Goal: Task Accomplishment & Management: Use online tool/utility

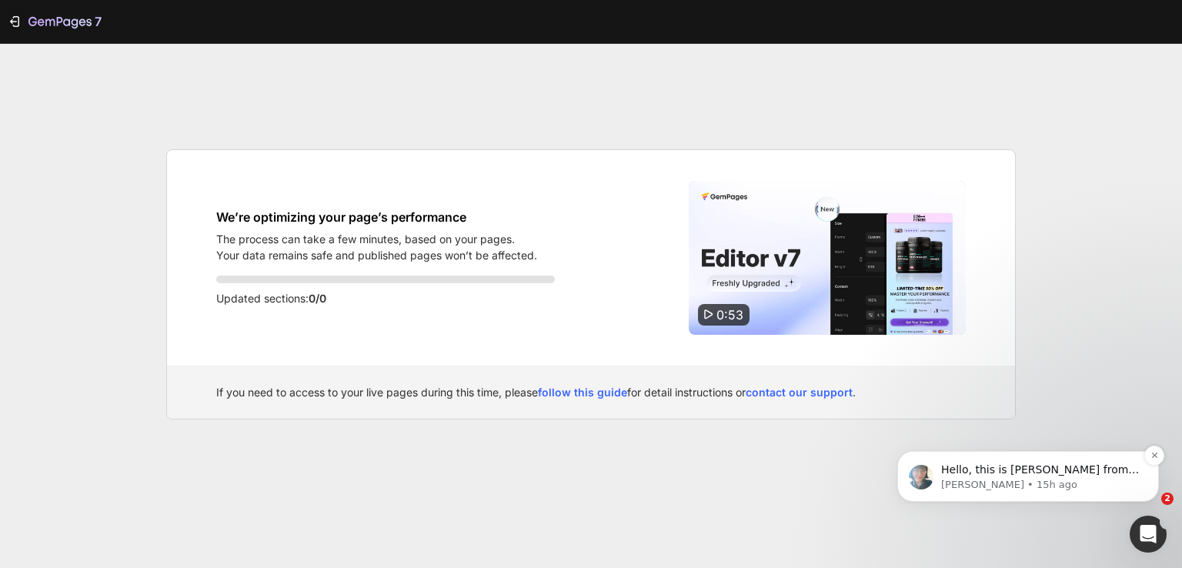
click at [1032, 482] on p "Annie • 15h ago" at bounding box center [1040, 485] width 199 height 14
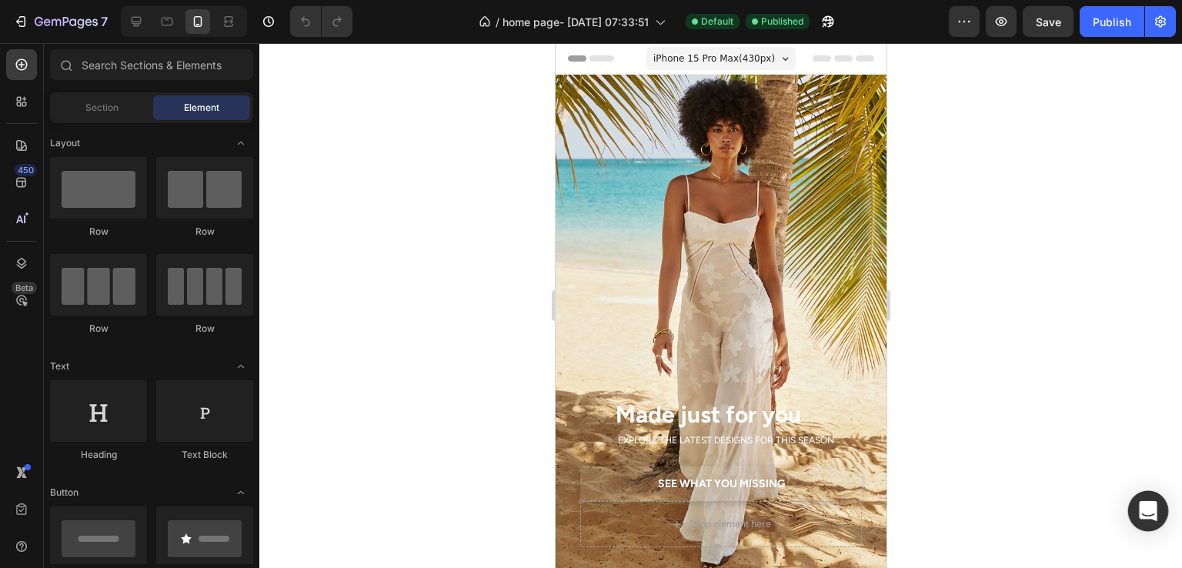
click at [1155, 513] on icon "Open Intercom Messenger" at bounding box center [1148, 511] width 18 height 20
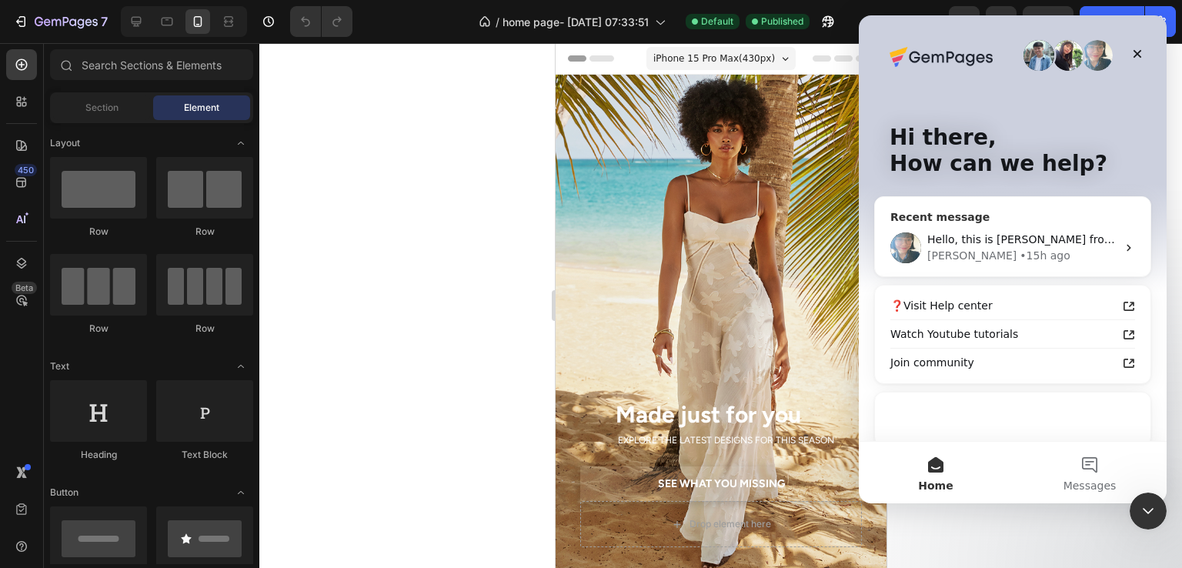
click at [1020, 253] on div "• 15h ago" at bounding box center [1045, 256] width 50 height 16
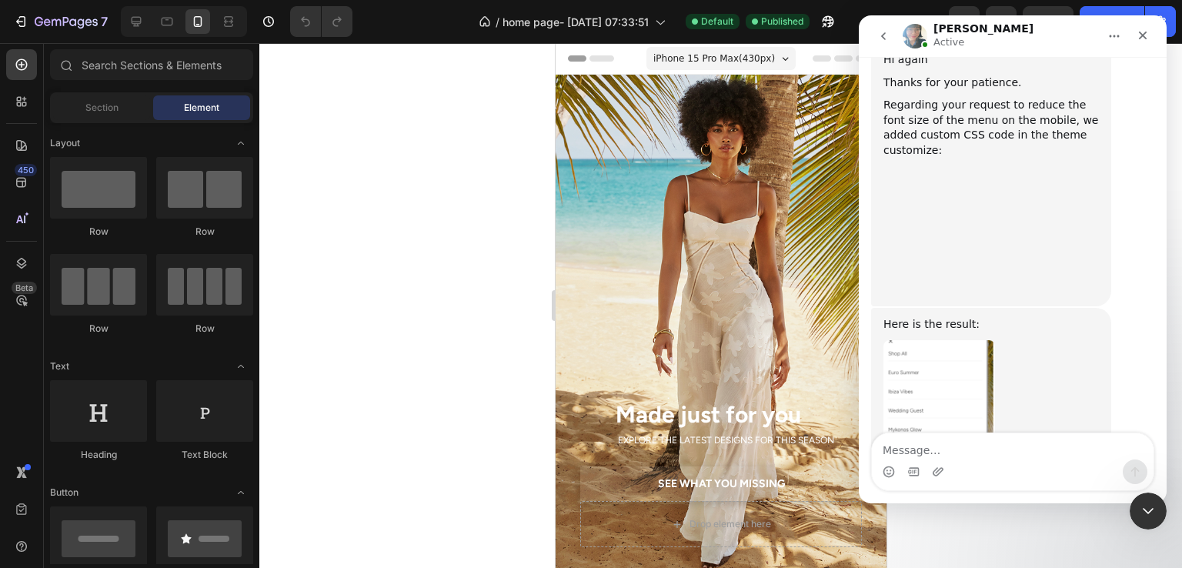
scroll to position [5520, 0]
click at [974, 447] on textarea "Message…" at bounding box center [1013, 446] width 282 height 26
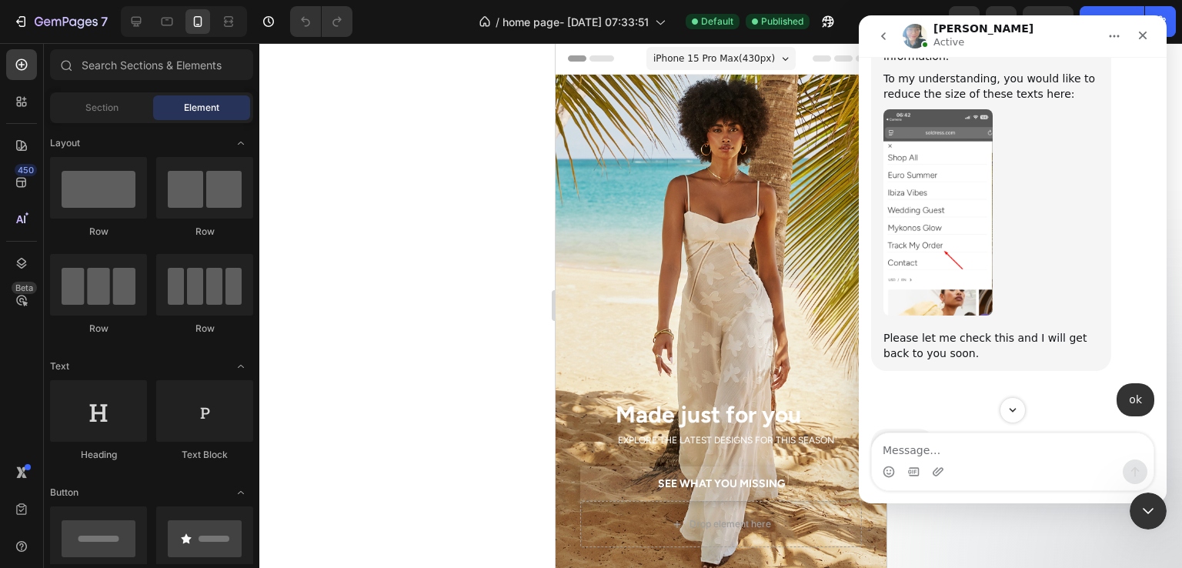
scroll to position [4981, 0]
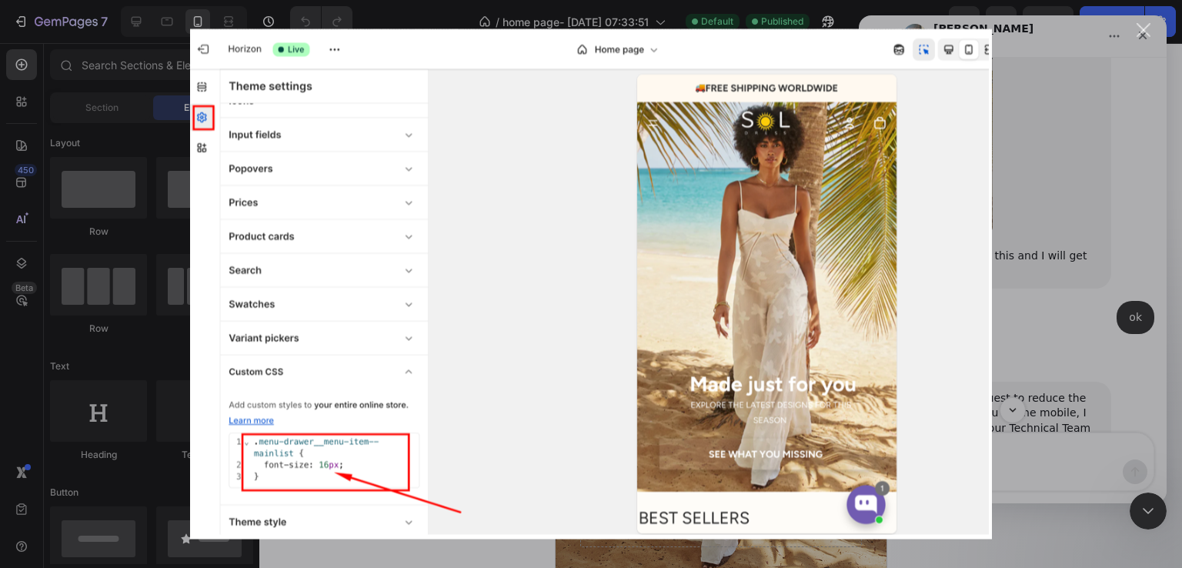
click at [1050, 365] on div "Intercom messenger" at bounding box center [591, 284] width 1182 height 568
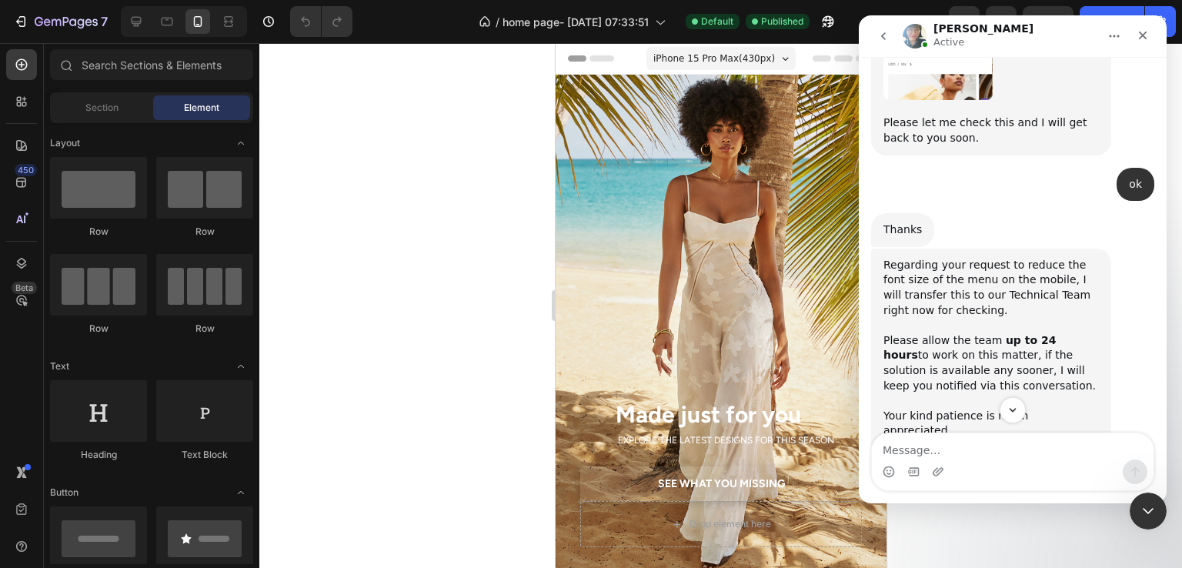
scroll to position [5135, 0]
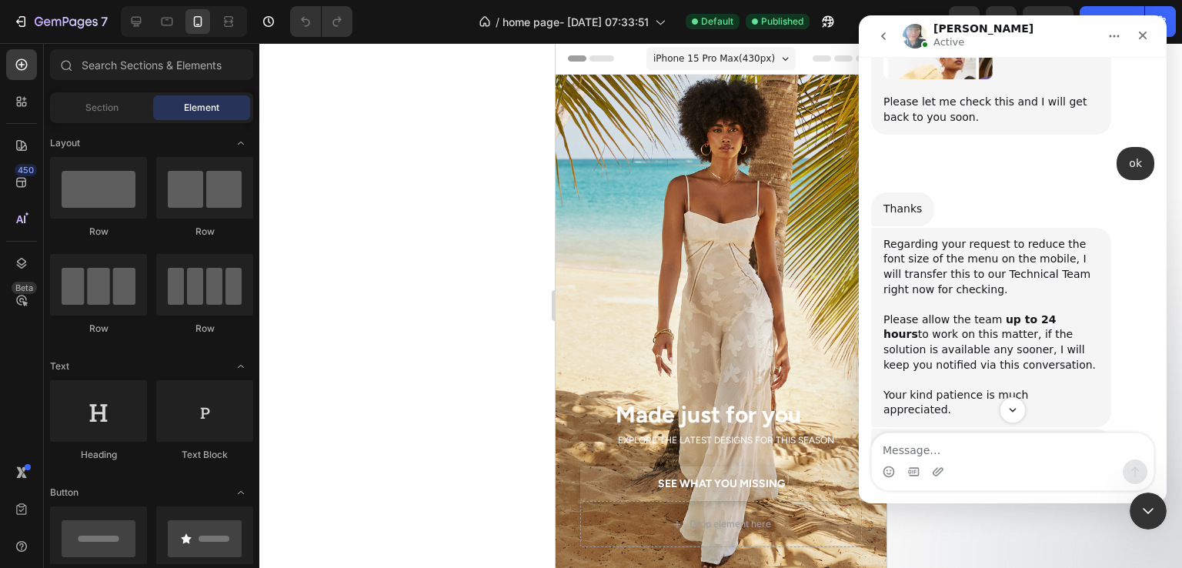
click at [391, 364] on div at bounding box center [720, 305] width 923 height 525
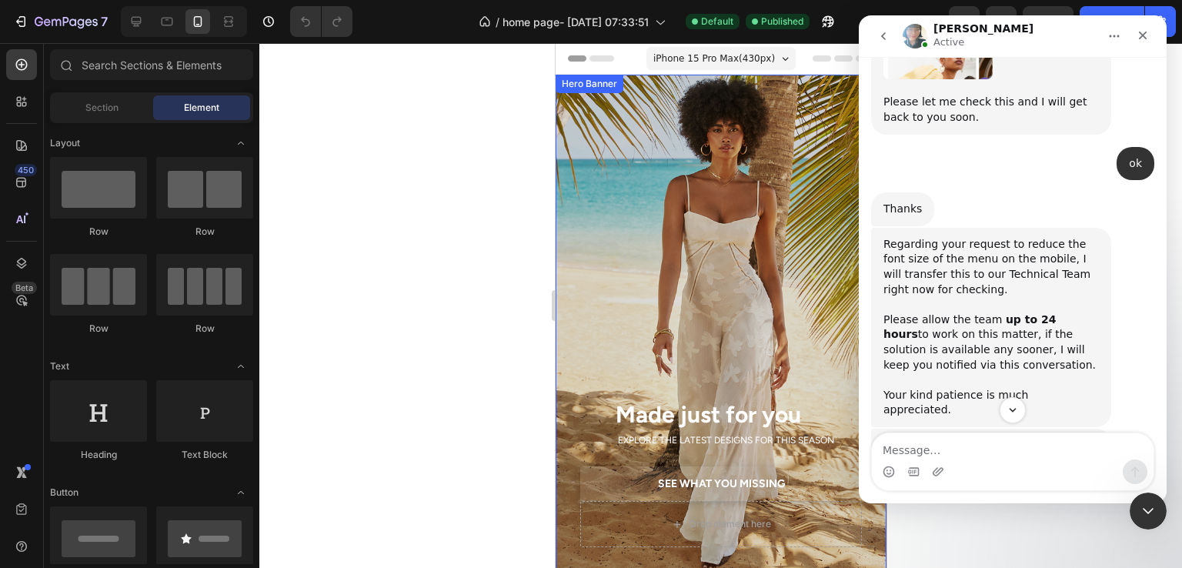
scroll to position [385, 0]
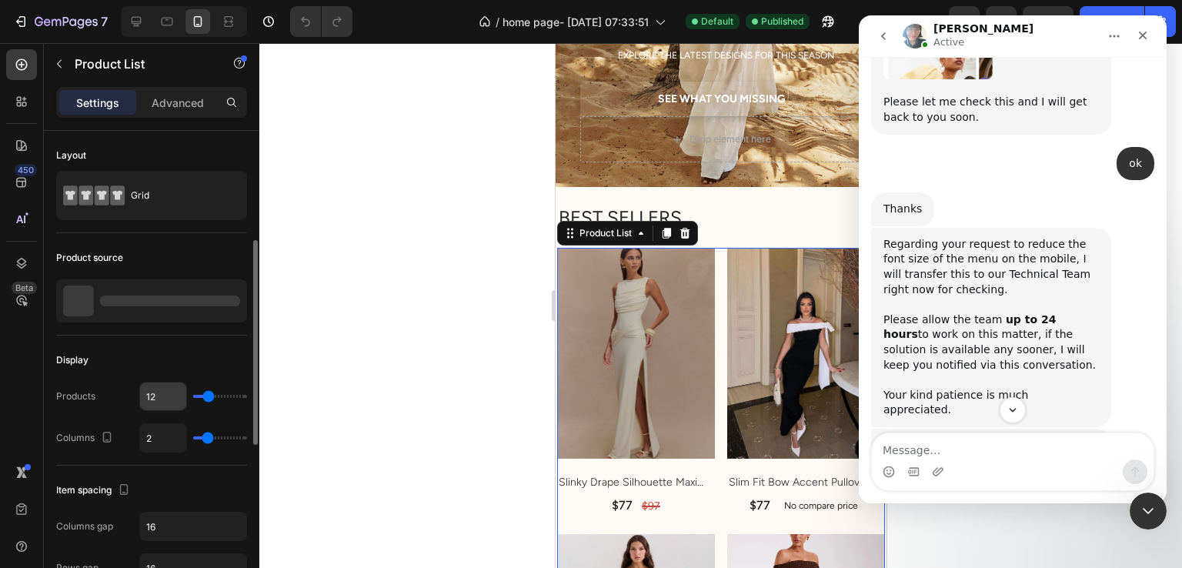
scroll to position [462, 0]
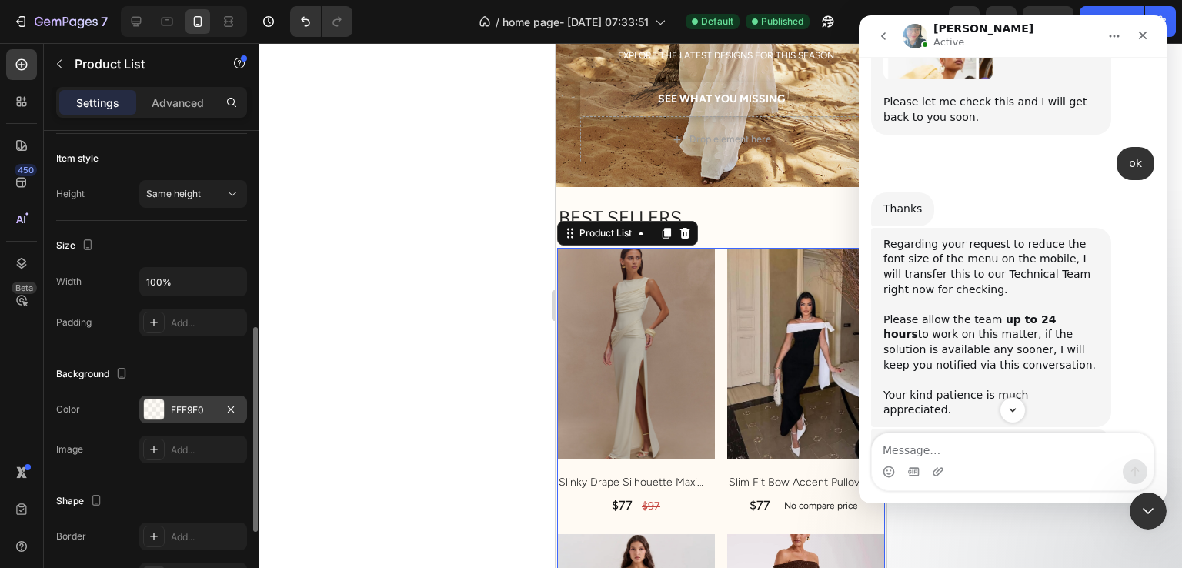
click at [155, 400] on div at bounding box center [154, 409] width 20 height 20
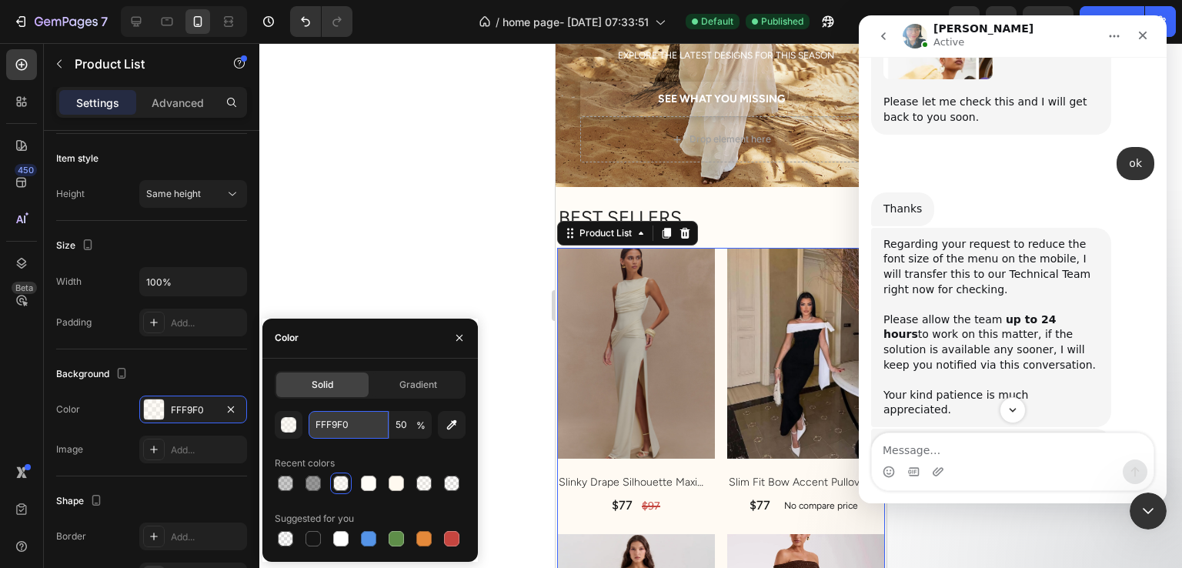
click at [323, 424] on input "FFF9F0" at bounding box center [349, 425] width 80 height 28
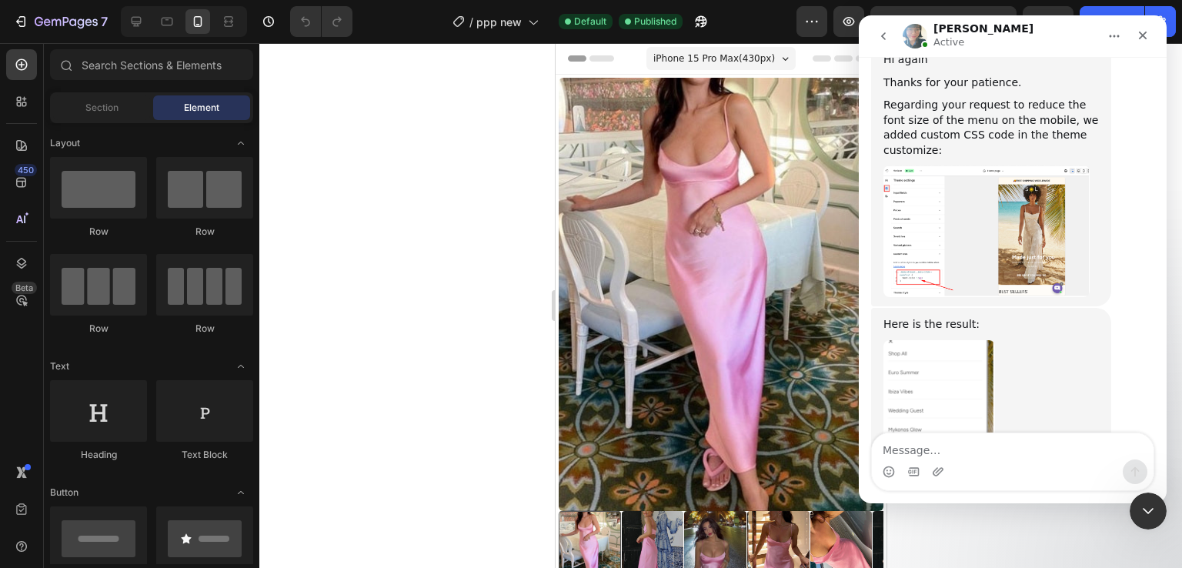
scroll to position [5520, 0]
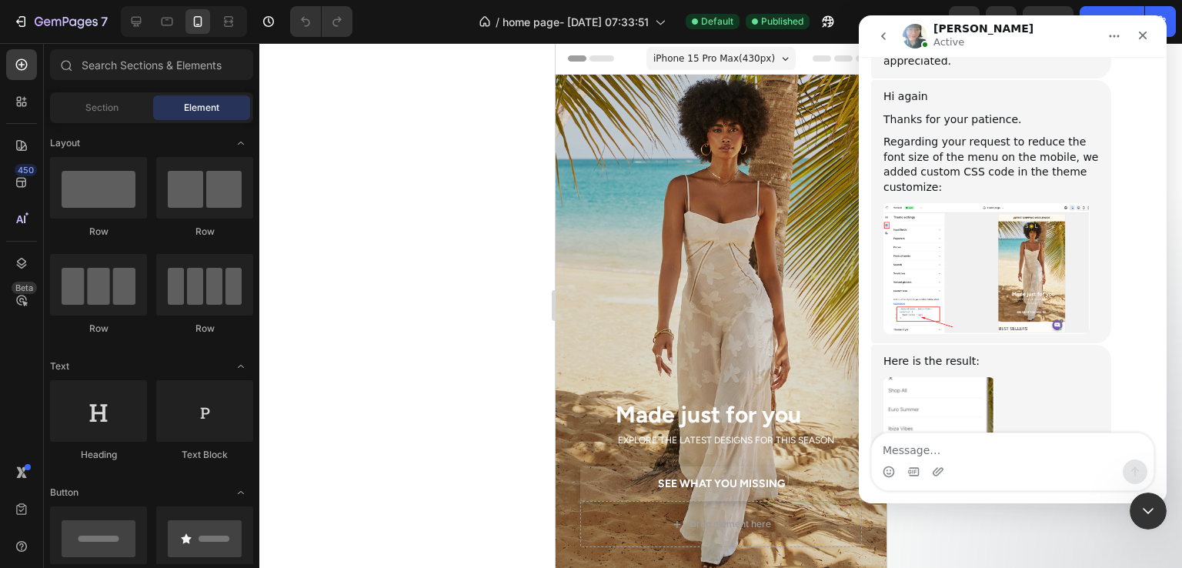
scroll to position [5520, 0]
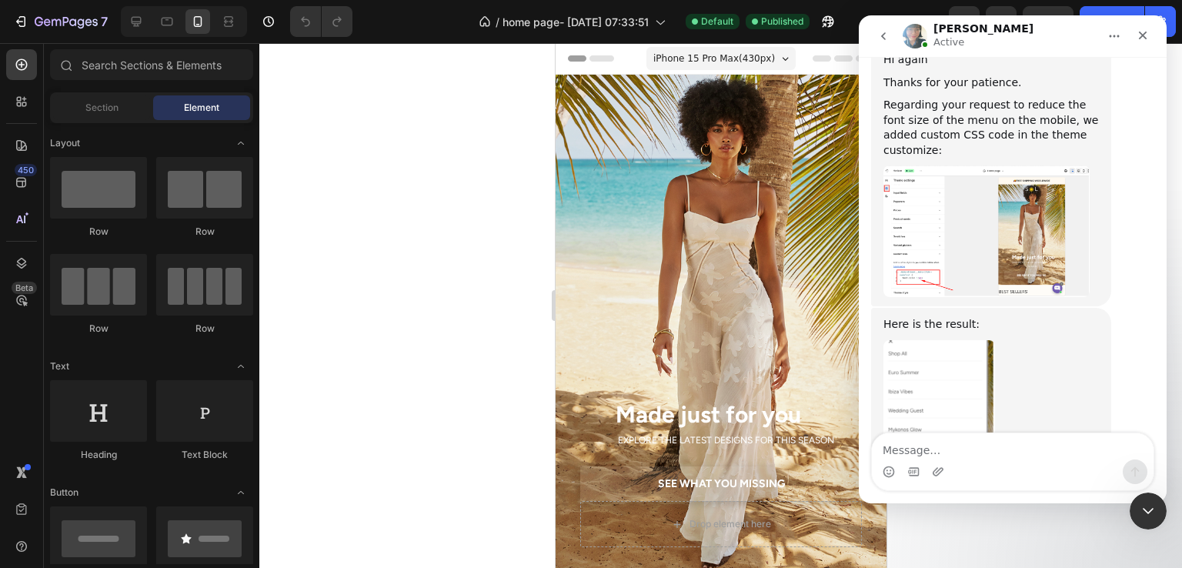
click at [945, 451] on textarea "Message…" at bounding box center [1013, 446] width 282 height 26
type textarea "hi"
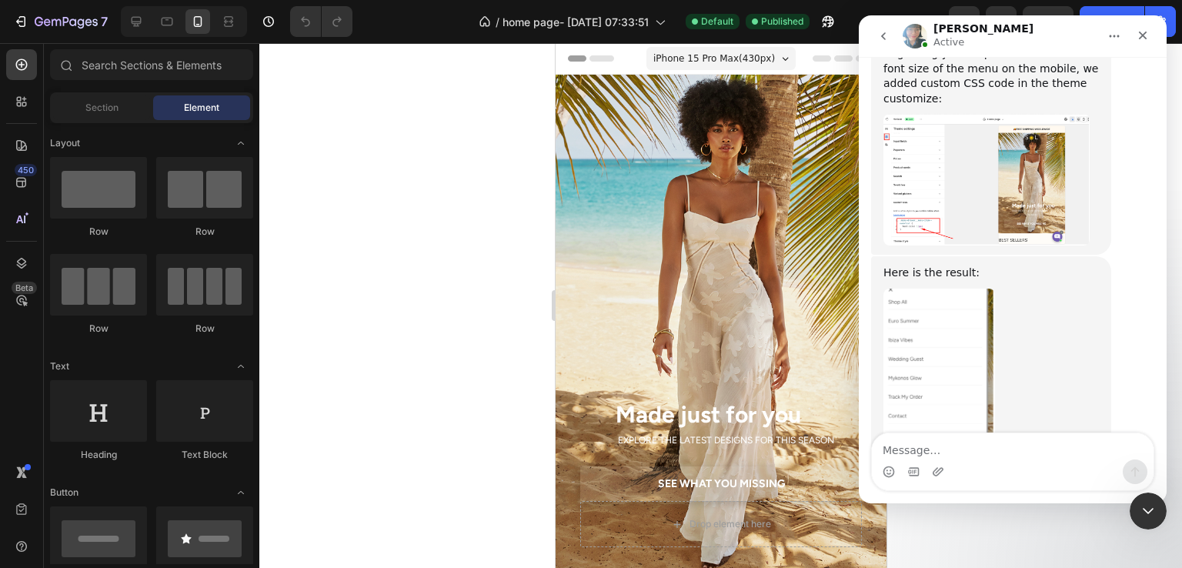
scroll to position [5587, 0]
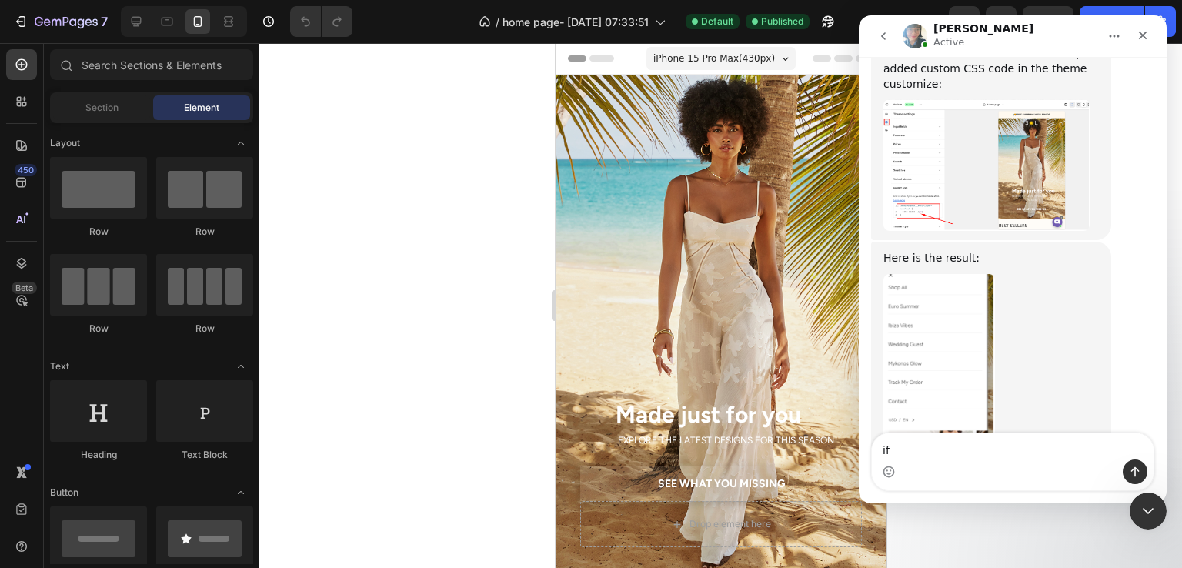
type textarea "i"
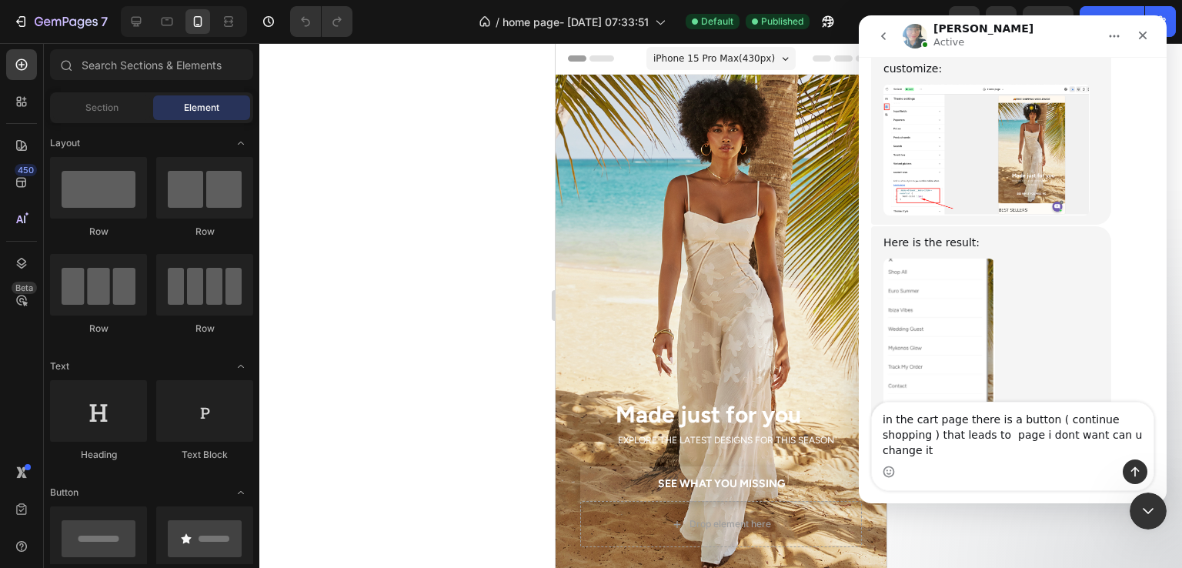
type textarea "in the cart page there is a button ( continue shopping ) that leads to page i d…"
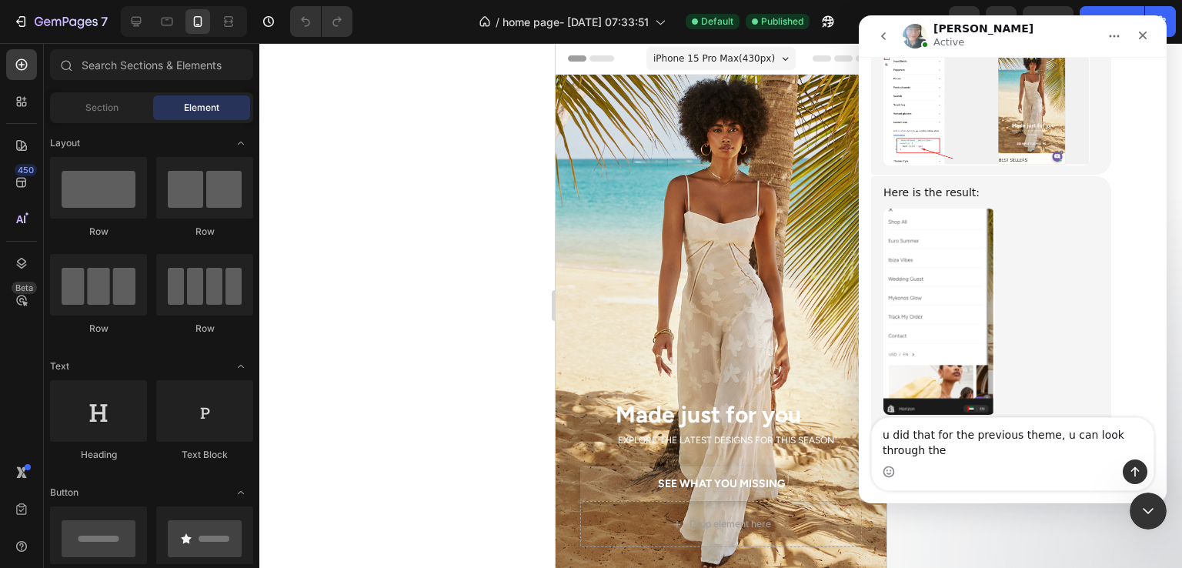
scroll to position [5667, 0]
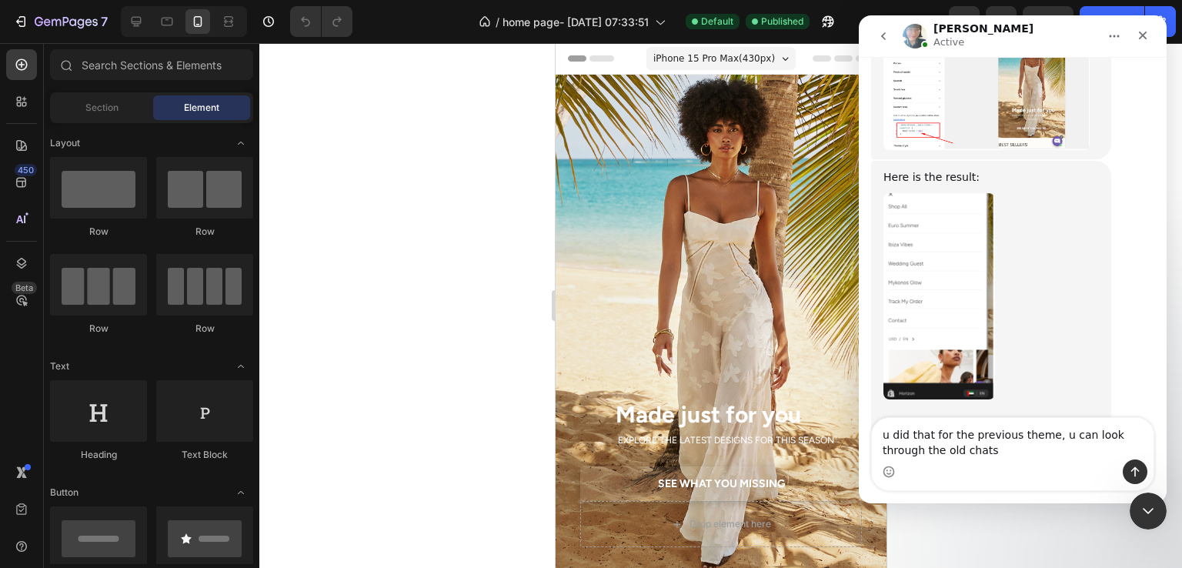
type textarea "u did that for the previous theme, u can look through the old chats"
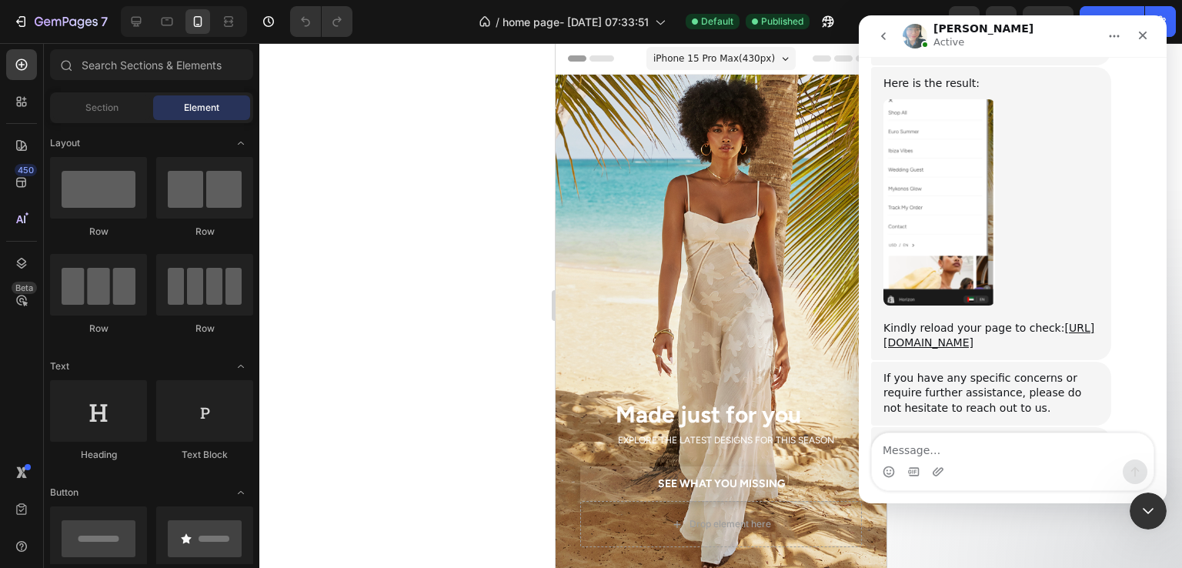
scroll to position [5778, 0]
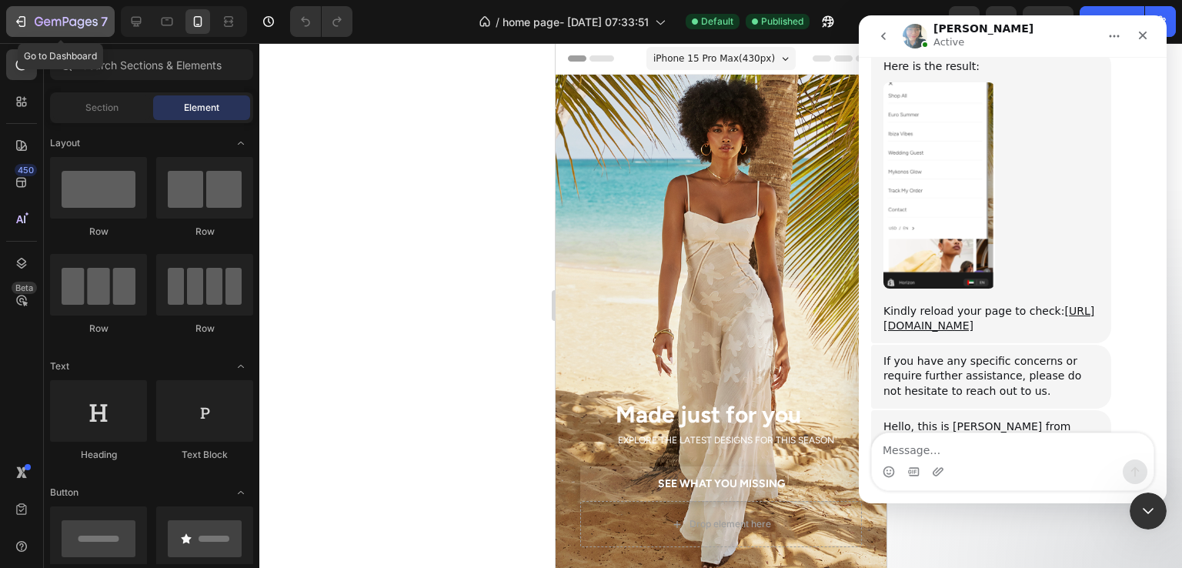
click at [23, 19] on icon "button" at bounding box center [20, 21] width 15 height 15
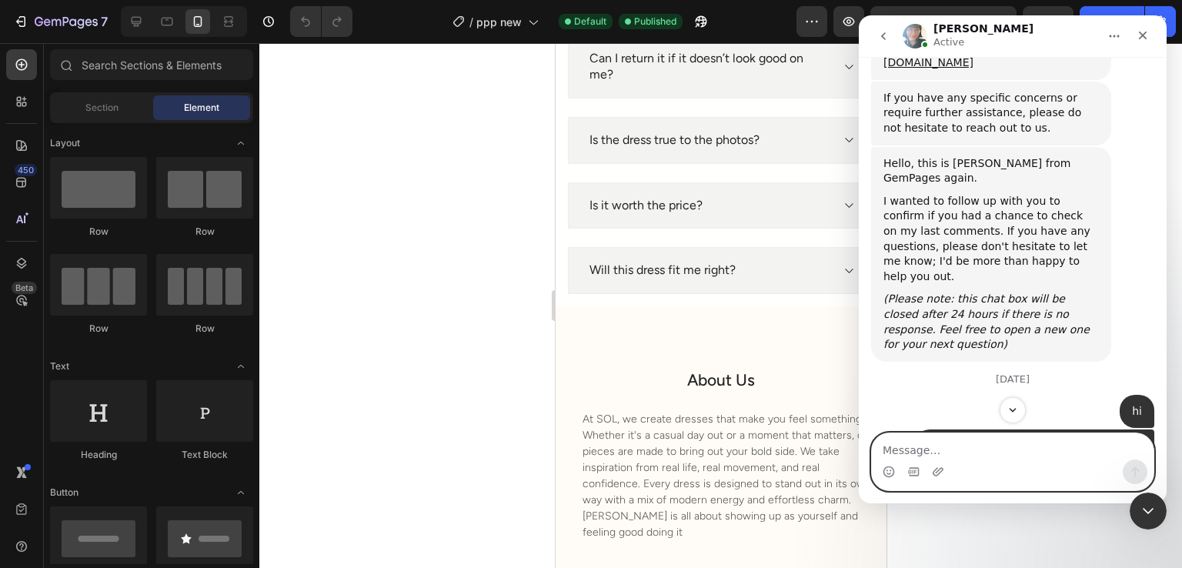
scroll to position [6065, 0]
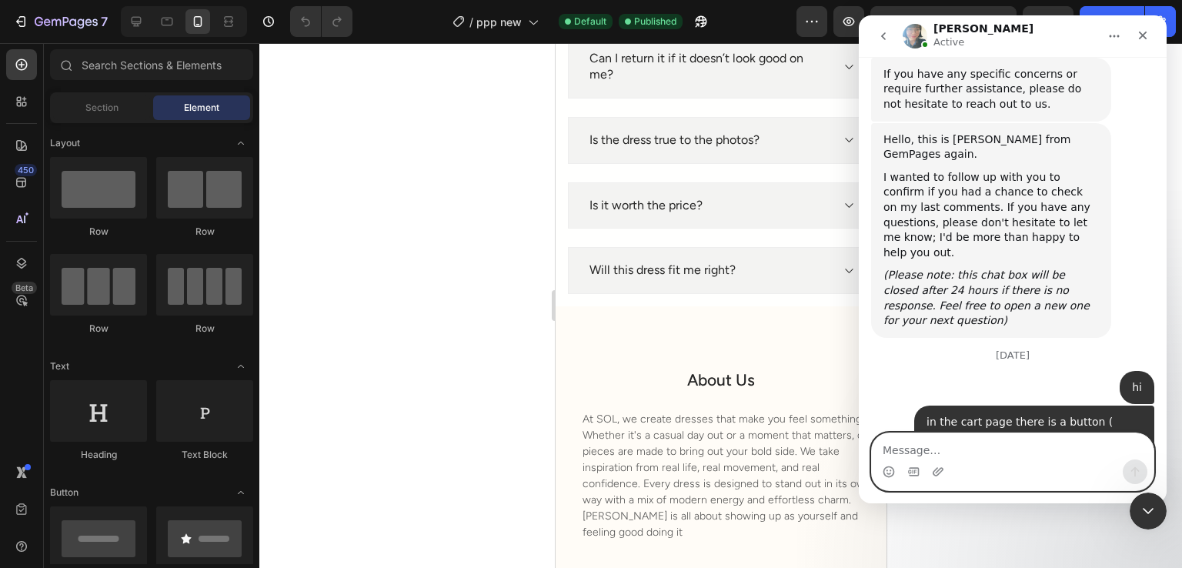
click at [985, 439] on textarea "Message…" at bounding box center [1013, 446] width 282 height 26
type textarea "the home page"
click at [1134, 467] on icon "Send a message…" at bounding box center [1135, 472] width 12 height 12
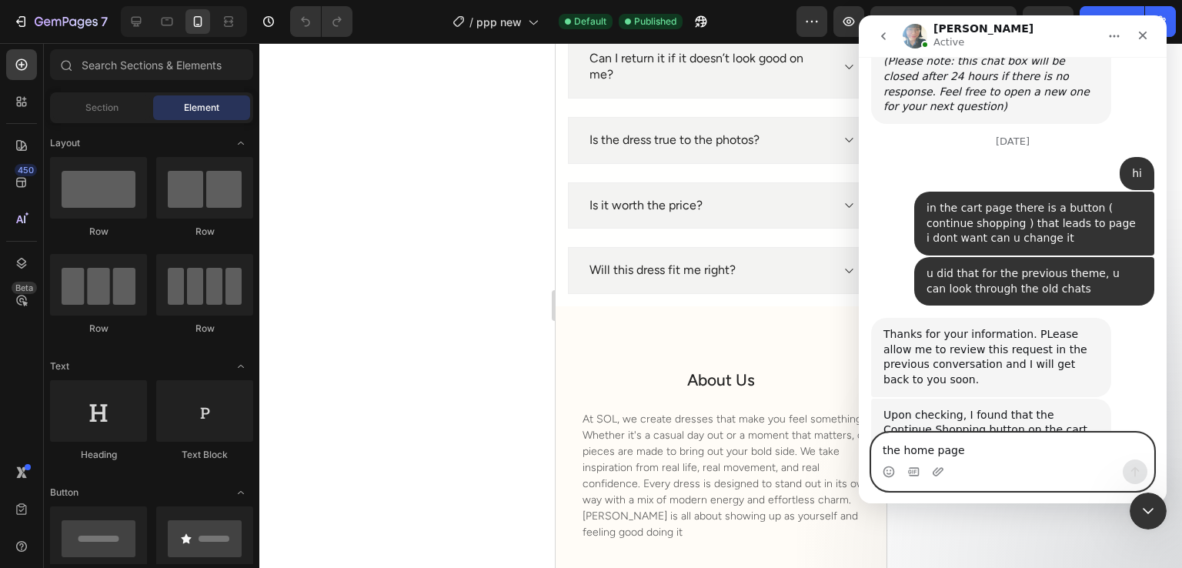
scroll to position [6278, 0]
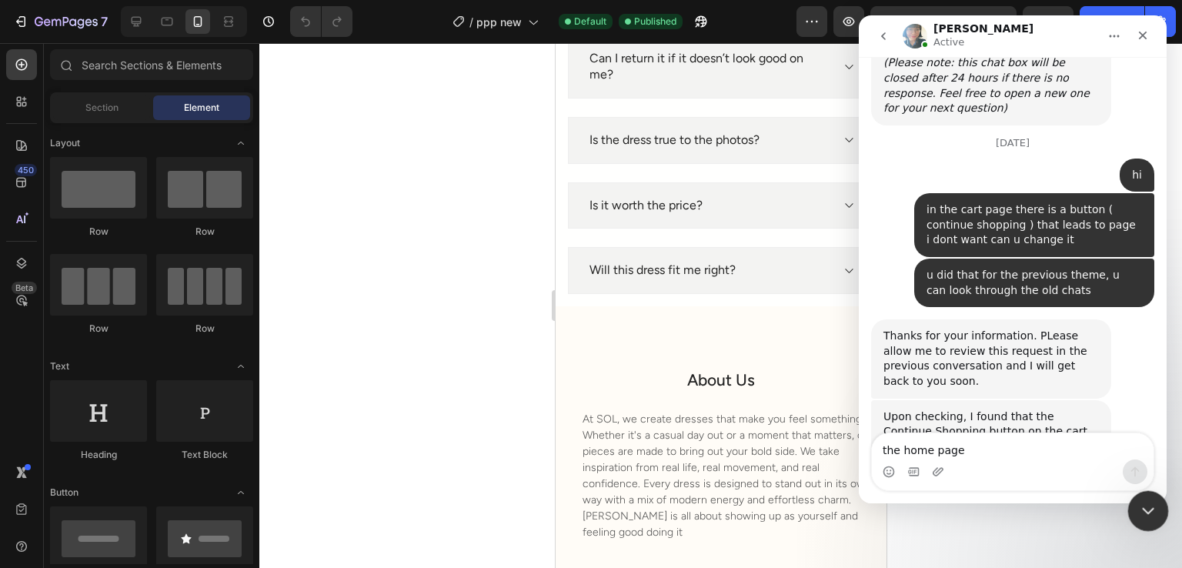
click html
drag, startPoint x: 1141, startPoint y: 517, endPoint x: 1327, endPoint y: 857, distance: 387.5
click at [1141, 518] on div "Close Intercom Messenger" at bounding box center [1146, 508] width 37 height 37
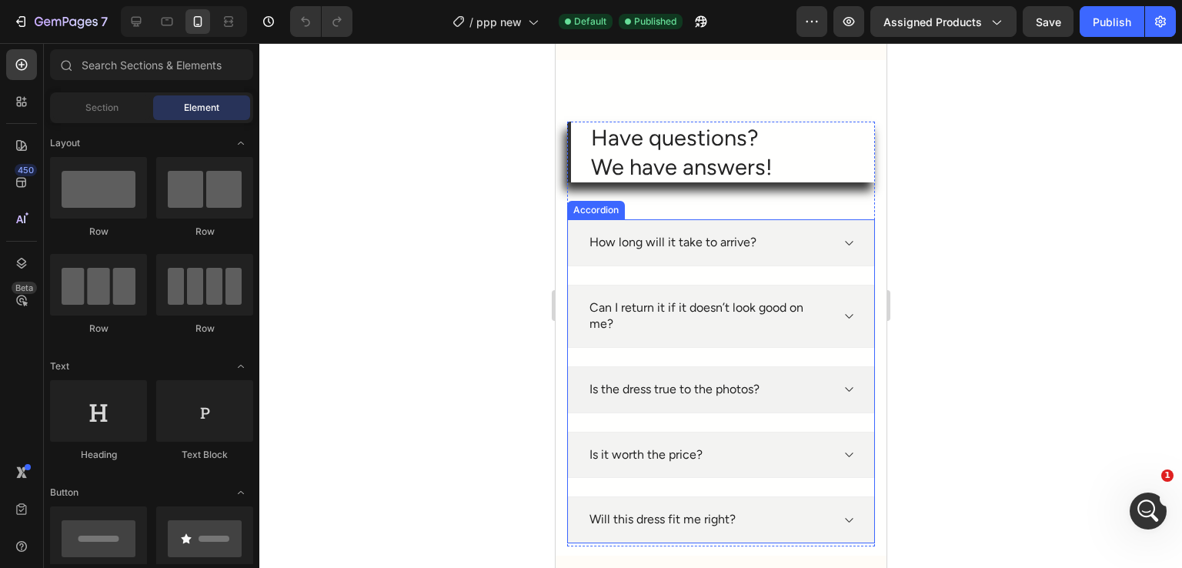
scroll to position [1770, 0]
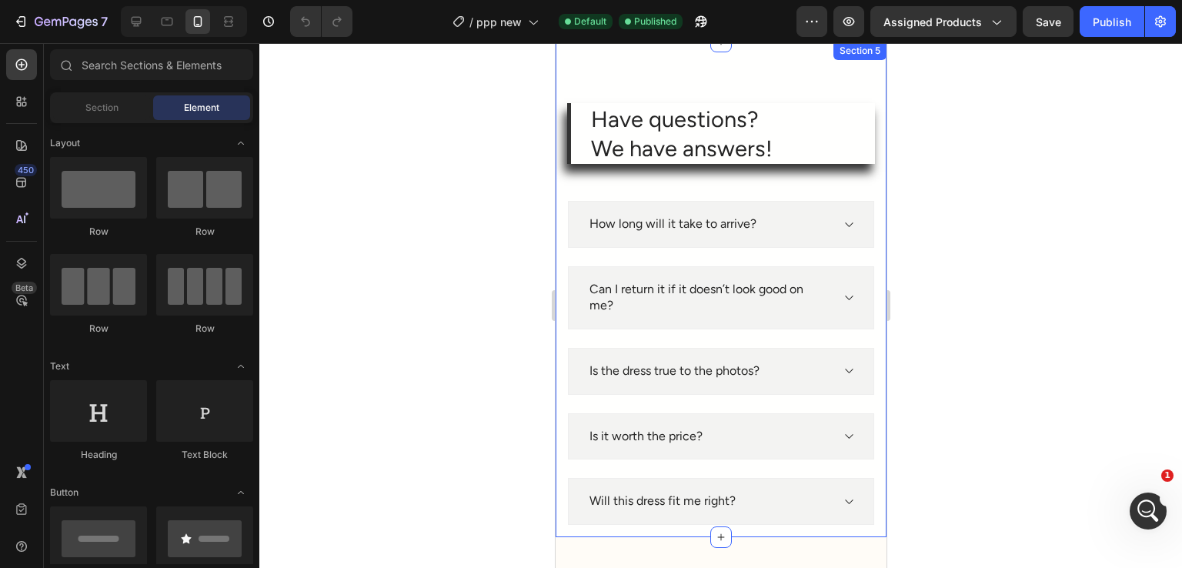
click at [560, 146] on div "Have questions? We have answers! Heading How long will it take to arrive? Can I…" at bounding box center [720, 290] width 331 height 496
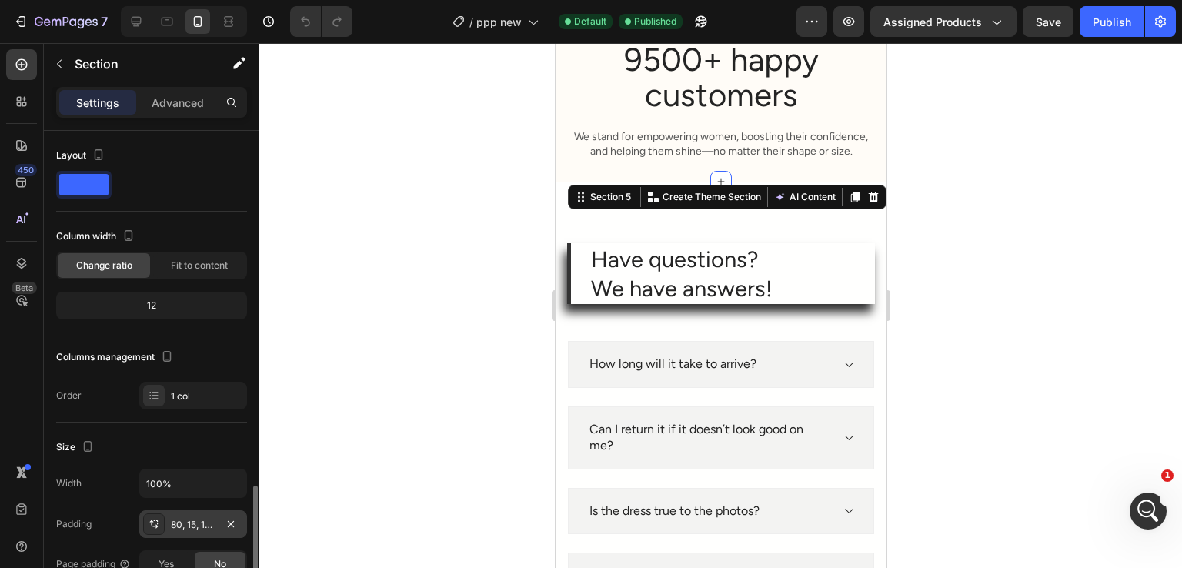
scroll to position [308, 0]
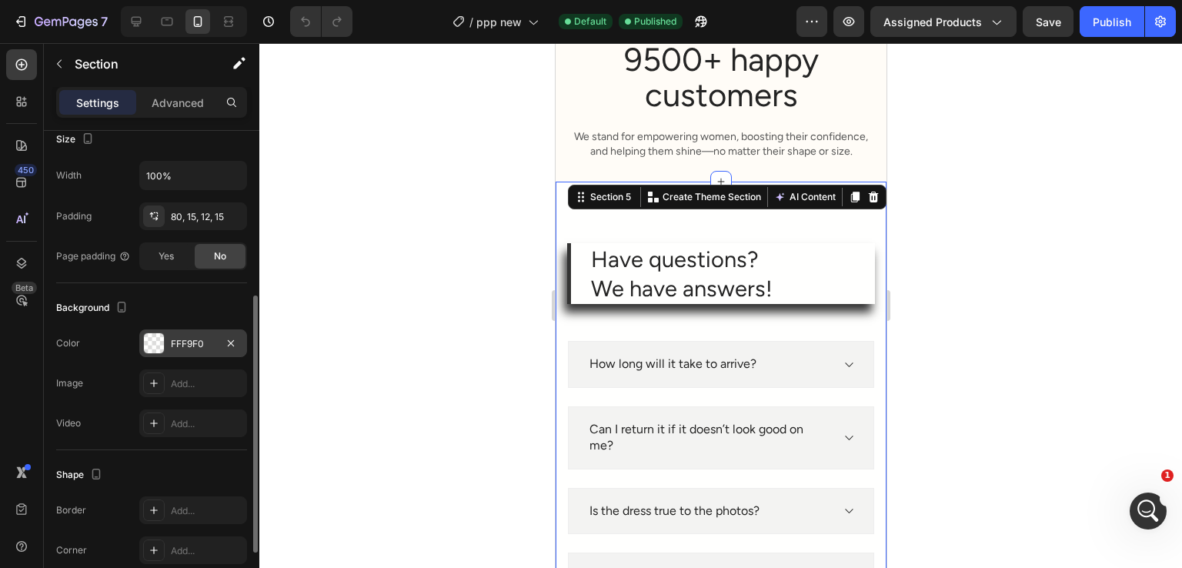
click at [189, 345] on div "FFF9F0" at bounding box center [193, 344] width 45 height 14
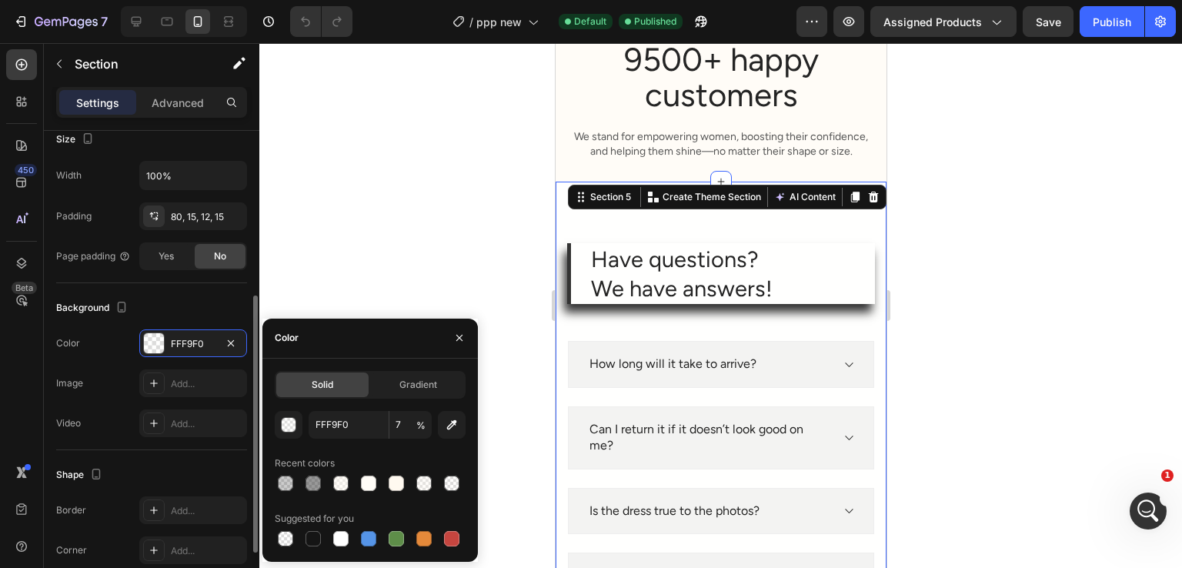
click at [200, 315] on div "Background" at bounding box center [151, 308] width 191 height 25
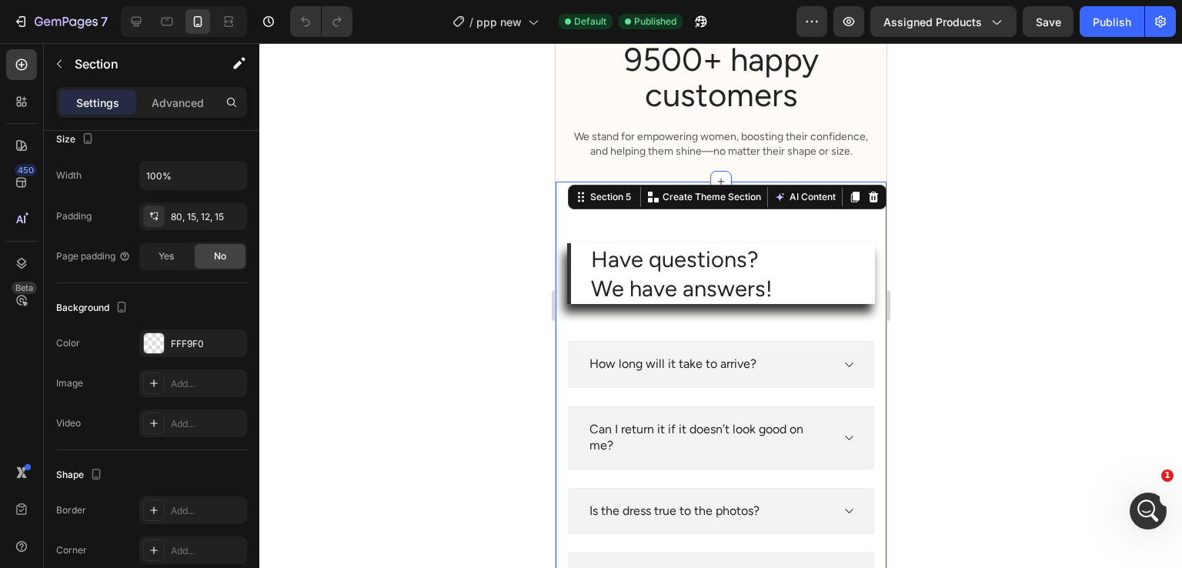
click at [495, 262] on div at bounding box center [720, 305] width 923 height 525
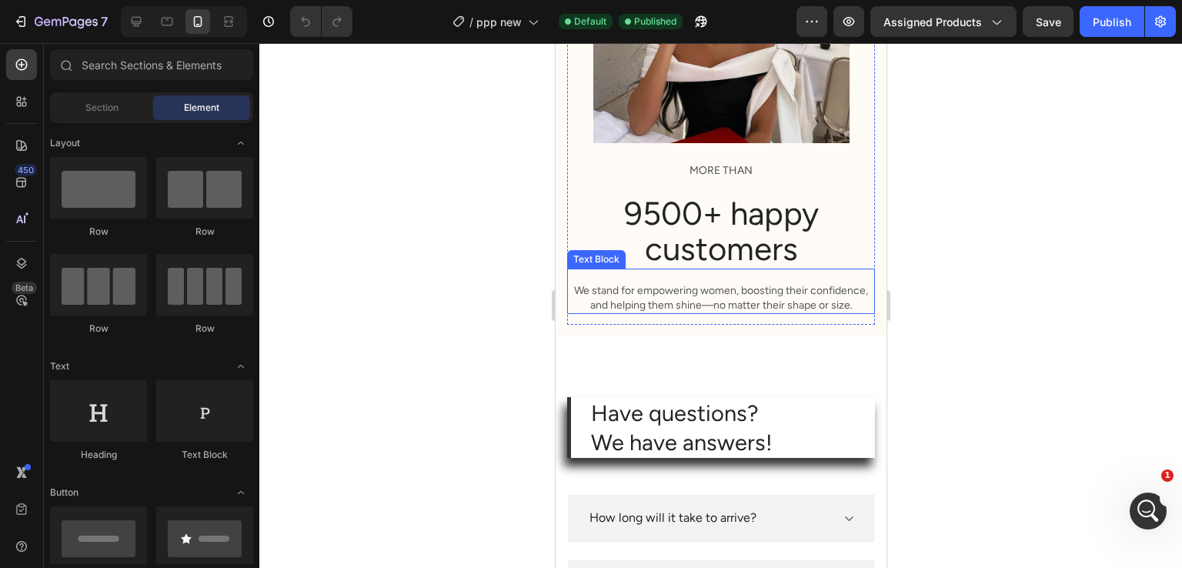
scroll to position [1616, 0]
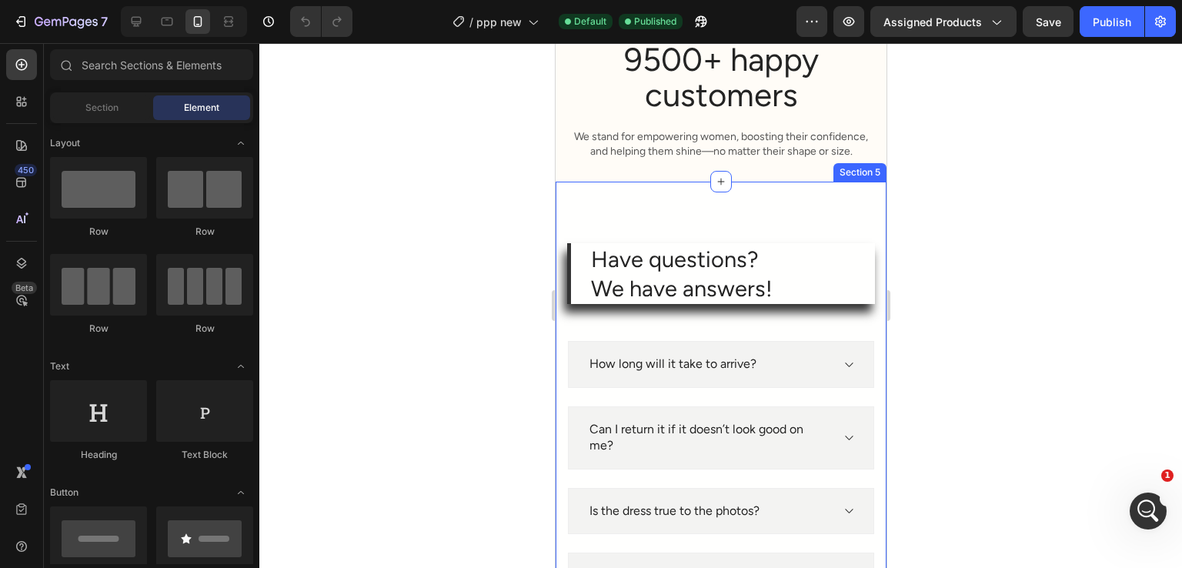
click at [561, 225] on div "Have questions? We have answers! Heading How long will it take to arrive? Can I…" at bounding box center [720, 430] width 331 height 496
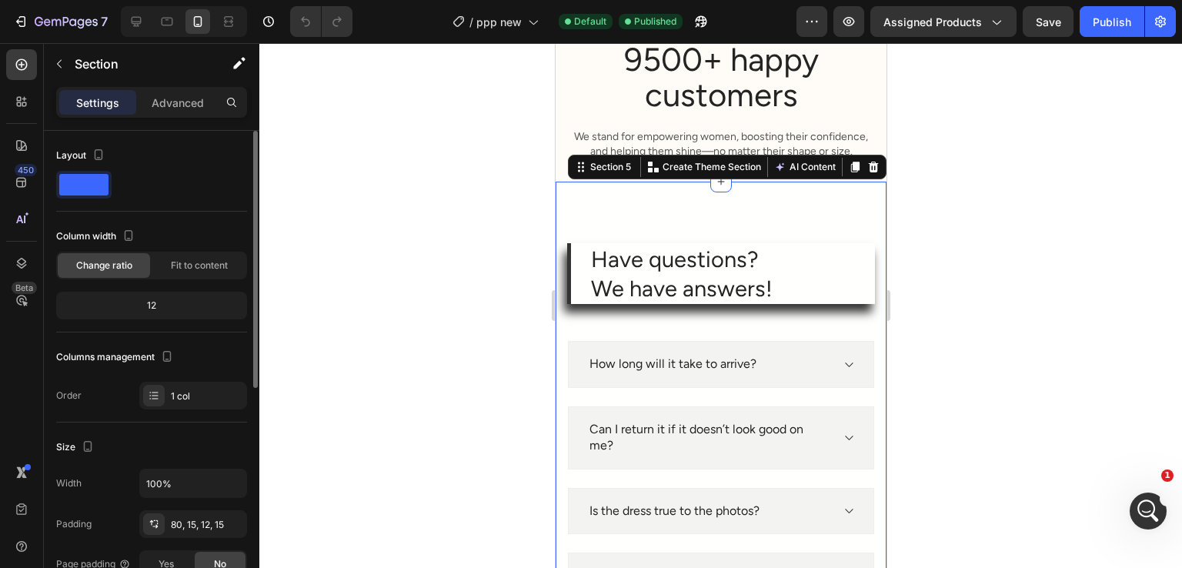
scroll to position [385, 0]
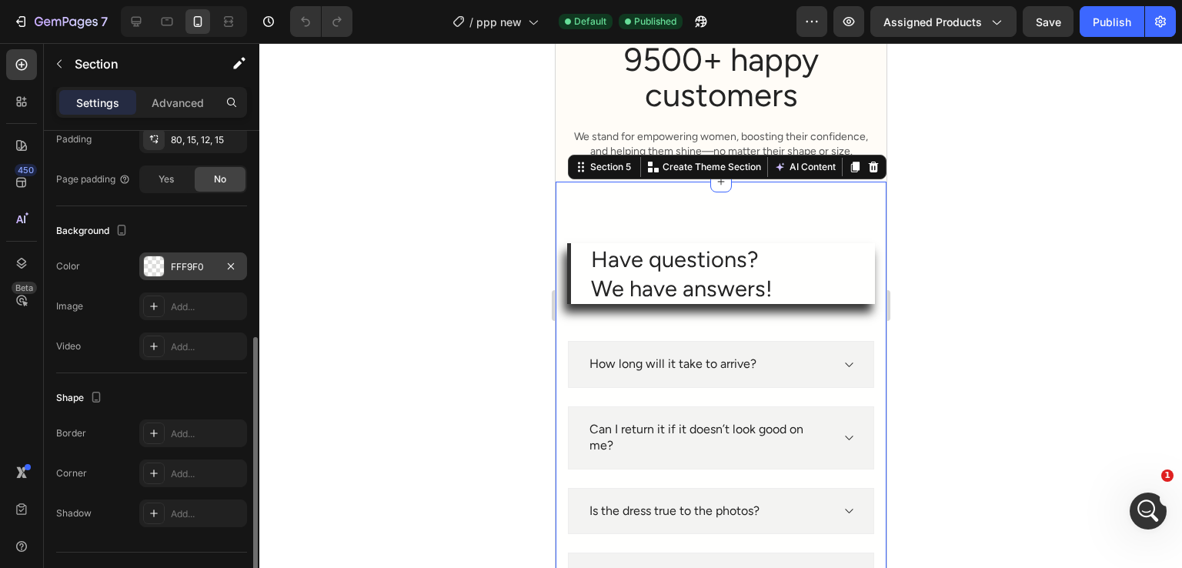
click at [200, 265] on div "FFF9F0" at bounding box center [193, 267] width 45 height 14
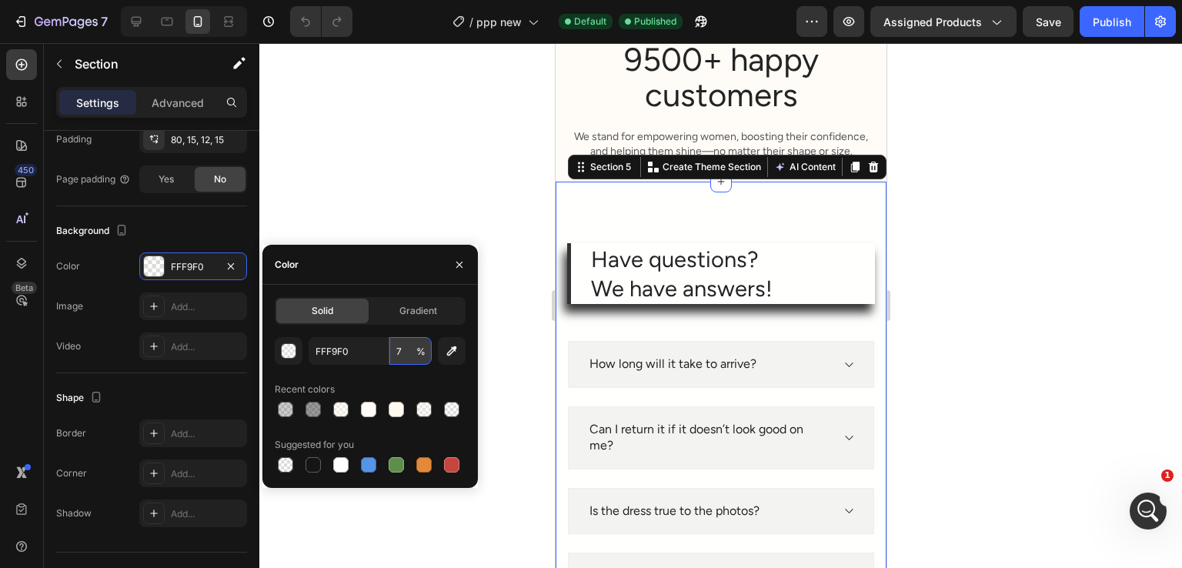
click at [406, 343] on input "7" at bounding box center [410, 351] width 42 height 28
type input "50"
click at [450, 266] on button "button" at bounding box center [459, 264] width 25 height 25
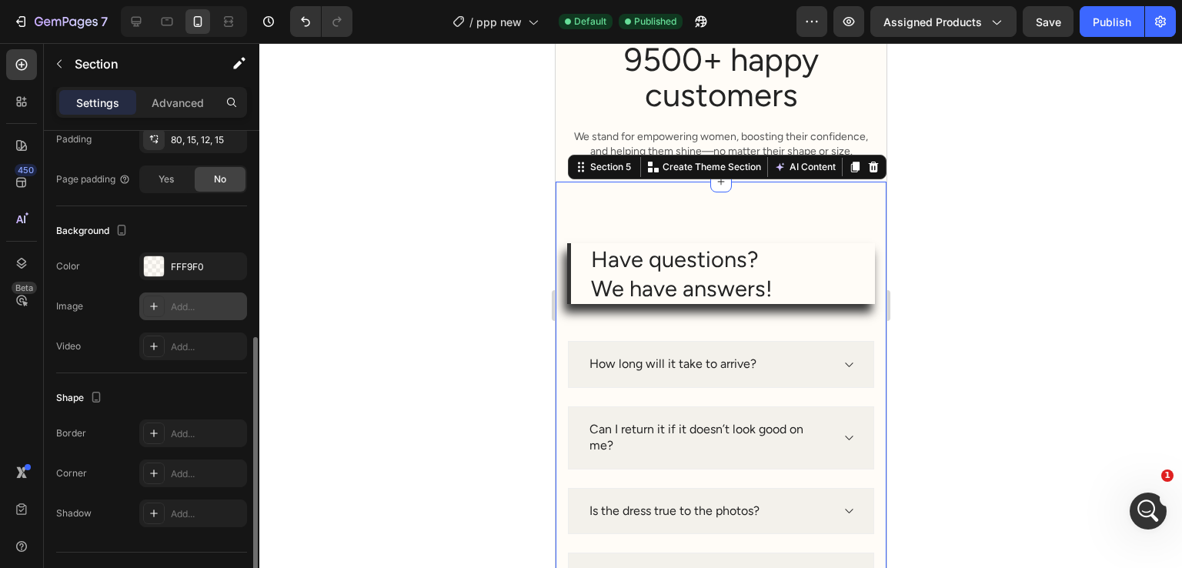
click at [189, 293] on div "Add..." at bounding box center [193, 306] width 108 height 28
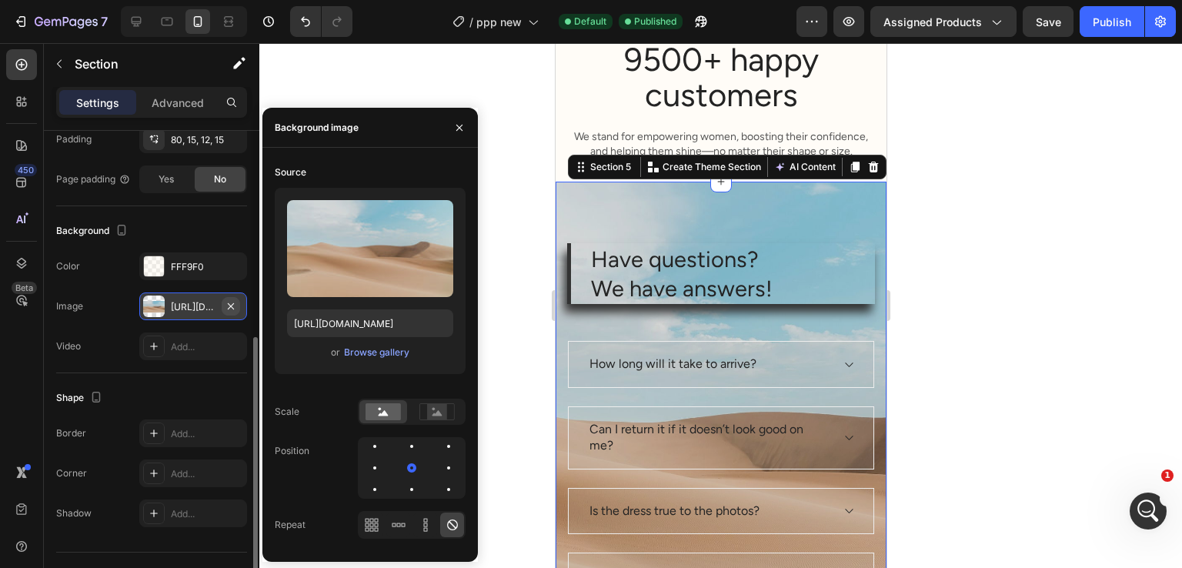
click at [229, 309] on icon "button" at bounding box center [231, 306] width 12 height 12
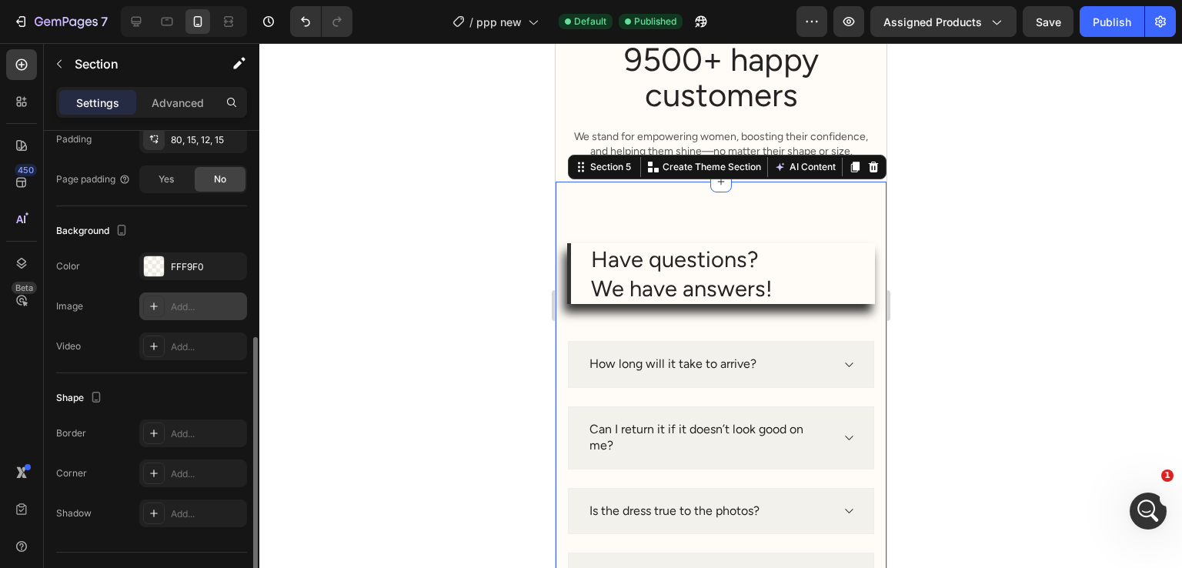
click at [201, 309] on div "Add..." at bounding box center [207, 307] width 72 height 14
type input "https://cdn.shopify.com/s/files/1/2005/9307/files/background_settings.jpg"
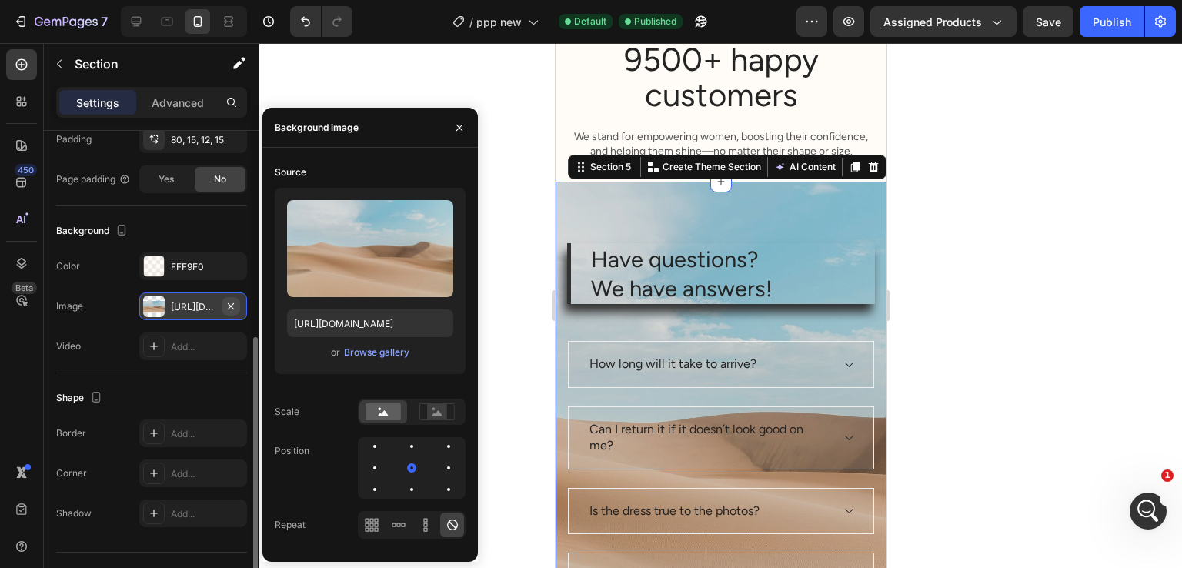
click at [236, 301] on icon "button" at bounding box center [231, 306] width 12 height 12
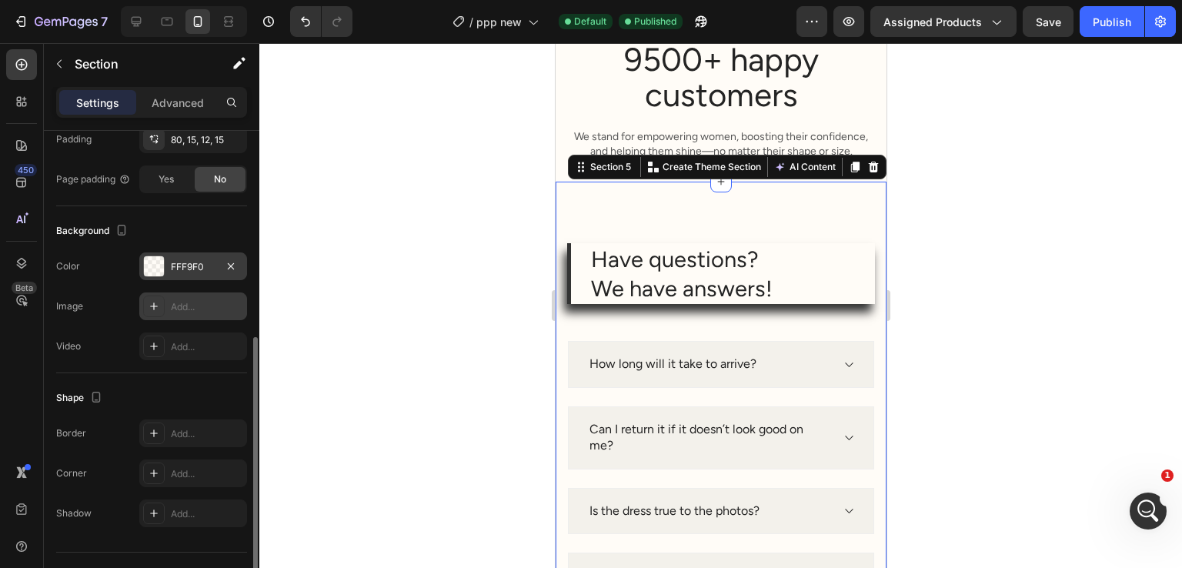
click at [182, 274] on div "FFF9F0" at bounding box center [193, 266] width 108 height 28
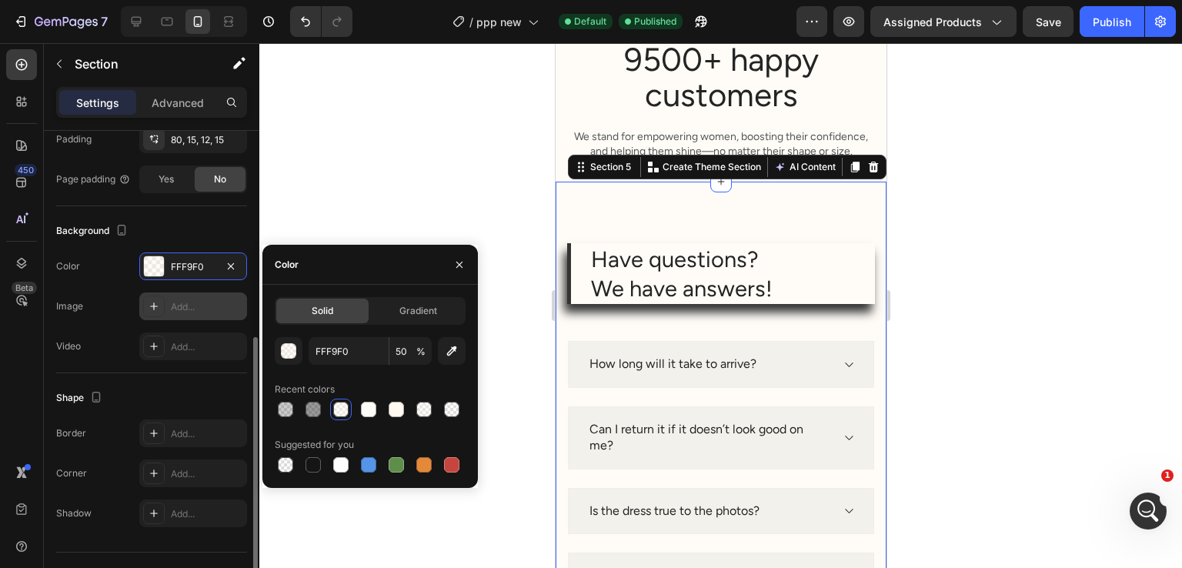
click at [187, 238] on div "Background" at bounding box center [151, 231] width 191 height 25
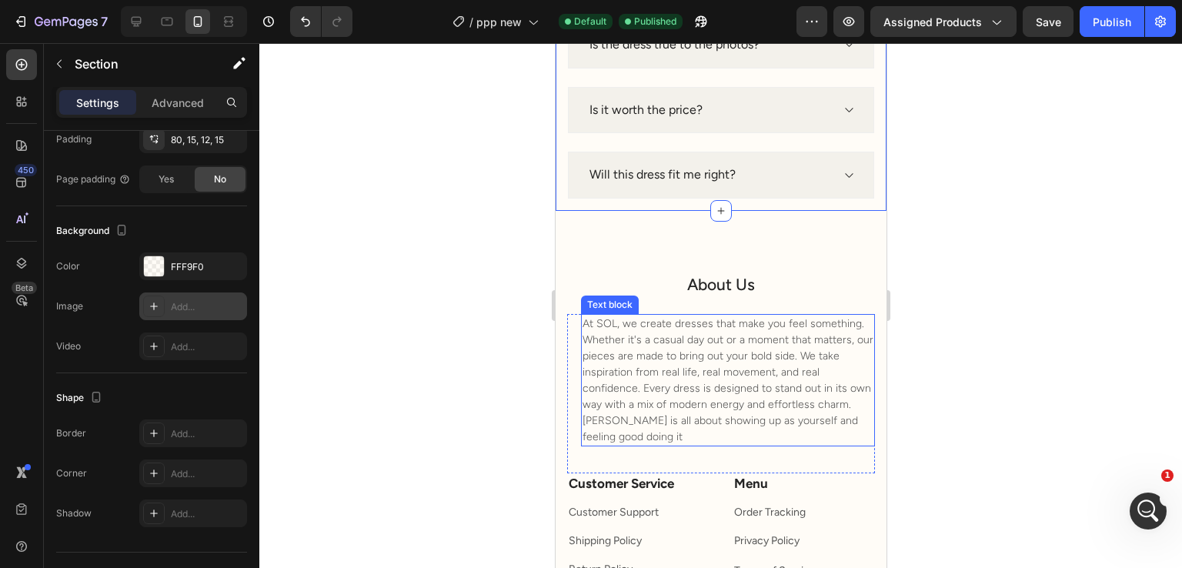
scroll to position [2155, 0]
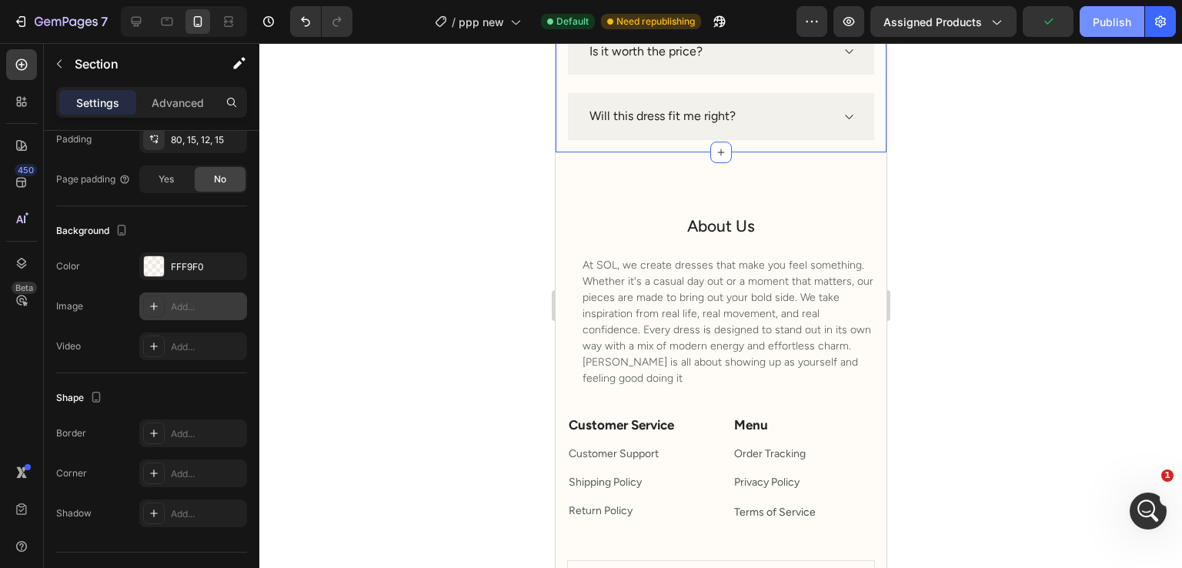
click at [1088, 31] on button "Publish" at bounding box center [1112, 21] width 65 height 31
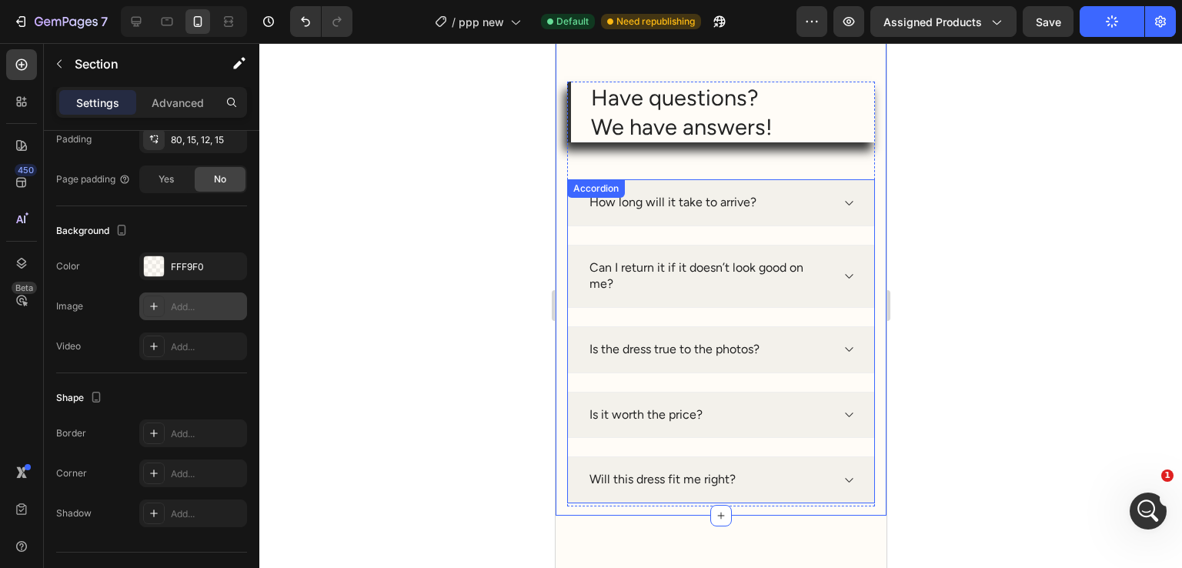
scroll to position [1770, 0]
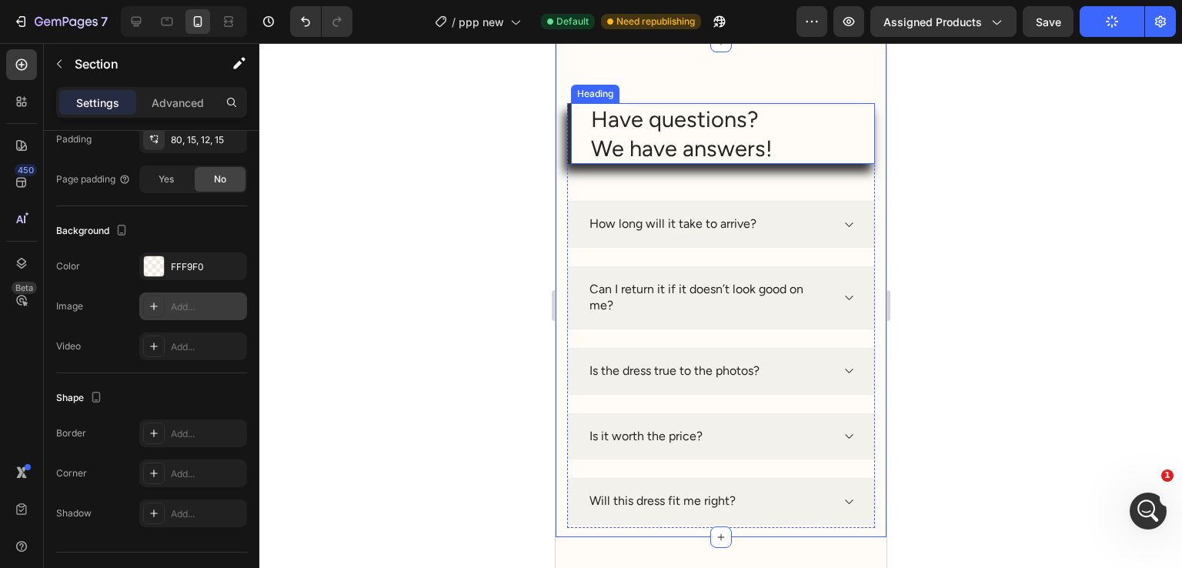
click at [574, 133] on div "Have questions? We have answers! Heading" at bounding box center [721, 133] width 308 height 61
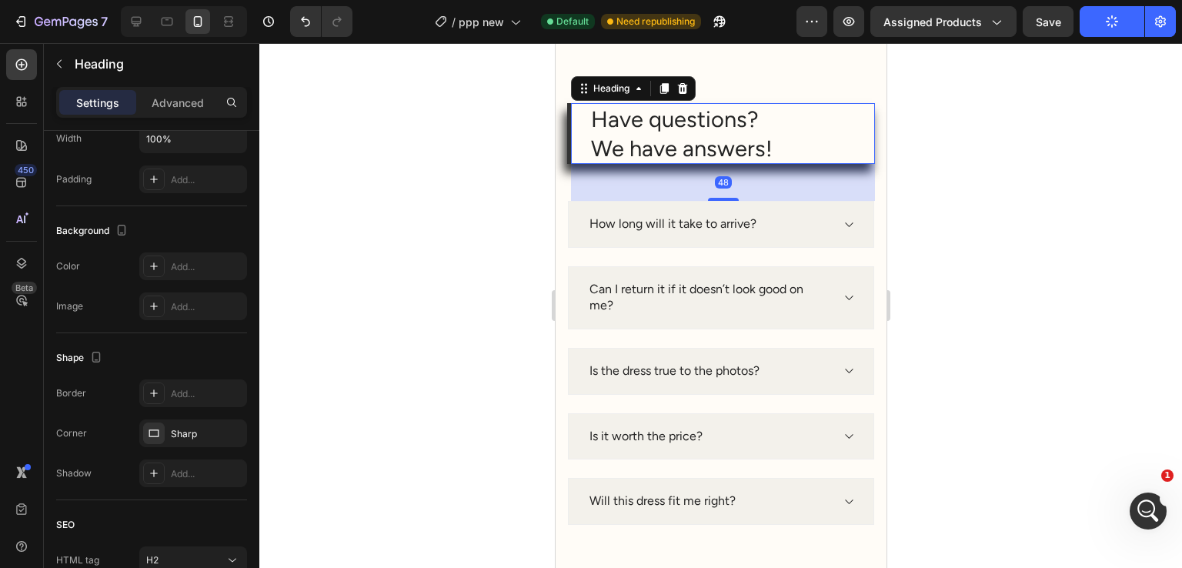
scroll to position [0, 0]
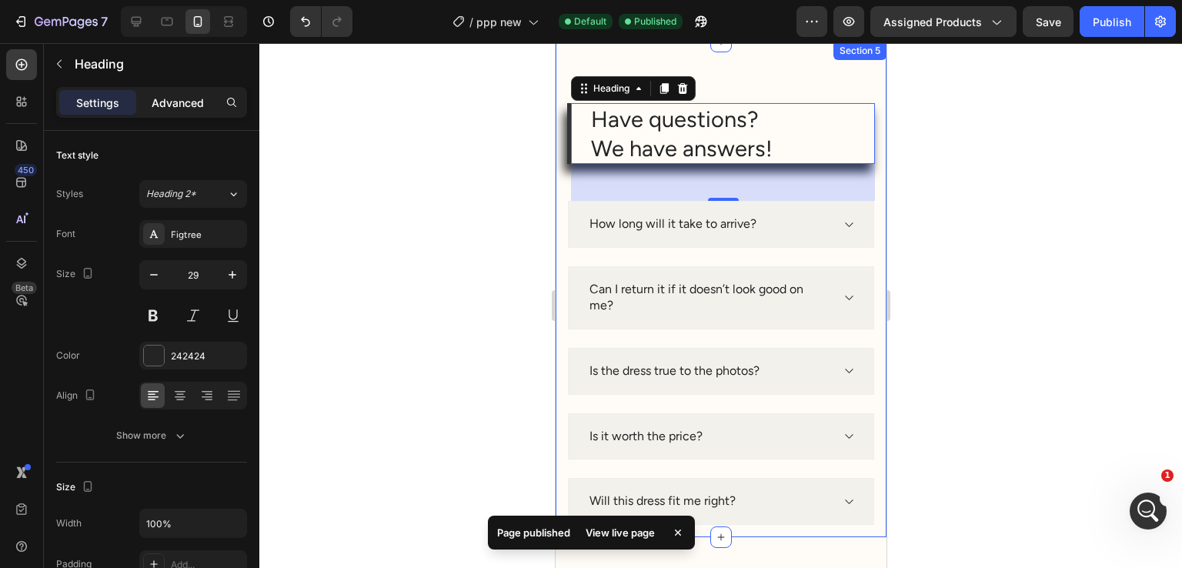
click at [180, 100] on p "Advanced" at bounding box center [178, 103] width 52 height 16
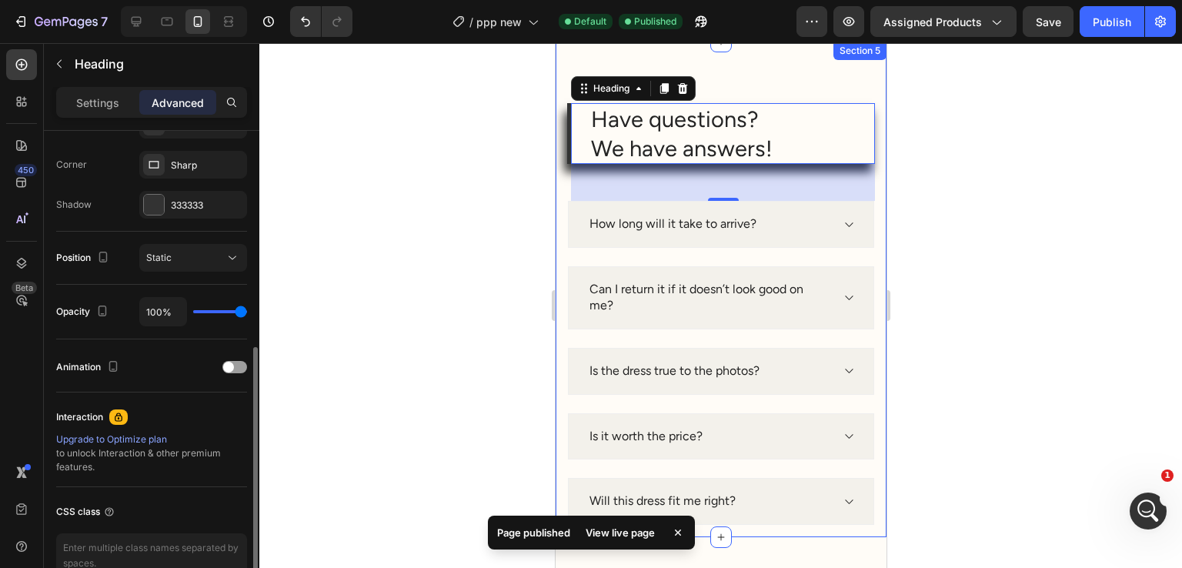
scroll to position [385, 0]
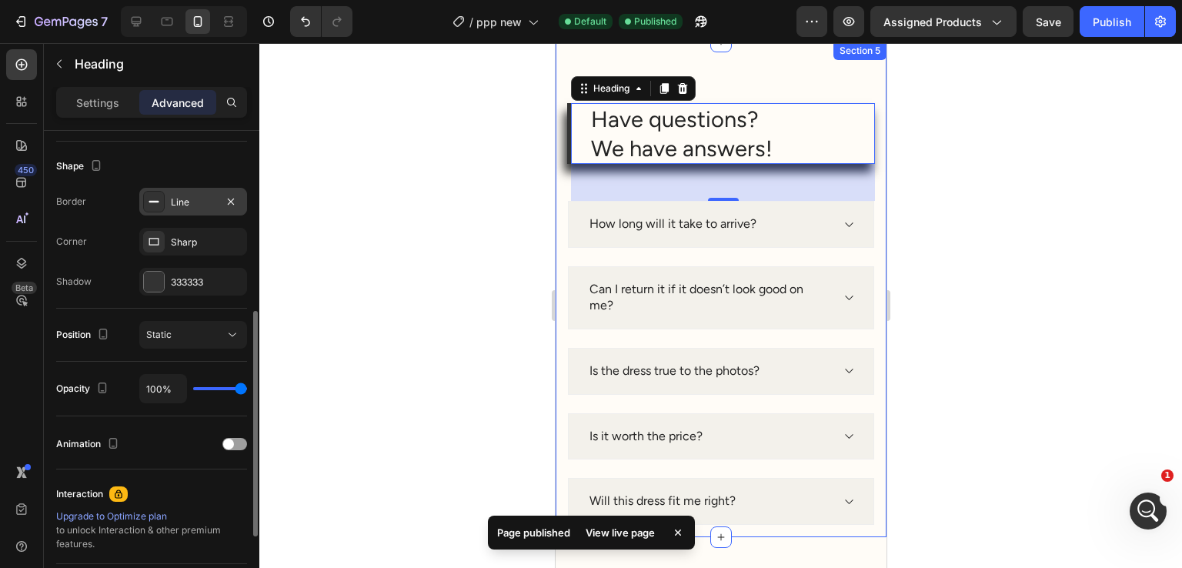
click at [183, 209] on div "Line" at bounding box center [193, 202] width 108 height 28
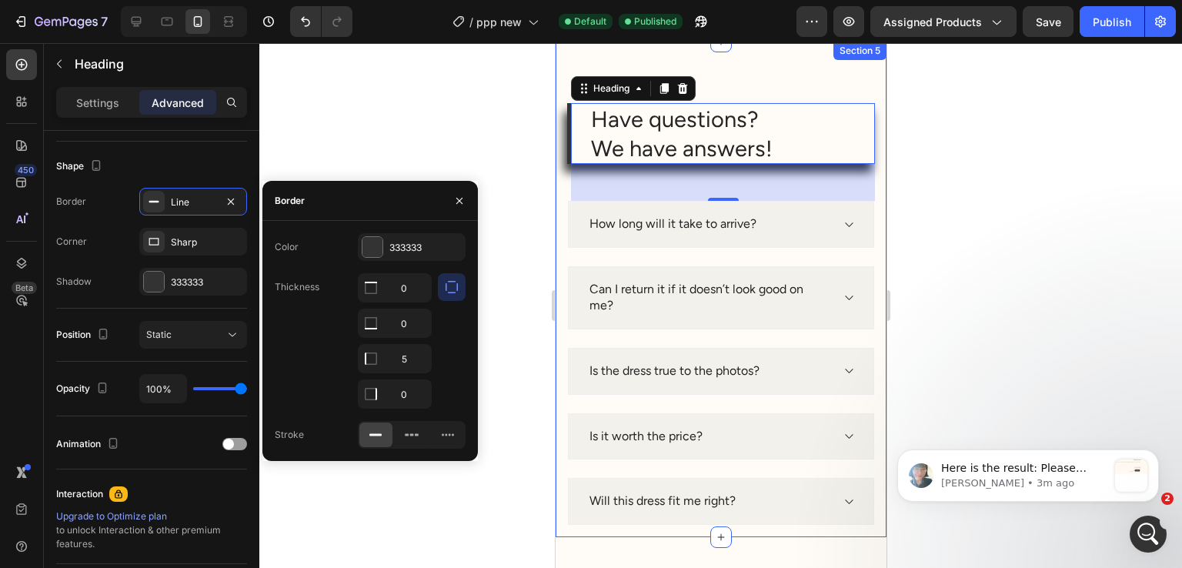
scroll to position [6762, 0]
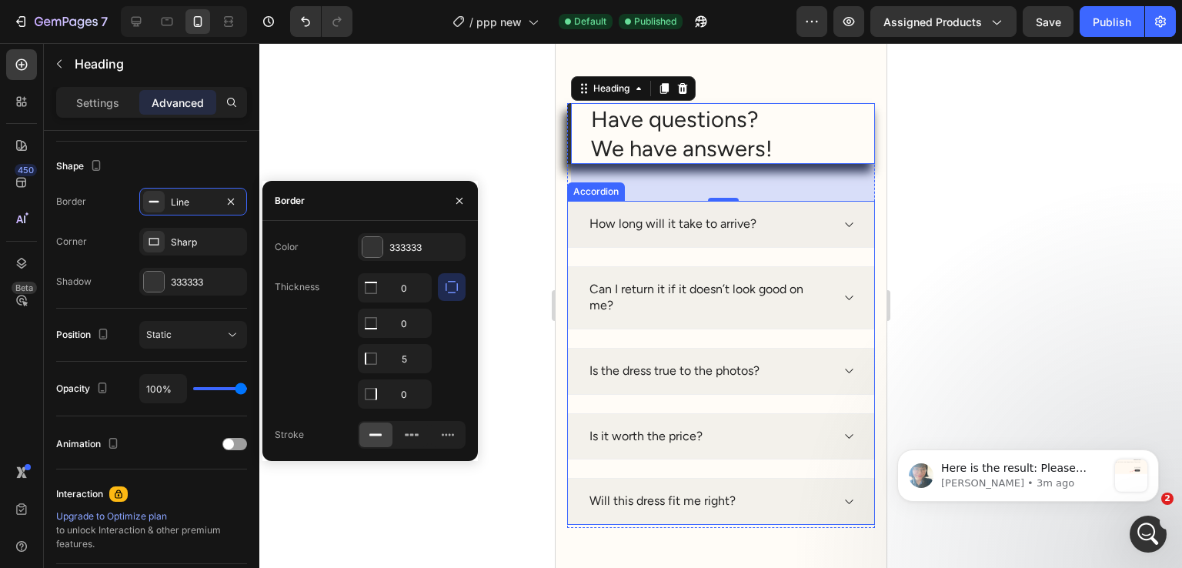
click at [697, 231] on p "How long will it take to arrive?" at bounding box center [672, 224] width 167 height 16
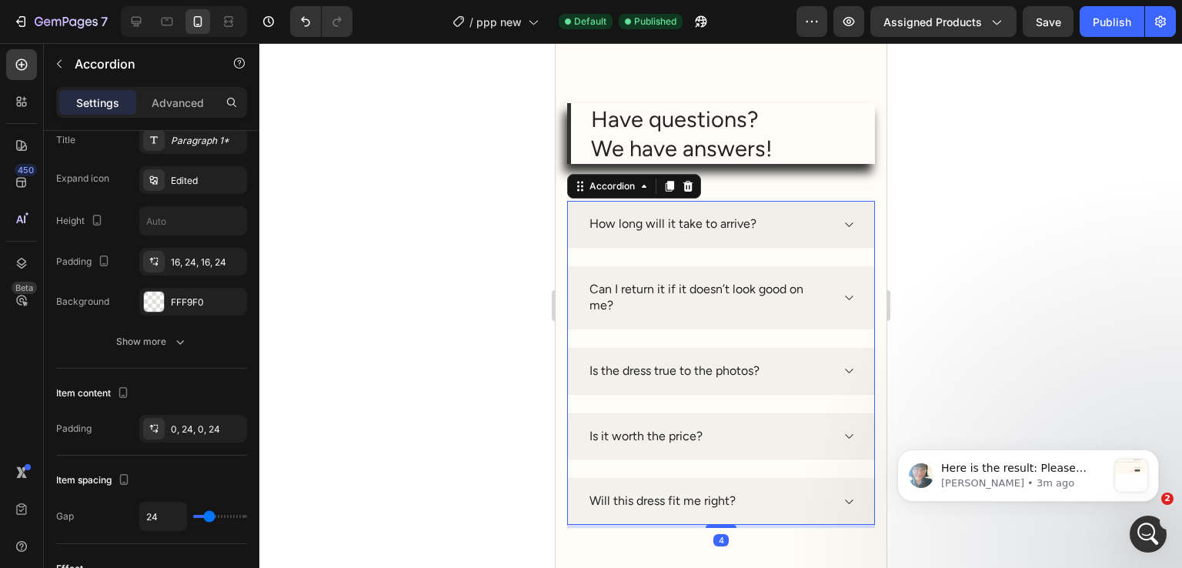
scroll to position [0, 0]
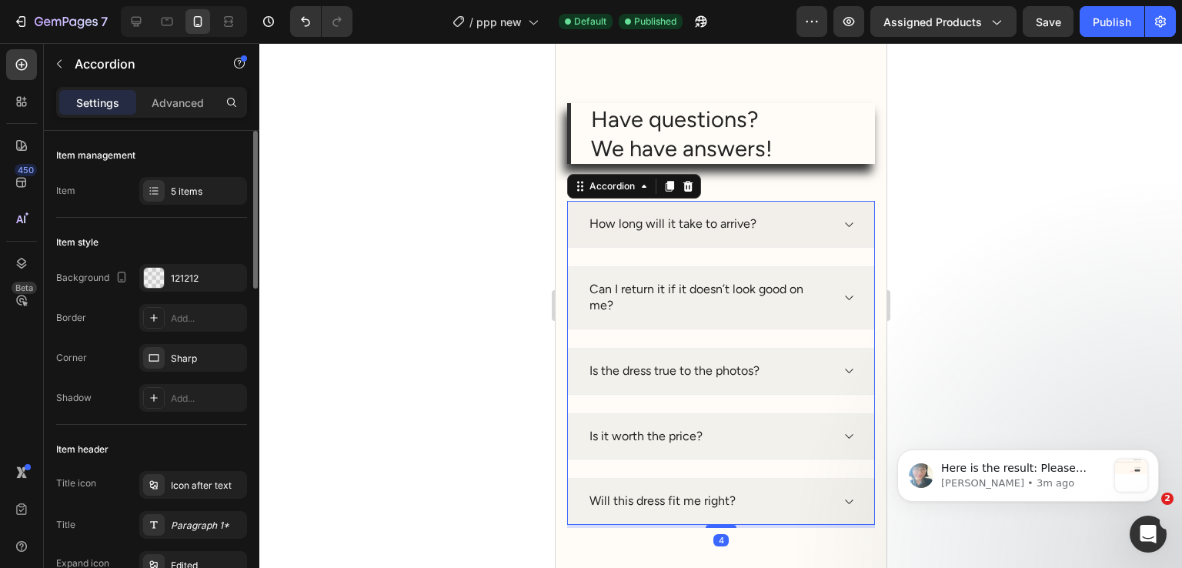
click at [782, 223] on div "How long will it take to arrive?" at bounding box center [708, 224] width 243 height 21
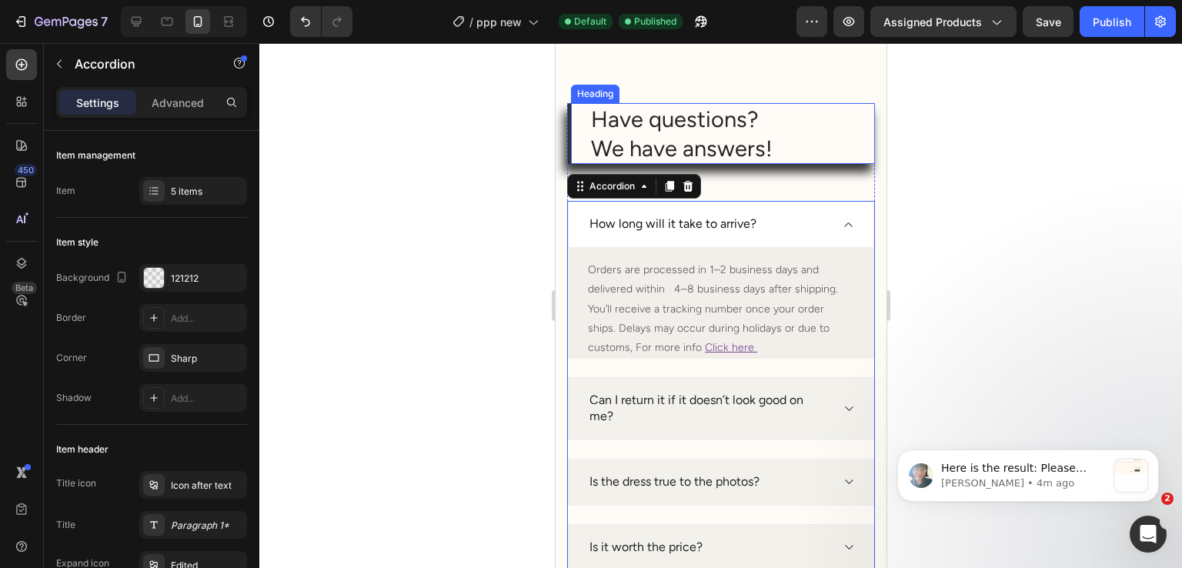
click at [659, 124] on h2 "Have questions? We have answers!" at bounding box center [732, 133] width 286 height 61
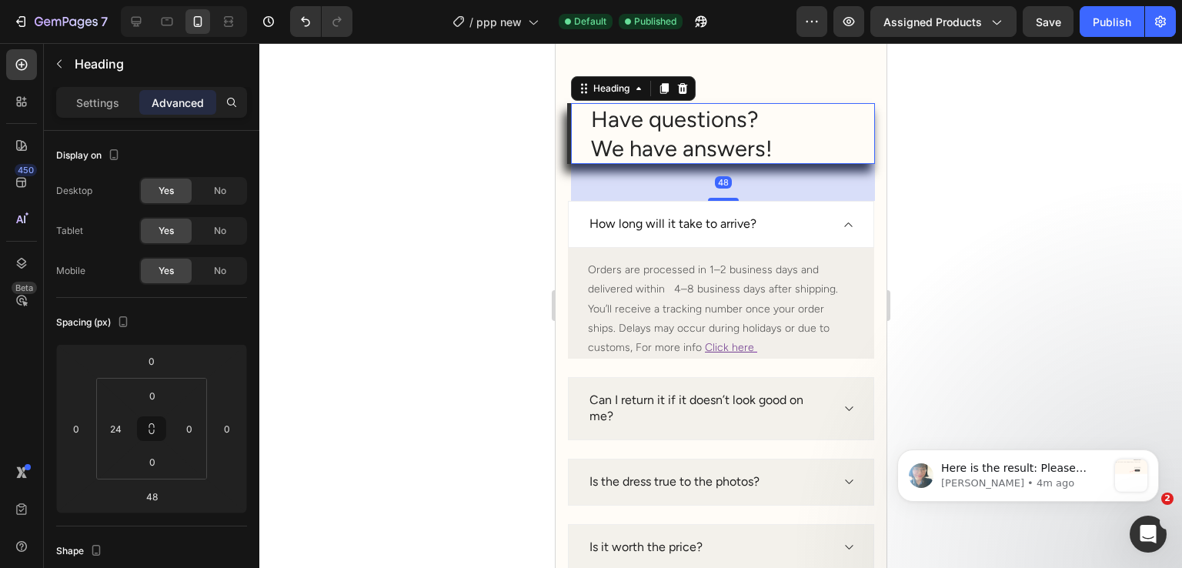
click at [114, 115] on div "Settings Advanced" at bounding box center [151, 102] width 191 height 31
click at [114, 105] on p "Settings" at bounding box center [97, 103] width 43 height 16
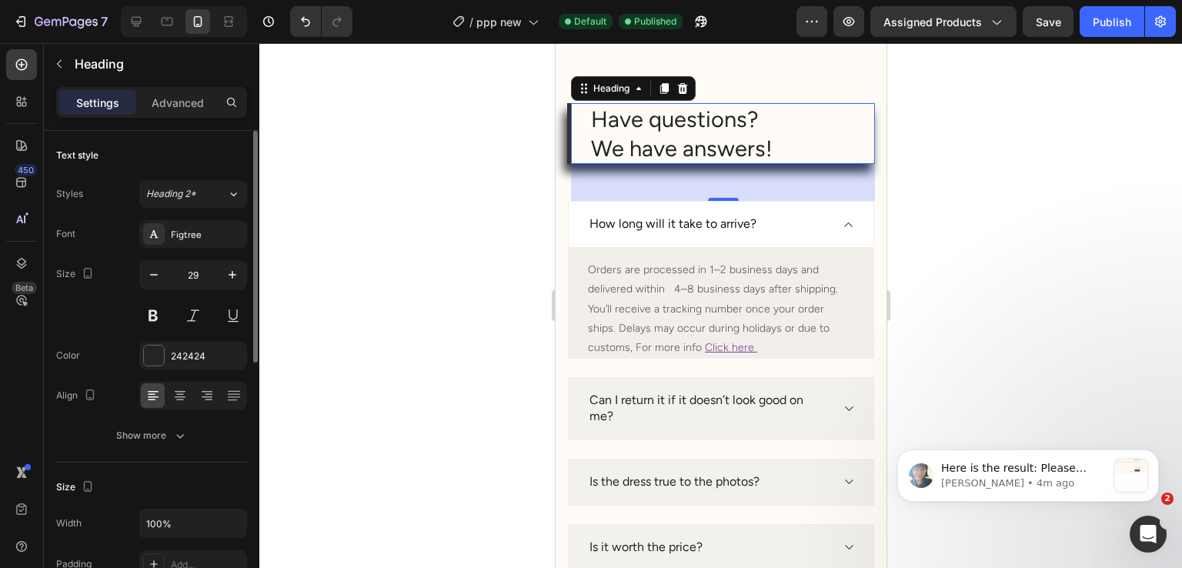
click at [169, 447] on button "Show more" at bounding box center [151, 436] width 191 height 28
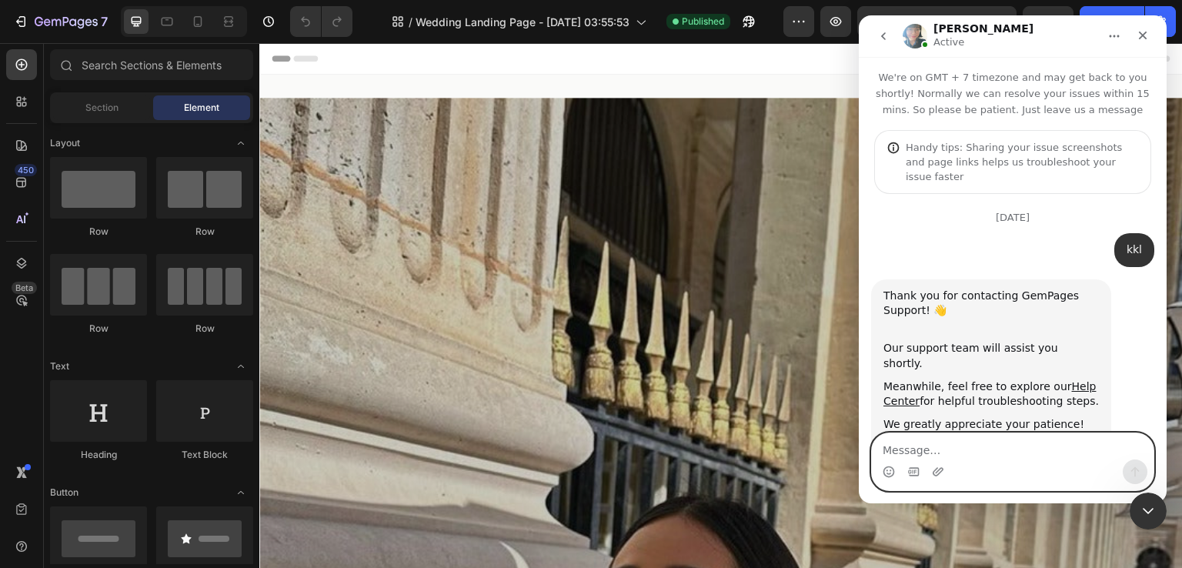
scroll to position [5778, 0]
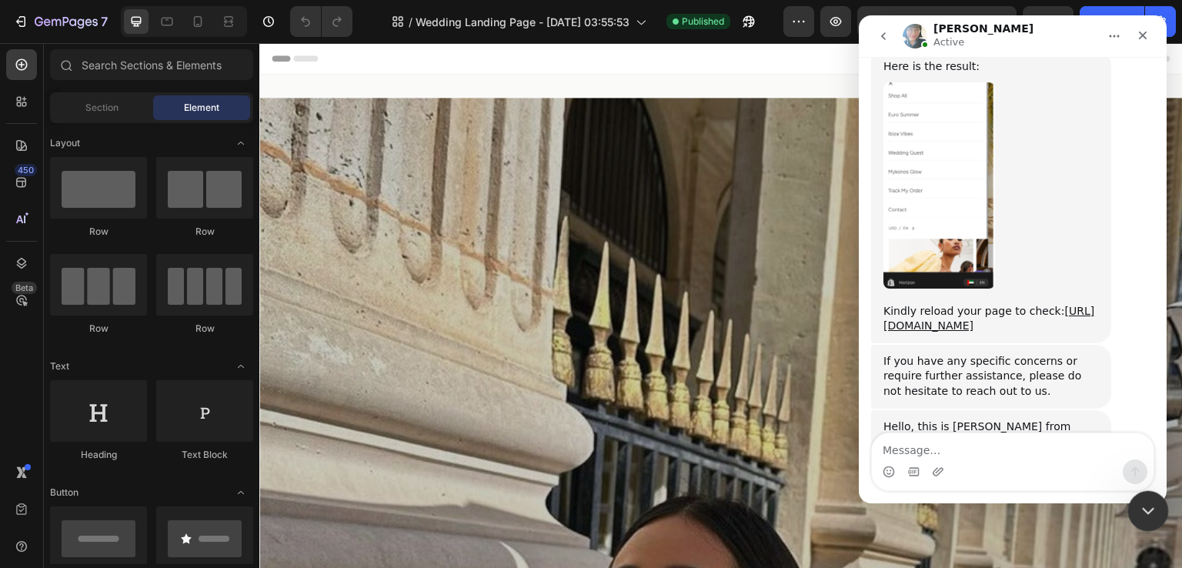
click at [1141, 506] on icon "Close Intercom Messenger" at bounding box center [1146, 509] width 11 height 6
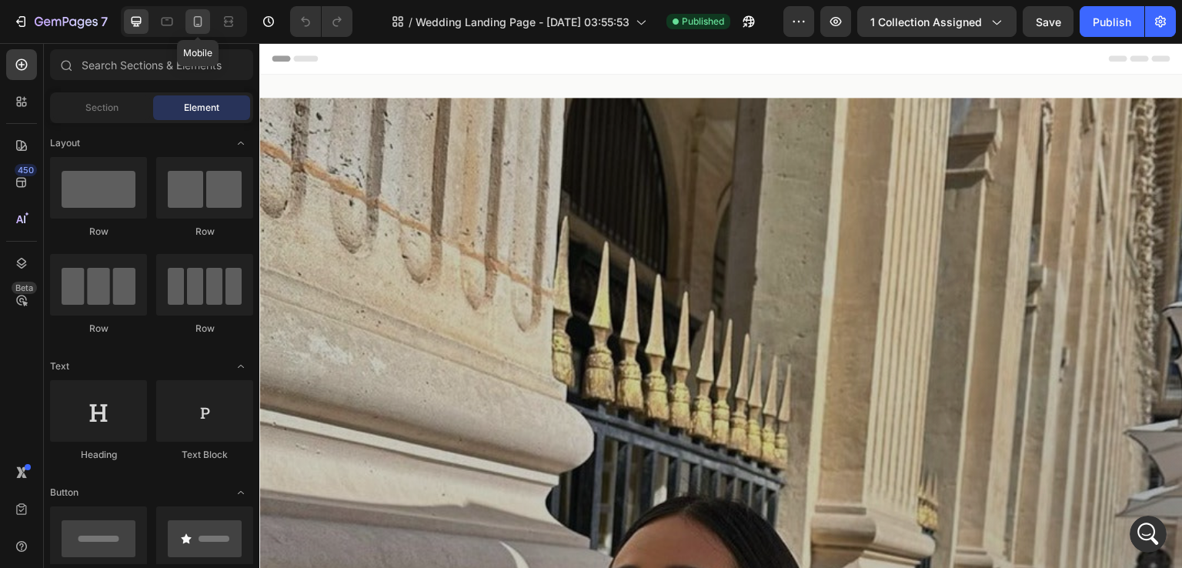
scroll to position [0, 0]
drag, startPoint x: 199, startPoint y: 29, endPoint x: 120, endPoint y: 201, distance: 189.1
click at [199, 29] on div at bounding box center [197, 21] width 25 height 25
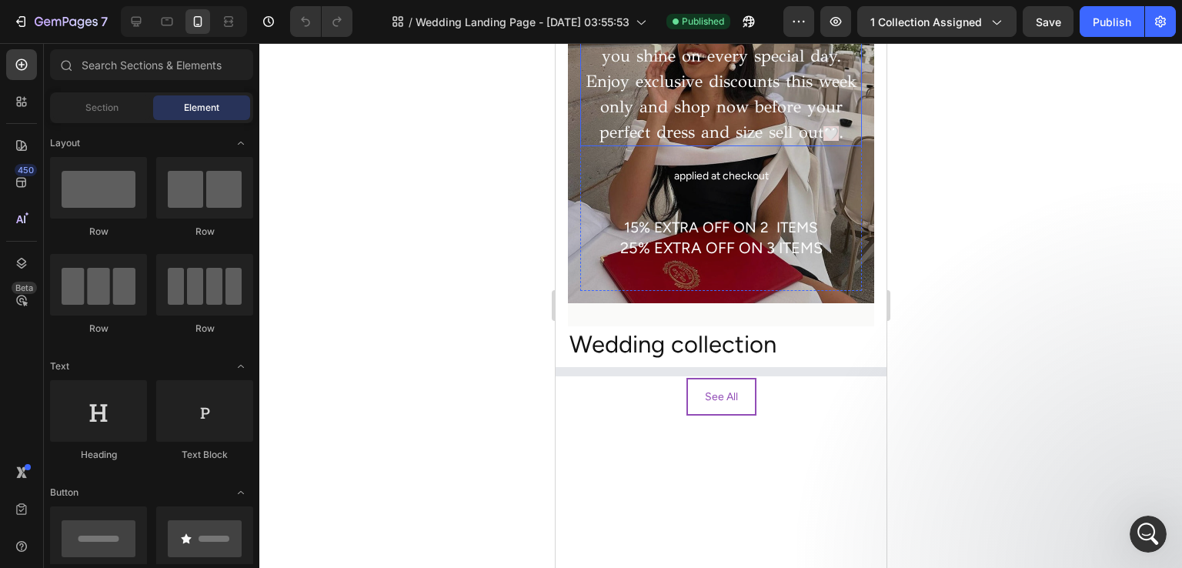
scroll to position [308, 0]
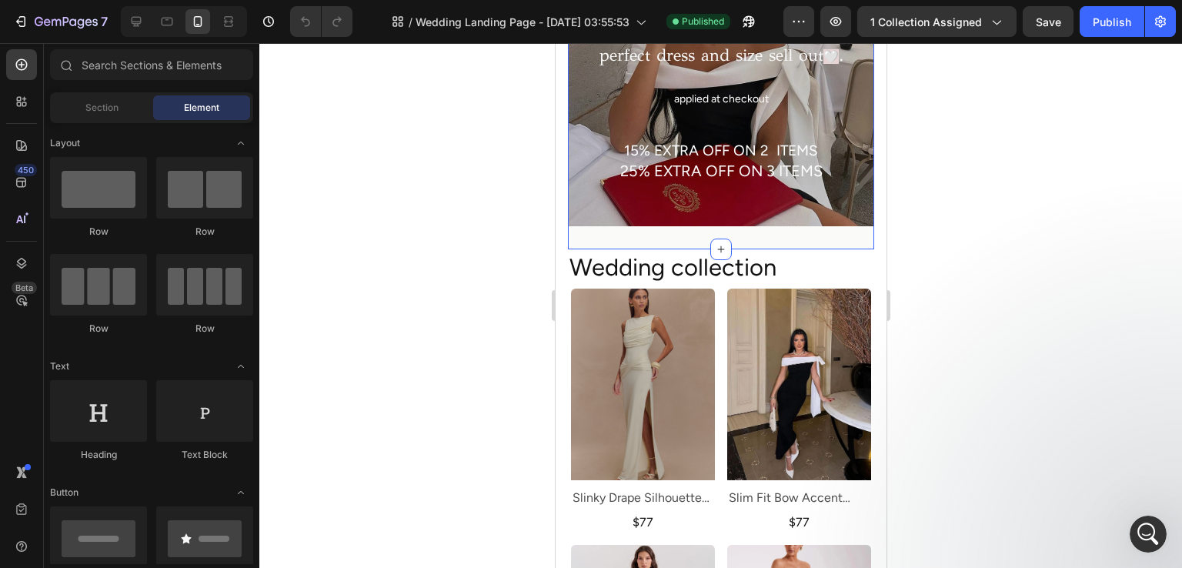
click at [615, 249] on div "WEDDING GUEST Heading Its wedding season🕊! Text Block Discover our beautiful co…" at bounding box center [720, 8] width 306 height 483
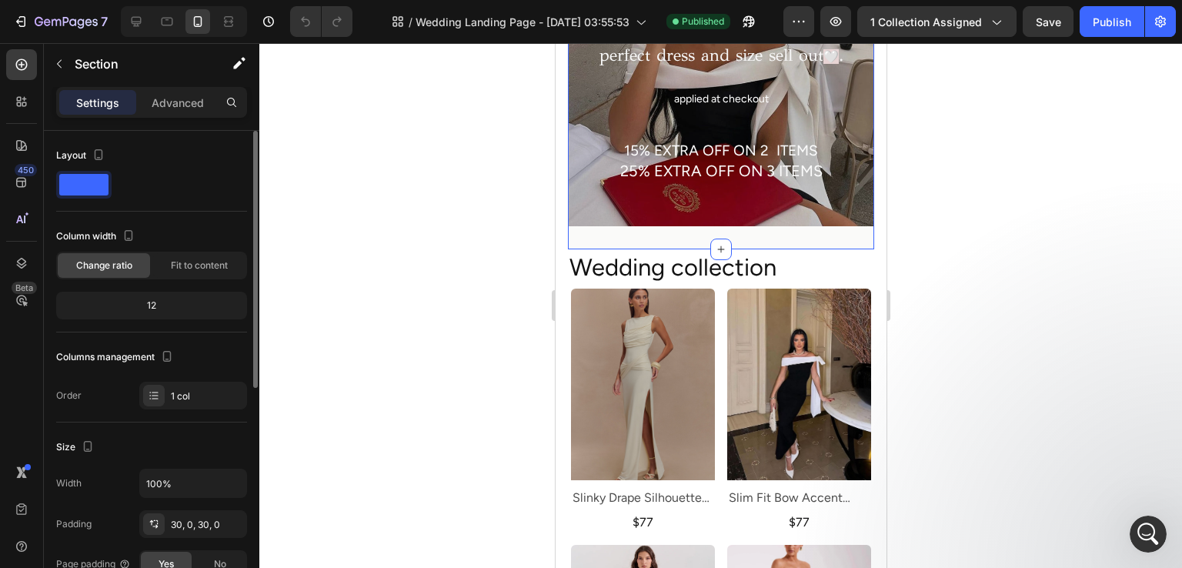
scroll to position [385, 0]
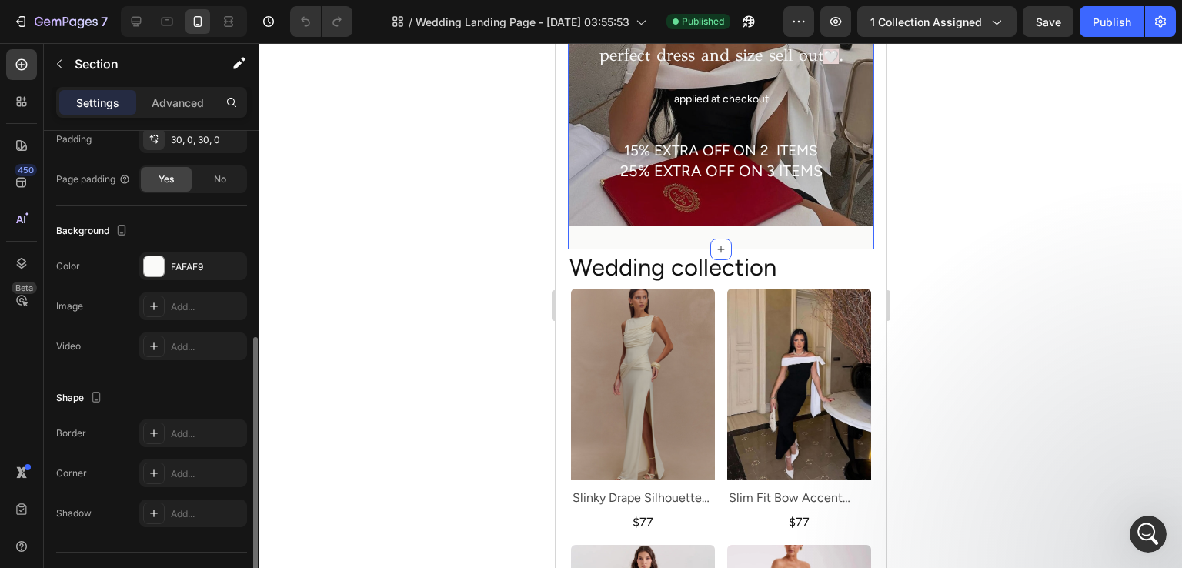
click at [197, 286] on div "The changes might be hidden by the video. Color FAFAF9 Image Add... Video Add..." at bounding box center [151, 306] width 191 height 108
click at [196, 269] on div "FAFAF9" at bounding box center [193, 267] width 45 height 14
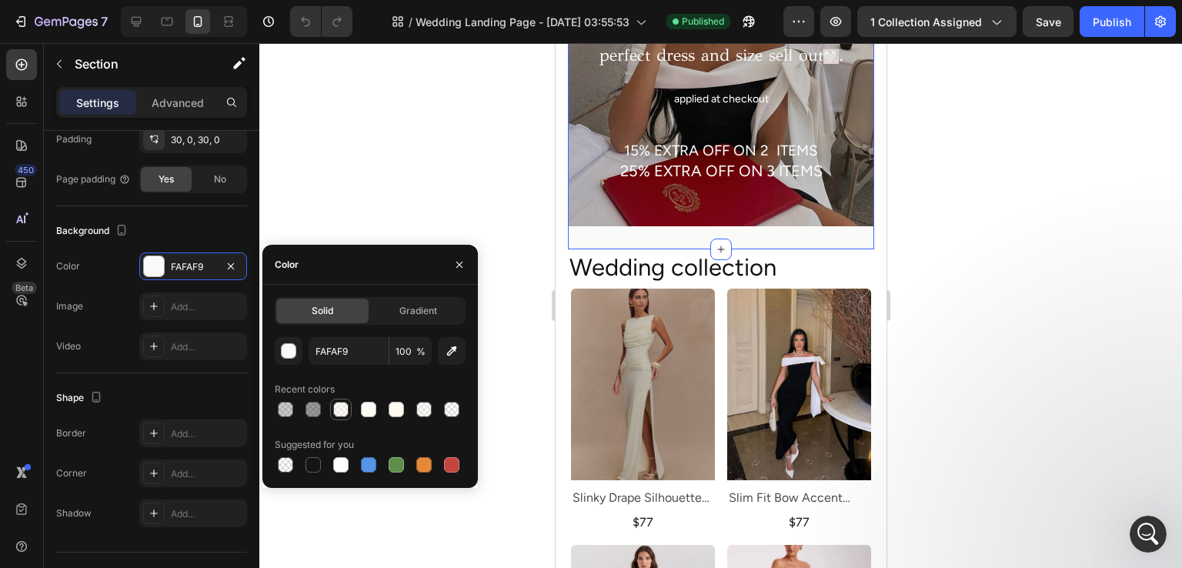
click at [337, 413] on div at bounding box center [340, 409] width 15 height 15
type input "FFF9F0"
type input "50"
click at [379, 169] on div at bounding box center [720, 305] width 923 height 525
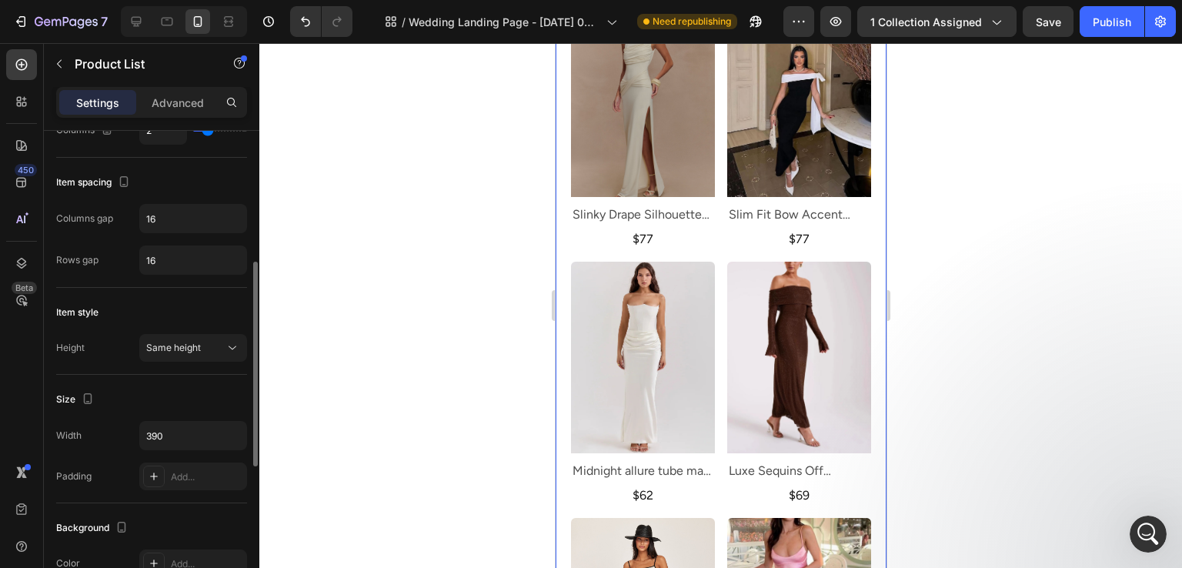
scroll to position [462, 0]
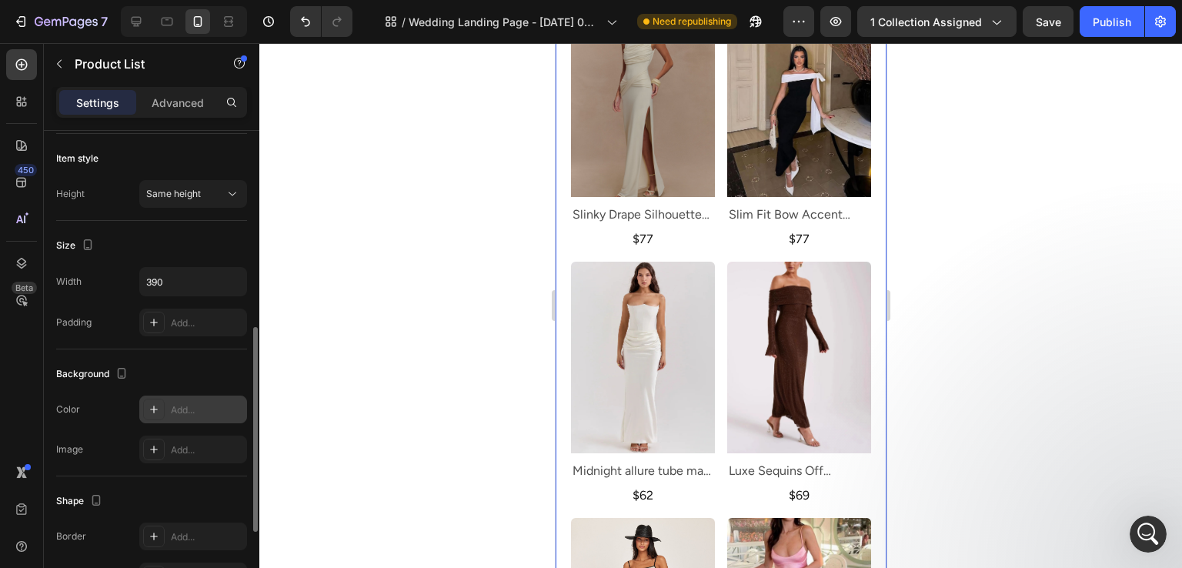
click at [167, 400] on div "Add..." at bounding box center [193, 410] width 108 height 28
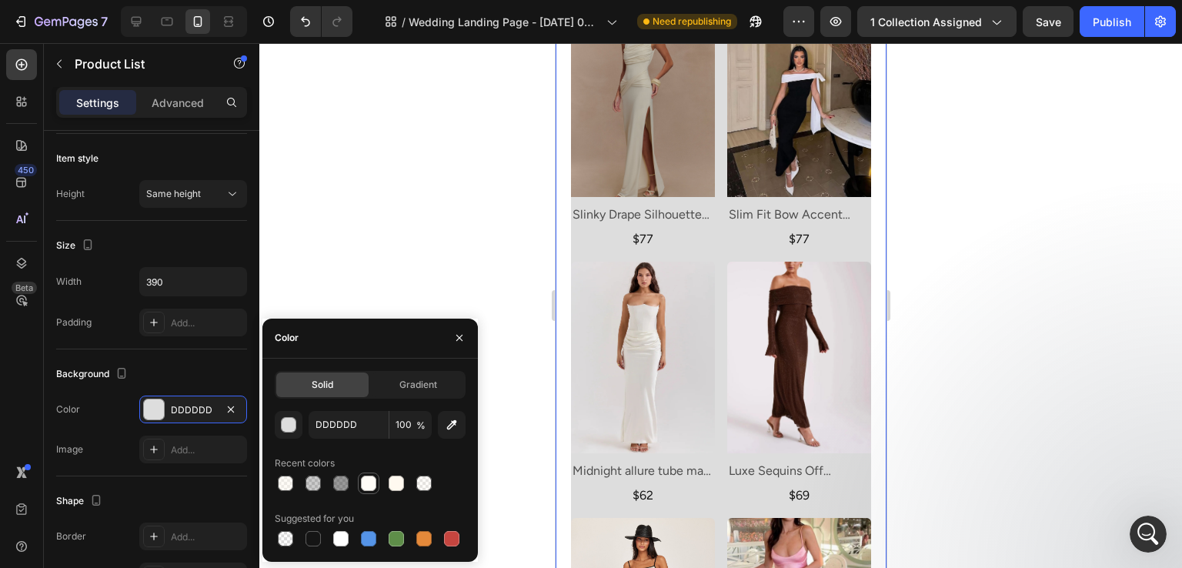
click at [366, 474] on div at bounding box center [368, 483] width 18 height 18
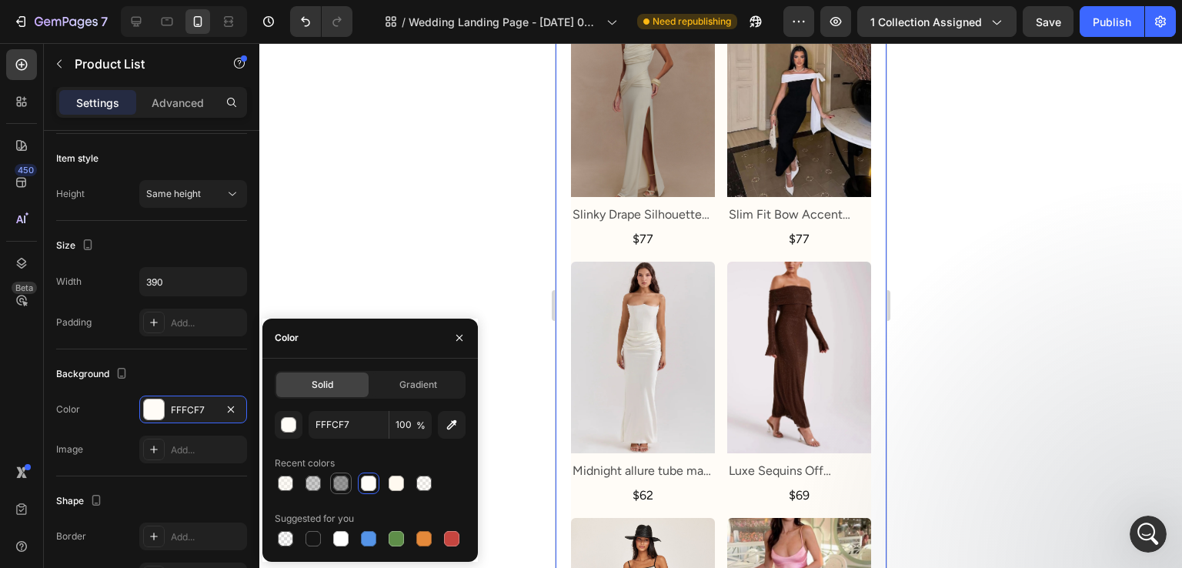
click at [332, 476] on div at bounding box center [341, 483] width 18 height 18
type input "333333"
type input "50"
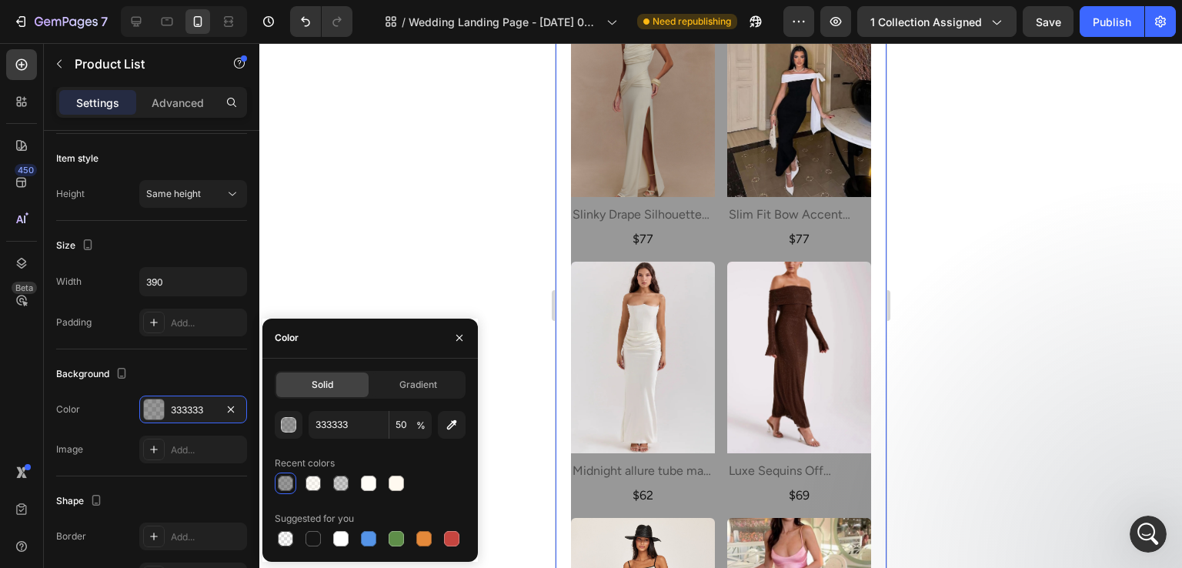
click at [299, 476] on div at bounding box center [370, 484] width 191 height 22
click at [309, 476] on div at bounding box center [313, 483] width 15 height 15
type input "FFF9F0"
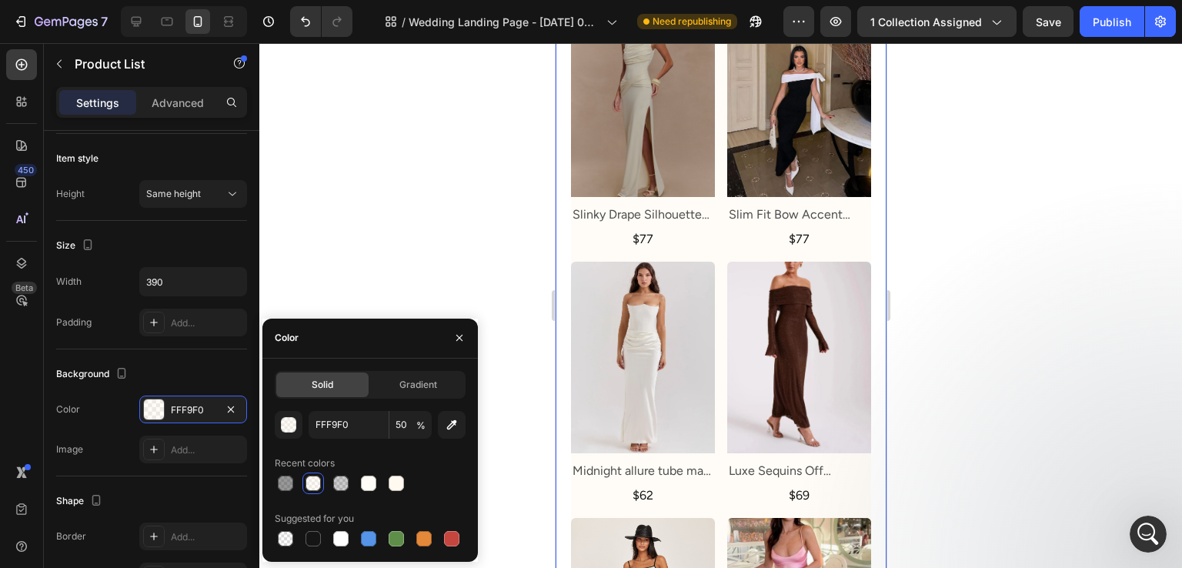
click at [344, 282] on div at bounding box center [720, 305] width 923 height 525
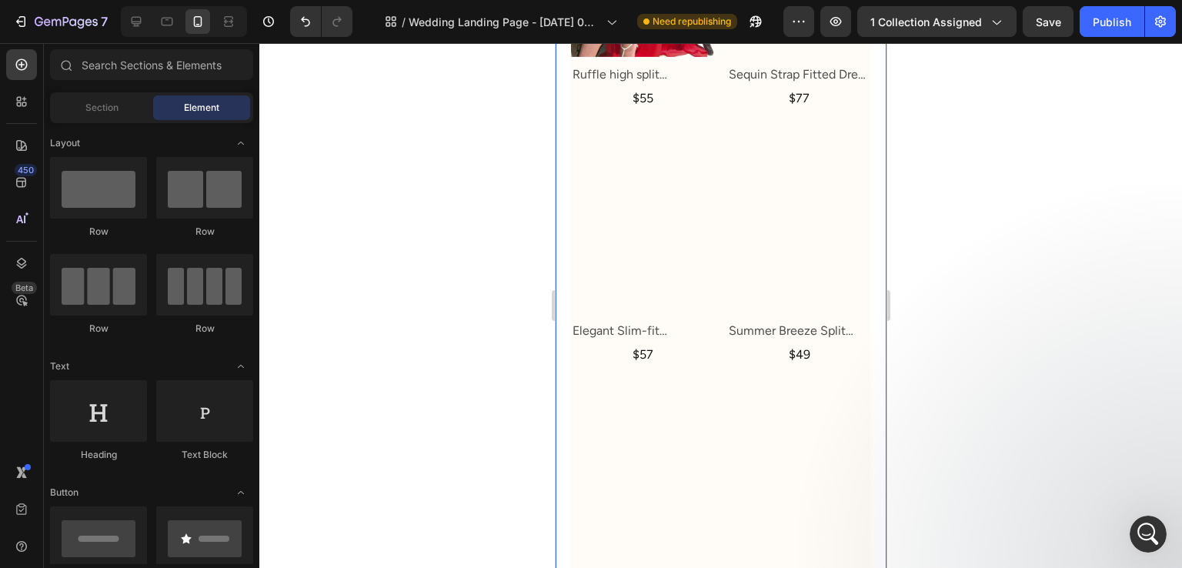
scroll to position [2463, 0]
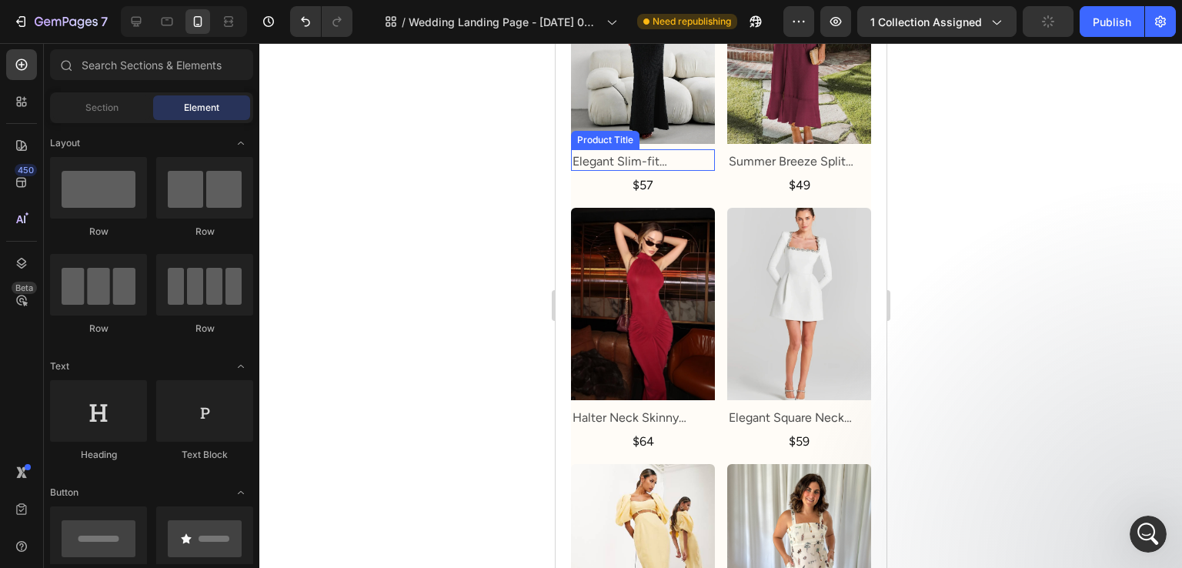
click at [655, 159] on h2 "Elegant Slim-fit Suspender Dress" at bounding box center [642, 161] width 144 height 19
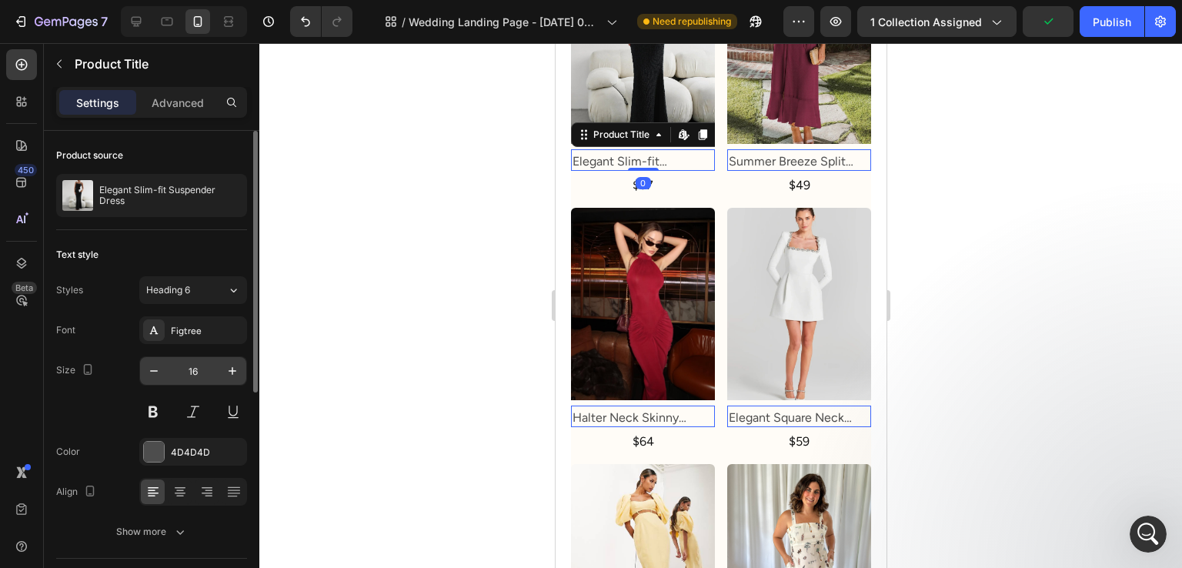
scroll to position [77, 0]
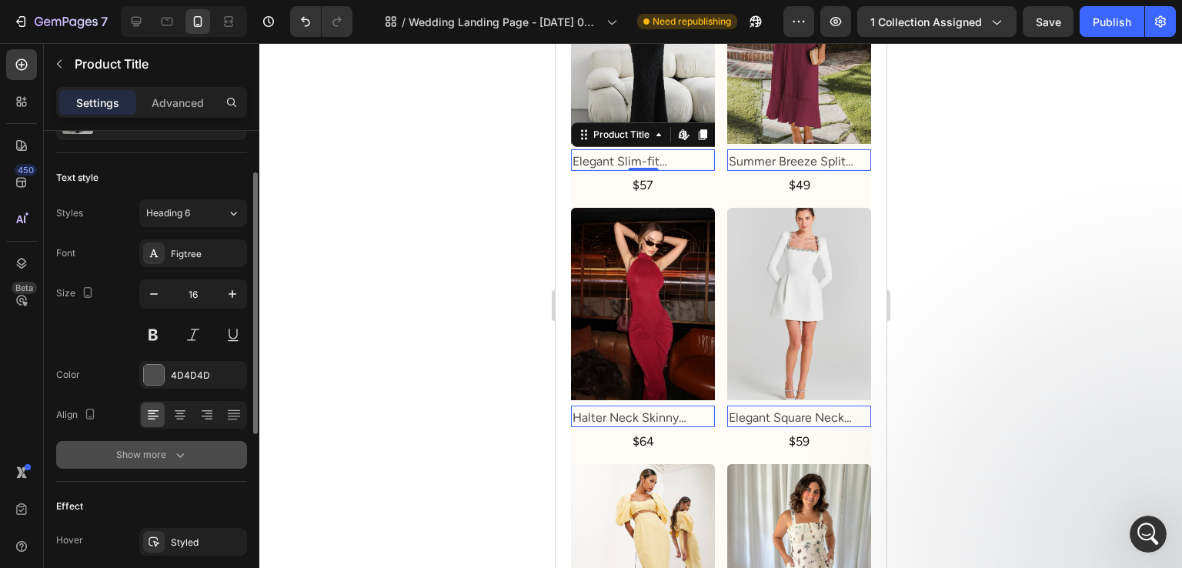
click at [161, 463] on button "Show more" at bounding box center [151, 455] width 191 height 28
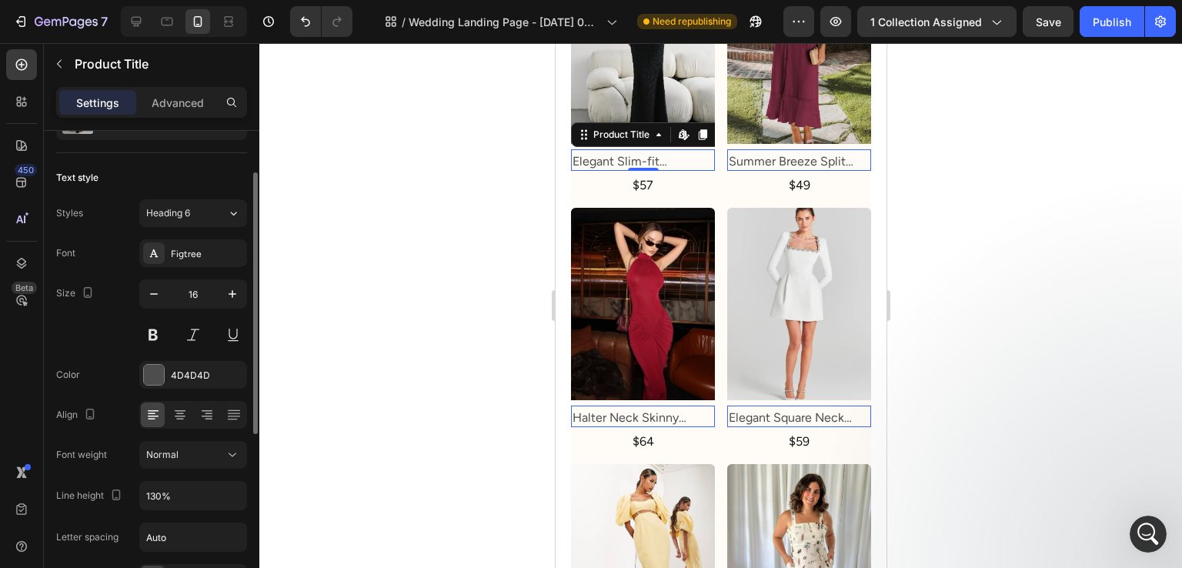
click at [197, 470] on div "Font Figtree Size 16 Color 4D4D4D Align Font weight Normal Line height 130% Let…" at bounding box center [151, 455] width 191 height 433
click at [196, 469] on div "Font Figtree Size 16 Color 4D4D4D Align Font weight Normal Line height 130% Let…" at bounding box center [151, 455] width 191 height 433
click at [194, 460] on div "Normal" at bounding box center [185, 455] width 79 height 14
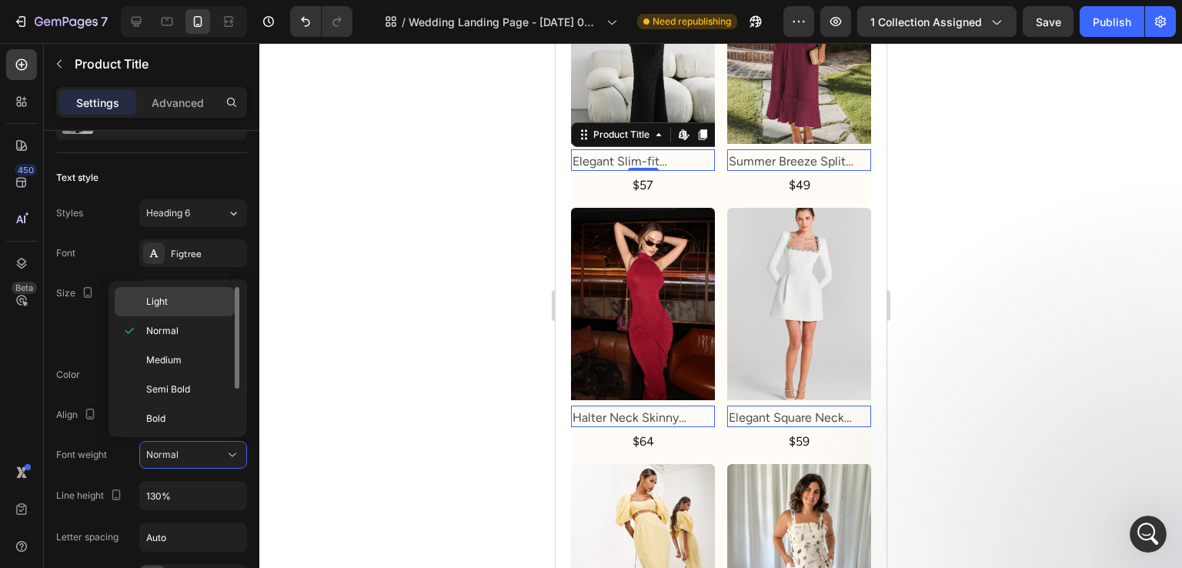
click at [179, 314] on div "Light" at bounding box center [175, 301] width 120 height 29
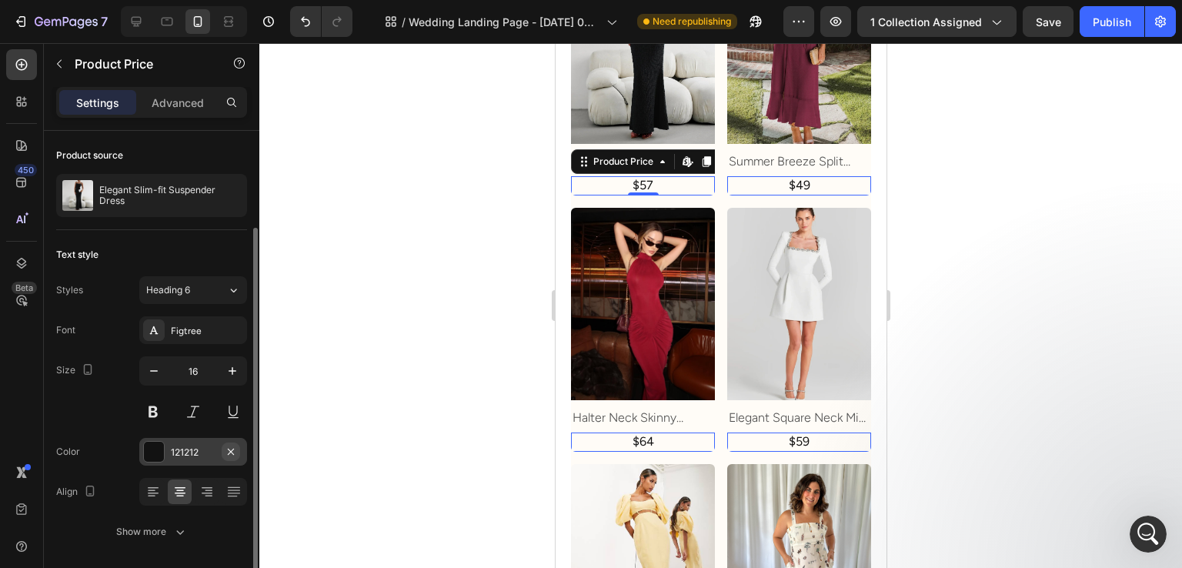
scroll to position [51, 0]
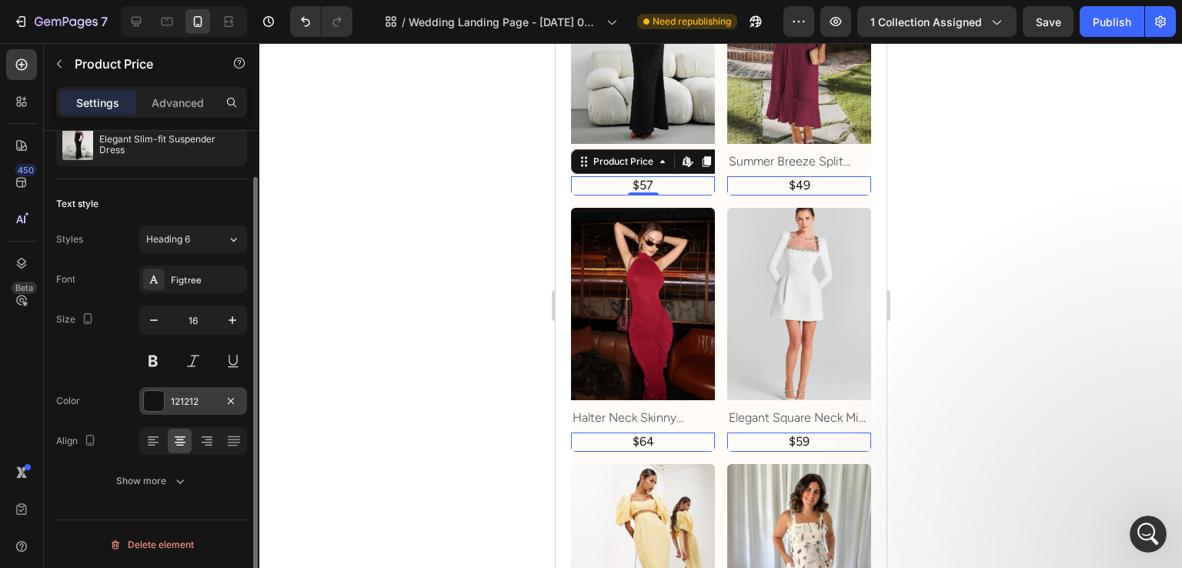
click at [152, 395] on div at bounding box center [154, 401] width 20 height 20
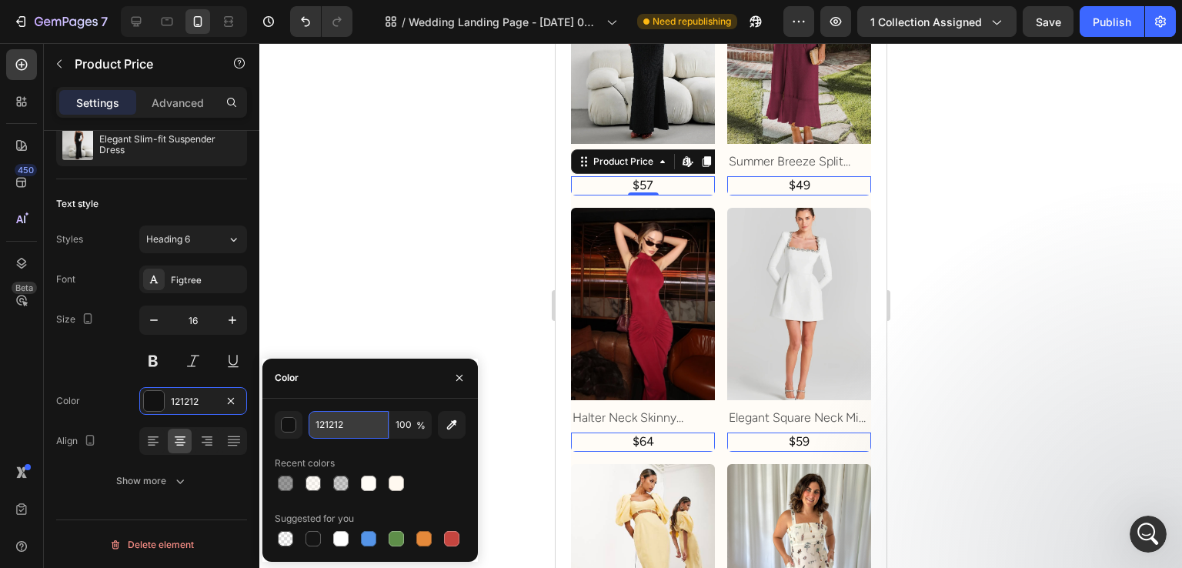
click at [340, 427] on input "121212" at bounding box center [349, 425] width 80 height 28
click at [341, 427] on input "121212" at bounding box center [349, 425] width 80 height 28
type input "333333"
click at [95, 355] on div "Size 16" at bounding box center [151, 340] width 191 height 69
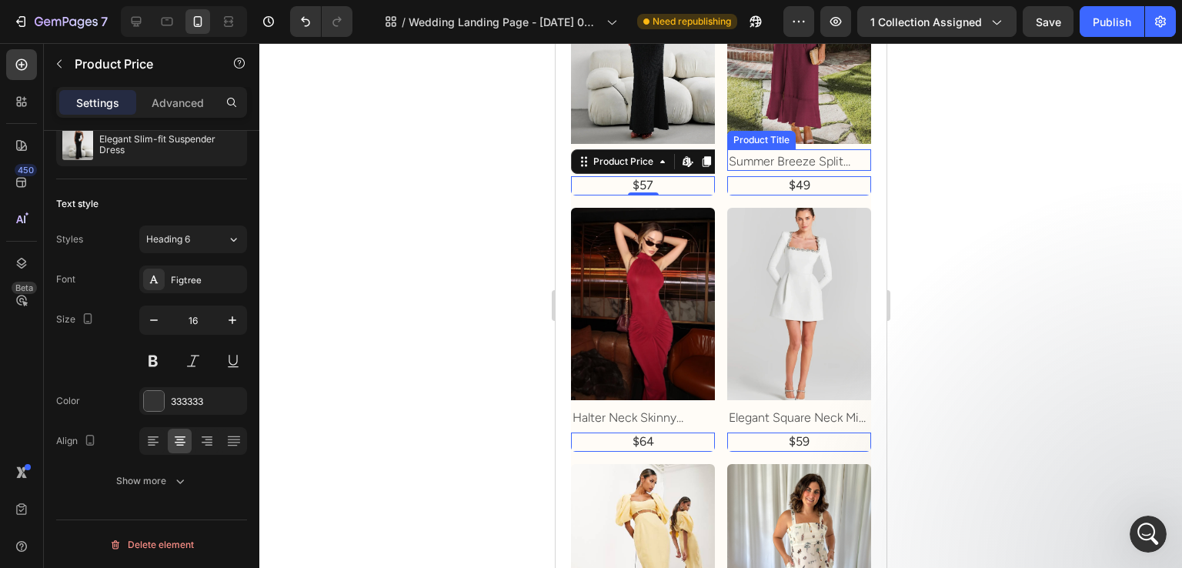
click at [727, 163] on h2 "Summer Breeze Split Suspender Midi Dress" at bounding box center [799, 161] width 144 height 19
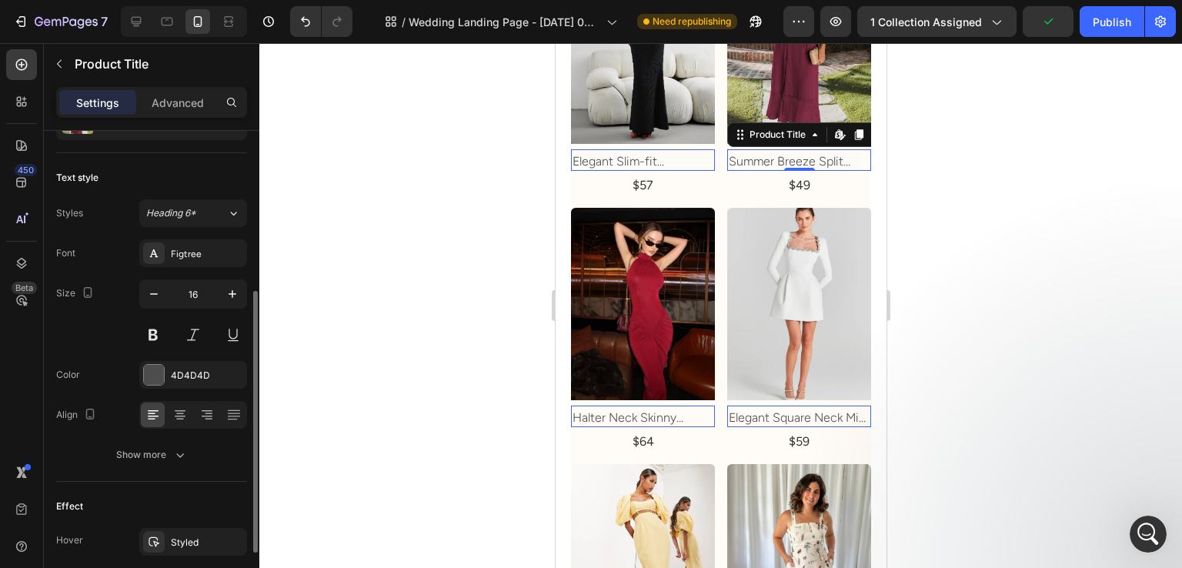
scroll to position [154, 0]
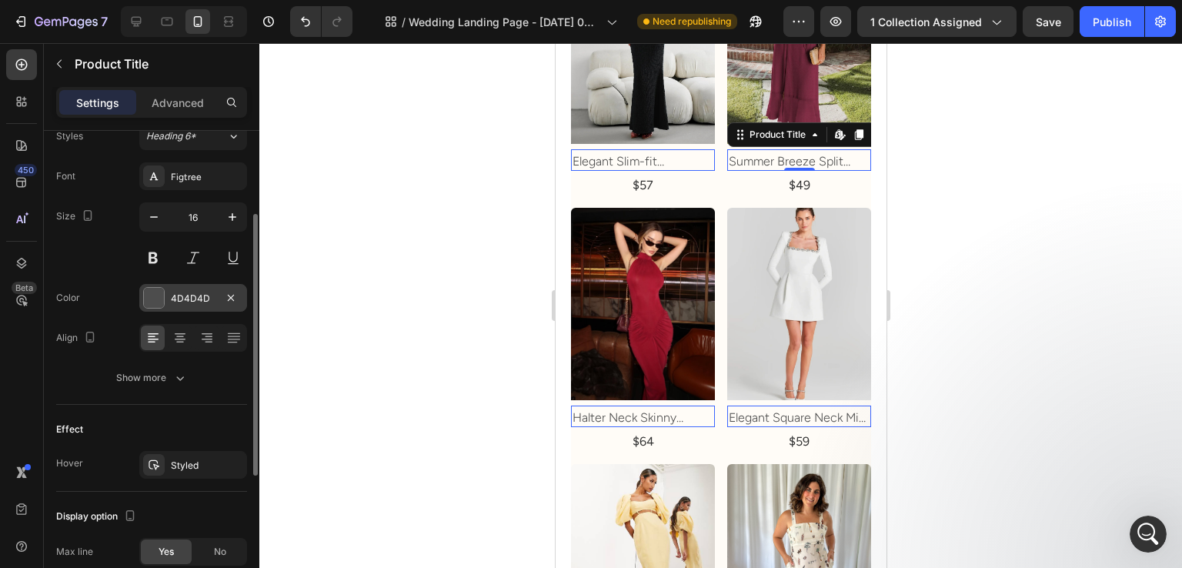
click at [157, 288] on div at bounding box center [154, 298] width 20 height 20
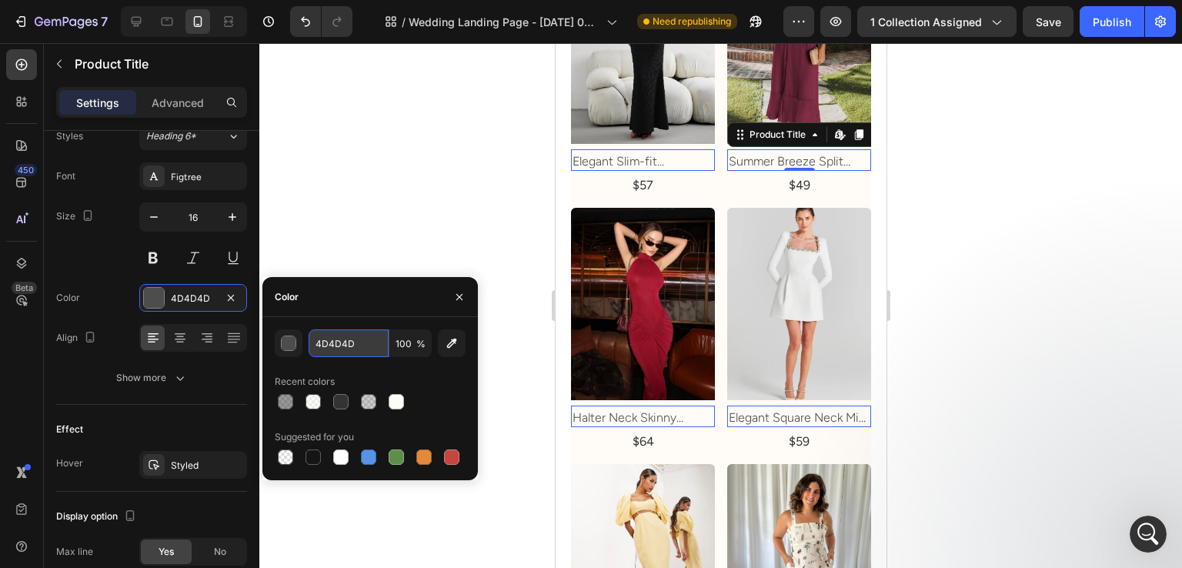
click at [333, 338] on input "4D4D4D" at bounding box center [349, 343] width 80 height 28
type input "333333"
click at [126, 294] on div "Color 4D4D4D" at bounding box center [151, 298] width 191 height 28
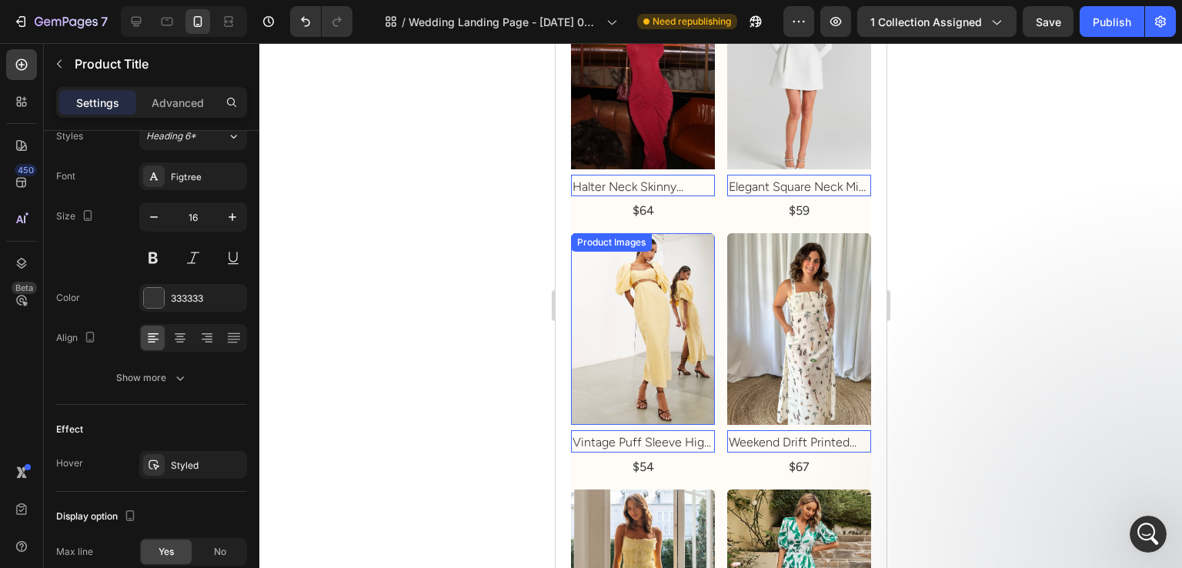
scroll to position [2771, 0]
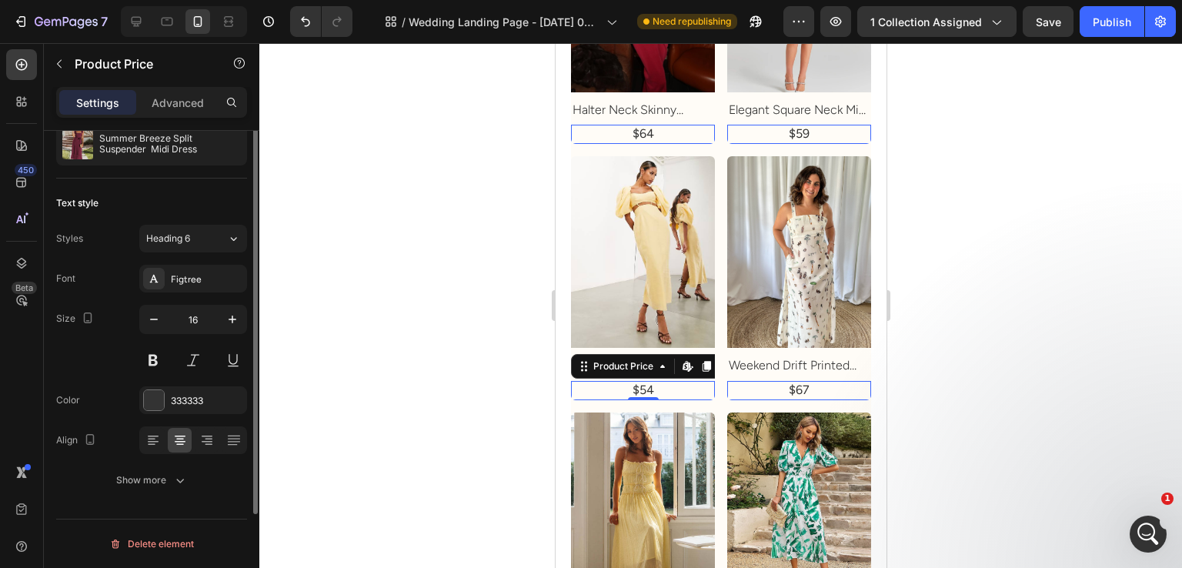
scroll to position [0, 0]
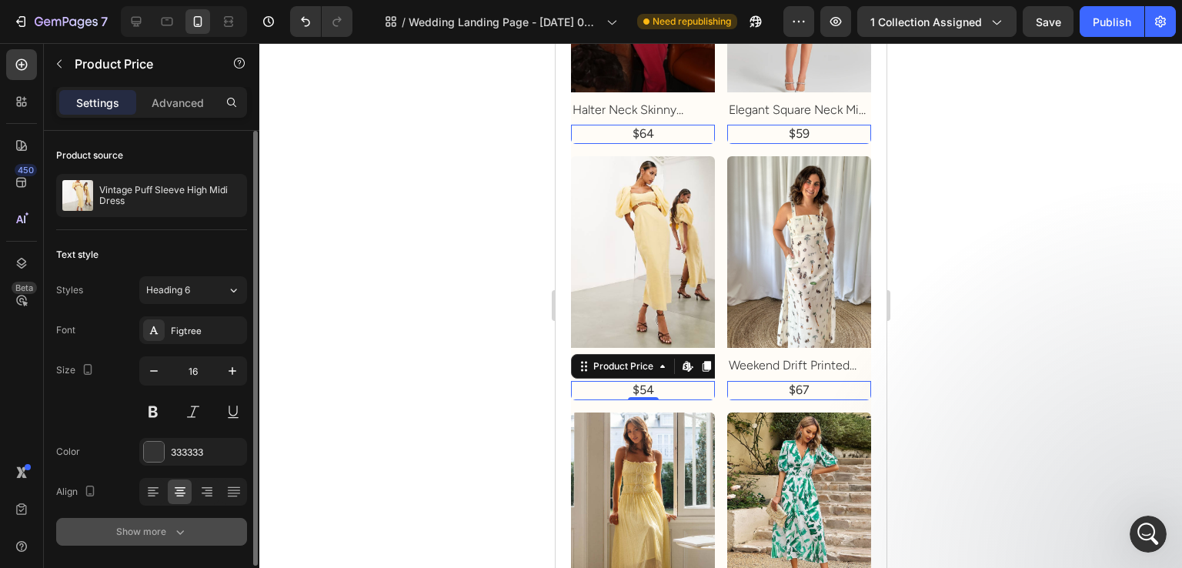
click at [169, 520] on button "Show more" at bounding box center [151, 532] width 191 height 28
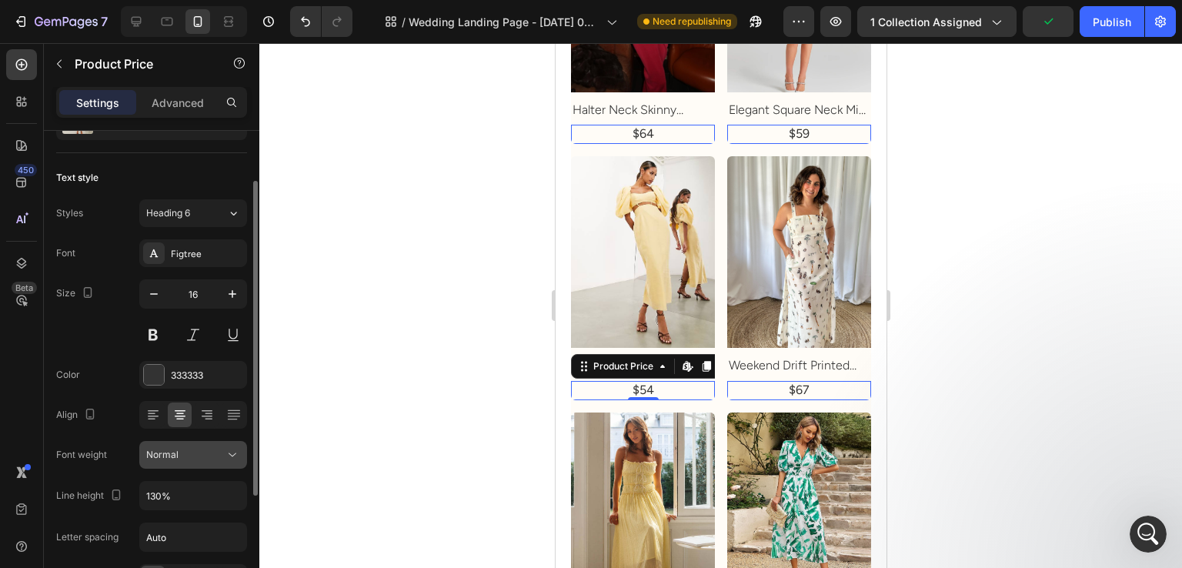
click at [202, 447] on div "Normal" at bounding box center [193, 454] width 94 height 15
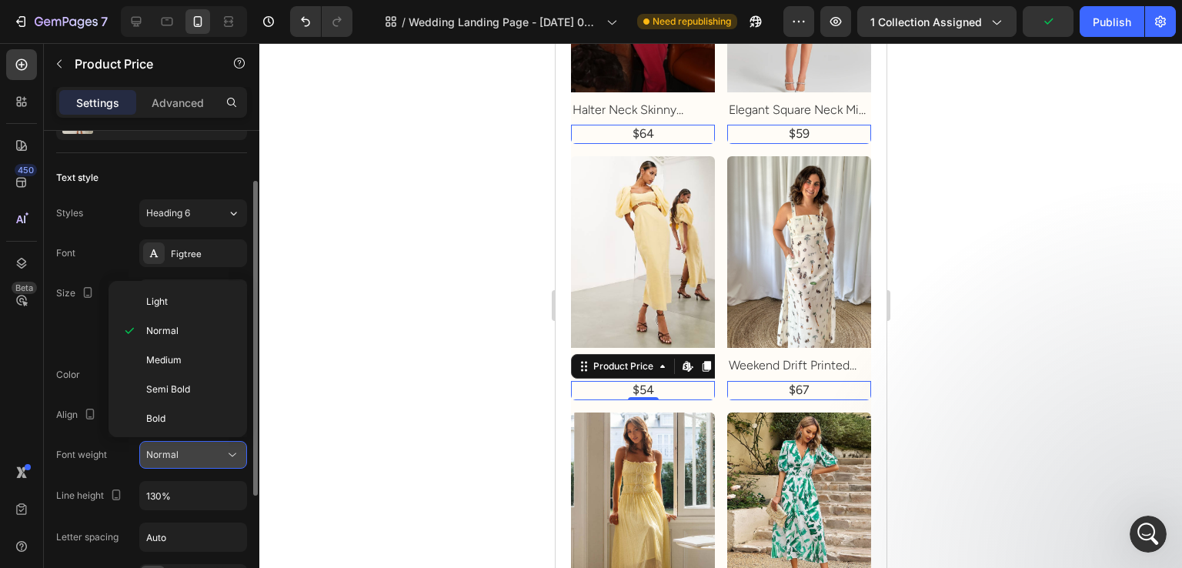
click at [202, 447] on div "Normal" at bounding box center [193, 454] width 94 height 15
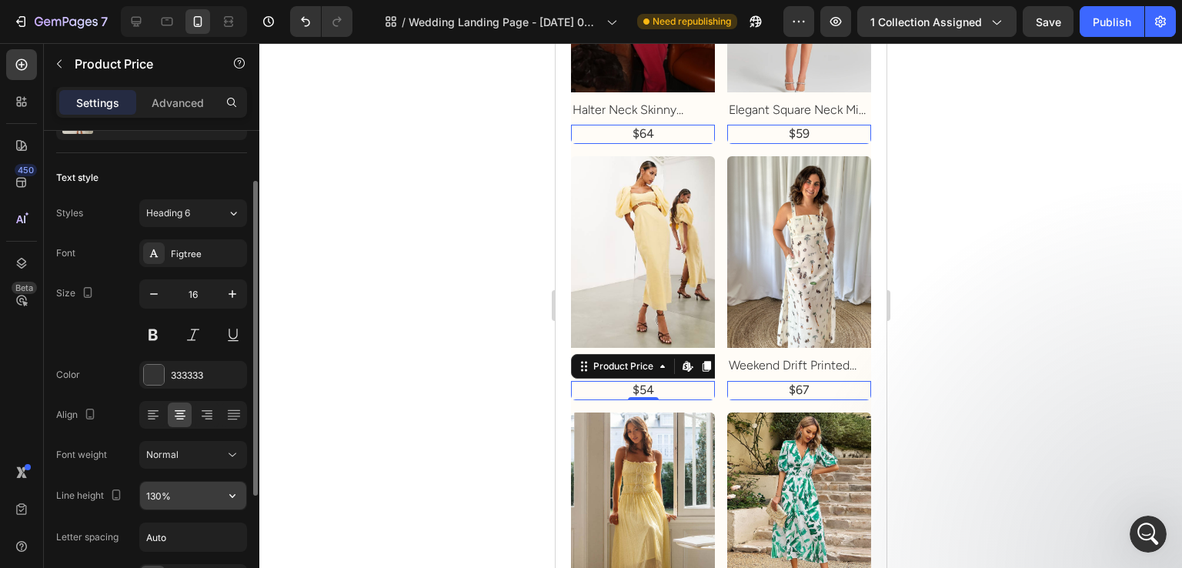
click at [197, 484] on input "130%" at bounding box center [193, 496] width 106 height 28
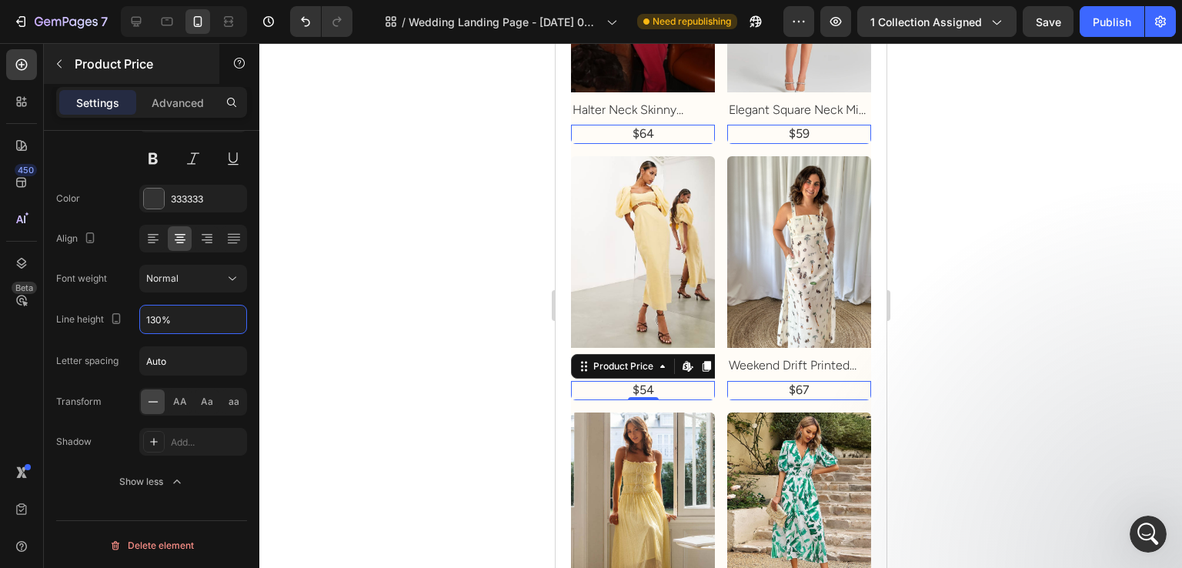
click at [57, 72] on button "button" at bounding box center [59, 64] width 25 height 25
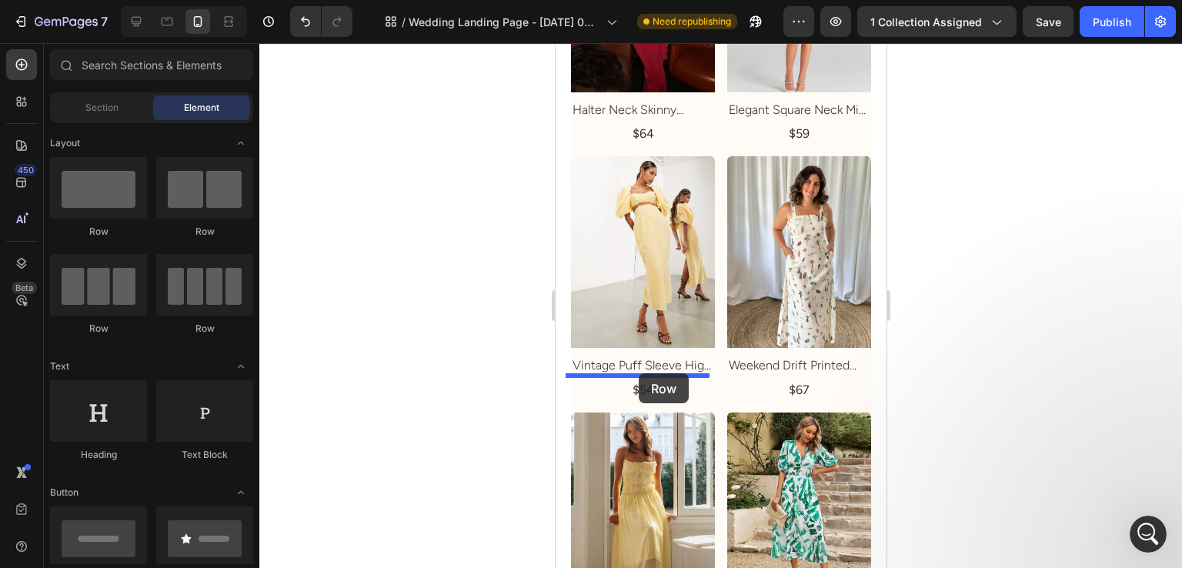
drag, startPoint x: 770, startPoint y: 257, endPoint x: 638, endPoint y: 373, distance: 175.7
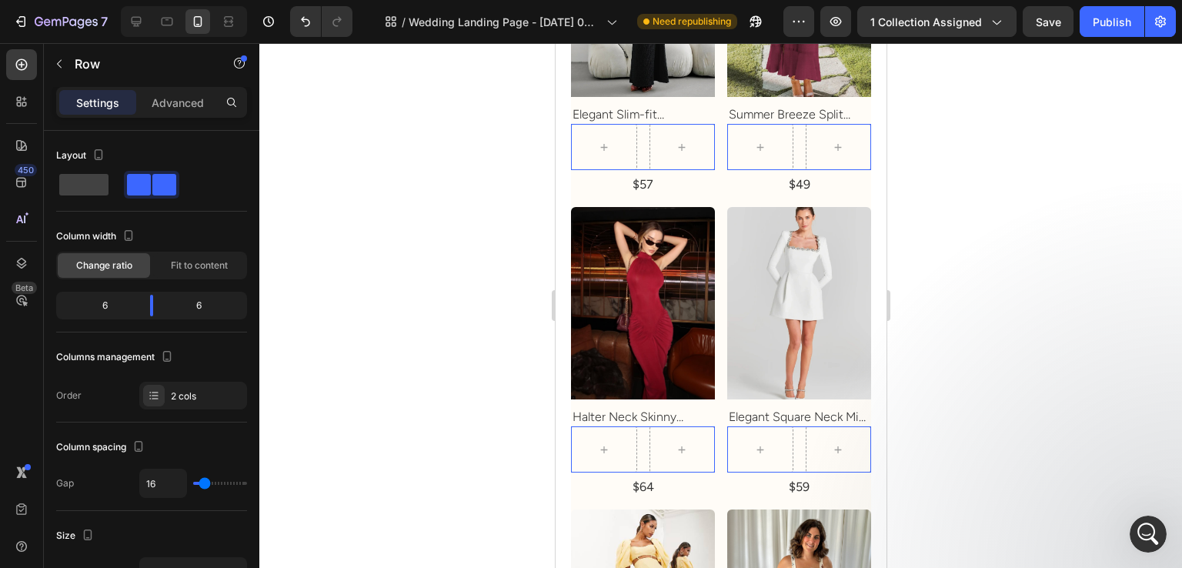
scroll to position [2925, 0]
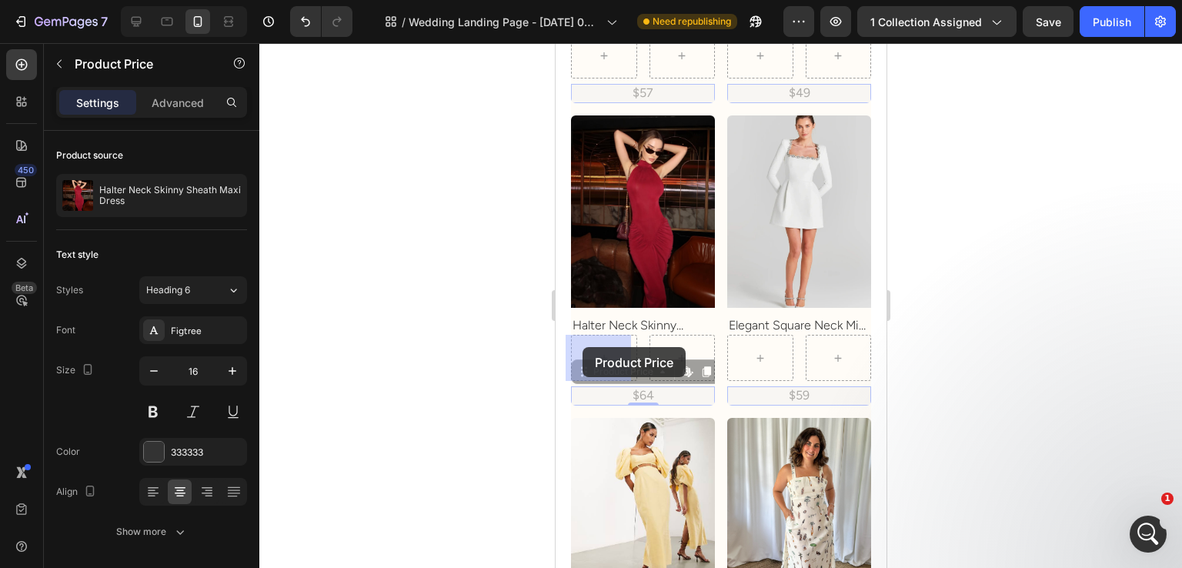
drag, startPoint x: 588, startPoint y: 372, endPoint x: 582, endPoint y: 348, distance: 24.6
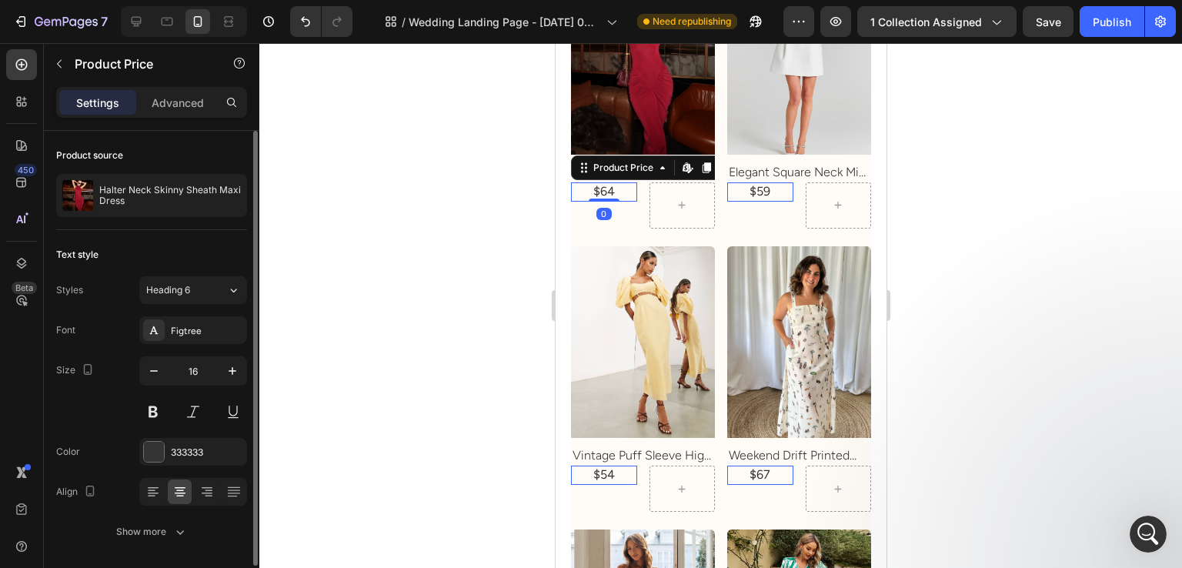
scroll to position [51, 0]
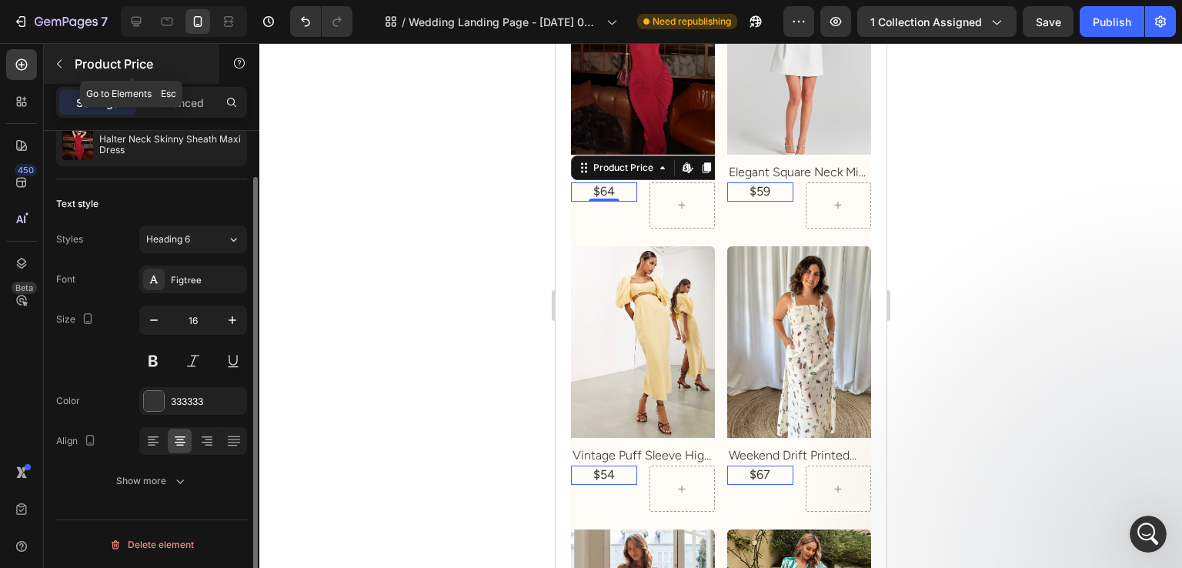
click at [57, 68] on icon "button" at bounding box center [59, 64] width 12 height 12
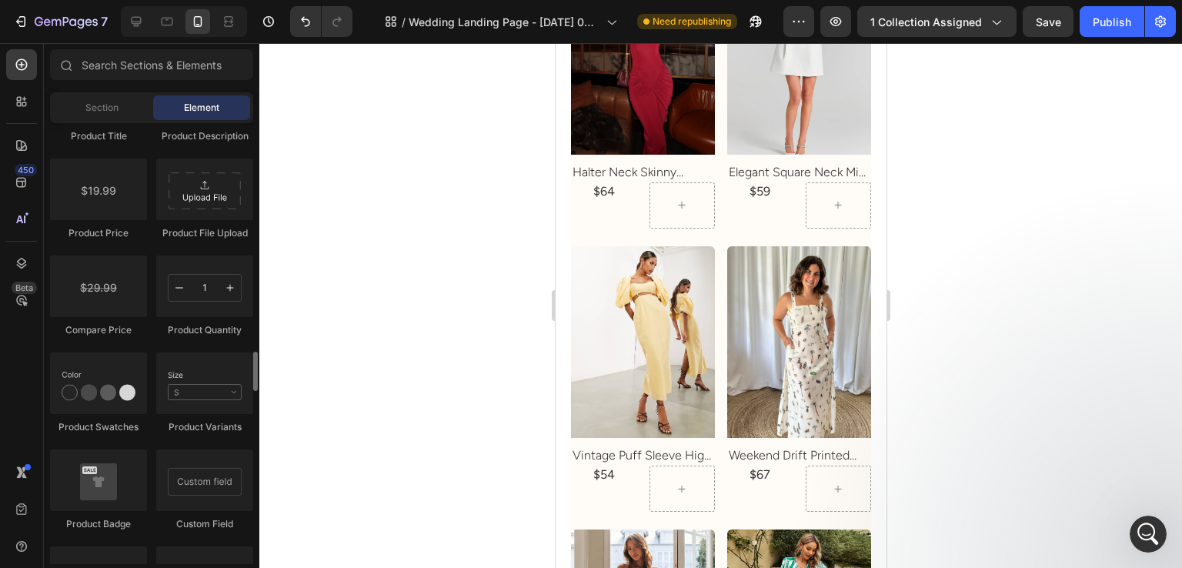
scroll to position [2463, 0]
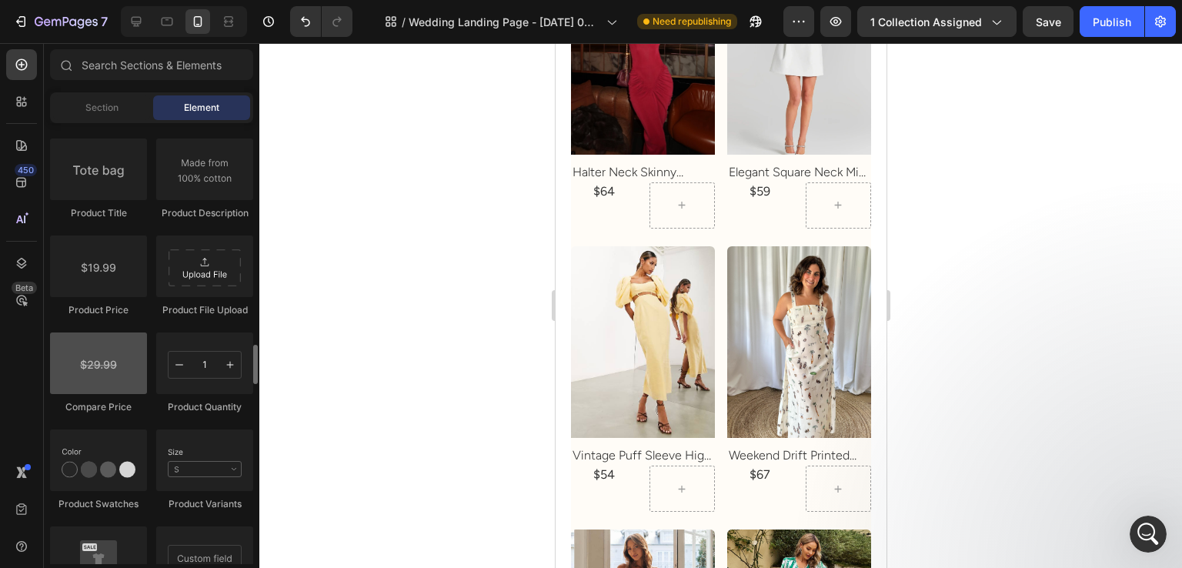
click at [126, 408] on div "Product Product Product Product List Sticky Add to Cart Add to Cart Product Vie…" at bounding box center [151, 186] width 203 height 1065
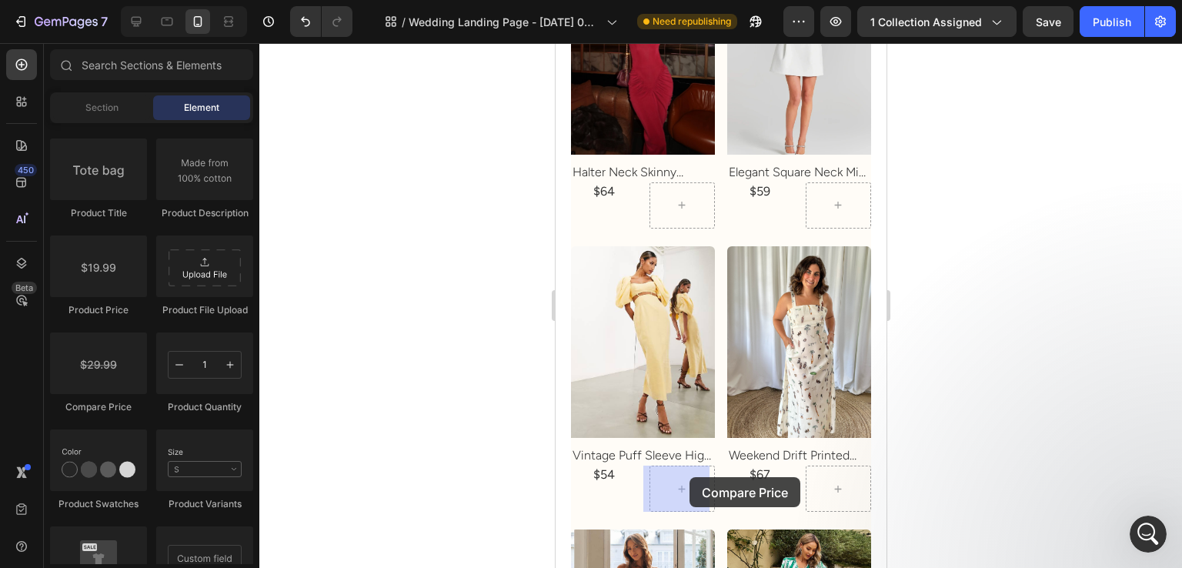
drag, startPoint x: 1053, startPoint y: 424, endPoint x: 686, endPoint y: 463, distance: 369.2
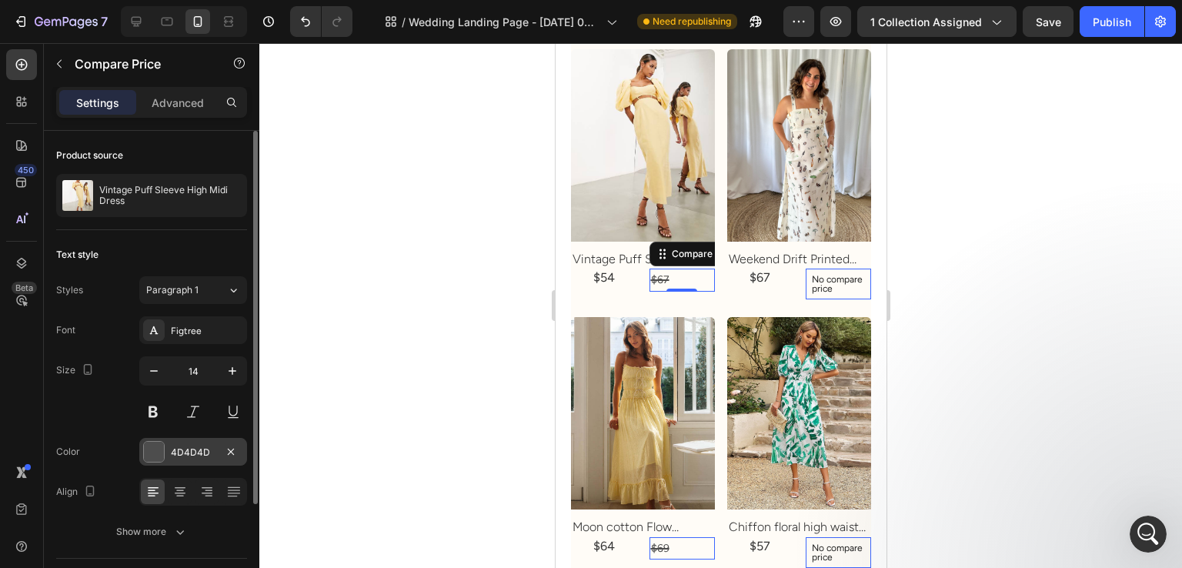
click at [152, 457] on div at bounding box center [154, 452] width 20 height 20
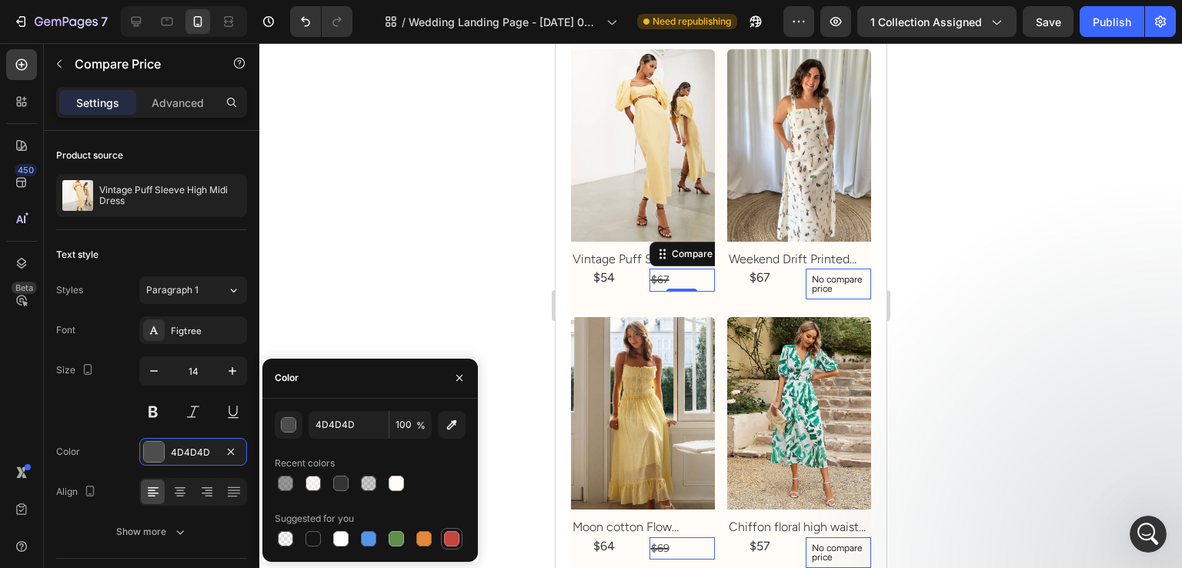
click at [446, 533] on div at bounding box center [451, 538] width 15 height 15
type input "C5453F"
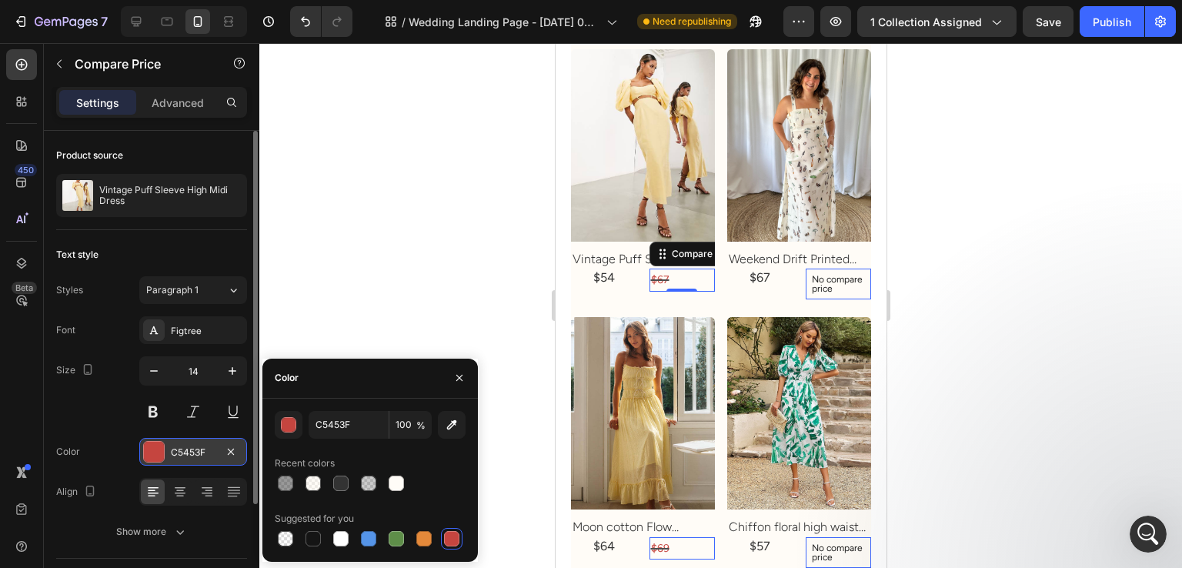
scroll to position [138, 0]
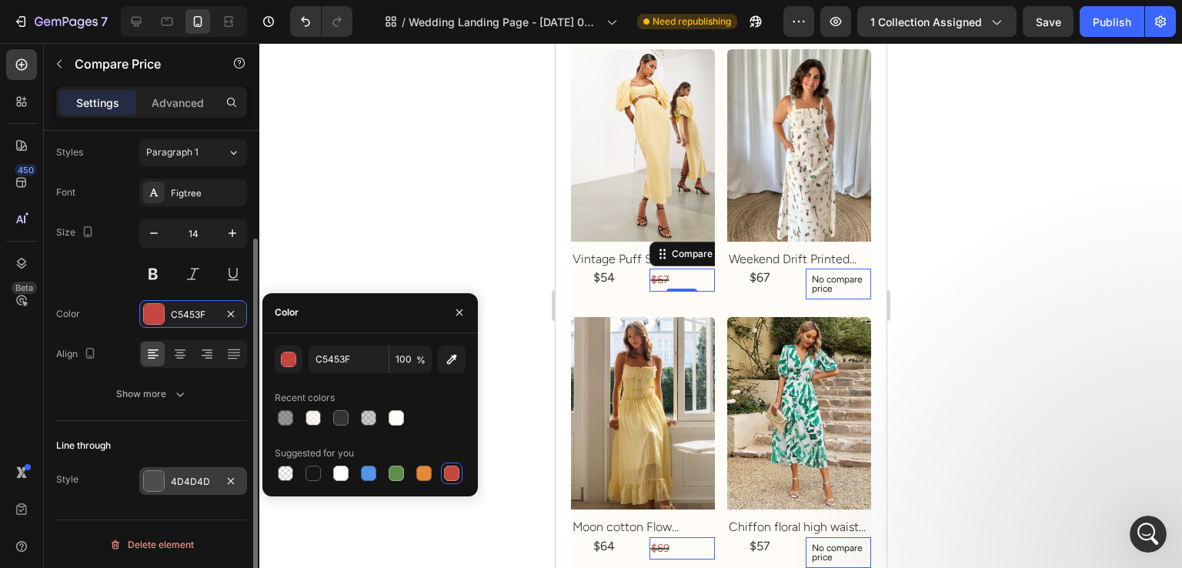
click at [153, 477] on div at bounding box center [154, 481] width 20 height 20
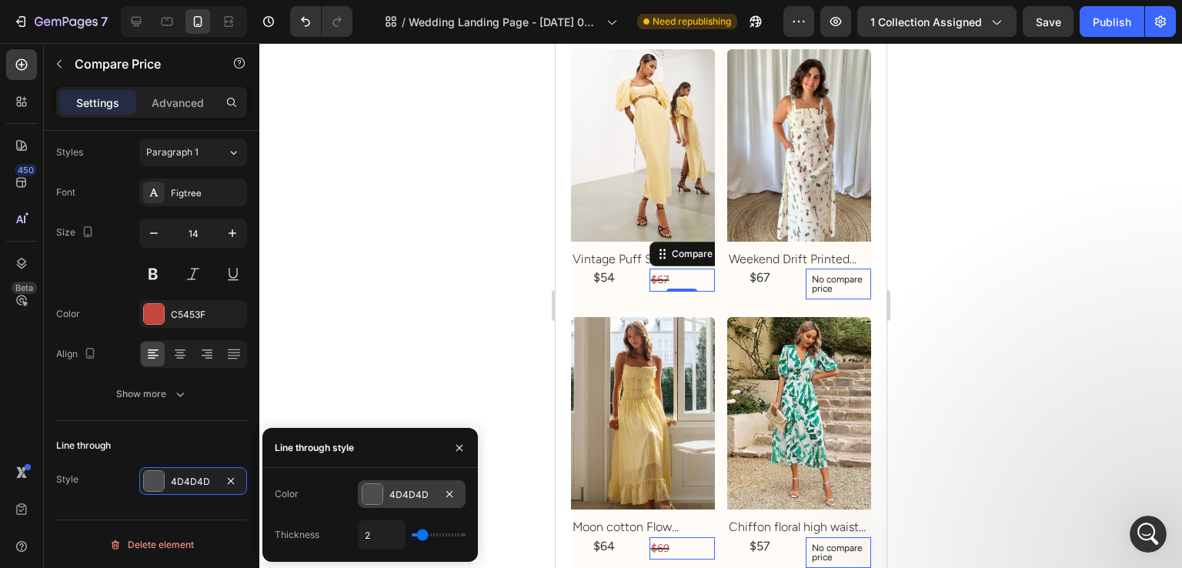
click at [373, 493] on div at bounding box center [373, 494] width 20 height 20
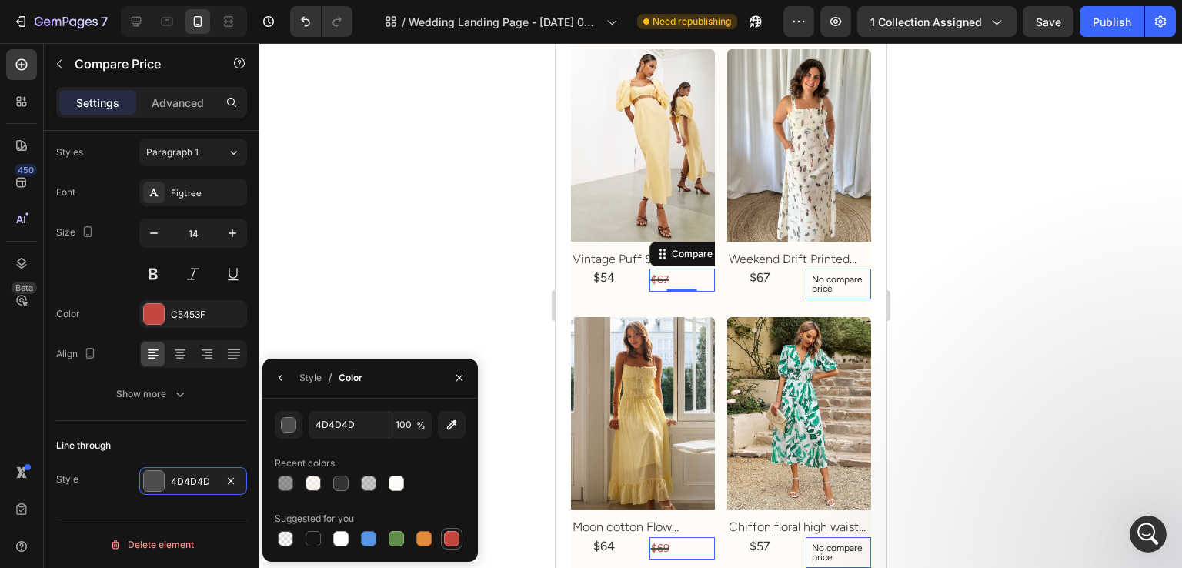
click at [449, 531] on div at bounding box center [451, 538] width 15 height 15
type input "C5453F"
click at [160, 431] on div "Line through Style C5453F" at bounding box center [151, 464] width 191 height 86
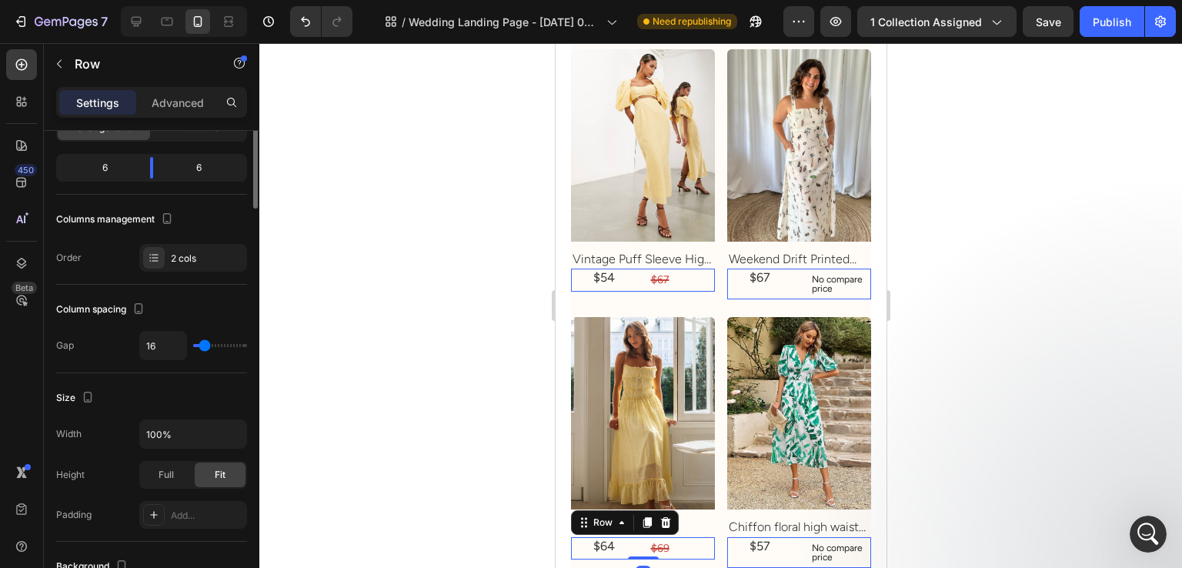
scroll to position [0, 0]
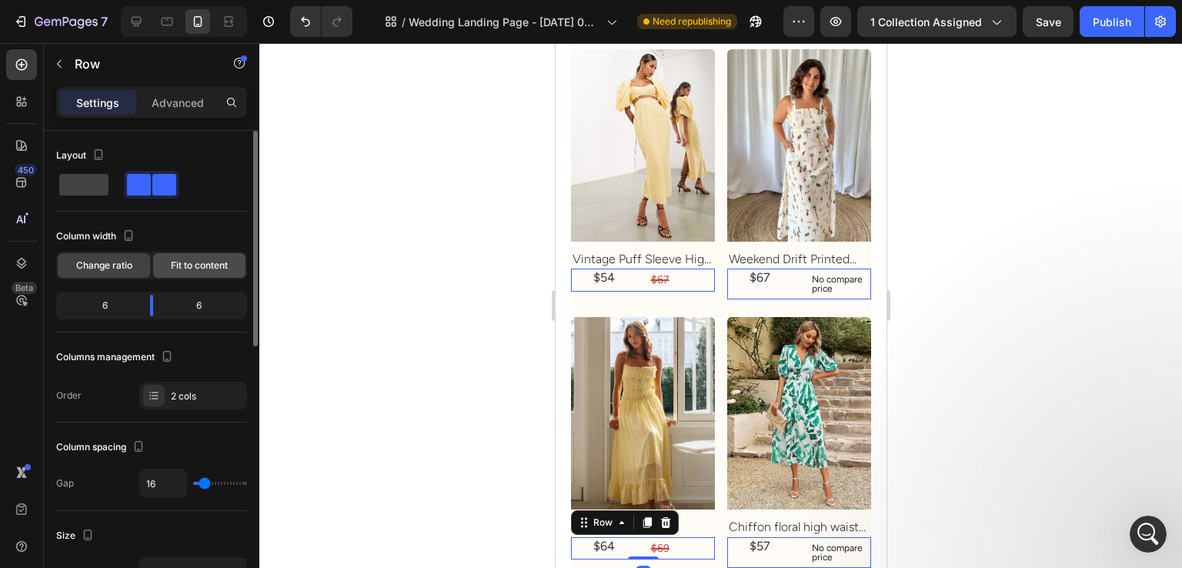
click at [189, 276] on div "Fit to content" at bounding box center [199, 265] width 92 height 25
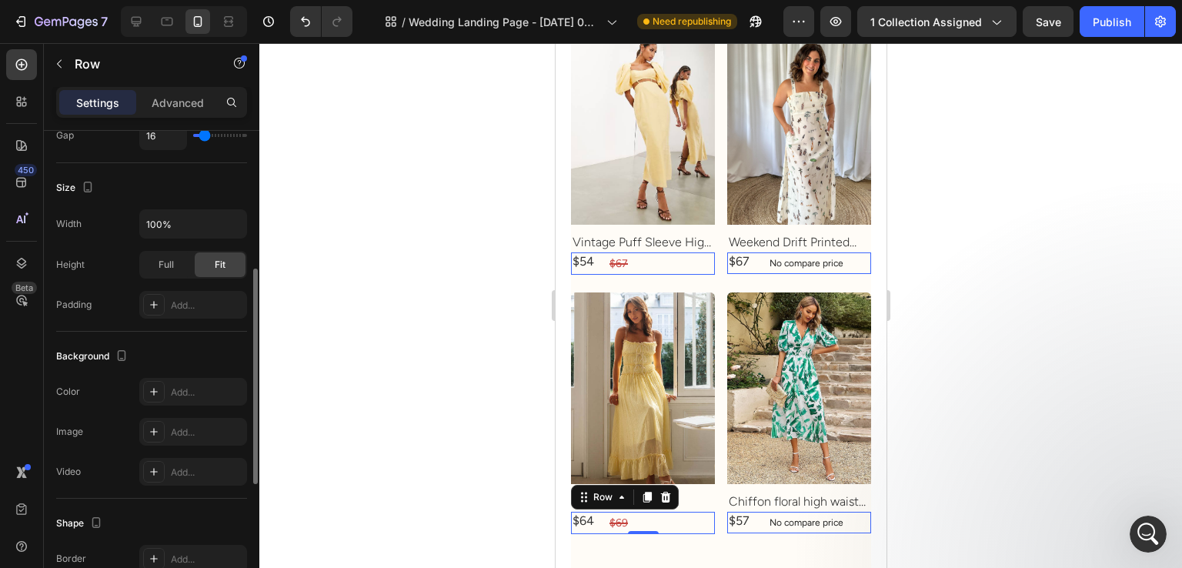
scroll to position [231, 0]
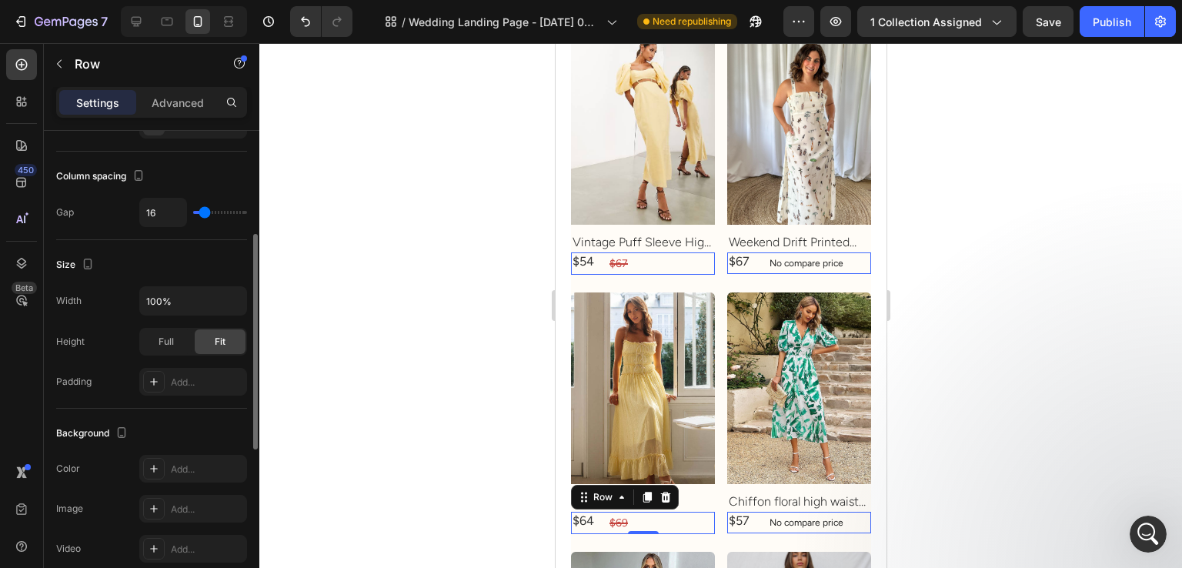
type input "0"
click at [199, 211] on input "range" at bounding box center [220, 212] width 54 height 3
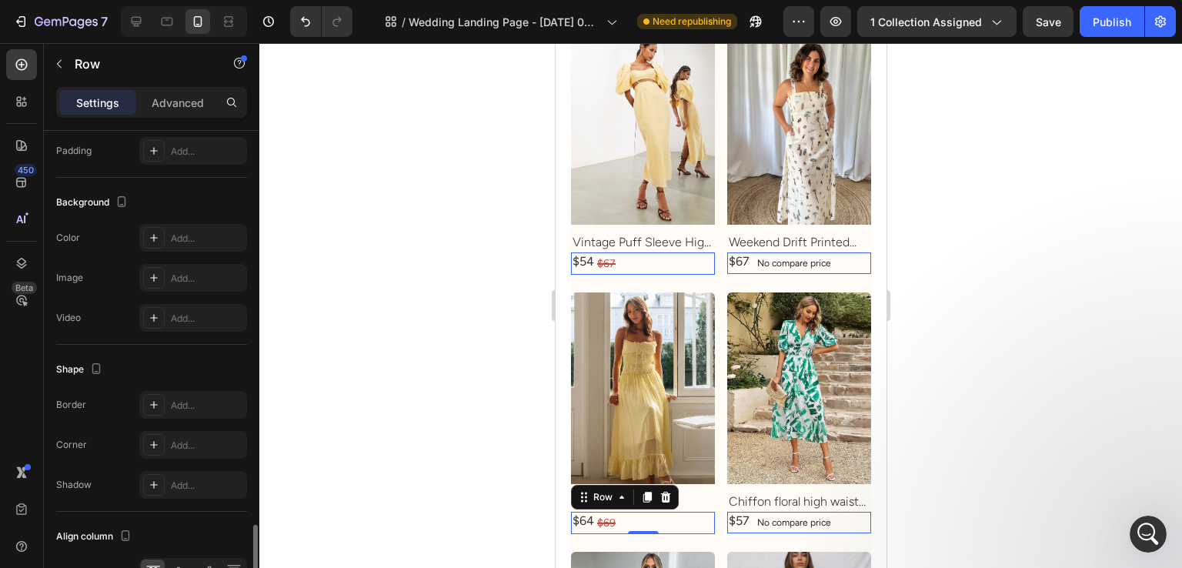
scroll to position [591, 0]
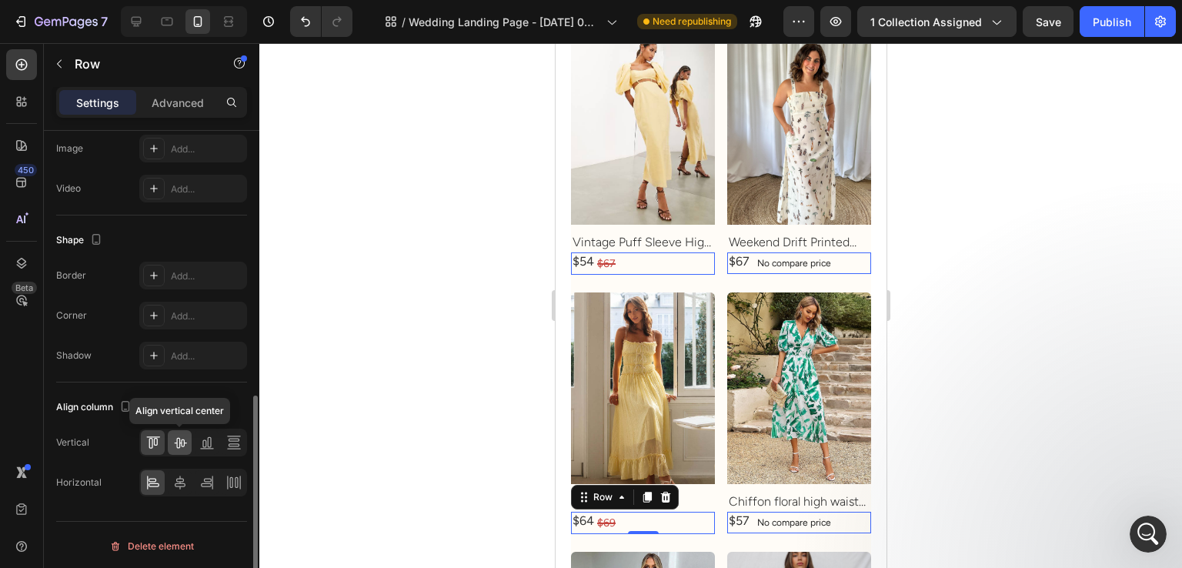
click at [184, 438] on icon at bounding box center [180, 443] width 12 height 11
click at [185, 475] on icon at bounding box center [179, 482] width 15 height 15
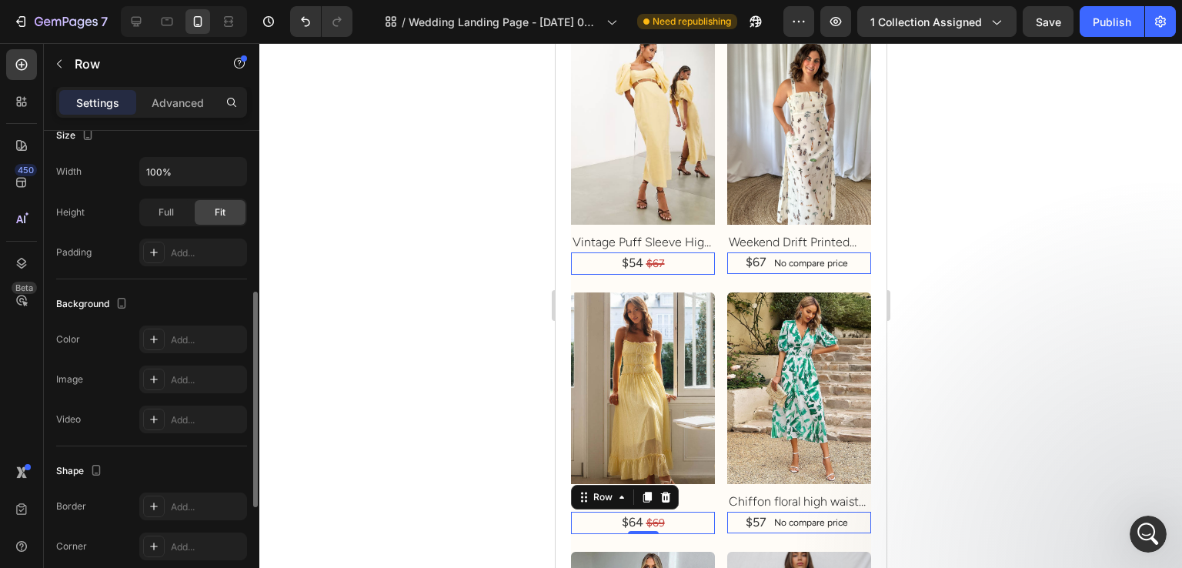
scroll to position [129, 0]
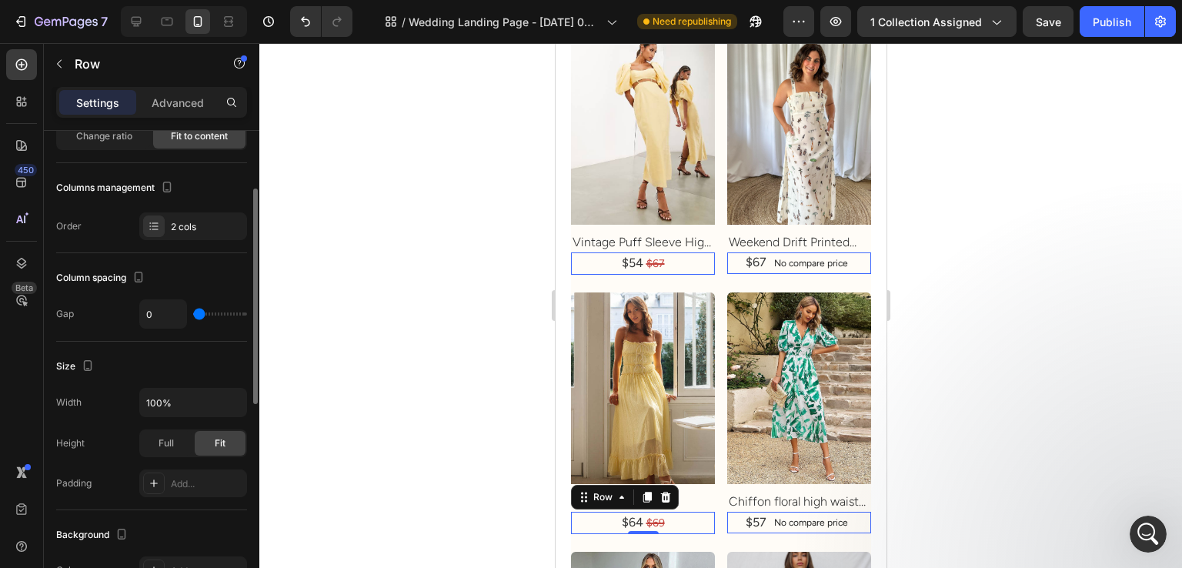
type input "15"
type input "9"
click at [202, 312] on input "range" at bounding box center [220, 313] width 54 height 3
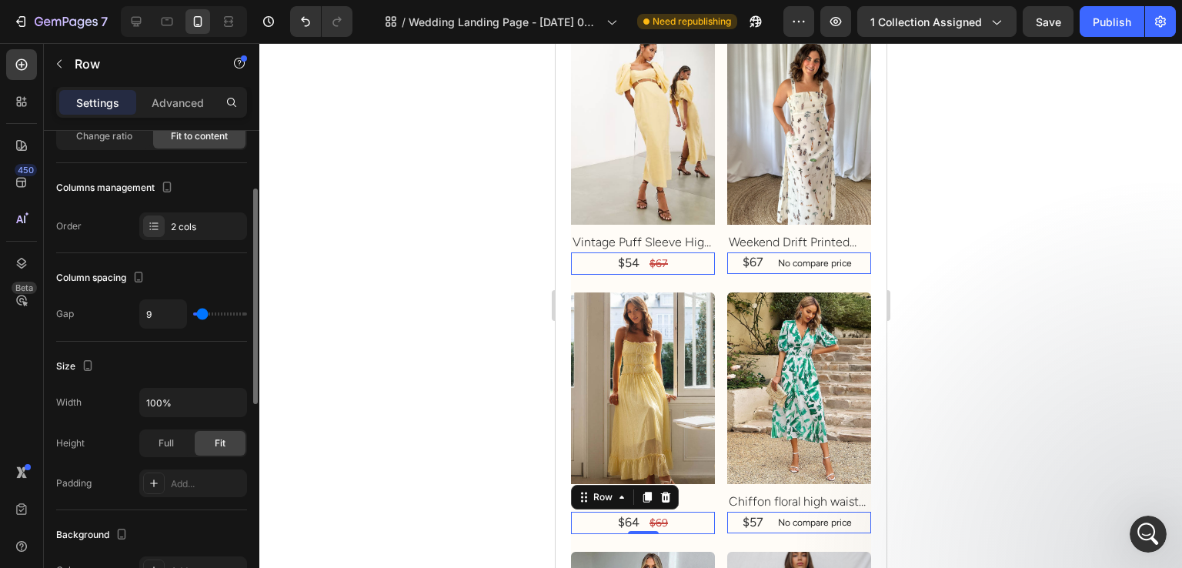
type input "6"
click at [201, 312] on input "range" at bounding box center [220, 313] width 54 height 3
click at [283, 279] on div at bounding box center [720, 305] width 923 height 525
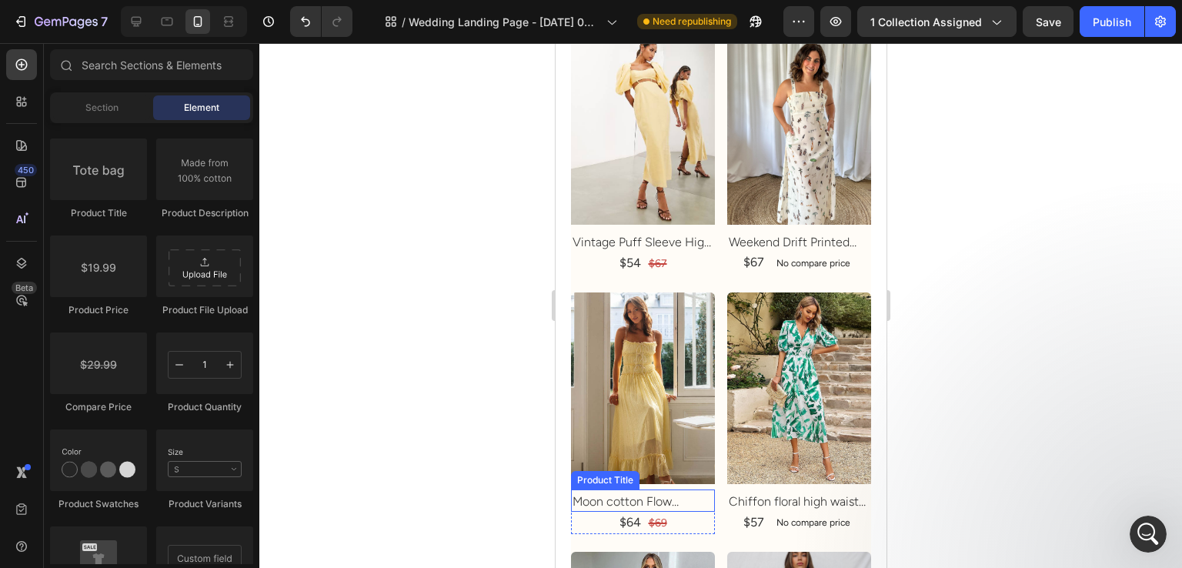
click at [666, 493] on h2 "Moon cotton Flow Pleated Bow Dress" at bounding box center [642, 502] width 144 height 19
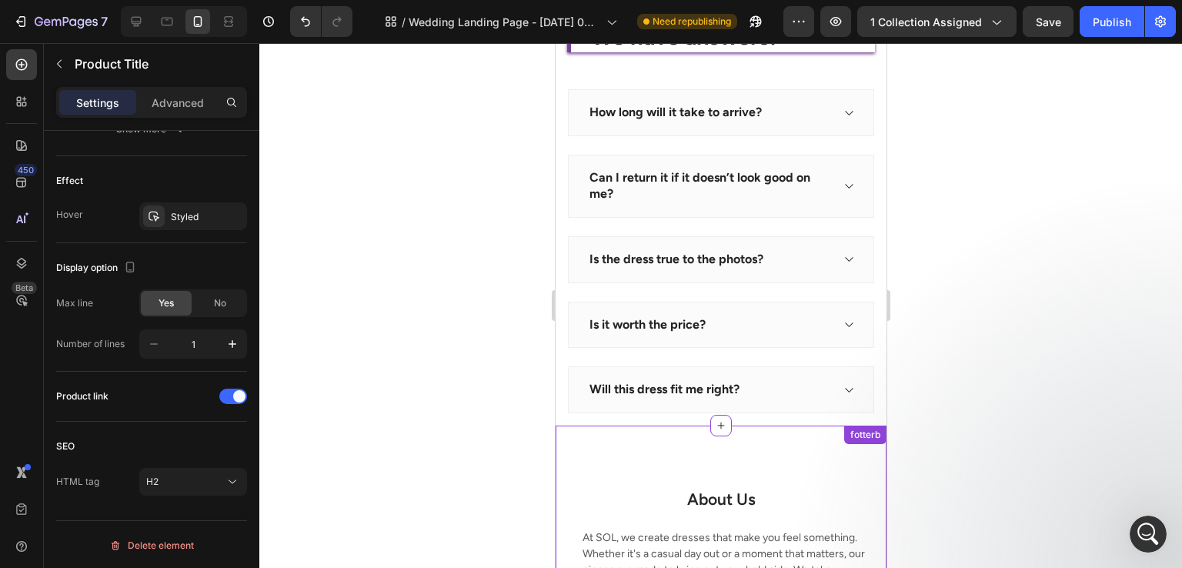
scroll to position [673, 0]
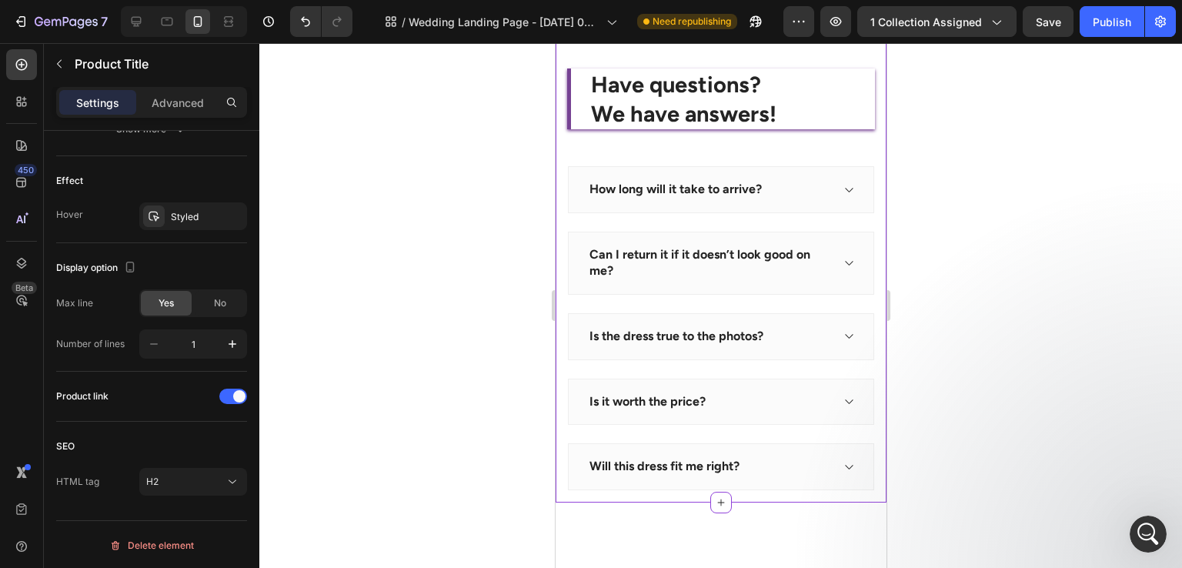
click at [574, 124] on div "Have questions? We have answers! Heading" at bounding box center [721, 99] width 308 height 61
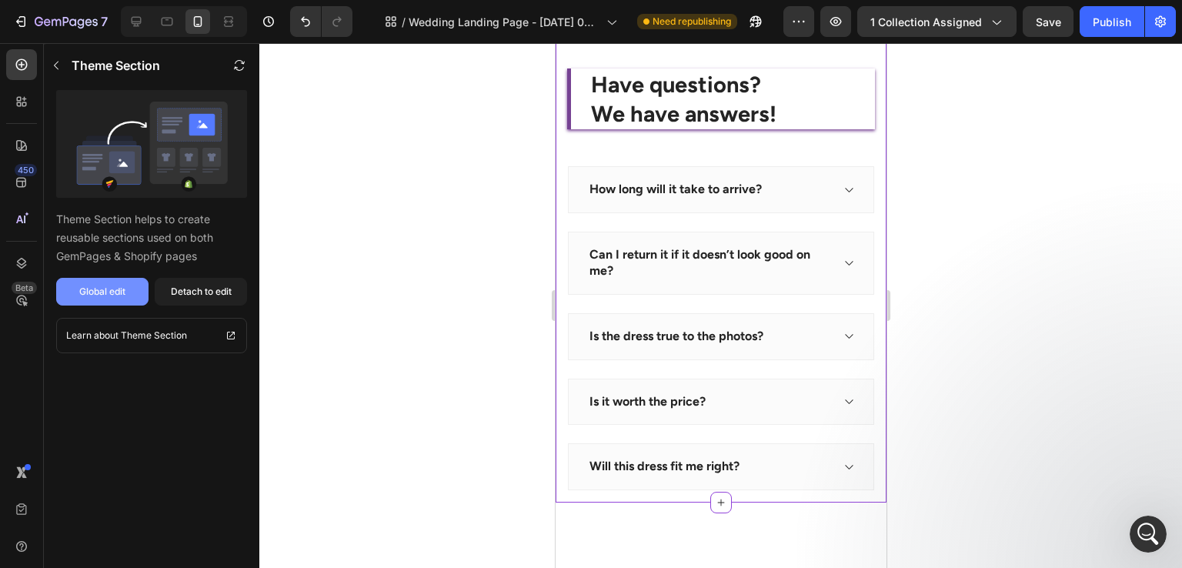
click at [120, 296] on div "Global edit" at bounding box center [102, 292] width 46 height 14
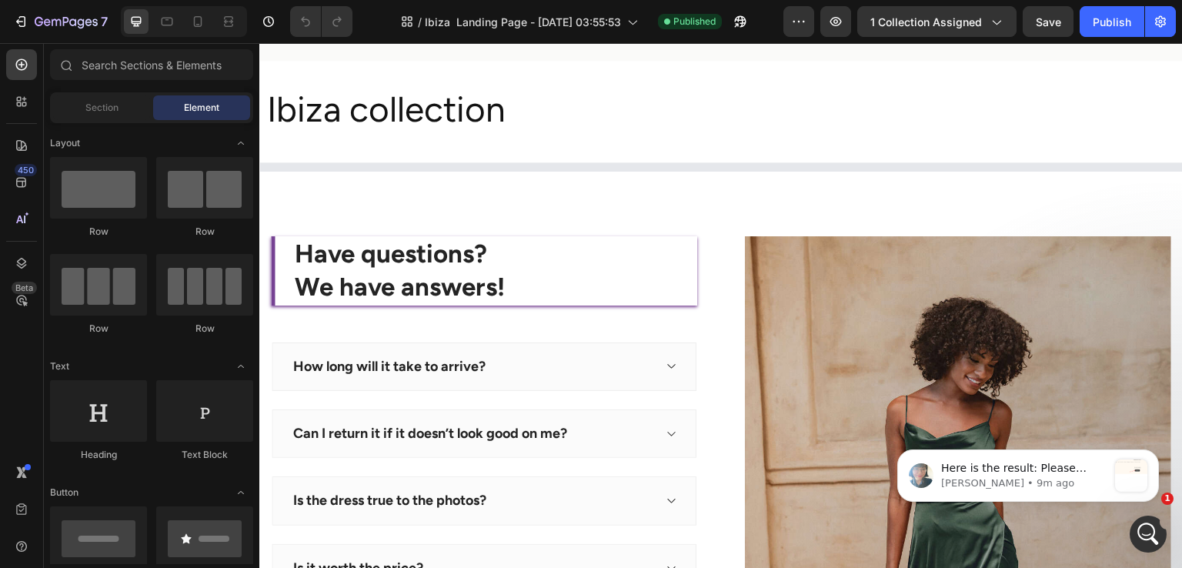
scroll to position [616, 0]
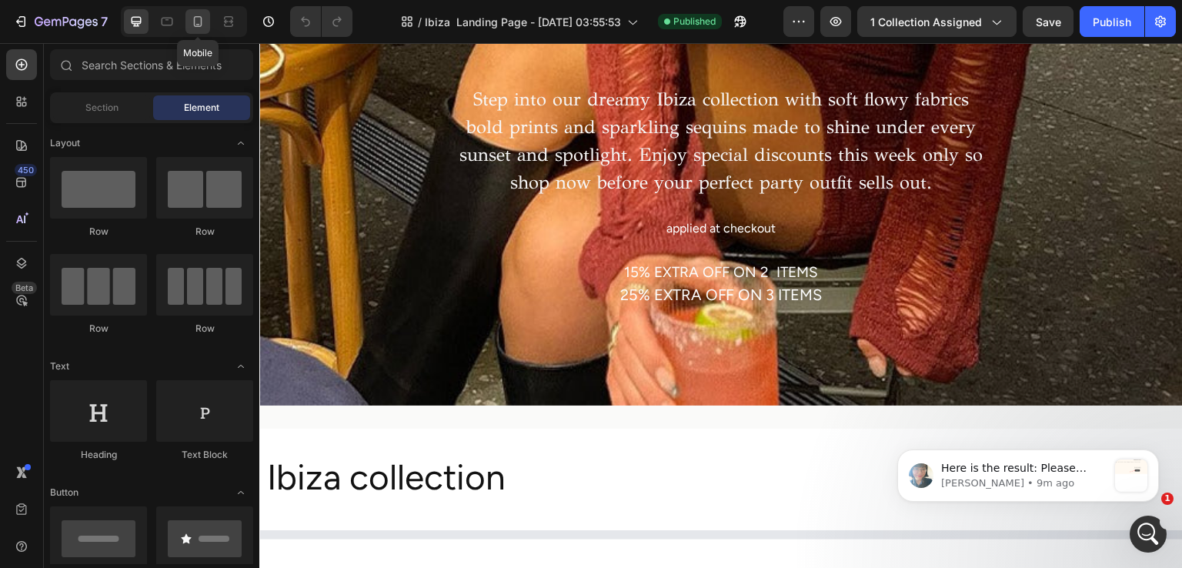
click at [205, 23] on icon at bounding box center [197, 21] width 15 height 15
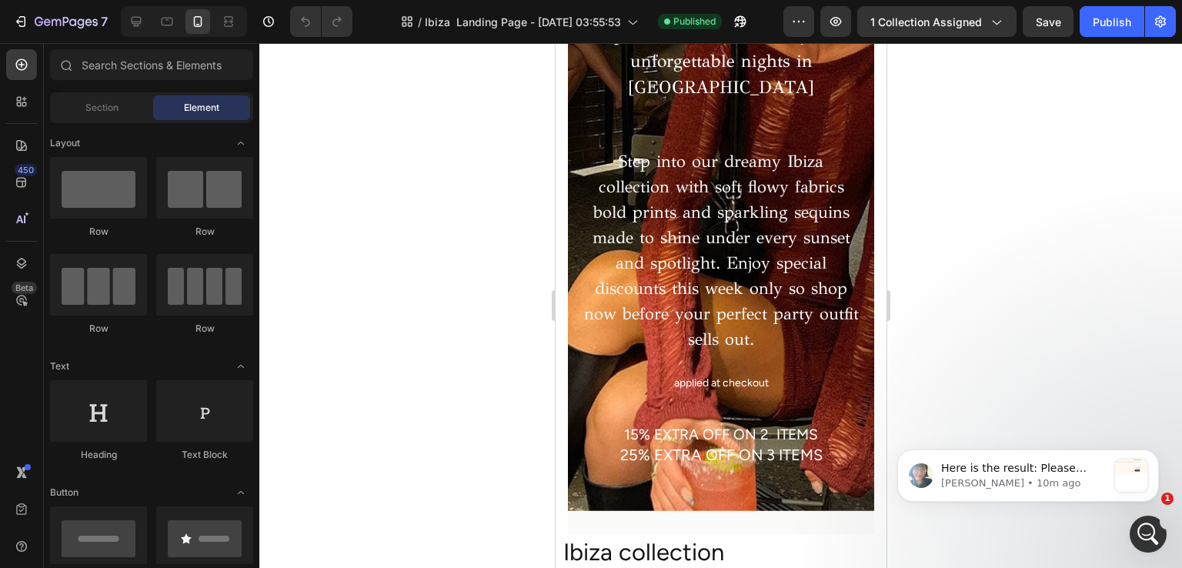
scroll to position [385, 0]
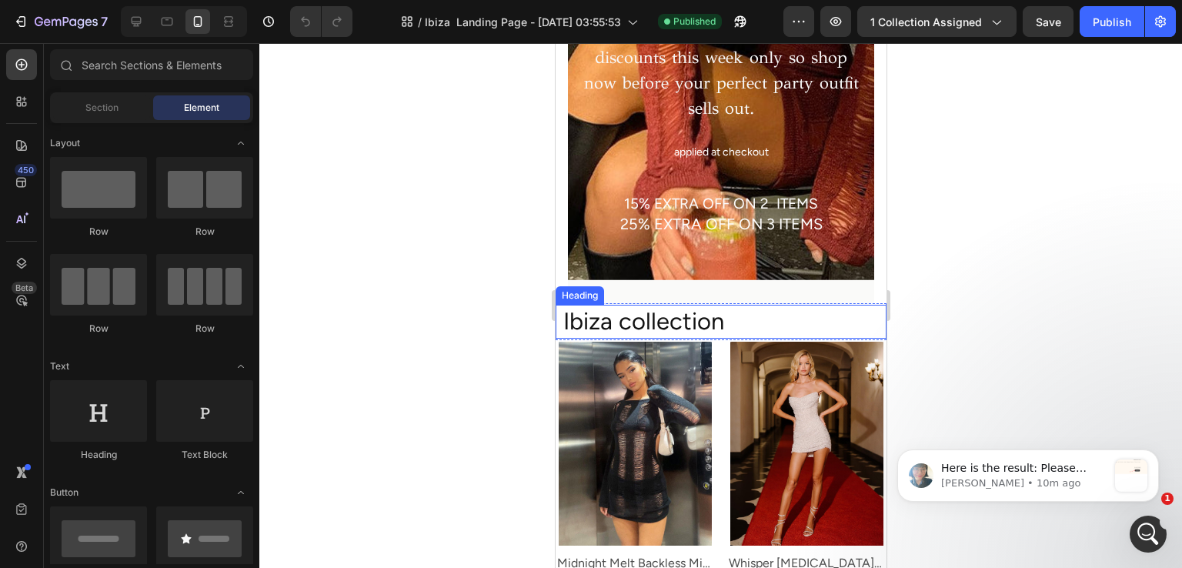
click at [670, 305] on h2 "Ibiza collection" at bounding box center [723, 322] width 325 height 34
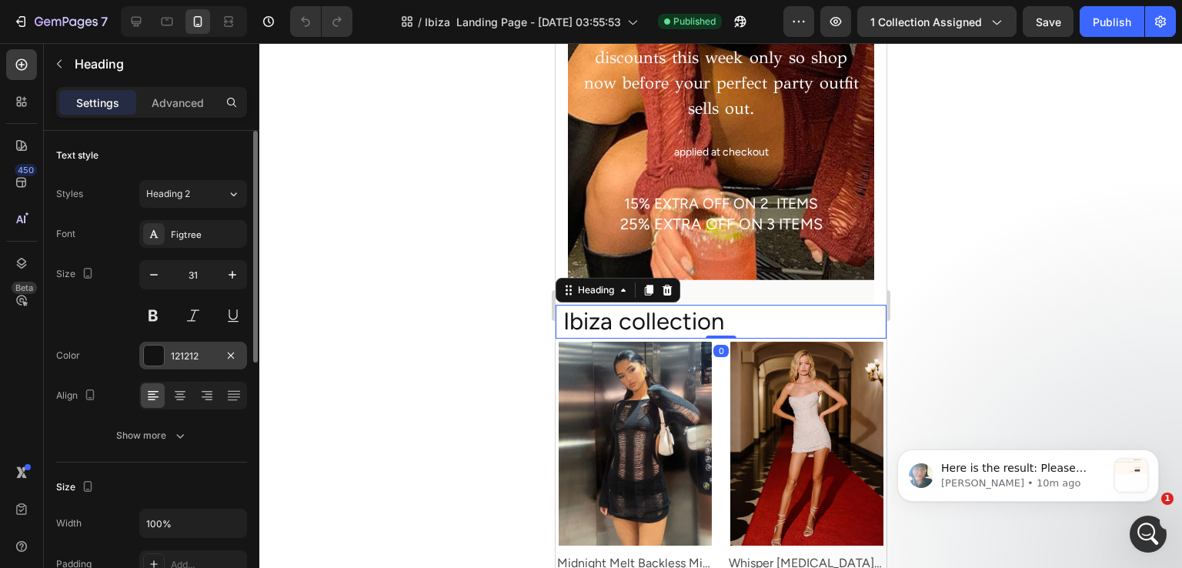
click at [175, 359] on div "121212" at bounding box center [193, 356] width 45 height 14
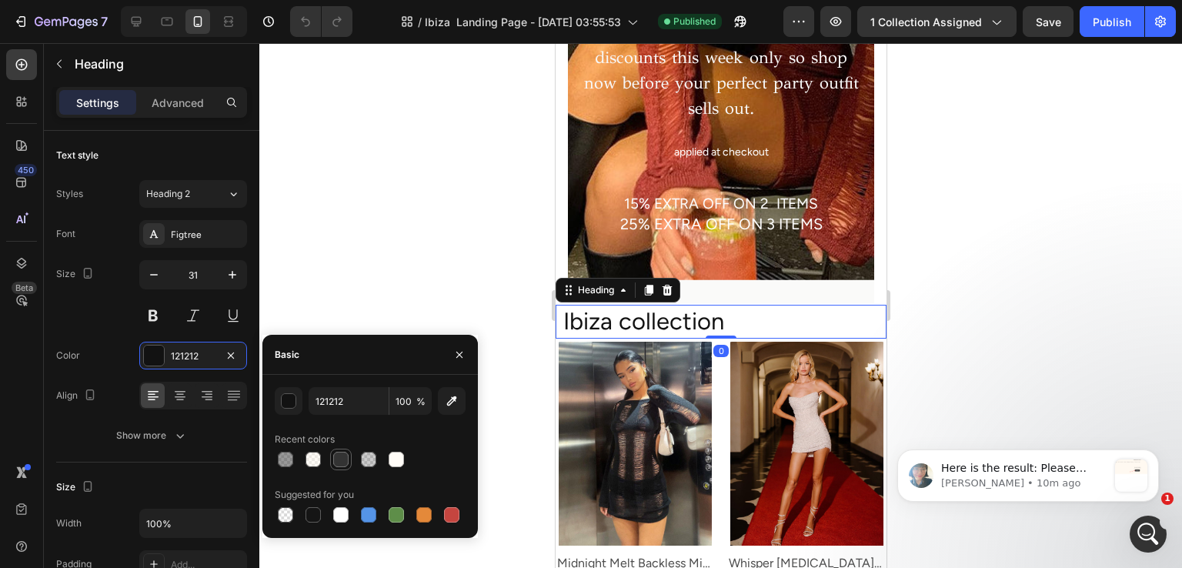
click at [350, 460] on div at bounding box center [341, 460] width 22 height 22
type input "333333"
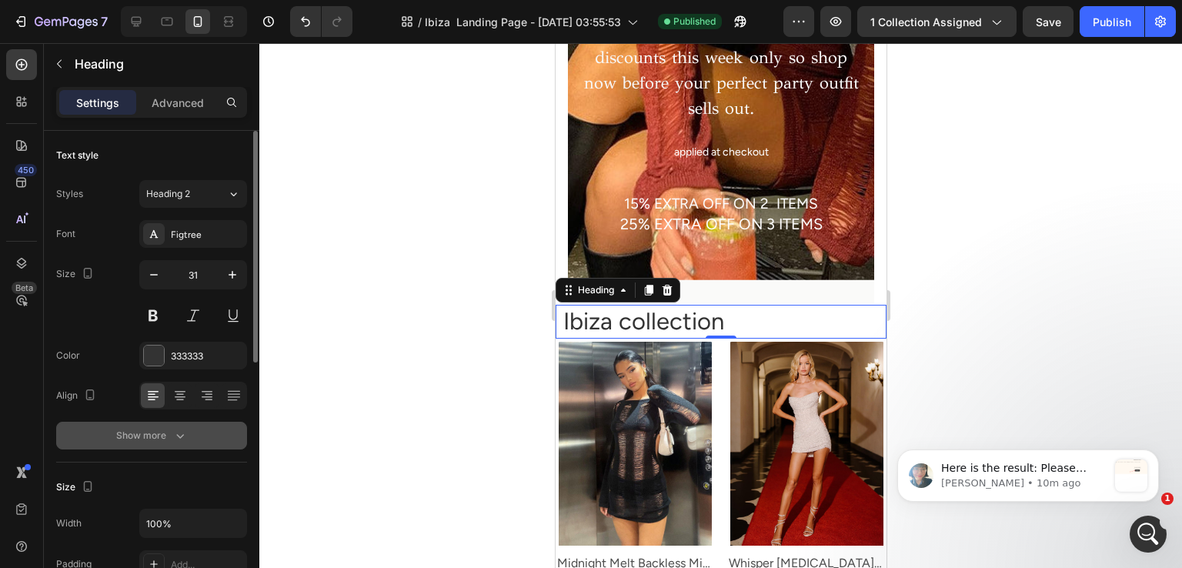
click at [144, 423] on button "Show more" at bounding box center [151, 436] width 191 height 28
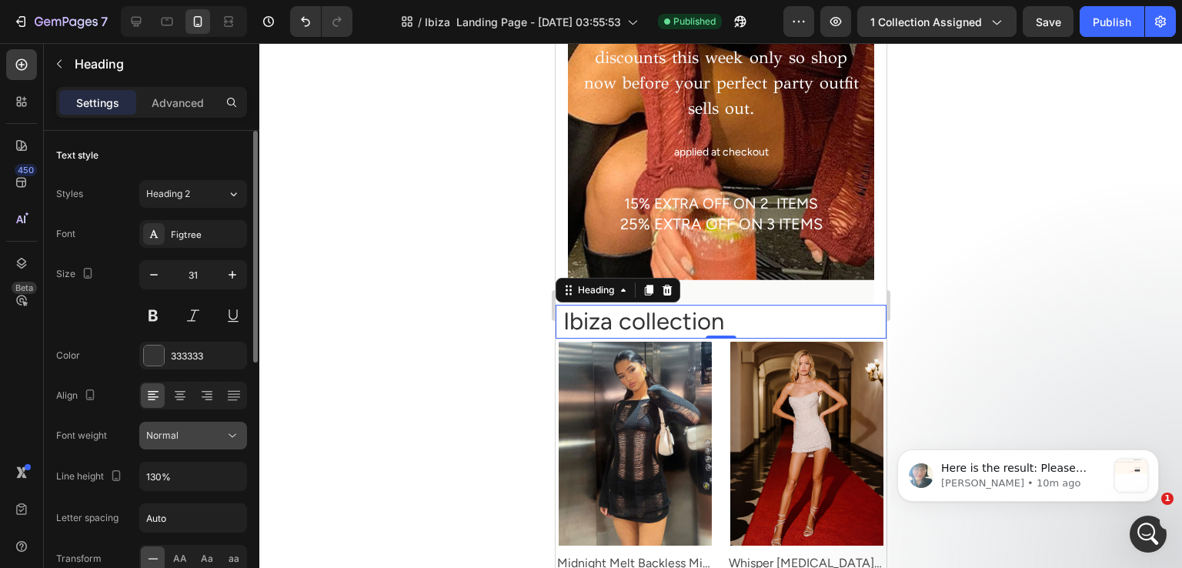
click at [185, 441] on div "Normal" at bounding box center [185, 436] width 79 height 14
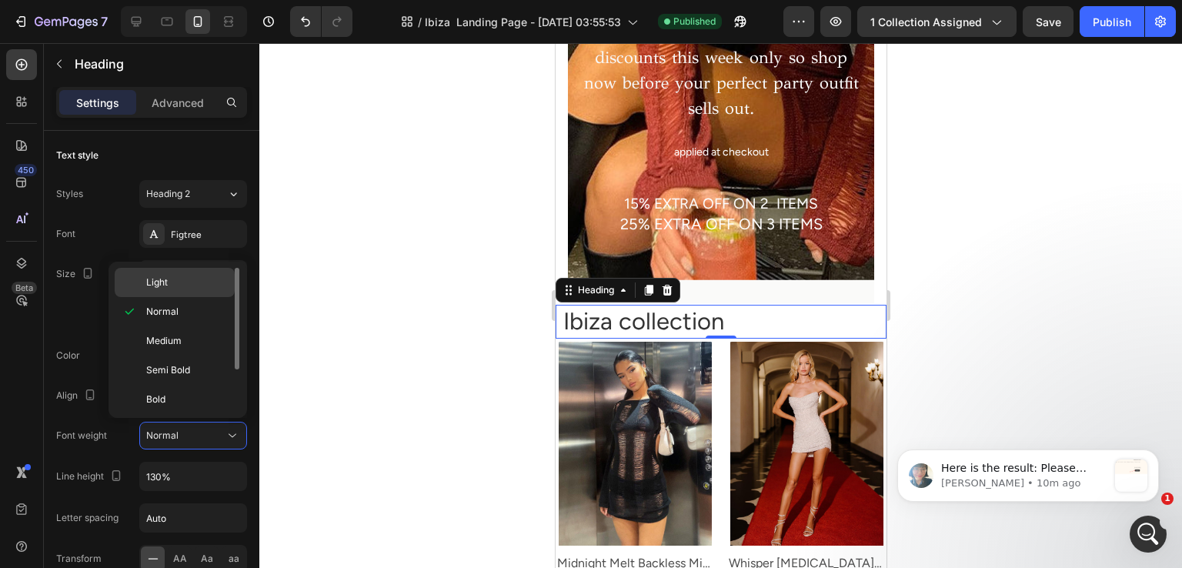
click at [194, 294] on div "Light" at bounding box center [175, 282] width 120 height 29
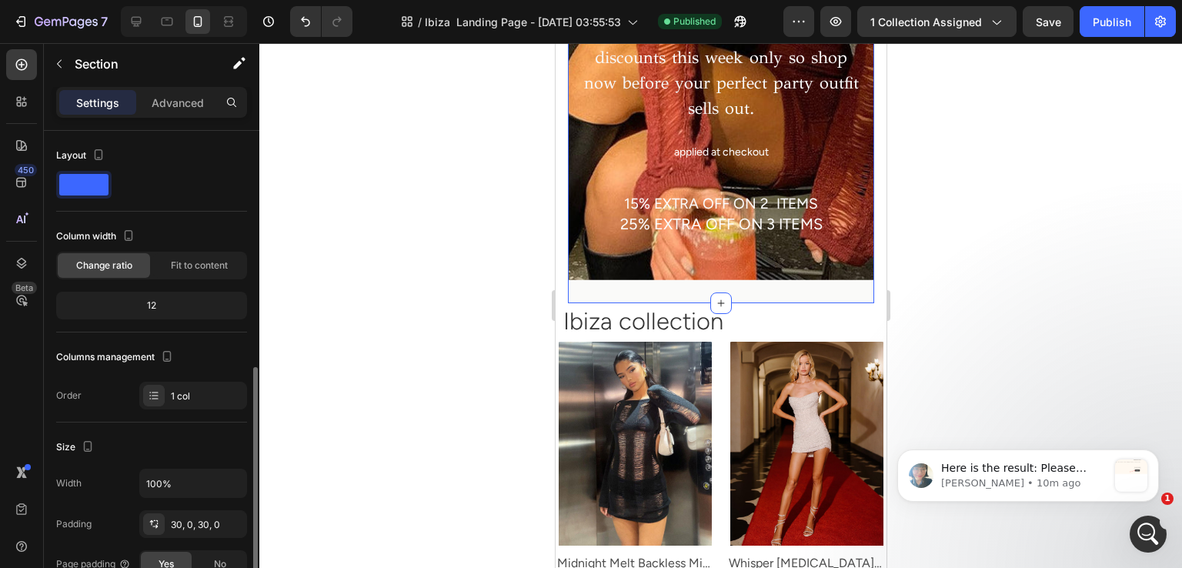
scroll to position [308, 0]
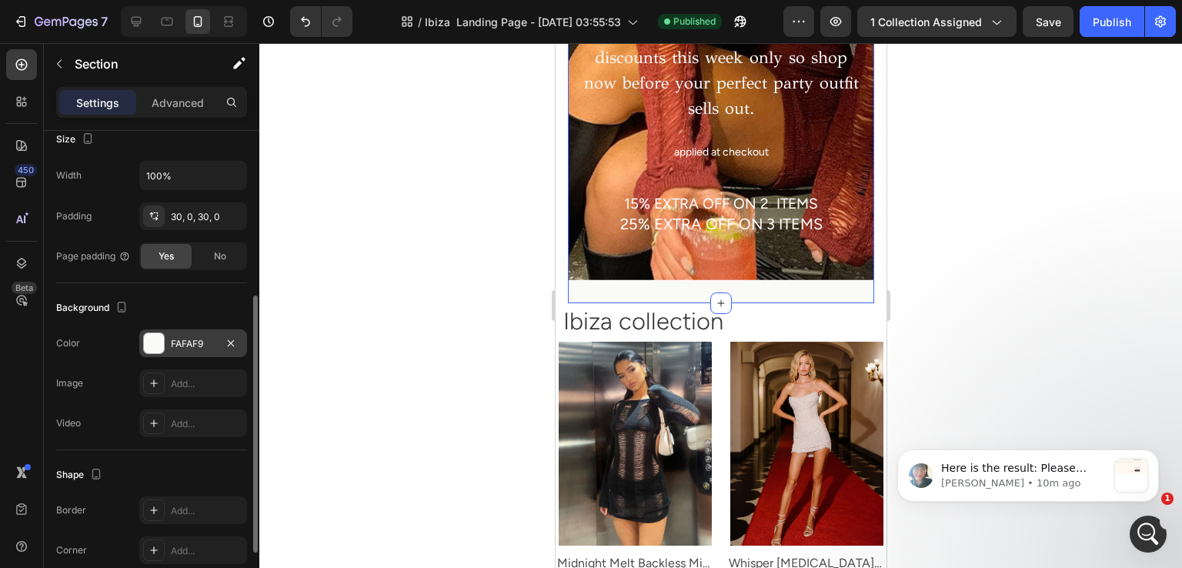
click at [189, 344] on div "FAFAF9" at bounding box center [193, 344] width 45 height 14
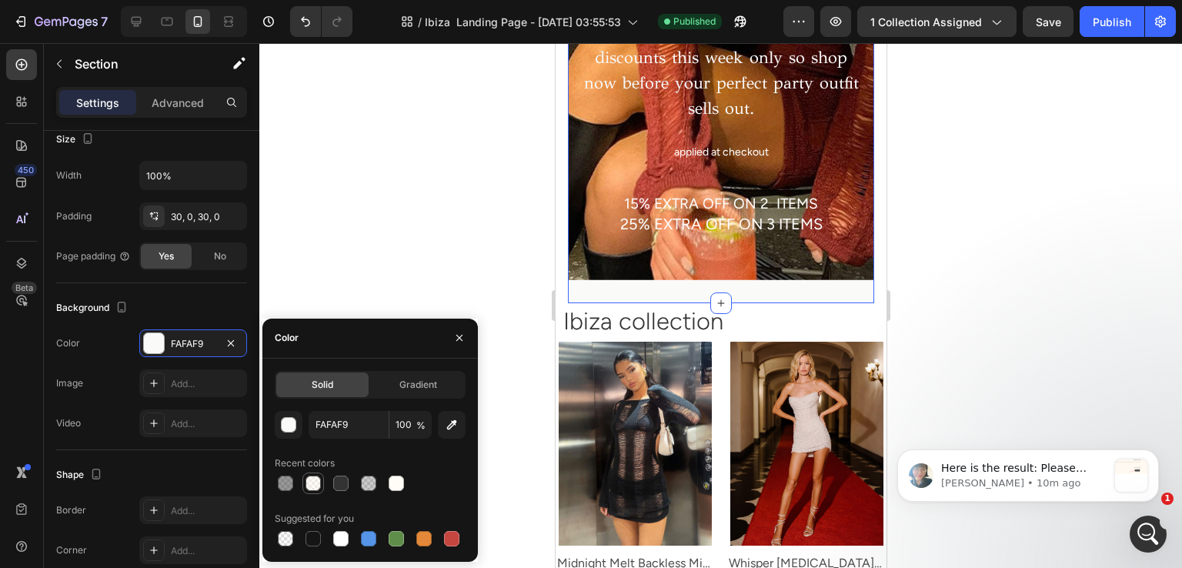
click at [312, 478] on div at bounding box center [313, 483] width 15 height 15
type input "FFF9F0"
type input "50"
drag, startPoint x: 224, startPoint y: 320, endPoint x: 237, endPoint y: 319, distance: 13.1
click at [230, 319] on div "Background The changes might be hidden by the video. Color FFF9F0 Image Add... …" at bounding box center [151, 366] width 191 height 167
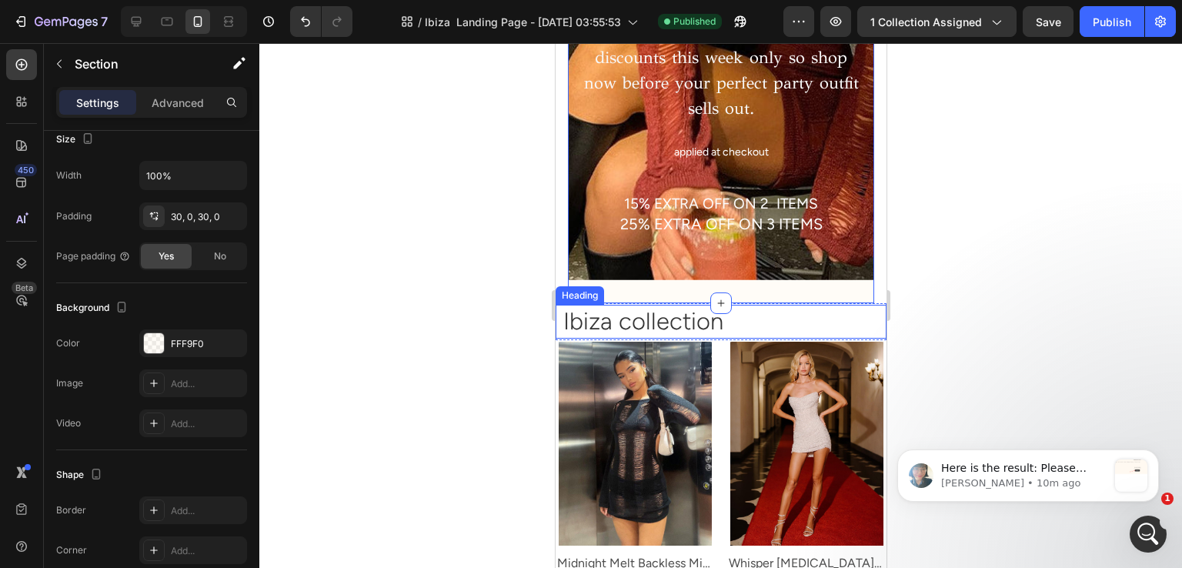
click at [745, 305] on h2 "Ibiza collection" at bounding box center [723, 322] width 325 height 34
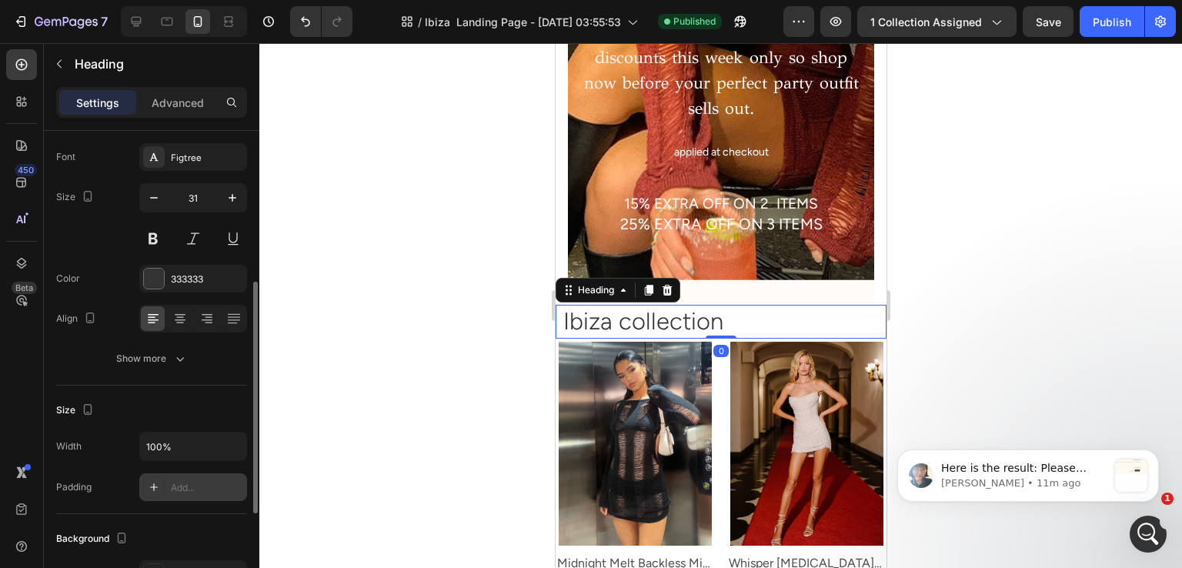
scroll to position [154, 0]
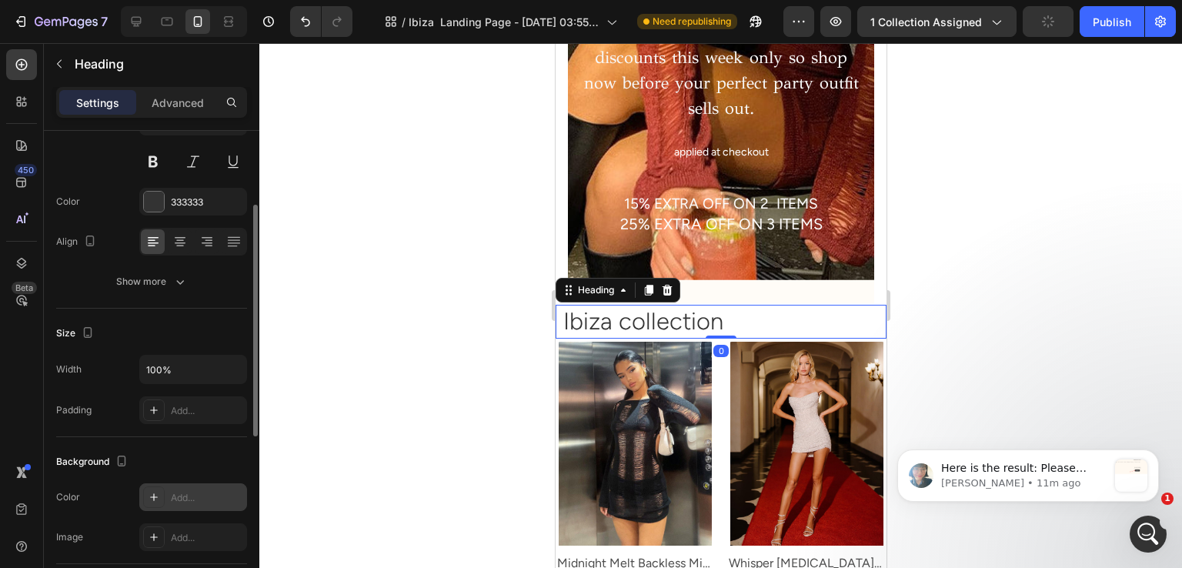
click at [182, 491] on div "Add..." at bounding box center [207, 498] width 72 height 14
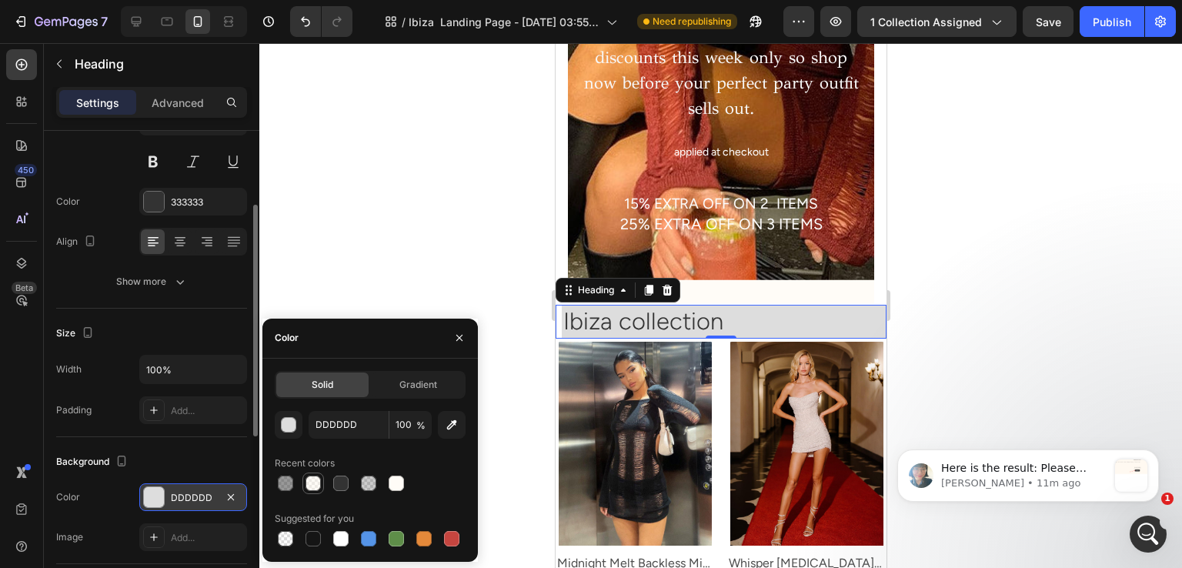
click at [317, 476] on div at bounding box center [313, 483] width 15 height 15
type input "FFF9F0"
type input "50"
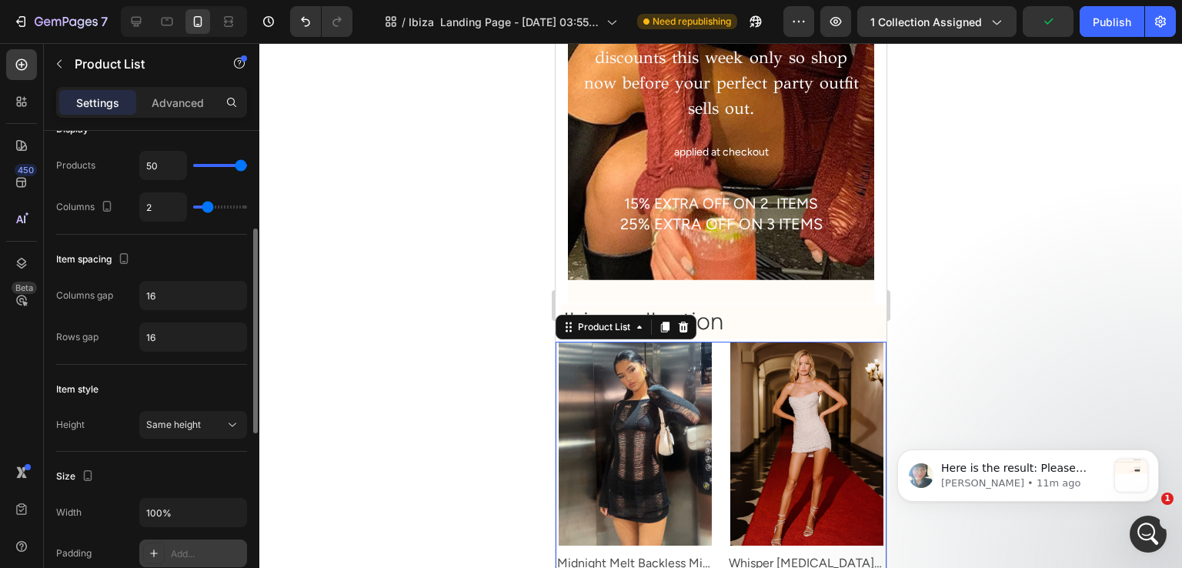
scroll to position [462, 0]
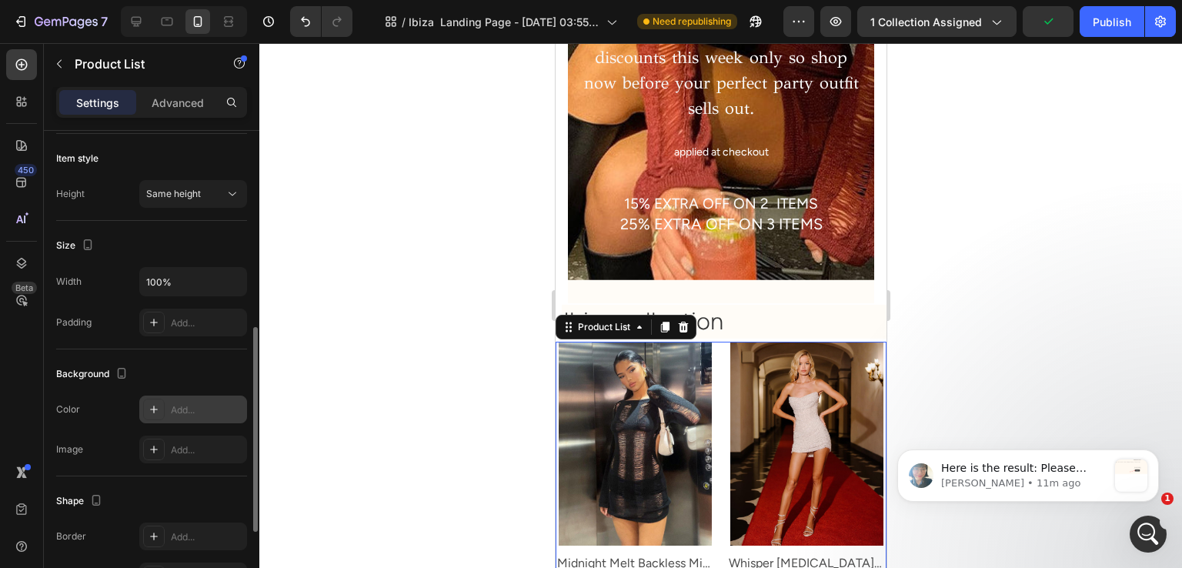
click at [192, 404] on div "Add..." at bounding box center [207, 410] width 72 height 14
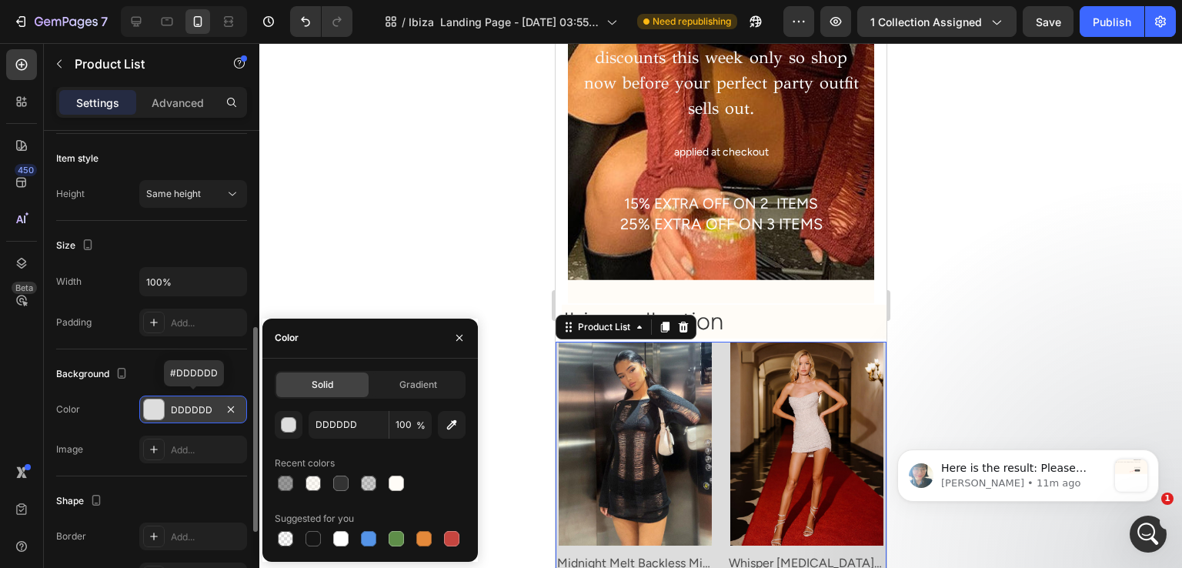
drag, startPoint x: 309, startPoint y: 476, endPoint x: 185, endPoint y: 398, distance: 146.3
click at [308, 476] on div at bounding box center [313, 483] width 15 height 15
type input "FFF9F0"
type input "50"
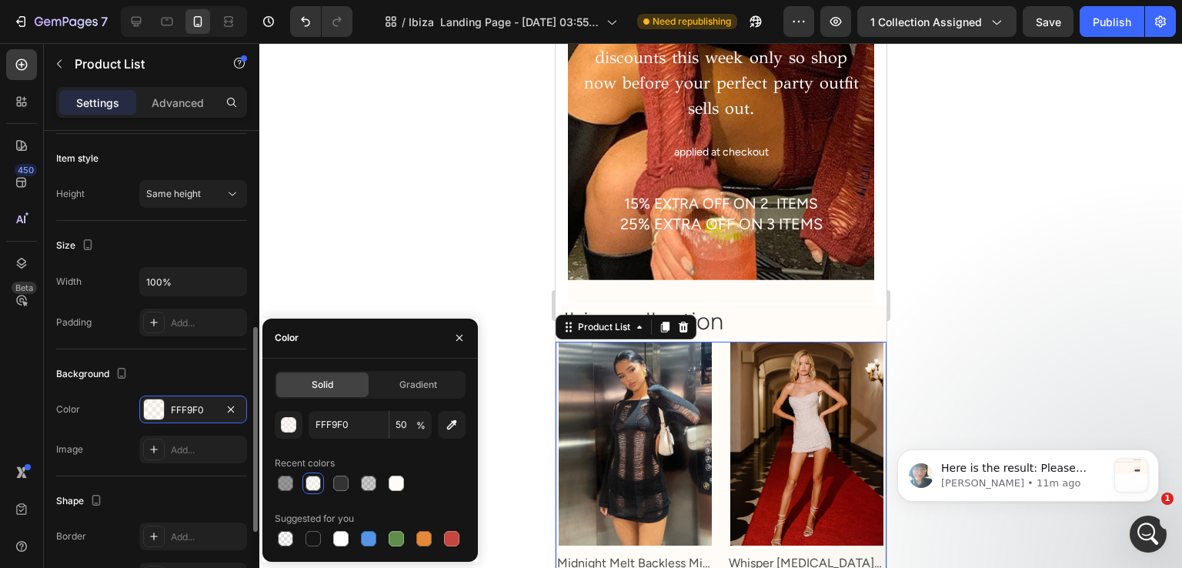
click at [149, 343] on div "Size Width 100% Padding Add..." at bounding box center [151, 285] width 191 height 129
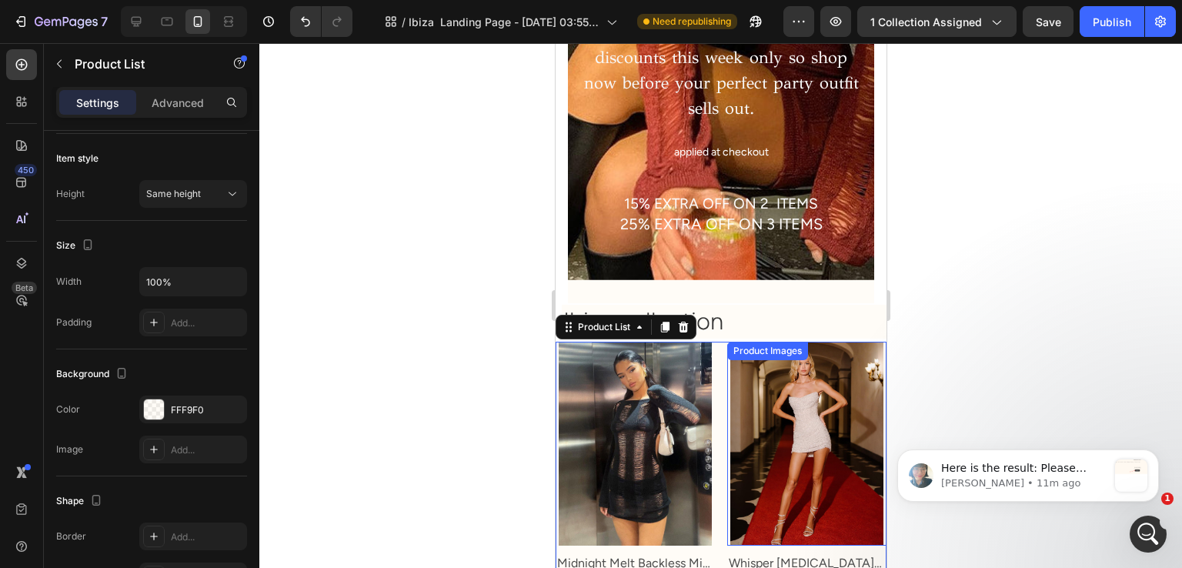
click at [1053, 297] on div at bounding box center [720, 305] width 923 height 525
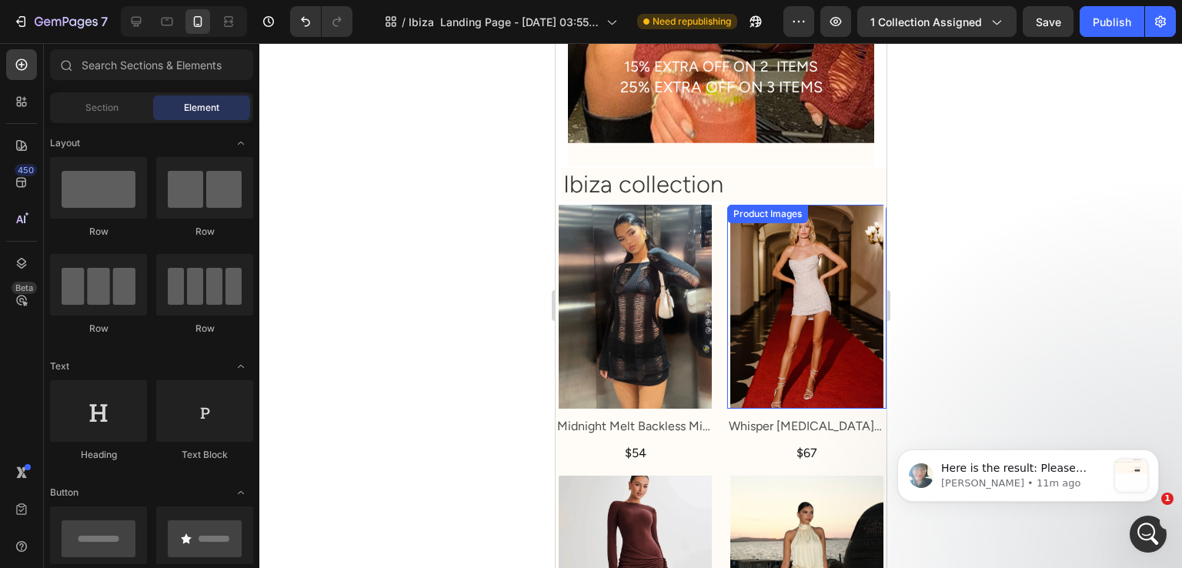
scroll to position [539, 0]
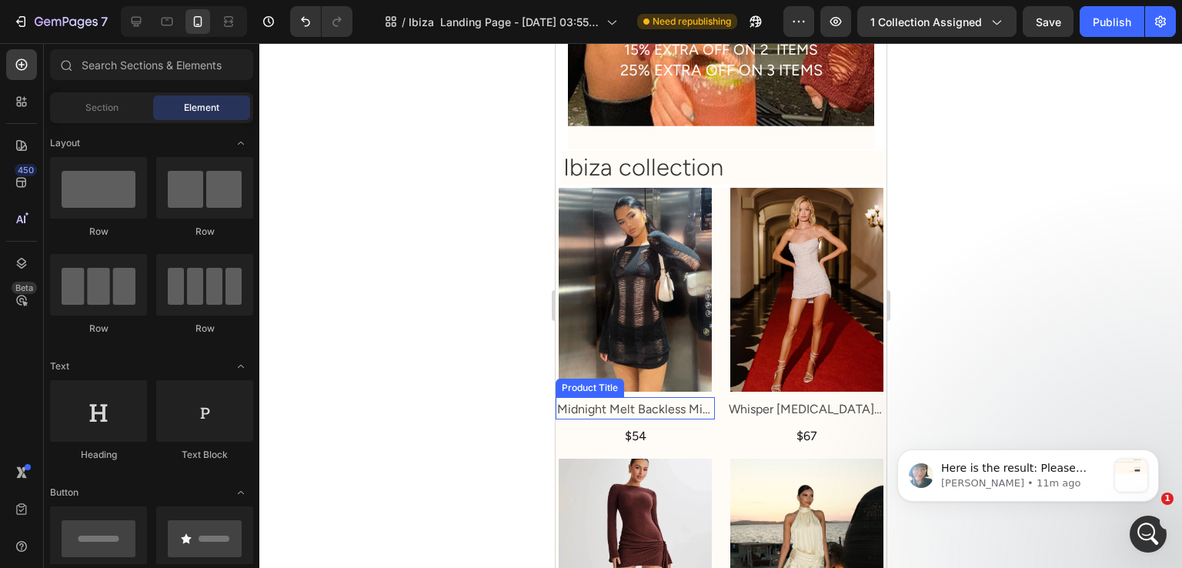
click at [613, 400] on h2 "Midnight Melt Backless Mini Dress" at bounding box center [634, 409] width 159 height 19
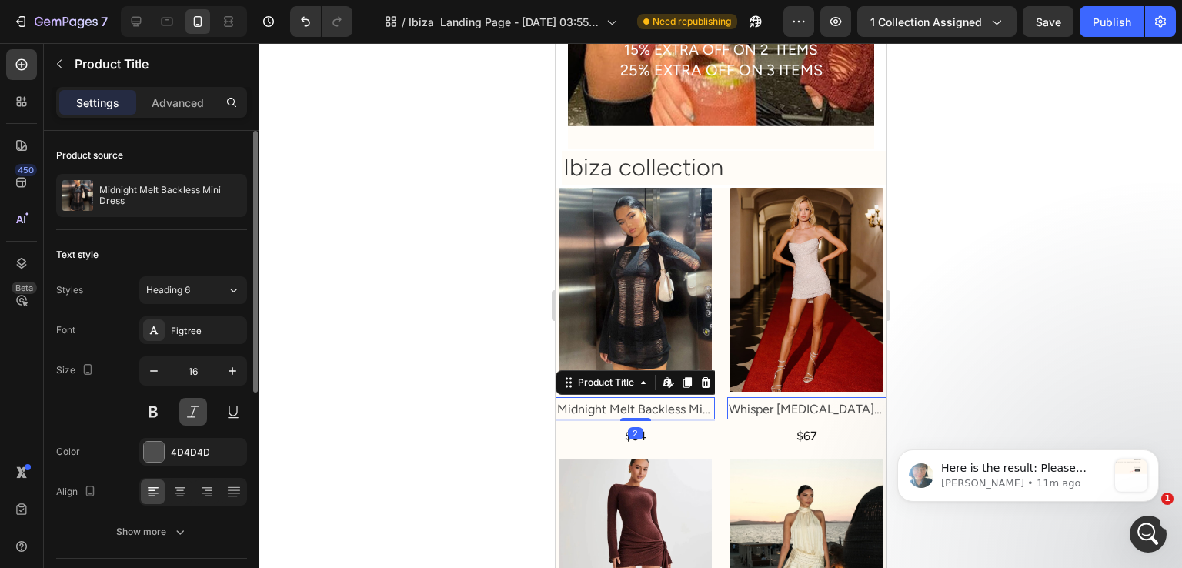
scroll to position [154, 0]
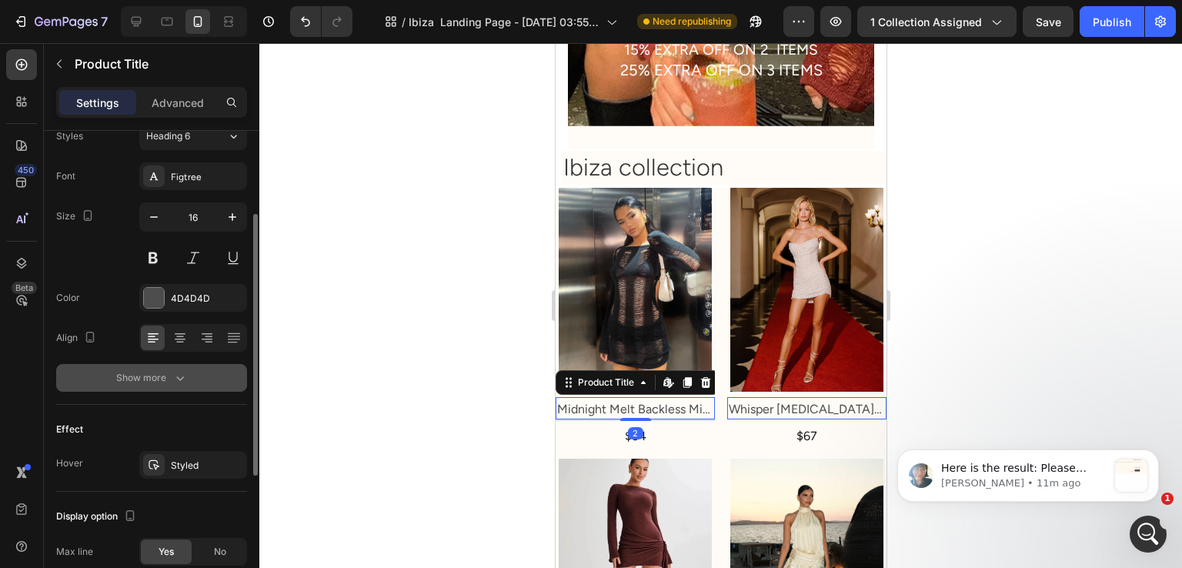
click at [194, 368] on button "Show more" at bounding box center [151, 378] width 191 height 28
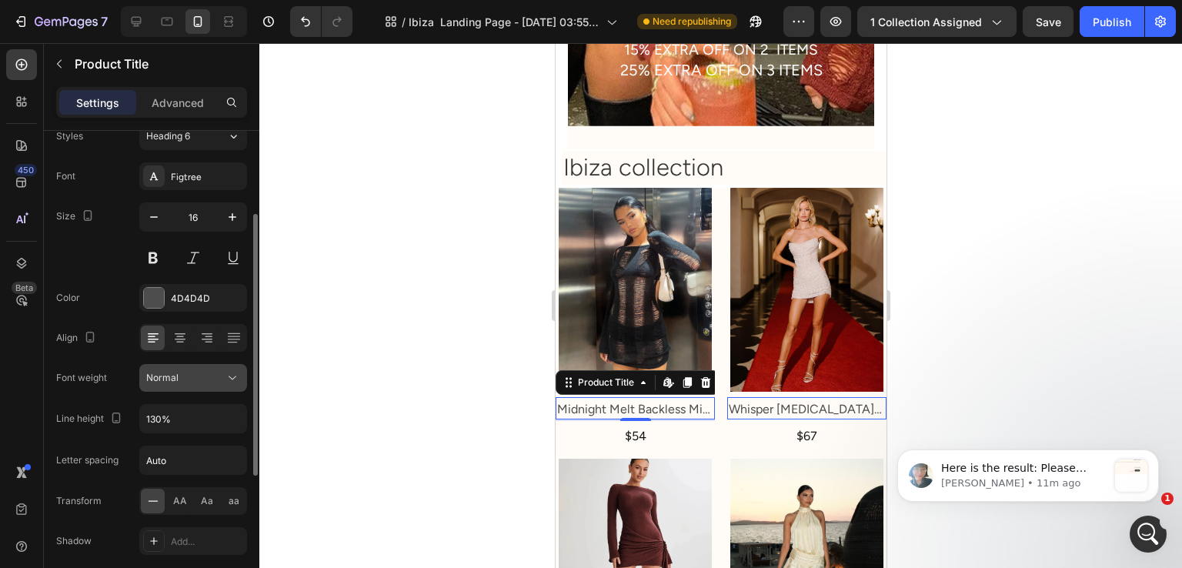
click at [206, 379] on div "Normal" at bounding box center [185, 378] width 79 height 14
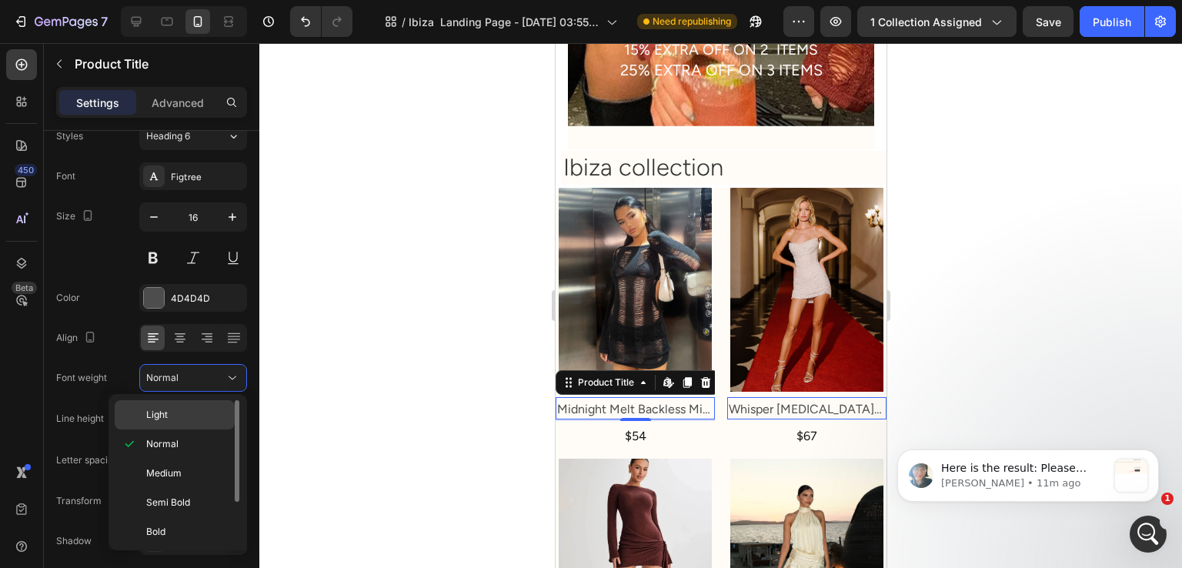
click at [195, 403] on div "Light" at bounding box center [175, 414] width 120 height 29
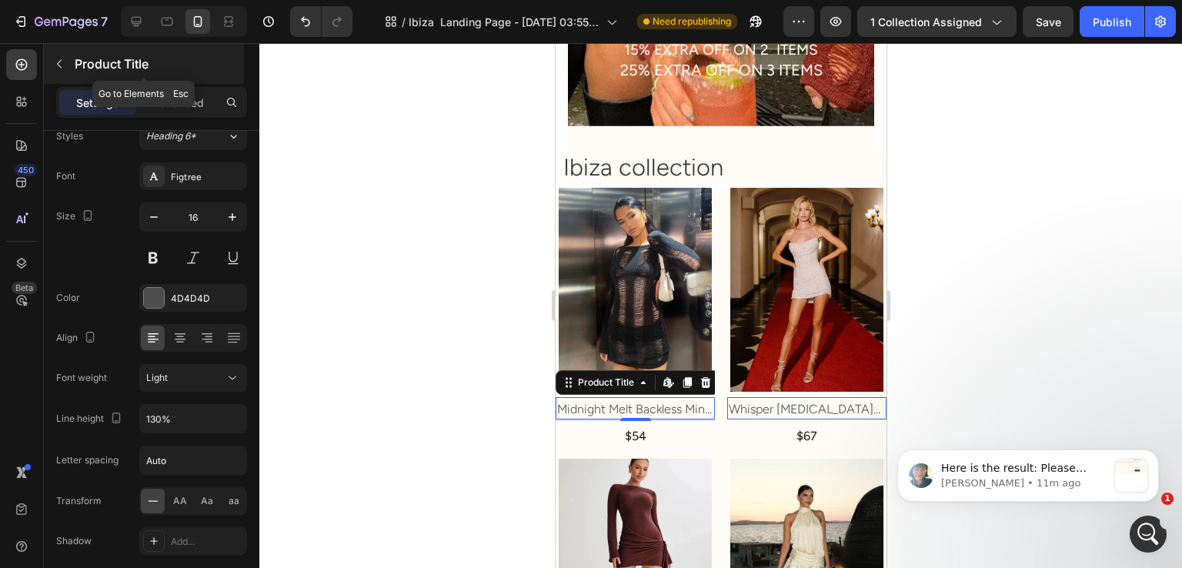
click at [108, 62] on p "Product Title" at bounding box center [158, 64] width 166 height 18
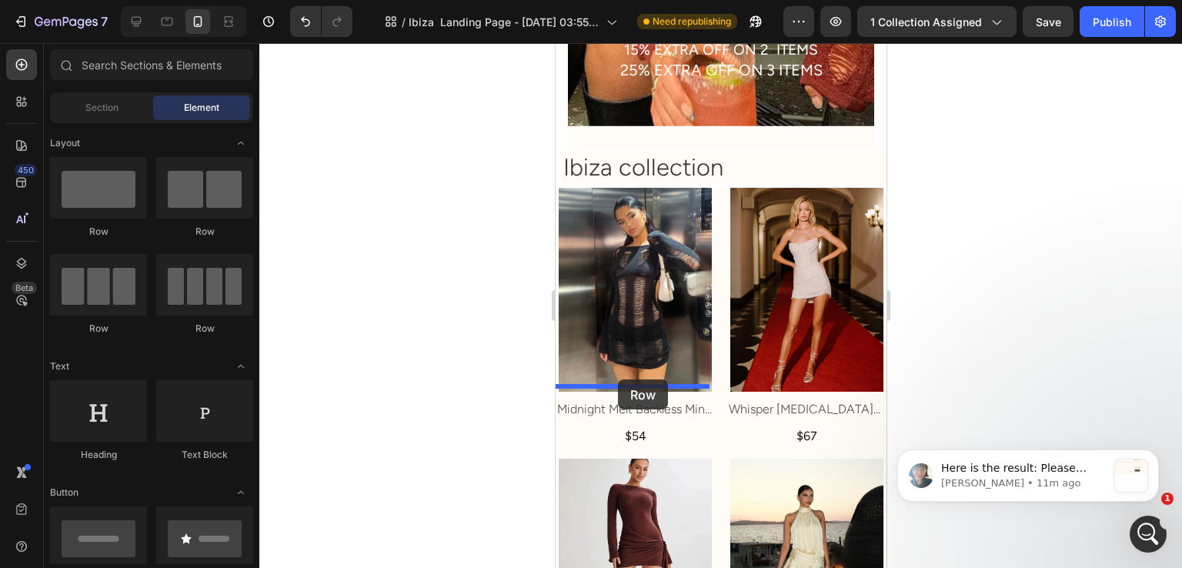
drag, startPoint x: 768, startPoint y: 246, endPoint x: 617, endPoint y: 379, distance: 200.7
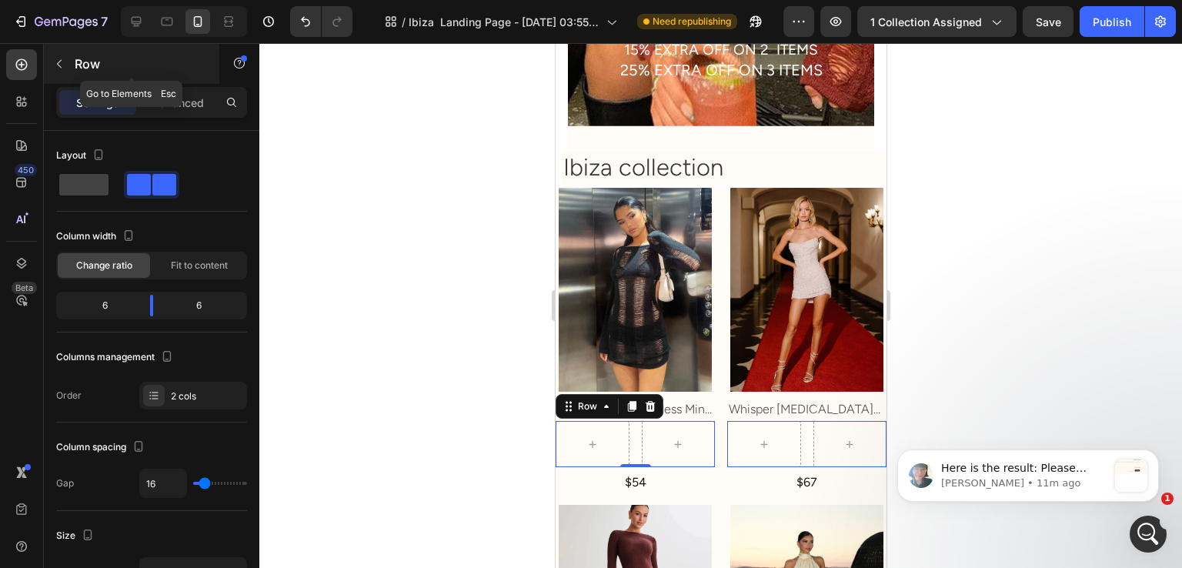
click at [75, 52] on div "Row" at bounding box center [131, 64] width 175 height 40
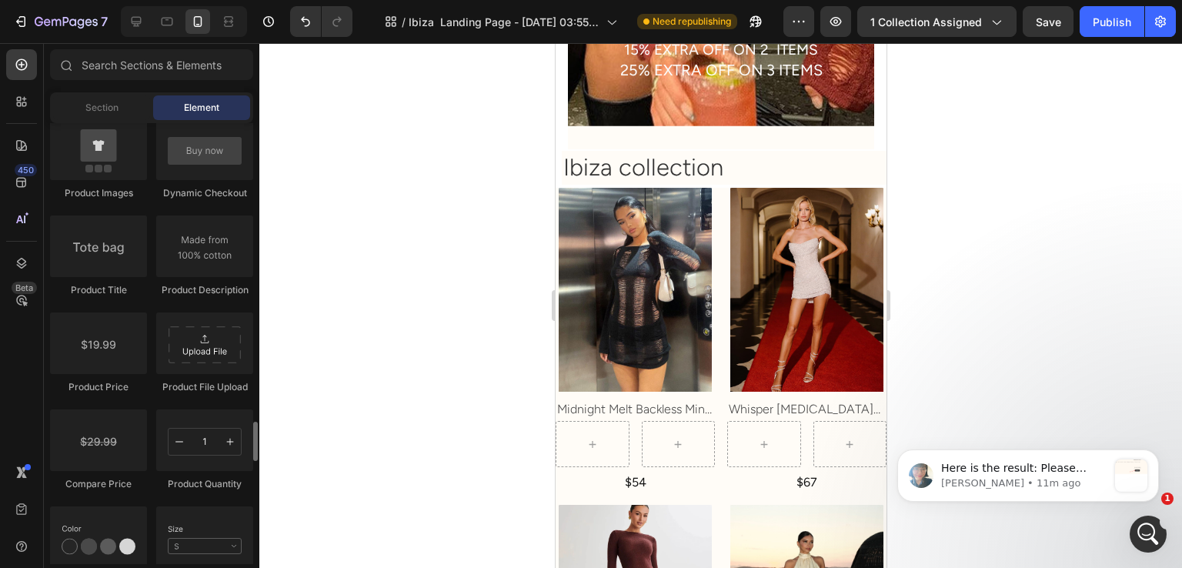
scroll to position [2463, 0]
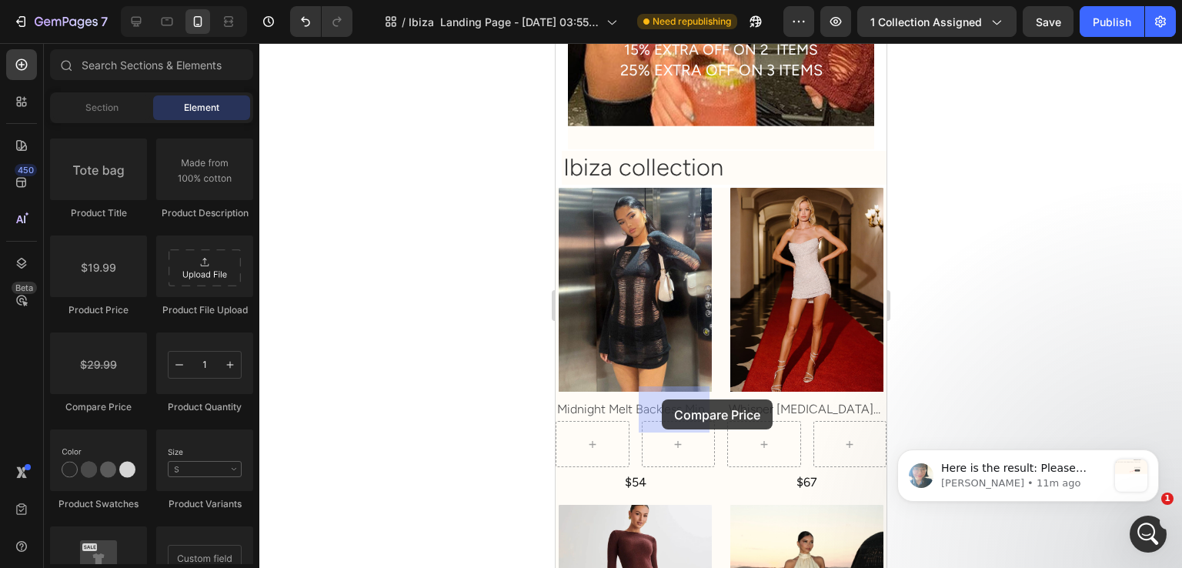
drag, startPoint x: 679, startPoint y: 398, endPoint x: 643, endPoint y: 425, distance: 44.5
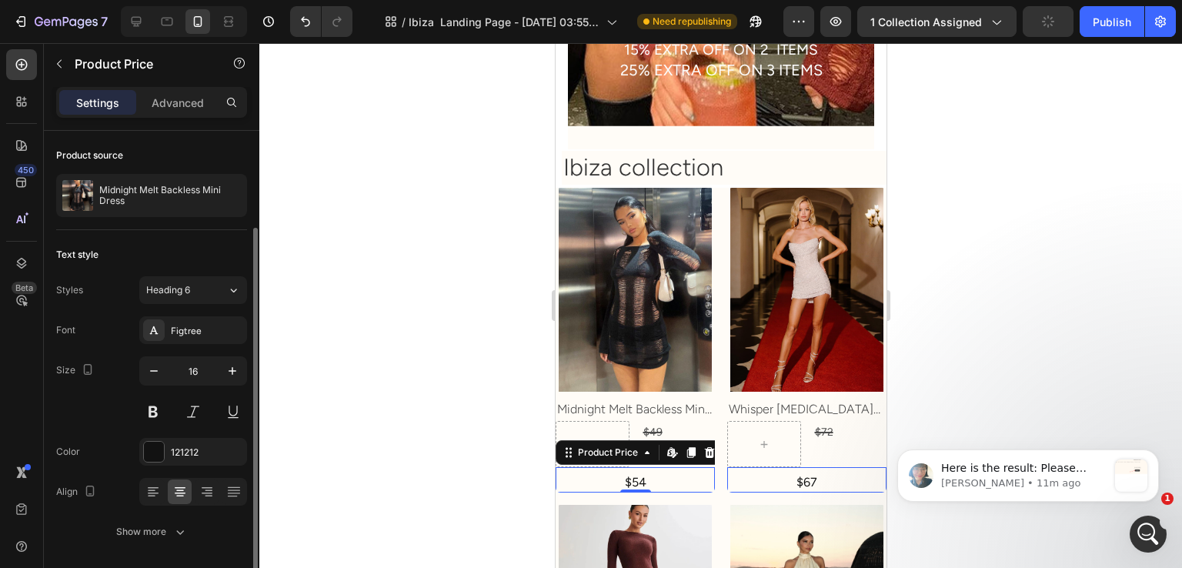
scroll to position [51, 0]
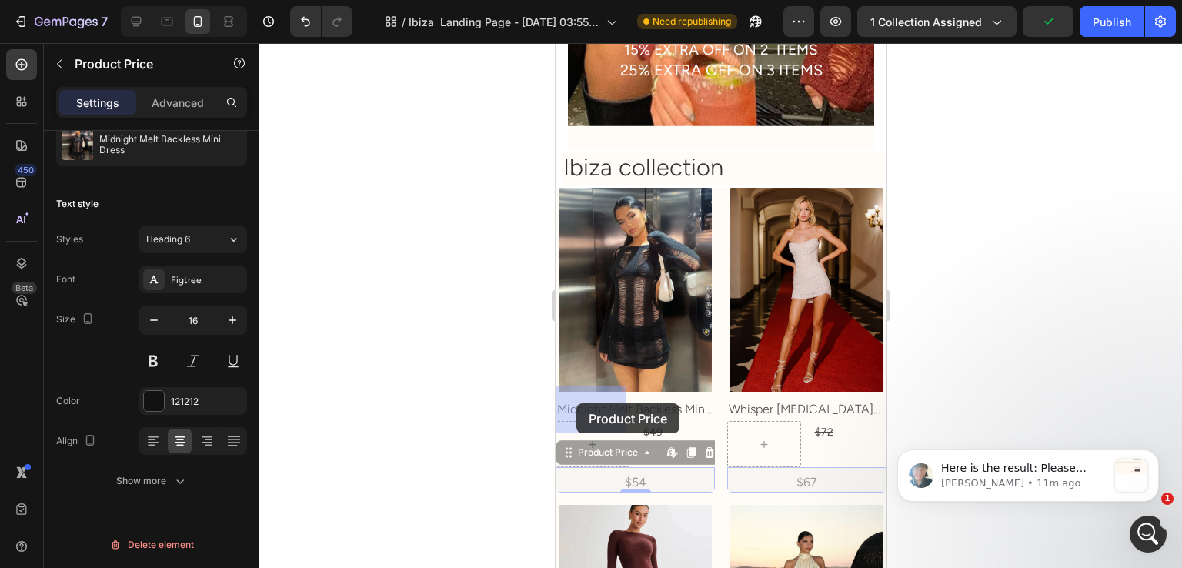
drag, startPoint x: 570, startPoint y: 423, endPoint x: 576, endPoint y: 404, distance: 19.2
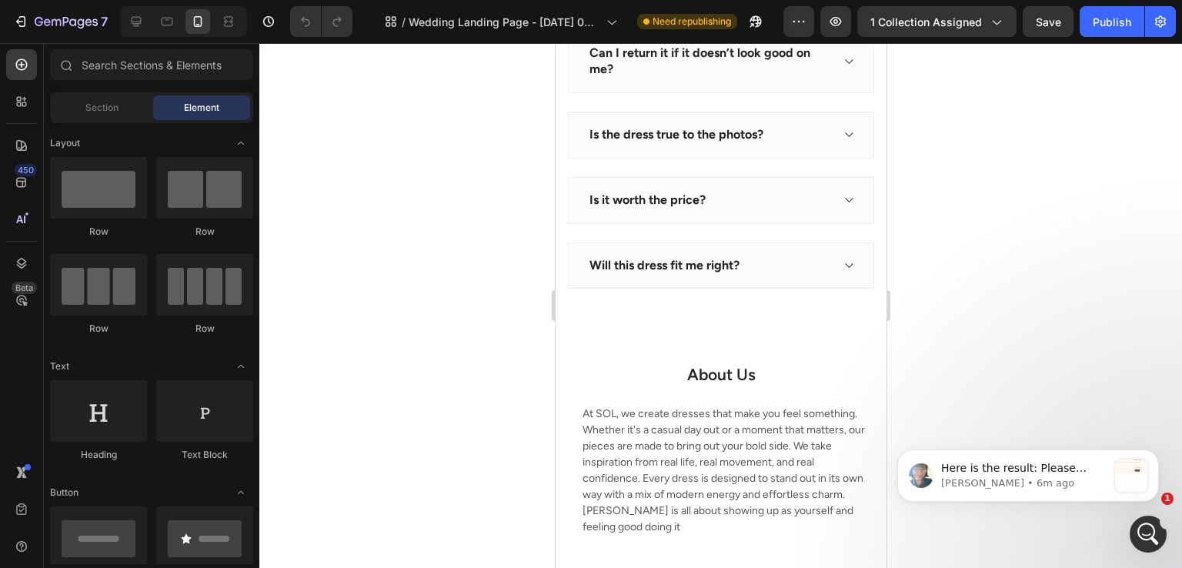
scroll to position [5003, 0]
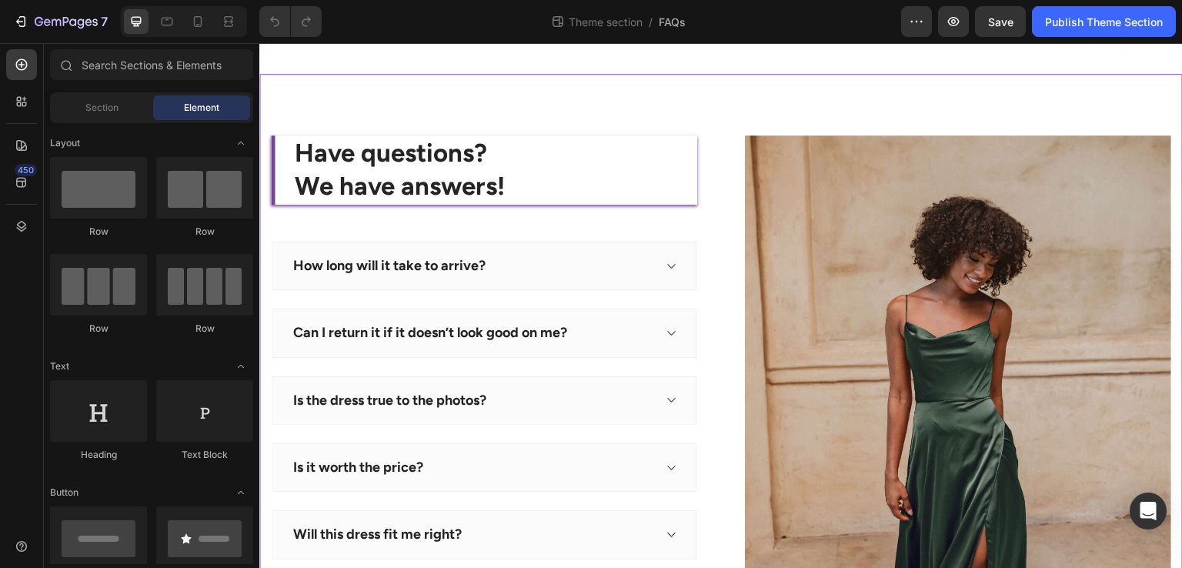
click at [351, 89] on div "Have questions? We have answers! Heading How long will it take to arrive? Can I…" at bounding box center [721, 455] width 924 height 763
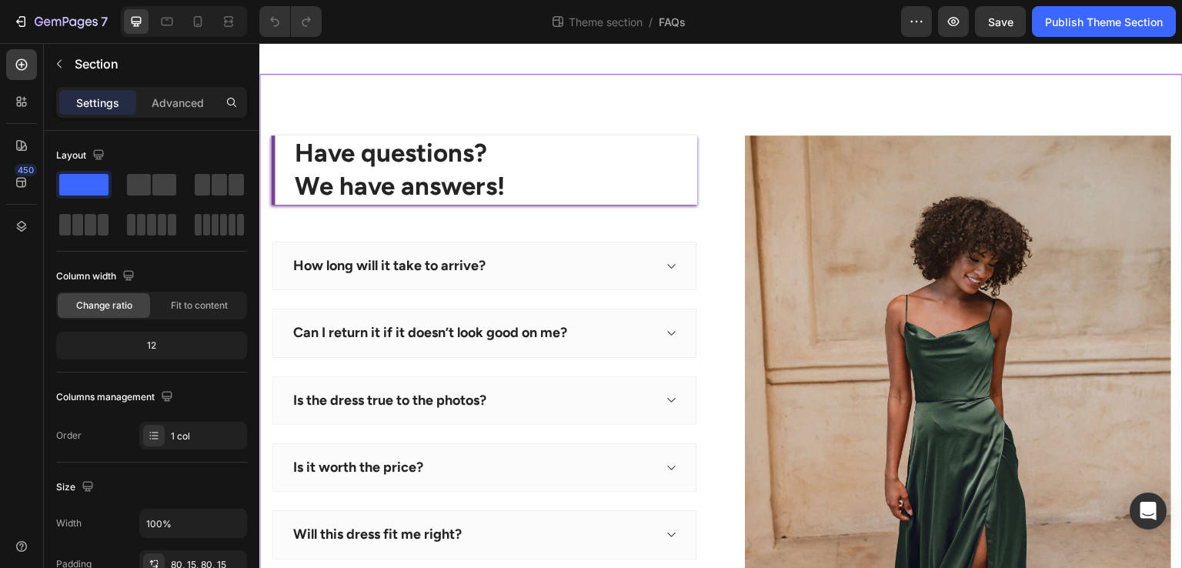
scroll to position [456, 0]
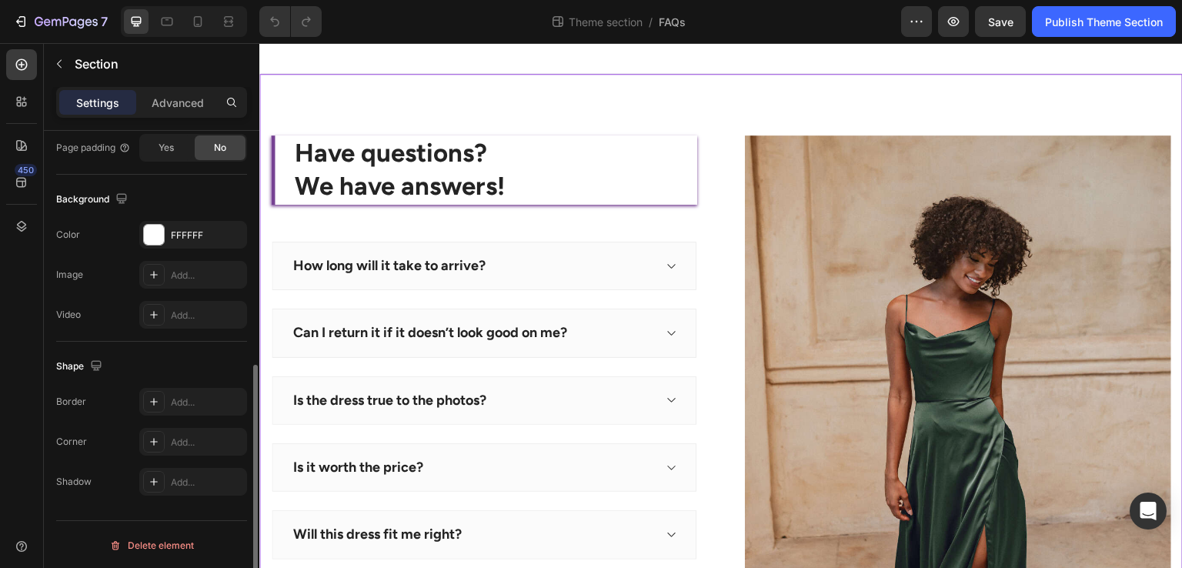
click at [175, 247] on div "The changes might be hidden by the video. Color FFFFFF Image Add... Video Add..." at bounding box center [151, 275] width 191 height 108
click at [182, 245] on div "FFFFFF" at bounding box center [193, 235] width 108 height 28
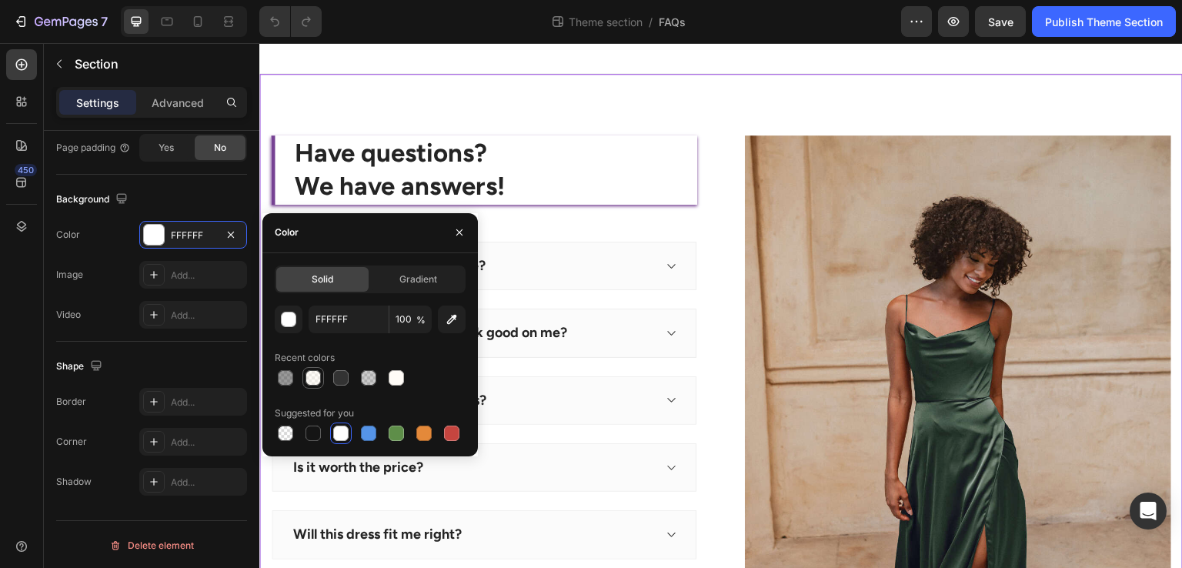
click at [302, 383] on div at bounding box center [313, 378] width 22 height 22
type input "FFF9F0"
type input "50"
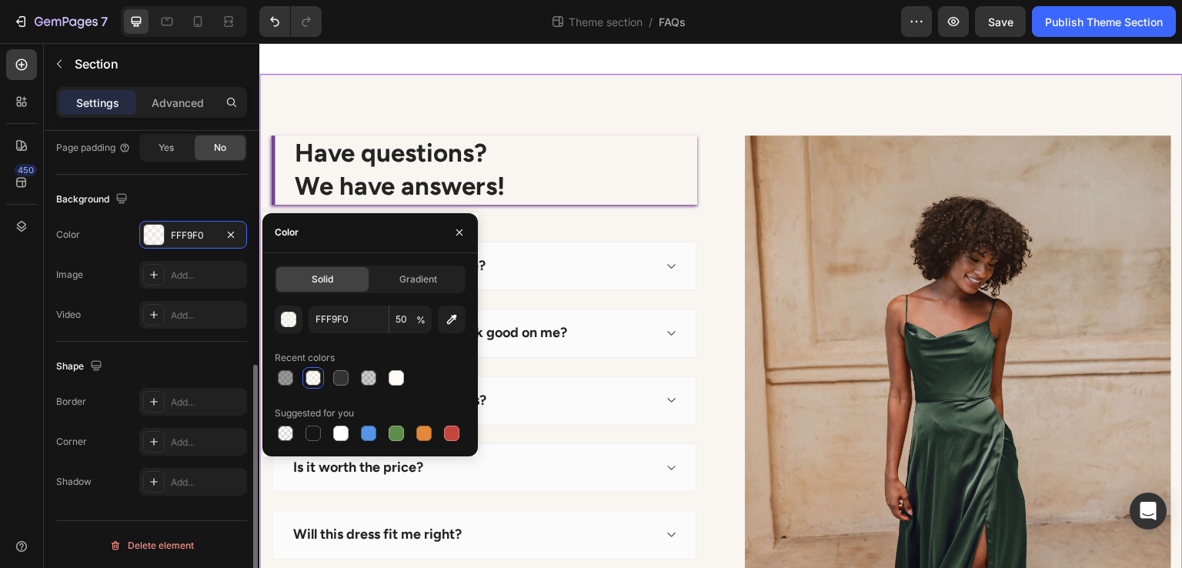
click at [166, 178] on div "Background The changes might be hidden by the video. Color FFF9F0 Image Add... …" at bounding box center [151, 258] width 191 height 167
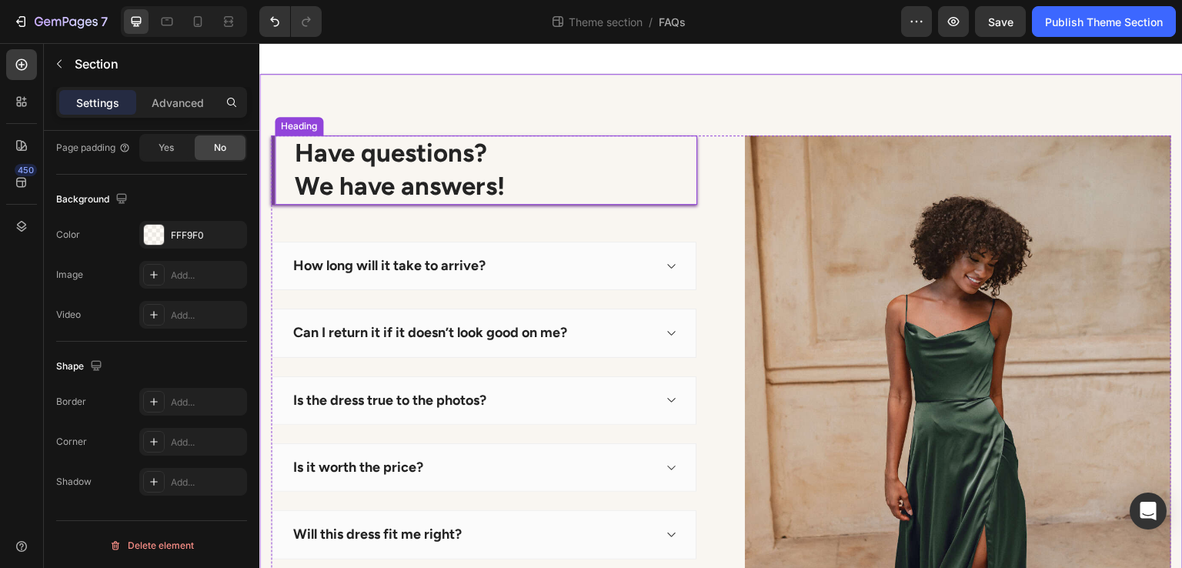
click at [349, 152] on p "Have questions? We have answers!" at bounding box center [495, 170] width 401 height 66
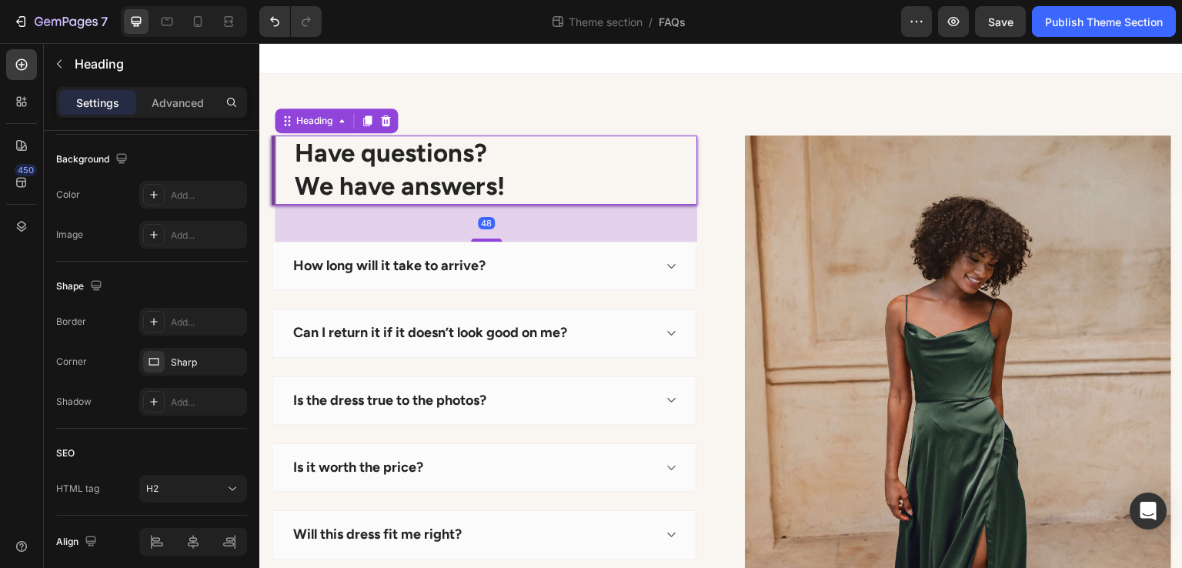
scroll to position [0, 0]
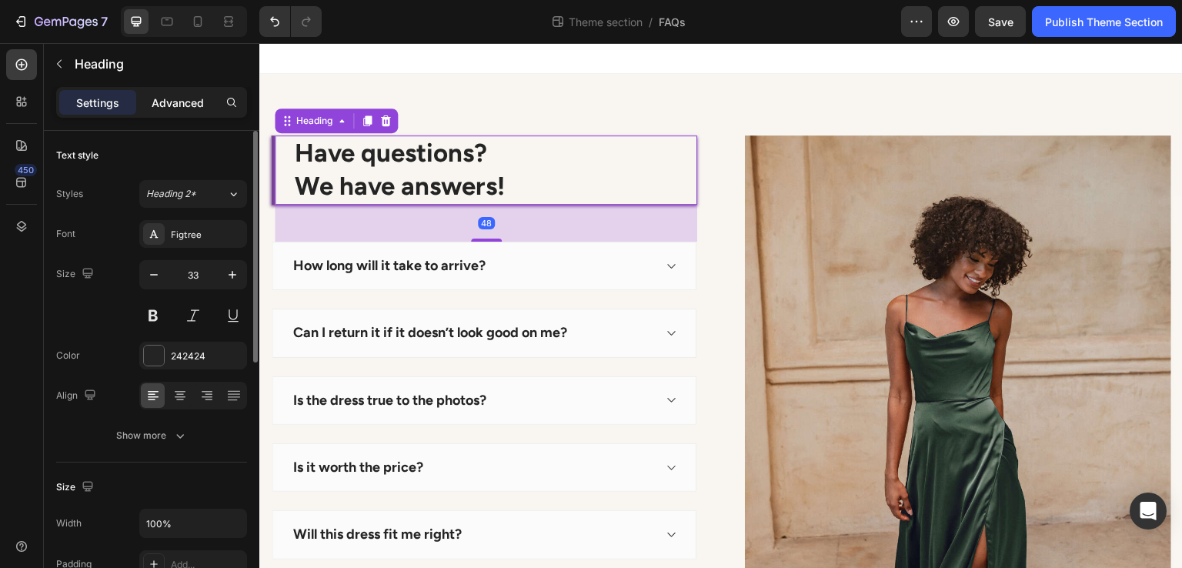
click at [179, 99] on p "Advanced" at bounding box center [178, 103] width 52 height 16
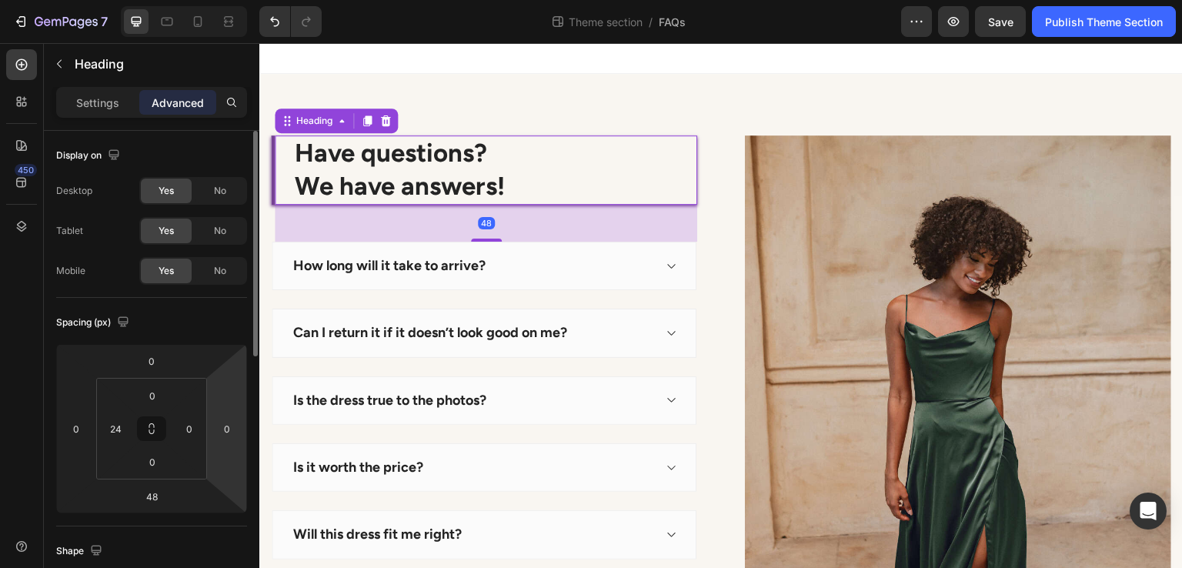
scroll to position [154, 0]
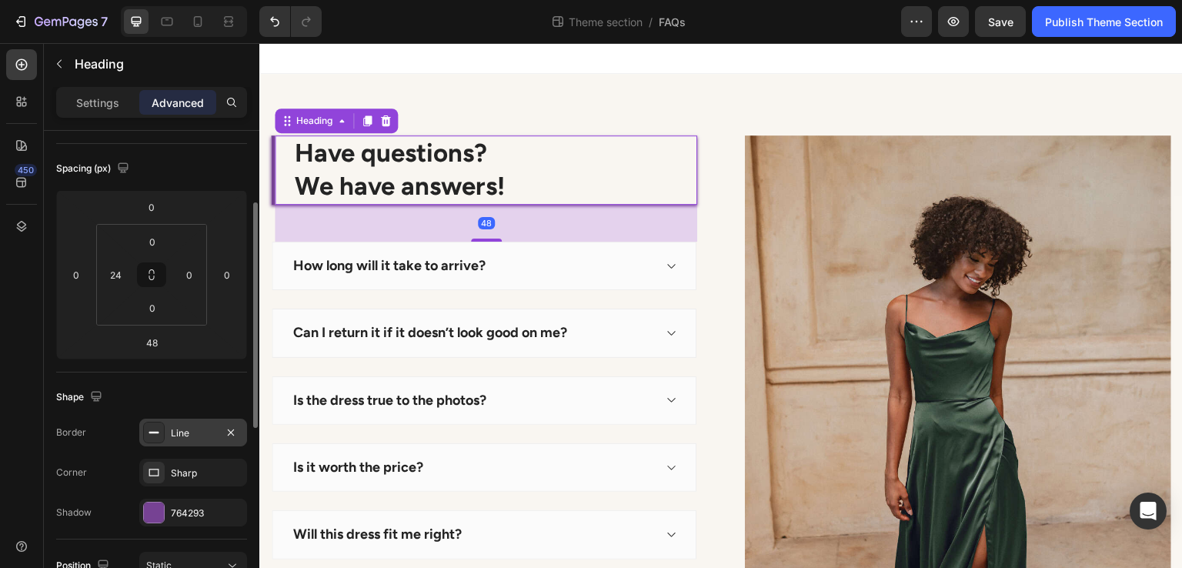
click at [203, 432] on div "Line" at bounding box center [193, 433] width 45 height 14
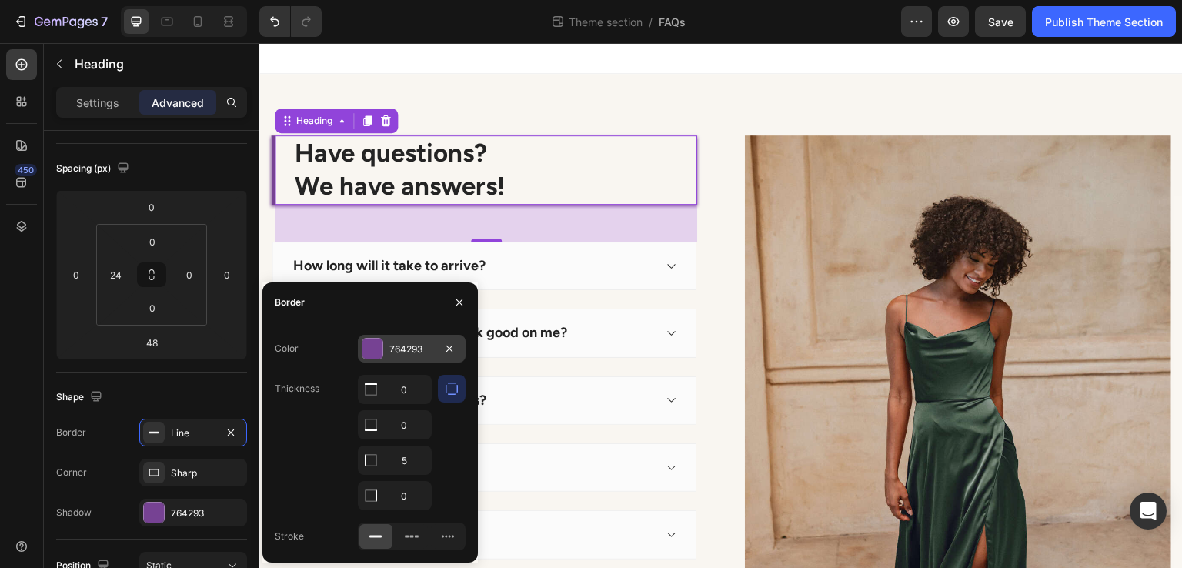
click at [376, 353] on div at bounding box center [373, 349] width 20 height 20
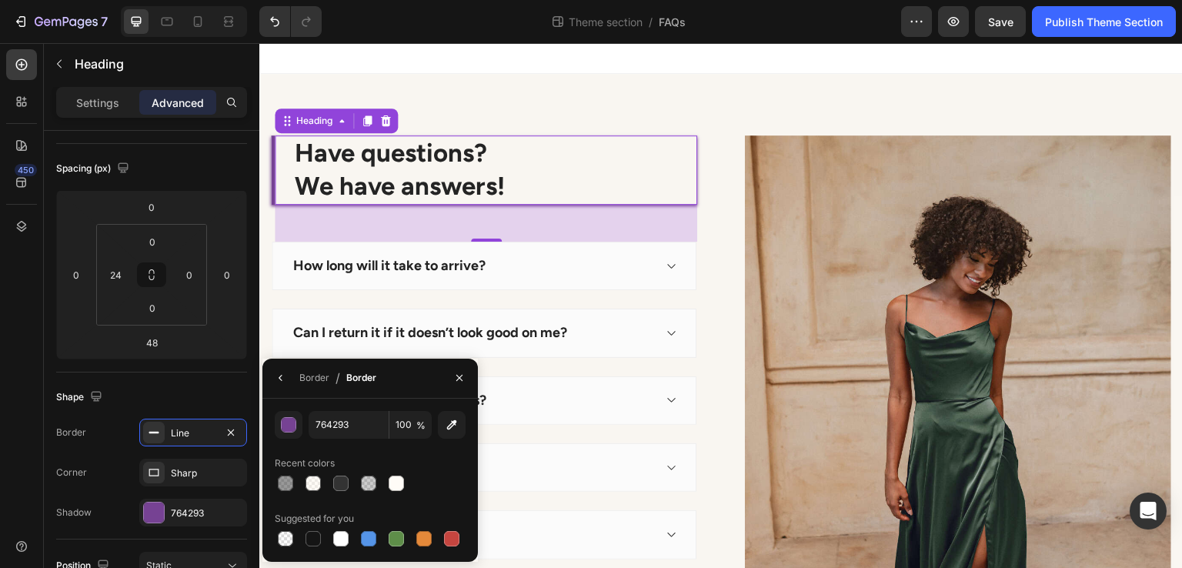
click at [330, 473] on div at bounding box center [341, 484] width 22 height 22
type input "333333"
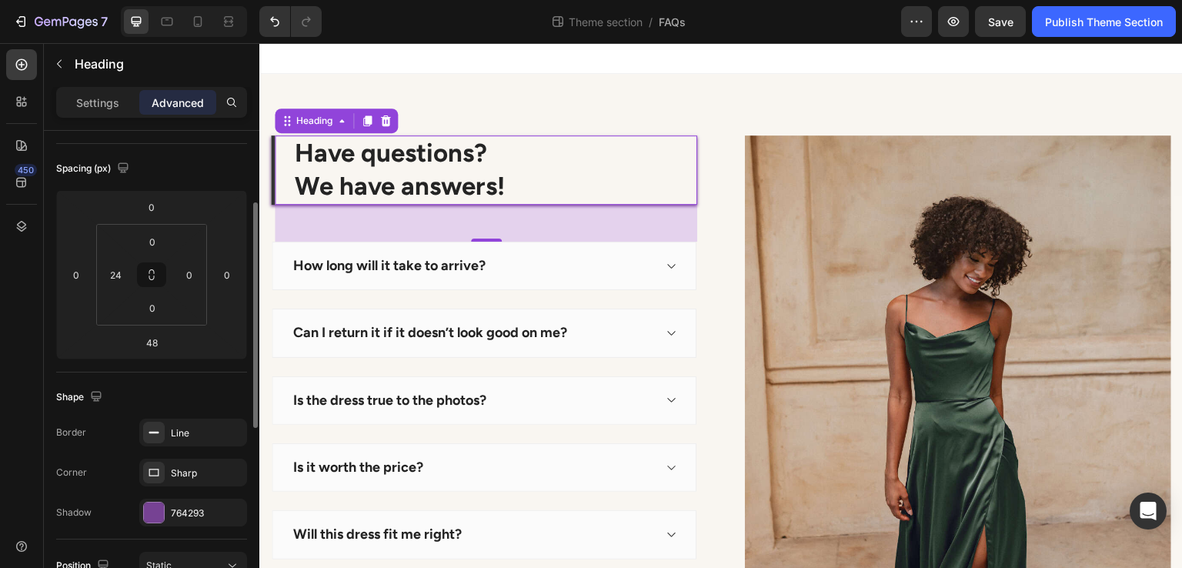
click at [206, 399] on div "Shape" at bounding box center [151, 397] width 191 height 25
click at [206, 442] on div "Line" at bounding box center [193, 433] width 108 height 28
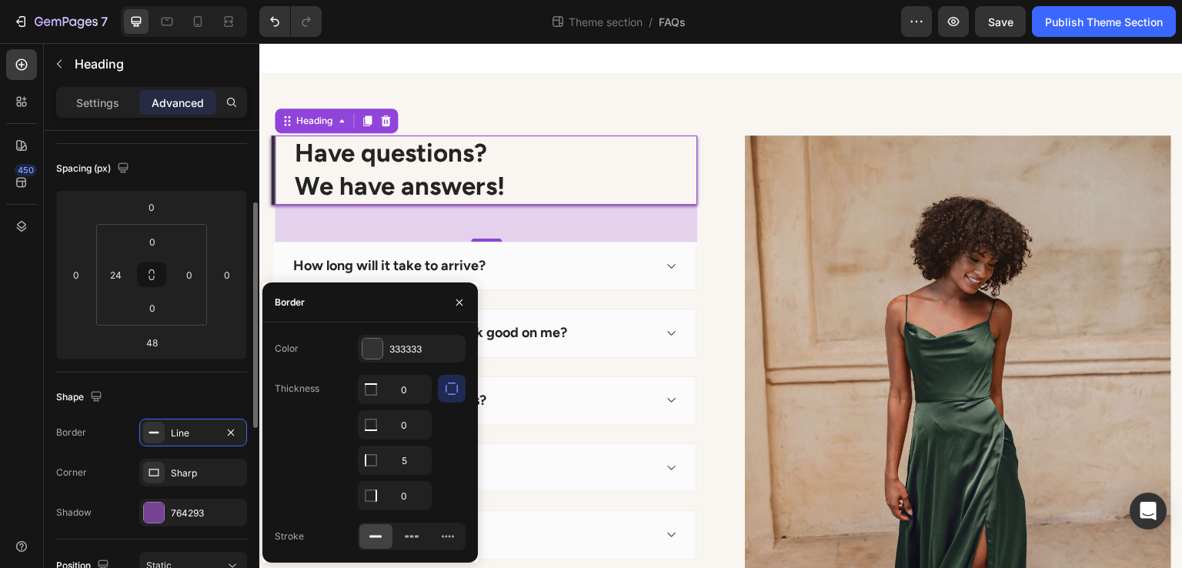
click at [185, 391] on div "Shape" at bounding box center [151, 397] width 191 height 25
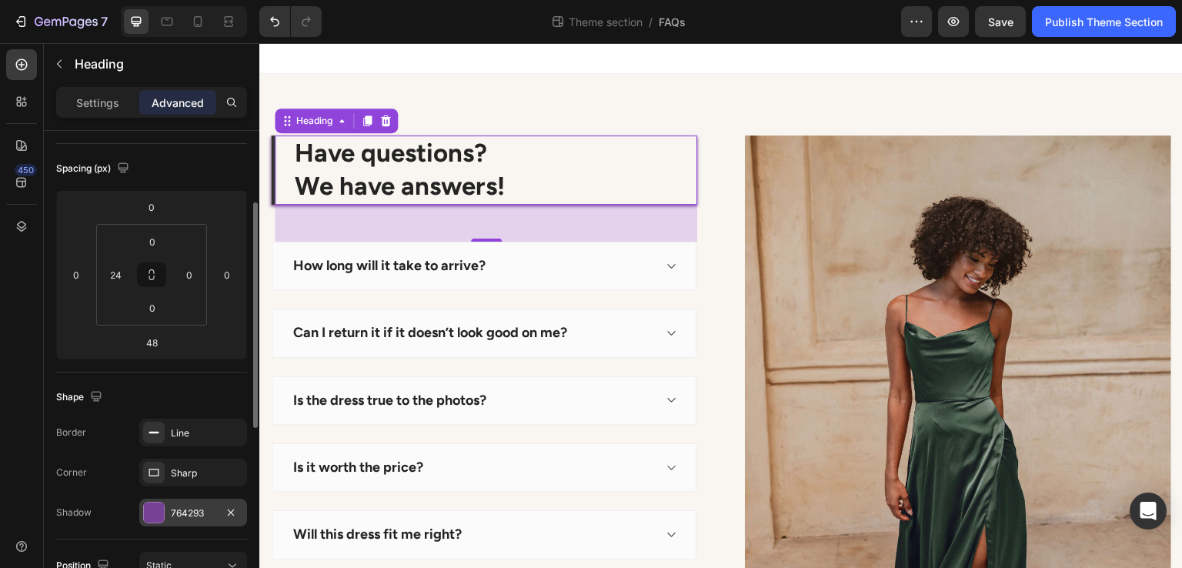
click at [158, 500] on div "764293" at bounding box center [193, 513] width 108 height 28
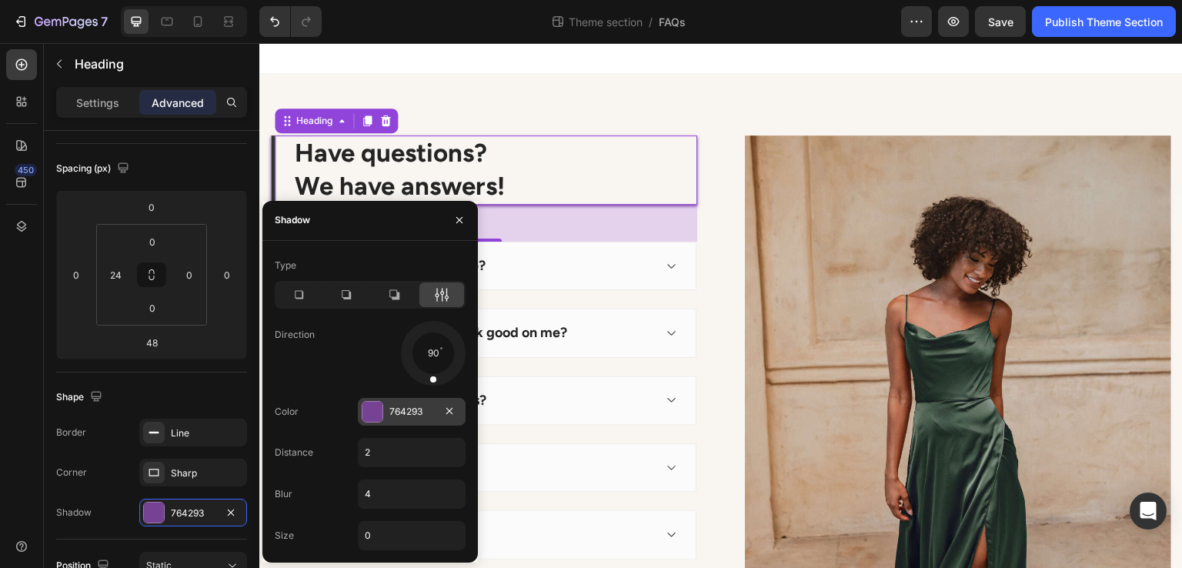
click at [360, 409] on div "764293" at bounding box center [412, 412] width 108 height 28
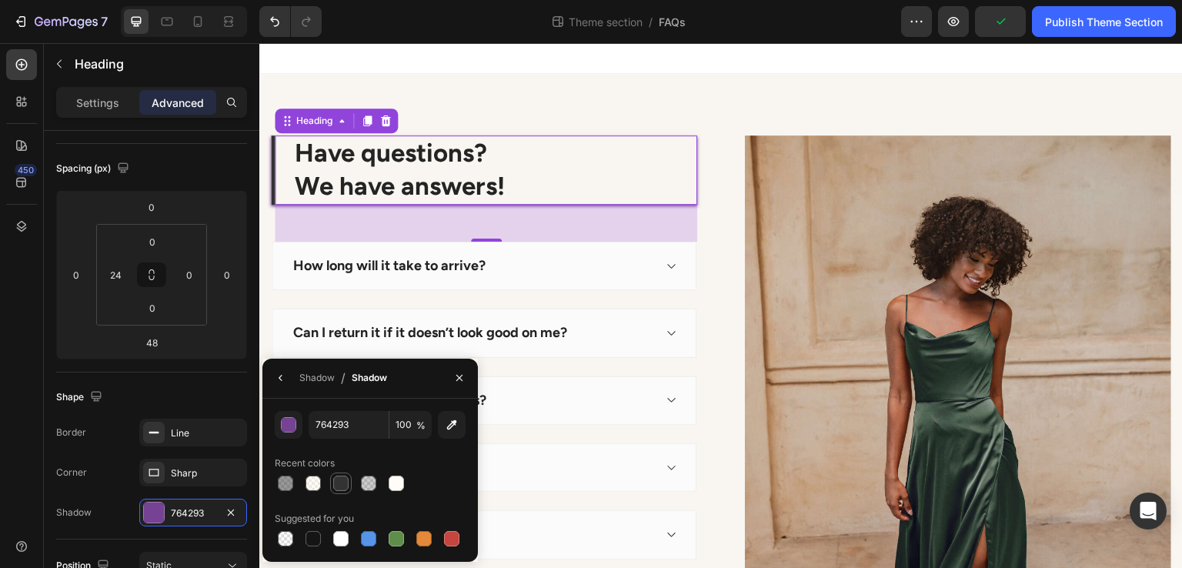
click at [341, 470] on div "Recent colors" at bounding box center [370, 463] width 191 height 25
click at [340, 478] on div at bounding box center [340, 483] width 15 height 15
type input "333333"
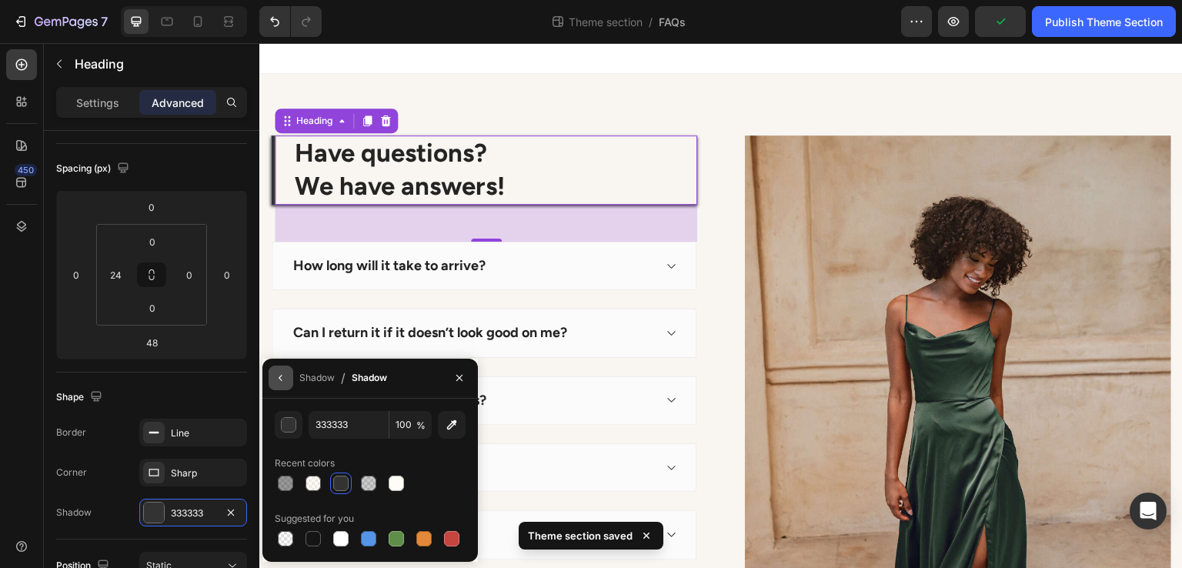
click at [290, 376] on button "button" at bounding box center [281, 378] width 25 height 25
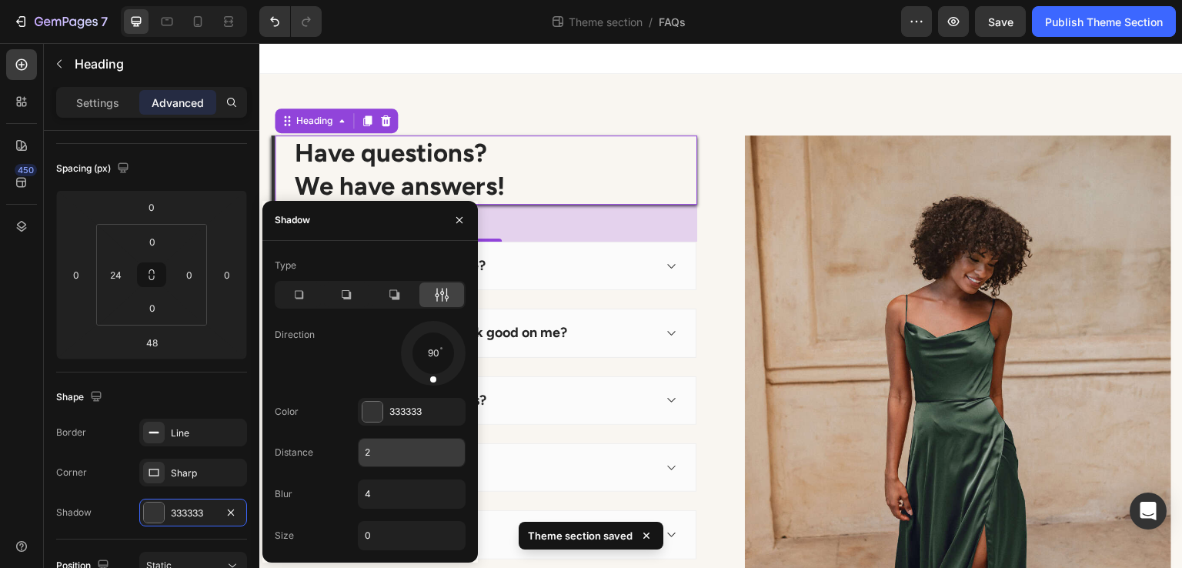
click at [385, 460] on input "2" at bounding box center [412, 453] width 106 height 28
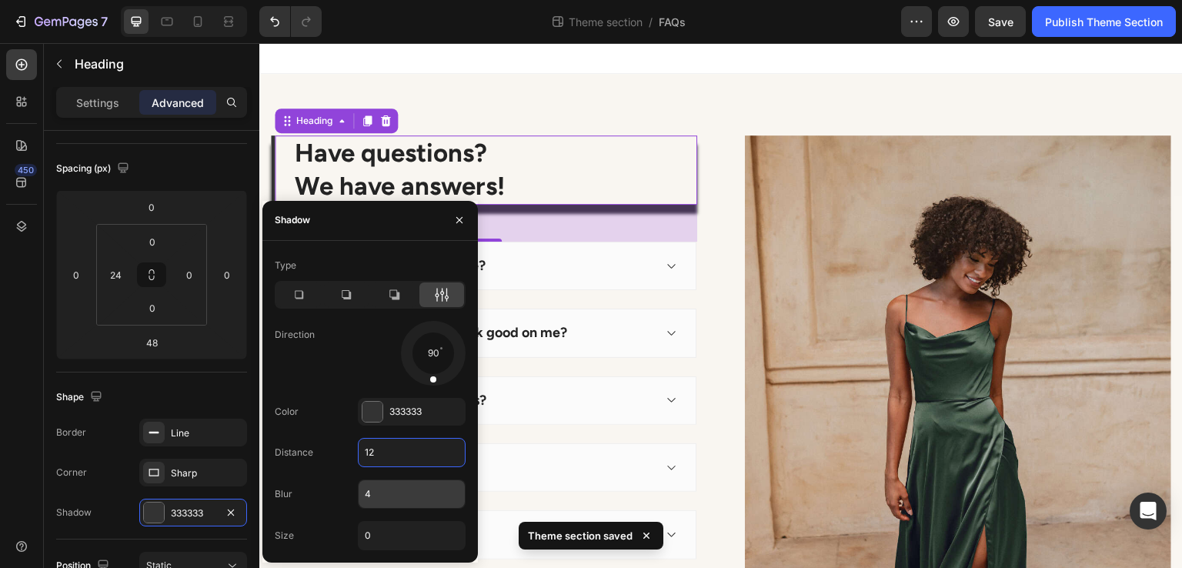
type input "12"
click at [379, 487] on input "4" at bounding box center [412, 494] width 106 height 28
type input "12"
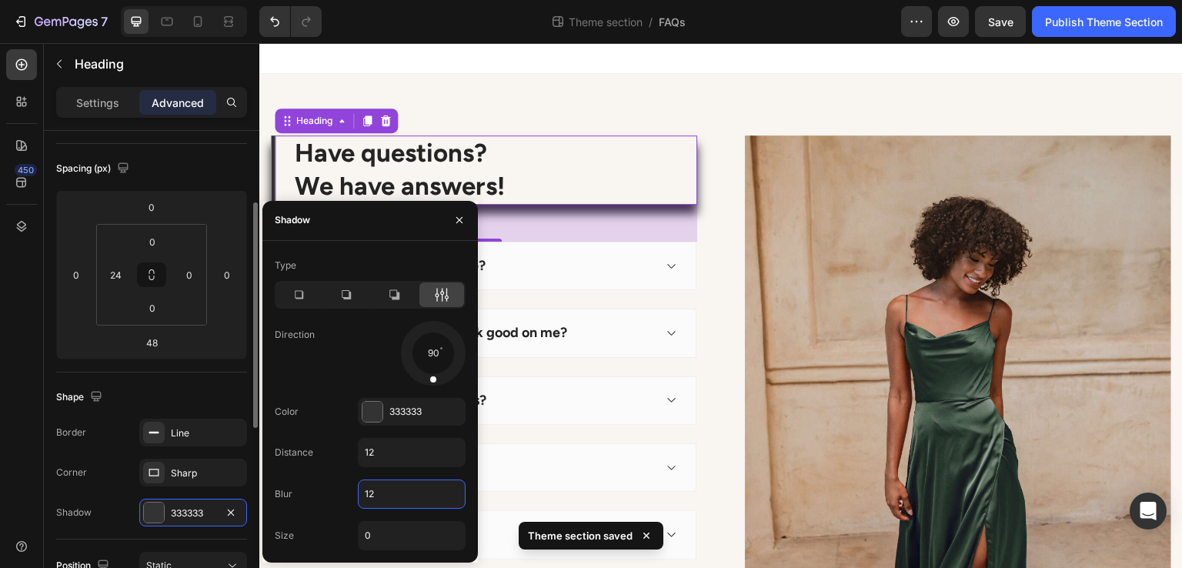
click at [227, 389] on div "Shape" at bounding box center [151, 397] width 191 height 25
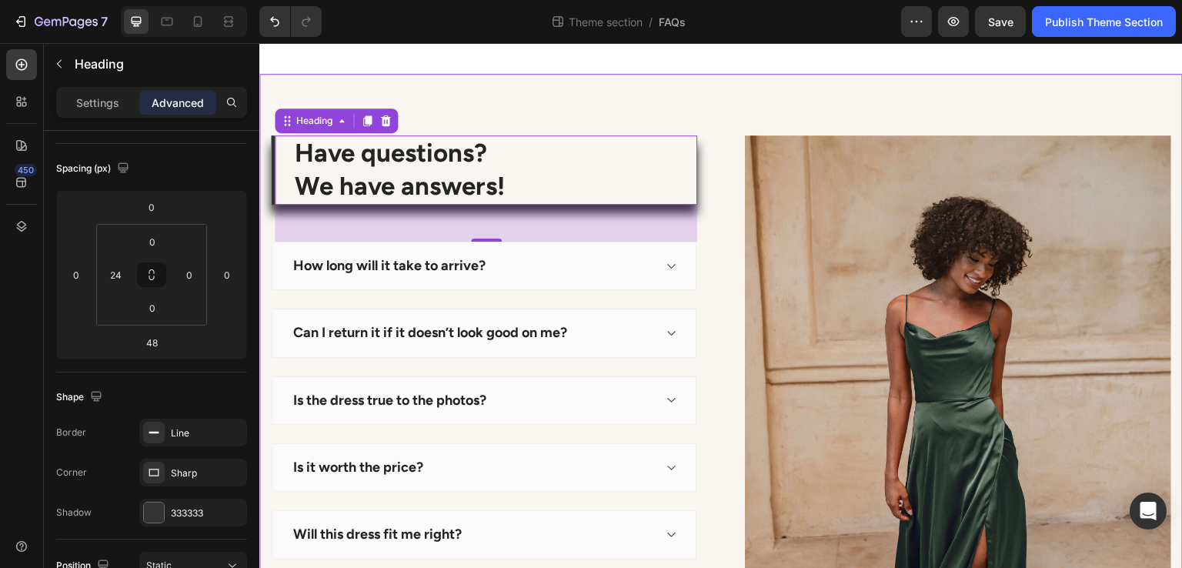
click at [589, 109] on div "Have questions? We have answers! Heading 48 How long will it take to arrive? Ca…" at bounding box center [721, 455] width 924 height 763
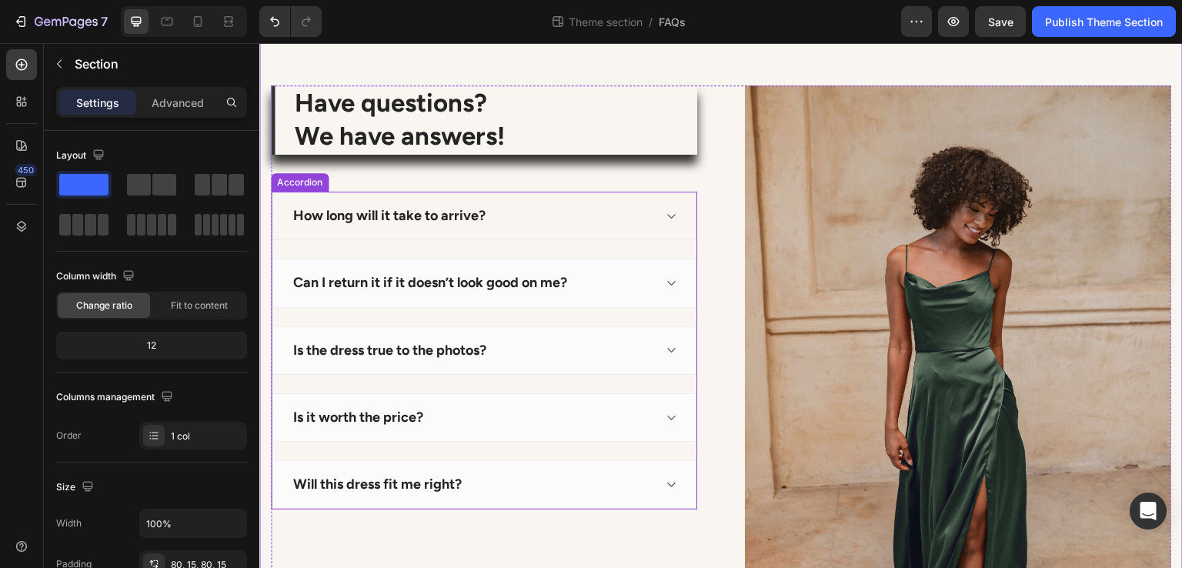
scroll to position [77, 0]
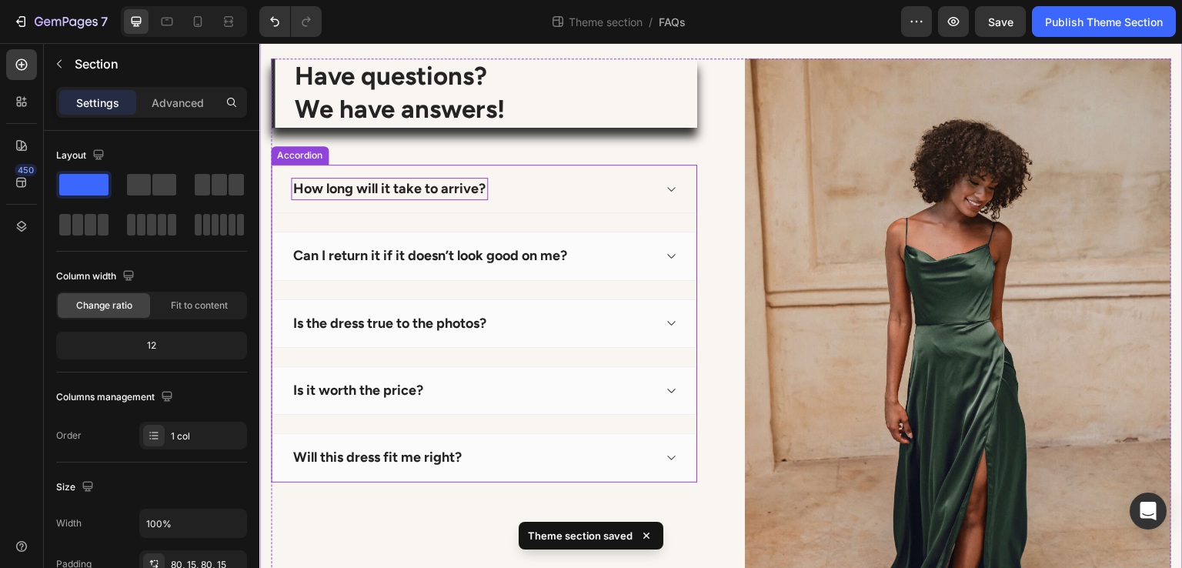
click at [478, 193] on p "How long will it take to arrive?" at bounding box center [389, 189] width 192 height 18
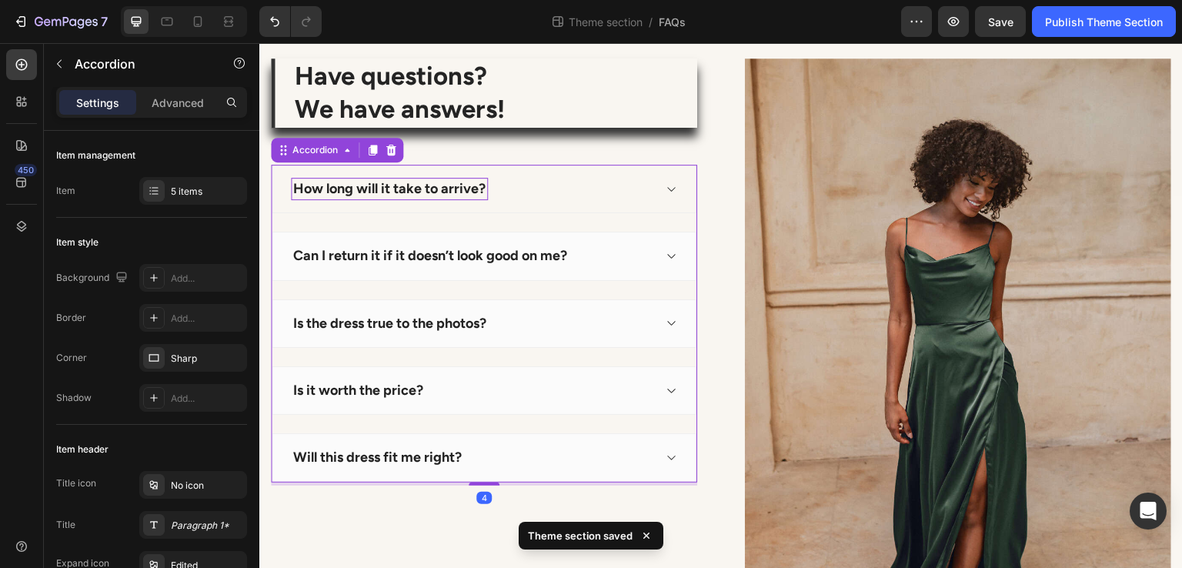
click at [478, 193] on p "How long will it take to arrive?" at bounding box center [389, 189] width 192 height 18
click at [478, 192] on p "How long will it take to arrive?" at bounding box center [389, 189] width 192 height 18
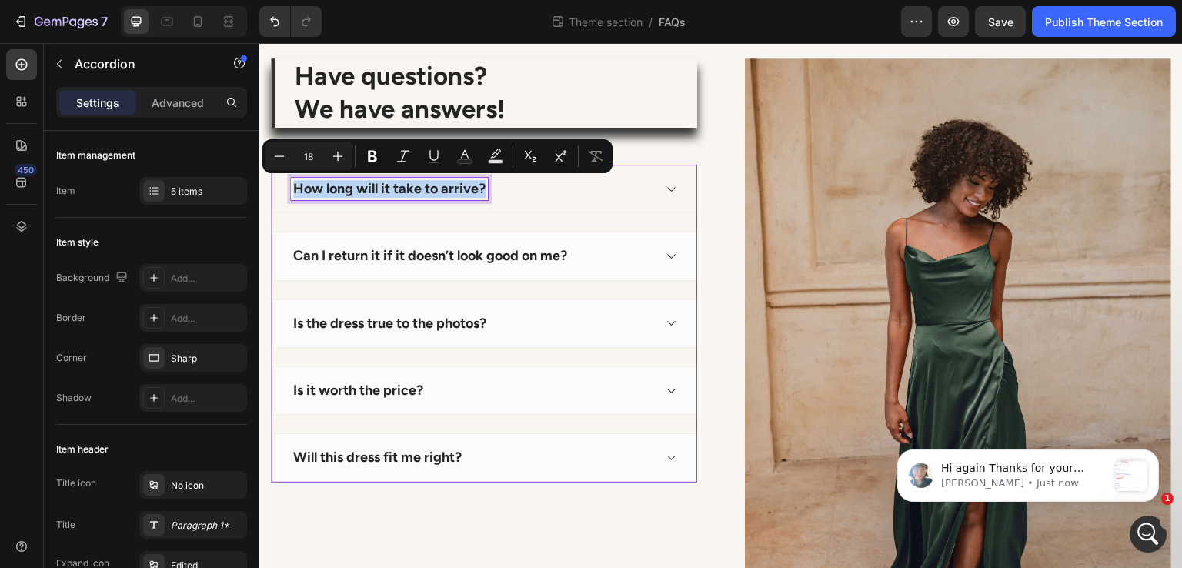
scroll to position [0, 0]
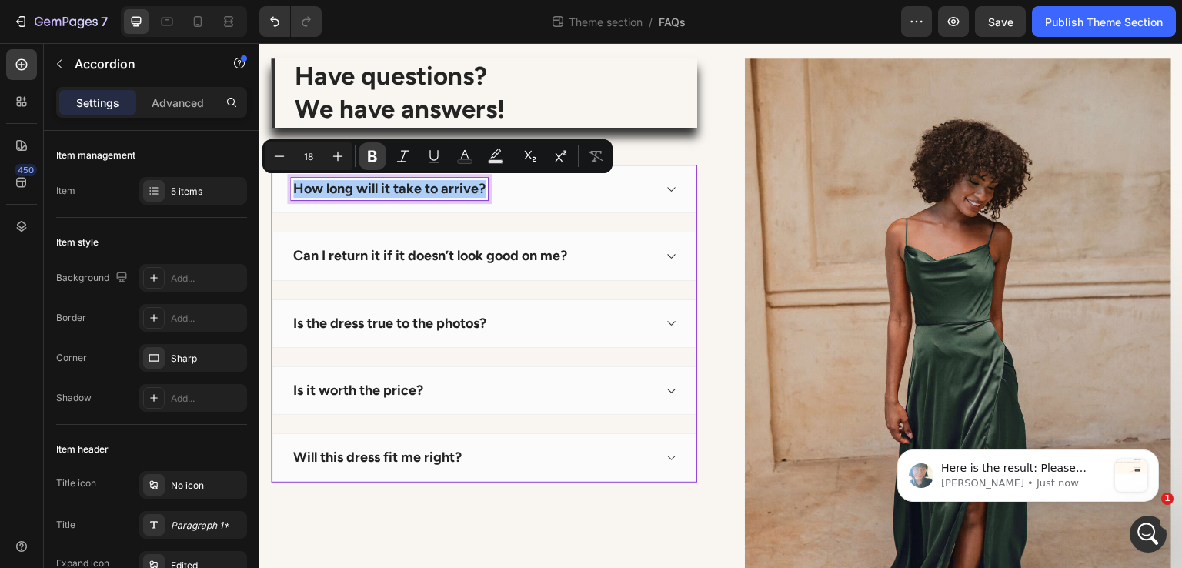
click at [366, 164] on button "Bold" at bounding box center [373, 156] width 28 height 28
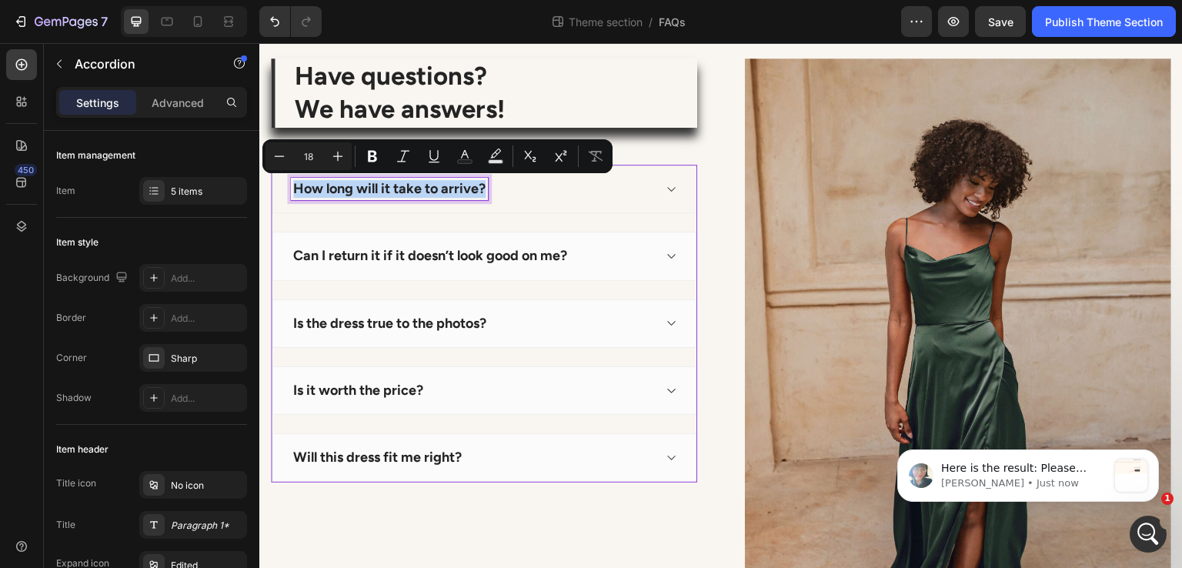
click at [550, 201] on div "How long will it take to arrive?" at bounding box center [484, 189] width 425 height 48
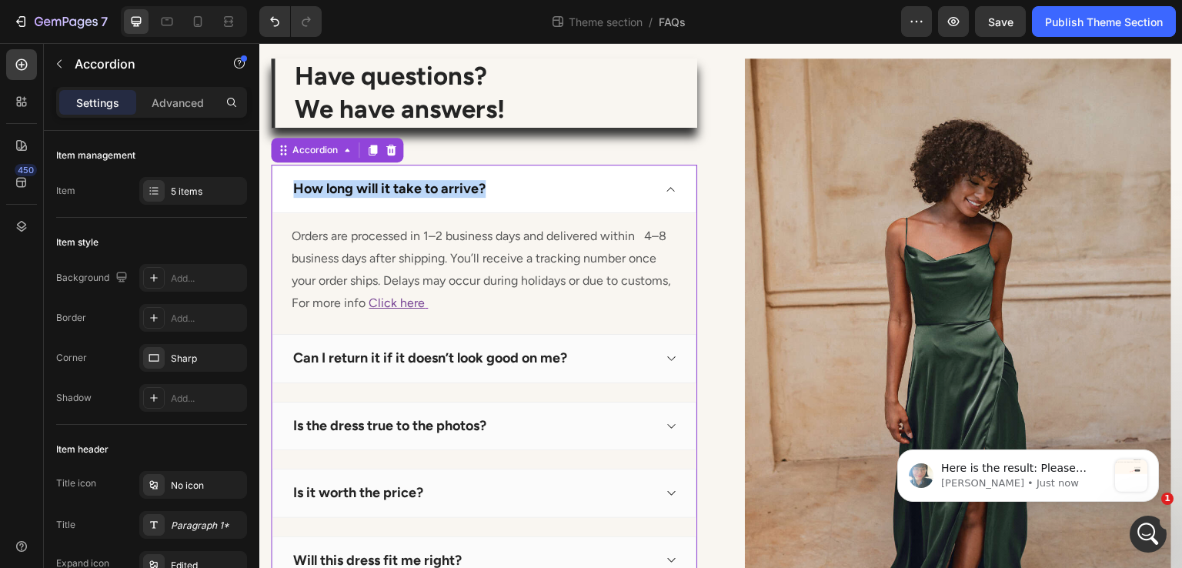
click at [530, 202] on div "How long will it take to arrive?" at bounding box center [484, 189] width 425 height 48
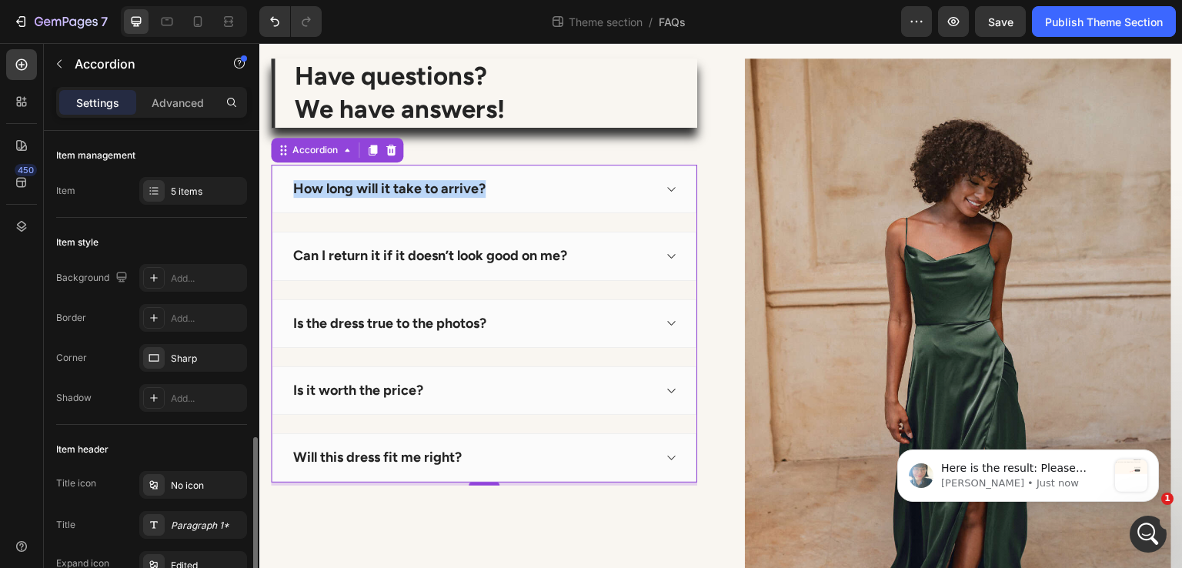
scroll to position [231, 0]
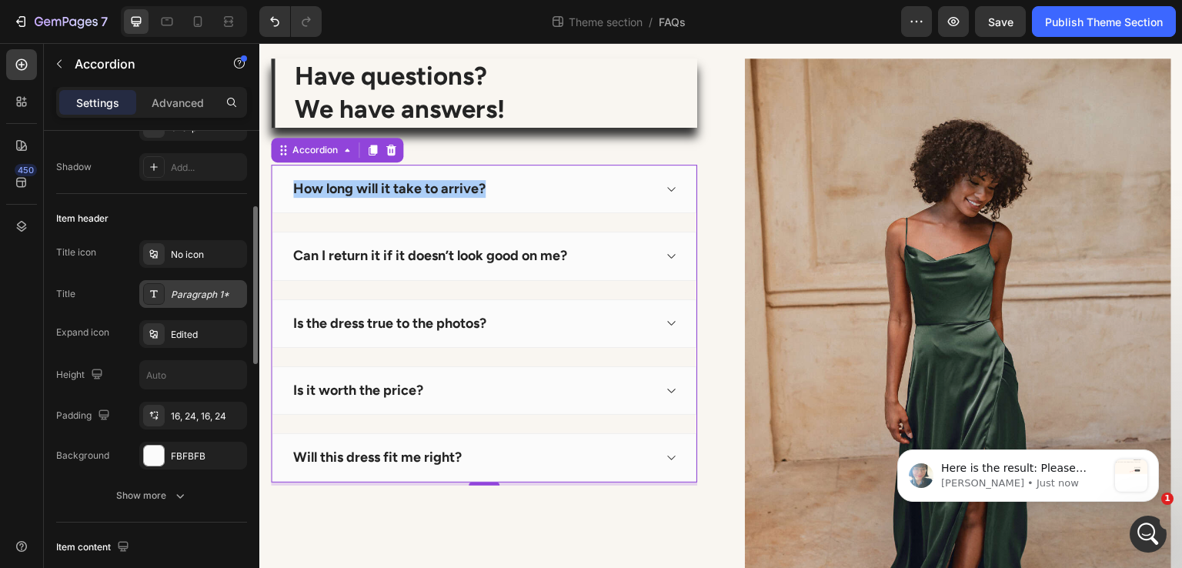
click at [186, 299] on div "Paragraph 1*" at bounding box center [207, 295] width 72 height 14
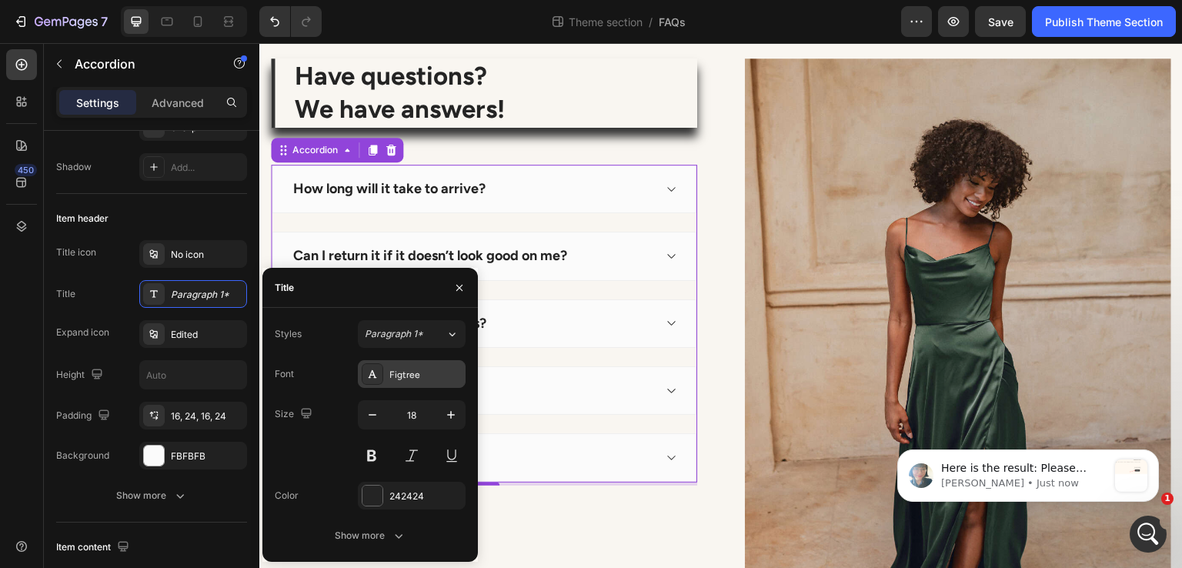
click at [395, 371] on div "Figtree" at bounding box center [425, 375] width 72 height 14
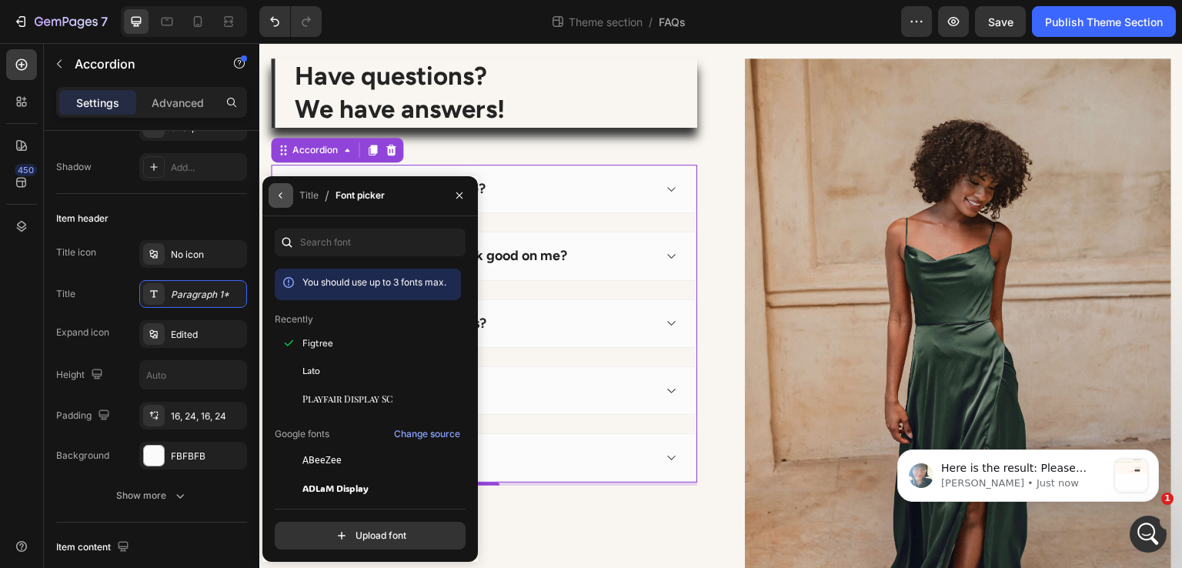
click at [272, 197] on button "button" at bounding box center [281, 195] width 25 height 25
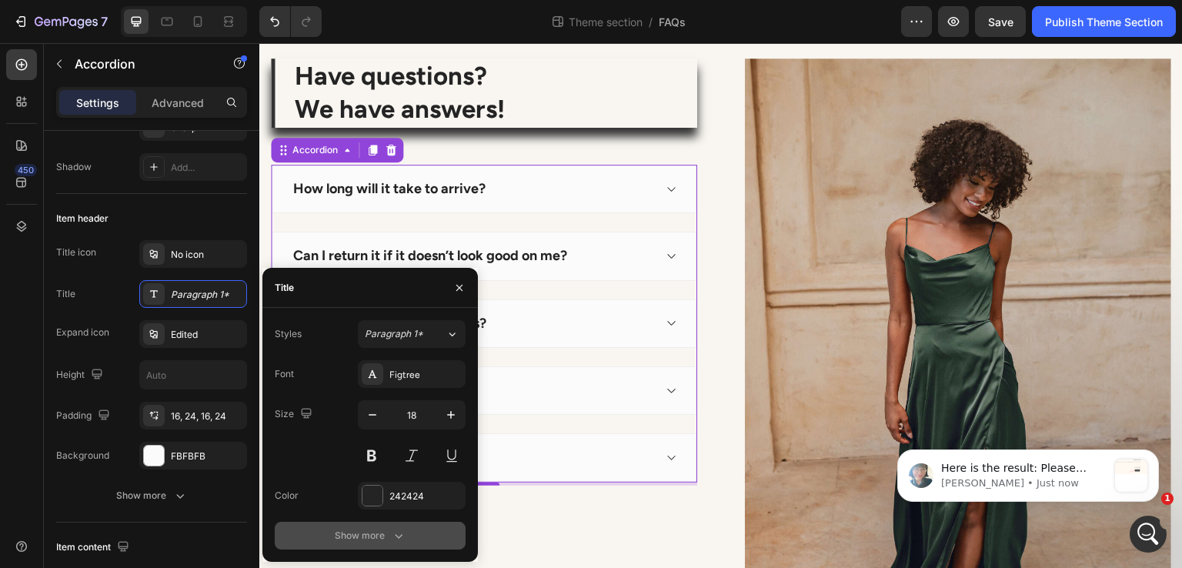
click at [373, 529] on div "Show more" at bounding box center [371, 535] width 72 height 15
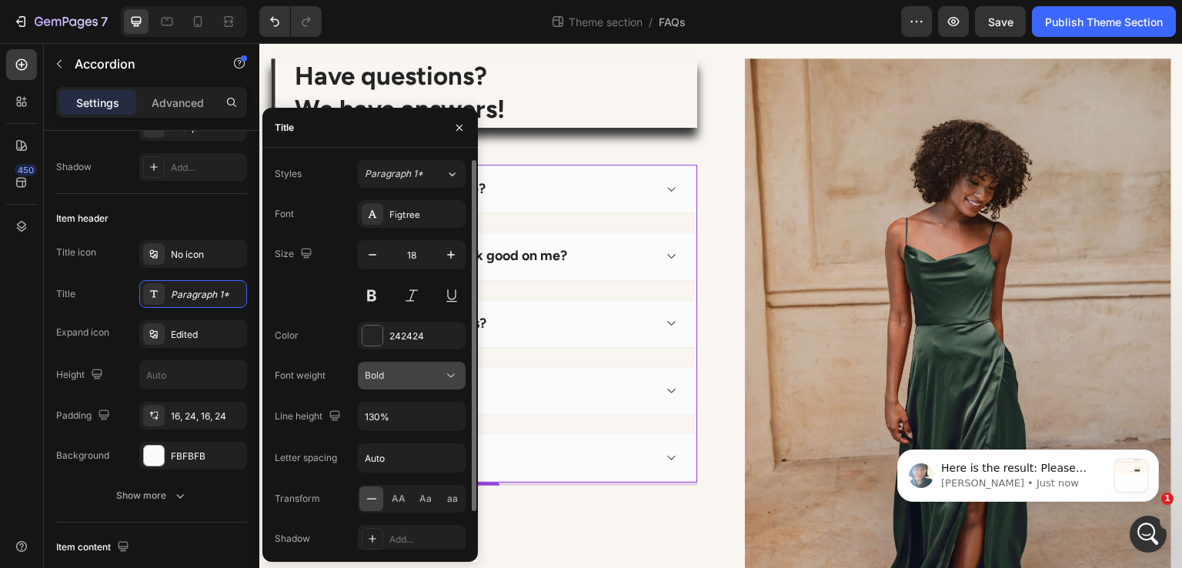
click at [406, 372] on div "Bold" at bounding box center [404, 376] width 79 height 14
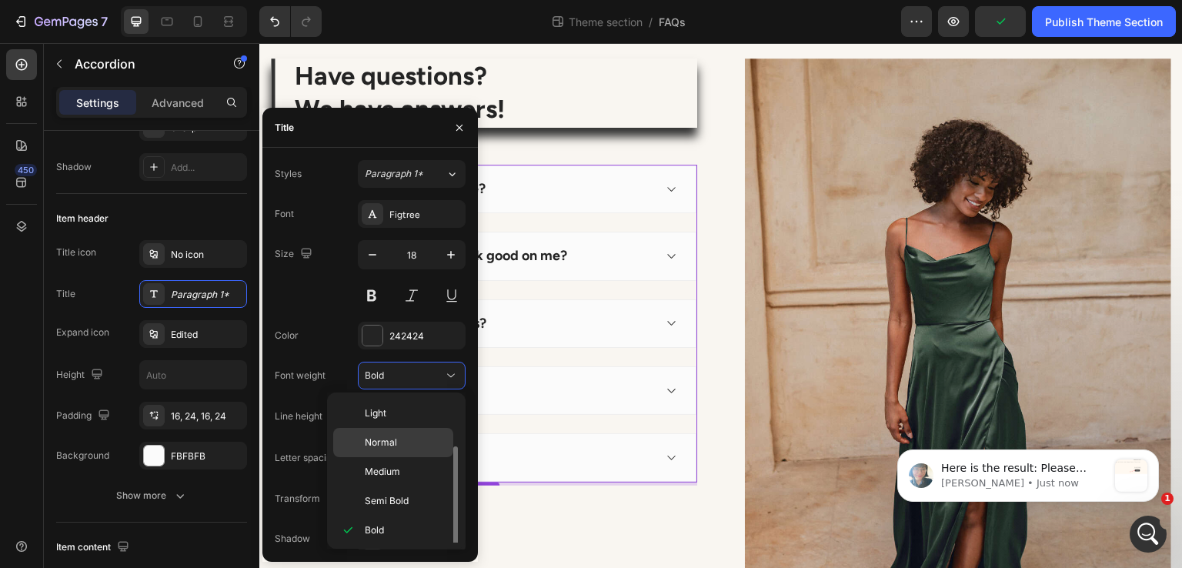
scroll to position [28, 0]
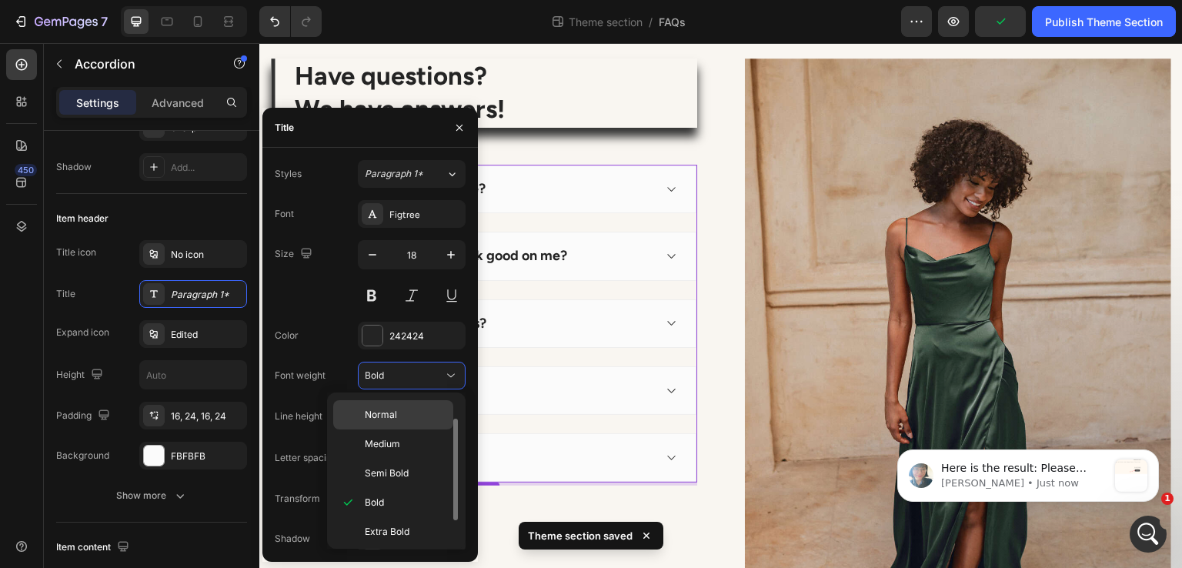
click at [395, 419] on span "Normal" at bounding box center [381, 415] width 32 height 14
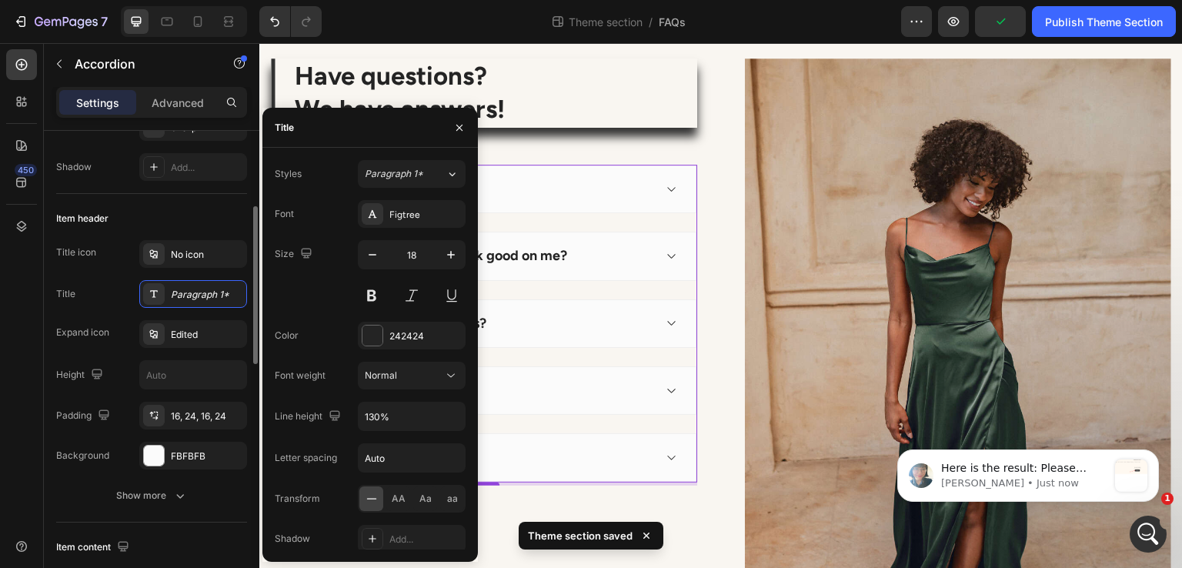
drag, startPoint x: 185, startPoint y: 206, endPoint x: 194, endPoint y: 208, distance: 9.5
click at [185, 206] on div "Item header" at bounding box center [151, 218] width 191 height 25
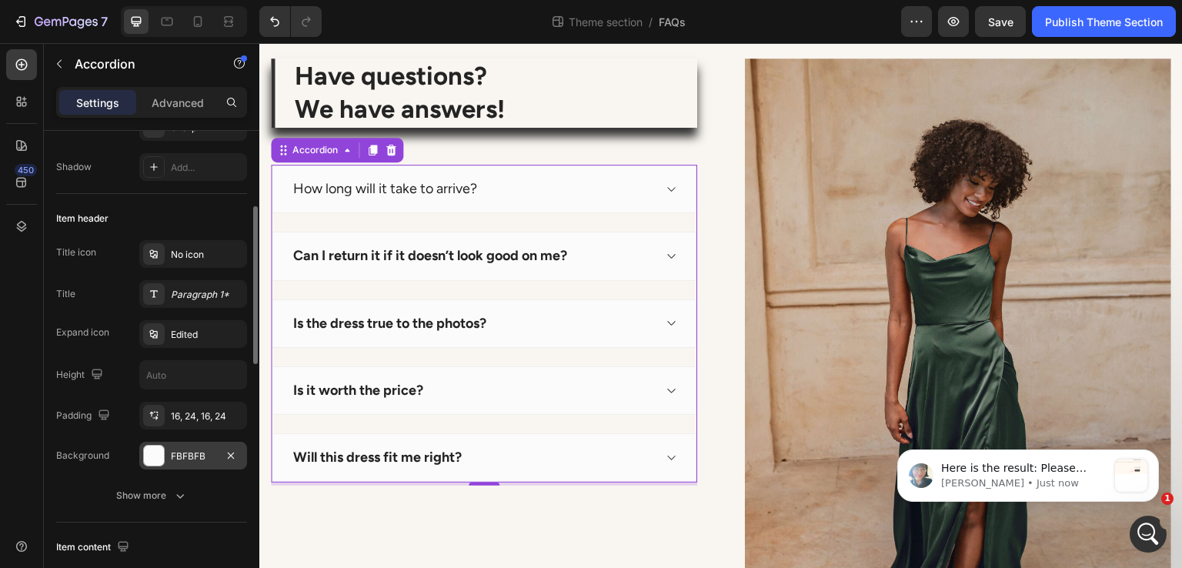
click at [175, 453] on div "FBFBFB" at bounding box center [193, 457] width 45 height 14
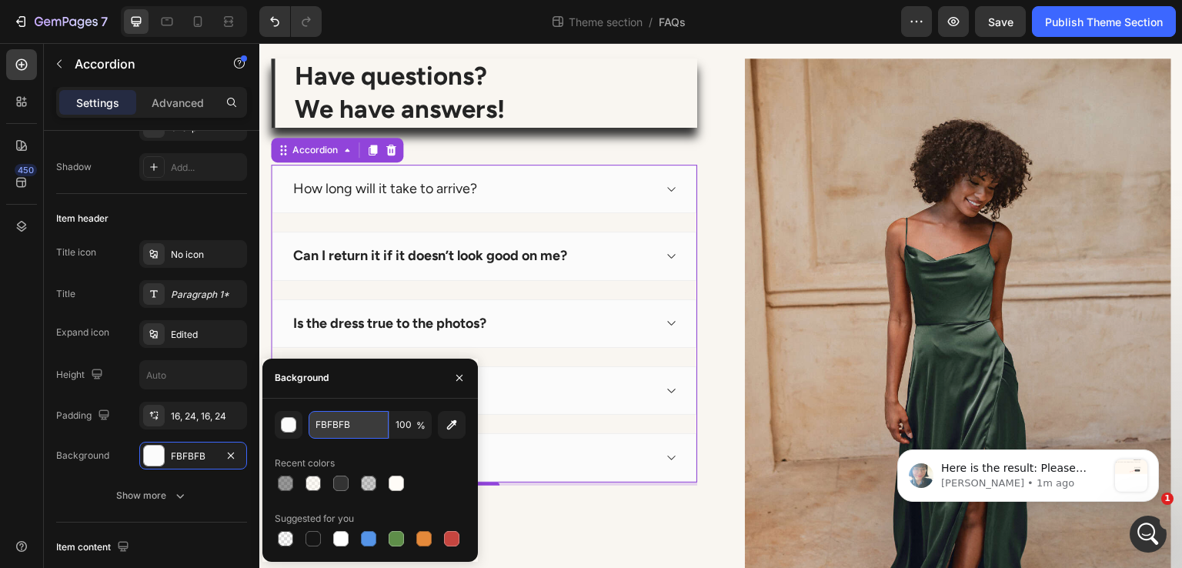
click at [338, 429] on input "FBFBFB" at bounding box center [349, 425] width 80 height 28
paste input "121212"
type input "121212"
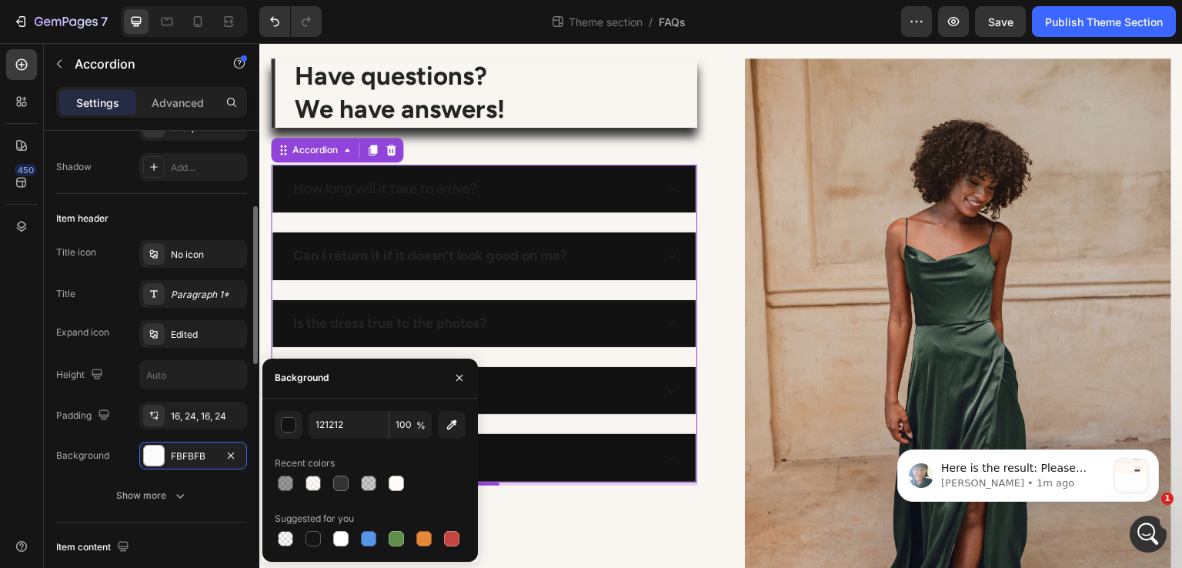
click at [113, 254] on div "Title icon No icon" at bounding box center [151, 254] width 191 height 28
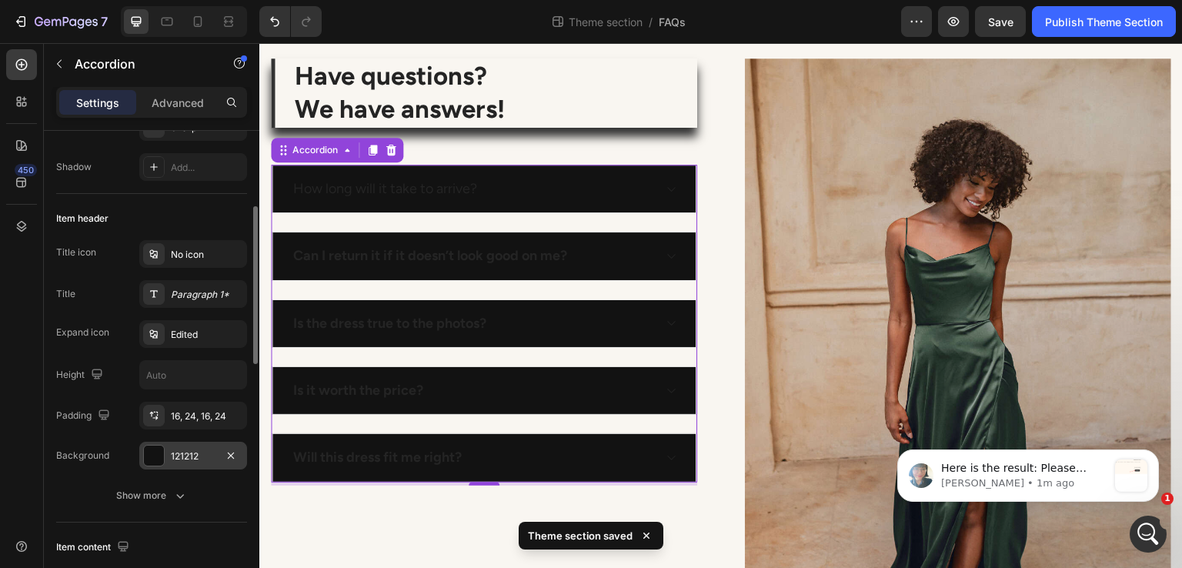
click at [200, 450] on div "121212" at bounding box center [193, 457] width 45 height 14
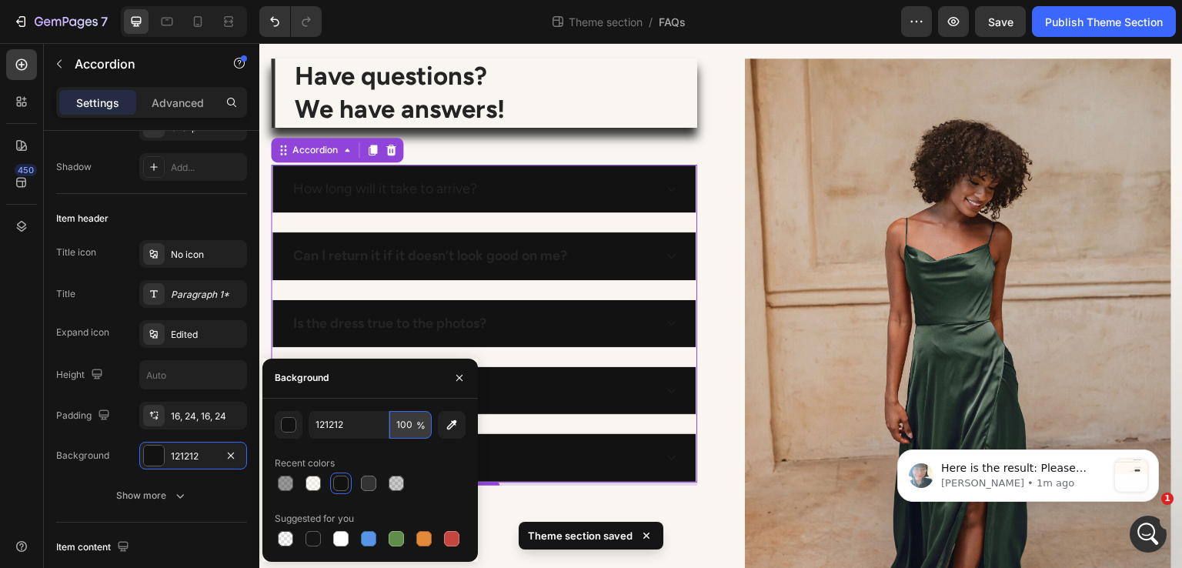
click at [404, 425] on input "100" at bounding box center [410, 425] width 42 height 28
type input "5"
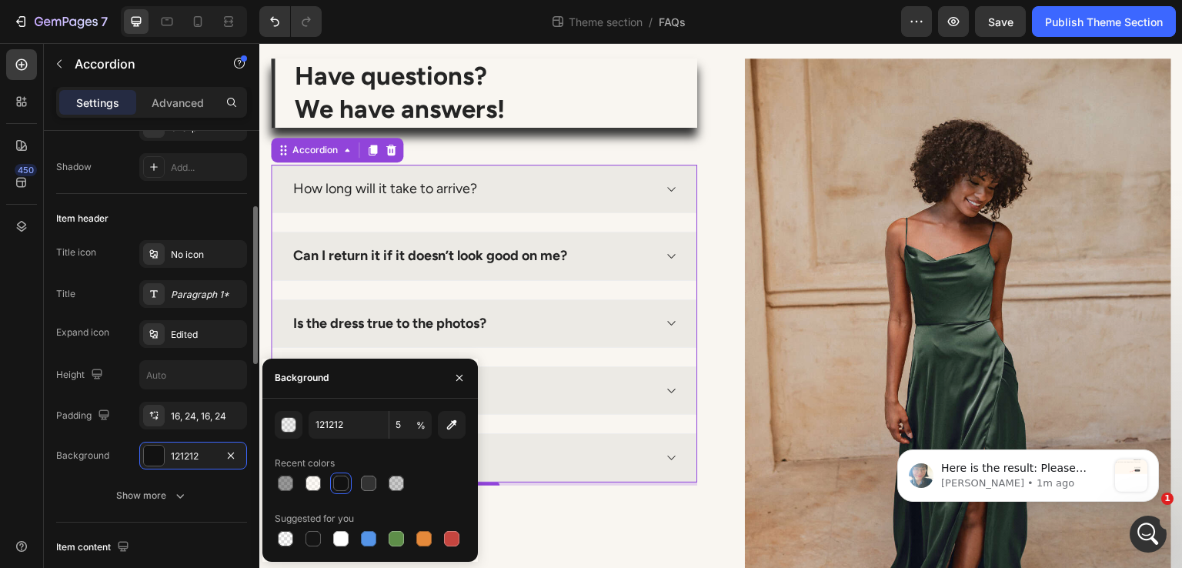
click at [119, 284] on div "Title Paragraph 1*" at bounding box center [151, 294] width 191 height 28
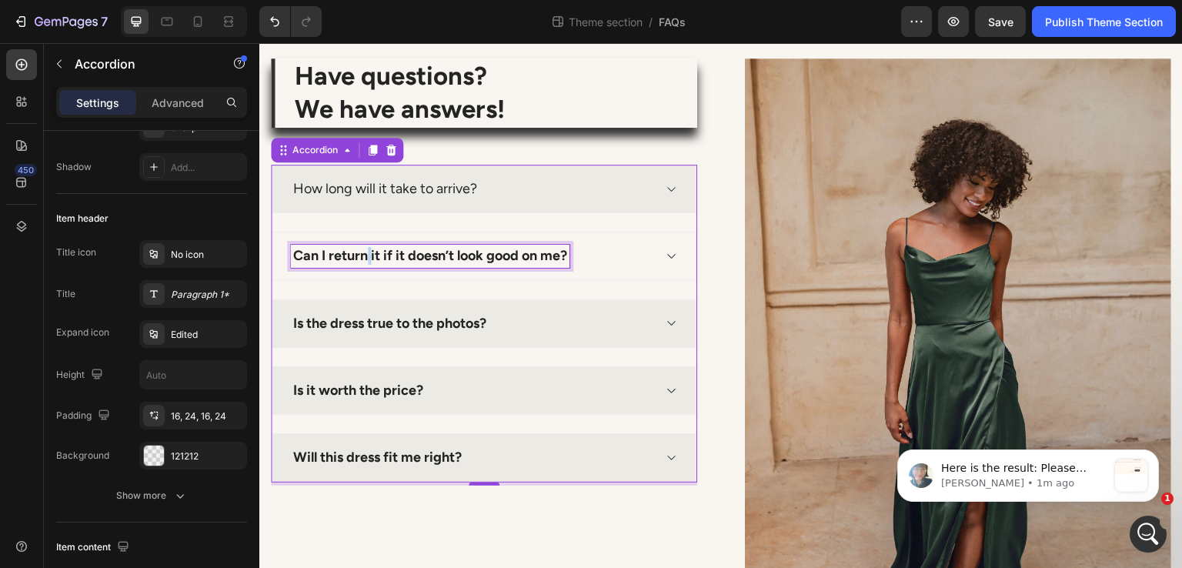
click at [366, 251] on strong "Can I return it if it doesn’t look good on me?" at bounding box center [430, 255] width 274 height 17
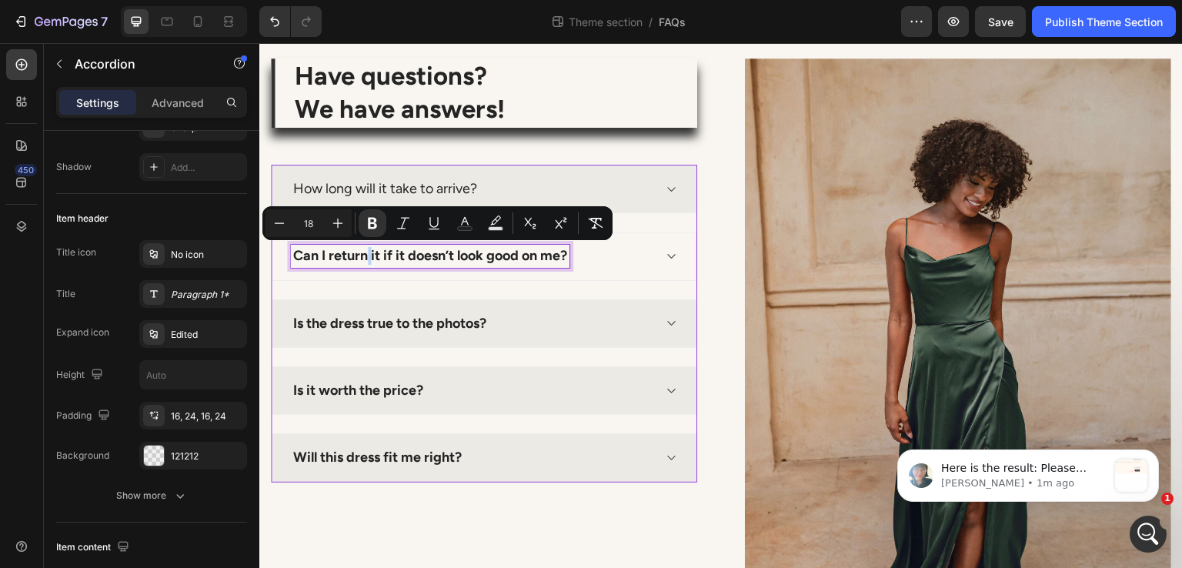
click at [366, 251] on strong "Can I return it if it doesn’t look good on me?" at bounding box center [430, 255] width 274 height 17
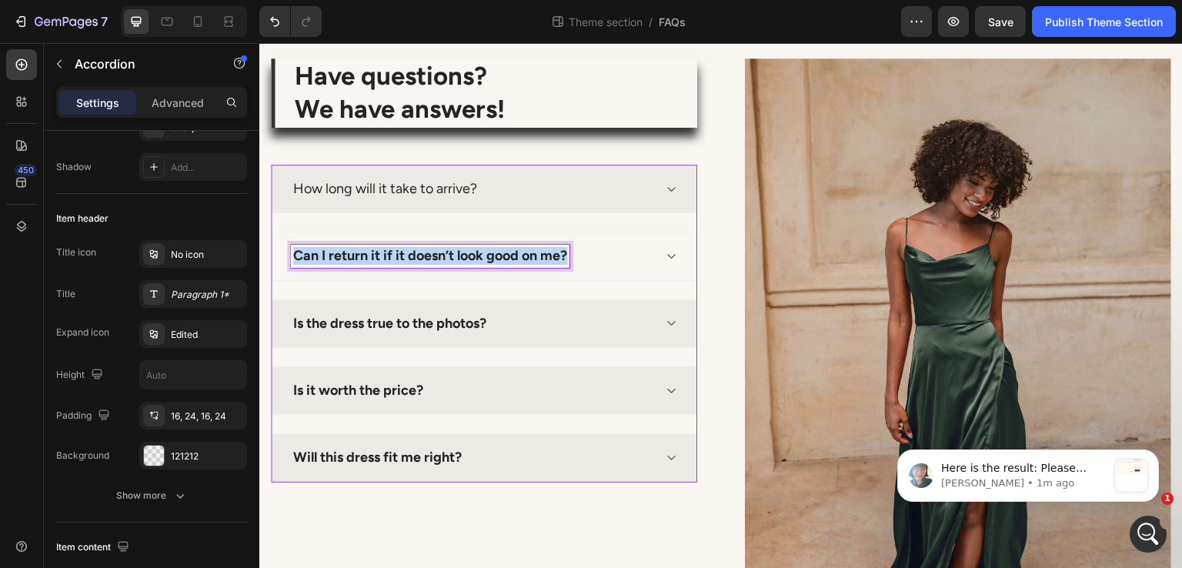
click at [366, 251] on strong "Can I return it if it doesn’t look good on me?" at bounding box center [430, 255] width 274 height 17
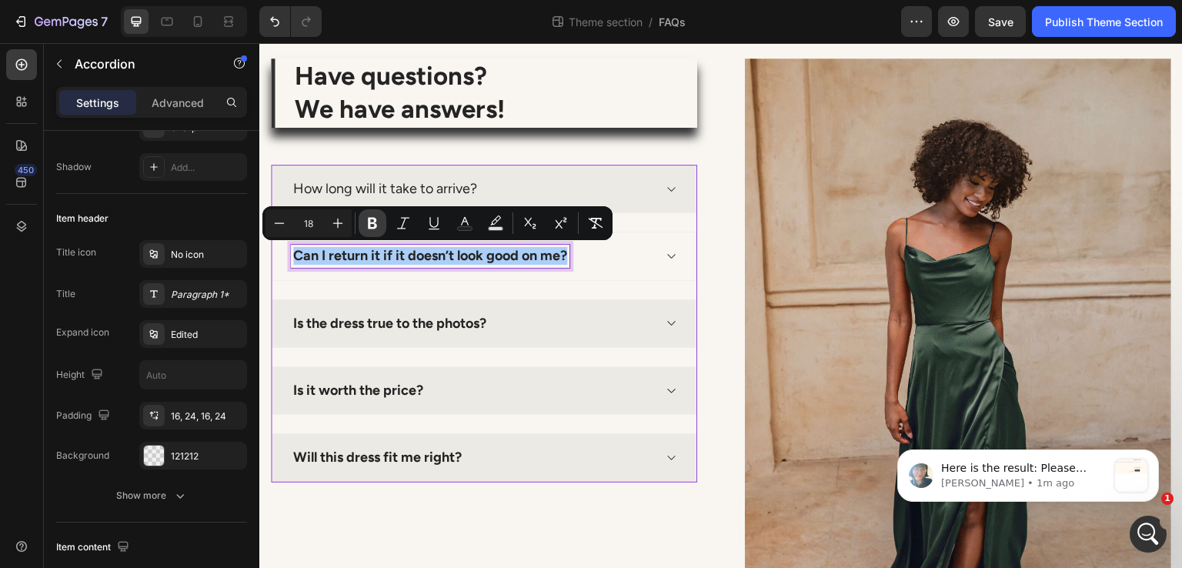
click at [368, 226] on icon "Editor contextual toolbar" at bounding box center [372, 223] width 15 height 15
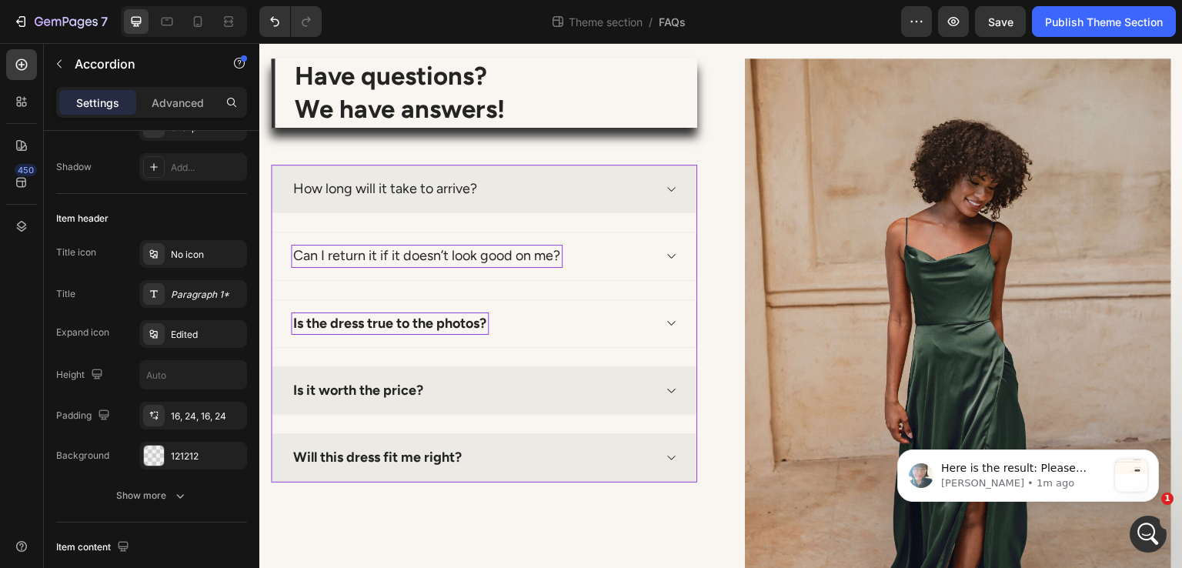
click at [356, 321] on strong "Is the dress true to the photos?" at bounding box center [389, 323] width 193 height 17
click at [355, 321] on strong "Is the dress true to the photos?" at bounding box center [389, 323] width 193 height 17
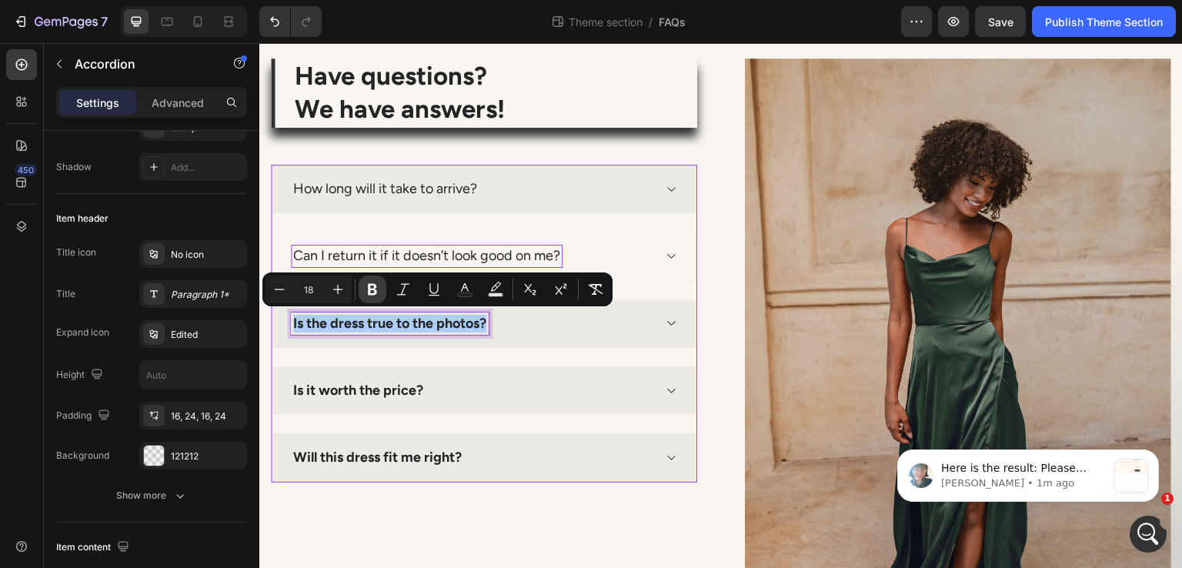
click at [368, 290] on icon "Editor contextual toolbar" at bounding box center [372, 289] width 15 height 15
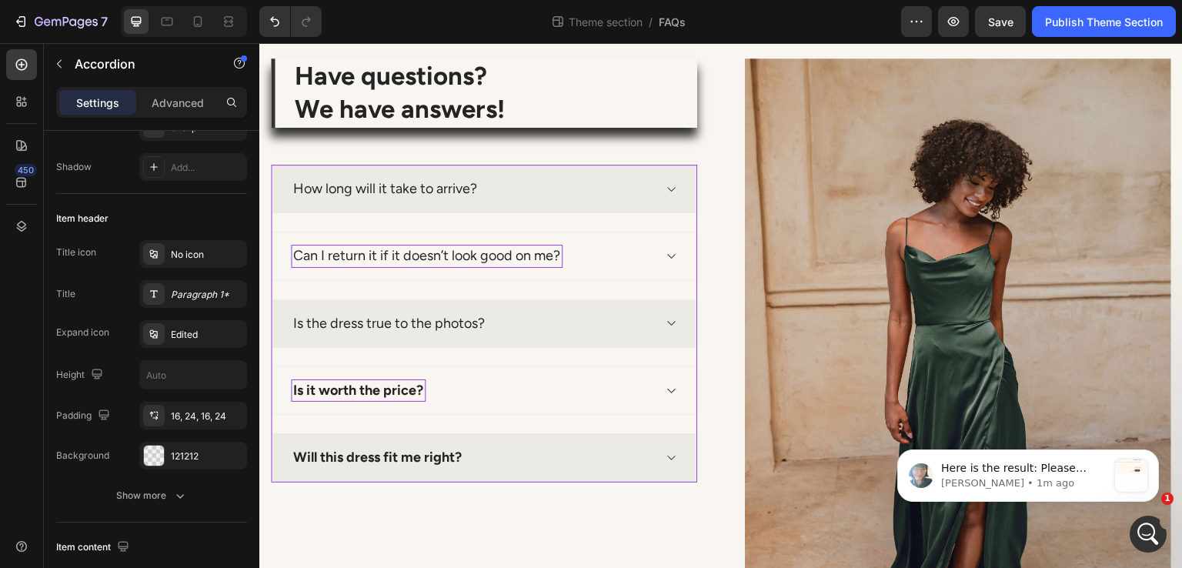
click at [336, 389] on strong "Is it worth the price?" at bounding box center [358, 390] width 130 height 17
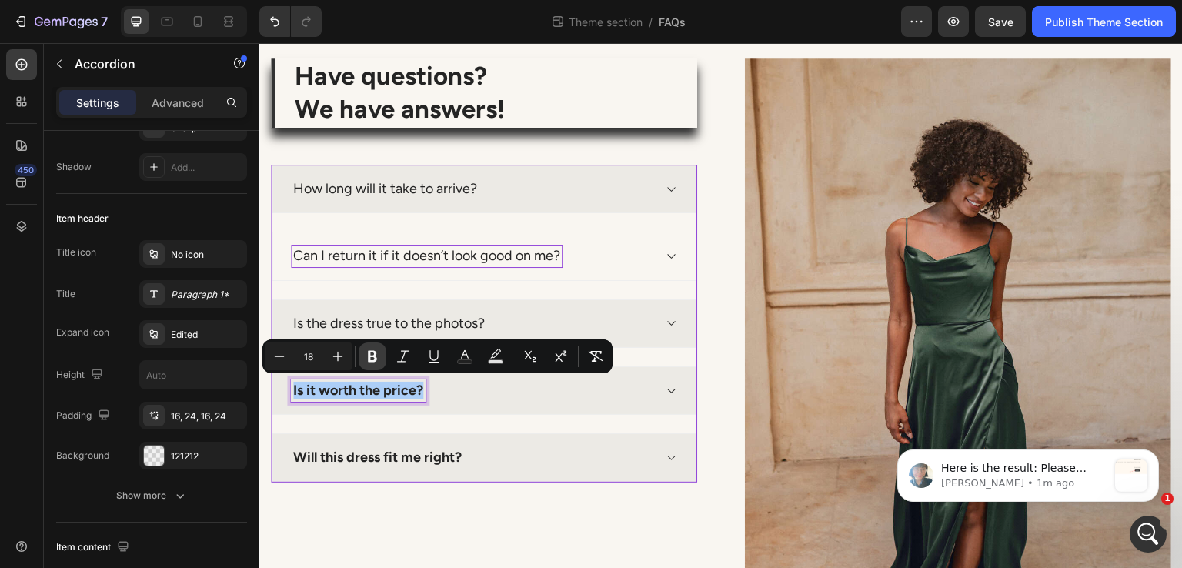
click at [376, 354] on icon "Editor contextual toolbar" at bounding box center [372, 356] width 15 height 15
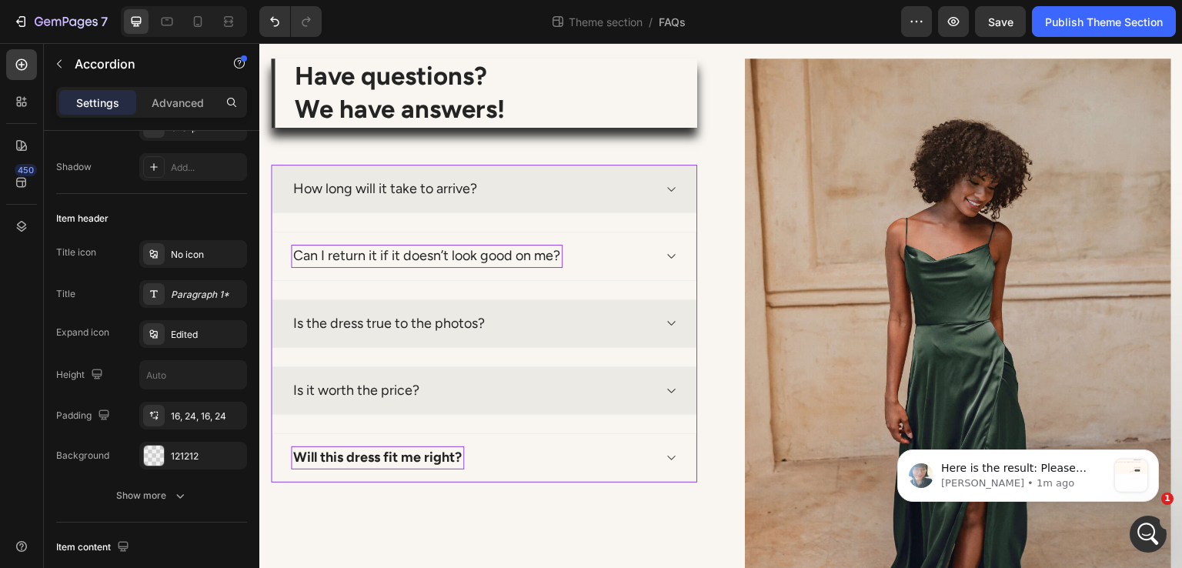
click at [363, 466] on div "Will this dress fit me right?" at bounding box center [377, 457] width 173 height 22
click at [363, 451] on strong "Will this dress fit me right?" at bounding box center [377, 457] width 169 height 17
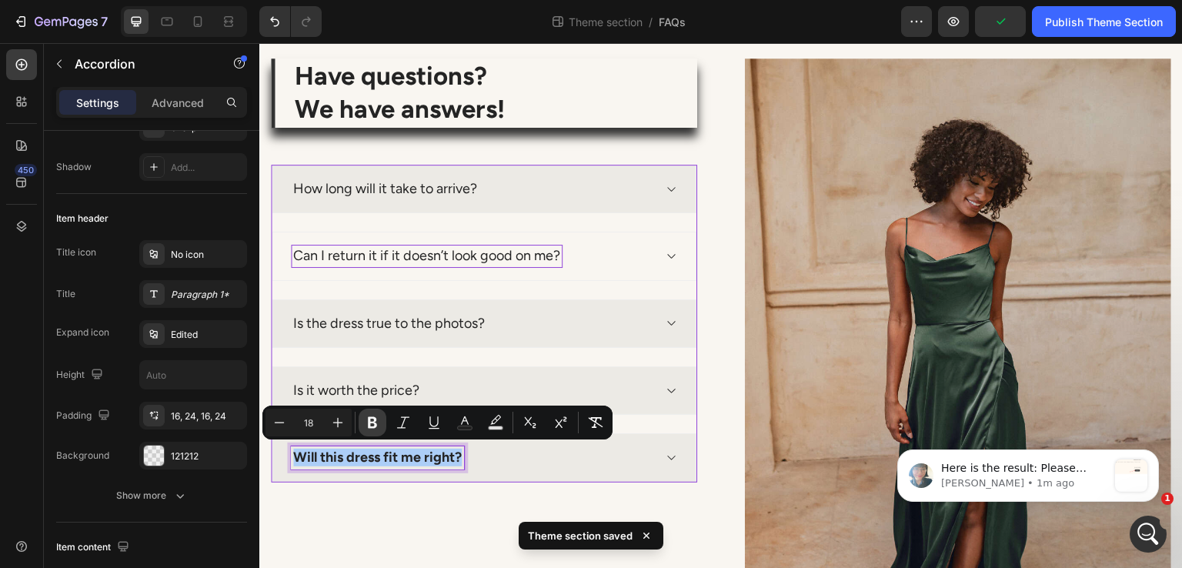
click at [375, 417] on icon "Editor contextual toolbar" at bounding box center [372, 423] width 9 height 12
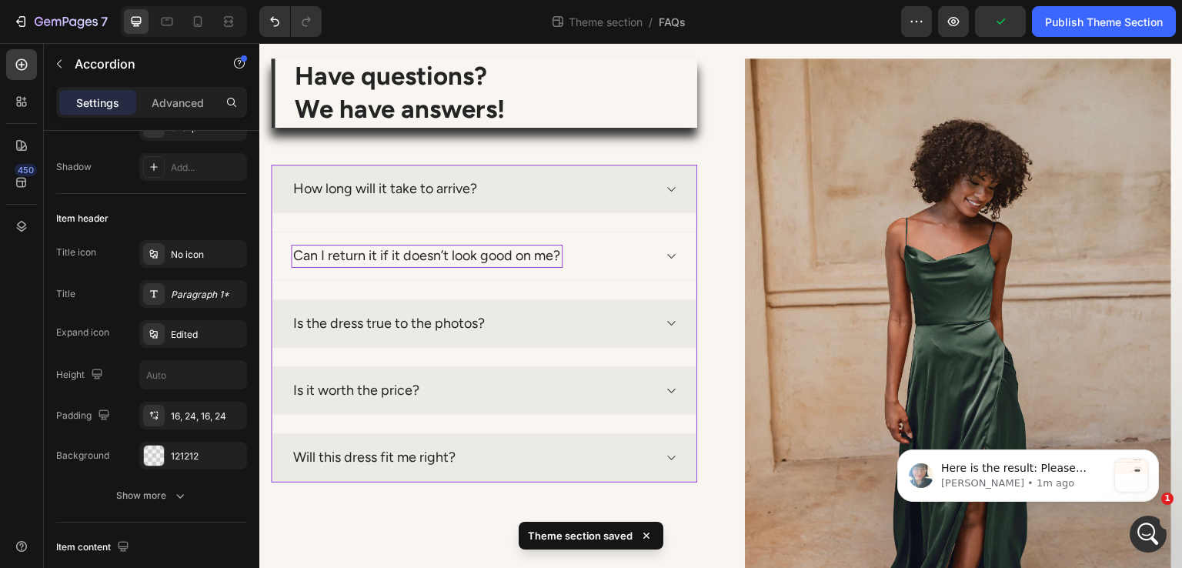
click at [713, 144] on div "Have questions? We have answers! Heading How long will it take to arrive? Can I…" at bounding box center [721, 378] width 901 height 640
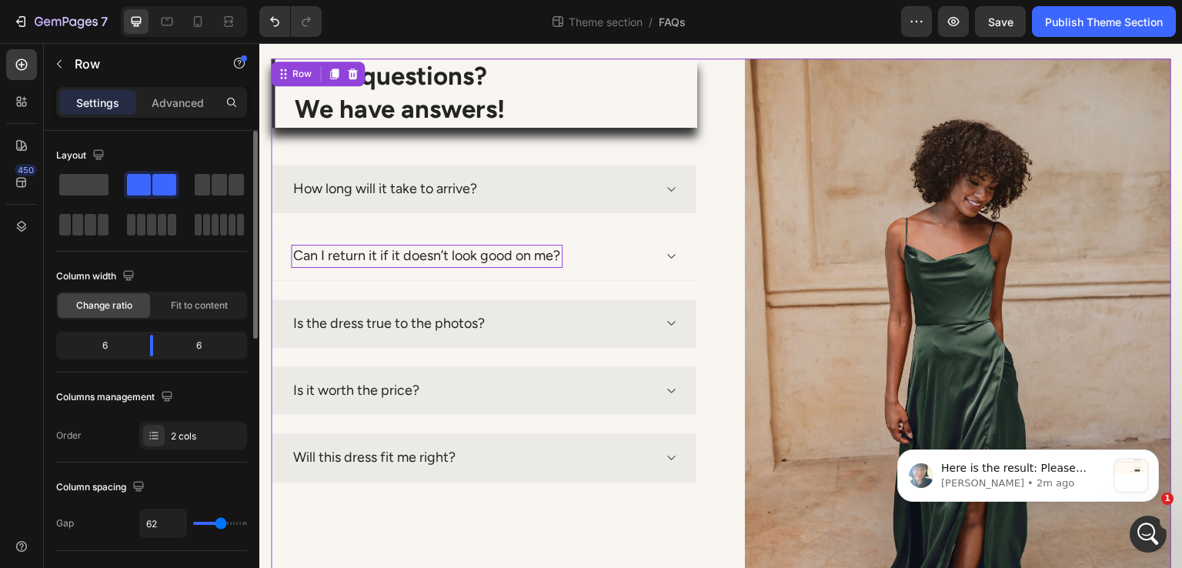
scroll to position [308, 0]
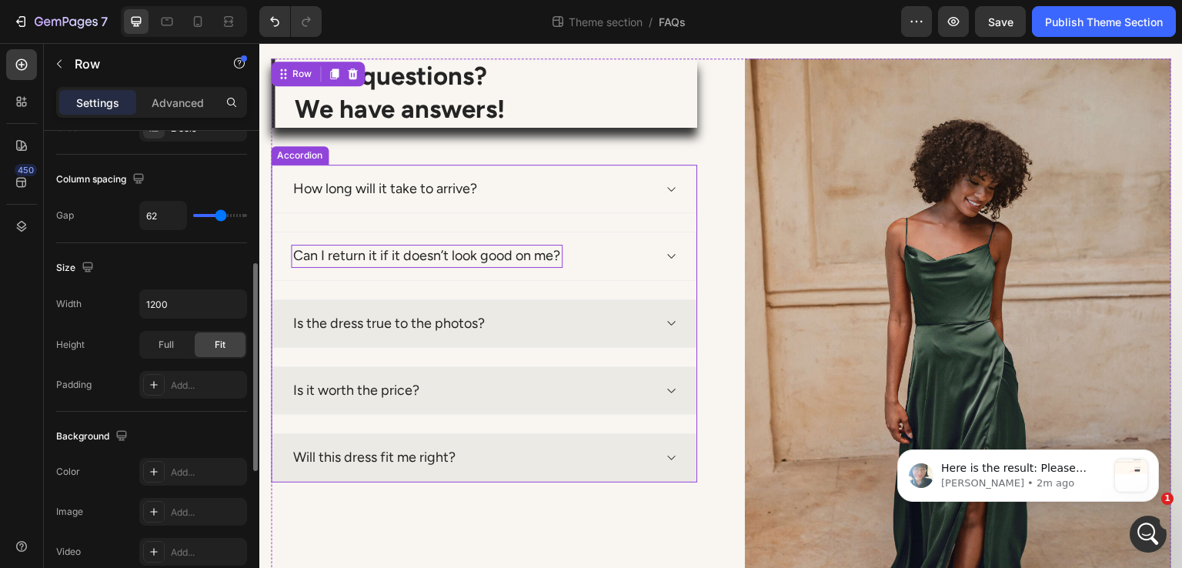
click at [540, 211] on div "How long will it take to arrive?" at bounding box center [484, 189] width 425 height 48
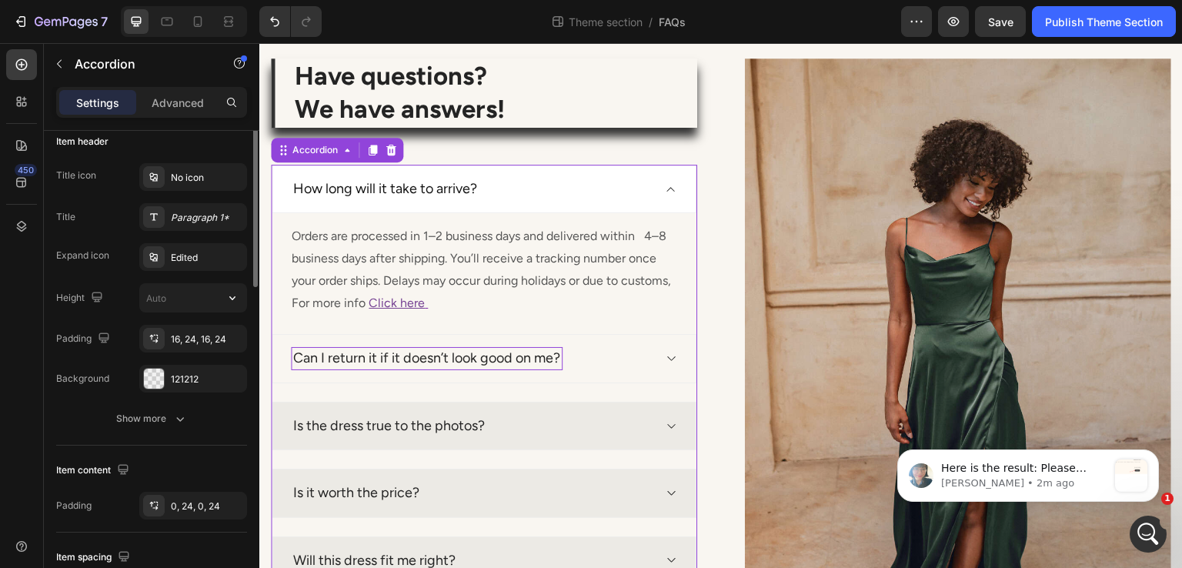
scroll to position [231, 0]
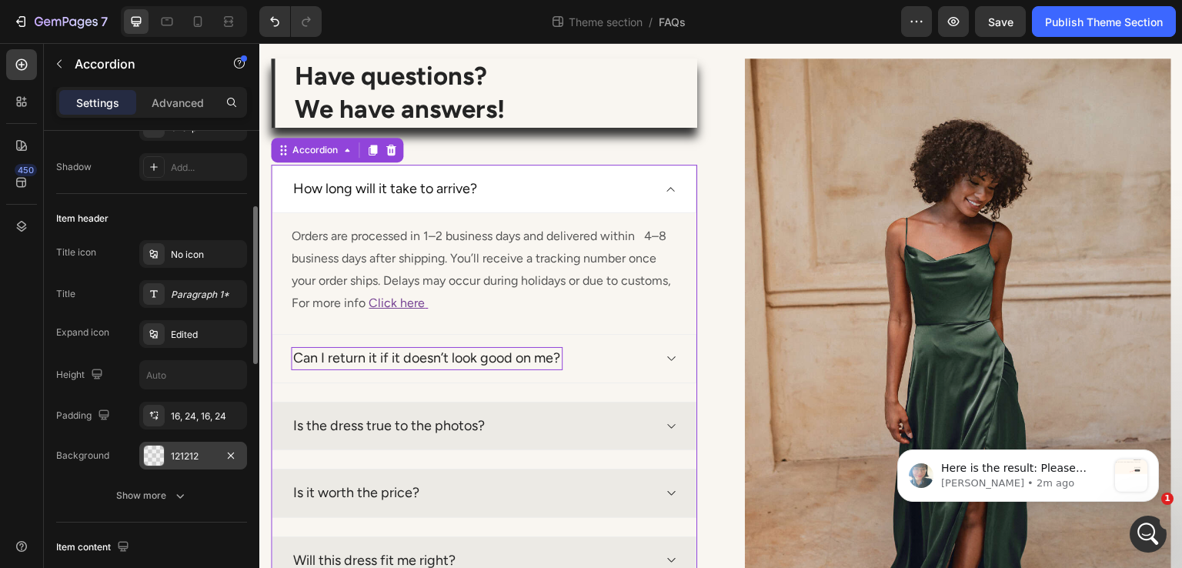
click at [209, 456] on div "121212" at bounding box center [193, 457] width 45 height 14
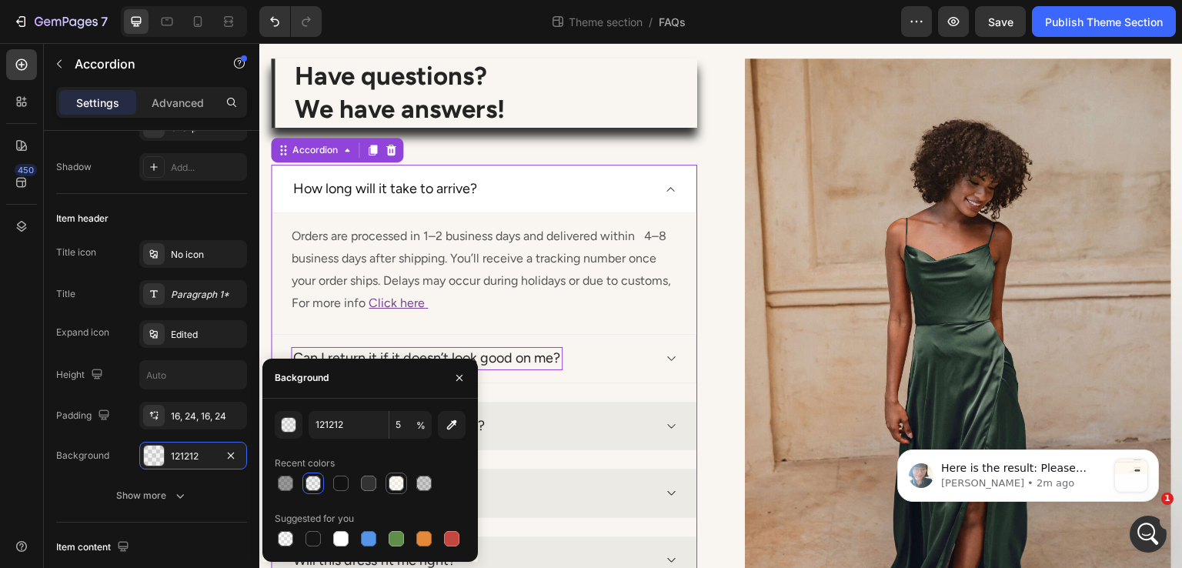
click at [386, 477] on div at bounding box center [397, 484] width 22 height 22
type input "FFF9F0"
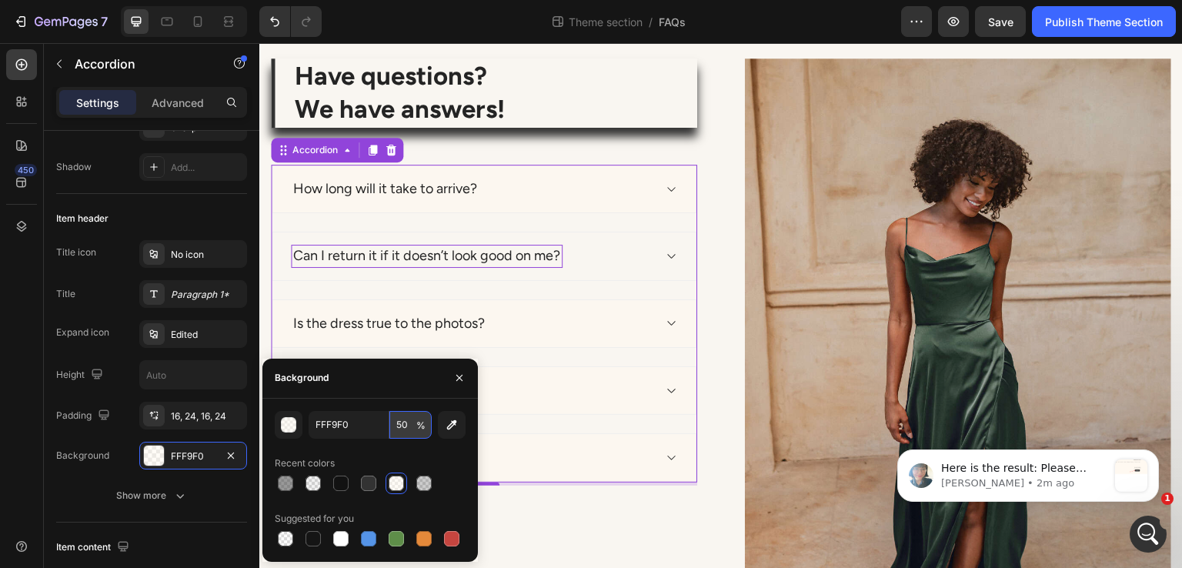
click at [411, 430] on input "50" at bounding box center [410, 425] width 42 height 28
type input "10"
click at [122, 350] on div "Title icon No icon Title Paragraph 1* Expand icon Edited Height Padding 16, 24,…" at bounding box center [151, 354] width 191 height 229
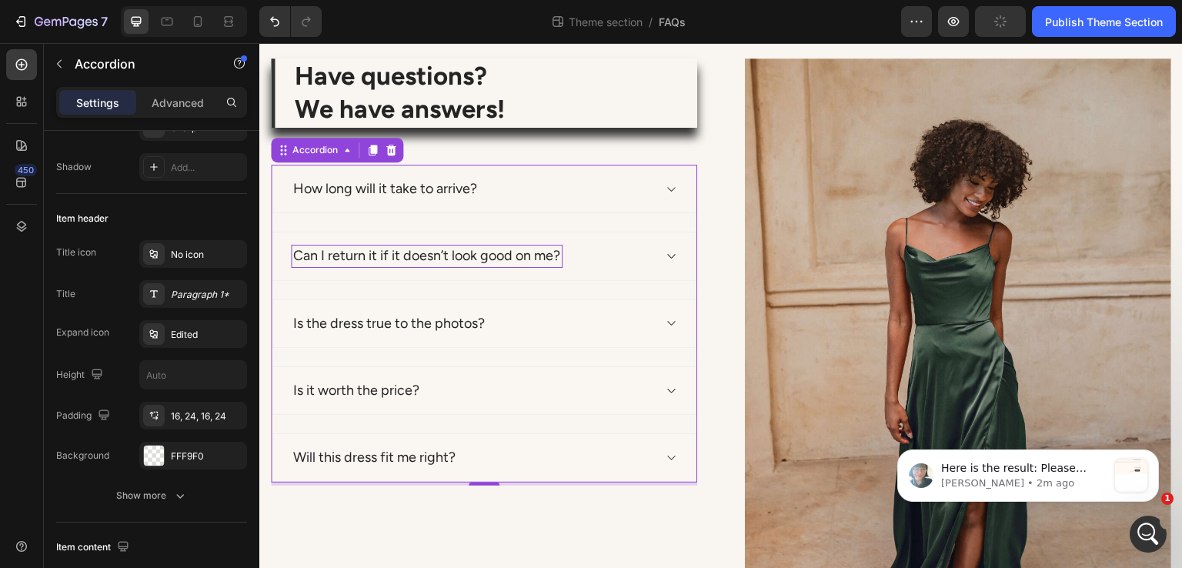
click at [589, 203] on div "How long will it take to arrive?" at bounding box center [484, 189] width 425 height 48
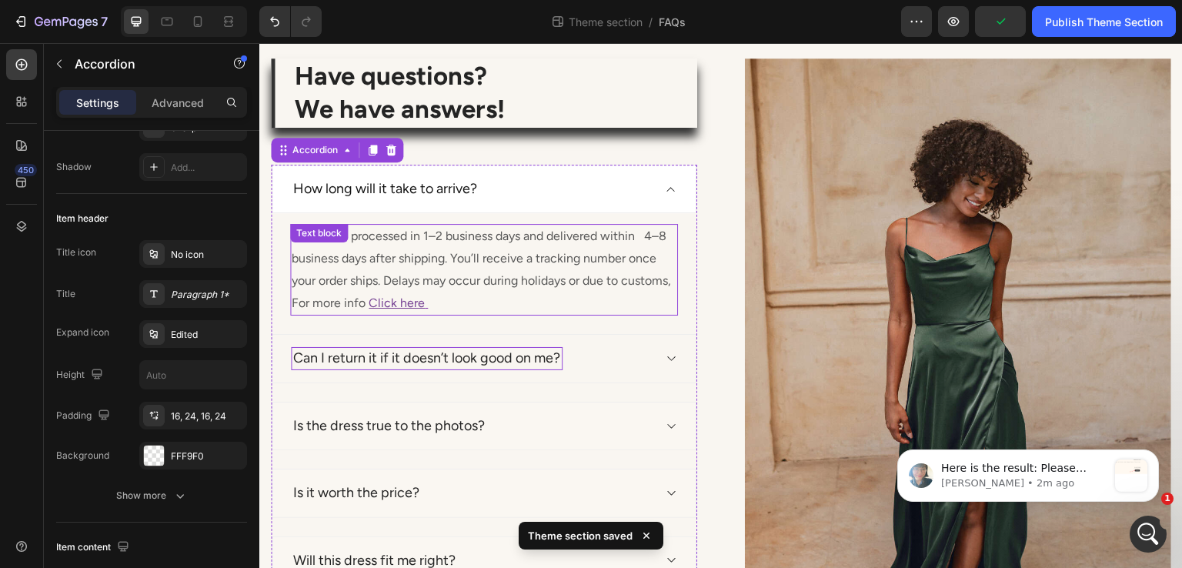
click at [500, 250] on p "Orders are processed in 1–2 business days and delivered within 4–8 business day…" at bounding box center [484, 270] width 385 height 89
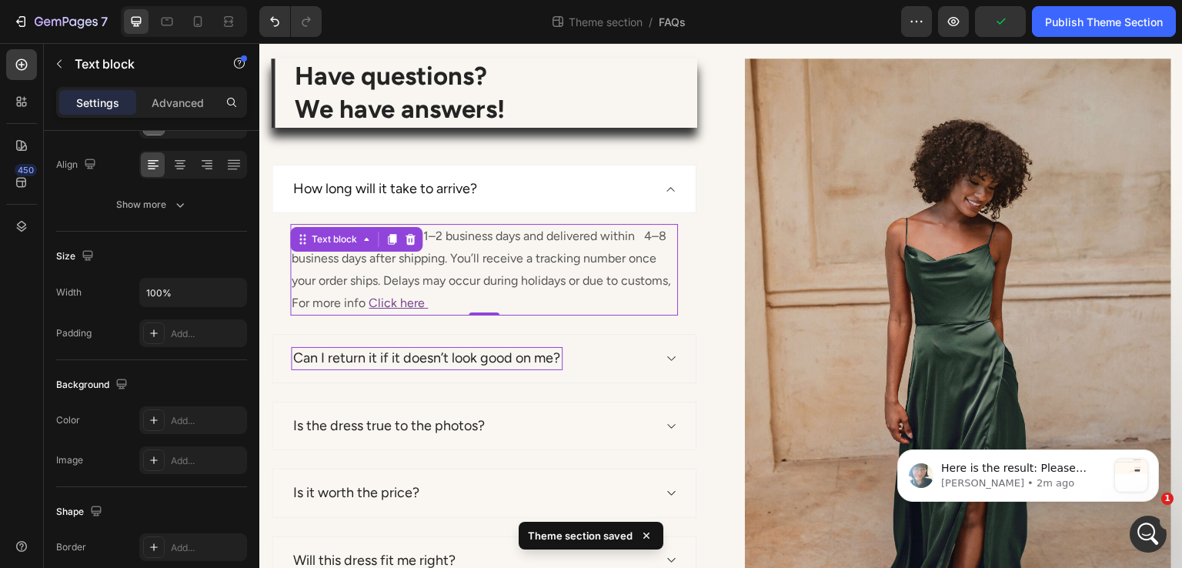
scroll to position [0, 0]
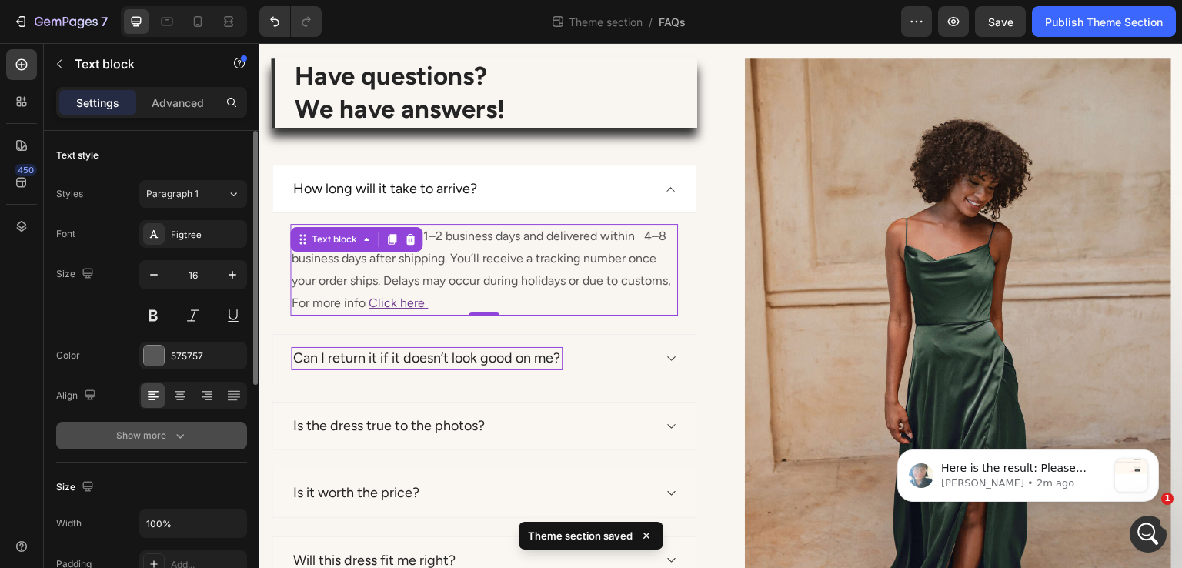
click at [166, 429] on div "Show more" at bounding box center [152, 435] width 72 height 15
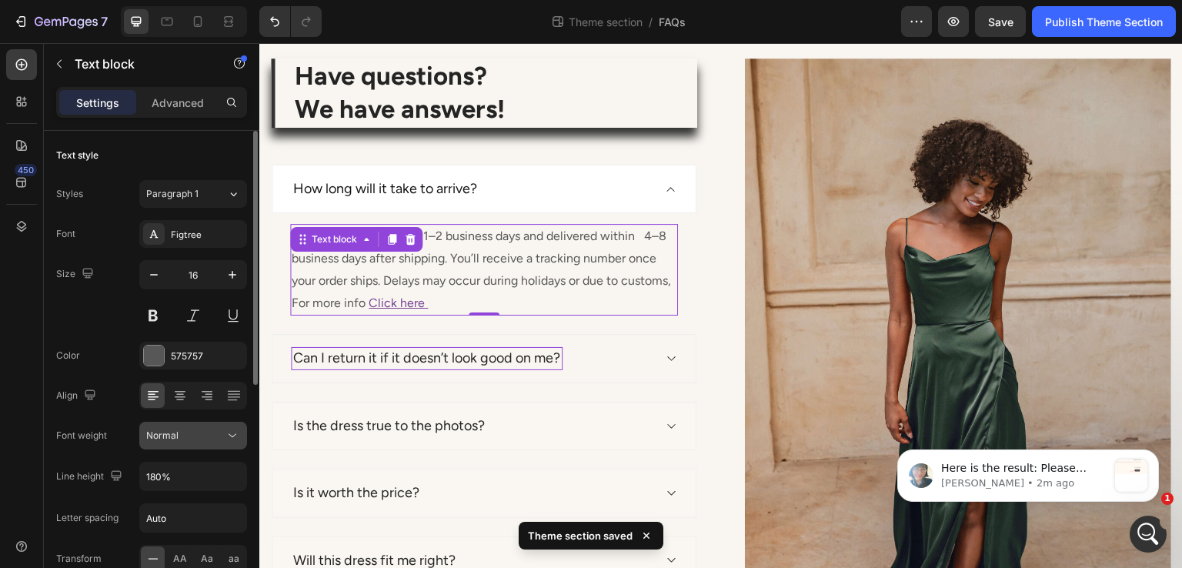
click at [185, 426] on button "Normal" at bounding box center [193, 436] width 108 height 28
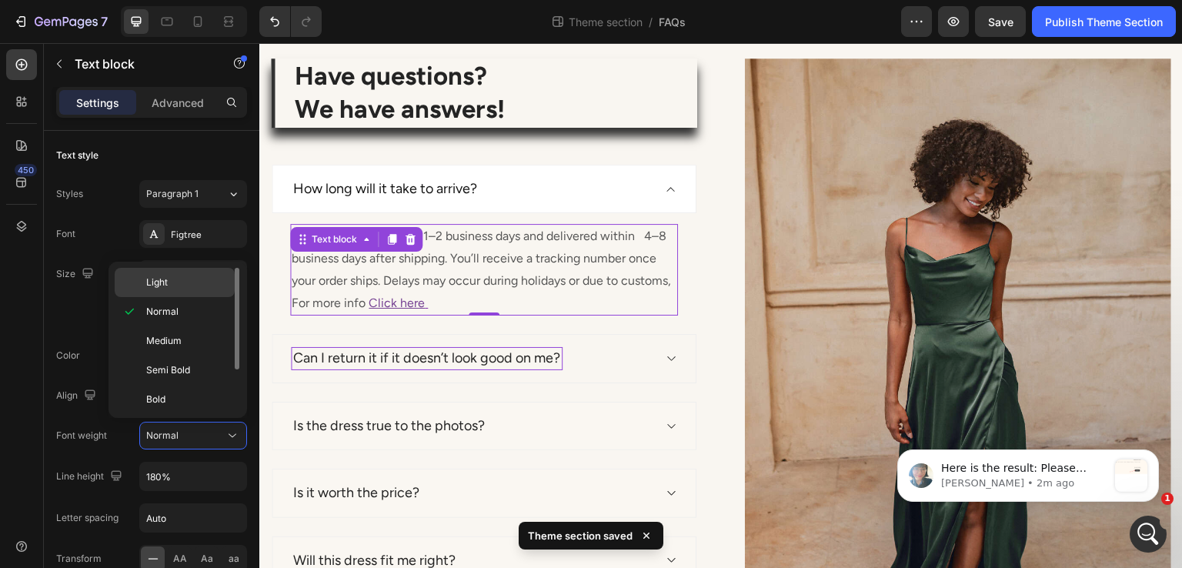
click at [184, 280] on p "Light" at bounding box center [187, 283] width 82 height 14
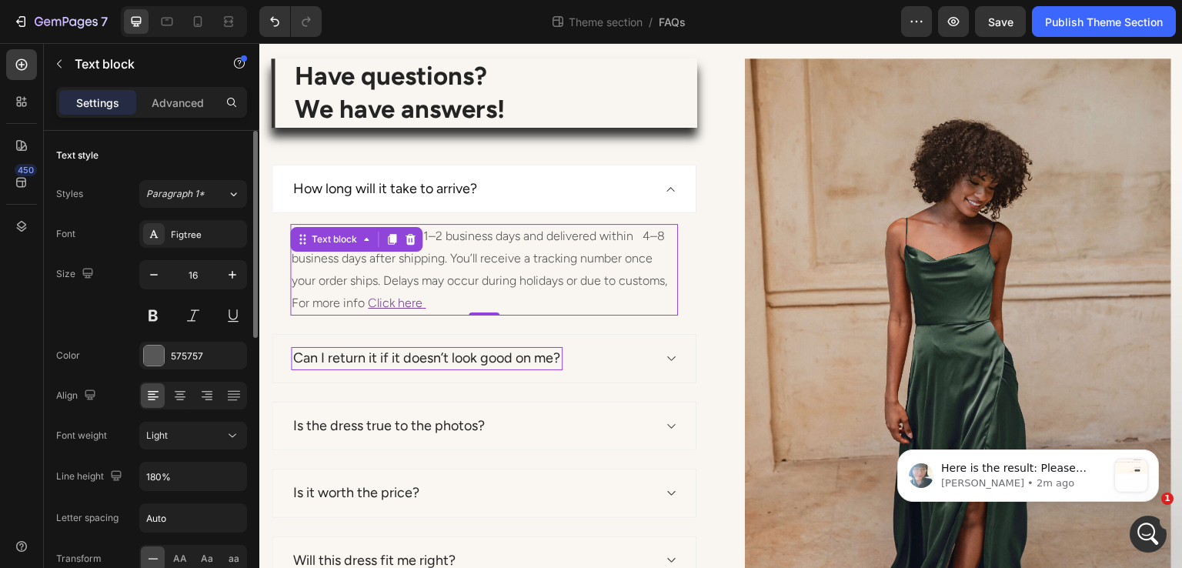
click at [100, 291] on div "Size 16" at bounding box center [151, 294] width 191 height 69
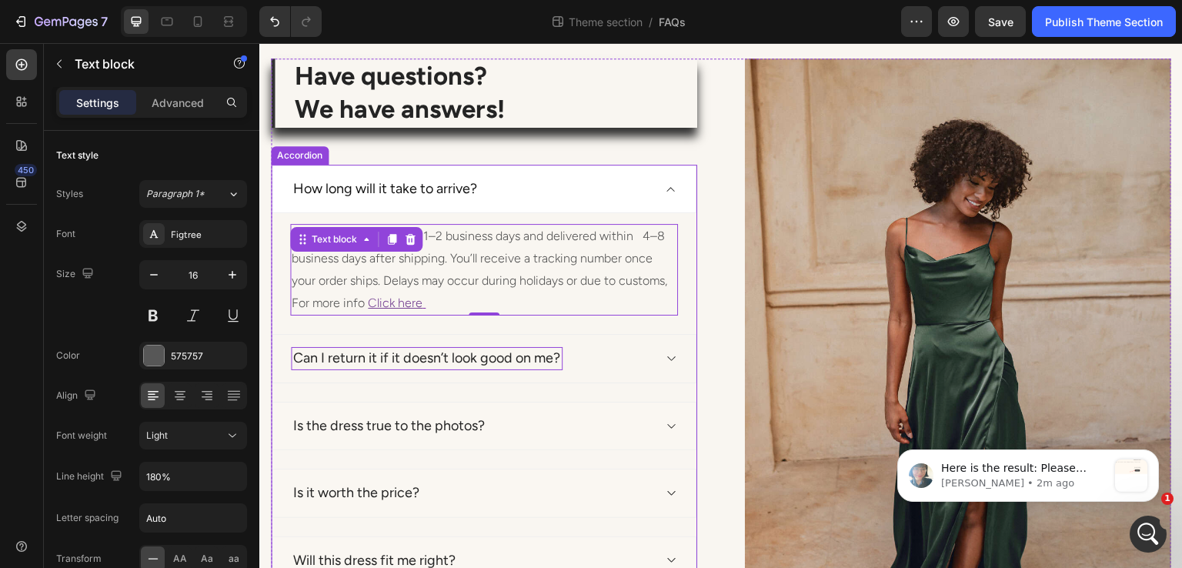
click at [613, 370] on div "Can I return it if it doesn’t look good on me?" at bounding box center [484, 358] width 425 height 48
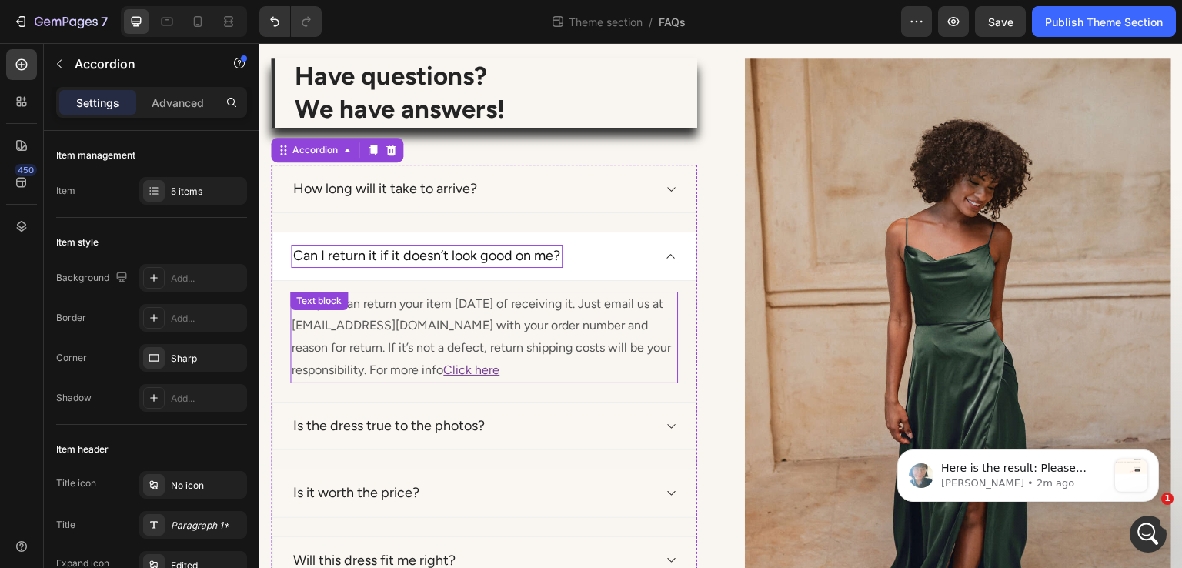
click at [568, 342] on p "Yes, you can return your item within 30 days of receiving it. Just email us at …" at bounding box center [484, 337] width 385 height 89
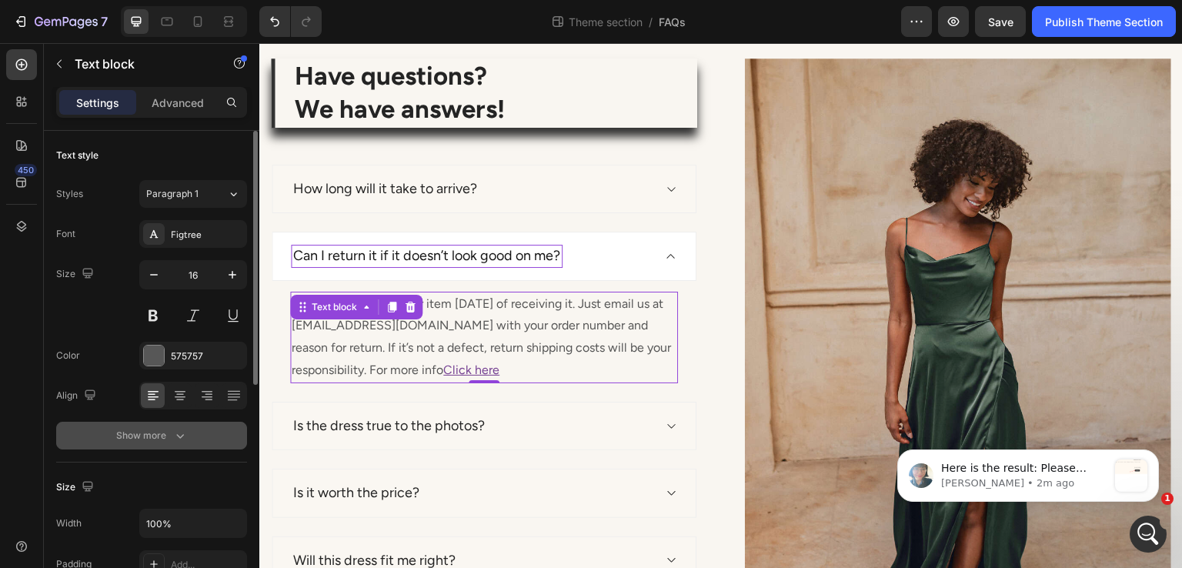
click at [125, 441] on div "Show more" at bounding box center [152, 435] width 72 height 15
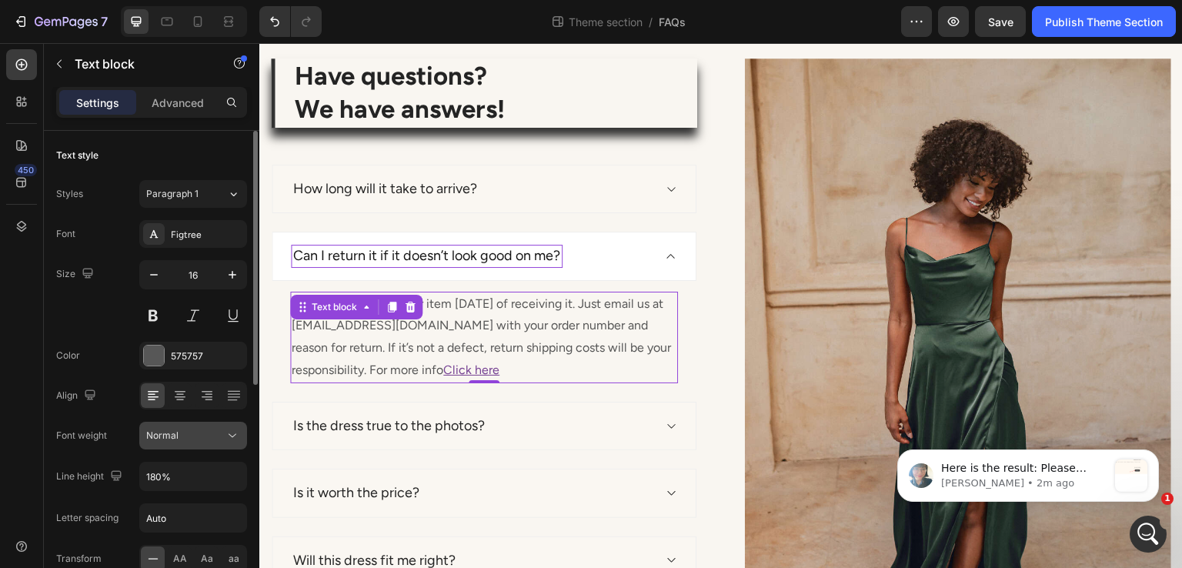
click at [206, 442] on div "Normal" at bounding box center [193, 435] width 94 height 15
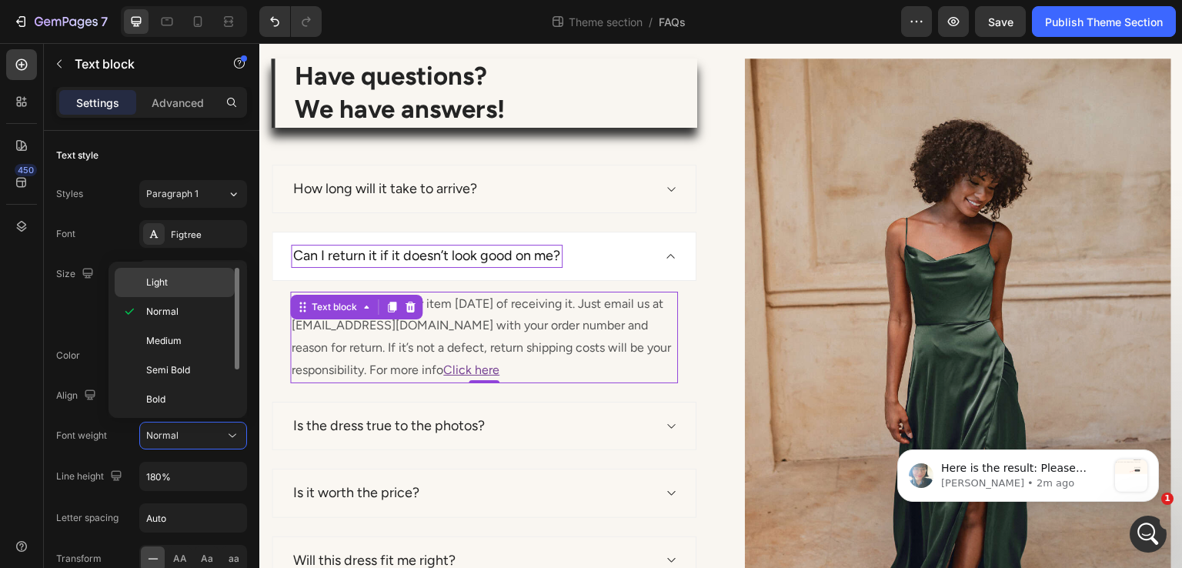
click at [190, 291] on div "Light" at bounding box center [175, 282] width 120 height 29
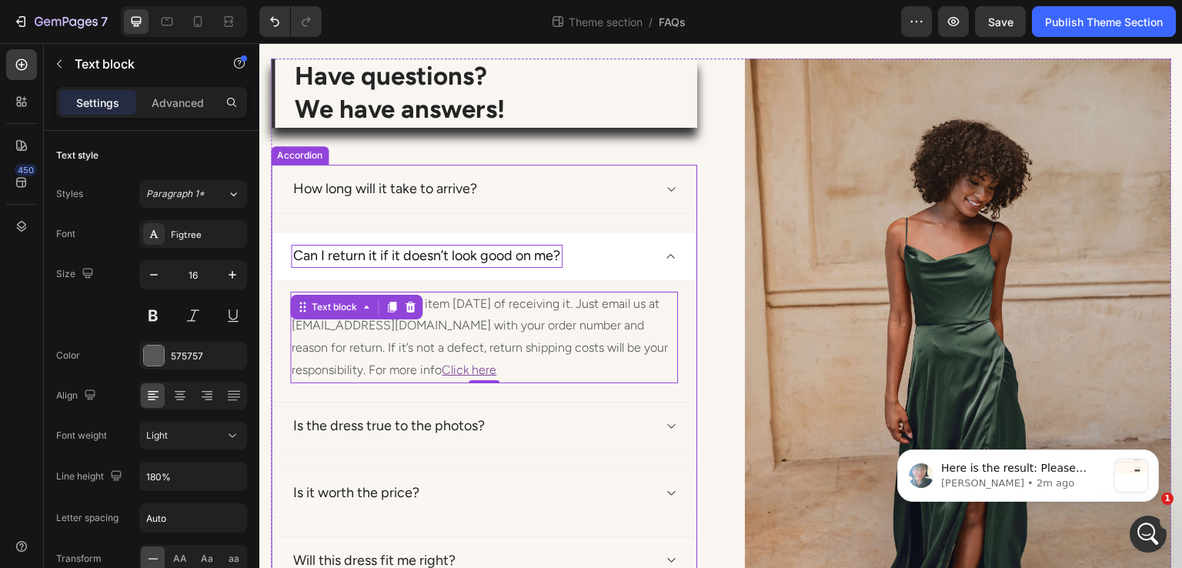
click at [492, 429] on div "Is the dress true to the photos?" at bounding box center [472, 426] width 362 height 22
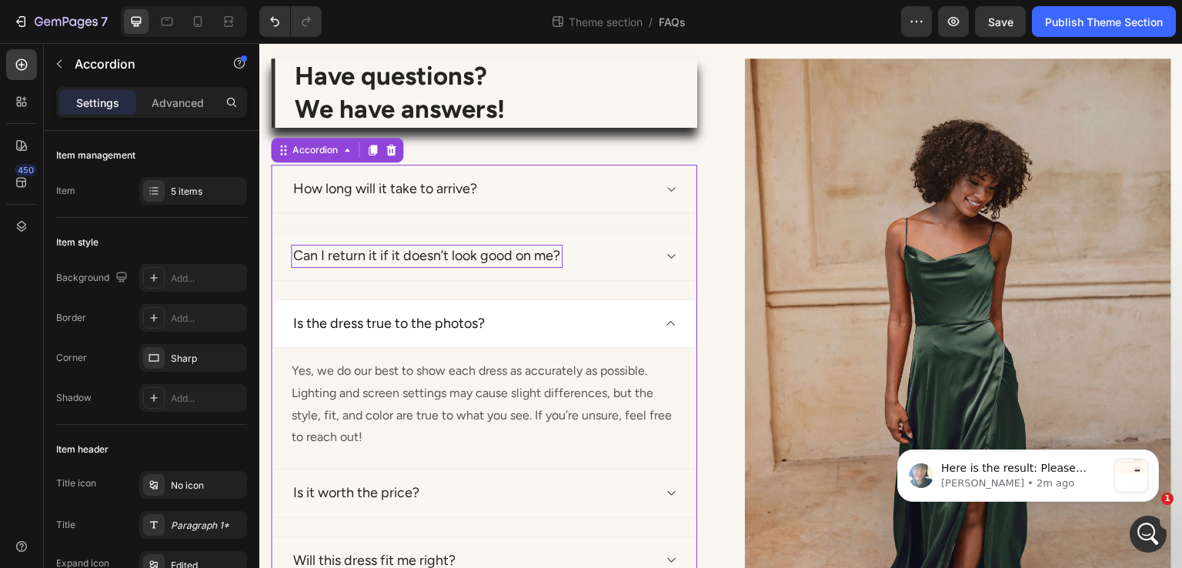
click at [481, 394] on p "Yes, we do our best to show each dress as accurately as possible. Lighting and …" at bounding box center [484, 404] width 385 height 89
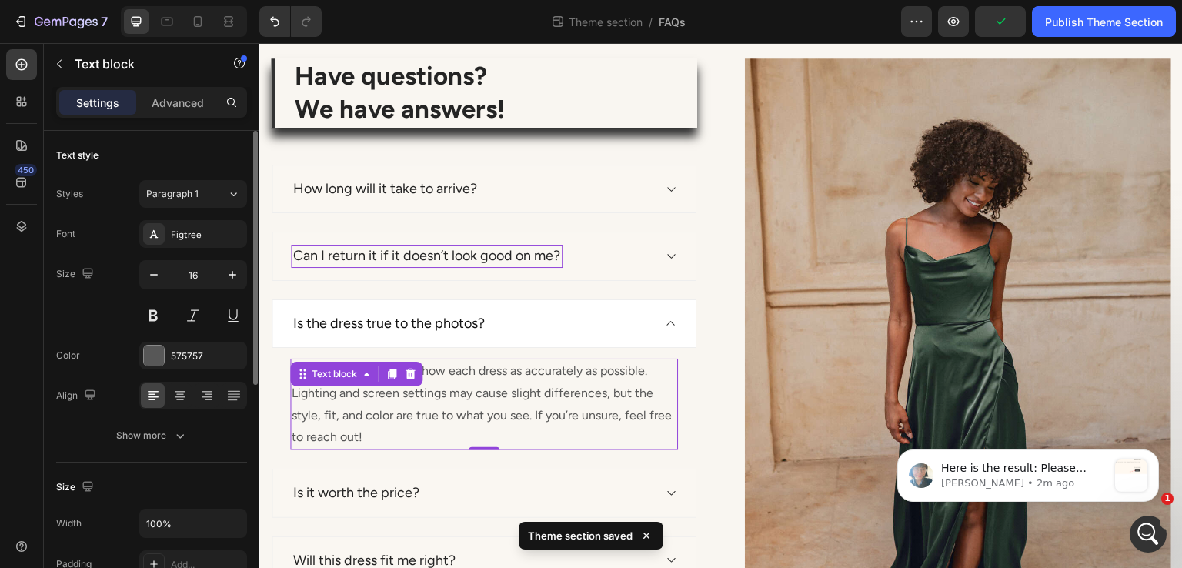
click at [193, 435] on button "Show more" at bounding box center [151, 436] width 191 height 28
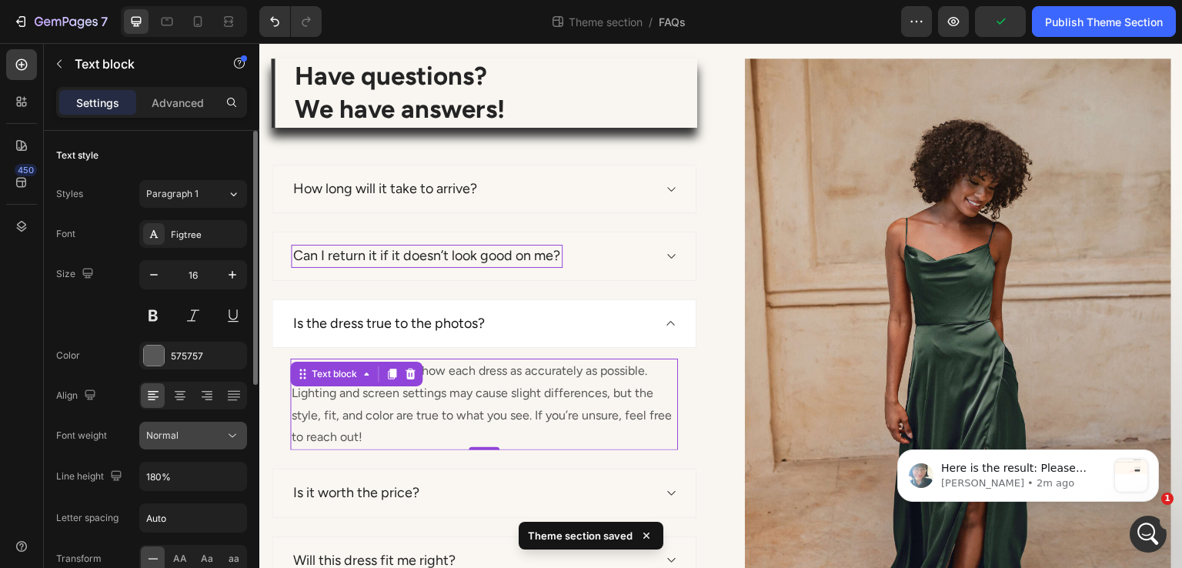
click at [202, 446] on button "Normal" at bounding box center [193, 436] width 108 height 28
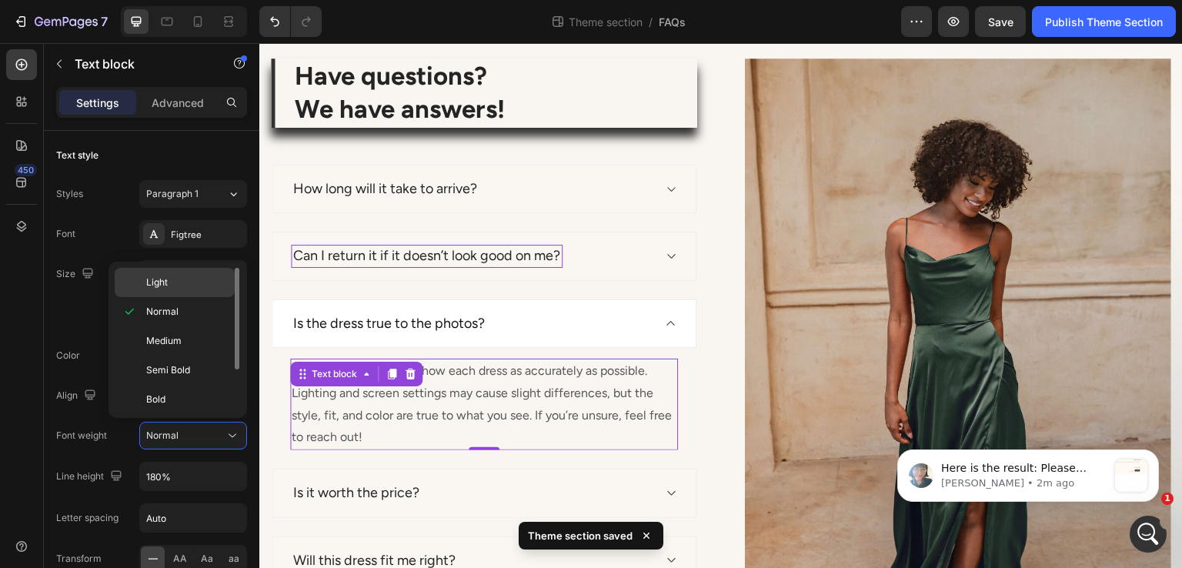
click at [167, 284] on span "Light" at bounding box center [157, 283] width 22 height 14
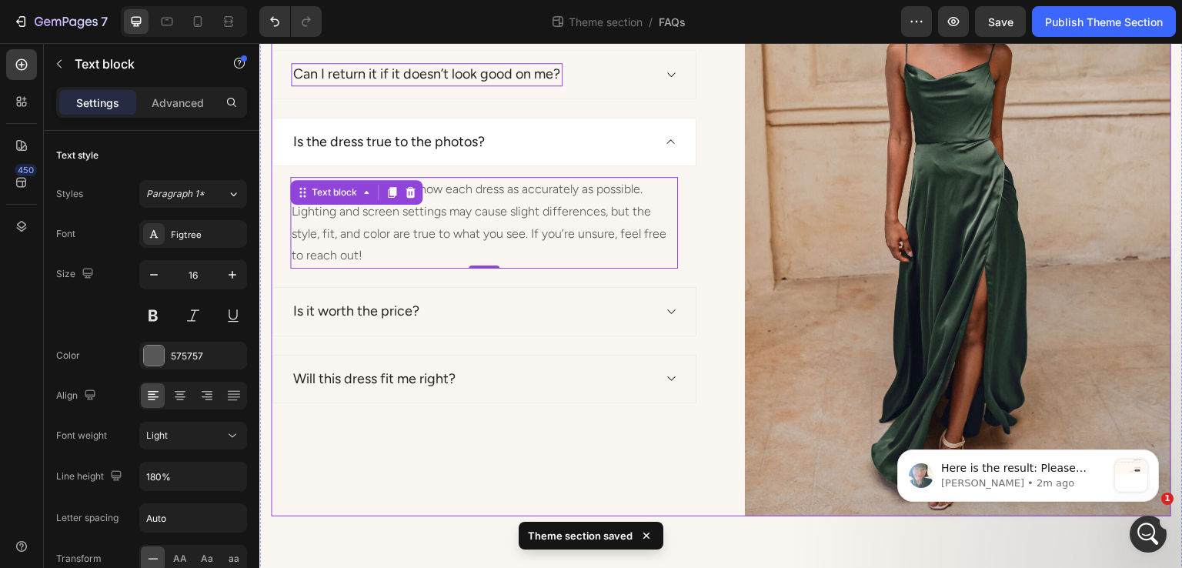
scroll to position [259, 0]
click at [536, 327] on div "Is it worth the price?" at bounding box center [484, 310] width 425 height 48
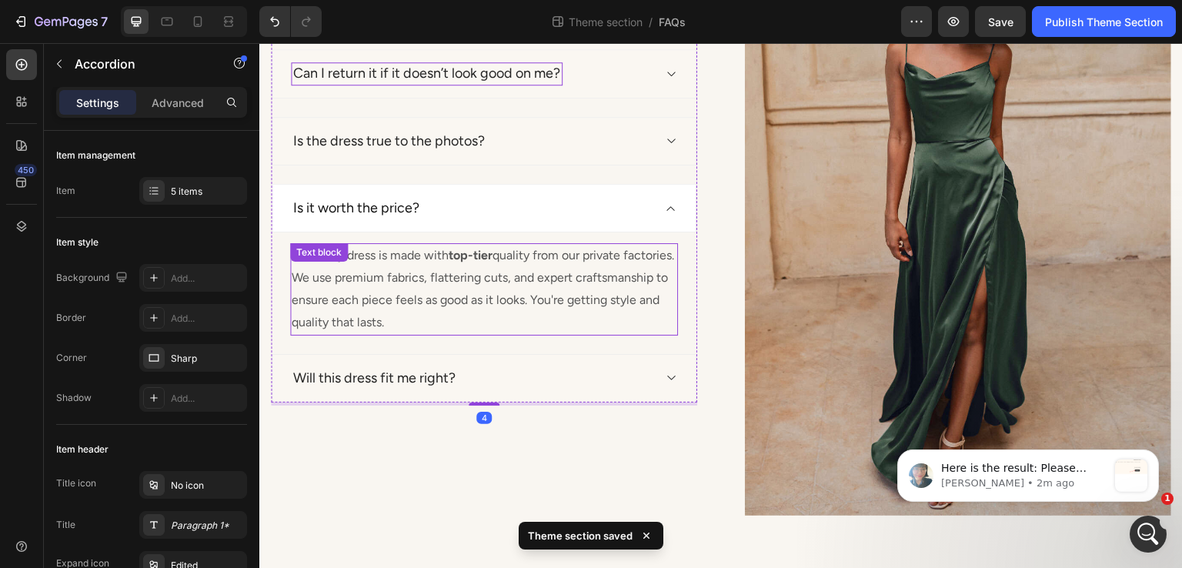
click at [490, 284] on p "Yes every dress is made with top-tier quality from our private factories. We us…" at bounding box center [484, 289] width 385 height 89
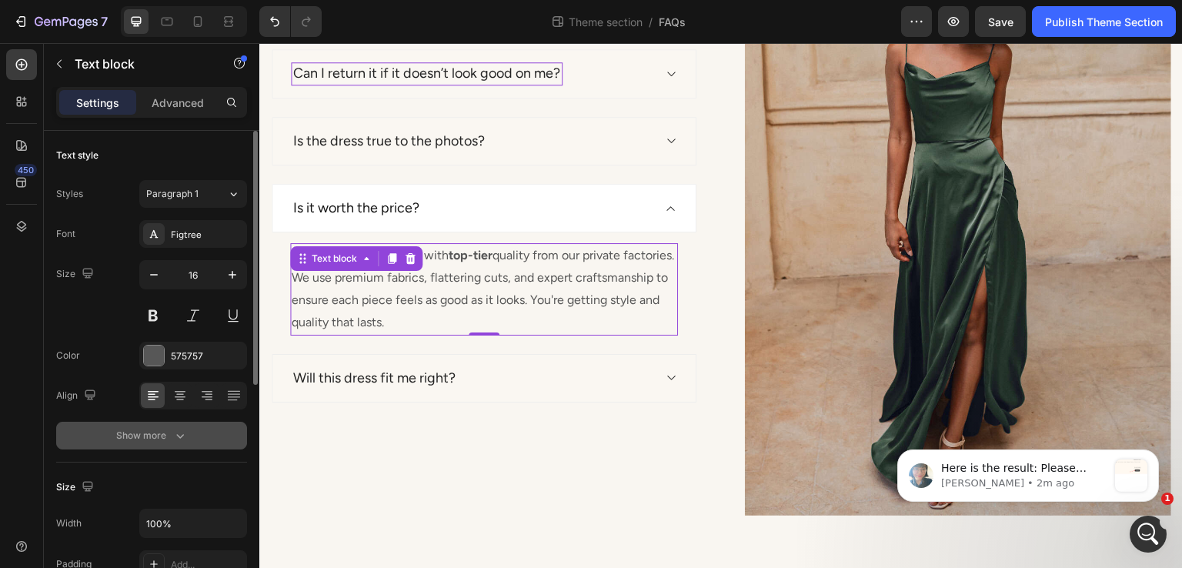
click at [182, 433] on icon "button" at bounding box center [179, 435] width 15 height 15
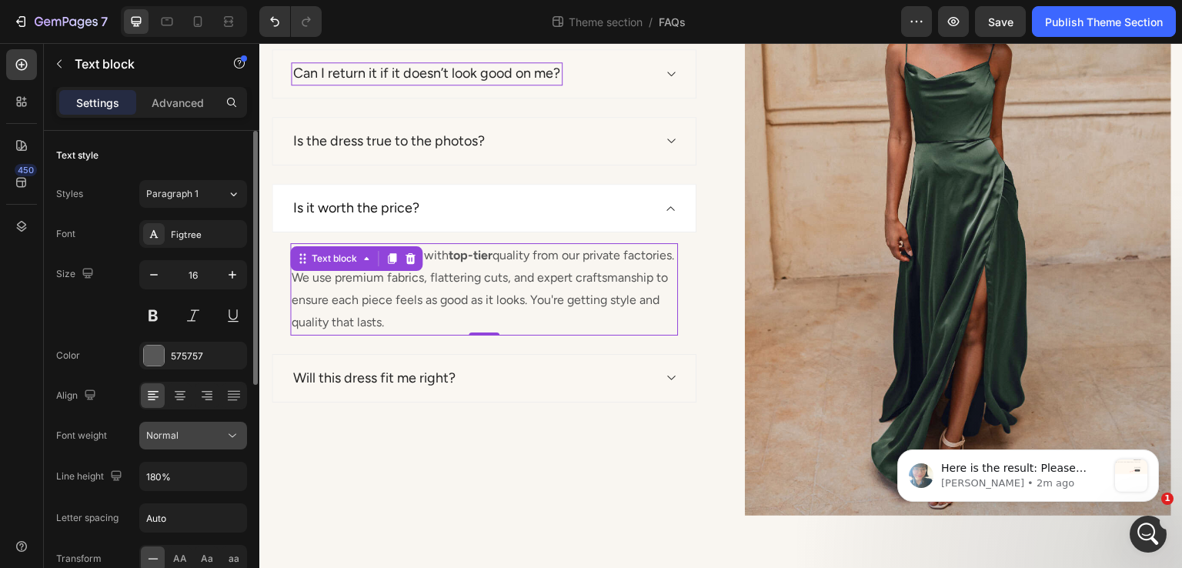
click at [180, 431] on div "Normal" at bounding box center [185, 436] width 79 height 14
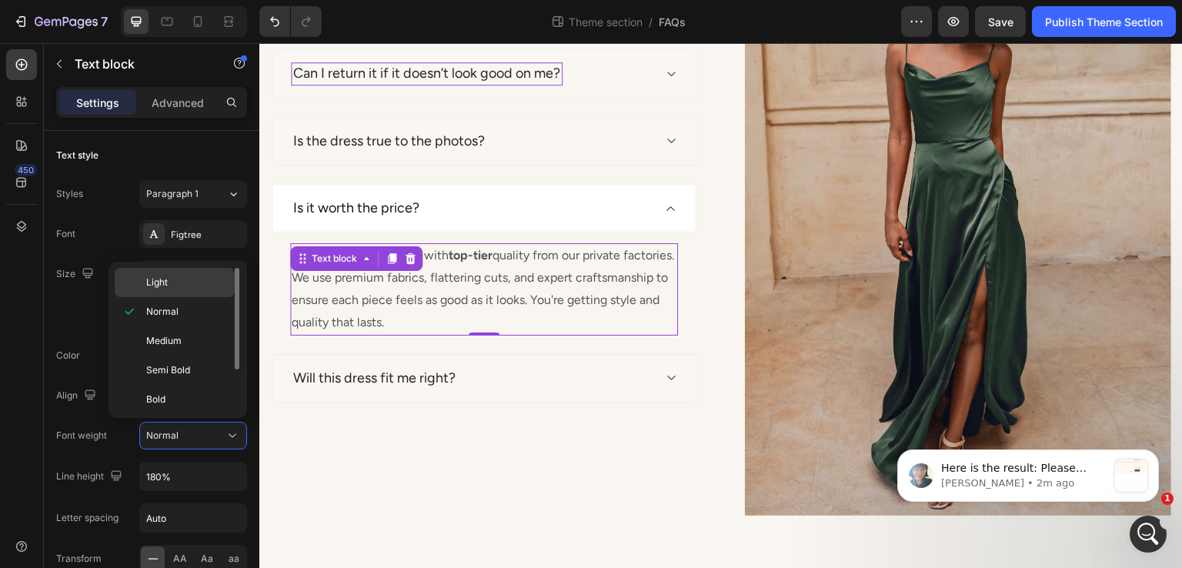
click at [191, 296] on div "Light" at bounding box center [175, 282] width 120 height 29
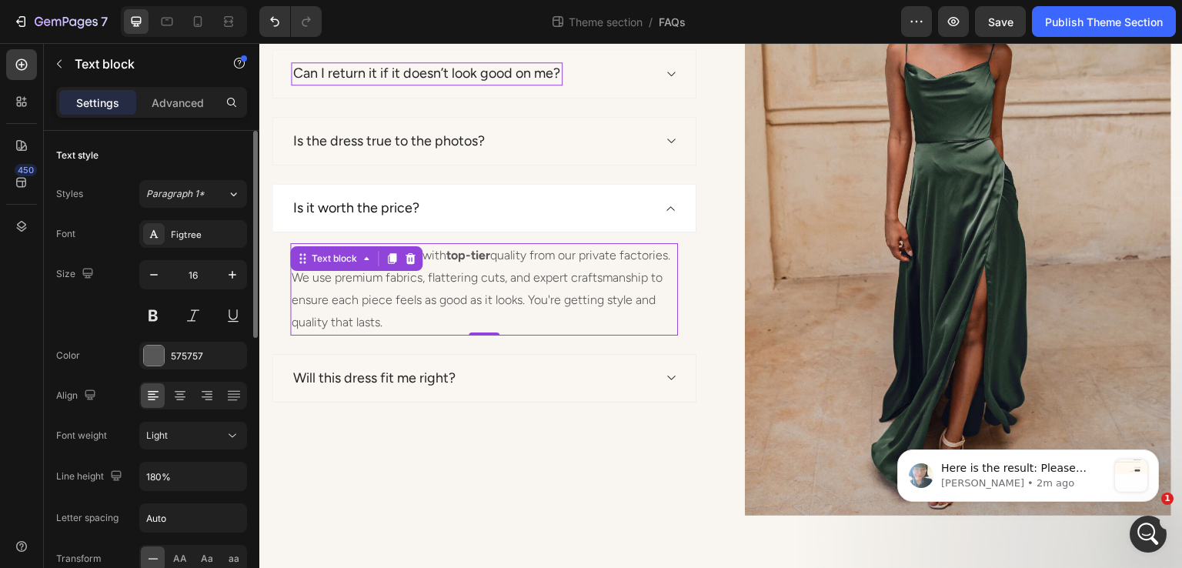
scroll to position [308, 0]
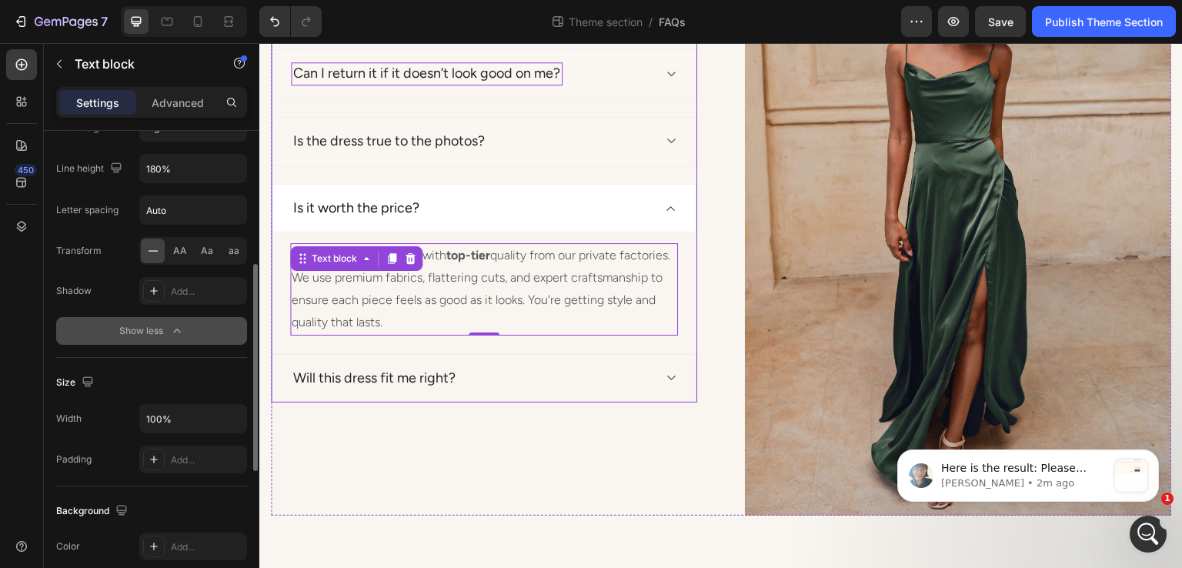
click at [549, 370] on div "Will this dress fit me right?" at bounding box center [472, 378] width 362 height 22
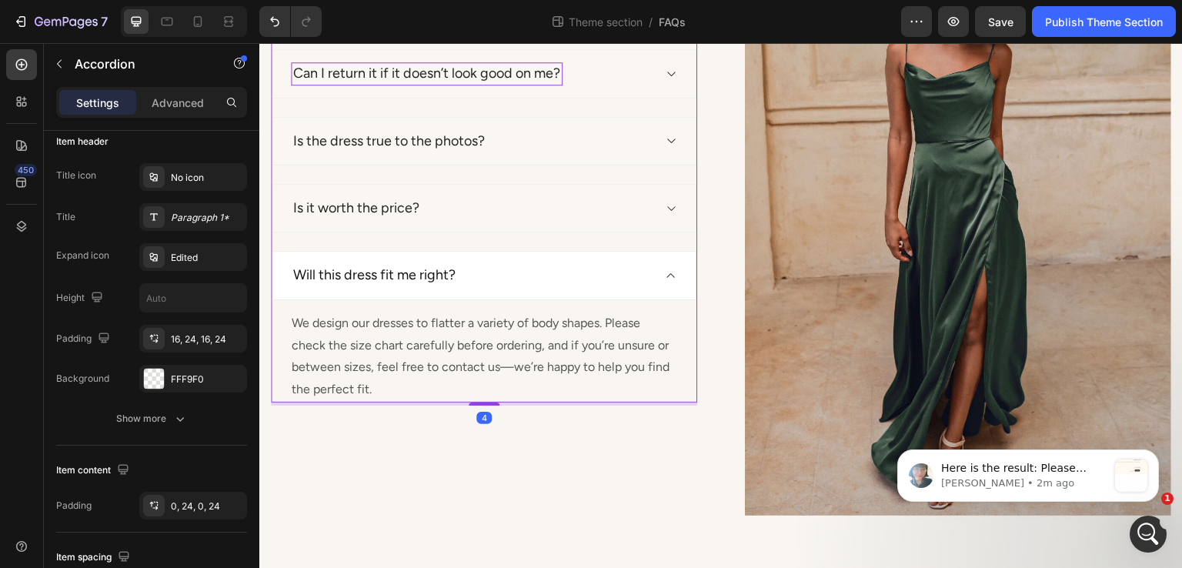
scroll to position [0, 0]
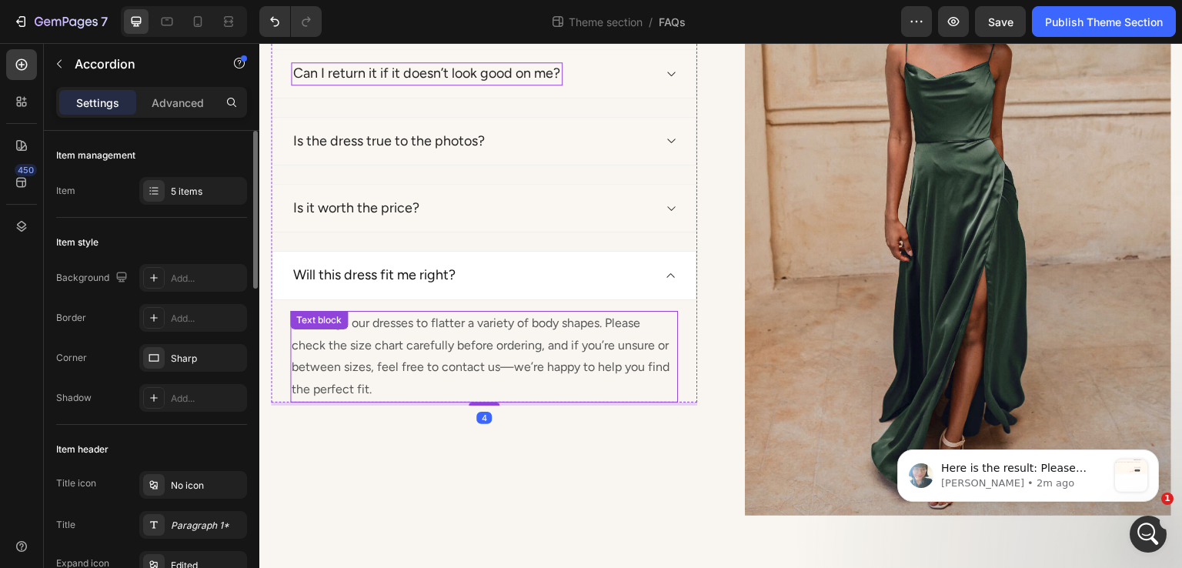
click at [469, 339] on p "We design our dresses to flatter a variety of body shapes. Please check the siz…" at bounding box center [484, 356] width 385 height 89
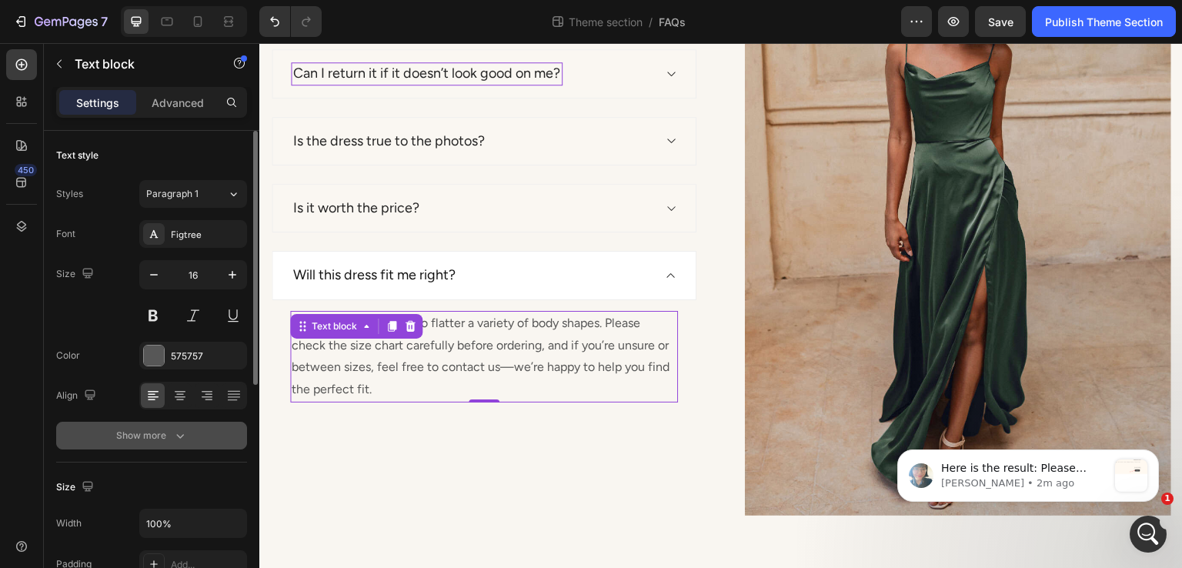
click at [212, 448] on button "Show more" at bounding box center [151, 436] width 191 height 28
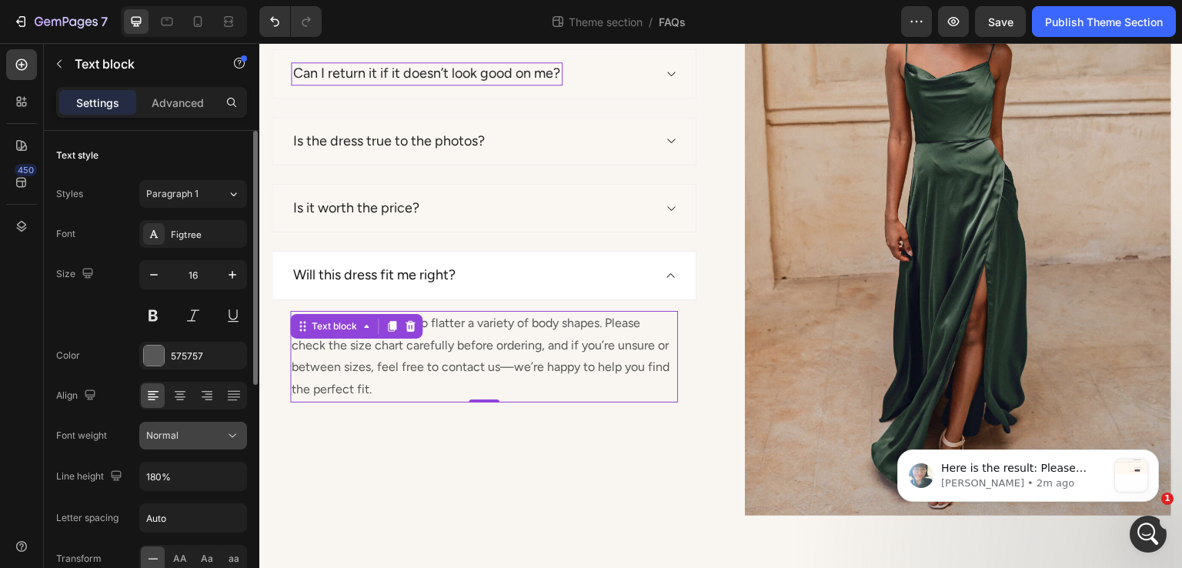
click at [201, 439] on div "Normal" at bounding box center [185, 436] width 79 height 14
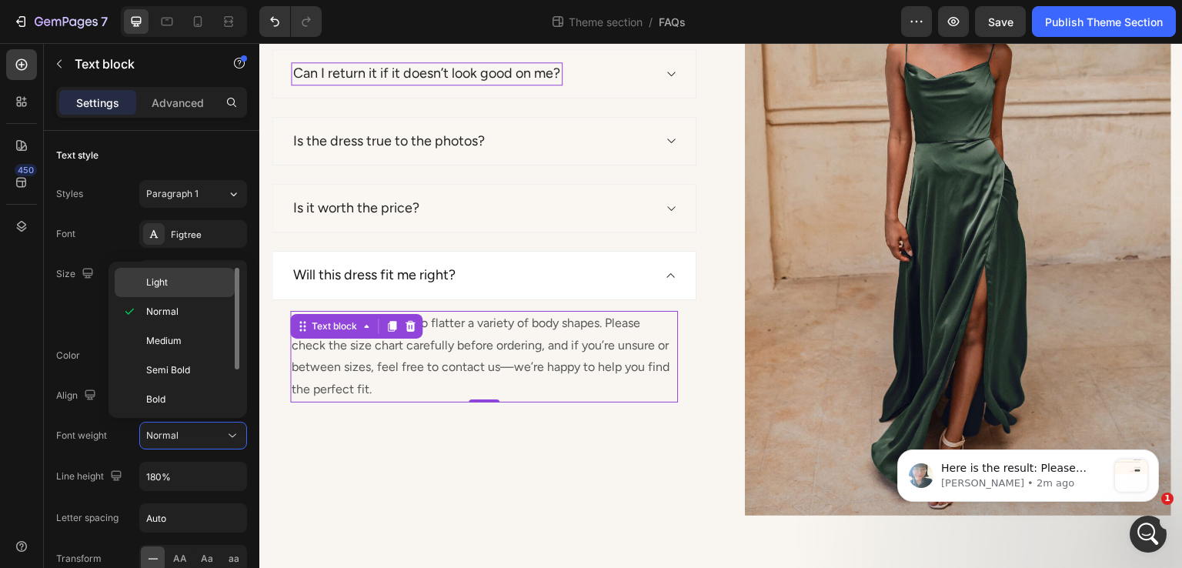
click at [180, 276] on p "Light" at bounding box center [187, 283] width 82 height 14
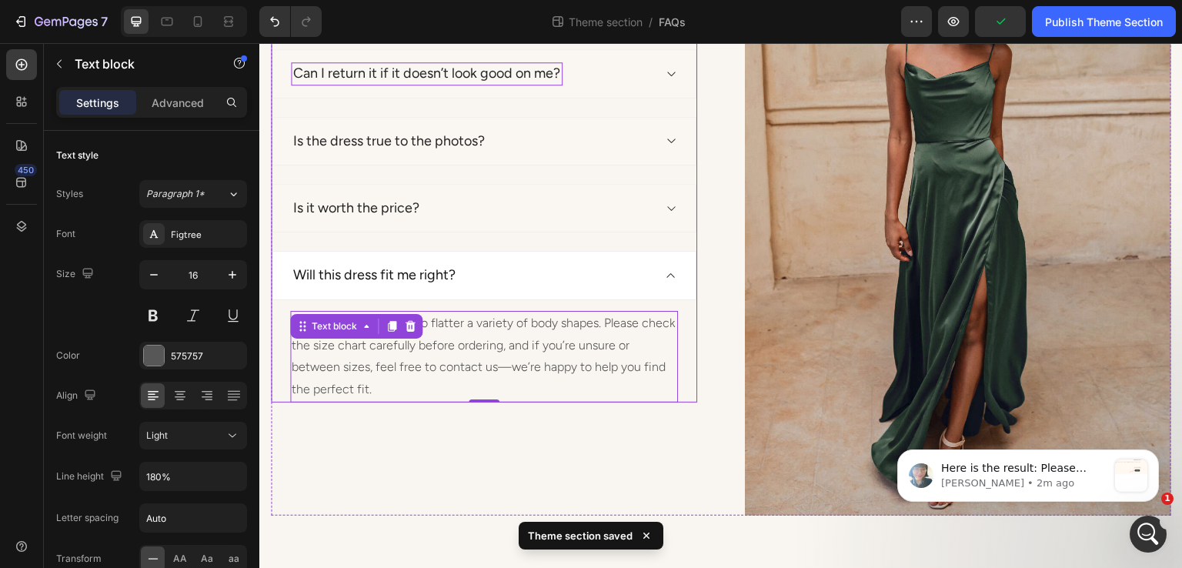
click at [515, 269] on div "Will this dress fit me right?" at bounding box center [472, 275] width 362 height 22
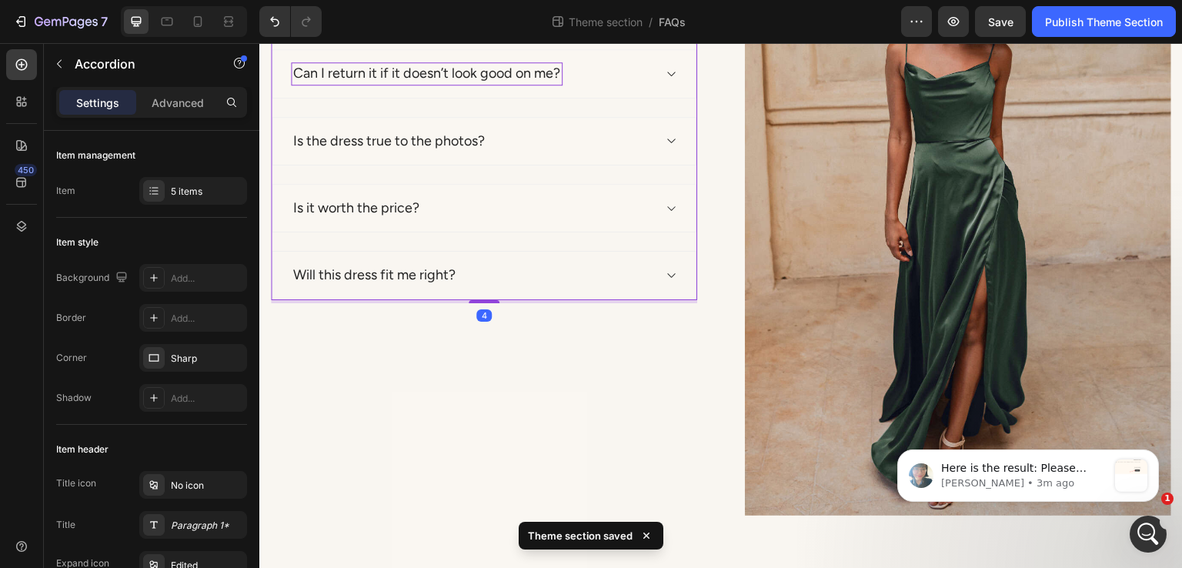
click at [515, 269] on div "Will this dress fit me right?" at bounding box center [472, 275] width 362 height 22
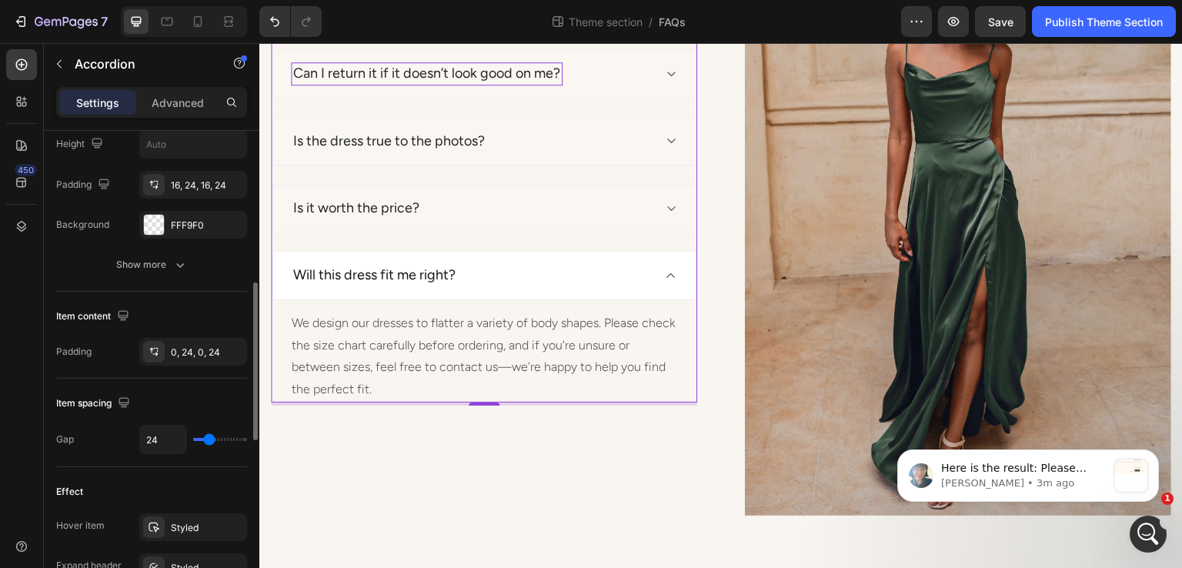
scroll to position [616, 0]
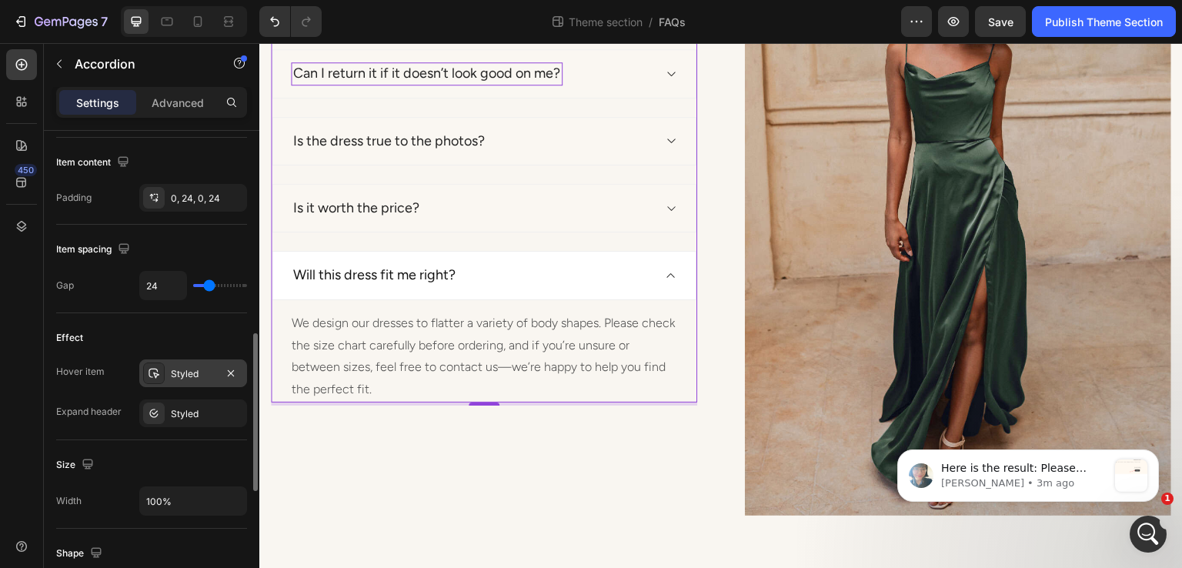
click at [155, 369] on icon at bounding box center [154, 373] width 12 height 12
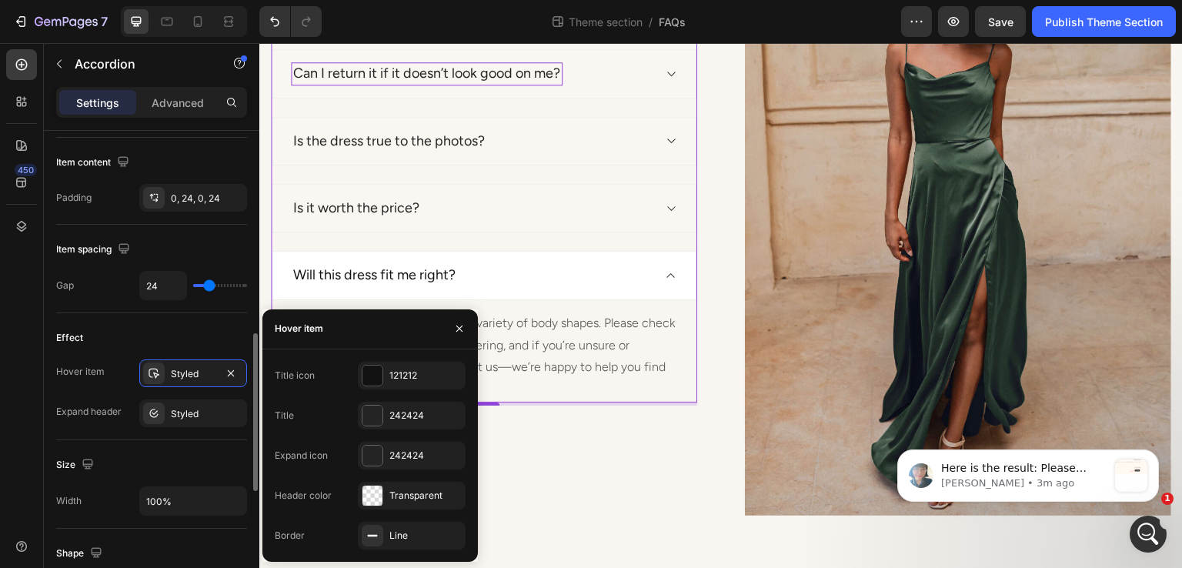
click at [203, 346] on div "Effect" at bounding box center [151, 338] width 191 height 25
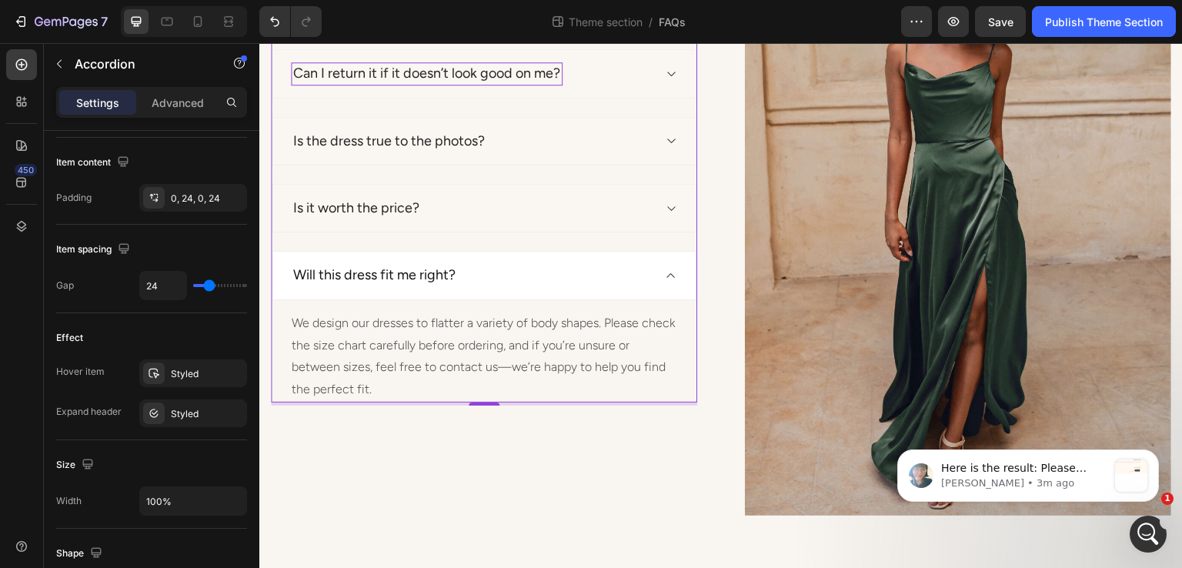
click at [587, 279] on div "Will this dress fit me right?" at bounding box center [472, 275] width 362 height 22
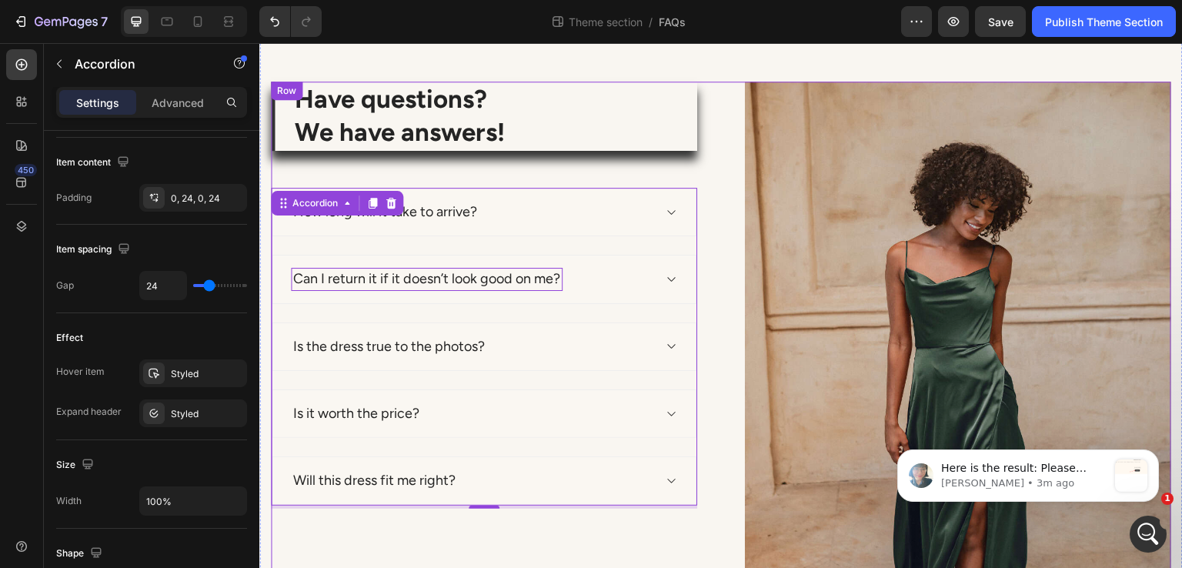
scroll to position [0, 0]
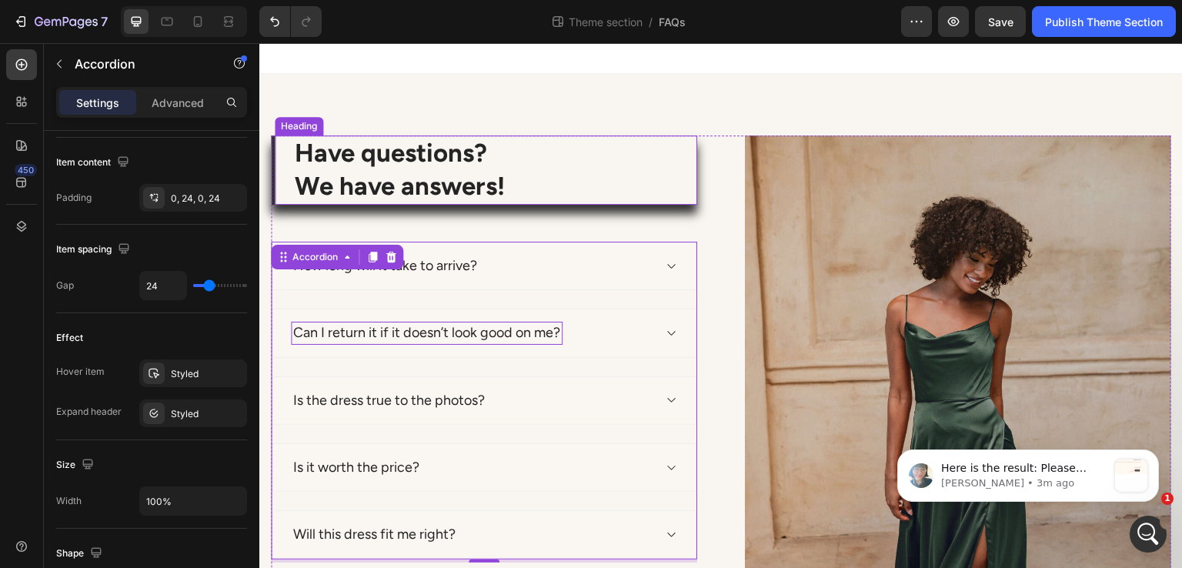
click at [344, 182] on p "Have questions? We have answers!" at bounding box center [495, 170] width 401 height 66
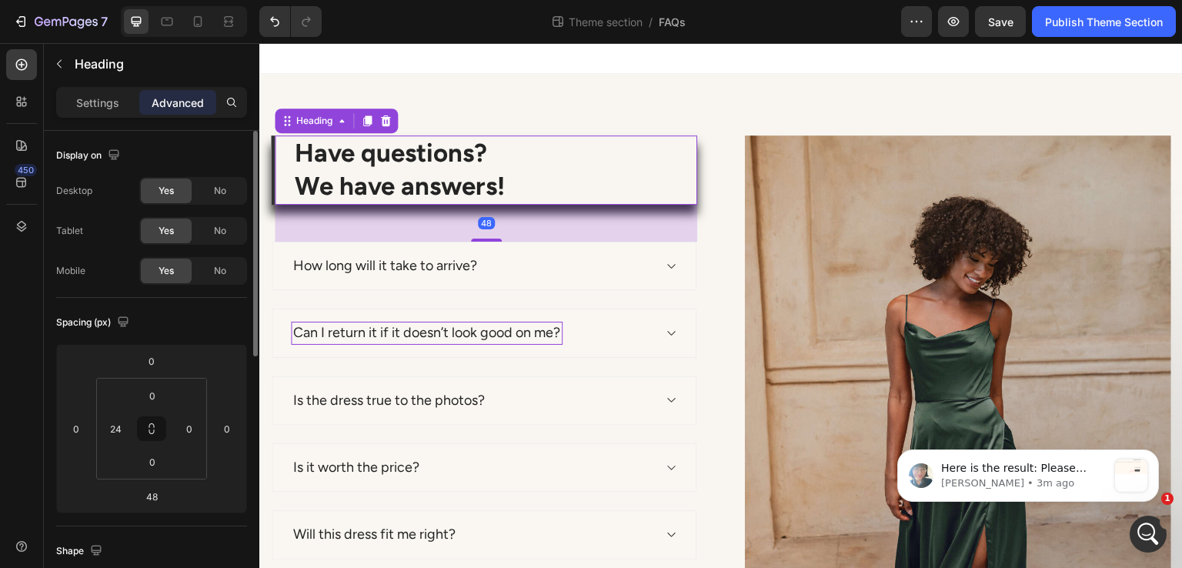
click at [353, 176] on p "Have questions? We have answers!" at bounding box center [495, 170] width 401 height 66
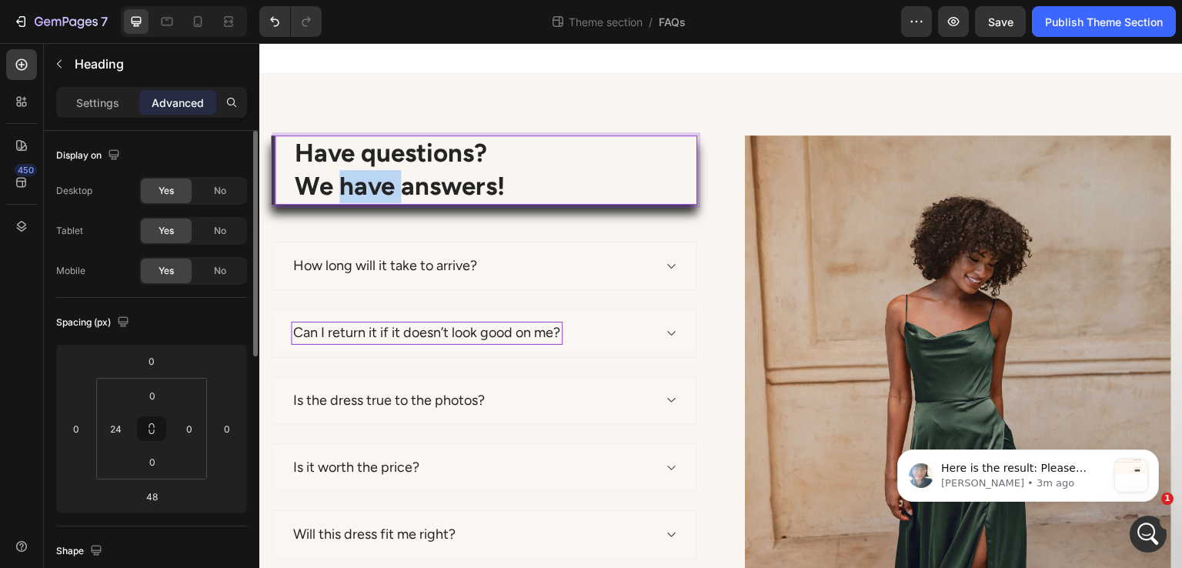
click at [353, 176] on p "Have questions? We have answers!" at bounding box center [495, 170] width 401 height 66
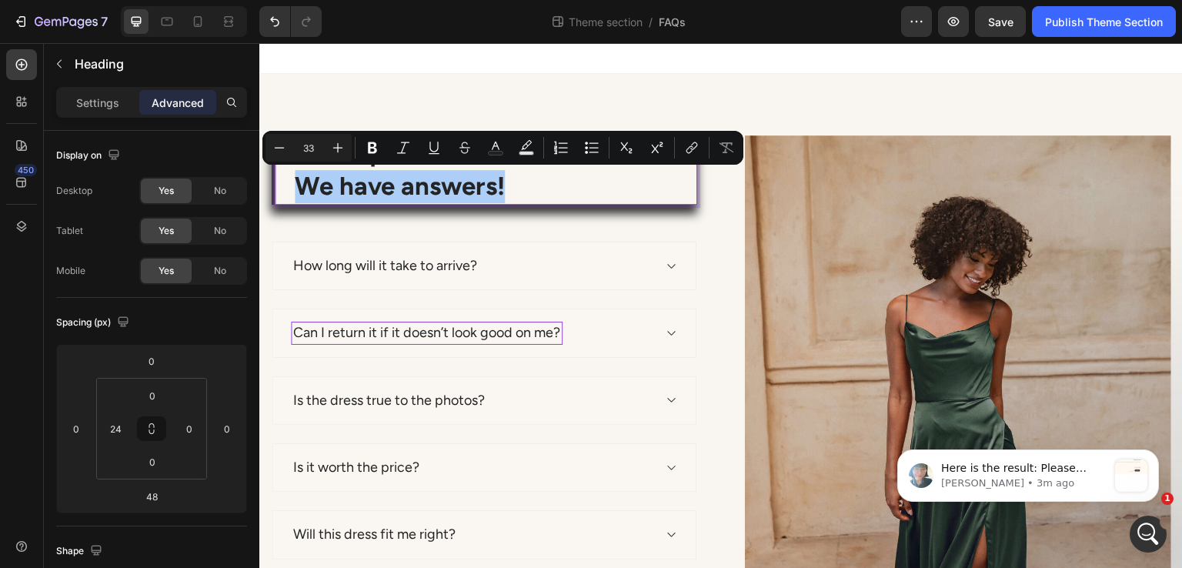
click at [357, 140] on div "Minus 33 Plus Bold Italic Underline Strikethrough Text Color Text Background Co…" at bounding box center [503, 148] width 475 height 28
click at [382, 99] on div "Have questions? We have answers! Heading 48 How long will it take to arrive? Ca…" at bounding box center [721, 455] width 924 height 763
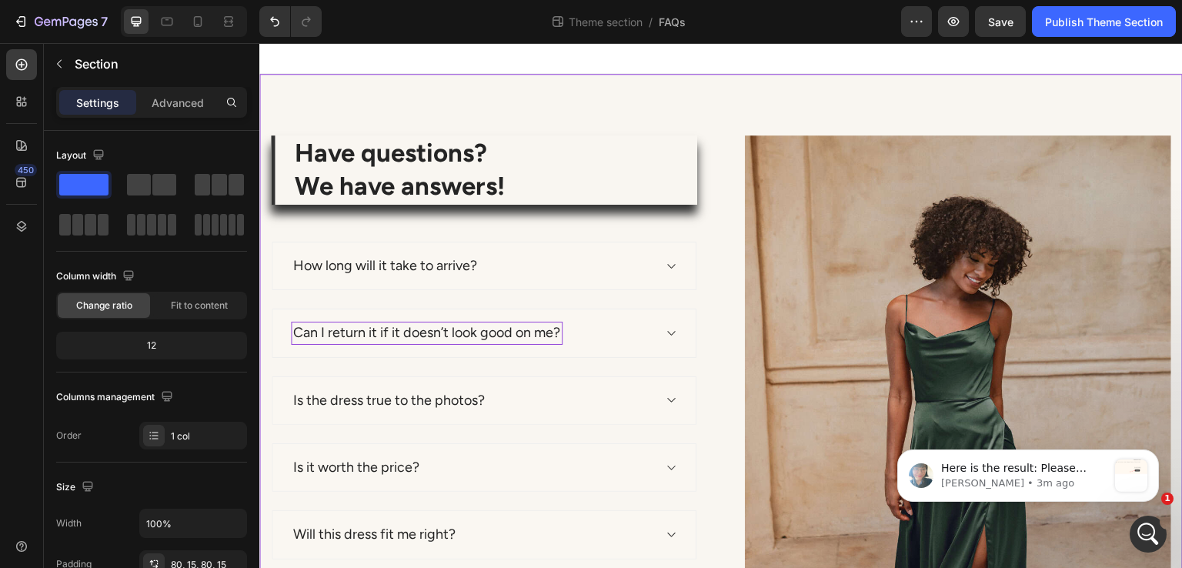
click at [352, 150] on p "Have questions? We have answers!" at bounding box center [495, 170] width 401 height 66
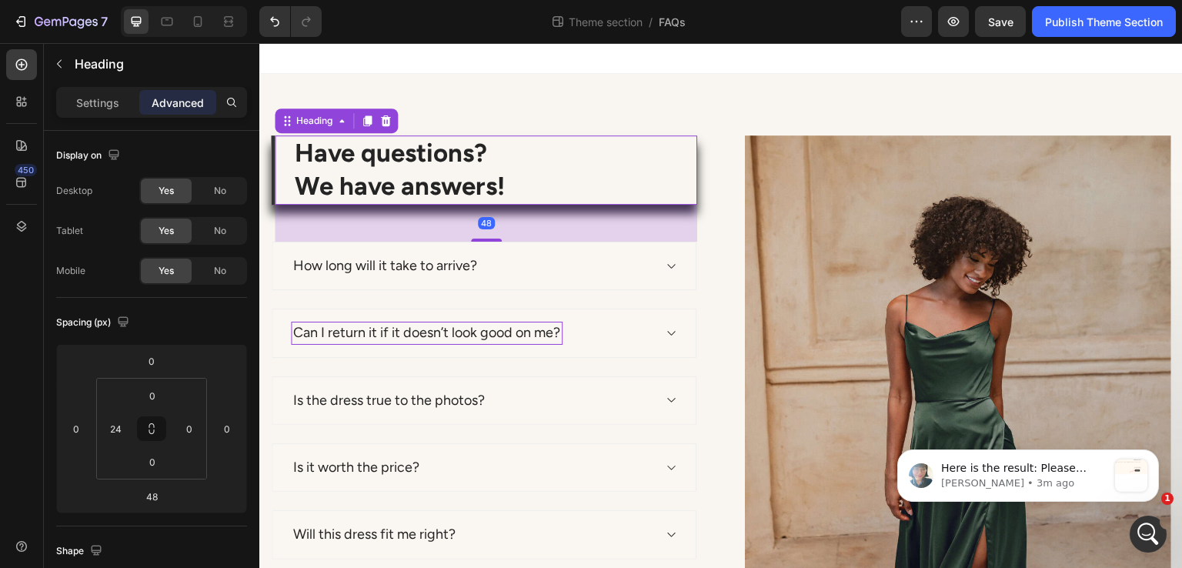
drag, startPoint x: 288, startPoint y: 152, endPoint x: 456, endPoint y: 167, distance: 169.3
click at [456, 167] on div "Have questions? We have answers! Heading 48" at bounding box center [484, 169] width 426 height 69
click at [464, 167] on p "Have questions? We have answers!" at bounding box center [495, 170] width 401 height 66
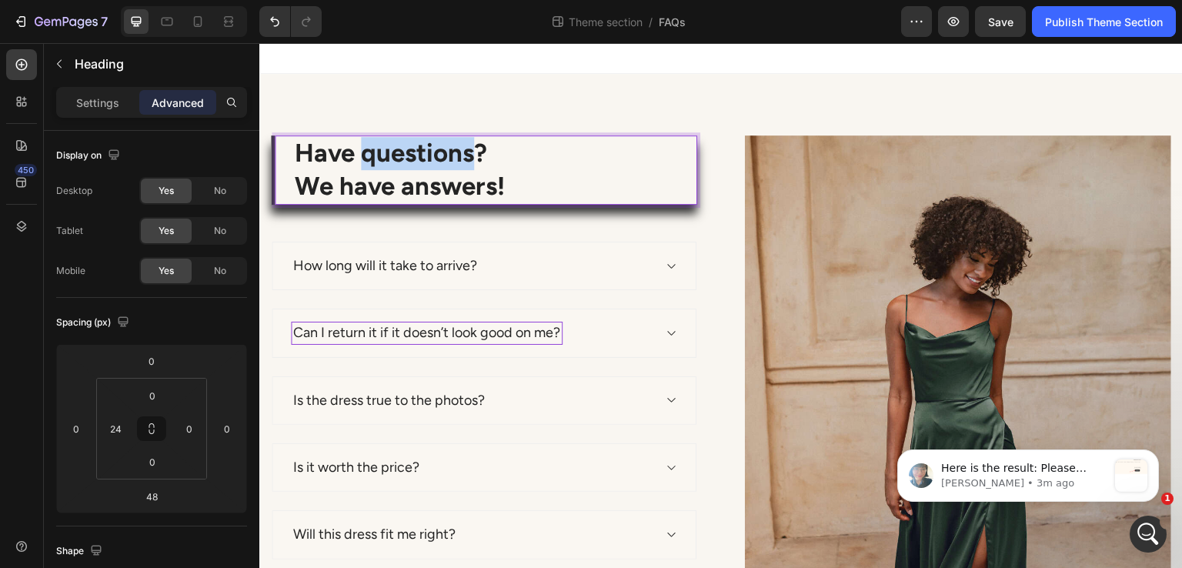
click at [464, 167] on p "Have questions? We have answers!" at bounding box center [495, 170] width 401 height 66
click at [465, 166] on p "Have questions? We have answers!" at bounding box center [495, 170] width 401 height 66
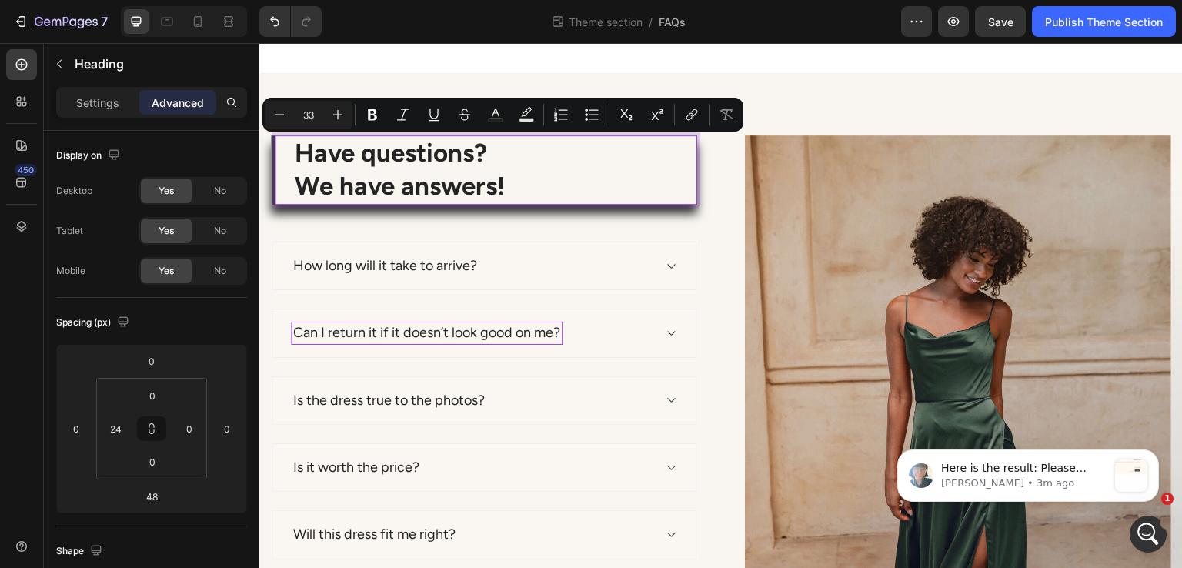
click at [521, 184] on p "Have questions? We have answers!" at bounding box center [495, 170] width 401 height 66
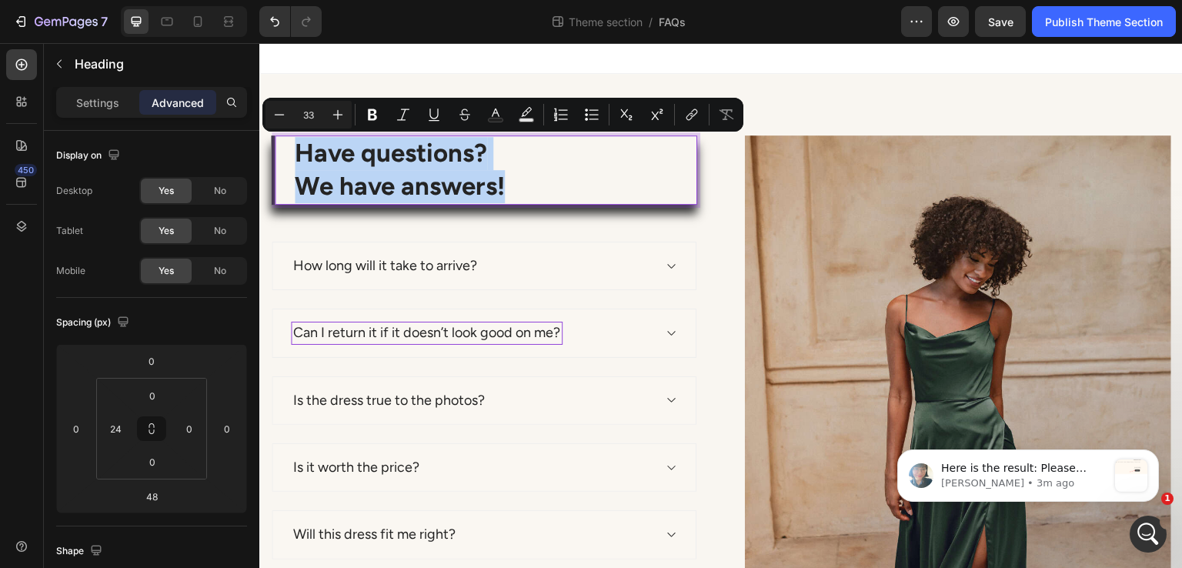
drag, startPoint x: 518, startPoint y: 189, endPoint x: 290, endPoint y: 154, distance: 230.6
click at [290, 154] on div "Have questions? We have answers! Heading 48" at bounding box center [484, 169] width 426 height 69
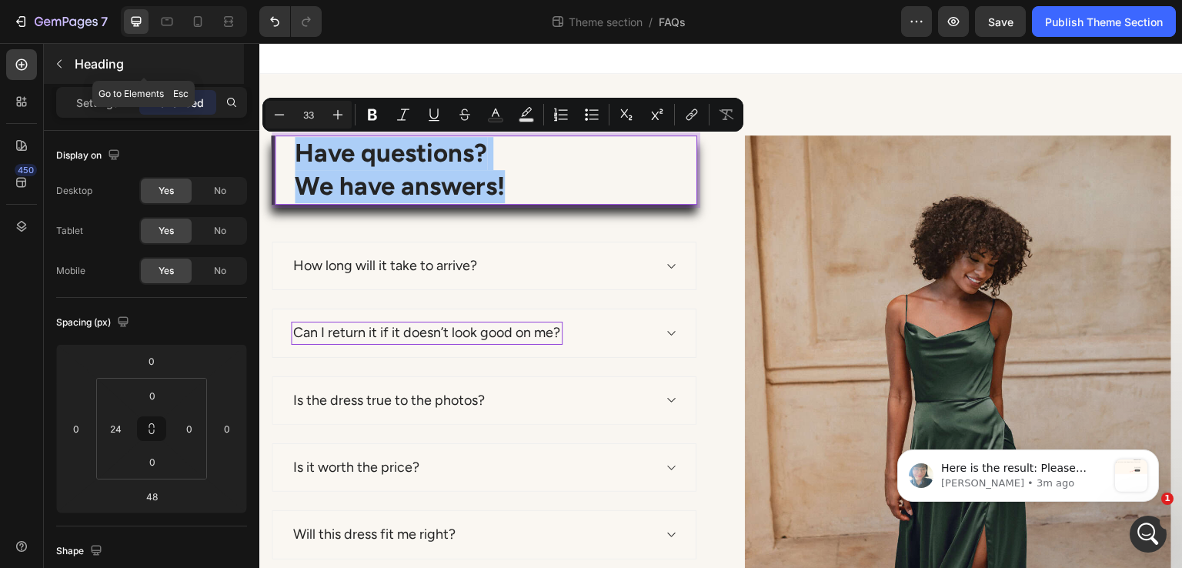
click at [71, 69] on button "button" at bounding box center [59, 64] width 25 height 25
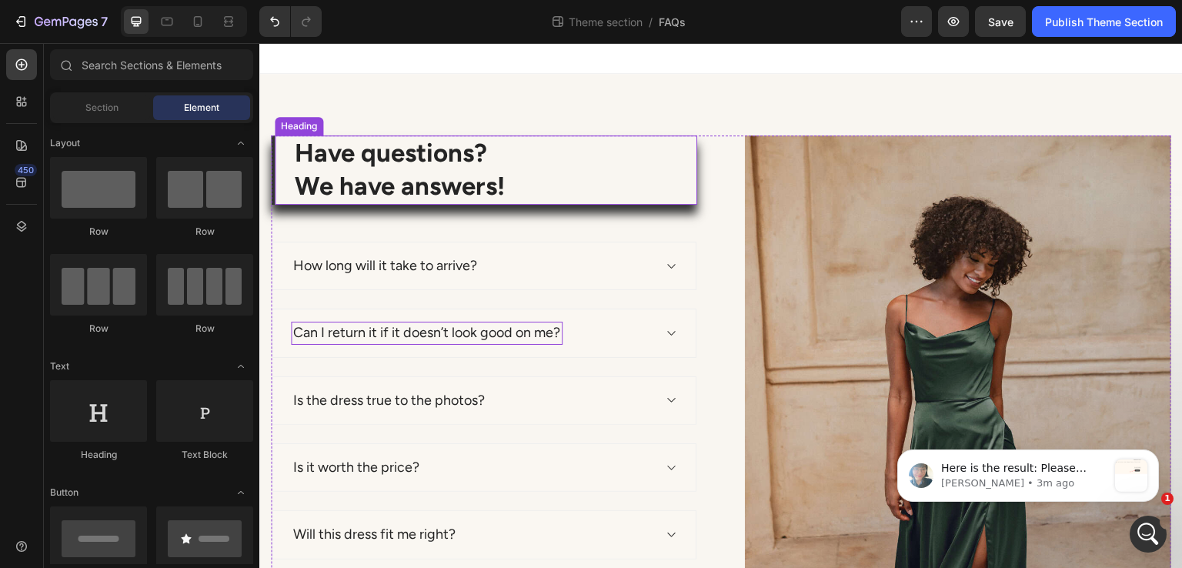
click at [308, 155] on p "Have questions? We have answers!" at bounding box center [495, 170] width 401 height 66
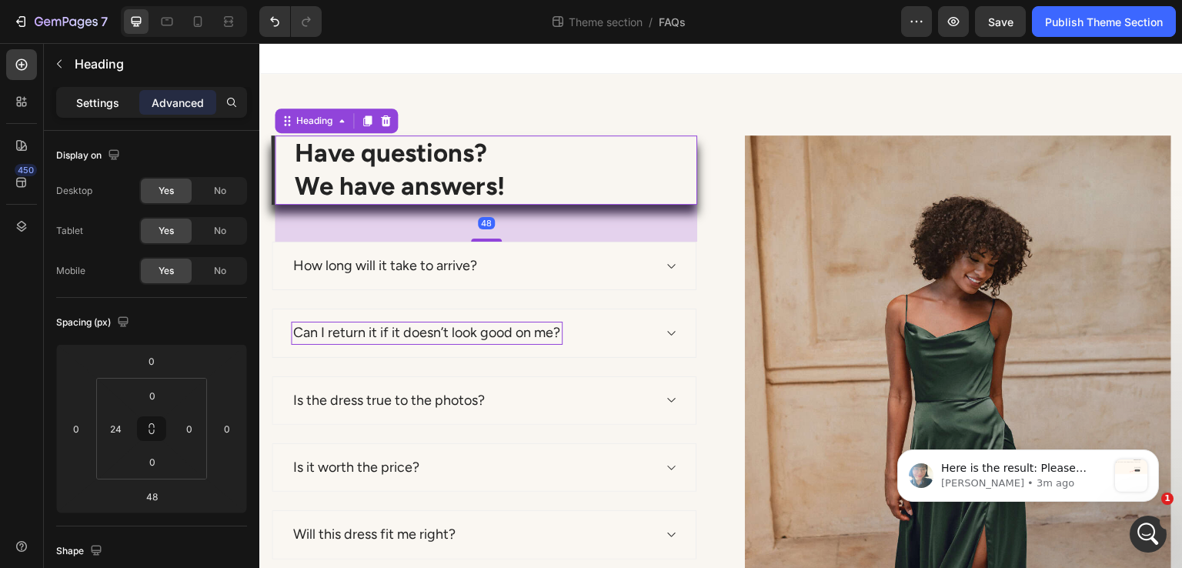
click at [108, 112] on div "Settings" at bounding box center [97, 102] width 77 height 25
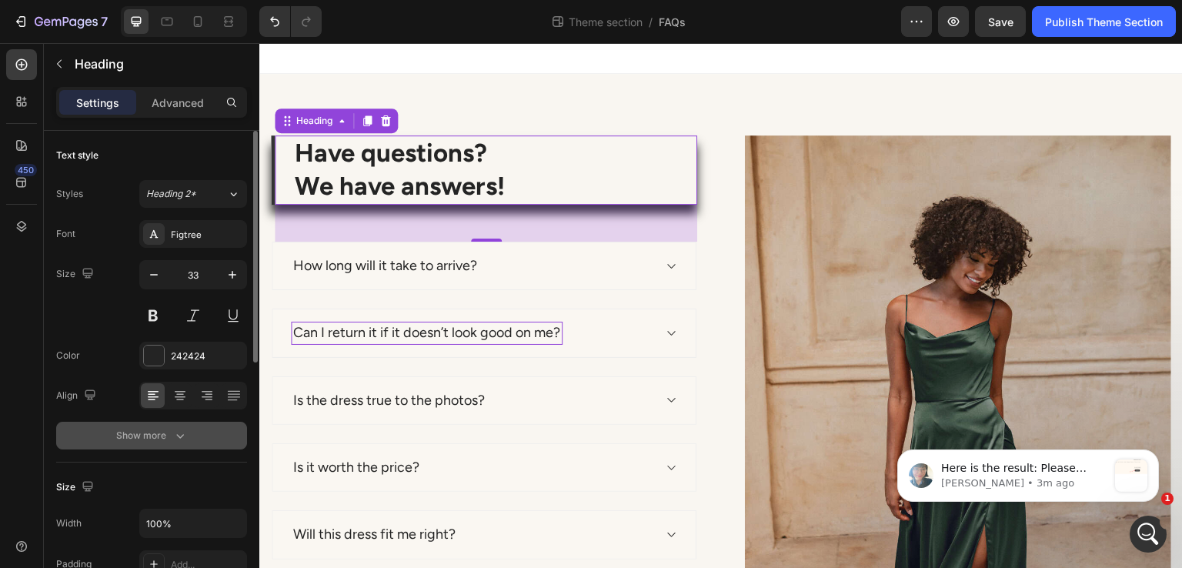
click at [175, 434] on icon "button" at bounding box center [179, 435] width 15 height 15
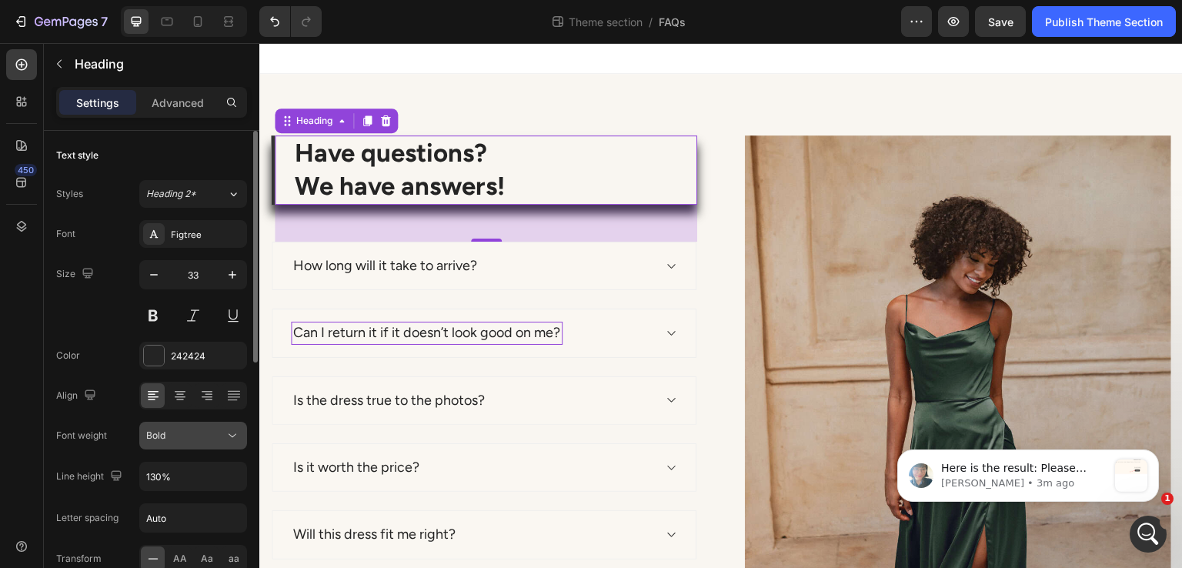
click at [184, 440] on div "Bold" at bounding box center [185, 436] width 79 height 14
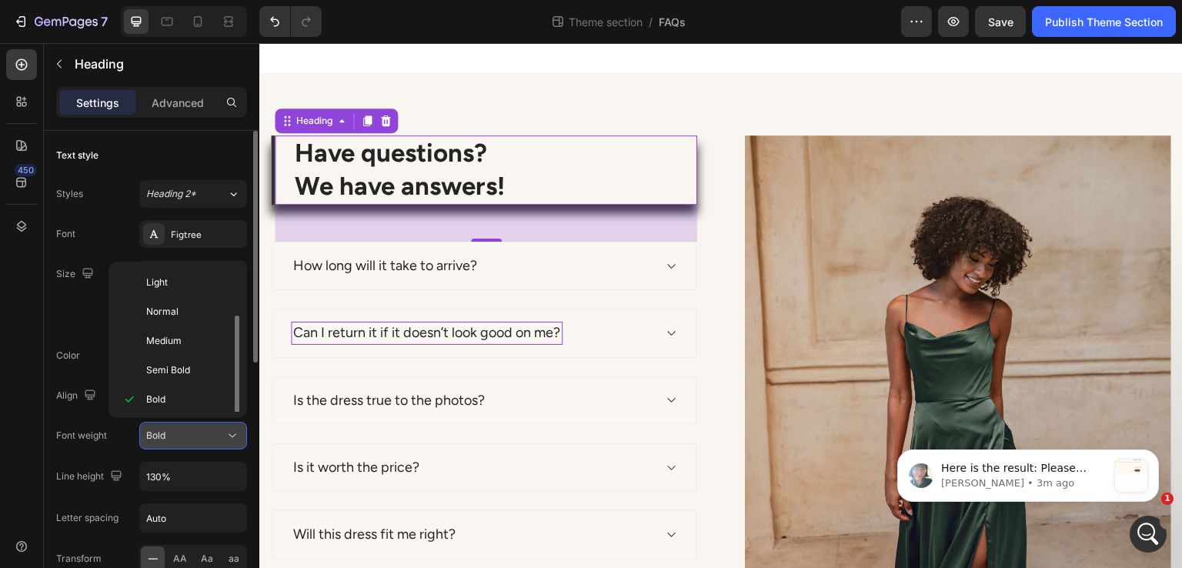
scroll to position [28, 0]
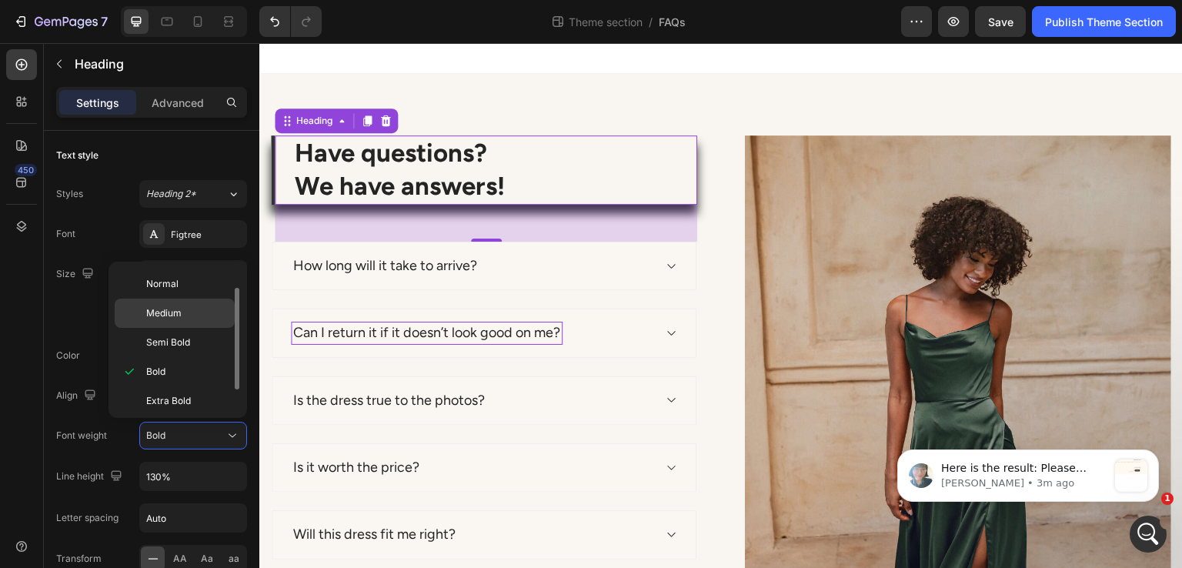
click at [180, 309] on span "Medium" at bounding box center [163, 313] width 35 height 14
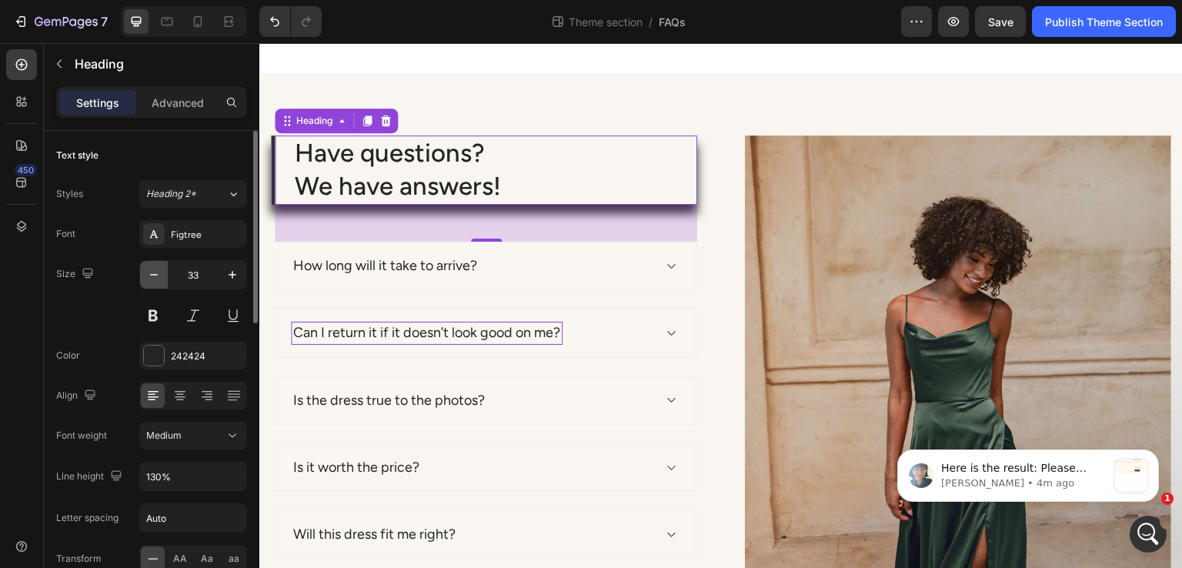
click at [140, 267] on button "button" at bounding box center [154, 275] width 28 height 28
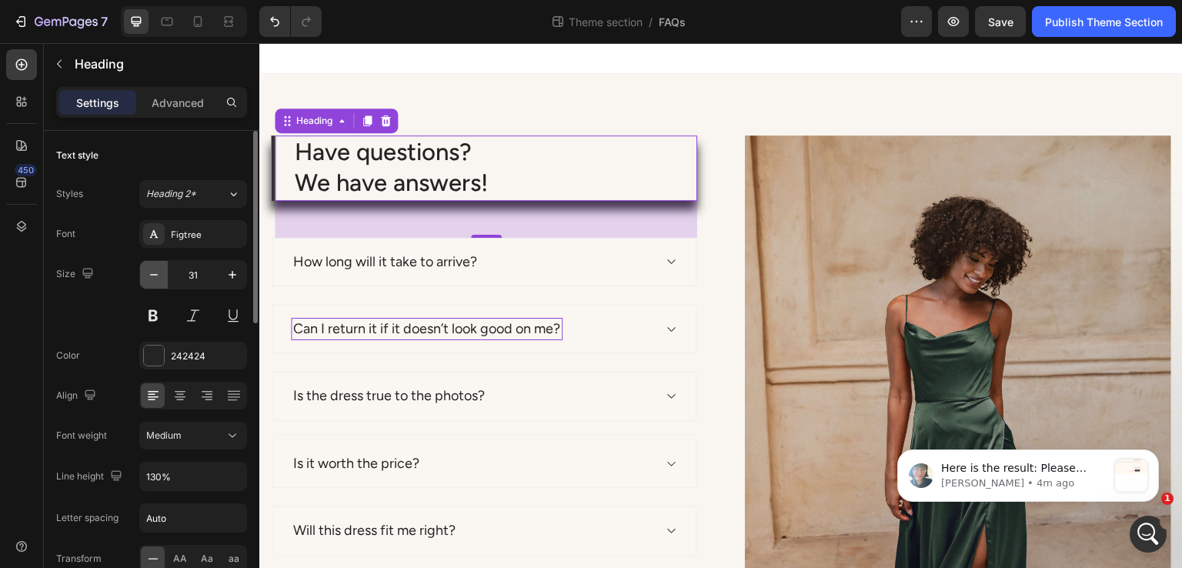
click at [140, 267] on button "button" at bounding box center [154, 275] width 28 height 28
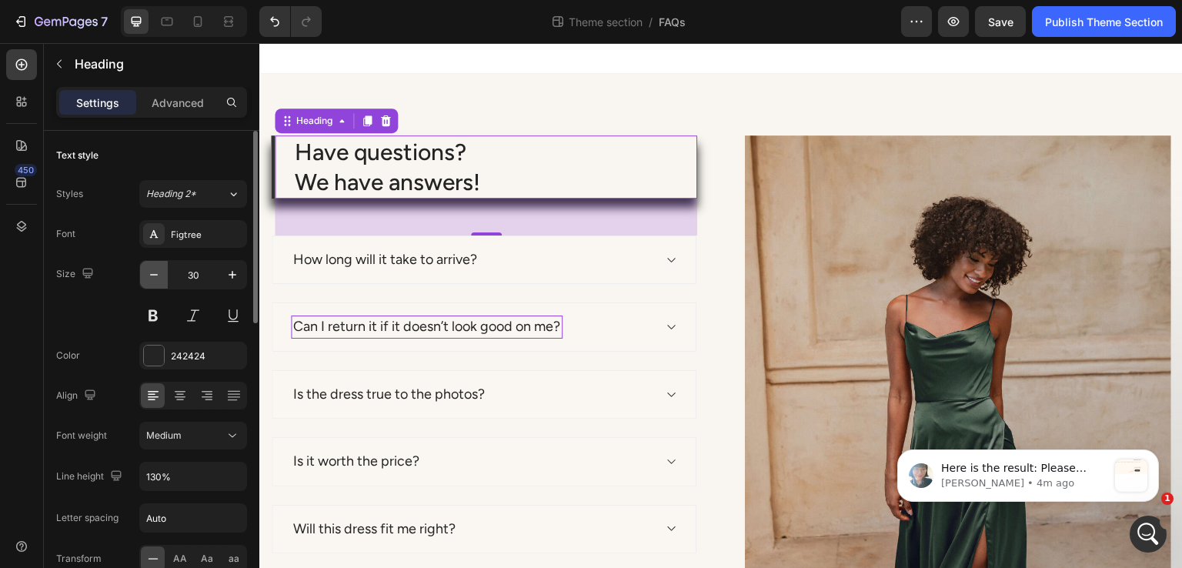
click at [140, 267] on button "button" at bounding box center [154, 275] width 28 height 28
type input "29"
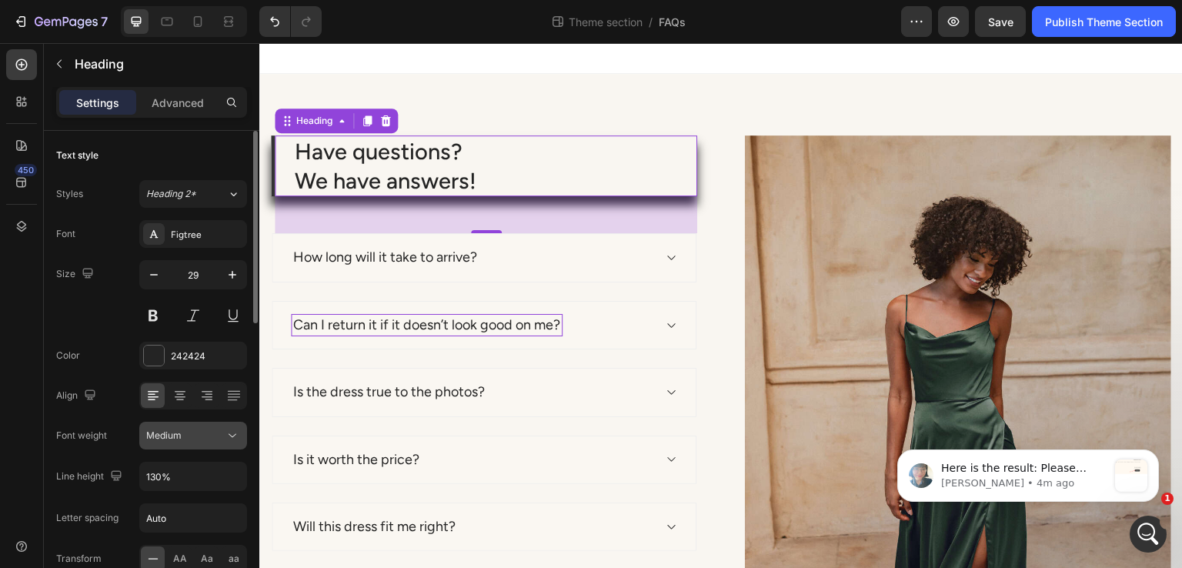
click at [207, 441] on div "Medium" at bounding box center [185, 436] width 79 height 14
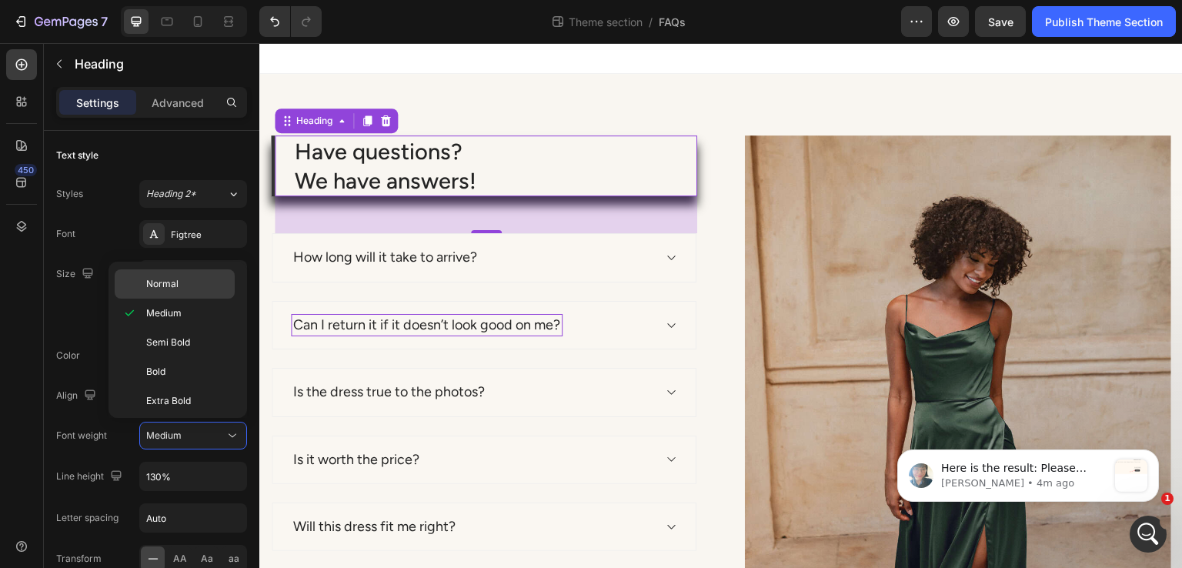
click at [197, 293] on div "Normal" at bounding box center [175, 283] width 120 height 29
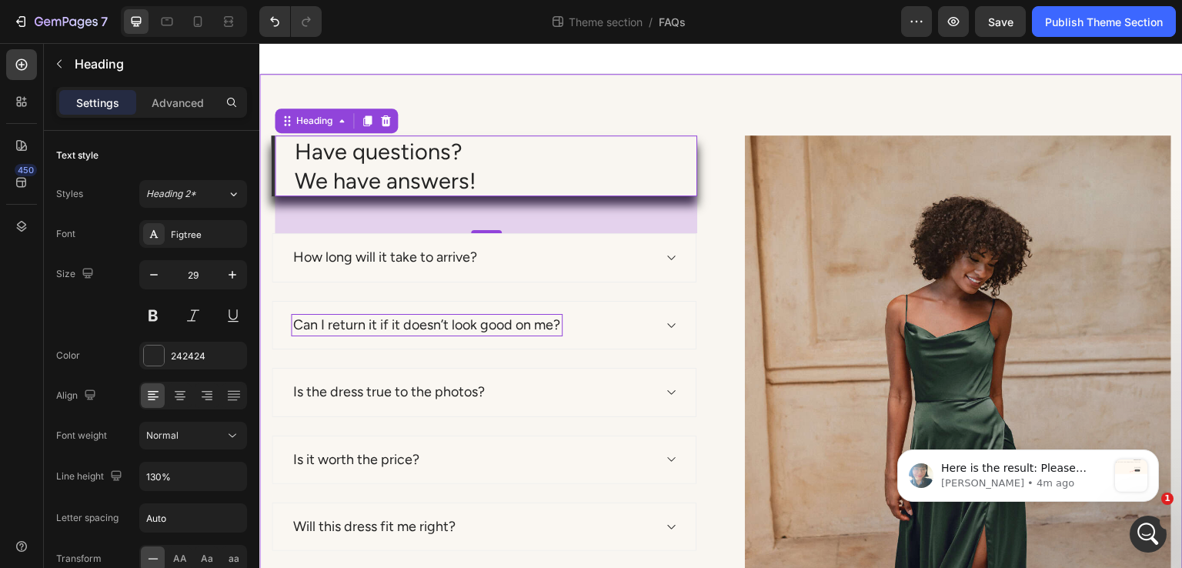
click at [610, 99] on div "Have questions? We have answers! Heading 48 How long will it take to arrive? Ca…" at bounding box center [721, 455] width 924 height 763
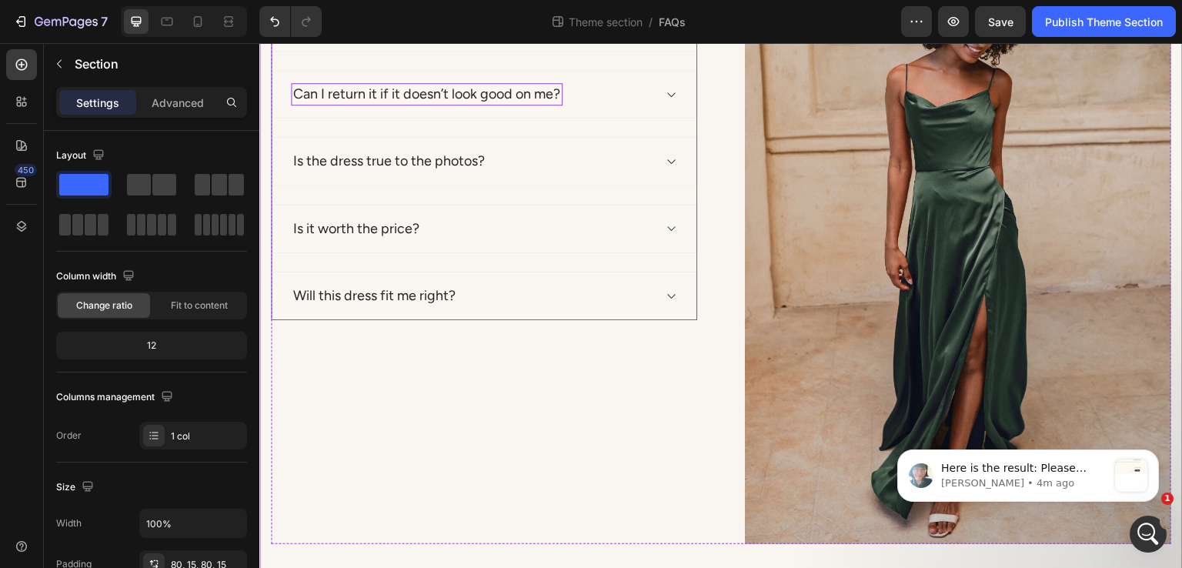
scroll to position [259, 0]
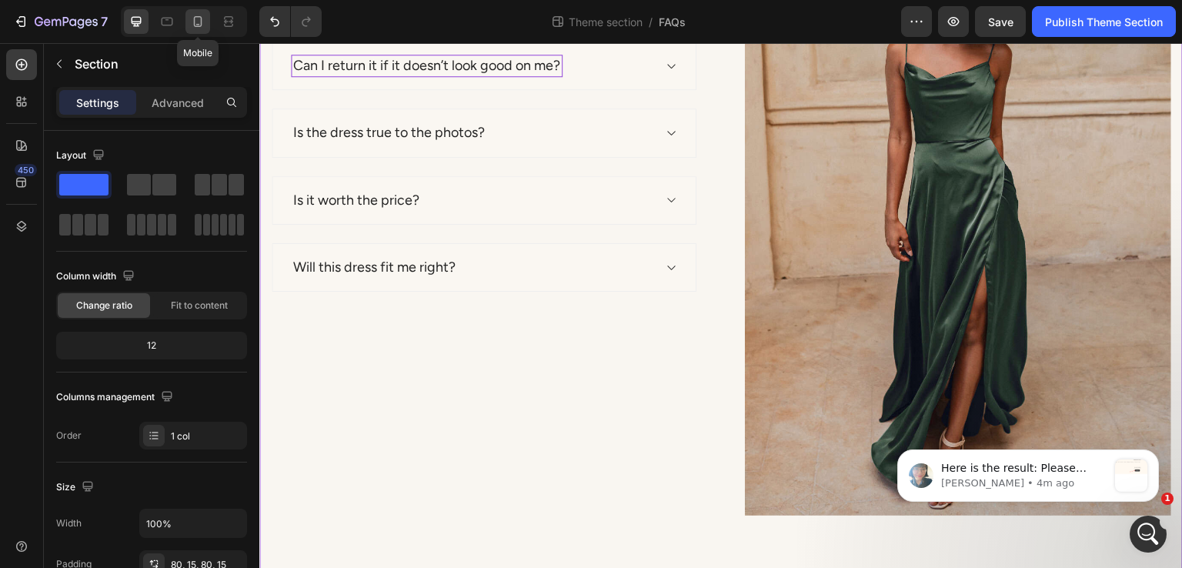
click at [202, 22] on icon at bounding box center [197, 21] width 15 height 15
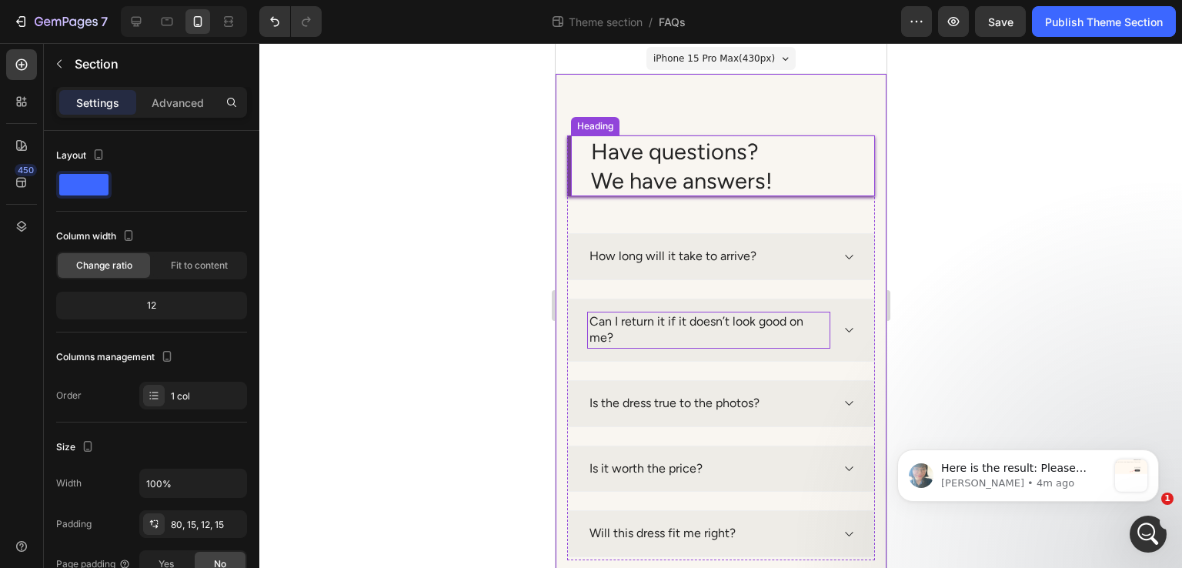
click at [567, 163] on div "Have questions? We have answers! Heading" at bounding box center [721, 165] width 308 height 61
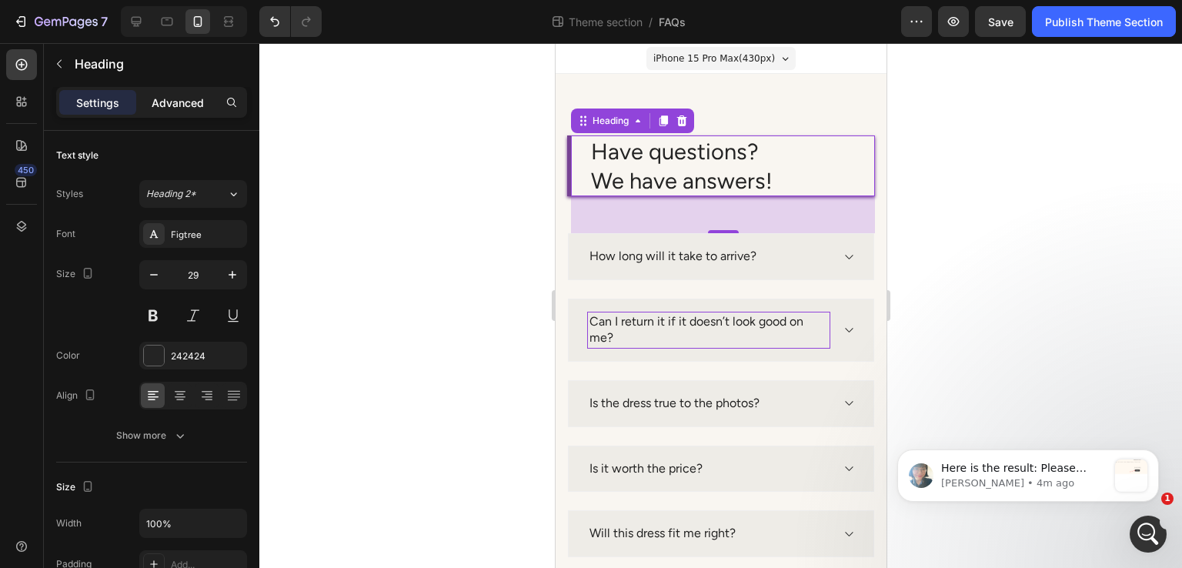
click at [172, 112] on div "Advanced" at bounding box center [177, 102] width 77 height 25
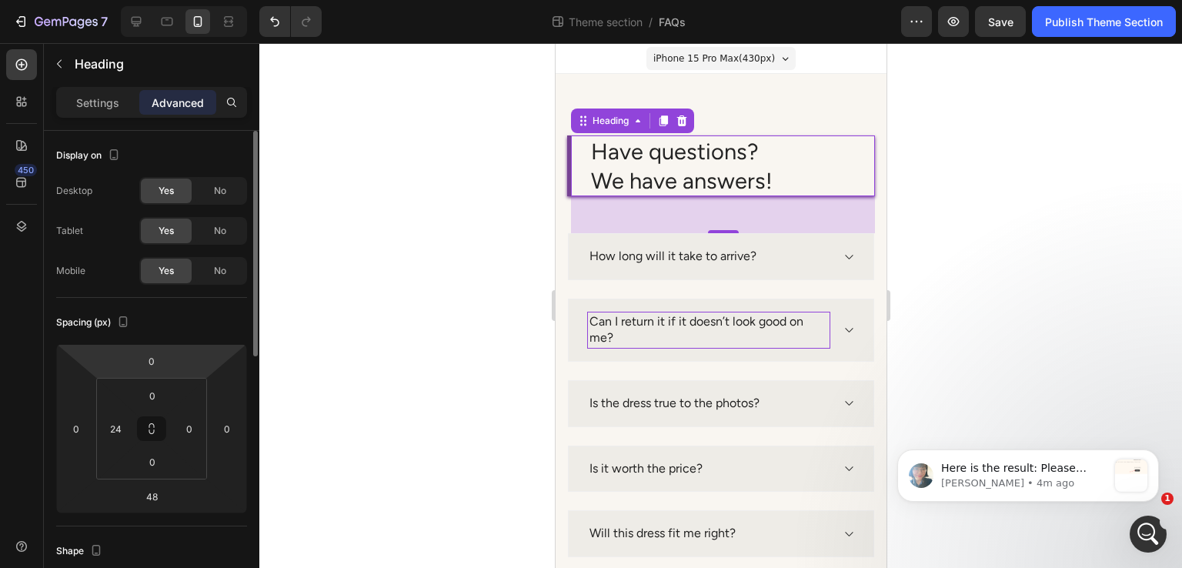
scroll to position [308, 0]
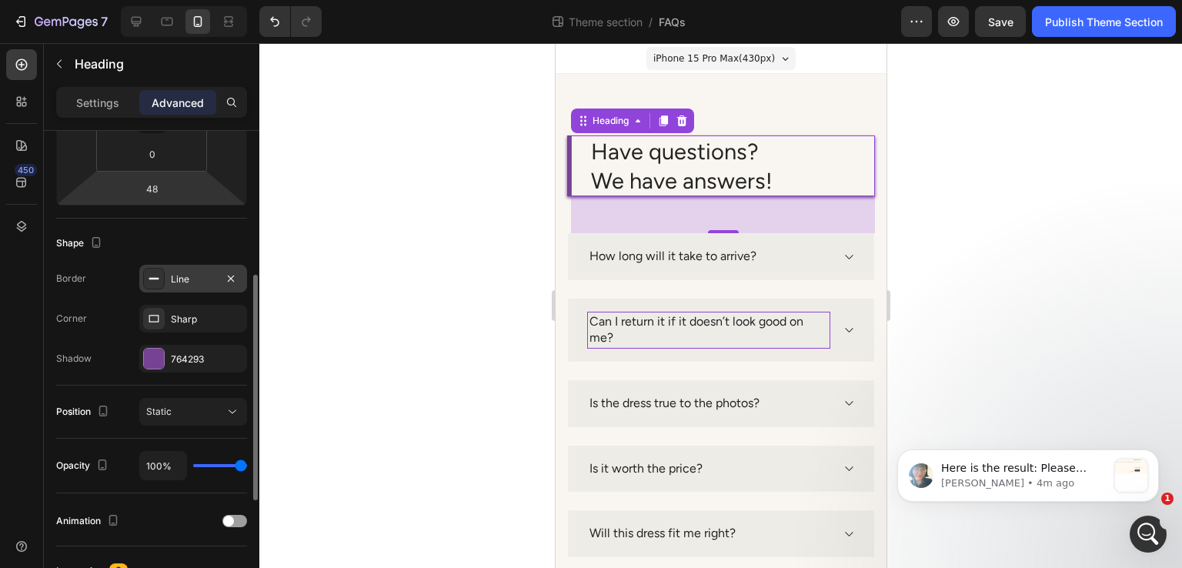
click at [183, 280] on div "Line" at bounding box center [193, 279] width 45 height 14
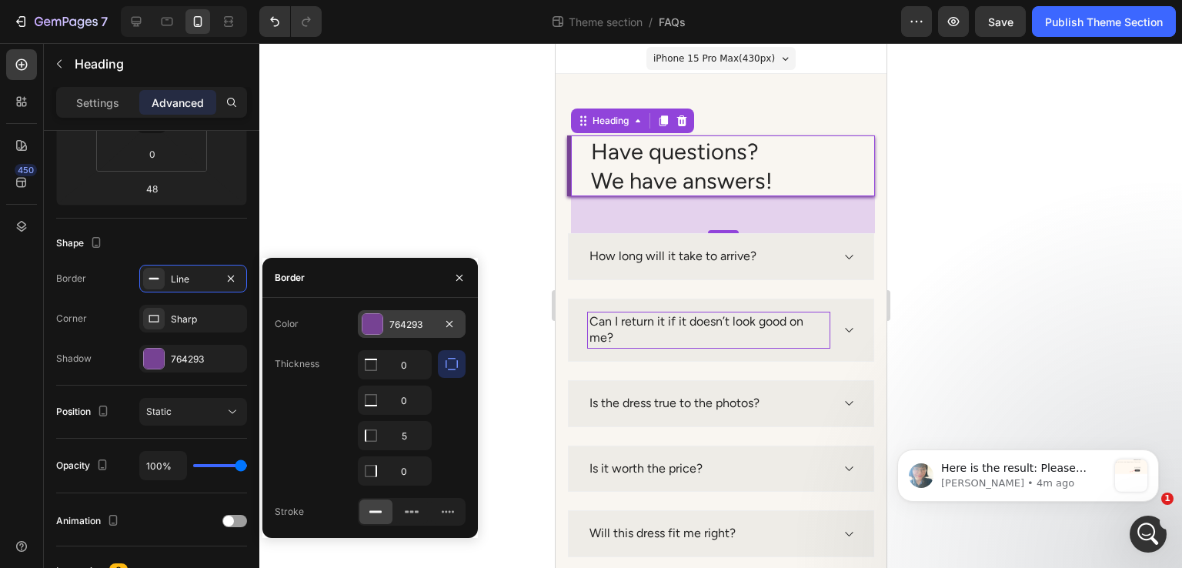
click at [391, 329] on div "764293" at bounding box center [411, 325] width 45 height 14
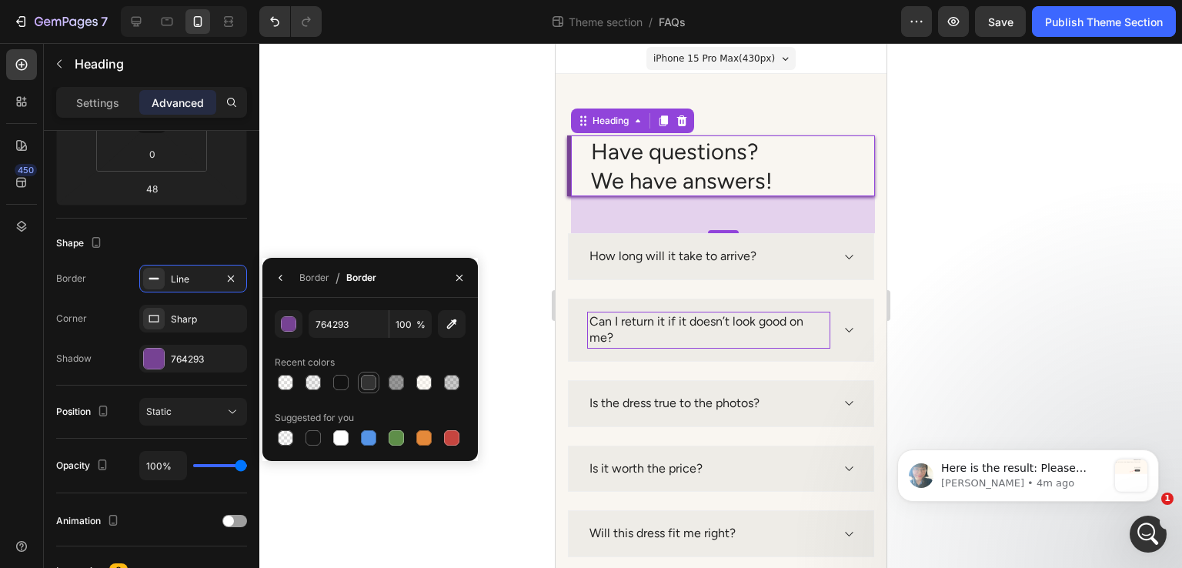
click at [363, 378] on div at bounding box center [368, 382] width 15 height 15
type input "333333"
click at [280, 275] on icon "button" at bounding box center [281, 278] width 12 height 12
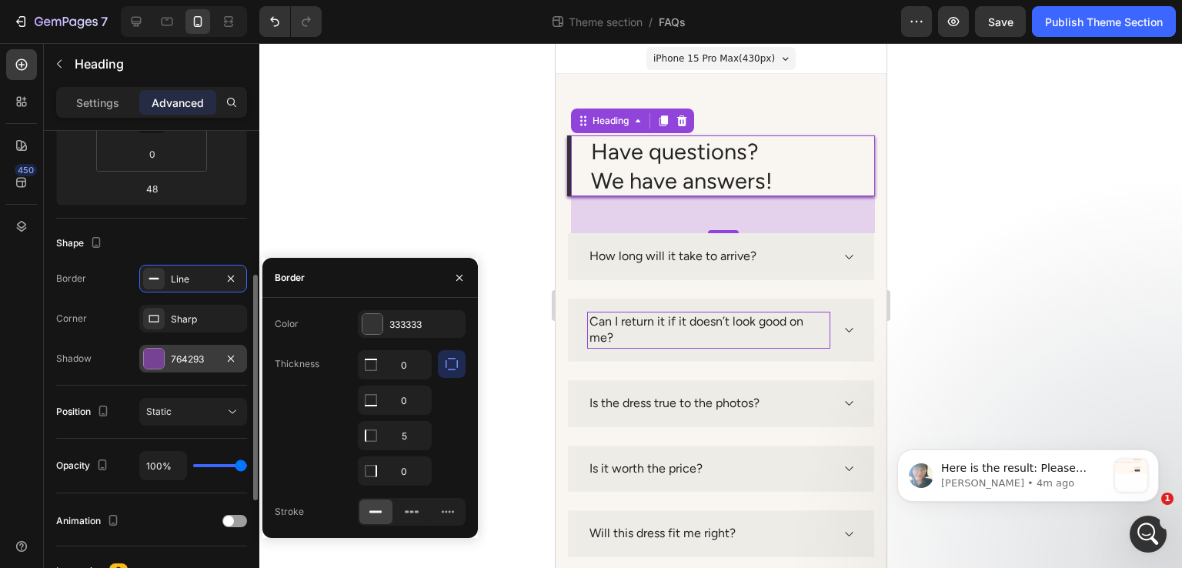
click at [203, 353] on div "764293" at bounding box center [193, 360] width 45 height 14
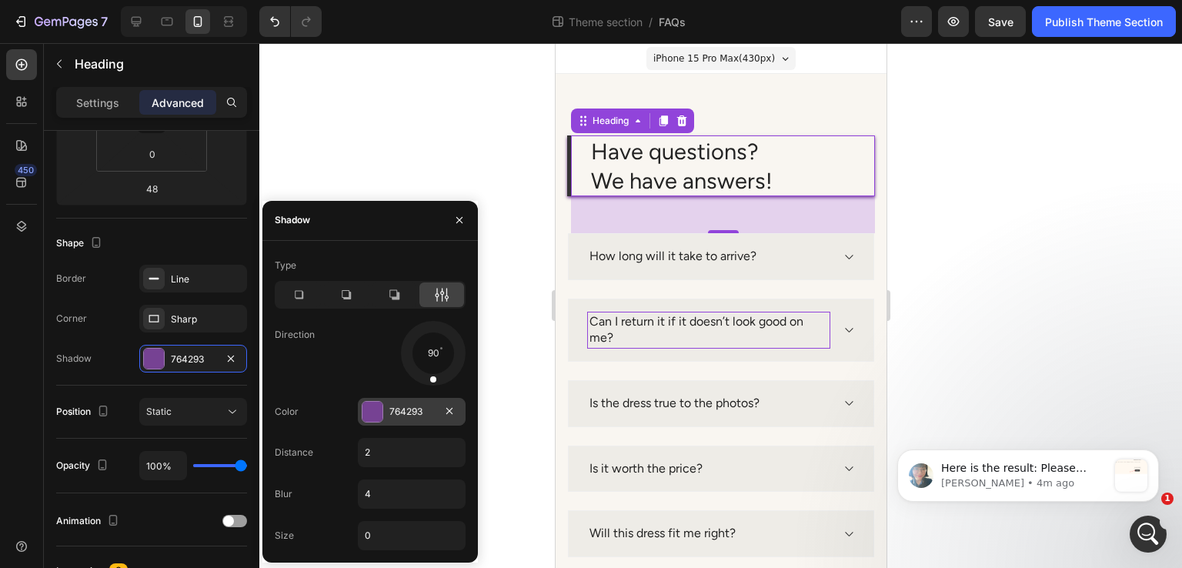
click at [392, 407] on div "764293" at bounding box center [411, 412] width 45 height 14
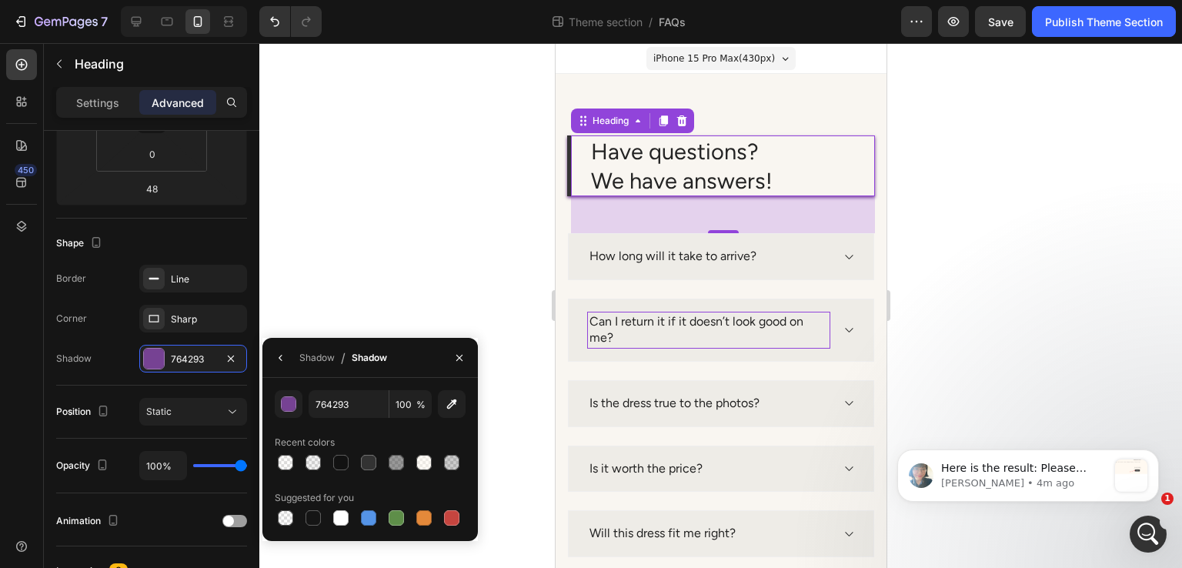
click at [366, 450] on div "Recent colors" at bounding box center [370, 442] width 191 height 25
click at [366, 455] on div at bounding box center [368, 462] width 15 height 15
type input "333333"
click at [288, 367] on button "button" at bounding box center [281, 358] width 25 height 25
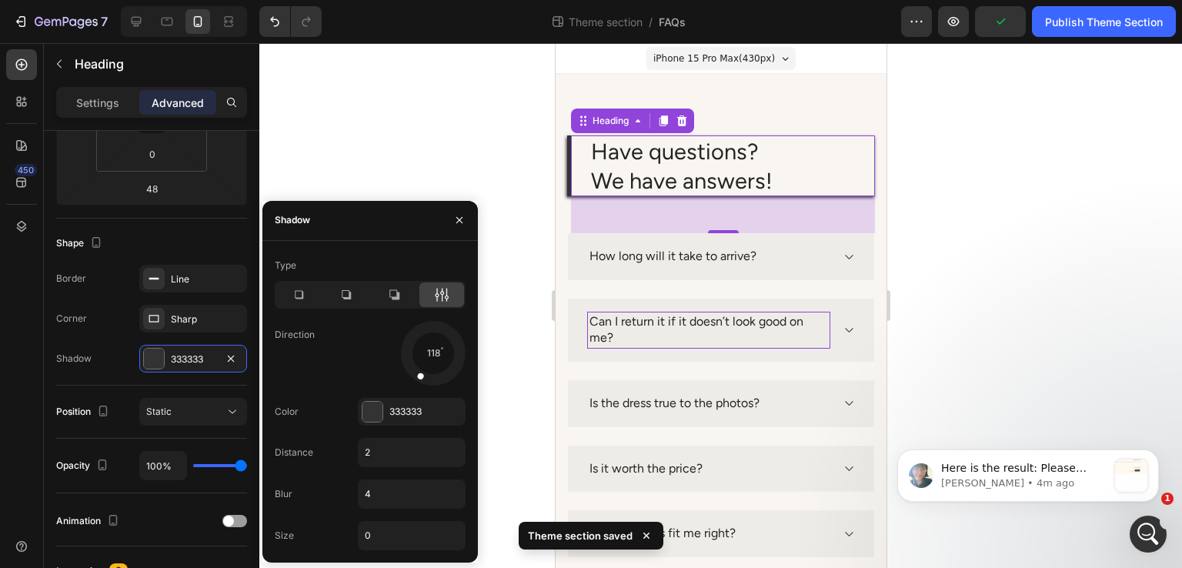
drag, startPoint x: 435, startPoint y: 381, endPoint x: 409, endPoint y: 391, distance: 27.3
click at [409, 391] on div "Type Direction 118 Color 333333 Distance 2 Blur 4 Size 0" at bounding box center [370, 401] width 216 height 297
click at [423, 376] on div at bounding box center [428, 369] width 18 height 35
click at [439, 354] on div at bounding box center [433, 353] width 69 height 69
click at [437, 354] on div at bounding box center [428, 369] width 18 height 35
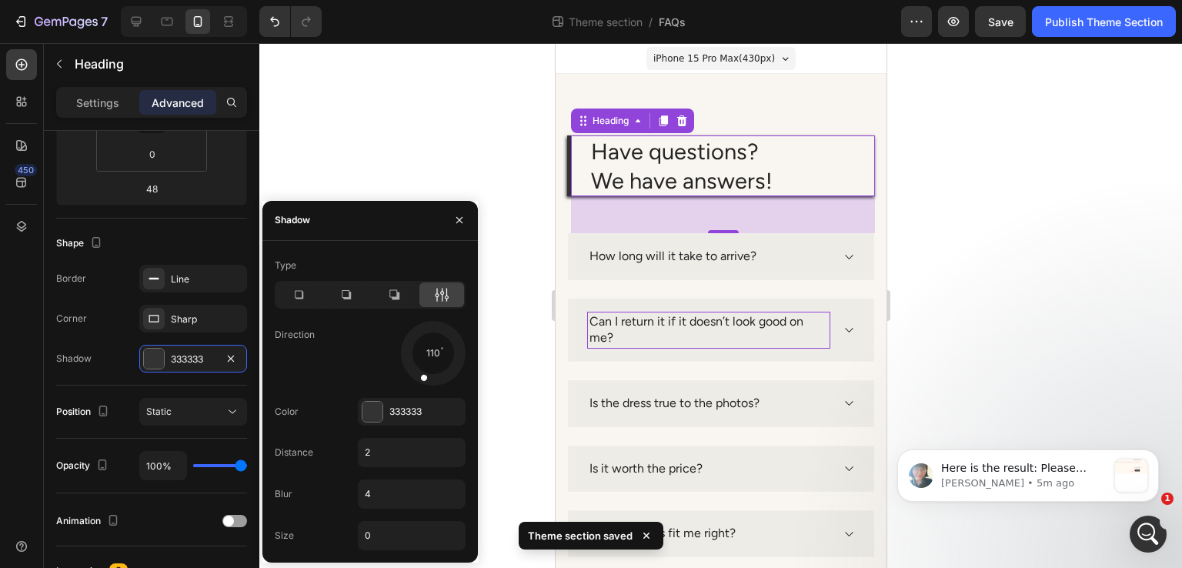
drag, startPoint x: 418, startPoint y: 374, endPoint x: 419, endPoint y: 383, distance: 8.5
click at [419, 383] on div at bounding box center [433, 353] width 69 height 69
click at [419, 382] on div at bounding box center [426, 368] width 21 height 35
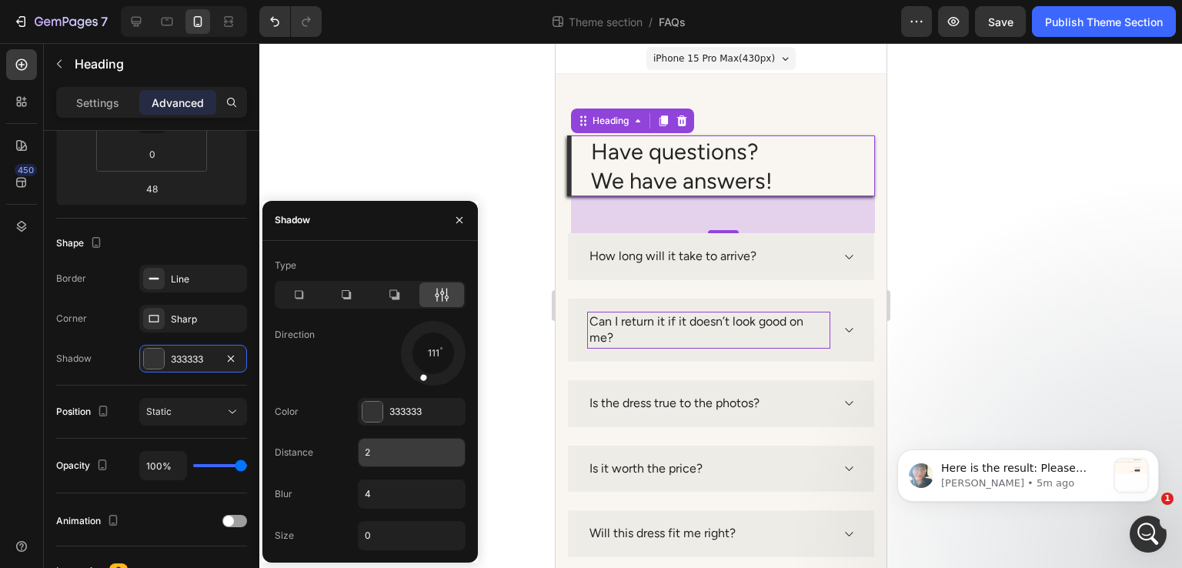
click at [377, 453] on input "2" at bounding box center [412, 453] width 106 height 28
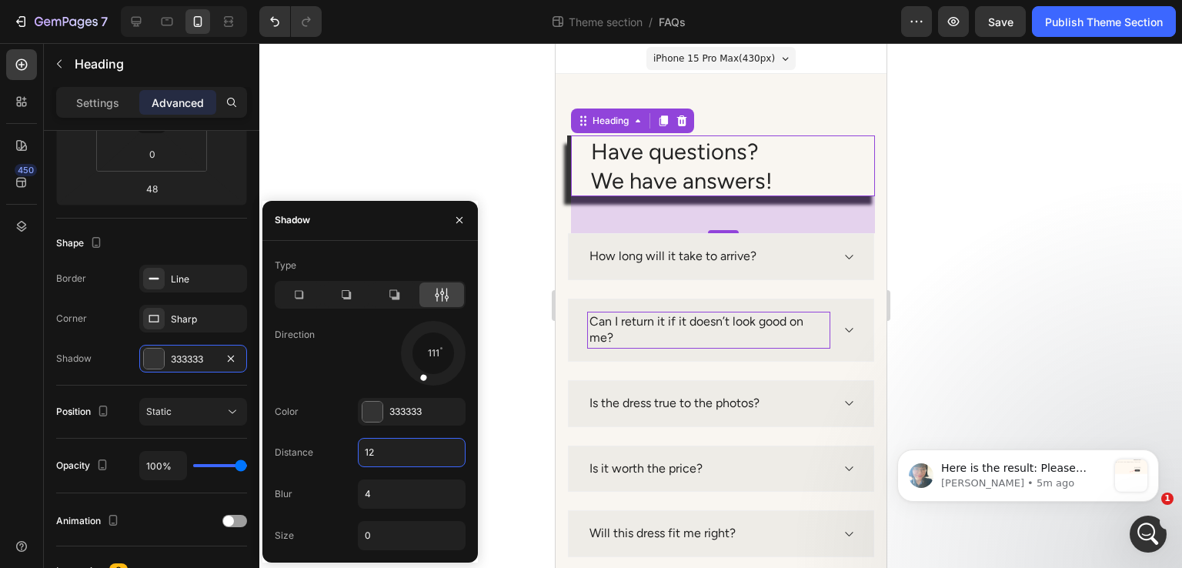
type input "12"
click at [377, 480] on div "4" at bounding box center [412, 494] width 108 height 29
click at [382, 491] on input "4" at bounding box center [412, 494] width 106 height 28
type input "12"
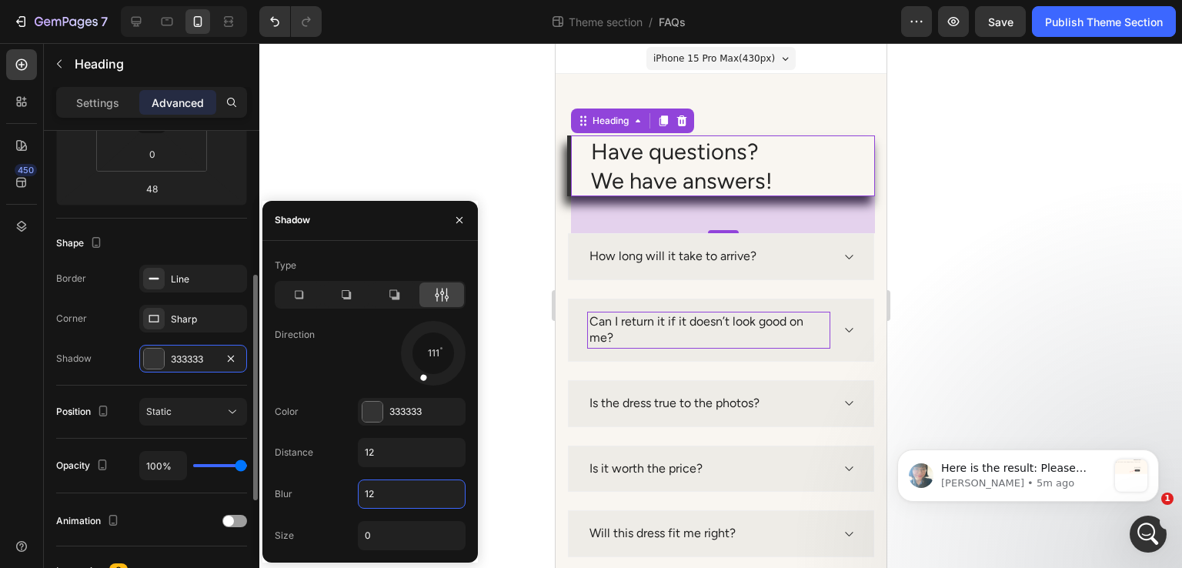
click at [219, 251] on div "Shape" at bounding box center [151, 243] width 191 height 25
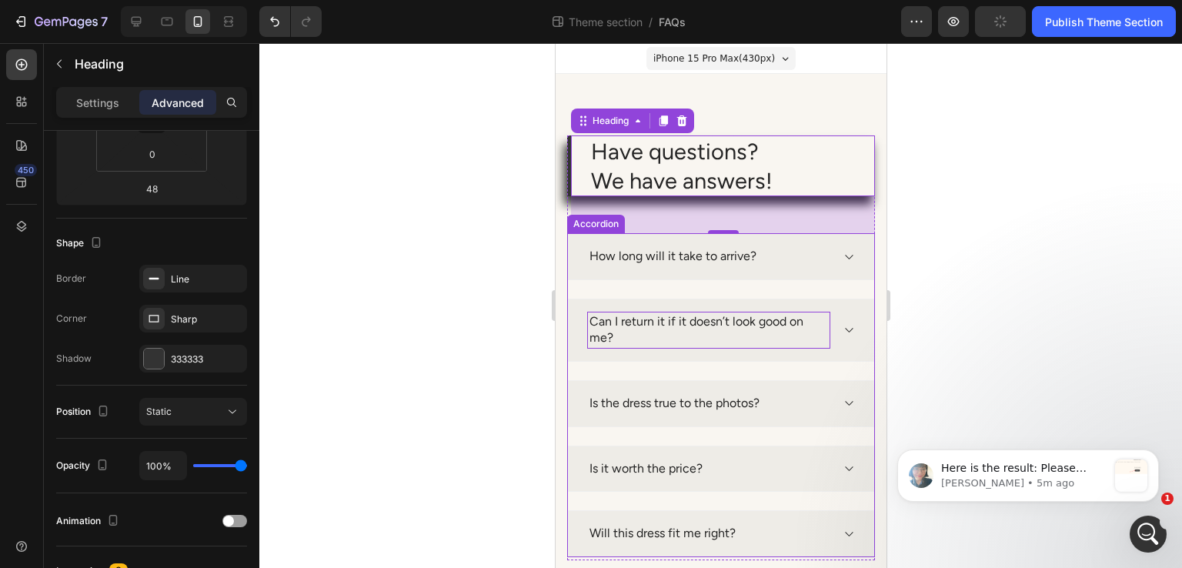
click at [493, 295] on div at bounding box center [720, 305] width 923 height 525
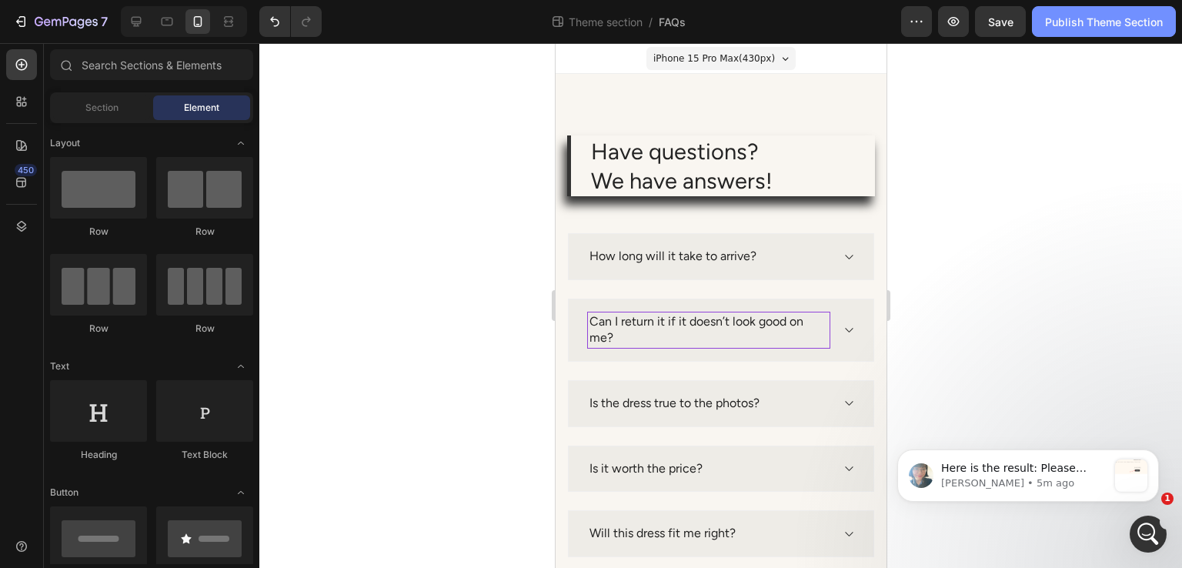
click at [1139, 14] on div "Publish Theme Section" at bounding box center [1104, 22] width 118 height 16
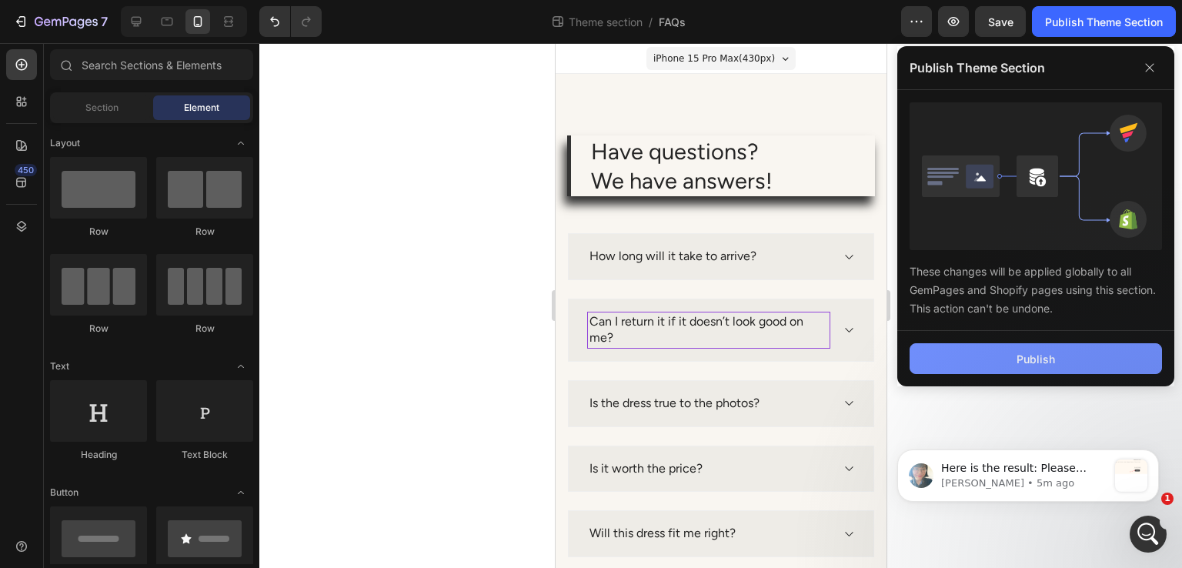
click at [1001, 364] on button "Publish" at bounding box center [1036, 358] width 252 height 31
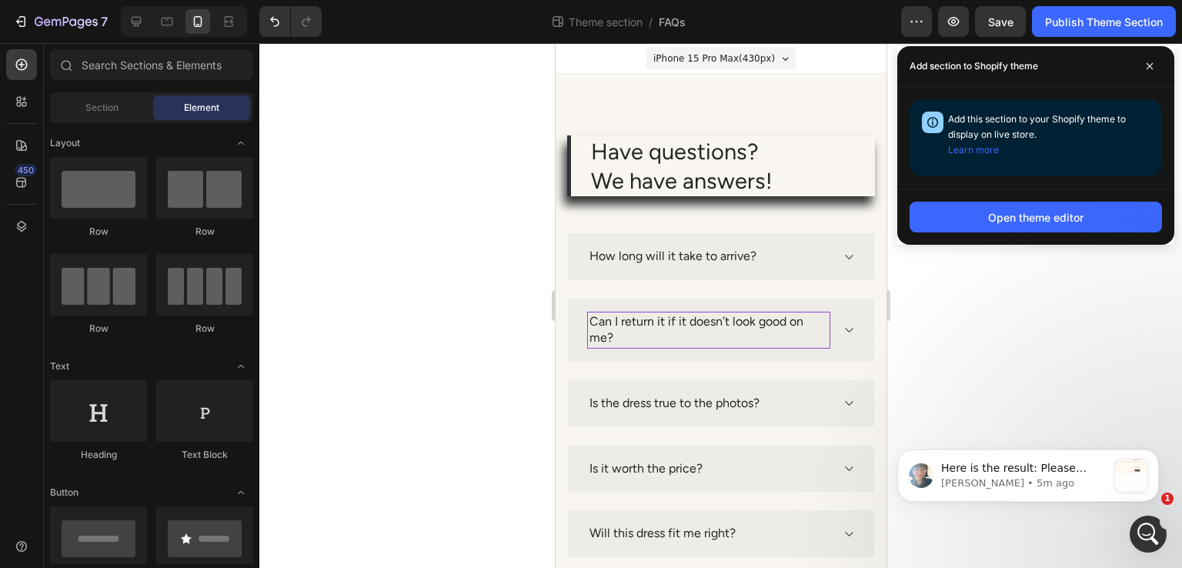
click at [1164, 69] on div "Add section to Shopify theme" at bounding box center [1035, 66] width 277 height 41
click at [1063, 213] on div "Open theme editor" at bounding box center [1035, 217] width 95 height 16
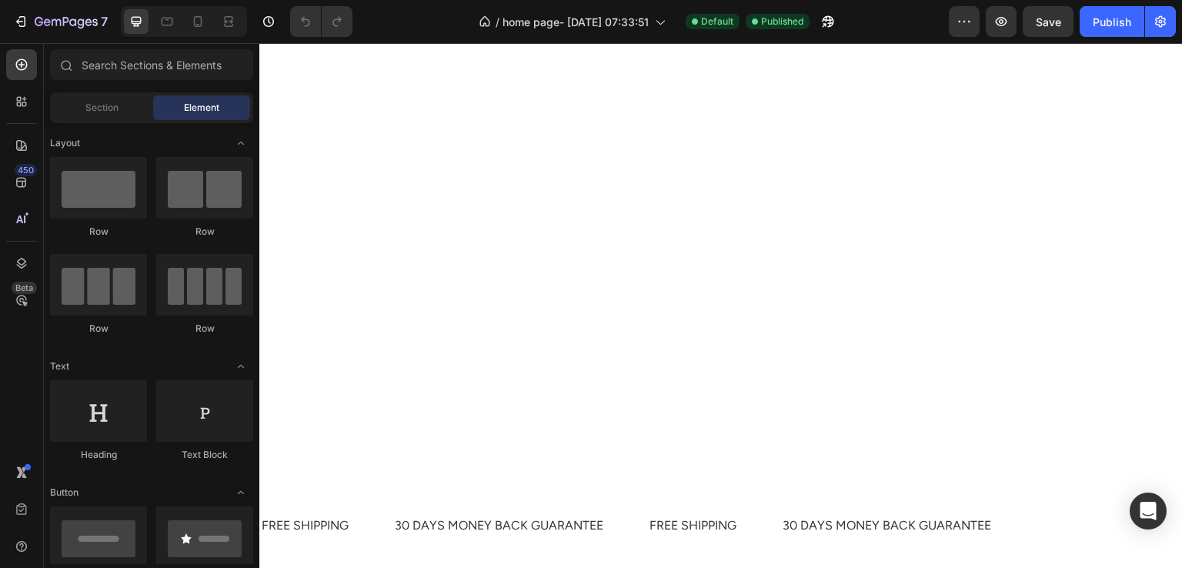
scroll to position [3695, 0]
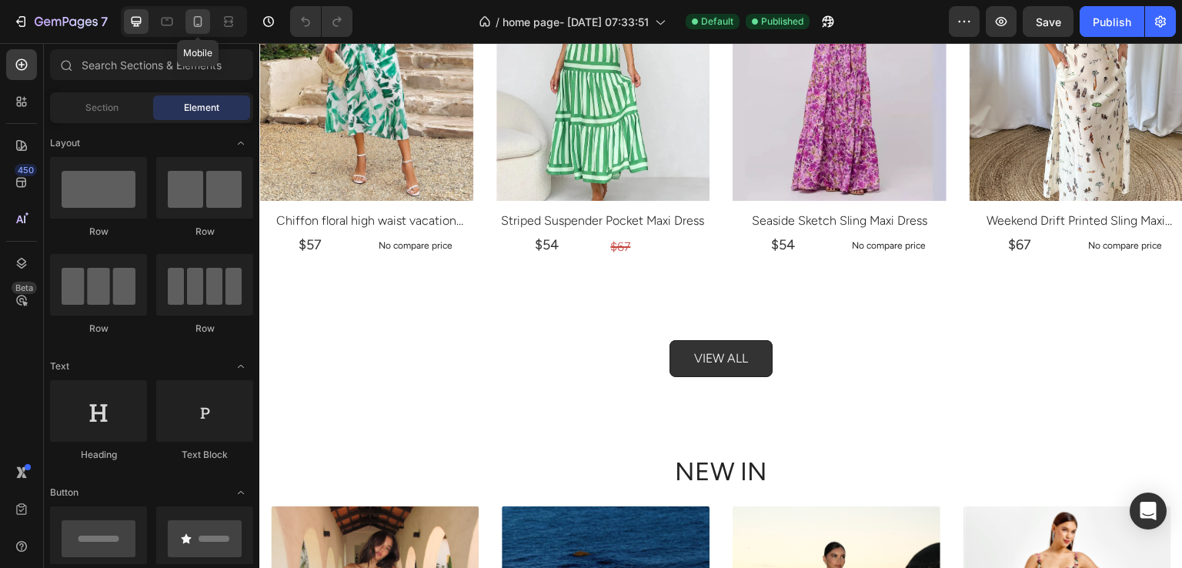
click at [196, 19] on icon at bounding box center [197, 21] width 15 height 15
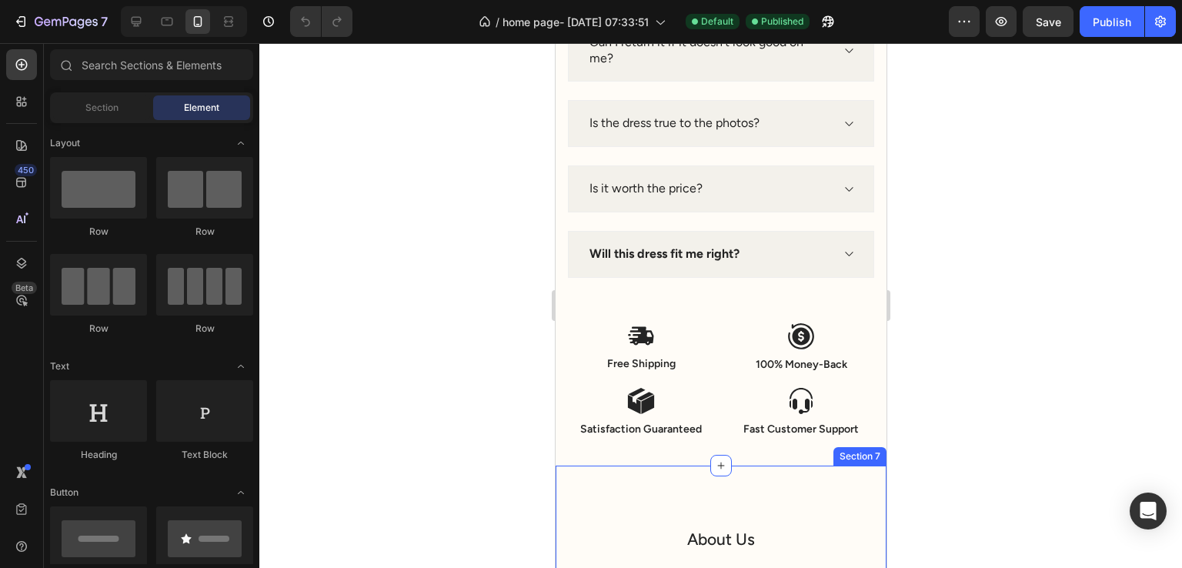
scroll to position [5452, 0]
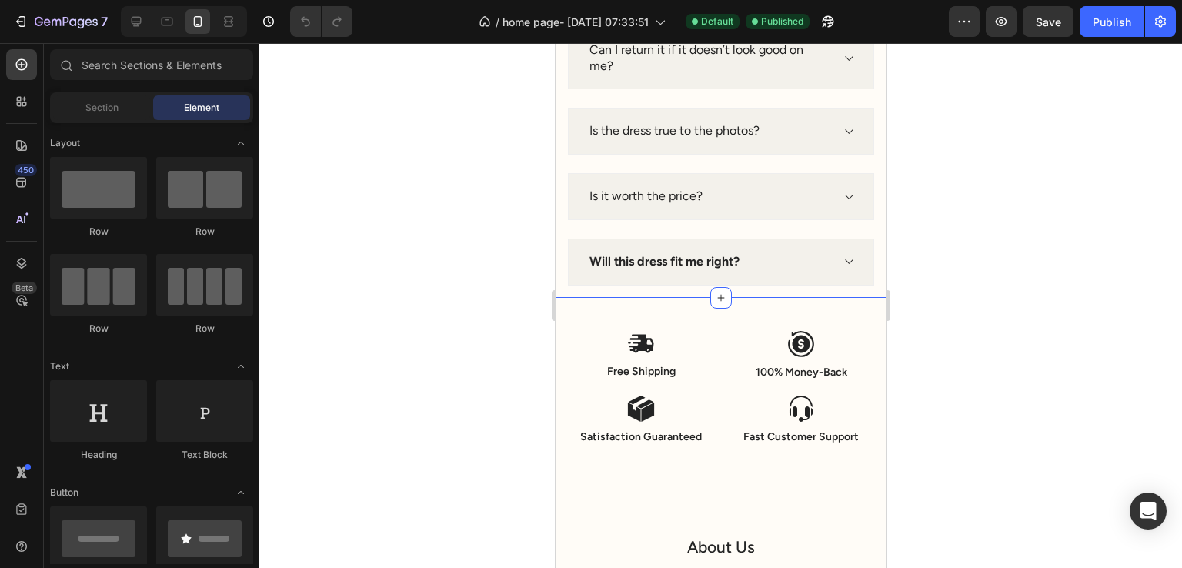
drag, startPoint x: 1106, startPoint y: 266, endPoint x: 555, endPoint y: 219, distance: 553.0
click at [558, 219] on div "Have questions? We have answers! Heading How long will it take to arrive? Can I…" at bounding box center [720, 80] width 331 height 436
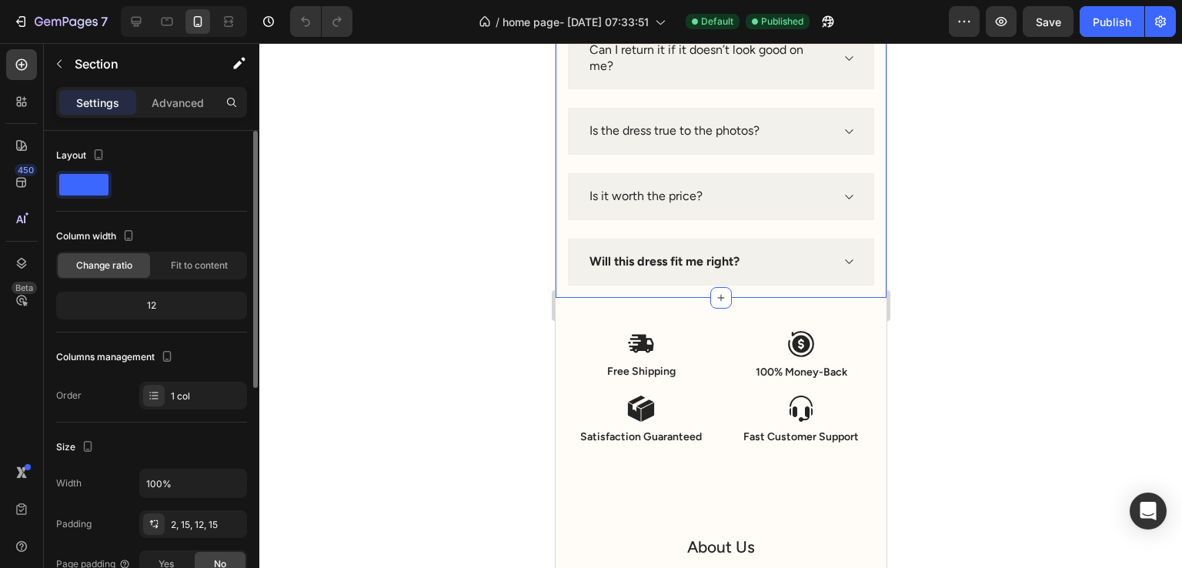
scroll to position [385, 0]
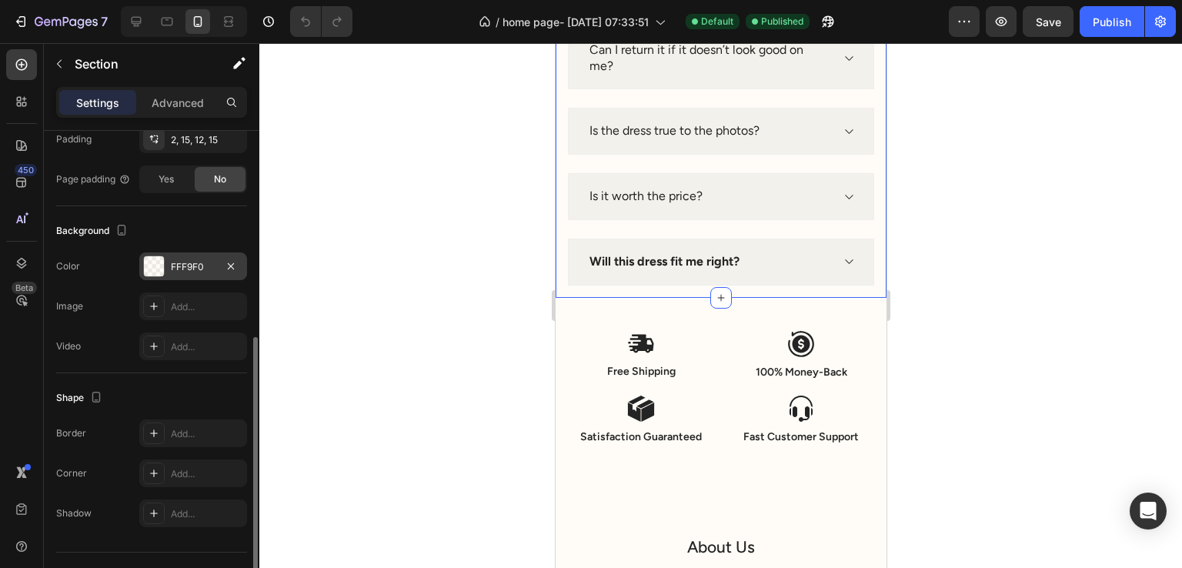
click at [196, 272] on div "FFF9F0" at bounding box center [193, 266] width 108 height 28
click at [200, 237] on div "Background" at bounding box center [151, 231] width 191 height 25
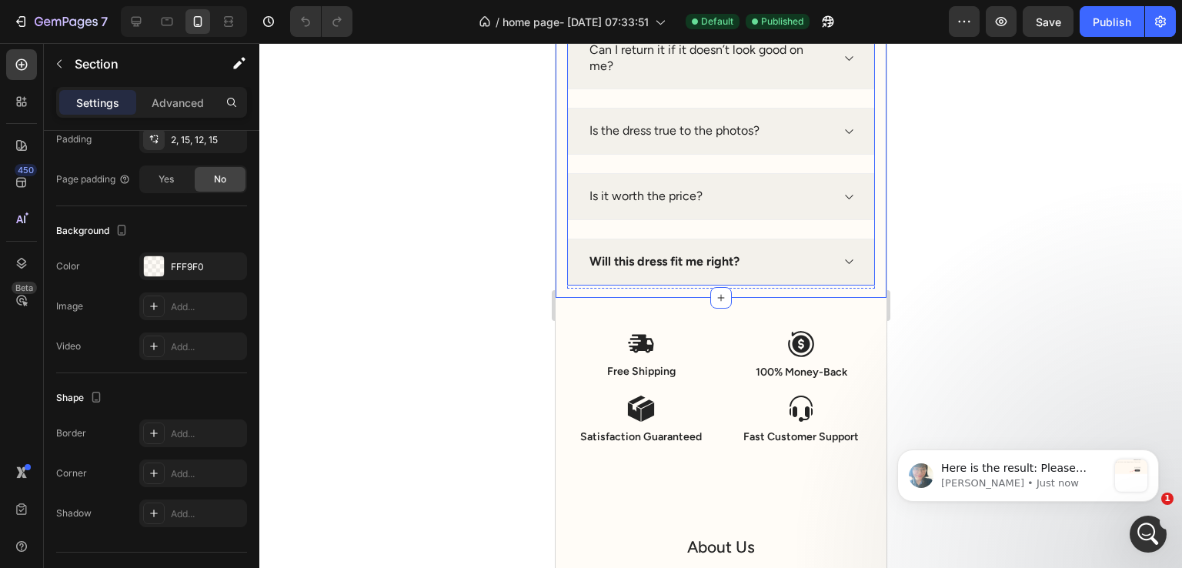
scroll to position [5375, 0]
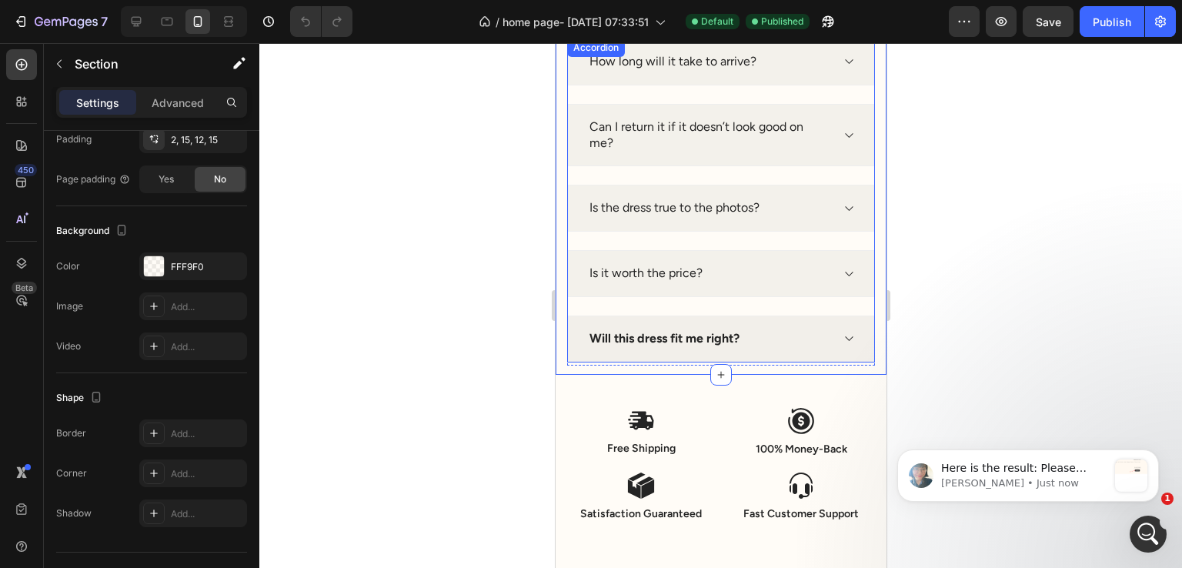
click at [626, 339] on strong "Will this dress fit me right?" at bounding box center [664, 338] width 150 height 15
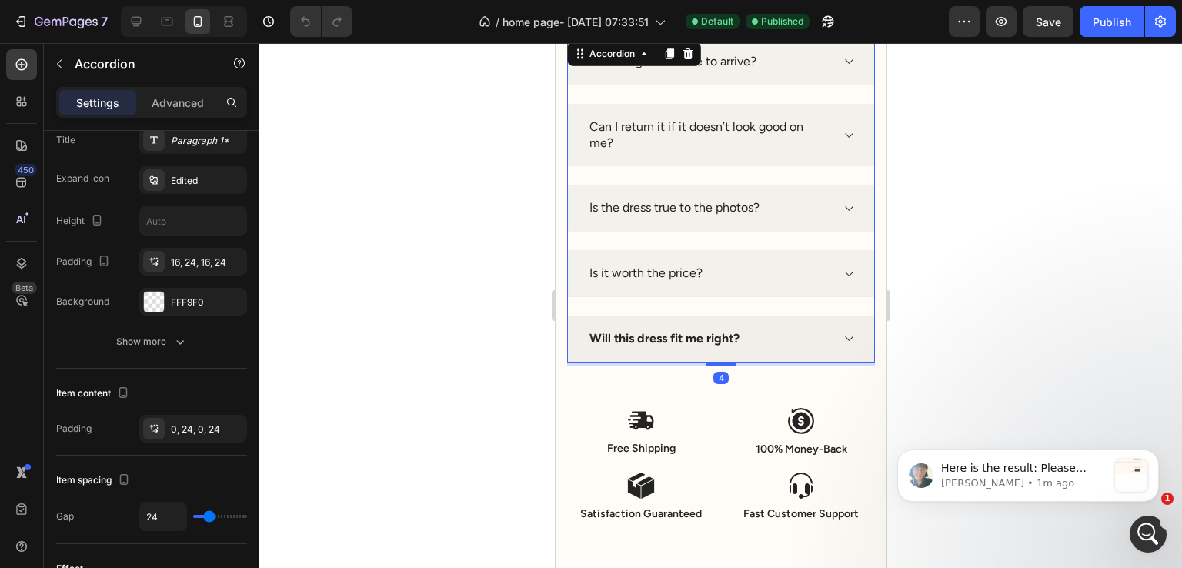
scroll to position [0, 0]
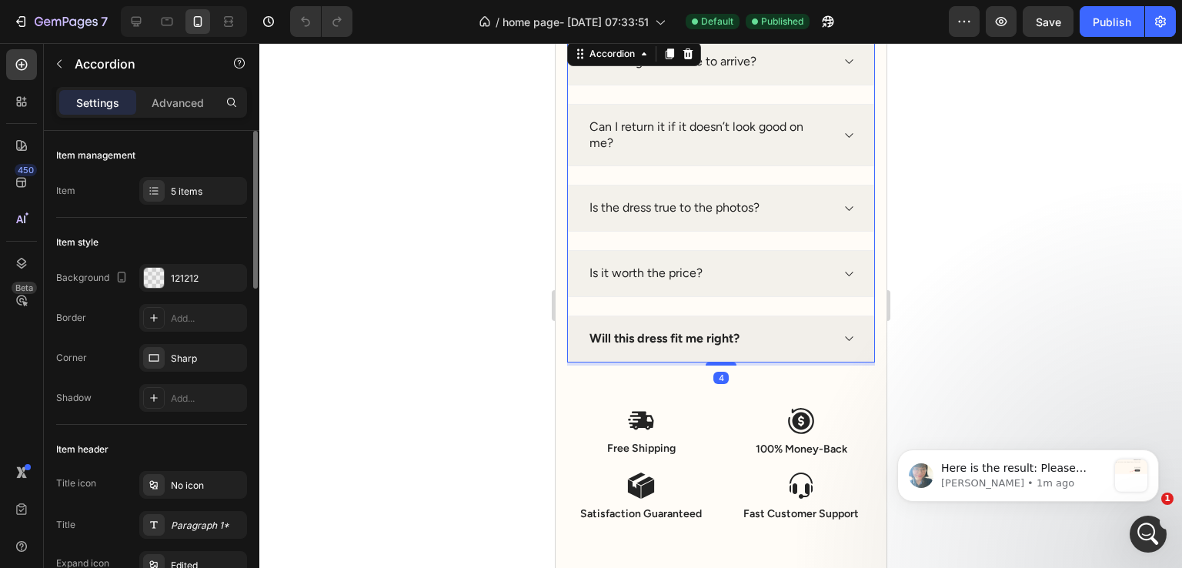
click at [626, 339] on strong "Will this dress fit me right?" at bounding box center [664, 338] width 150 height 15
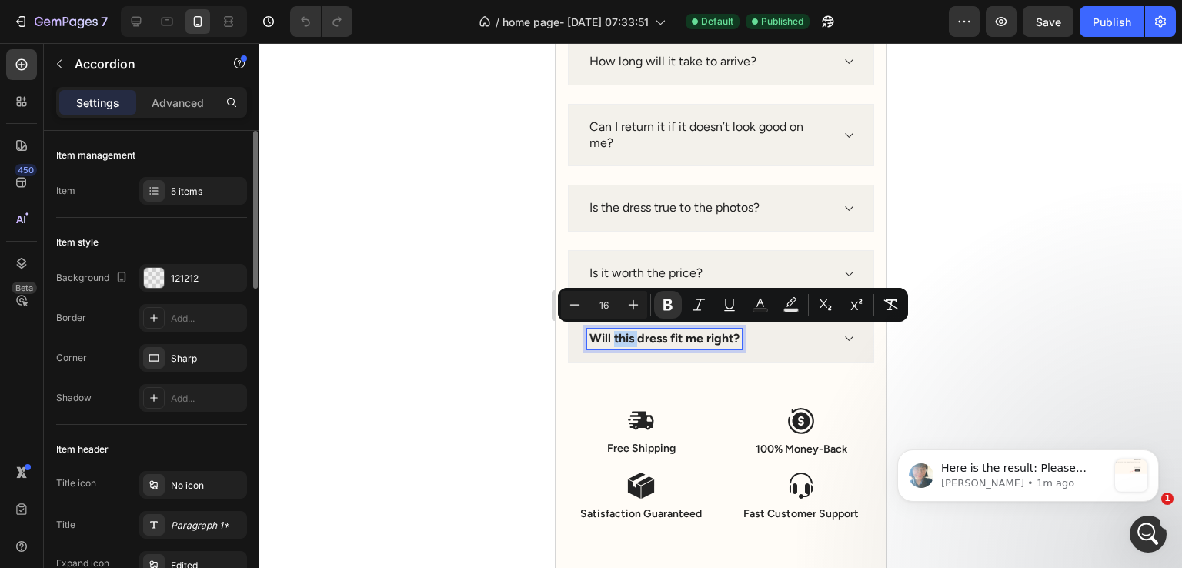
click at [630, 336] on strong "Will this dress fit me right?" at bounding box center [664, 338] width 150 height 15
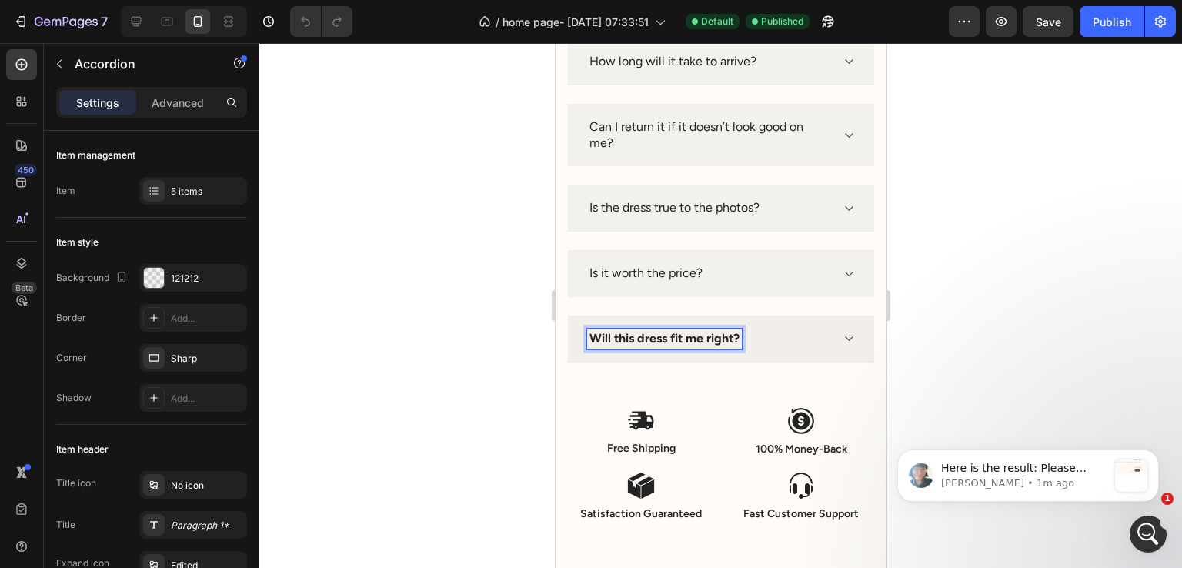
click at [650, 331] on strong "Will this dress fit me right?" at bounding box center [664, 338] width 150 height 15
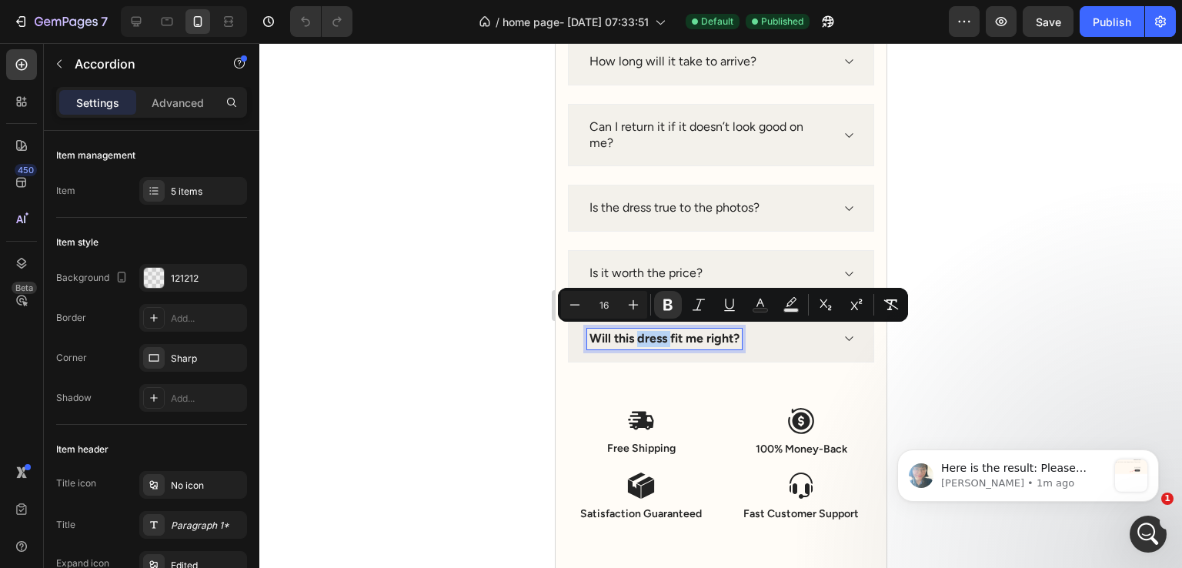
click at [652, 333] on strong "Will this dress fit me right?" at bounding box center [664, 338] width 150 height 15
click at [671, 333] on strong "Will this dress fit me right?" at bounding box center [664, 338] width 150 height 15
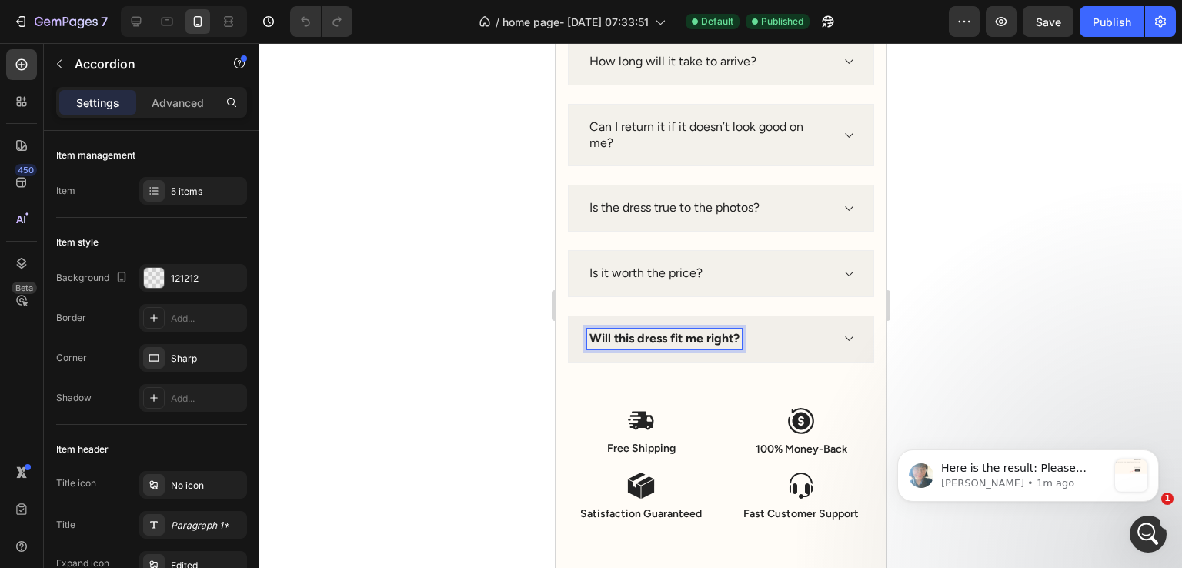
click at [671, 333] on strong "Will this dress fit me right?" at bounding box center [664, 338] width 150 height 15
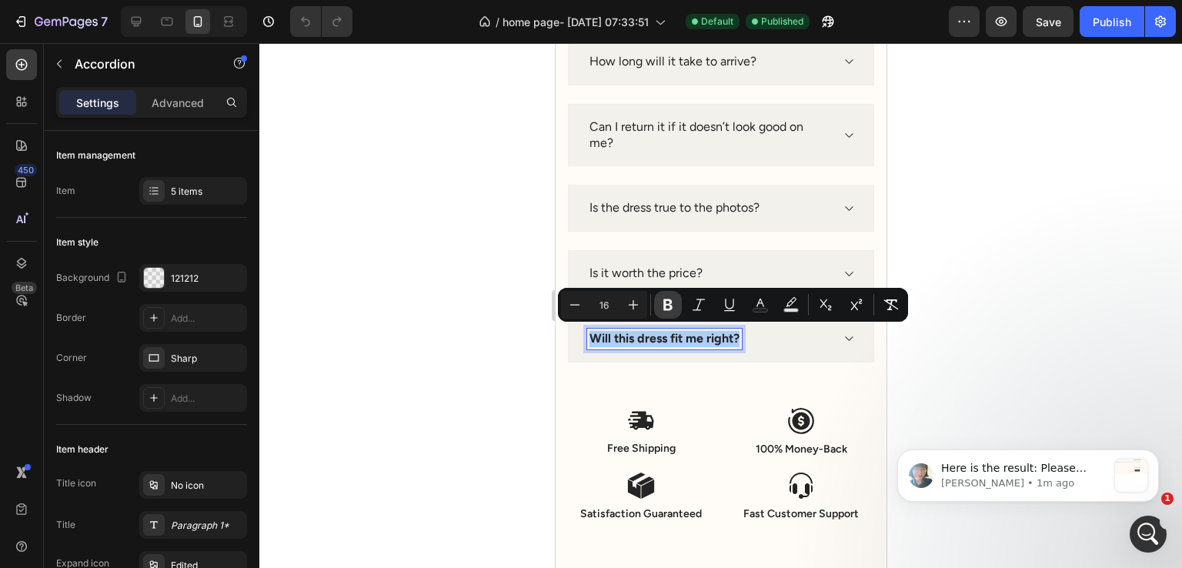
click at [671, 299] on icon "Editor contextual toolbar" at bounding box center [667, 304] width 15 height 15
click at [902, 214] on div at bounding box center [720, 305] width 923 height 525
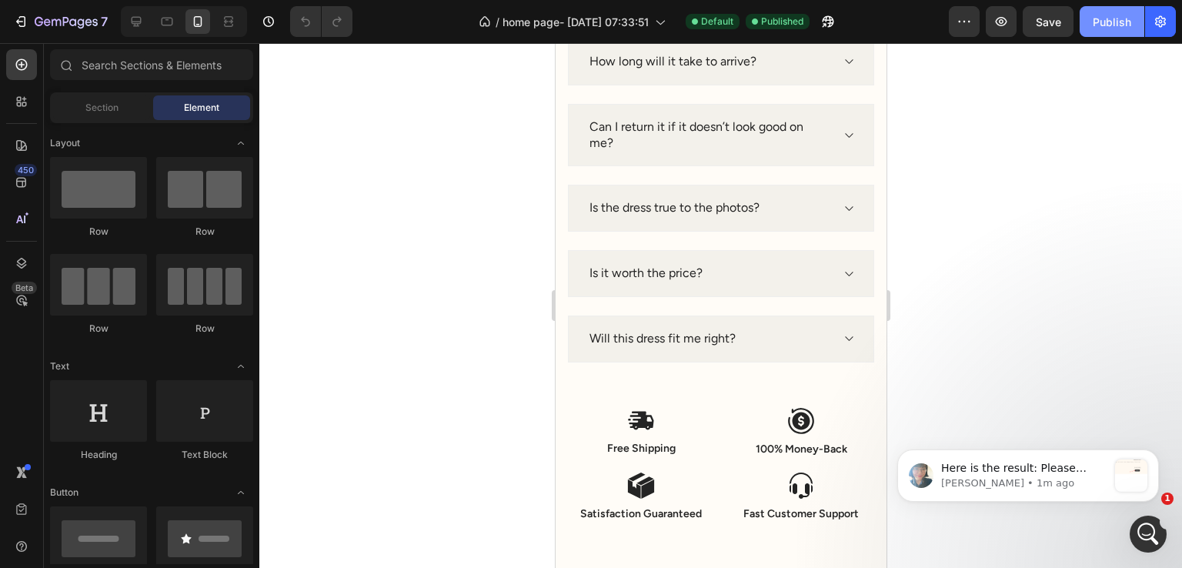
click at [1102, 22] on div "Publish" at bounding box center [1112, 22] width 38 height 16
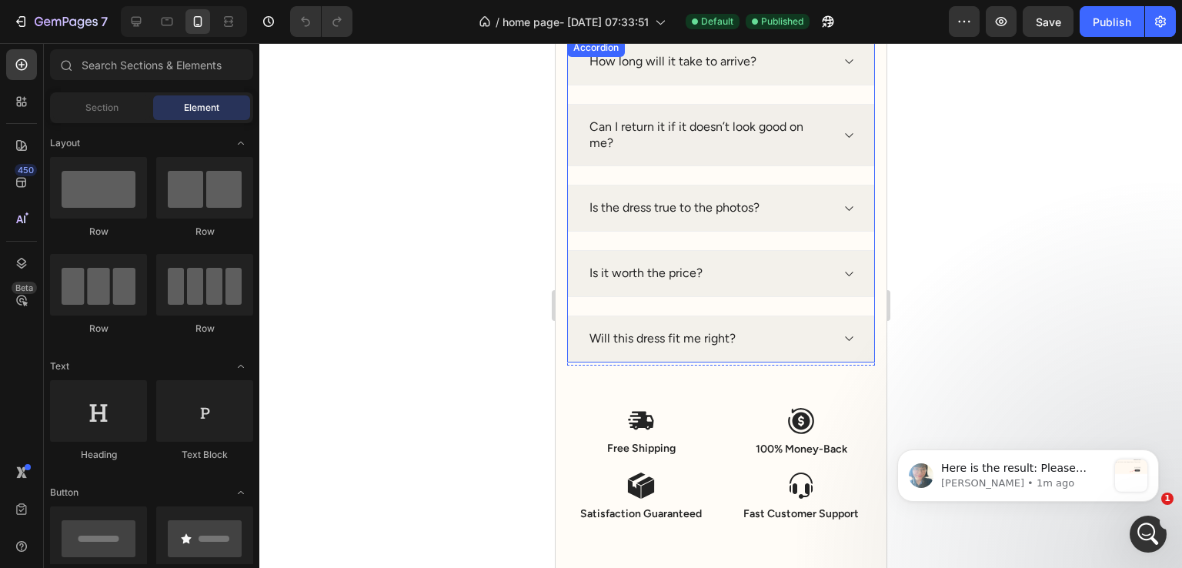
click at [600, 125] on p "Can I return it if it doesn’t look good on me?" at bounding box center [708, 135] width 239 height 32
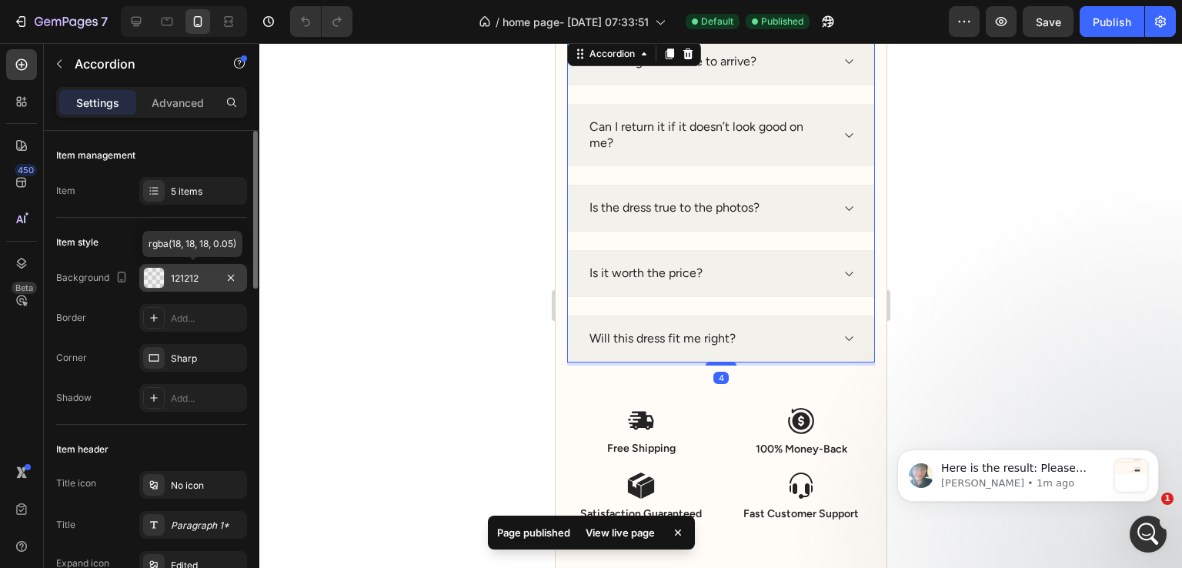
click at [175, 289] on div "121212" at bounding box center [193, 278] width 108 height 28
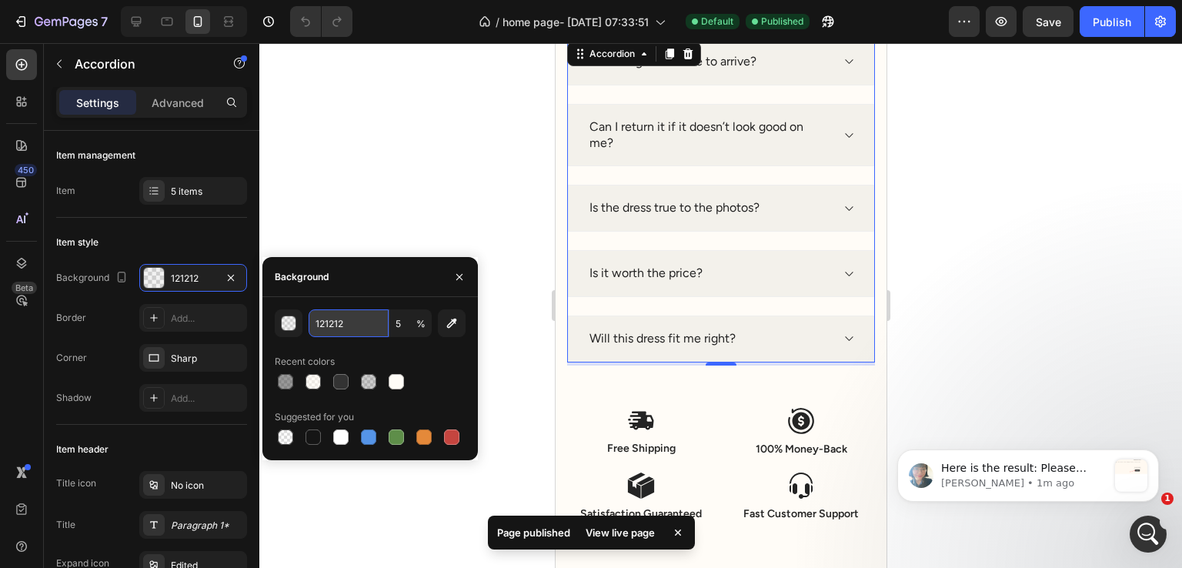
click at [342, 332] on input "121212" at bounding box center [349, 323] width 80 height 28
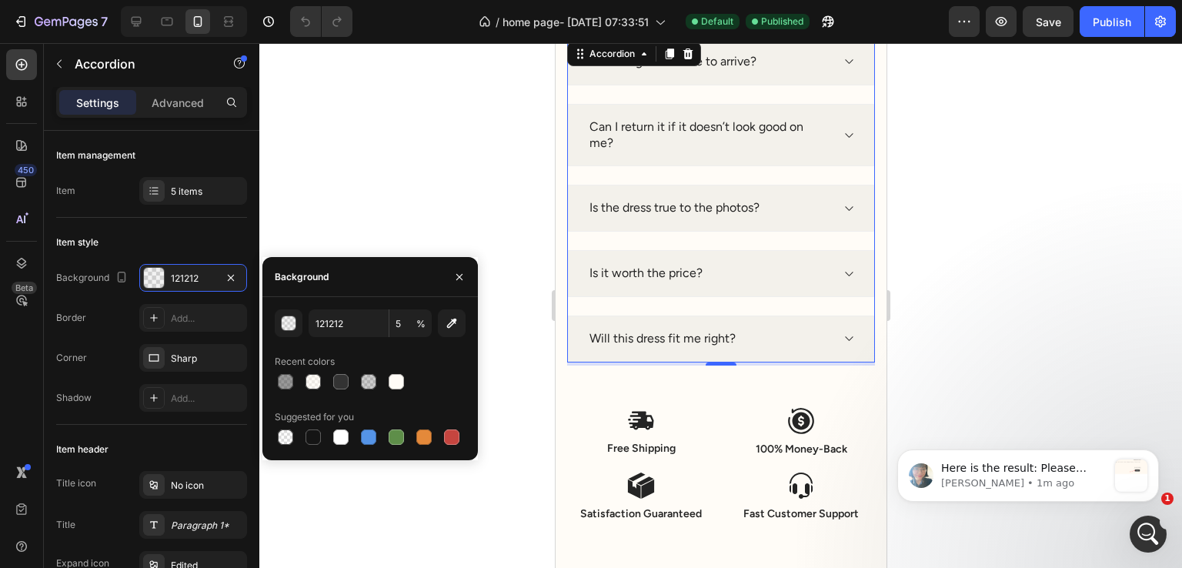
click at [714, 243] on div "How long will it take to arrive? Can I return it if it doesn’t look good on me?…" at bounding box center [721, 200] width 308 height 324
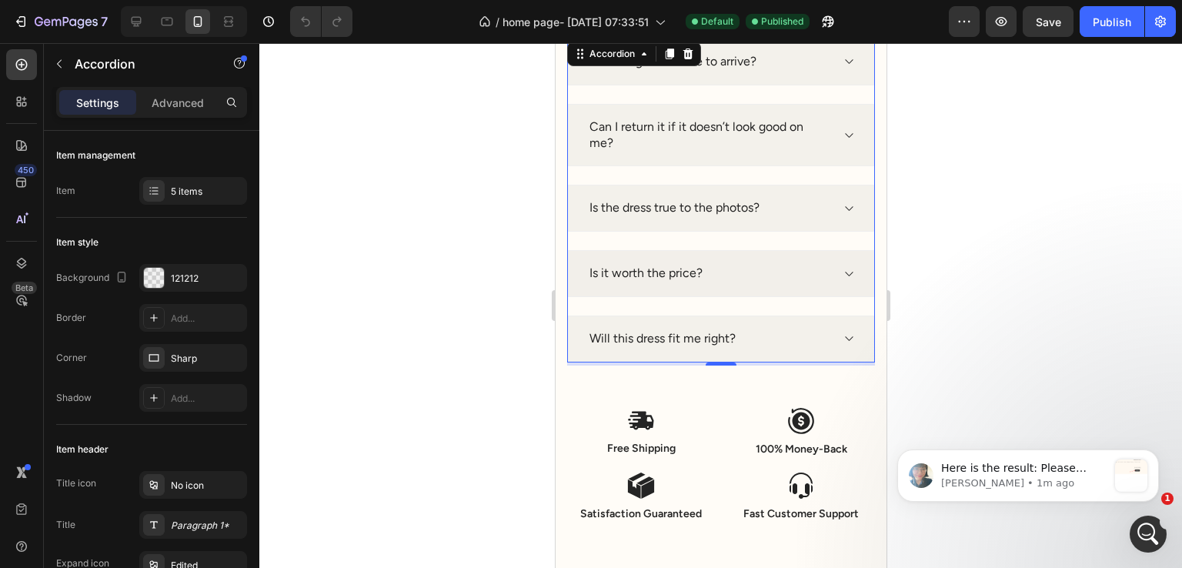
scroll to position [5298, 0]
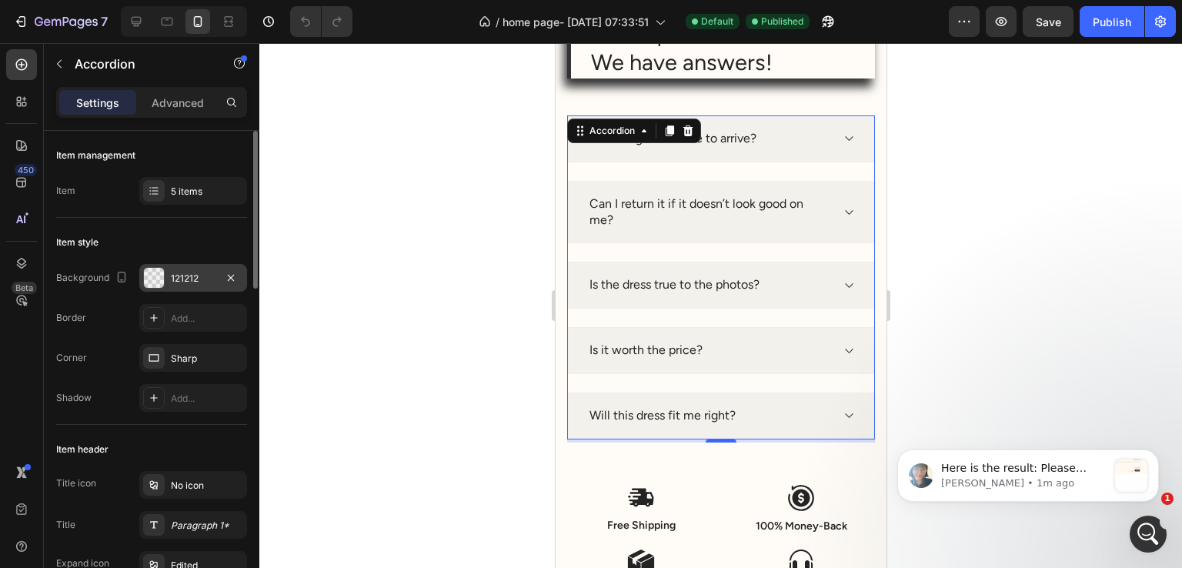
click at [179, 268] on div "121212" at bounding box center [193, 278] width 108 height 28
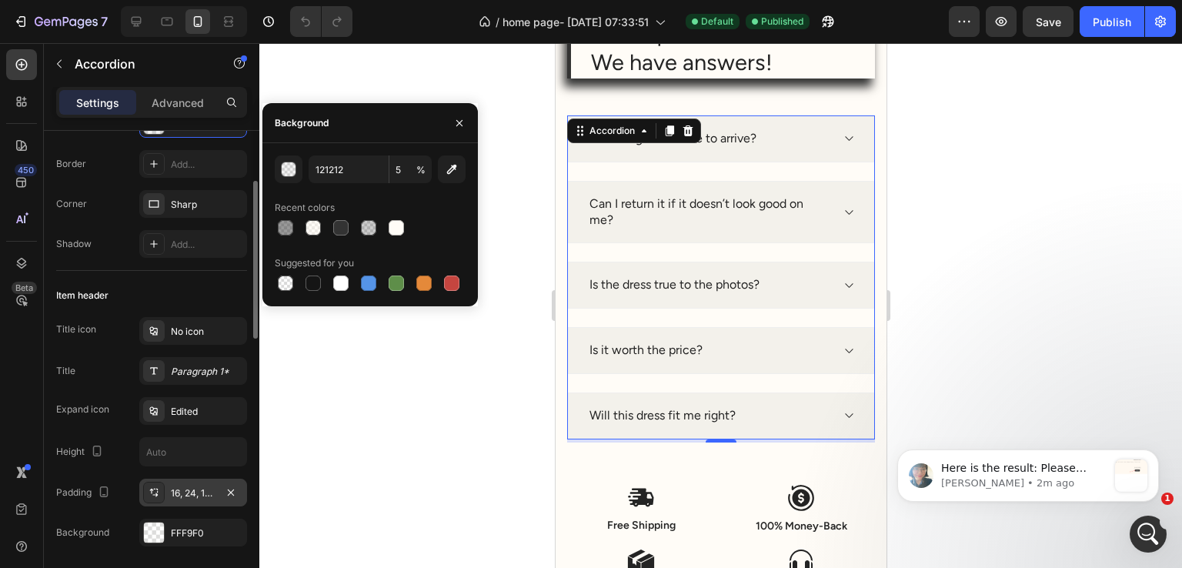
scroll to position [231, 0]
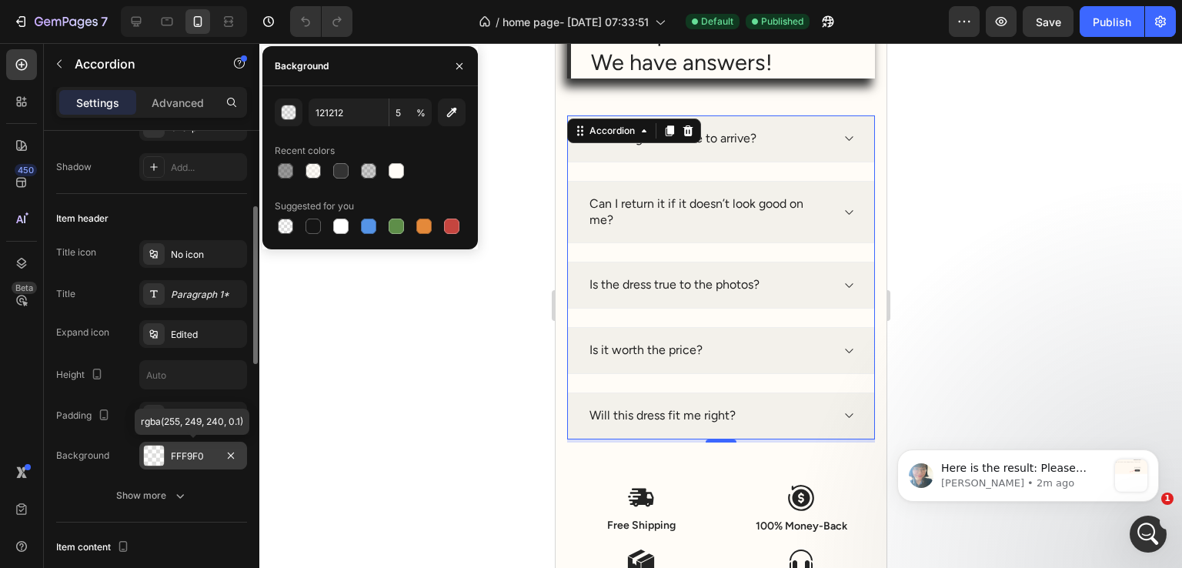
click at [196, 456] on div "FFF9F0" at bounding box center [193, 457] width 45 height 14
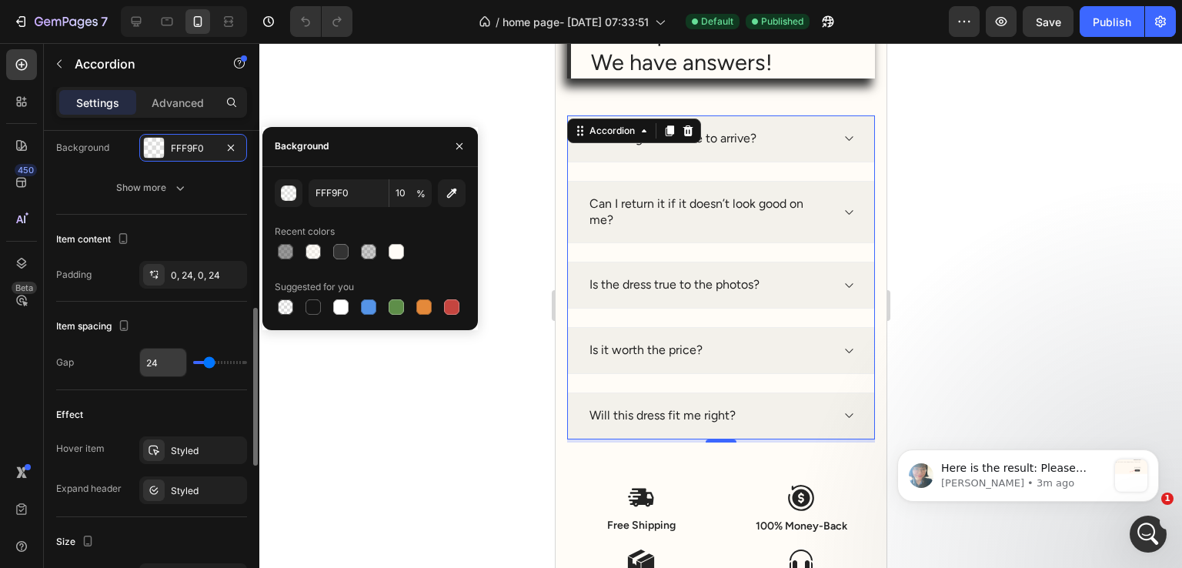
scroll to position [616, 0]
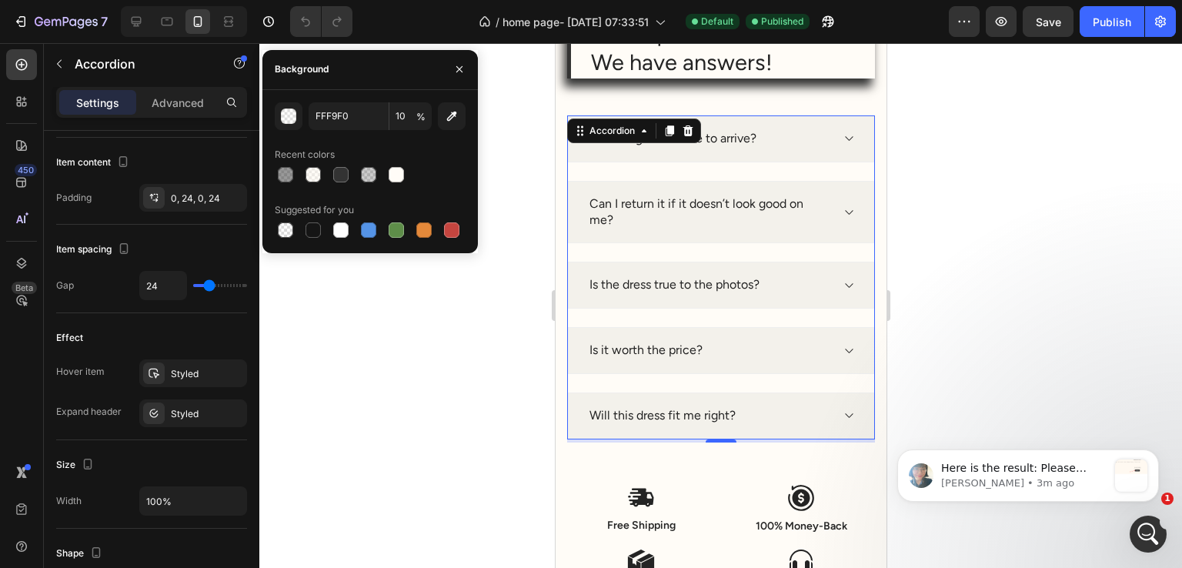
click at [786, 248] on div "How long will it take to arrive? Can I return it if it doesn’t look good on me?…" at bounding box center [721, 277] width 308 height 324
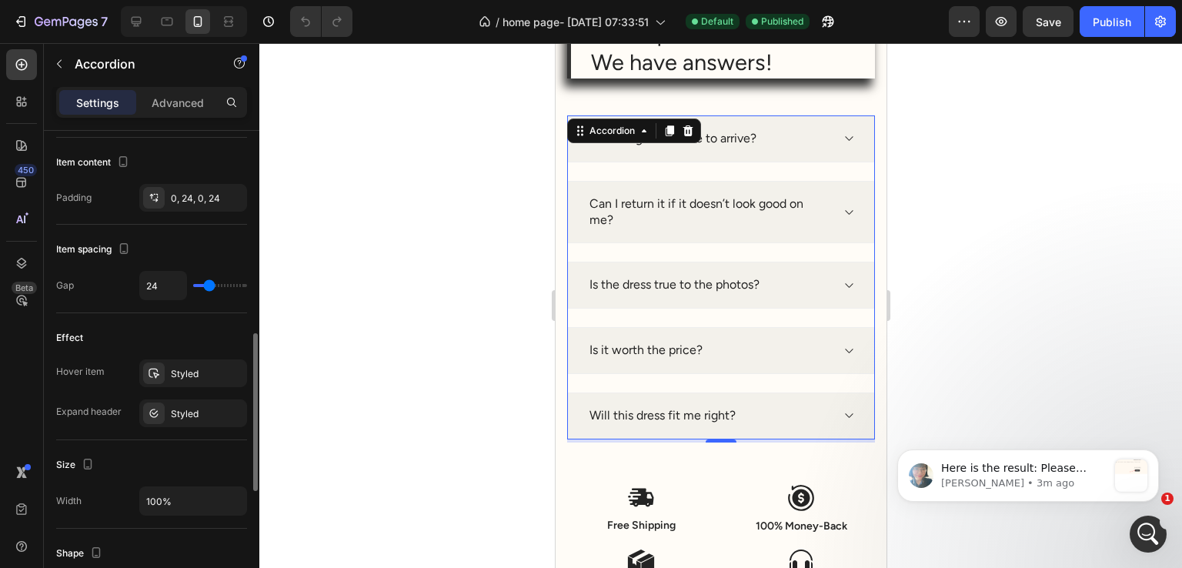
scroll to position [982, 0]
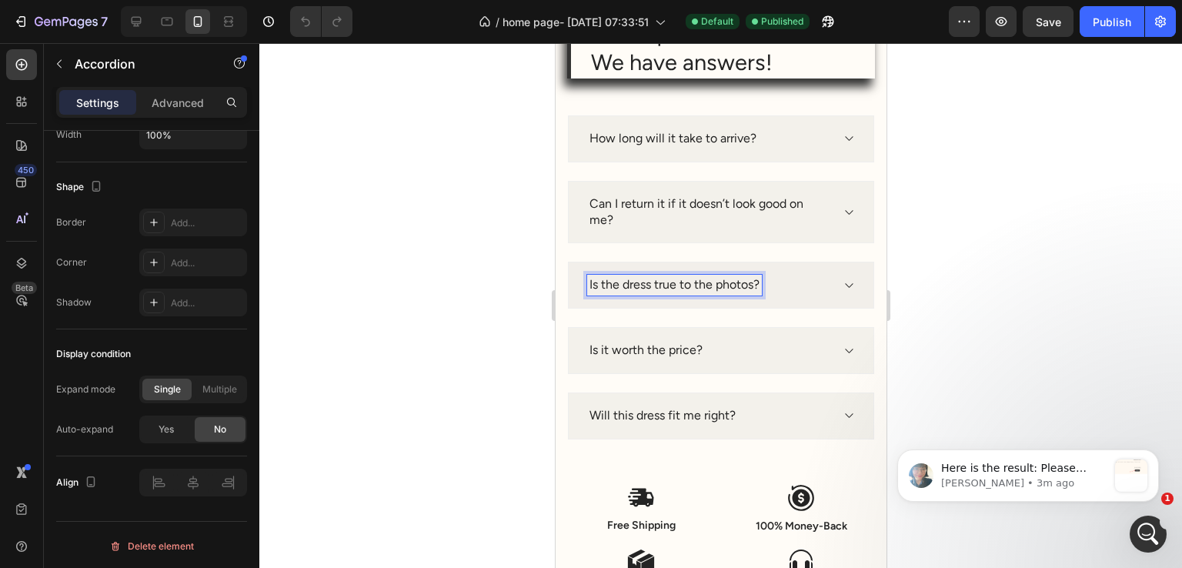
click at [780, 266] on div "Is the dress true to the photos?" at bounding box center [720, 285] width 306 height 47
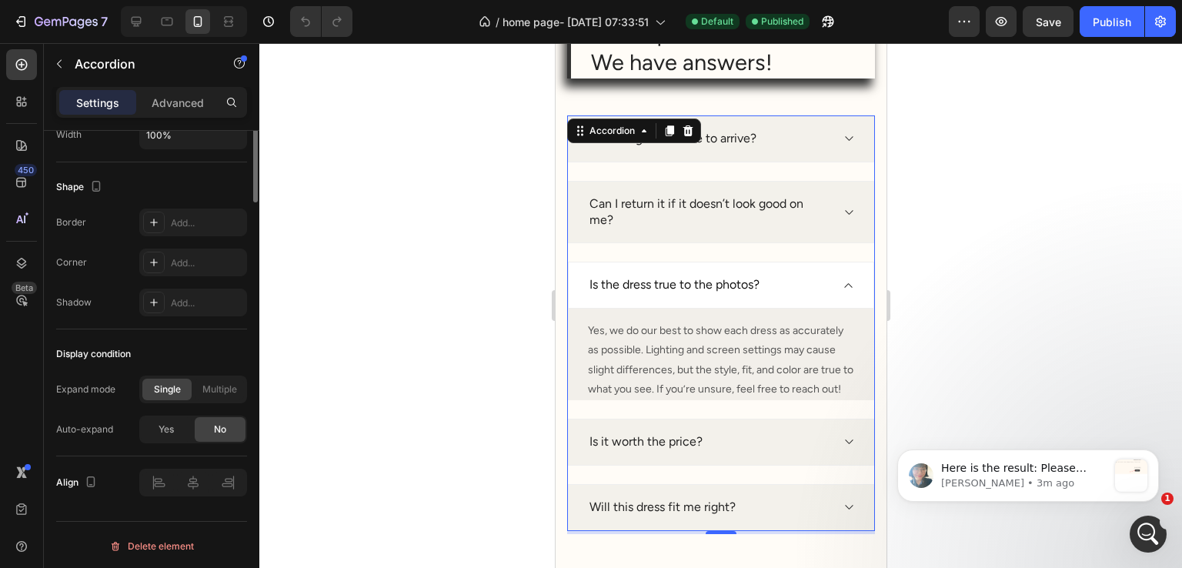
scroll to position [674, 0]
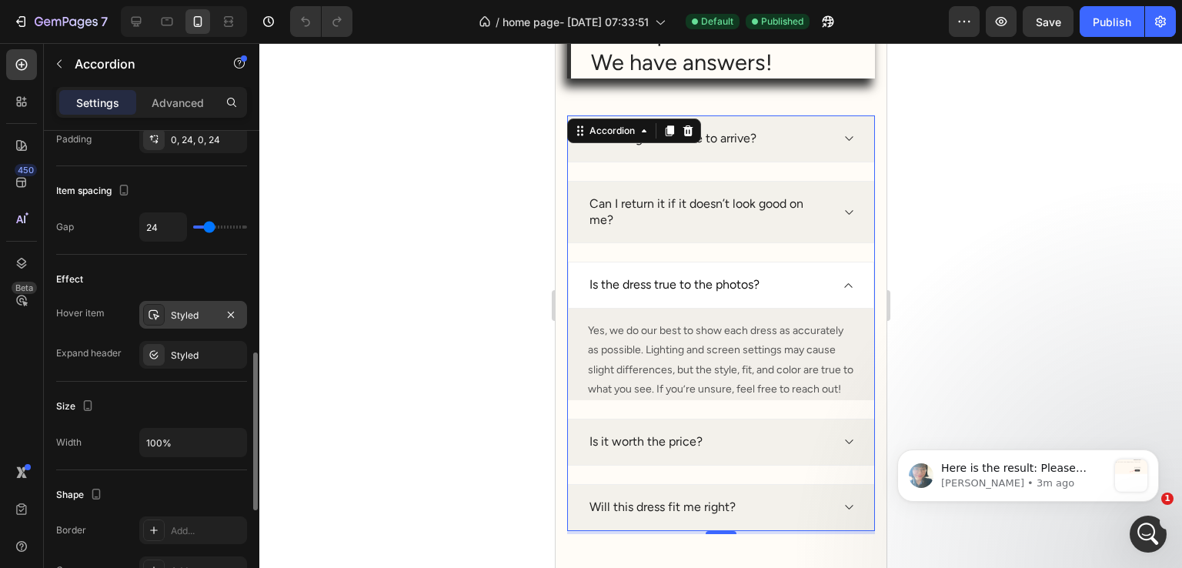
click at [189, 316] on div "Styled" at bounding box center [193, 316] width 45 height 14
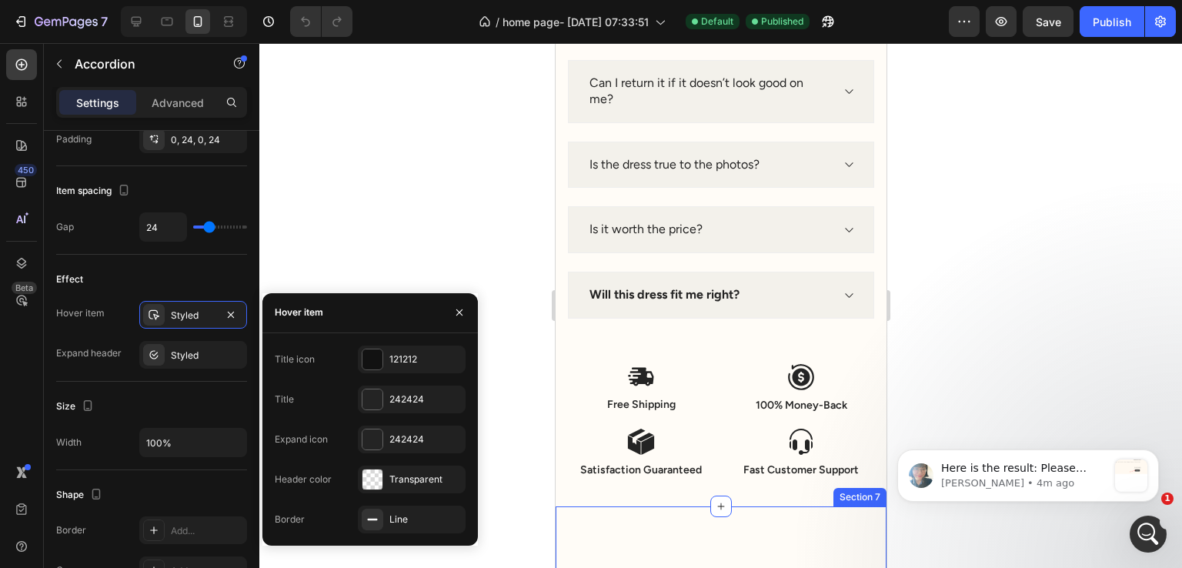
scroll to position [4605, 0]
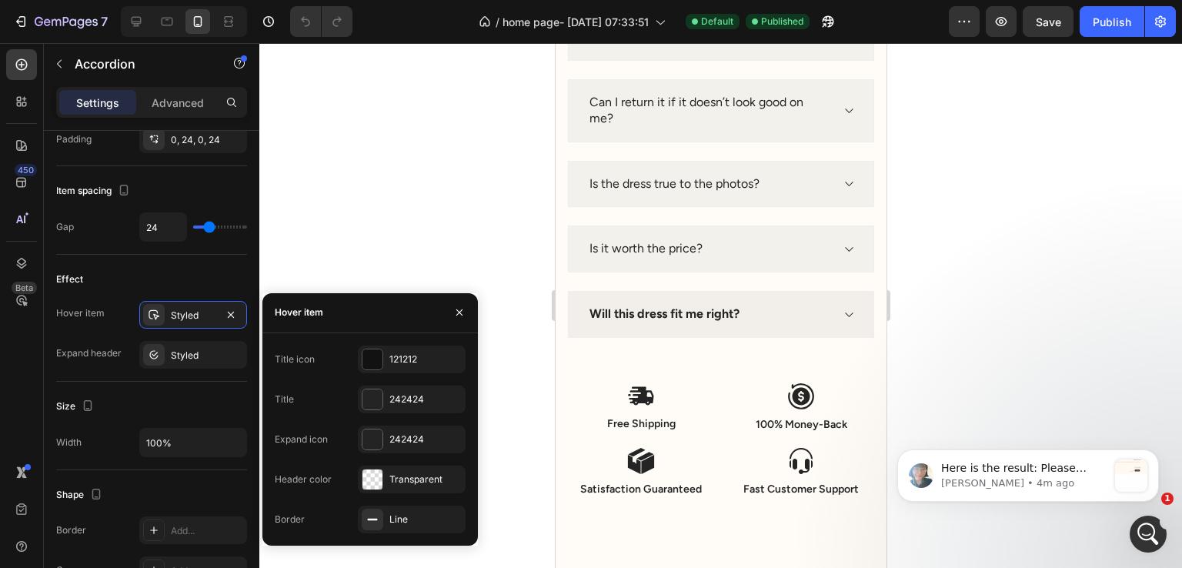
click at [677, 309] on strong "Will this dress fit me right?" at bounding box center [664, 313] width 150 height 15
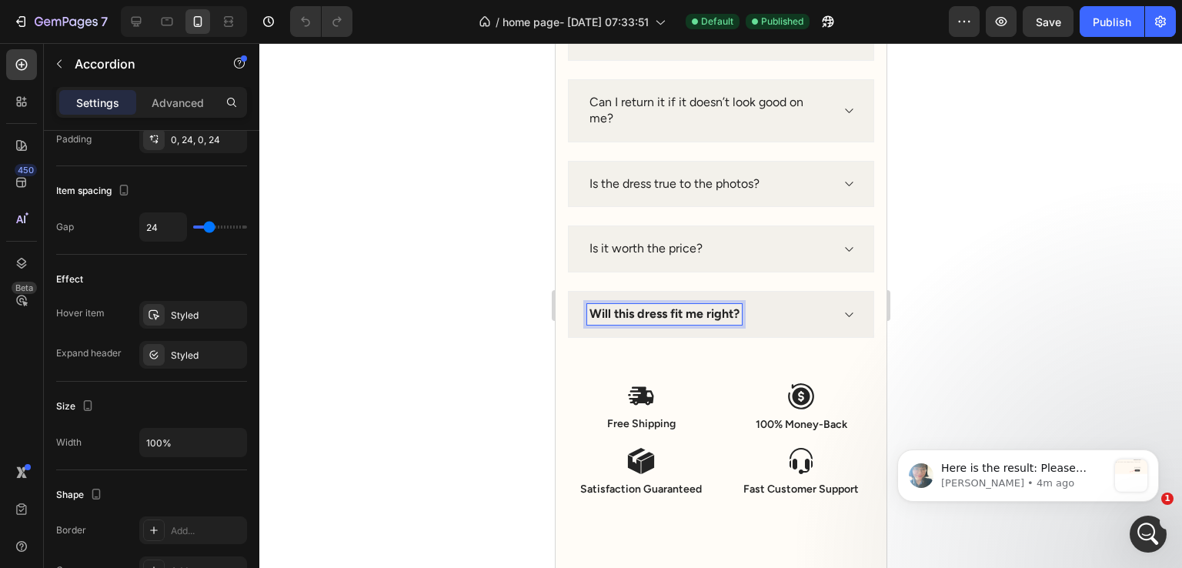
click at [676, 309] on strong "Will this dress fit me right?" at bounding box center [664, 313] width 150 height 15
click at [676, 310] on strong "Will this dress fit me right?" at bounding box center [664, 313] width 150 height 15
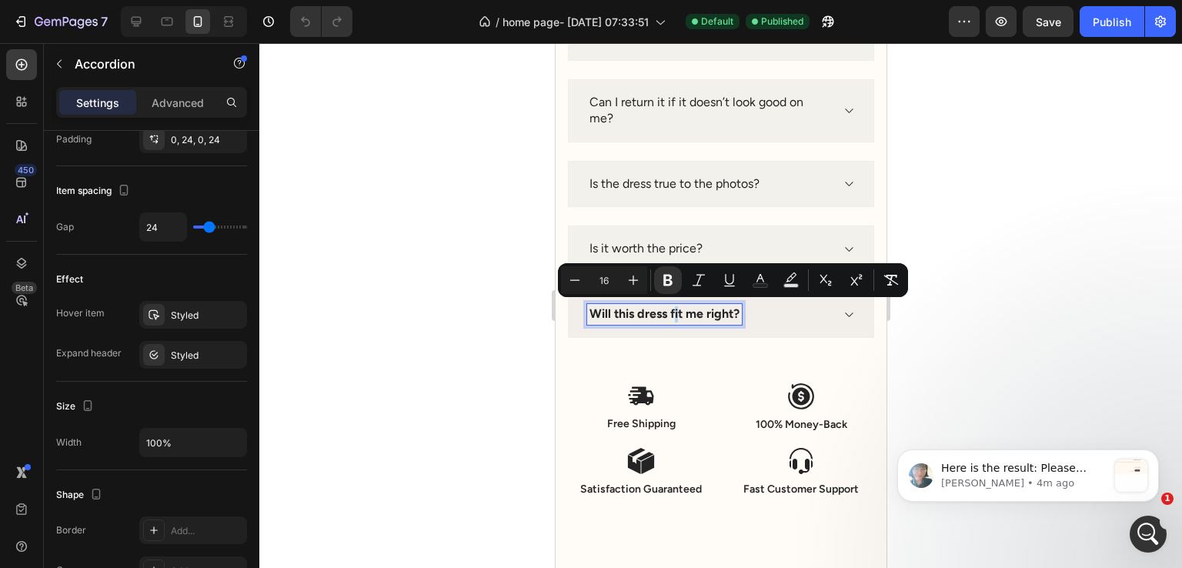
click at [676, 310] on strong "Will this dress fit me right?" at bounding box center [664, 313] width 150 height 15
click at [665, 285] on icon "Editor contextual toolbar" at bounding box center [667, 281] width 9 height 12
click at [918, 149] on div at bounding box center [720, 305] width 923 height 525
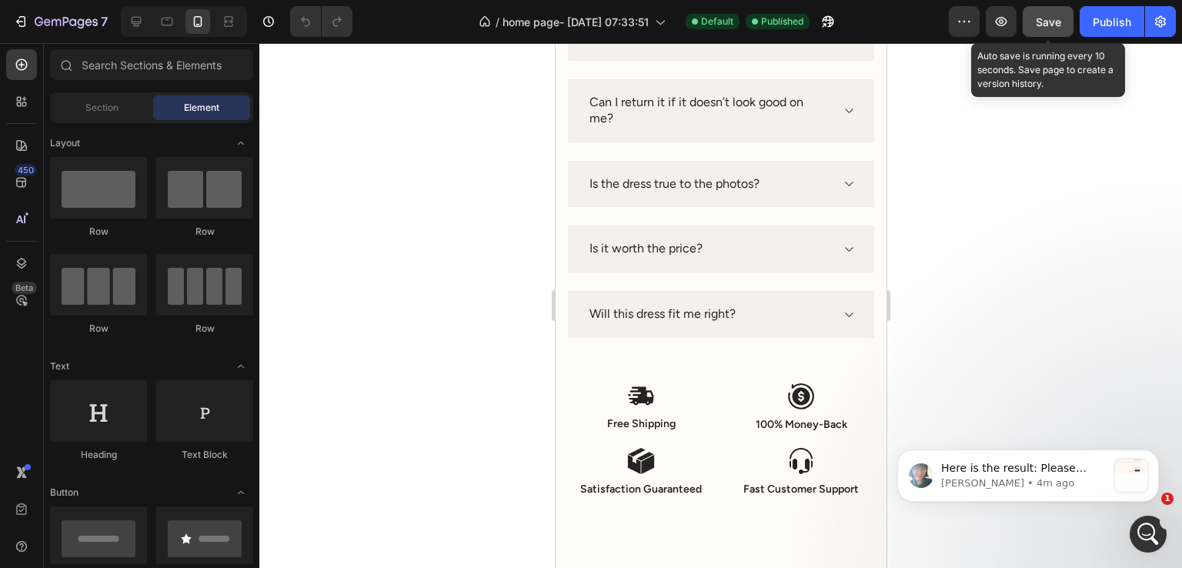
click at [1053, 19] on span "Save" at bounding box center [1048, 21] width 25 height 13
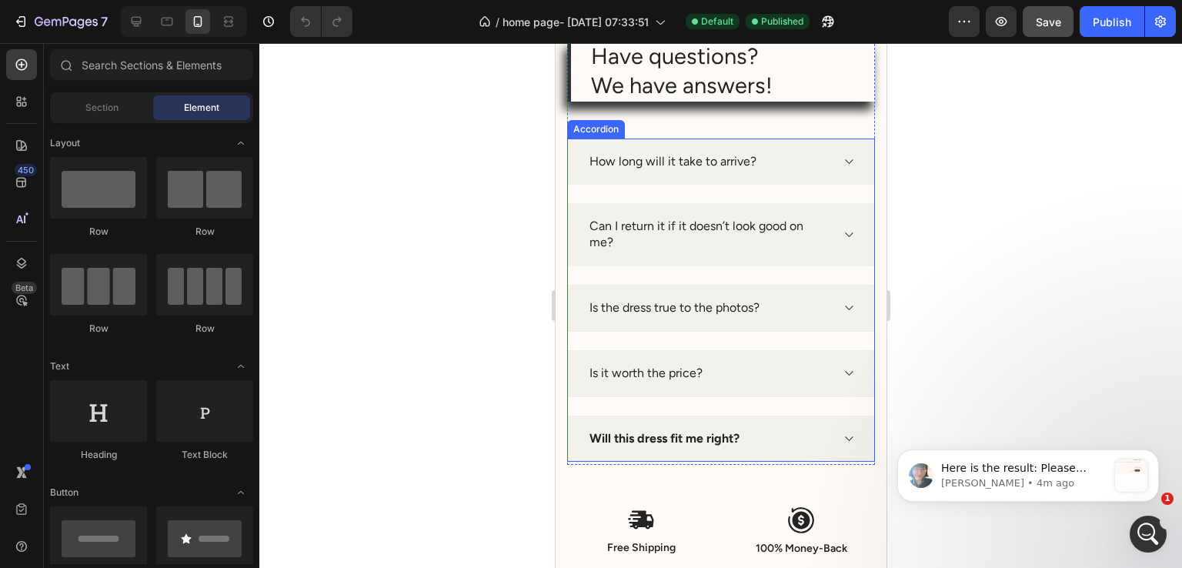
scroll to position [5221, 0]
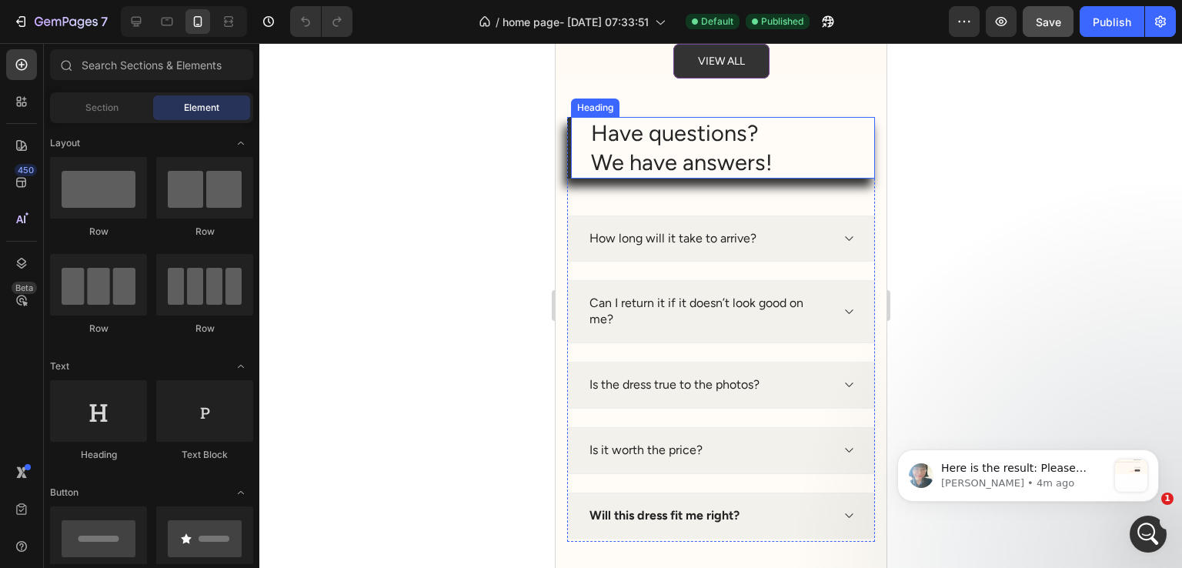
click at [678, 134] on p "Have questions? We have answers!" at bounding box center [731, 148] width 282 height 58
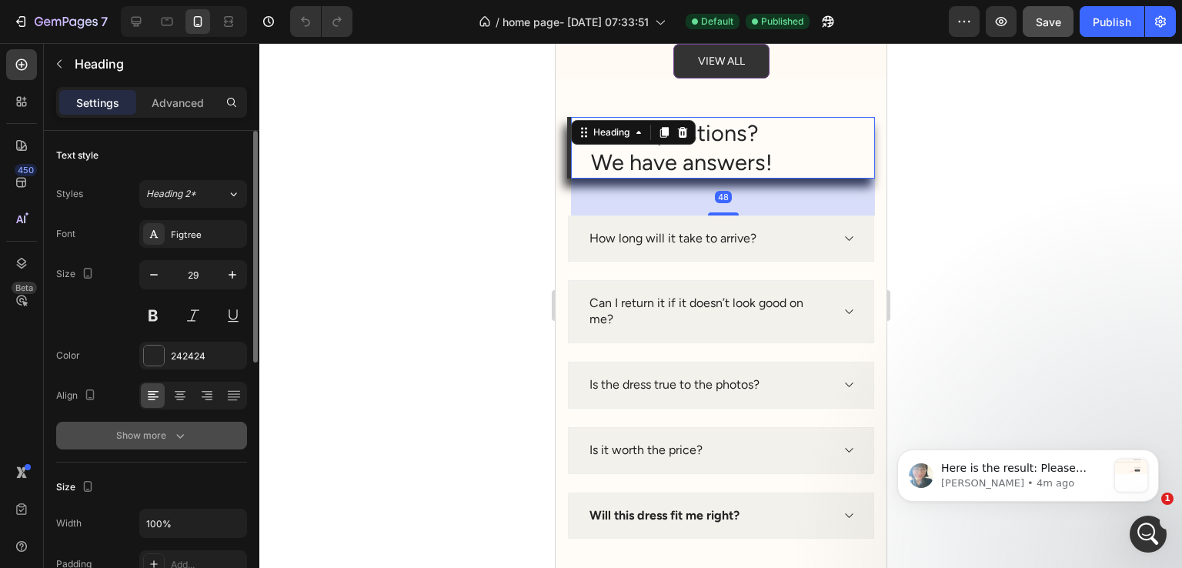
click at [152, 438] on div "Show more" at bounding box center [152, 435] width 72 height 15
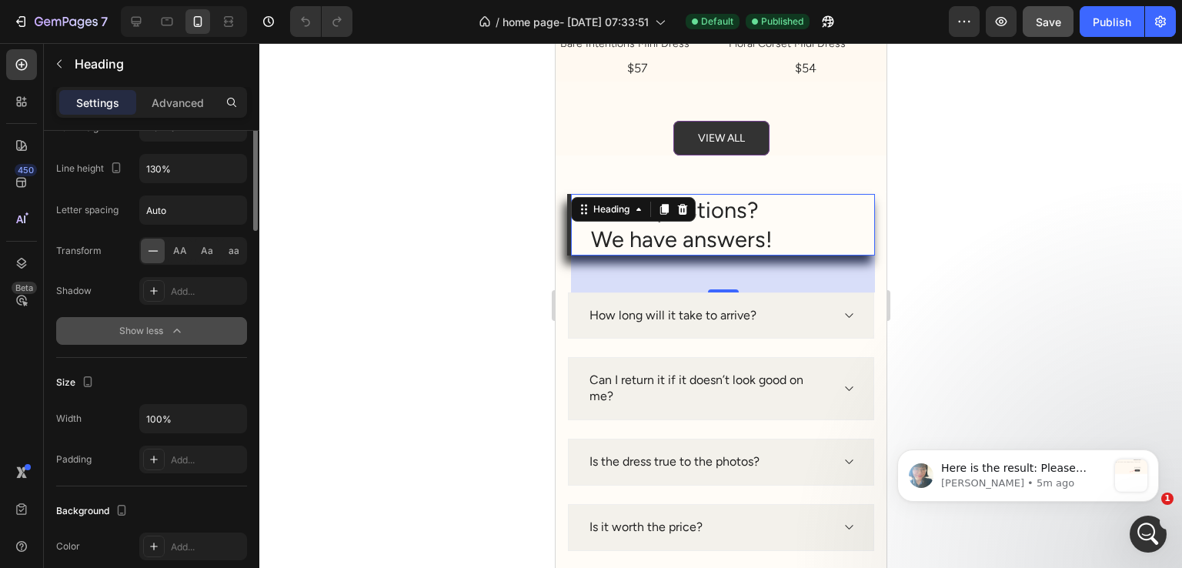
scroll to position [154, 0]
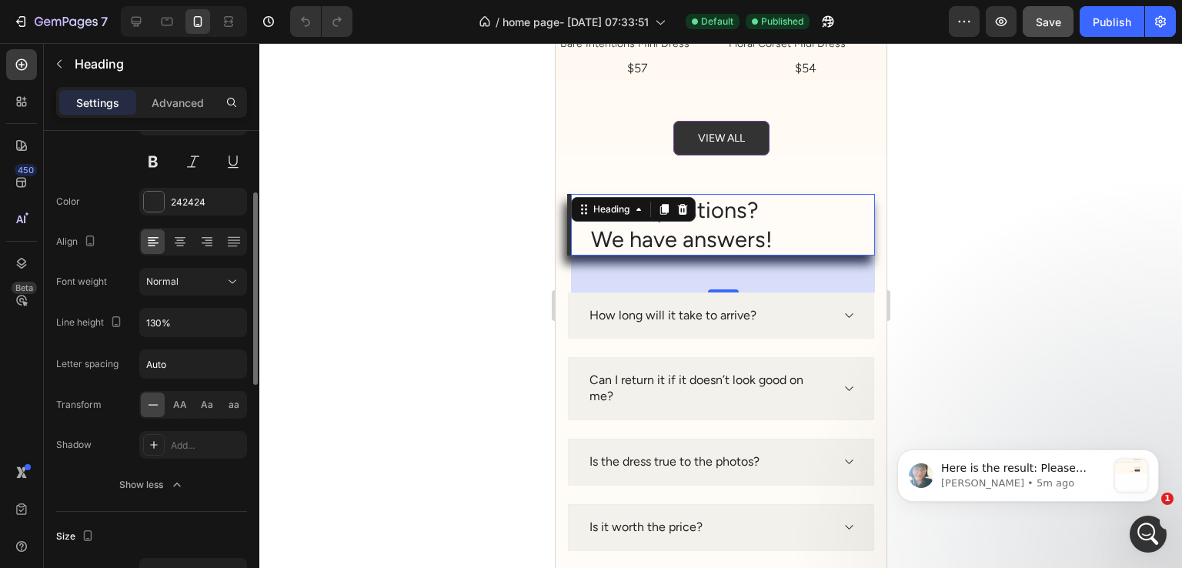
drag, startPoint x: 169, startPoint y: 90, endPoint x: 95, endPoint y: 286, distance: 209.5
click at [169, 90] on div "Advanced" at bounding box center [177, 102] width 77 height 25
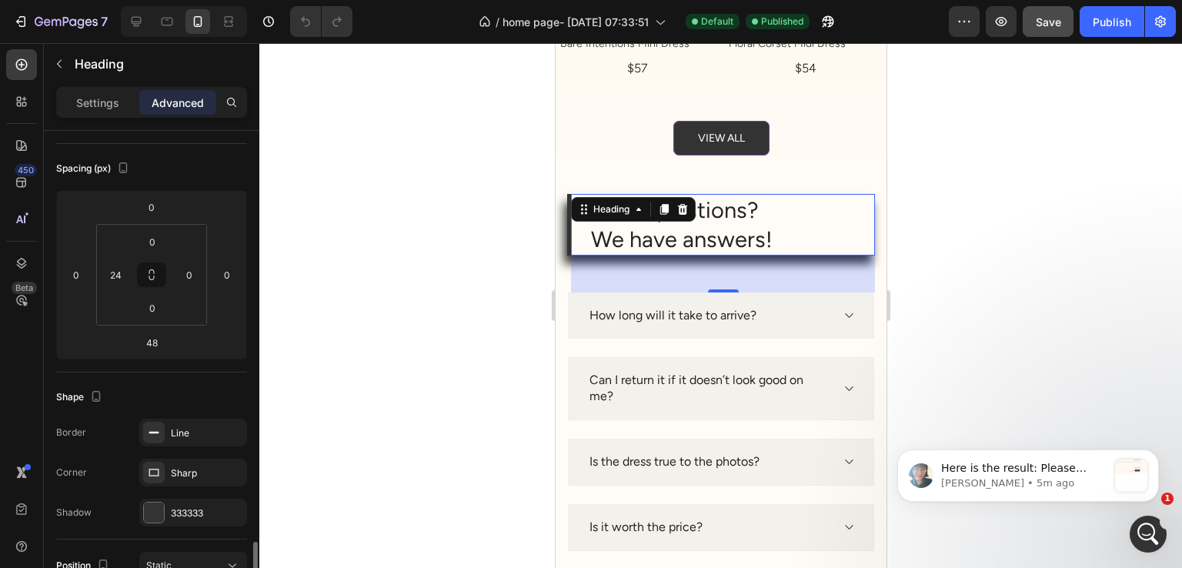
scroll to position [385, 0]
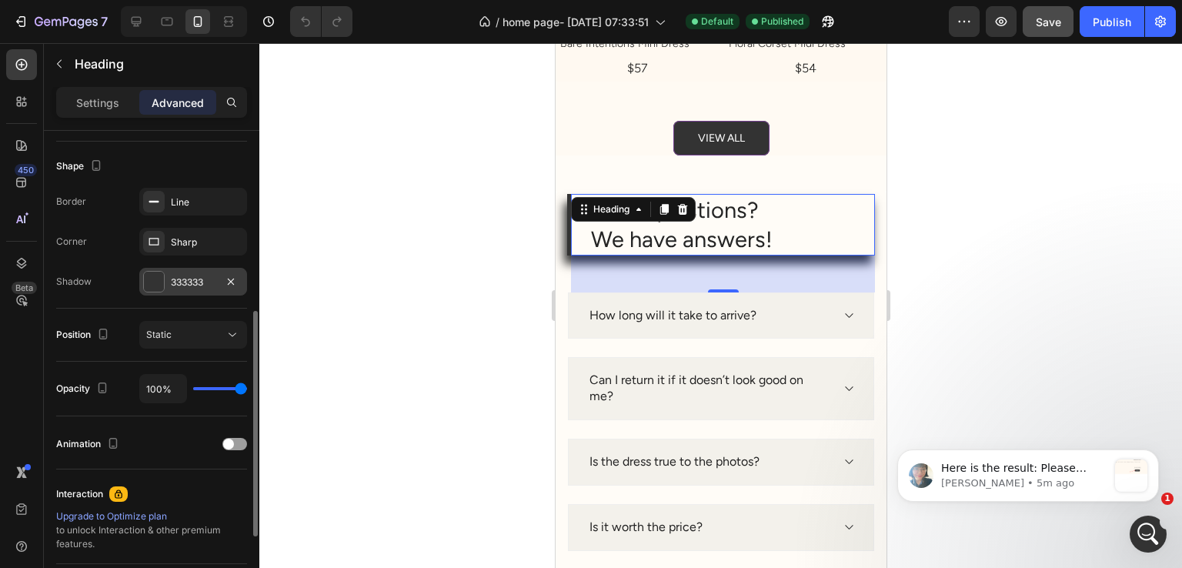
click at [192, 278] on div "333333" at bounding box center [193, 283] width 45 height 14
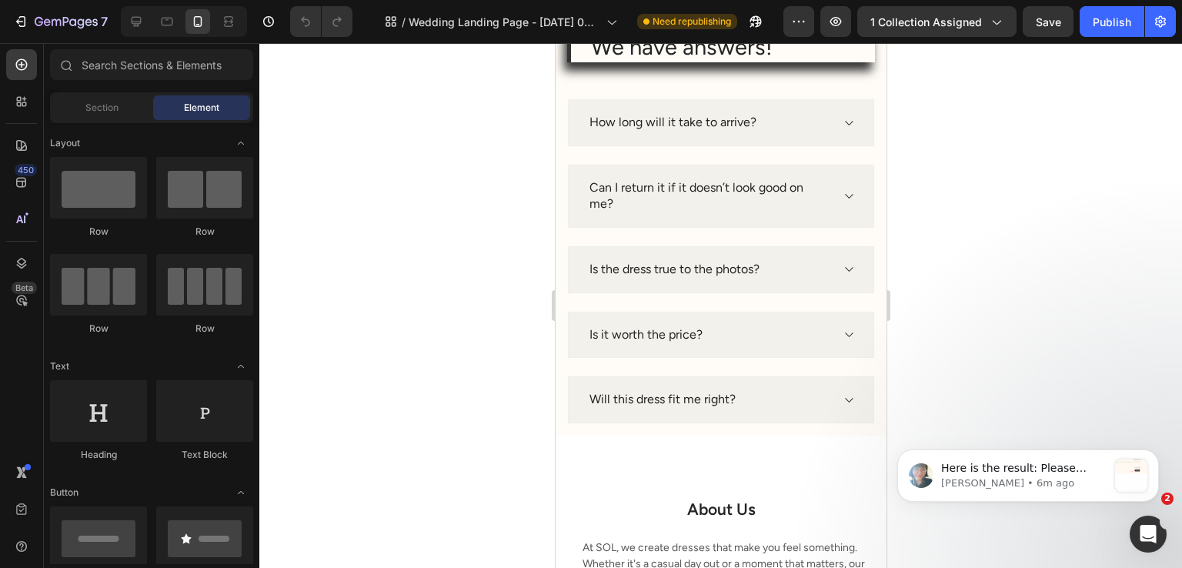
scroll to position [799, 0]
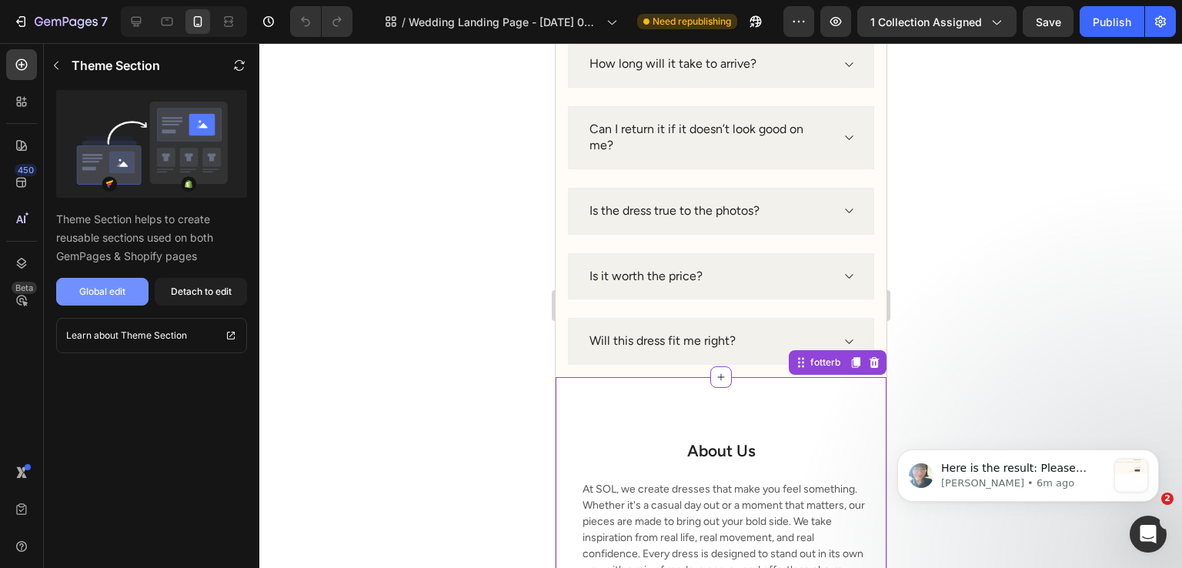
scroll to position [0, 0]
click at [194, 294] on div "Detach to edit" at bounding box center [201, 292] width 61 height 14
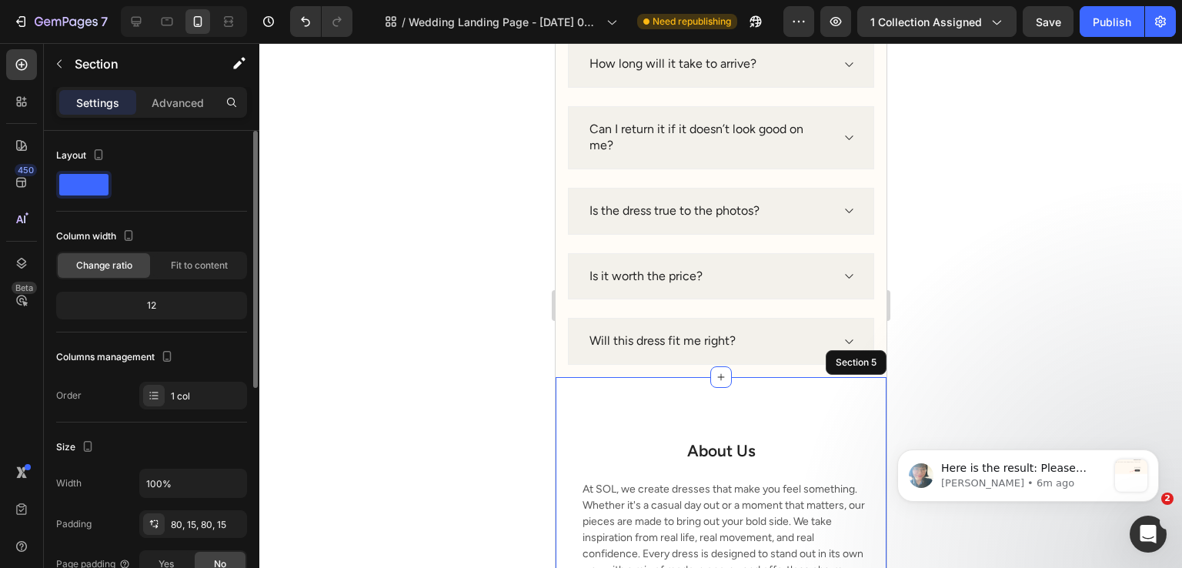
scroll to position [231, 0]
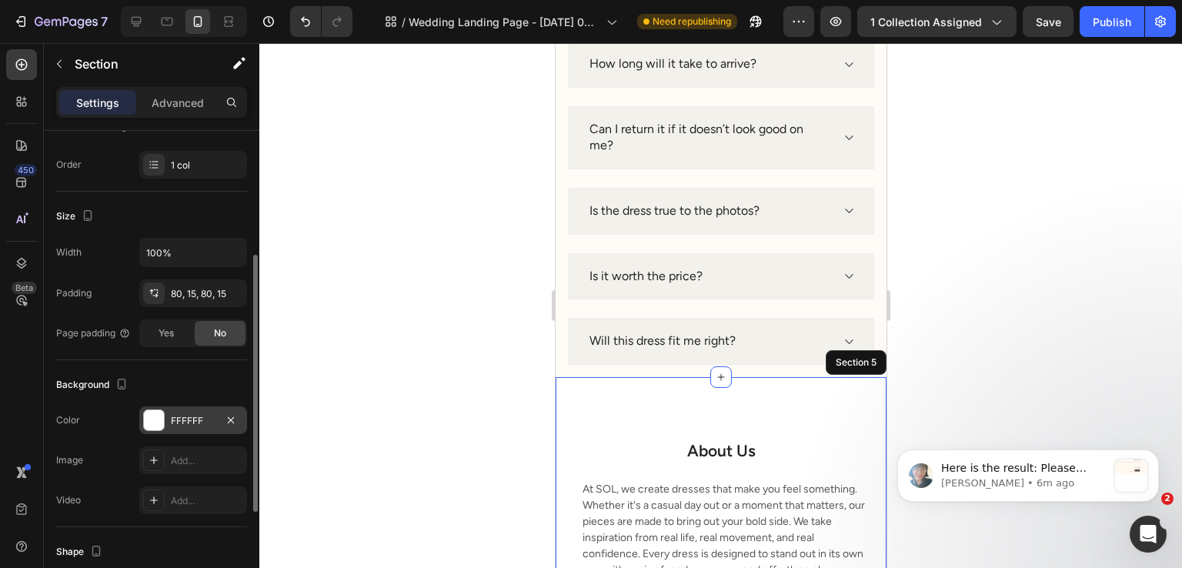
click at [179, 414] on div "FFFFFF" at bounding box center [193, 421] width 45 height 14
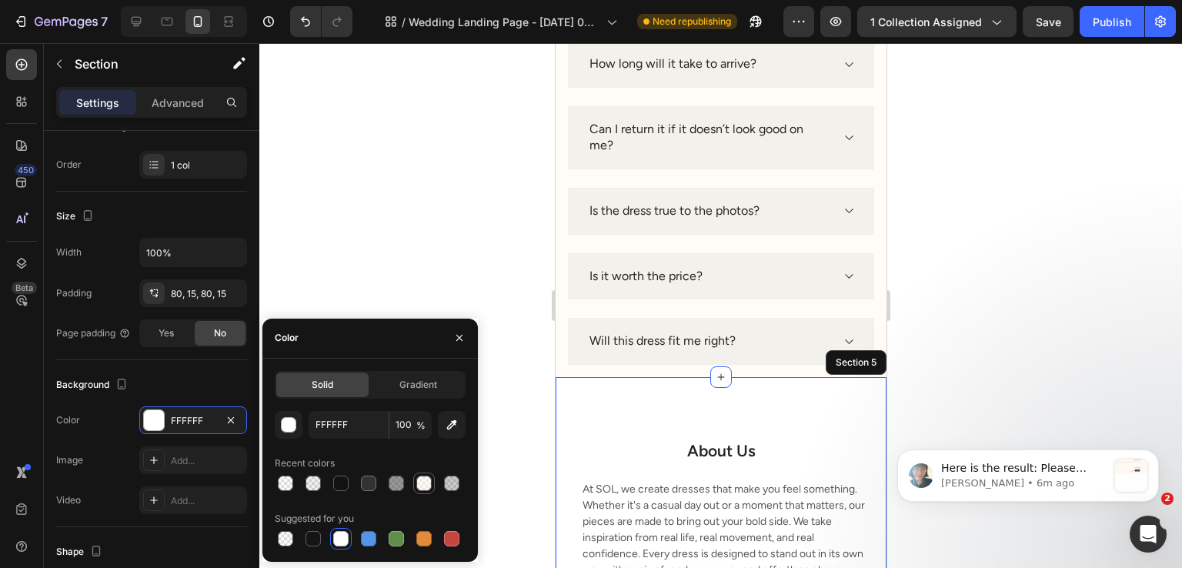
click at [419, 480] on div at bounding box center [423, 483] width 15 height 15
type input "FFF9F0"
type input "50"
click at [355, 241] on div at bounding box center [720, 305] width 923 height 525
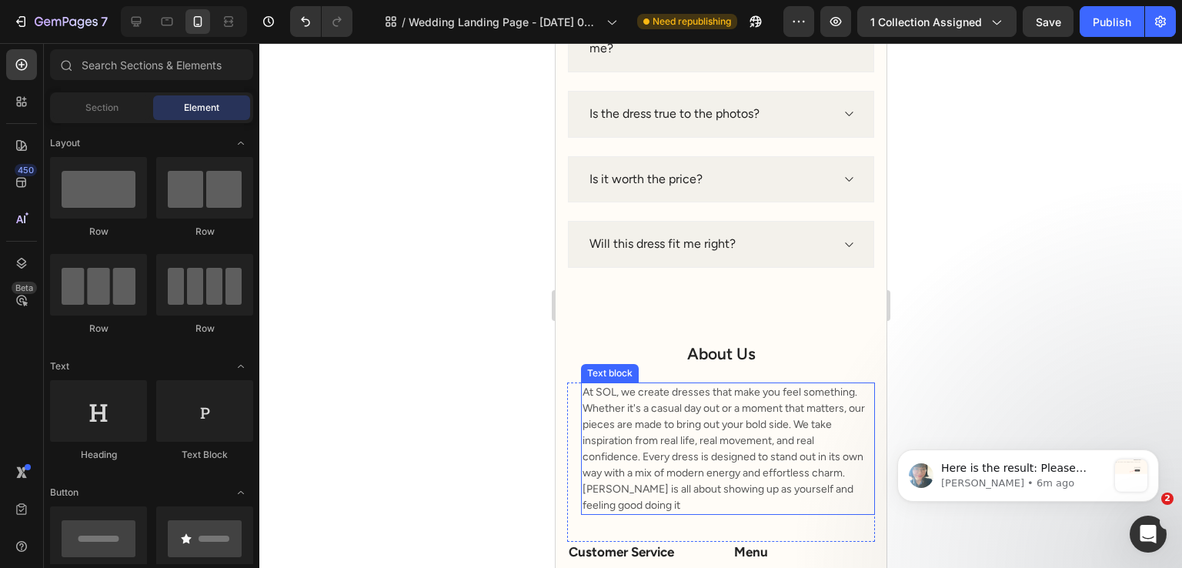
scroll to position [953, 0]
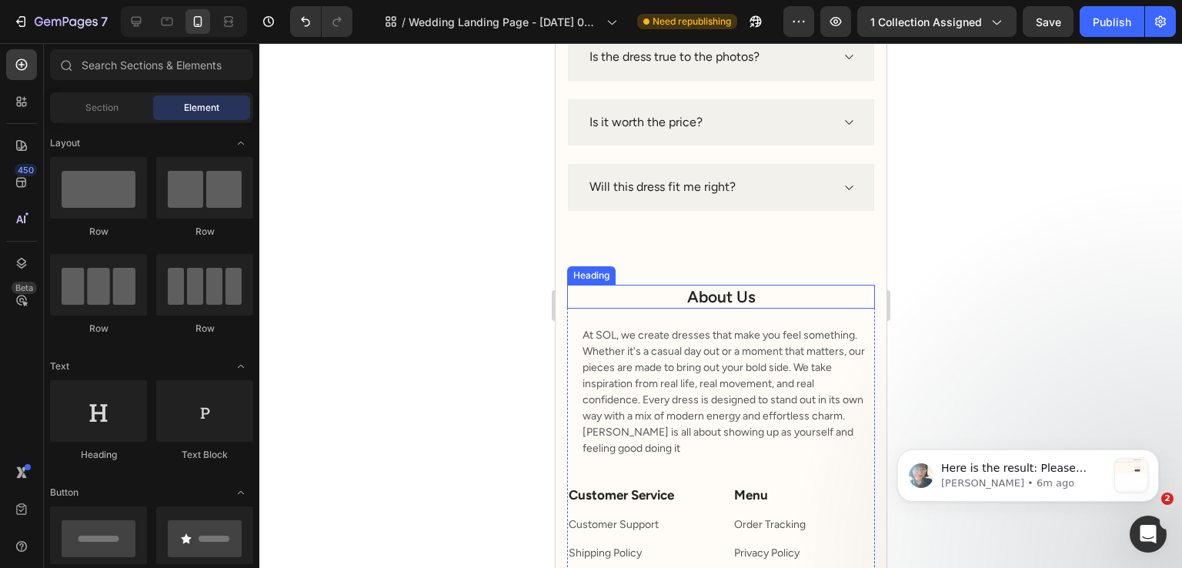
click at [706, 298] on h2 "About Us" at bounding box center [721, 297] width 308 height 24
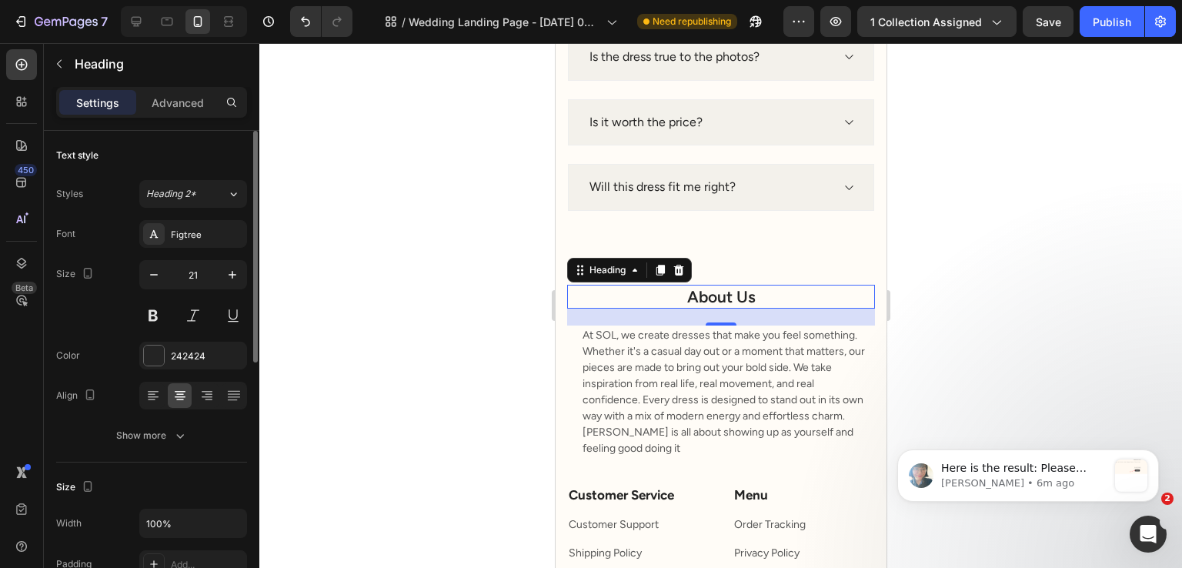
click at [192, 419] on div "Font Figtree Size 21 Color 242424 Align Show more" at bounding box center [151, 334] width 191 height 229
click at [192, 423] on button "Show more" at bounding box center [151, 436] width 191 height 28
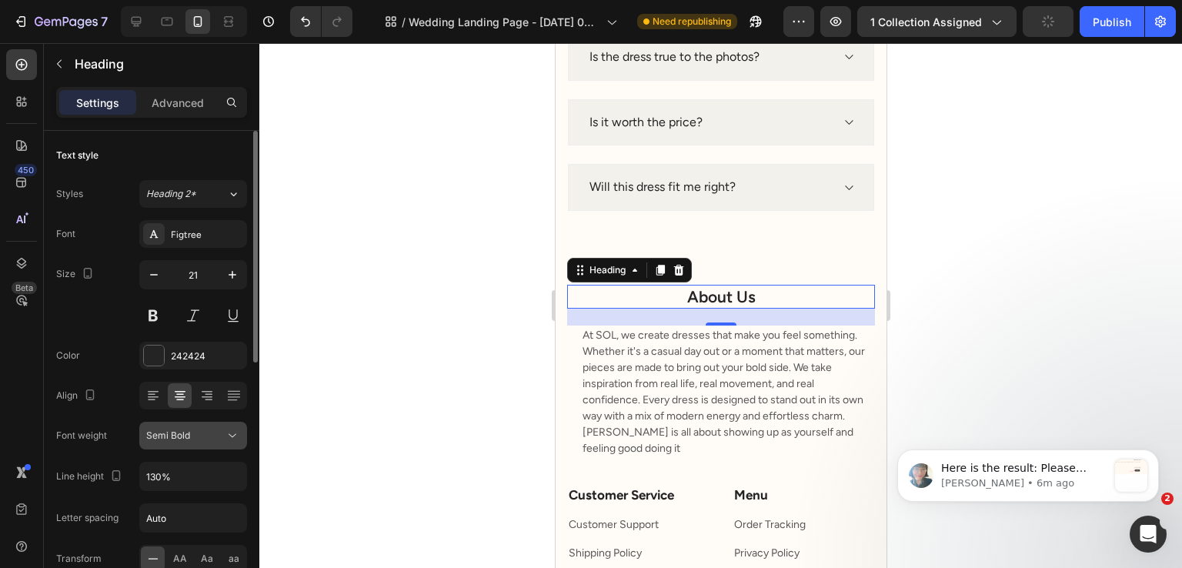
click at [188, 439] on span "Semi Bold" at bounding box center [168, 435] width 44 height 12
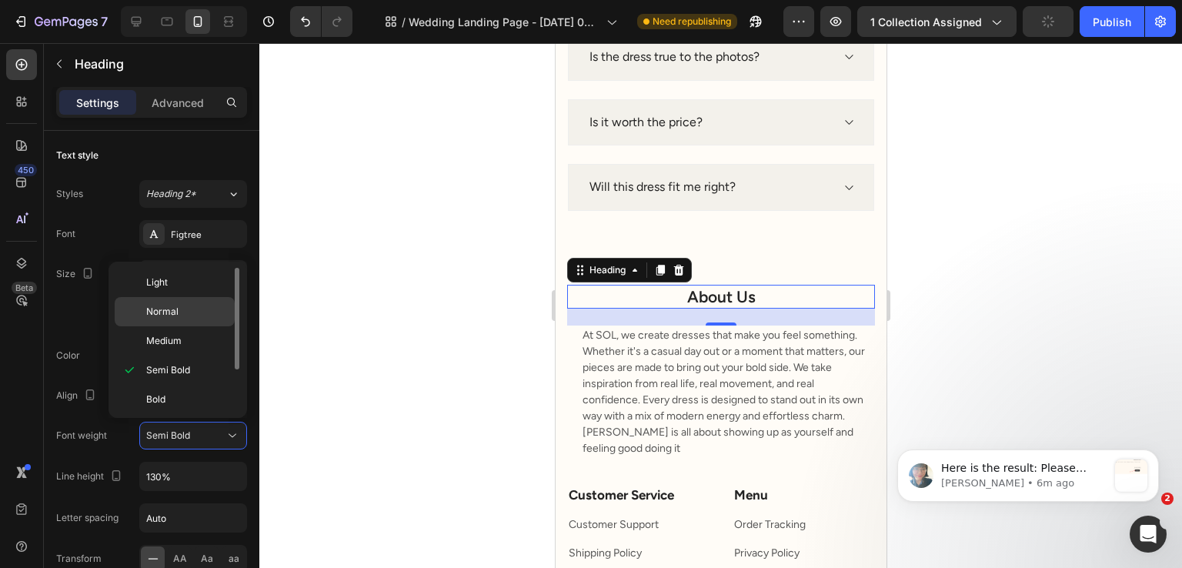
click at [203, 326] on div "Normal" at bounding box center [175, 340] width 120 height 29
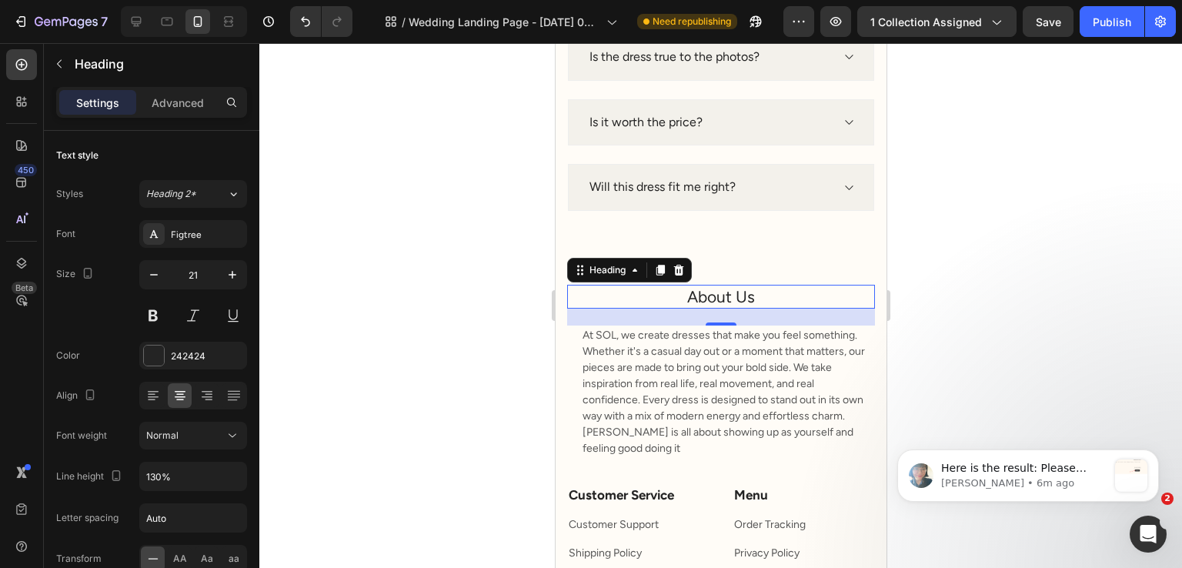
drag, startPoint x: 340, startPoint y: 309, endPoint x: 437, endPoint y: 327, distance: 98.7
click at [345, 312] on div at bounding box center [720, 305] width 923 height 525
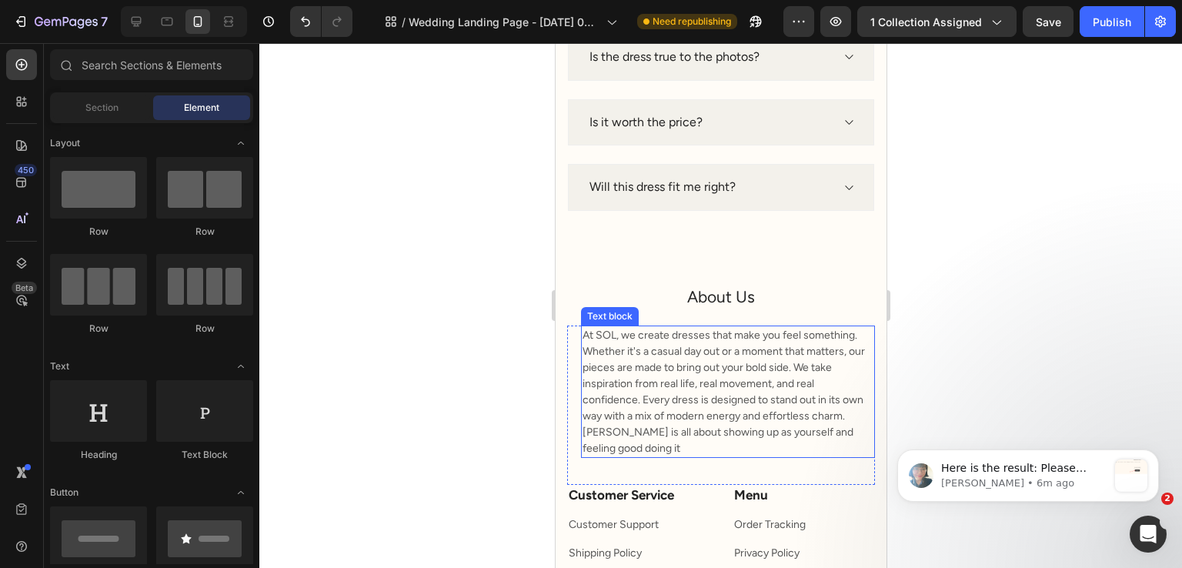
click at [665, 349] on p "At SOL, we create dresses that make you feel something. Whether it's a casual d…" at bounding box center [727, 391] width 291 height 129
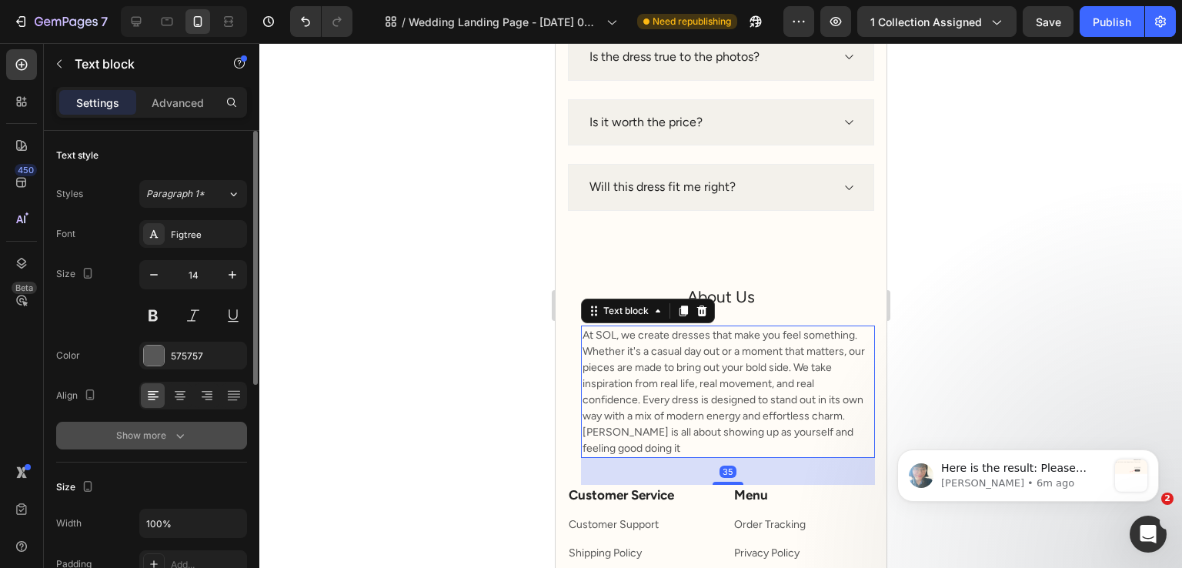
click at [178, 423] on button "Show more" at bounding box center [151, 436] width 191 height 28
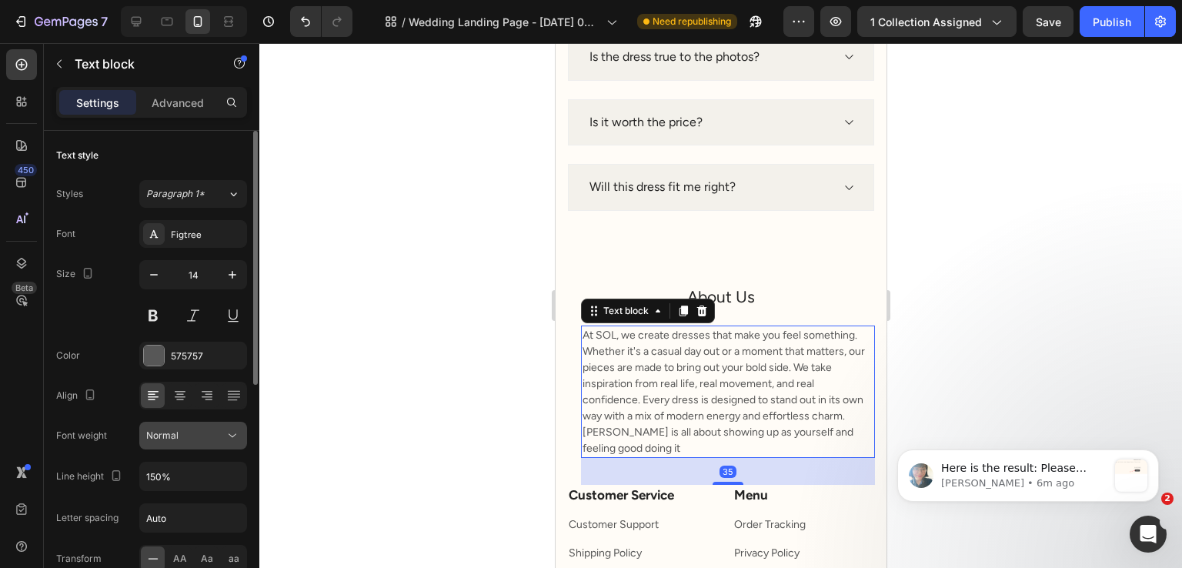
click at [186, 431] on div "Normal" at bounding box center [185, 436] width 79 height 14
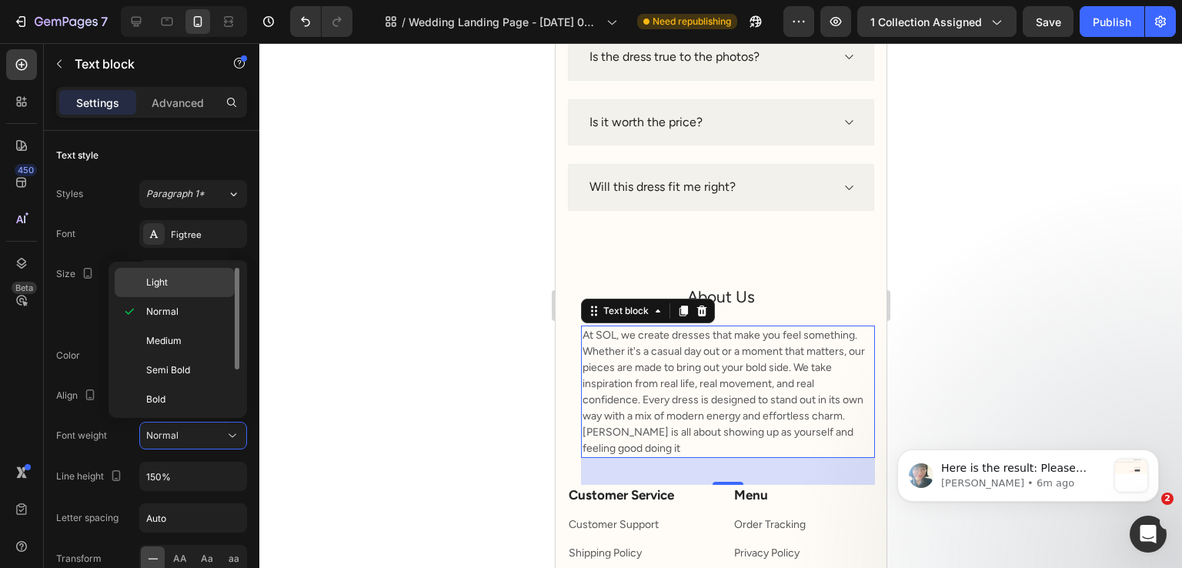
click at [188, 292] on div "Light" at bounding box center [175, 282] width 120 height 29
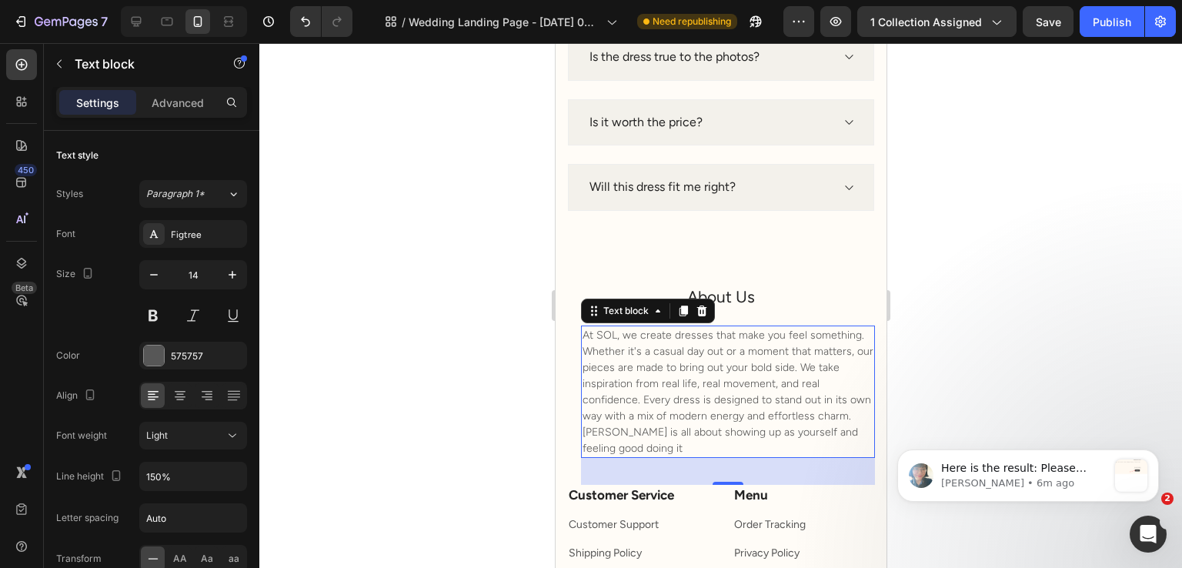
click at [453, 308] on div at bounding box center [720, 305] width 923 height 525
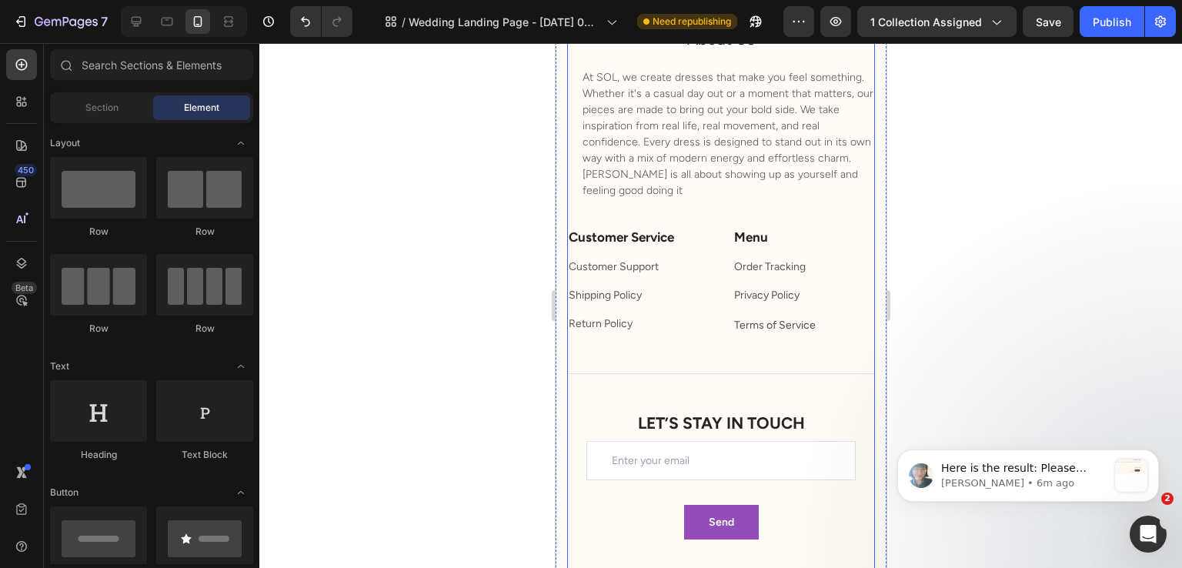
scroll to position [1338, 0]
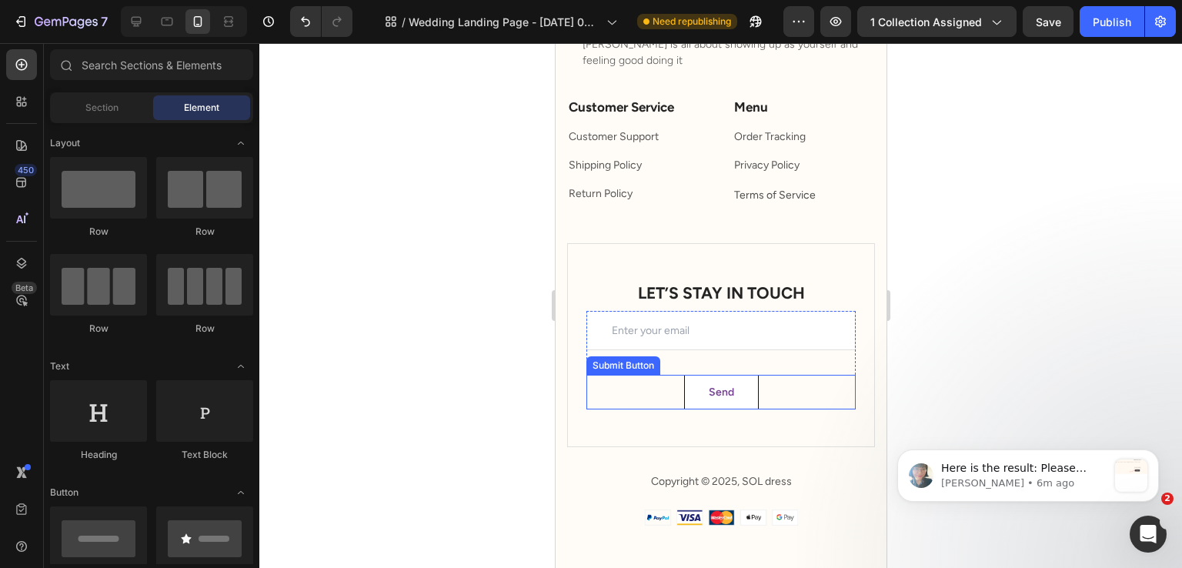
click at [689, 391] on button "Send" at bounding box center [720, 392] width 75 height 35
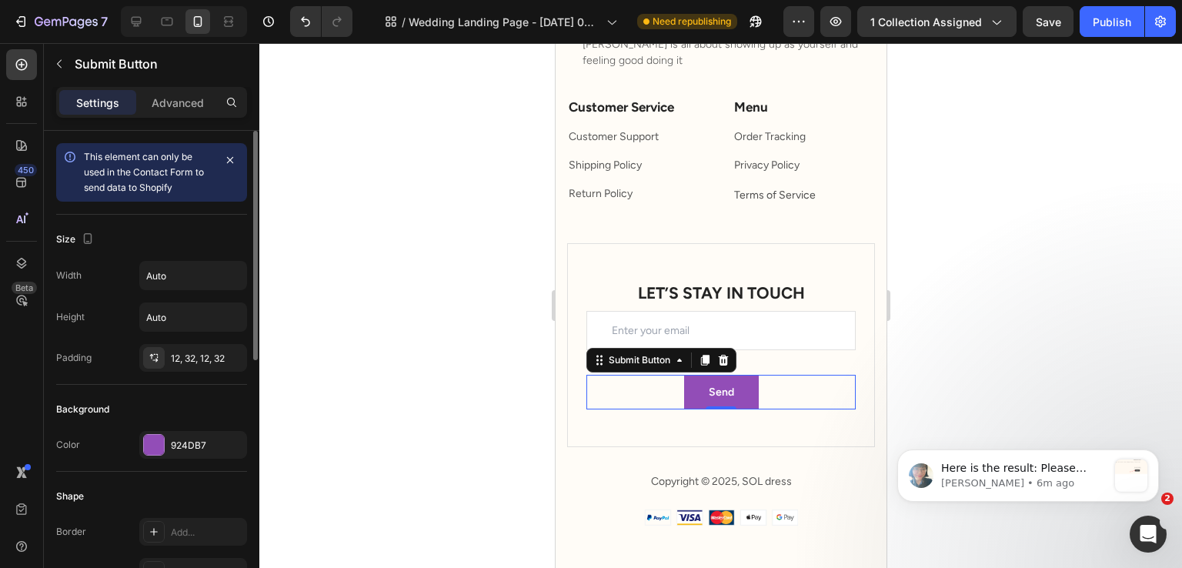
click at [188, 426] on div "Background Color 924DB7" at bounding box center [151, 428] width 191 height 87
click at [185, 439] on div "924DB7" at bounding box center [193, 446] width 45 height 14
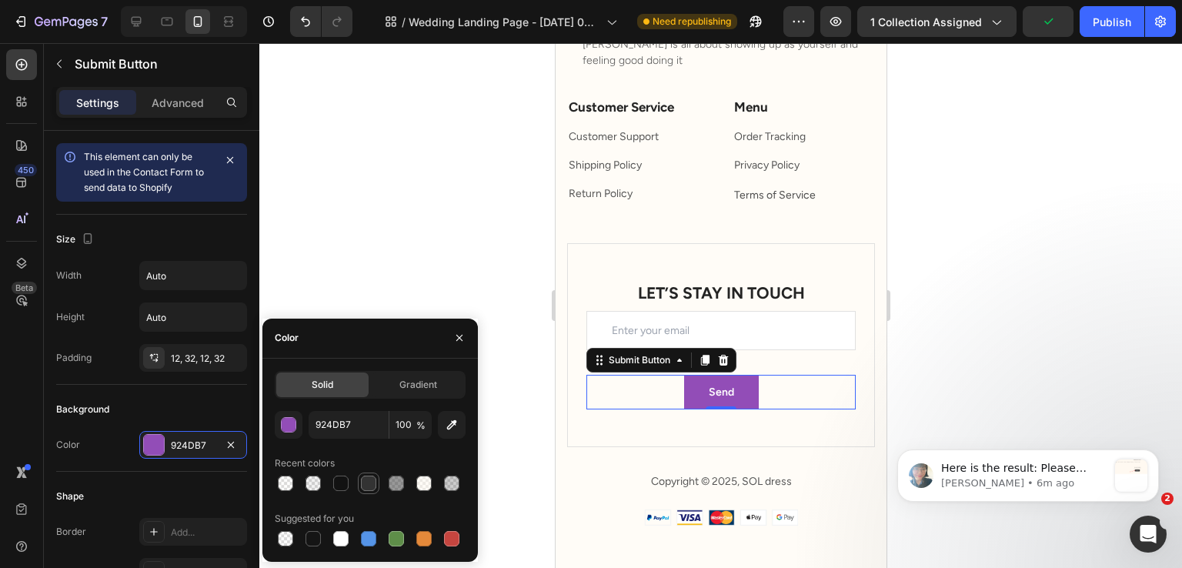
click at [379, 487] on div at bounding box center [369, 484] width 22 height 22
type input "333333"
click at [369, 483] on div at bounding box center [368, 483] width 15 height 15
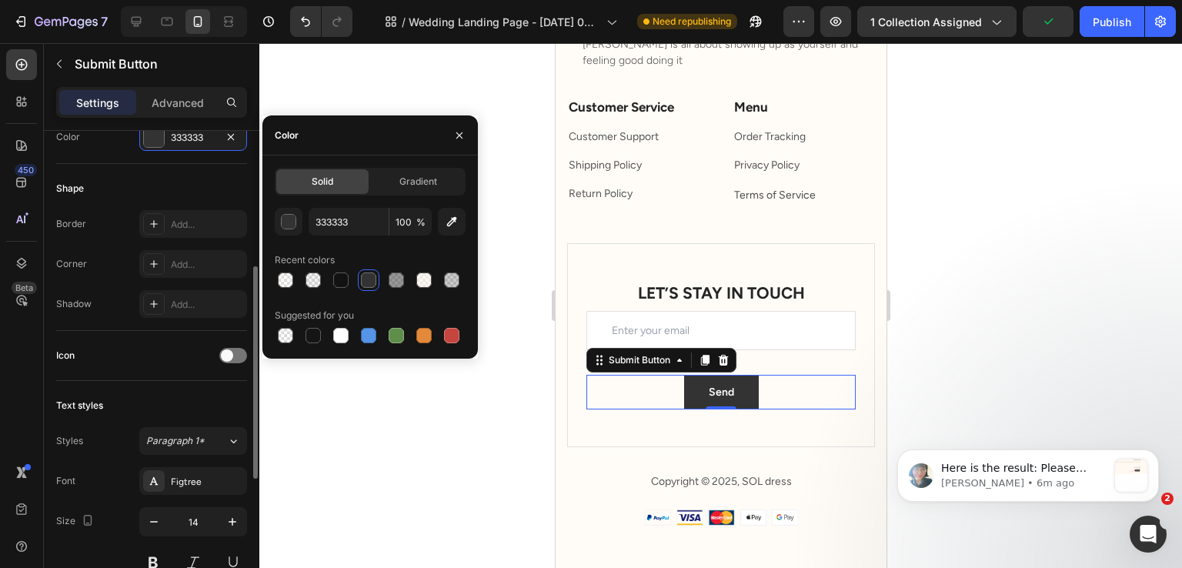
scroll to position [539, 0]
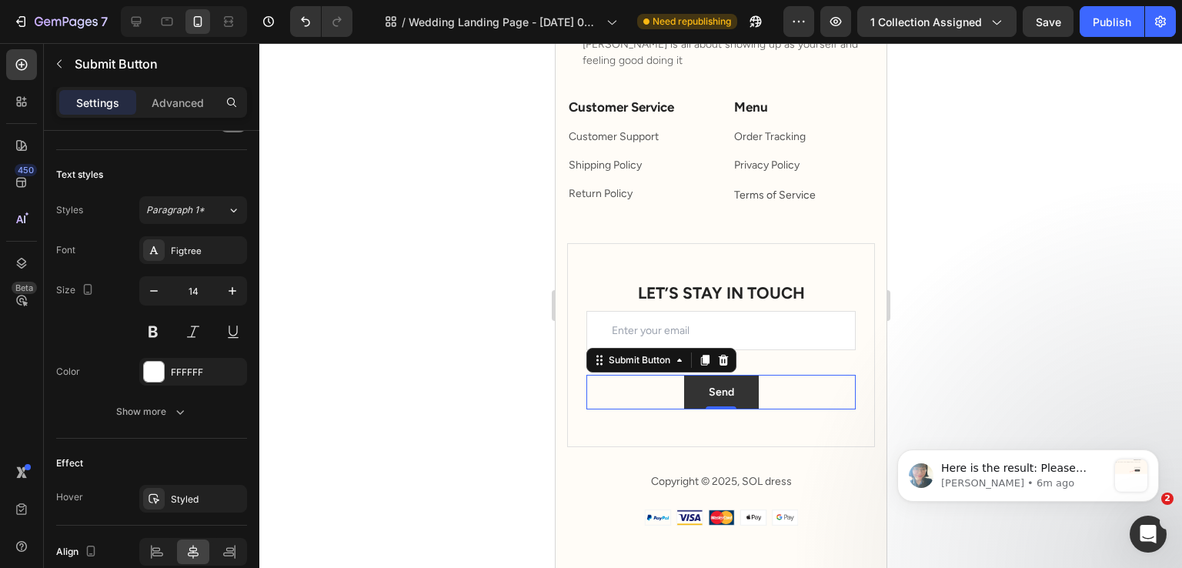
drag, startPoint x: 237, startPoint y: 497, endPoint x: 414, endPoint y: 407, distance: 198.6
click at [0, 0] on button "button" at bounding box center [0, 0] width 0 height 0
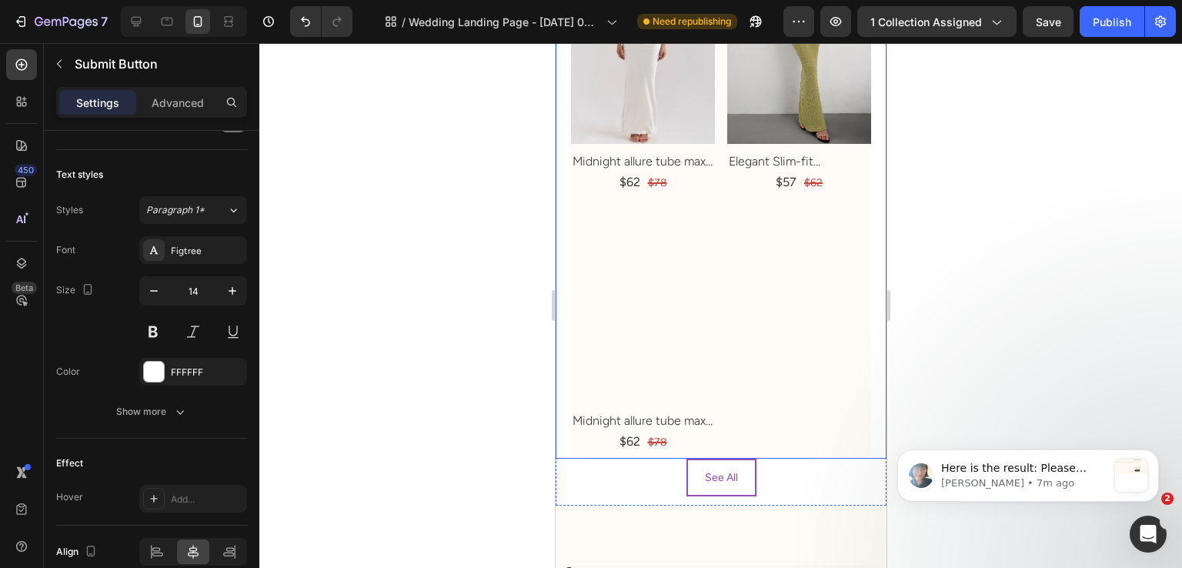
scroll to position [4340, 0]
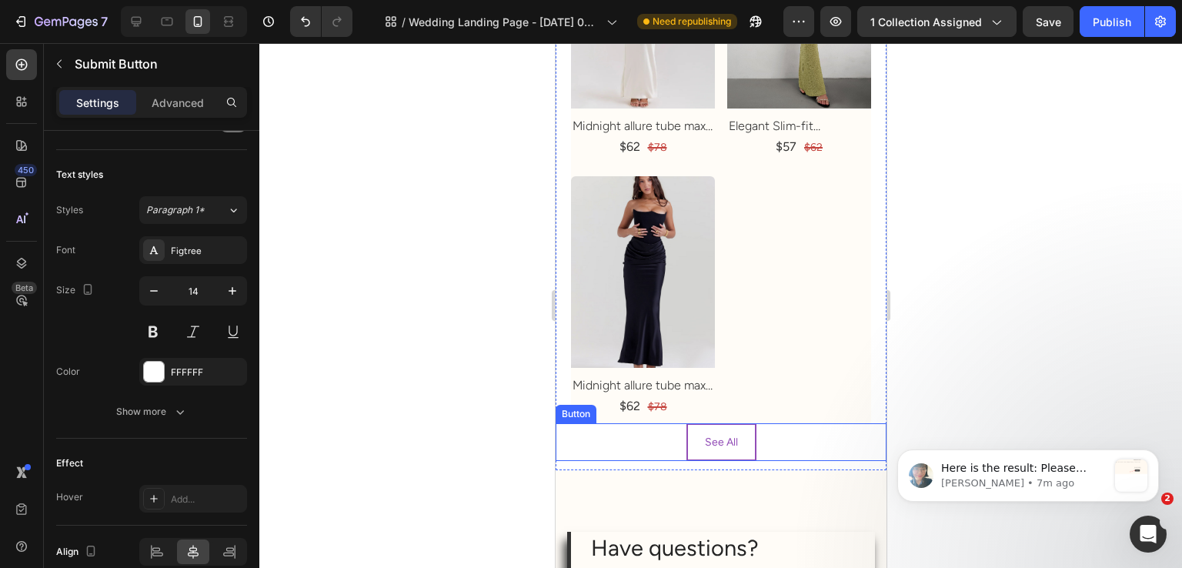
click at [798, 444] on div "See All Button" at bounding box center [720, 442] width 331 height 38
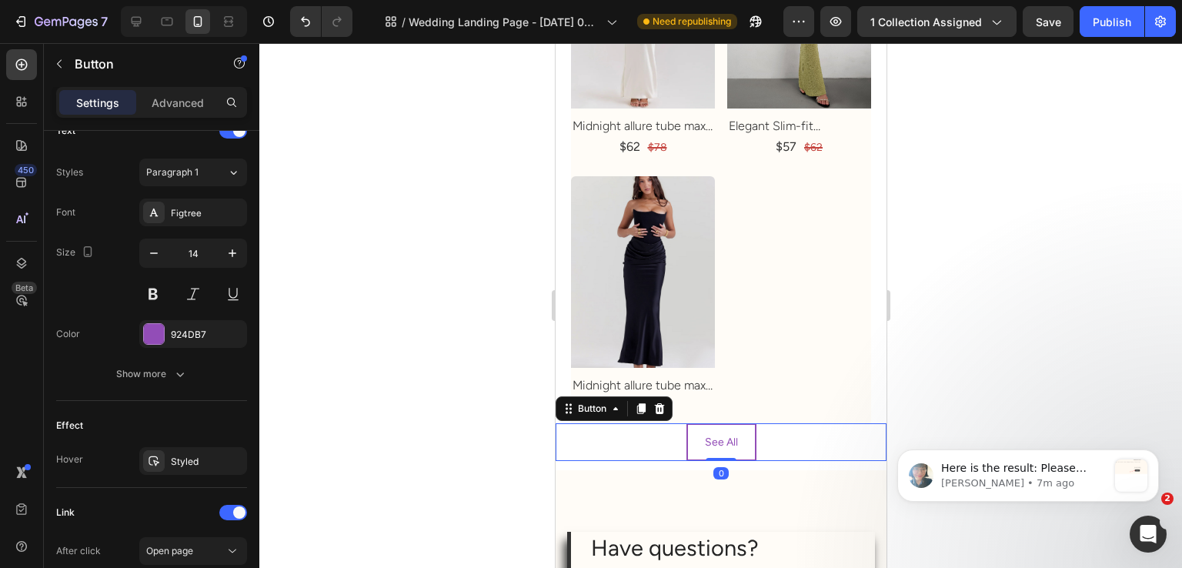
scroll to position [0, 0]
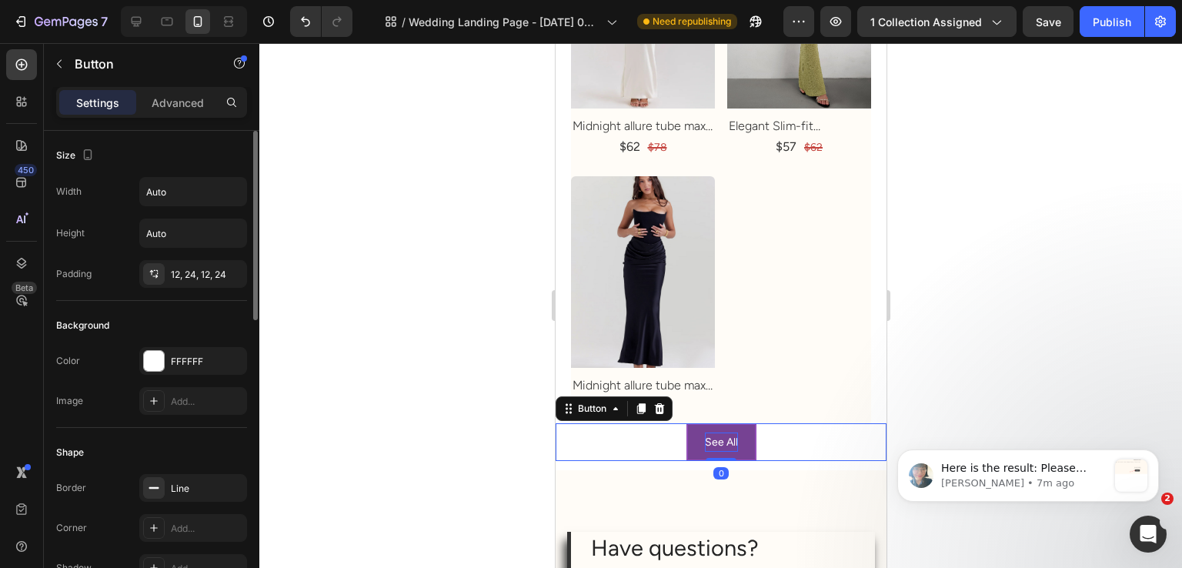
click at [709, 440] on p "See All" at bounding box center [720, 442] width 33 height 19
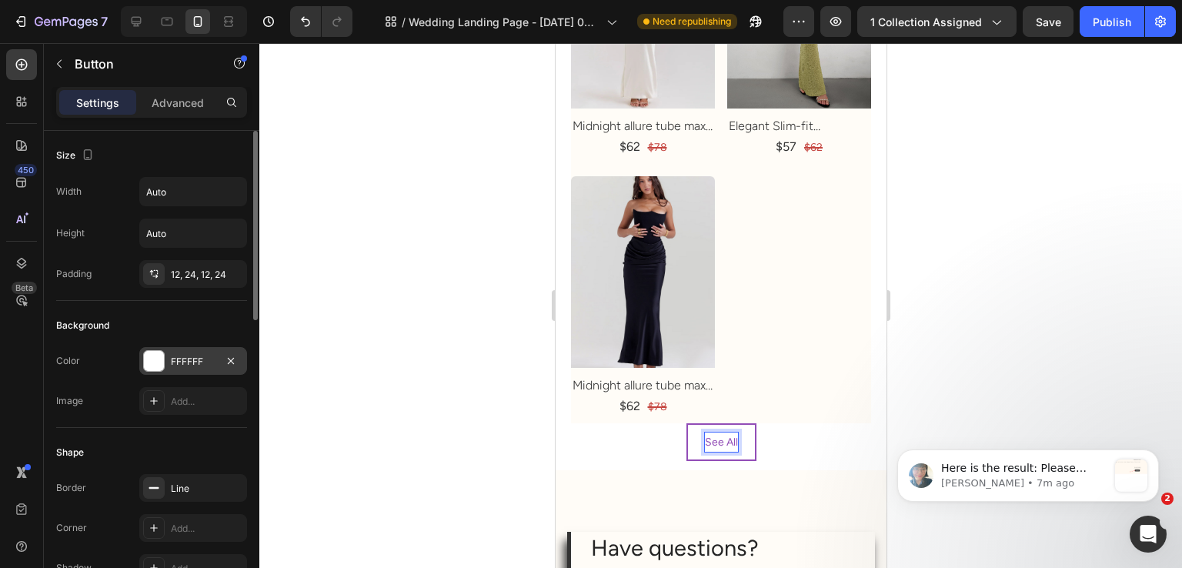
click at [164, 350] on div "FFFFFF" at bounding box center [193, 361] width 108 height 28
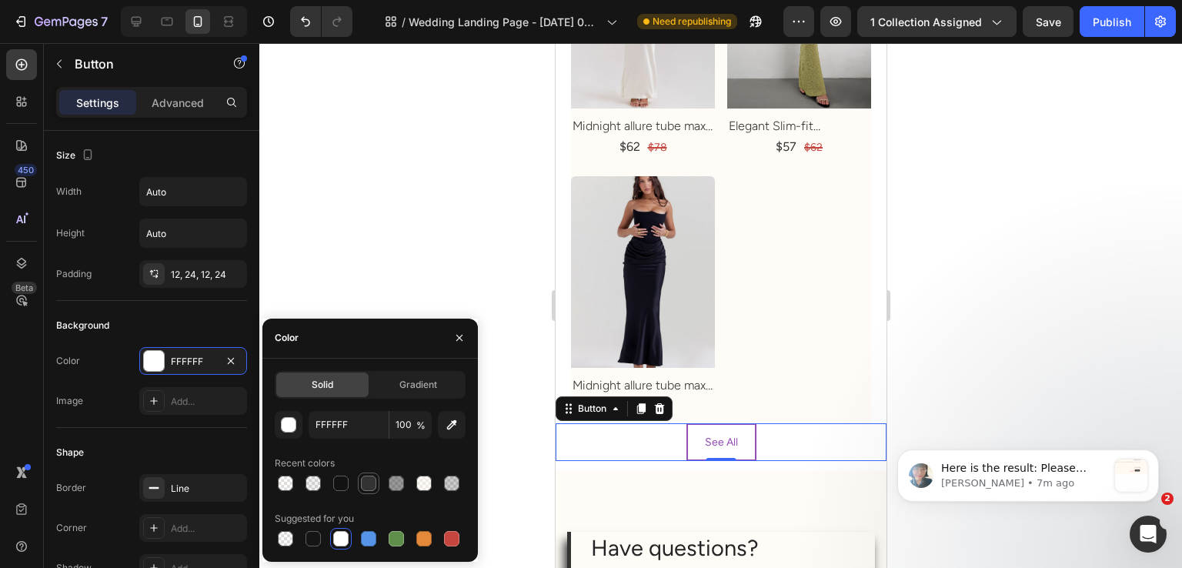
click at [367, 474] on div at bounding box center [368, 483] width 18 height 18
type input "333333"
click at [155, 434] on div "Shape Border Line Corner Add... Shadow Add..." at bounding box center [151, 511] width 191 height 167
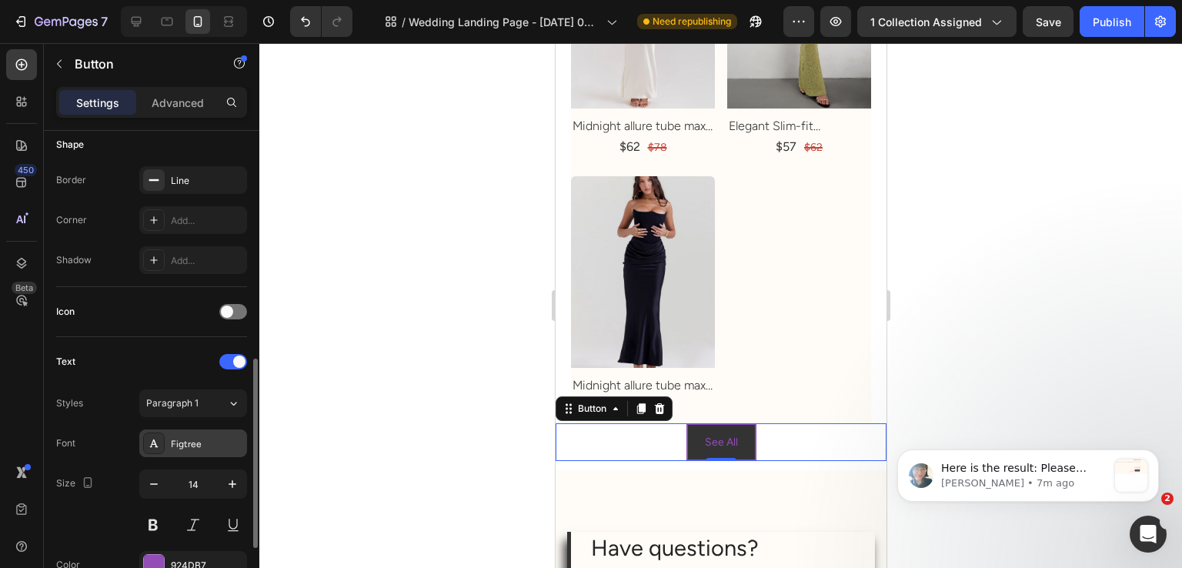
scroll to position [462, 0]
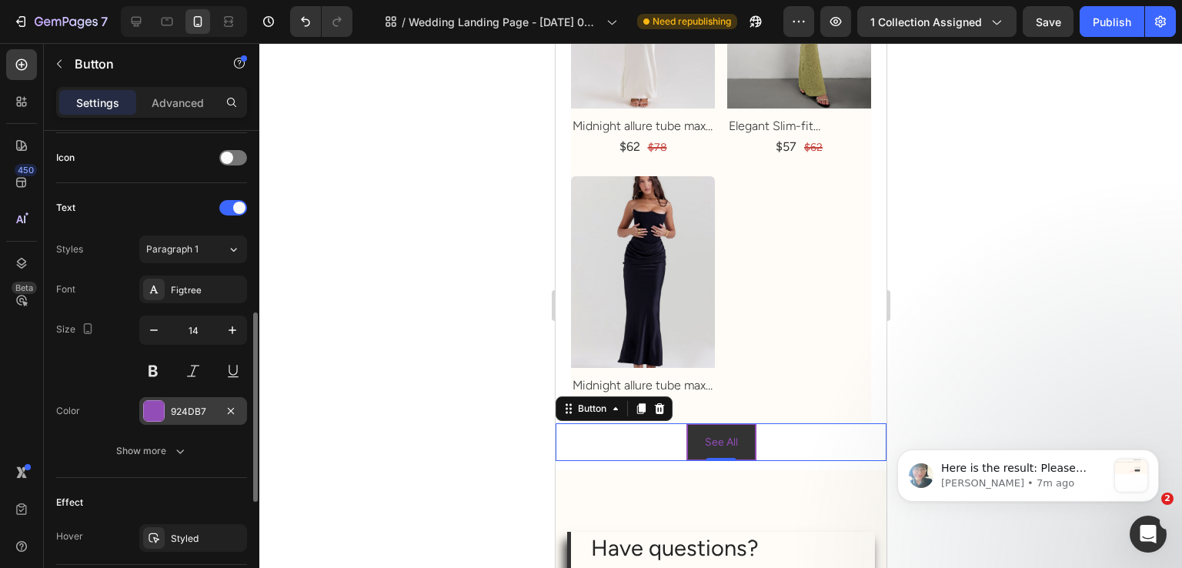
click at [184, 422] on div "924DB7" at bounding box center [193, 411] width 108 height 28
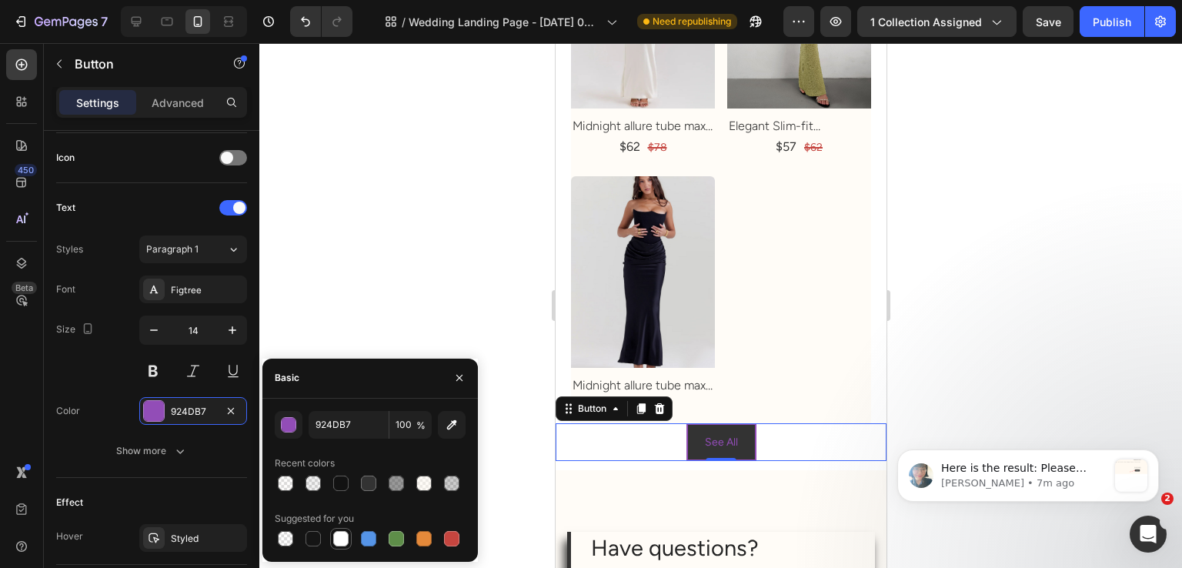
click at [333, 533] on div at bounding box center [340, 538] width 15 height 15
type input "FFFFFF"
click at [107, 384] on div "Font Figtree Size 14 Color FFFFFF Show more" at bounding box center [151, 370] width 191 height 189
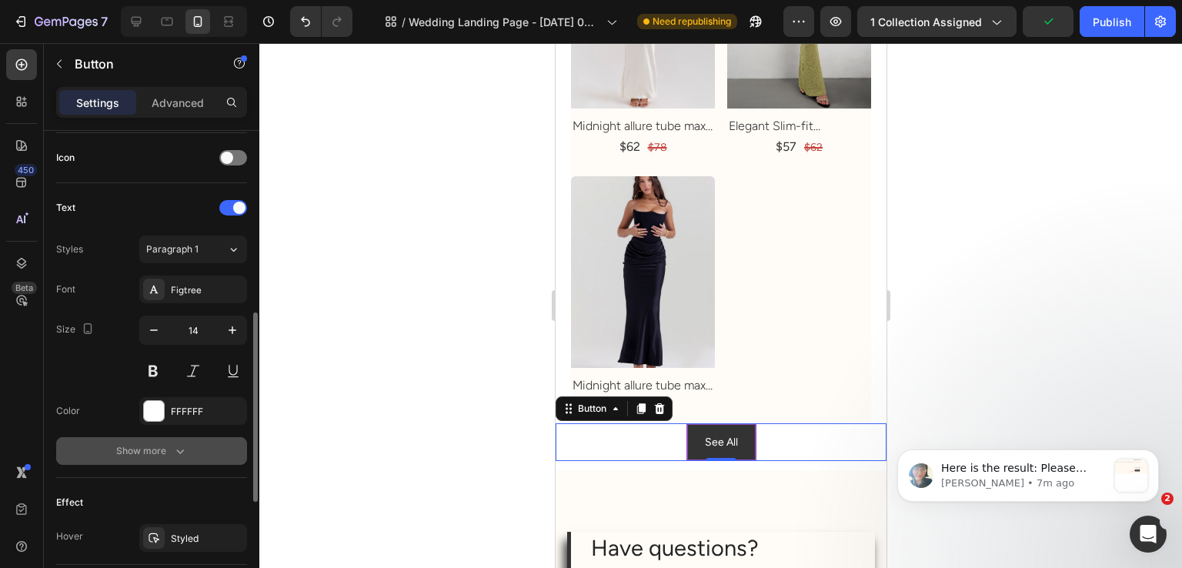
click at [169, 450] on div "Show more" at bounding box center [152, 450] width 72 height 15
click at [196, 453] on div "Normal" at bounding box center [185, 451] width 79 height 14
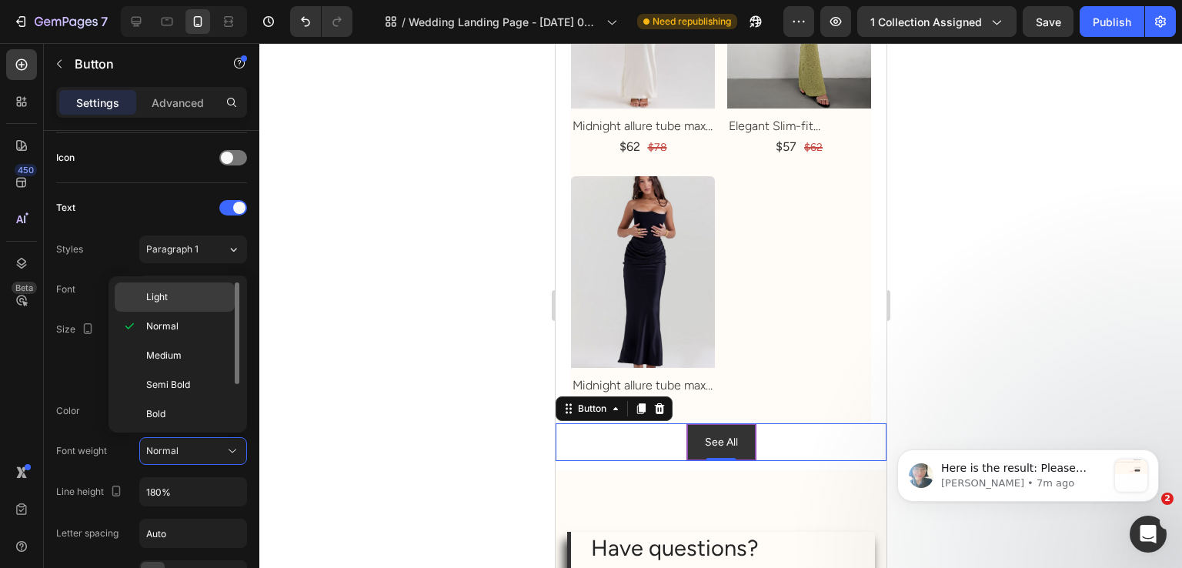
click at [183, 306] on div "Light" at bounding box center [175, 296] width 120 height 29
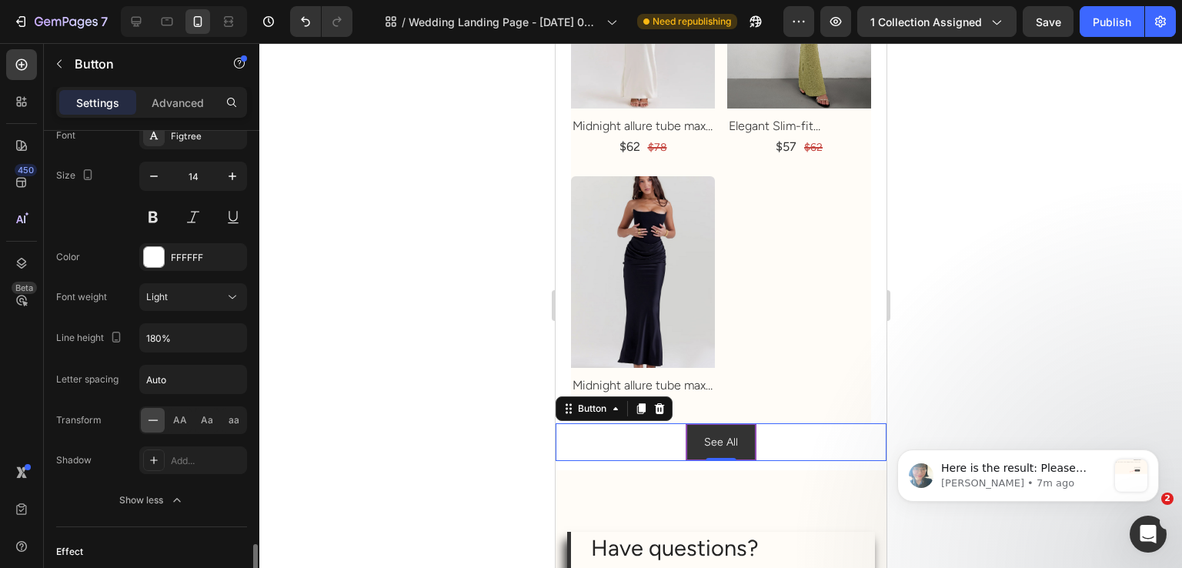
scroll to position [770, 0]
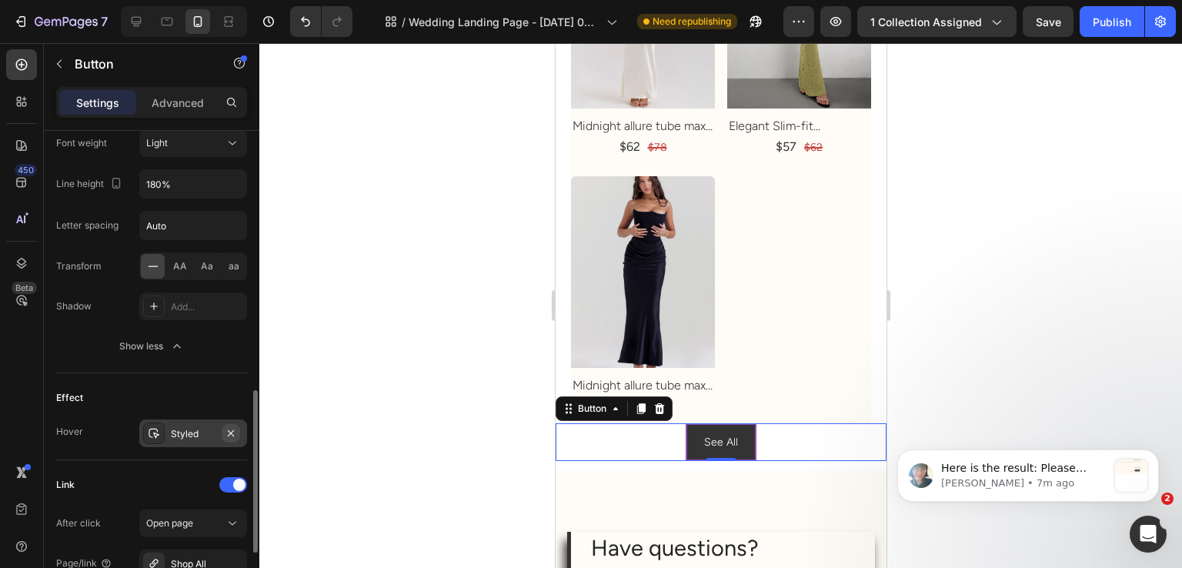
click at [237, 430] on icon "button" at bounding box center [231, 433] width 12 height 12
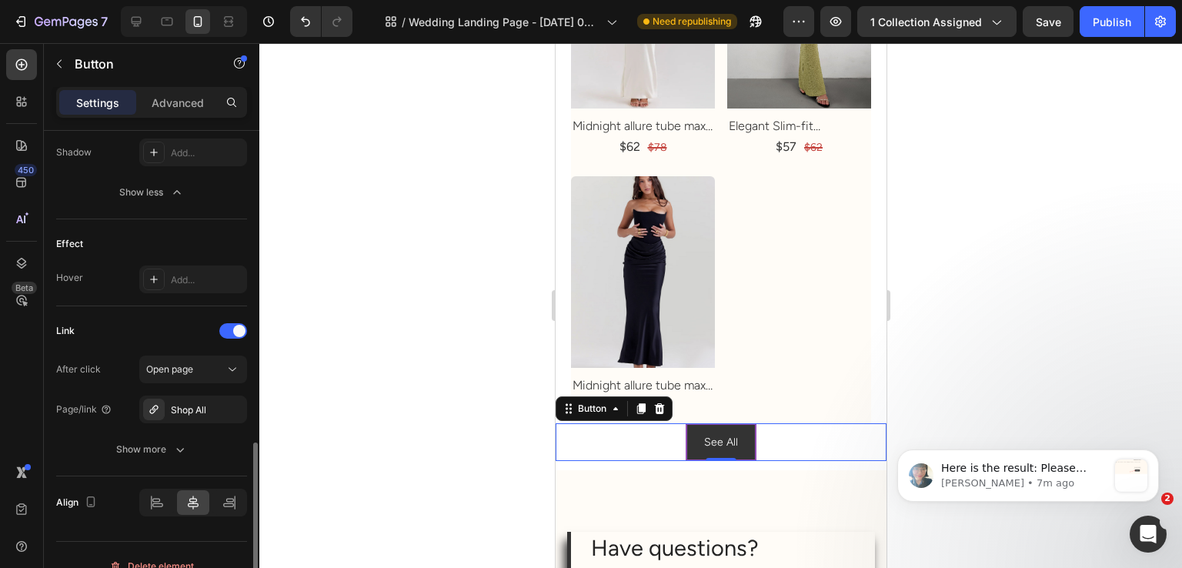
click at [201, 460] on div "Link After click Open page Page/link Shop All Show more" at bounding box center [151, 391] width 191 height 170
click at [199, 453] on button "Show more" at bounding box center [151, 450] width 191 height 28
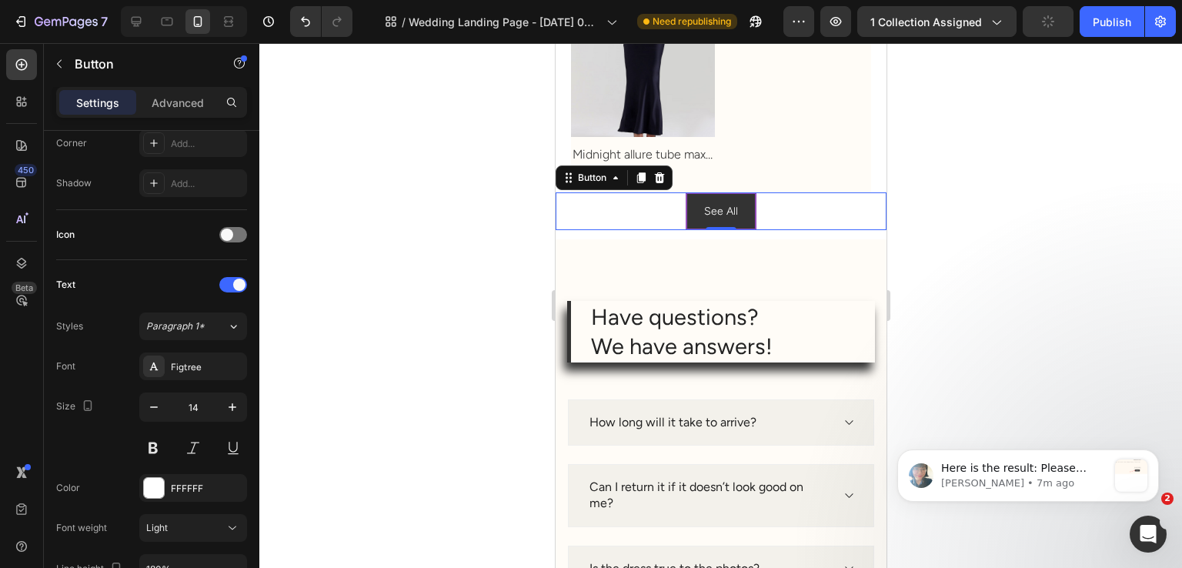
scroll to position [154, 0]
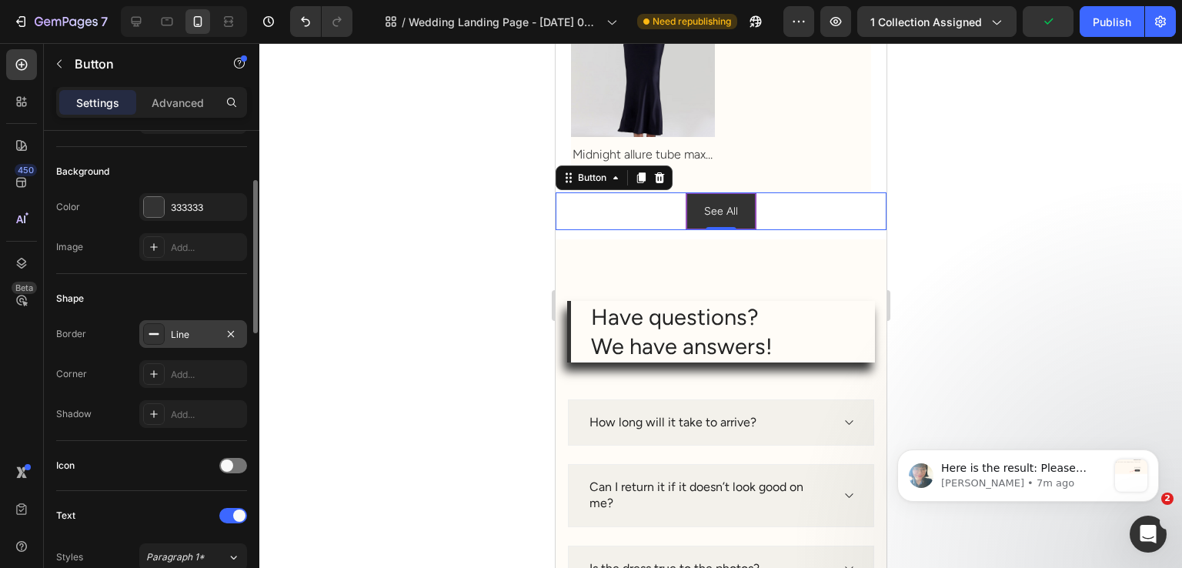
click at [175, 337] on div "Line" at bounding box center [193, 335] width 45 height 14
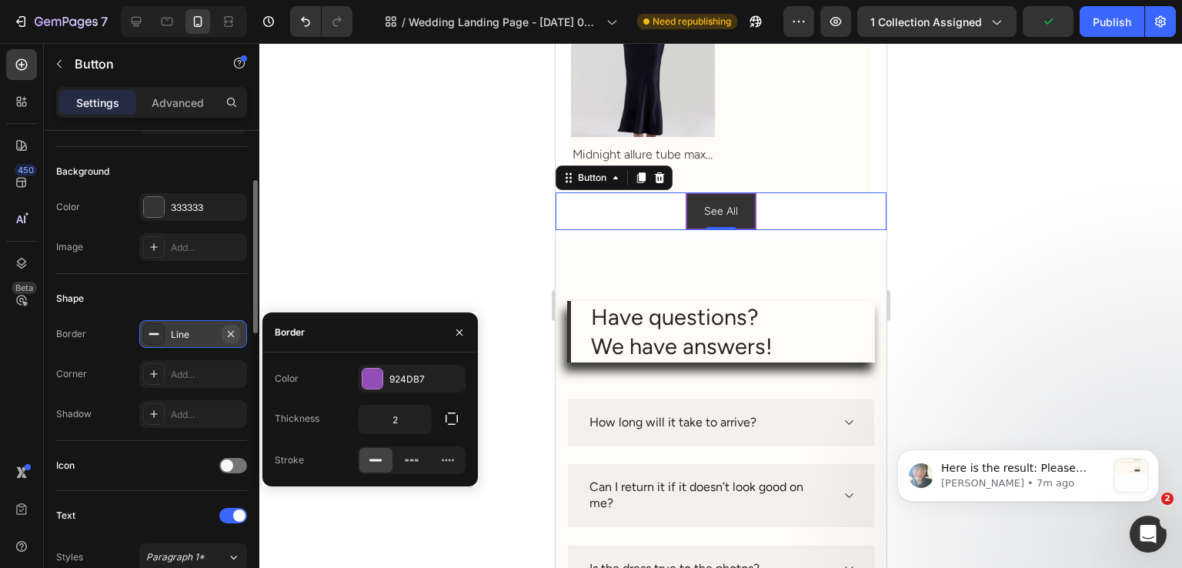
click at [229, 330] on icon "button" at bounding box center [231, 333] width 6 height 6
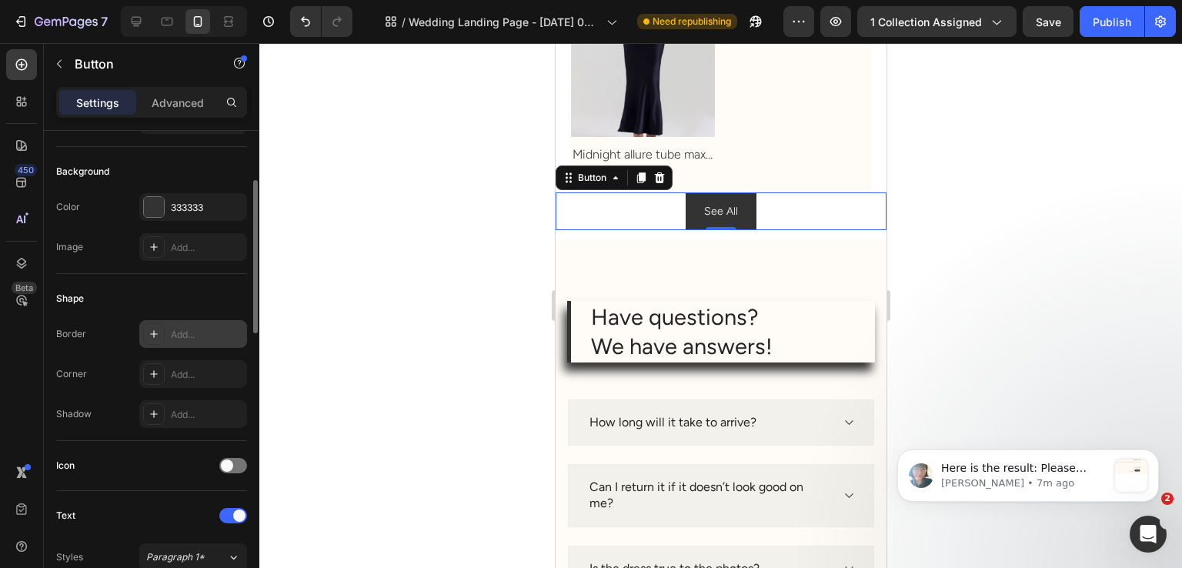
click at [217, 312] on div "Shape Border Add... Corner Add... Shadow Add..." at bounding box center [151, 357] width 191 height 167
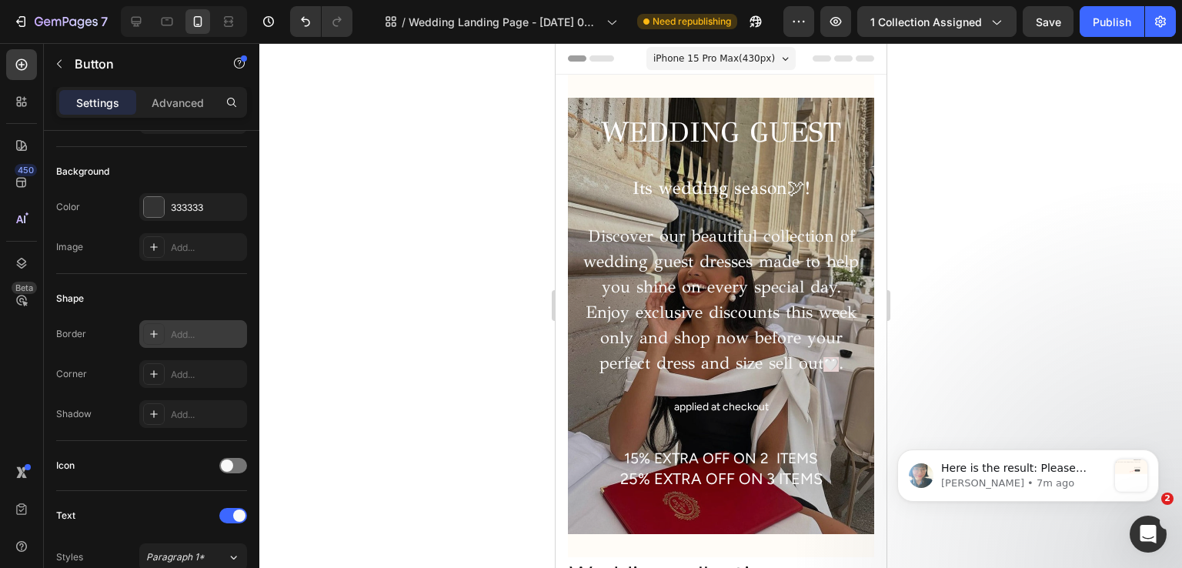
scroll to position [462, 0]
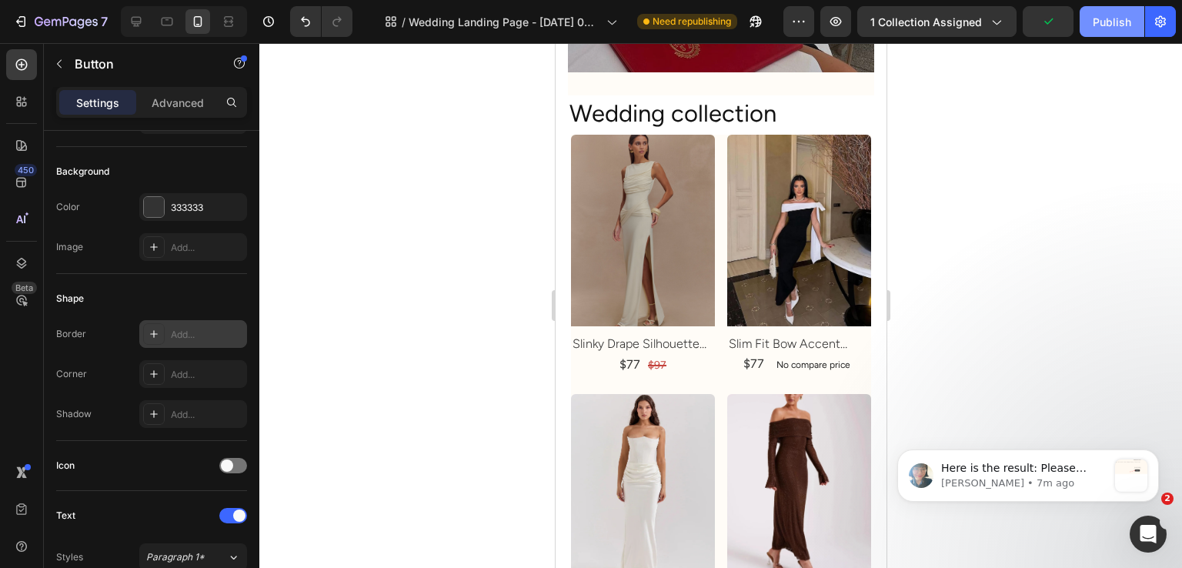
click at [1096, 19] on div "Publish" at bounding box center [1112, 22] width 38 height 16
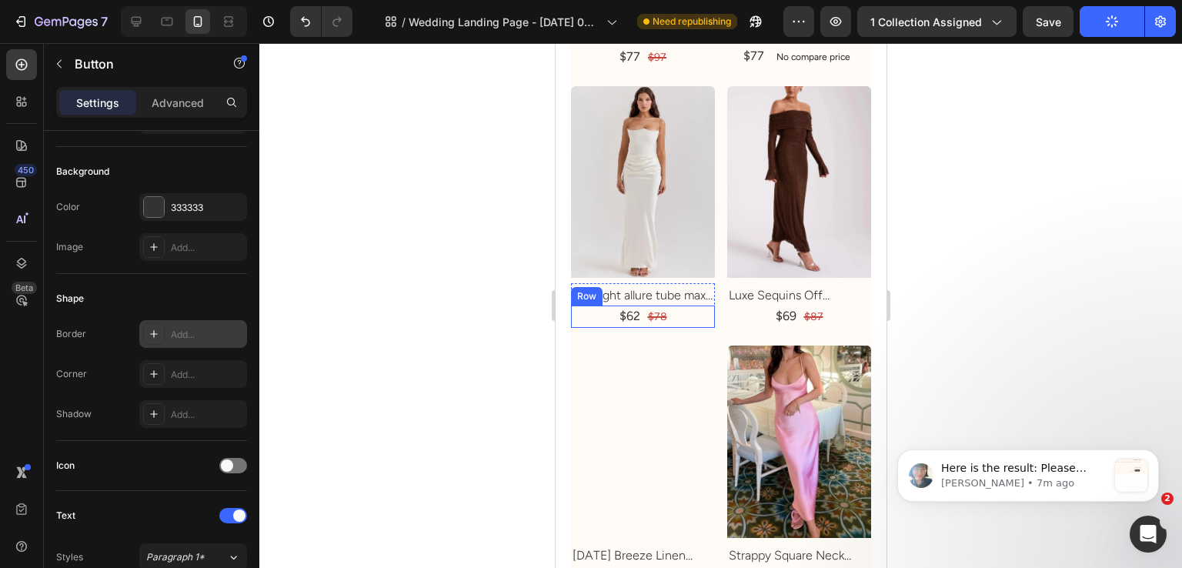
scroll to position [385, 0]
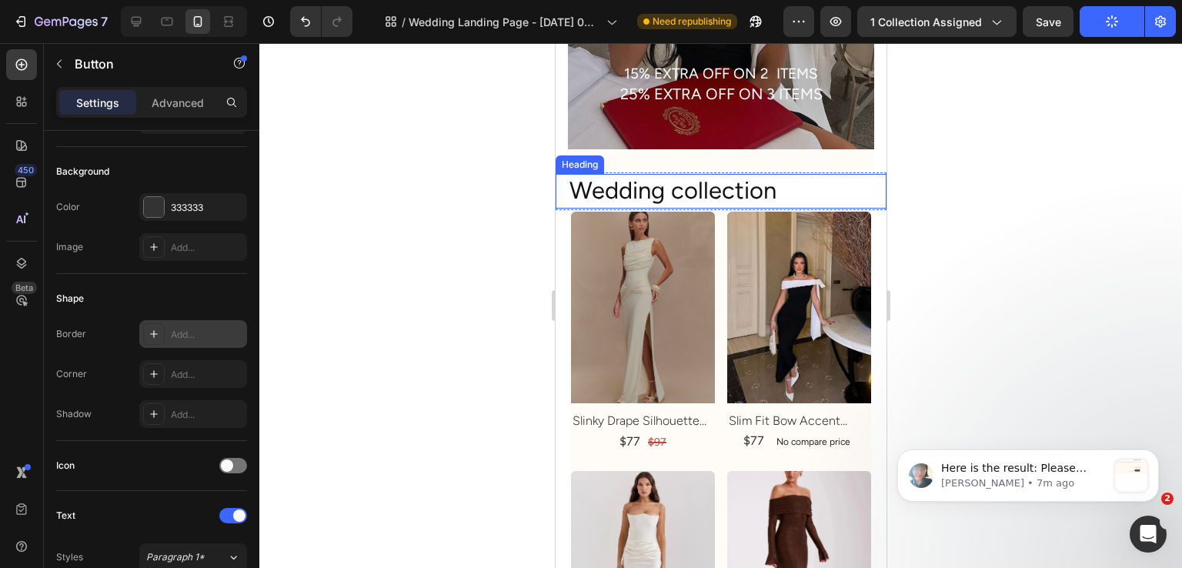
click at [651, 208] on h2 "Wedding collection" at bounding box center [726, 191] width 319 height 34
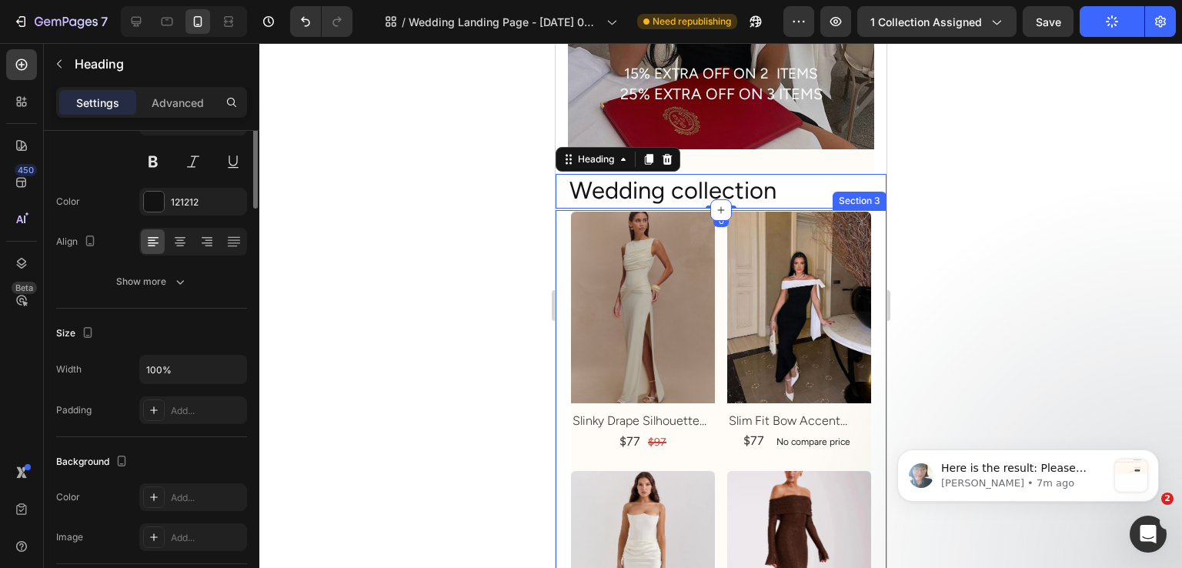
scroll to position [0, 0]
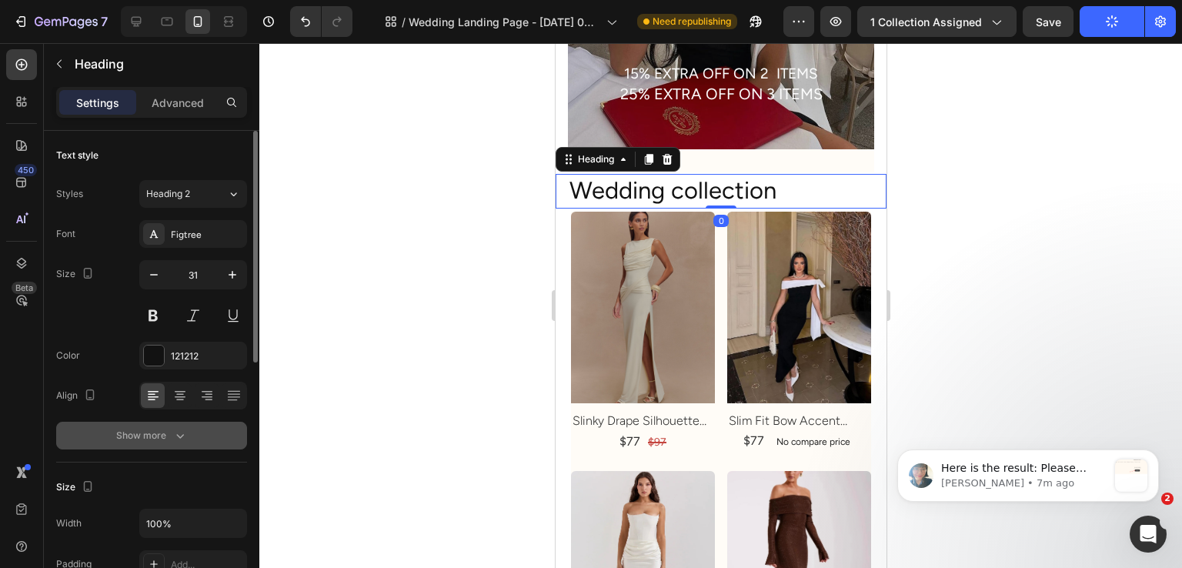
click at [185, 426] on button "Show more" at bounding box center [151, 436] width 191 height 28
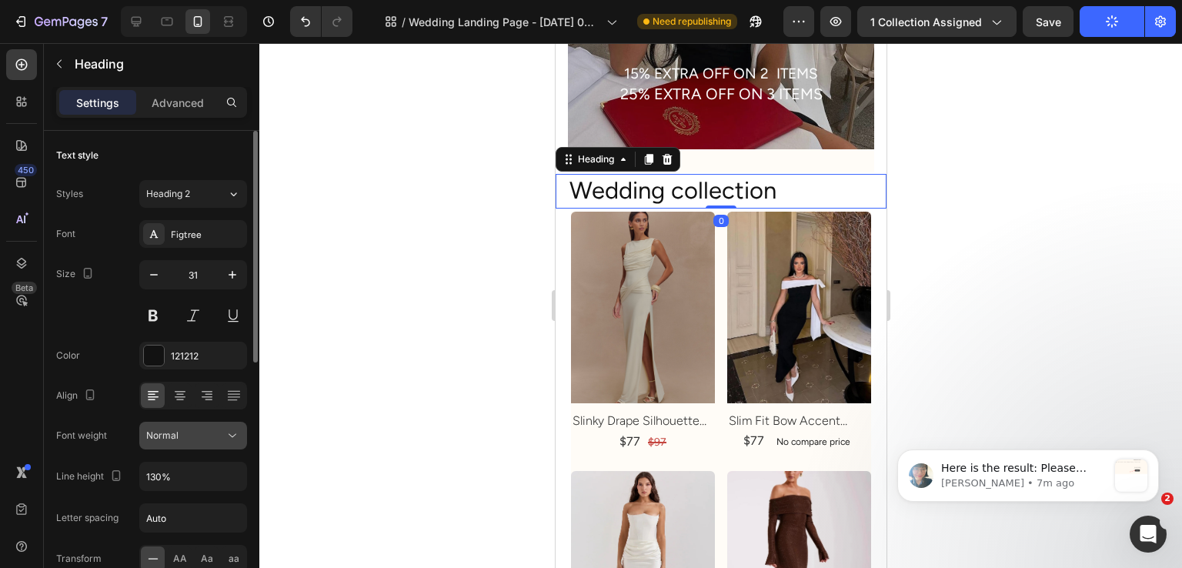
click at [188, 430] on div "Normal" at bounding box center [185, 436] width 79 height 14
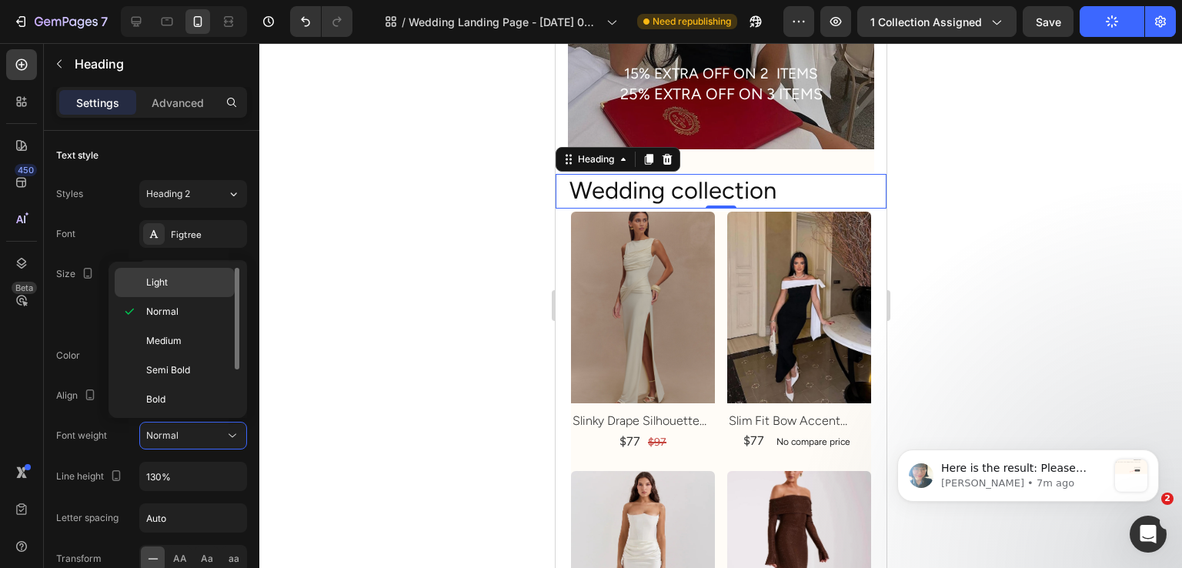
click at [179, 280] on p "Light" at bounding box center [187, 283] width 82 height 14
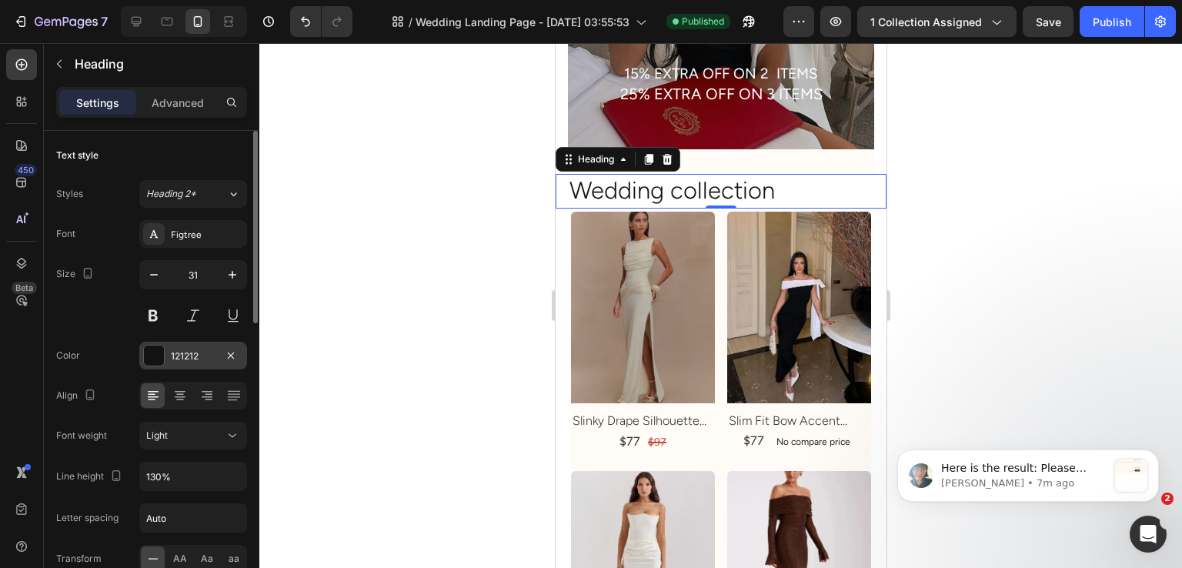
click at [158, 346] on div at bounding box center [154, 356] width 20 height 20
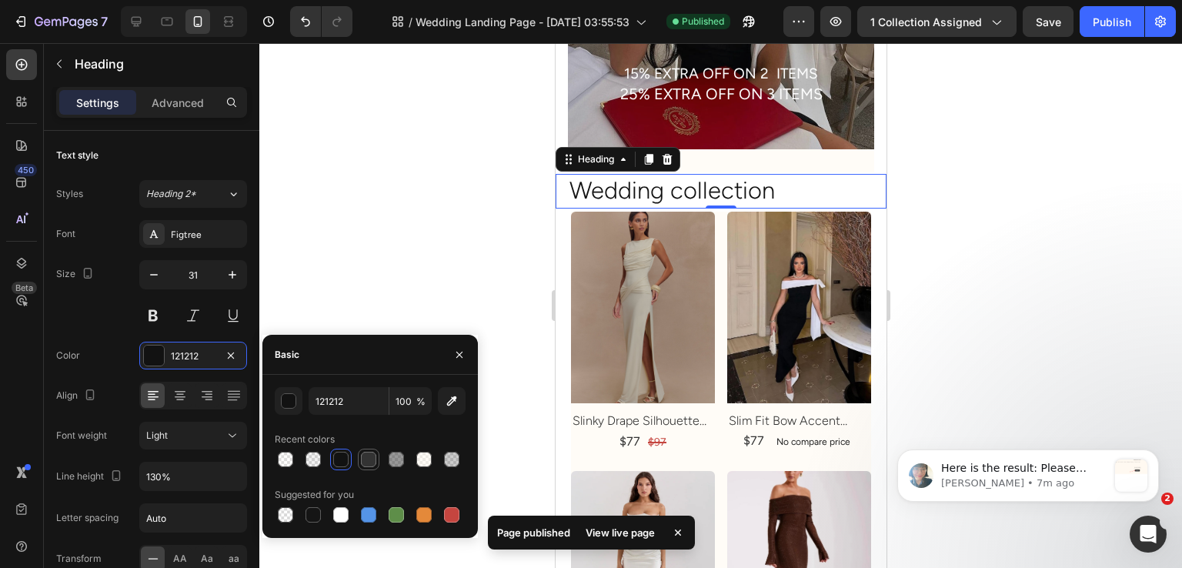
click at [361, 456] on div at bounding box center [368, 459] width 15 height 15
type input "333333"
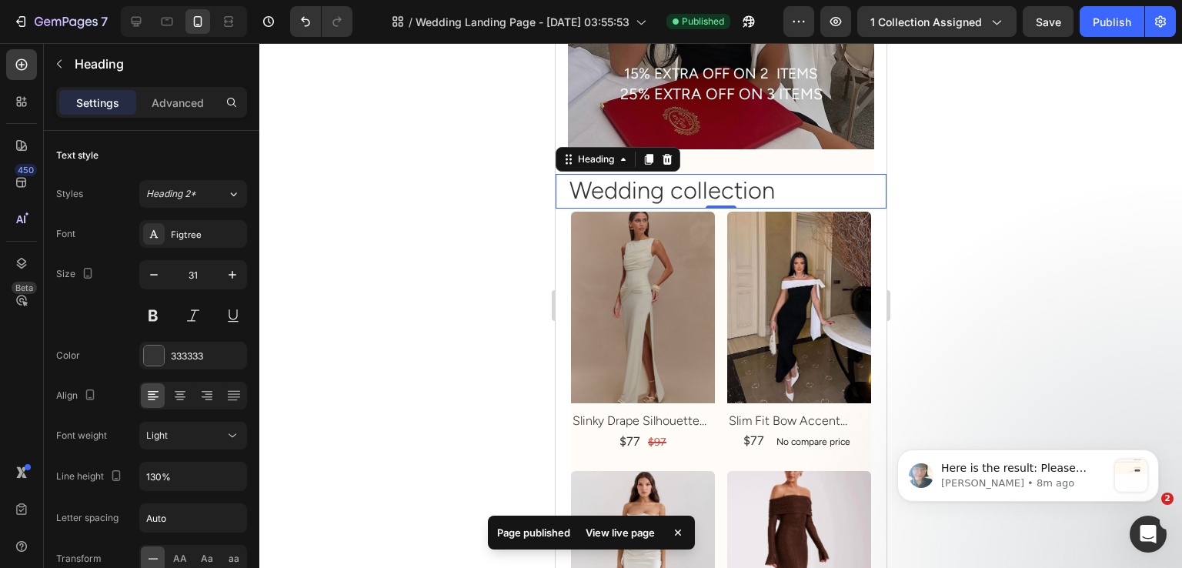
click at [372, 268] on div at bounding box center [720, 305] width 923 height 525
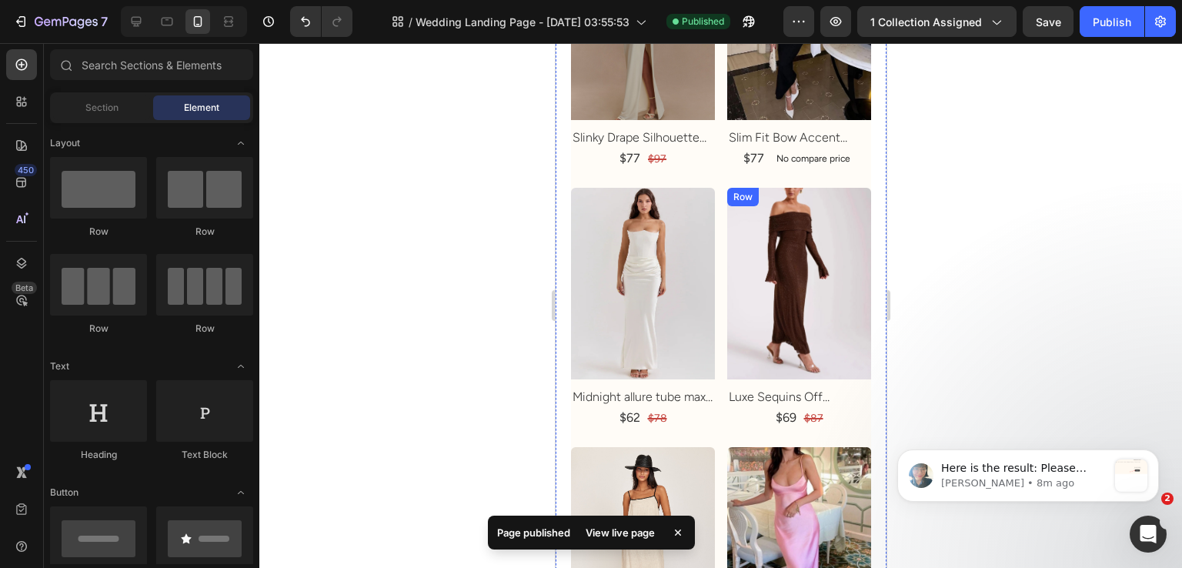
scroll to position [924, 0]
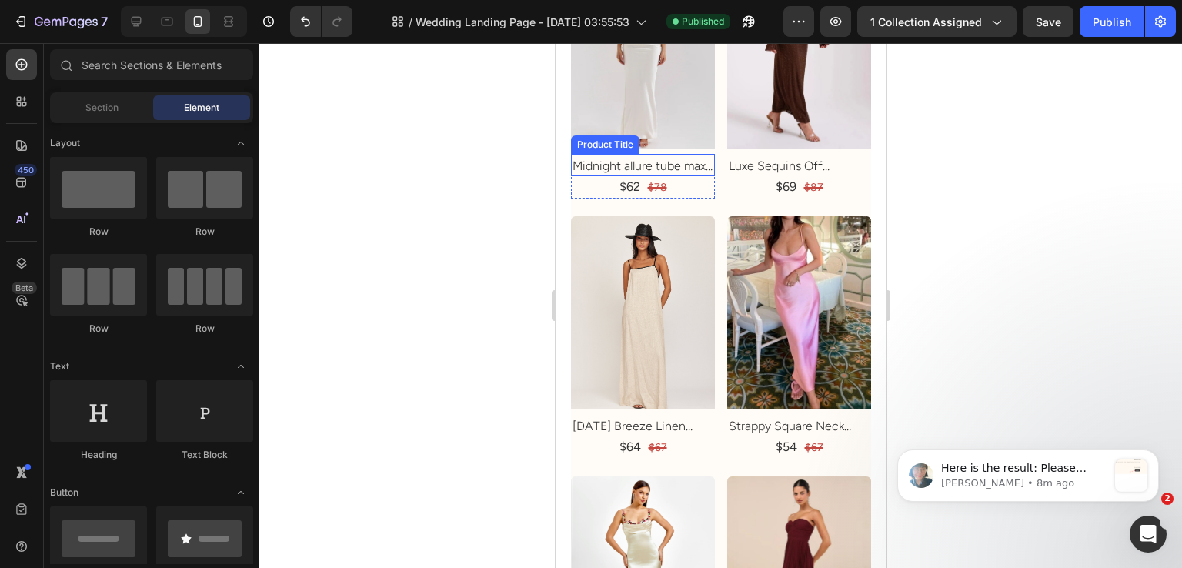
click at [673, 115] on img at bounding box center [642, 53] width 144 height 192
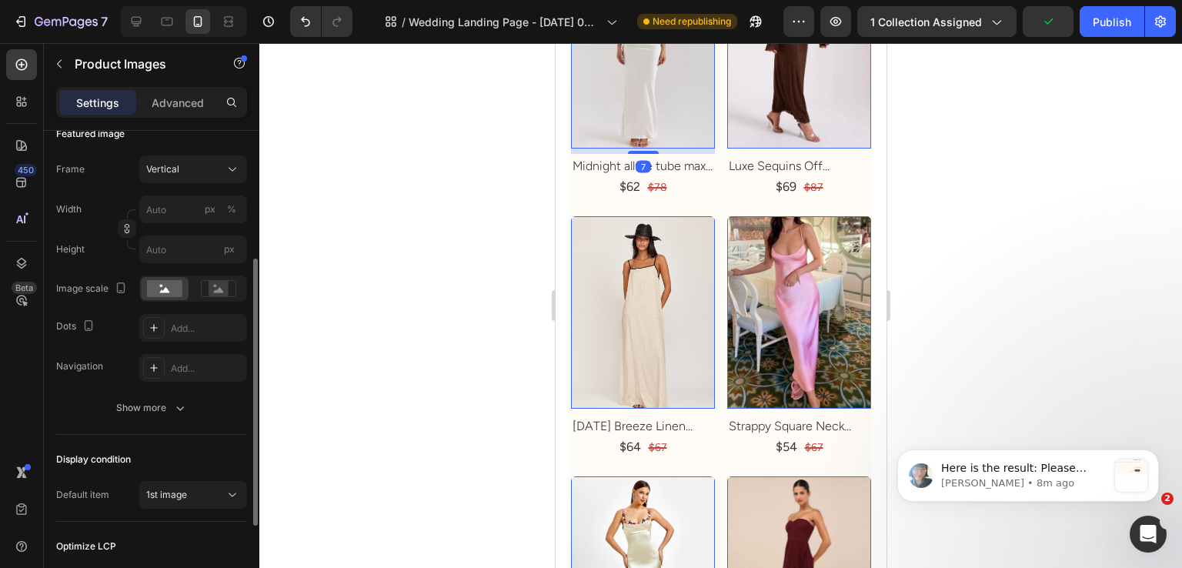
scroll to position [152, 0]
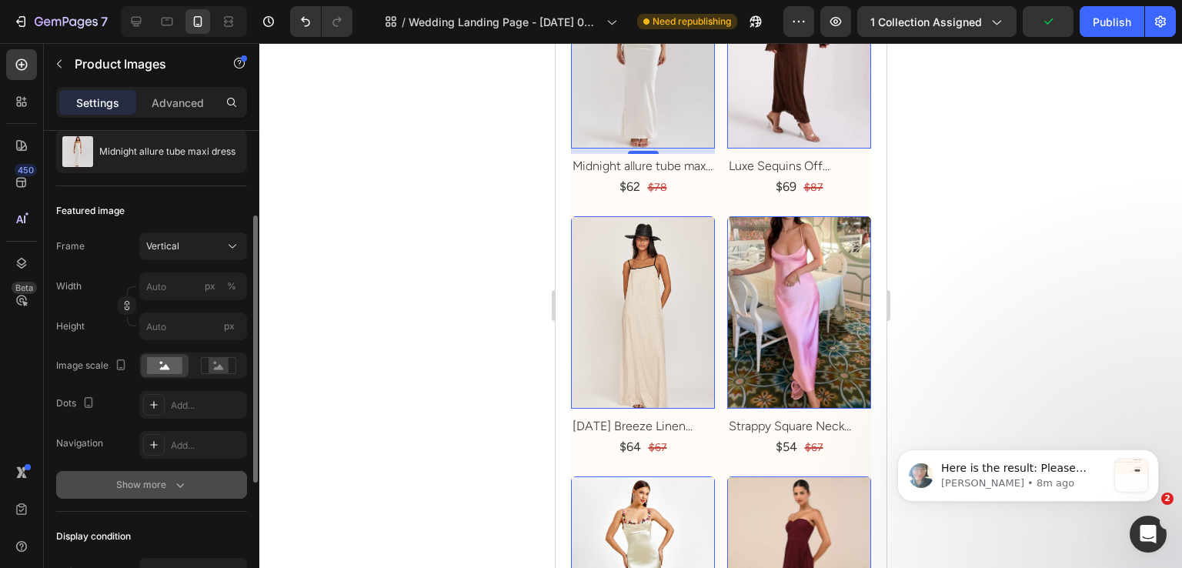
click at [141, 485] on div "Show more" at bounding box center [152, 484] width 72 height 15
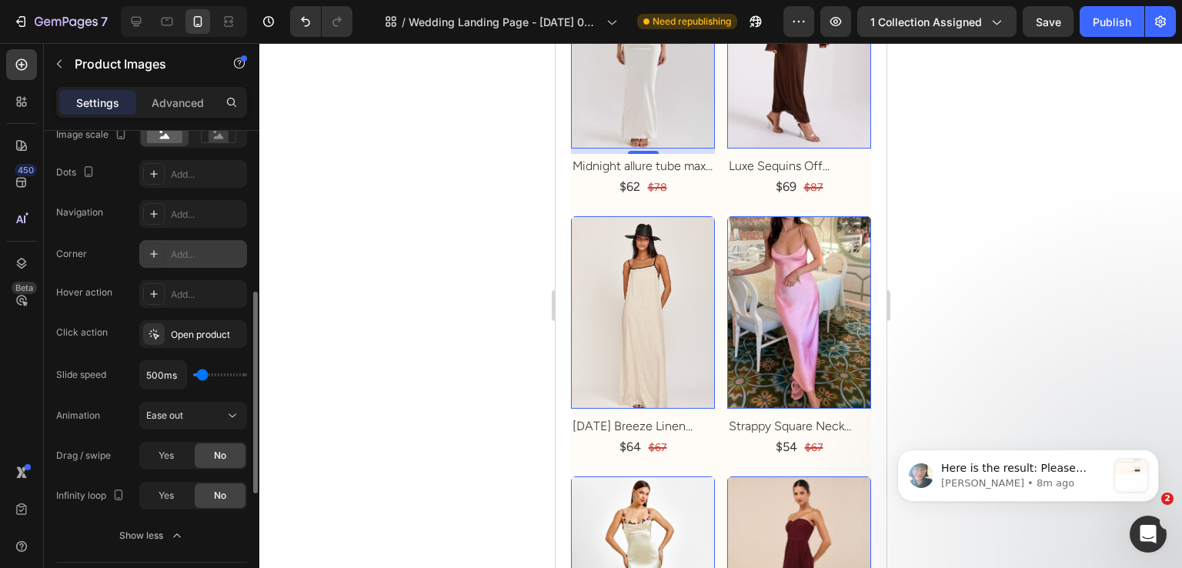
scroll to position [665, 0]
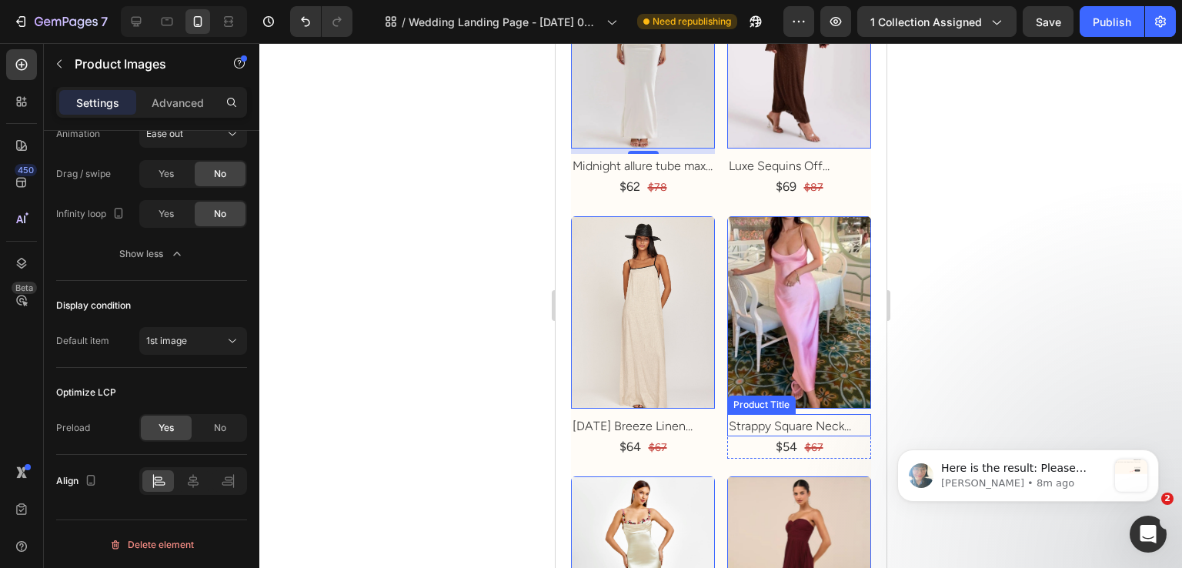
drag, startPoint x: 720, startPoint y: 470, endPoint x: 750, endPoint y: 429, distance: 51.3
click at [750, 429] on h2 "Strappy Square Neck Bodycon Maxi Dress" at bounding box center [799, 426] width 144 height 19
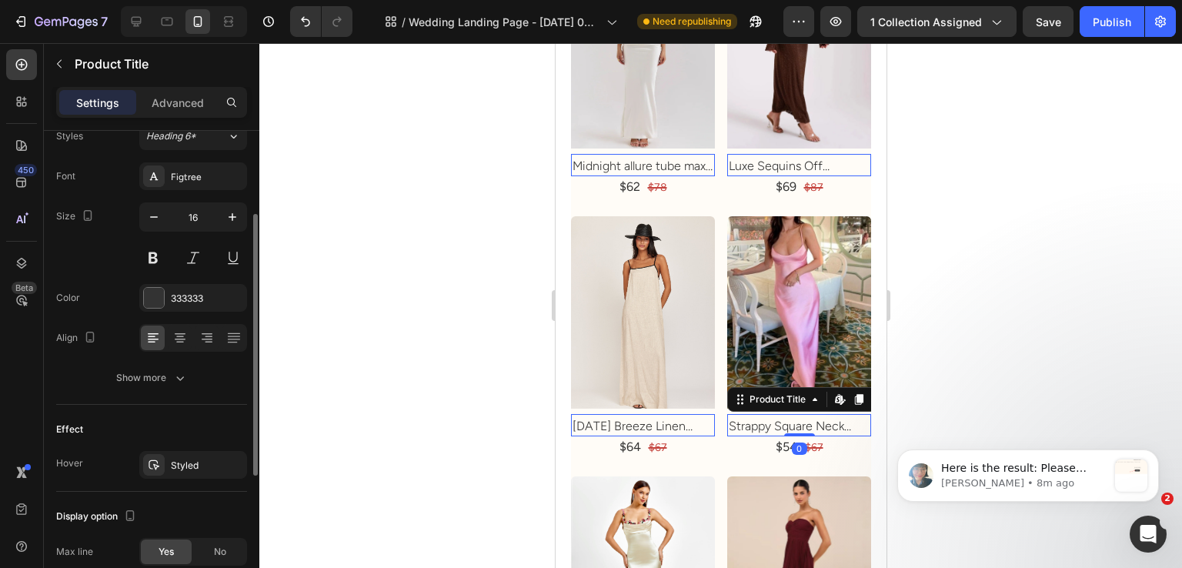
scroll to position [231, 0]
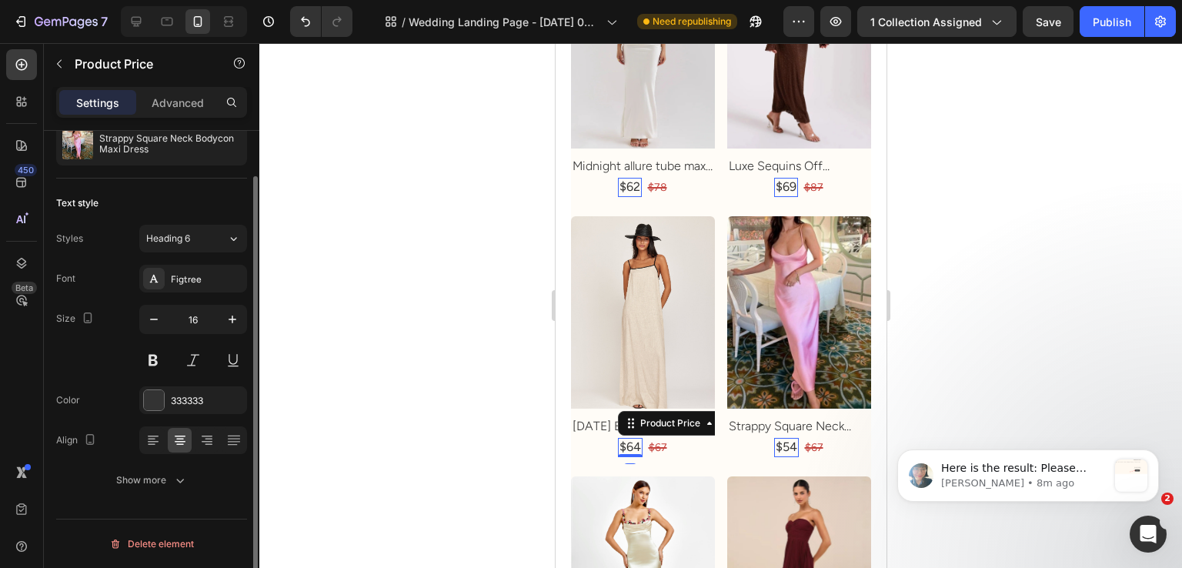
scroll to position [0, 0]
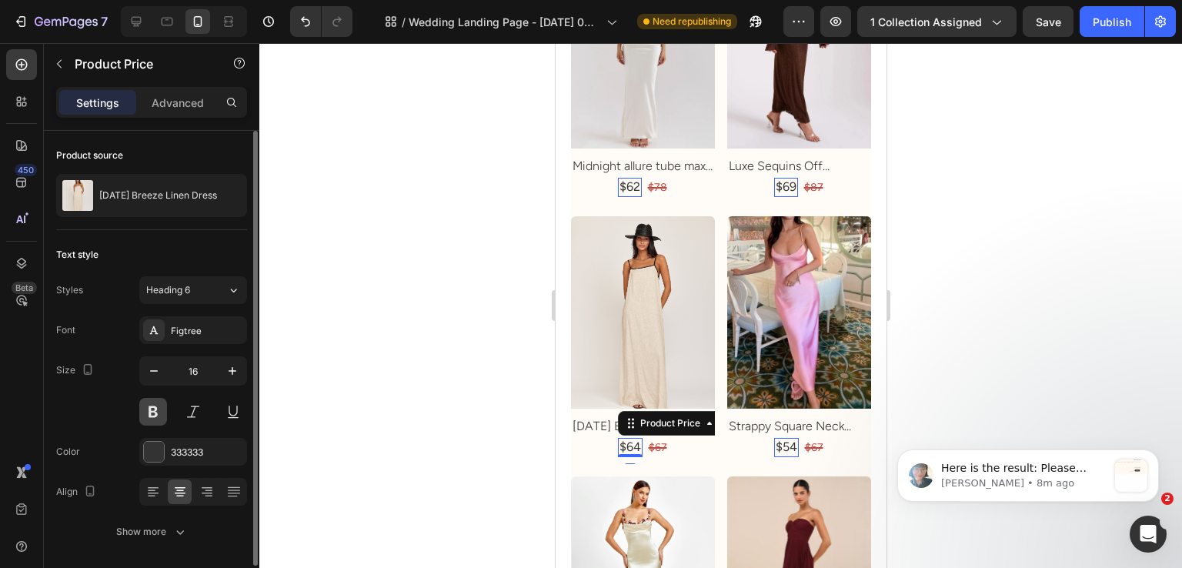
click at [165, 413] on button at bounding box center [153, 412] width 28 height 28
click at [235, 377] on icon "button" at bounding box center [232, 370] width 15 height 15
type input "18"
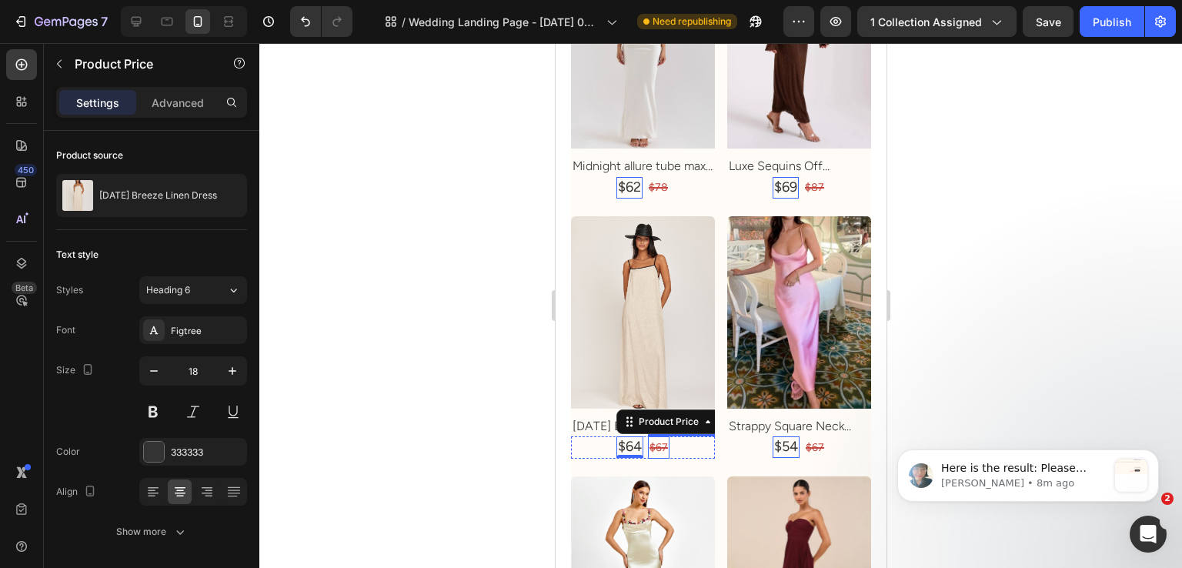
click at [157, 378] on button "button" at bounding box center [154, 371] width 28 height 28
type input "16"
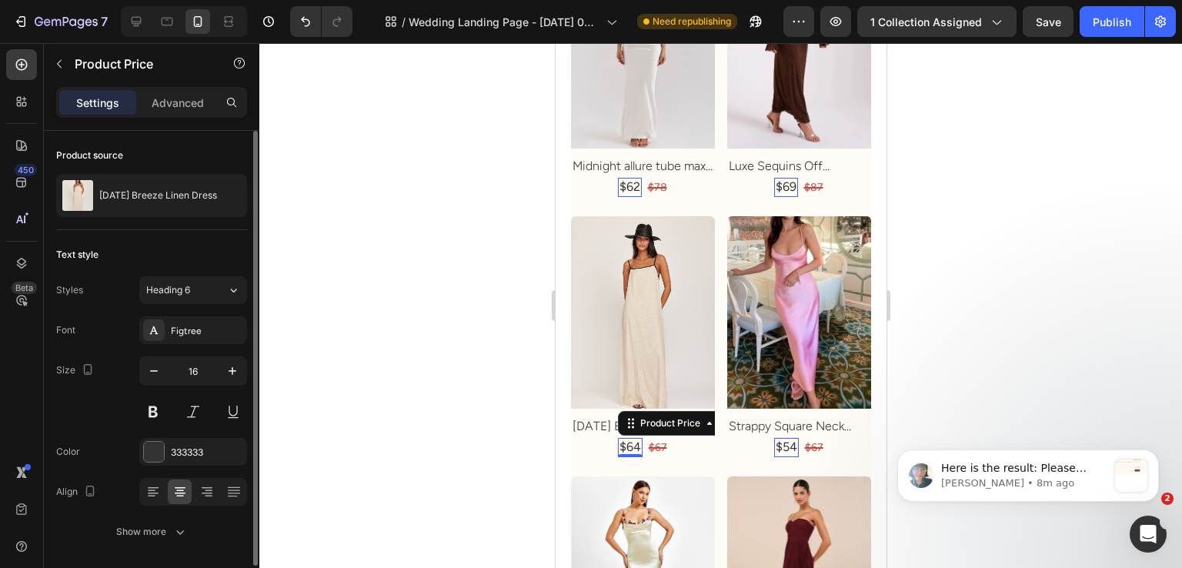
scroll to position [51, 0]
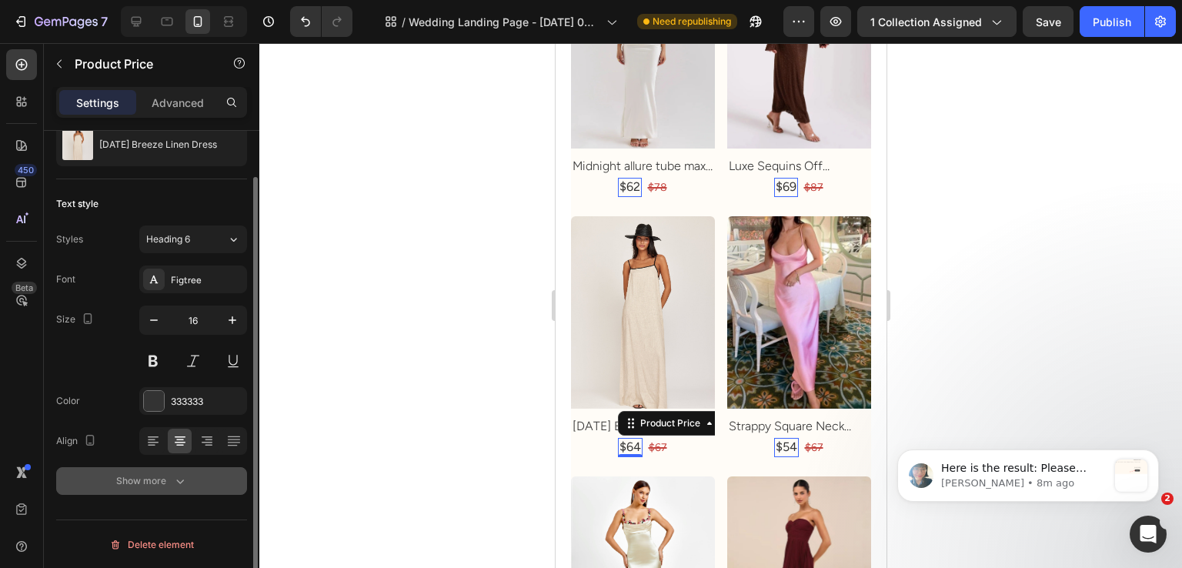
click at [175, 475] on icon "button" at bounding box center [179, 480] width 15 height 15
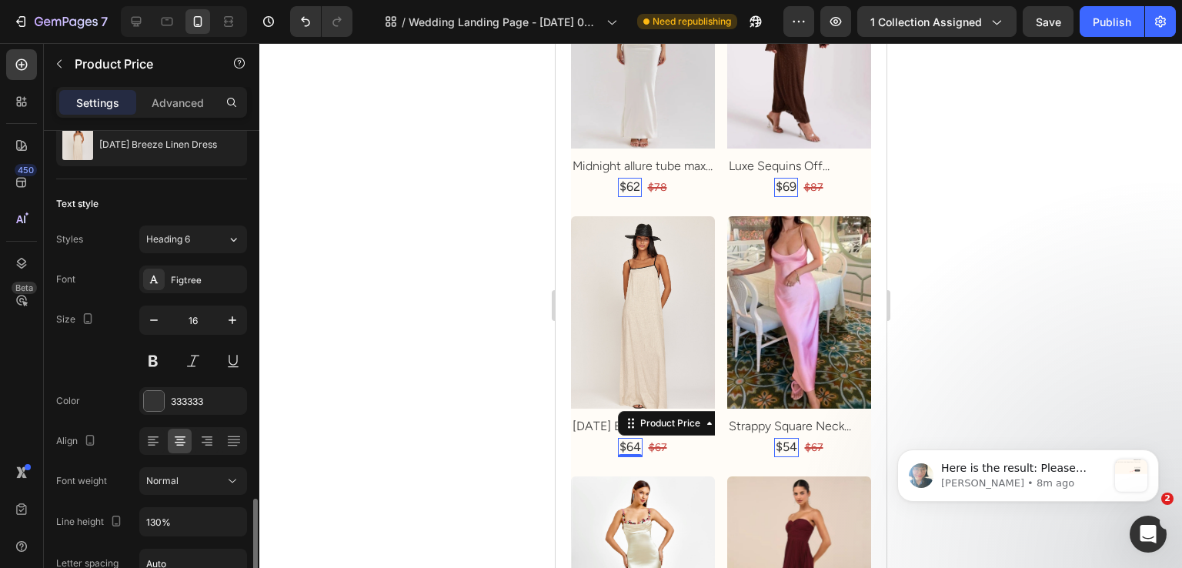
scroll to position [253, 0]
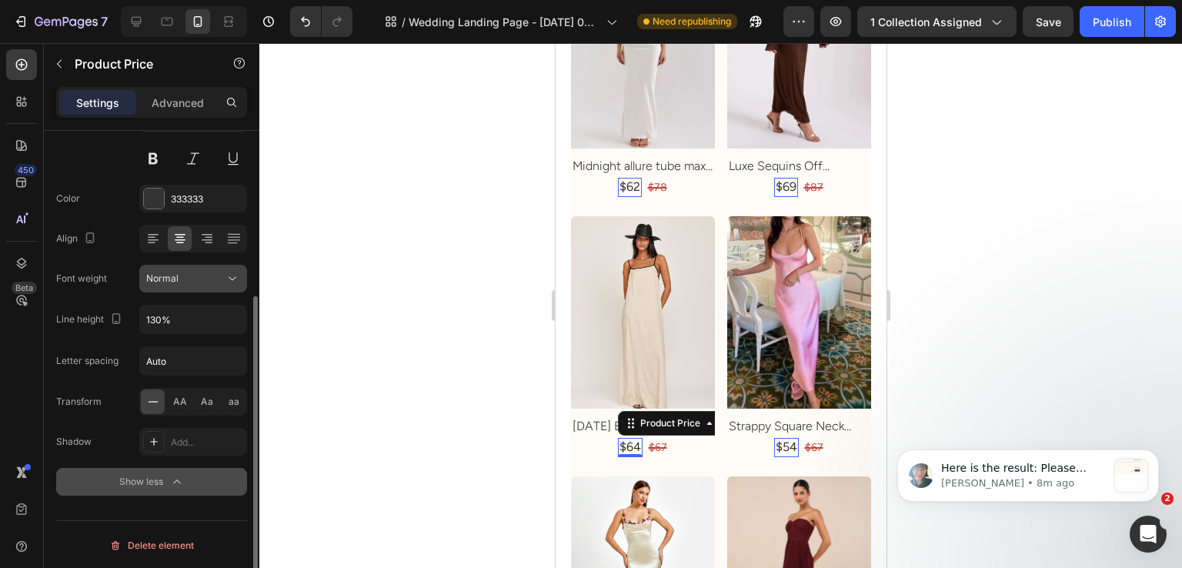
click at [216, 278] on div "Normal" at bounding box center [185, 279] width 79 height 14
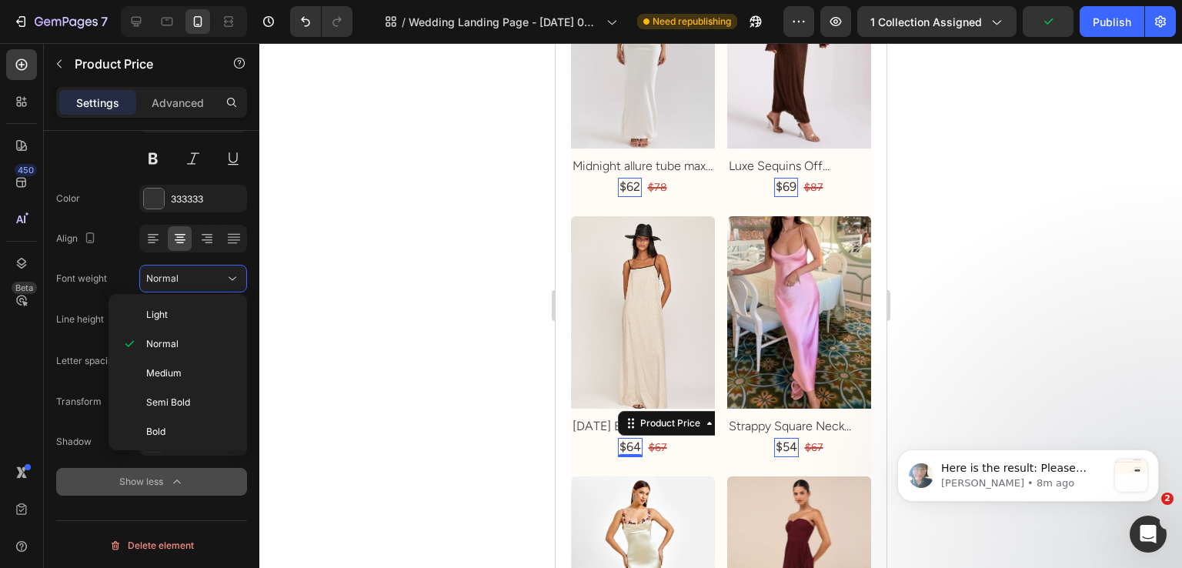
click at [394, 364] on div at bounding box center [720, 305] width 923 height 525
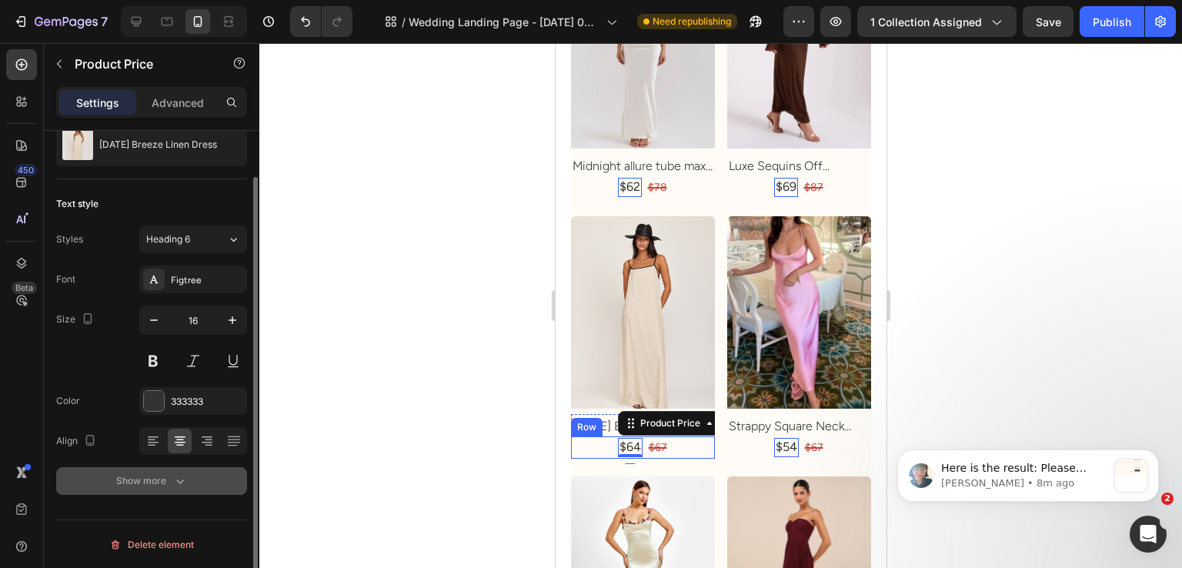
click at [179, 492] on button "Show more" at bounding box center [151, 481] width 191 height 28
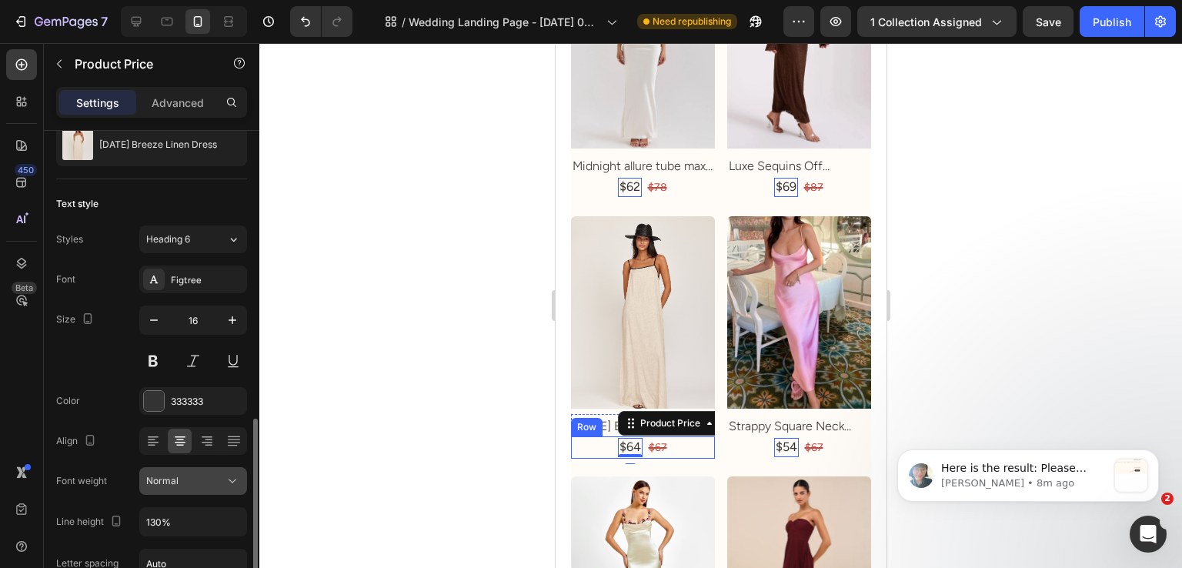
scroll to position [205, 0]
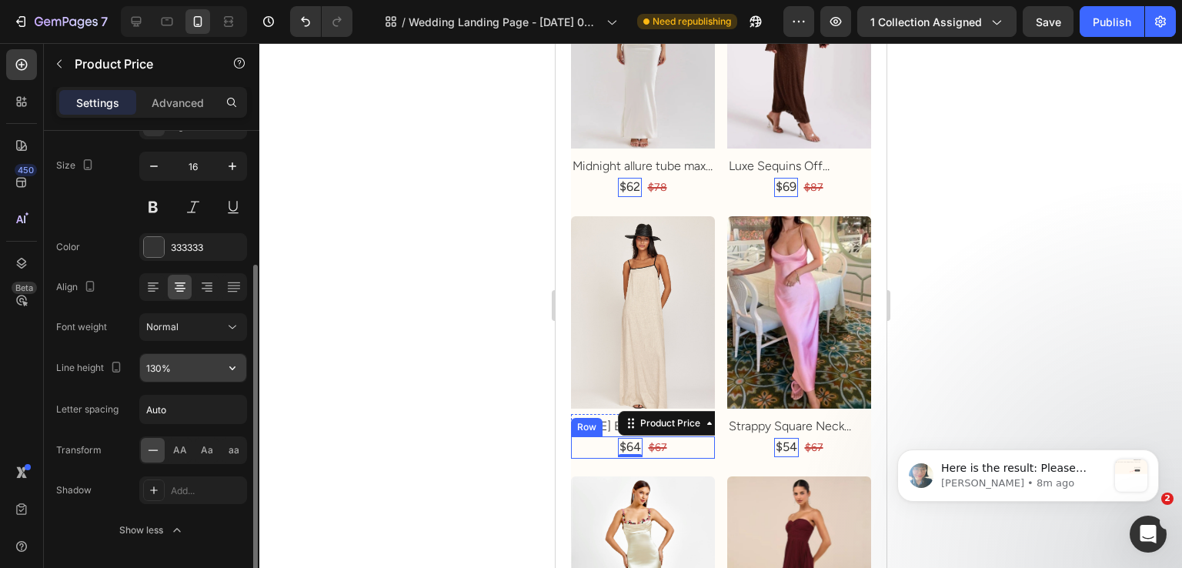
click at [208, 373] on input "130%" at bounding box center [193, 368] width 106 height 28
click at [229, 381] on div "Font Figtree Size 16 Color 333333 Align Font weight Normal Line height 130% Let…" at bounding box center [151, 328] width 191 height 433
click at [236, 372] on icon "button" at bounding box center [232, 367] width 15 height 15
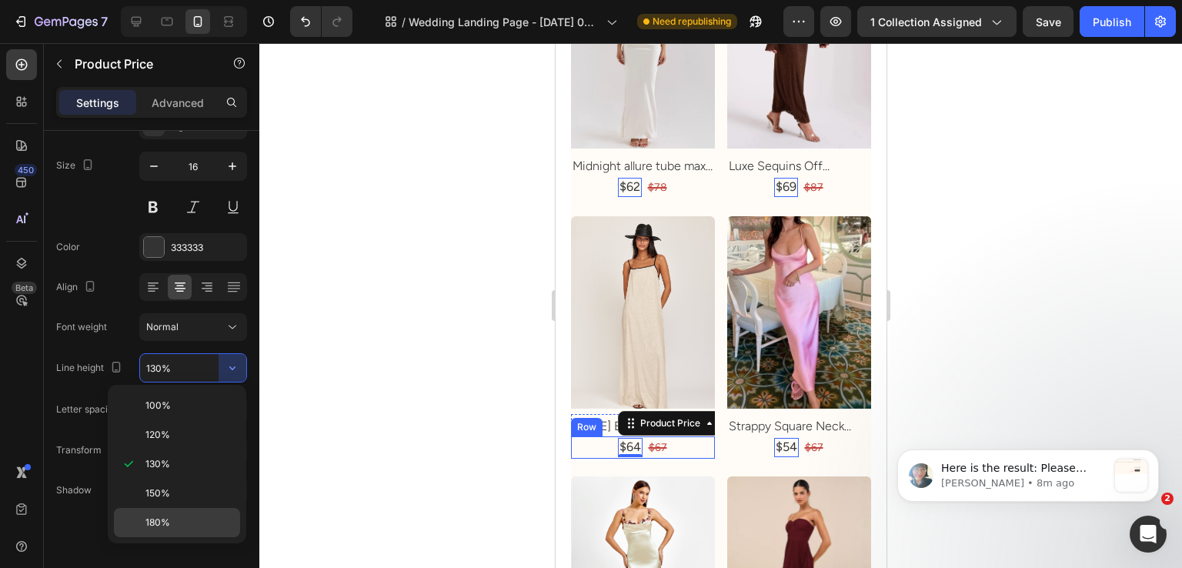
click at [196, 520] on p "180%" at bounding box center [189, 523] width 88 height 14
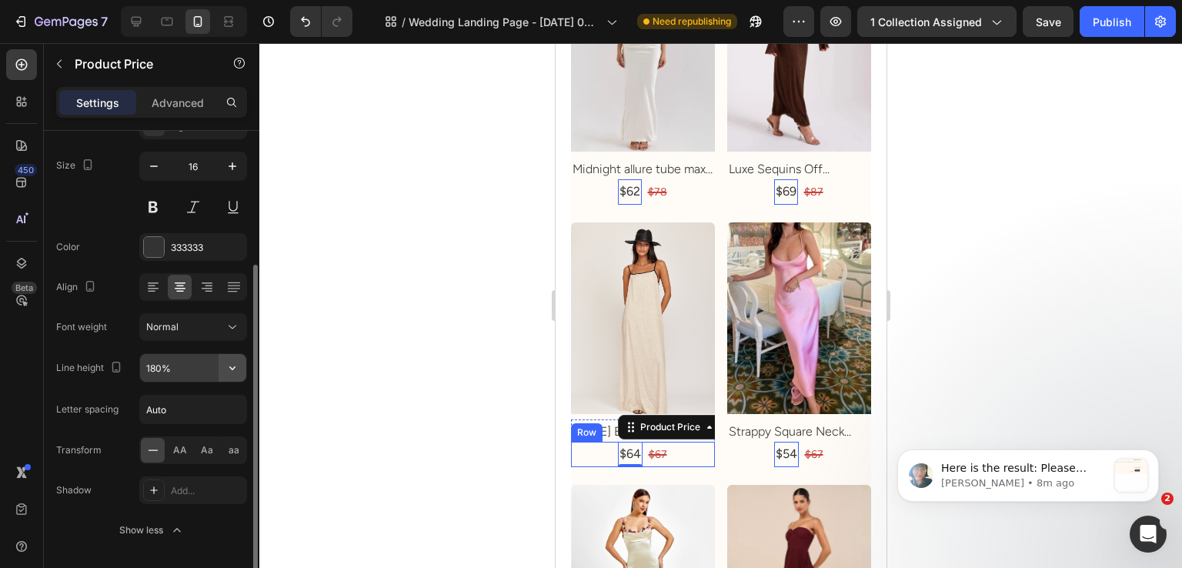
click at [240, 363] on icon "button" at bounding box center [232, 367] width 15 height 15
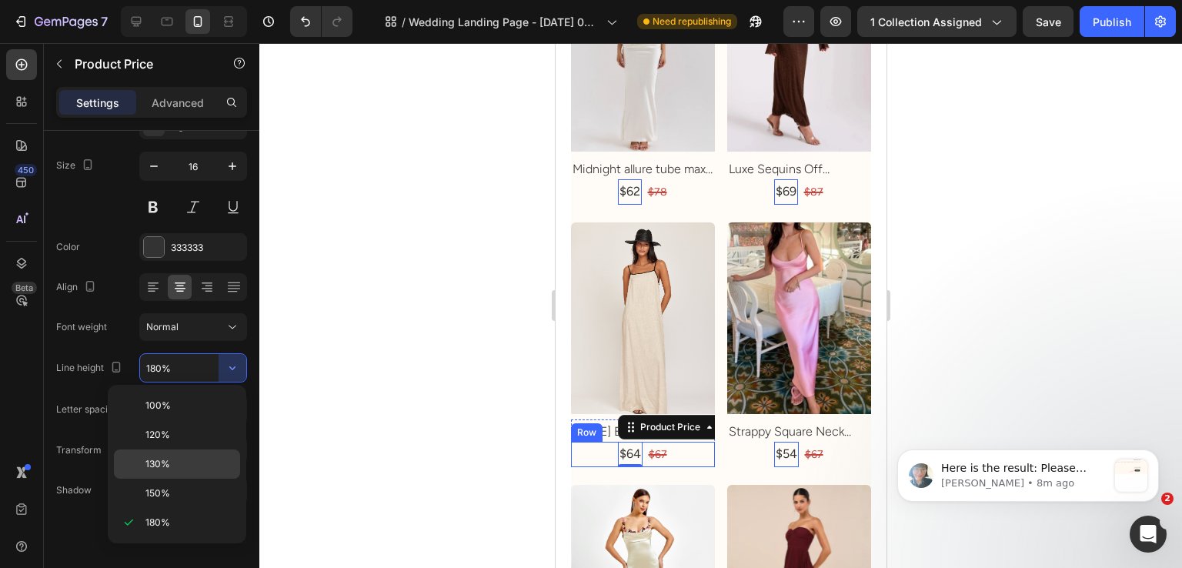
click at [192, 459] on p "130%" at bounding box center [189, 464] width 88 height 14
type input "130%"
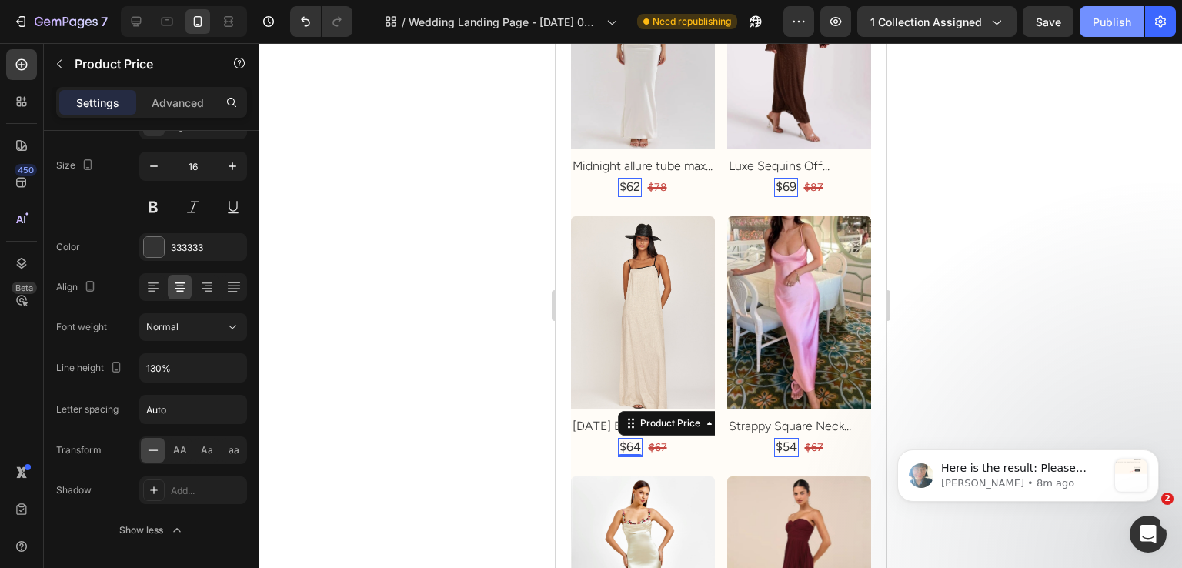
click at [1115, 26] on div "Publish" at bounding box center [1112, 22] width 38 height 16
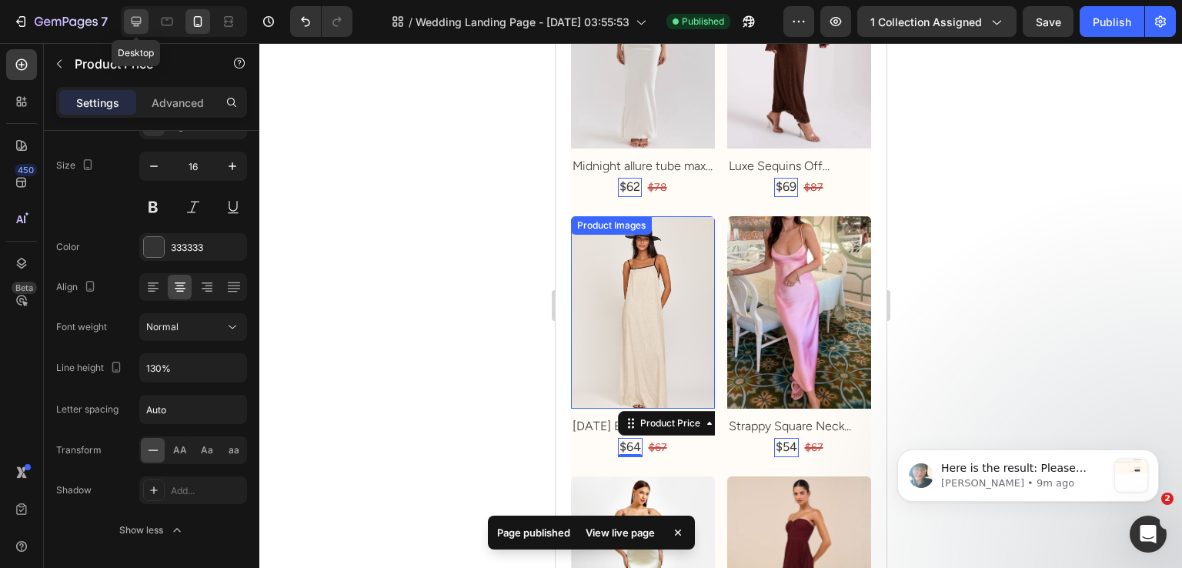
click at [143, 25] on icon at bounding box center [136, 21] width 15 height 15
type input "18"
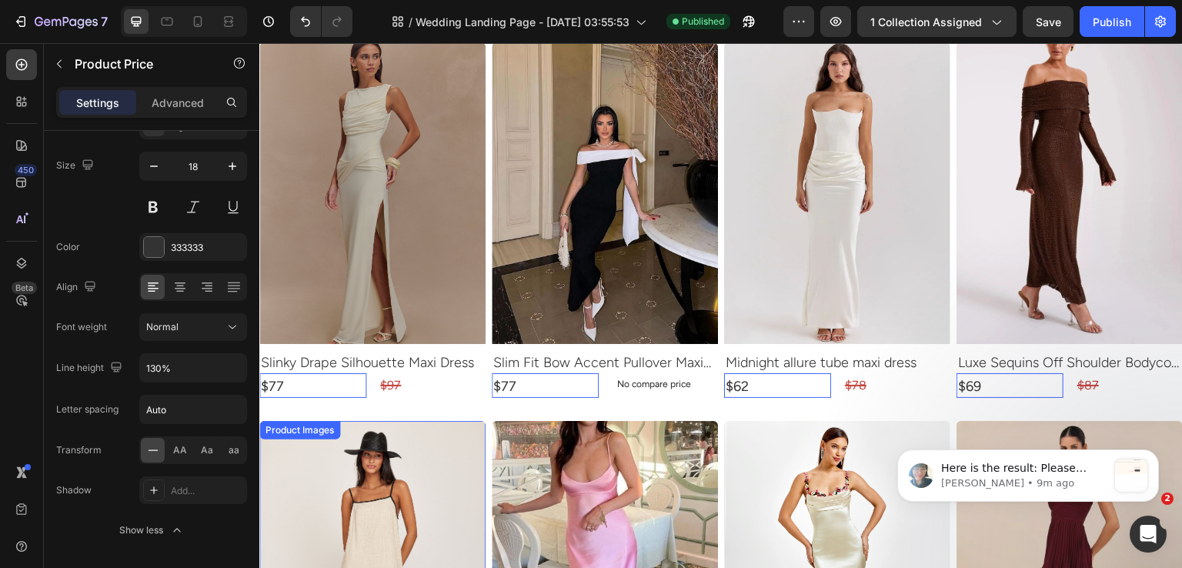
scroll to position [570, 0]
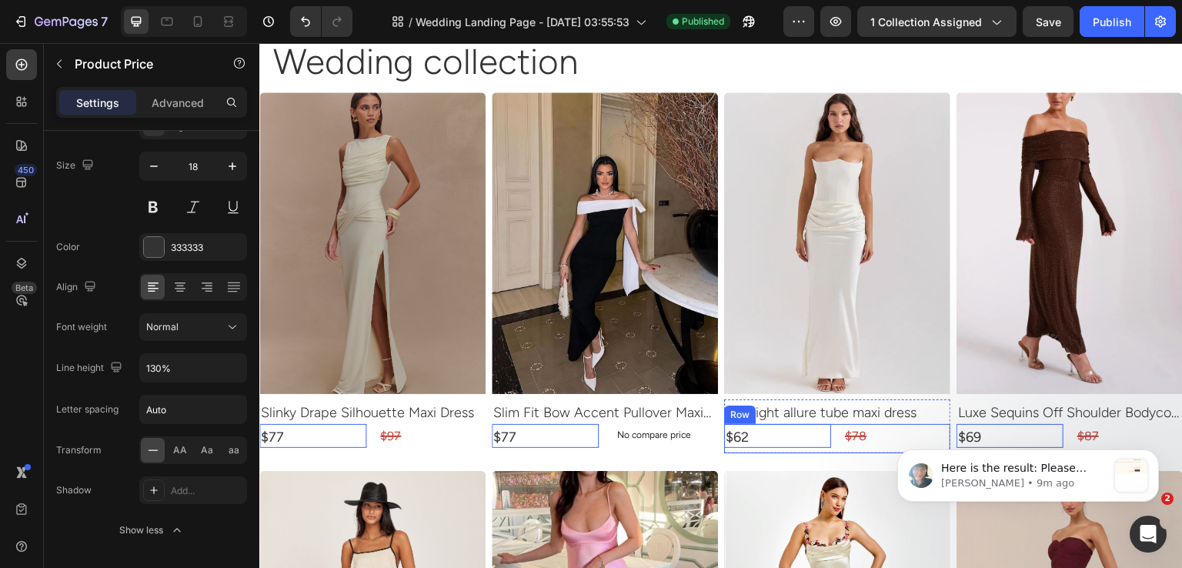
click at [486, 430] on div "$62 Product Price Edit content in Shopify 0 Product Price Edit content in Shopi…" at bounding box center [372, 438] width 226 height 29
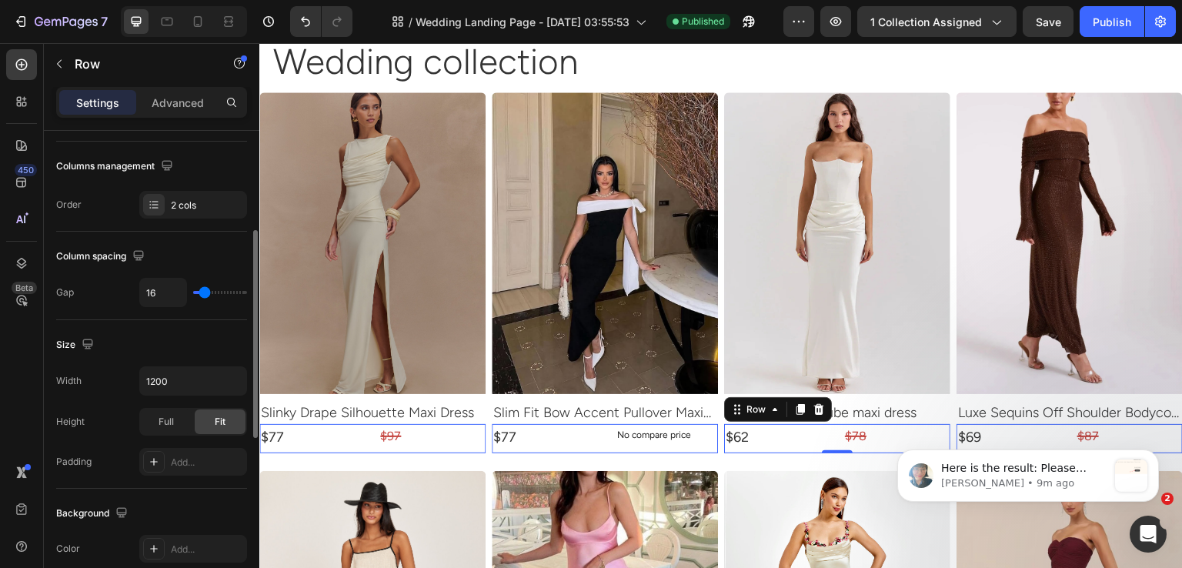
scroll to position [0, 0]
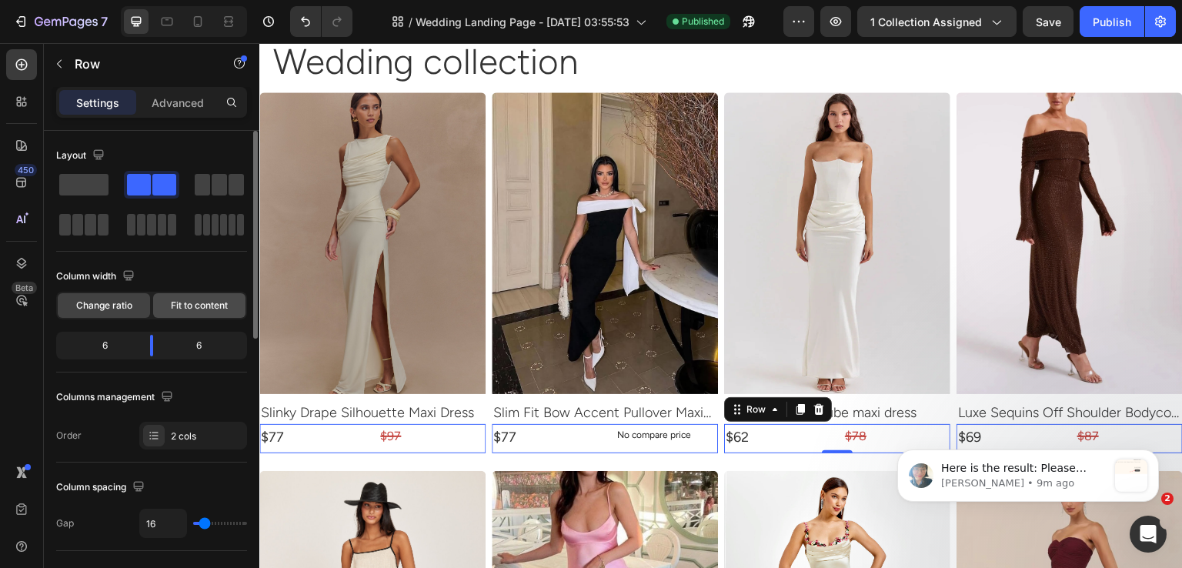
click at [202, 315] on div "Fit to content" at bounding box center [199, 305] width 92 height 25
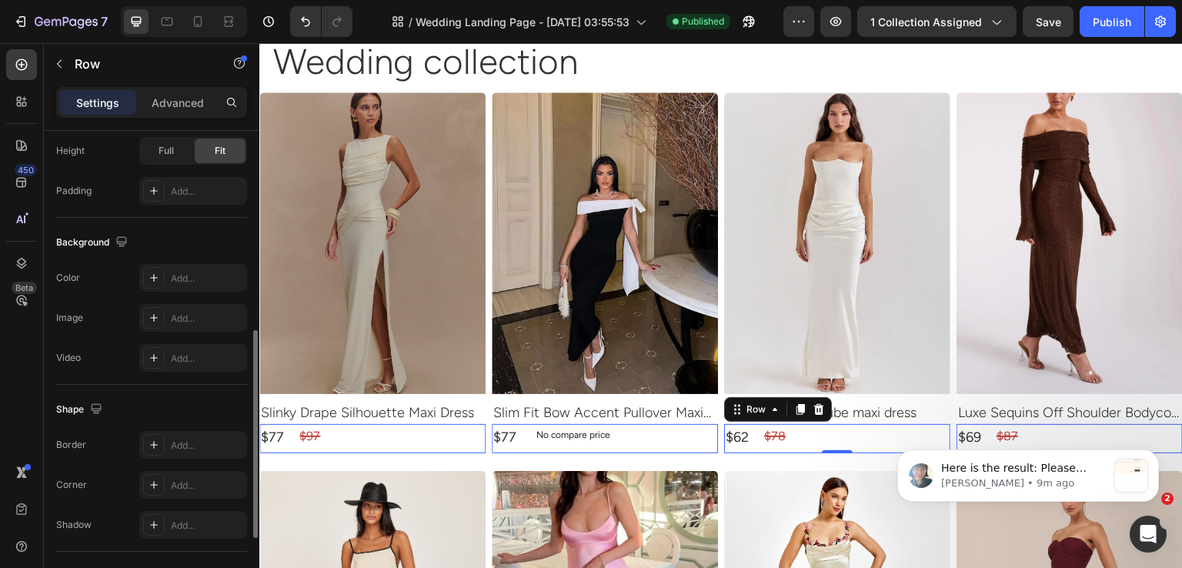
scroll to position [631, 0]
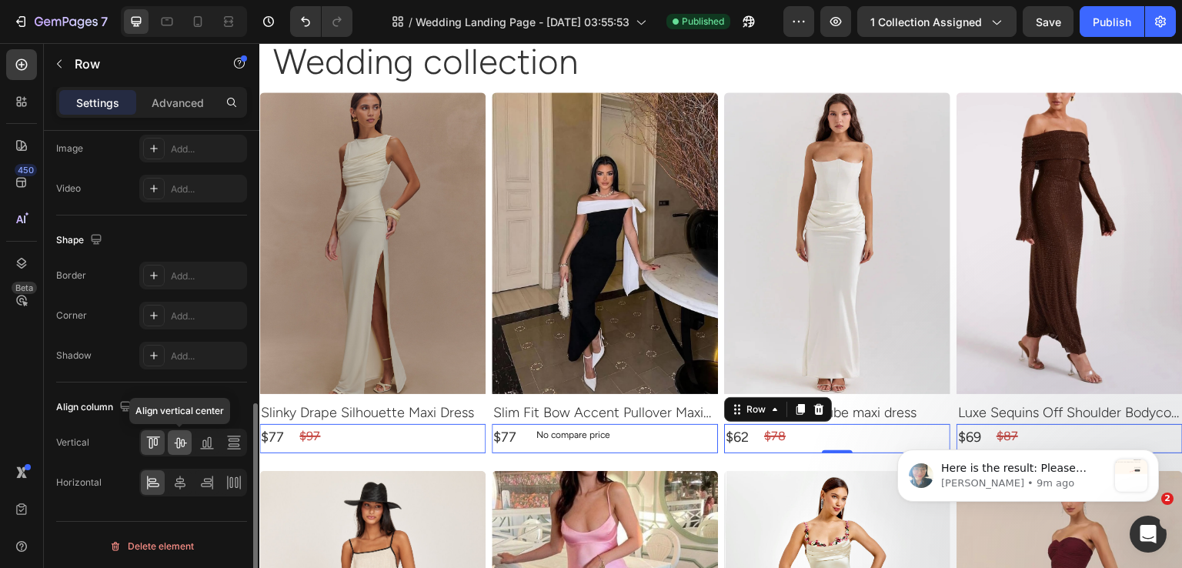
click at [178, 439] on icon at bounding box center [179, 442] width 15 height 15
click at [182, 470] on div at bounding box center [180, 482] width 24 height 25
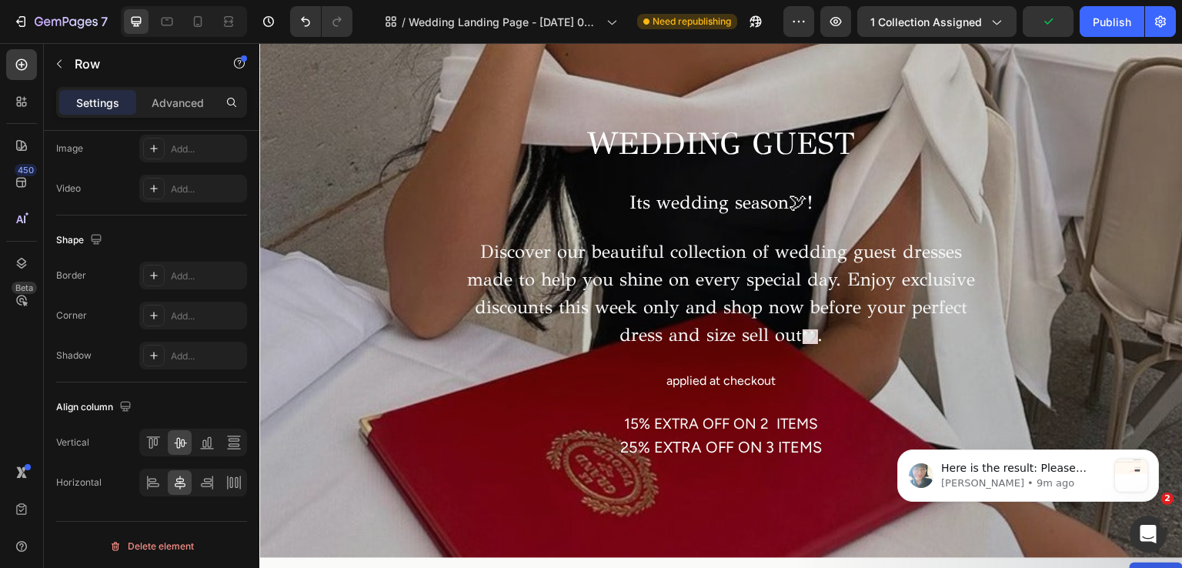
scroll to position [1155, 0]
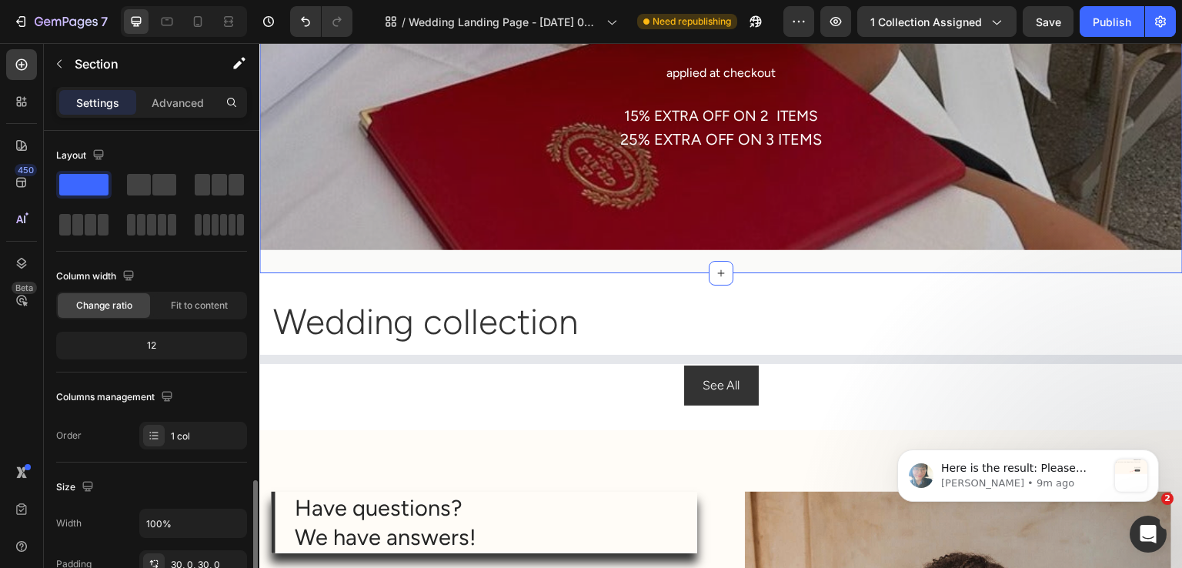
scroll to position [231, 0]
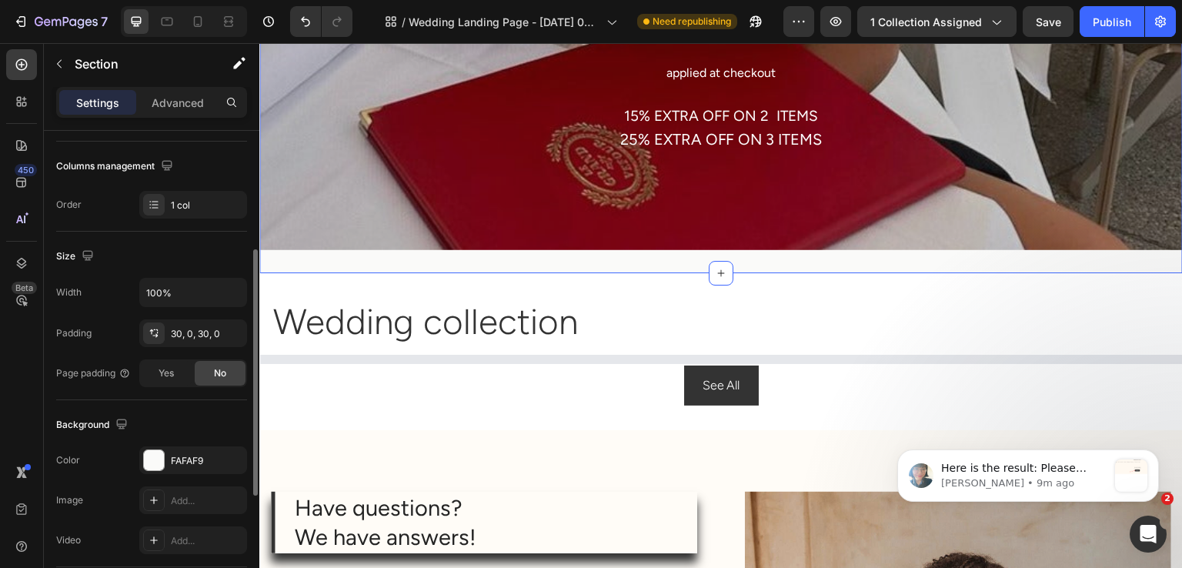
click at [182, 442] on div "Background The changes might be hidden by the video. Color FAFAF9 Image Add... …" at bounding box center [151, 483] width 191 height 167
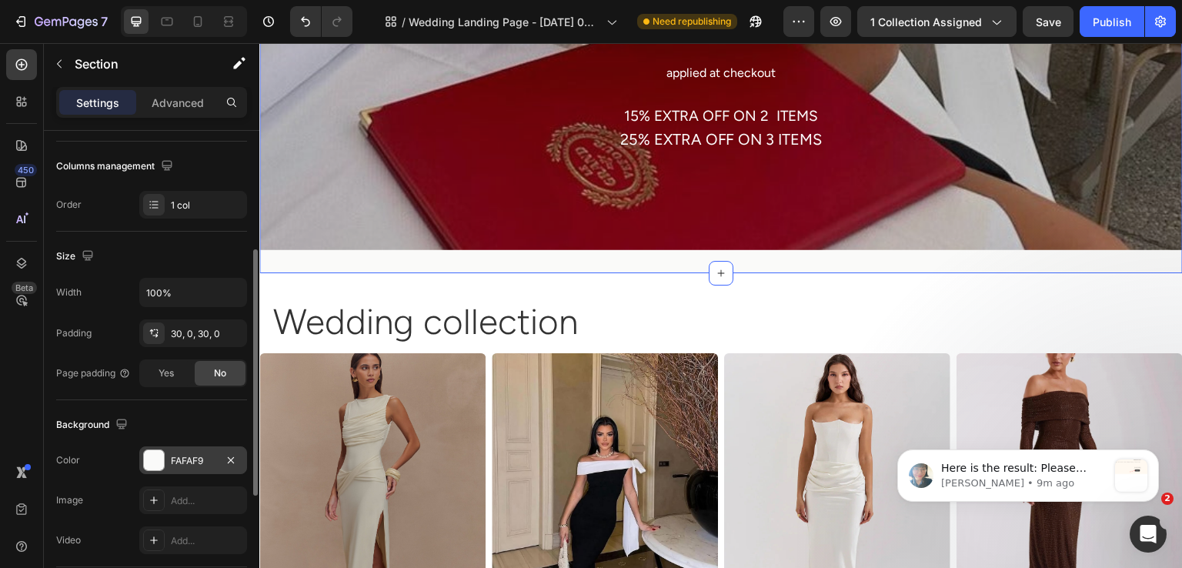
click at [190, 459] on div "FAFAF9" at bounding box center [193, 461] width 45 height 14
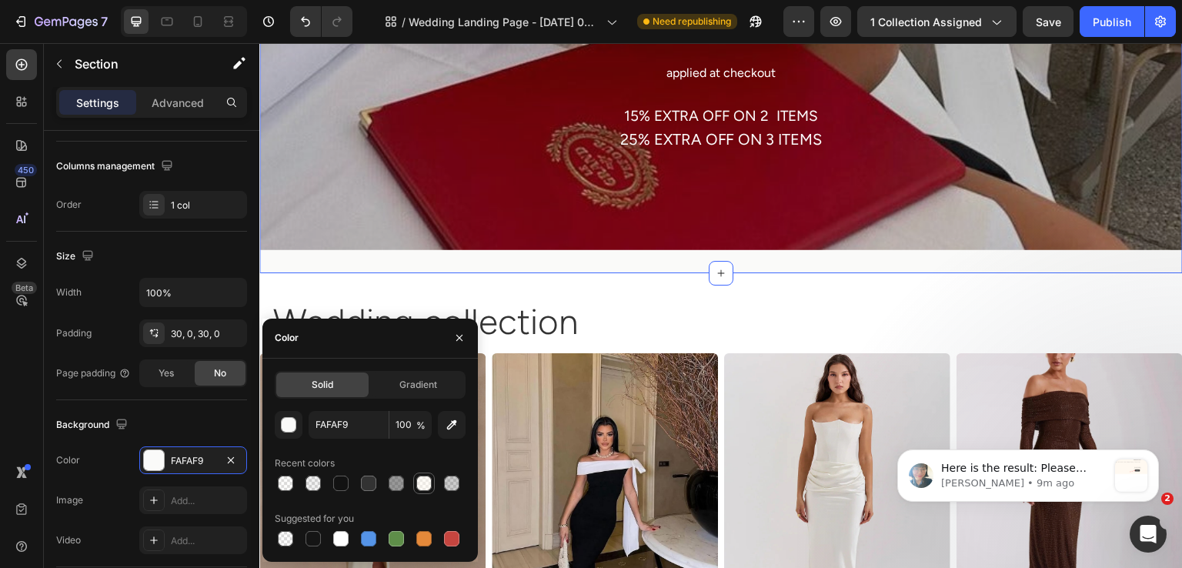
click at [430, 481] on div at bounding box center [423, 483] width 15 height 15
type input "FFF9F0"
type input "50"
click at [175, 418] on div "Background" at bounding box center [151, 425] width 191 height 25
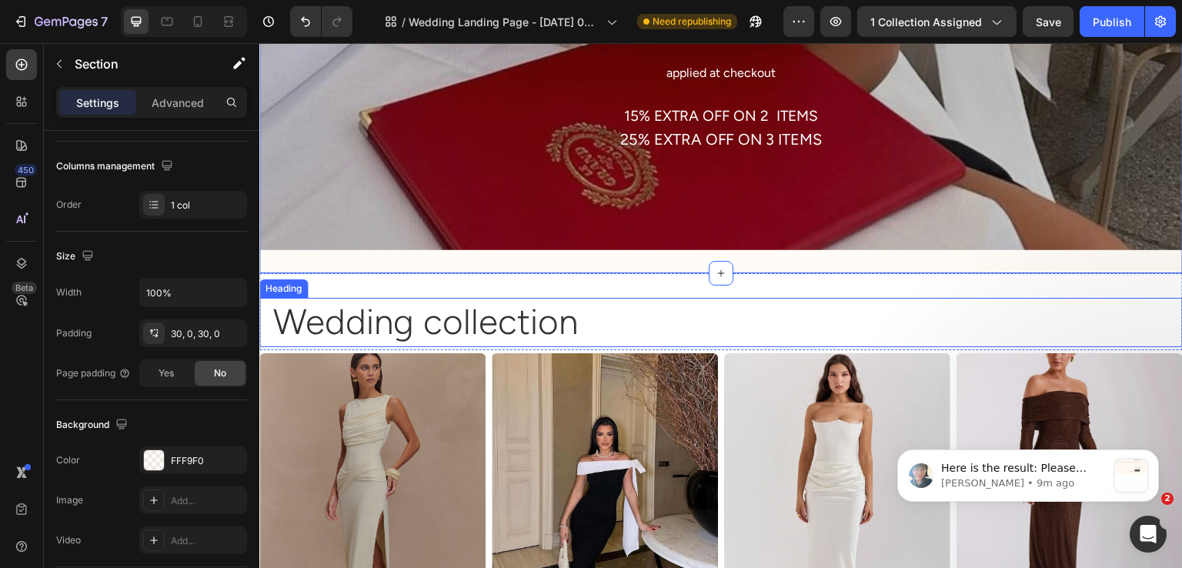
click at [610, 316] on h2 "Wedding collection" at bounding box center [727, 322] width 911 height 49
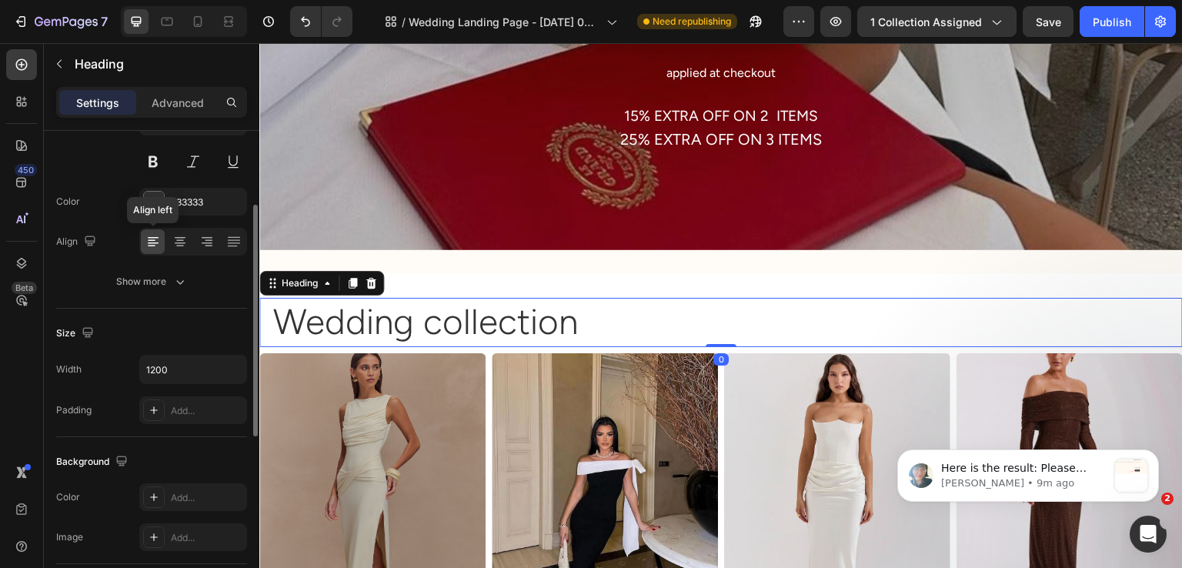
scroll to position [462, 0]
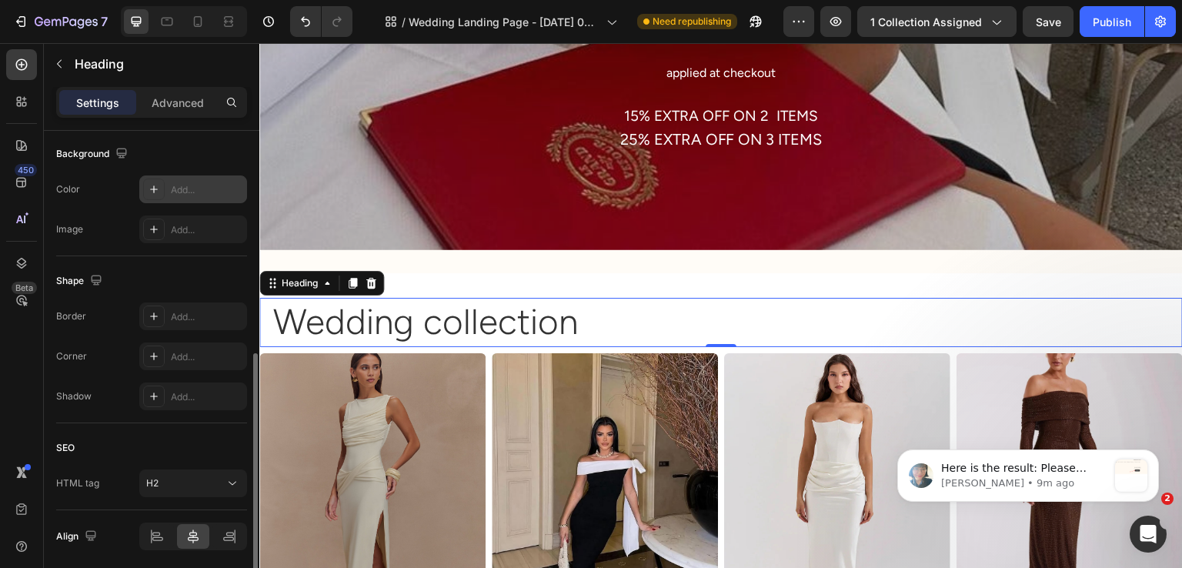
click at [190, 190] on div "Add..." at bounding box center [207, 190] width 72 height 14
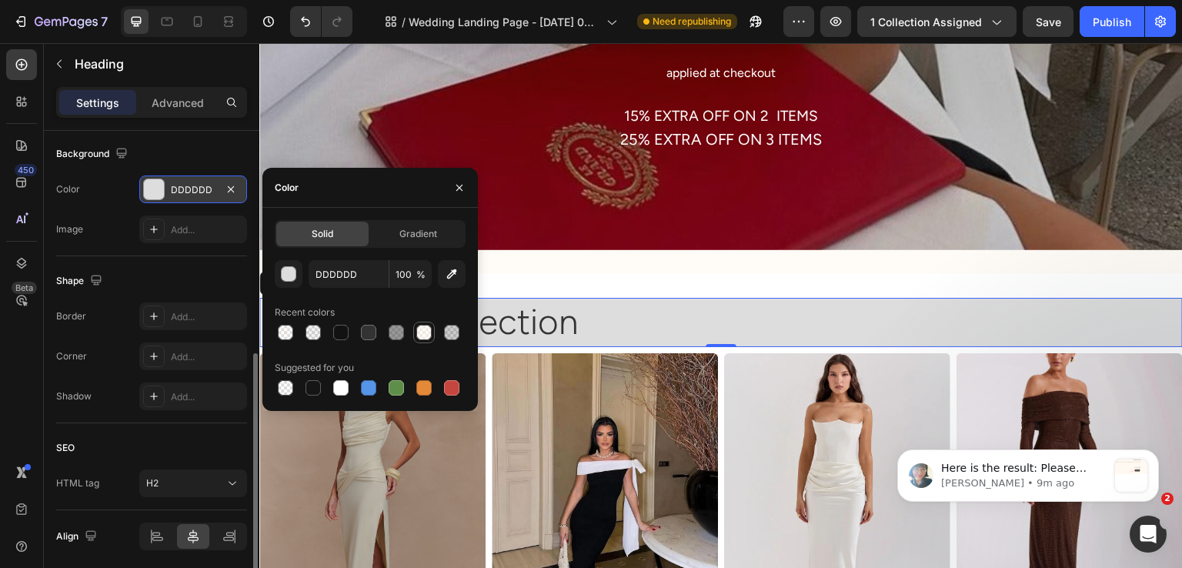
click at [423, 326] on div at bounding box center [423, 332] width 15 height 15
type input "FFF9F0"
type input "50"
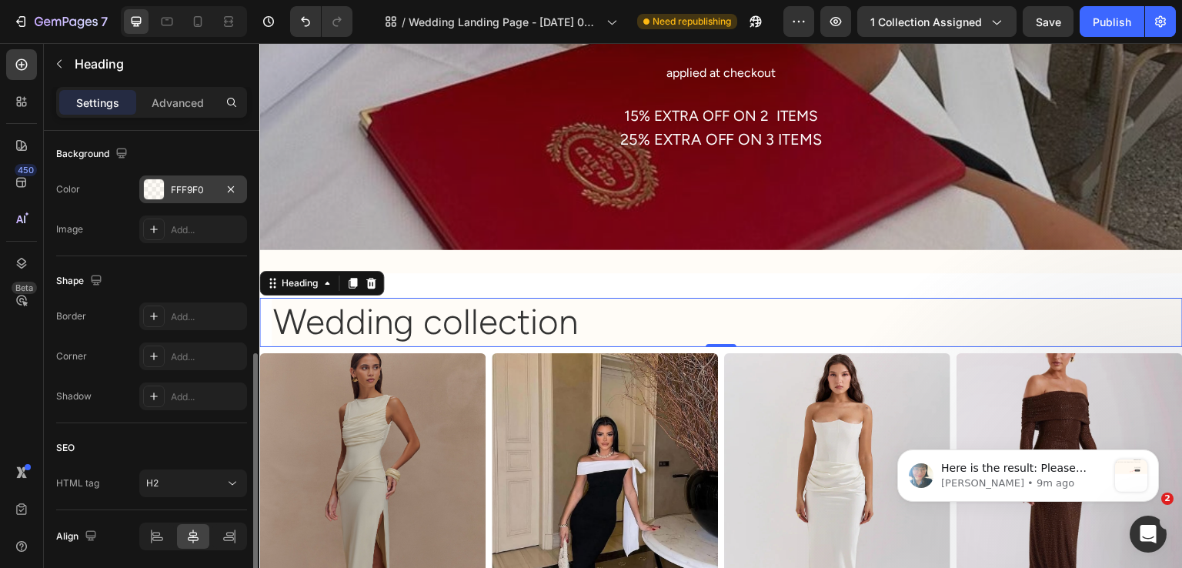
click at [159, 272] on div "Shape" at bounding box center [151, 281] width 191 height 25
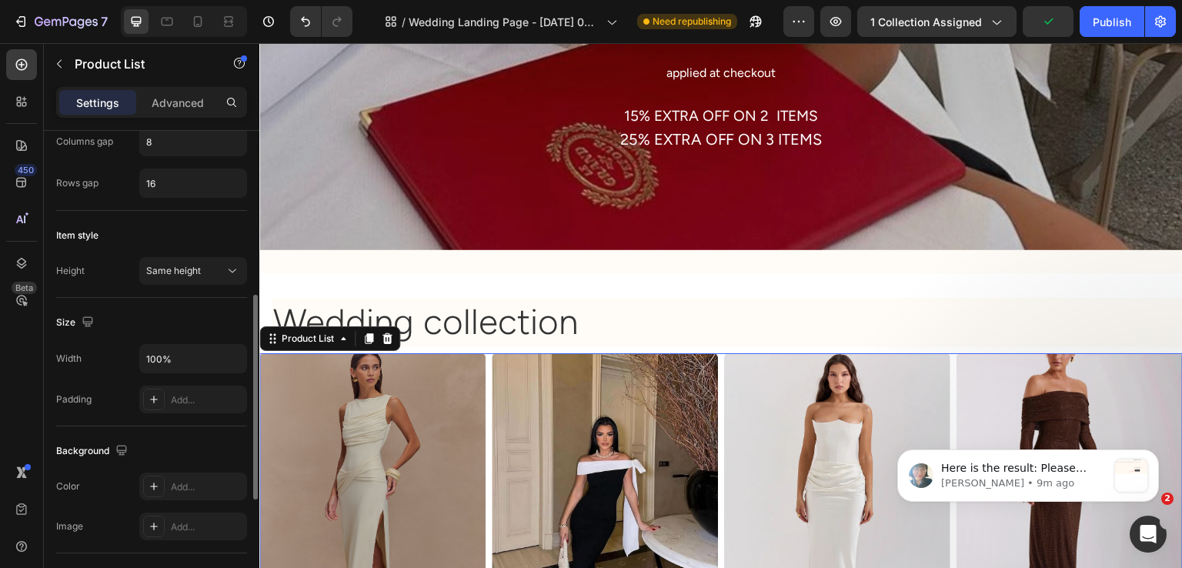
scroll to position [539, 0]
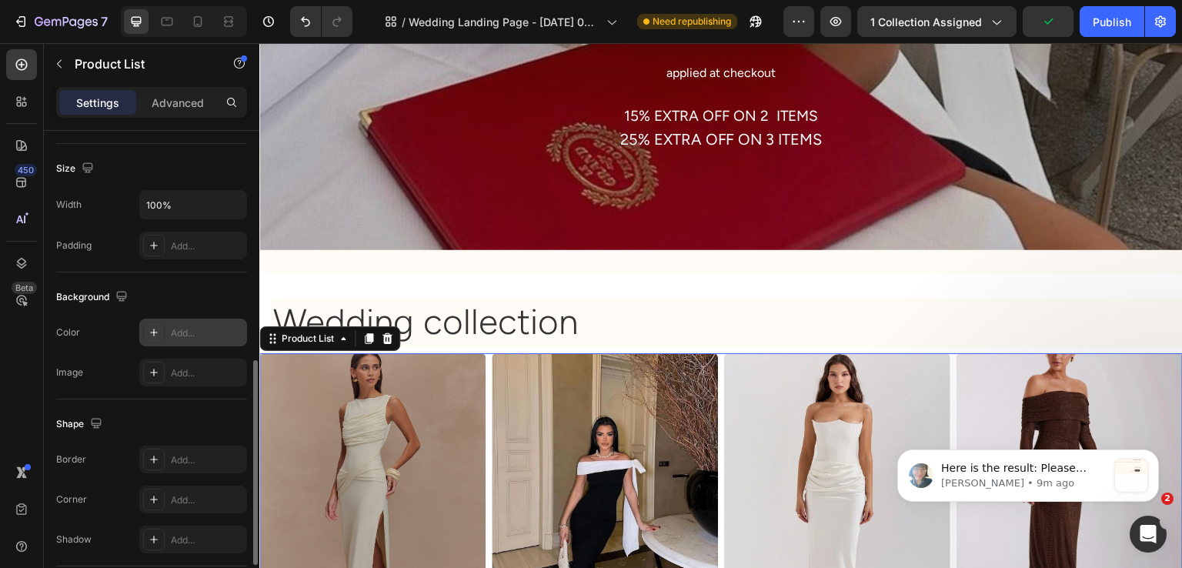
click at [187, 330] on div "Add..." at bounding box center [207, 333] width 72 height 14
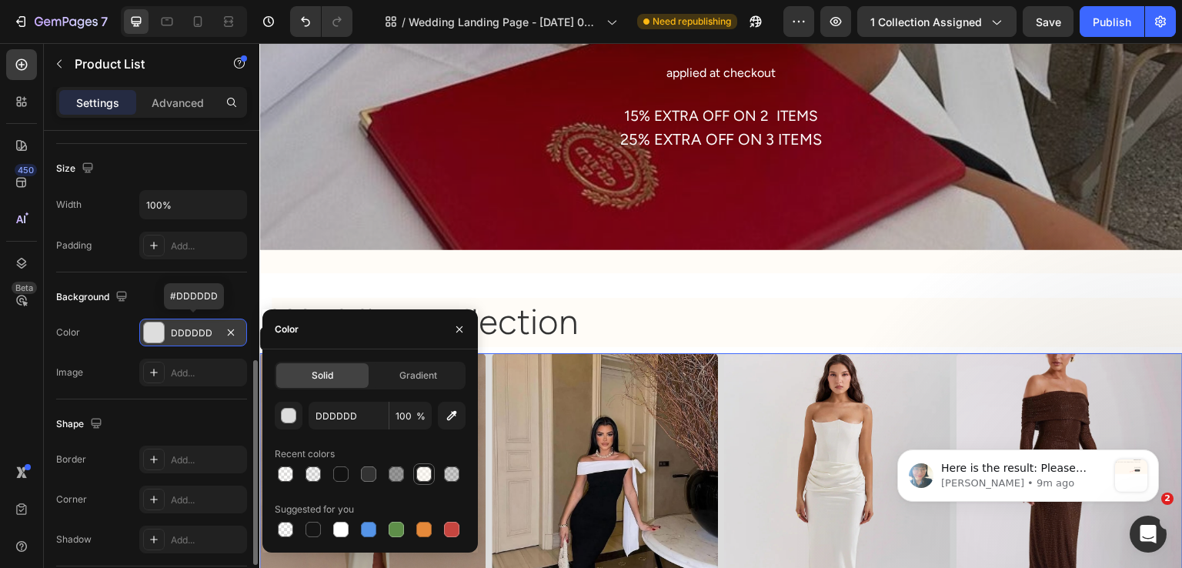
click at [430, 475] on div at bounding box center [423, 473] width 15 height 15
type input "FFF9F0"
type input "50"
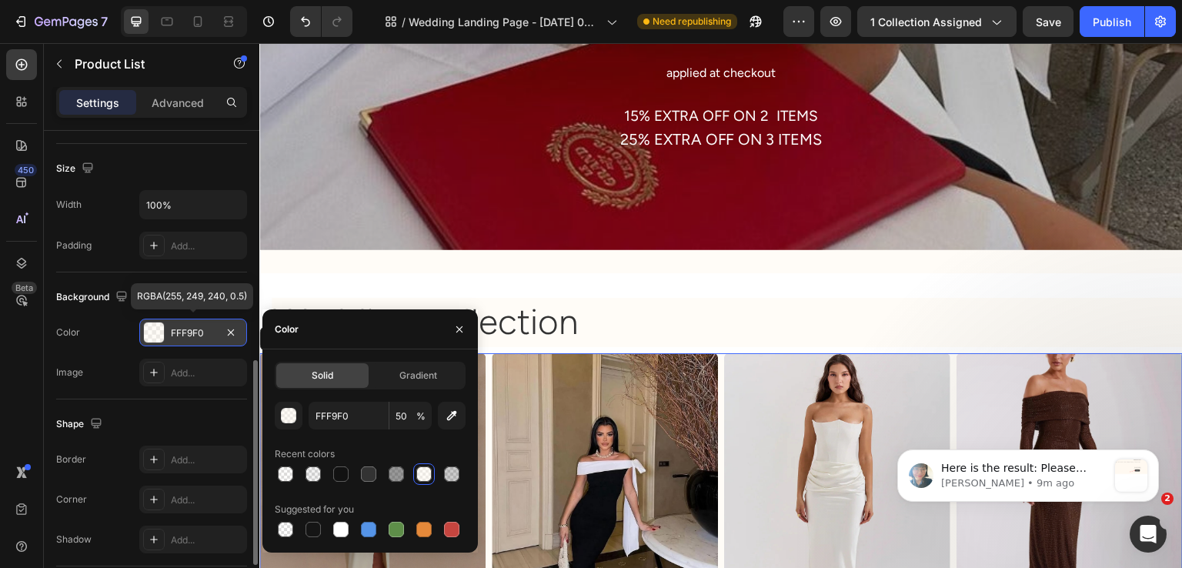
click at [111, 381] on div "Image Add..." at bounding box center [151, 373] width 191 height 28
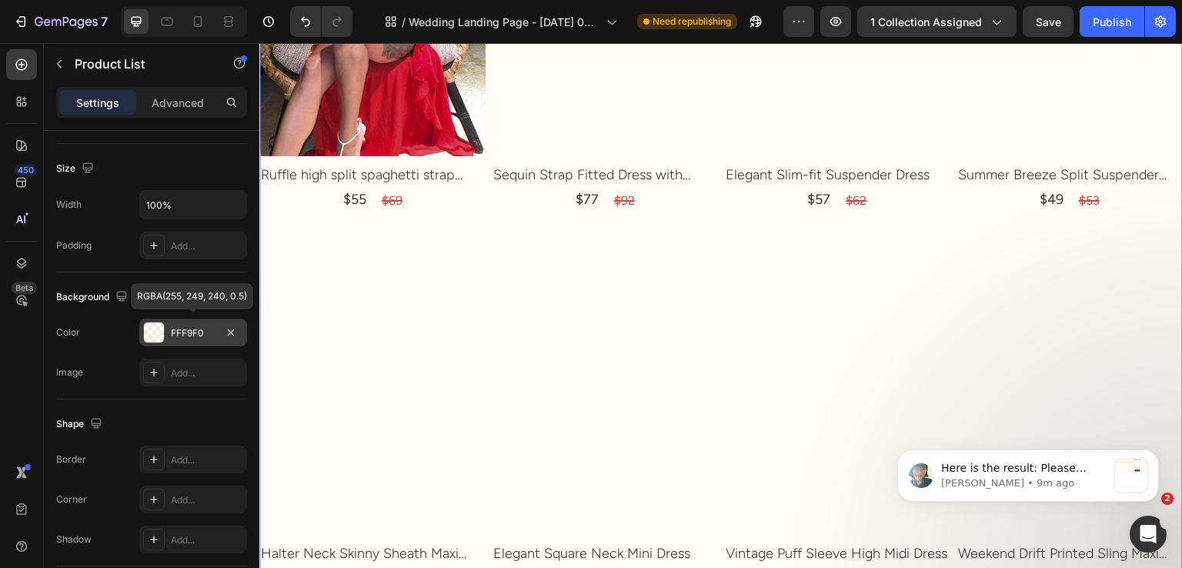
scroll to position [2848, 0]
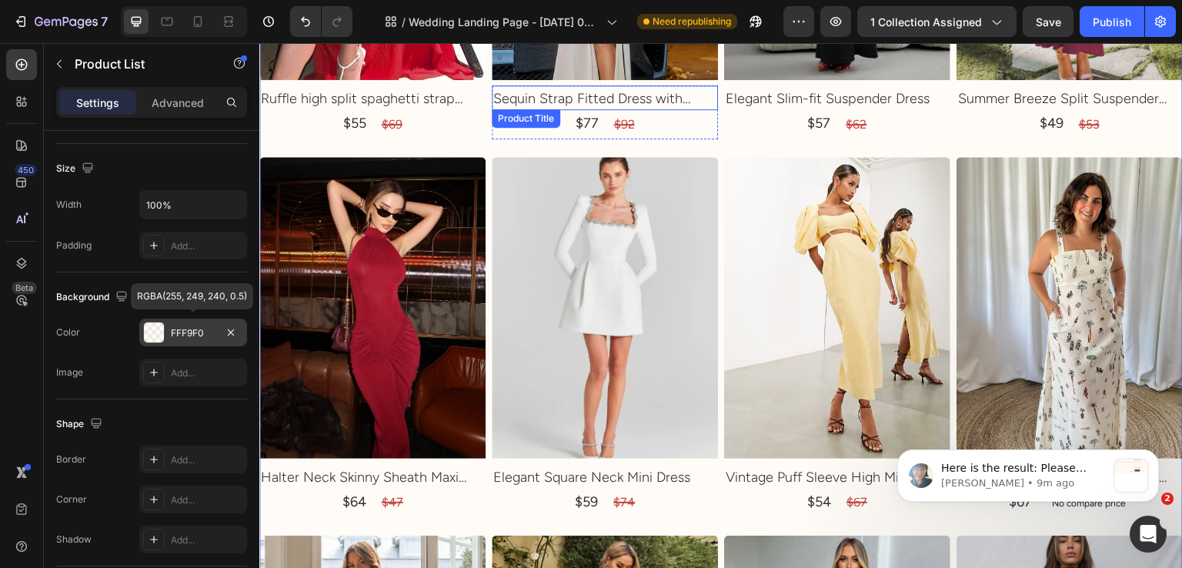
drag, startPoint x: 514, startPoint y: 81, endPoint x: 465, endPoint y: 104, distance: 54.4
click at [514, 89] on h2 "Sequin Strap Fitted Dress with Sparkle Stitch Detail" at bounding box center [605, 99] width 226 height 21
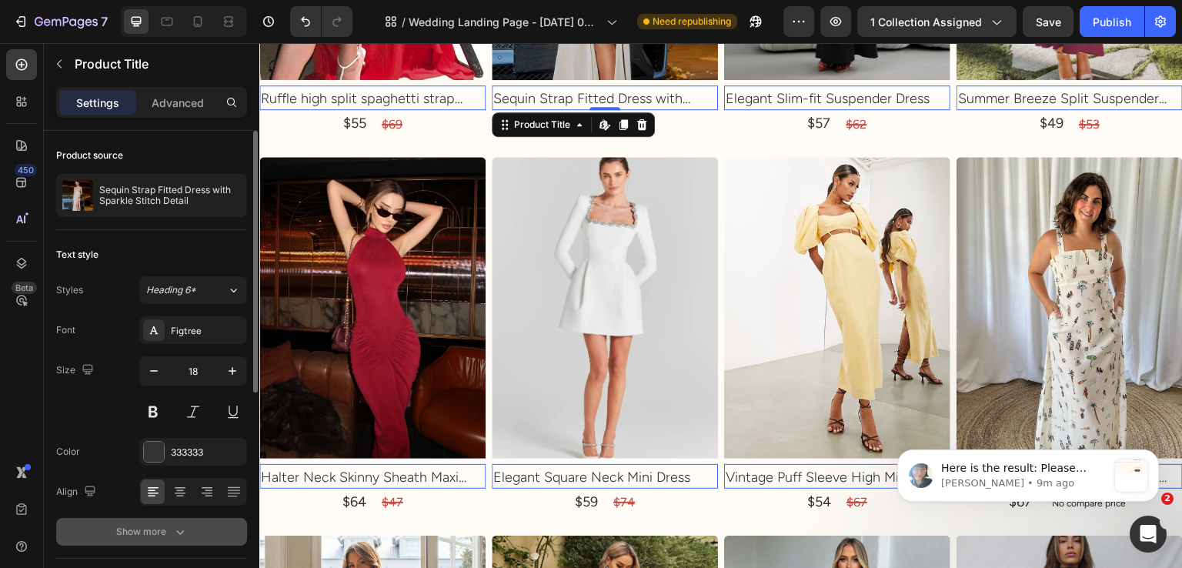
scroll to position [154, 0]
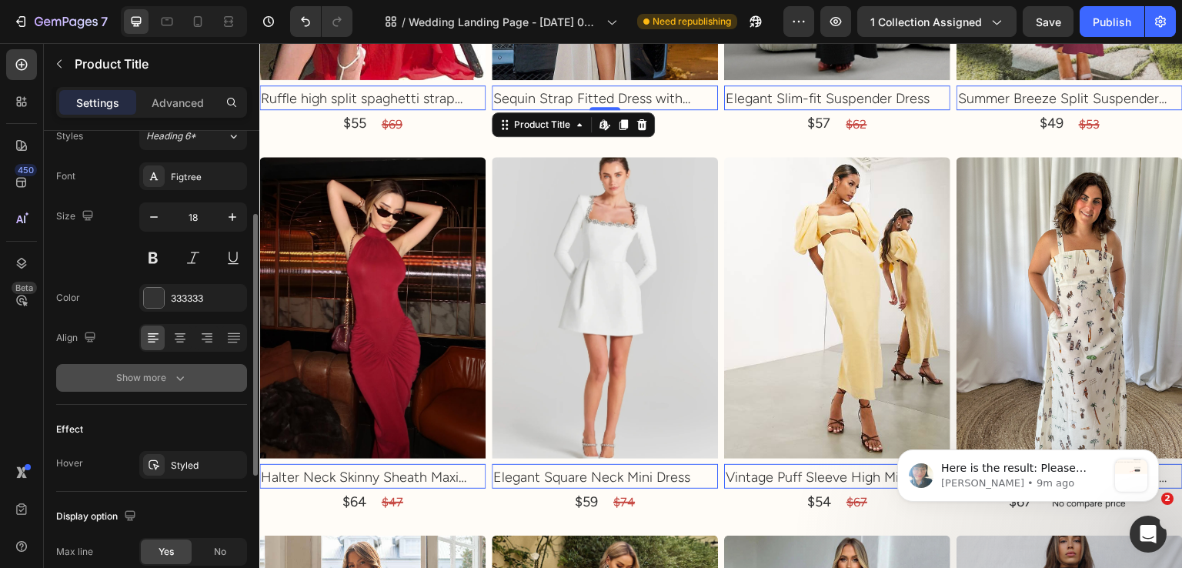
click at [180, 377] on icon "button" at bounding box center [179, 377] width 15 height 15
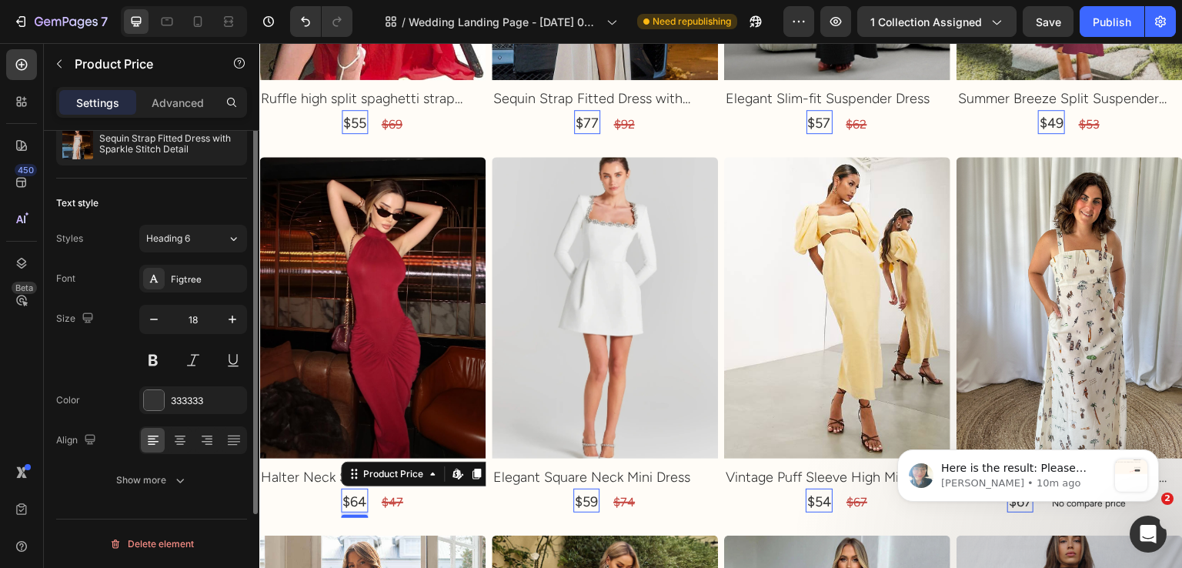
scroll to position [0, 0]
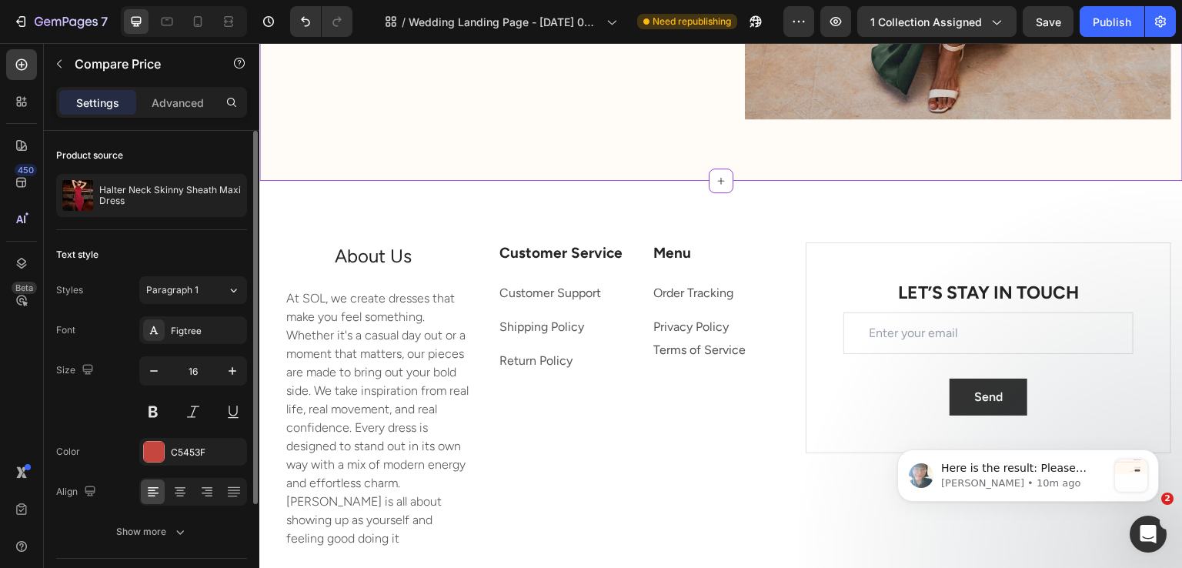
scroll to position [5157, 0]
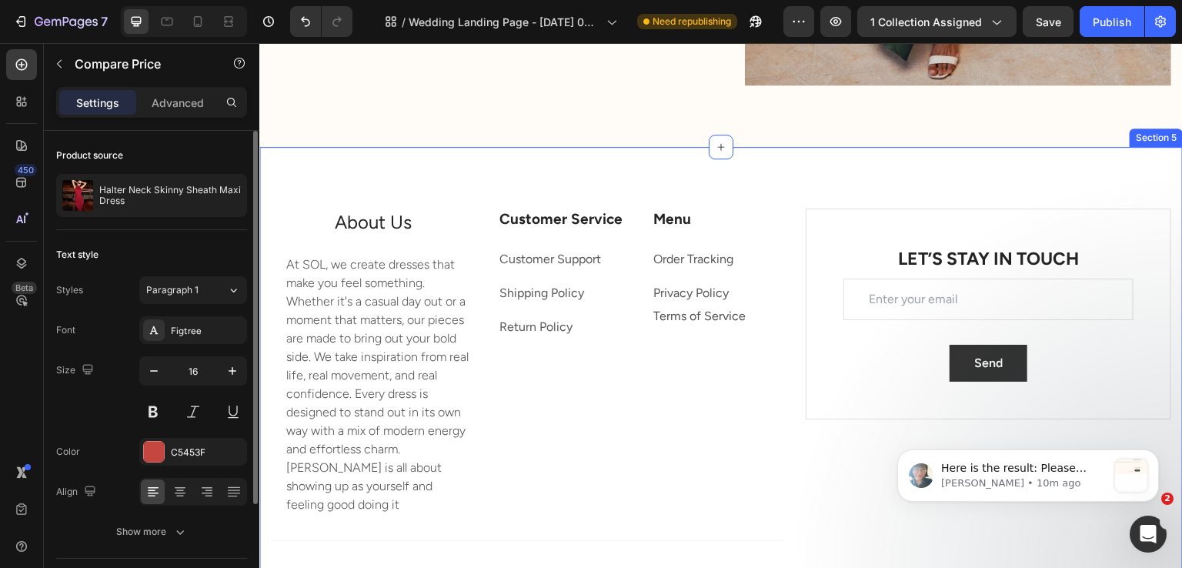
click at [780, 184] on div "About Us Heading Text block At SOL, we create dresses that make you feel someth…" at bounding box center [721, 396] width 924 height 499
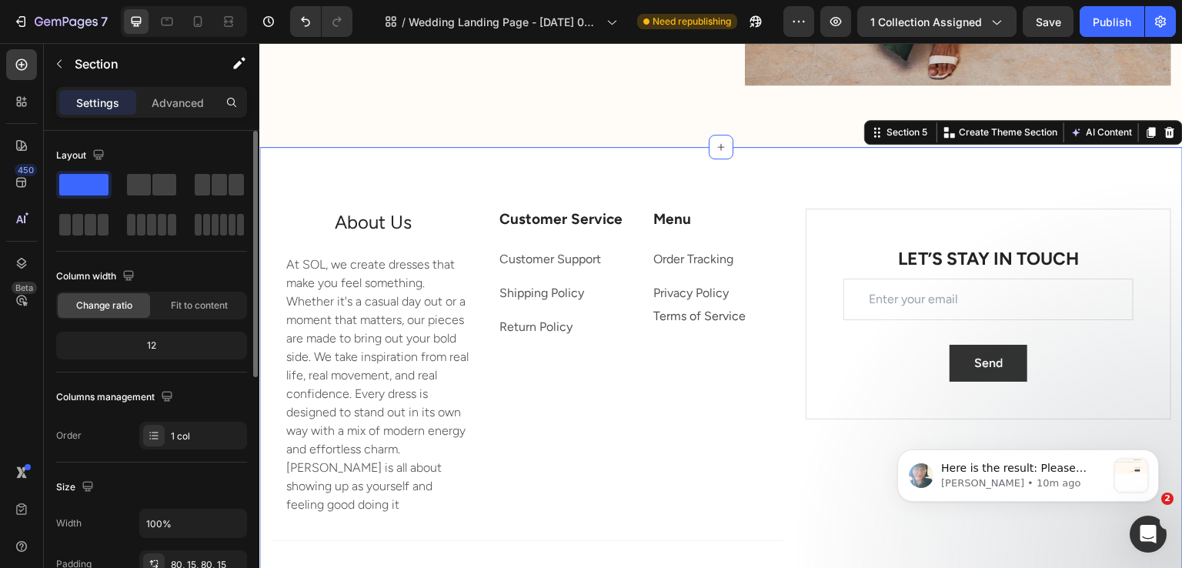
scroll to position [456, 0]
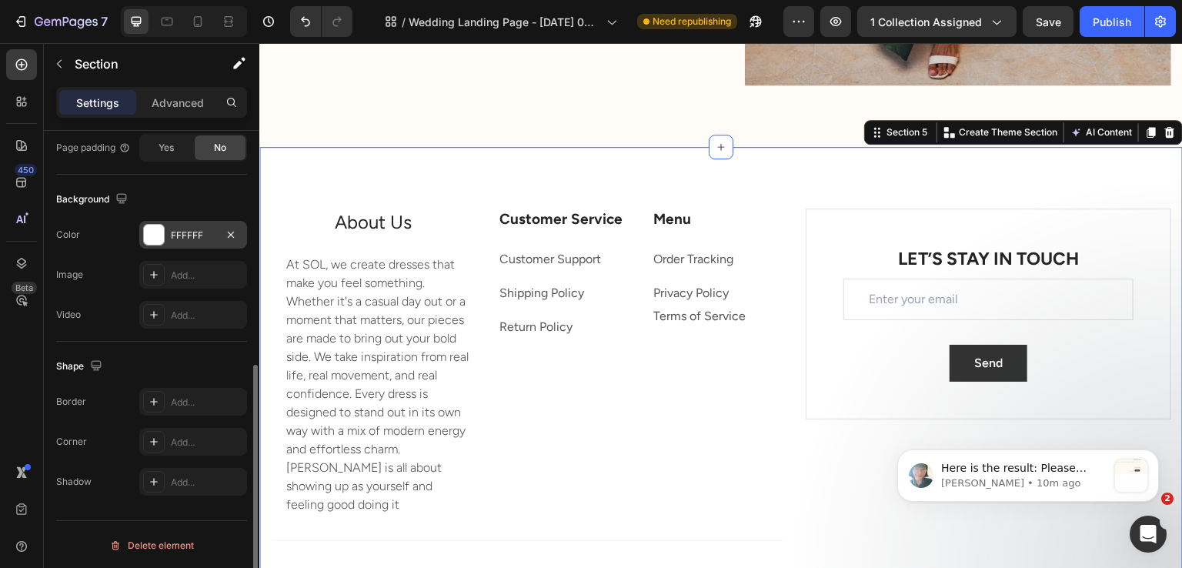
click at [196, 236] on div "FFFFFF" at bounding box center [193, 236] width 45 height 14
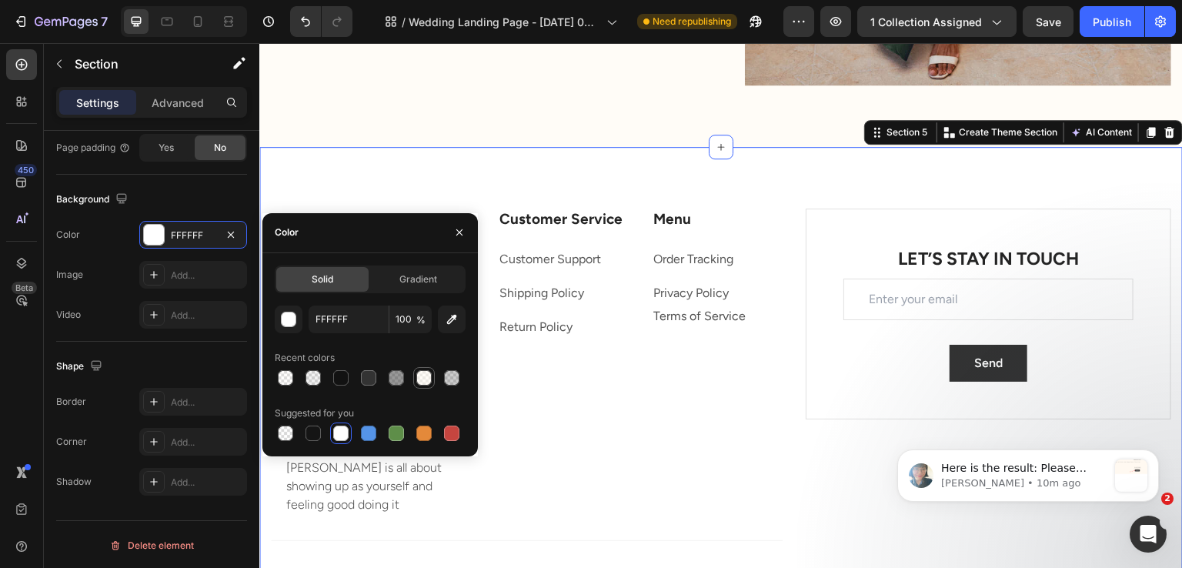
click at [426, 372] on div at bounding box center [423, 377] width 15 height 15
type input "FFF9F0"
type input "50"
click at [1131, 16] on button "Publish" at bounding box center [1112, 21] width 65 height 31
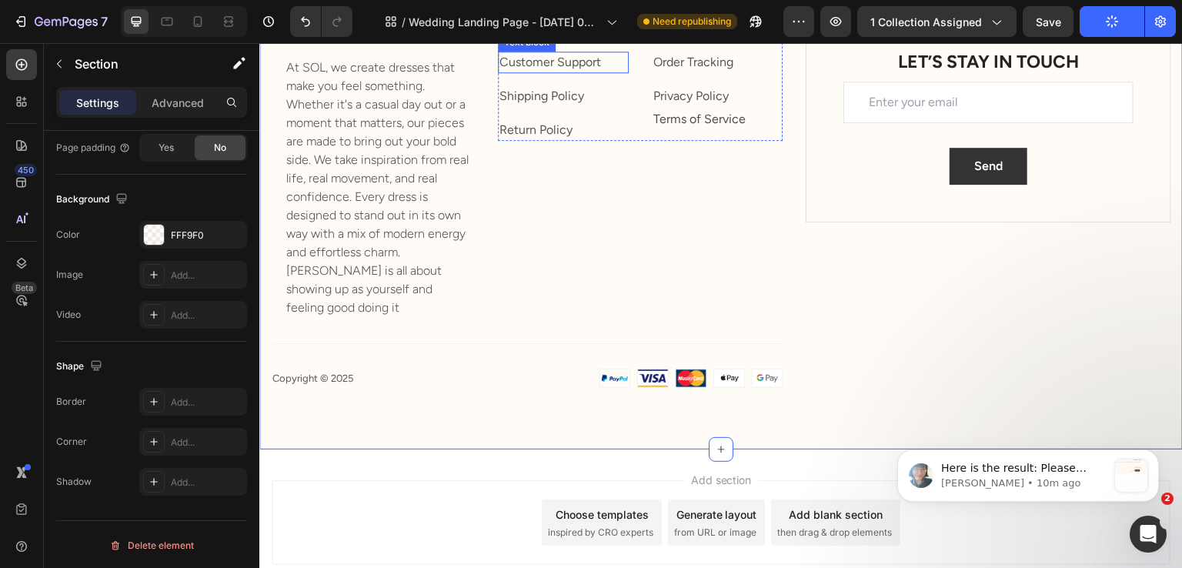
scroll to position [5007, 0]
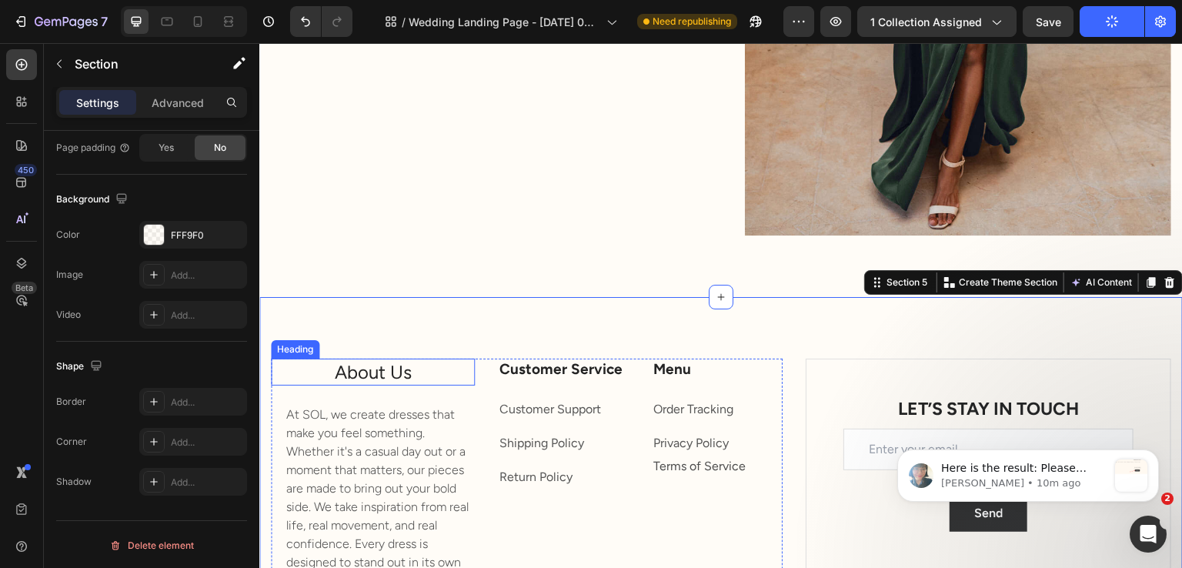
click at [386, 359] on h2 "About Us" at bounding box center [373, 372] width 204 height 27
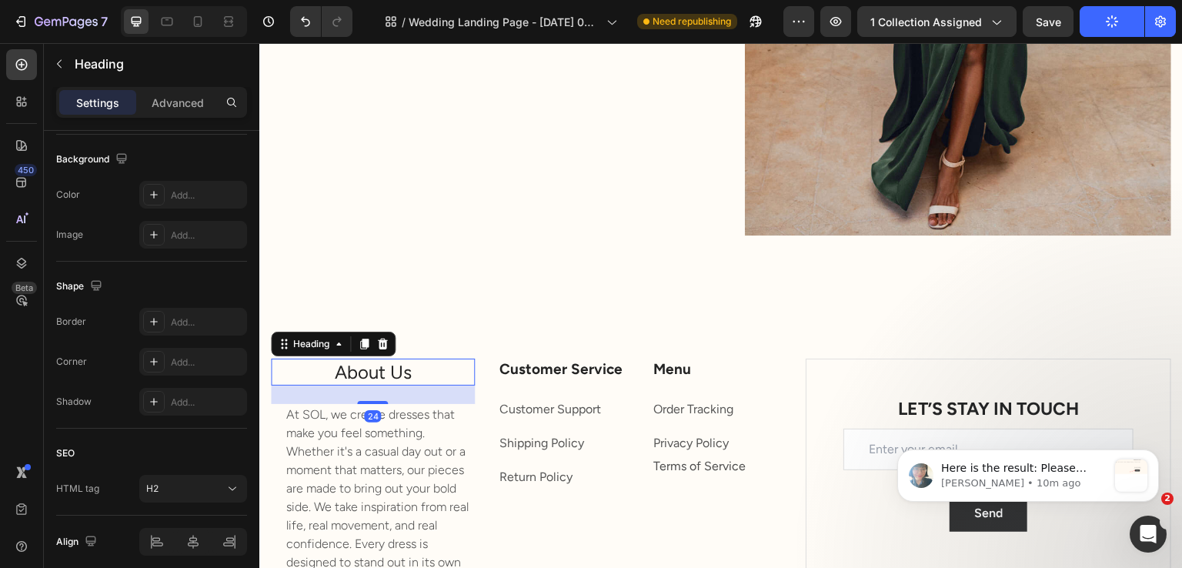
scroll to position [0, 0]
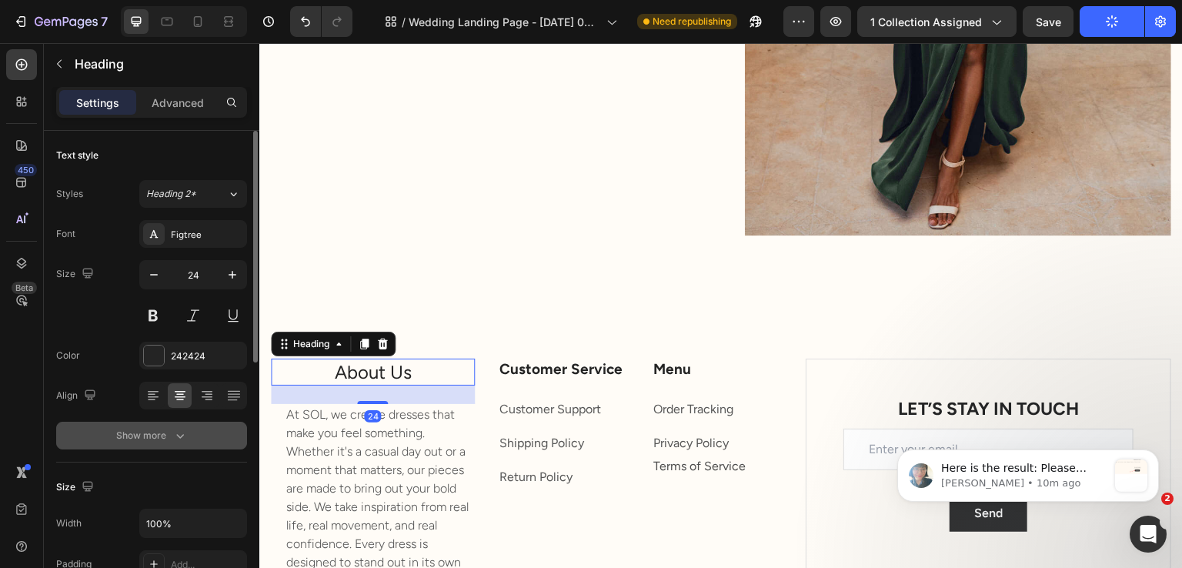
click at [143, 426] on button "Show more" at bounding box center [151, 436] width 191 height 28
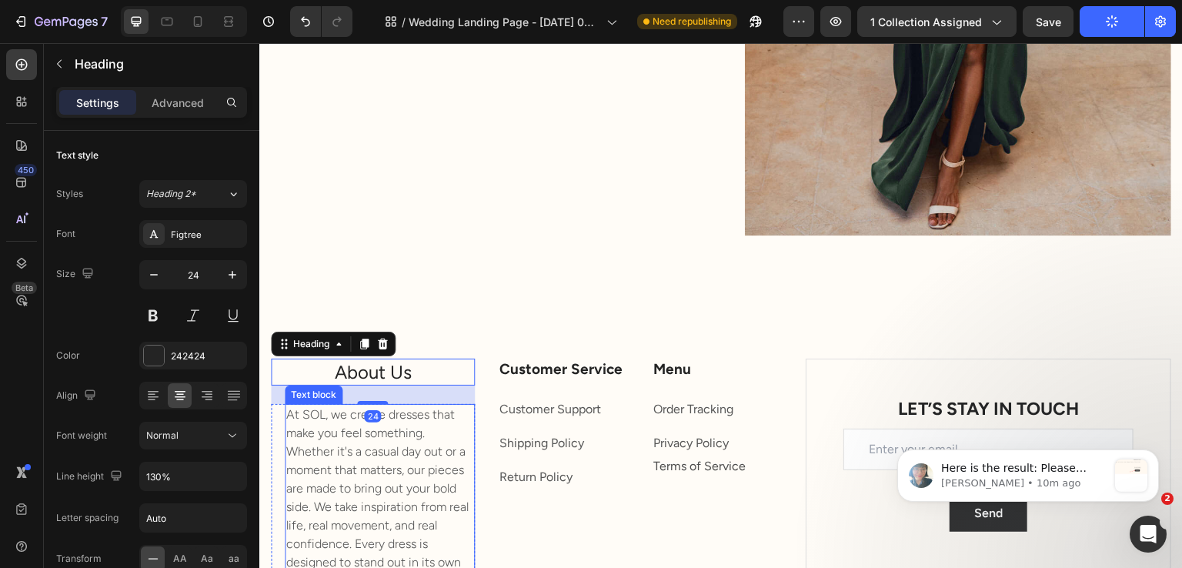
click at [357, 456] on p "At SOL, we create dresses that make you feel something. Whether it's a casual d…" at bounding box center [379, 535] width 187 height 259
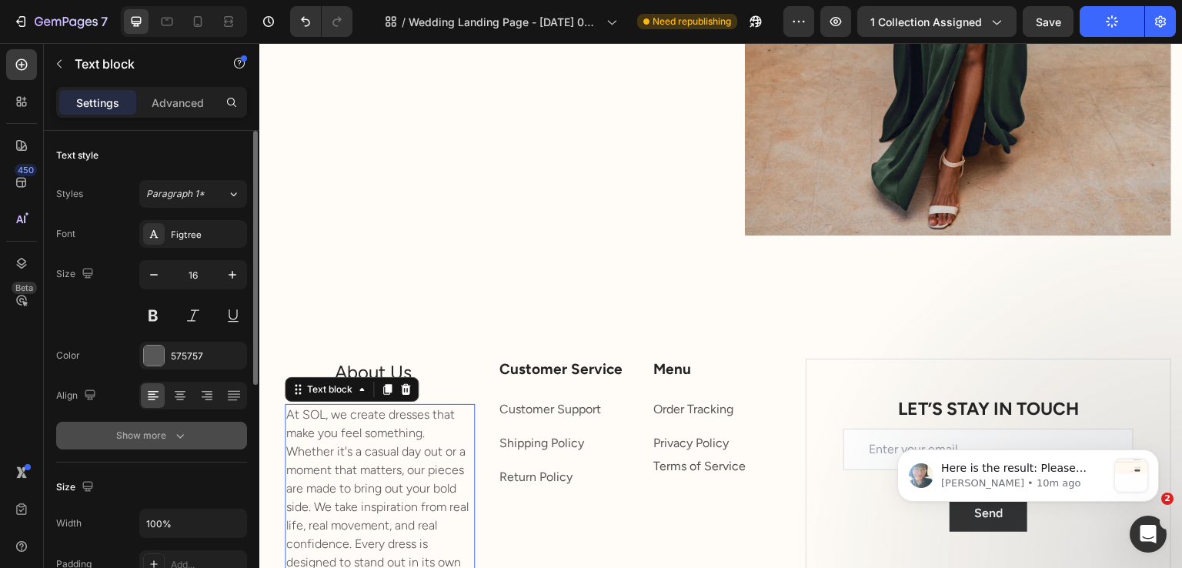
click at [231, 439] on button "Show more" at bounding box center [151, 436] width 191 height 28
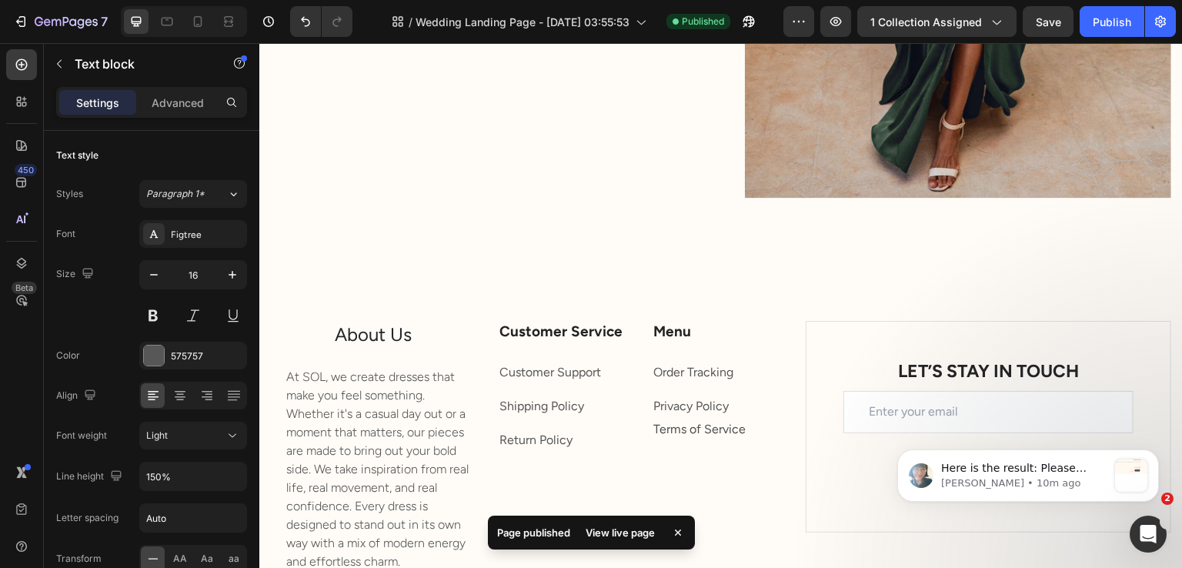
scroll to position [2034, 0]
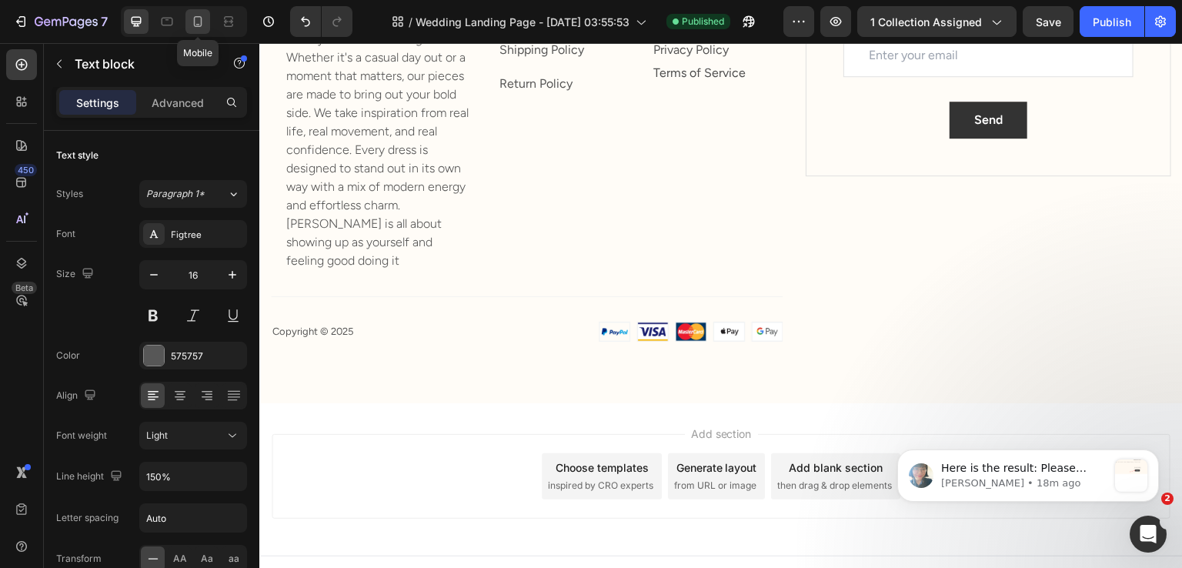
click at [205, 28] on icon at bounding box center [197, 21] width 15 height 15
type input "14"
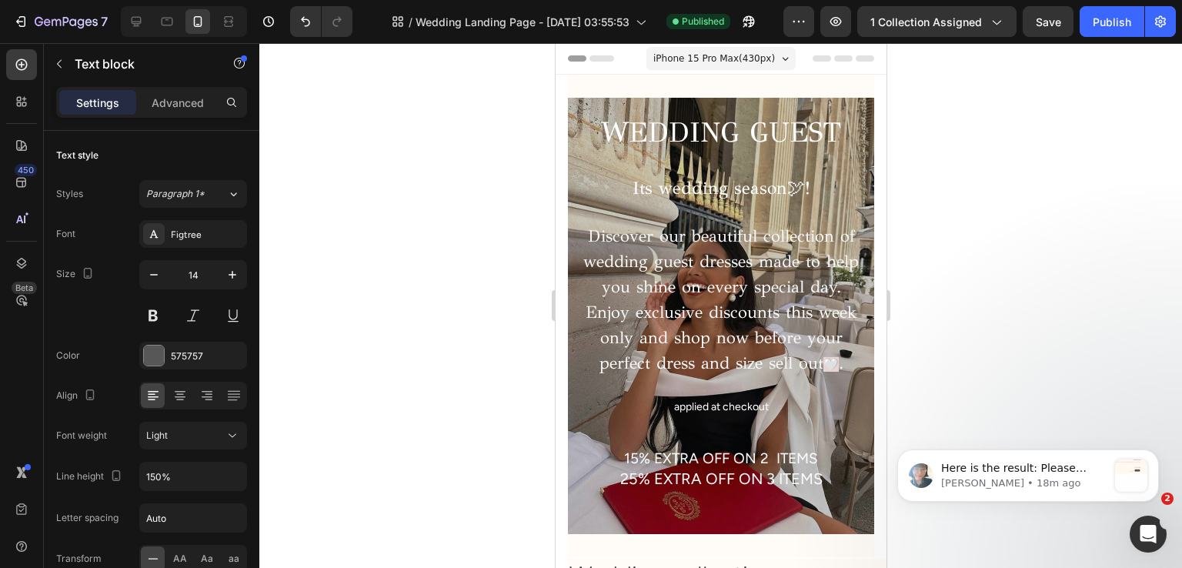
scroll to position [770, 0]
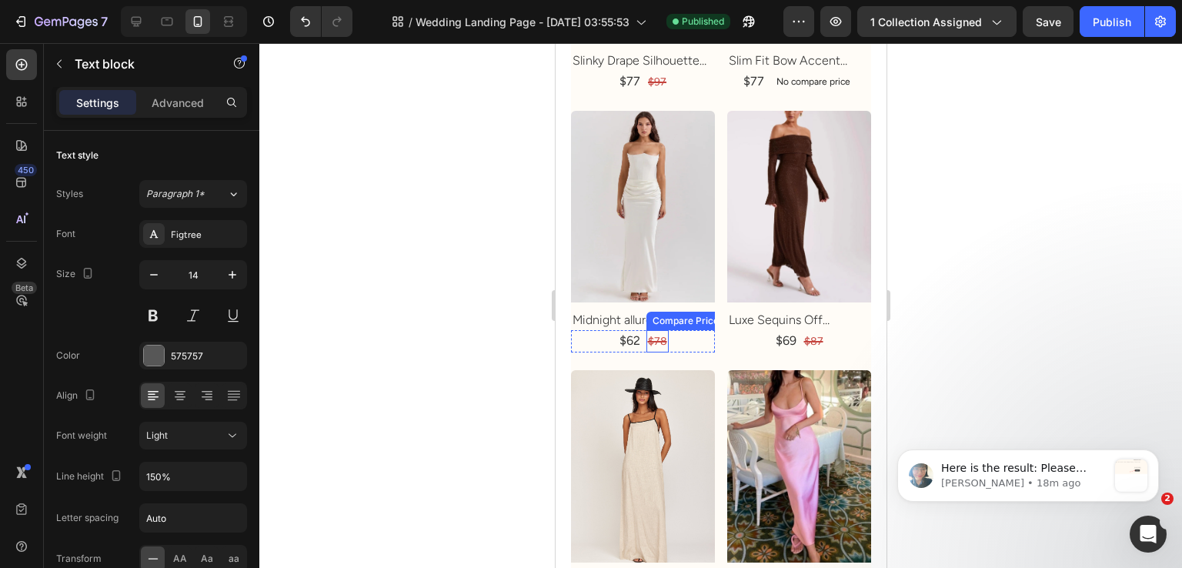
click at [647, 255] on img at bounding box center [642, 207] width 144 height 192
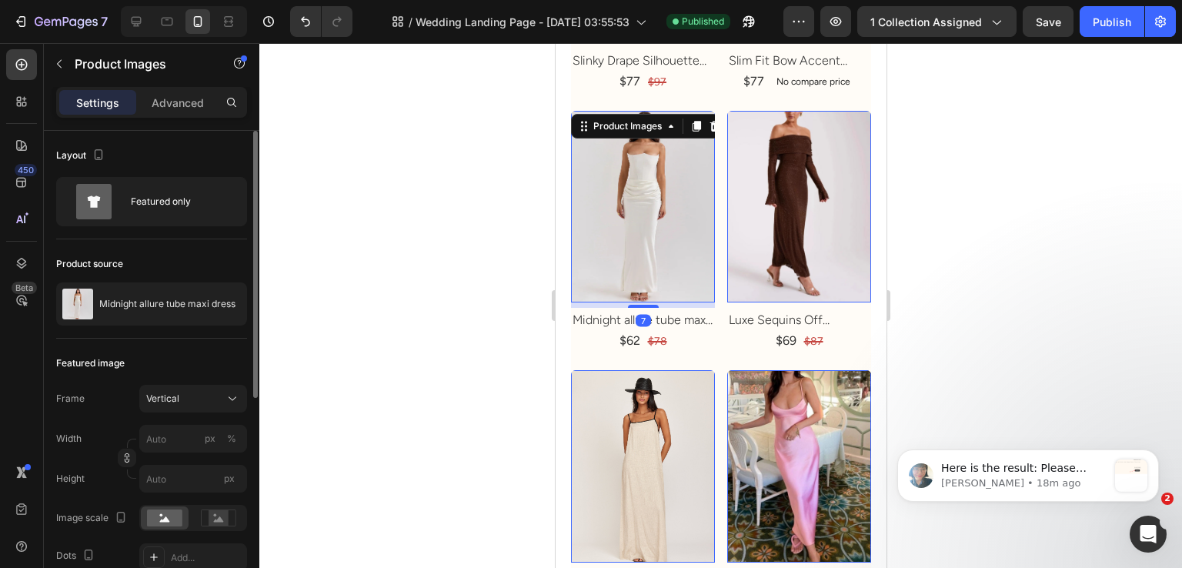
scroll to position [383, 0]
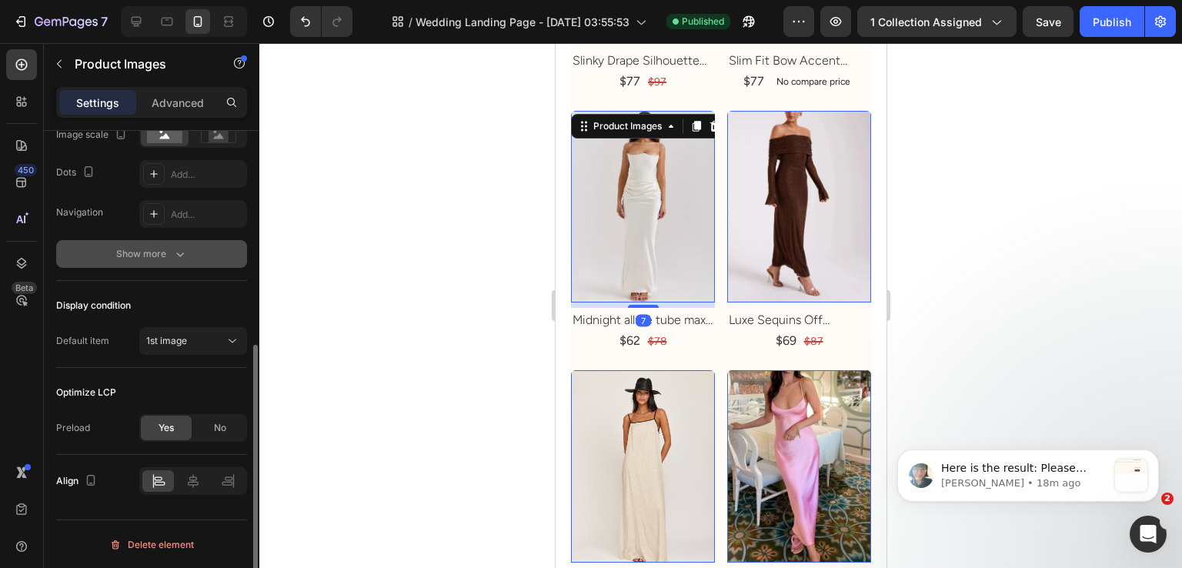
click at [190, 266] on button "Show more" at bounding box center [151, 254] width 191 height 28
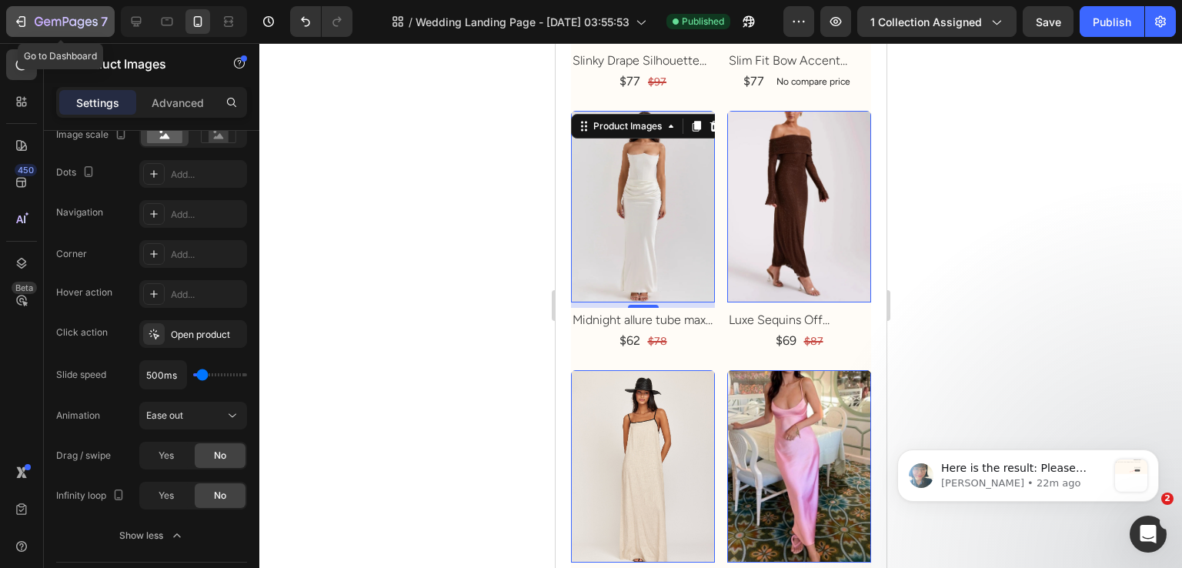
click at [39, 13] on div "7" at bounding box center [71, 21] width 73 height 18
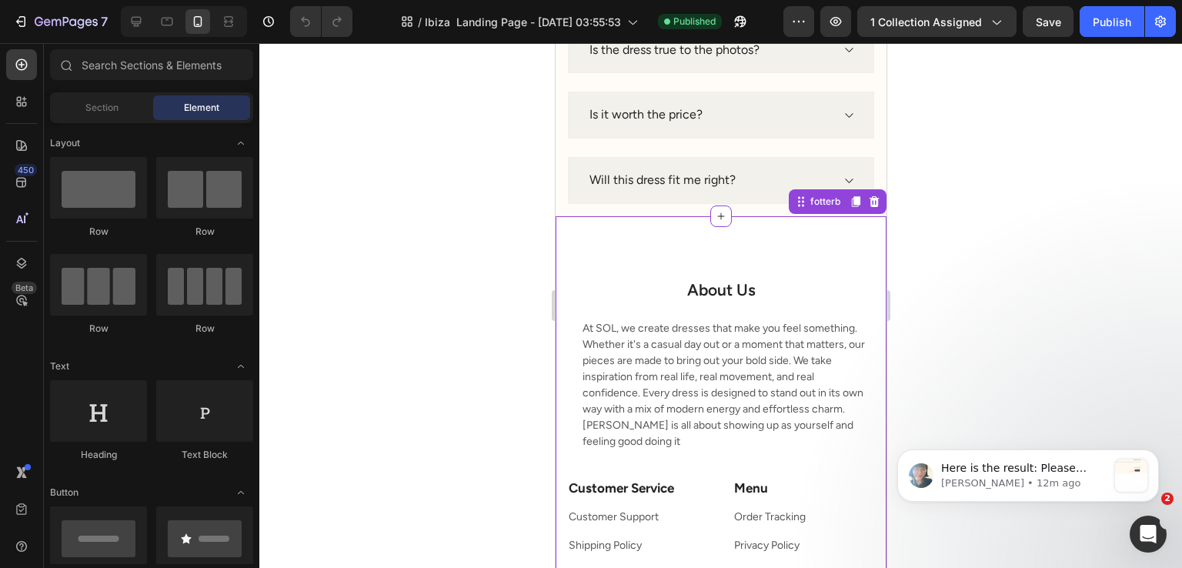
click at [588, 286] on h2 "About Us" at bounding box center [721, 290] width 308 height 24
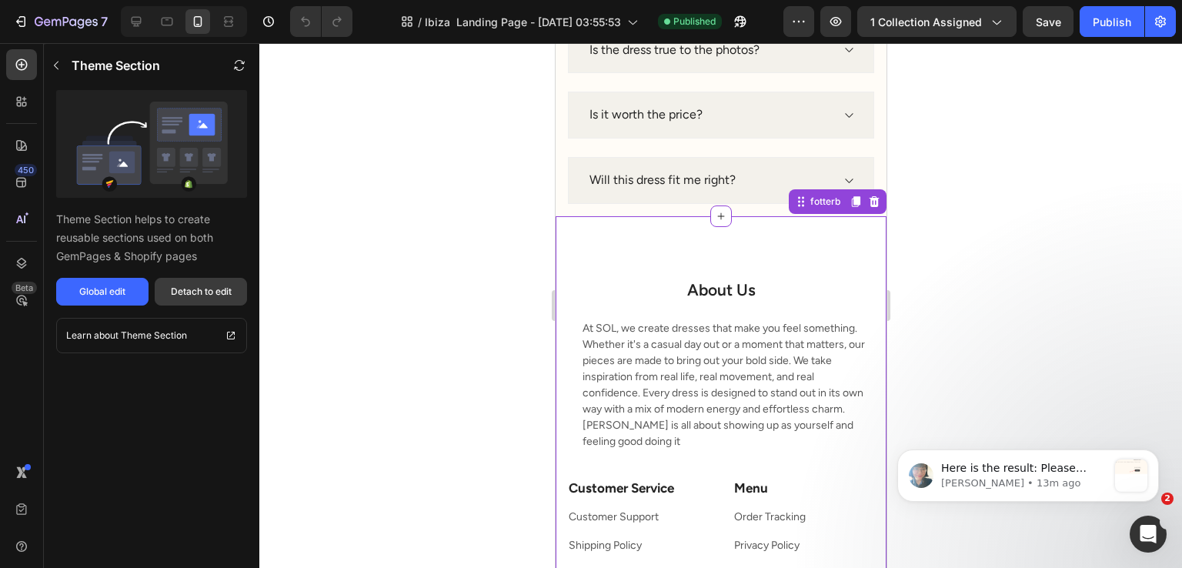
click at [195, 294] on div "Detach to edit" at bounding box center [201, 292] width 61 height 14
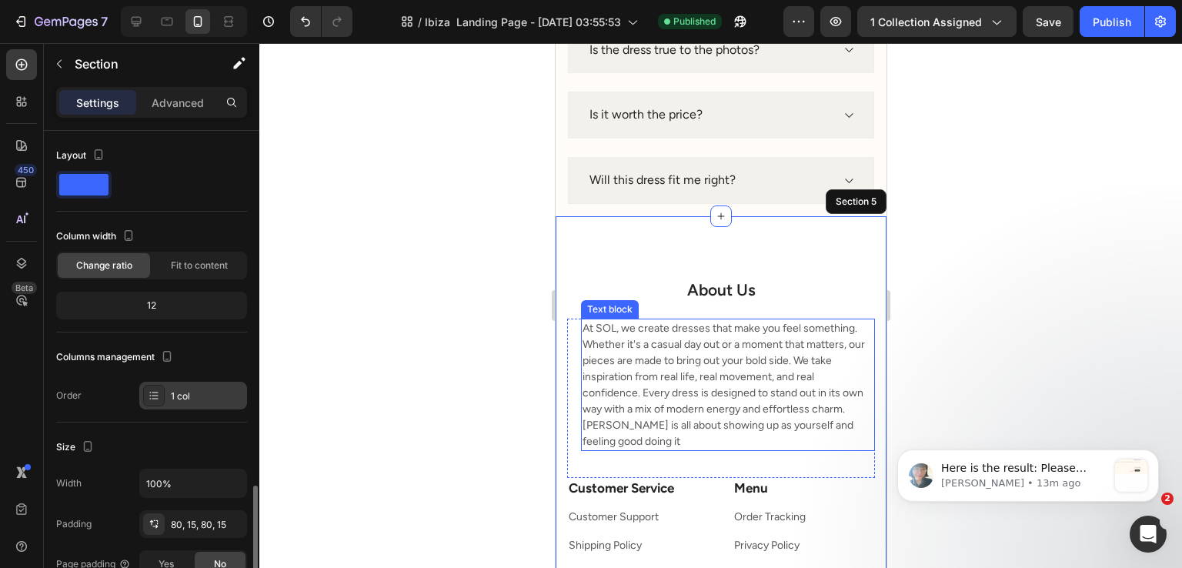
scroll to position [231, 0]
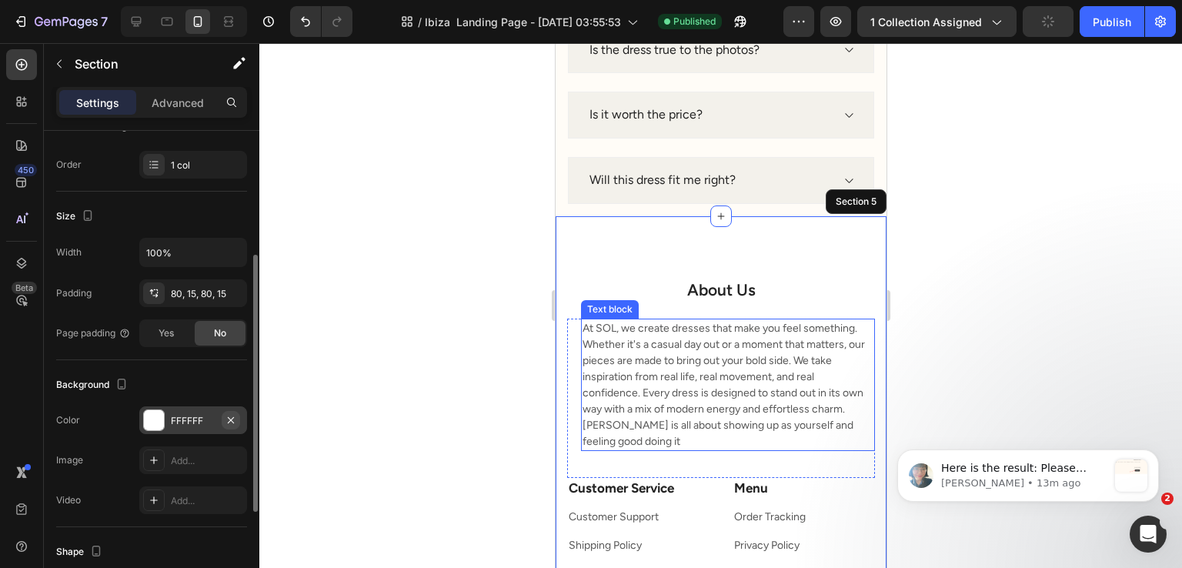
drag, startPoint x: 212, startPoint y: 407, endPoint x: 231, endPoint y: 410, distance: 19.5
click at [211, 407] on div "FFFFFF" at bounding box center [193, 420] width 108 height 28
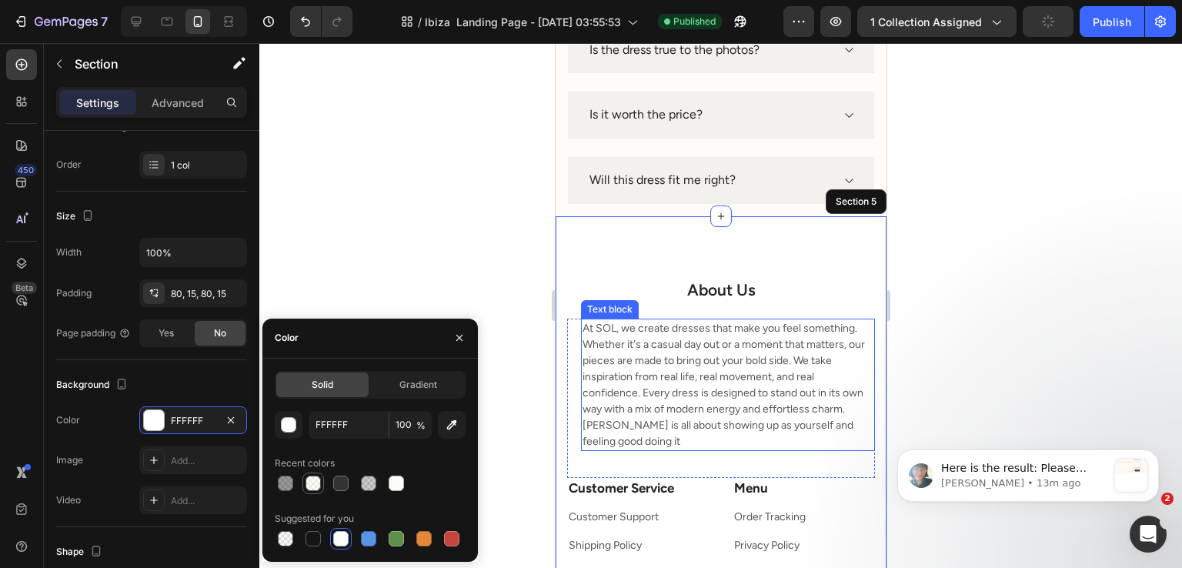
drag, startPoint x: 311, startPoint y: 482, endPoint x: 261, endPoint y: 459, distance: 55.1
click at [311, 481] on div at bounding box center [313, 483] width 15 height 15
type input "FFF9F0"
type input "50"
click at [185, 379] on div "Background" at bounding box center [151, 385] width 191 height 25
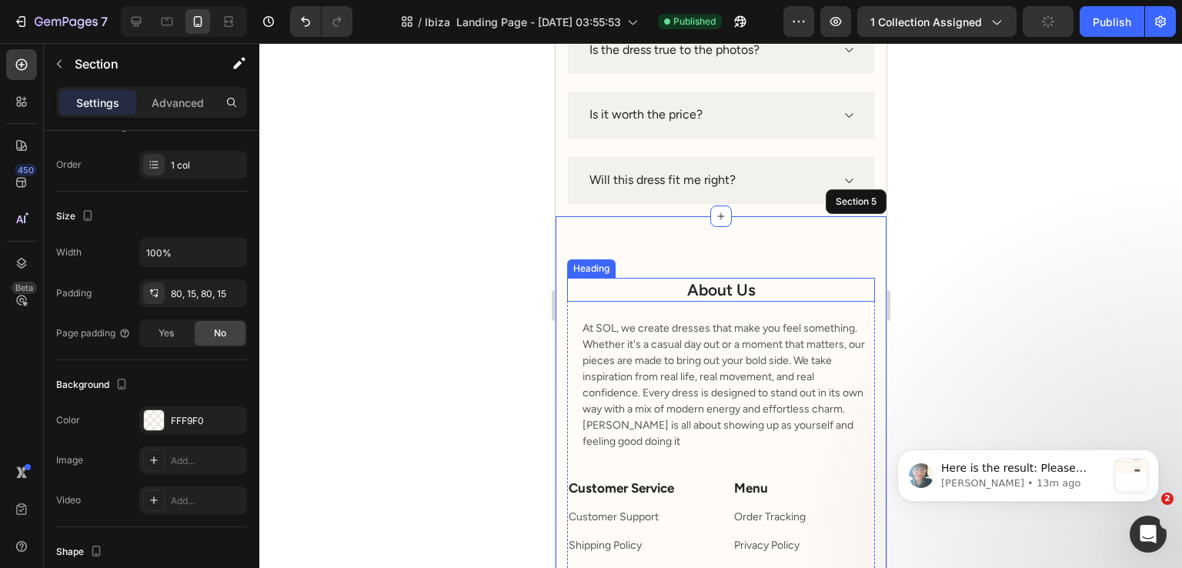
click at [700, 296] on h2 "About Us" at bounding box center [721, 290] width 308 height 24
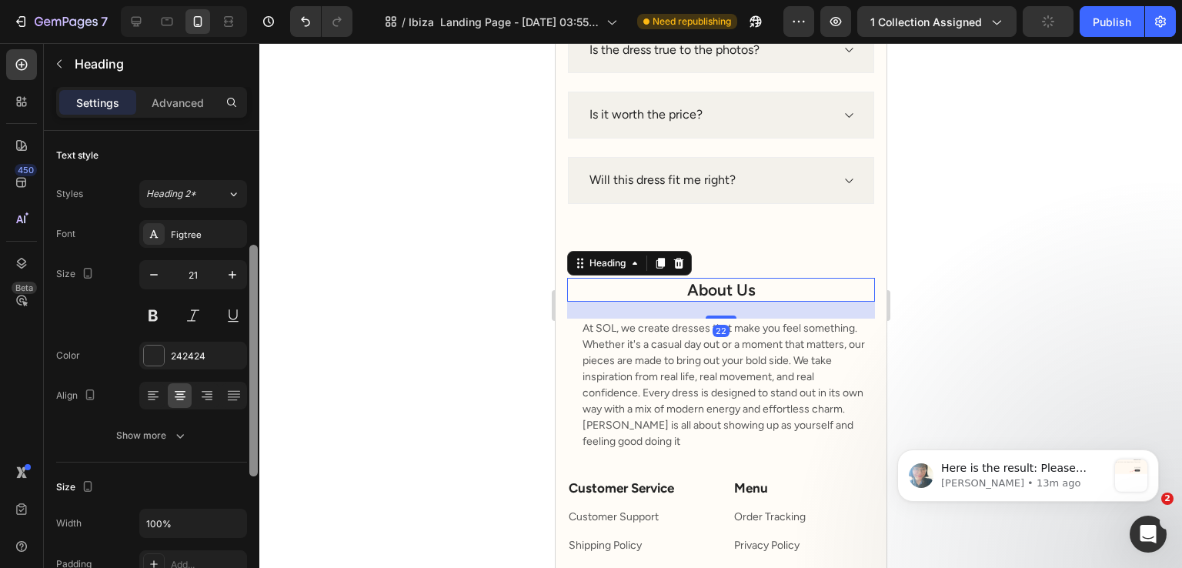
scroll to position [154, 0]
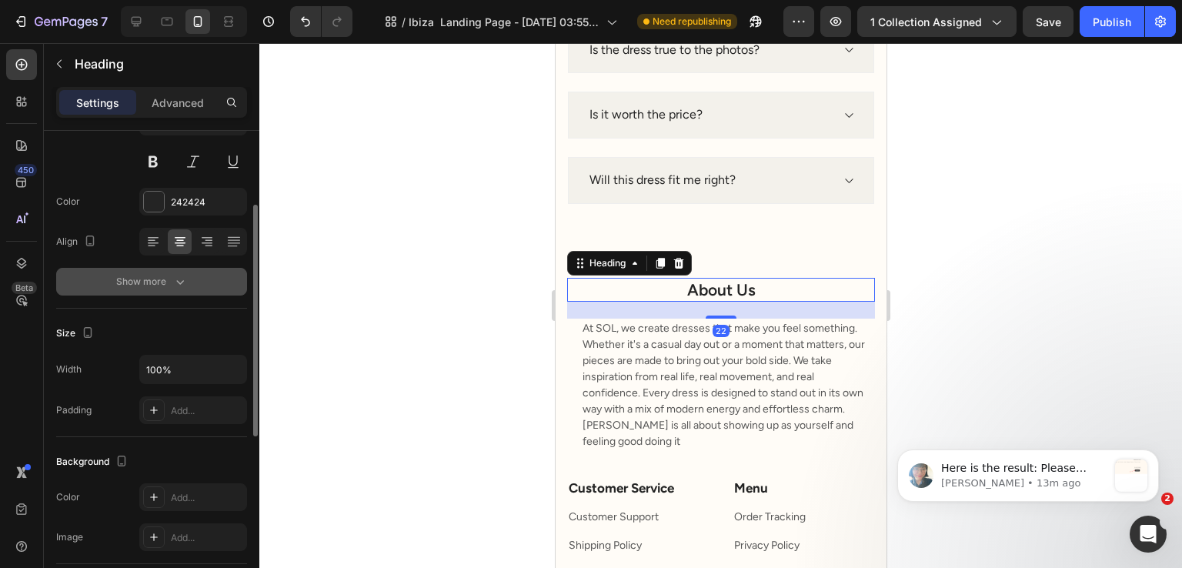
click at [175, 292] on button "Show more" at bounding box center [151, 282] width 191 height 28
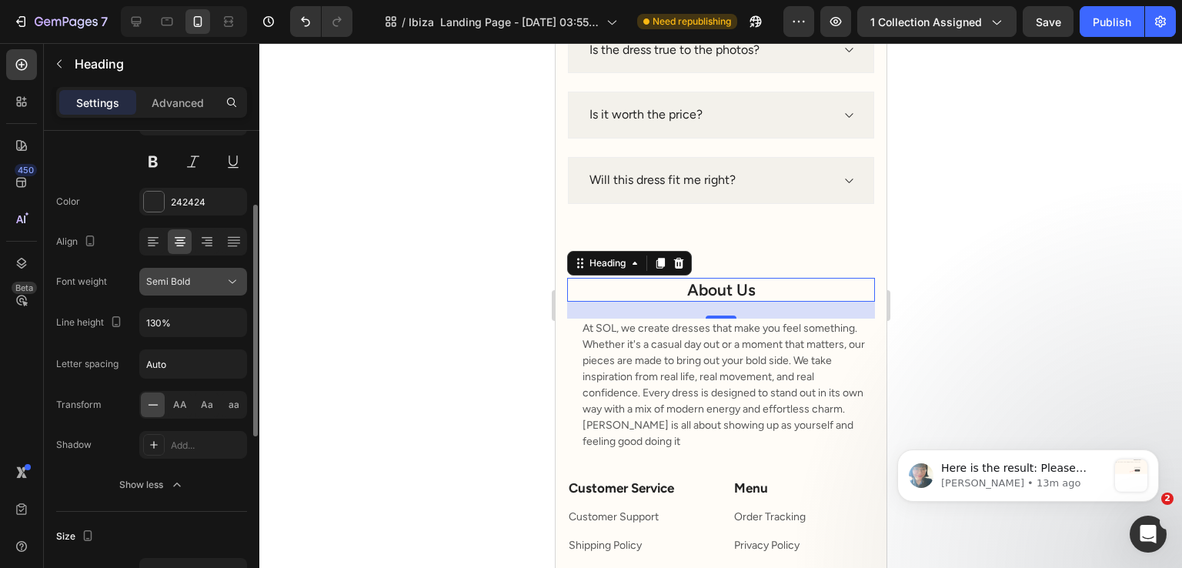
click at [205, 284] on div "Semi Bold" at bounding box center [185, 282] width 79 height 14
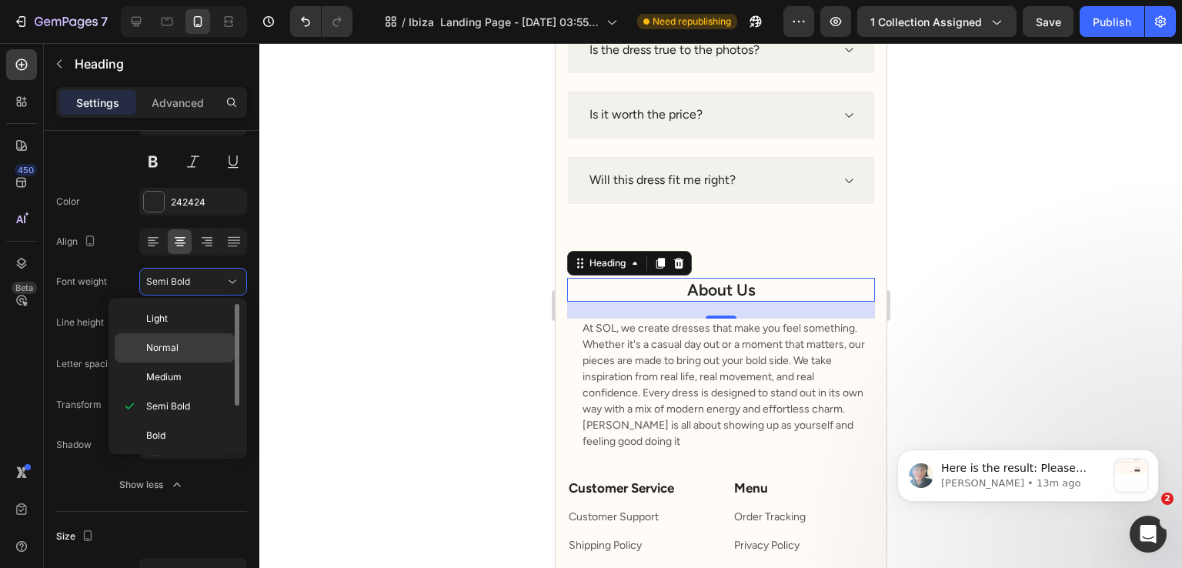
click at [179, 363] on div "Normal" at bounding box center [175, 377] width 120 height 29
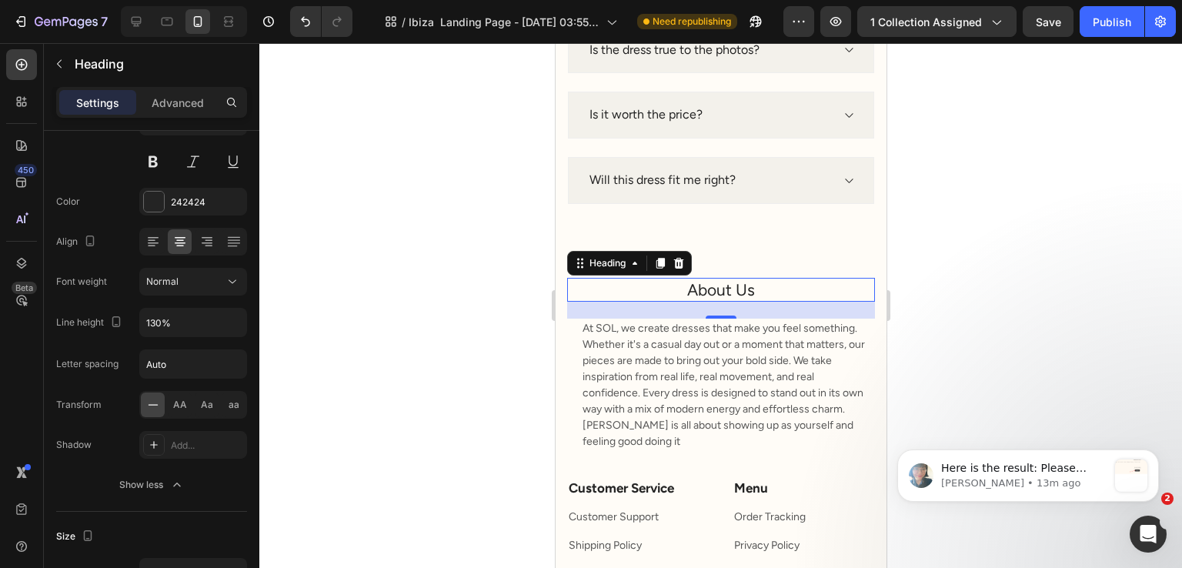
click at [669, 367] on p "At SOL, we create dresses that make you feel something. Whether it's a casual d…" at bounding box center [727, 384] width 291 height 129
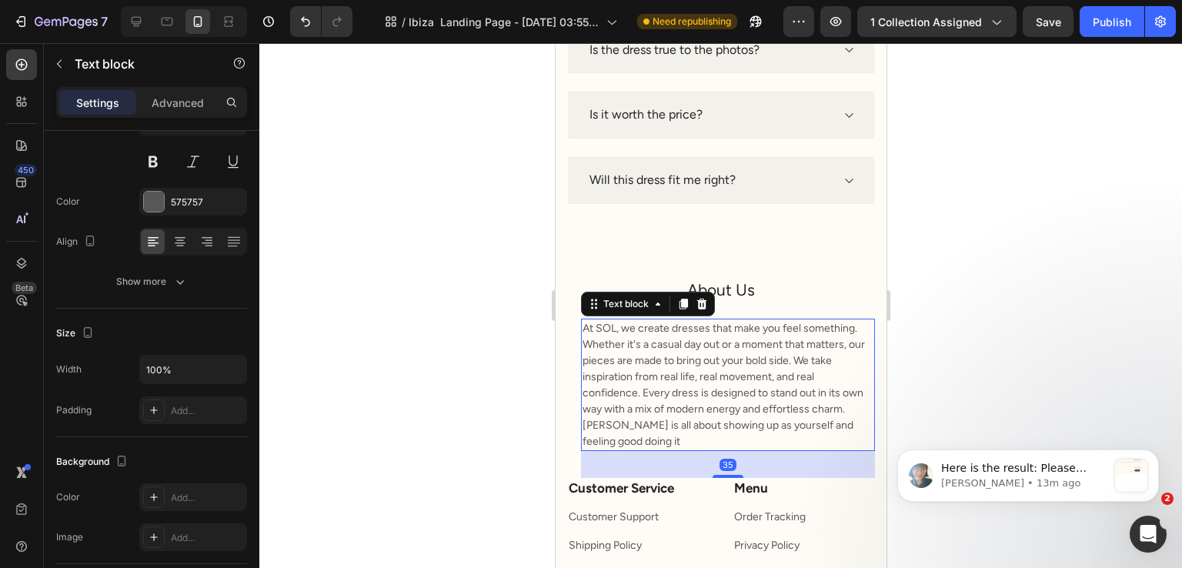
scroll to position [0, 0]
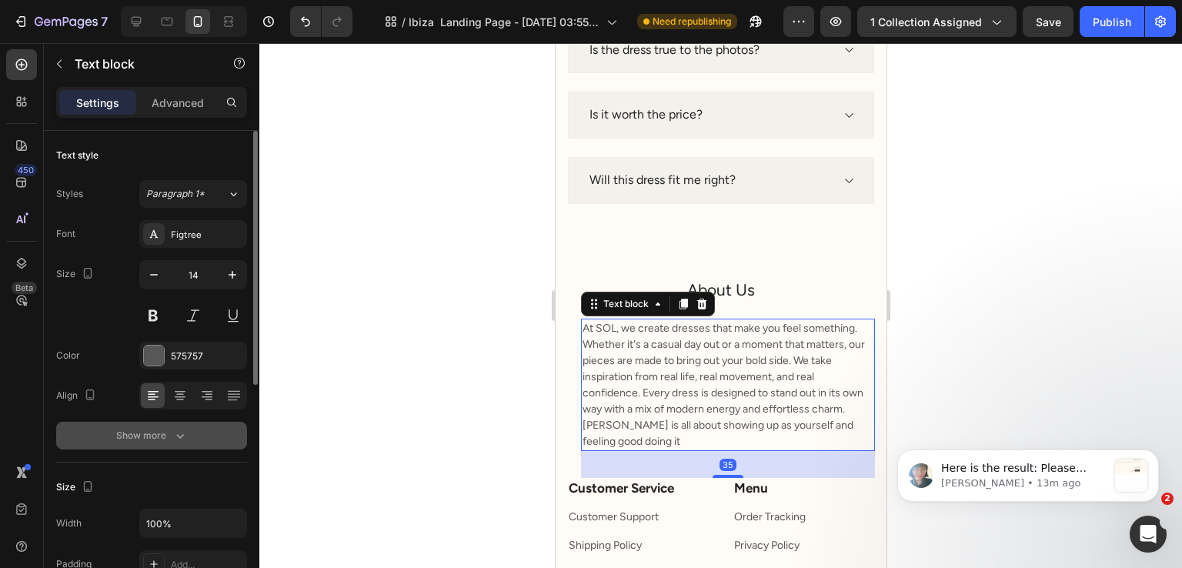
drag, startPoint x: 204, startPoint y: 481, endPoint x: 199, endPoint y: 433, distance: 47.9
click at [203, 472] on div "Size Width 100% Padding Add..." at bounding box center [151, 527] width 191 height 129
click at [199, 433] on button "Show more" at bounding box center [151, 436] width 191 height 28
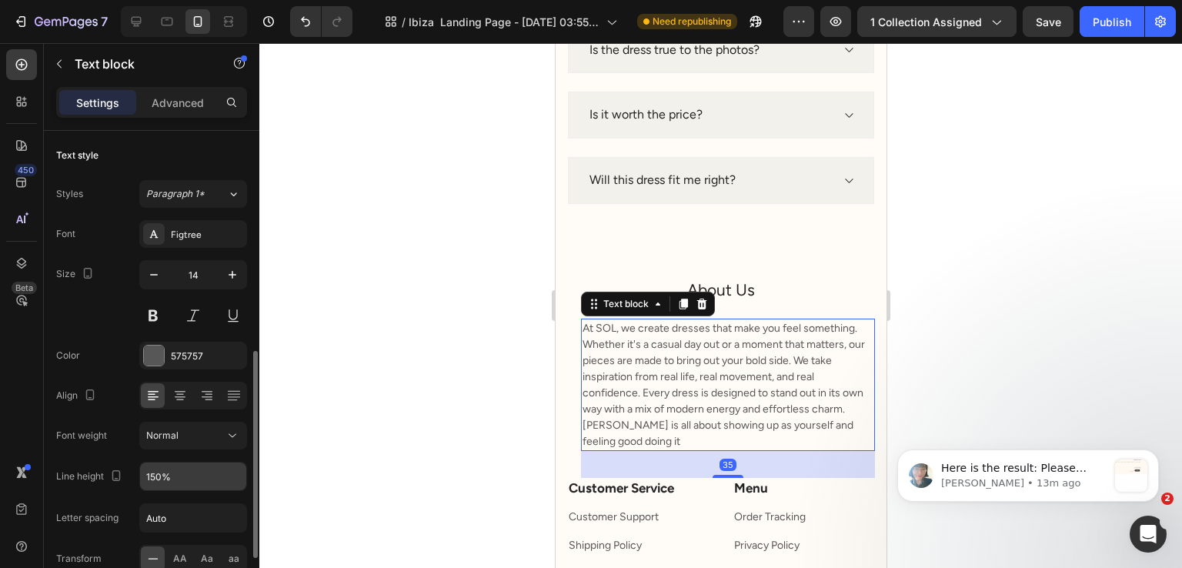
scroll to position [154, 0]
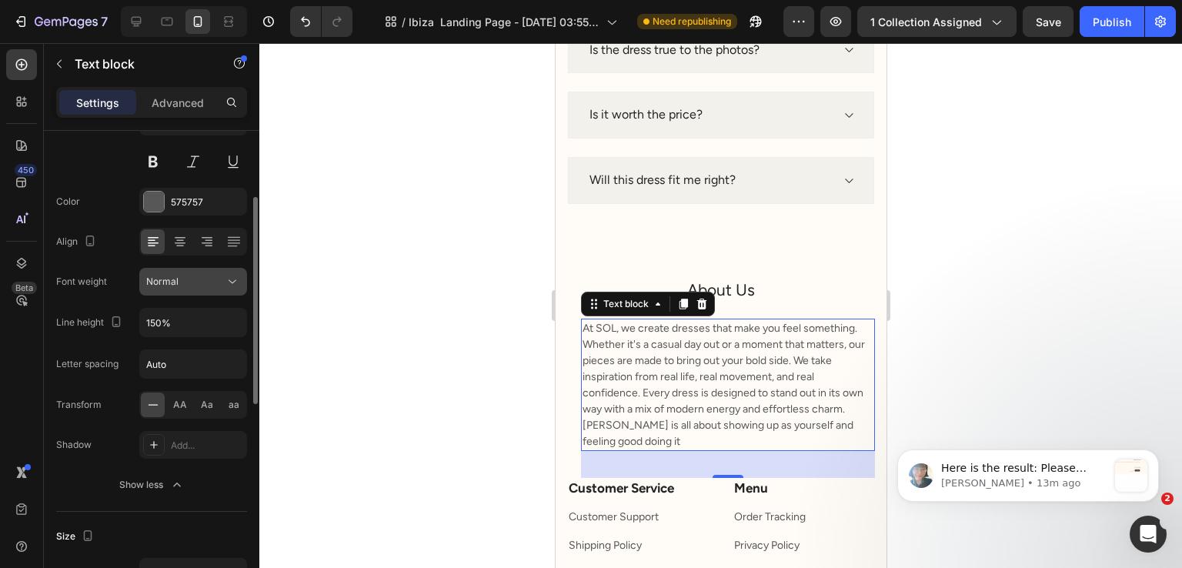
click at [197, 292] on button "Normal" at bounding box center [193, 282] width 108 height 28
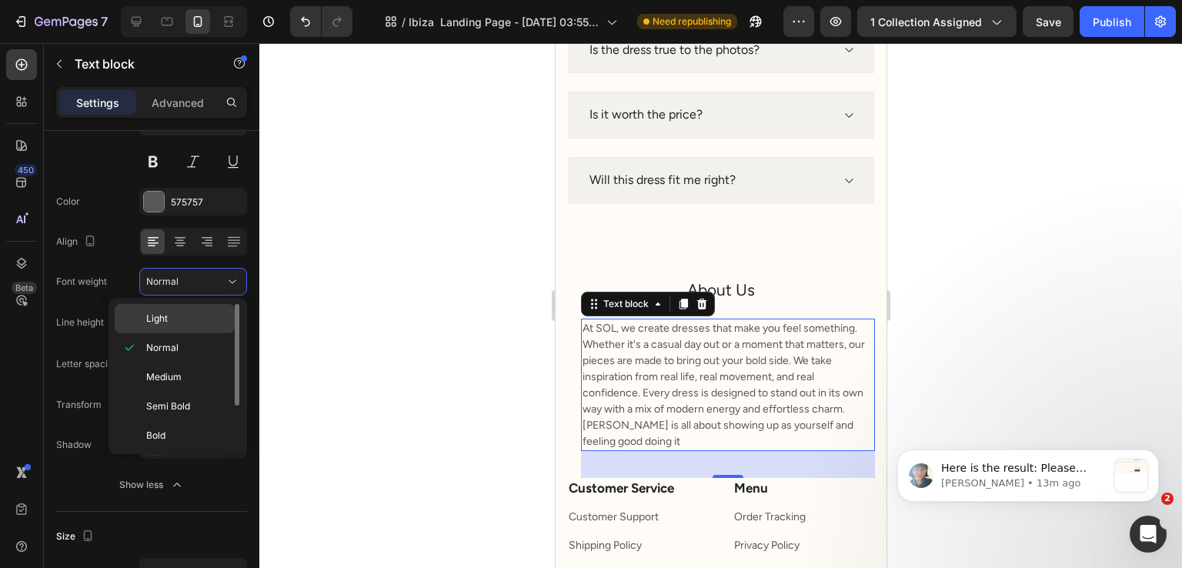
drag, startPoint x: 190, startPoint y: 333, endPoint x: 187, endPoint y: 324, distance: 9.0
click at [187, 324] on div "Light Normal Medium Semi Bold Bold Extra Bold Black" at bounding box center [178, 376] width 126 height 144
click at [187, 324] on p "Light" at bounding box center [187, 319] width 82 height 14
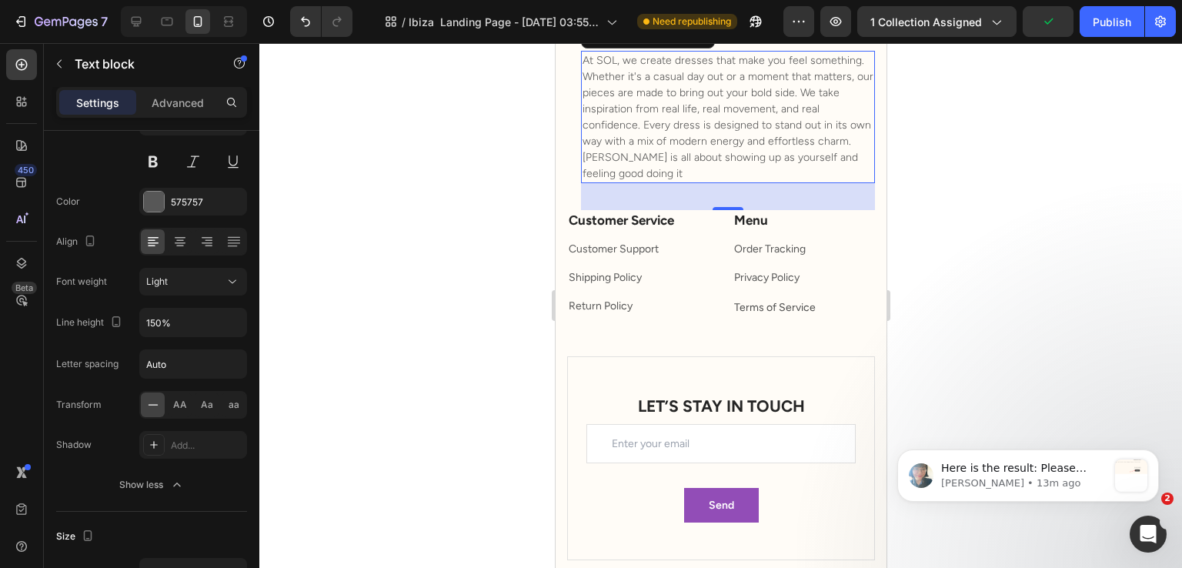
scroll to position [1308, 0]
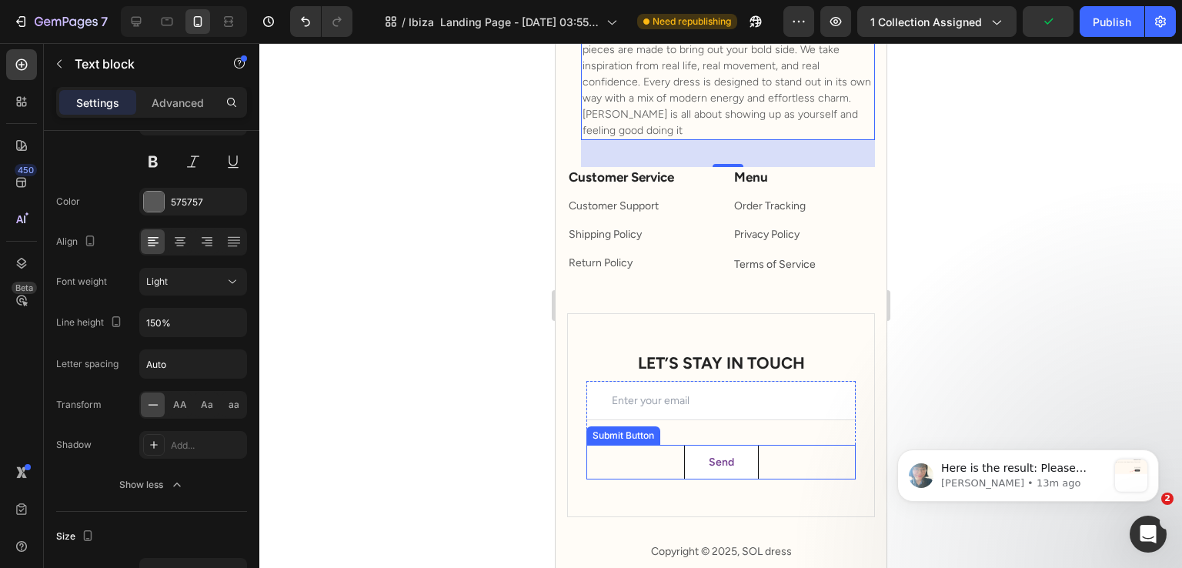
click at [683, 451] on button "Send" at bounding box center [720, 462] width 75 height 35
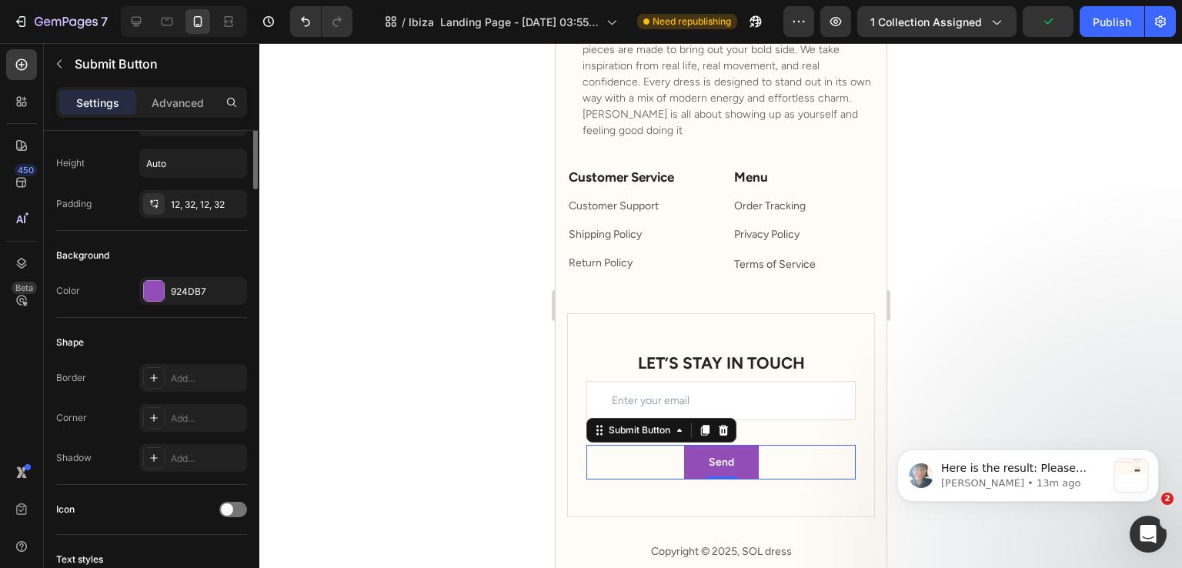
scroll to position [0, 0]
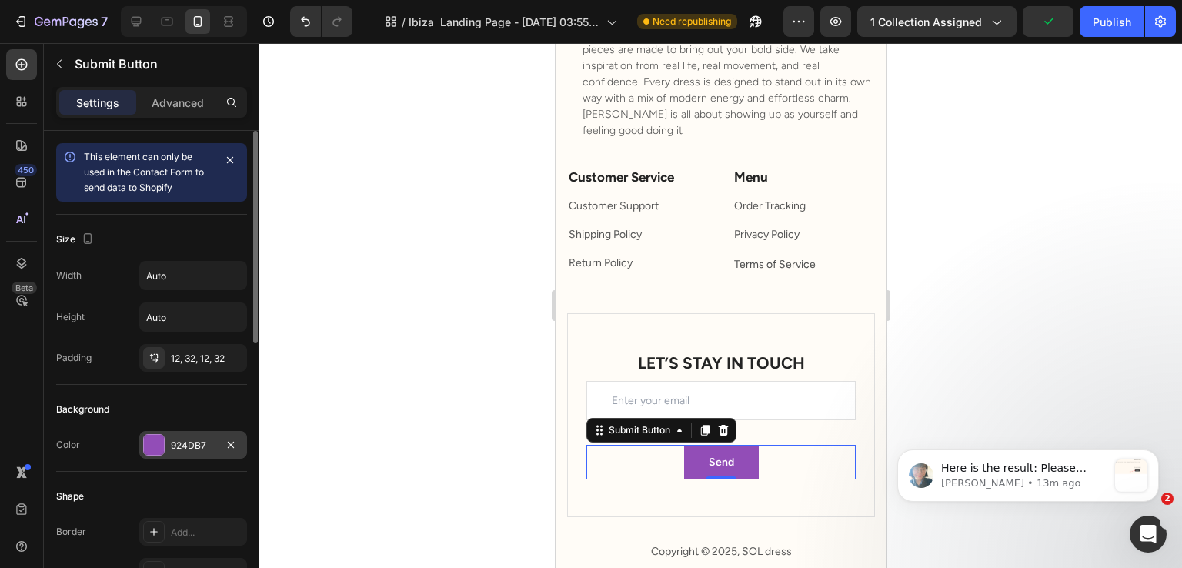
click at [199, 453] on div "924DB7" at bounding box center [193, 445] width 108 height 28
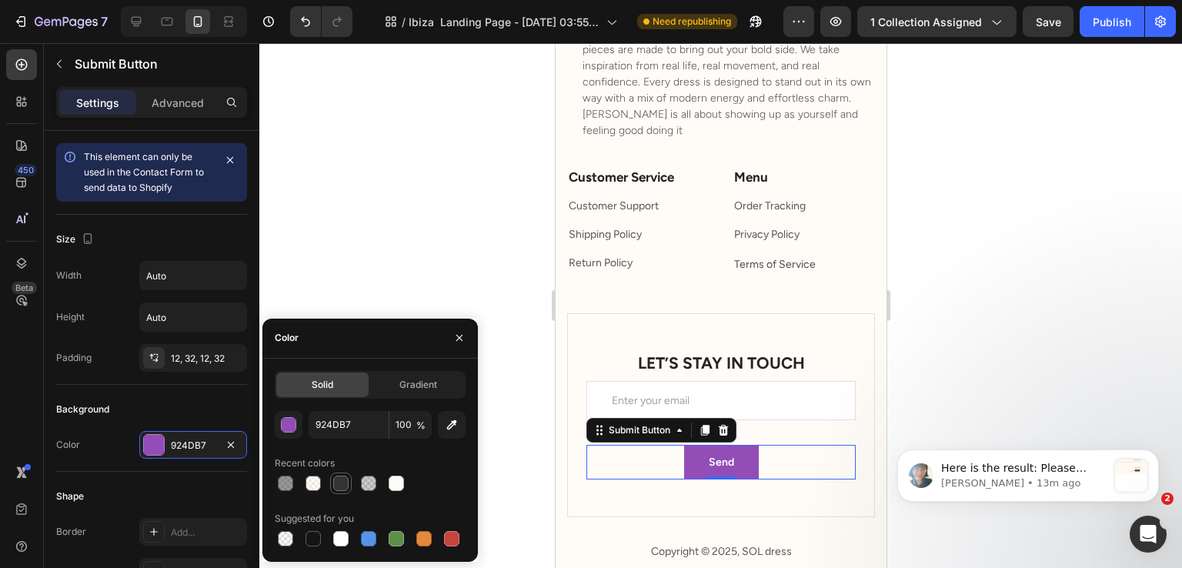
click at [346, 480] on div at bounding box center [340, 483] width 15 height 15
type input "333333"
click at [200, 416] on div "Background" at bounding box center [151, 409] width 191 height 25
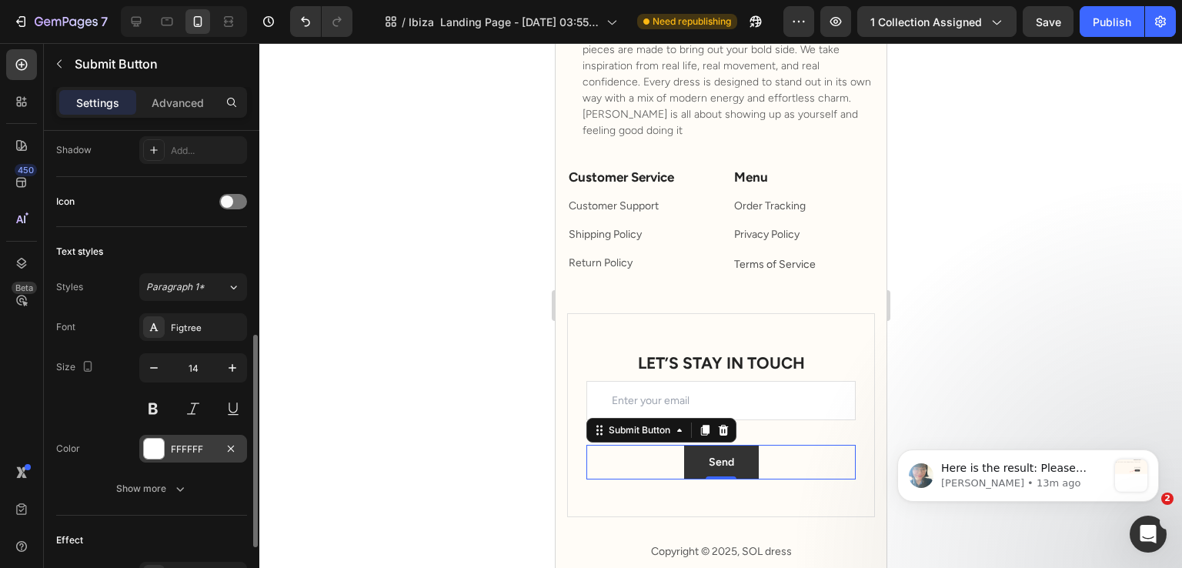
scroll to position [608, 0]
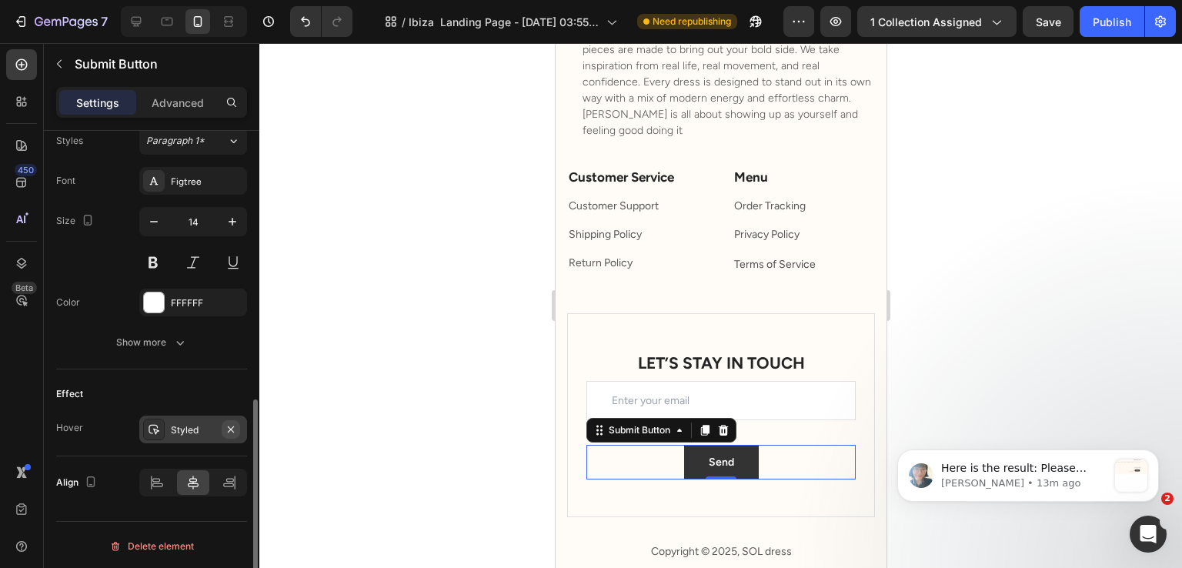
click at [228, 432] on icon "button" at bounding box center [231, 429] width 12 height 12
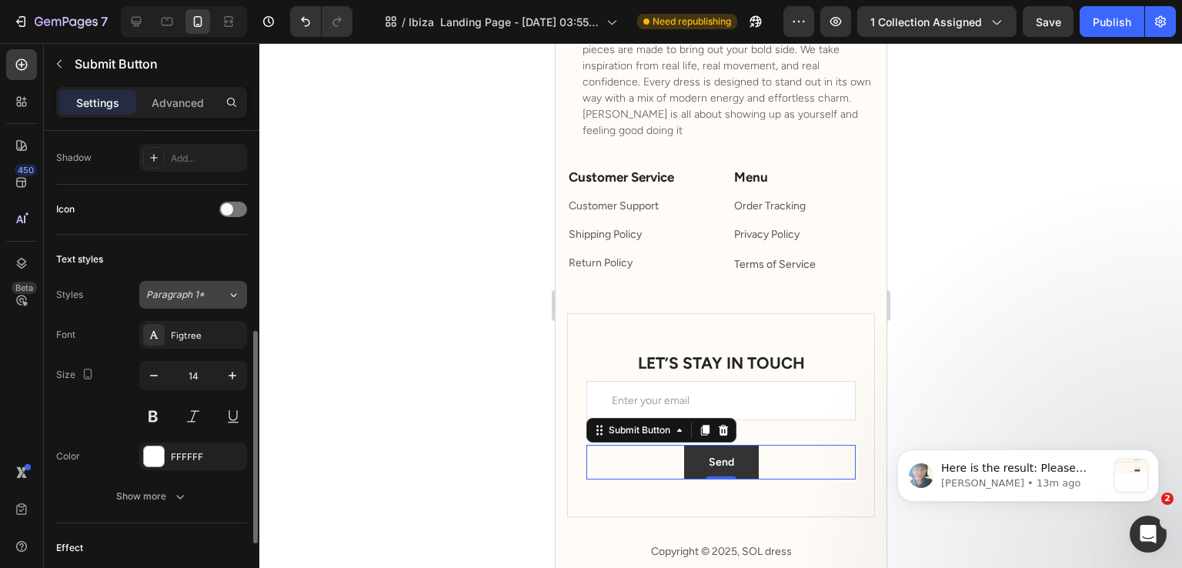
click at [200, 297] on span "Paragraph 1*" at bounding box center [175, 295] width 58 height 14
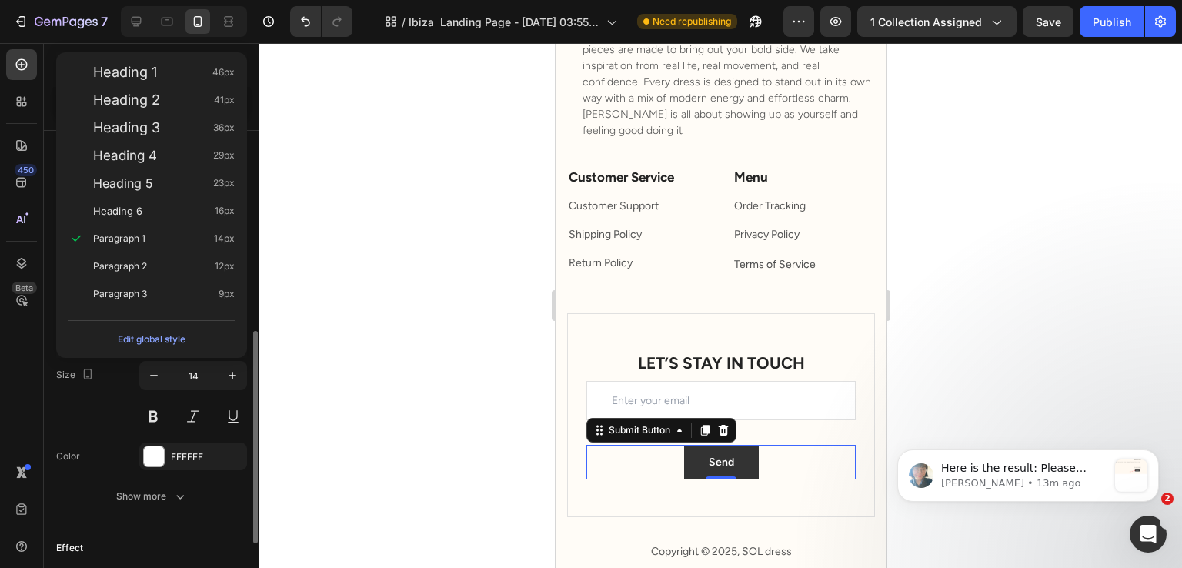
click at [112, 379] on div "Size 14" at bounding box center [151, 395] width 191 height 69
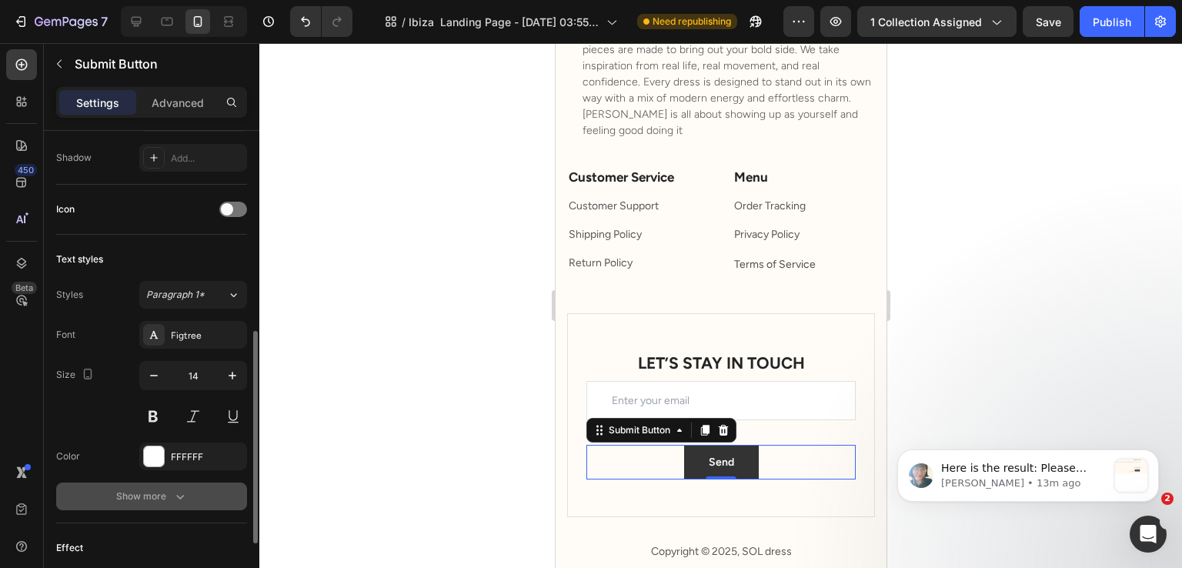
click at [192, 486] on button "Show more" at bounding box center [151, 497] width 191 height 28
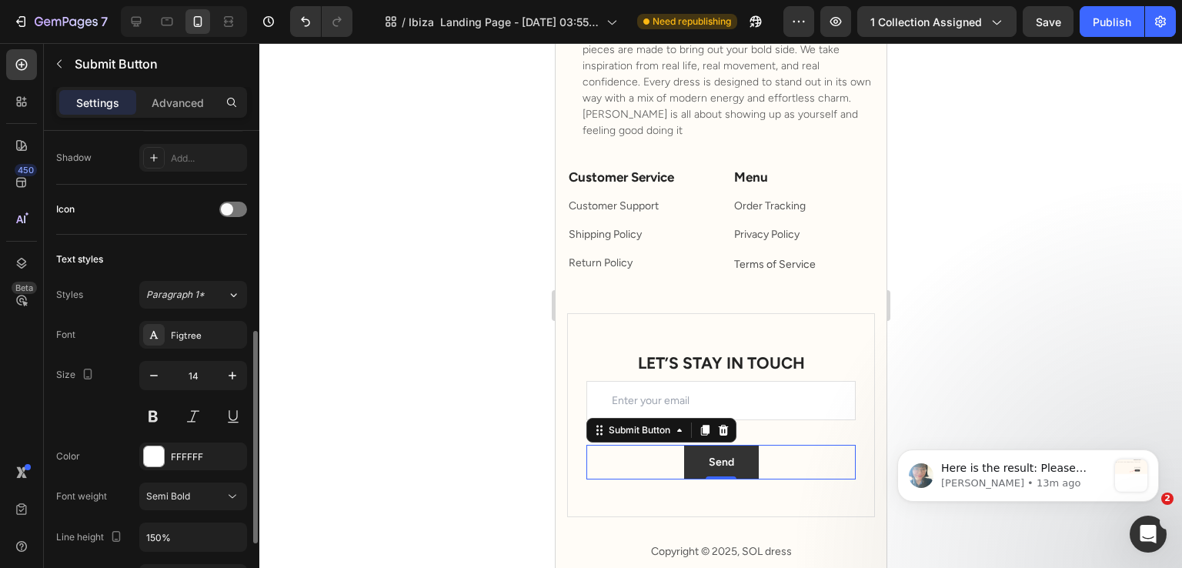
click at [191, 490] on div "Semi Bold" at bounding box center [185, 497] width 79 height 14
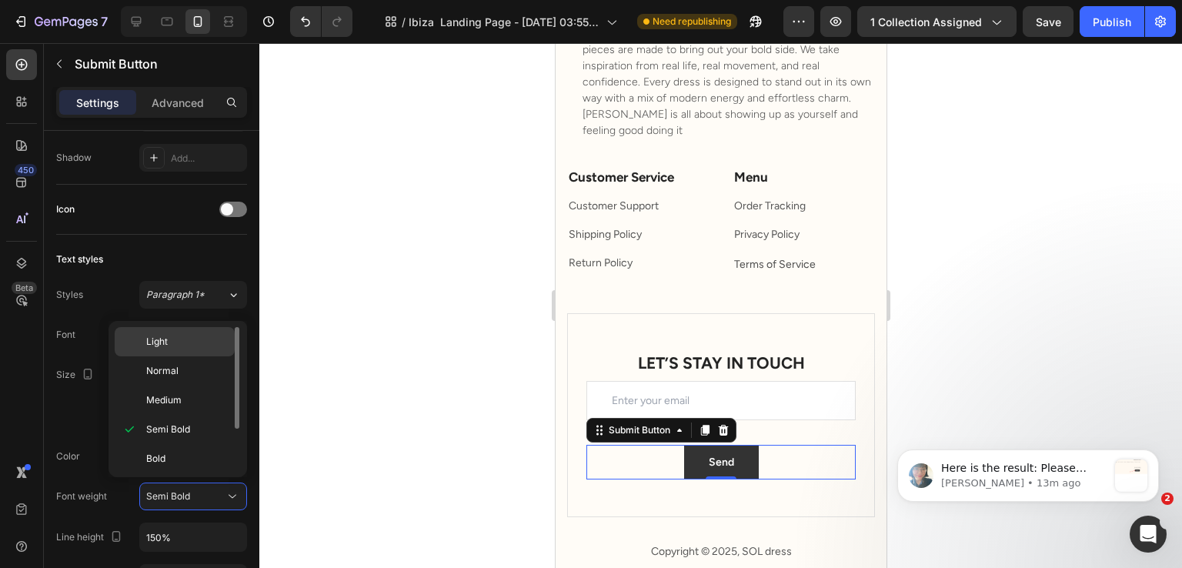
click at [212, 356] on div "Light" at bounding box center [175, 370] width 120 height 29
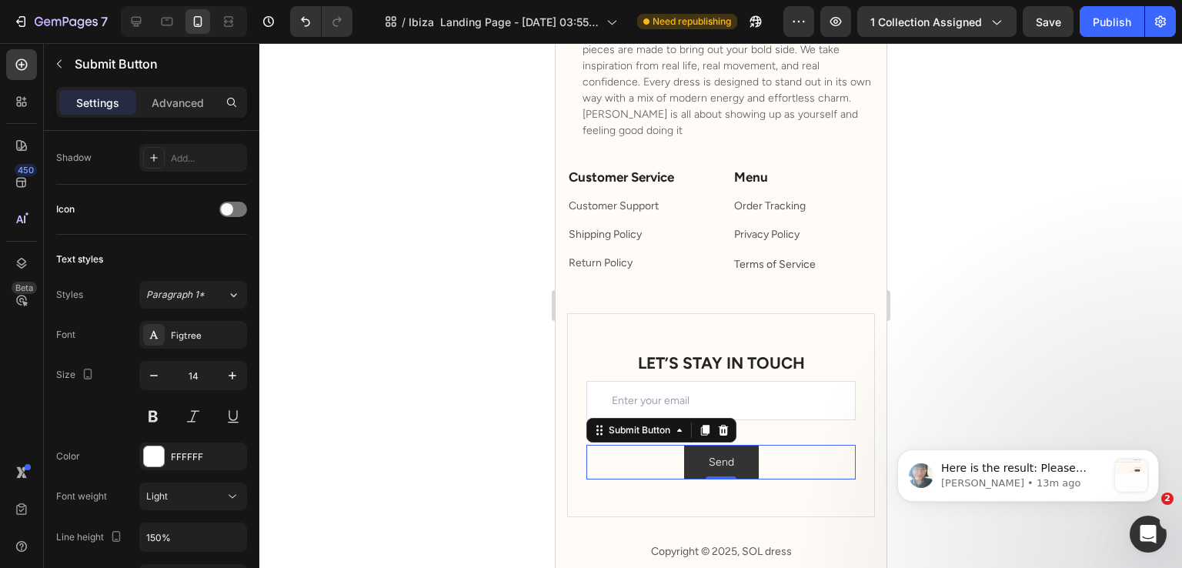
drag, startPoint x: 395, startPoint y: 351, endPoint x: 110, endPoint y: 341, distance: 285.0
click at [395, 351] on div at bounding box center [720, 305] width 923 height 525
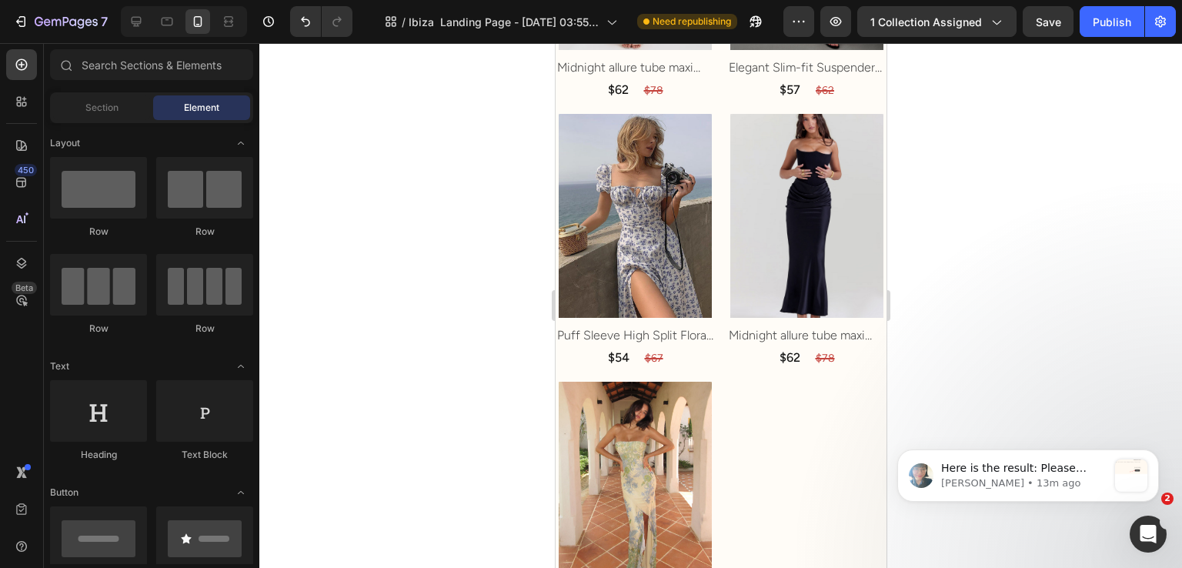
scroll to position [6619, 0]
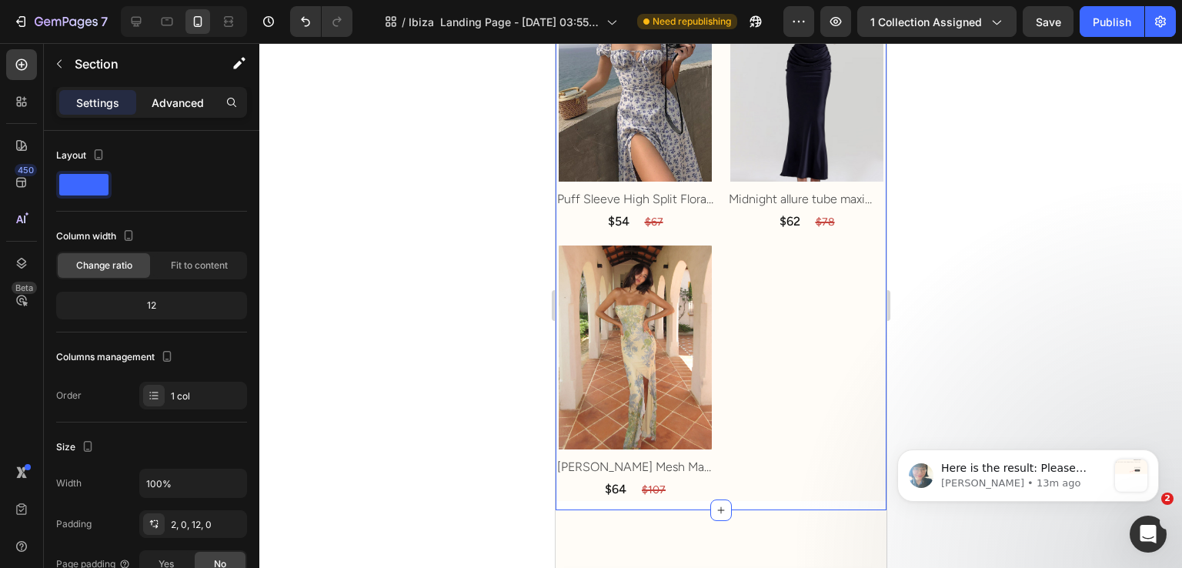
click at [160, 100] on p "Advanced" at bounding box center [178, 103] width 52 height 16
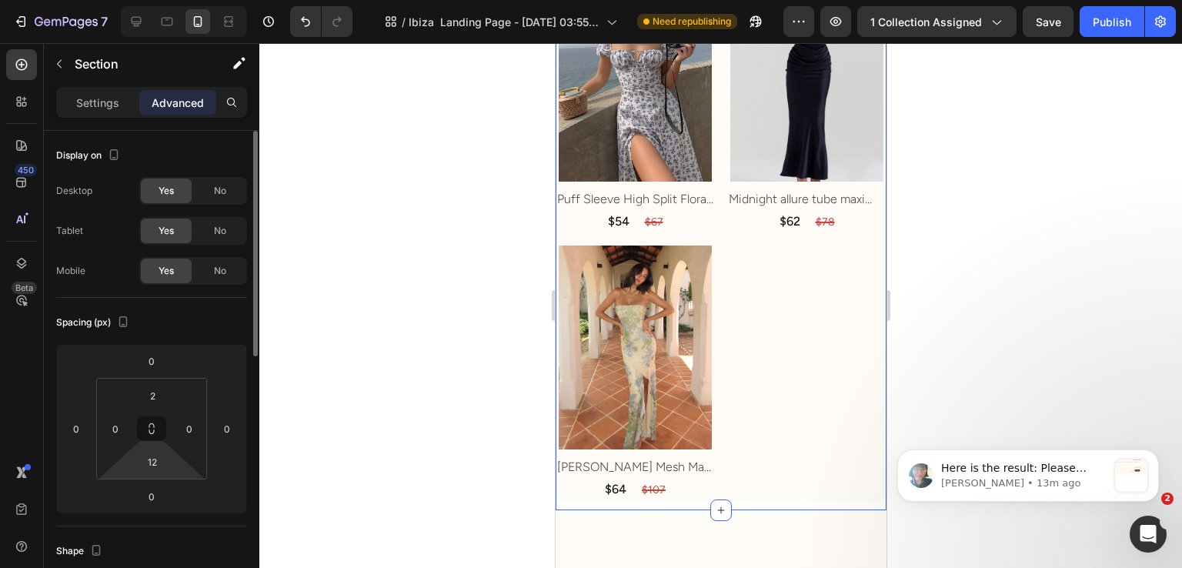
drag, startPoint x: 154, startPoint y: 455, endPoint x: 174, endPoint y: 458, distance: 20.2
click at [154, 455] on input "12" at bounding box center [152, 461] width 31 height 23
type input "0"
click at [306, 380] on div at bounding box center [720, 305] width 923 height 525
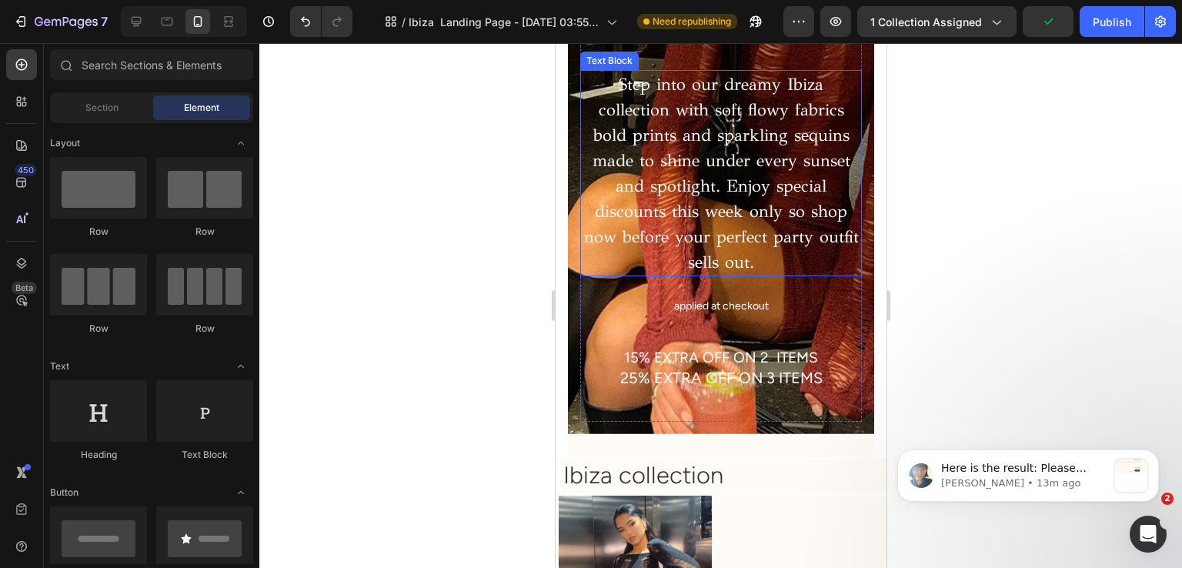
scroll to position [0, 0]
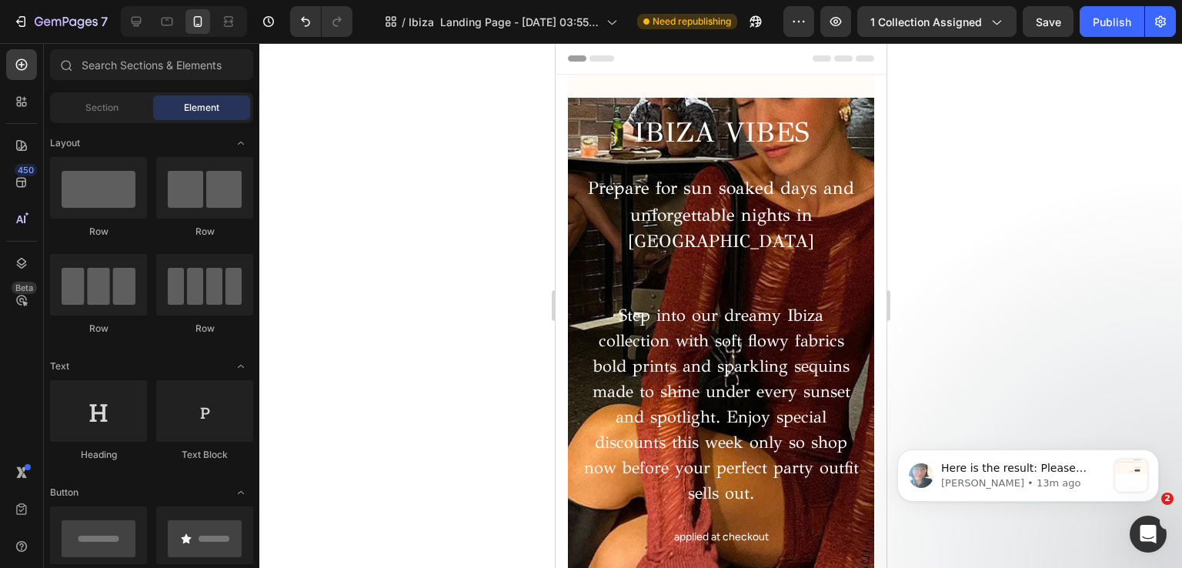
click at [119, 27] on div at bounding box center [181, 21] width 132 height 31
click at [122, 26] on div at bounding box center [184, 21] width 126 height 31
click at [126, 24] on div at bounding box center [136, 21] width 25 height 25
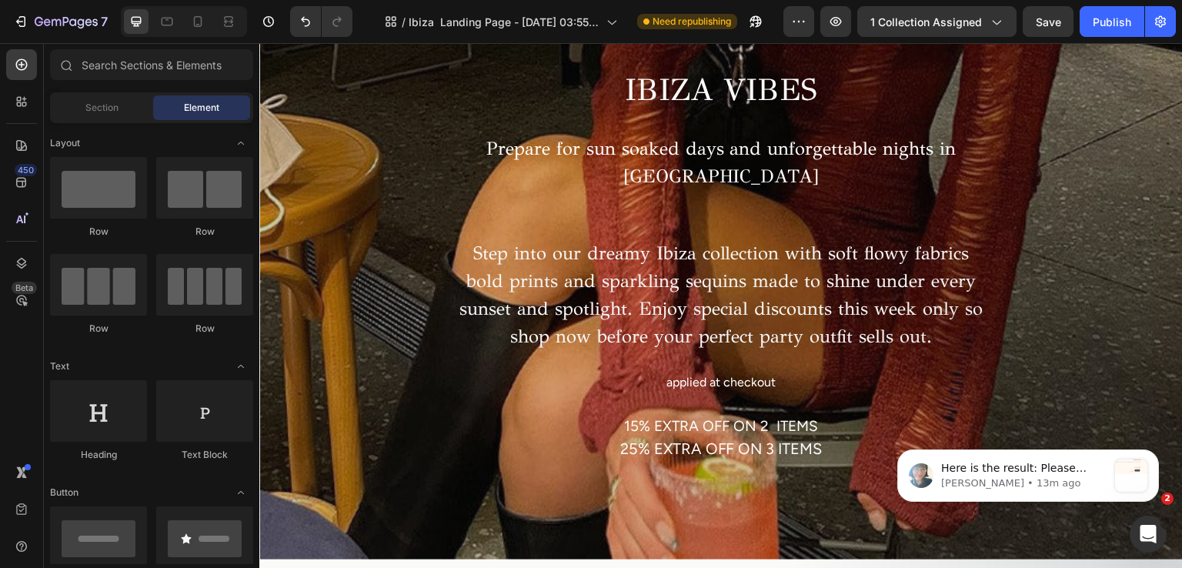
scroll to position [847, 0]
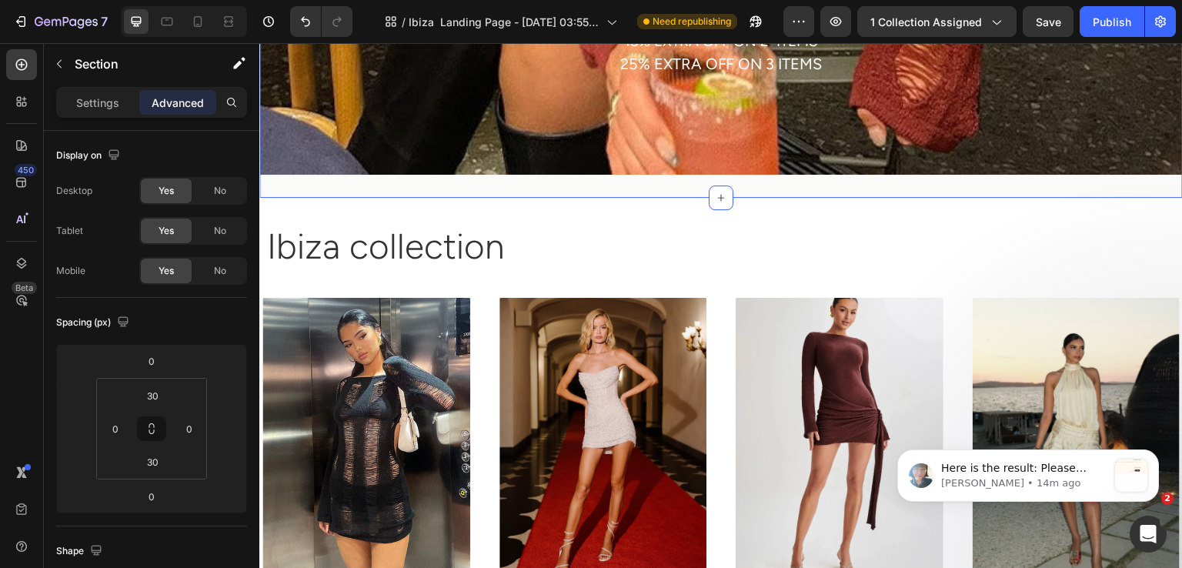
scroll to position [308, 0]
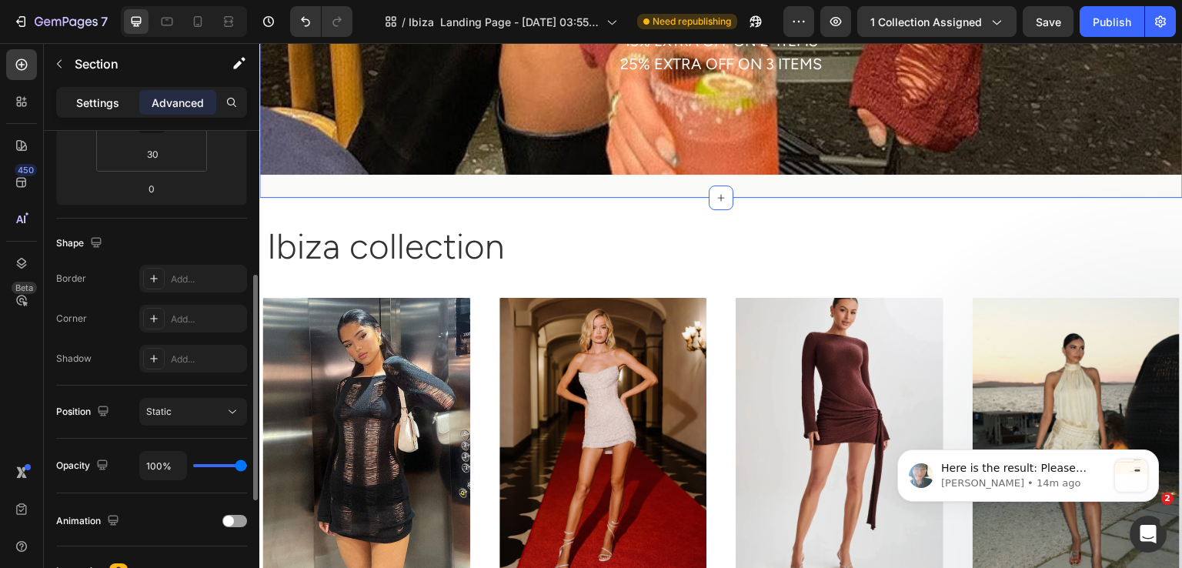
click at [77, 88] on div "Settings Advanced" at bounding box center [151, 102] width 191 height 31
click at [79, 92] on div "Settings" at bounding box center [97, 102] width 77 height 25
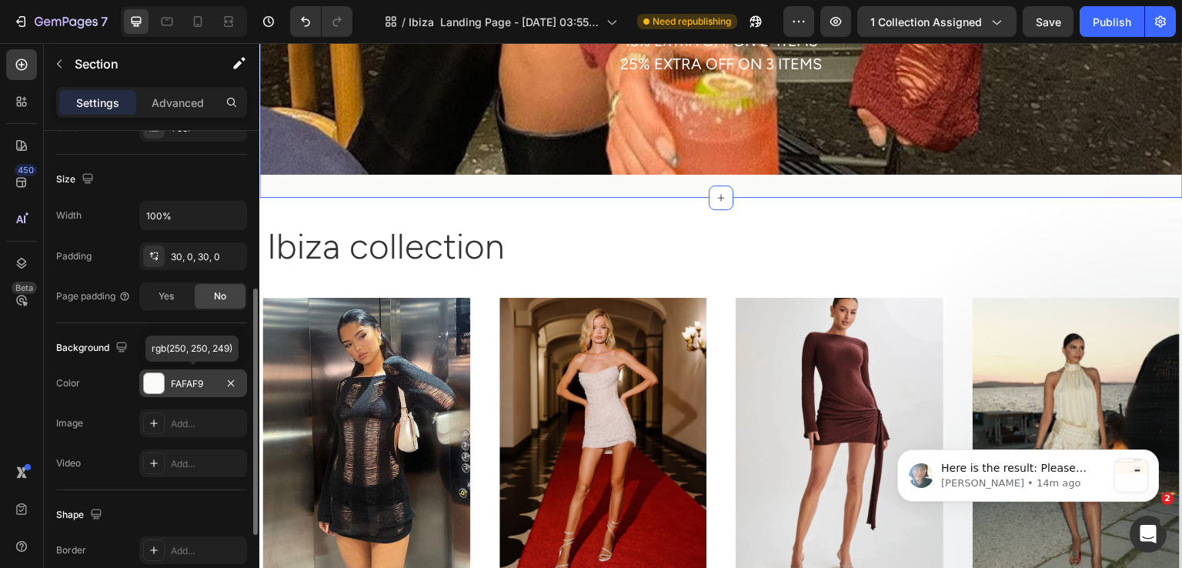
click at [179, 393] on div "FAFAF9" at bounding box center [193, 383] width 108 height 28
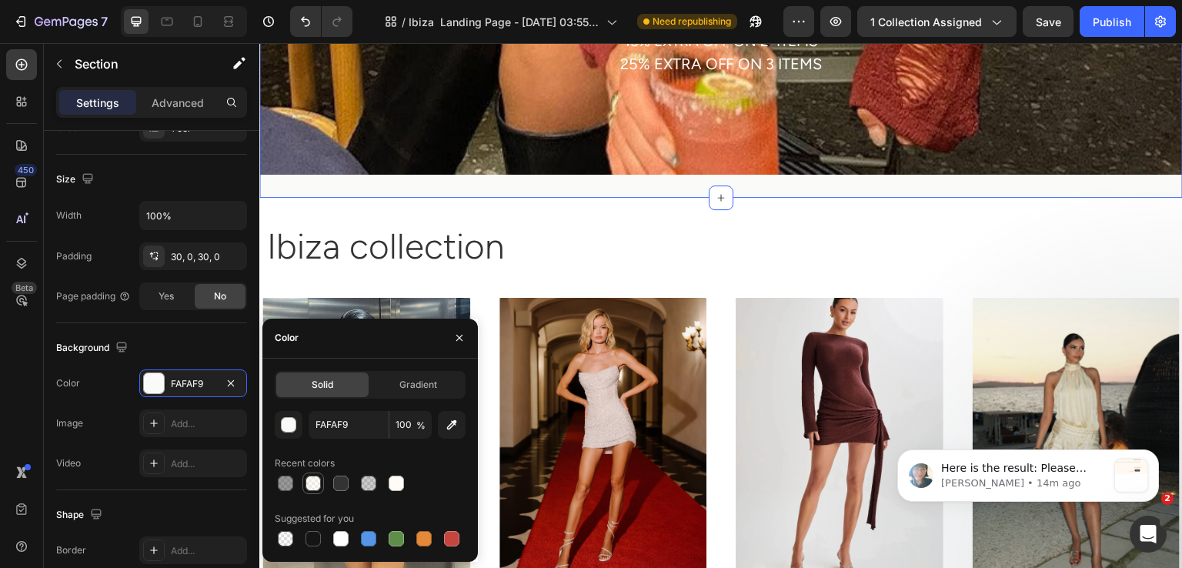
click at [311, 481] on div at bounding box center [313, 483] width 15 height 15
type input "FFF9F0"
type input "50"
click at [677, 269] on div "Ibiza collection Heading Section 2" at bounding box center [721, 247] width 924 height 99
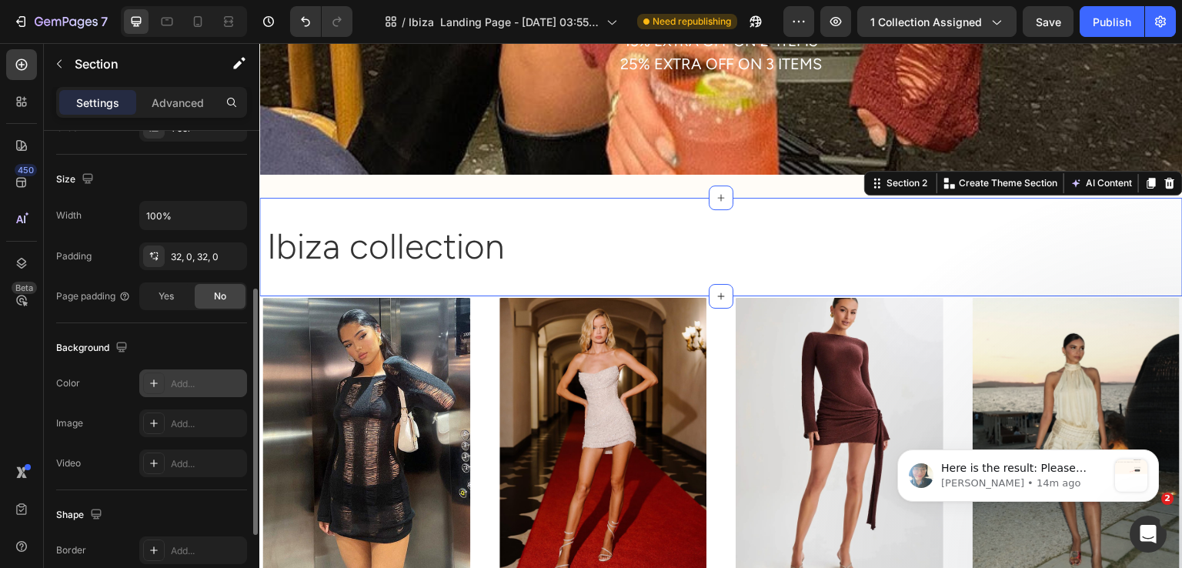
click at [167, 392] on div "Add..." at bounding box center [193, 383] width 108 height 28
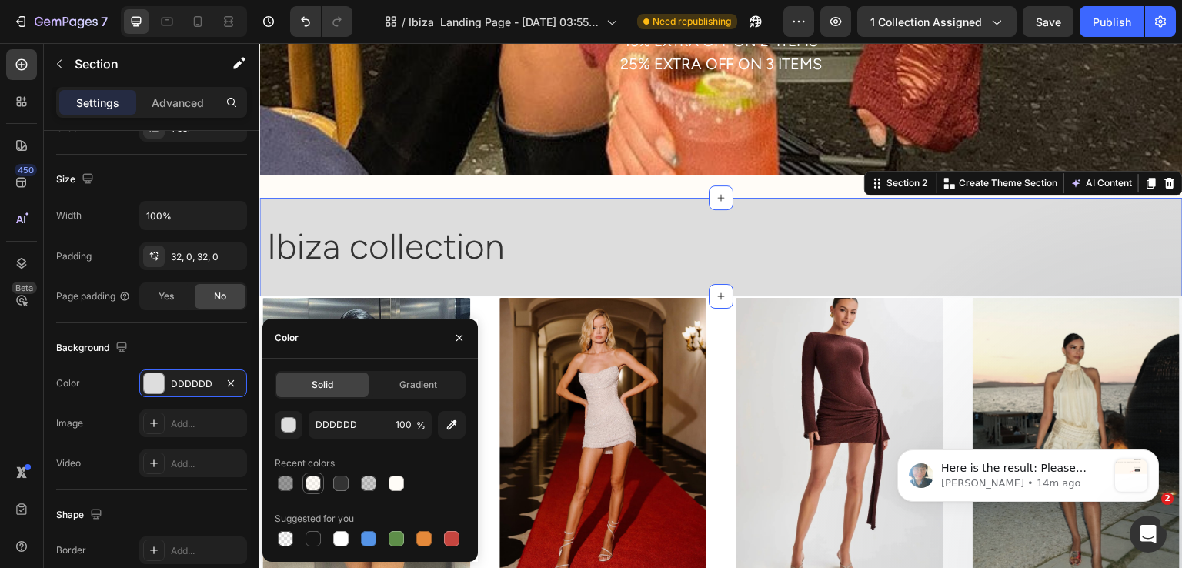
click at [306, 484] on div at bounding box center [313, 483] width 15 height 15
type input "FFF9F0"
type input "50"
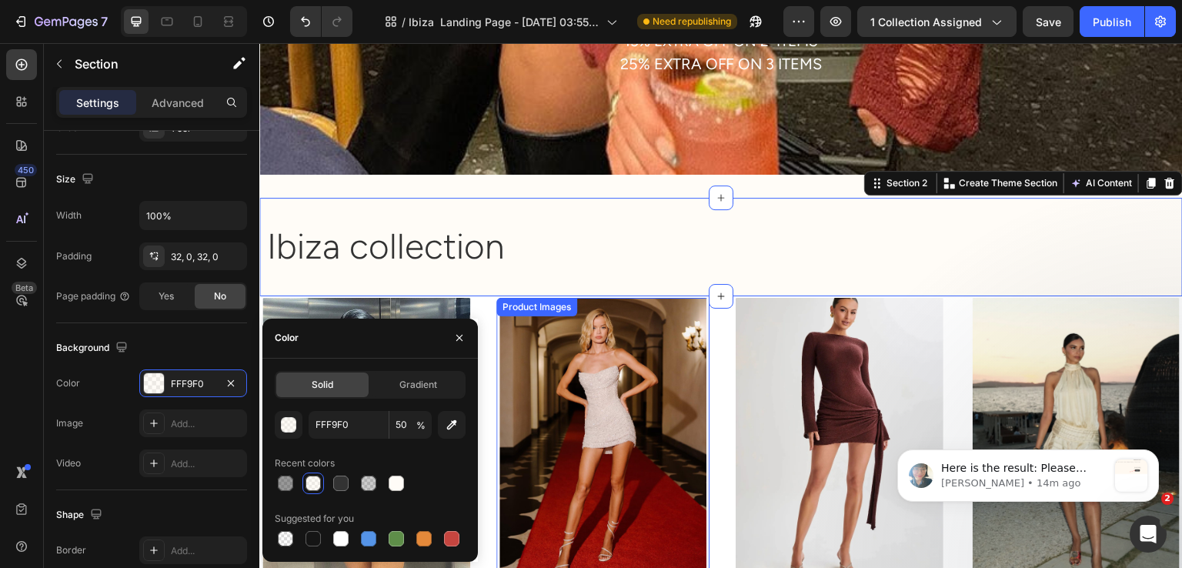
click at [473, 317] on div "Product Images" at bounding box center [366, 436] width 214 height 276
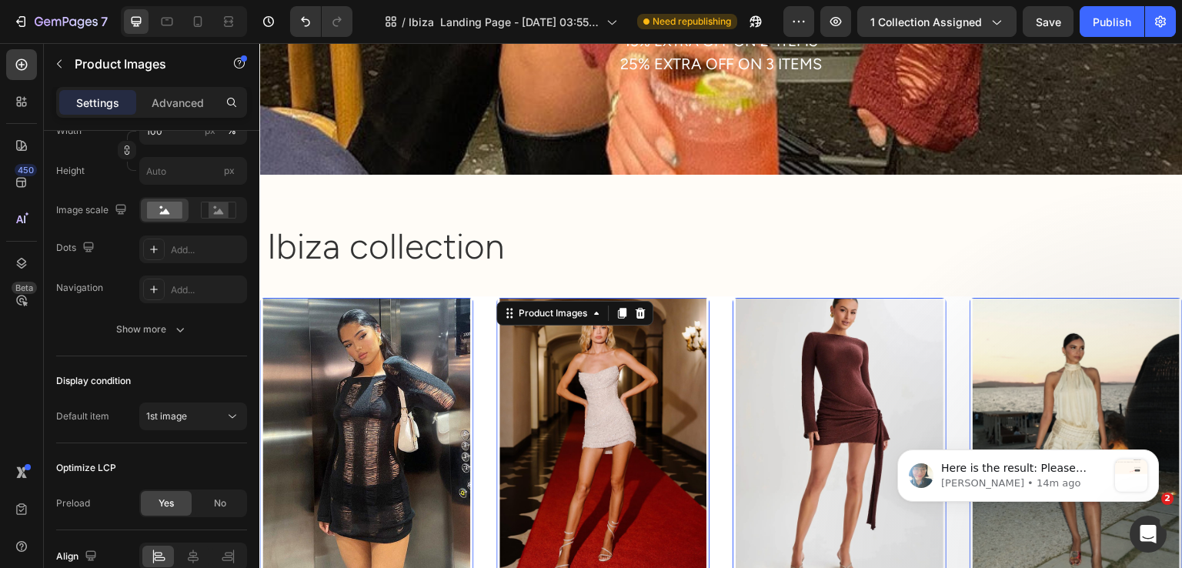
scroll to position [0, 0]
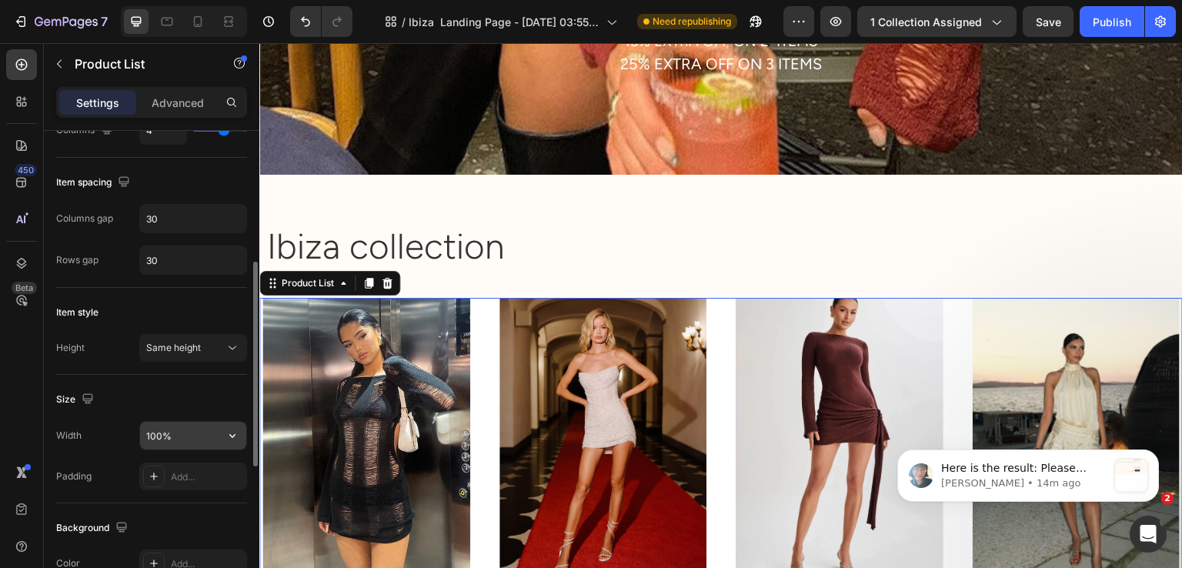
scroll to position [539, 0]
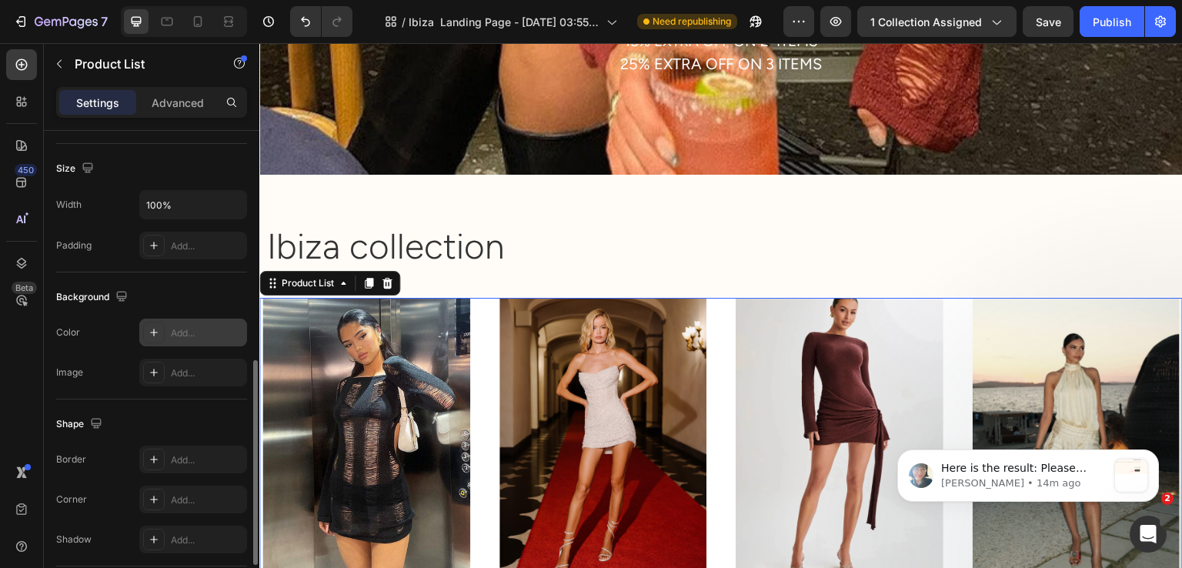
click at [181, 326] on div "Add..." at bounding box center [207, 333] width 72 height 14
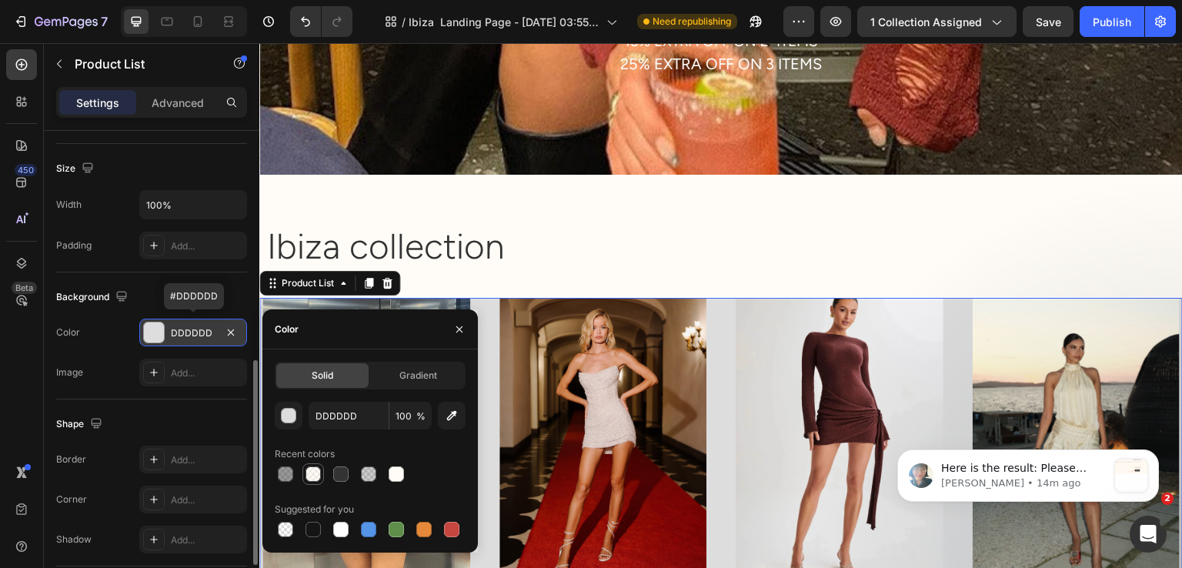
click at [307, 470] on div at bounding box center [313, 473] width 15 height 15
type input "FFF9F0"
type input "50"
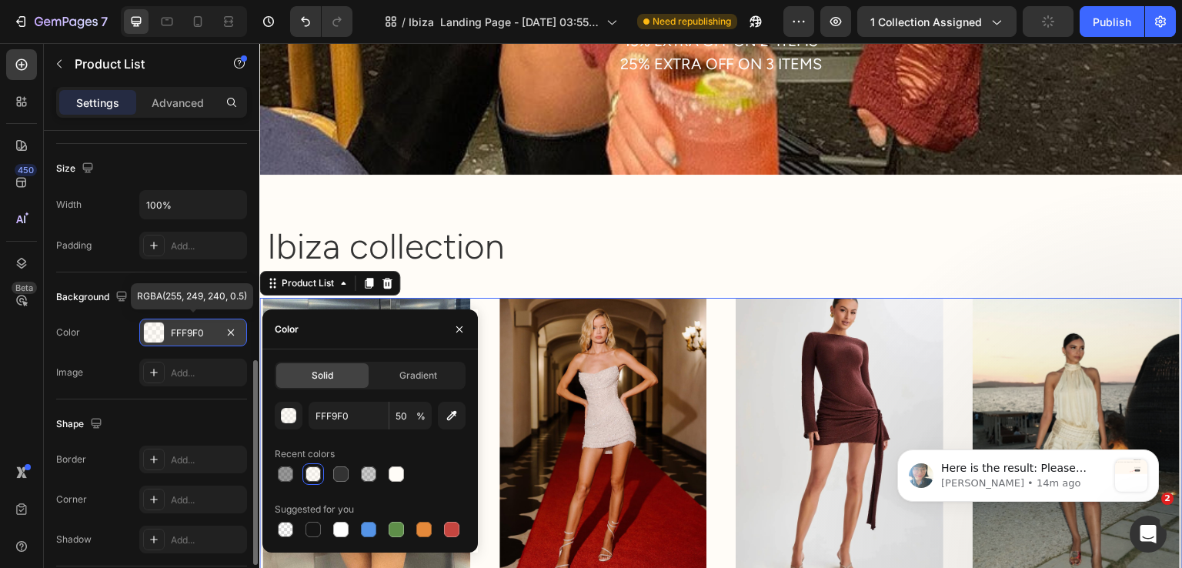
click at [158, 414] on div "Shape" at bounding box center [151, 424] width 191 height 25
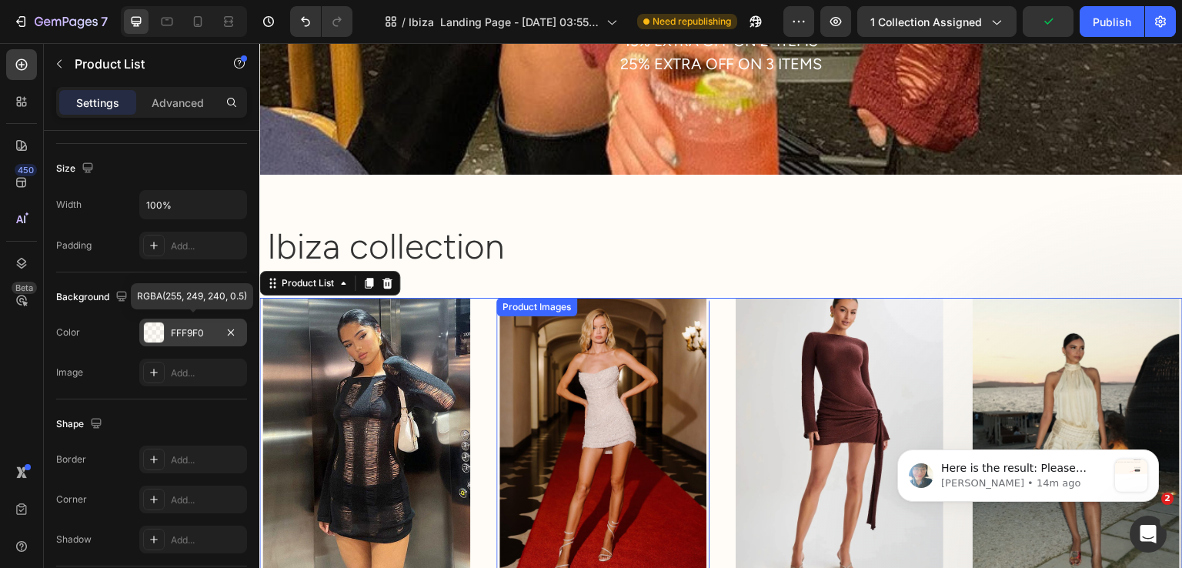
scroll to position [1078, 0]
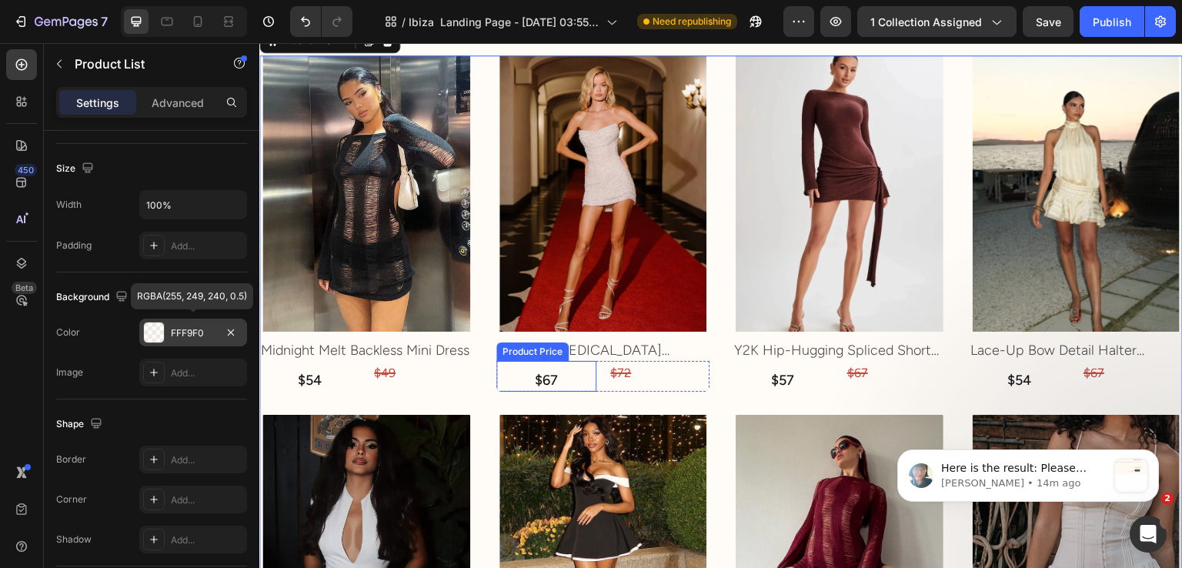
click at [360, 374] on div "$67" at bounding box center [309, 380] width 101 height 21
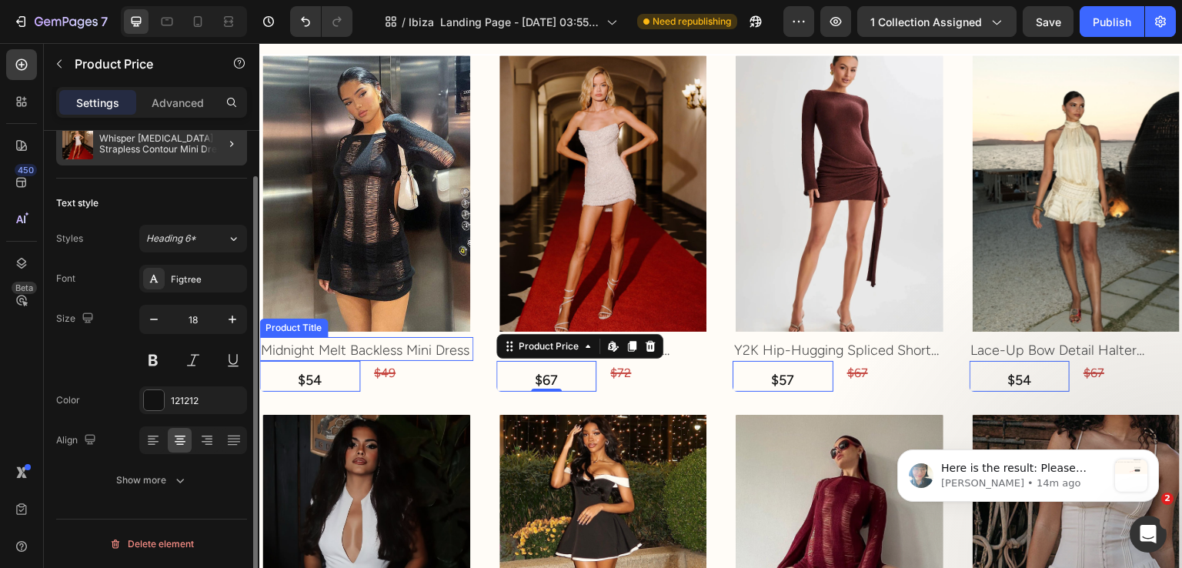
scroll to position [0, 0]
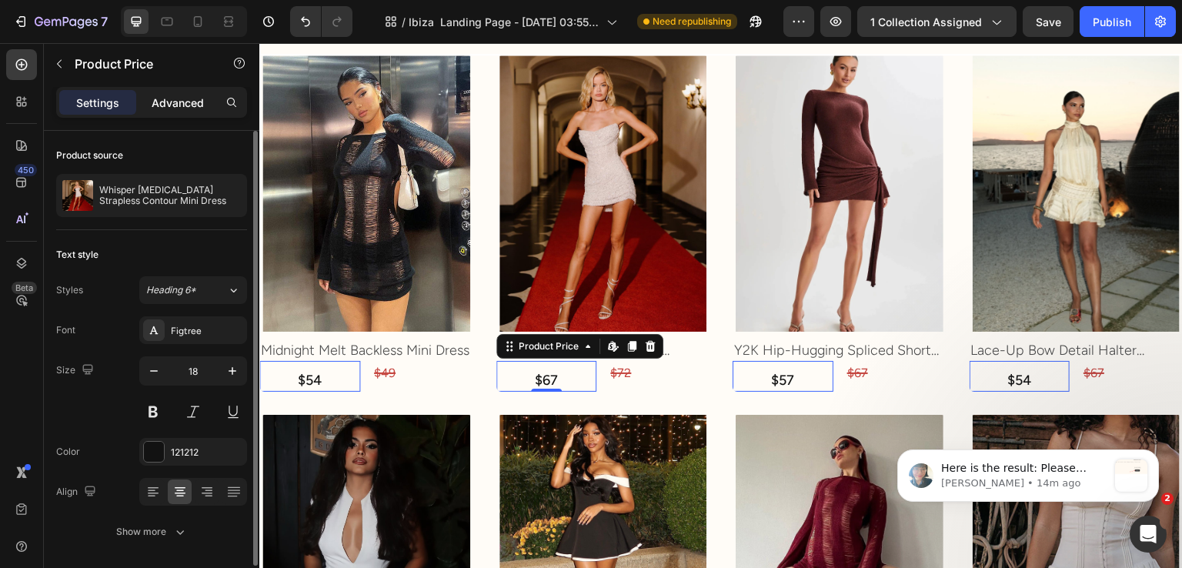
click at [159, 111] on div "Advanced" at bounding box center [177, 102] width 77 height 25
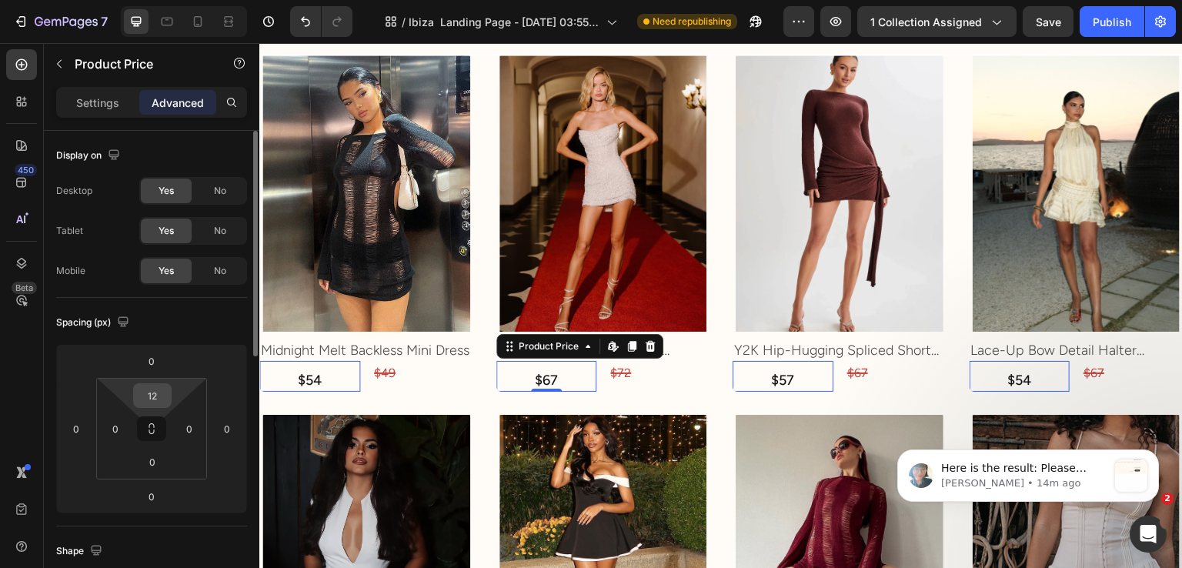
click at [160, 392] on input "12" at bounding box center [152, 395] width 31 height 23
click at [159, 393] on input "12" at bounding box center [152, 395] width 31 height 23
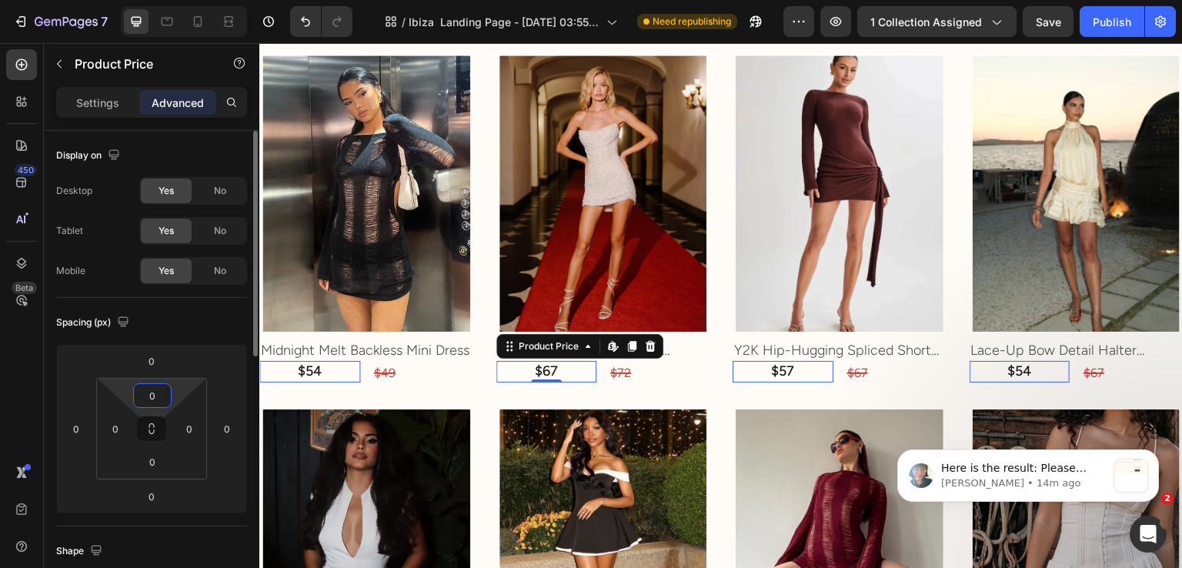
type input "0"
click at [203, 310] on div "Spacing (px)" at bounding box center [151, 322] width 191 height 25
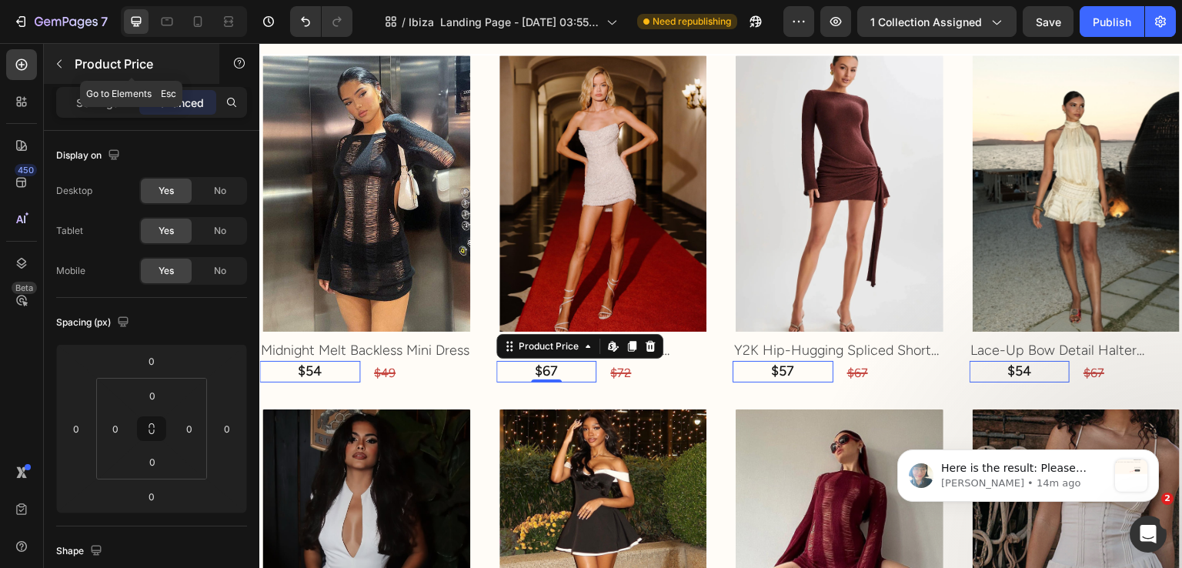
click at [62, 69] on icon "button" at bounding box center [59, 64] width 12 height 12
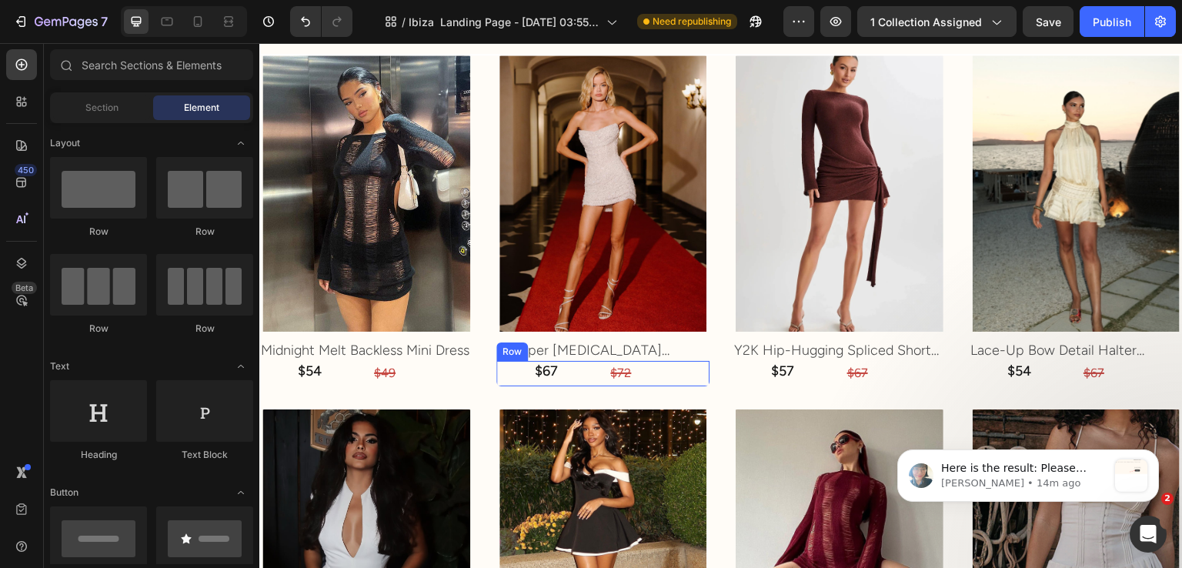
click at [473, 371] on div "$67 Product Price Product Price $72 Compare Price Compare Price Row" at bounding box center [366, 373] width 214 height 25
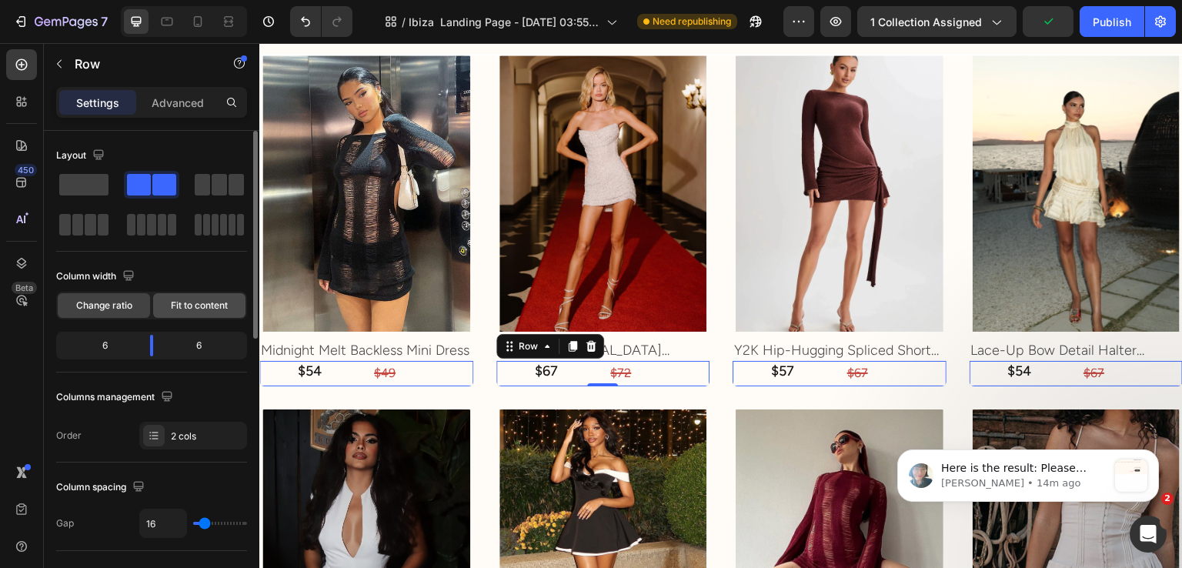
click at [205, 314] on div "Fit to content" at bounding box center [199, 305] width 92 height 25
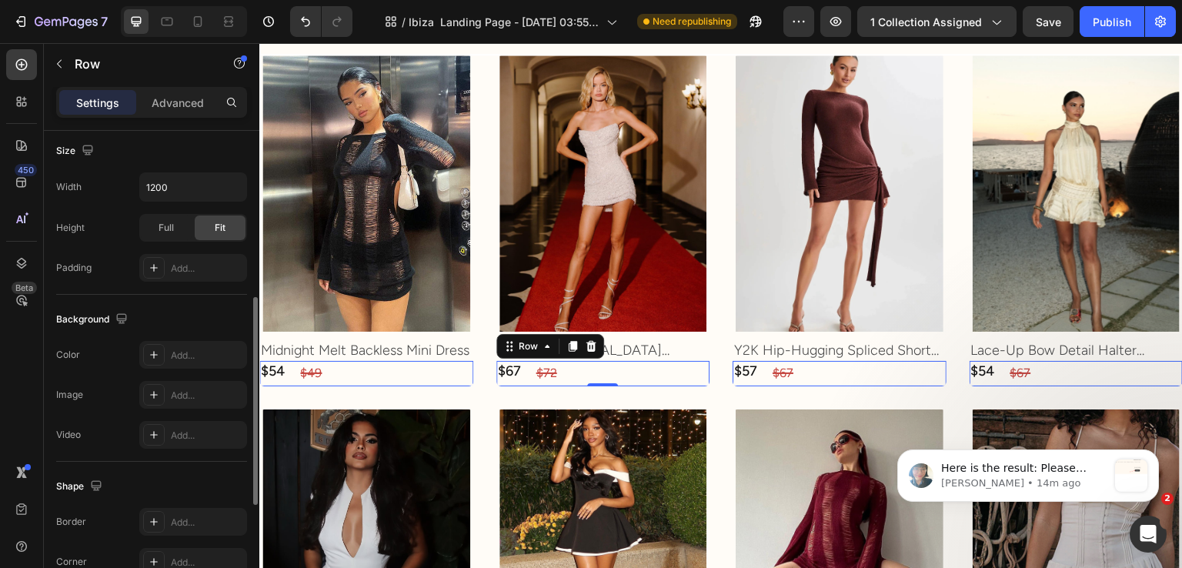
scroll to position [631, 0]
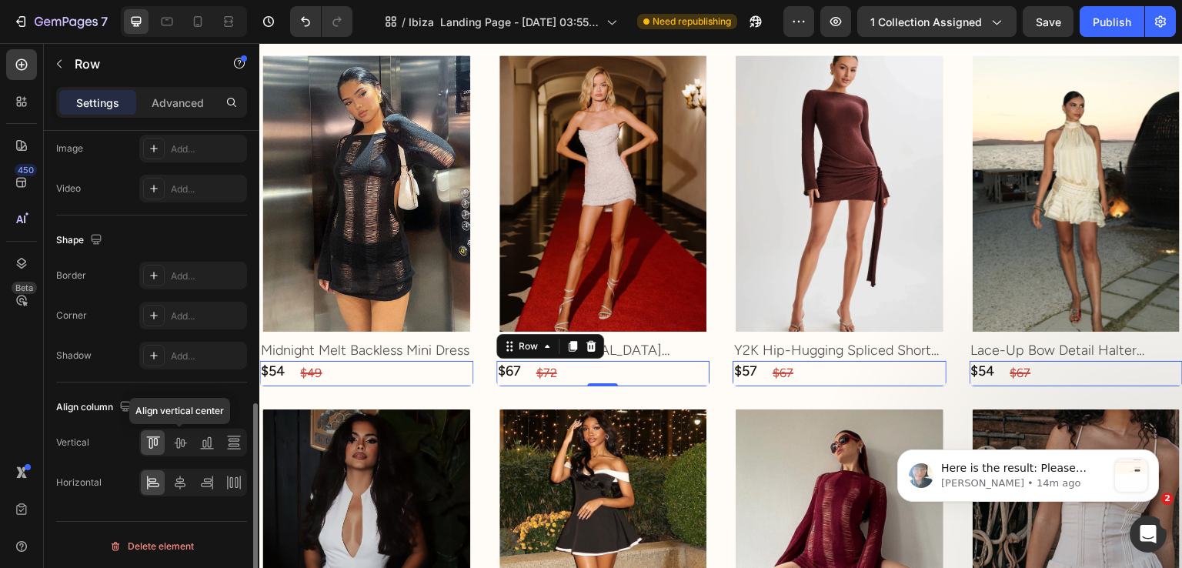
drag, startPoint x: 172, startPoint y: 438, endPoint x: 184, endPoint y: 509, distance: 71.7
click at [174, 438] on icon at bounding box center [179, 442] width 15 height 15
drag, startPoint x: 184, startPoint y: 509, endPoint x: 176, endPoint y: 481, distance: 28.8
click at [184, 507] on div "Layout Column width Change ratio Fit to content Columns management Order 2 cols…" at bounding box center [152, 57] width 216 height 1115
click at [176, 481] on icon at bounding box center [180, 483] width 11 height 14
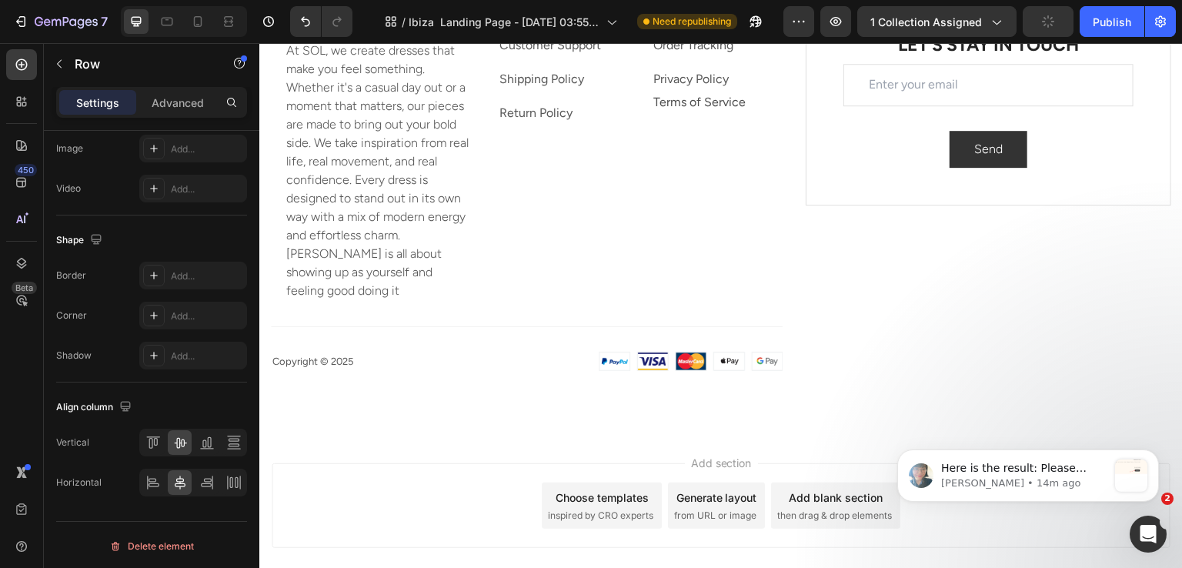
scroll to position [6004, 0]
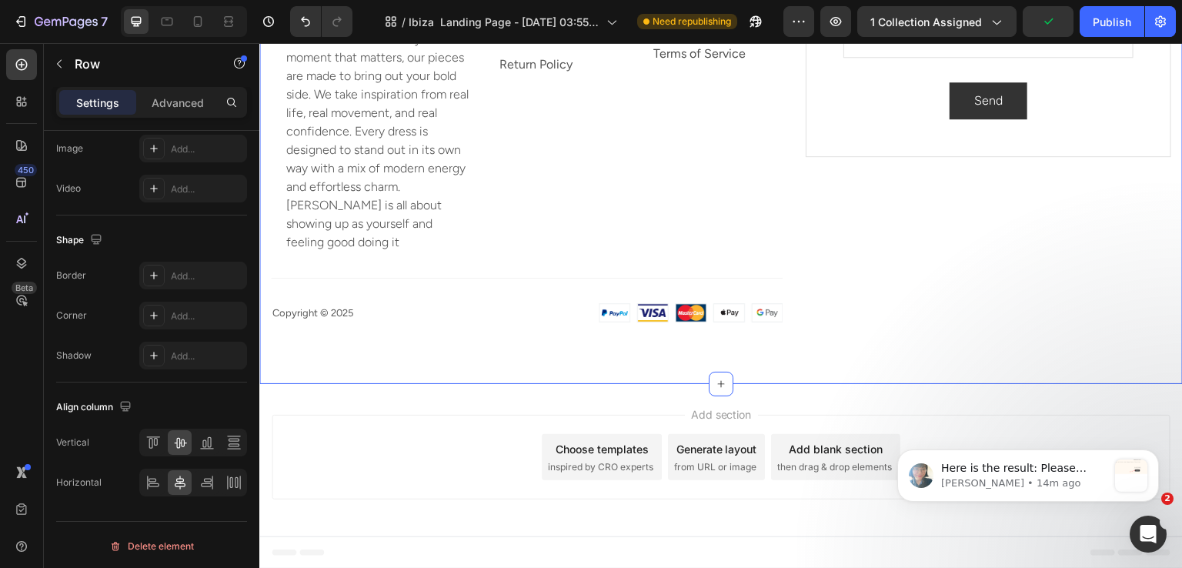
click at [772, 114] on div "About Us Heading Text block At SOL, we create dresses that make you feel someth…" at bounding box center [721, 135] width 924 height 500
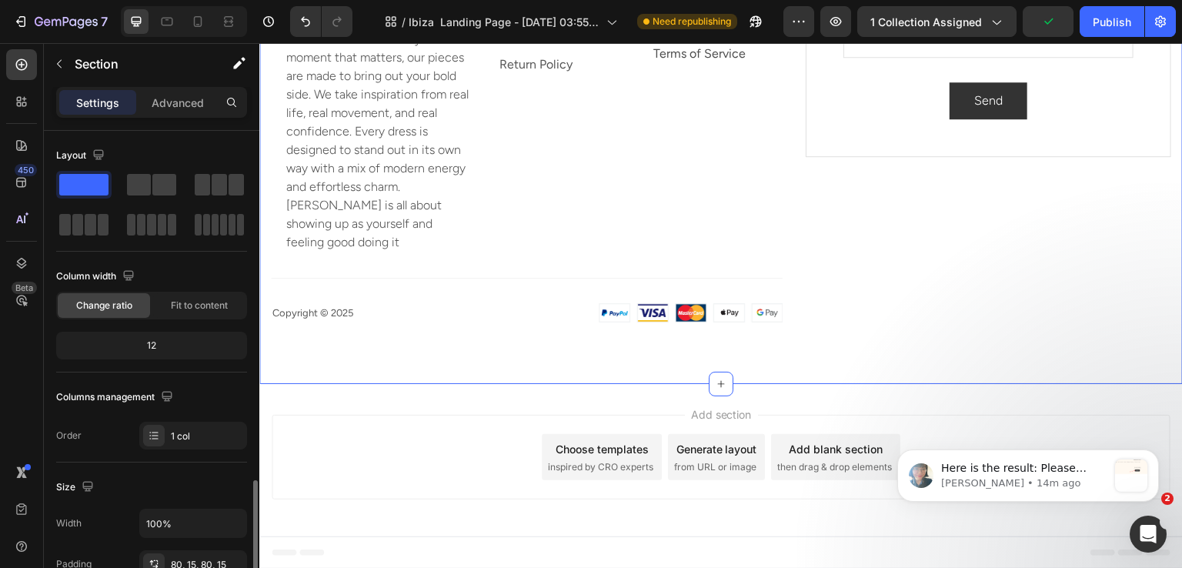
scroll to position [456, 0]
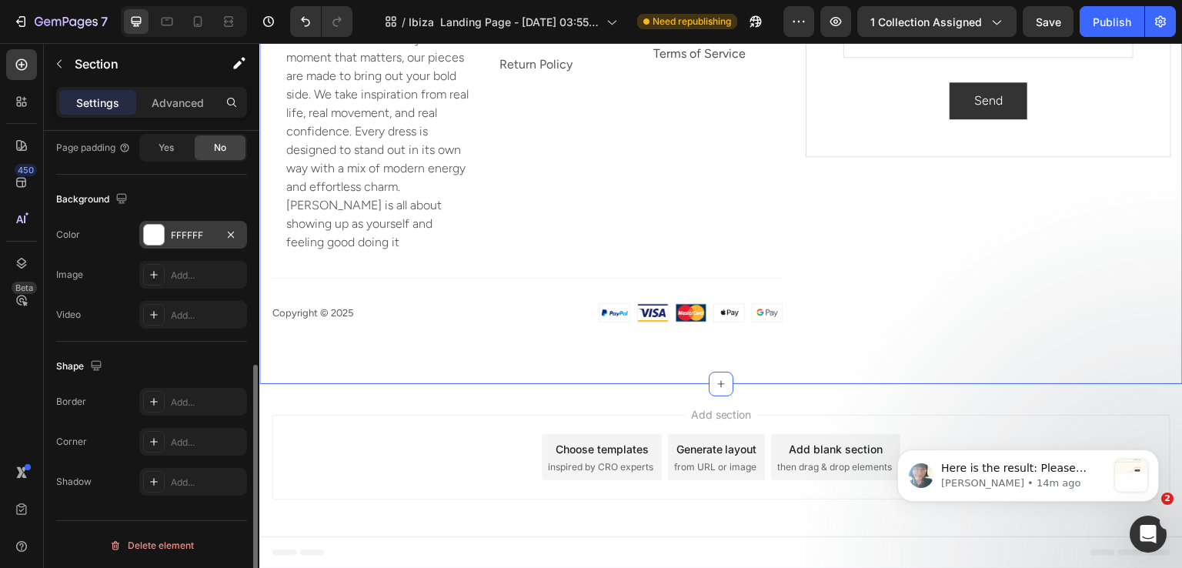
click at [191, 238] on div "FFFFFF" at bounding box center [193, 236] width 45 height 14
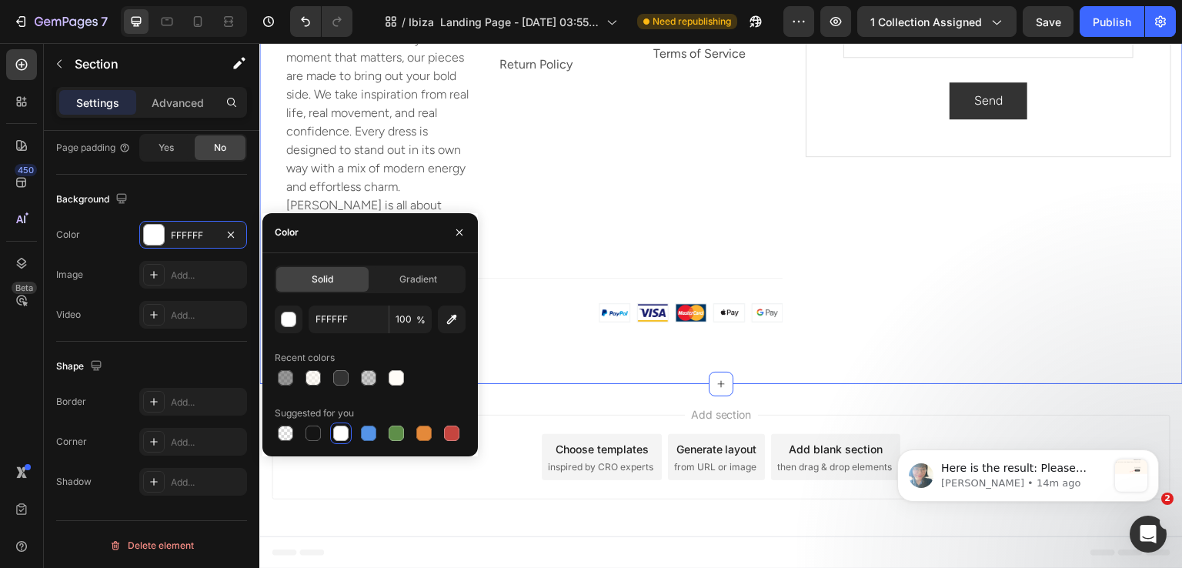
click at [302, 375] on div at bounding box center [370, 378] width 191 height 22
click at [304, 372] on div at bounding box center [313, 378] width 18 height 18
type input "FFF9F0"
type input "50"
click at [184, 354] on div "Shape" at bounding box center [151, 366] width 191 height 25
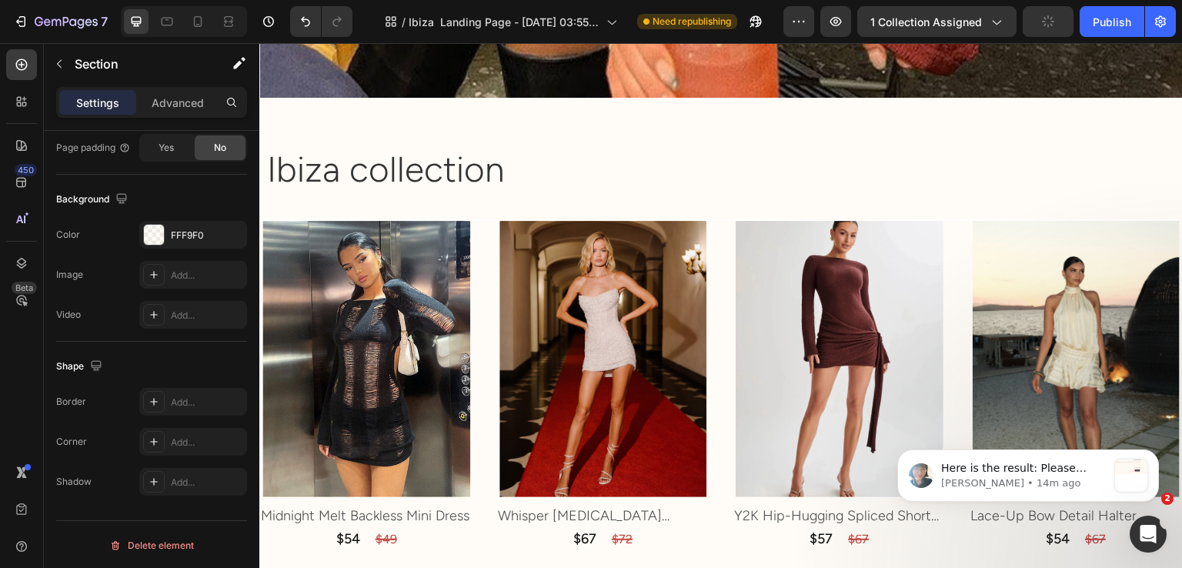
scroll to position [1308, 0]
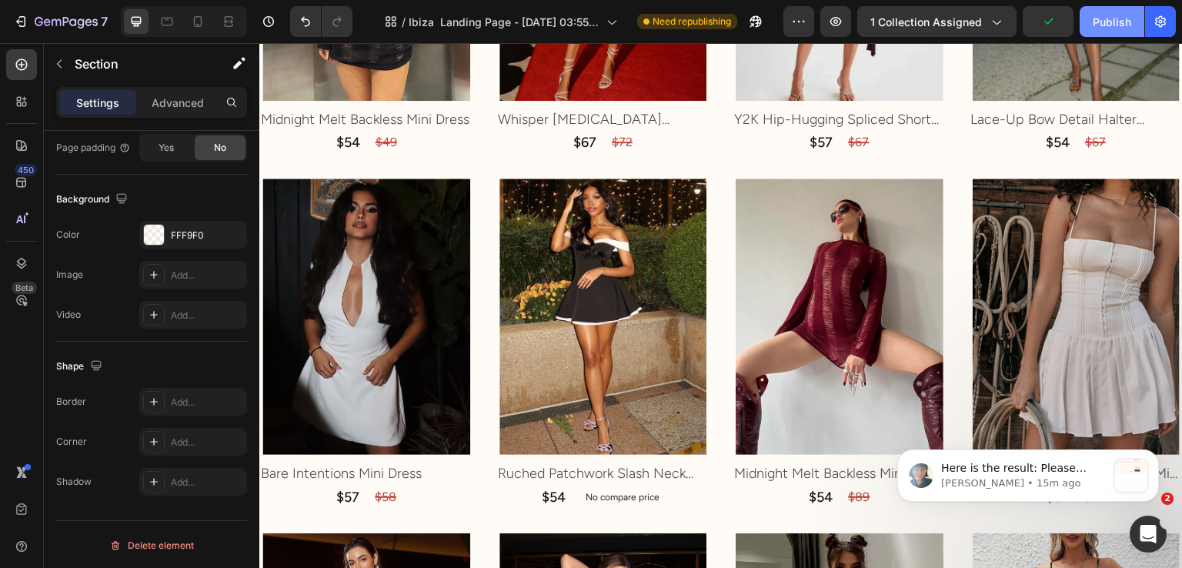
click at [1118, 32] on button "Publish" at bounding box center [1112, 21] width 65 height 31
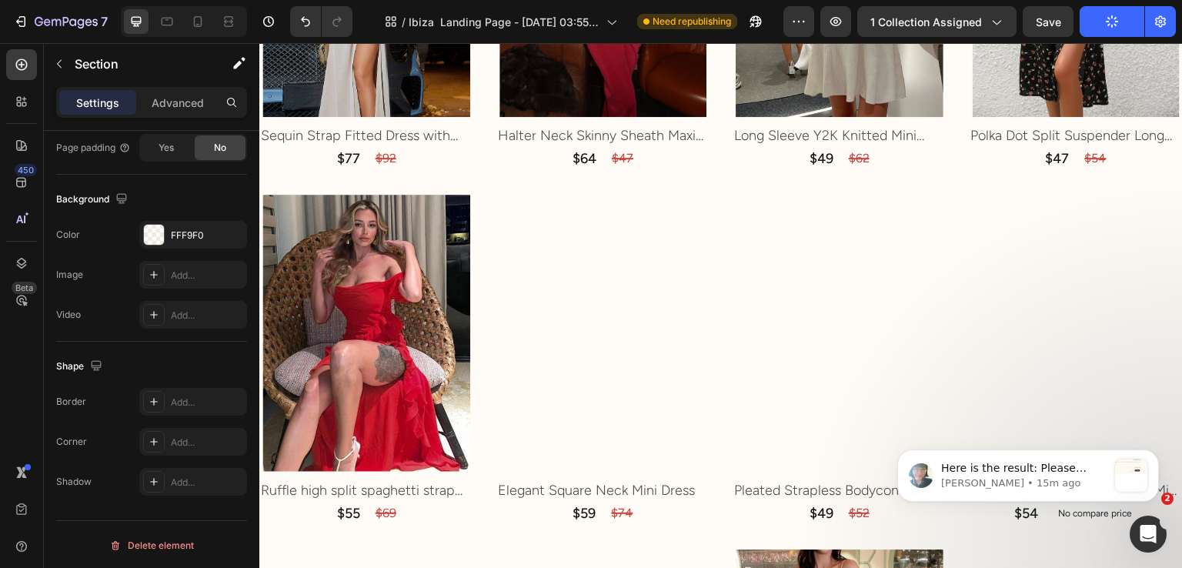
scroll to position [2155, 0]
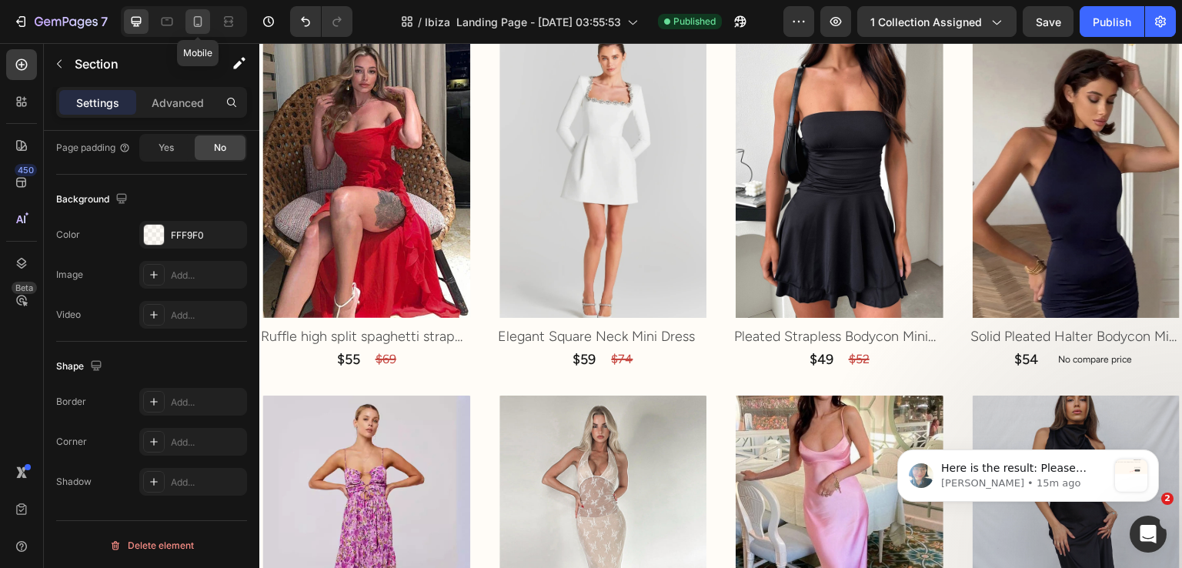
click at [188, 13] on div at bounding box center [197, 21] width 25 height 25
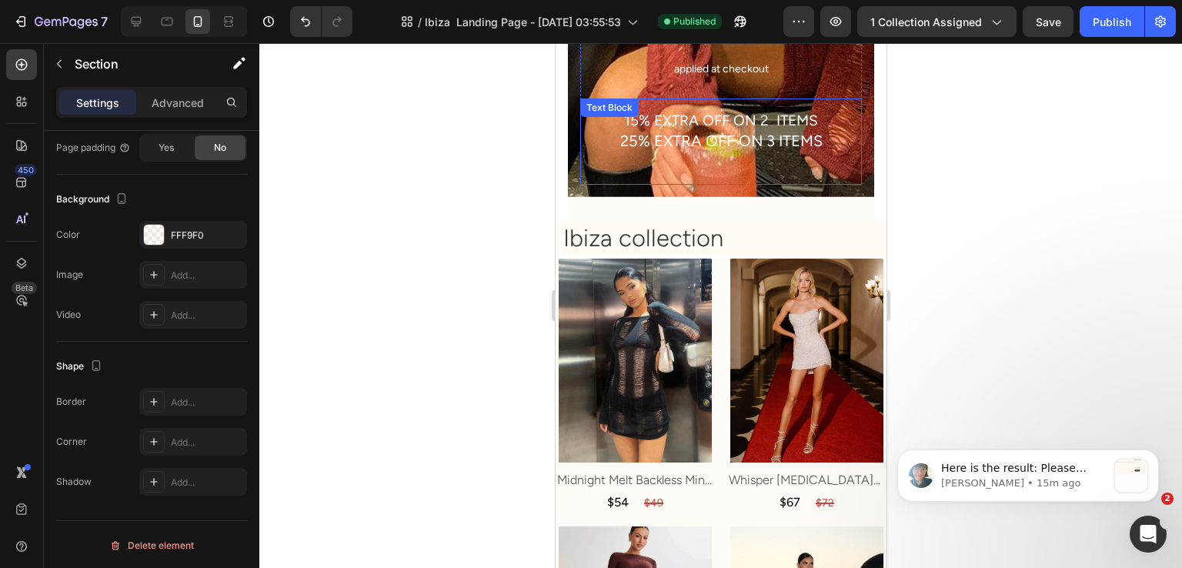
scroll to position [160, 0]
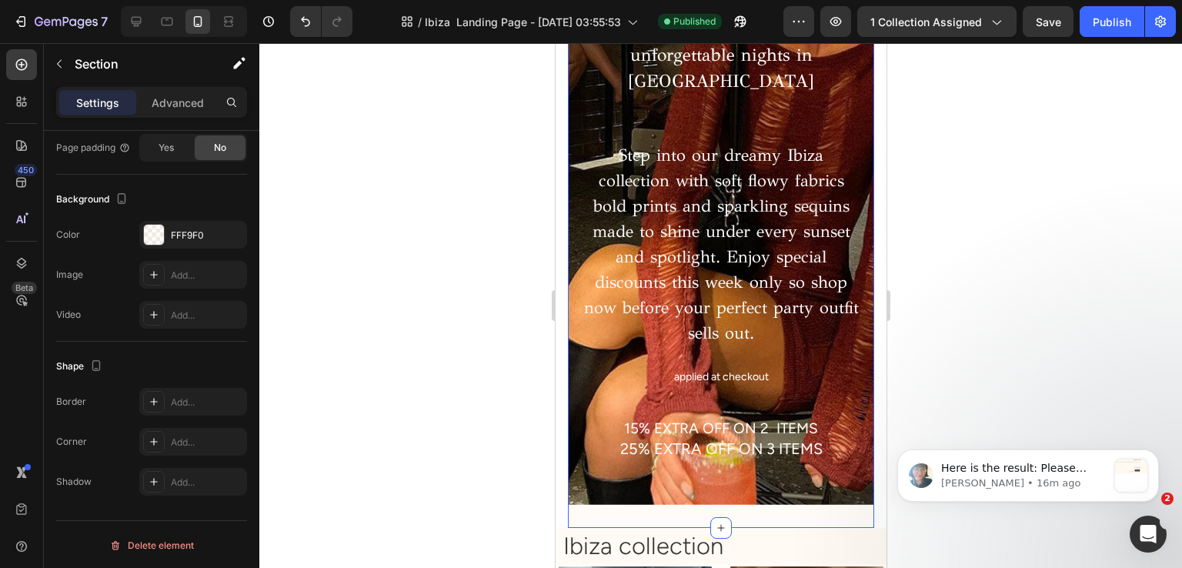
click at [735, 530] on h2 "Ibiza collection" at bounding box center [723, 547] width 325 height 34
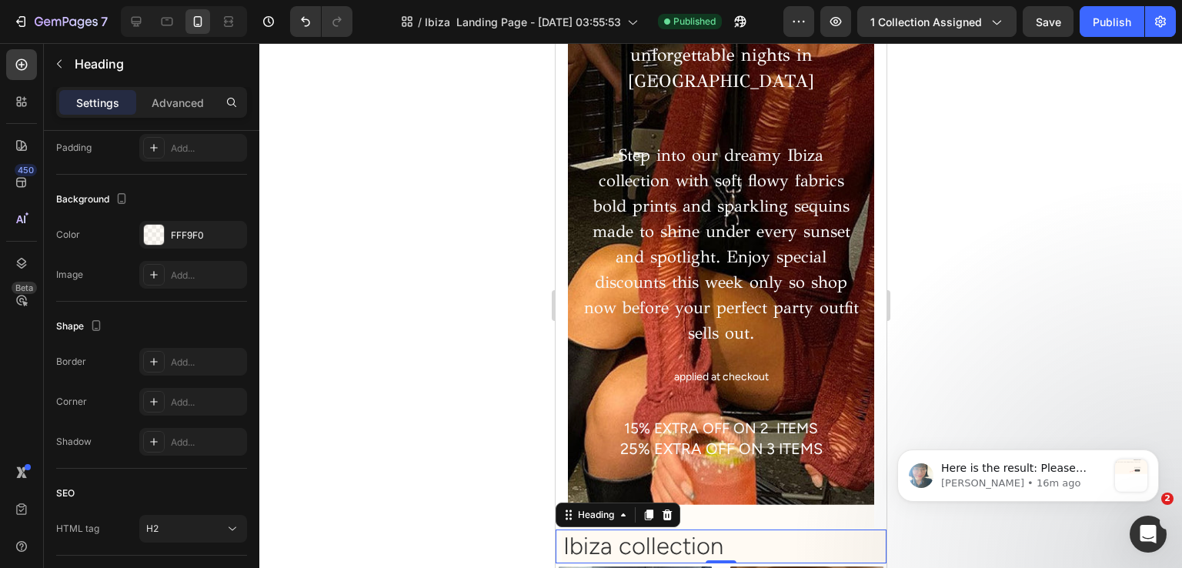
scroll to position [0, 0]
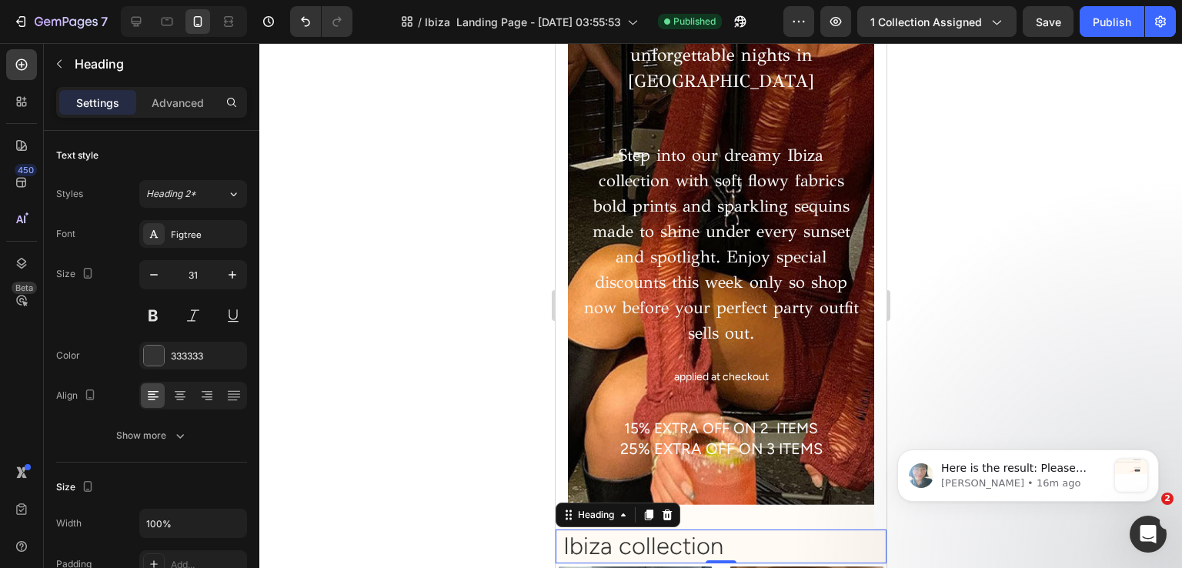
click at [669, 530] on h2 "Ibiza collection" at bounding box center [723, 547] width 325 height 34
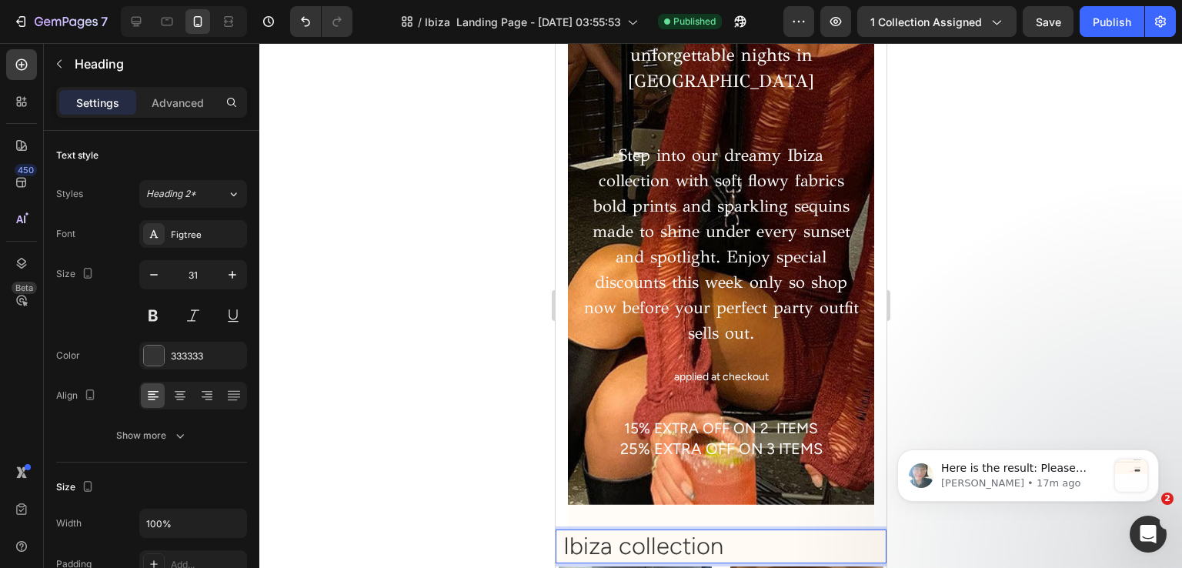
scroll to position [622, 0]
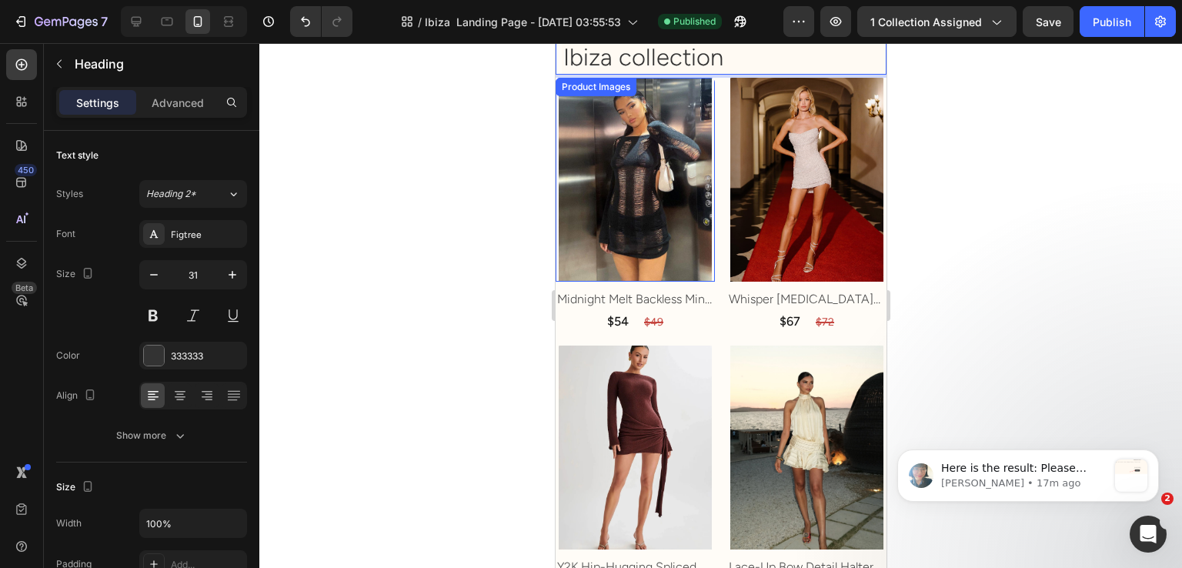
click at [623, 207] on img at bounding box center [634, 180] width 153 height 204
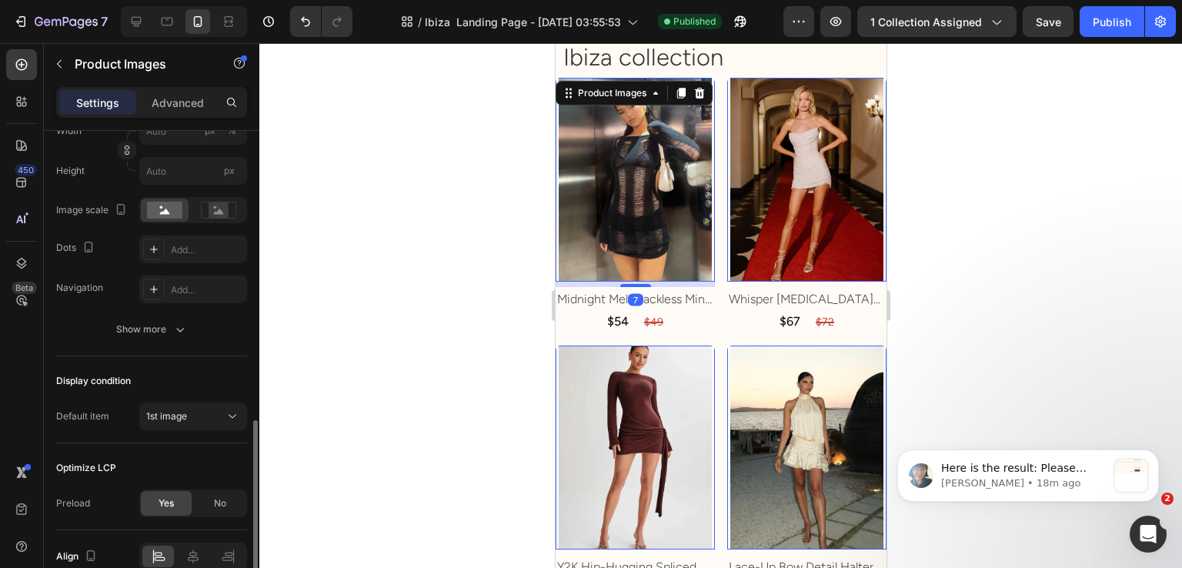
scroll to position [383, 0]
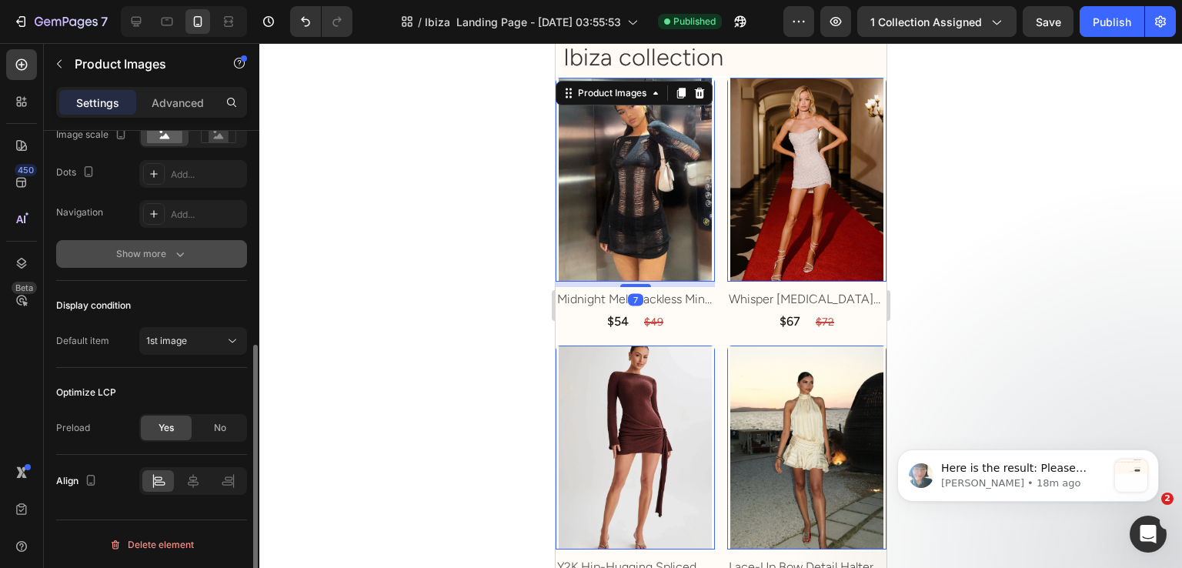
click at [177, 262] on button "Show more" at bounding box center [151, 254] width 191 height 28
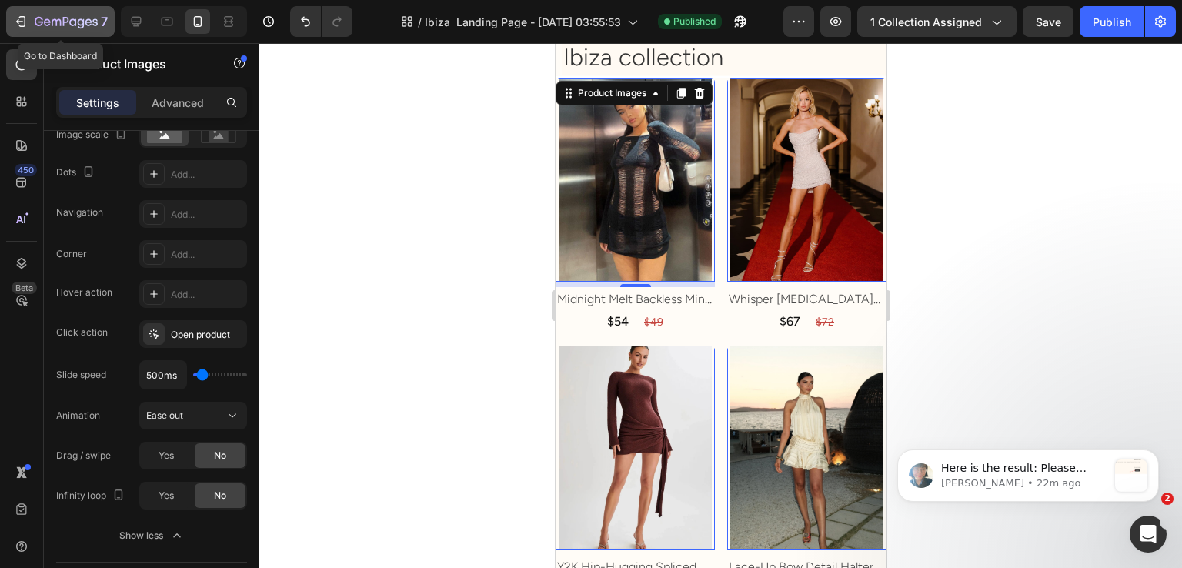
click at [42, 12] on div "7" at bounding box center [71, 21] width 73 height 18
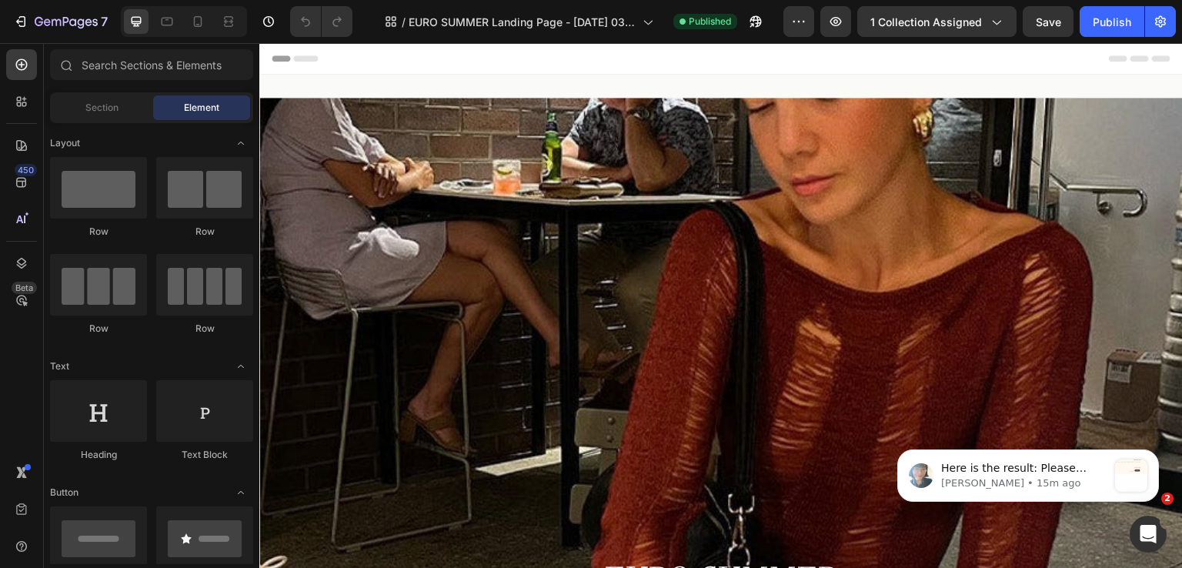
click at [194, 35] on div at bounding box center [184, 21] width 126 height 31
click at [193, 32] on div at bounding box center [197, 21] width 25 height 25
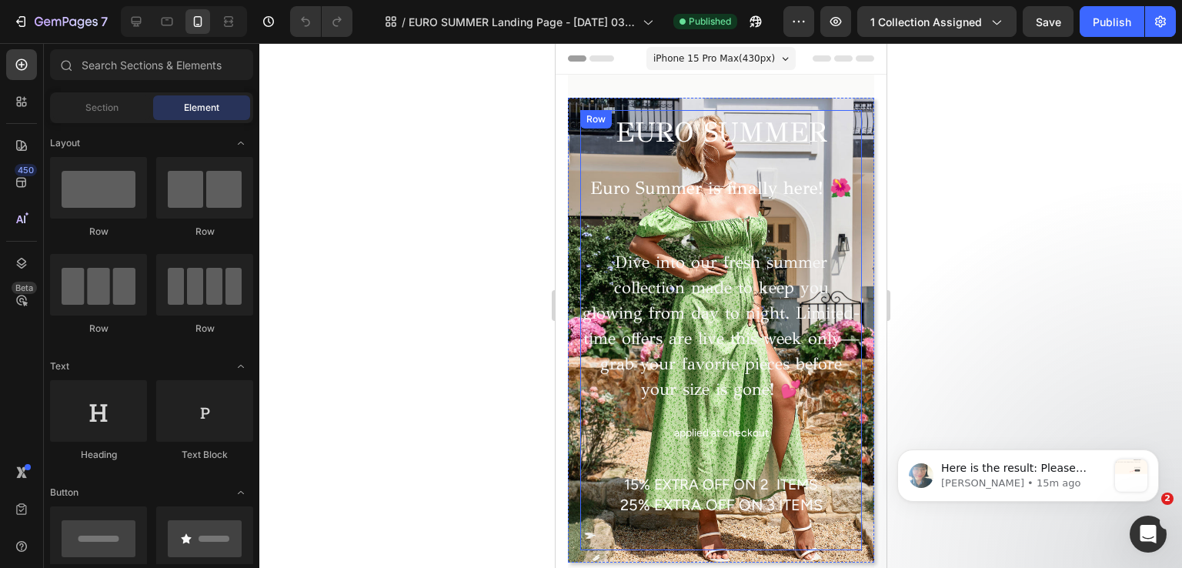
scroll to position [154, 0]
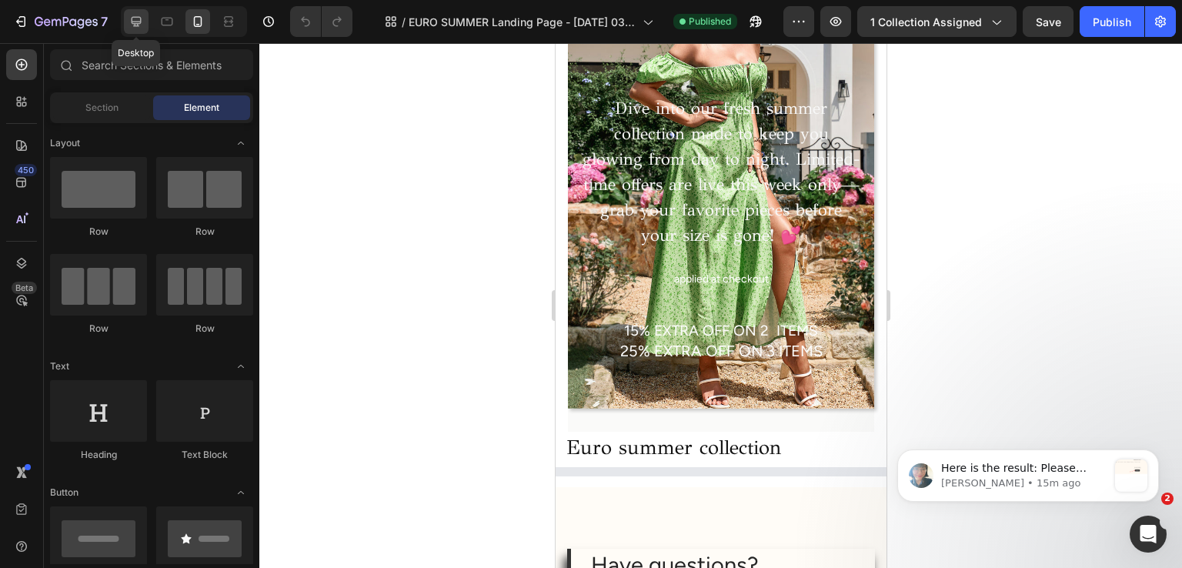
click at [127, 29] on div at bounding box center [136, 21] width 25 height 25
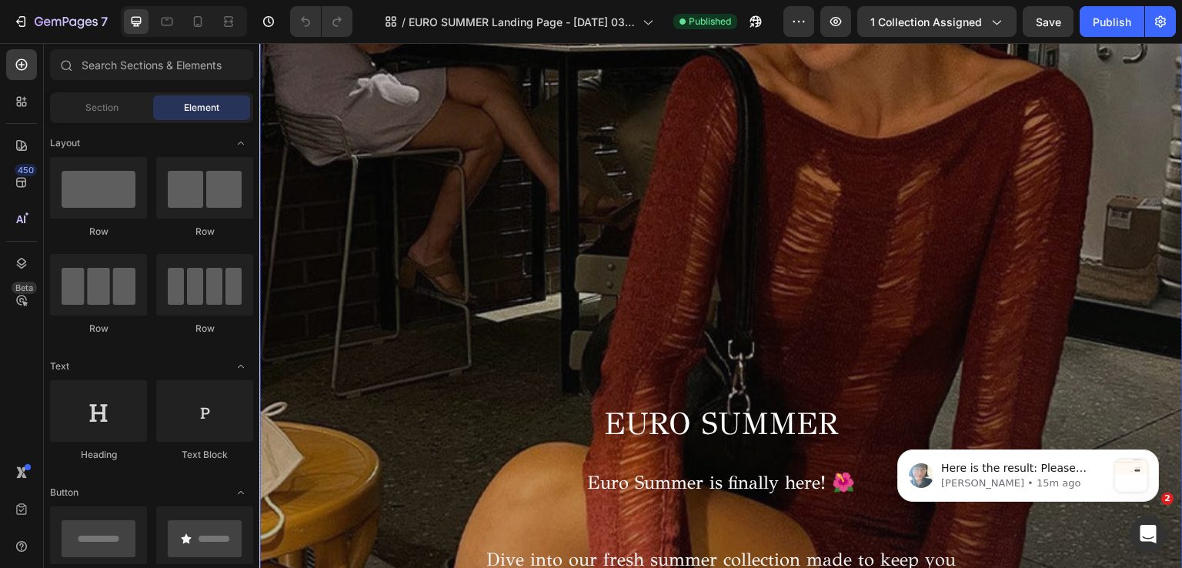
click at [569, 189] on div "Overlay" at bounding box center [721, 406] width 924 height 924
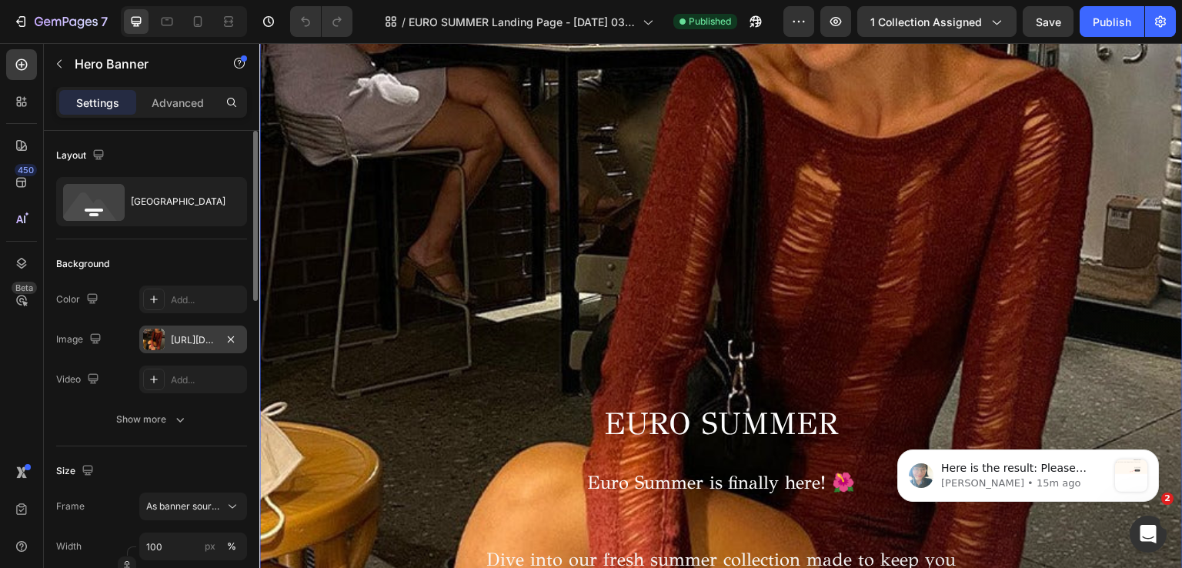
click at [160, 336] on div at bounding box center [154, 340] width 22 height 22
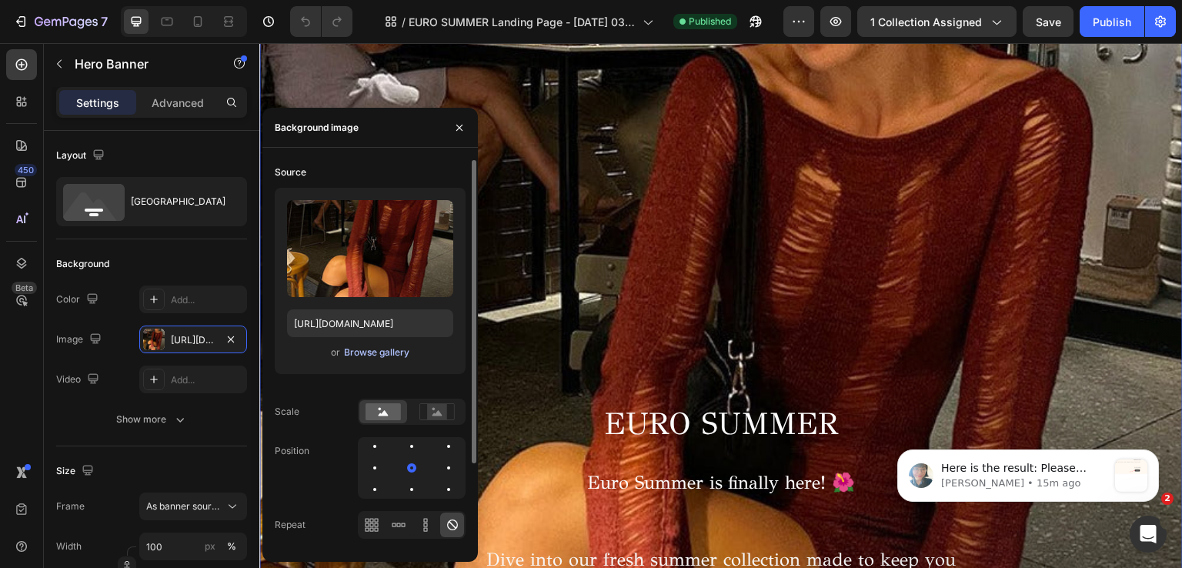
click at [389, 357] on div "Browse gallery" at bounding box center [376, 353] width 65 height 14
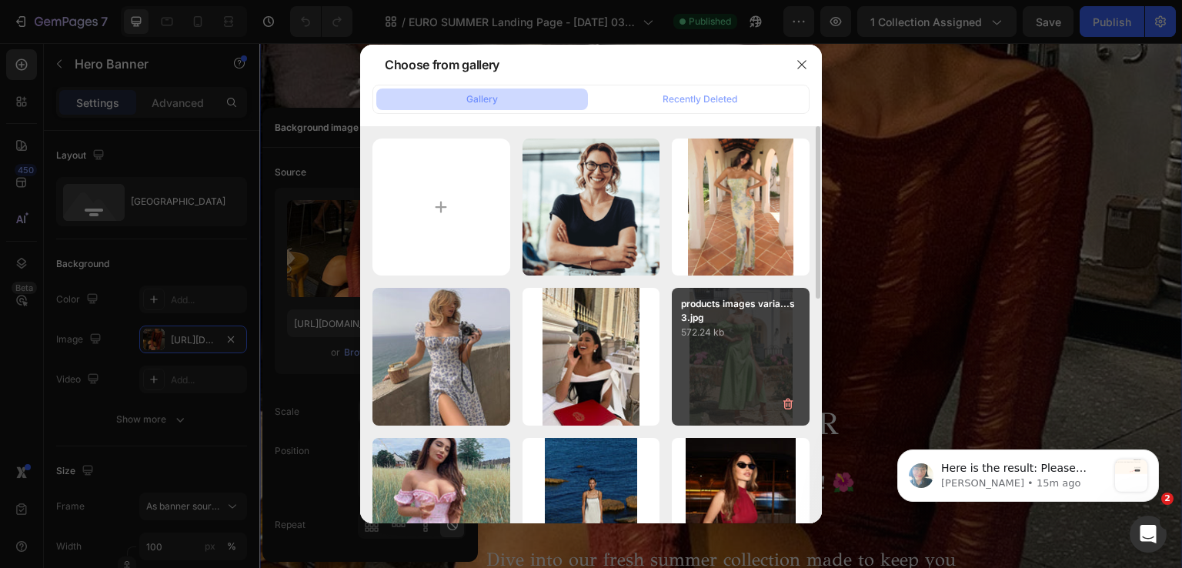
click at [740, 327] on p "572.24 kb" at bounding box center [740, 332] width 119 height 15
type input "https://cdn.shopify.com/s/files/1/0608/2710/7399/files/gempages_564892262857704…"
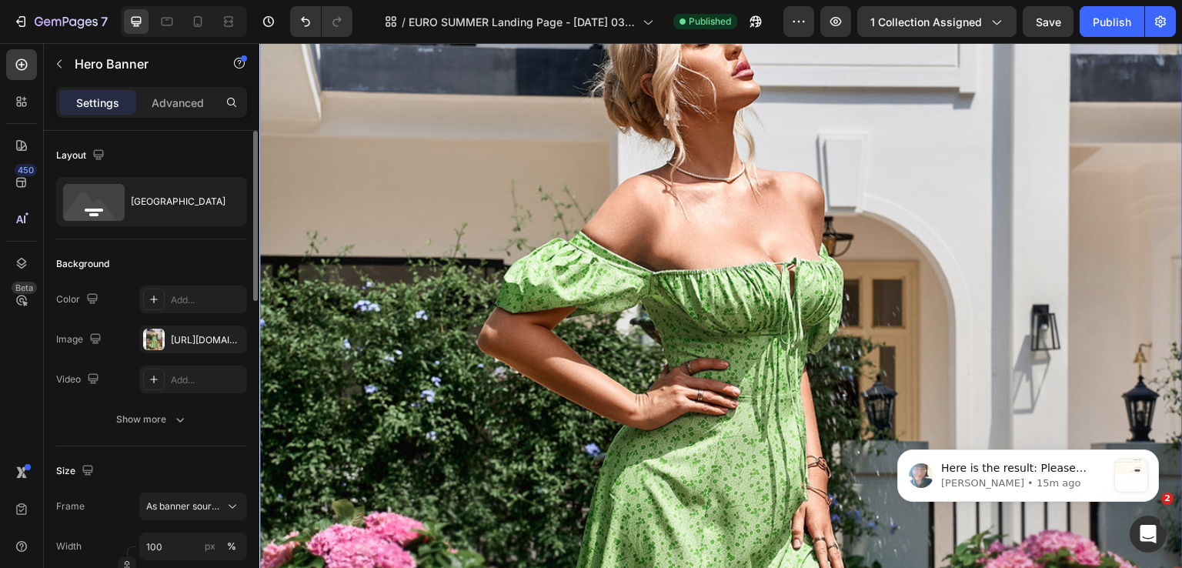
click at [220, 446] on div "Layout Bottom center" at bounding box center [151, 529] width 191 height 167
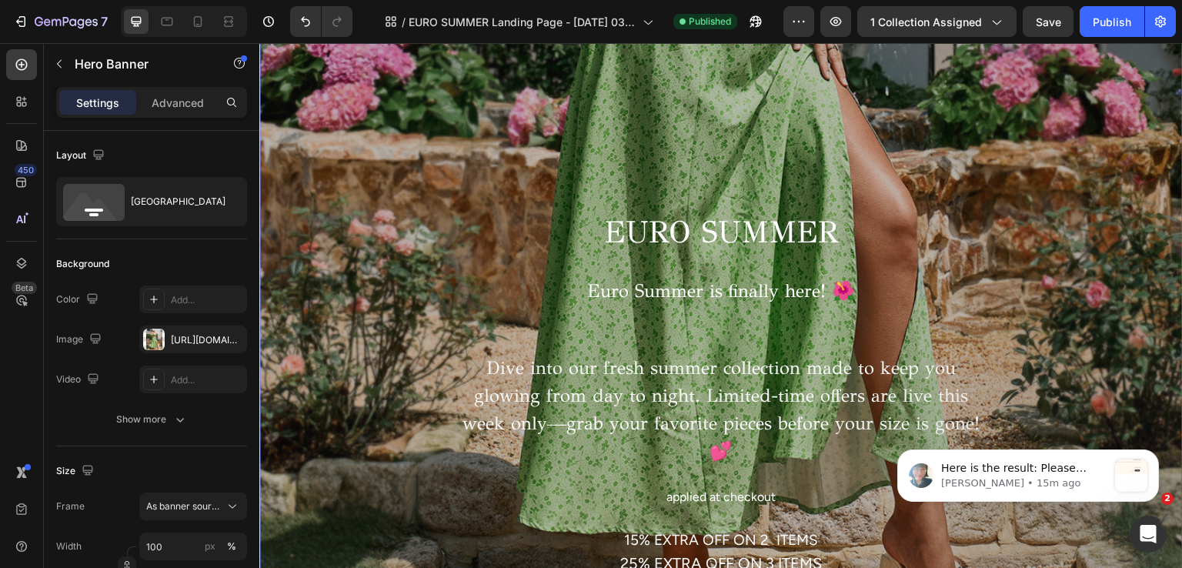
scroll to position [770, 0]
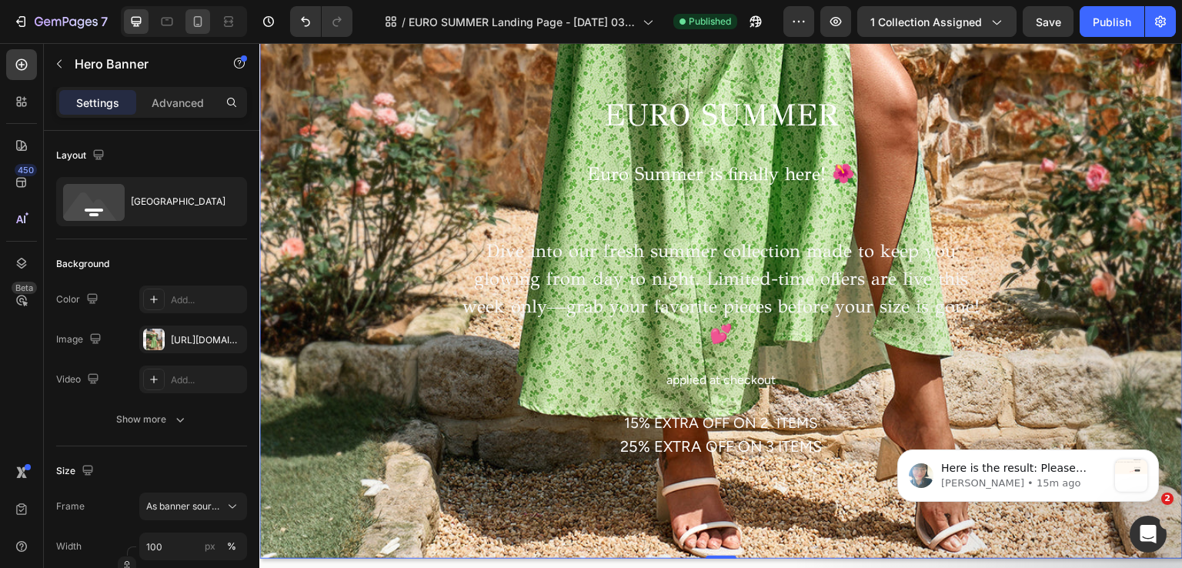
click at [199, 19] on icon at bounding box center [197, 21] width 15 height 15
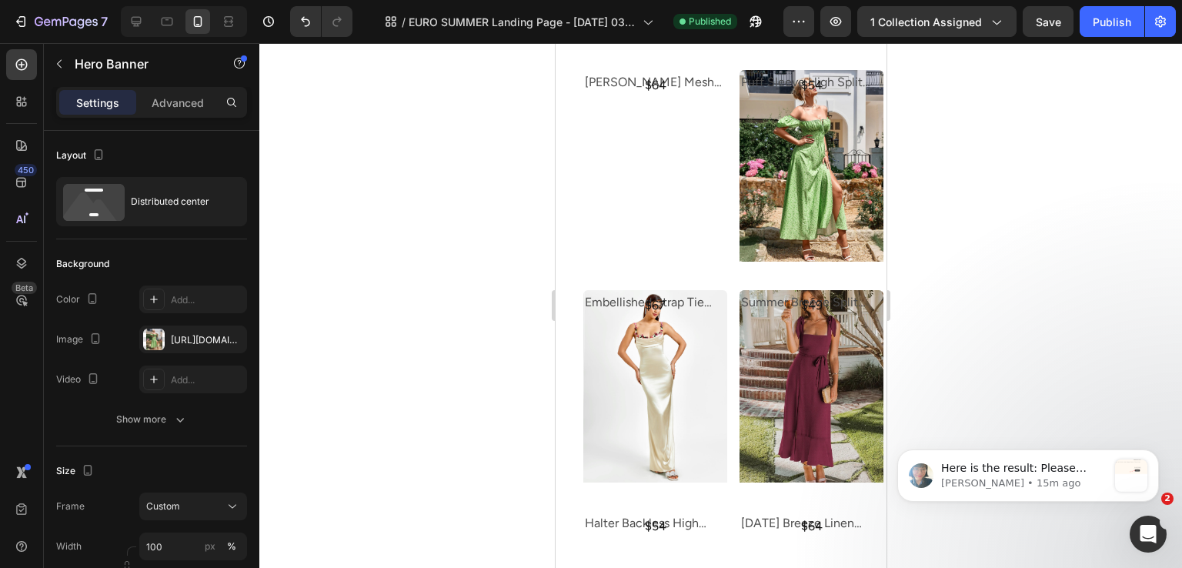
scroll to position [1078, 0]
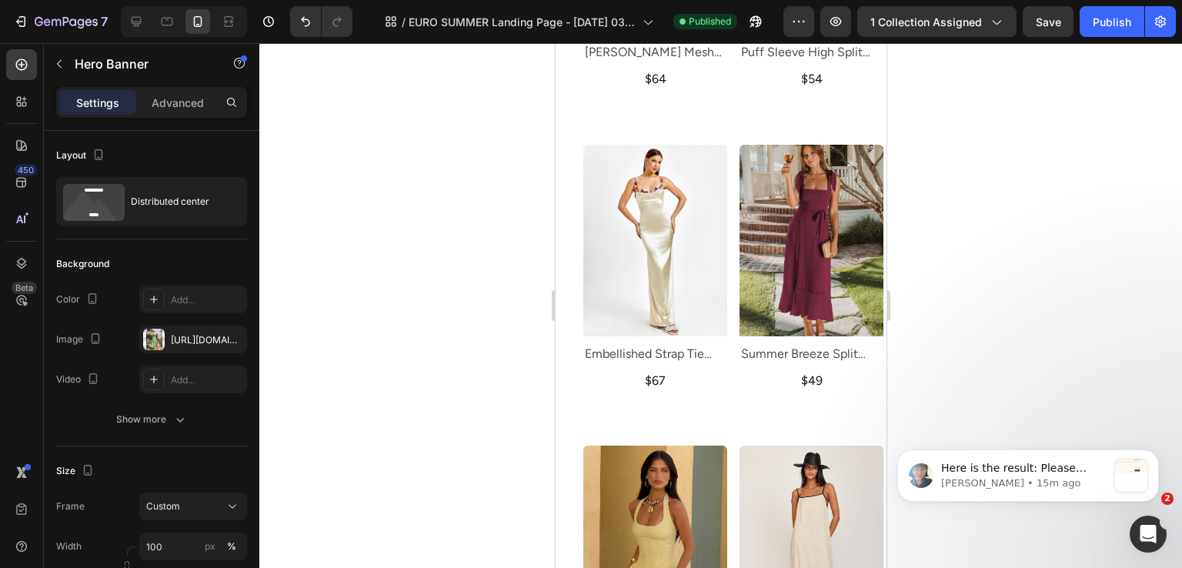
type input "Auto"
type input "100%"
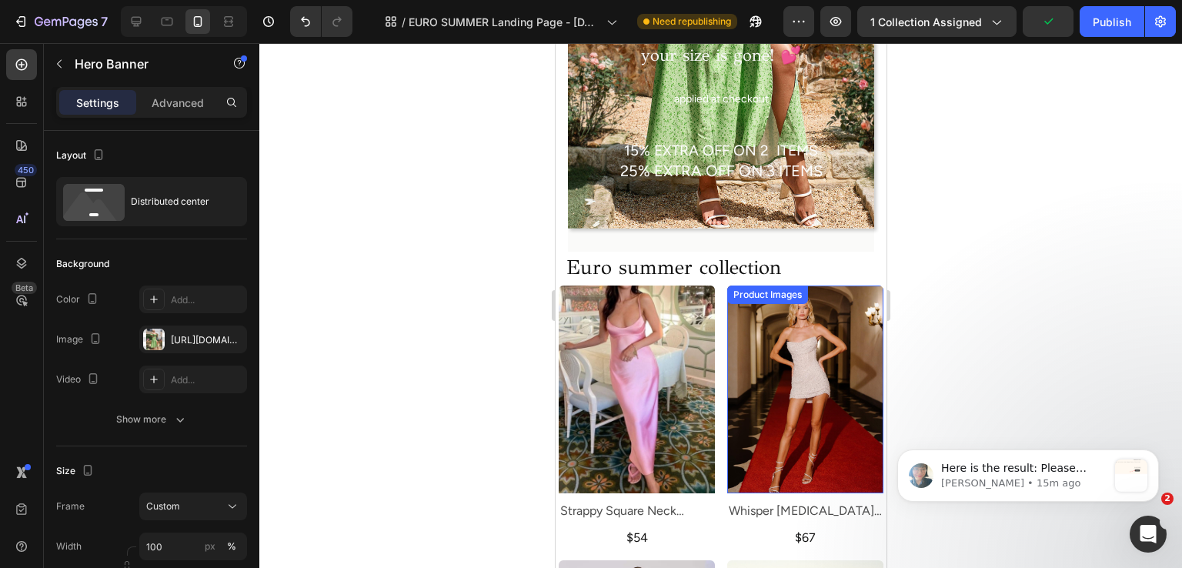
scroll to position [385, 0]
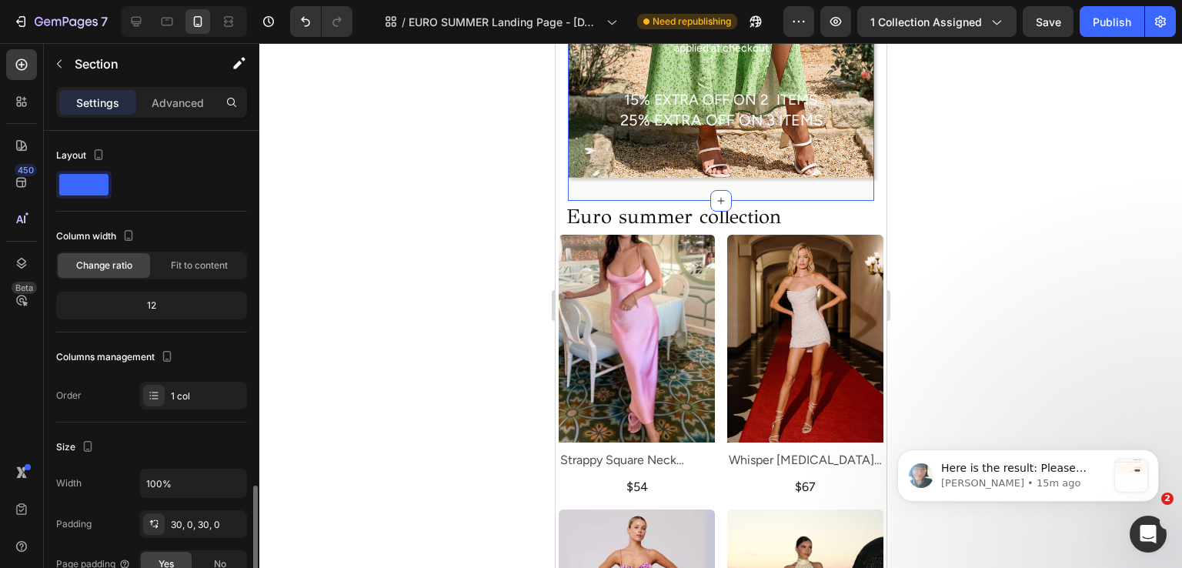
scroll to position [231, 0]
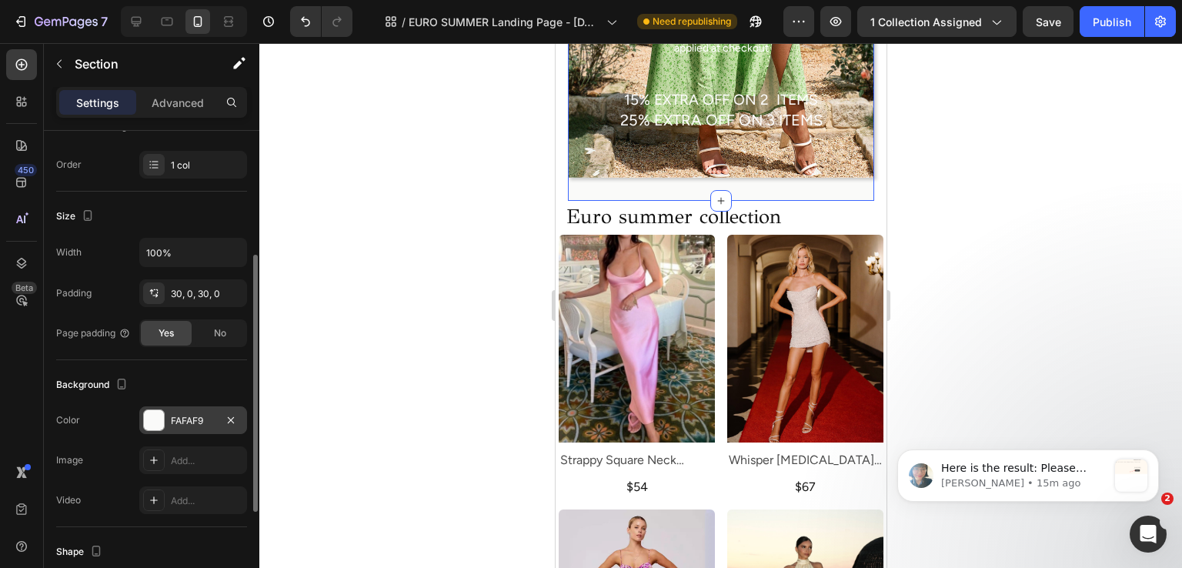
click at [173, 406] on div "FAFAF9" at bounding box center [193, 420] width 108 height 28
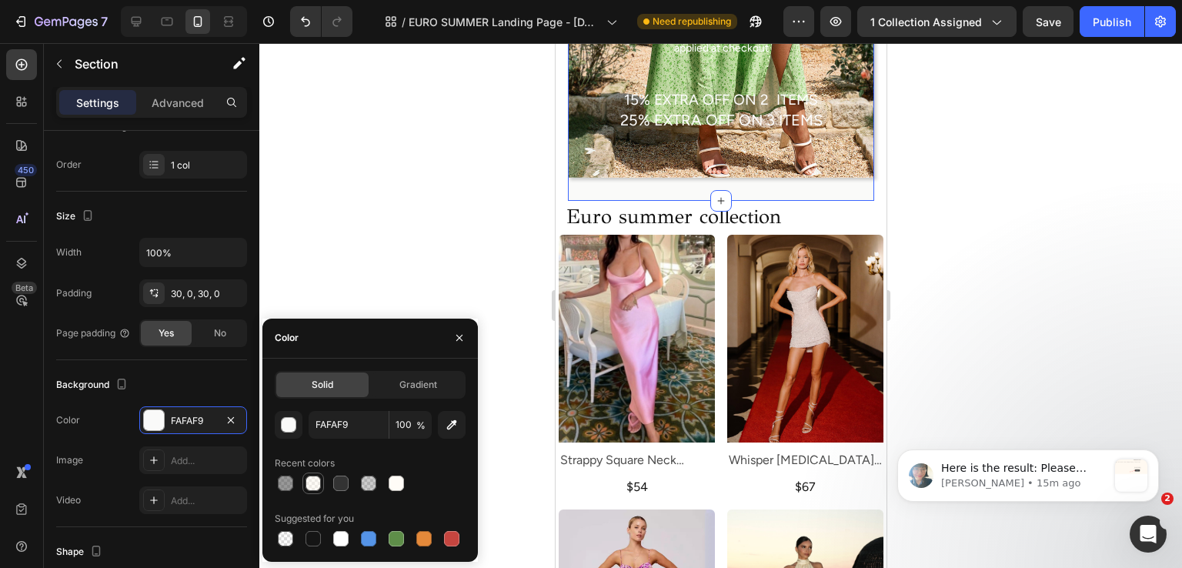
click at [305, 473] on div at bounding box center [313, 484] width 22 height 22
type input "FFF9F0"
type input "50"
click at [183, 383] on div "Background" at bounding box center [151, 385] width 191 height 25
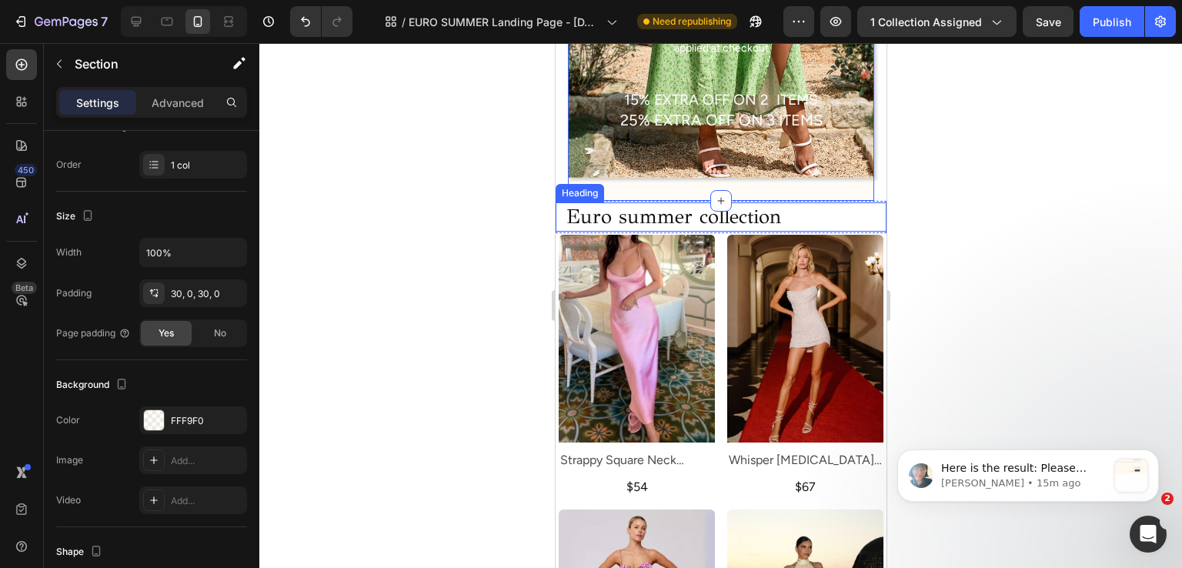
click at [815, 218] on h2 "Euro summer collection" at bounding box center [725, 216] width 322 height 29
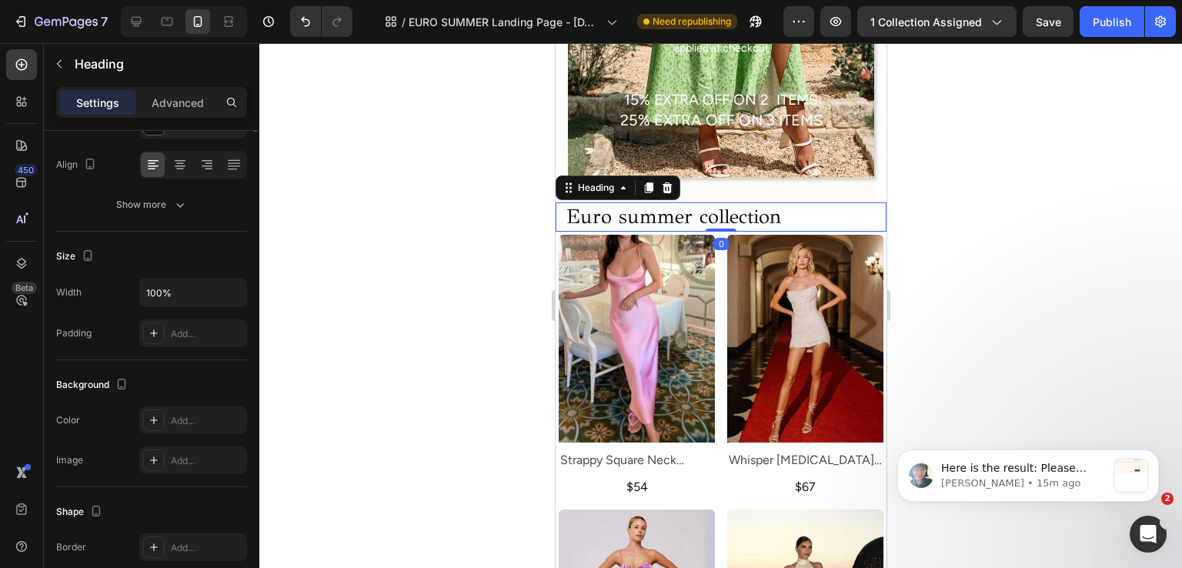
scroll to position [0, 0]
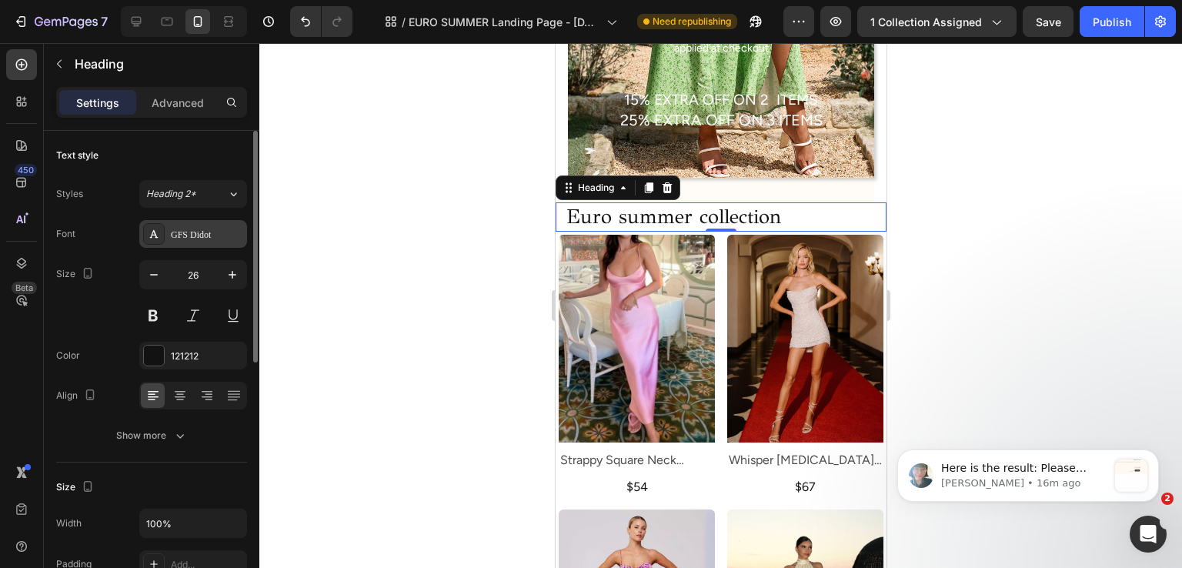
click at [179, 245] on div "GFS Didot" at bounding box center [193, 234] width 108 height 28
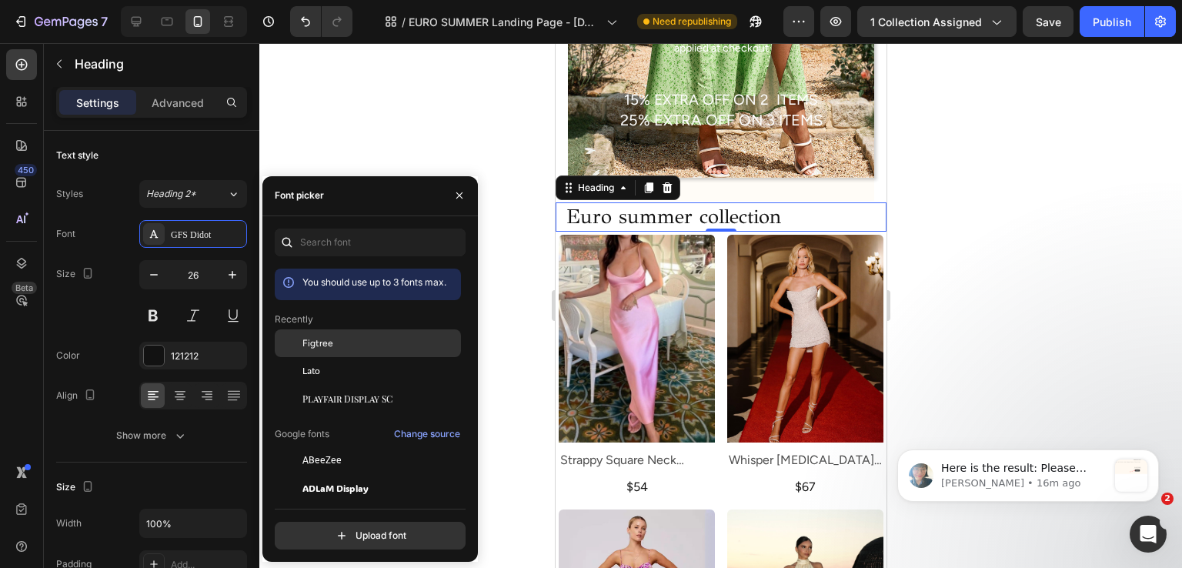
click at [302, 345] on span "Figtree" at bounding box center [317, 343] width 31 height 14
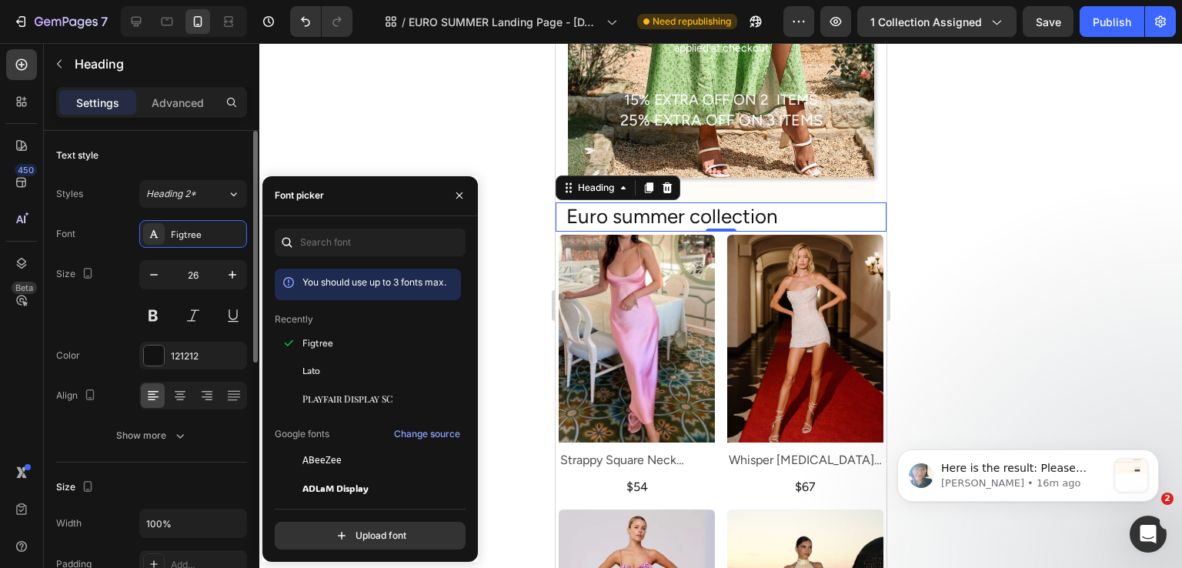
click at [122, 321] on div "Size 26" at bounding box center [151, 294] width 191 height 69
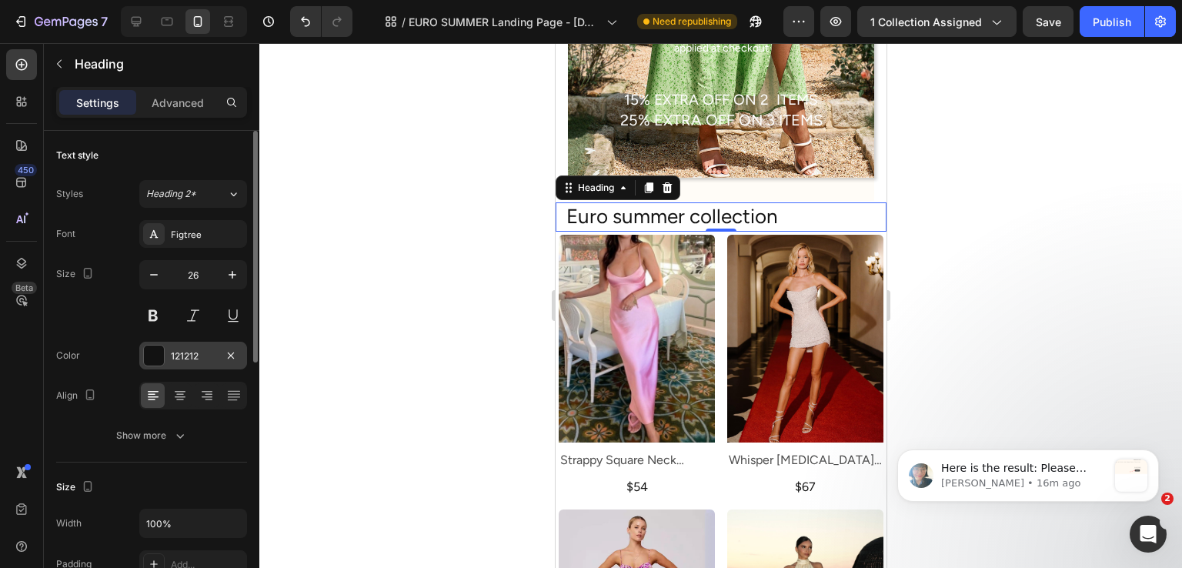
click at [171, 349] on div "121212" at bounding box center [193, 356] width 45 height 14
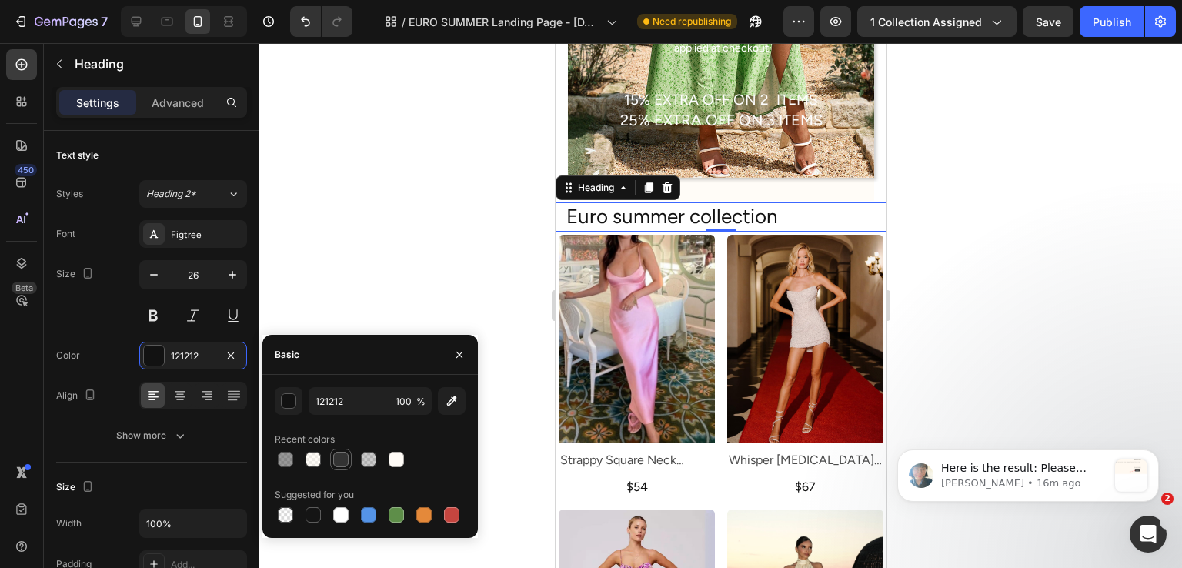
drag, startPoint x: 351, startPoint y: 462, endPoint x: 342, endPoint y: 458, distance: 10.0
click at [351, 461] on div at bounding box center [341, 460] width 22 height 22
type input "333333"
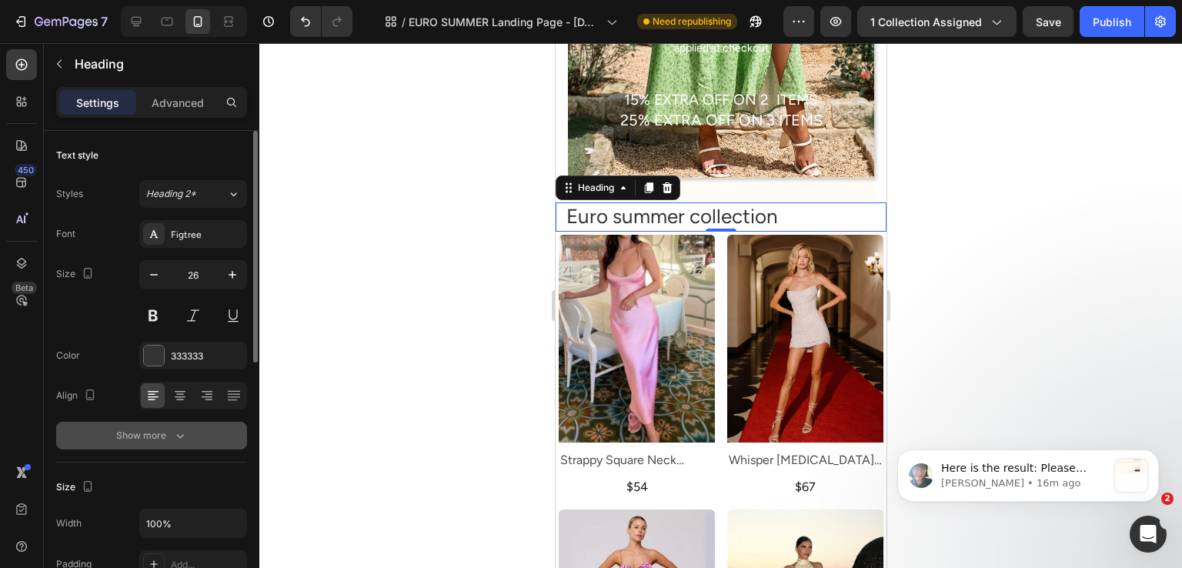
click at [159, 440] on div "Show more" at bounding box center [152, 435] width 72 height 15
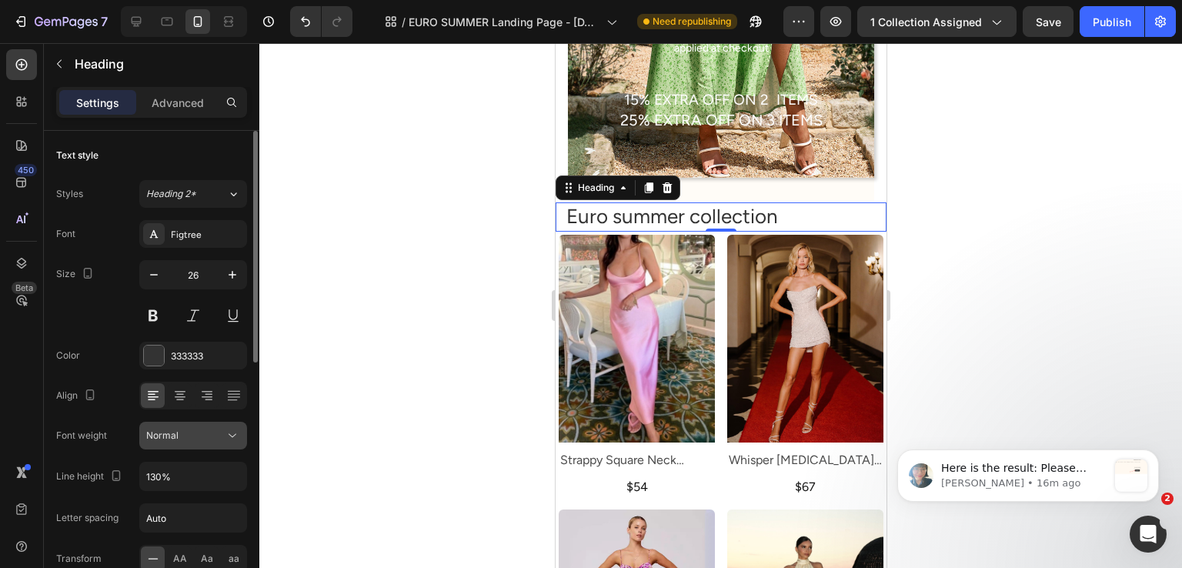
click at [191, 438] on div "Normal" at bounding box center [185, 436] width 79 height 14
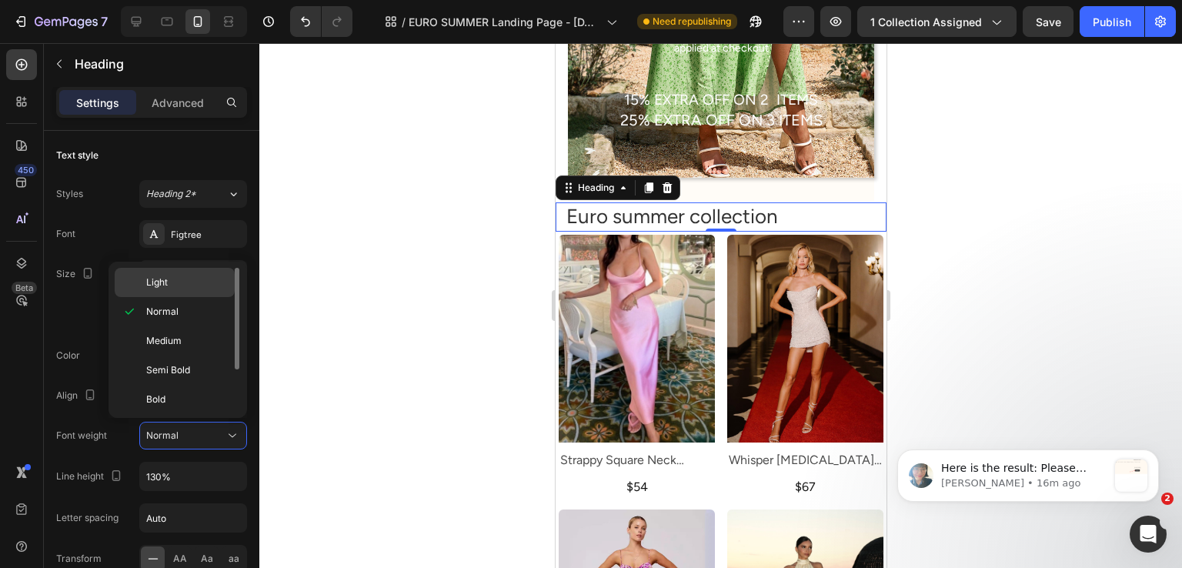
click at [182, 279] on p "Light" at bounding box center [187, 283] width 82 height 14
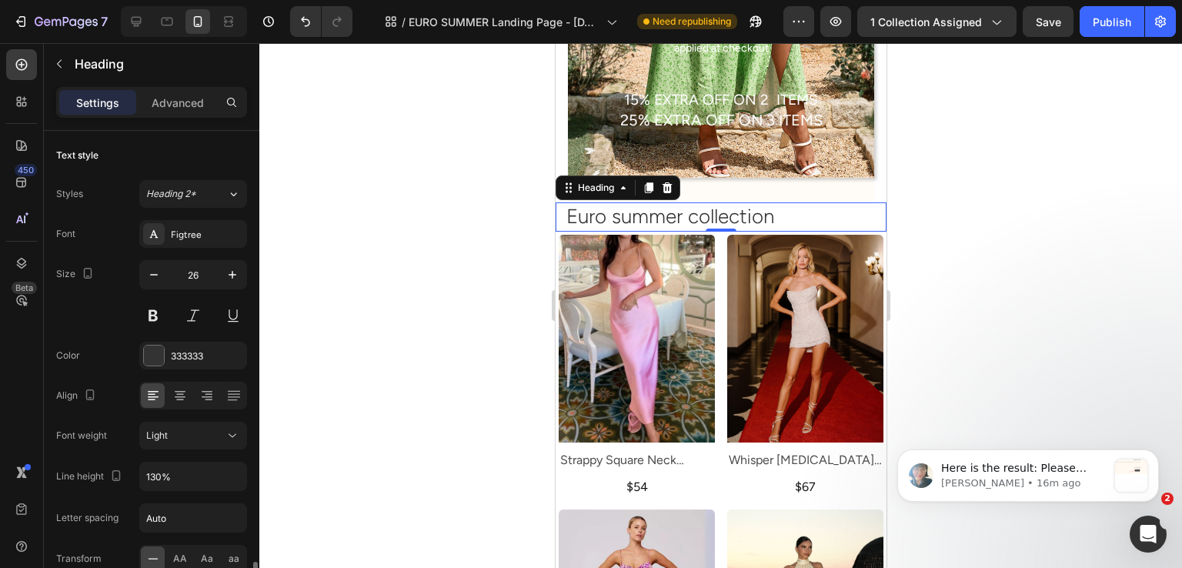
scroll to position [308, 0]
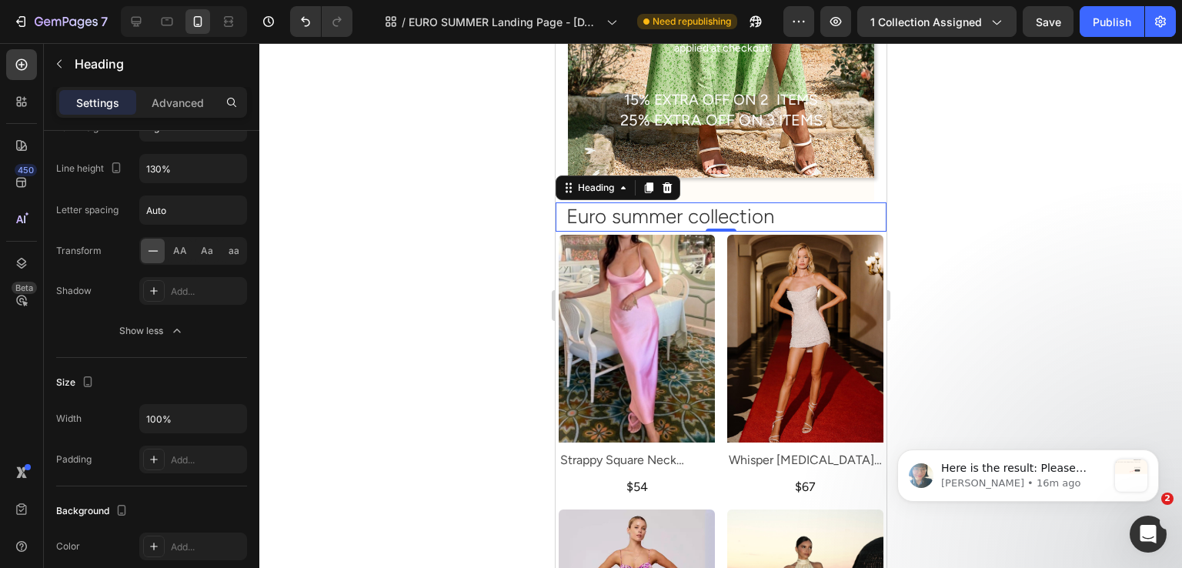
click at [784, 214] on h2 "Euro summer collection" at bounding box center [725, 216] width 322 height 29
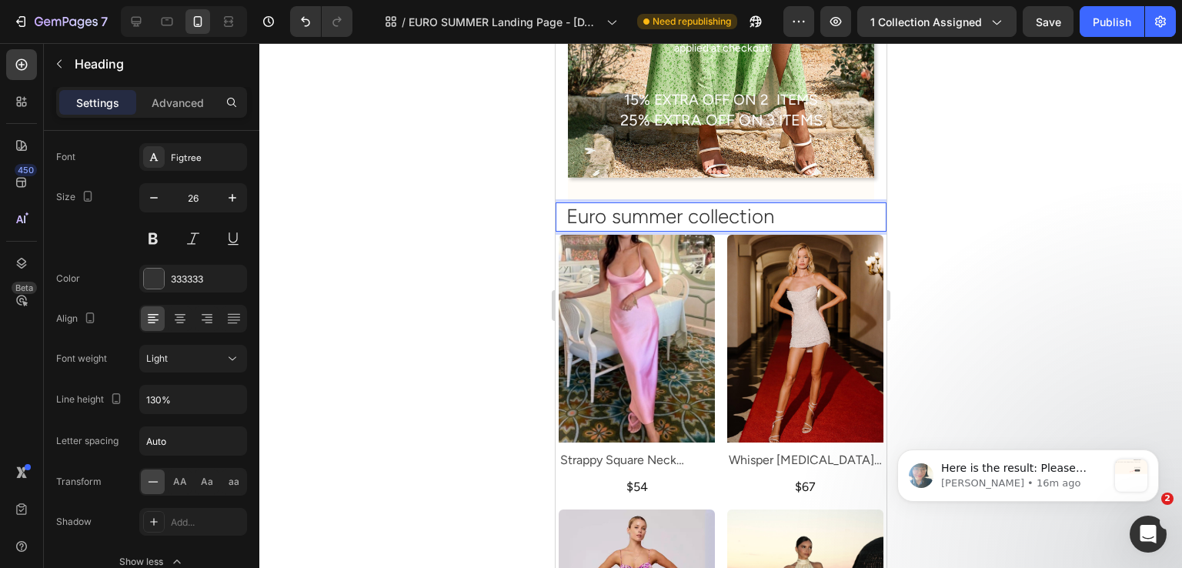
scroll to position [539, 0]
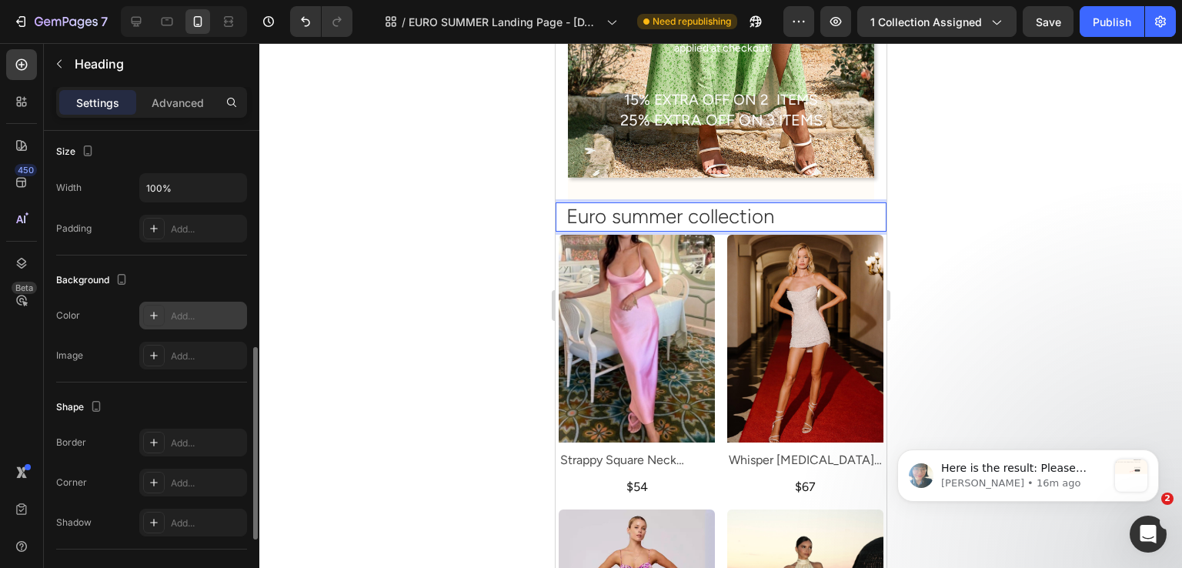
click at [173, 319] on div "Add..." at bounding box center [207, 316] width 72 height 14
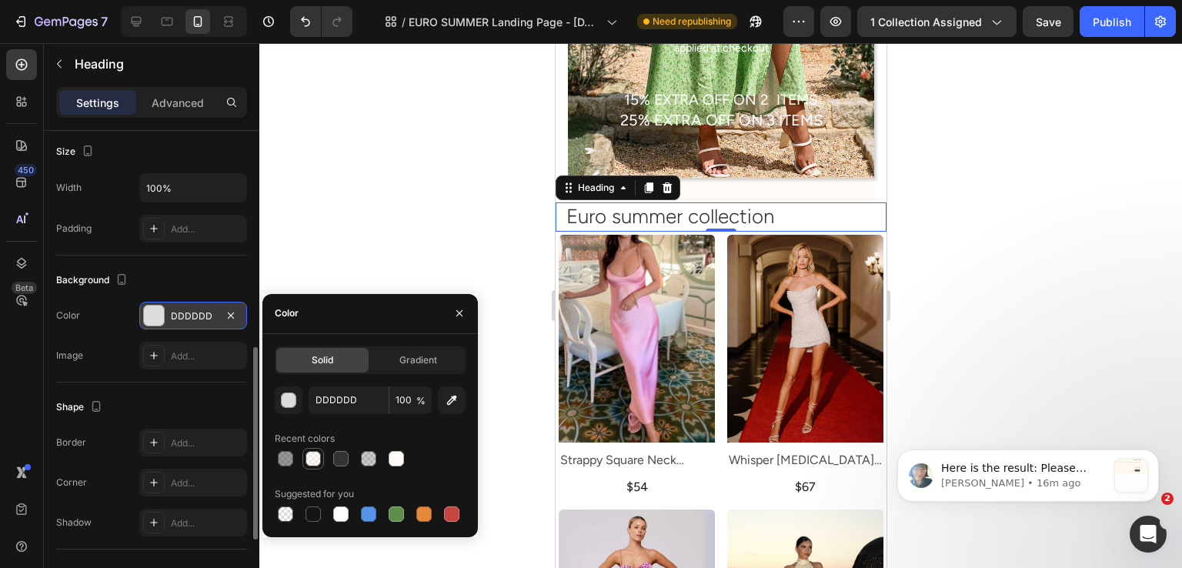
click at [305, 455] on div at bounding box center [313, 459] width 18 height 18
type input "FFF9F0"
type input "50"
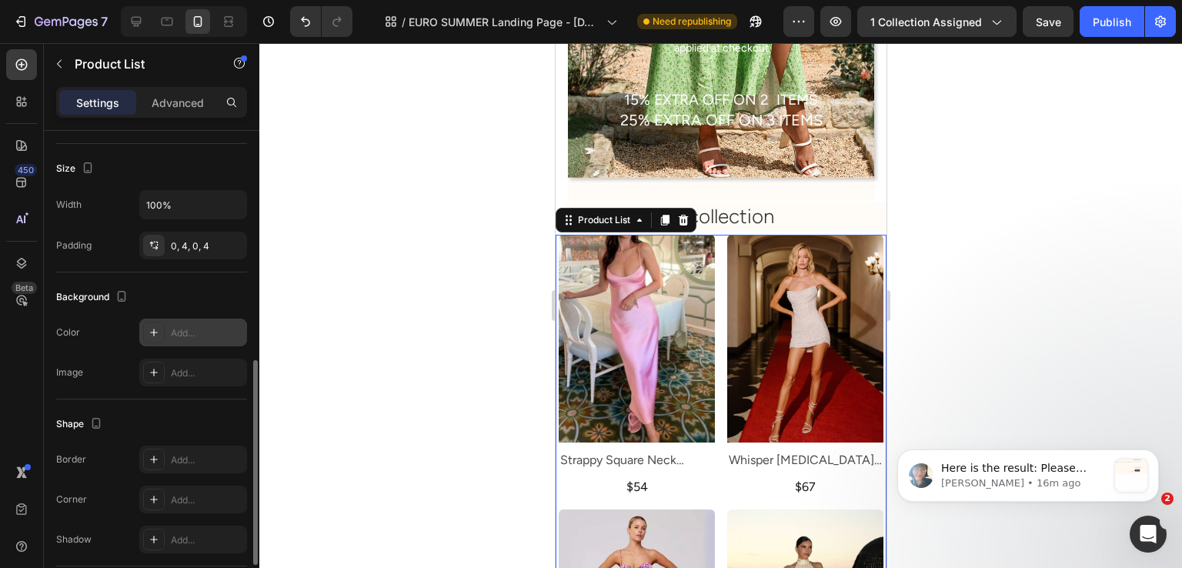
click at [185, 329] on div "Add..." at bounding box center [207, 333] width 72 height 14
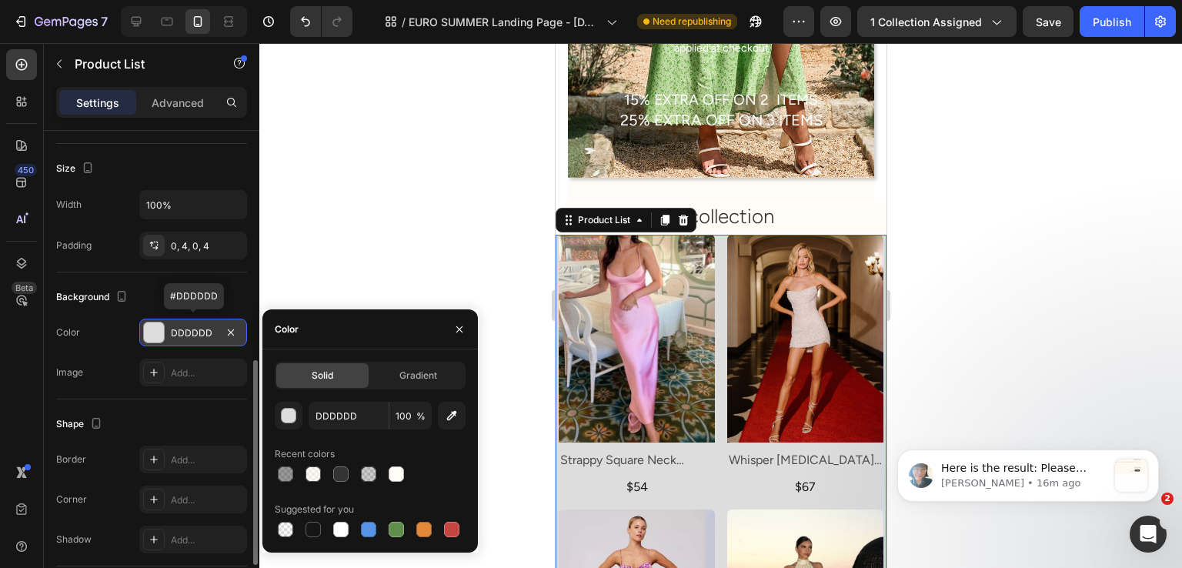
drag, startPoint x: 314, startPoint y: 467, endPoint x: 189, endPoint y: 410, distance: 137.8
click at [313, 468] on div at bounding box center [313, 473] width 15 height 15
type input "FFF9F0"
type input "50"
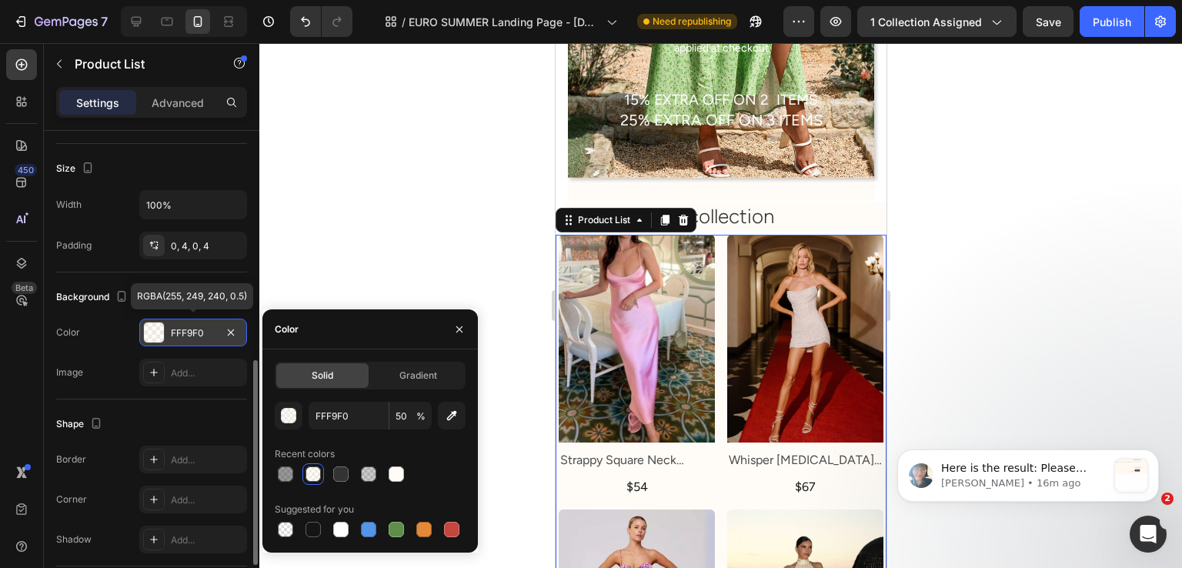
click at [189, 412] on div "Shape" at bounding box center [151, 424] width 191 height 25
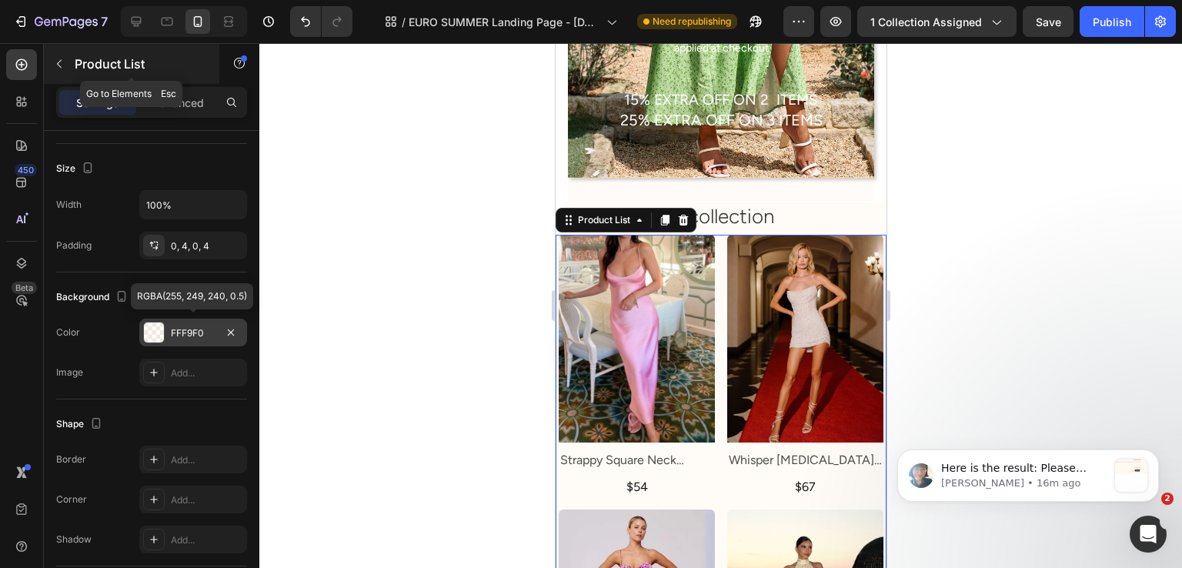
click at [64, 64] on icon "button" at bounding box center [59, 64] width 12 height 12
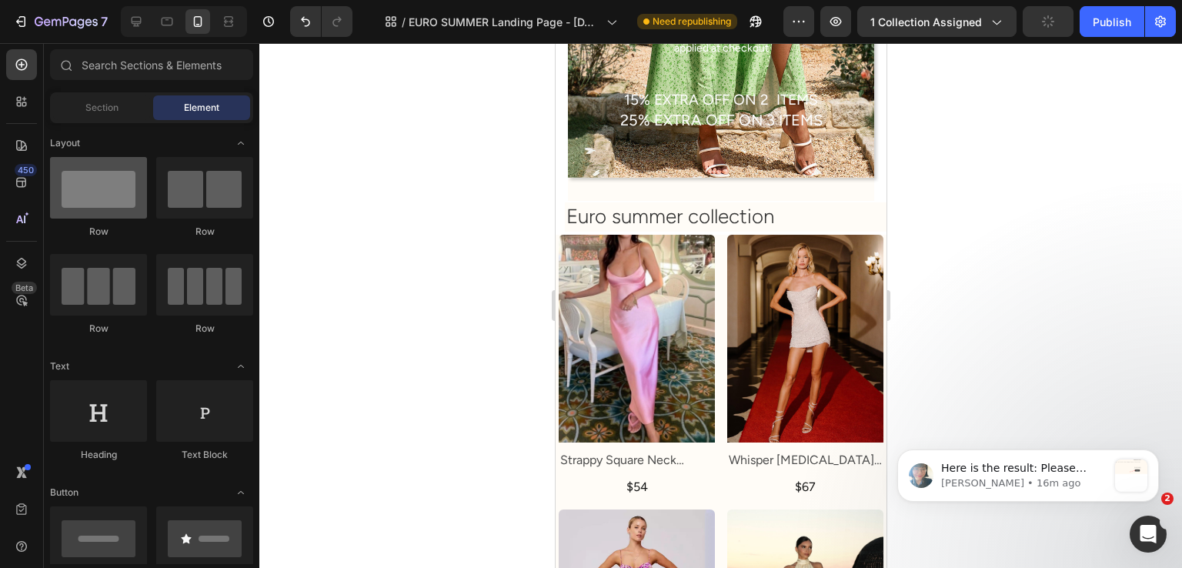
click at [128, 210] on div at bounding box center [98, 188] width 97 height 62
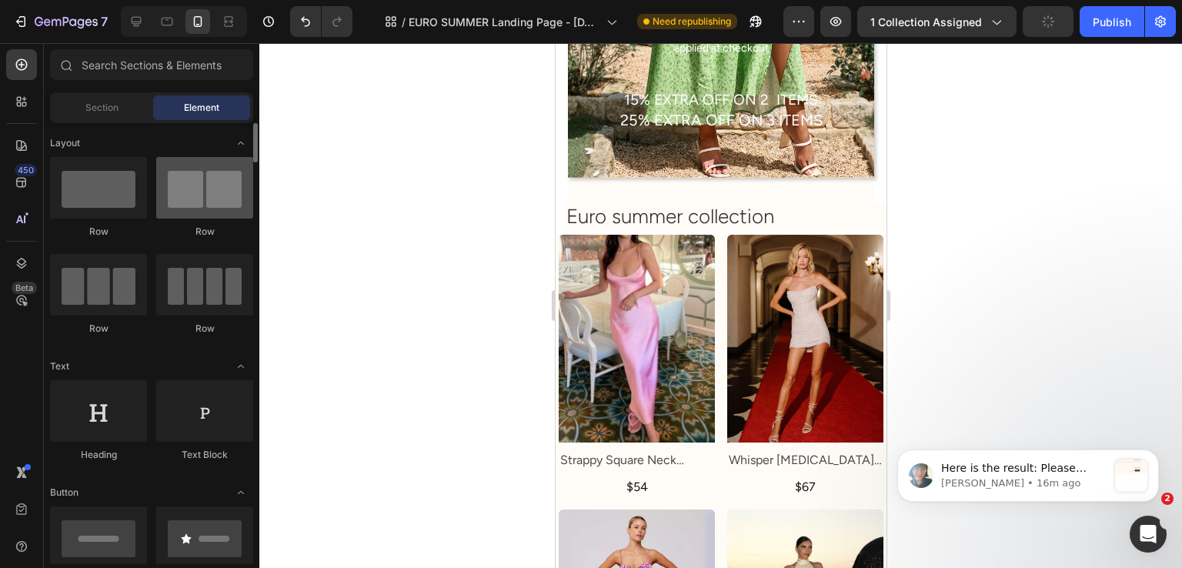
click at [185, 209] on div at bounding box center [204, 188] width 97 height 62
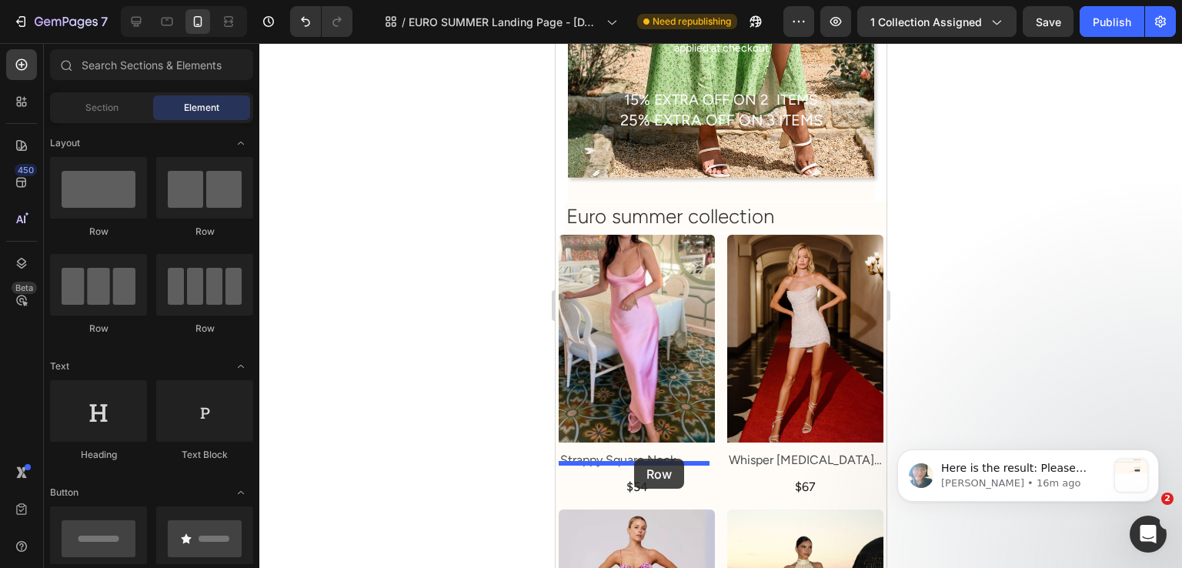
drag, startPoint x: 740, startPoint y: 252, endPoint x: 633, endPoint y: 458, distance: 231.3
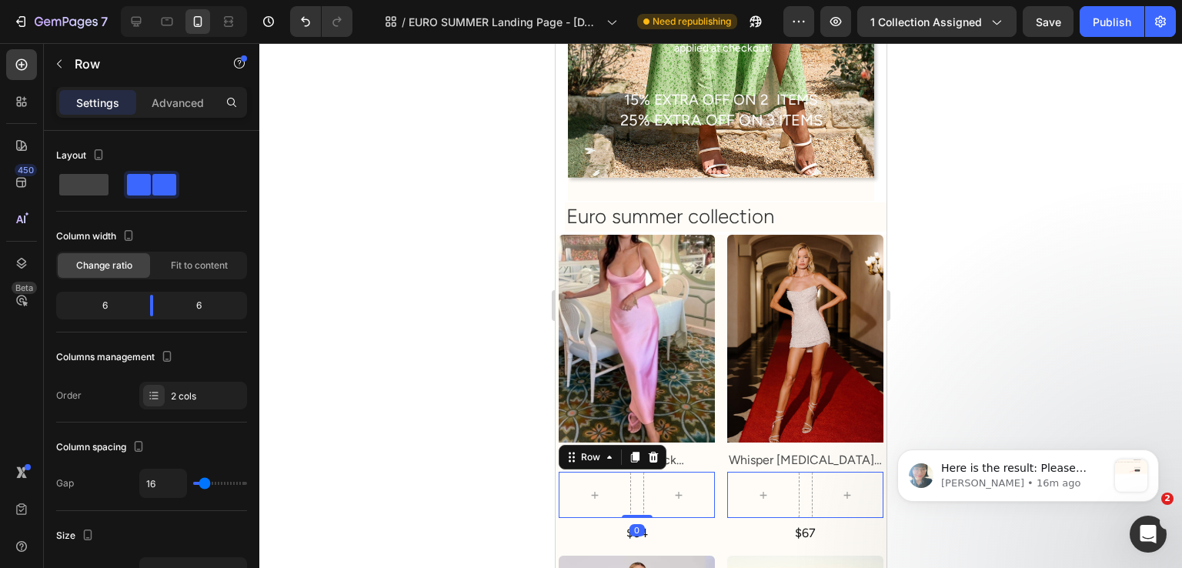
click at [634, 524] on div "0" at bounding box center [636, 530] width 15 height 12
click at [613, 524] on div "$54" at bounding box center [636, 533] width 156 height 19
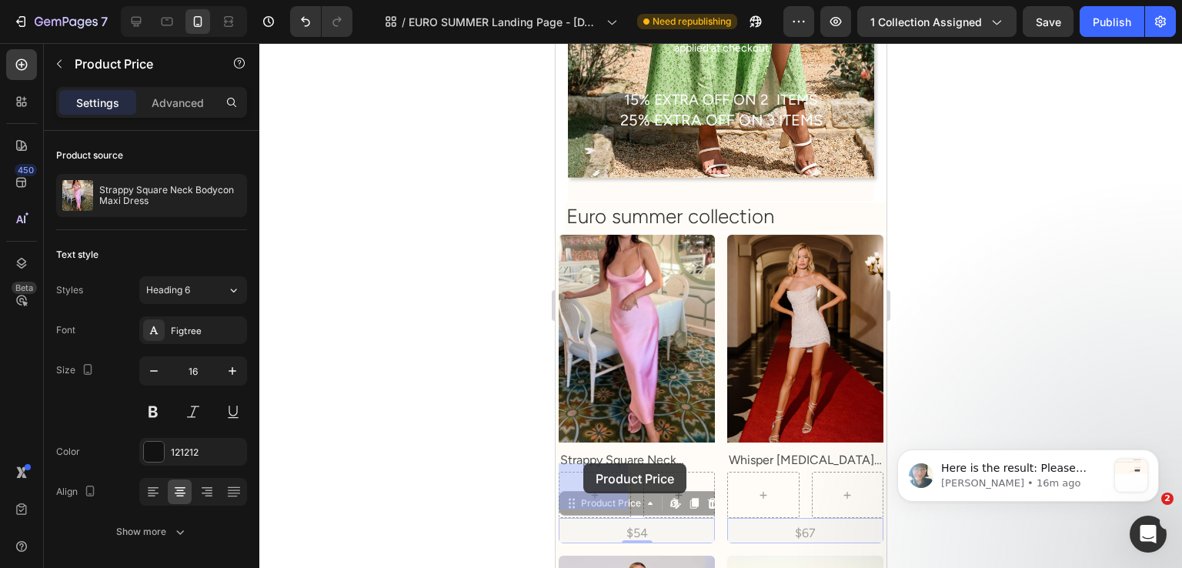
drag, startPoint x: 575, startPoint y: 498, endPoint x: 583, endPoint y: 463, distance: 35.5
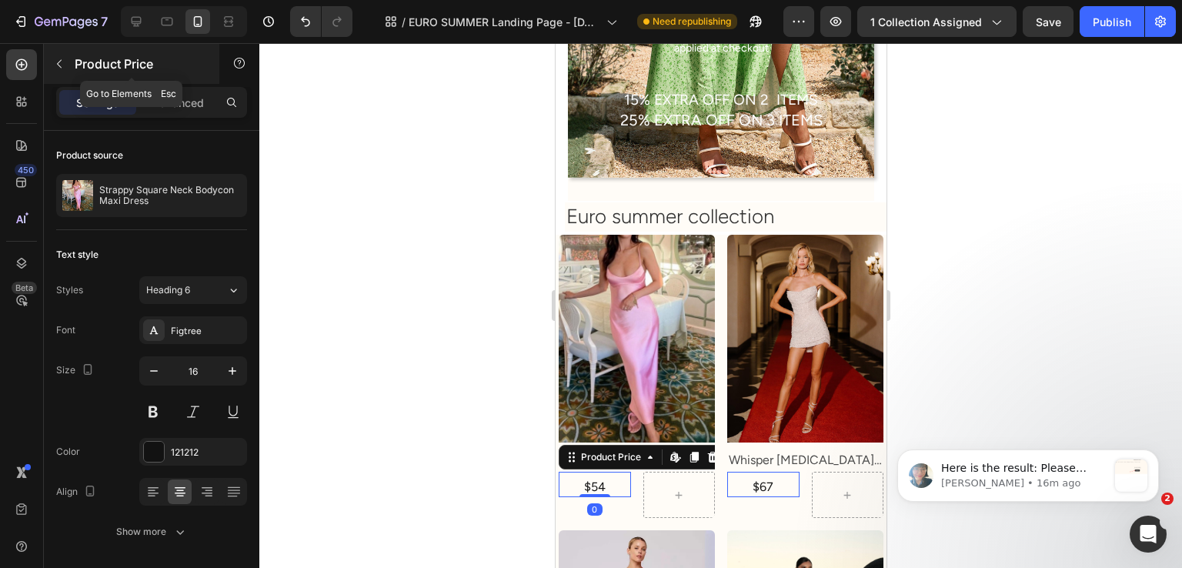
click at [68, 74] on button "button" at bounding box center [59, 64] width 25 height 25
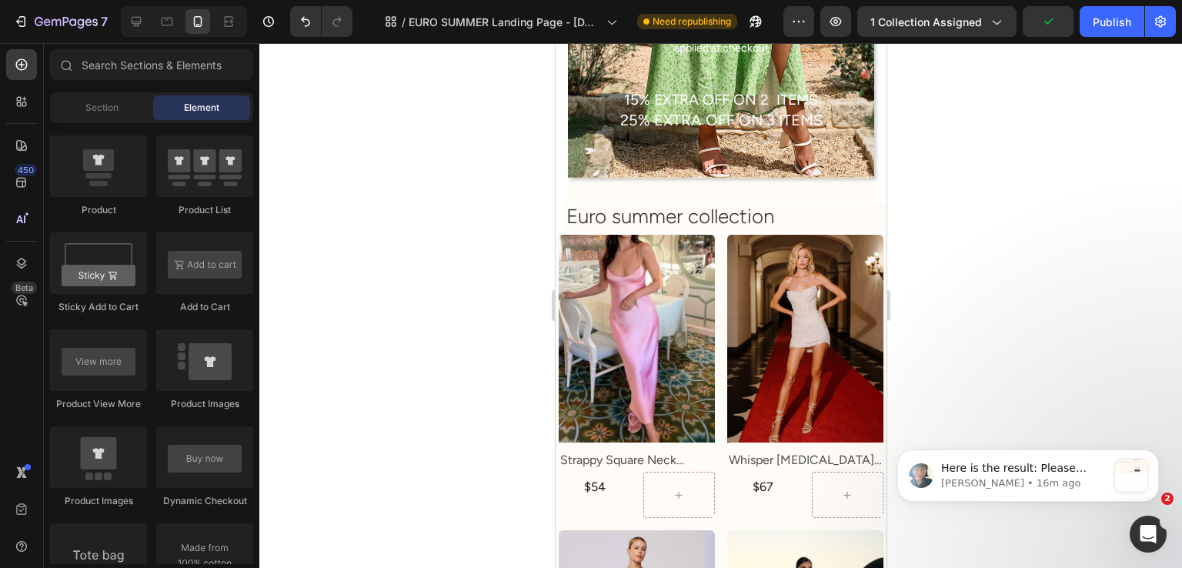
scroll to position [2463, 0]
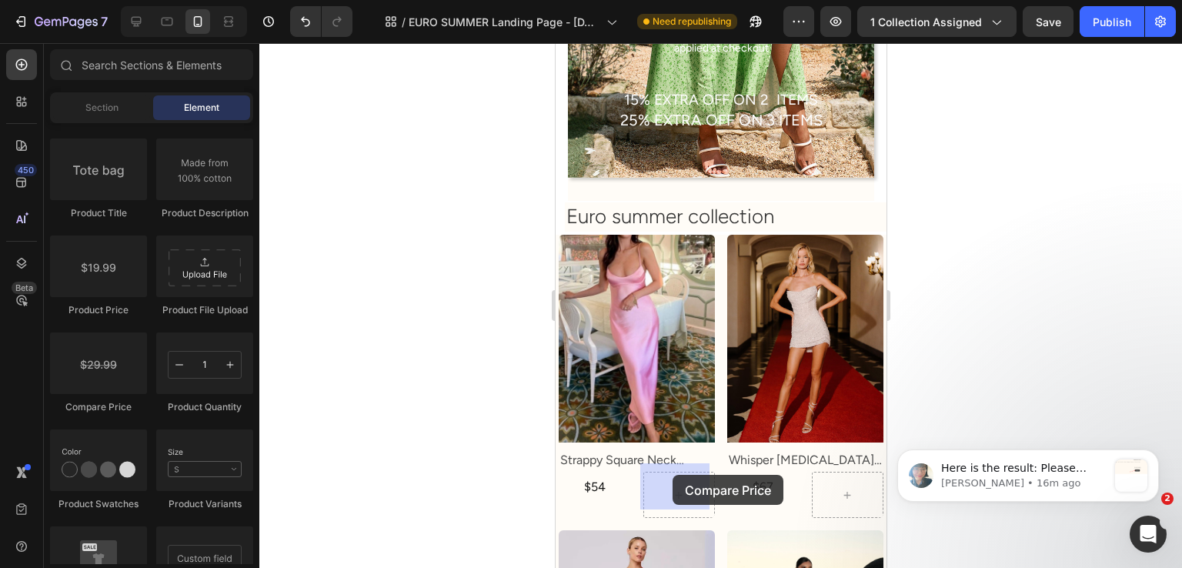
drag, startPoint x: 679, startPoint y: 405, endPoint x: 672, endPoint y: 475, distance: 70.4
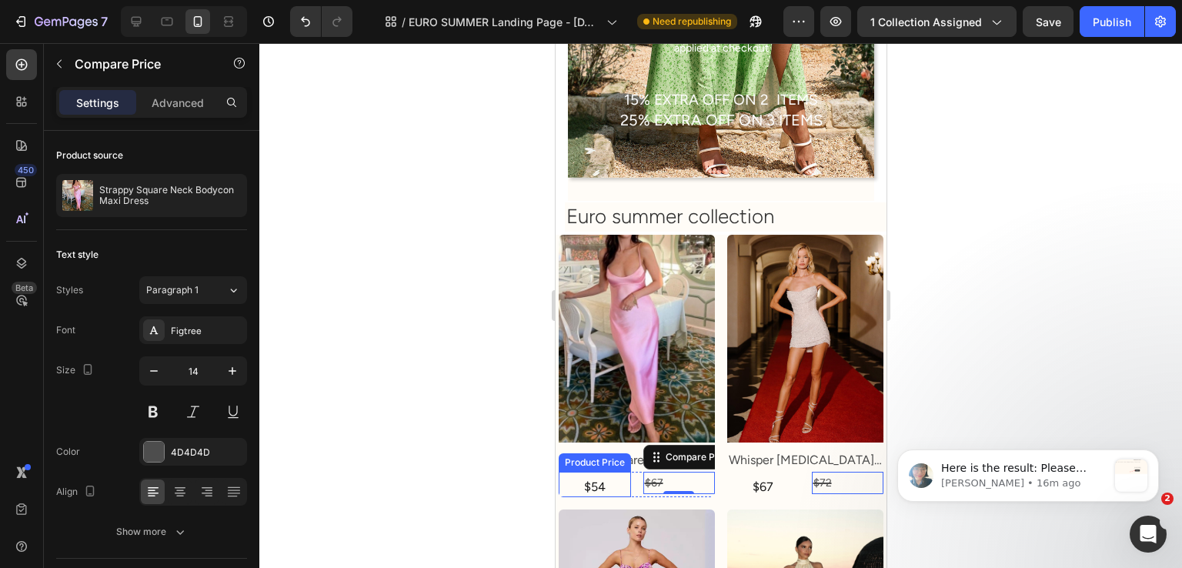
click at [625, 478] on div "$54" at bounding box center [594, 487] width 72 height 19
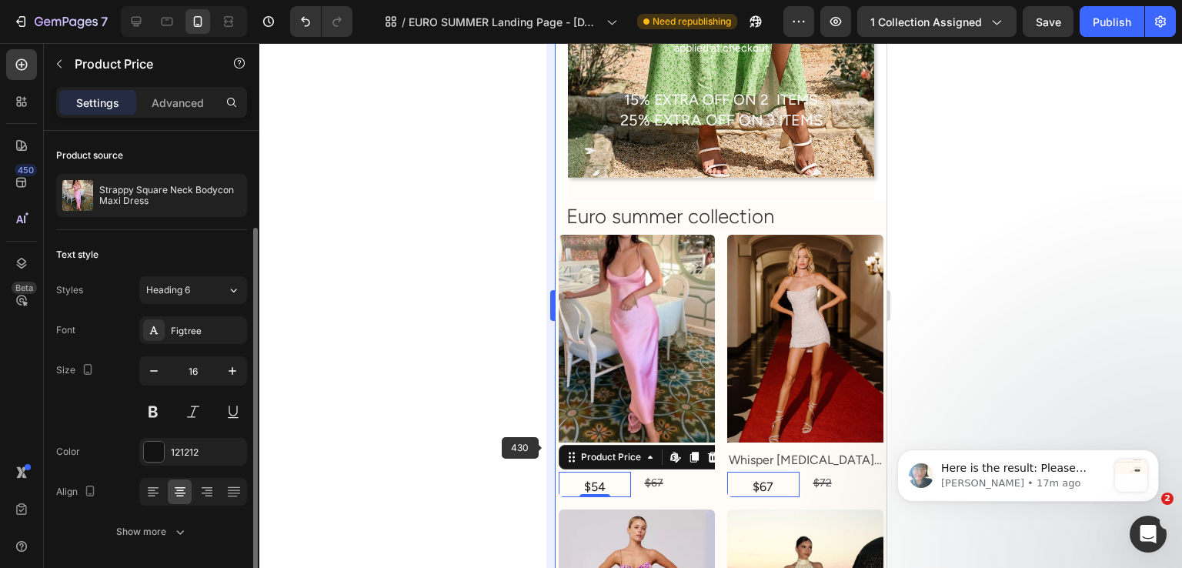
scroll to position [51, 0]
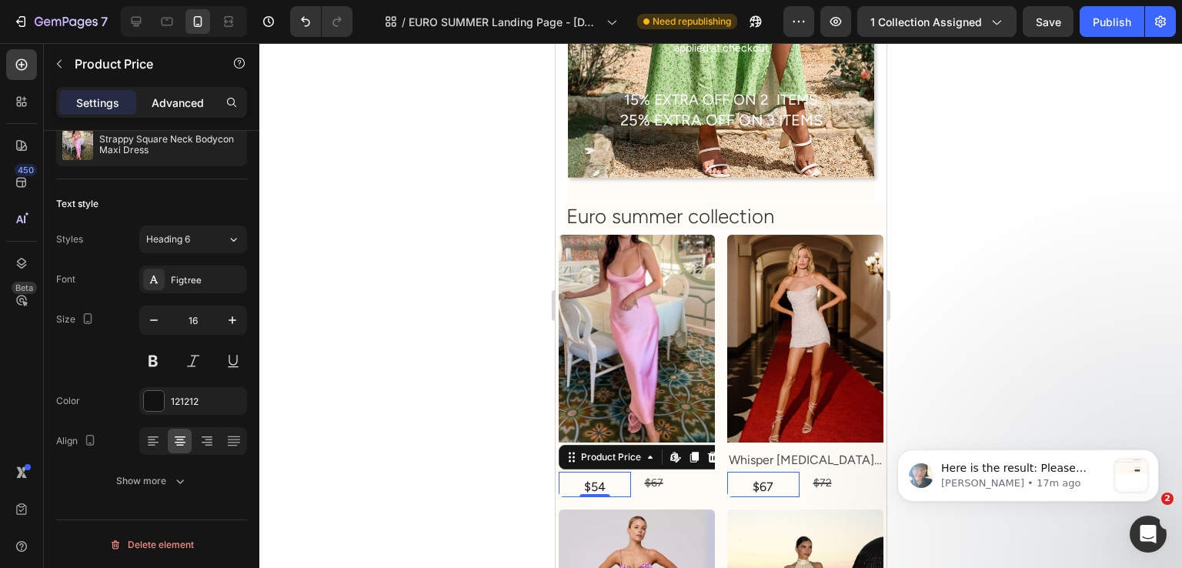
click at [156, 102] on p "Advanced" at bounding box center [178, 103] width 52 height 16
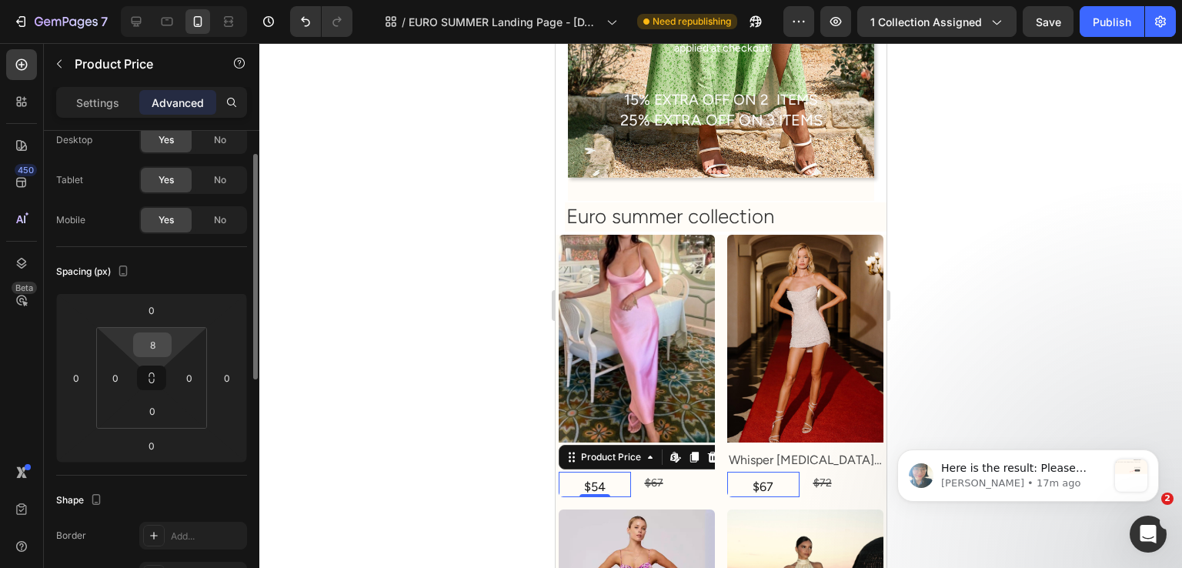
click at [149, 351] on input "8" at bounding box center [152, 344] width 31 height 23
click at [417, 336] on div at bounding box center [720, 305] width 923 height 525
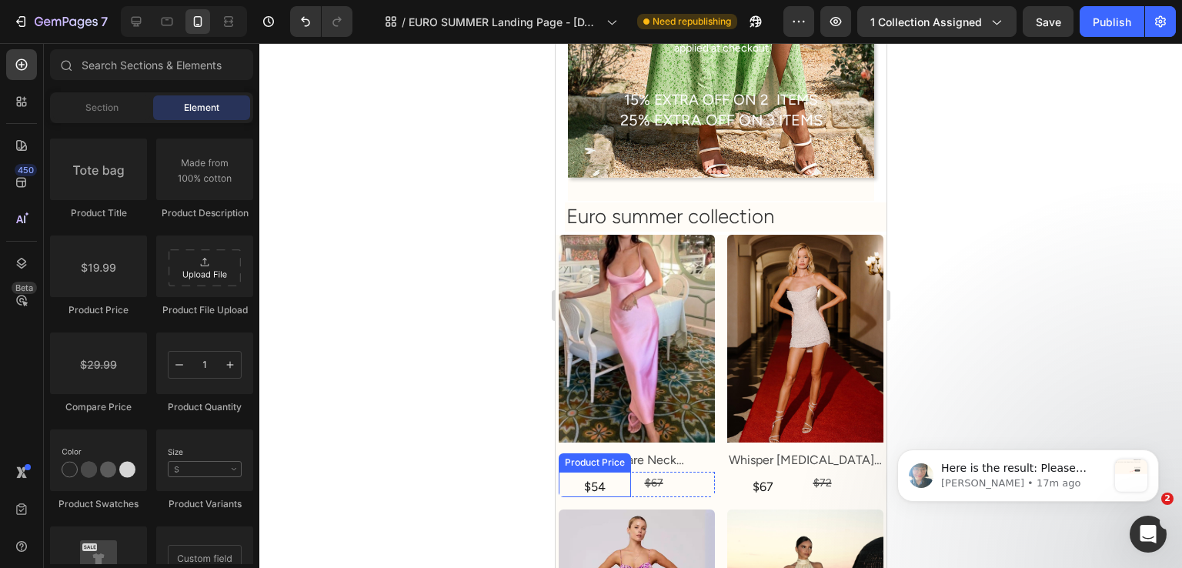
click at [600, 481] on div "$54" at bounding box center [594, 487] width 72 height 19
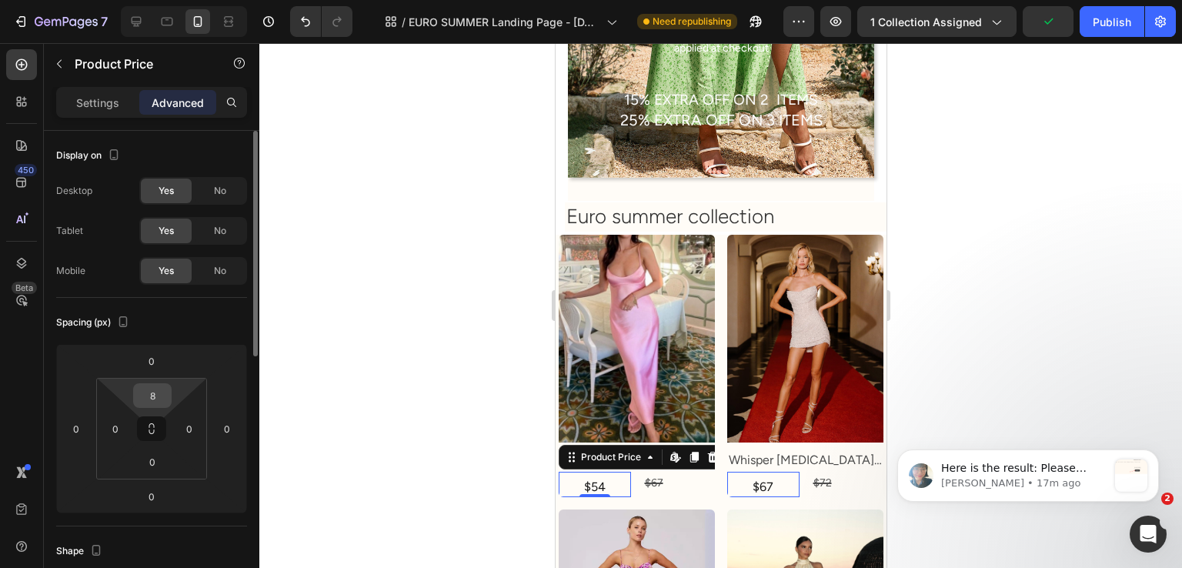
click at [171, 396] on div "8" at bounding box center [152, 395] width 38 height 25
click at [168, 394] on div "8" at bounding box center [152, 395] width 38 height 25
click at [160, 395] on input "8" at bounding box center [152, 395] width 31 height 23
type input "0"
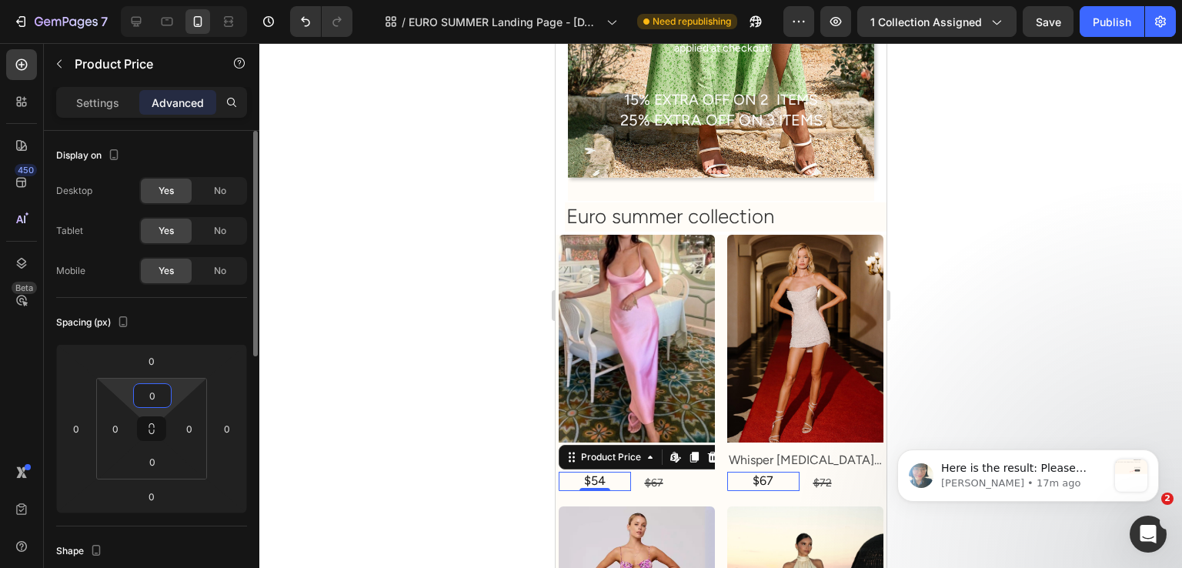
click at [0, 0] on div "Spacing (px) 0 0 0 0 0 0 0 0" at bounding box center [0, 0] width 0 height 0
click at [84, 96] on p "Settings" at bounding box center [97, 103] width 43 height 16
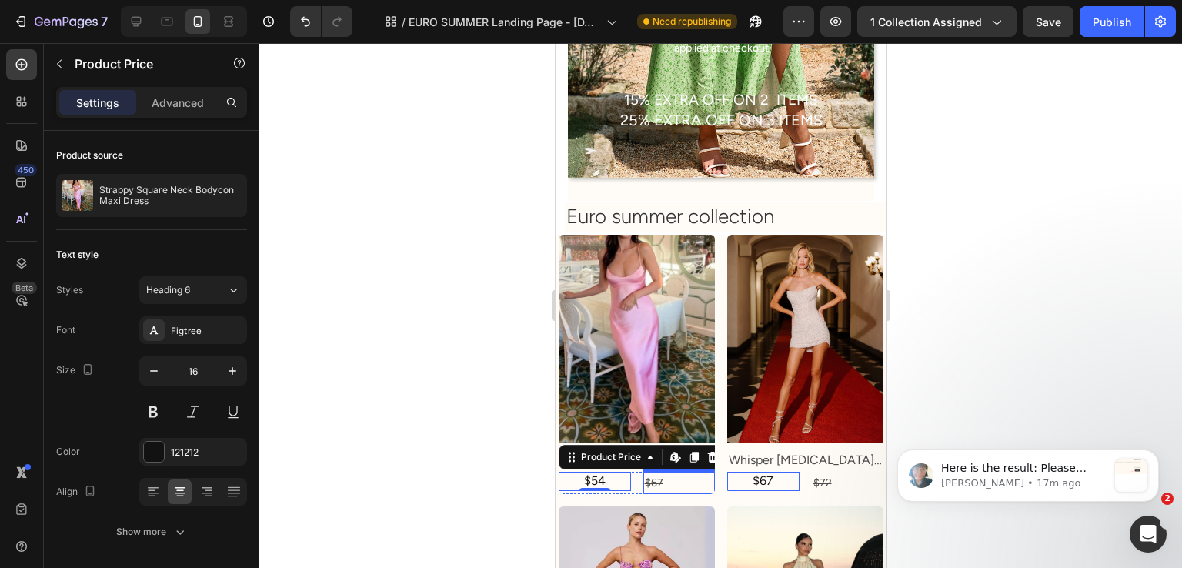
click at [647, 472] on div "$67" at bounding box center [679, 483] width 72 height 22
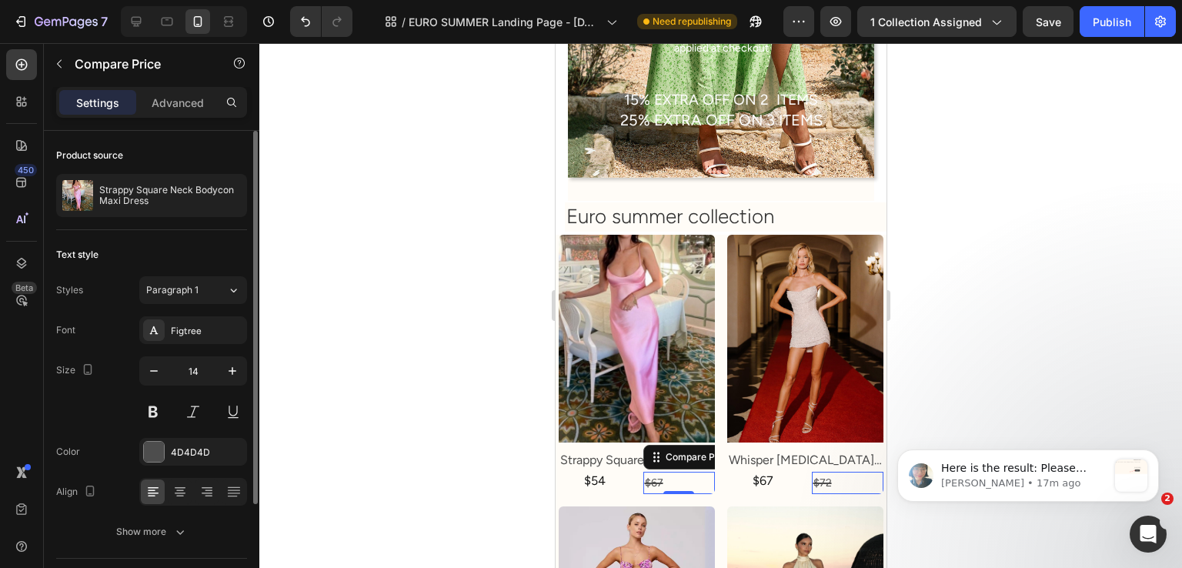
click at [132, 453] on div "Color 4D4D4D" at bounding box center [151, 452] width 191 height 28
click at [144, 453] on div at bounding box center [154, 452] width 20 height 20
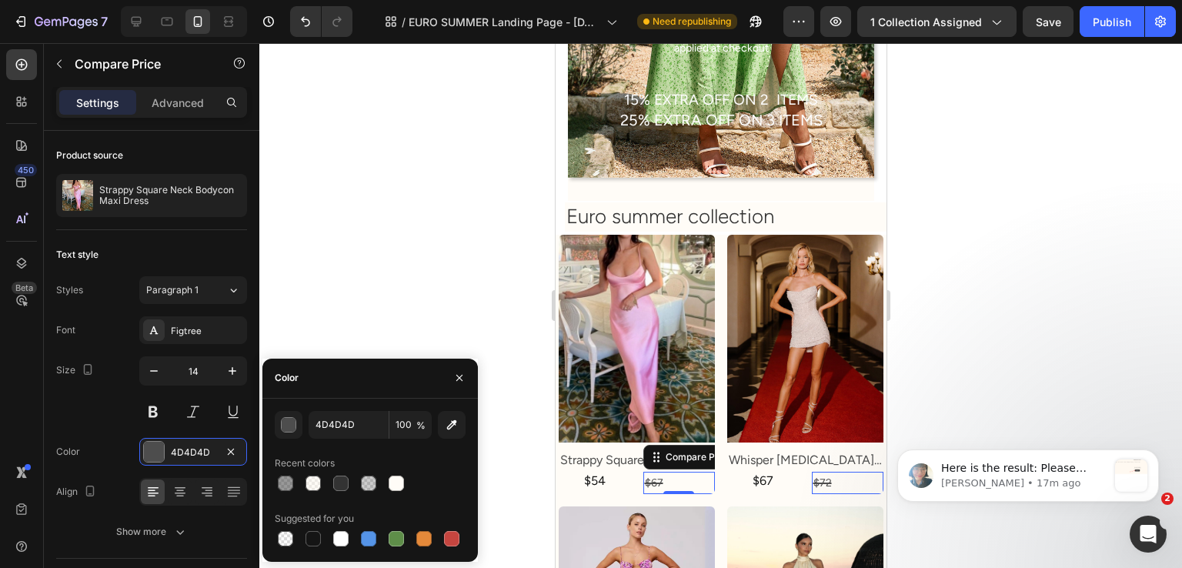
drag, startPoint x: 443, startPoint y: 532, endPoint x: 41, endPoint y: 440, distance: 412.8
click at [443, 530] on div at bounding box center [452, 539] width 18 height 18
type input "C5453F"
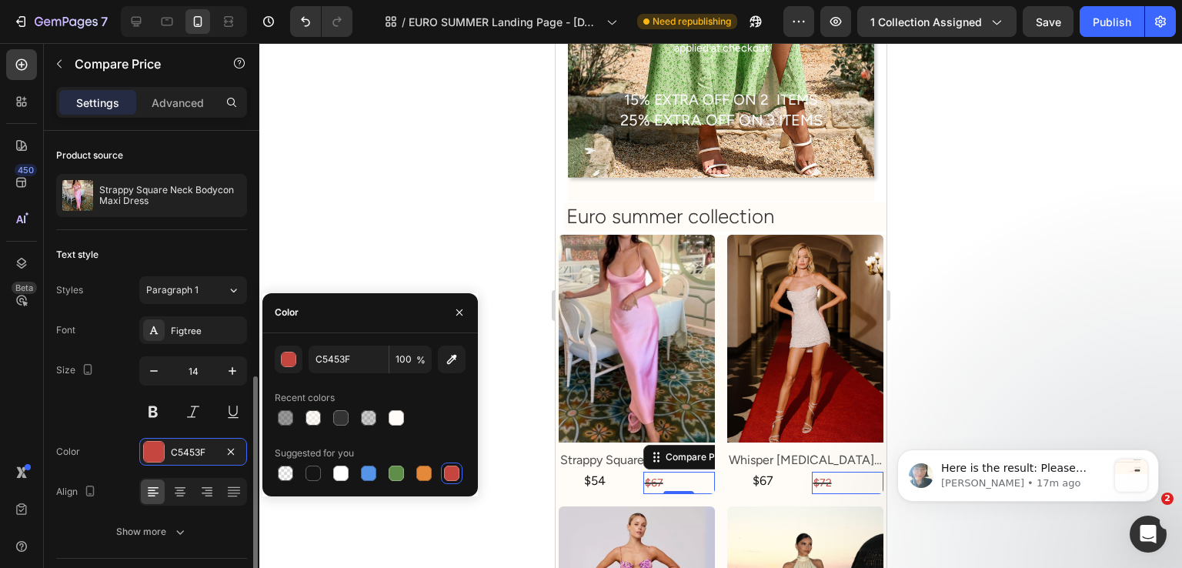
scroll to position [138, 0]
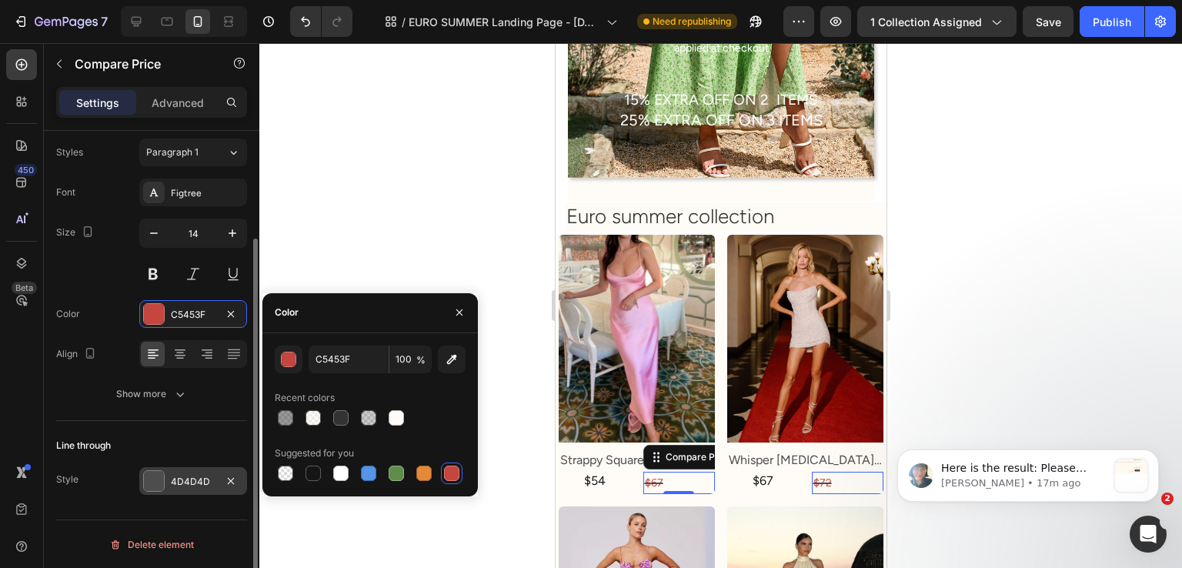
click at [171, 471] on div "4D4D4D" at bounding box center [193, 481] width 108 height 28
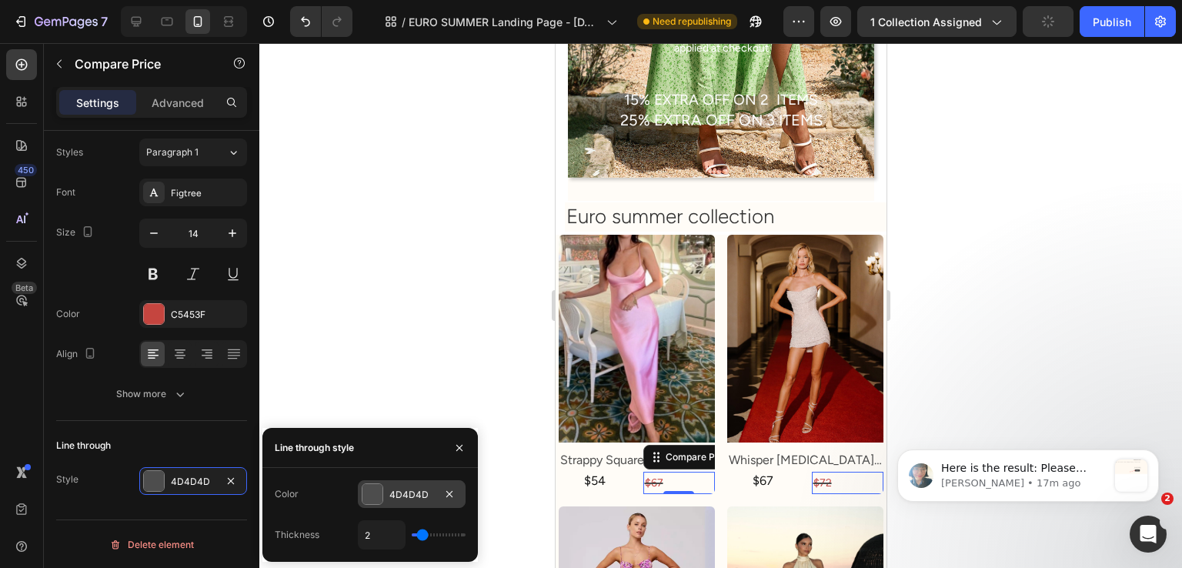
click at [366, 497] on div at bounding box center [373, 494] width 20 height 20
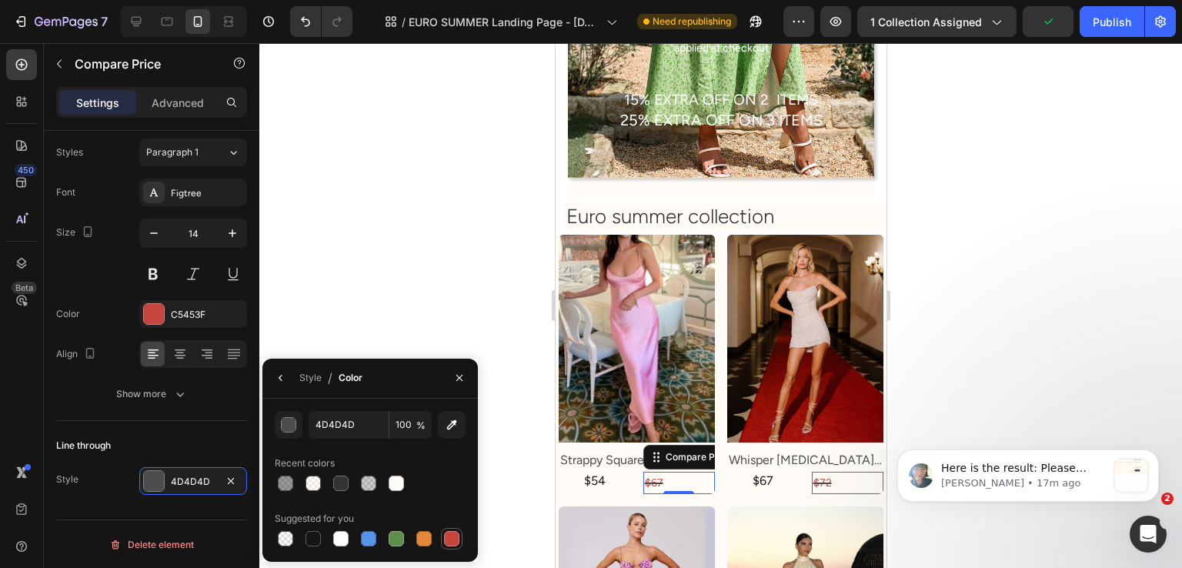
click at [456, 531] on div at bounding box center [451, 538] width 15 height 15
type input "C5453F"
click at [109, 408] on div "Text style Styles Paragraph 1 Font Figtree Size 14 Color C5453F Align Show more" at bounding box center [151, 256] width 191 height 329
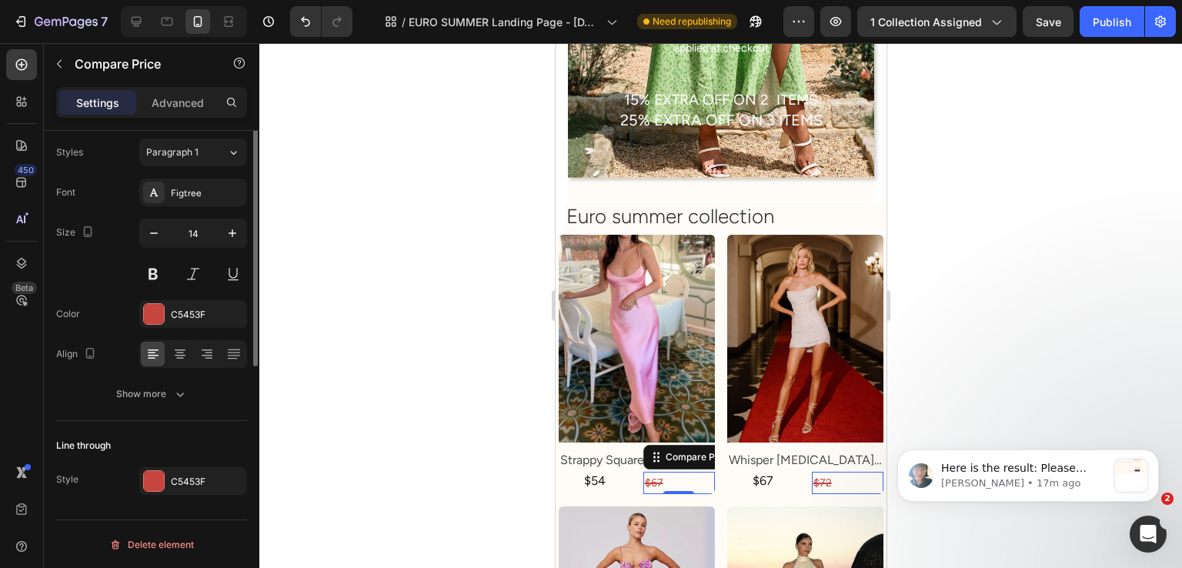
scroll to position [0, 0]
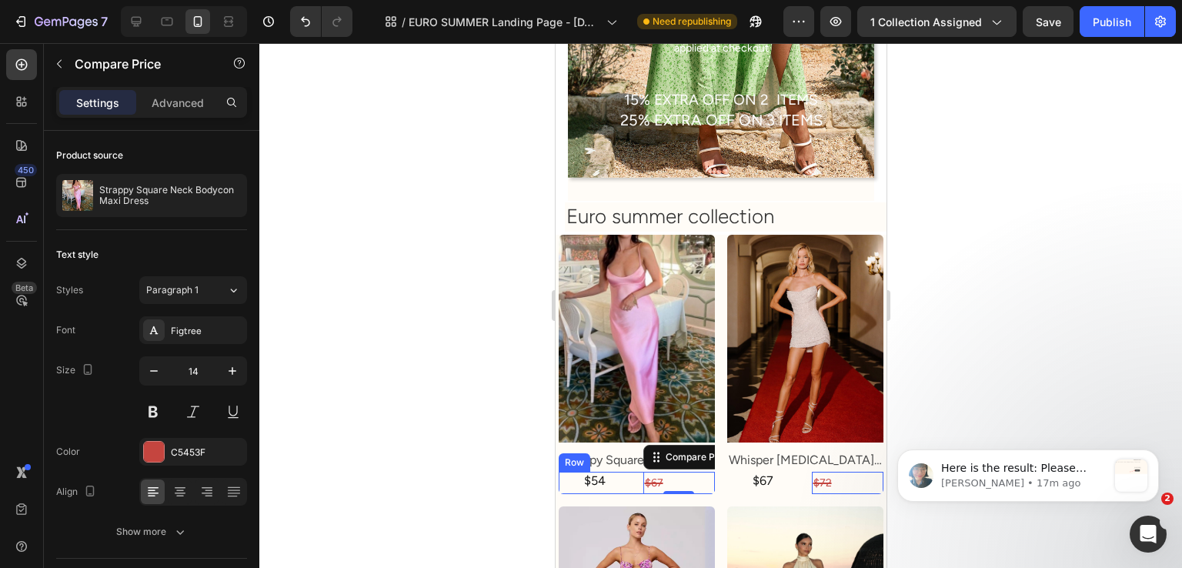
click at [637, 475] on div "$54 Product Price Product Price $67 Compare Price Edit content in Shopify 0 Com…" at bounding box center [636, 483] width 156 height 22
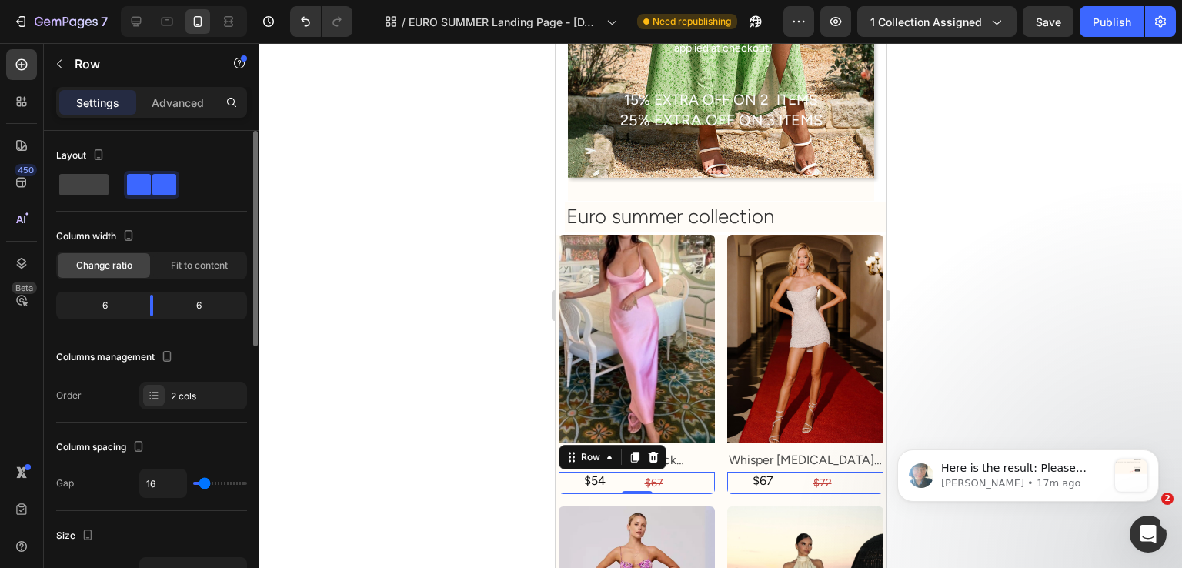
drag, startPoint x: 163, startPoint y: 266, endPoint x: 124, endPoint y: 359, distance: 101.1
click at [165, 266] on div "Fit to content" at bounding box center [199, 265] width 92 height 25
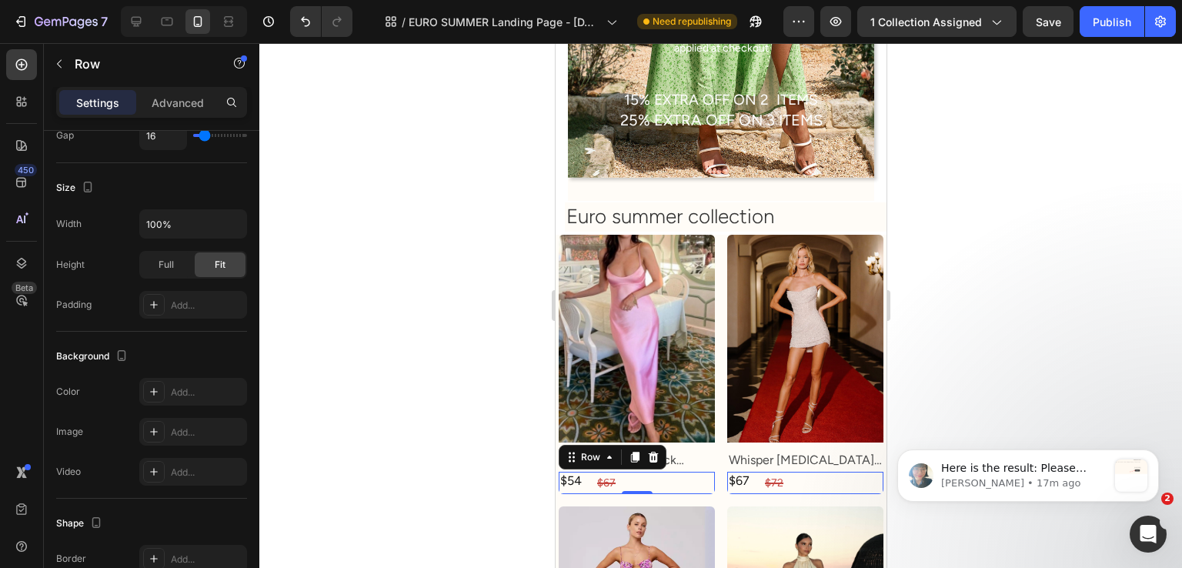
scroll to position [591, 0]
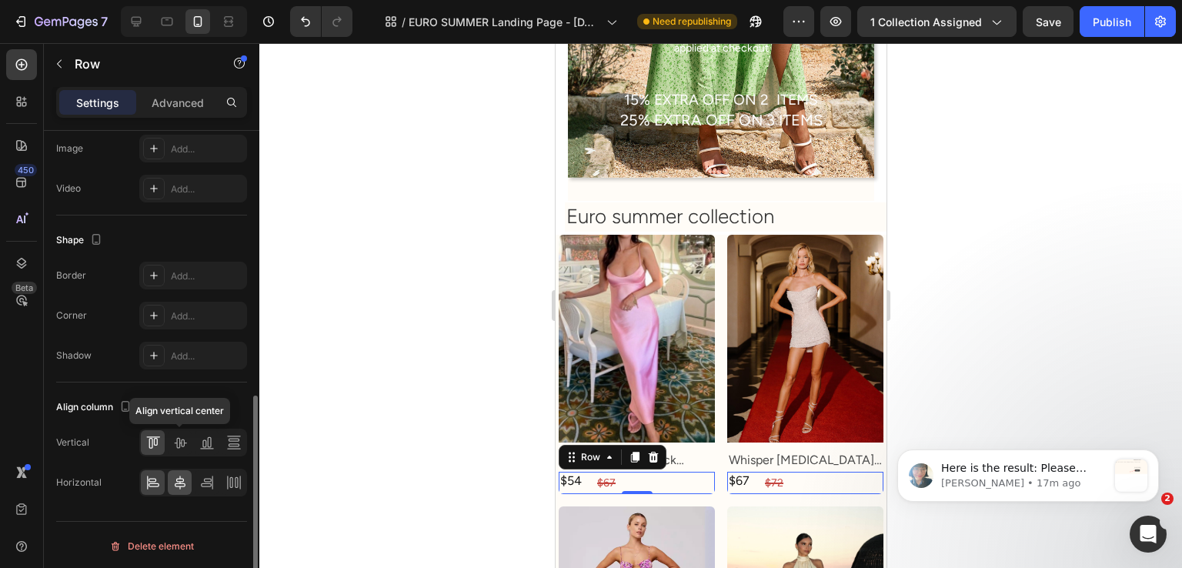
click at [172, 435] on icon at bounding box center [179, 442] width 15 height 15
drag, startPoint x: 183, startPoint y: 475, endPoint x: 181, endPoint y: 460, distance: 15.6
click at [183, 475] on icon at bounding box center [179, 482] width 15 height 15
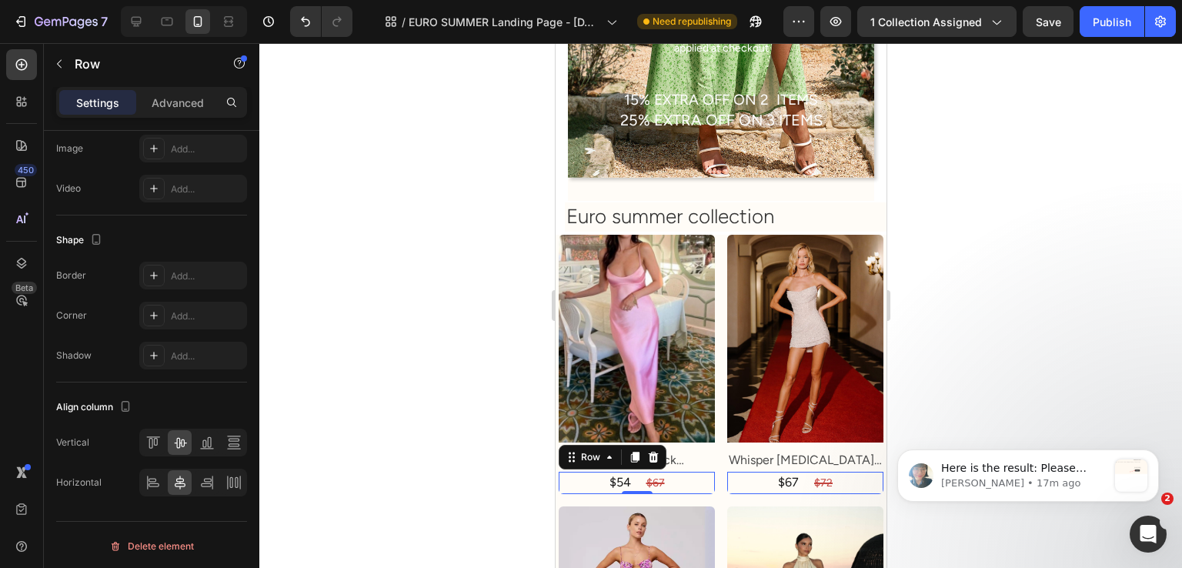
click at [349, 356] on div at bounding box center [720, 305] width 923 height 525
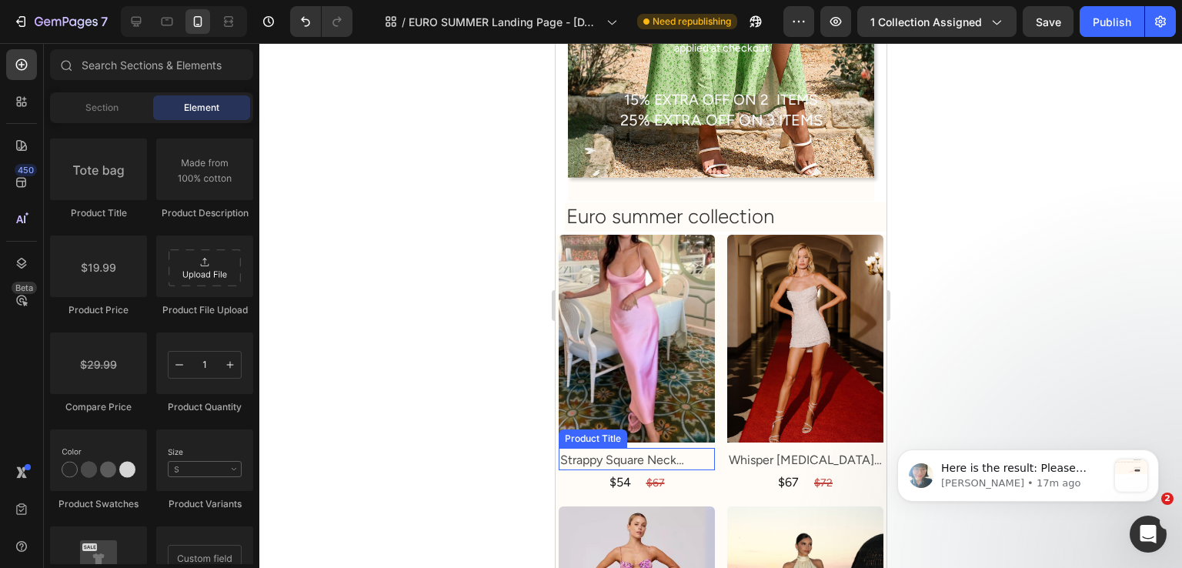
click at [583, 458] on h2 "Strappy Square Neck Bodycon Maxi Dress" at bounding box center [636, 460] width 156 height 19
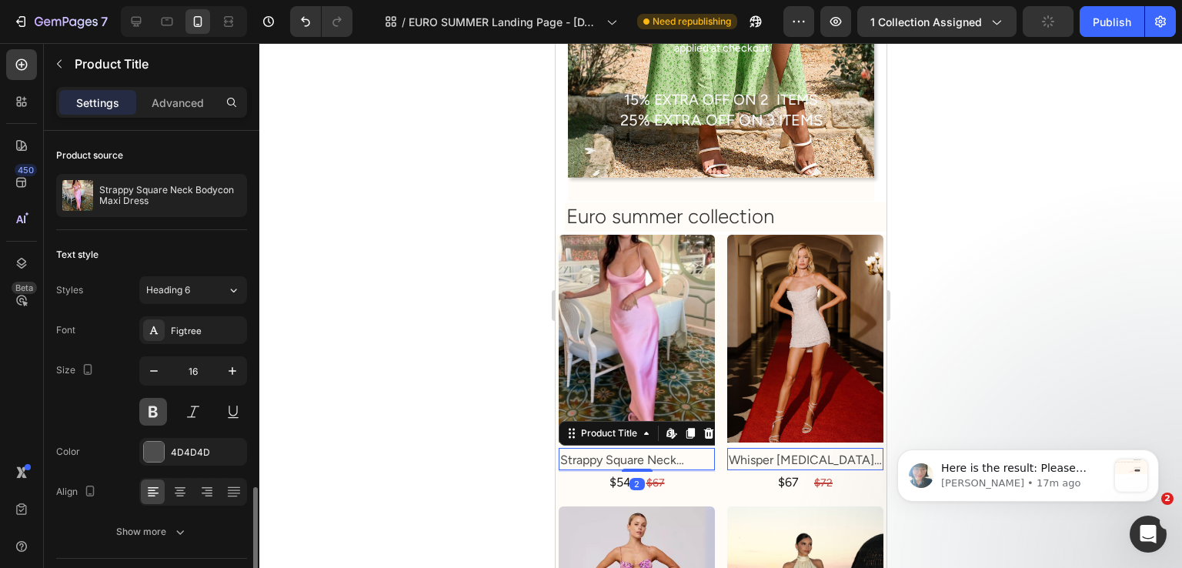
scroll to position [231, 0]
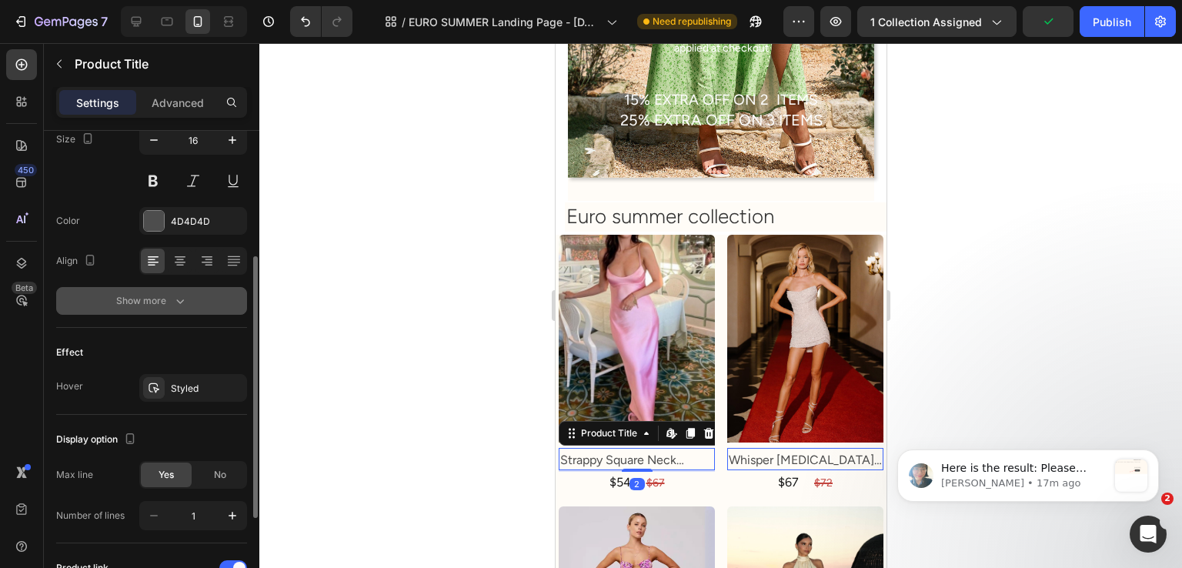
click at [174, 298] on icon "button" at bounding box center [179, 300] width 15 height 15
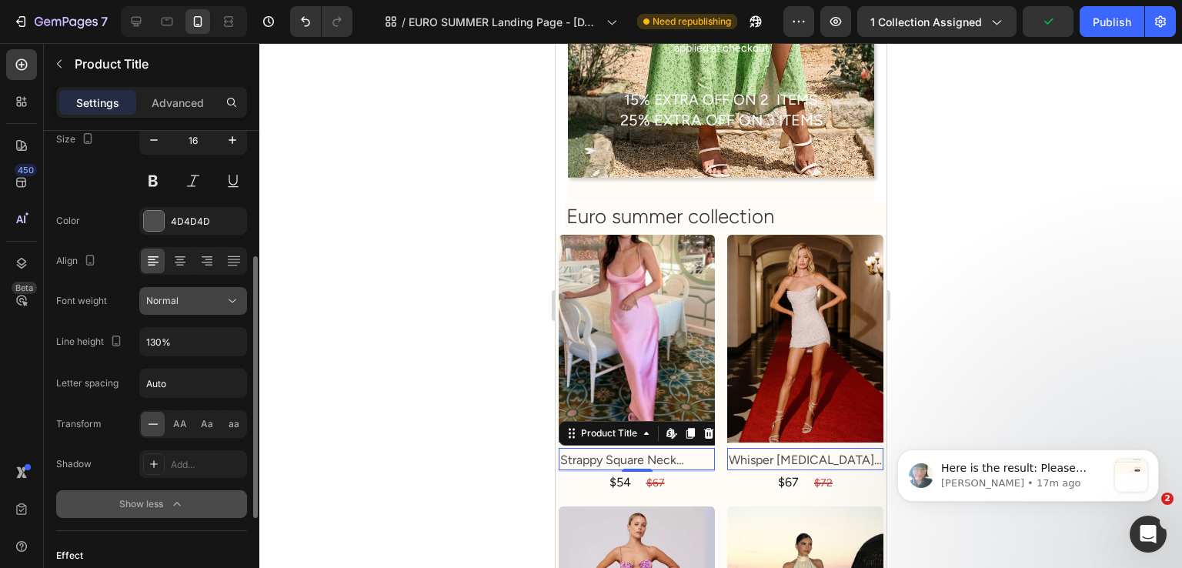
click at [192, 299] on div "Normal" at bounding box center [185, 301] width 79 height 14
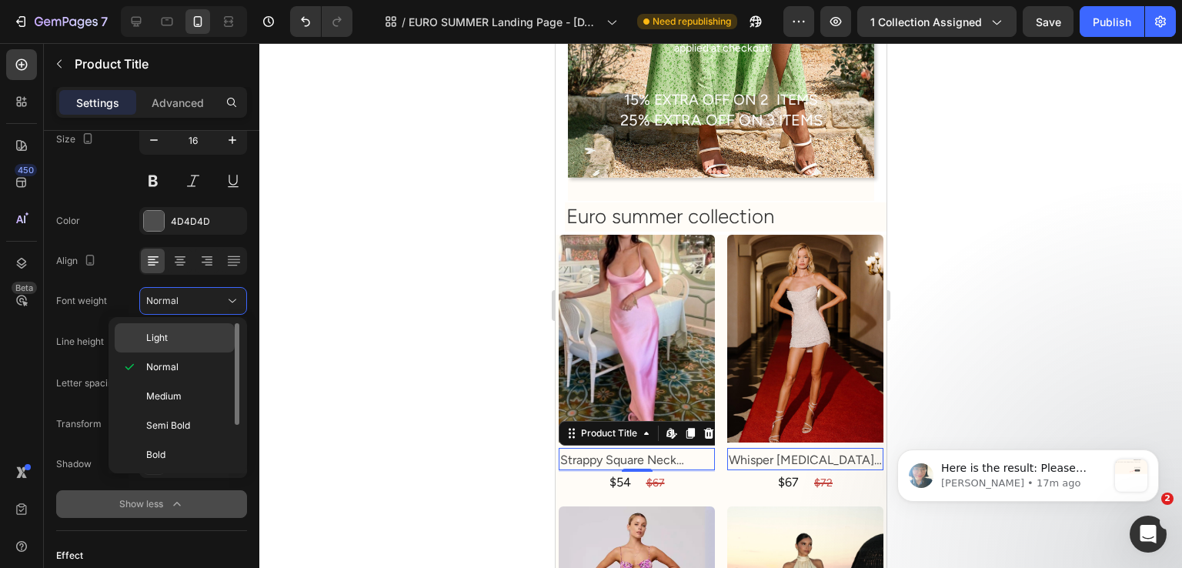
click at [184, 324] on div "Light" at bounding box center [175, 337] width 120 height 29
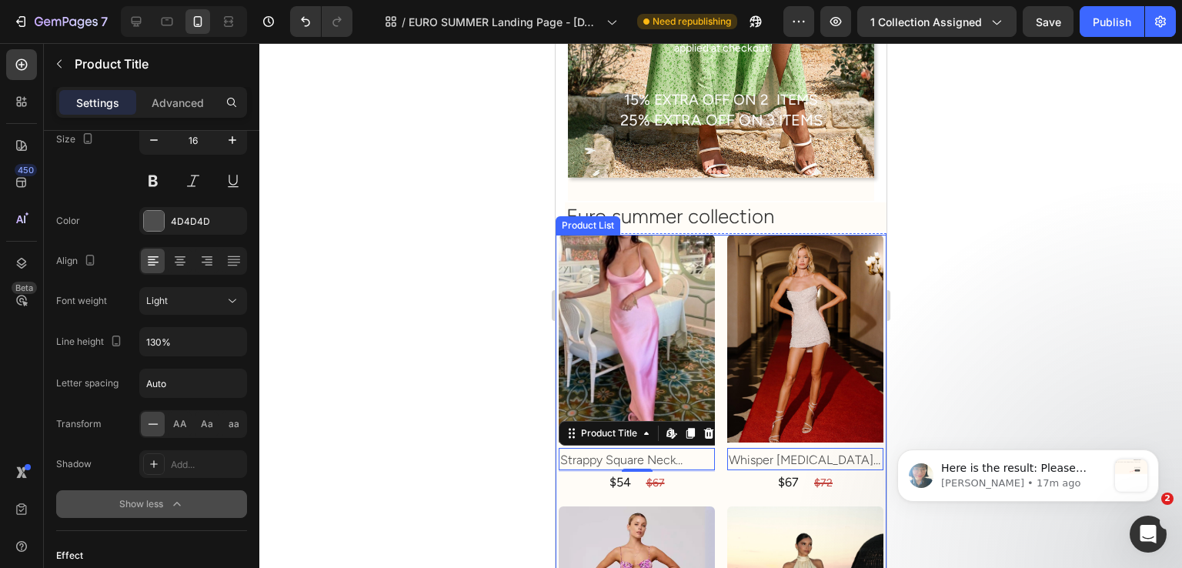
click at [617, 478] on div "$54" at bounding box center [619, 482] width 25 height 19
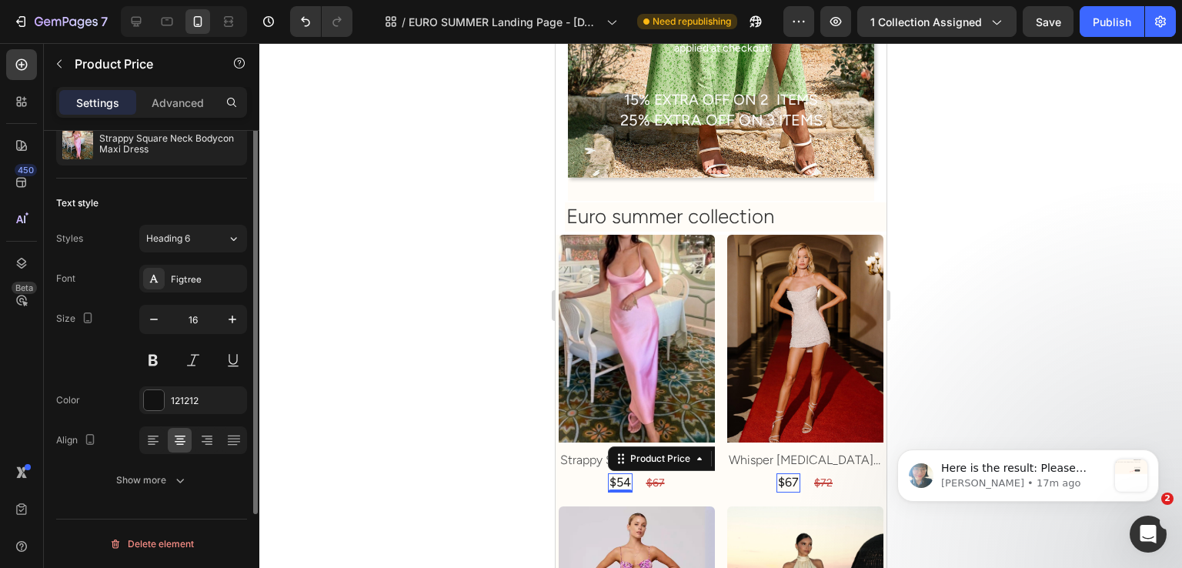
scroll to position [0, 0]
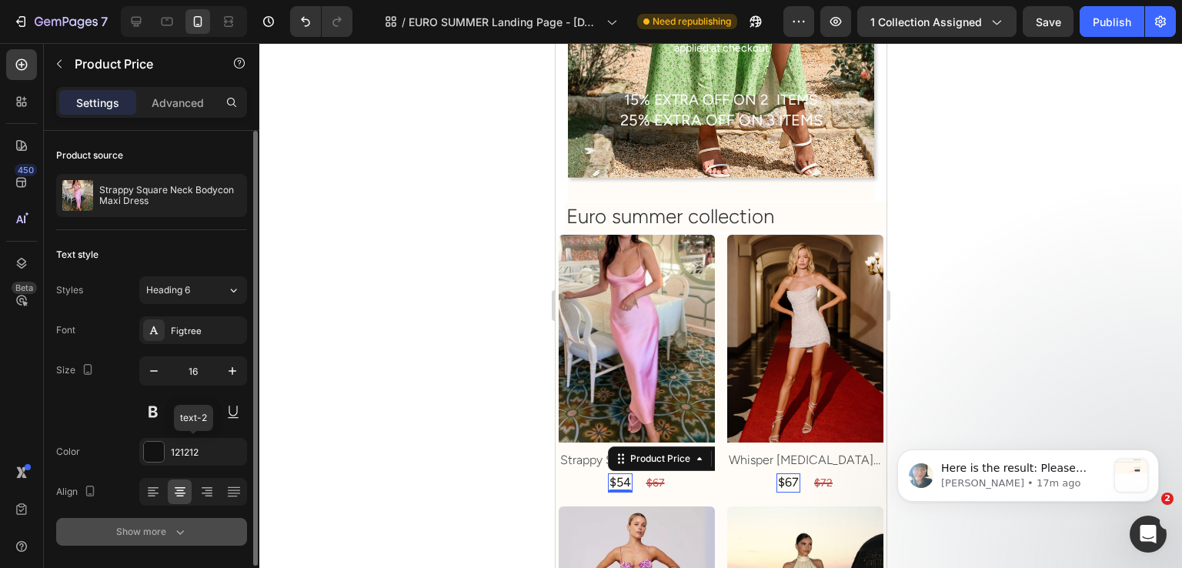
click at [159, 520] on button "Show more" at bounding box center [151, 532] width 191 height 28
click at [180, 527] on div "Normal" at bounding box center [185, 532] width 79 height 14
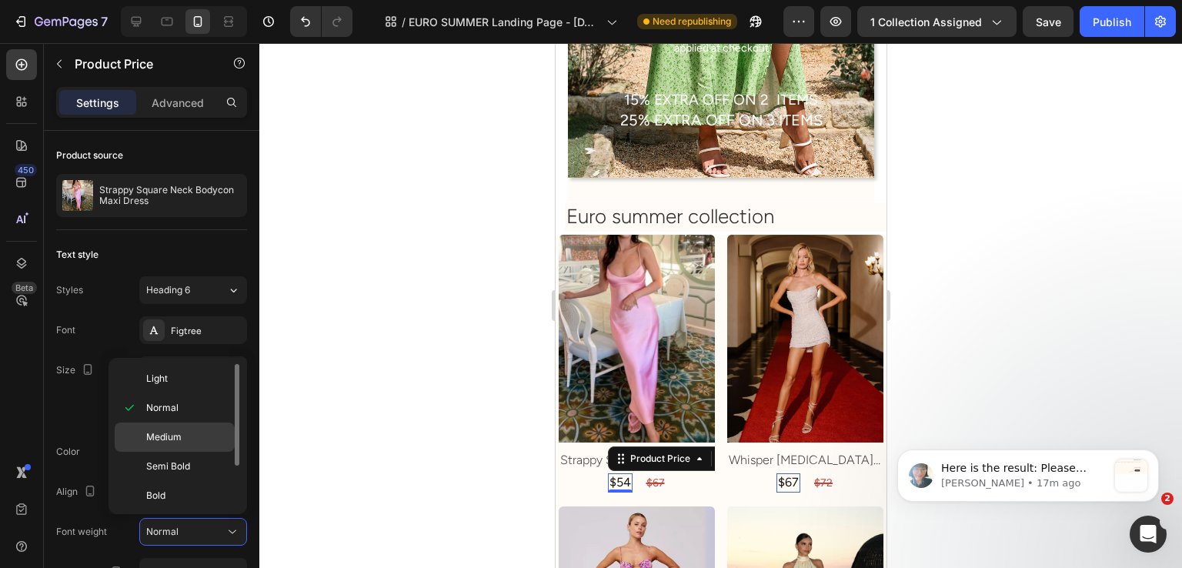
click at [180, 438] on span "Medium" at bounding box center [163, 437] width 35 height 14
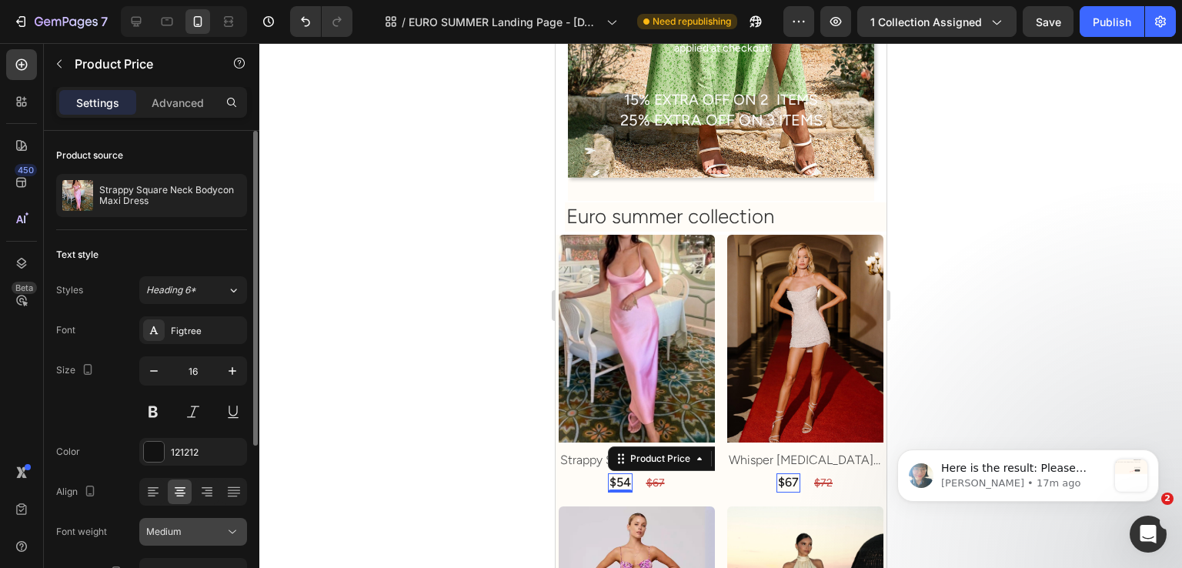
click at [186, 519] on button "Medium" at bounding box center [193, 532] width 108 height 28
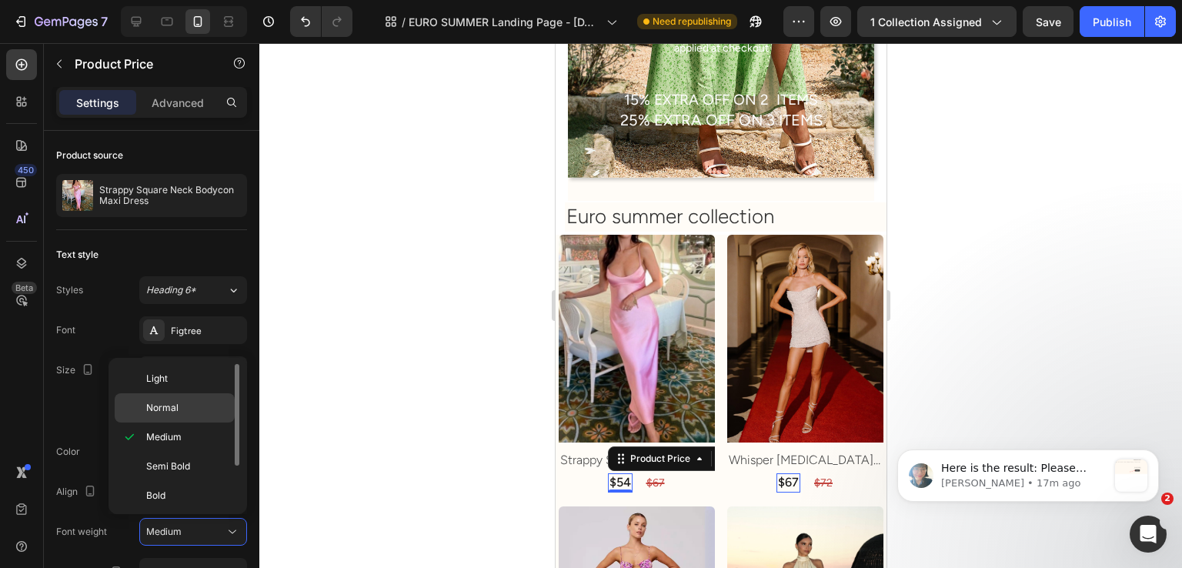
click at [201, 416] on div "Normal" at bounding box center [175, 407] width 120 height 29
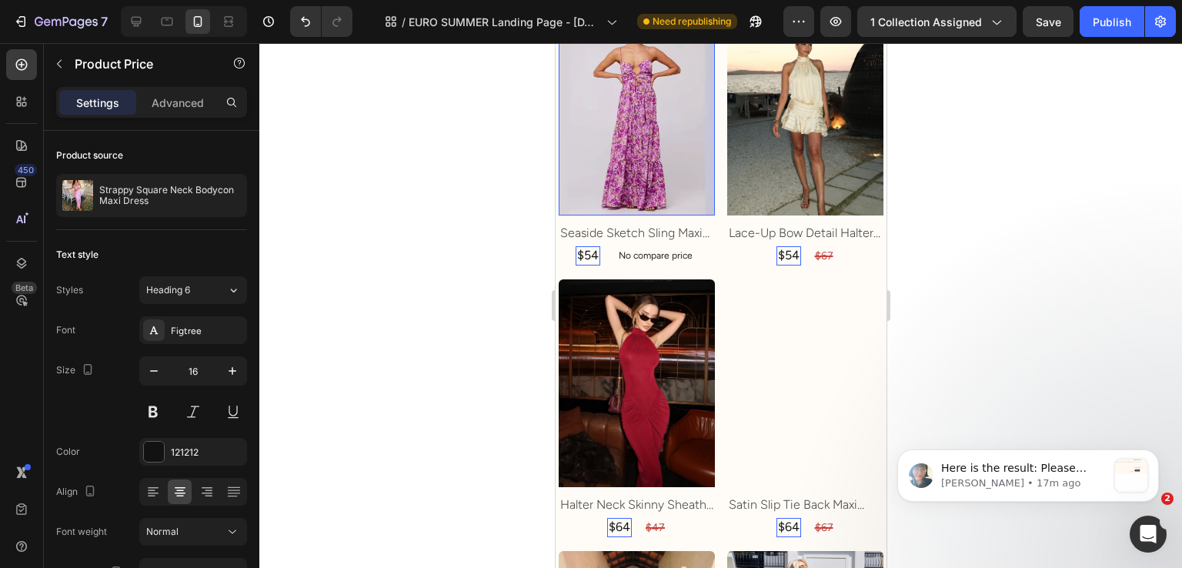
scroll to position [1001, 0]
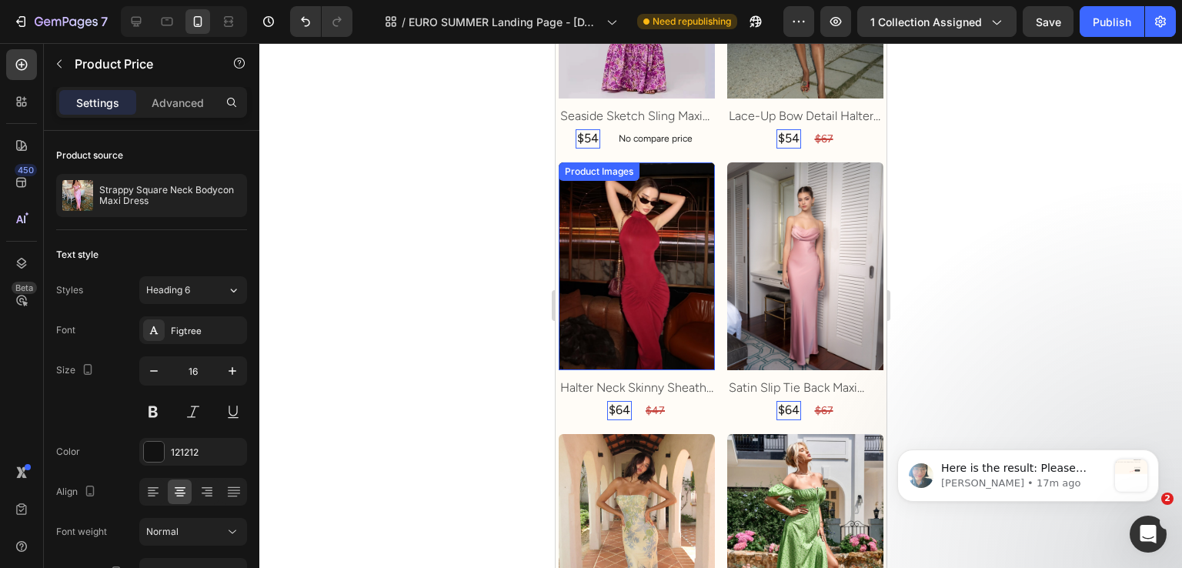
click at [632, 324] on img at bounding box center [636, 266] width 156 height 209
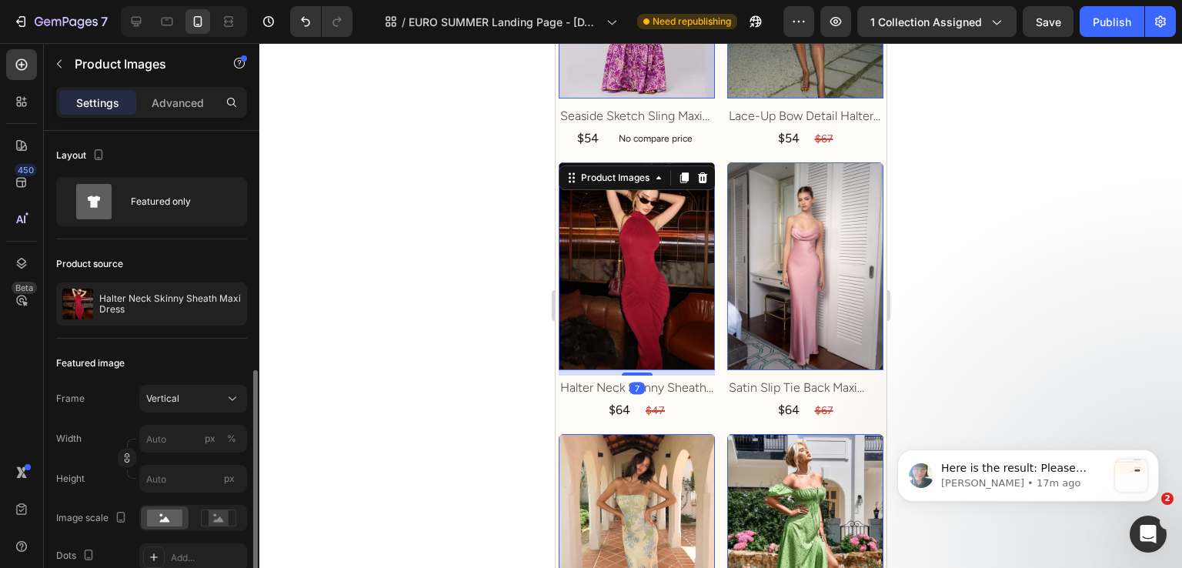
scroll to position [383, 0]
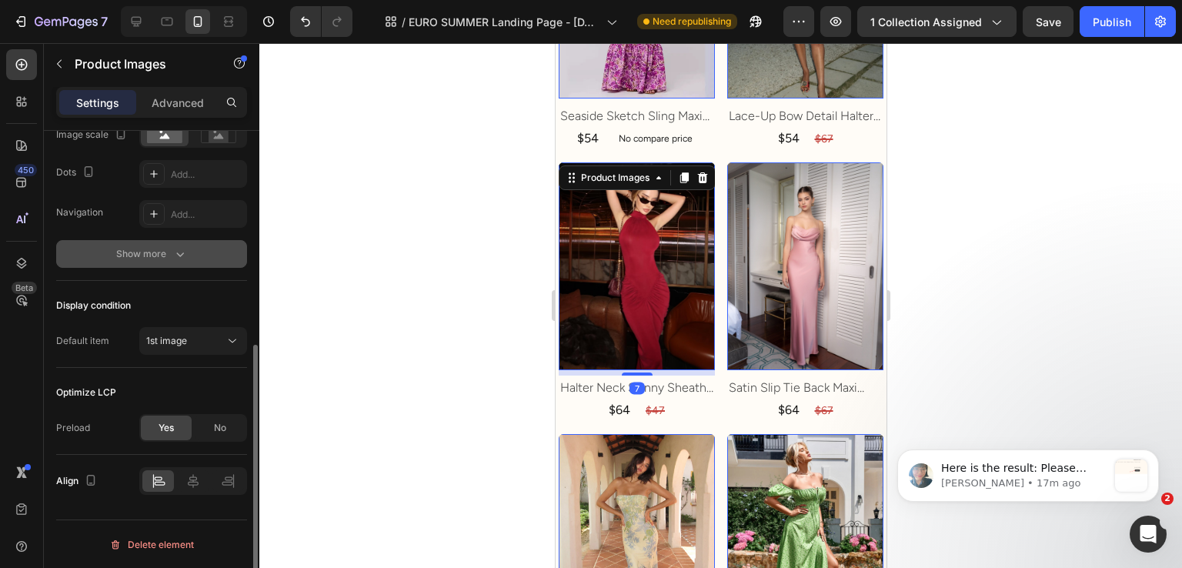
click at [192, 254] on button "Show more" at bounding box center [151, 254] width 191 height 28
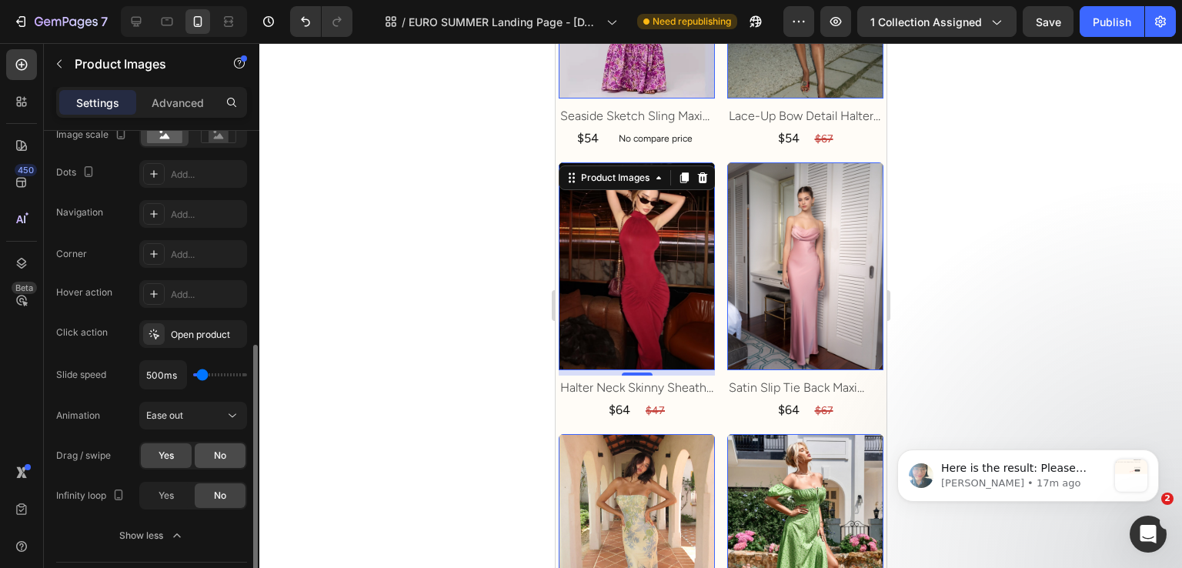
click at [202, 450] on div "No" at bounding box center [220, 455] width 51 height 25
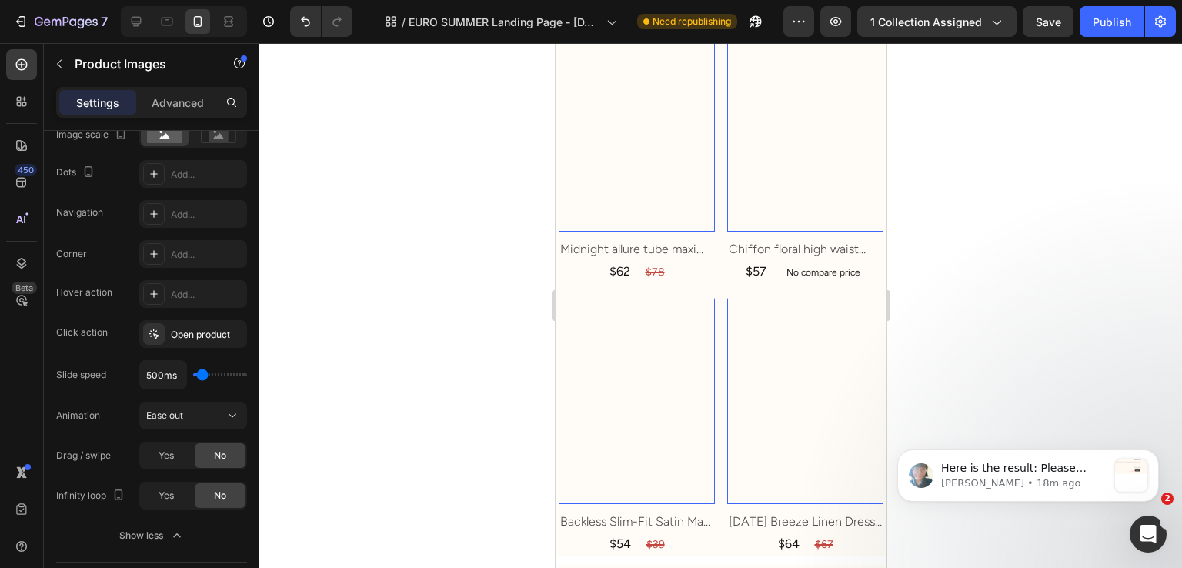
scroll to position [6927, 0]
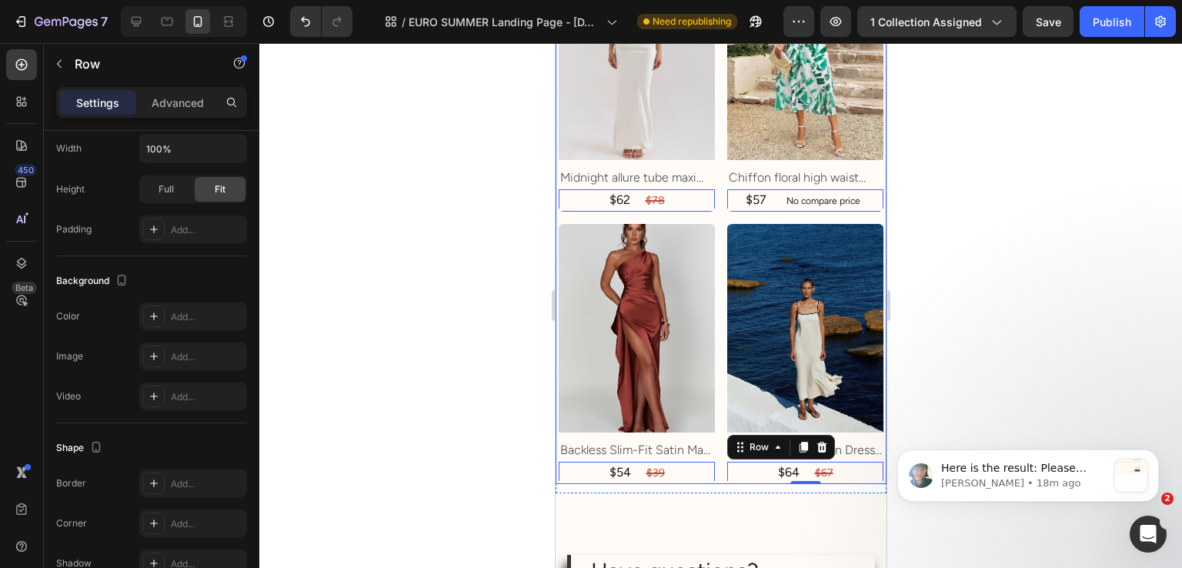
scroll to position [0, 0]
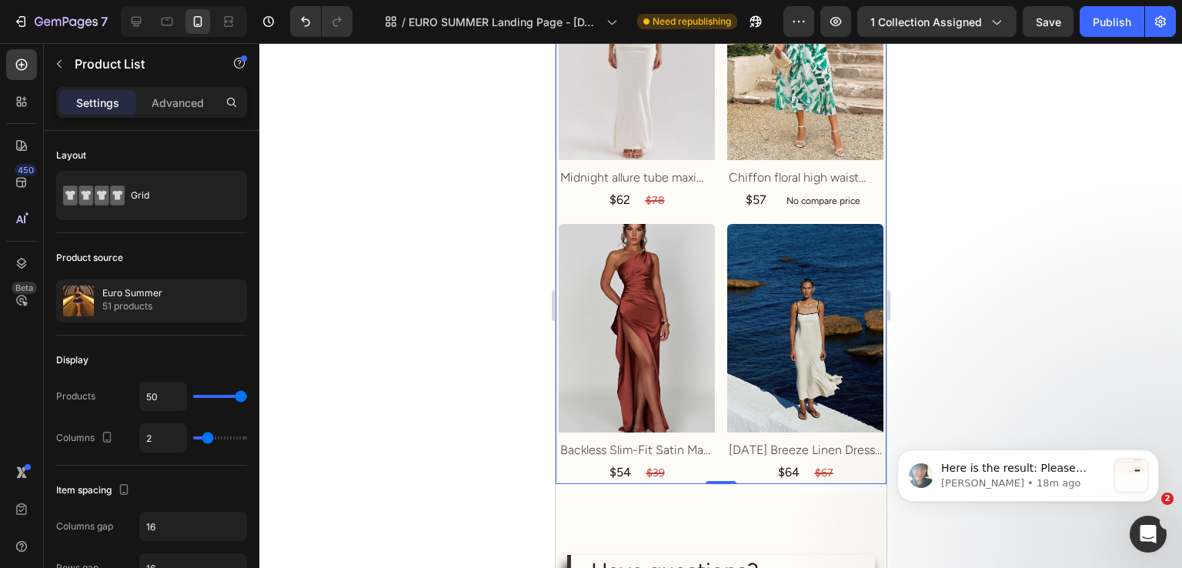
drag, startPoint x: 163, startPoint y: 99, endPoint x: 183, endPoint y: 129, distance: 36.1
click at [165, 99] on p "Advanced" at bounding box center [178, 103] width 52 height 16
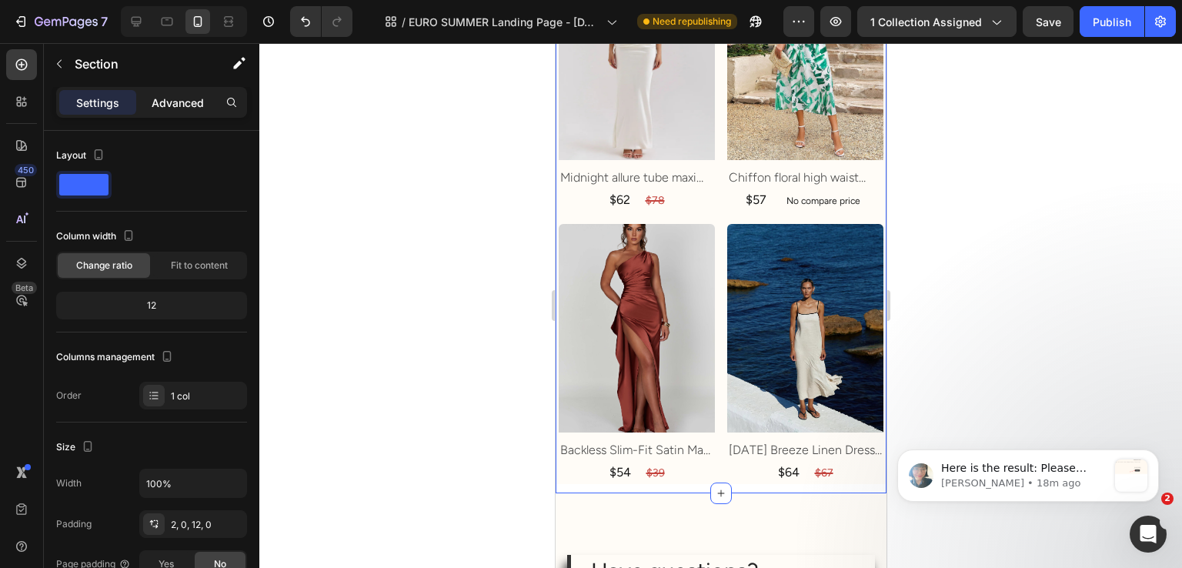
click at [156, 104] on p "Advanced" at bounding box center [178, 103] width 52 height 16
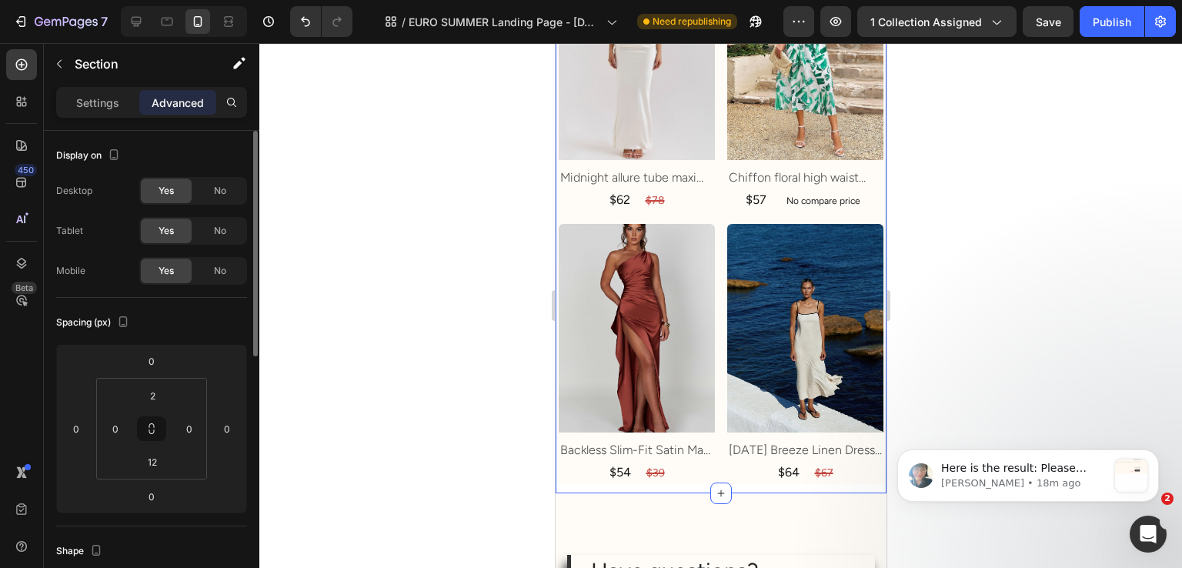
scroll to position [308, 0]
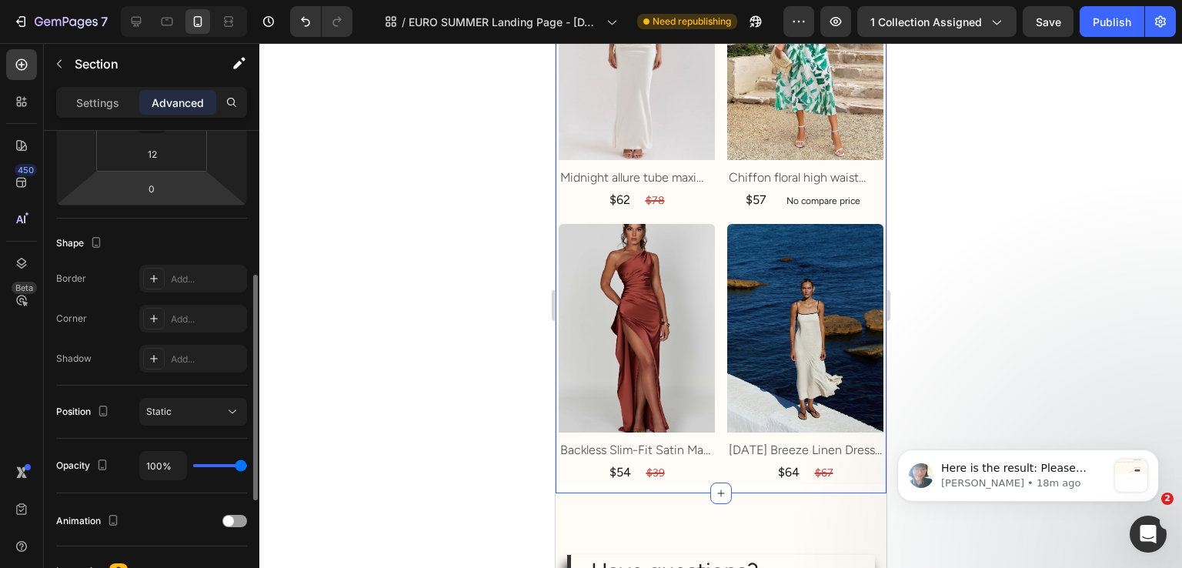
click at [154, 0] on html "7 Version history / EURO SUMMER Landing Page - [DATE] 03:55:53 Need republishin…" at bounding box center [591, 0] width 1182 height 0
click at [156, 165] on div "12" at bounding box center [152, 154] width 38 height 25
click at [158, 159] on input "12" at bounding box center [152, 153] width 31 height 23
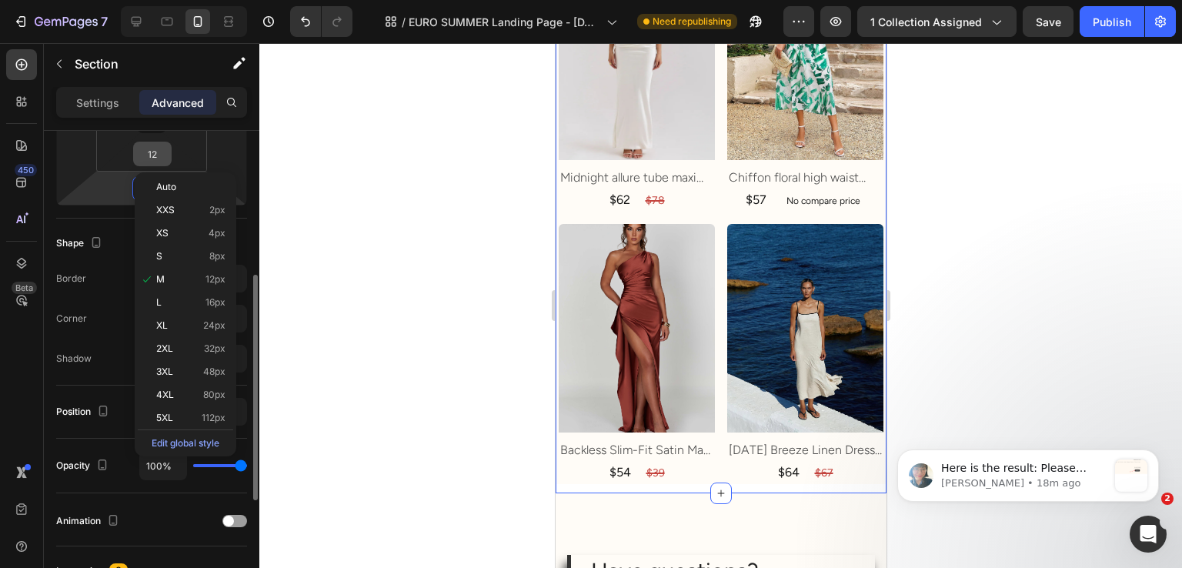
click at [157, 162] on input "12" at bounding box center [152, 153] width 31 height 23
click at [164, 151] on input "12" at bounding box center [152, 153] width 31 height 23
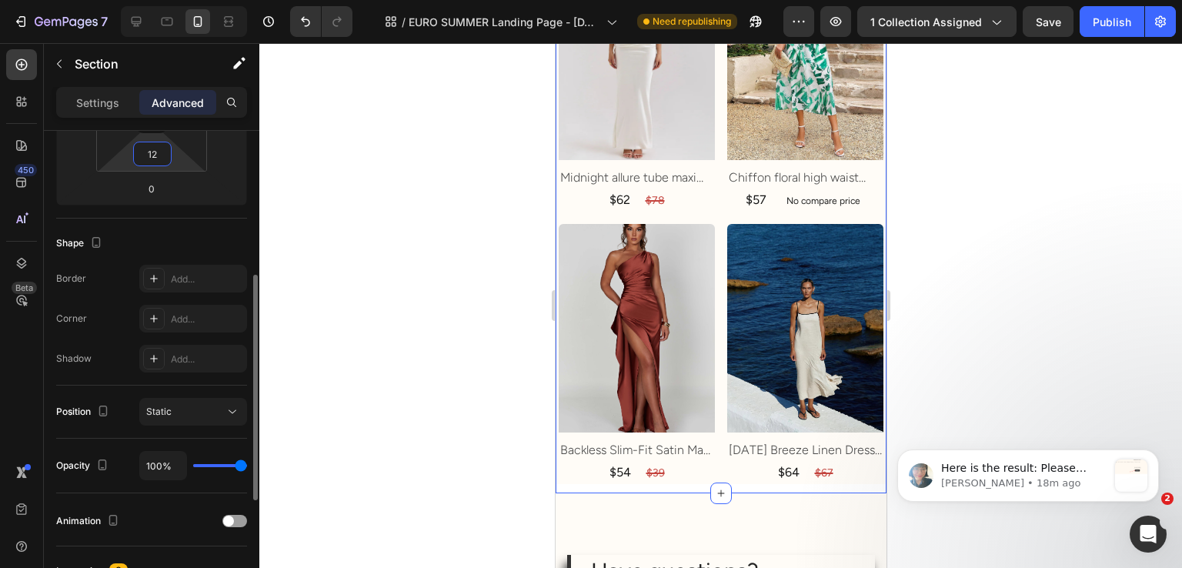
click at [164, 151] on input "12" at bounding box center [152, 153] width 31 height 23
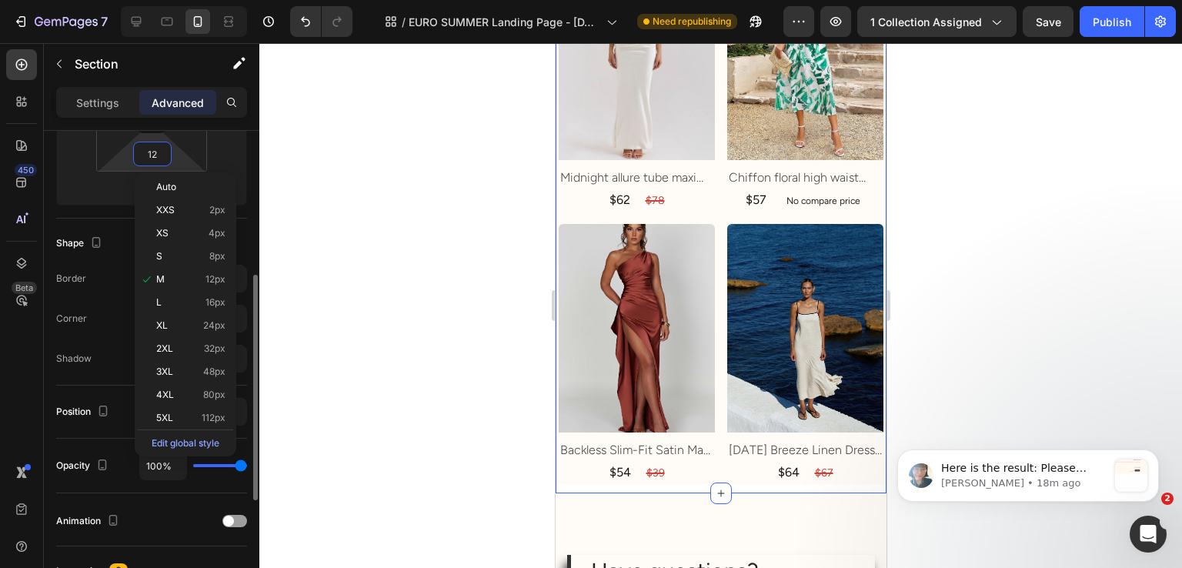
click at [159, 154] on input "12" at bounding box center [152, 153] width 31 height 23
click at [157, 161] on input "12" at bounding box center [152, 153] width 31 height 23
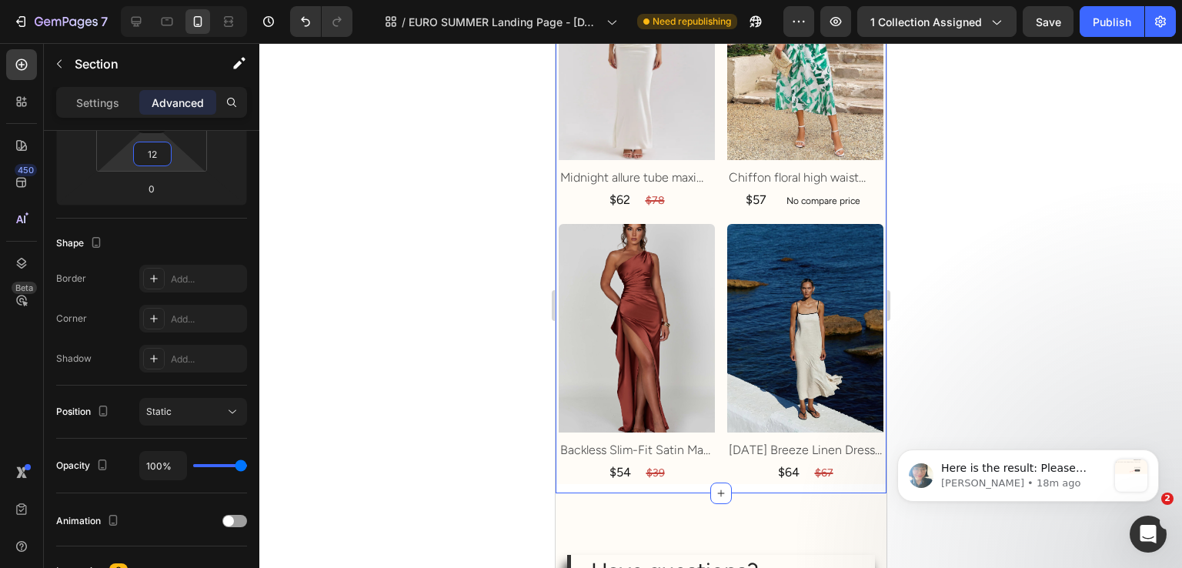
click at [268, 164] on div at bounding box center [720, 305] width 923 height 525
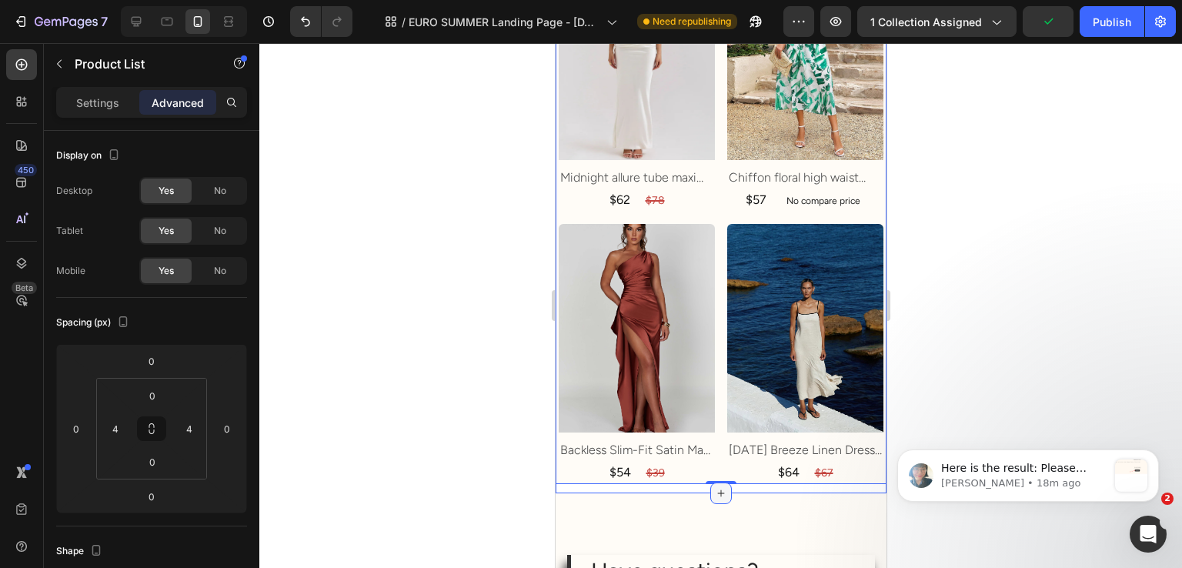
click at [714, 487] on icon at bounding box center [720, 493] width 12 height 12
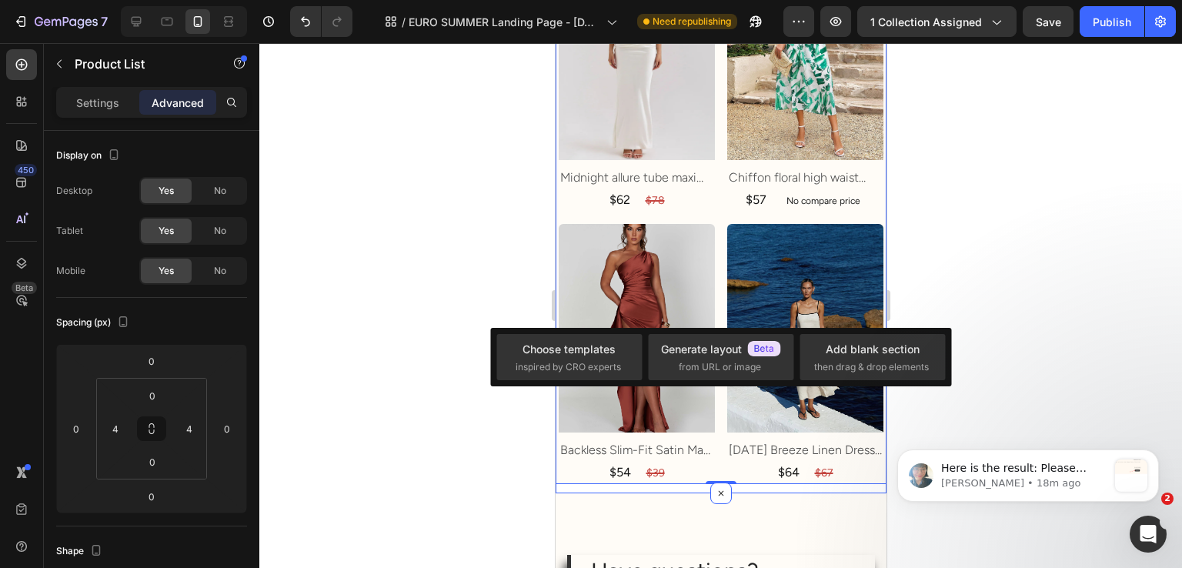
click at [148, 456] on input "12" at bounding box center [152, 461] width 31 height 23
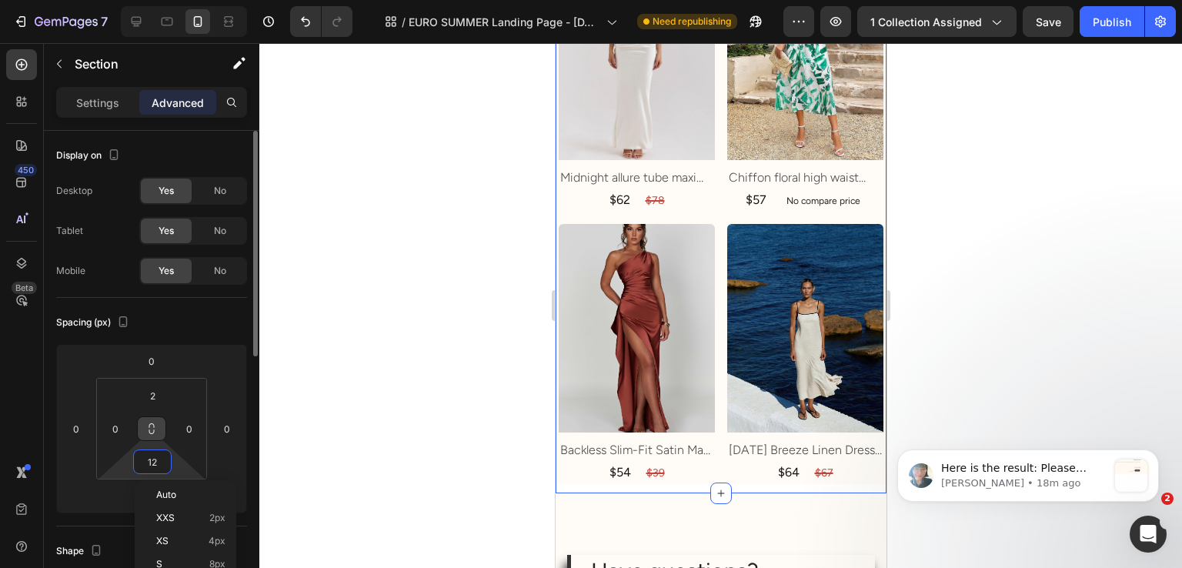
type input "0"
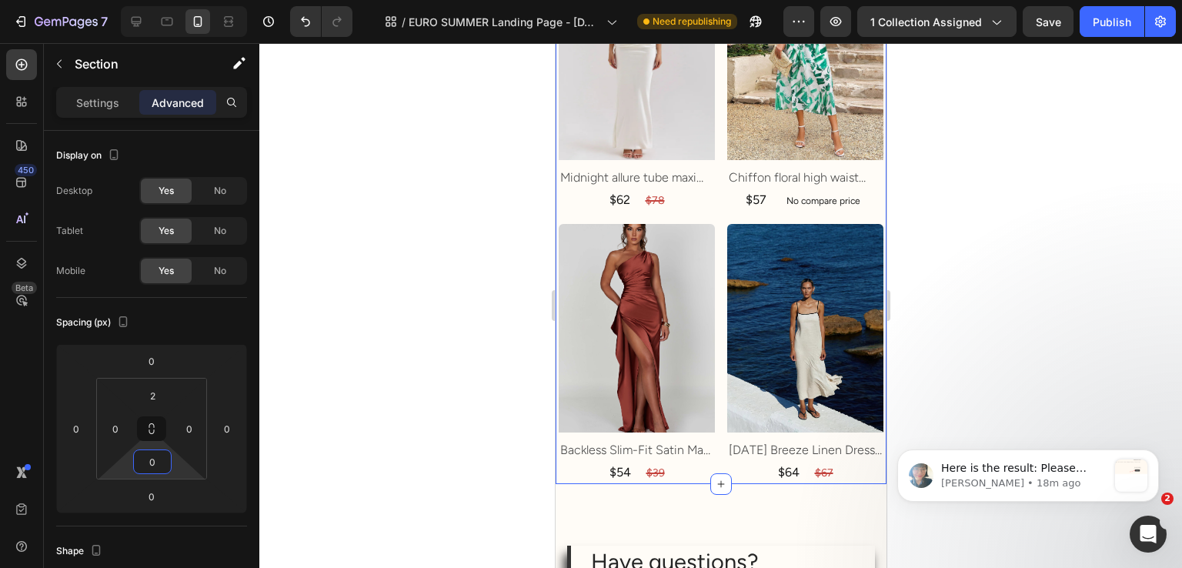
click at [440, 339] on div at bounding box center [720, 305] width 923 height 525
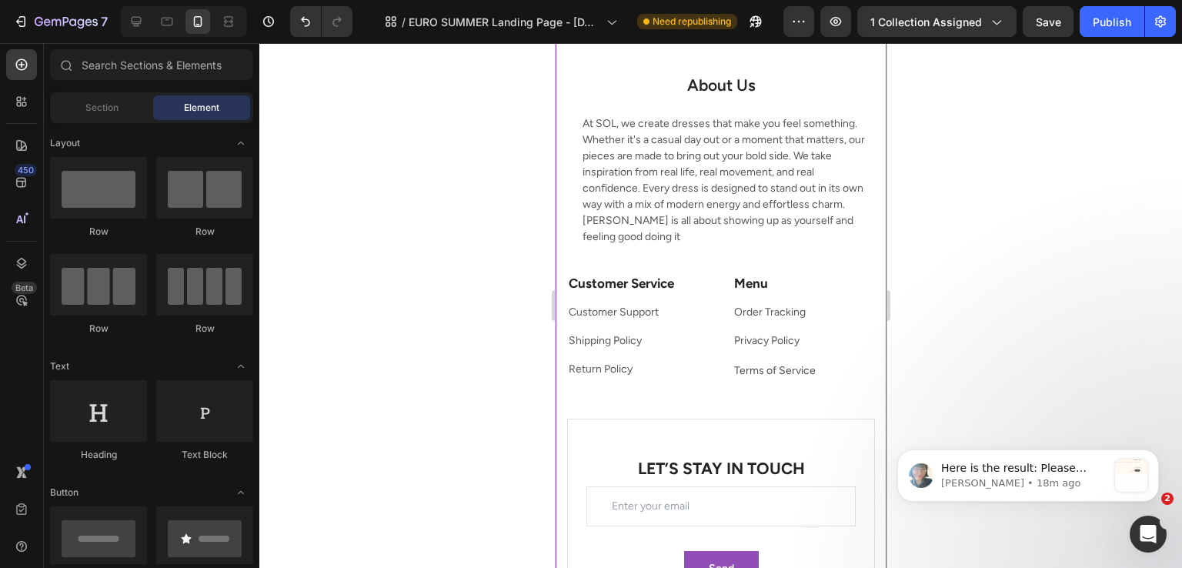
scroll to position [7620, 0]
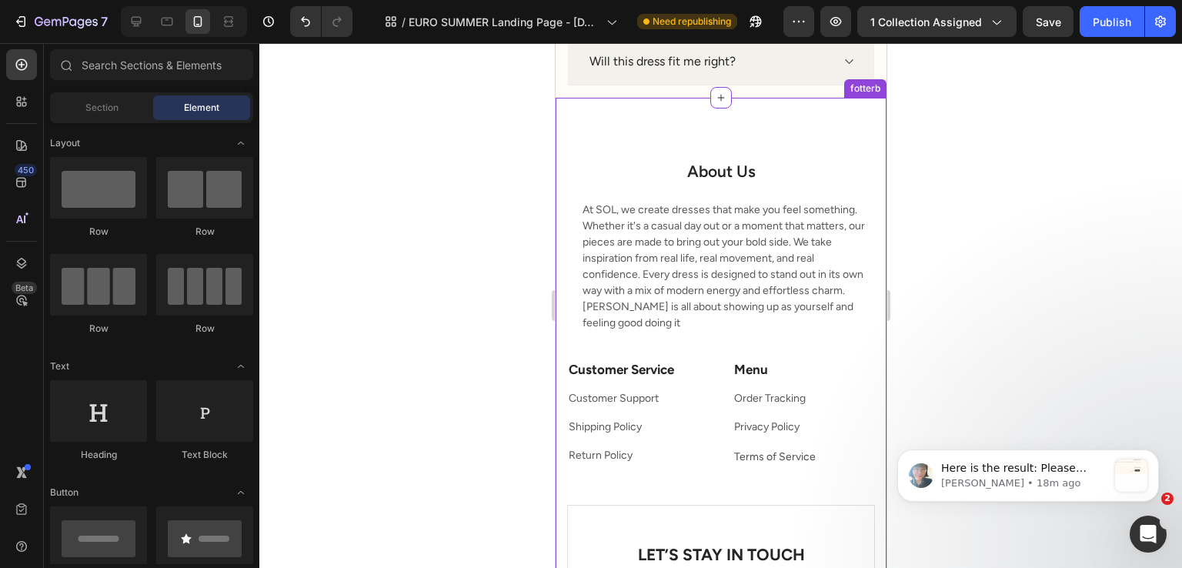
click at [590, 155] on div "About Us Heading Text block At SOL, we create dresses that make you feel someth…" at bounding box center [720, 466] width 331 height 736
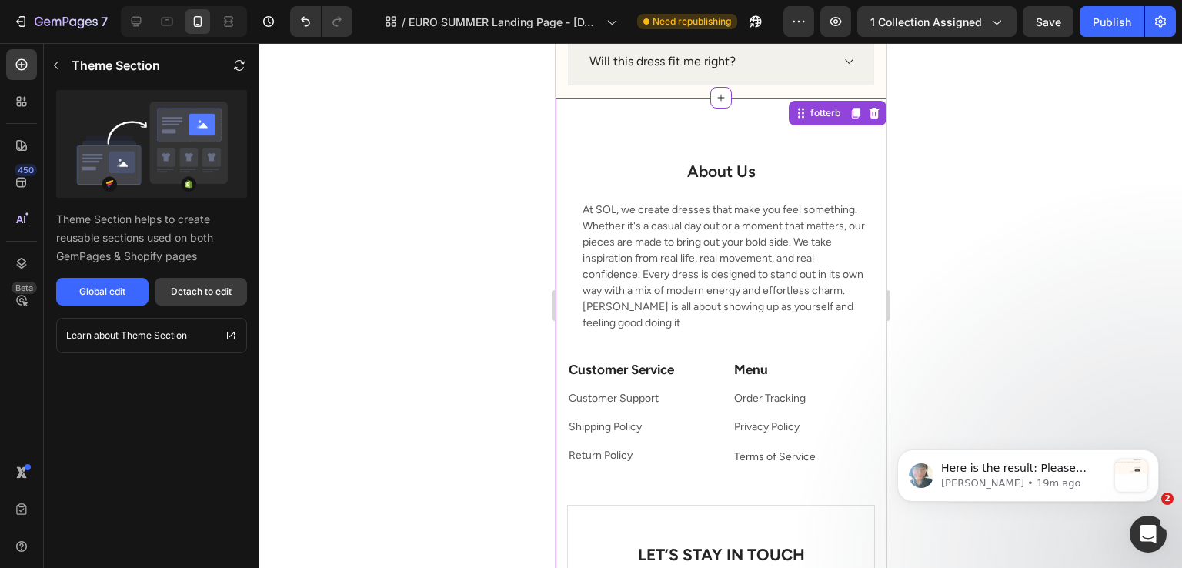
click at [194, 286] on div "Detach to edit" at bounding box center [201, 292] width 61 height 14
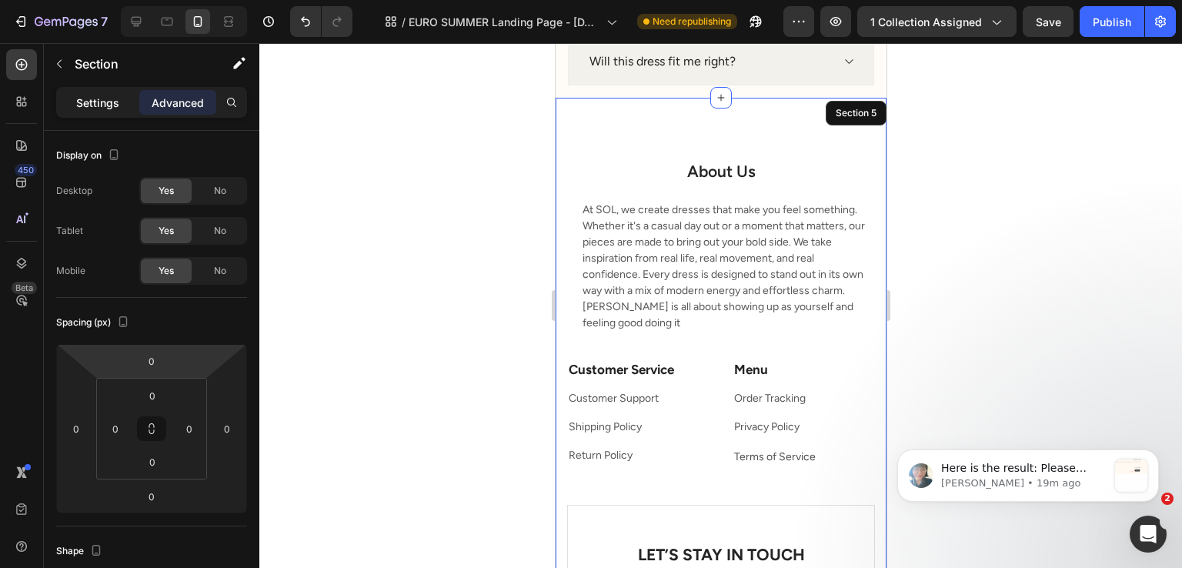
click at [102, 107] on p "Settings" at bounding box center [97, 103] width 43 height 16
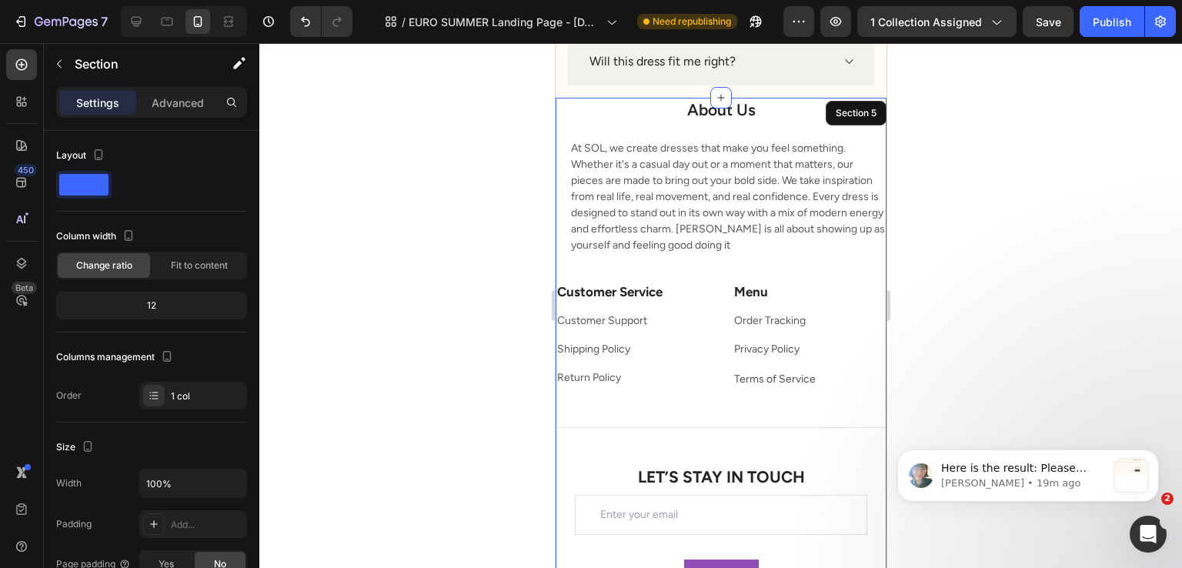
scroll to position [308, 0]
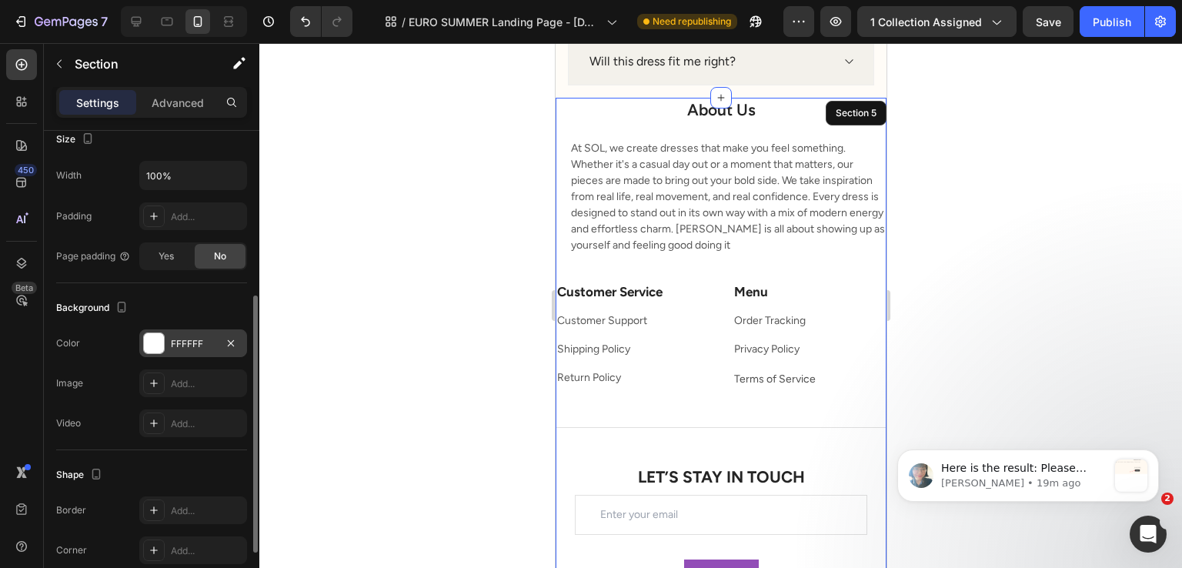
click at [191, 337] on div "FFFFFF" at bounding box center [193, 344] width 45 height 14
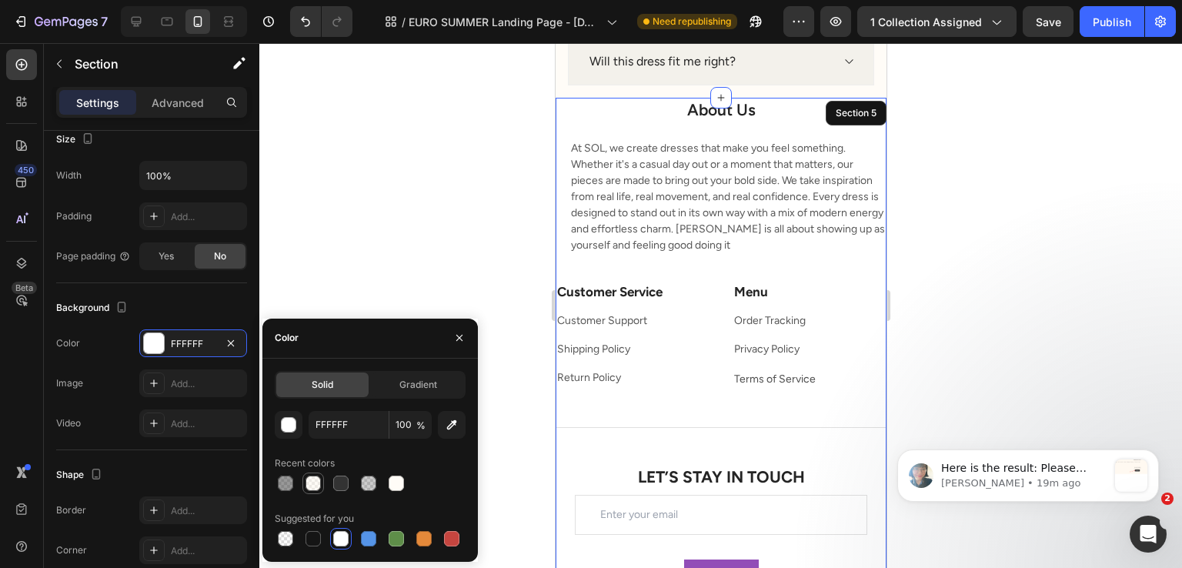
click at [316, 481] on div at bounding box center [313, 483] width 15 height 15
type input "FFF9F0"
type input "50"
click at [123, 440] on div "Background The changes might be hidden by the video. Color FFF9F0 Image Add... …" at bounding box center [151, 366] width 191 height 167
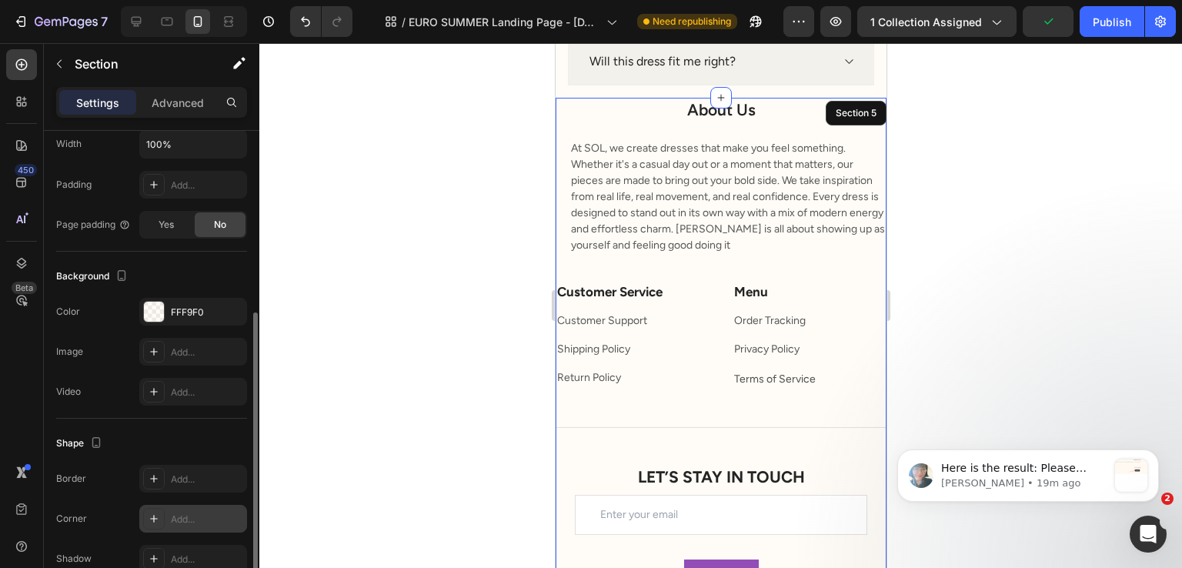
scroll to position [185, 0]
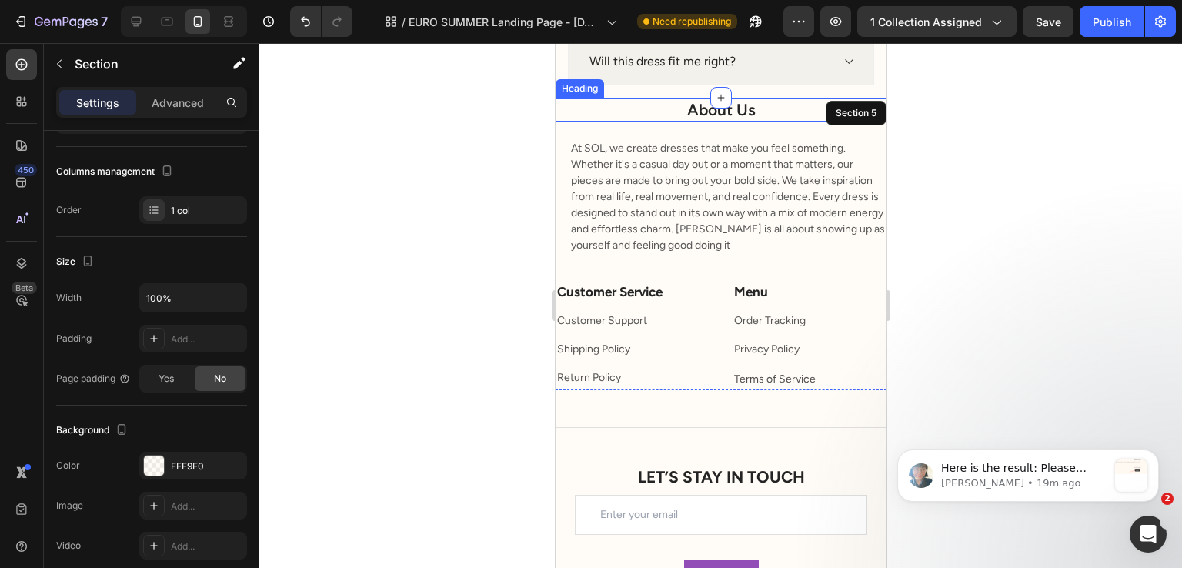
click at [685, 112] on h2 "About Us" at bounding box center [720, 110] width 331 height 24
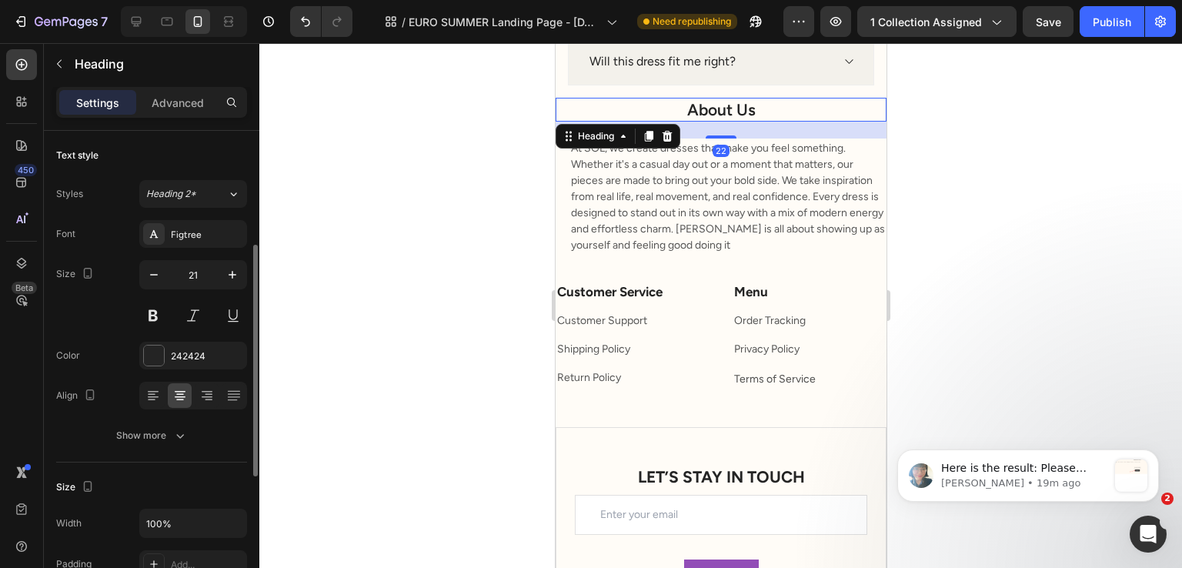
scroll to position [77, 0]
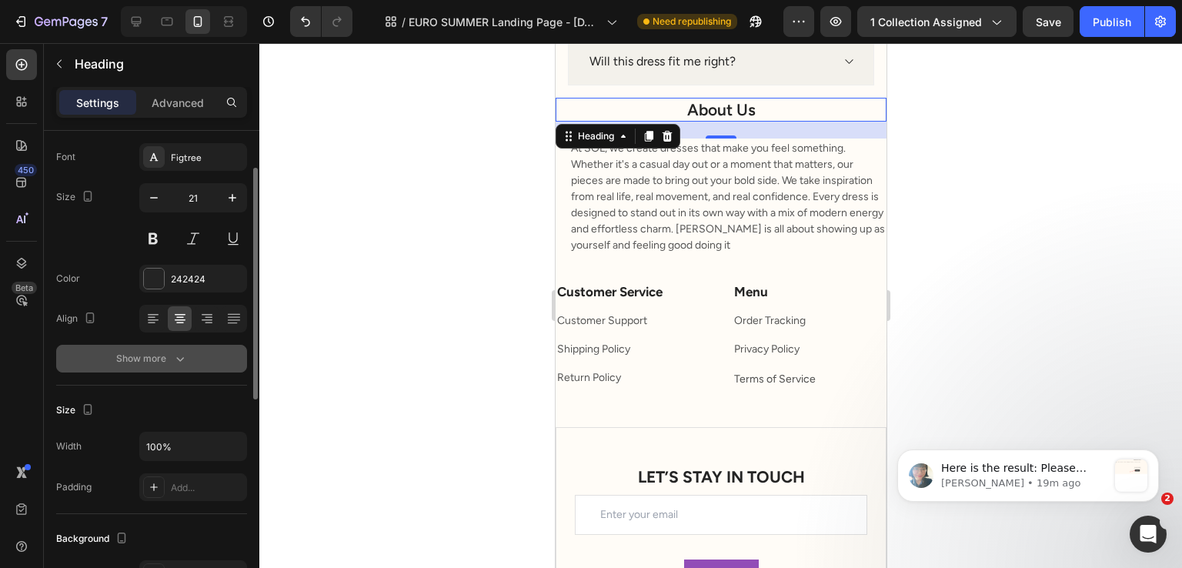
click at [157, 358] on div "Show more" at bounding box center [152, 358] width 72 height 15
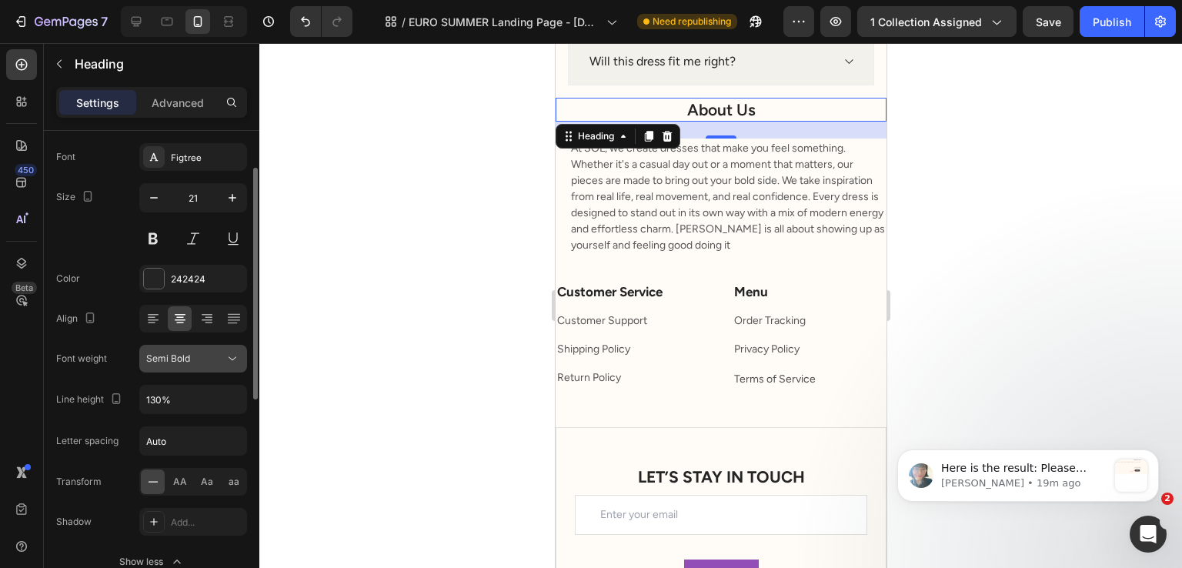
click at [182, 355] on span "Semi Bold" at bounding box center [168, 359] width 44 height 12
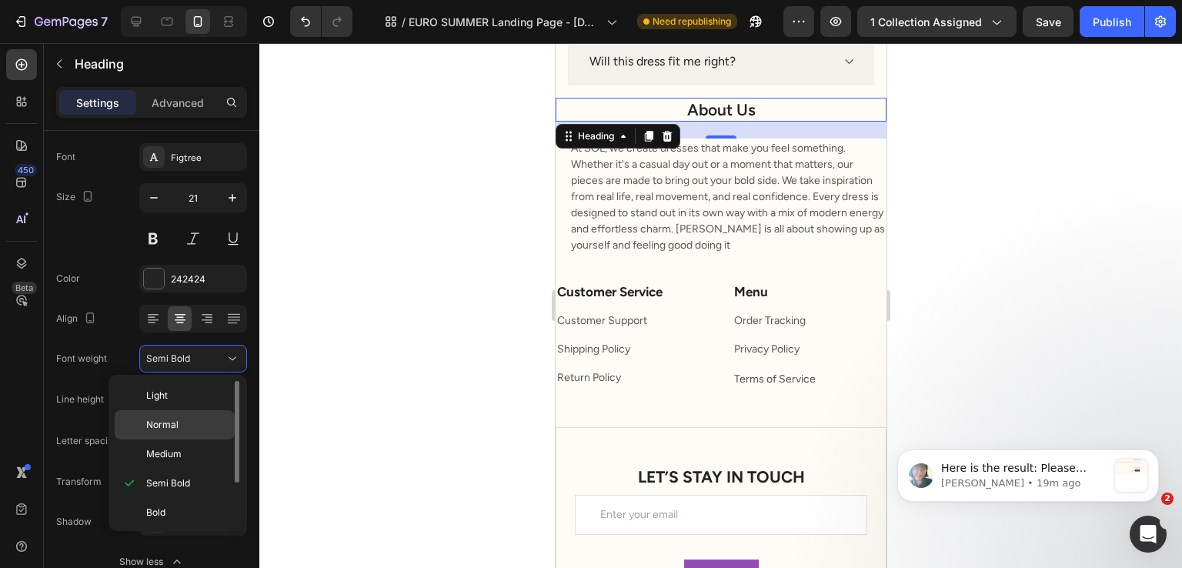
click at [173, 440] on div "Normal" at bounding box center [175, 454] width 120 height 29
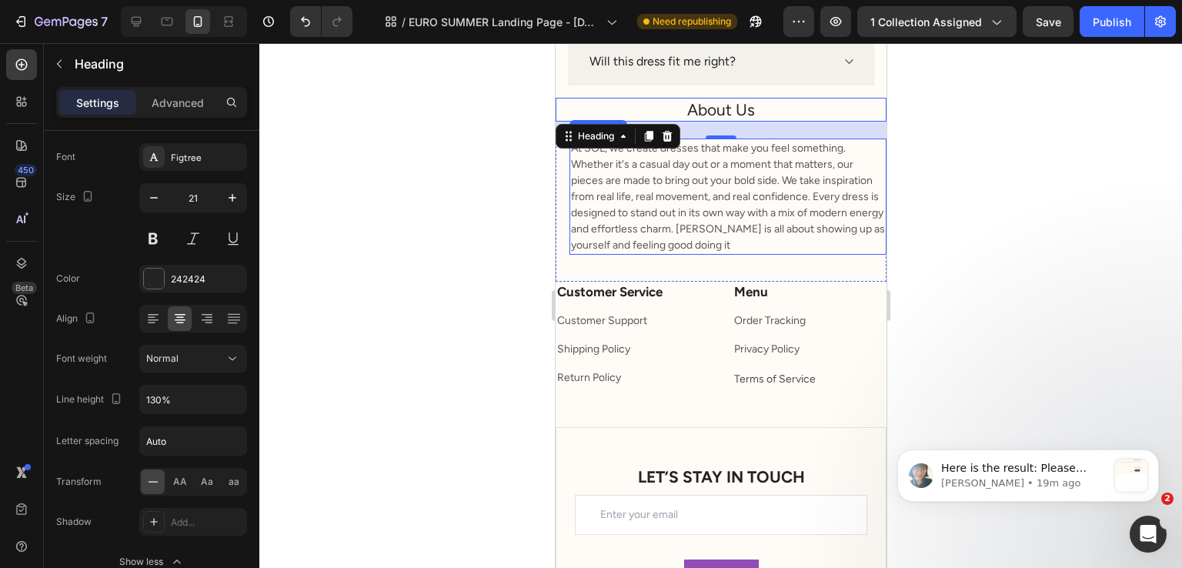
click at [623, 213] on p "At SOL, we create dresses that make you feel something. Whether it's a casual d…" at bounding box center [727, 196] width 314 height 113
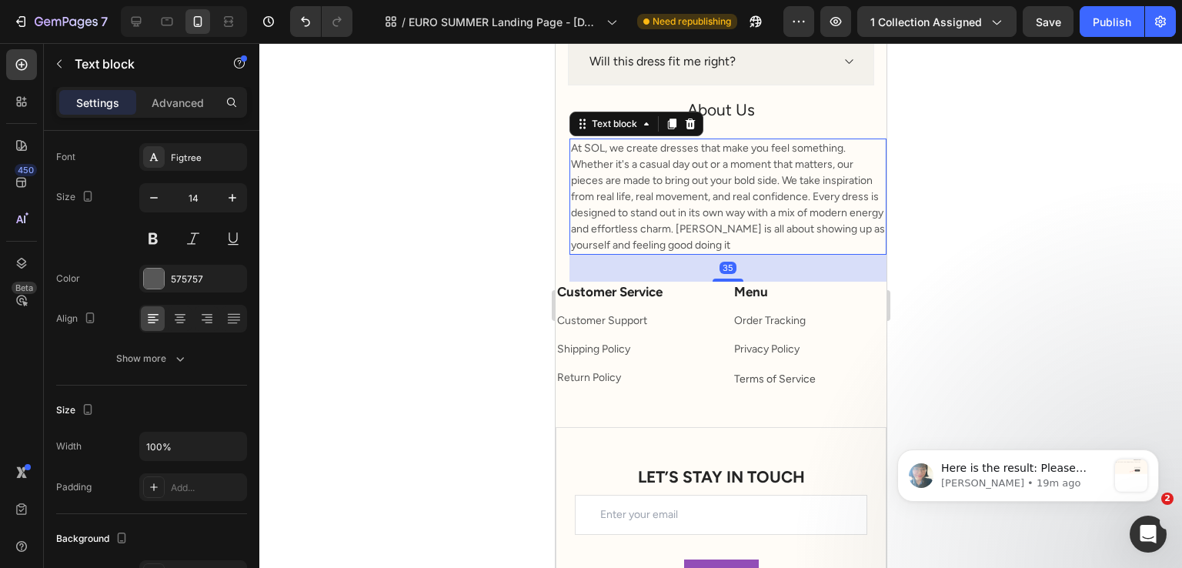
scroll to position [0, 0]
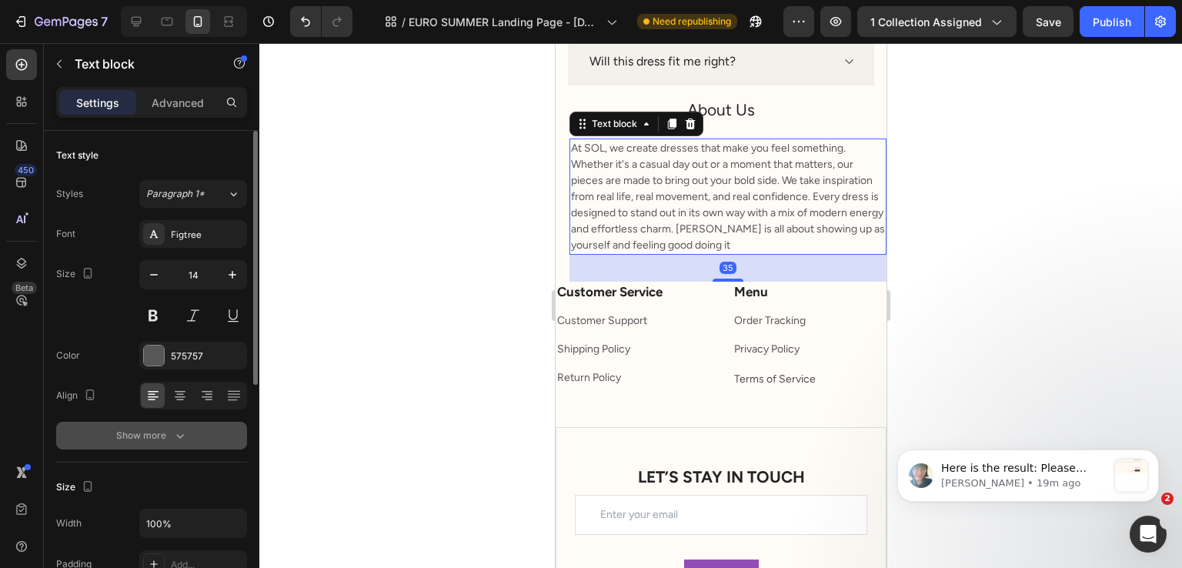
click at [194, 429] on button "Show more" at bounding box center [151, 436] width 191 height 28
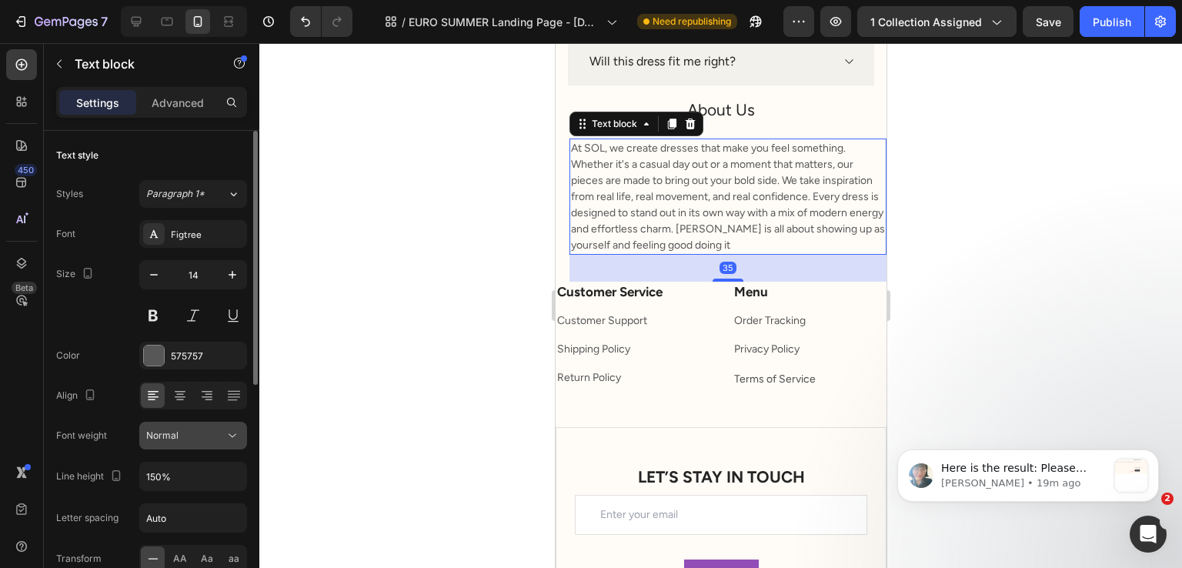
click at [195, 436] on div "Normal" at bounding box center [185, 436] width 79 height 14
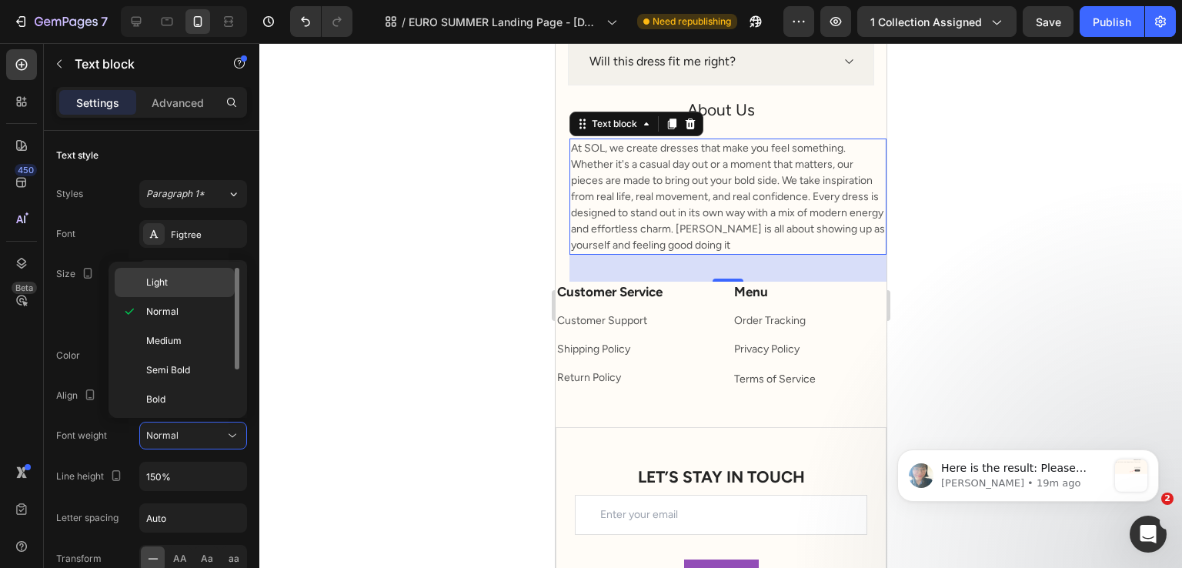
click at [185, 277] on p "Light" at bounding box center [187, 283] width 82 height 14
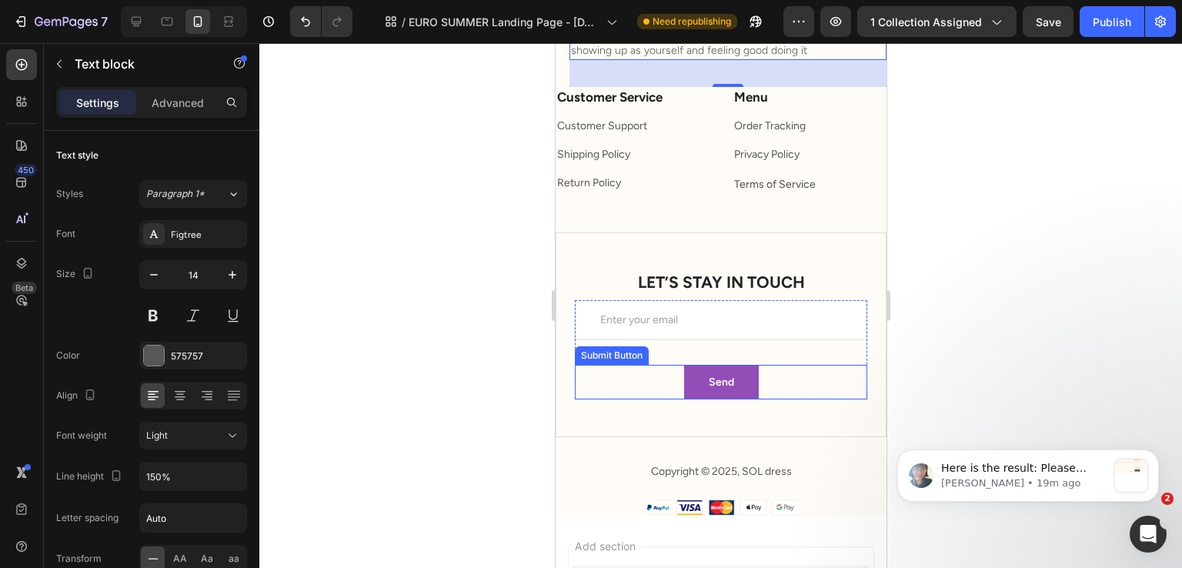
scroll to position [7928, 0]
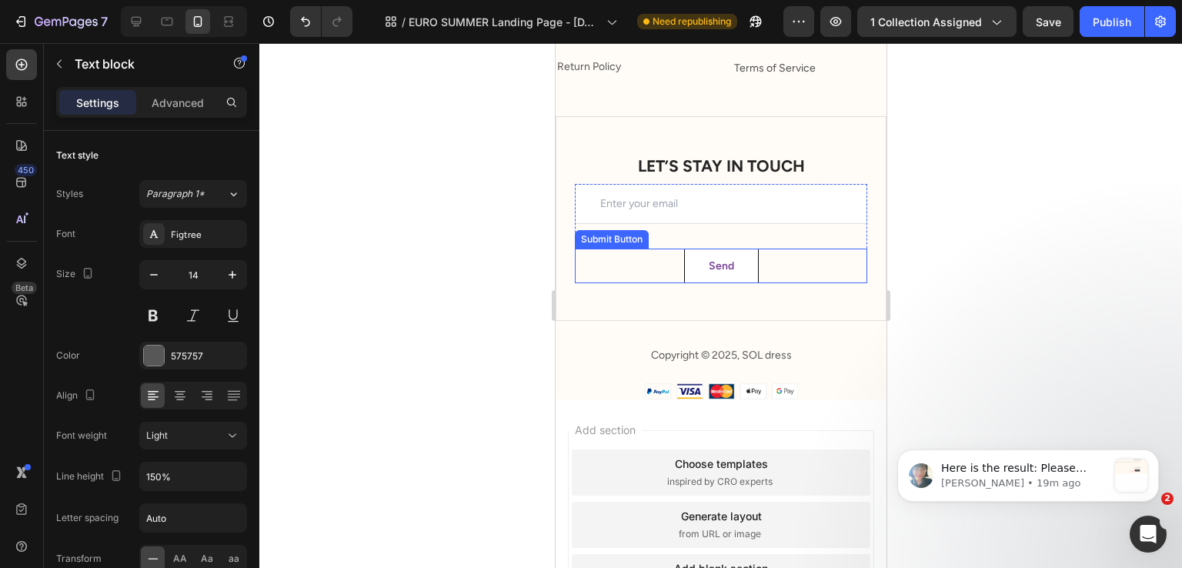
click at [699, 259] on button "Send" at bounding box center [720, 266] width 75 height 35
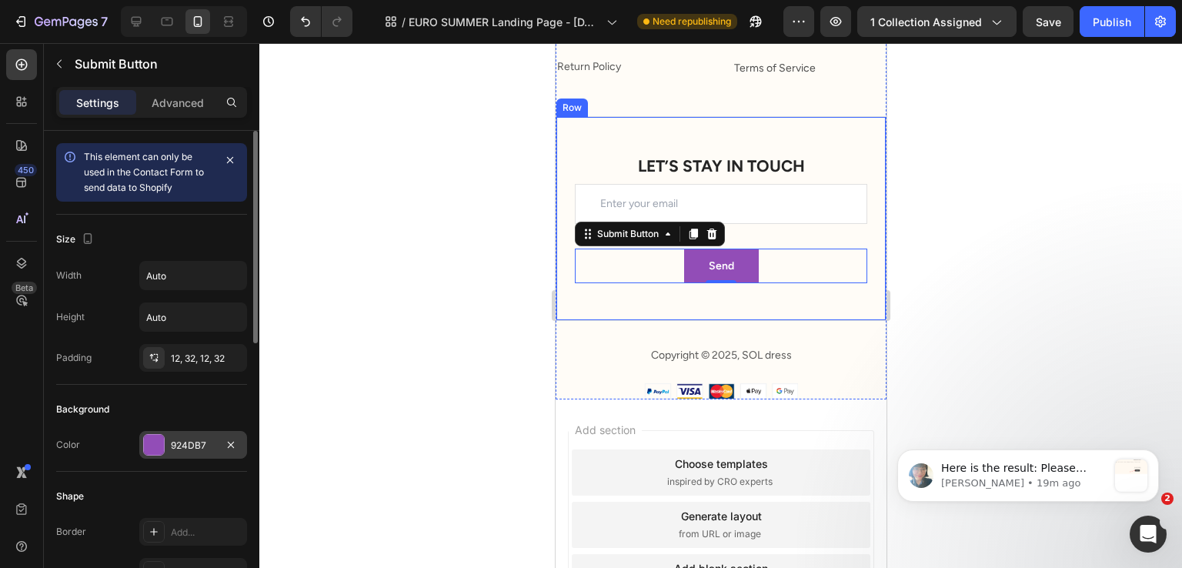
click at [172, 439] on div "924DB7" at bounding box center [193, 446] width 45 height 14
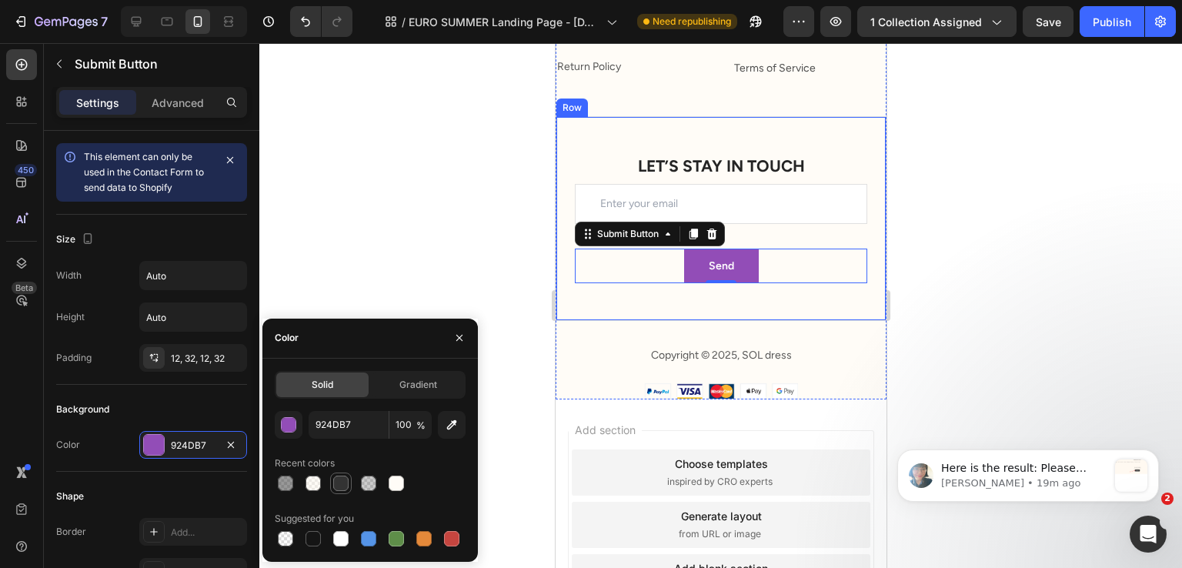
click at [341, 484] on div at bounding box center [340, 483] width 15 height 15
type input "333333"
click at [122, 391] on div "Background Color 333333" at bounding box center [151, 428] width 191 height 87
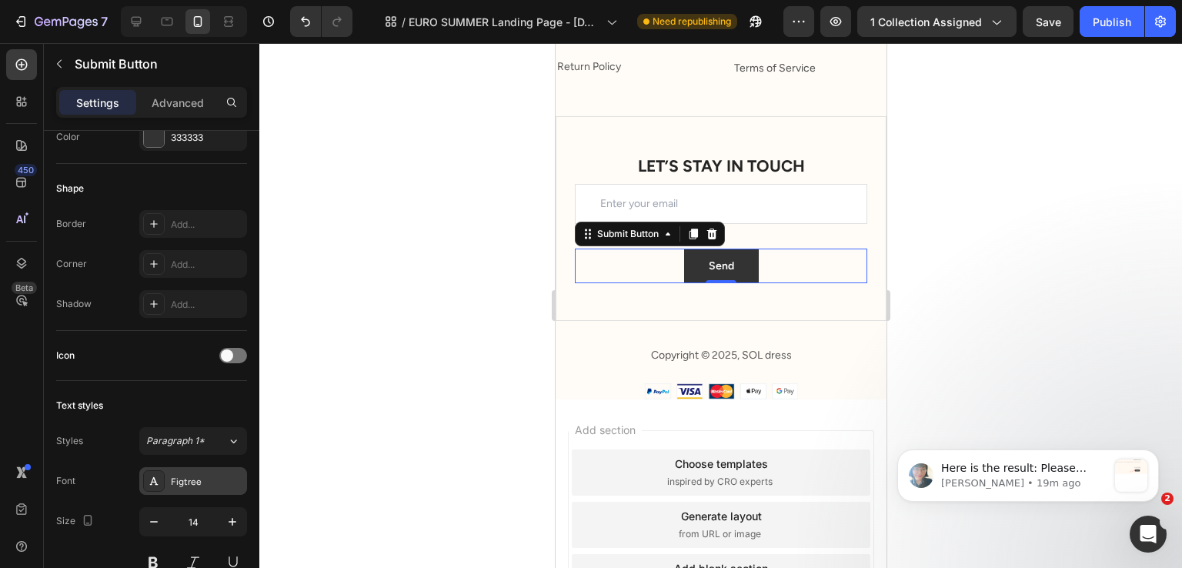
scroll to position [539, 0]
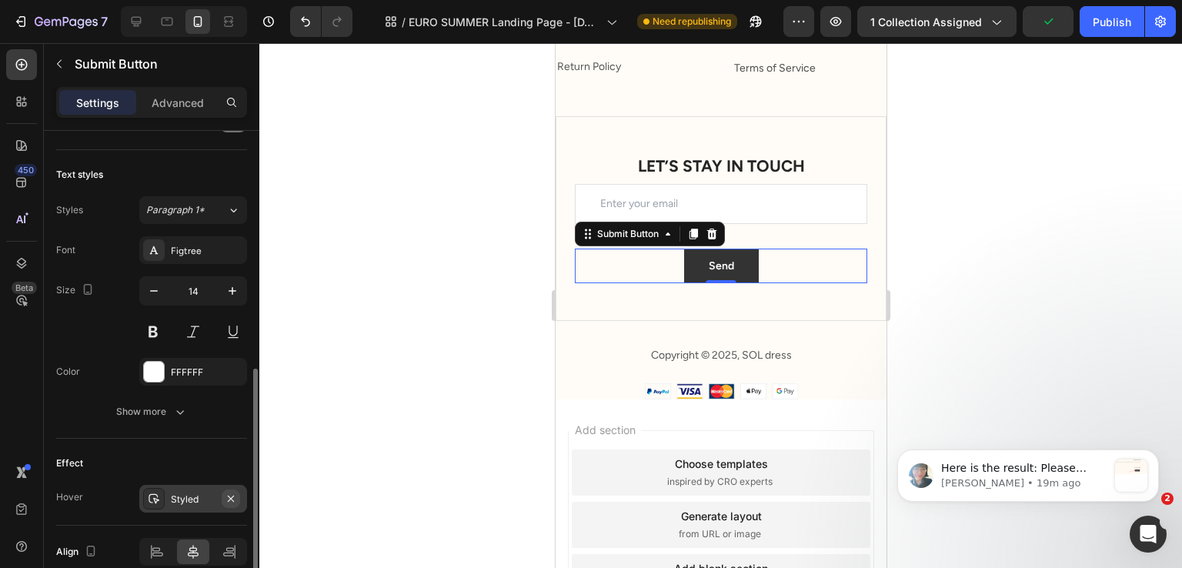
click at [229, 493] on icon "button" at bounding box center [231, 499] width 12 height 12
click at [179, 359] on div "FFFFFF" at bounding box center [193, 372] width 108 height 28
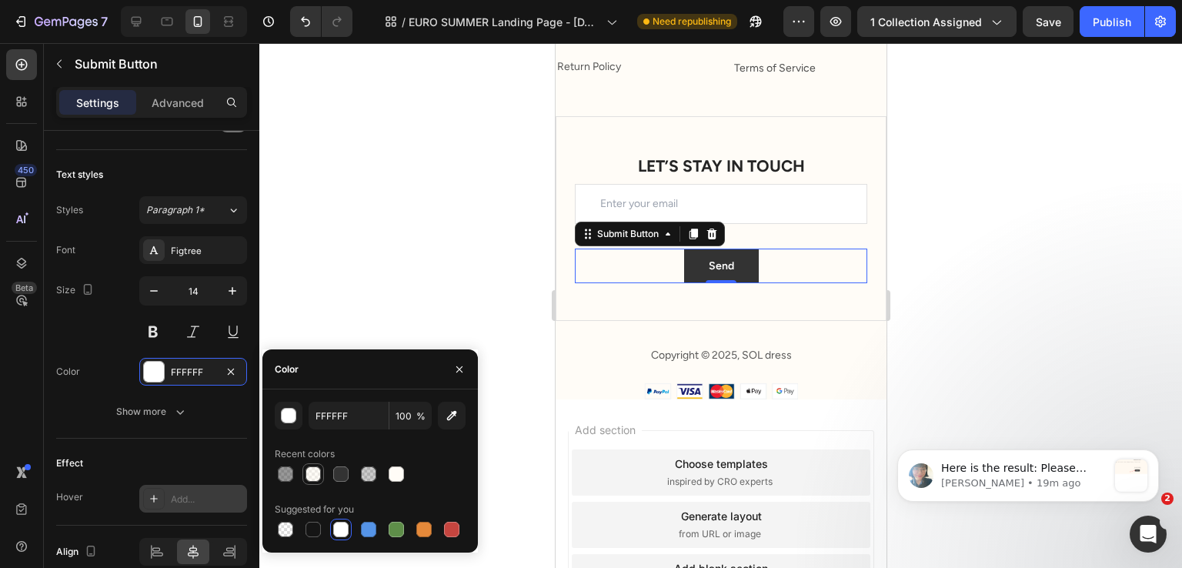
click at [310, 465] on div at bounding box center [313, 474] width 18 height 18
type input "FFF9F0"
type input "50"
click at [312, 472] on div at bounding box center [313, 473] width 15 height 15
click at [389, 473] on div at bounding box center [396, 473] width 15 height 15
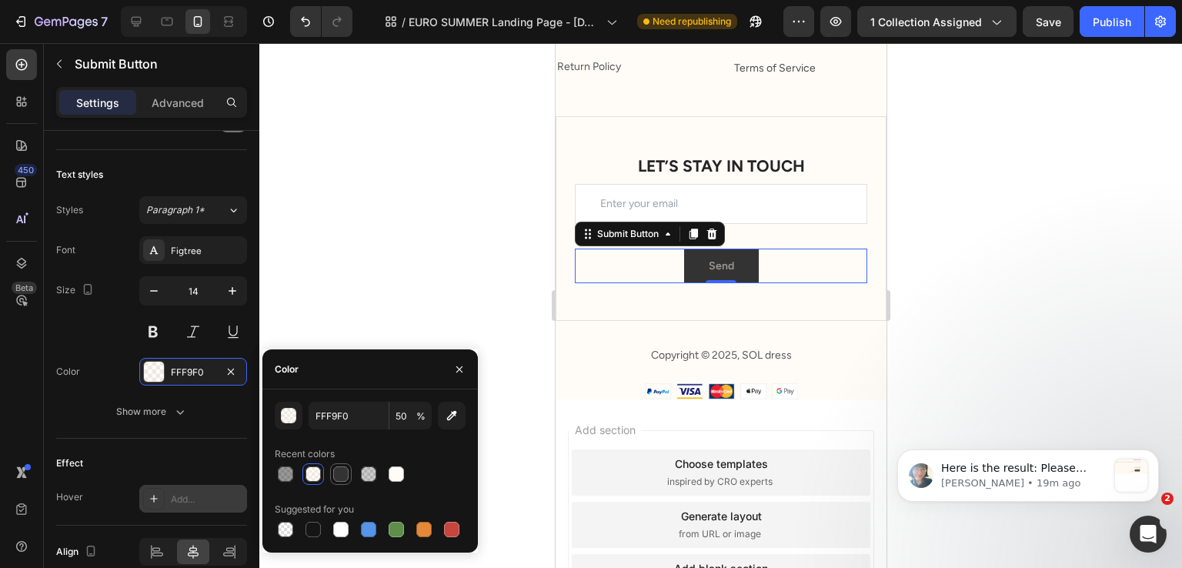
type input "FFFCF7"
type input "100"
click at [142, 446] on div "Effect Hover Add..." at bounding box center [151, 482] width 191 height 87
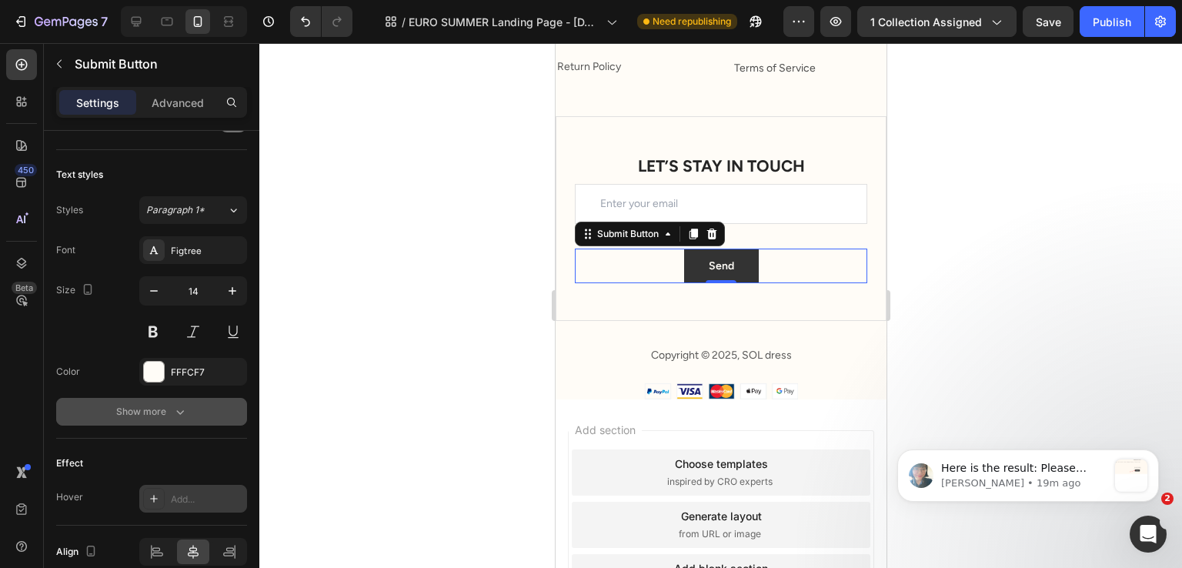
click at [161, 404] on div "Show more" at bounding box center [152, 411] width 72 height 15
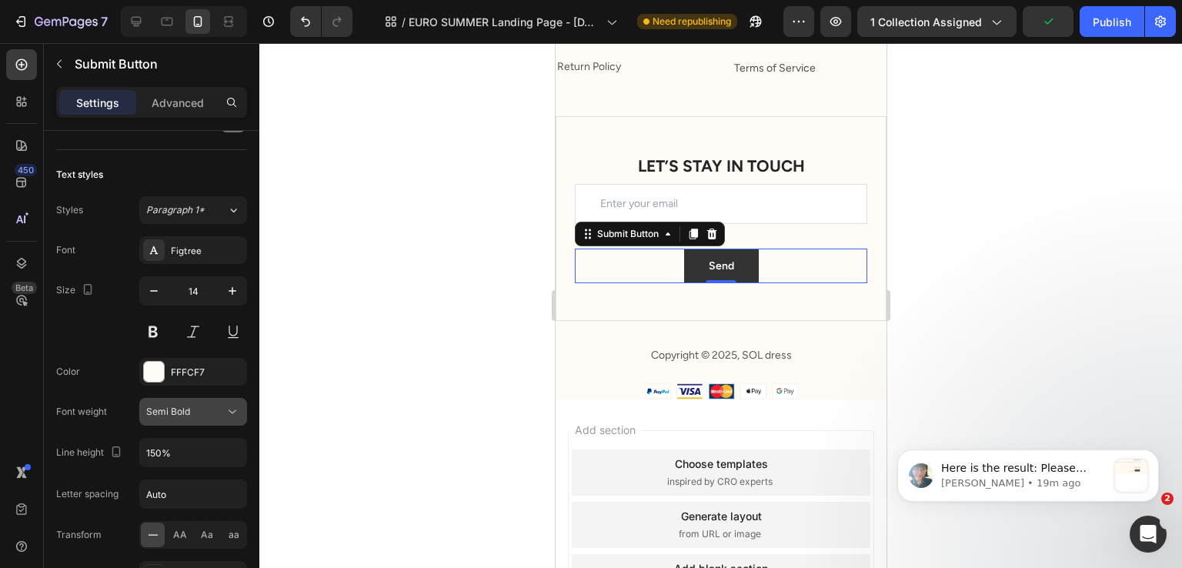
click at [192, 413] on div "Semi Bold" at bounding box center [185, 412] width 79 height 14
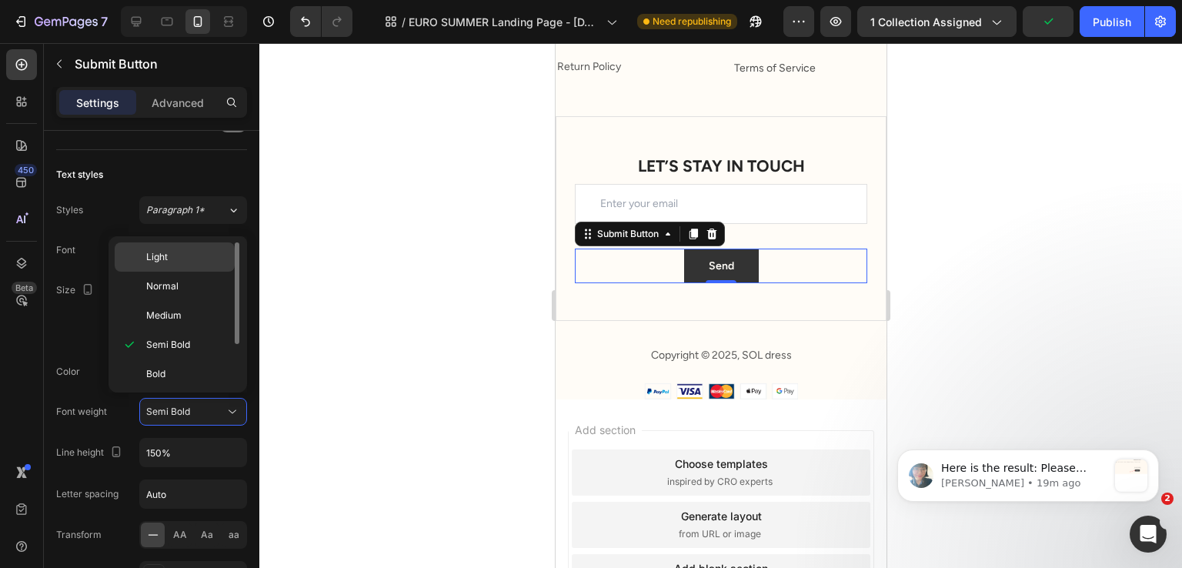
click at [194, 272] on div "Light" at bounding box center [175, 286] width 120 height 29
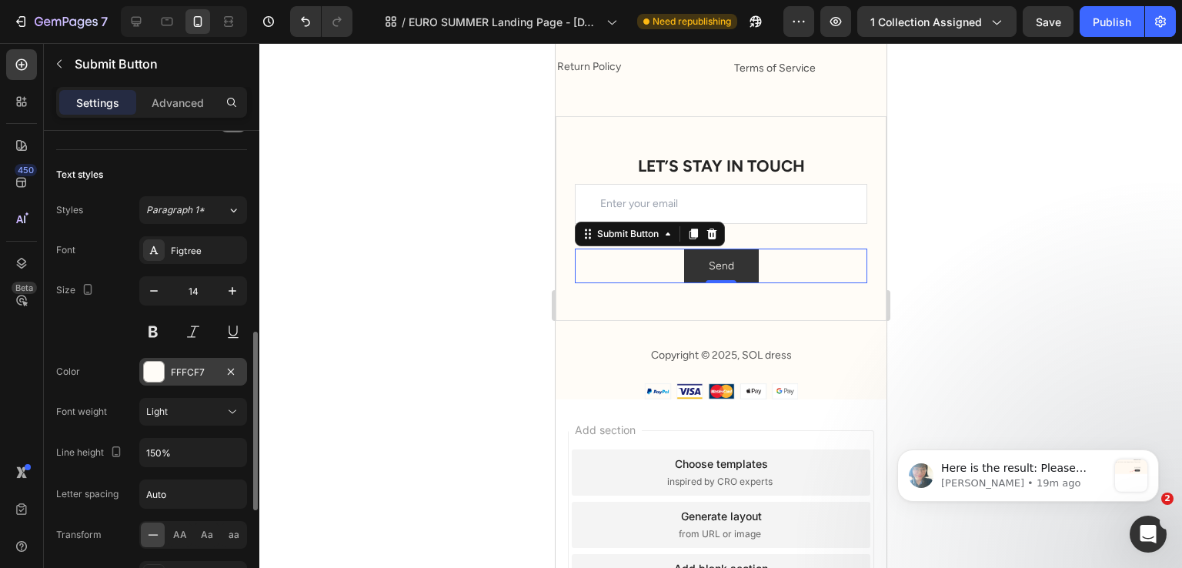
click at [155, 377] on div at bounding box center [154, 372] width 20 height 20
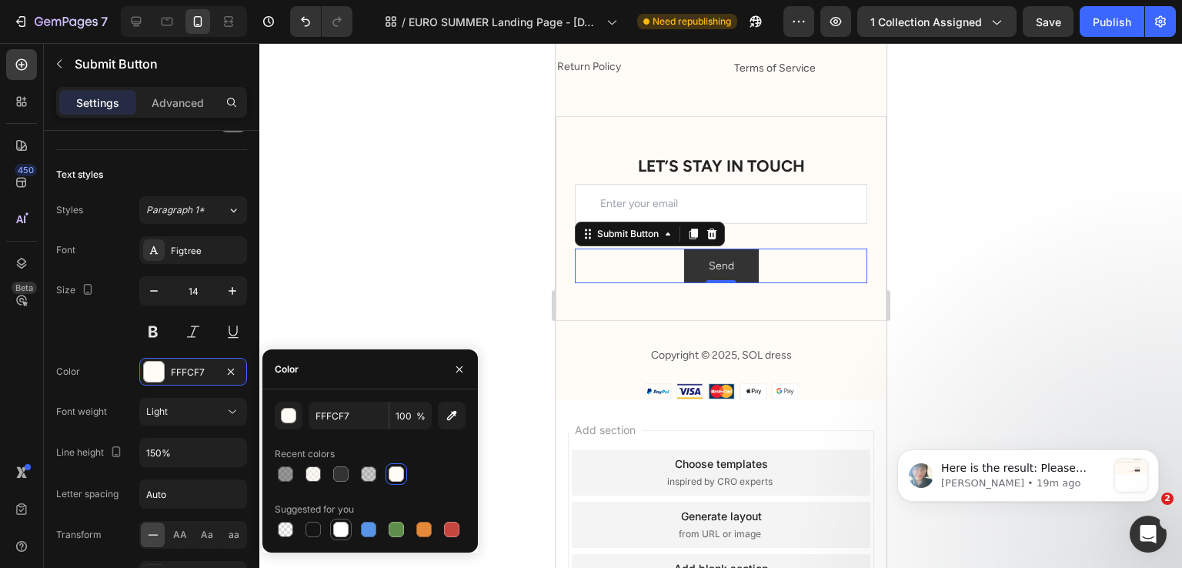
click at [342, 540] on div "FFFCF7 100 % Recent colors Suggested for you" at bounding box center [370, 470] width 216 height 163
click at [339, 532] on div at bounding box center [340, 529] width 15 height 15
type input "FFFFFF"
click at [111, 362] on div "Color FFFFFF" at bounding box center [151, 372] width 191 height 28
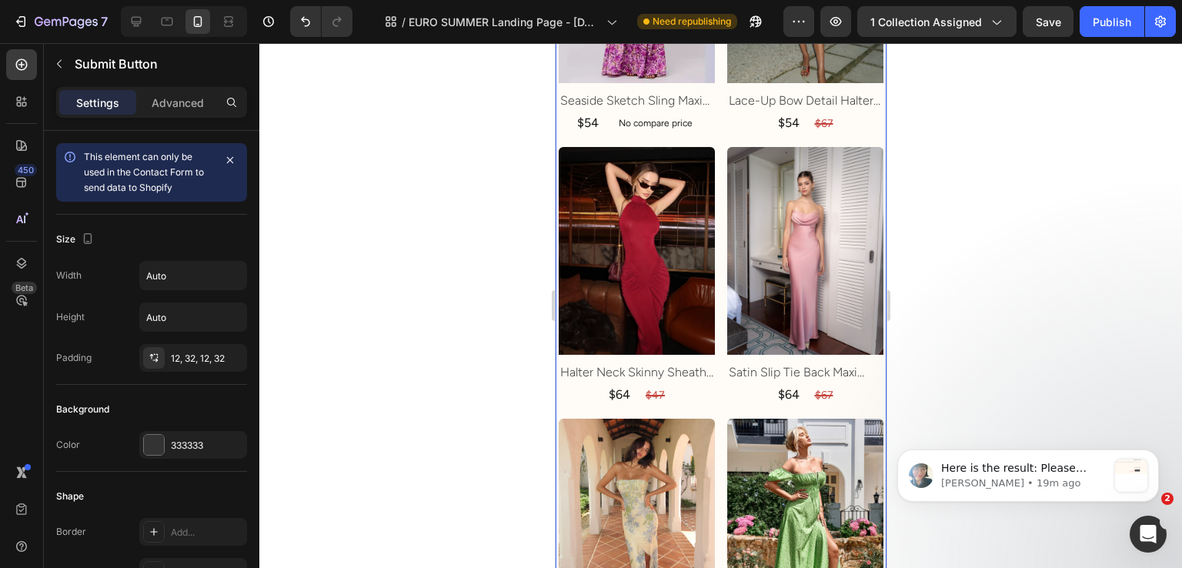
scroll to position [1024, 0]
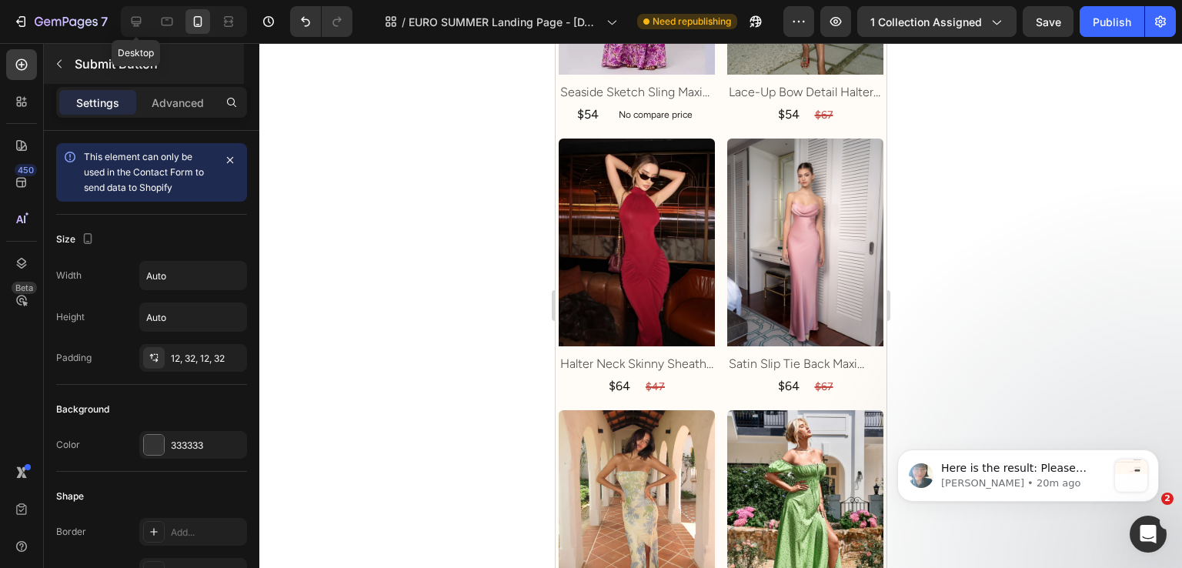
drag, startPoint x: 127, startPoint y: 18, endPoint x: 228, endPoint y: 69, distance: 112.9
click at [128, 18] on div at bounding box center [136, 21] width 25 height 25
type input "16"
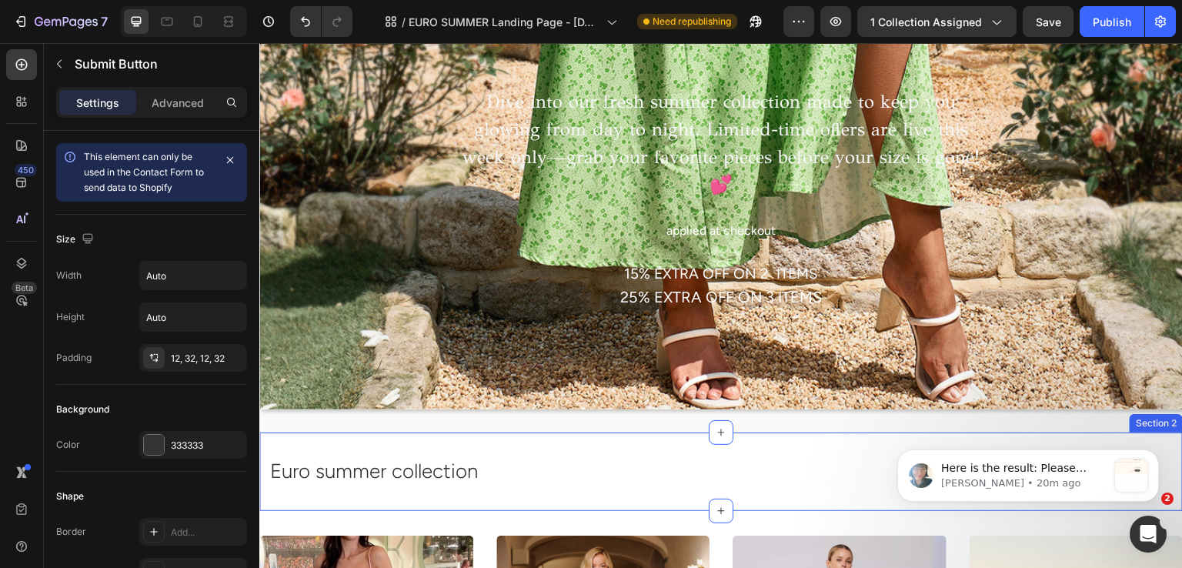
scroll to position [924, 0]
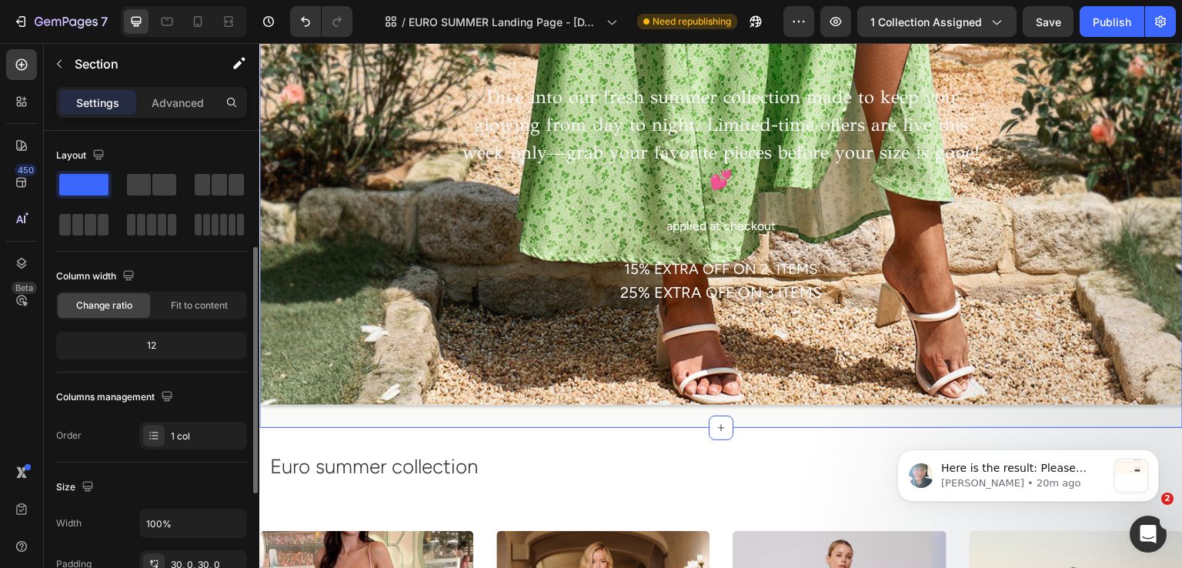
scroll to position [385, 0]
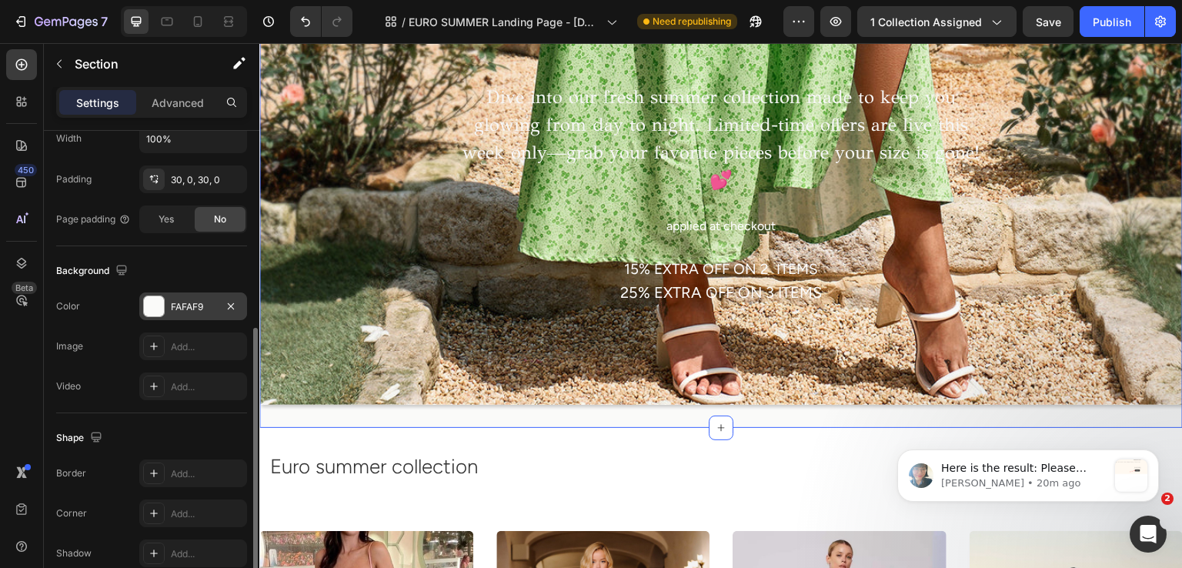
click at [216, 294] on div "FAFAF9" at bounding box center [193, 306] width 108 height 28
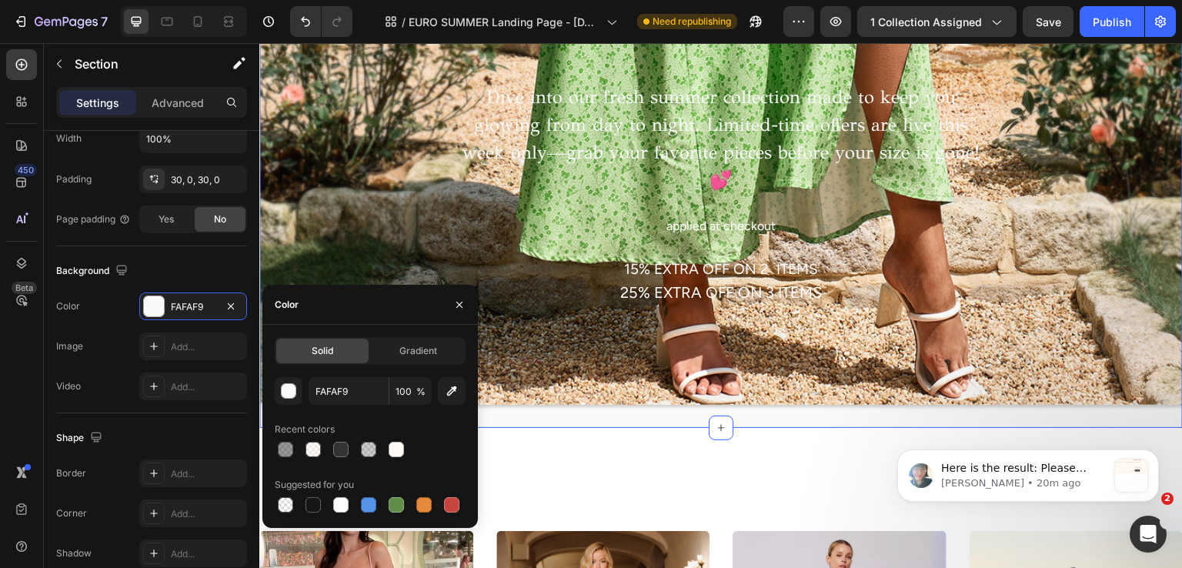
click at [313, 446] on div at bounding box center [313, 449] width 15 height 15
type input "FFF9F0"
type input "50"
click at [683, 428] on div "Euro summer collection Heading Section 2" at bounding box center [721, 467] width 924 height 79
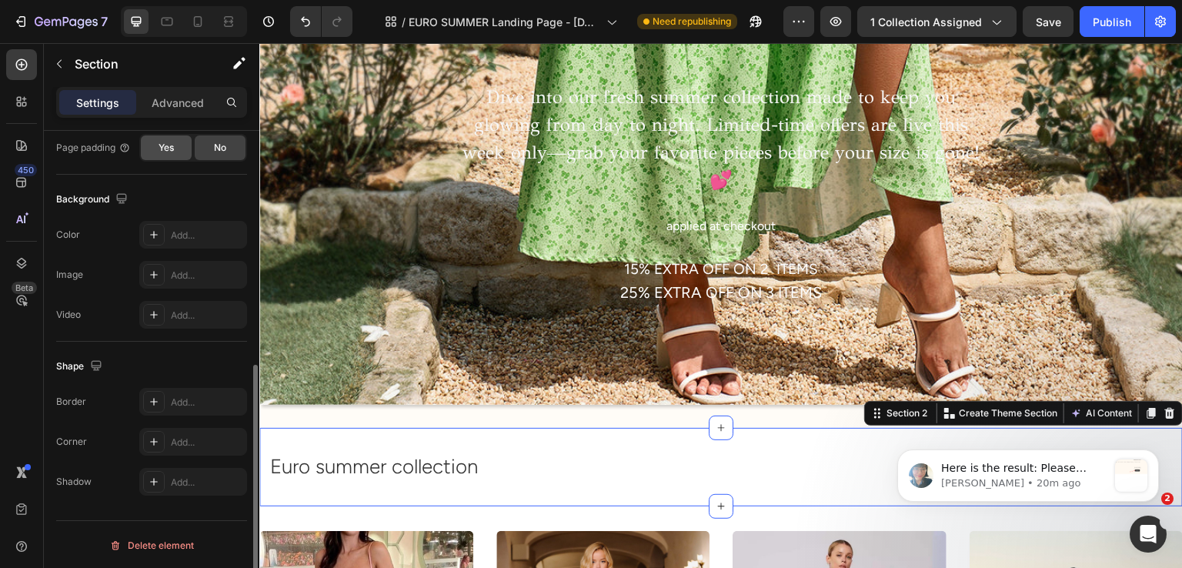
scroll to position [226, 0]
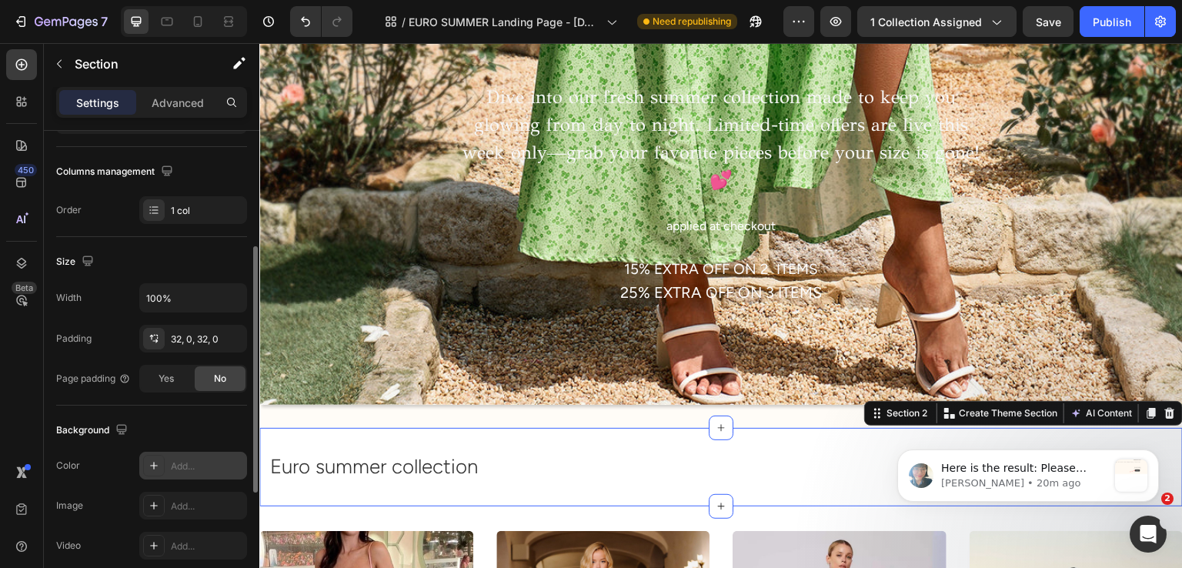
click at [155, 456] on div at bounding box center [154, 466] width 22 height 22
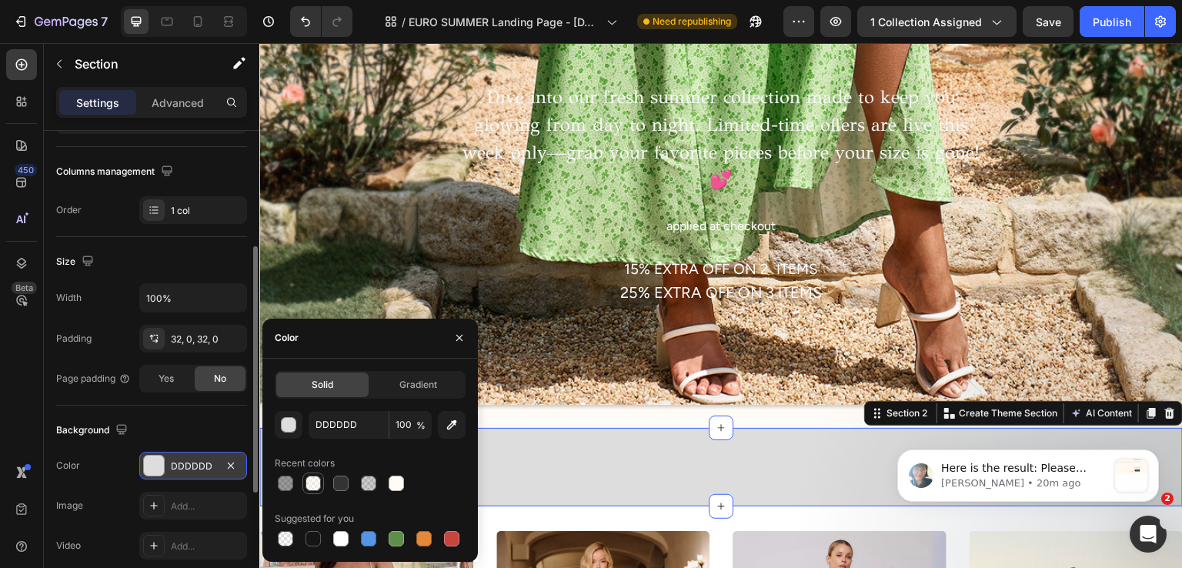
click at [316, 481] on div at bounding box center [313, 483] width 15 height 15
type input "FFF9F0"
type input "50"
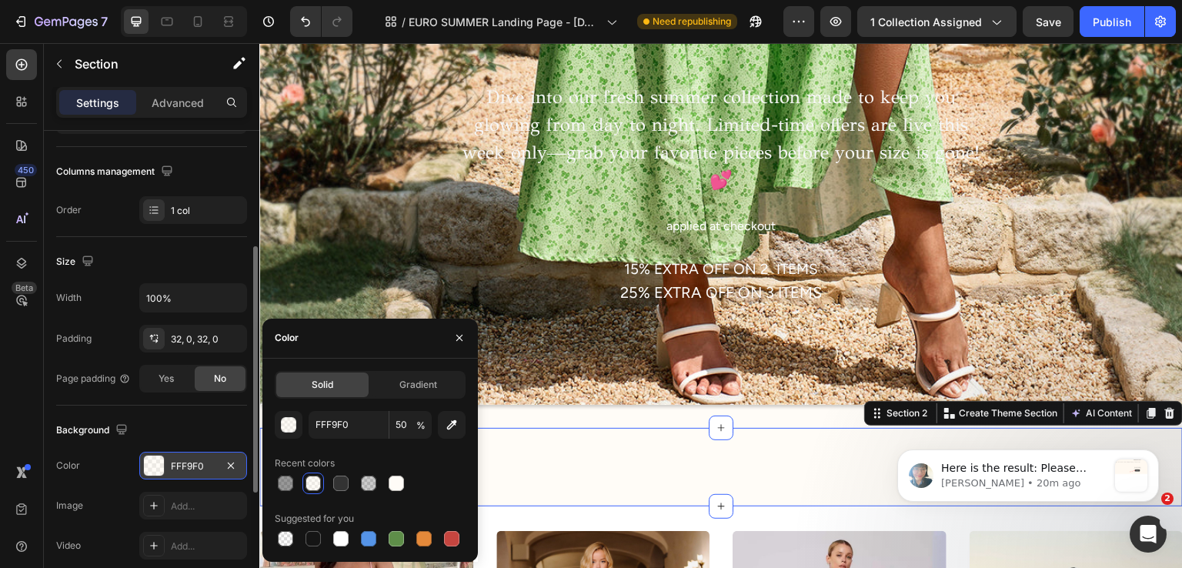
click at [178, 435] on div "Background" at bounding box center [151, 430] width 191 height 25
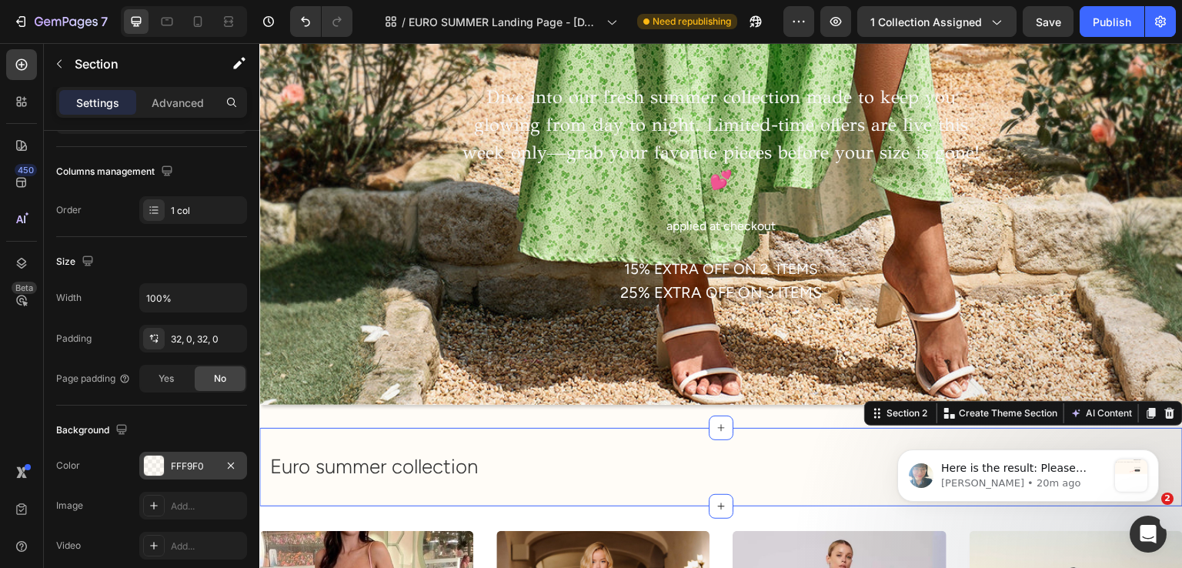
scroll to position [1155, 0]
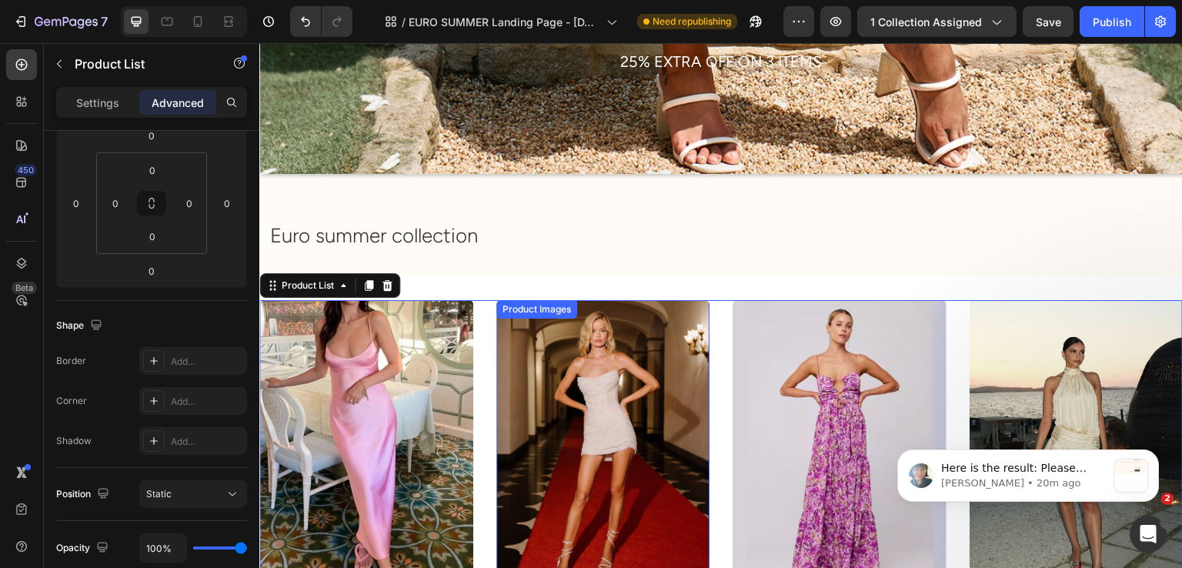
scroll to position [0, 0]
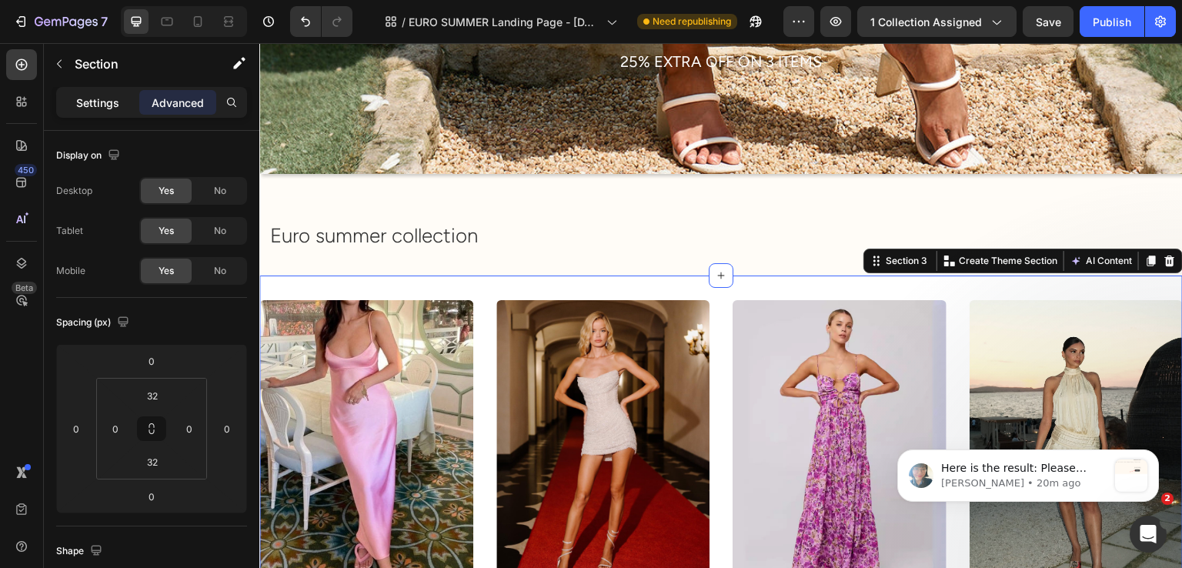
click at [95, 101] on p "Settings" at bounding box center [97, 103] width 43 height 16
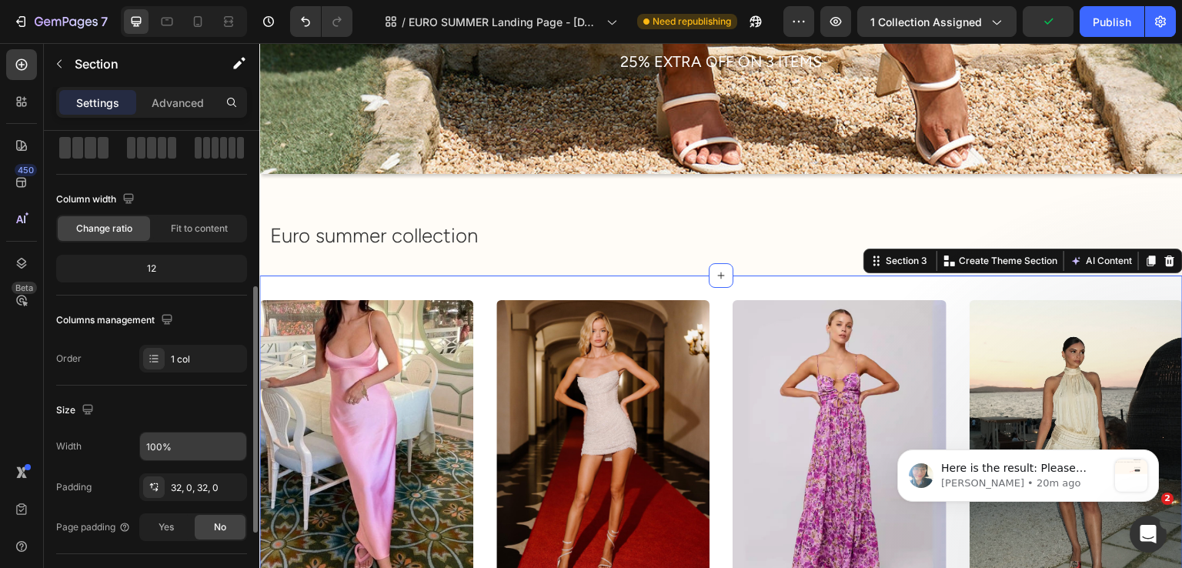
scroll to position [231, 0]
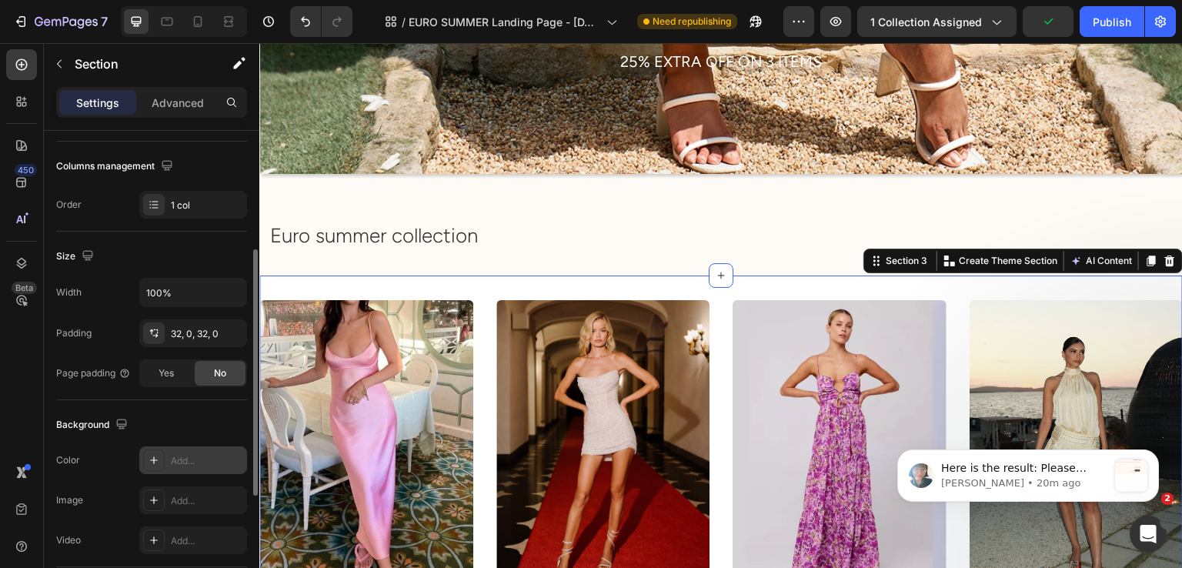
click at [185, 450] on div "Add..." at bounding box center [193, 460] width 108 height 28
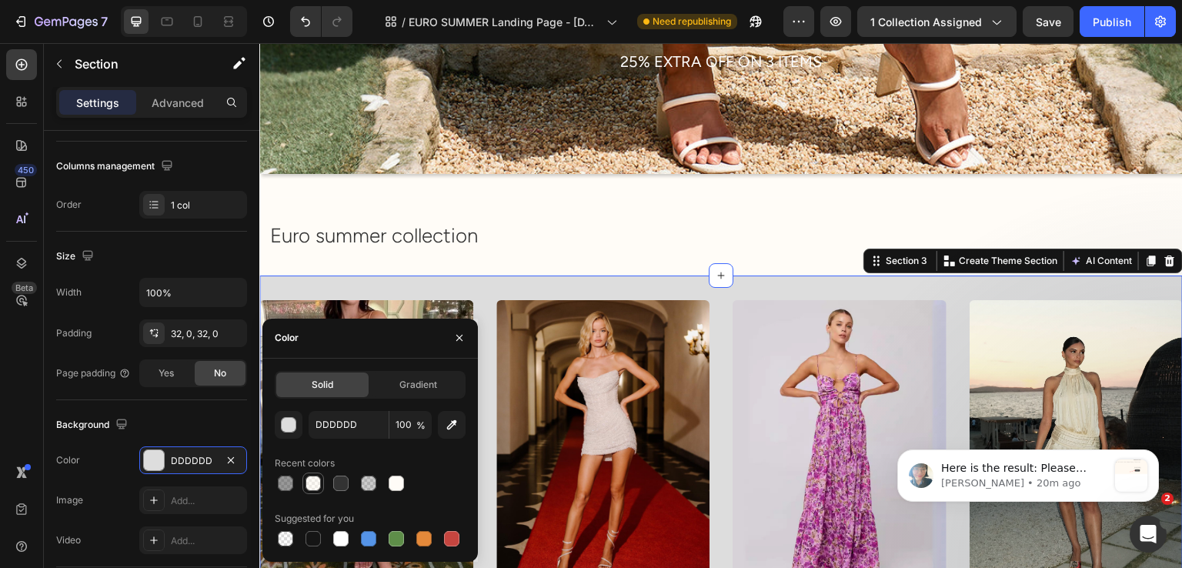
click at [317, 486] on div at bounding box center [313, 483] width 15 height 15
type input "FFF9F0"
type input "50"
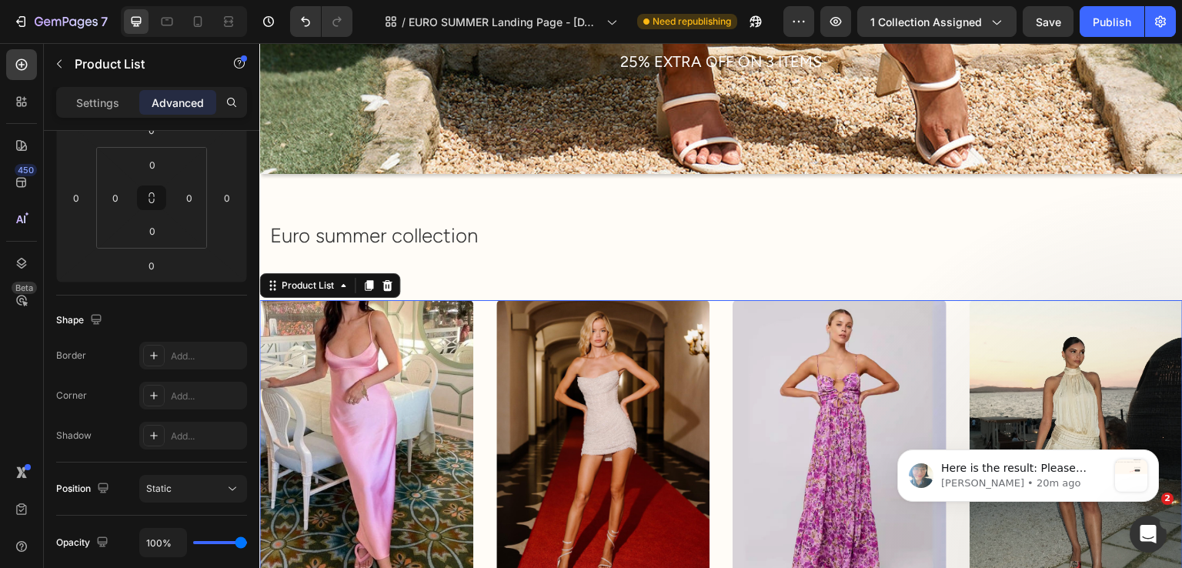
scroll to position [0, 0]
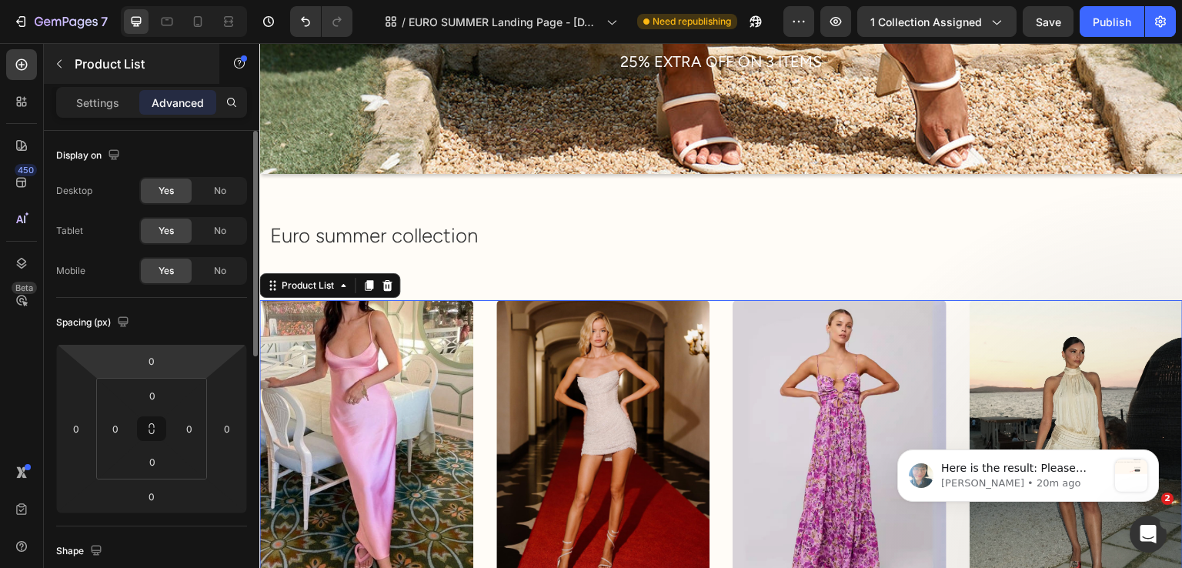
click at [92, 80] on div "Product List" at bounding box center [131, 64] width 175 height 40
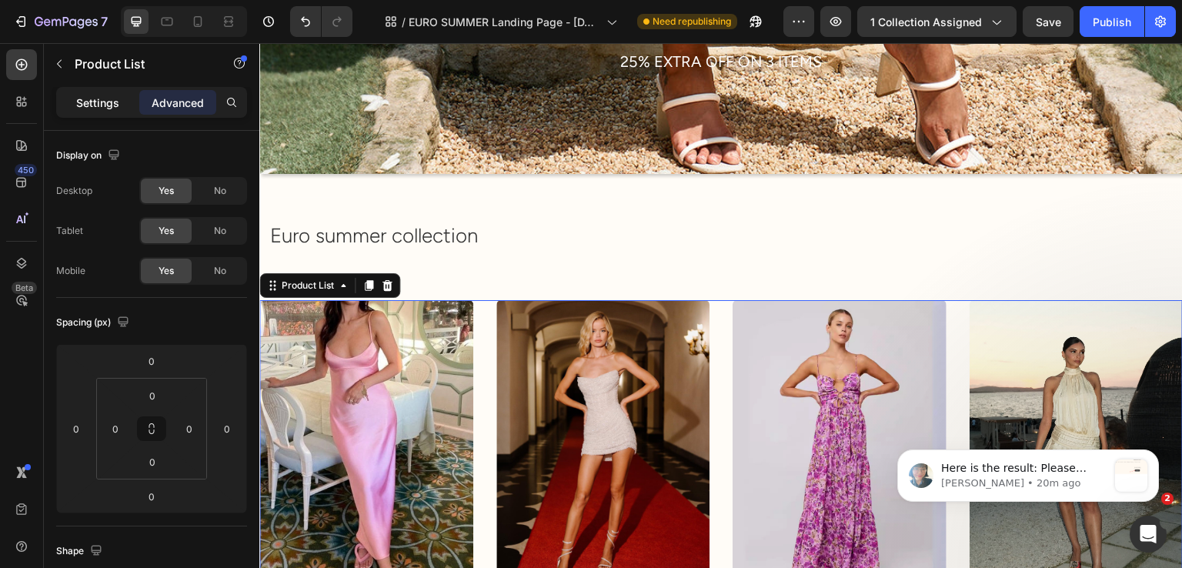
drag, startPoint x: 63, startPoint y: 93, endPoint x: 70, endPoint y: 97, distance: 7.9
click at [65, 93] on div "Settings" at bounding box center [97, 102] width 77 height 25
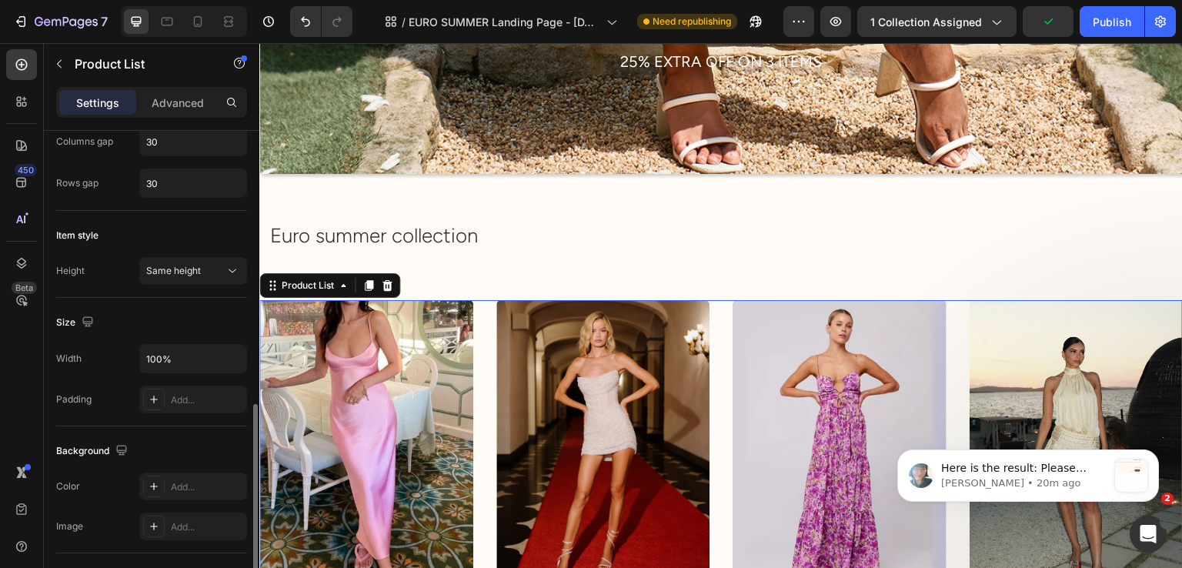
scroll to position [462, 0]
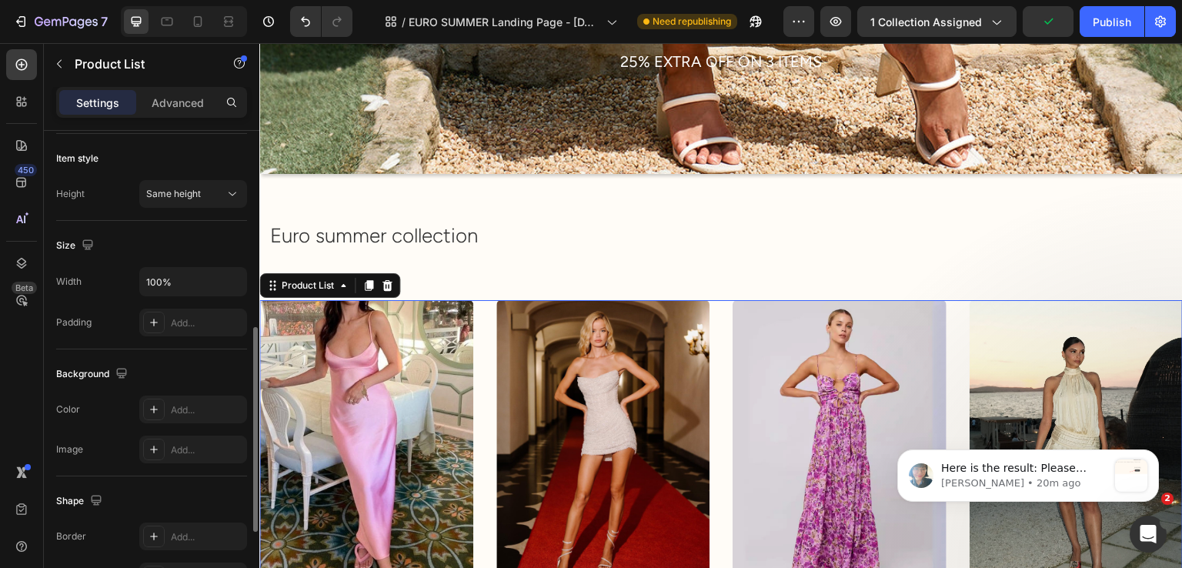
click at [160, 384] on div "Background Color Add... Image Add..." at bounding box center [151, 412] width 191 height 127
click at [161, 388] on div "Background Color Add... Image Add..." at bounding box center [151, 412] width 191 height 127
click at [162, 392] on div "Background Color Add... Image Add..." at bounding box center [151, 412] width 191 height 127
click at [163, 401] on div at bounding box center [154, 410] width 22 height 22
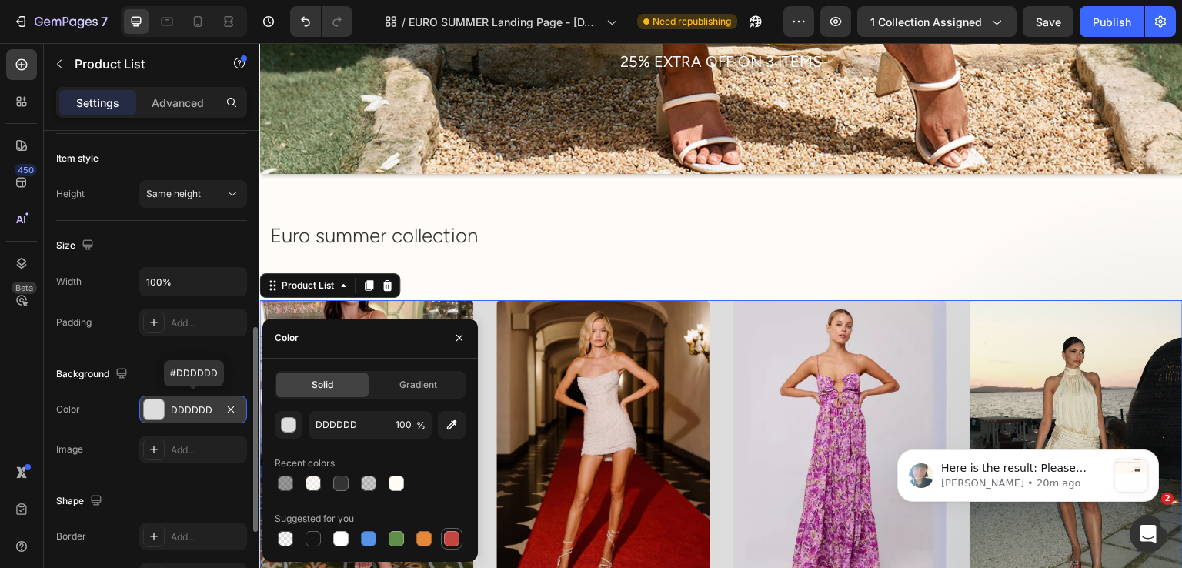
click at [460, 537] on div at bounding box center [452, 539] width 18 height 18
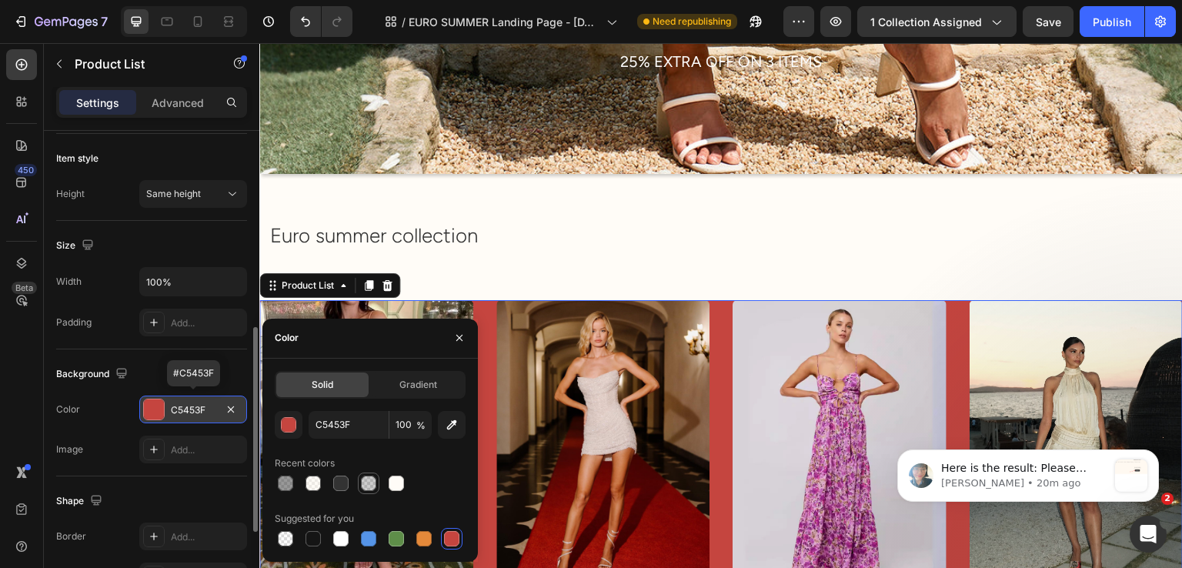
click at [372, 483] on div at bounding box center [368, 483] width 15 height 15
type input "333333"
type input "25"
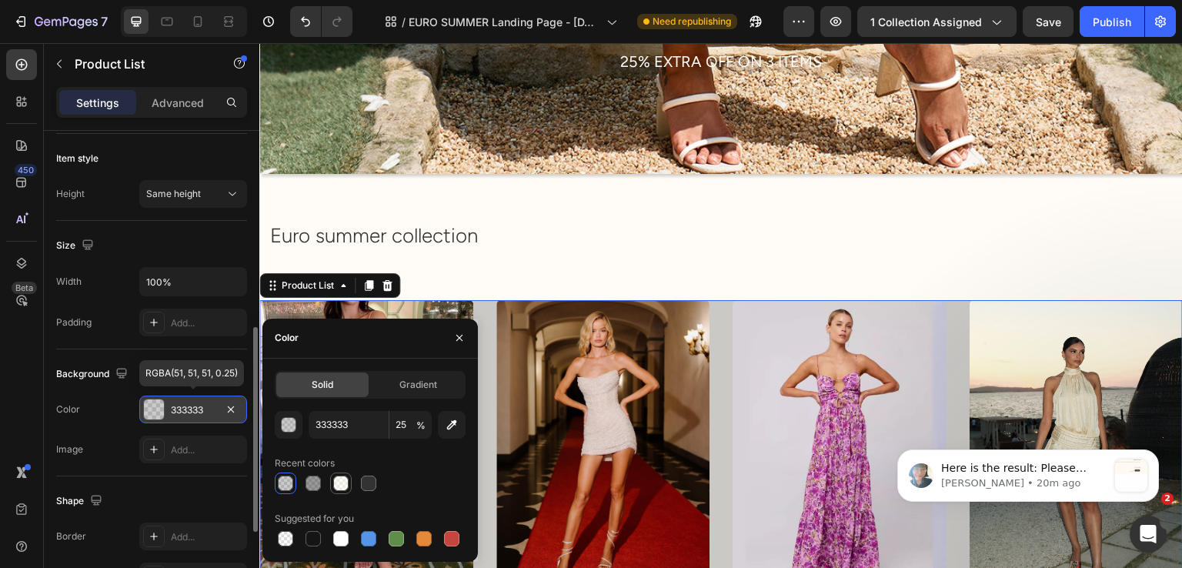
click at [334, 484] on div at bounding box center [340, 483] width 15 height 15
type input "FFF9F0"
type input "50"
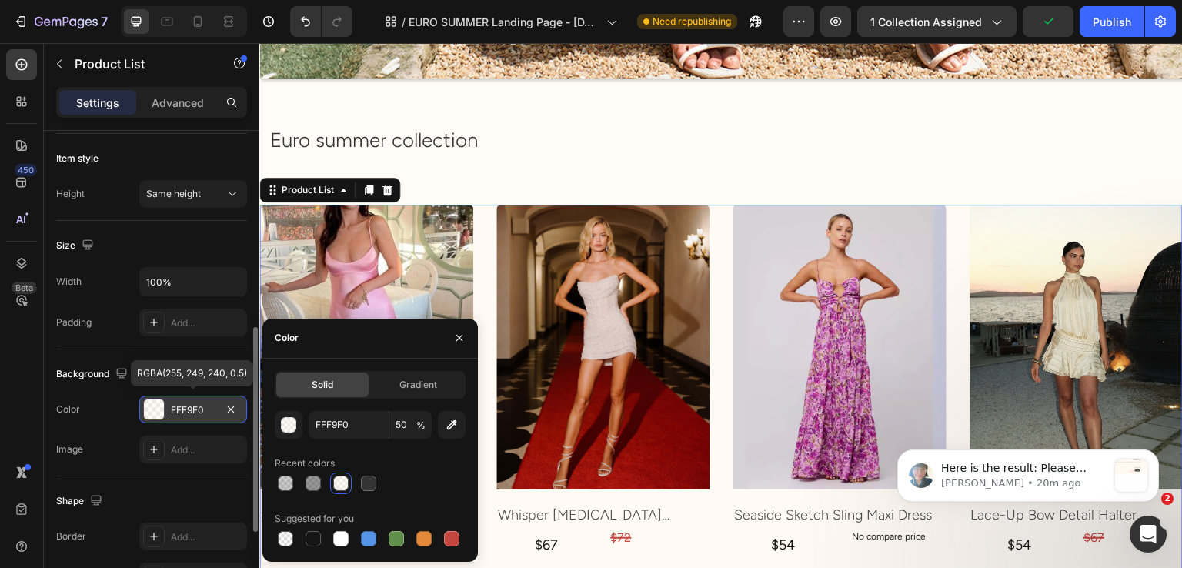
scroll to position [1308, 0]
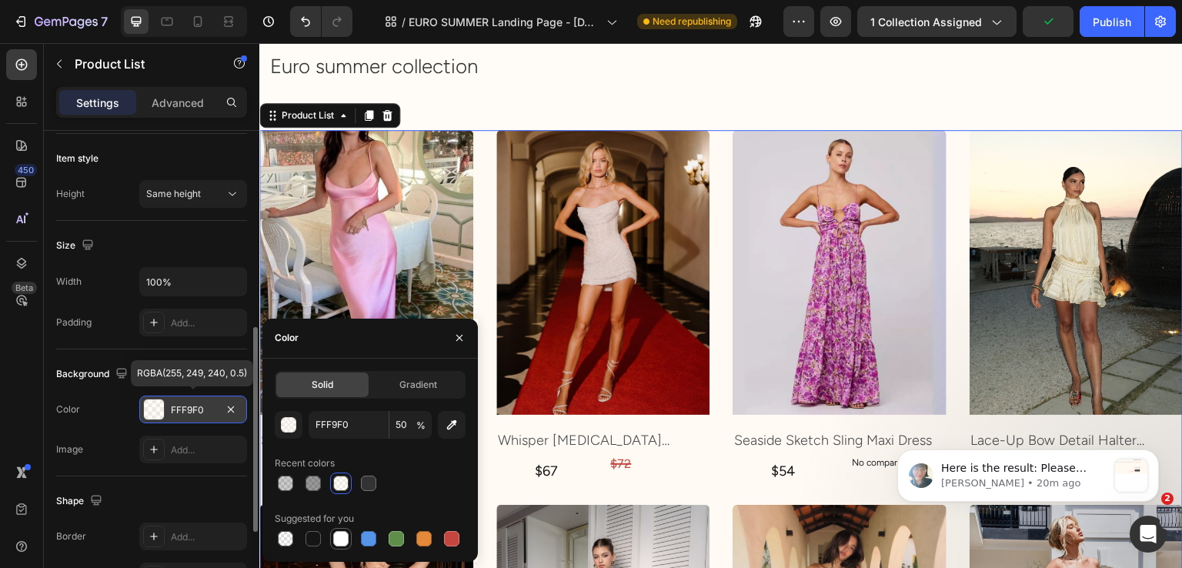
click at [345, 543] on div at bounding box center [340, 538] width 15 height 15
type input "FFFFFF"
type input "100"
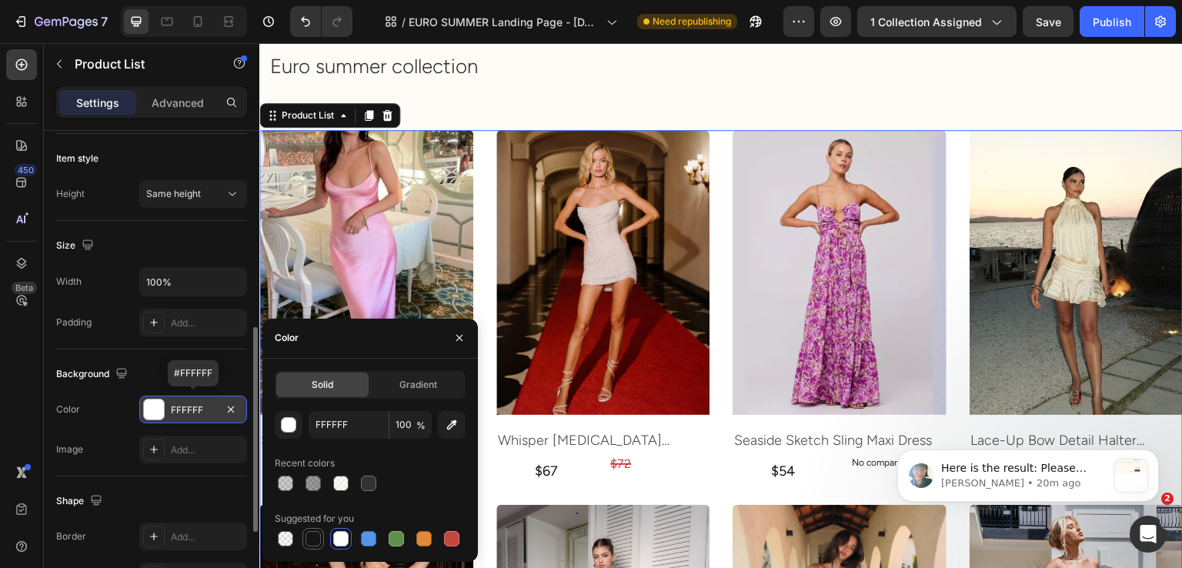
click at [316, 536] on div at bounding box center [313, 538] width 15 height 15
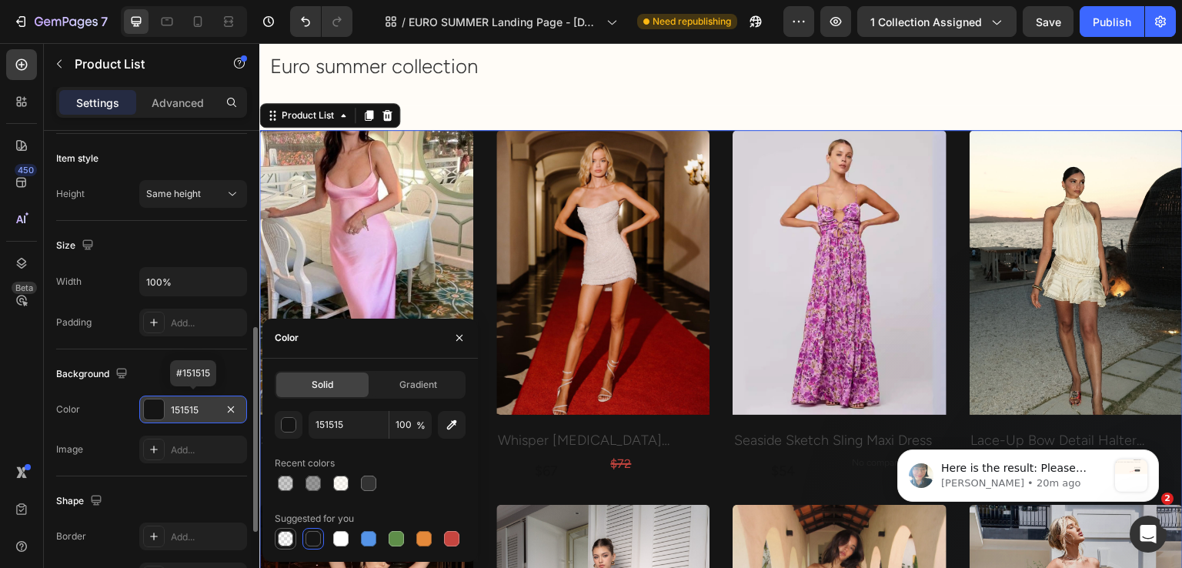
click at [288, 536] on div at bounding box center [285, 538] width 15 height 15
type input "000000"
type input "0"
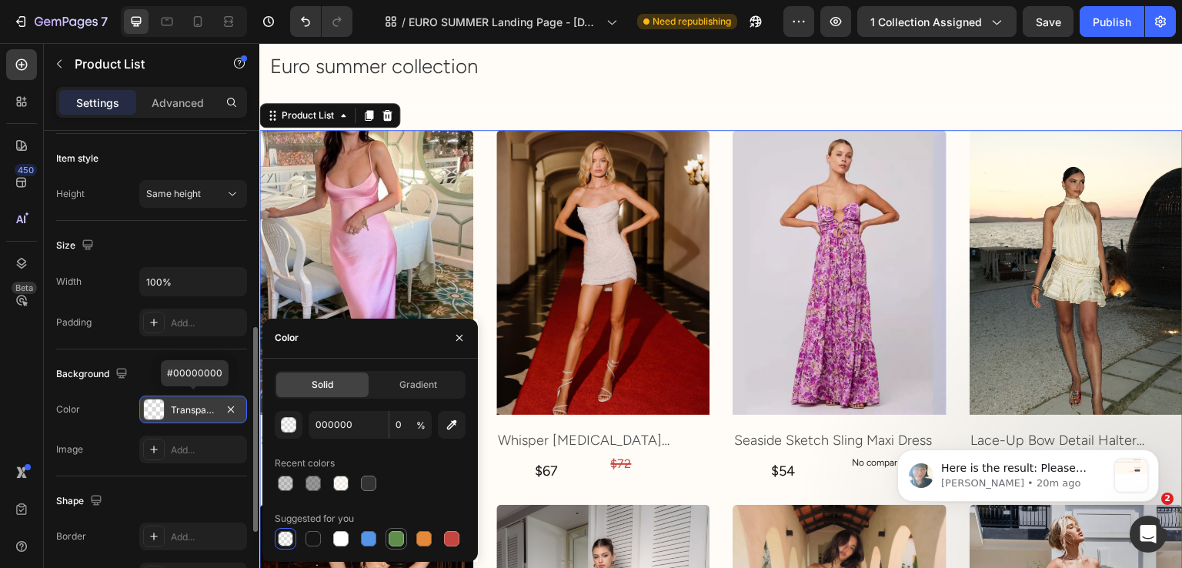
click at [392, 536] on div at bounding box center [396, 538] width 15 height 15
type input "5E8E49"
type input "100"
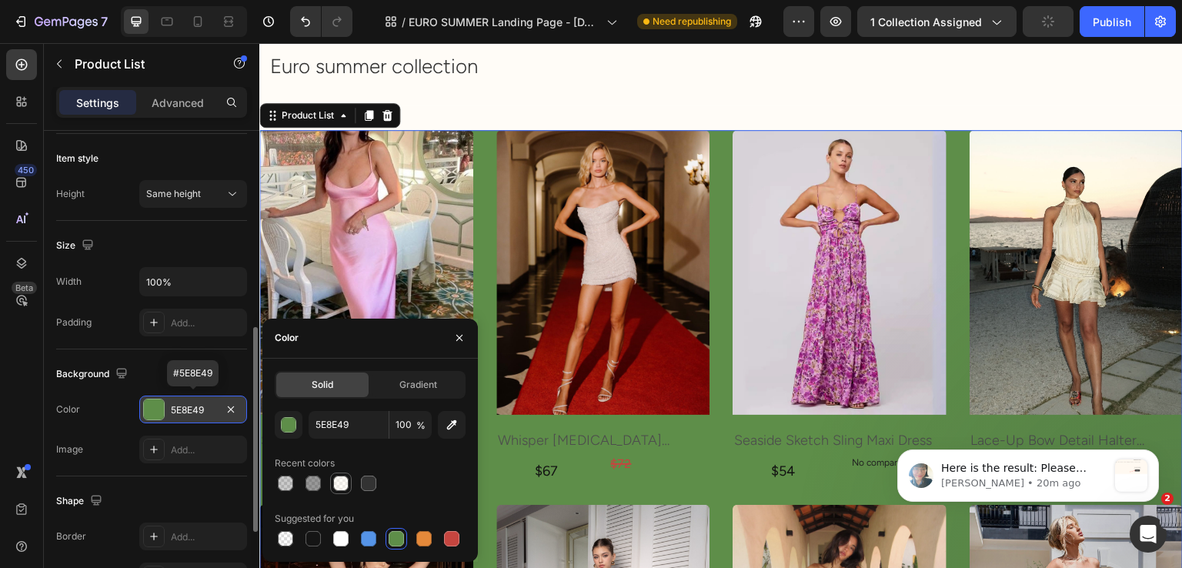
click at [344, 487] on div at bounding box center [340, 483] width 15 height 15
type input "FFF9F0"
type input "50"
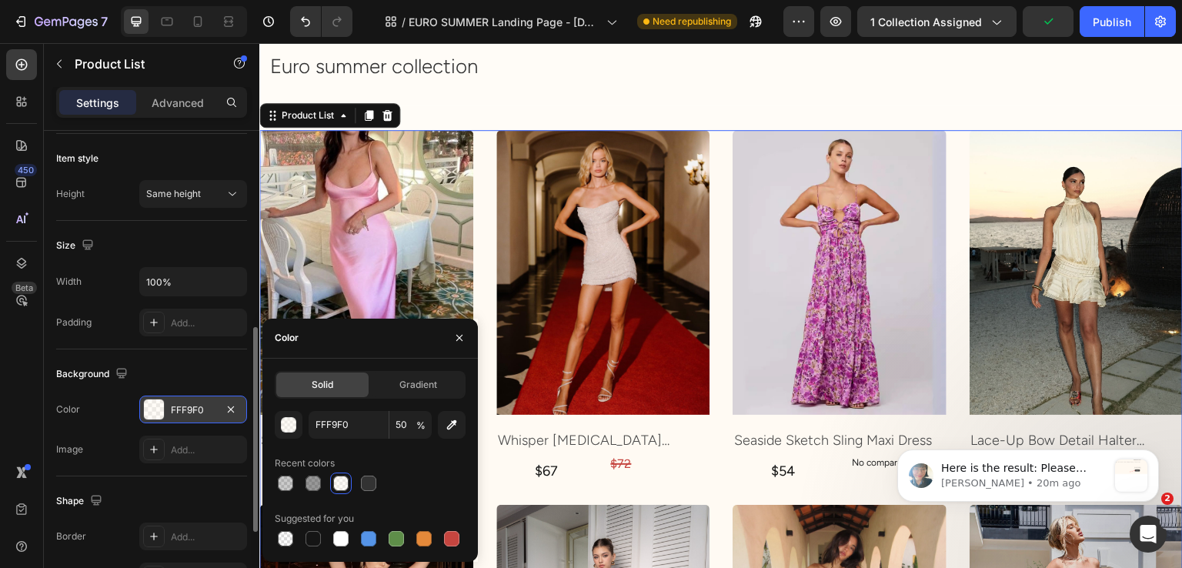
click at [128, 344] on div "Size Width 100% Padding Add..." at bounding box center [151, 285] width 191 height 129
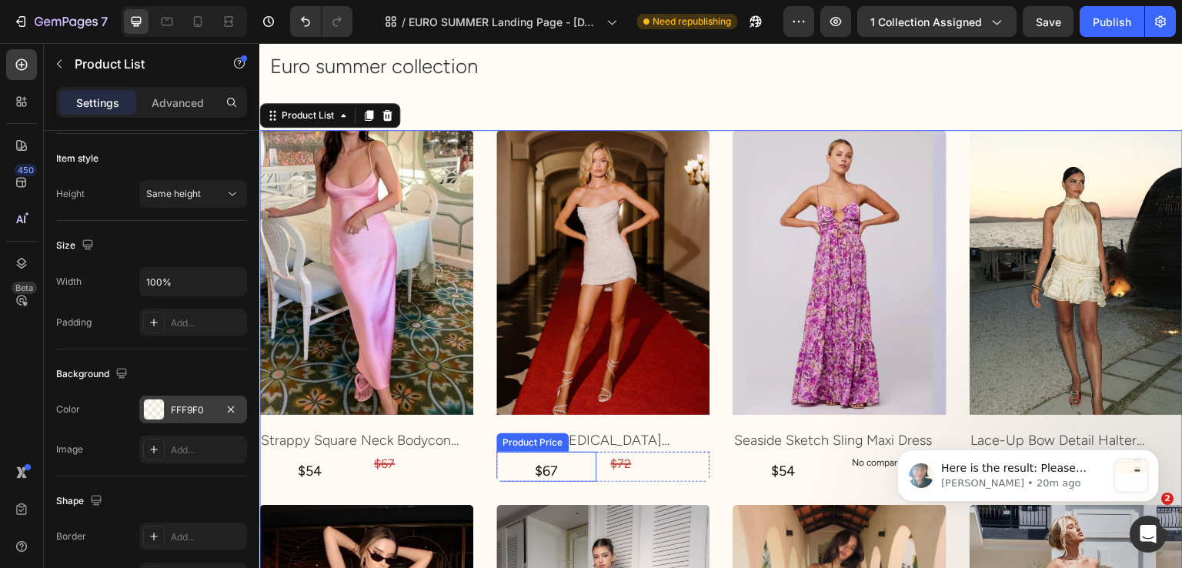
click at [360, 461] on div "$67" at bounding box center [309, 471] width 101 height 21
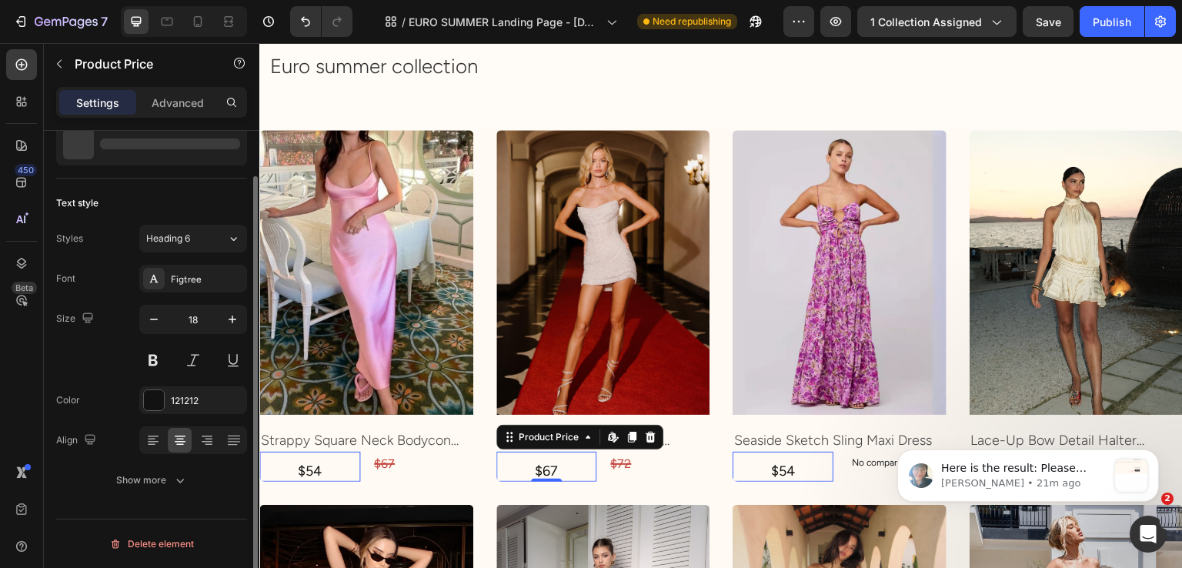
scroll to position [0, 0]
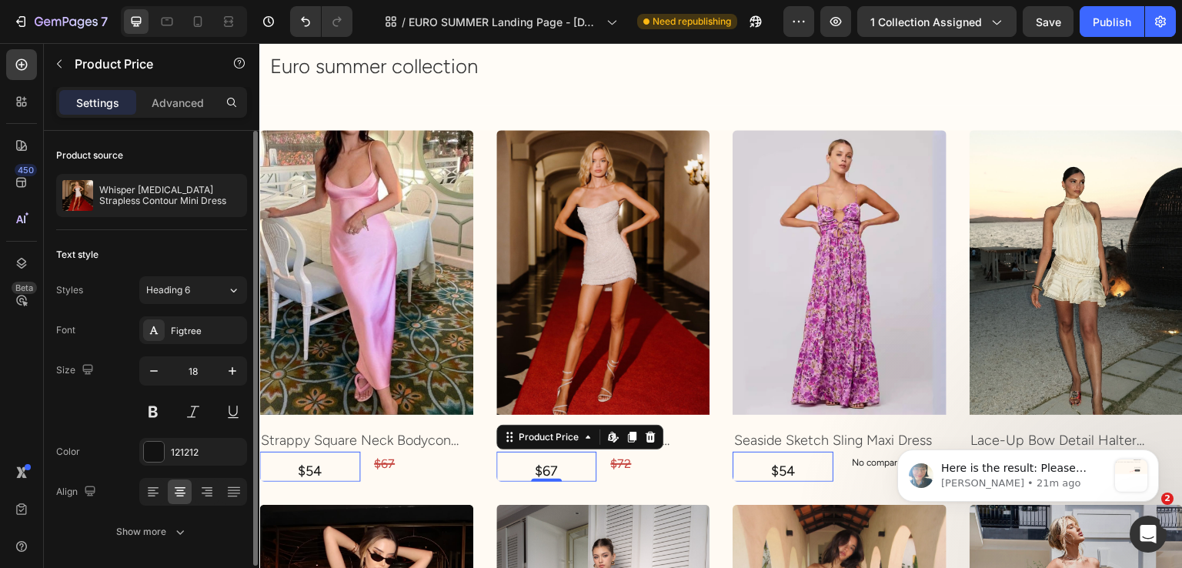
click at [193, 109] on p "Advanced" at bounding box center [178, 103] width 52 height 16
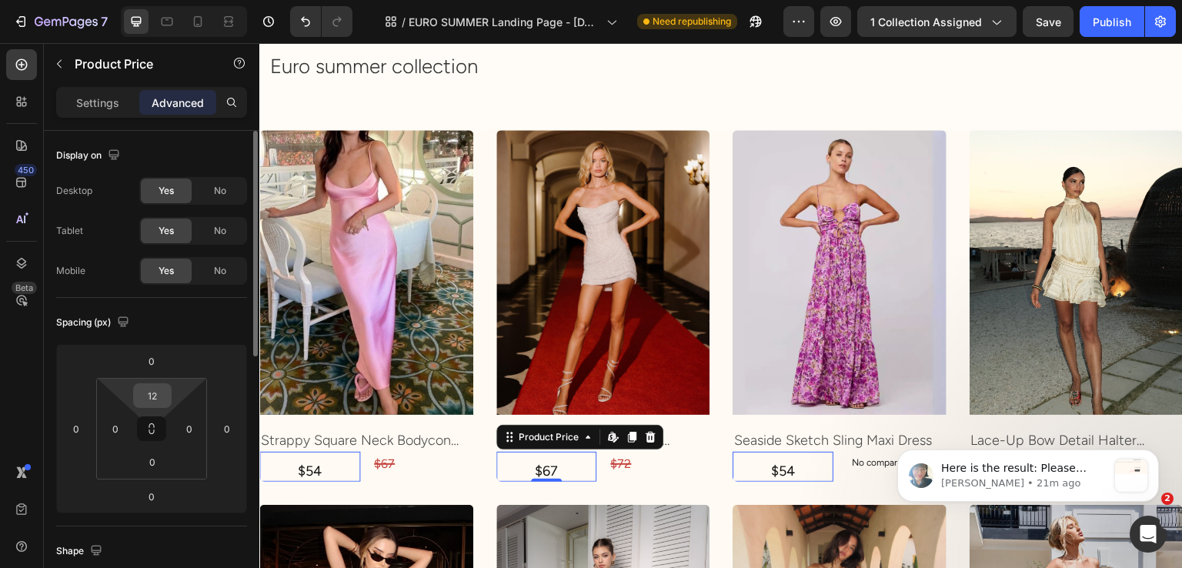
click at [163, 391] on input "12" at bounding box center [152, 395] width 31 height 23
click at [162, 395] on input "12" at bounding box center [152, 395] width 31 height 23
click at [163, 395] on input "12" at bounding box center [152, 395] width 31 height 23
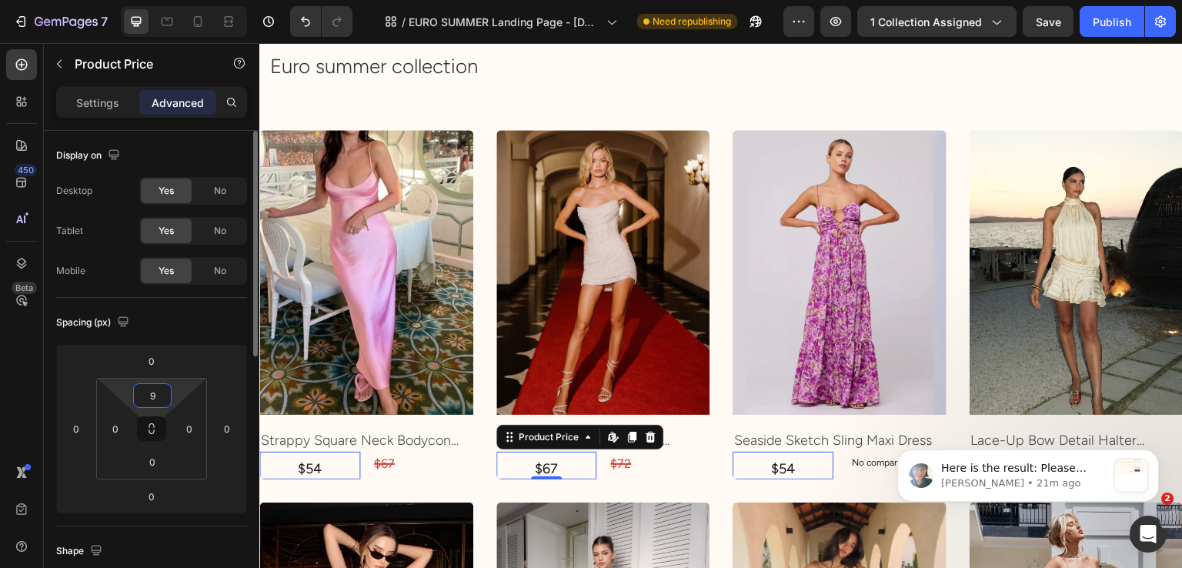
click at [162, 390] on input "9" at bounding box center [152, 395] width 31 height 23
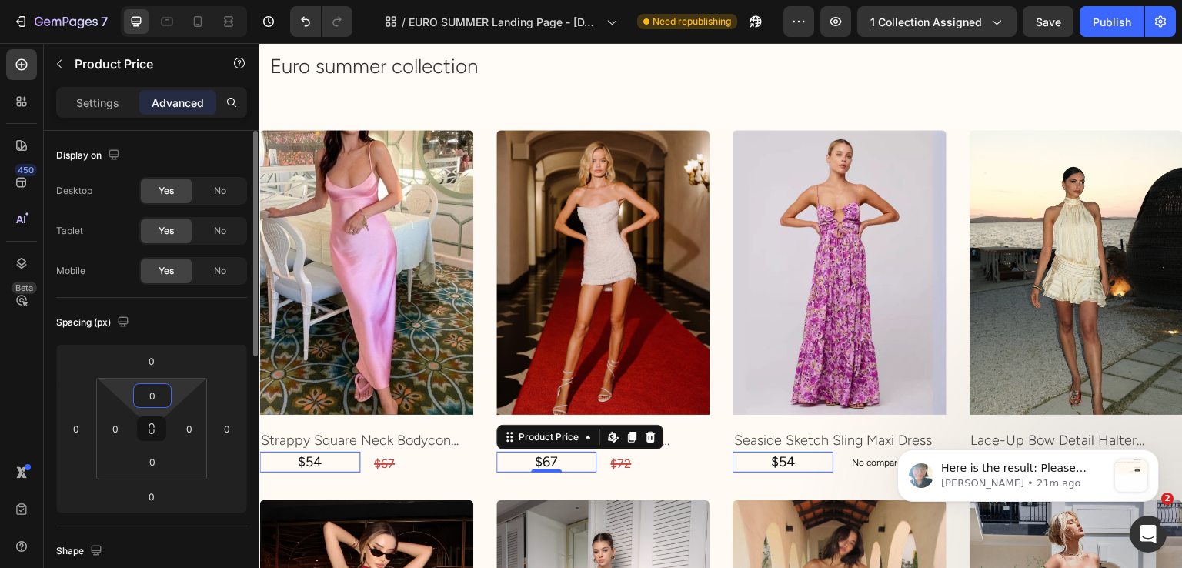
type input "0"
click at [213, 328] on div "Spacing (px)" at bounding box center [151, 322] width 191 height 25
click at [115, 107] on p "Settings" at bounding box center [97, 103] width 43 height 16
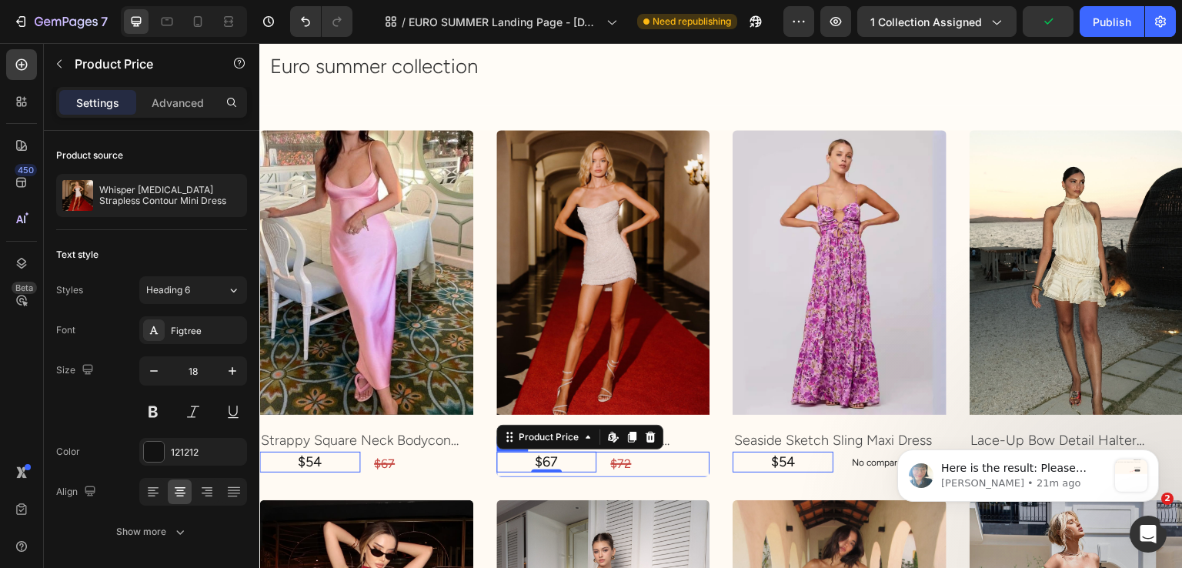
click at [473, 455] on div "$67 Product Price Edit content in Shopify 0 Product Price Edit content in Shopi…" at bounding box center [366, 464] width 214 height 25
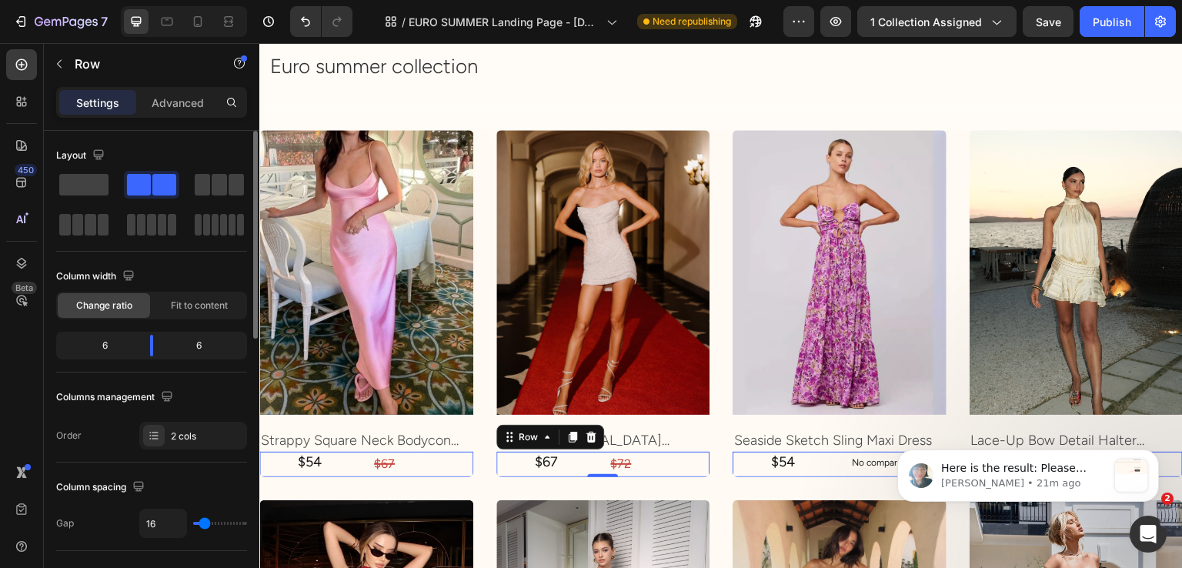
scroll to position [77, 0]
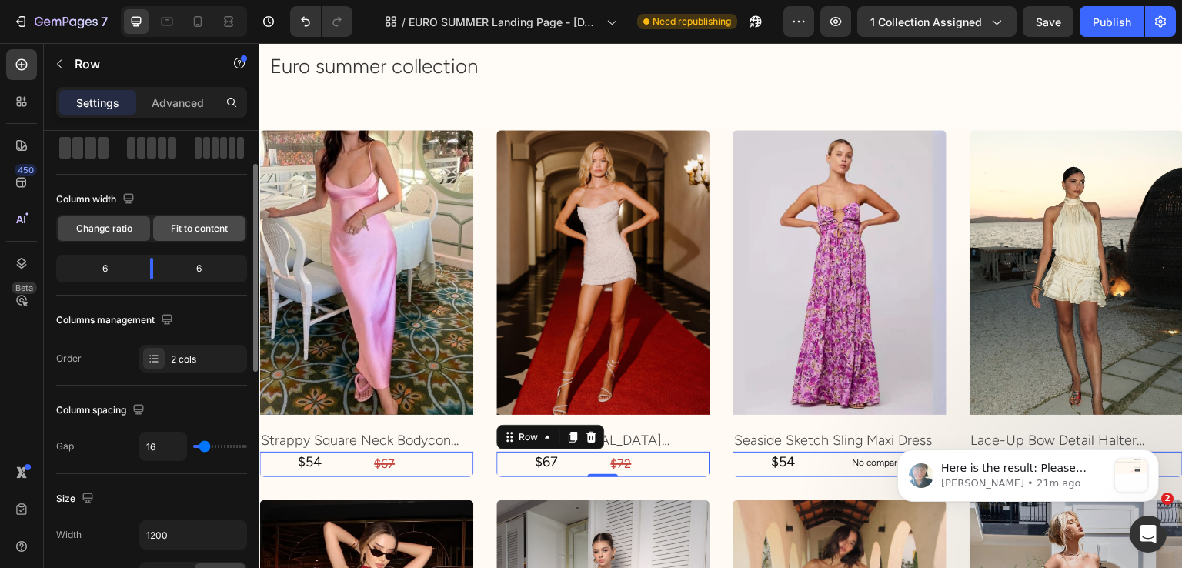
click at [195, 235] on span "Fit to content" at bounding box center [199, 229] width 57 height 14
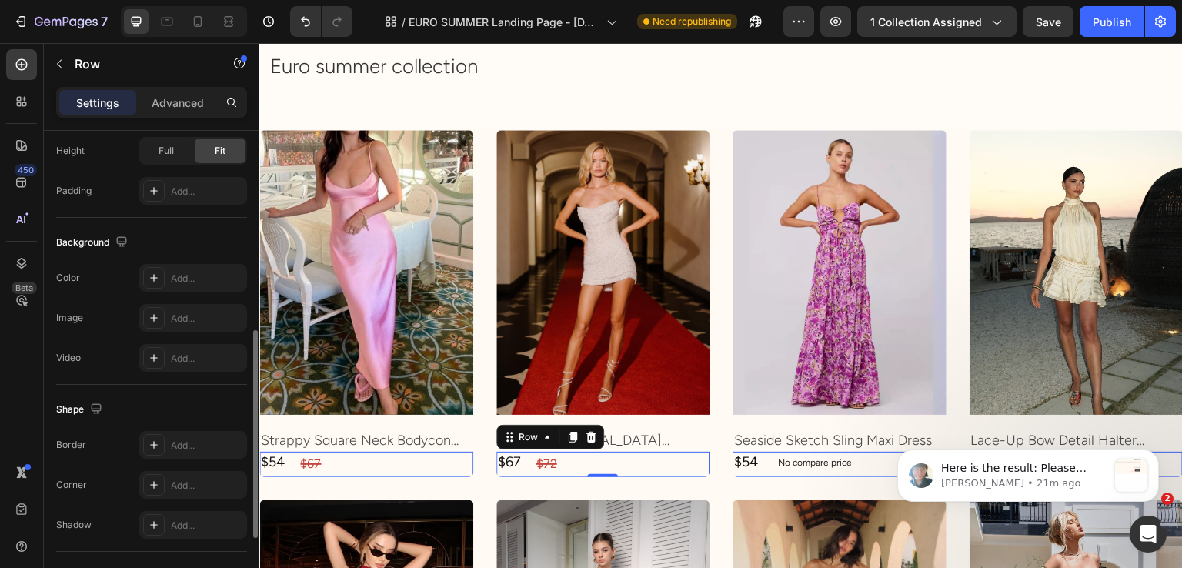
scroll to position [631, 0]
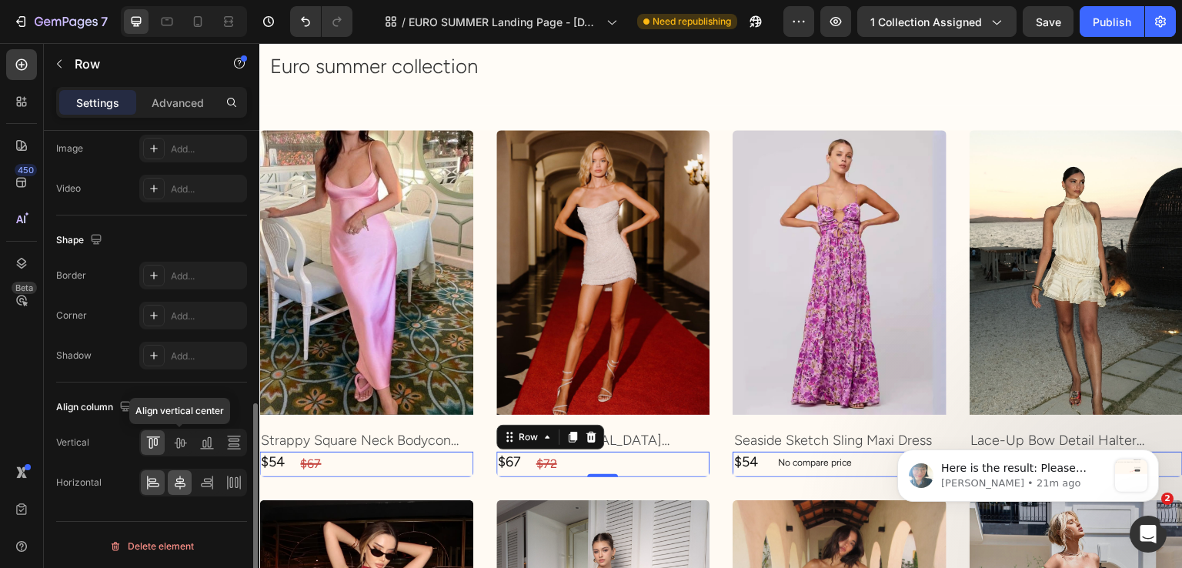
click at [177, 444] on icon at bounding box center [180, 443] width 12 height 11
click at [182, 478] on icon at bounding box center [179, 482] width 15 height 15
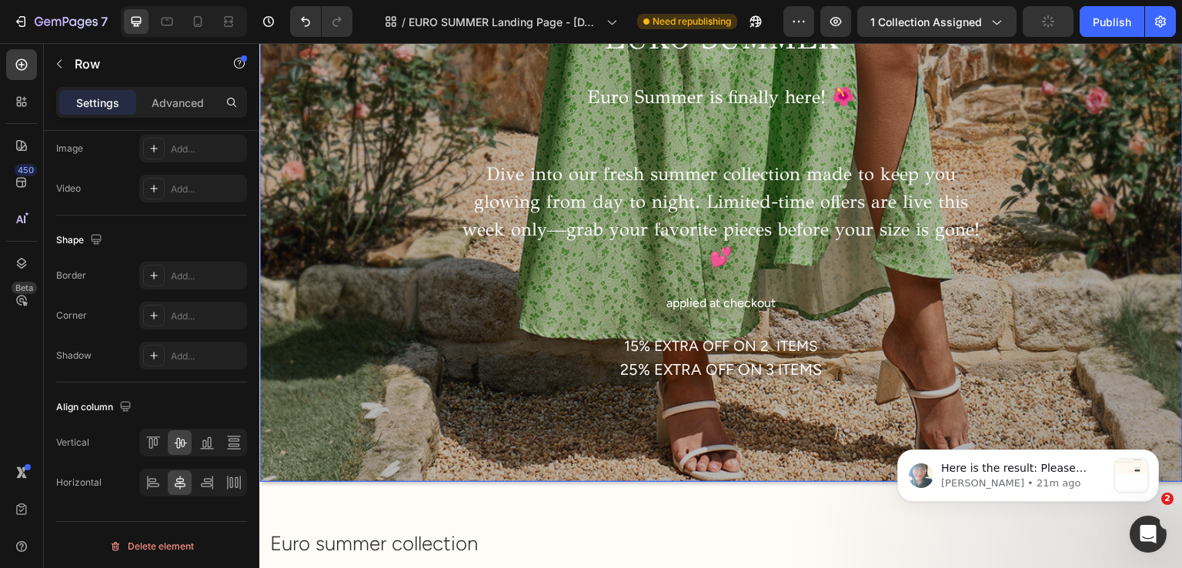
scroll to position [924, 0]
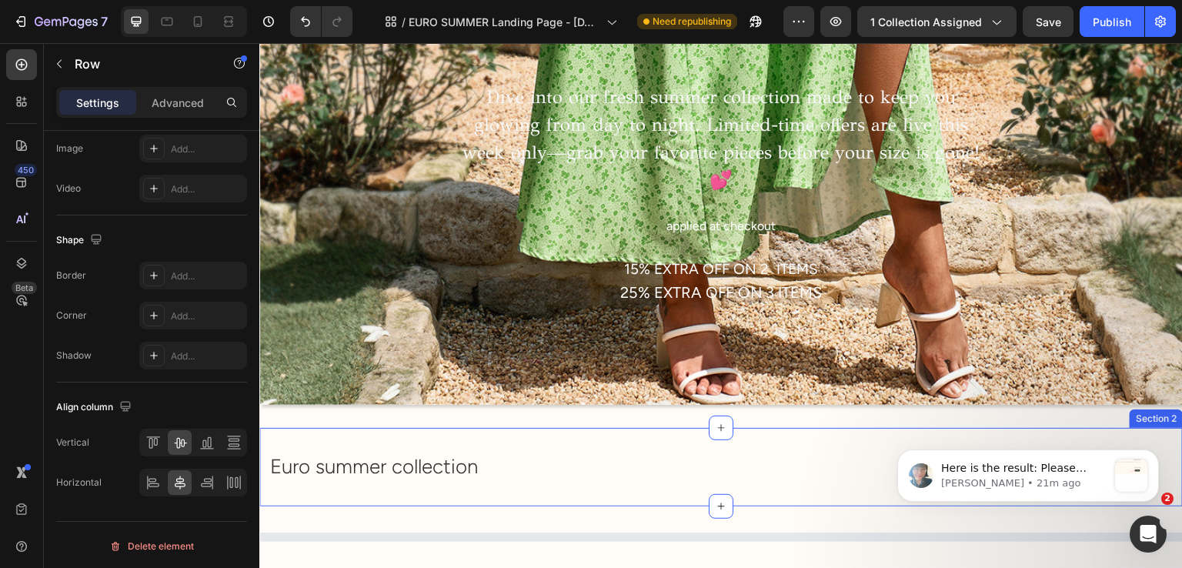
click at [457, 476] on div "Euro summer collection Heading Section 2" at bounding box center [721, 467] width 924 height 79
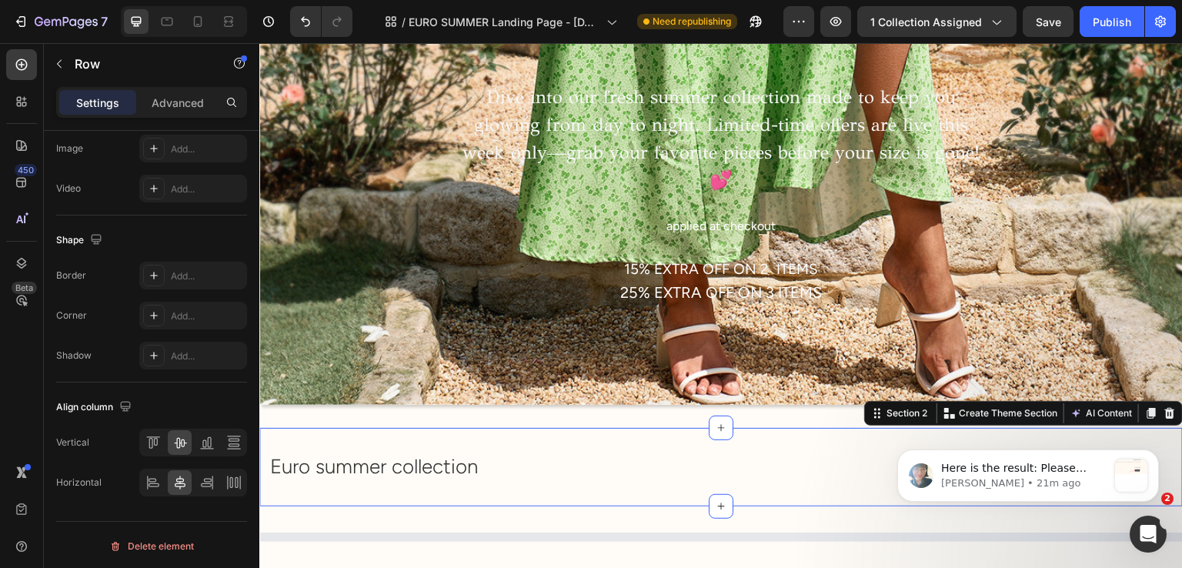
scroll to position [0, 0]
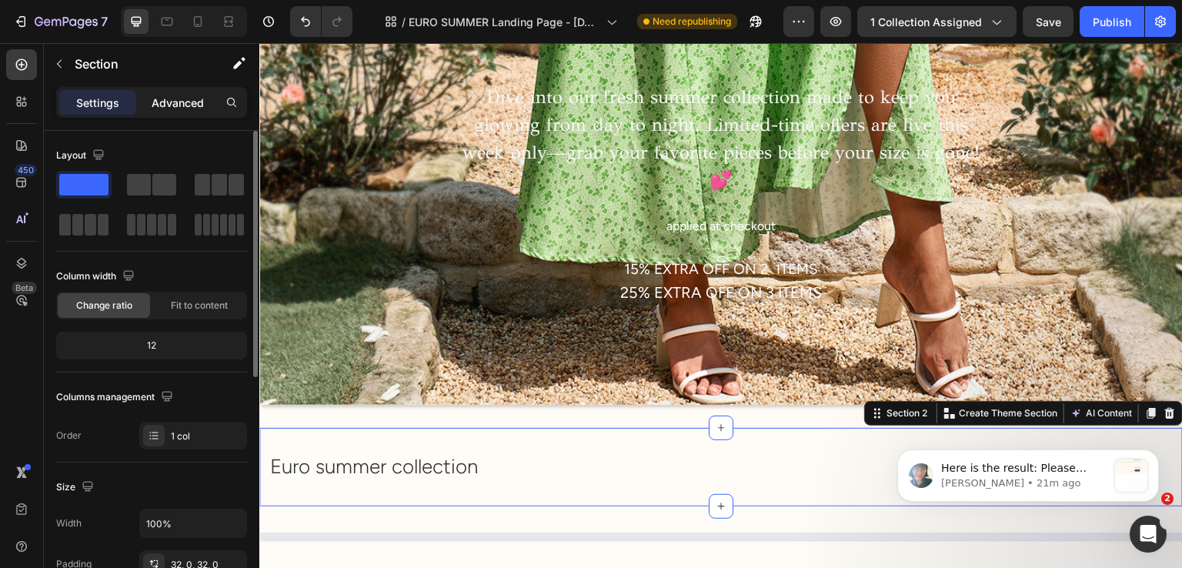
click at [154, 105] on p "Advanced" at bounding box center [178, 103] width 52 height 16
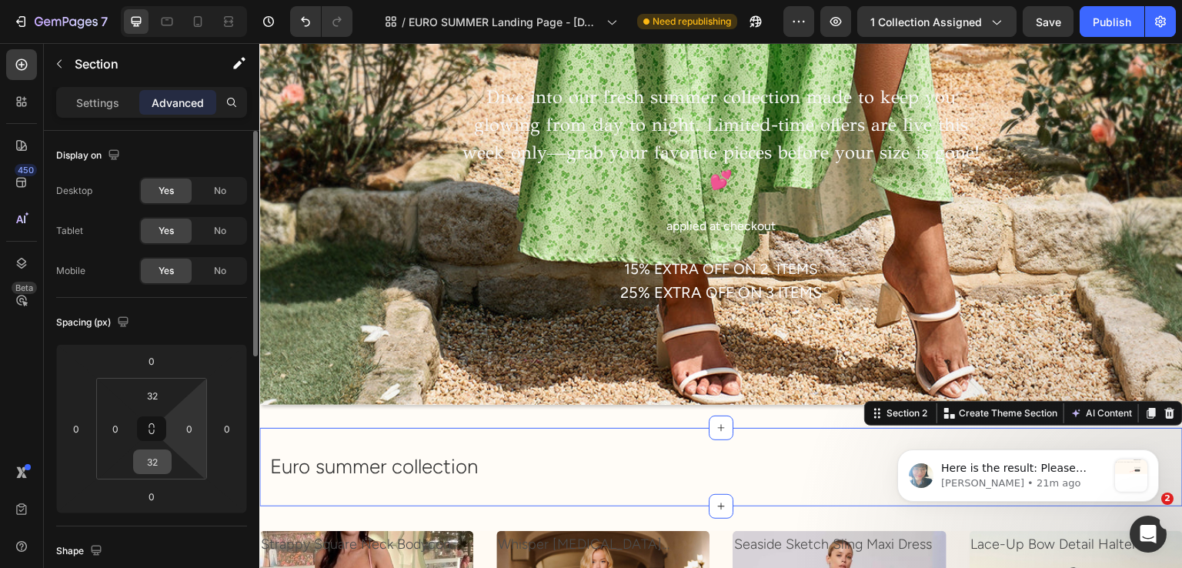
click at [166, 458] on input "32" at bounding box center [152, 461] width 31 height 23
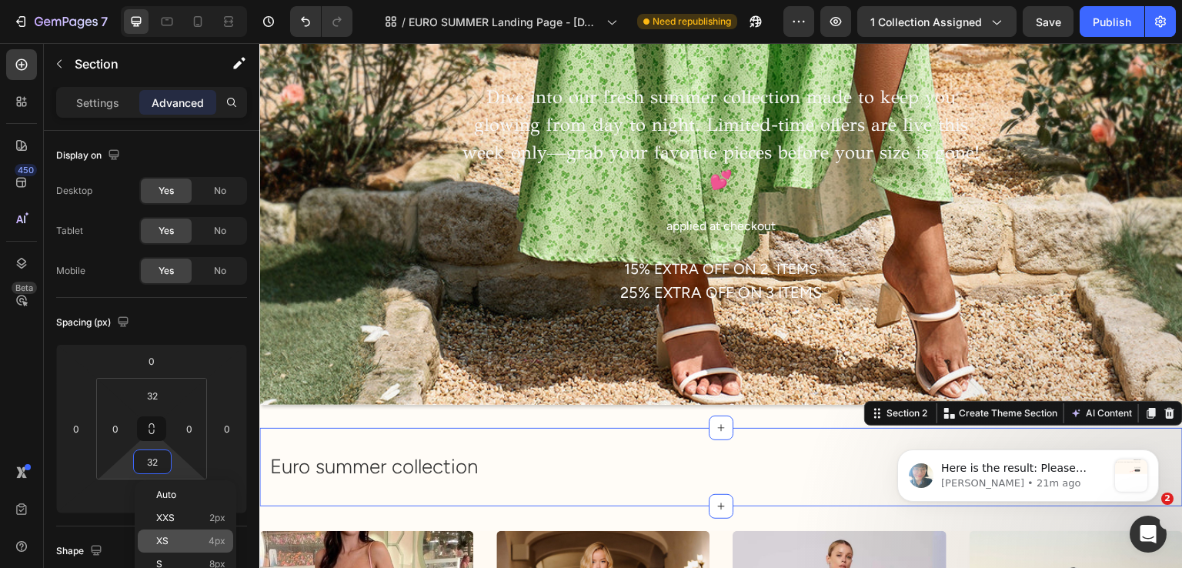
click at [185, 543] on p "XS 4px" at bounding box center [190, 541] width 69 height 11
type input "4"
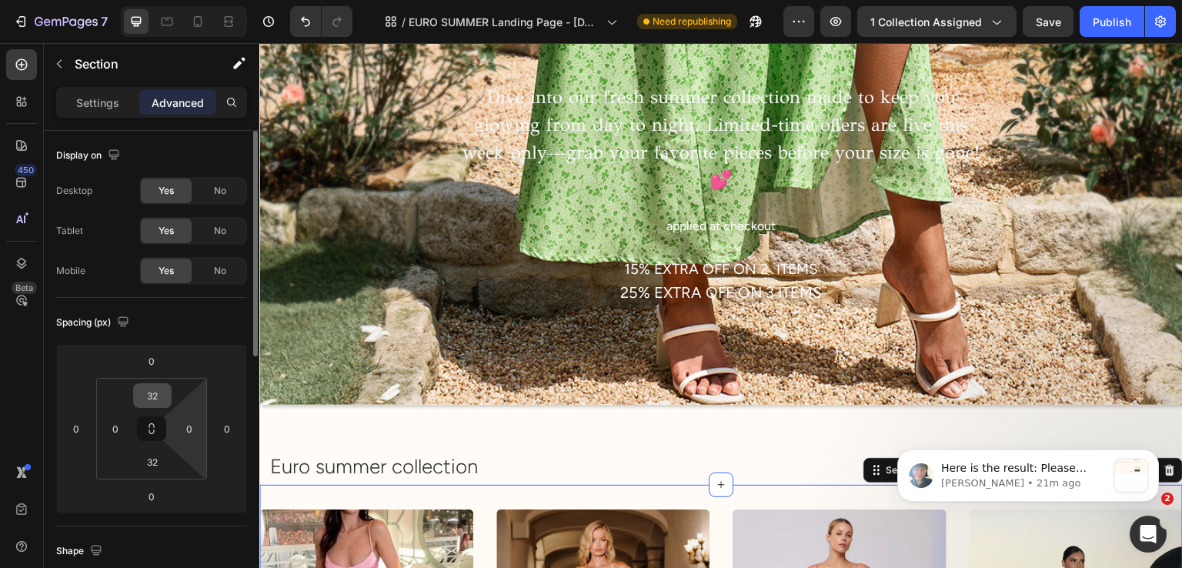
click at [162, 398] on input "32" at bounding box center [152, 395] width 31 height 23
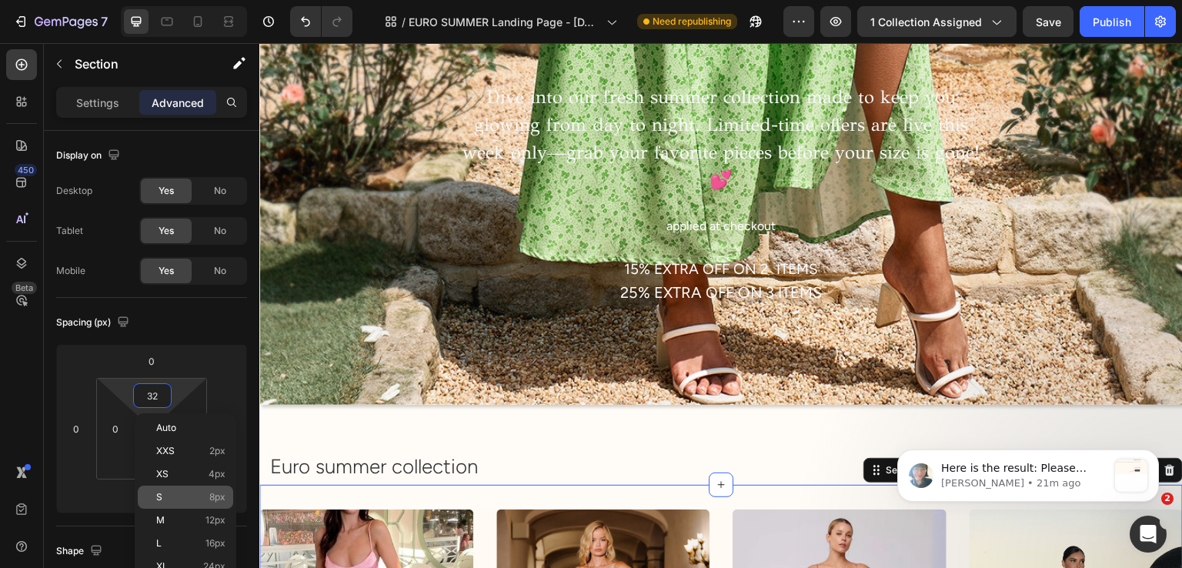
click at [190, 508] on div "S 8px" at bounding box center [185, 497] width 95 height 23
type input "8"
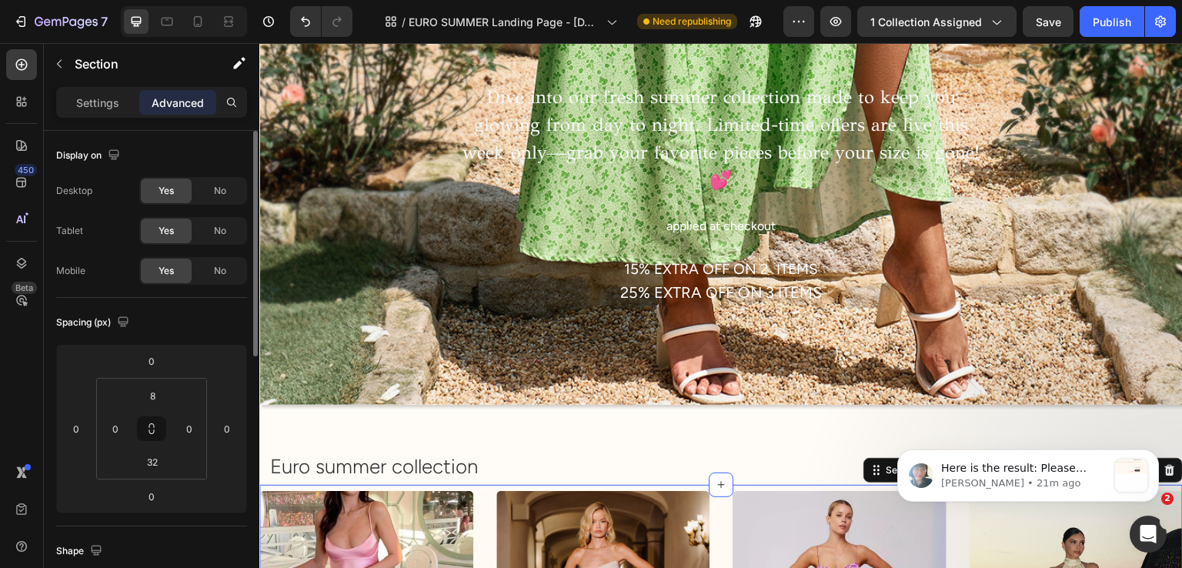
click at [0, 0] on div "Spacing (px) 0 0 0 0 8 0 32 0" at bounding box center [0, 0] width 0 height 0
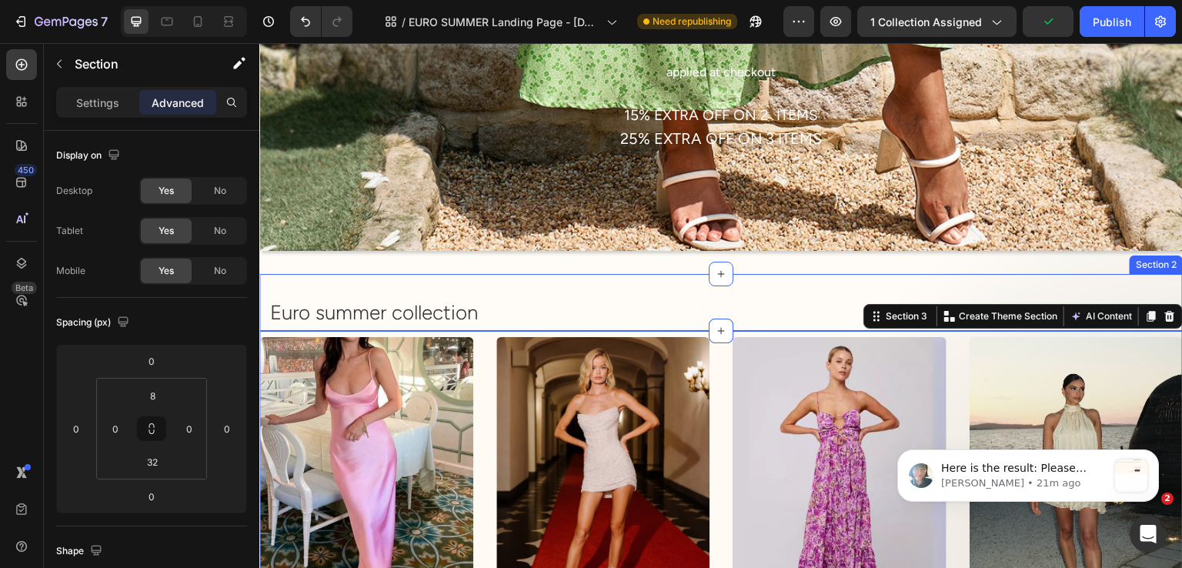
scroll to position [1155, 0]
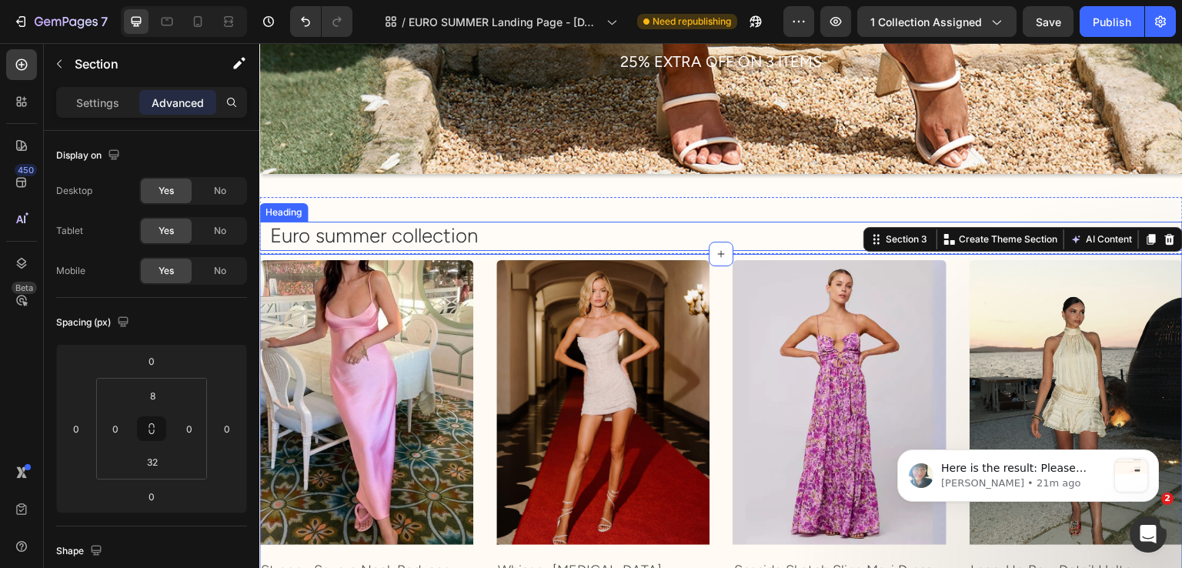
click at [406, 222] on h2 "Euro summer collection" at bounding box center [726, 236] width 914 height 29
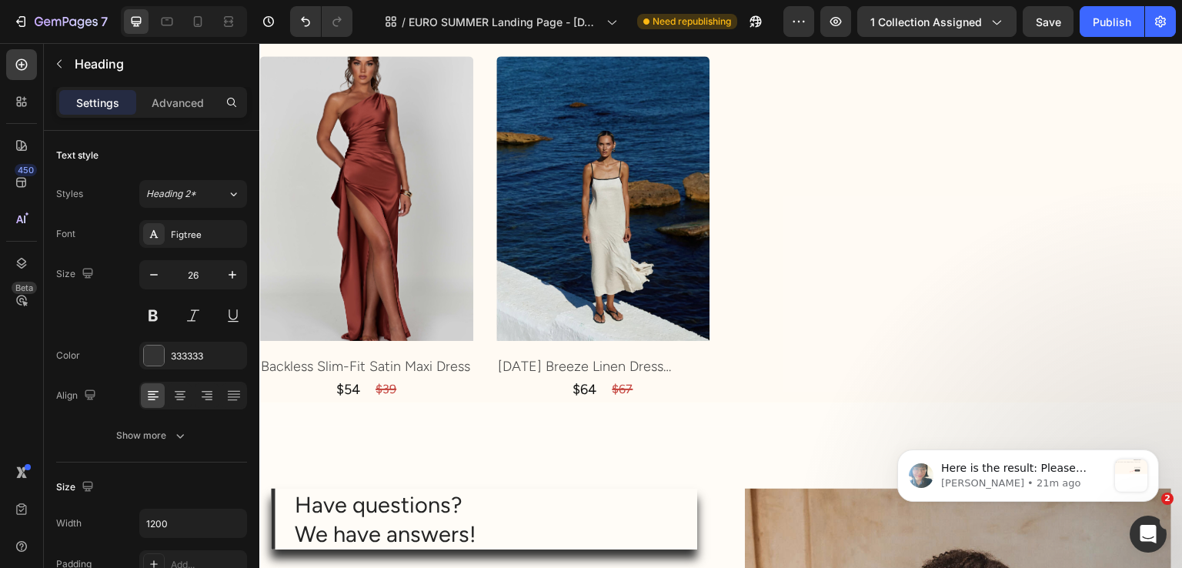
scroll to position [5927, 0]
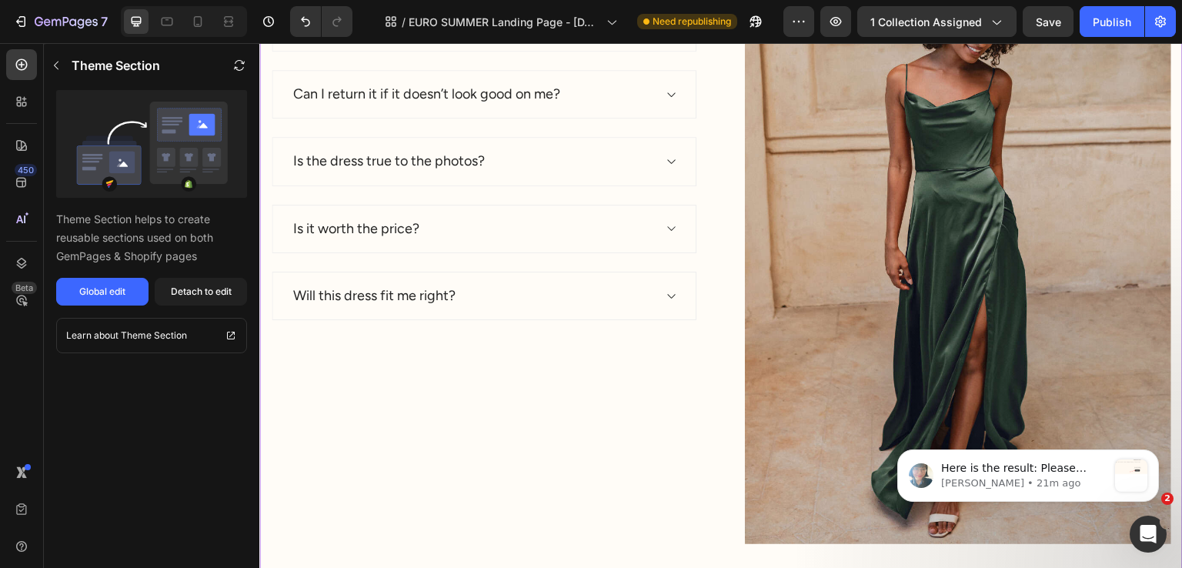
scroll to position [6619, 0]
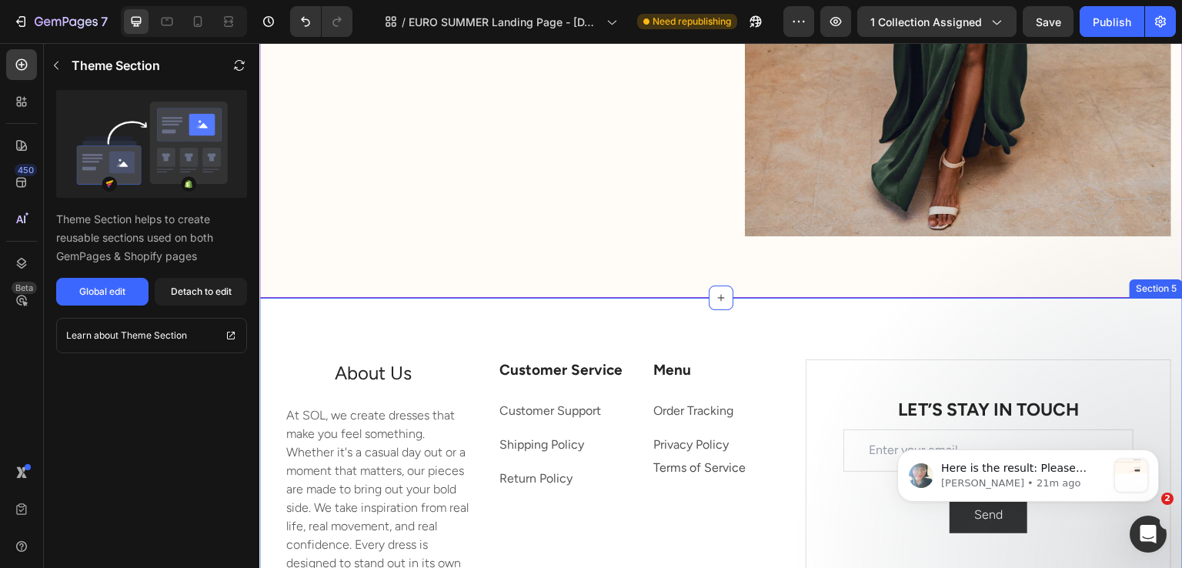
click at [592, 309] on div "About Us Heading Text block At SOL, we create dresses that make you feel someth…" at bounding box center [721, 547] width 924 height 499
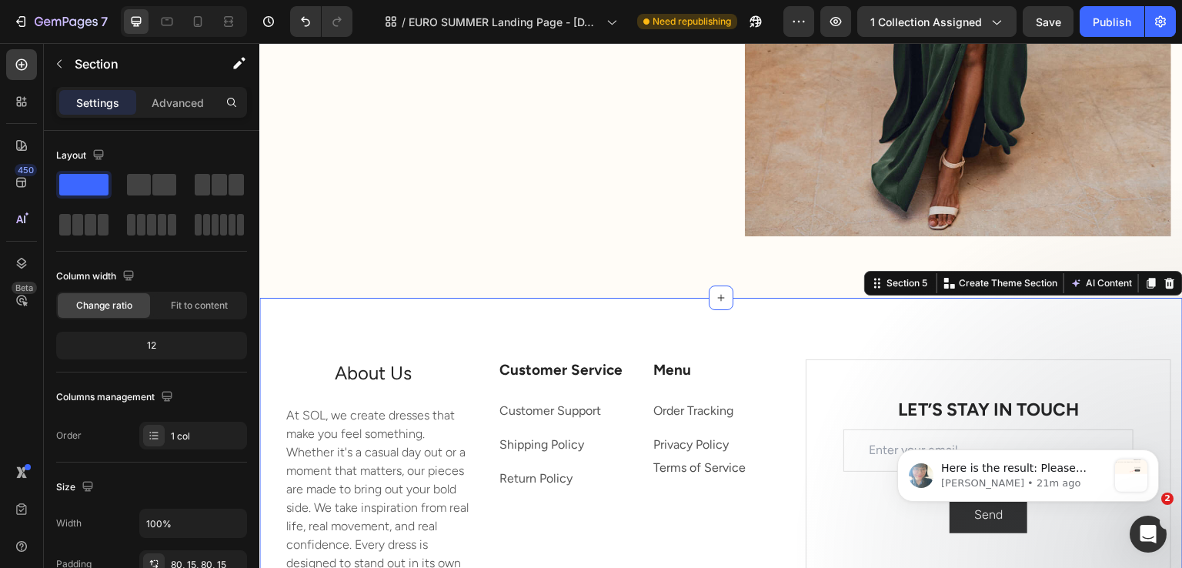
click at [438, 312] on div "About Us Heading Text block At SOL, we create dresses that make you feel someth…" at bounding box center [721, 547] width 924 height 499
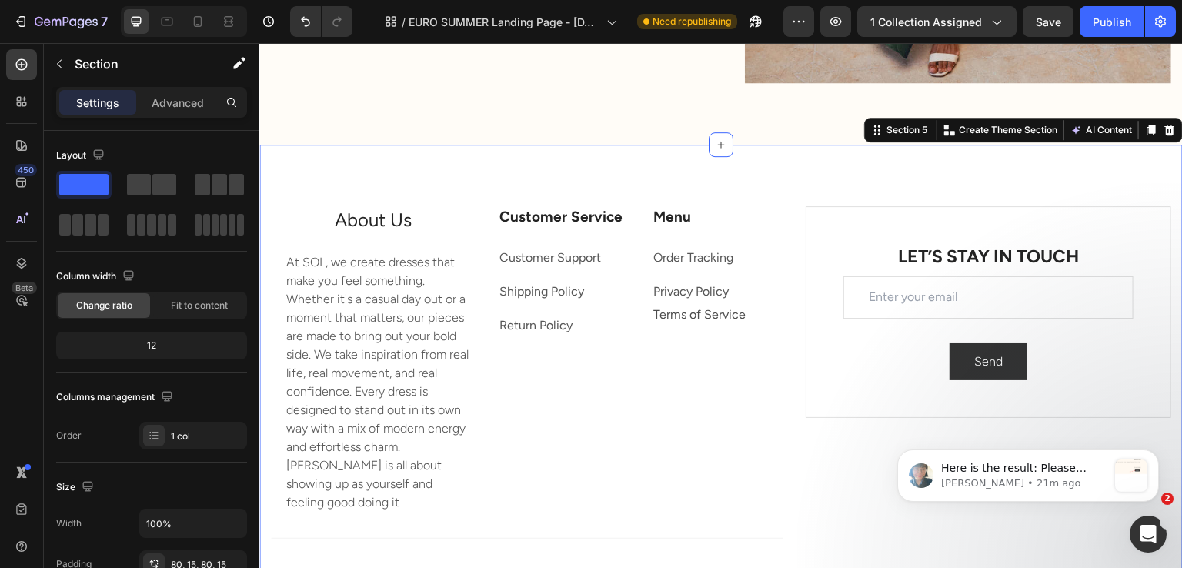
scroll to position [6773, 0]
click at [763, 171] on div "About Us Heading Text block At SOL, we create dresses that make you feel someth…" at bounding box center [721, 393] width 924 height 499
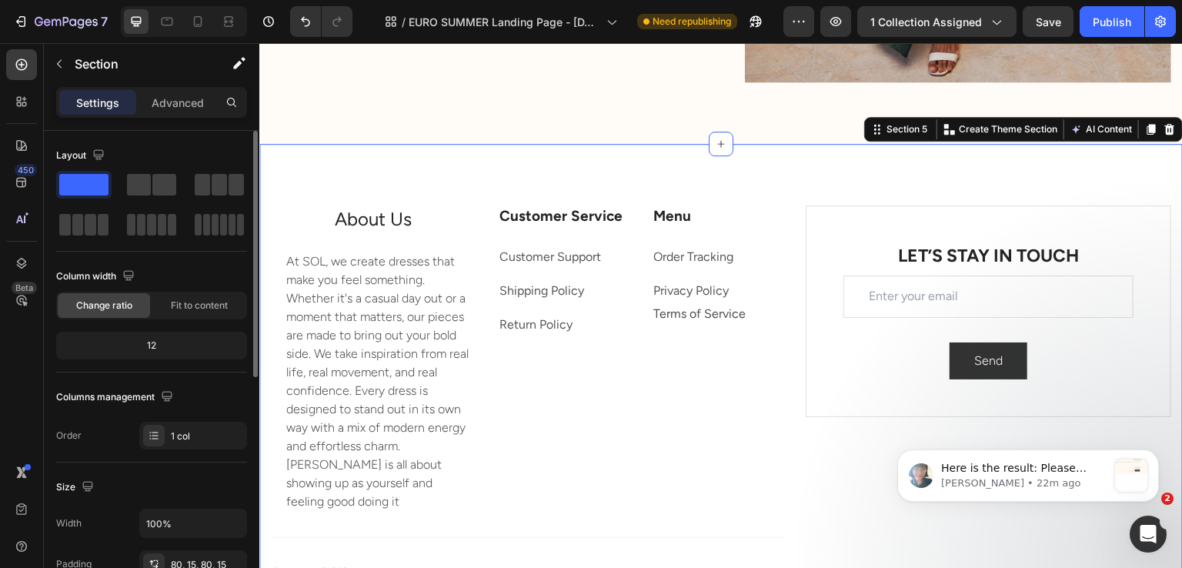
scroll to position [385, 0]
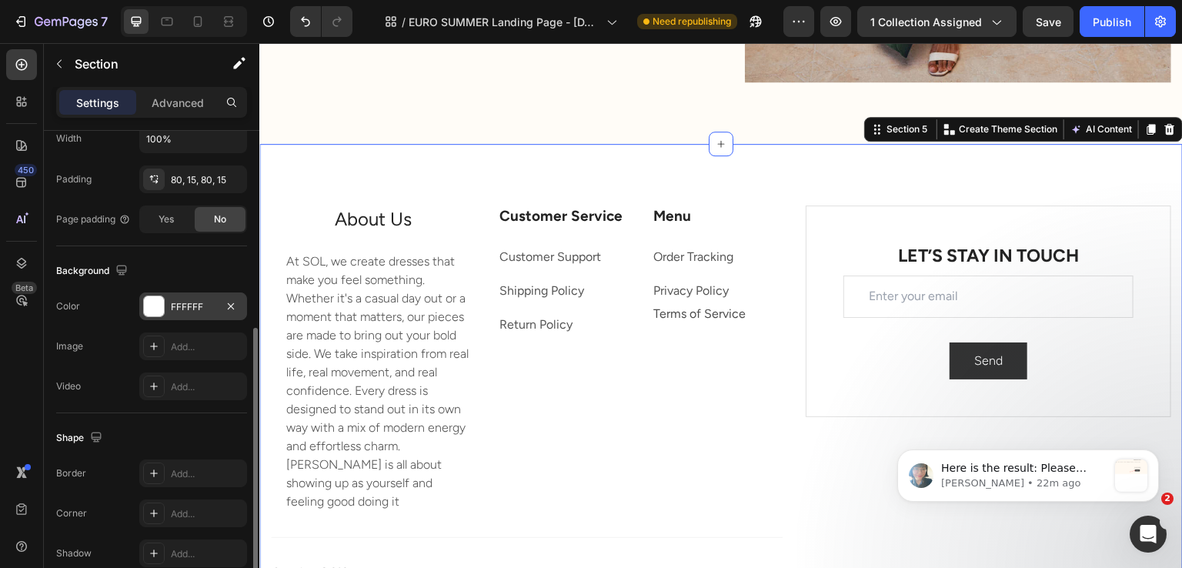
click at [180, 300] on div "FFFFFF" at bounding box center [193, 307] width 45 height 14
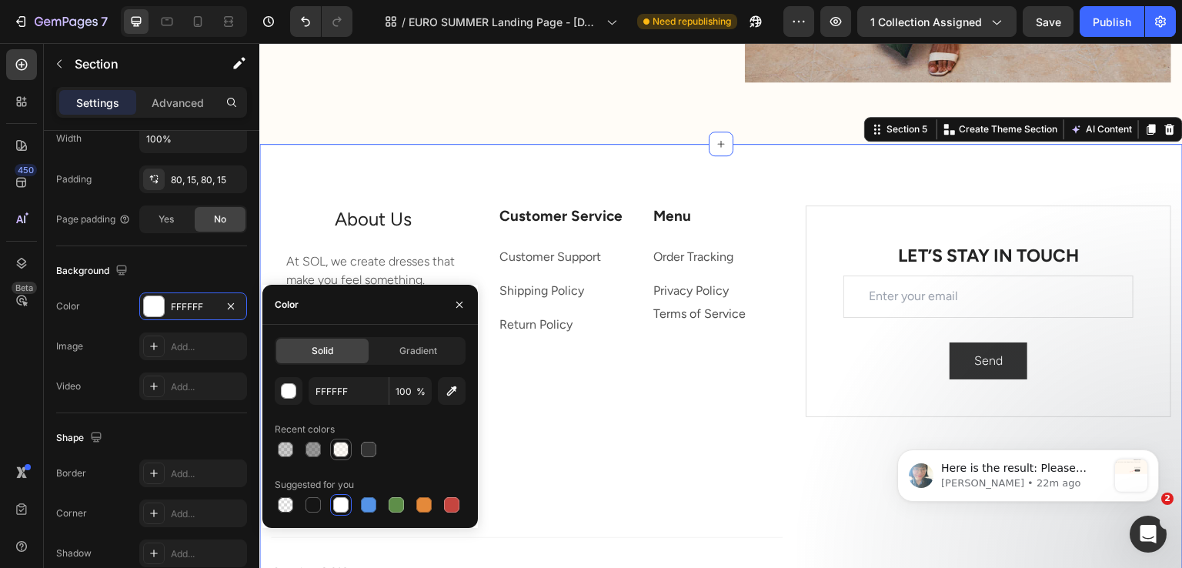
click at [351, 450] on div at bounding box center [341, 450] width 22 height 22
type input "FFF9F0"
type input "50"
click at [180, 271] on div "Background" at bounding box center [151, 271] width 191 height 25
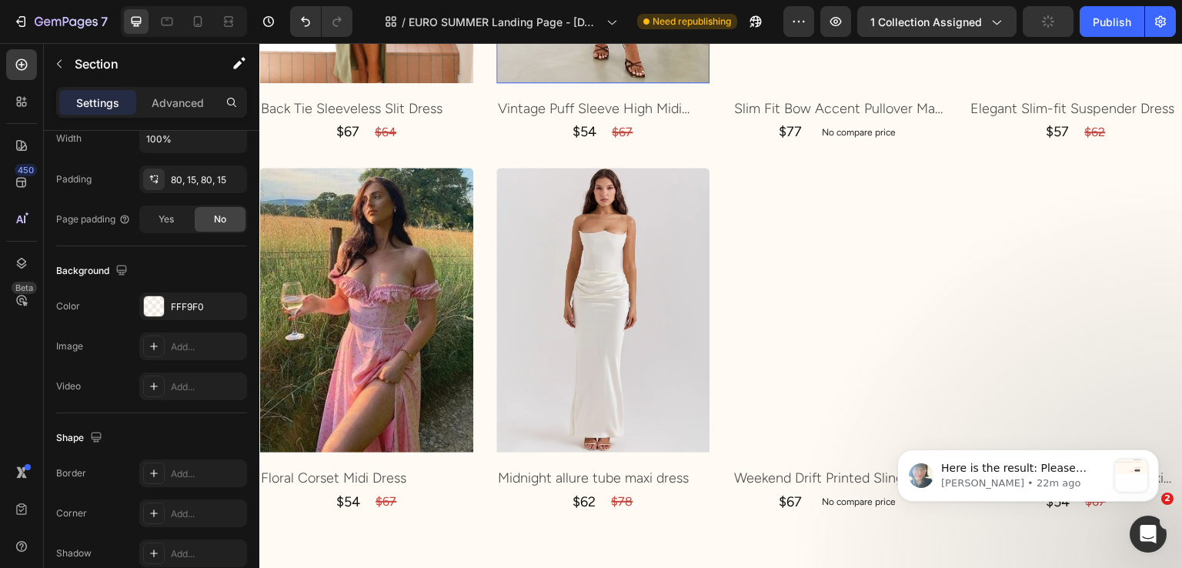
scroll to position [2540, 0]
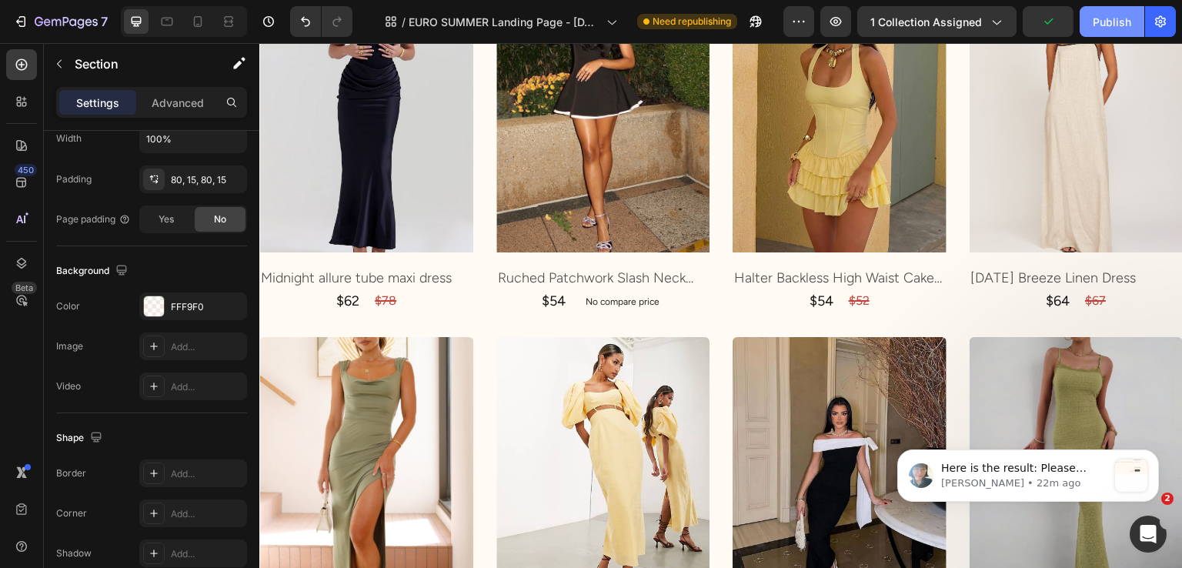
click at [1110, 22] on div "Publish" at bounding box center [1112, 22] width 38 height 16
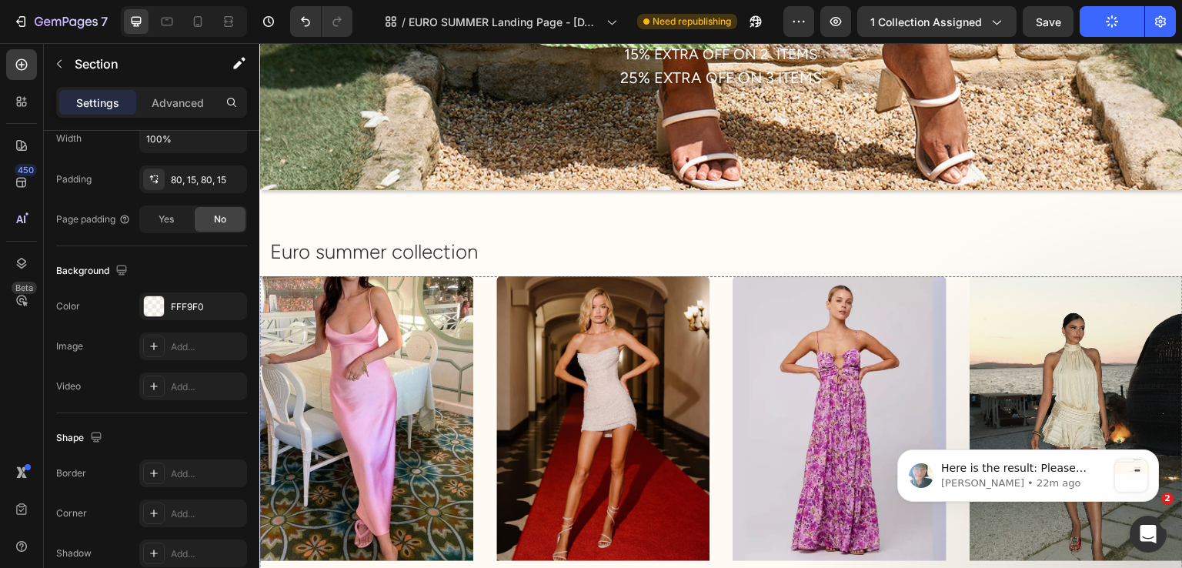
scroll to position [600, 0]
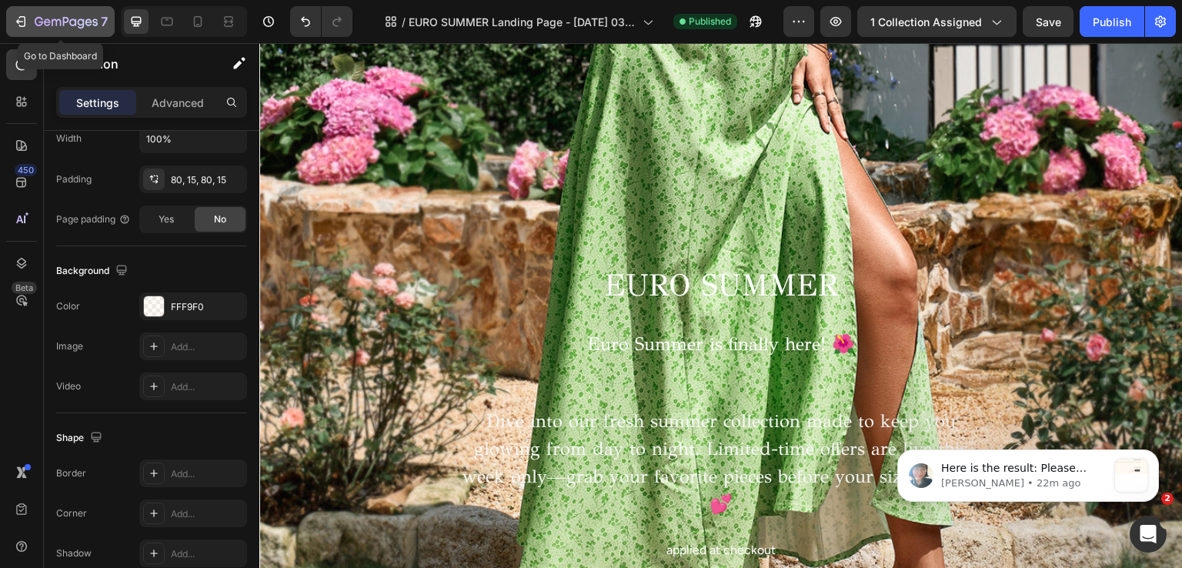
click at [58, 16] on icon "button" at bounding box center [66, 22] width 63 height 13
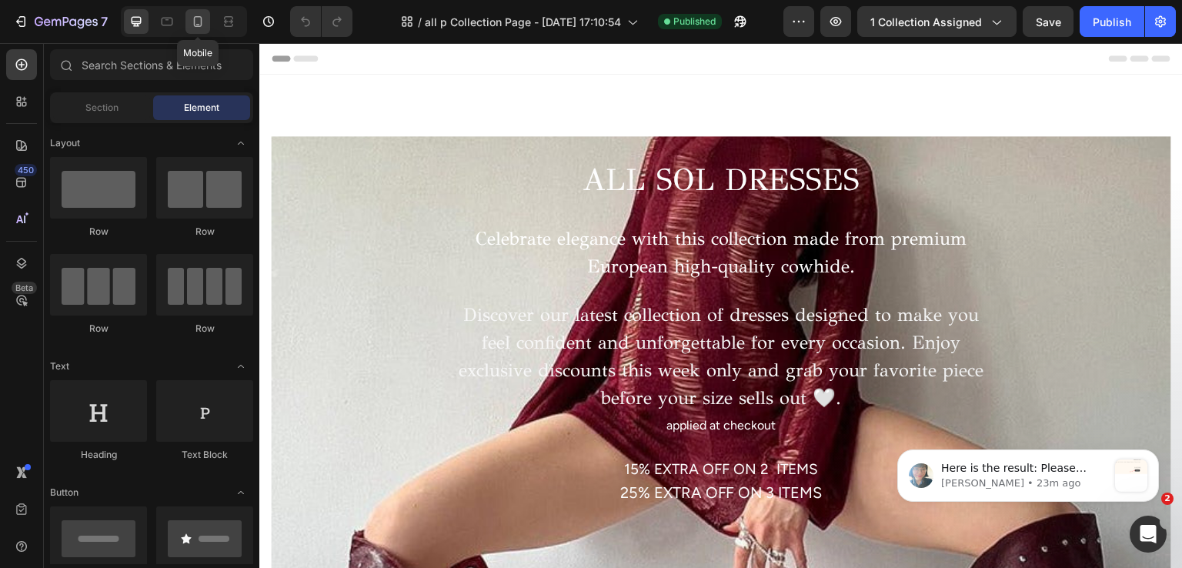
click at [189, 29] on div at bounding box center [197, 21] width 25 height 25
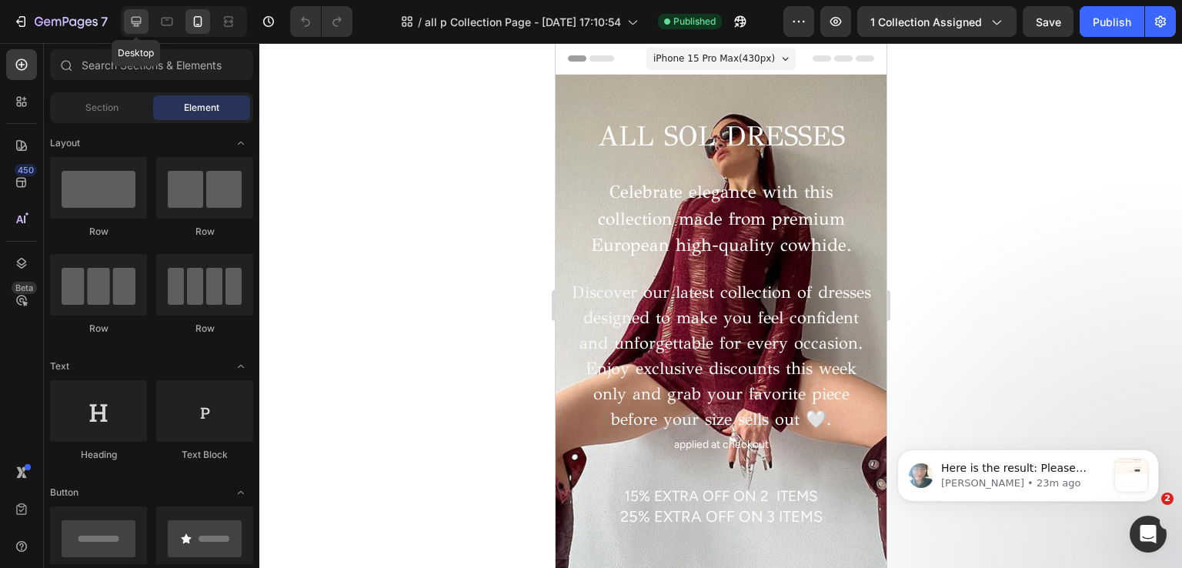
click at [139, 28] on icon at bounding box center [136, 21] width 15 height 15
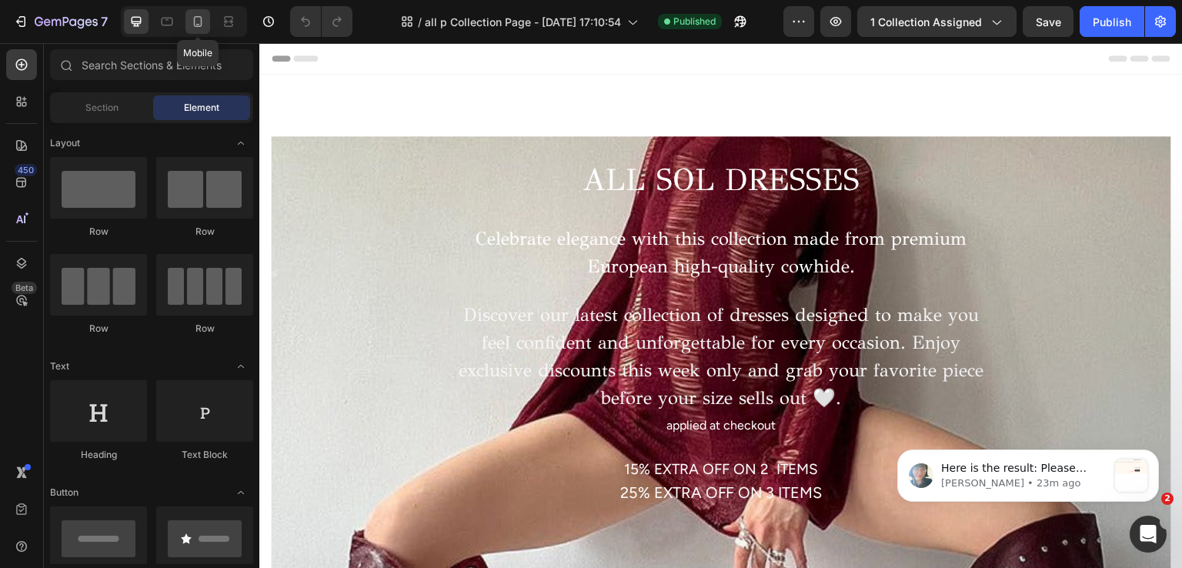
click at [208, 24] on div at bounding box center [197, 21] width 25 height 25
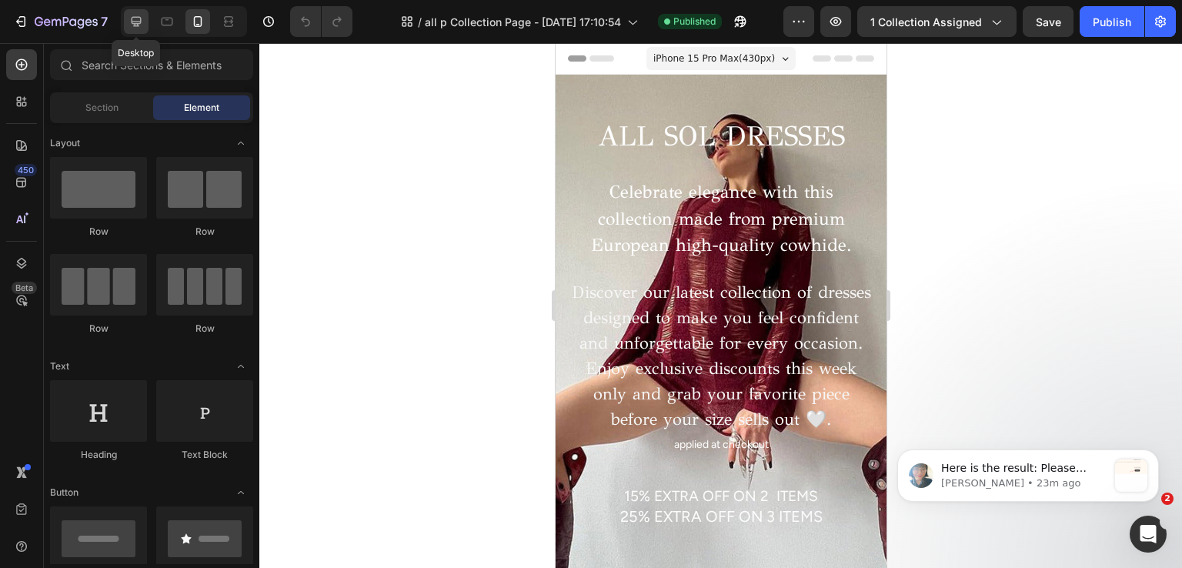
click at [147, 28] on div at bounding box center [136, 21] width 25 height 25
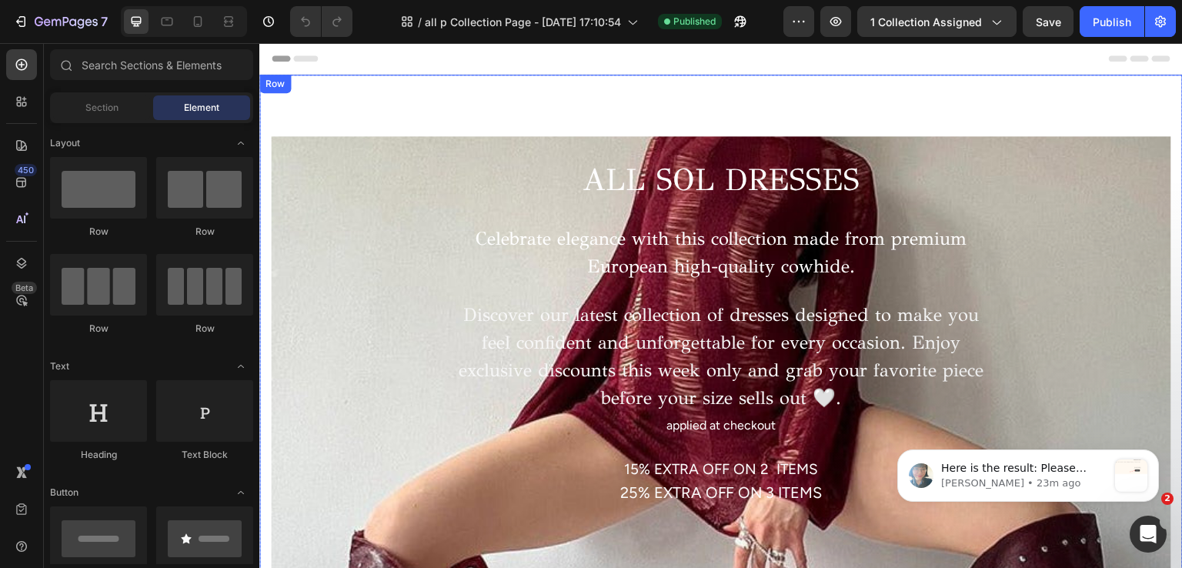
click at [323, 91] on div "ALL SOL DRESSES Heading Celebrate elegance with this collection made from premi…" at bounding box center [721, 336] width 924 height 523
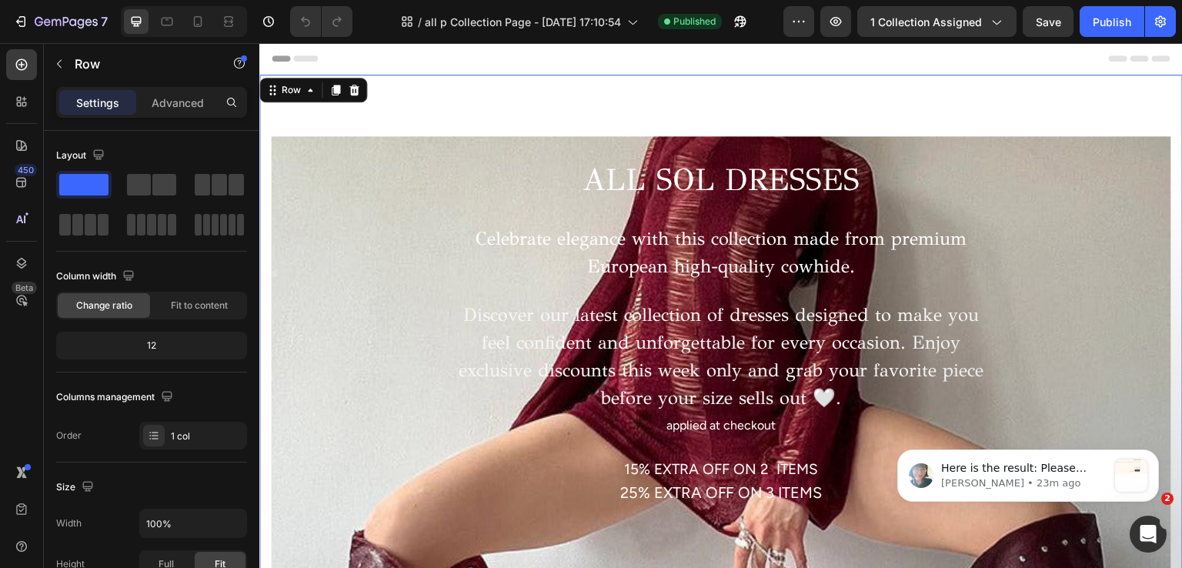
drag, startPoint x: 164, startPoint y: 130, endPoint x: 169, endPoint y: 117, distance: 14.2
click at [164, 129] on div "Settings Advanced Layout Column width Change ratio Fit to content 12 Columns ma…" at bounding box center [152, 349] width 216 height 525
click at [169, 117] on div "Settings Advanced" at bounding box center [151, 102] width 191 height 31
click at [175, 105] on p "Advanced" at bounding box center [178, 103] width 52 height 16
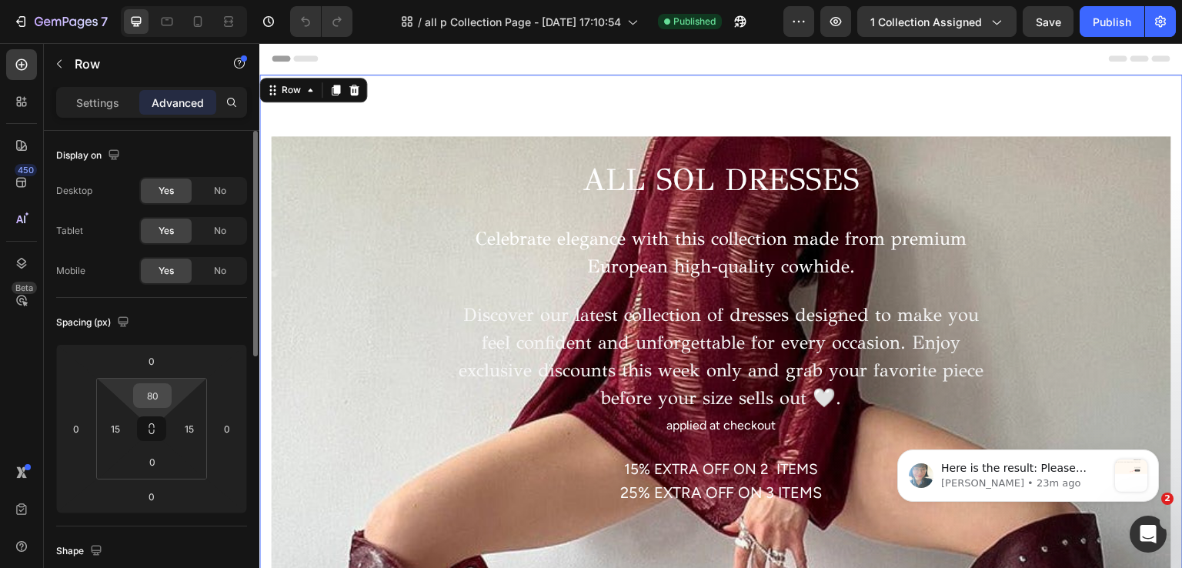
click at [161, 389] on input "80" at bounding box center [152, 395] width 31 height 23
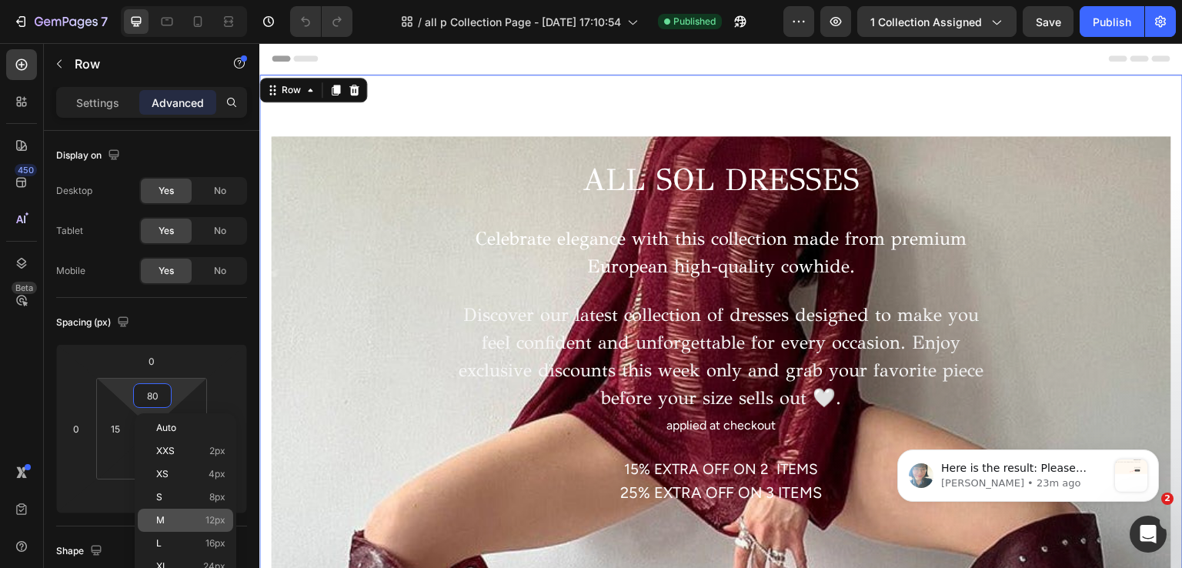
click at [175, 519] on p "M 12px" at bounding box center [190, 520] width 69 height 11
type input "12"
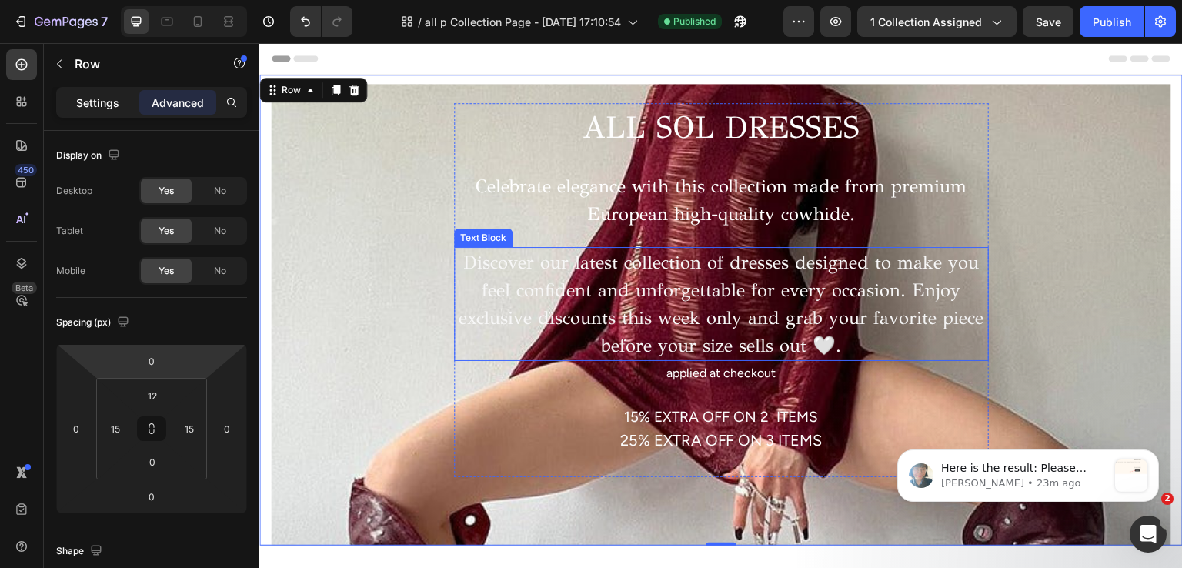
click at [115, 109] on p "Settings" at bounding box center [97, 103] width 43 height 16
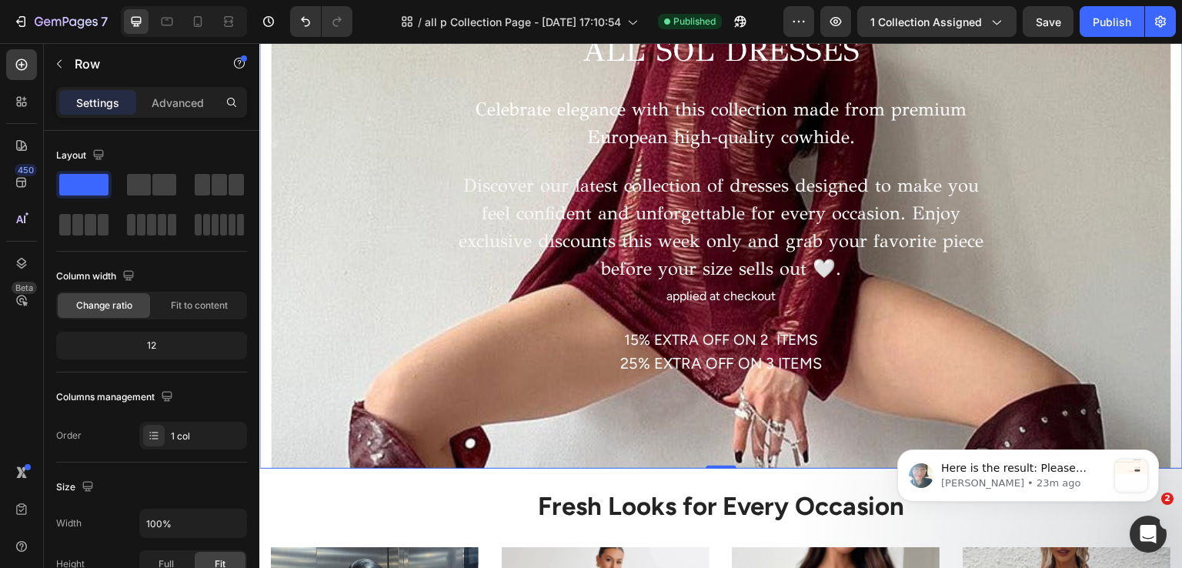
scroll to position [308, 0]
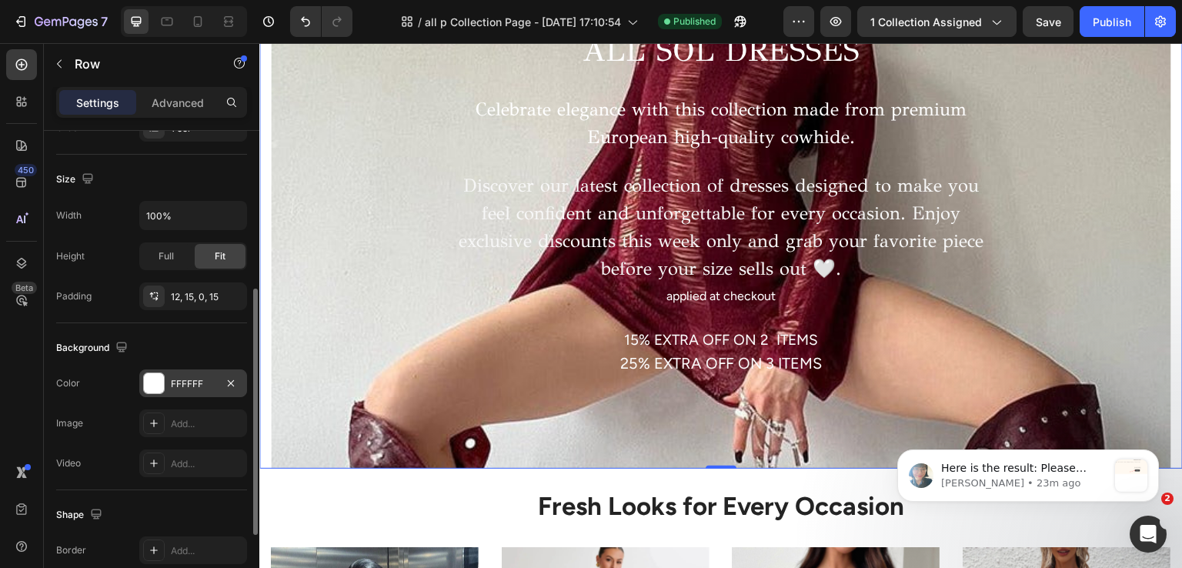
drag, startPoint x: 197, startPoint y: 379, endPoint x: 197, endPoint y: 388, distance: 8.5
click at [196, 379] on div "FFFFFF" at bounding box center [193, 384] width 45 height 14
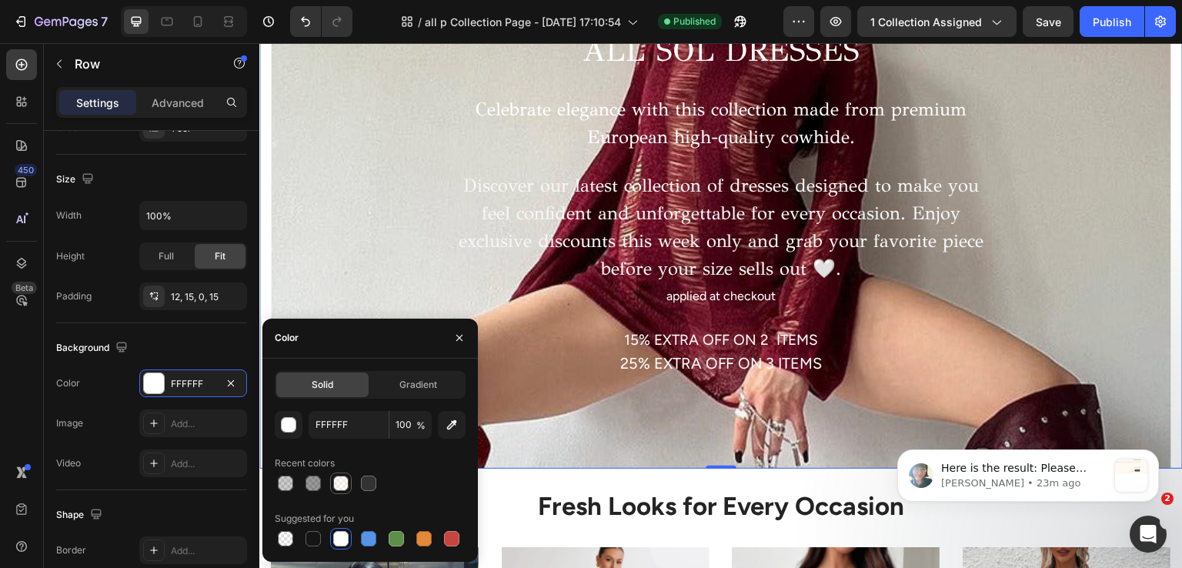
click at [333, 480] on div at bounding box center [341, 483] width 18 height 18
type input "FFF9F0"
type input "50"
click at [219, 353] on div "Background" at bounding box center [151, 348] width 191 height 25
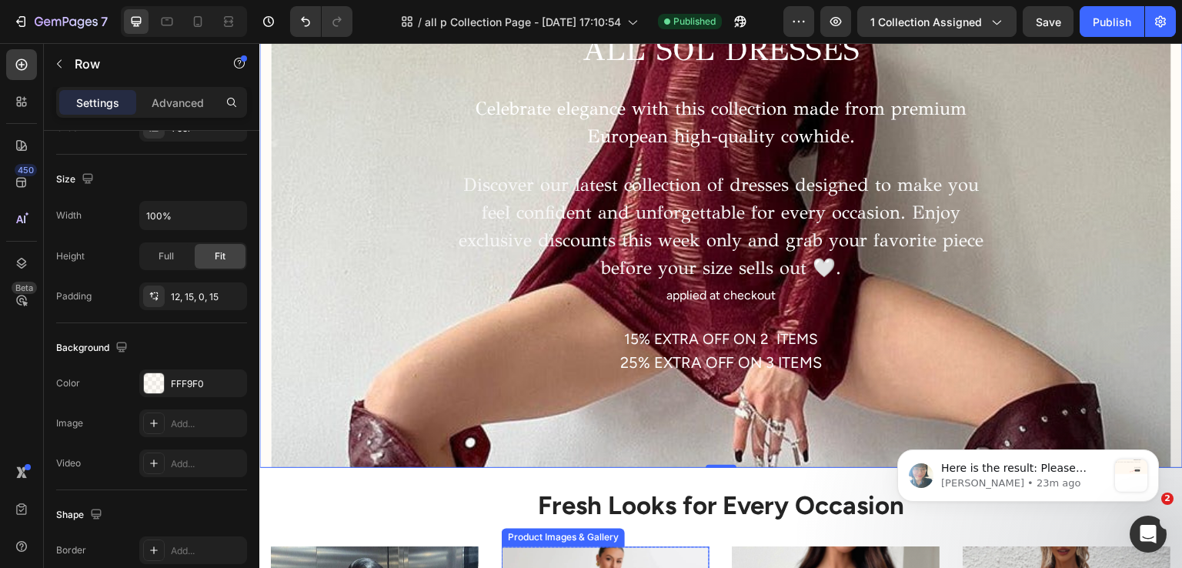
scroll to position [154, 0]
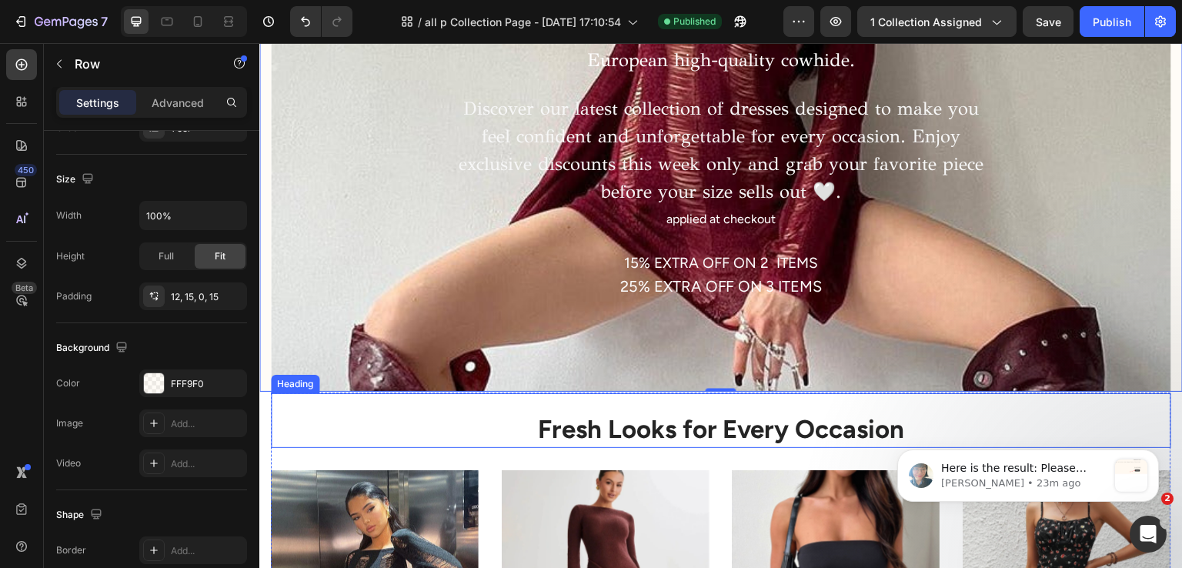
click at [469, 440] on h2 "Fresh Looks for Every Occasion" at bounding box center [721, 430] width 901 height 36
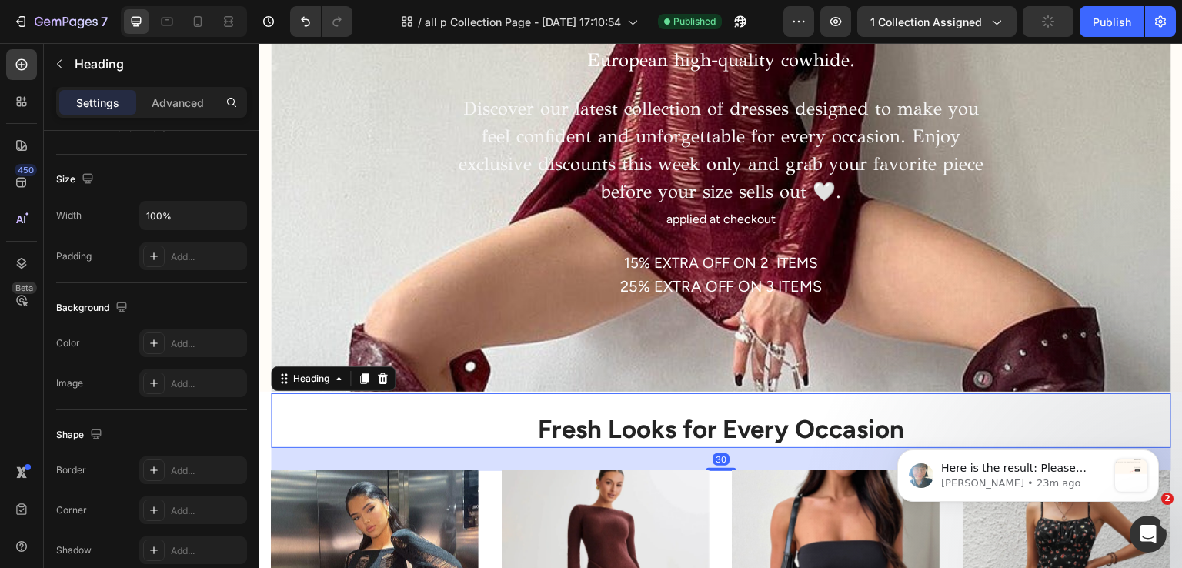
scroll to position [0, 0]
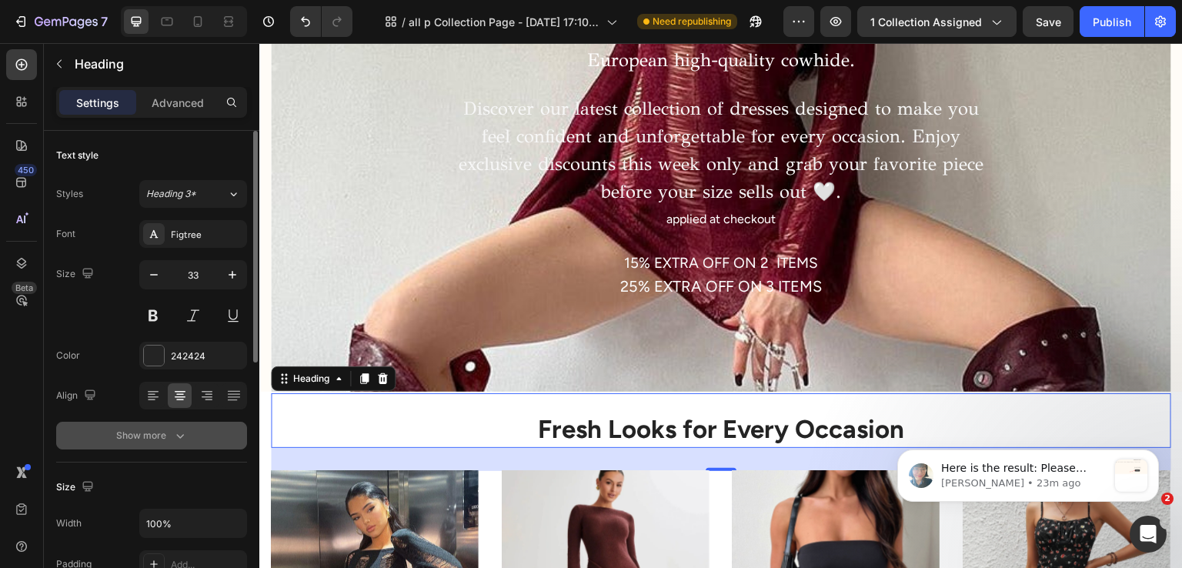
click at [169, 445] on button "Show more" at bounding box center [151, 436] width 191 height 28
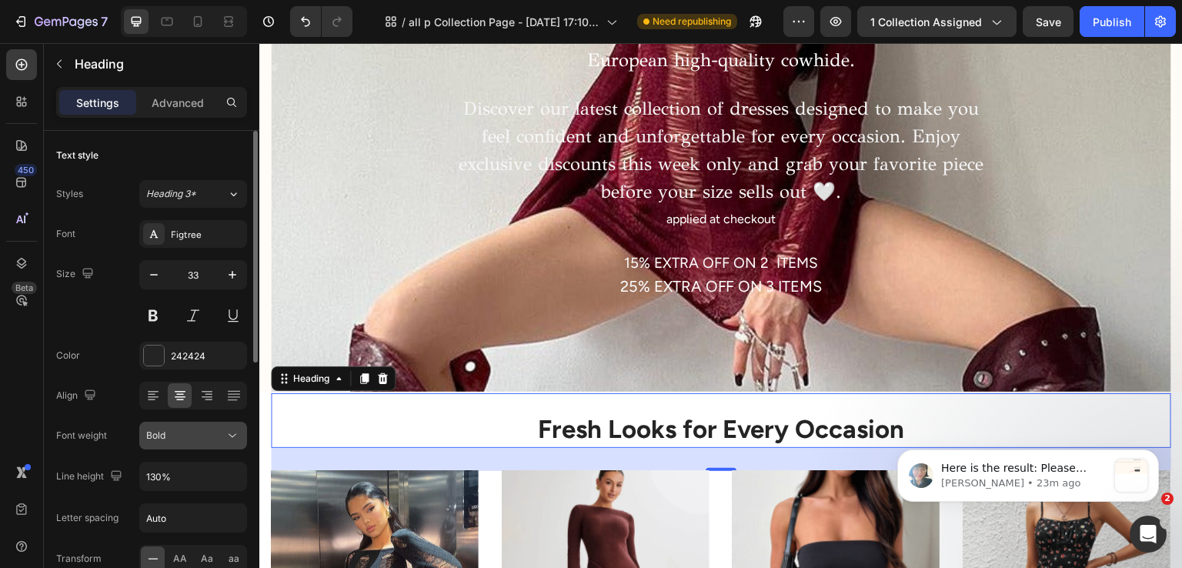
click at [181, 447] on button "Bold" at bounding box center [193, 436] width 108 height 28
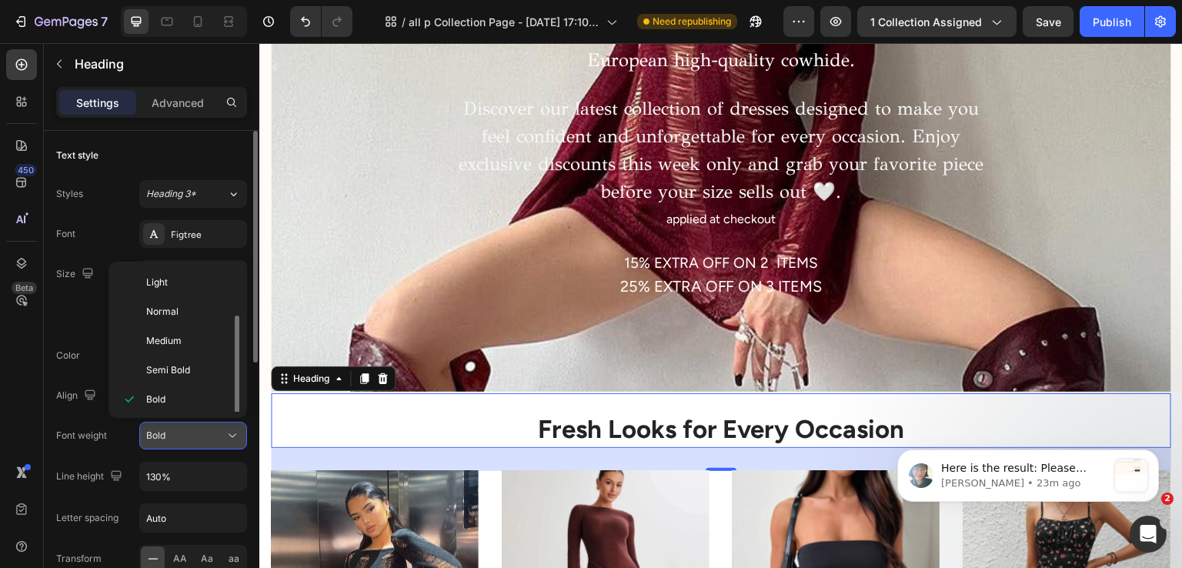
scroll to position [28, 0]
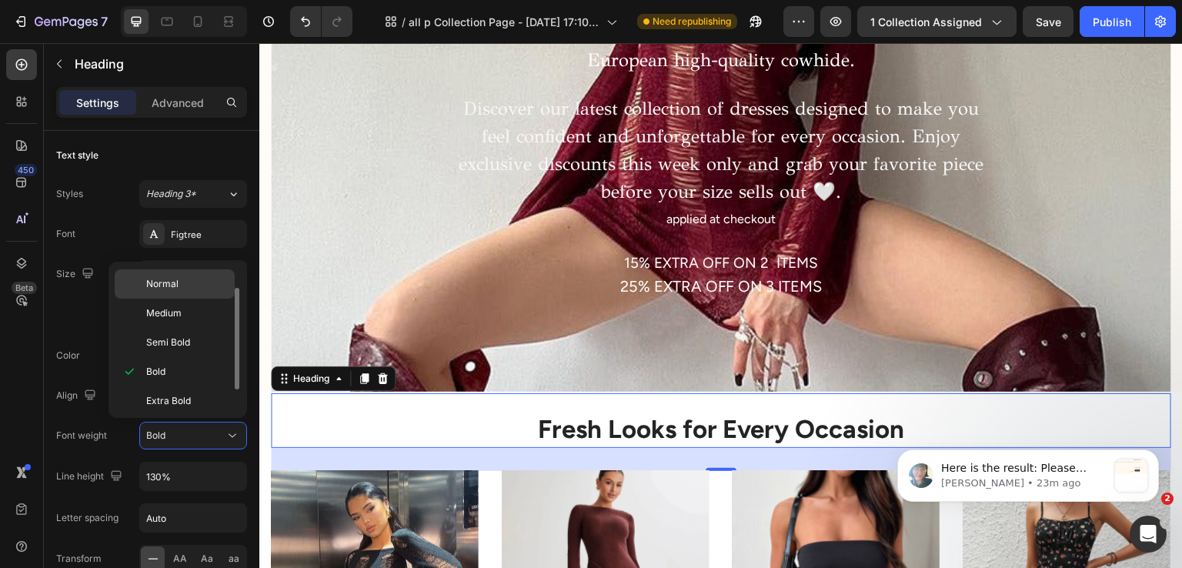
click at [181, 299] on div "Normal" at bounding box center [175, 313] width 120 height 29
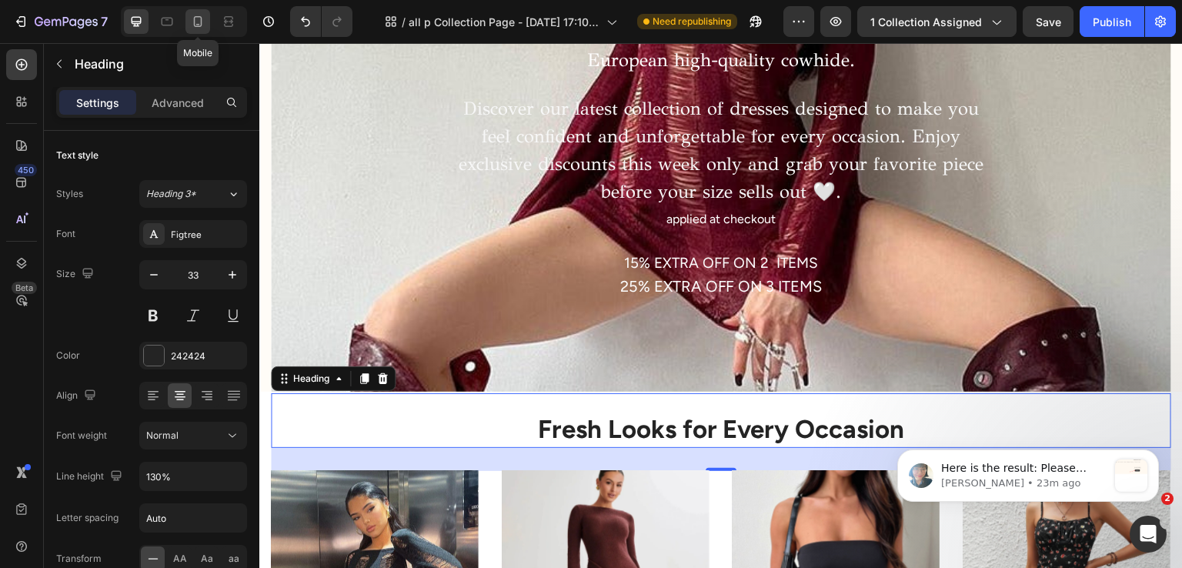
click at [188, 20] on div at bounding box center [197, 21] width 25 height 25
type input "29"
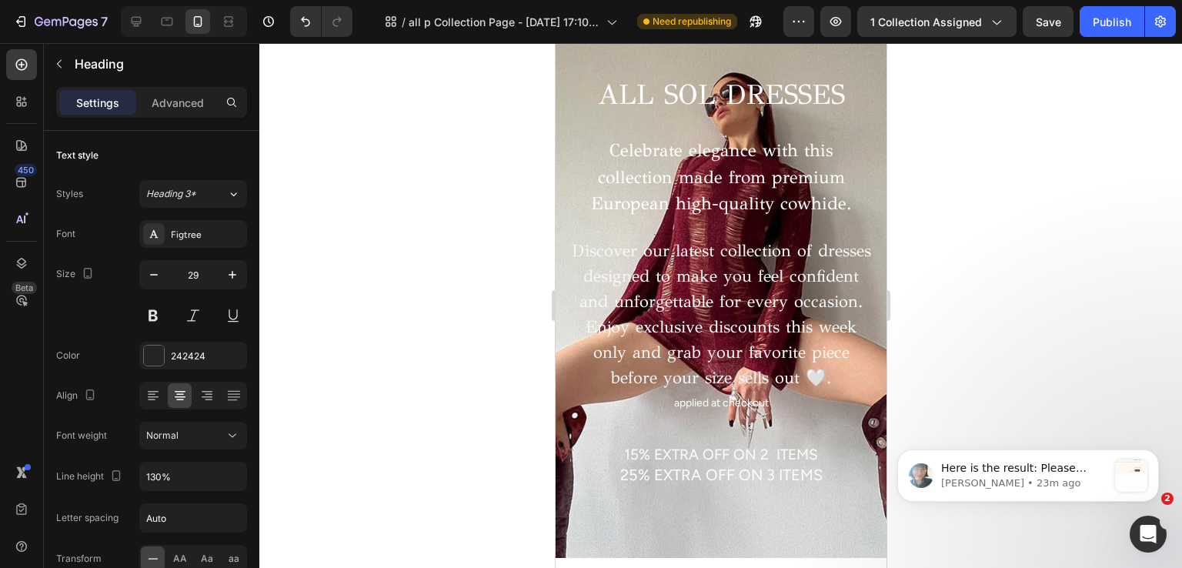
scroll to position [154, 0]
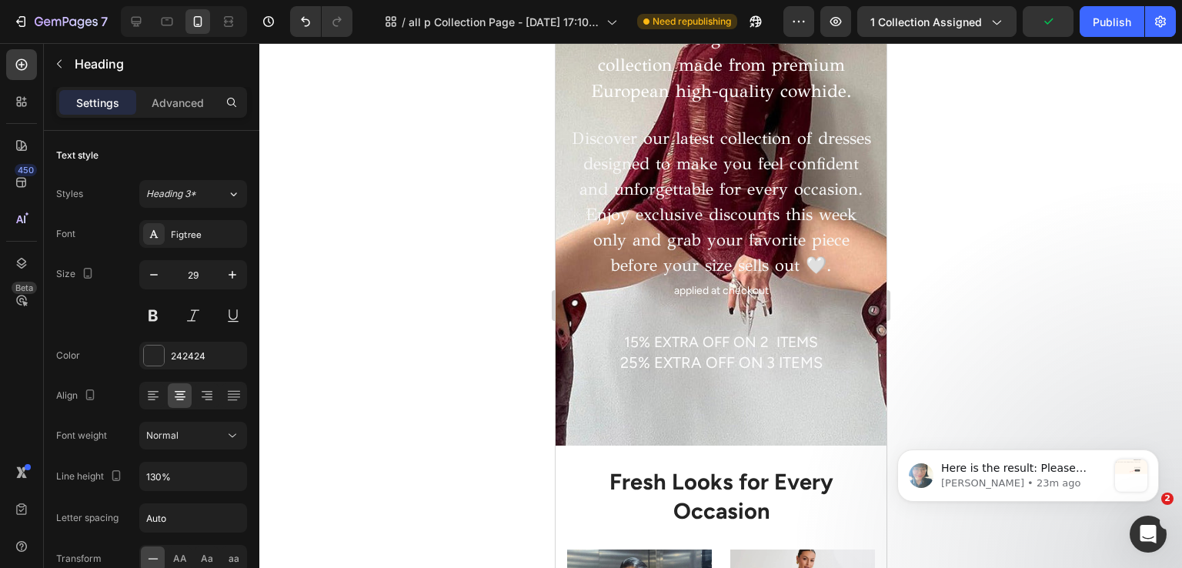
click at [601, 460] on div "Fresh Looks for Every Occasion Heading" at bounding box center [721, 486] width 308 height 79
click at [600, 450] on div "Fresh Looks for Every Occasion Heading" at bounding box center [721, 486] width 308 height 79
click at [580, 456] on div "Fresh Looks for Every Occasion Heading" at bounding box center [721, 486] width 308 height 79
click at [587, 438] on div "Background Image" at bounding box center [720, 183] width 331 height 525
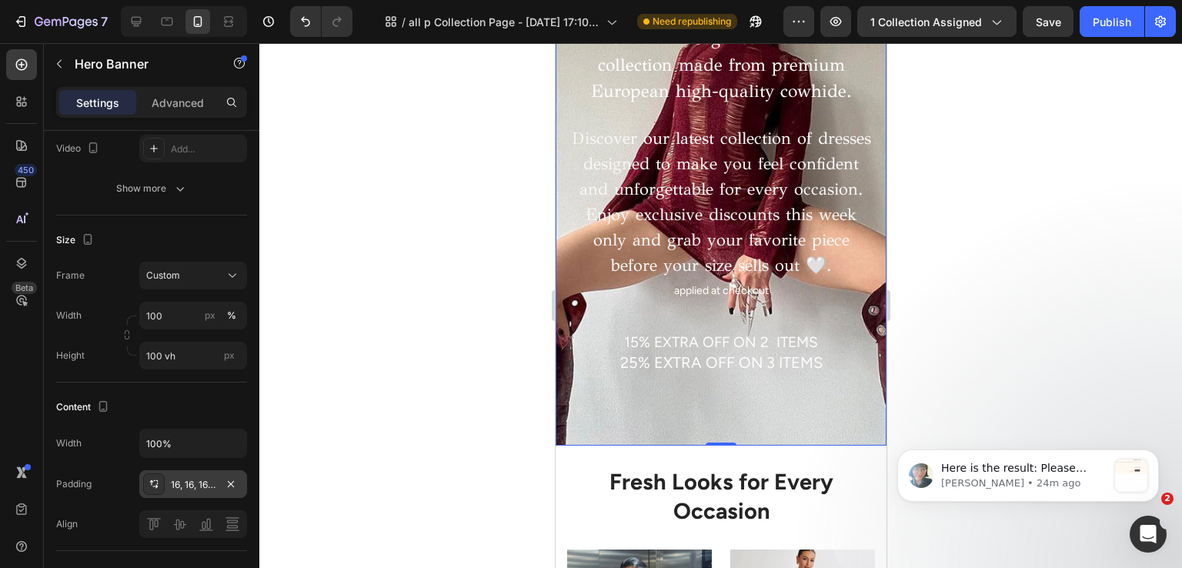
scroll to position [693, 0]
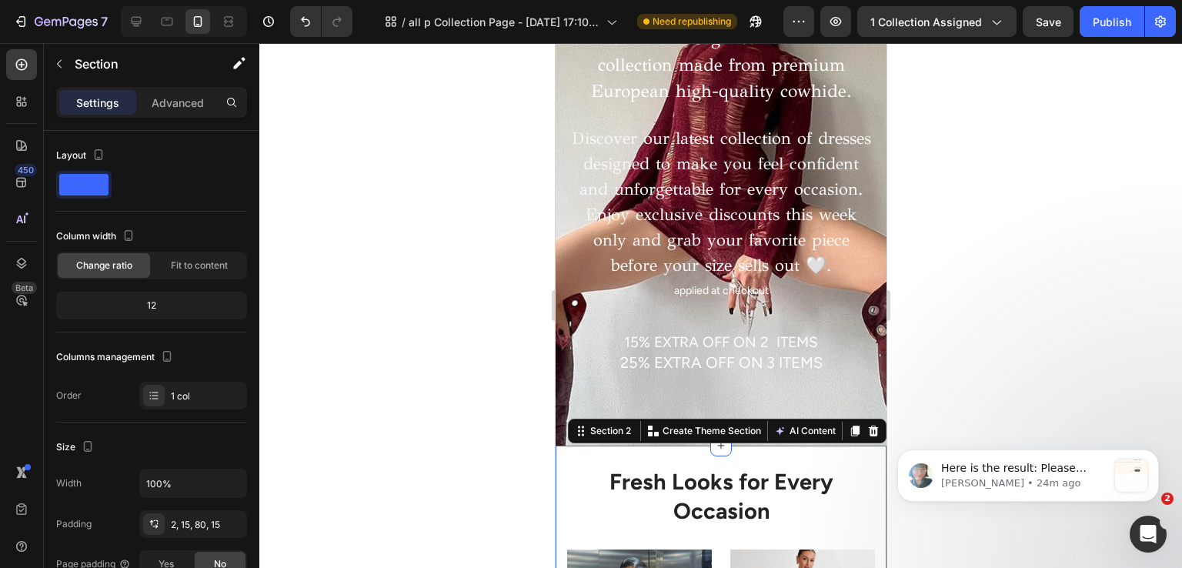
scroll to position [308, 0]
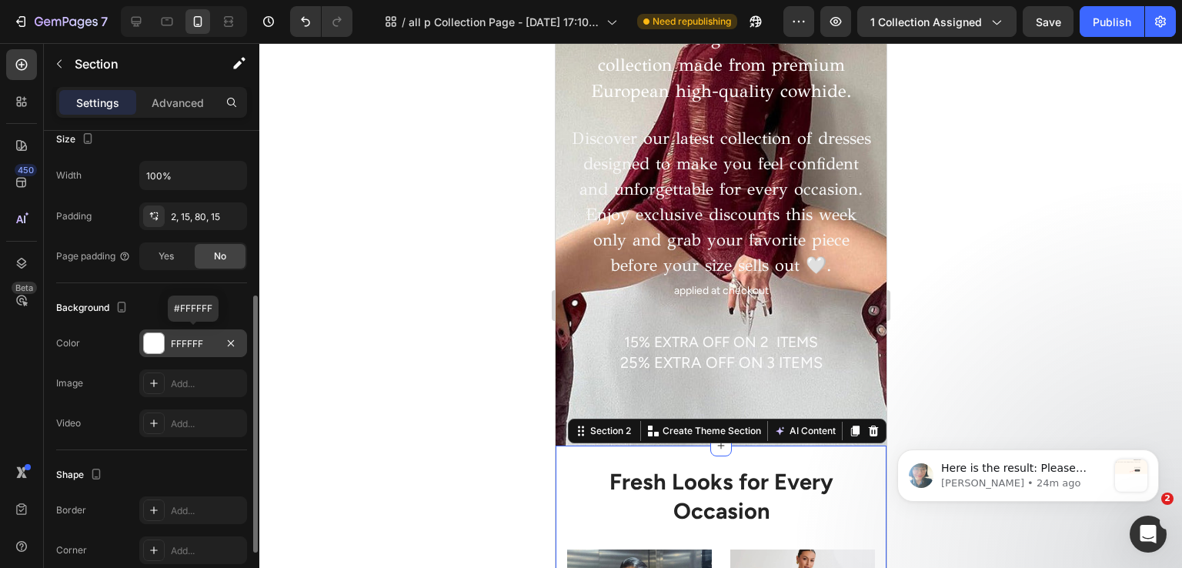
click at [152, 329] on div "FFFFFF" at bounding box center [193, 343] width 108 height 28
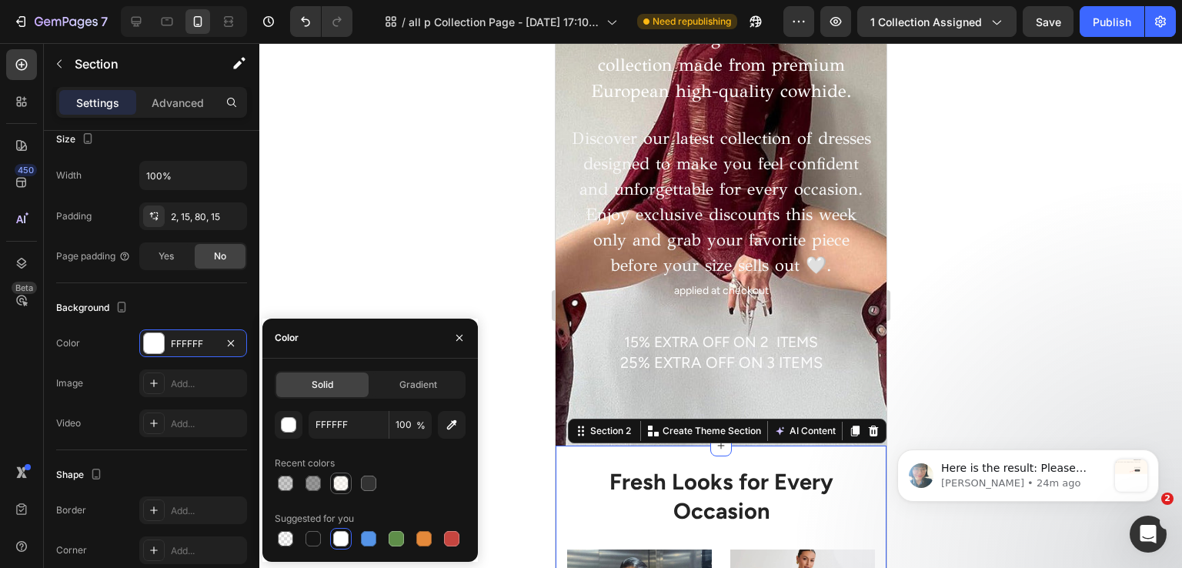
click at [333, 478] on div at bounding box center [340, 483] width 15 height 15
type input "FFF9F0"
type input "50"
click at [172, 308] on div "Background" at bounding box center [151, 308] width 191 height 25
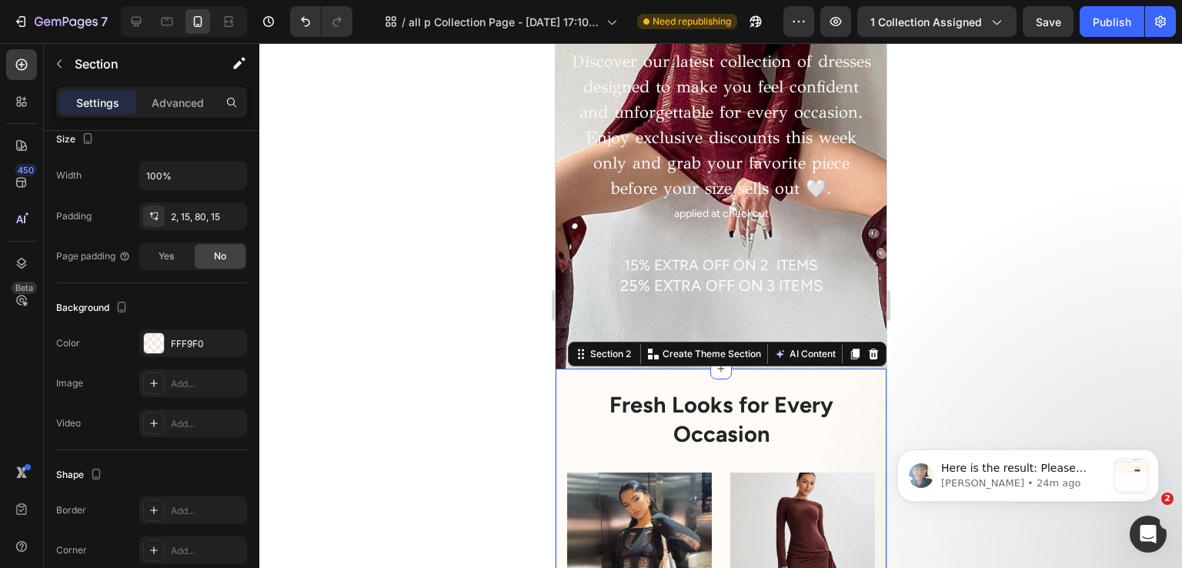
click at [1025, 336] on div at bounding box center [720, 305] width 923 height 525
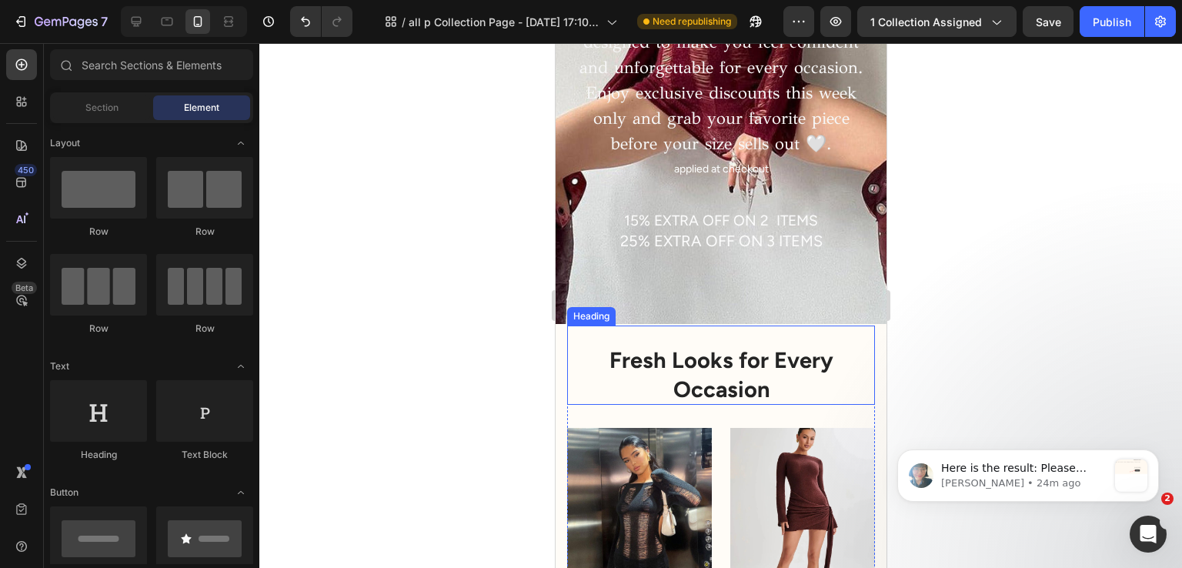
scroll to position [385, 0]
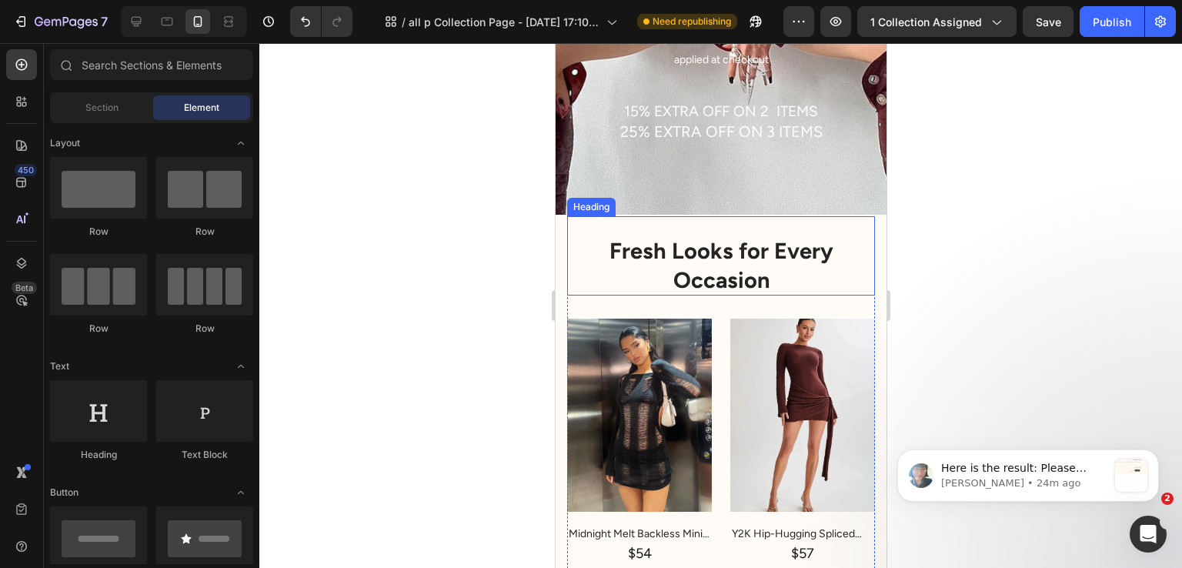
drag, startPoint x: 727, startPoint y: 270, endPoint x: 712, endPoint y: 264, distance: 15.9
click at [727, 270] on strong "Fresh Looks for Every Occasion" at bounding box center [721, 265] width 224 height 56
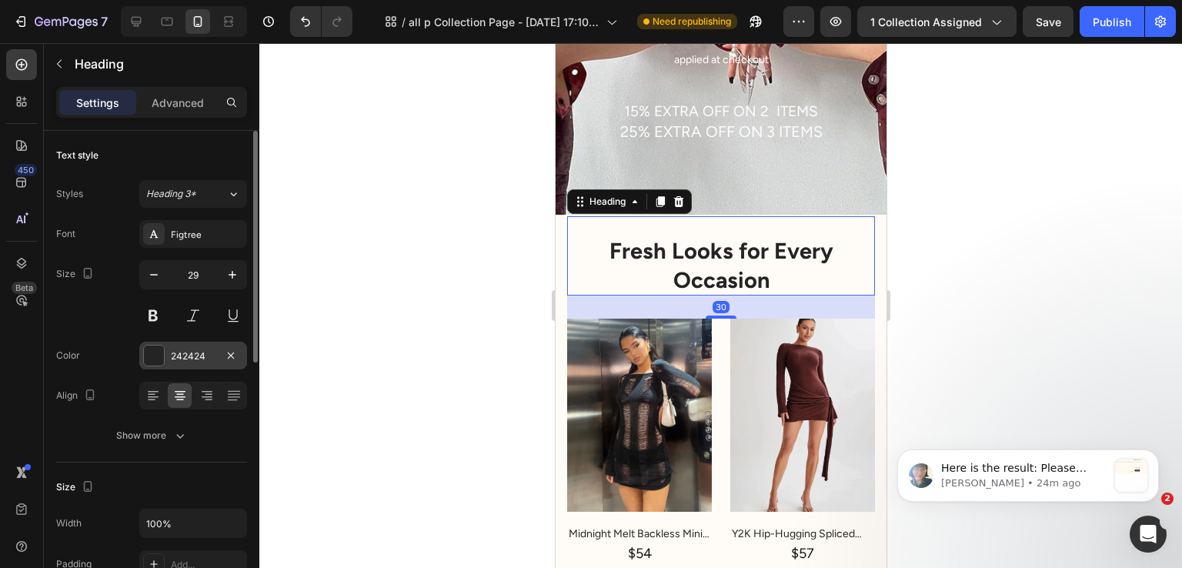
click at [163, 343] on div "242424" at bounding box center [193, 356] width 108 height 28
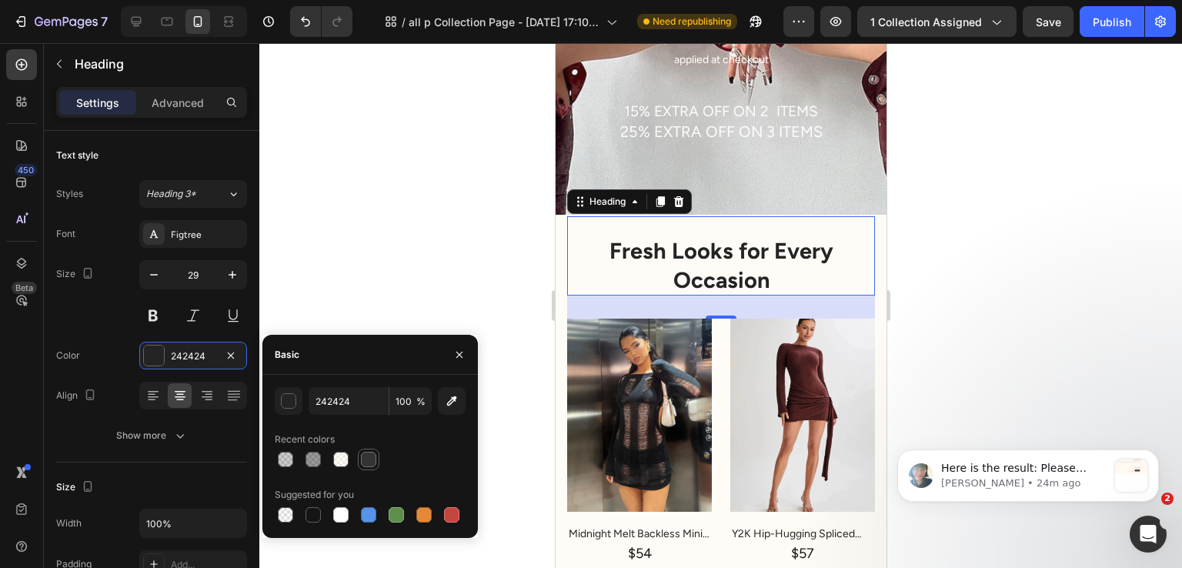
click at [370, 462] on div at bounding box center [368, 459] width 15 height 15
type input "333333"
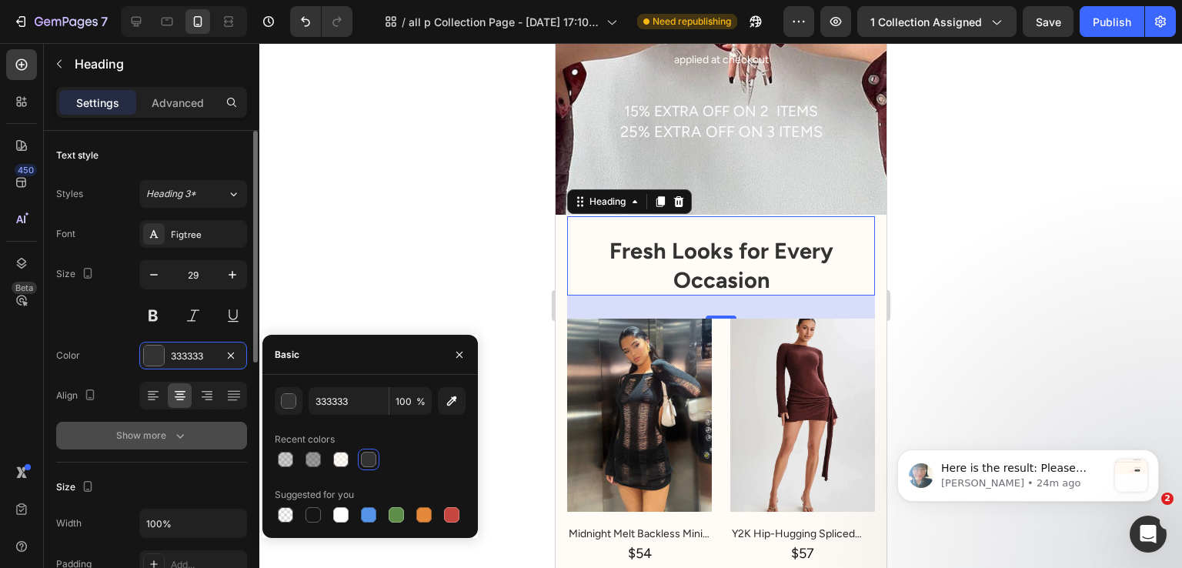
click at [178, 437] on icon "button" at bounding box center [179, 435] width 15 height 15
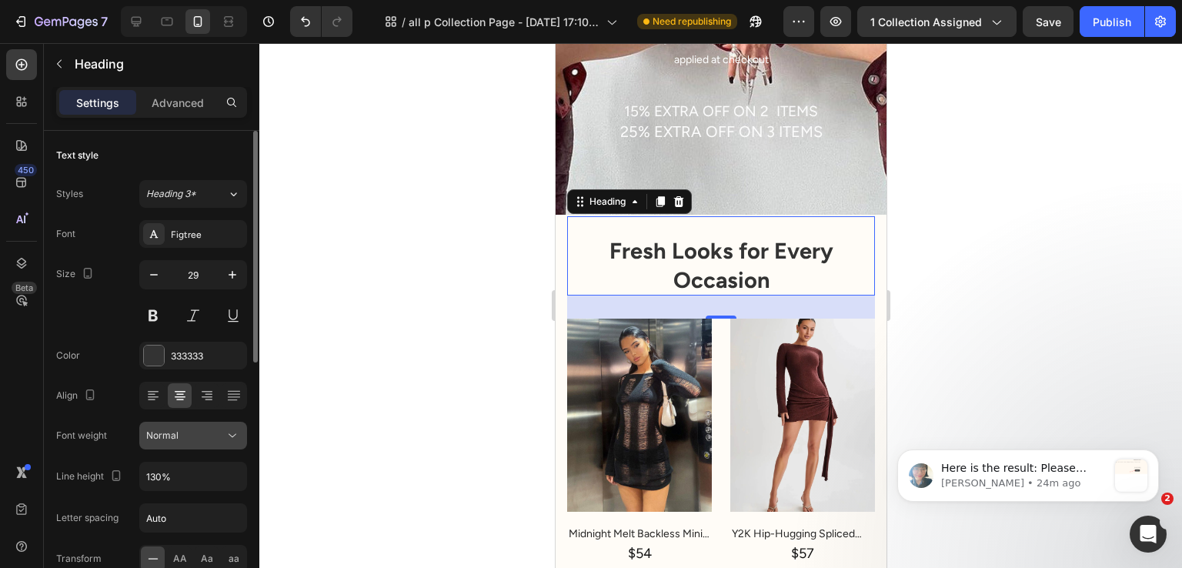
click at [189, 445] on button "Normal" at bounding box center [193, 436] width 108 height 28
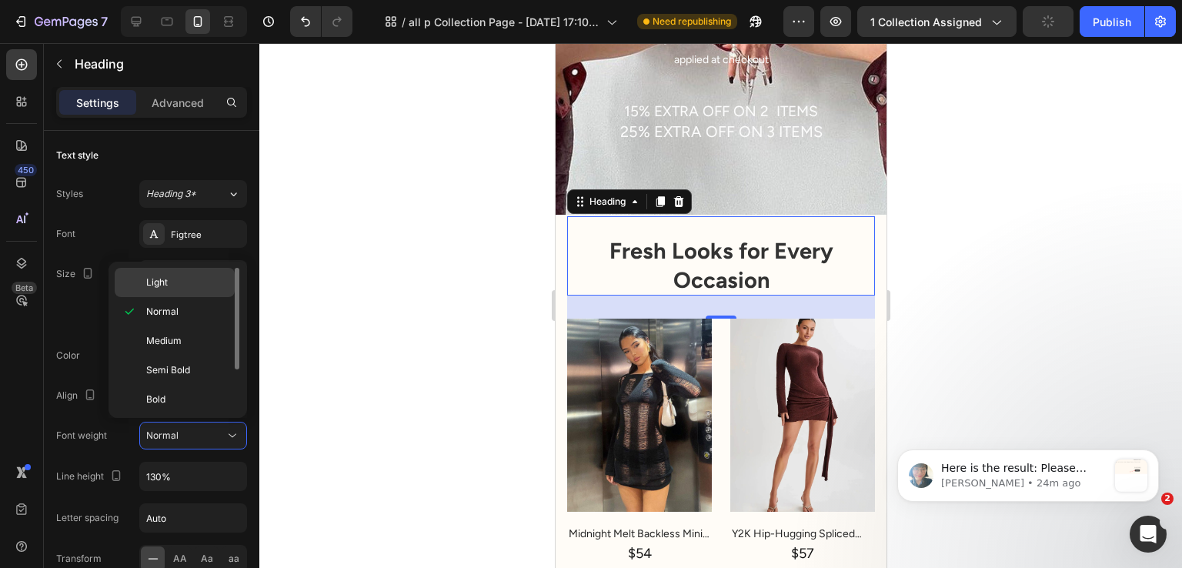
click at [185, 291] on div "Light" at bounding box center [175, 282] width 120 height 29
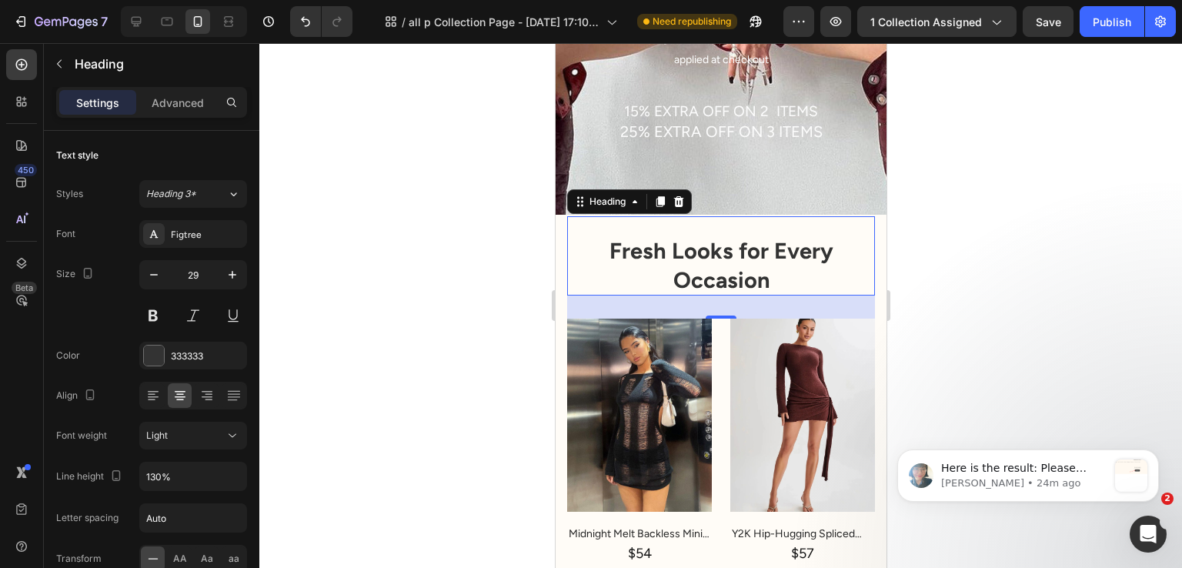
click at [708, 267] on strong "Fresh Looks for Every Occasion" at bounding box center [721, 265] width 224 height 56
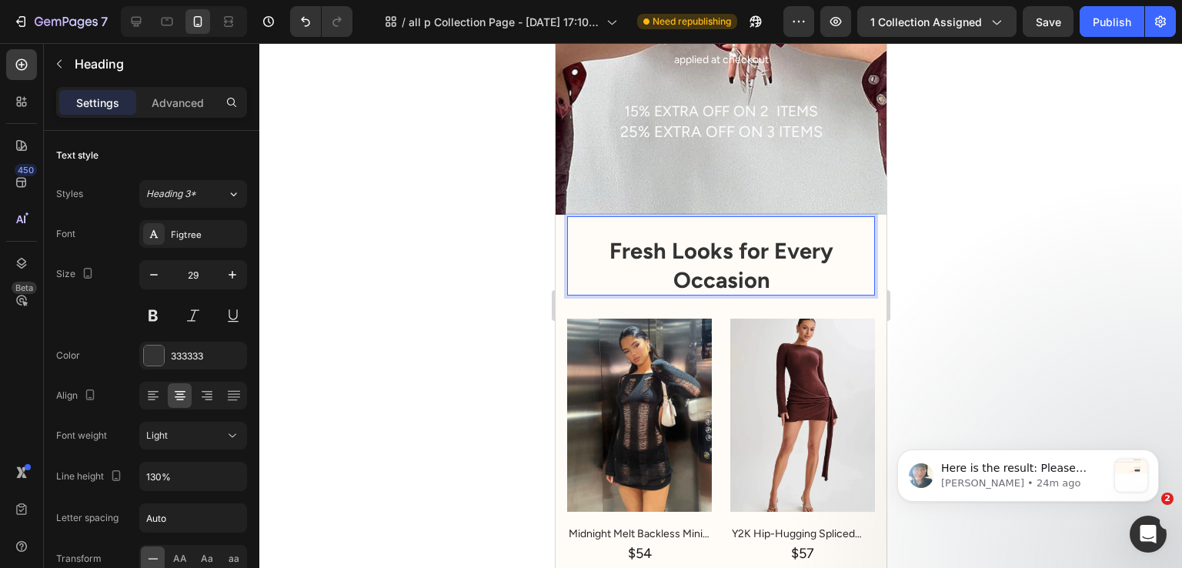
click at [708, 267] on strong "Fresh Looks for Every Occasion" at bounding box center [721, 265] width 224 height 56
click at [709, 266] on strong "Fresh Looks for Every Occasion" at bounding box center [721, 265] width 224 height 56
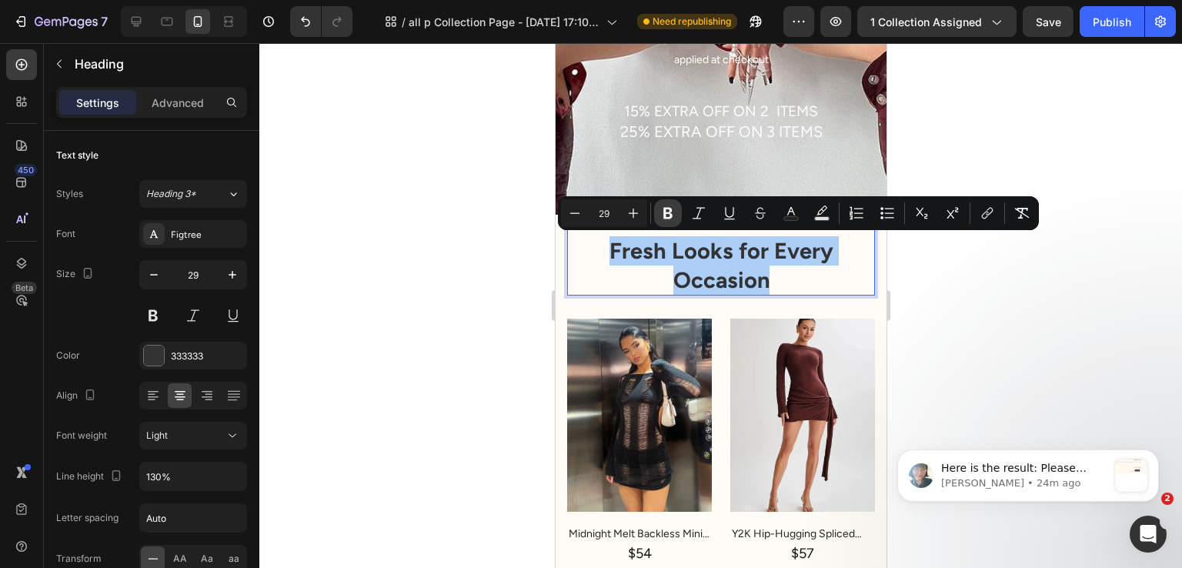
click at [665, 209] on icon "Editor contextual toolbar" at bounding box center [667, 214] width 9 height 12
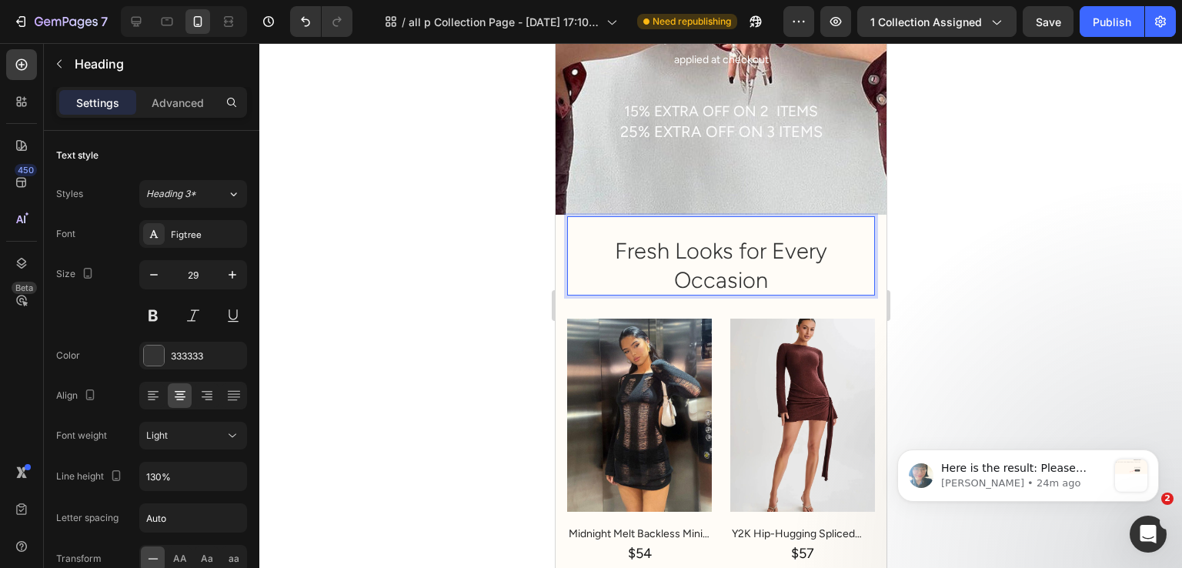
click at [982, 326] on div at bounding box center [720, 305] width 923 height 525
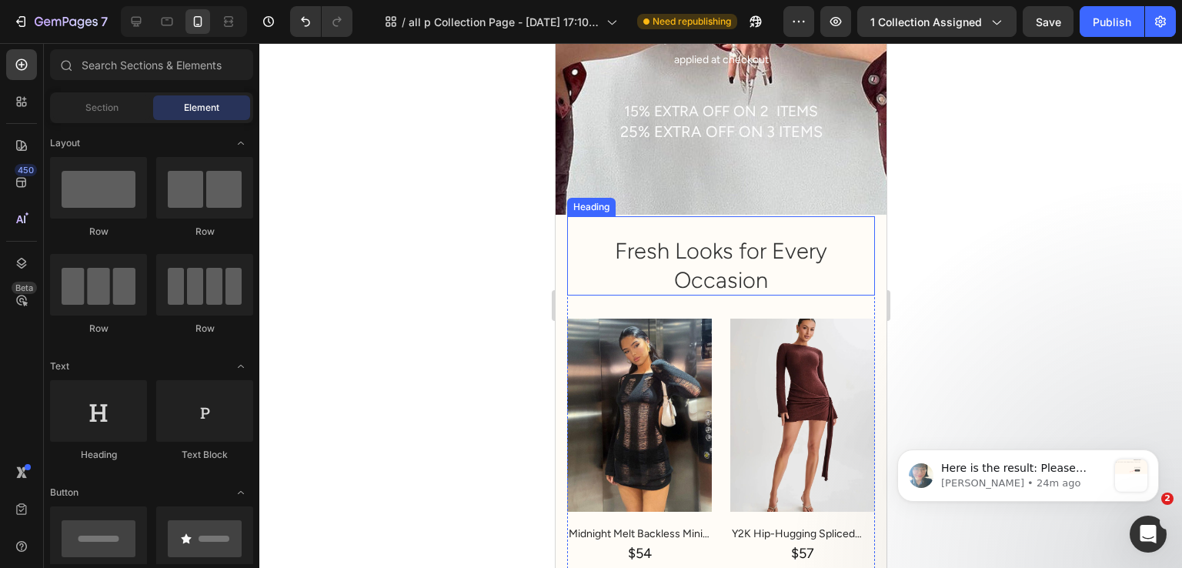
click at [682, 273] on p "Fresh Looks for Every Occasion" at bounding box center [720, 265] width 305 height 58
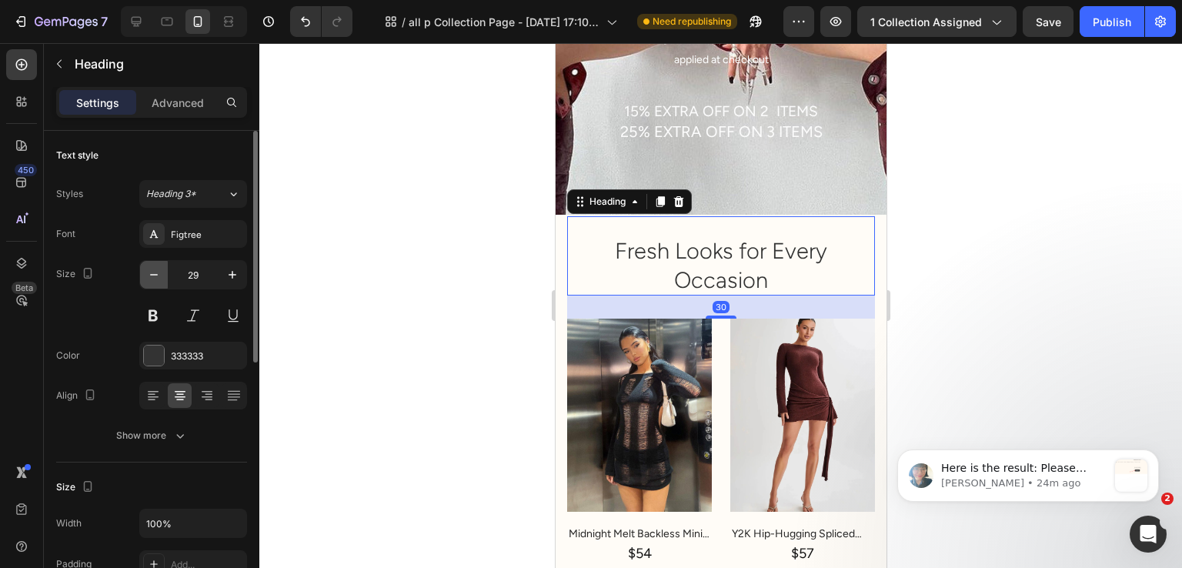
click at [149, 276] on icon "button" at bounding box center [153, 274] width 15 height 15
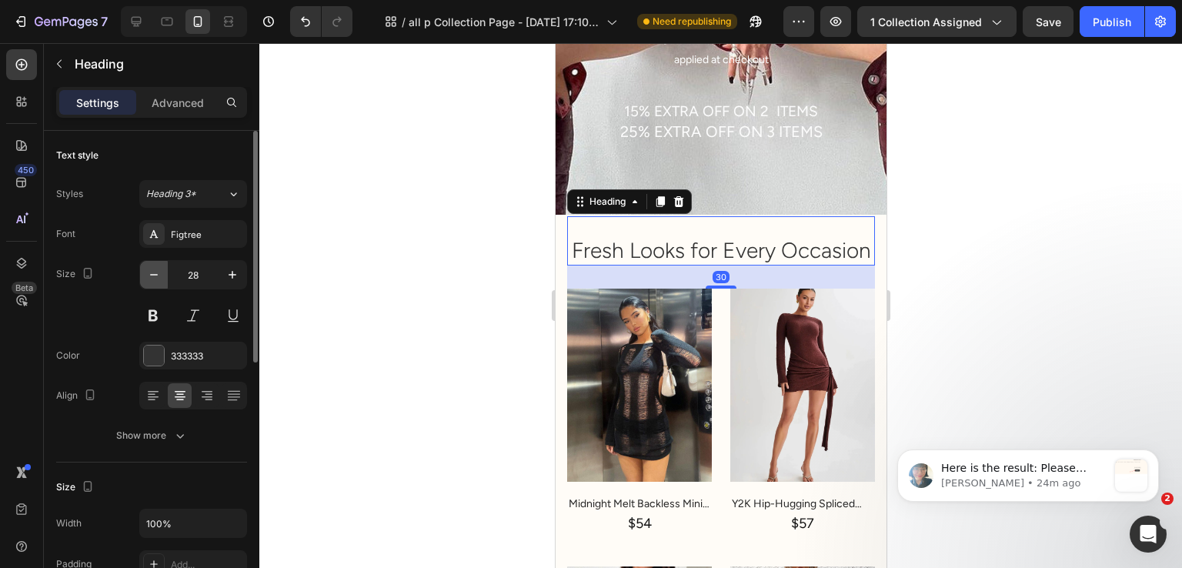
click at [149, 275] on icon "button" at bounding box center [153, 274] width 15 height 15
click at [160, 393] on icon at bounding box center [152, 395] width 15 height 15
click at [184, 392] on icon at bounding box center [179, 395] width 15 height 15
click at [237, 264] on button "button" at bounding box center [233, 275] width 28 height 28
type input "28"
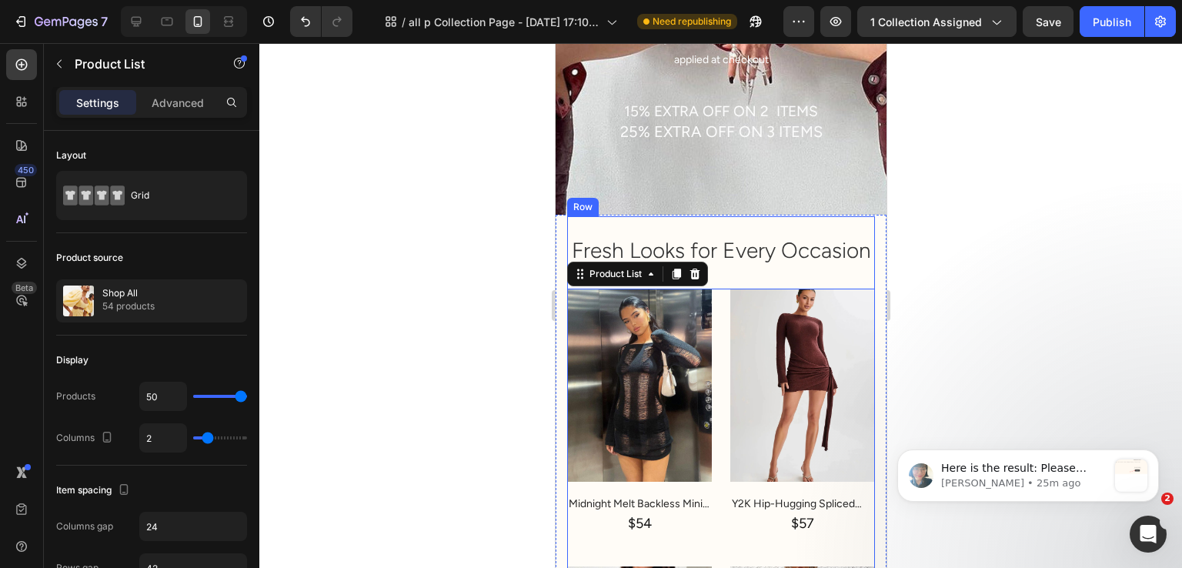
click at [728, 264] on p "Fresh Looks for Every Occasion" at bounding box center [720, 250] width 305 height 28
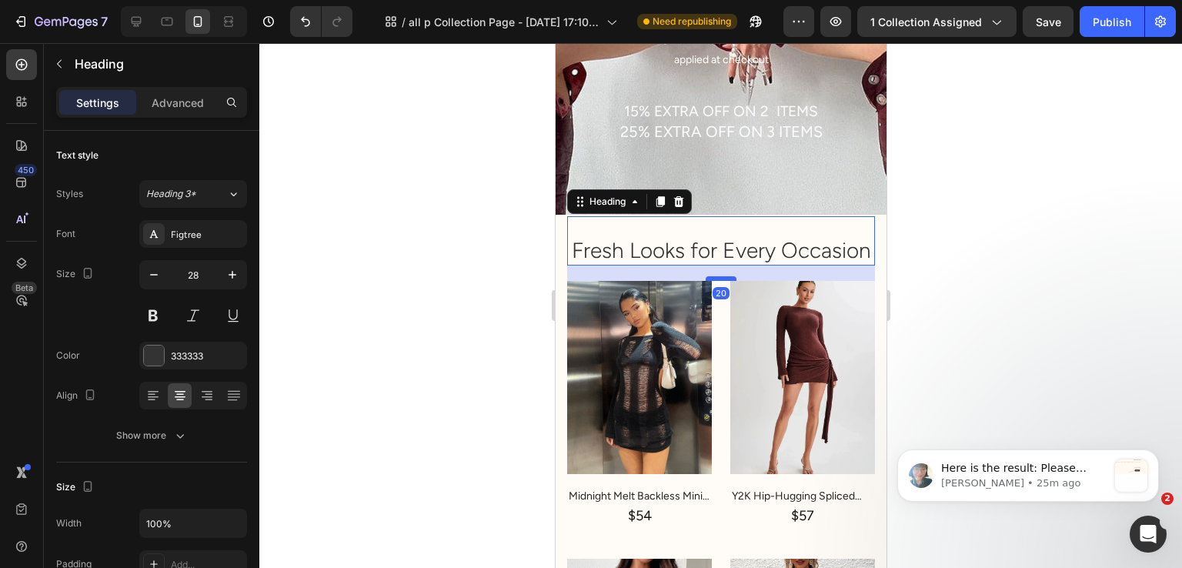
drag, startPoint x: 714, startPoint y: 315, endPoint x: 720, endPoint y: 307, distance: 9.9
click at [720, 281] on div at bounding box center [720, 278] width 31 height 5
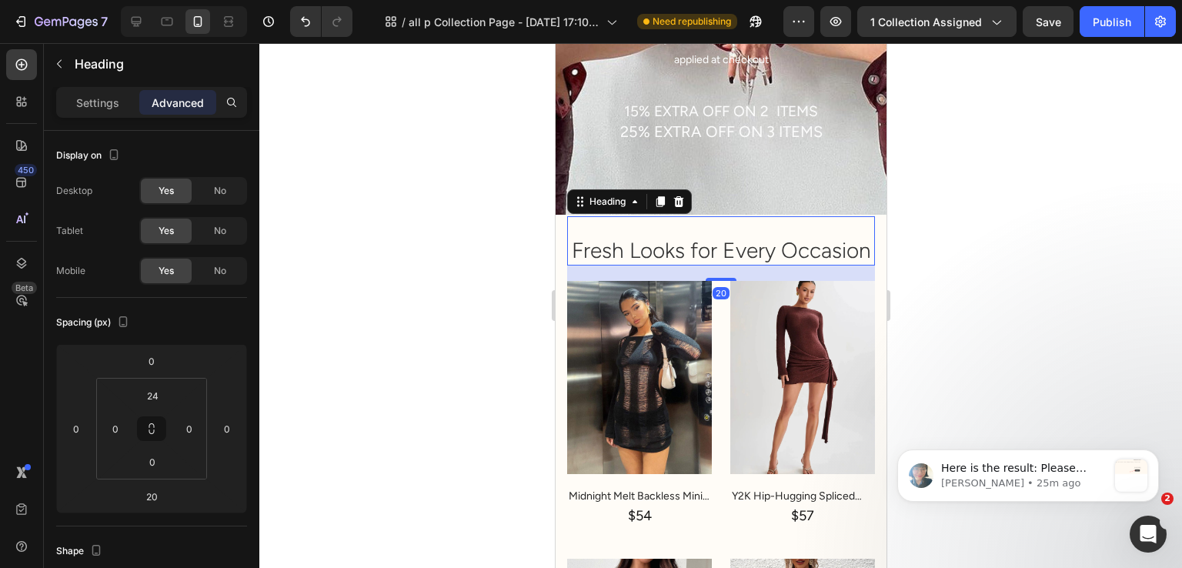
click at [1042, 273] on div at bounding box center [720, 305] width 923 height 525
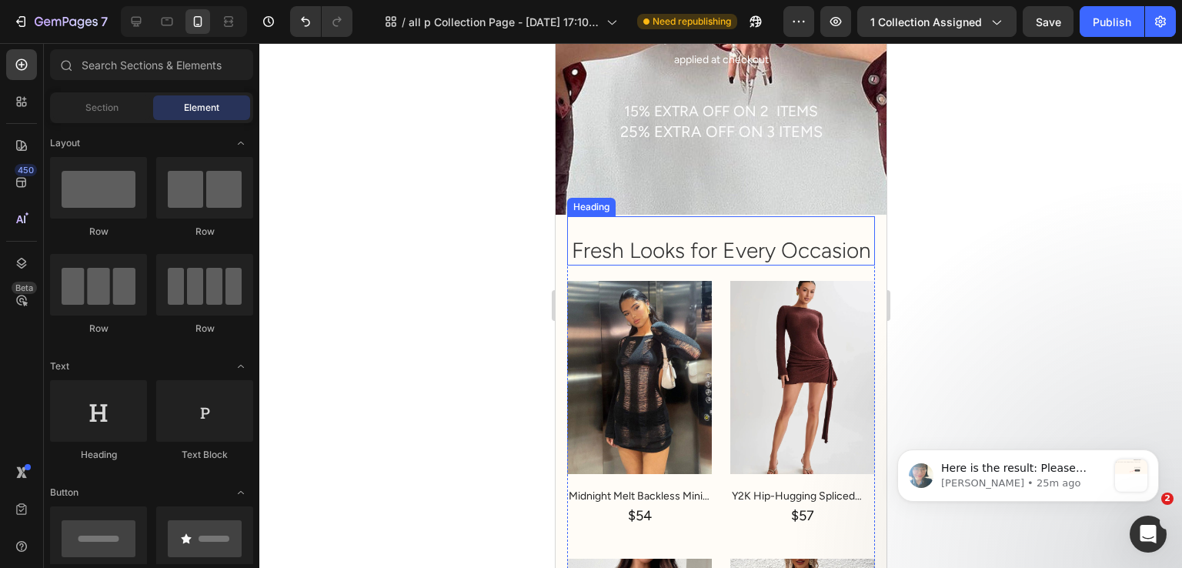
click at [694, 264] on p "Fresh Looks for Every Occasion" at bounding box center [720, 250] width 305 height 28
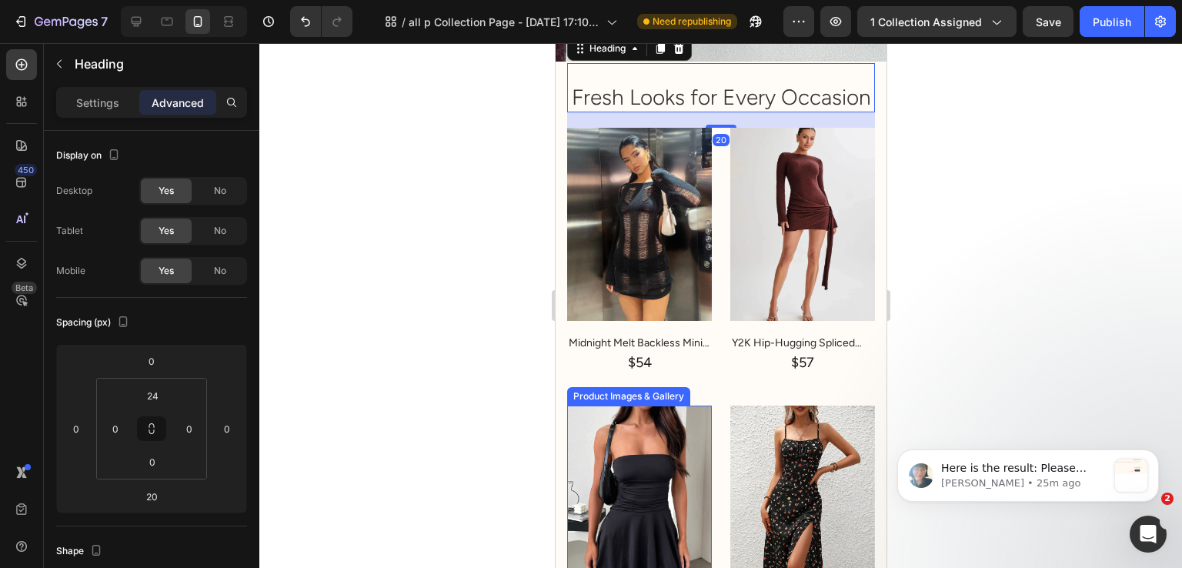
scroll to position [539, 0]
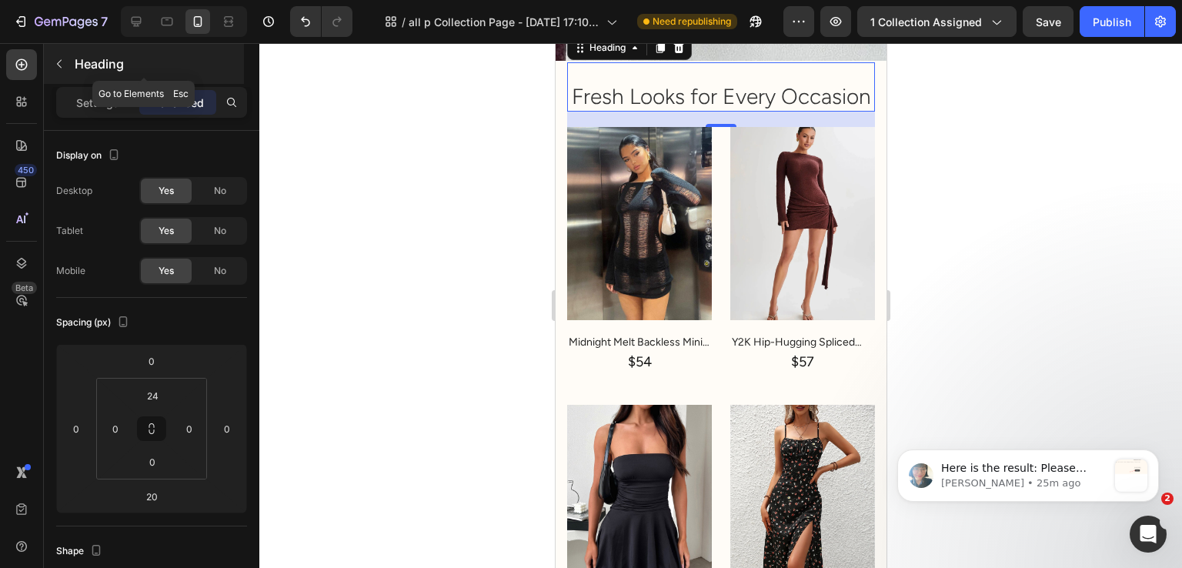
click at [83, 72] on p "Heading" at bounding box center [158, 64] width 166 height 18
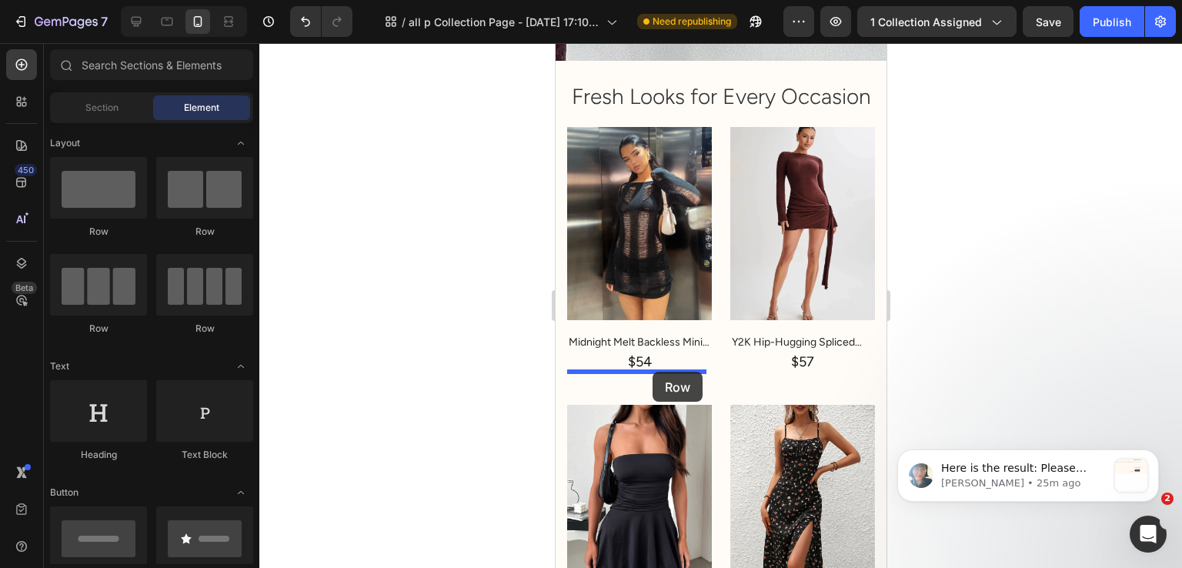
drag, startPoint x: 764, startPoint y: 236, endPoint x: 652, endPoint y: 372, distance: 176.6
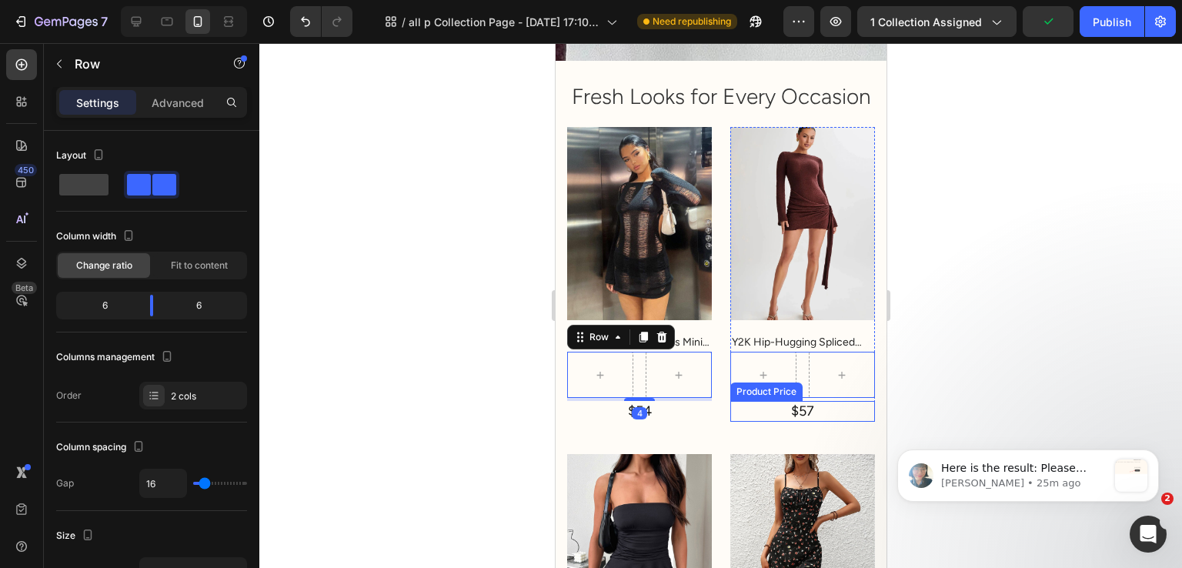
click at [711, 422] on div "$57" at bounding box center [639, 411] width 145 height 21
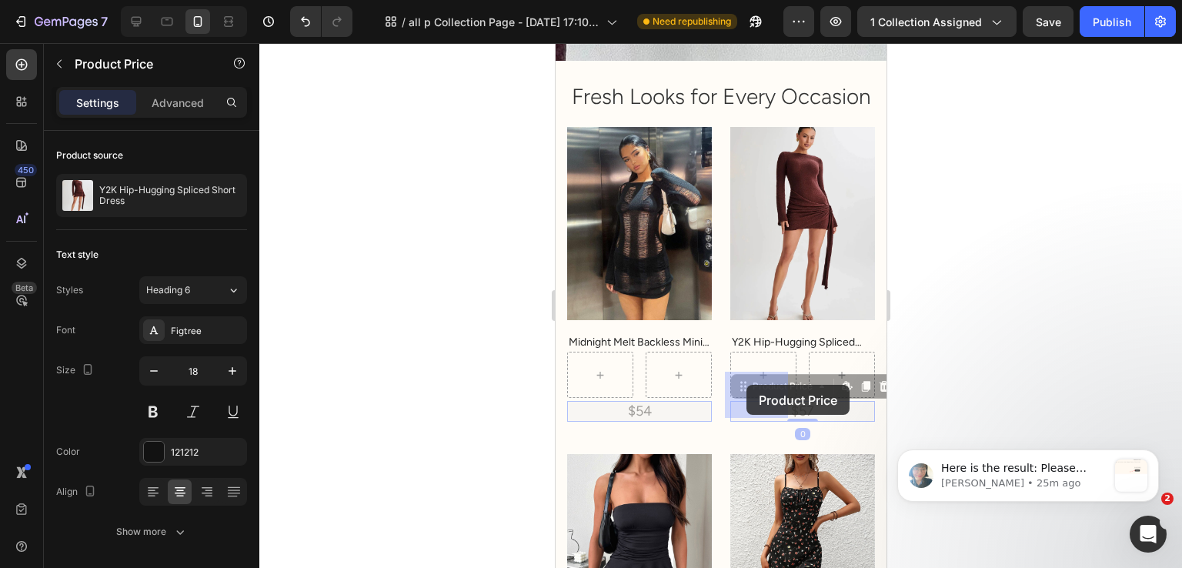
drag, startPoint x: 741, startPoint y: 410, endPoint x: 749, endPoint y: 379, distance: 31.7
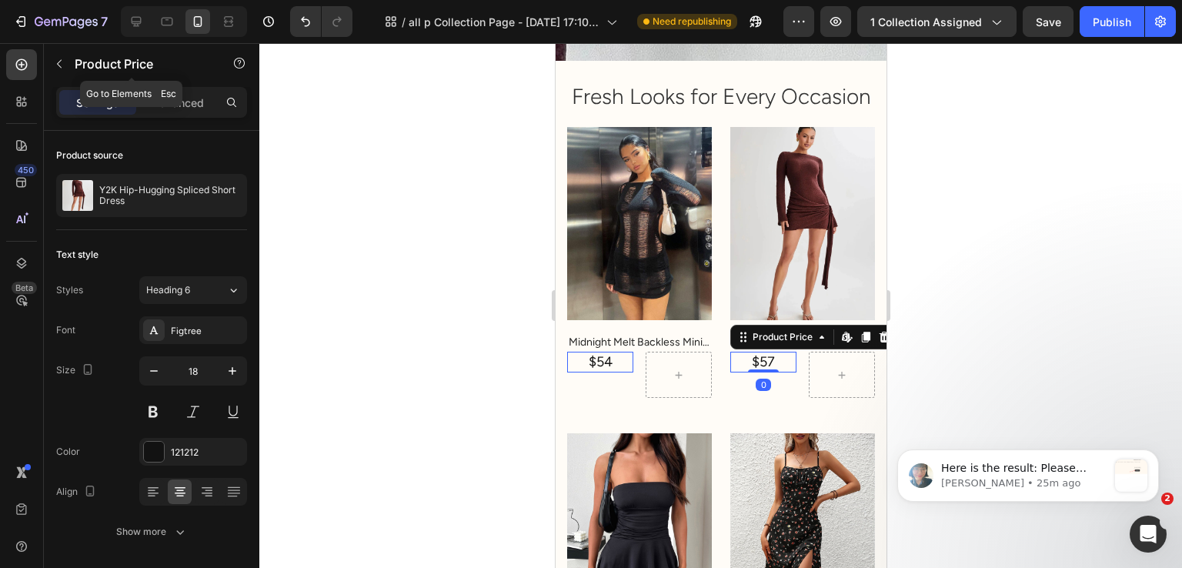
drag, startPoint x: 65, startPoint y: 56, endPoint x: 65, endPoint y: 69, distance: 12.3
click at [65, 56] on button "button" at bounding box center [59, 64] width 25 height 25
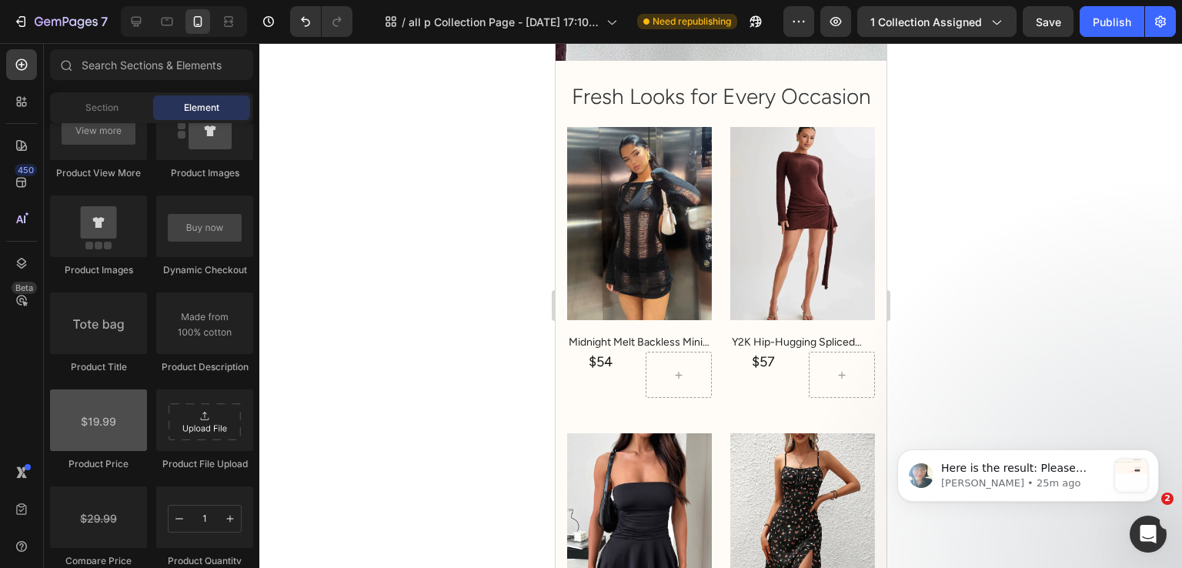
scroll to position [2540, 0]
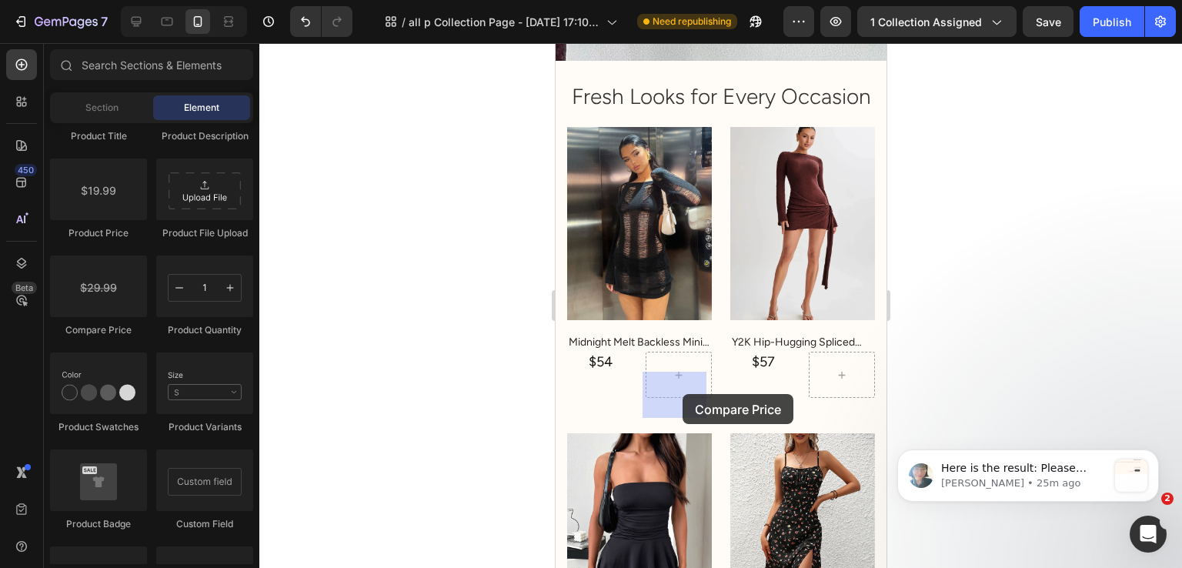
drag, startPoint x: 657, startPoint y: 327, endPoint x: 682, endPoint y: 394, distance: 71.6
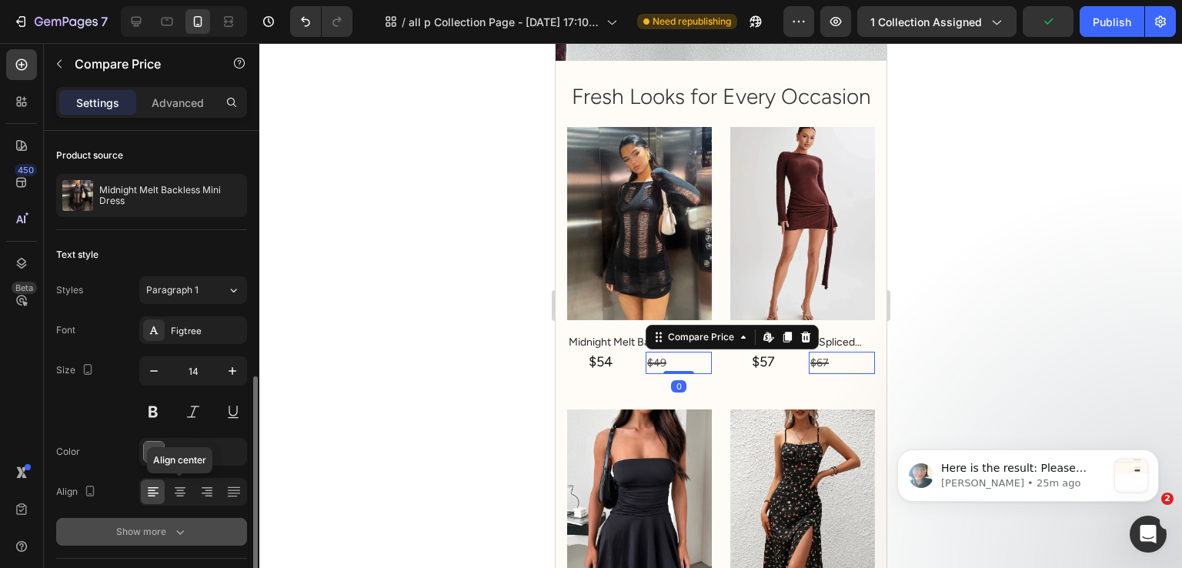
scroll to position [138, 0]
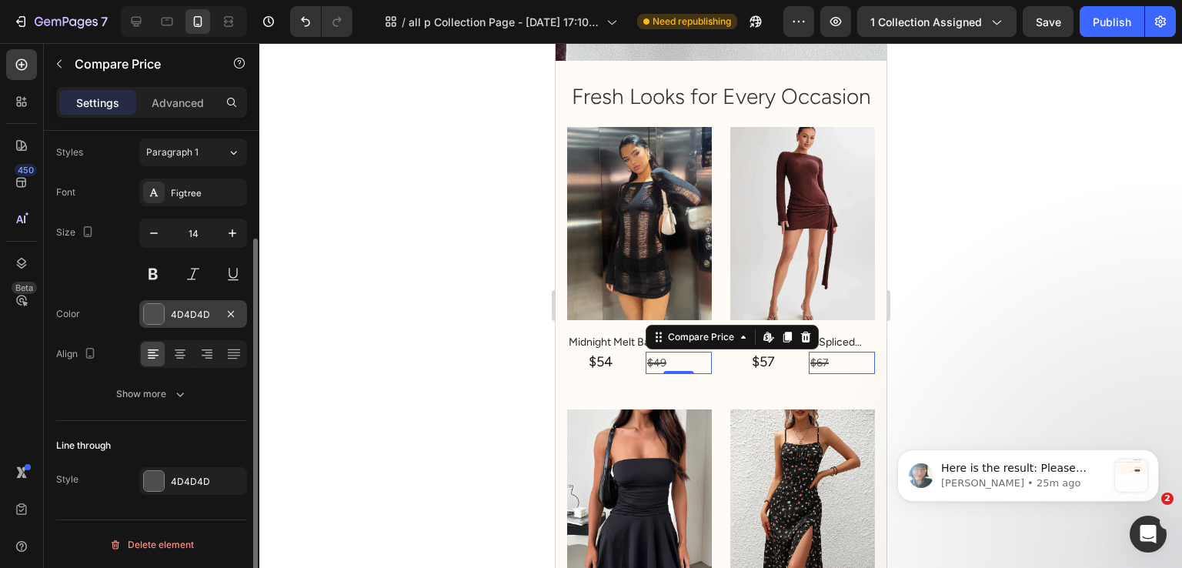
click at [154, 319] on div at bounding box center [154, 314] width 20 height 20
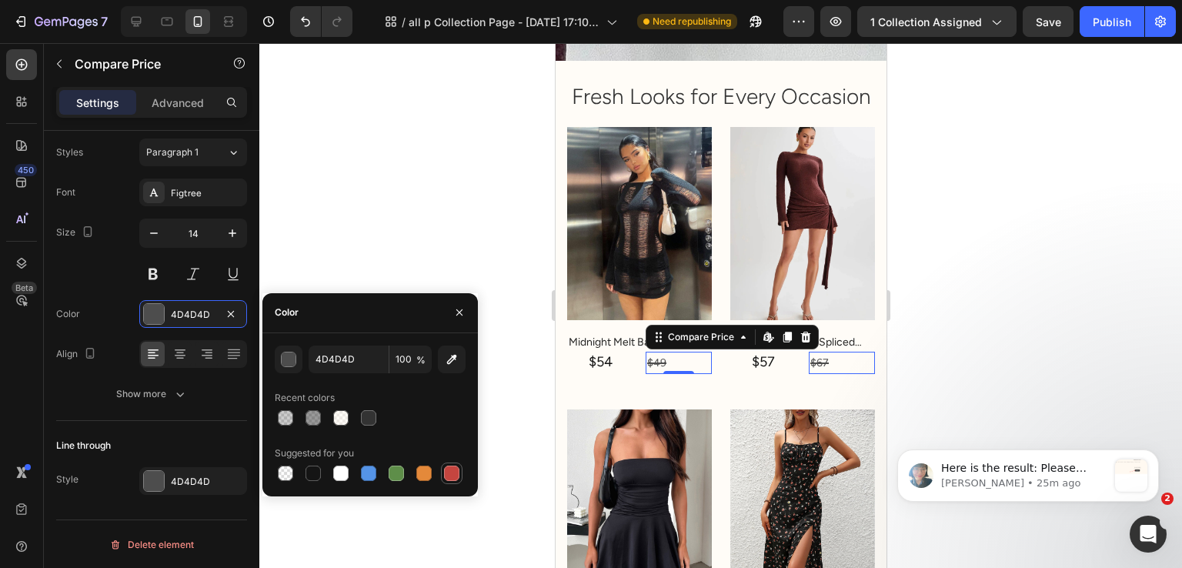
click at [453, 474] on div at bounding box center [451, 473] width 15 height 15
type input "C5453F"
drag, startPoint x: 158, startPoint y: 422, endPoint x: 163, endPoint y: 436, distance: 15.6
click at [158, 423] on div "Line through Style 4D4D4D" at bounding box center [151, 464] width 191 height 86
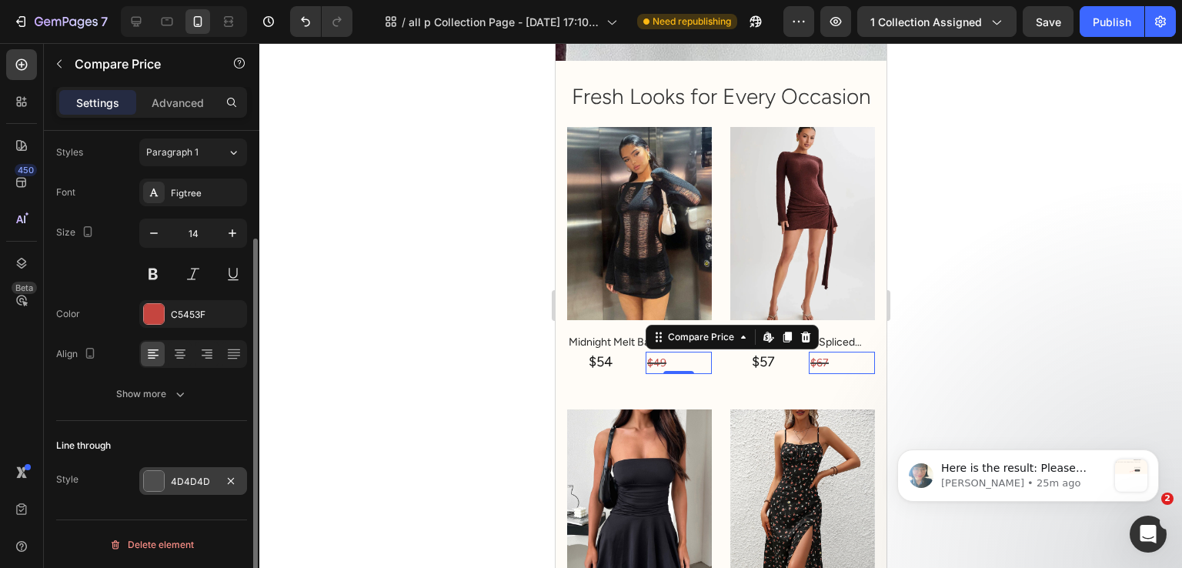
click at [163, 482] on div at bounding box center [154, 481] width 20 height 20
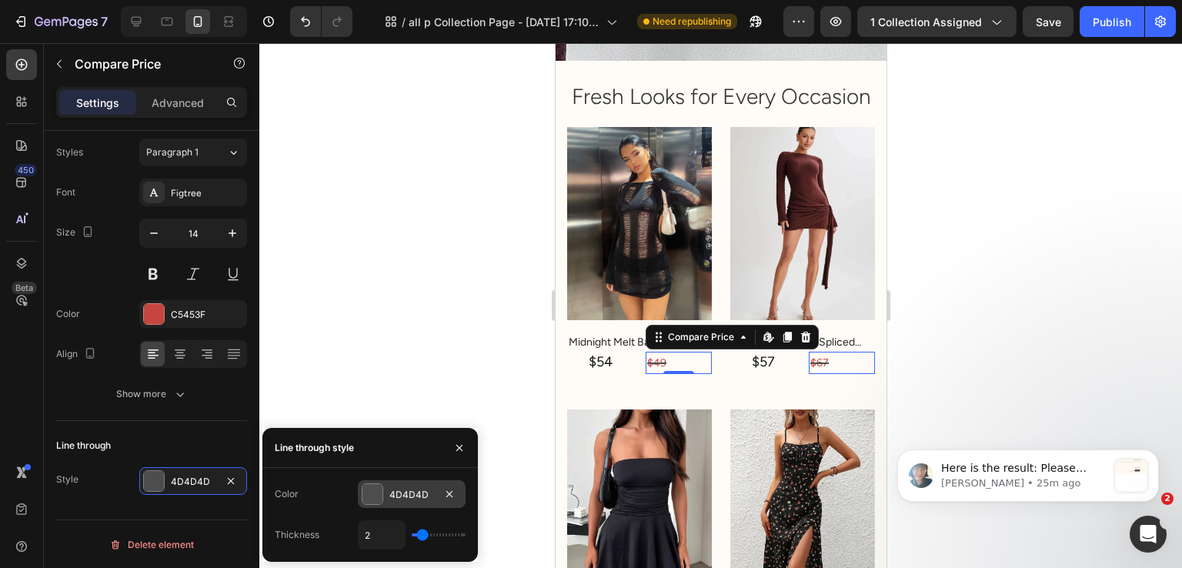
click at [409, 489] on div "4D4D4D" at bounding box center [411, 495] width 45 height 14
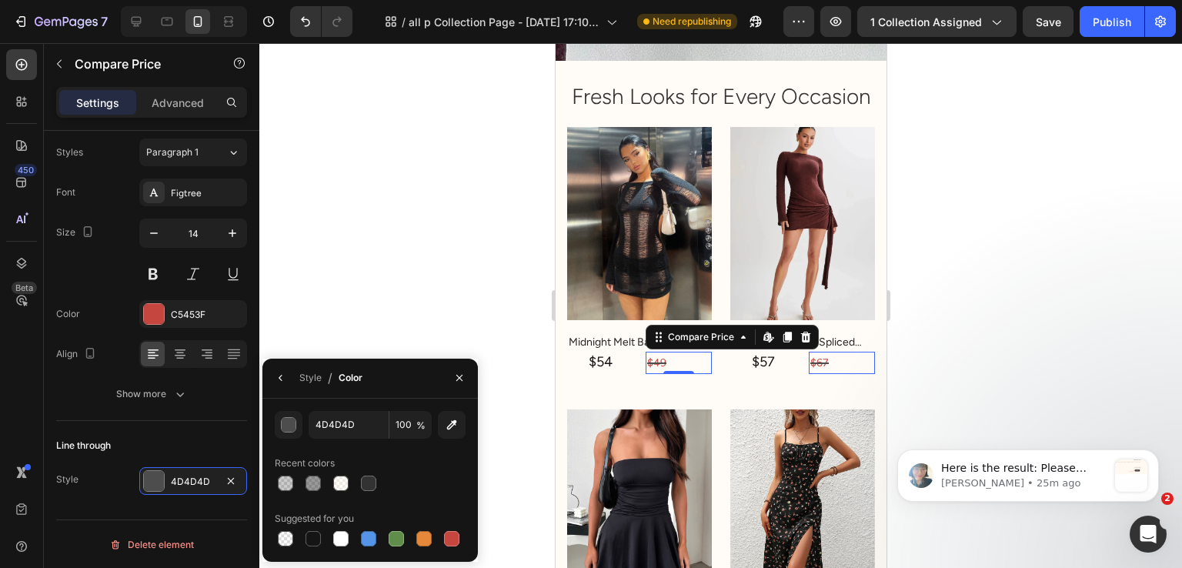
drag, startPoint x: 456, startPoint y: 533, endPoint x: 369, endPoint y: 498, distance: 93.6
click at [456, 533] on div at bounding box center [451, 538] width 15 height 15
type input "C5453F"
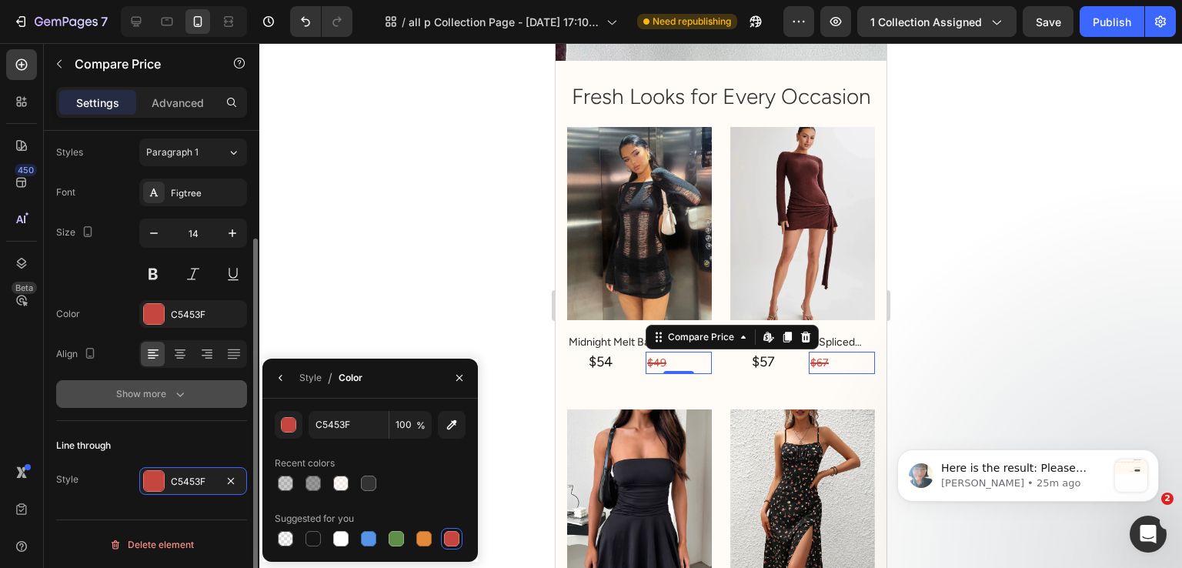
click at [113, 396] on button "Show more" at bounding box center [151, 394] width 191 height 28
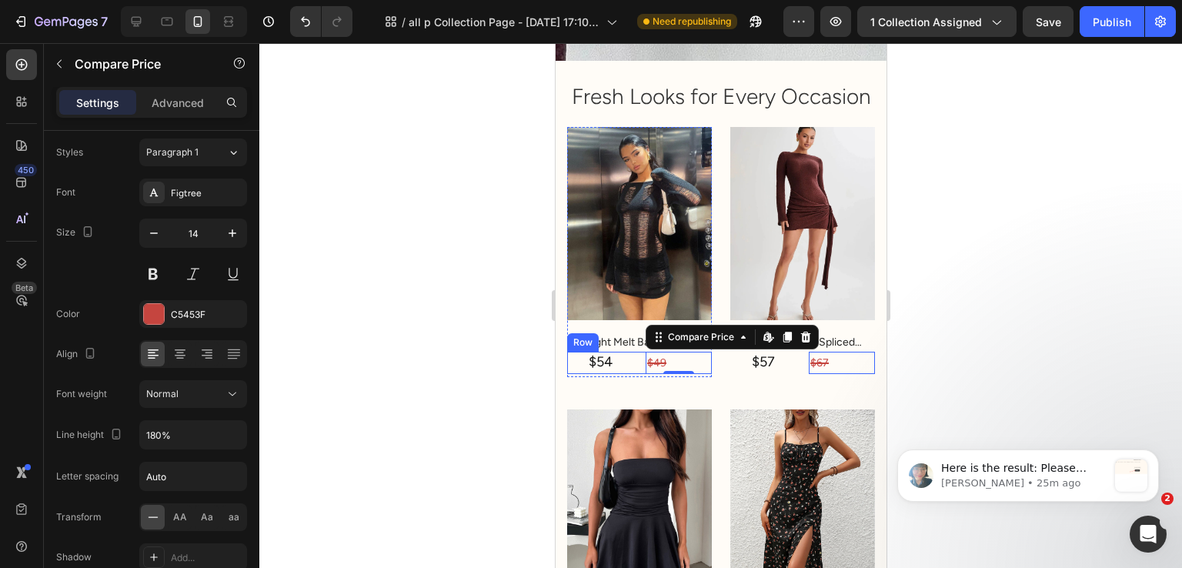
click at [633, 374] on div "$54 Product Price Product Price $49 Compare Price Edit content in Shopify 0 Com…" at bounding box center [639, 363] width 145 height 22
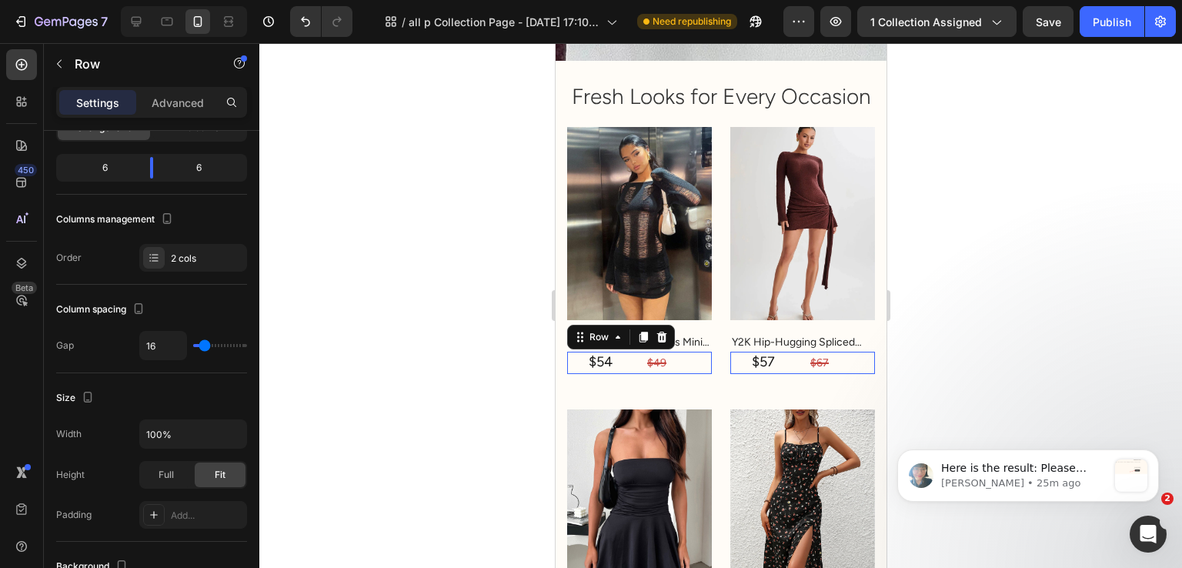
scroll to position [0, 0]
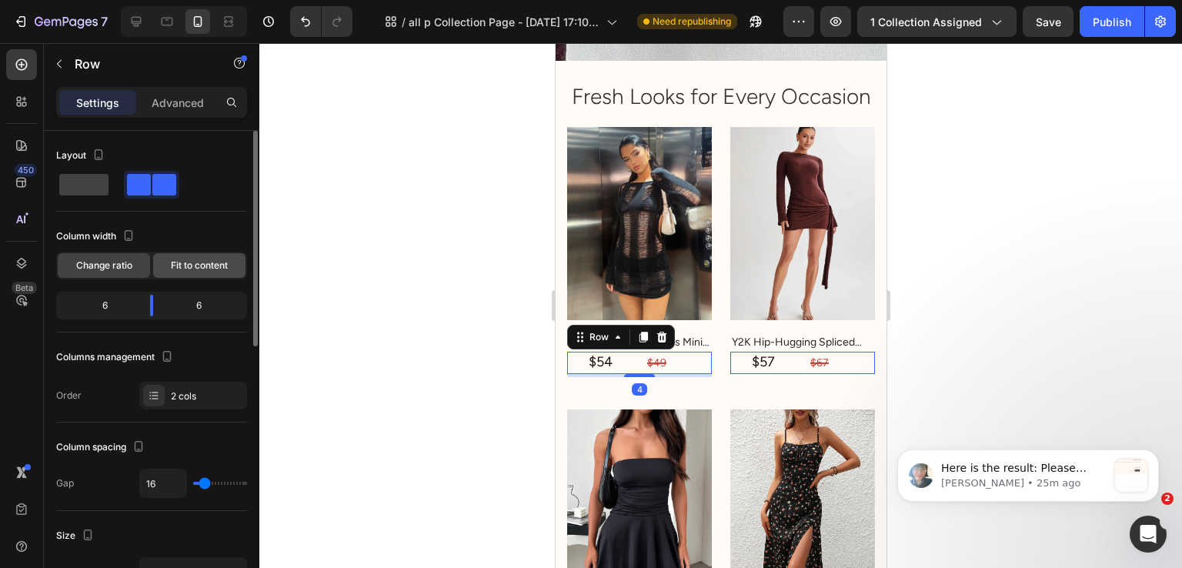
click at [200, 270] on span "Fit to content" at bounding box center [199, 266] width 57 height 14
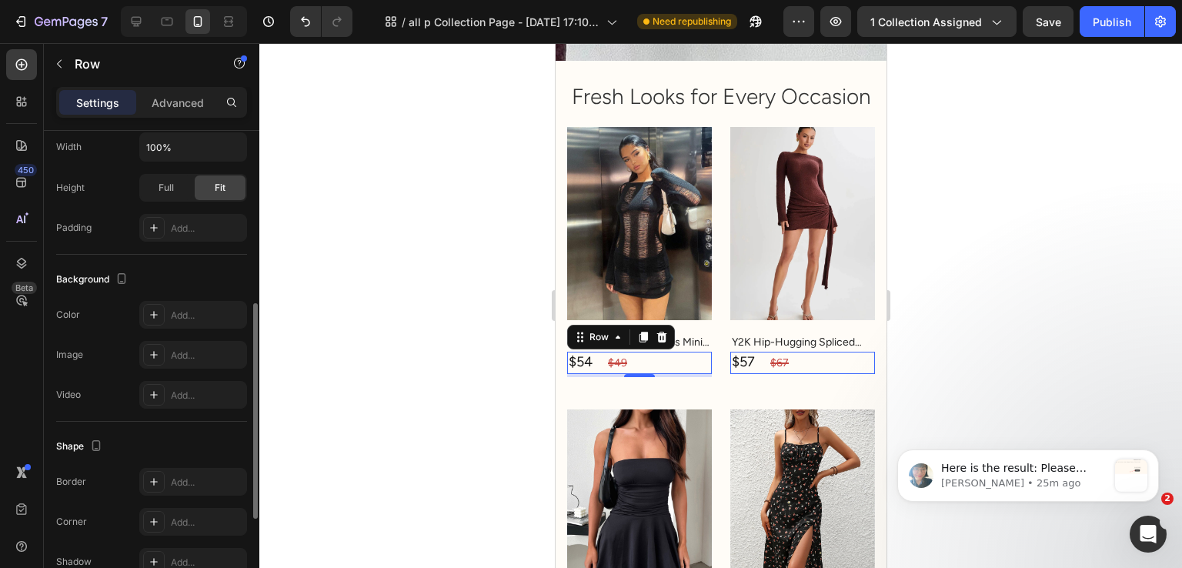
scroll to position [591, 0]
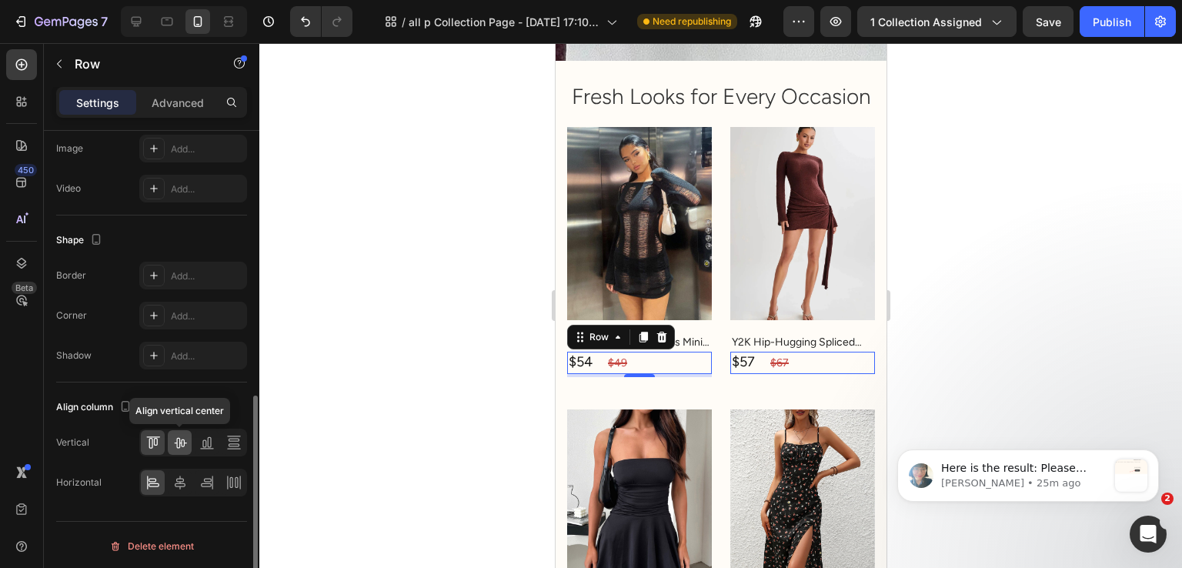
click at [169, 444] on div at bounding box center [180, 442] width 24 height 25
click at [172, 469] on div at bounding box center [193, 483] width 108 height 28
click at [172, 475] on icon at bounding box center [179, 482] width 15 height 15
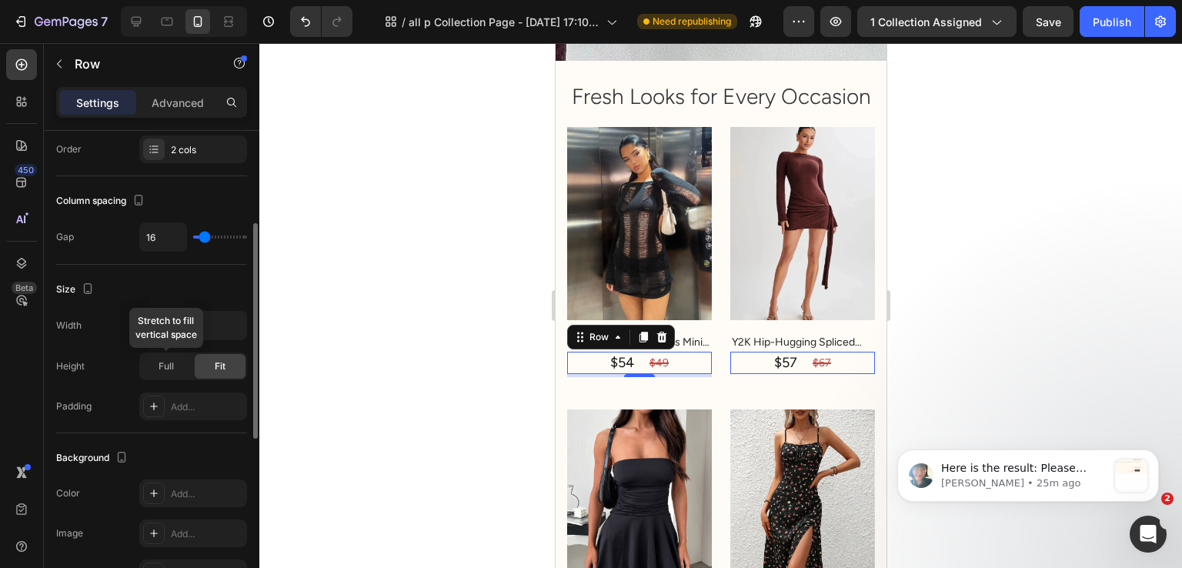
scroll to position [52, 0]
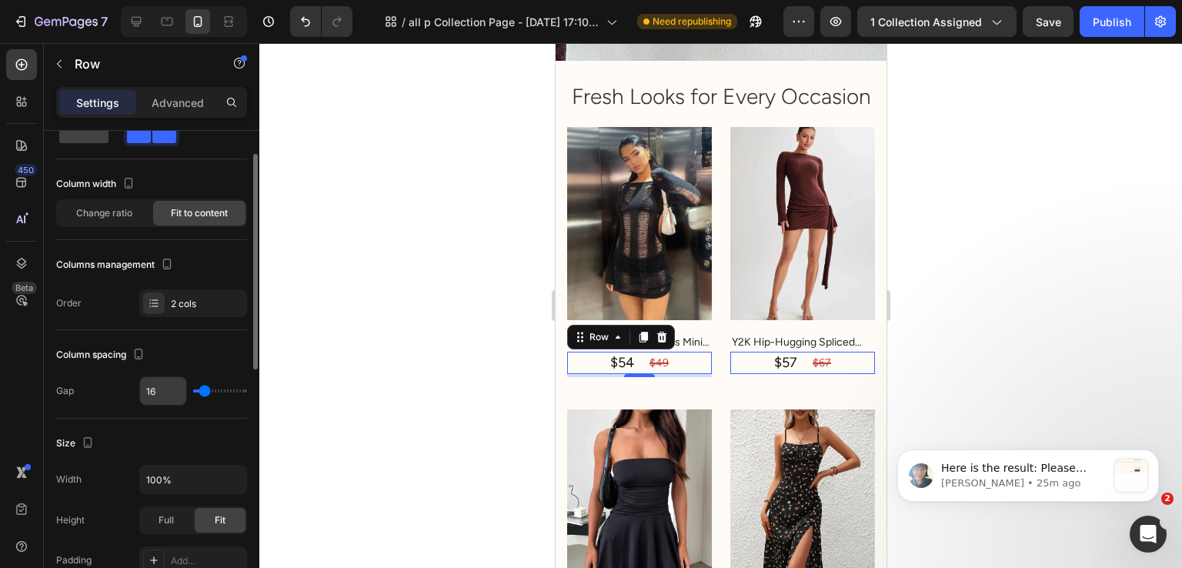
click at [157, 393] on input "16" at bounding box center [163, 391] width 46 height 28
type input "8"
click at [193, 335] on div "Column spacing Gap 8" at bounding box center [151, 374] width 191 height 89
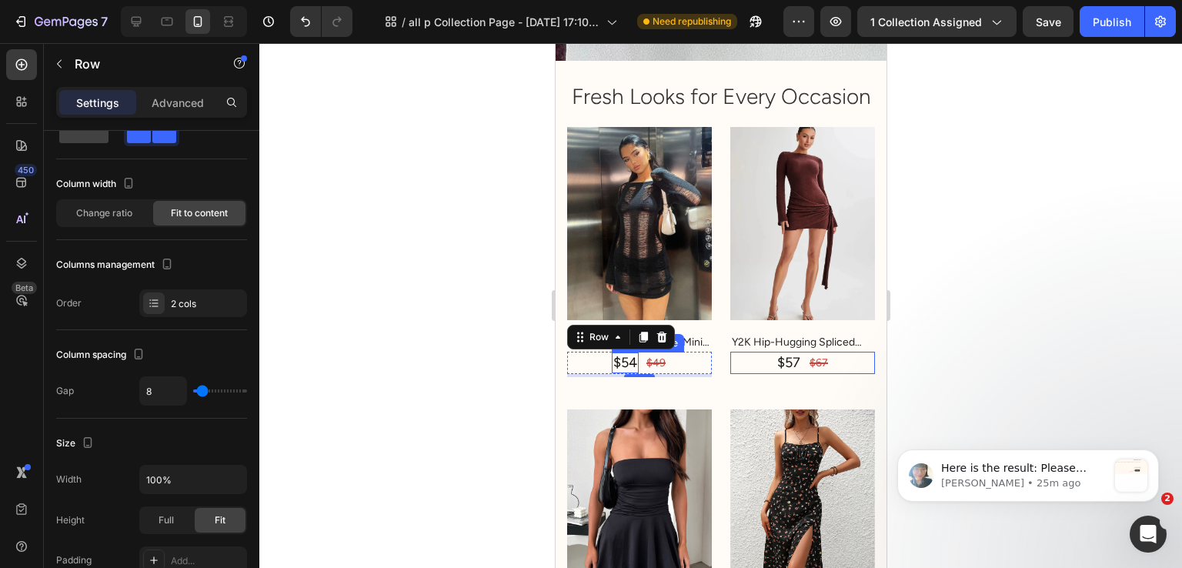
click at [620, 373] on div "$54" at bounding box center [624, 363] width 27 height 21
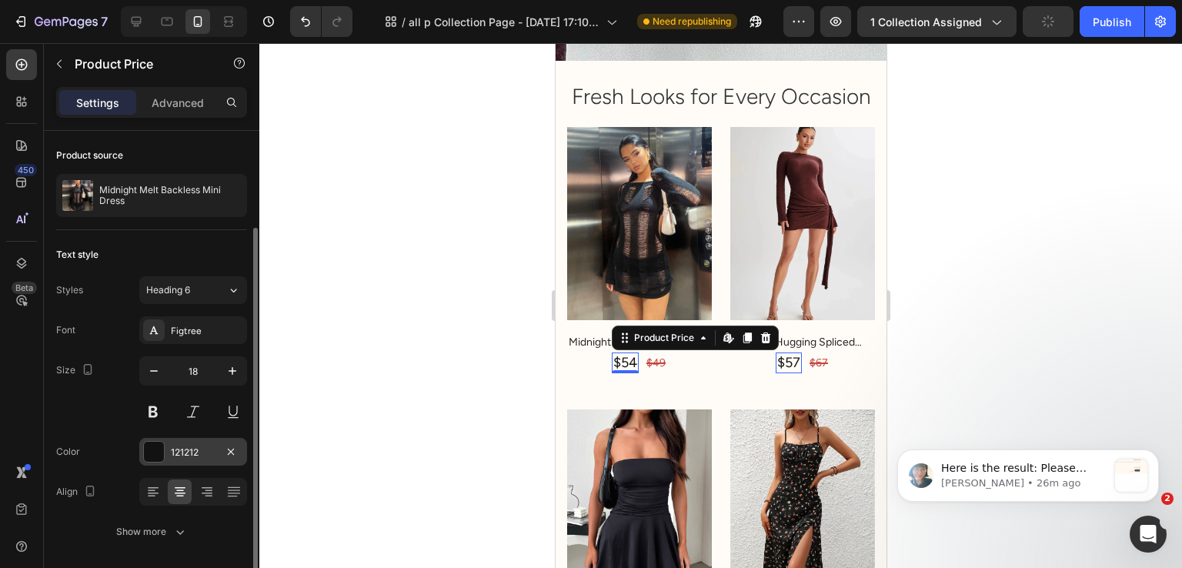
scroll to position [51, 0]
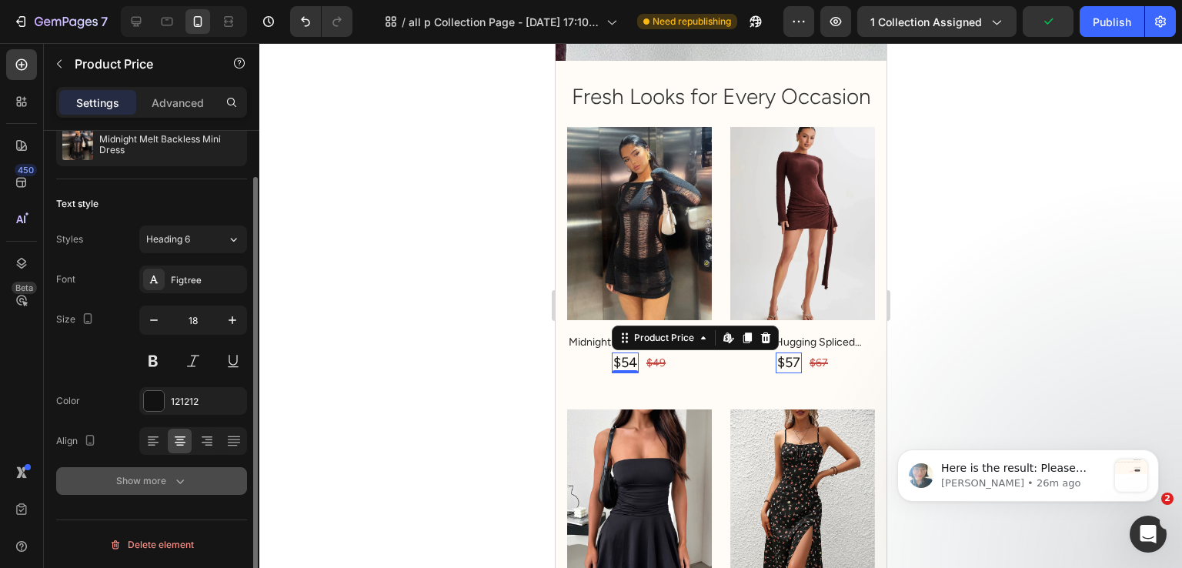
click at [154, 470] on button "Show more" at bounding box center [151, 481] width 191 height 28
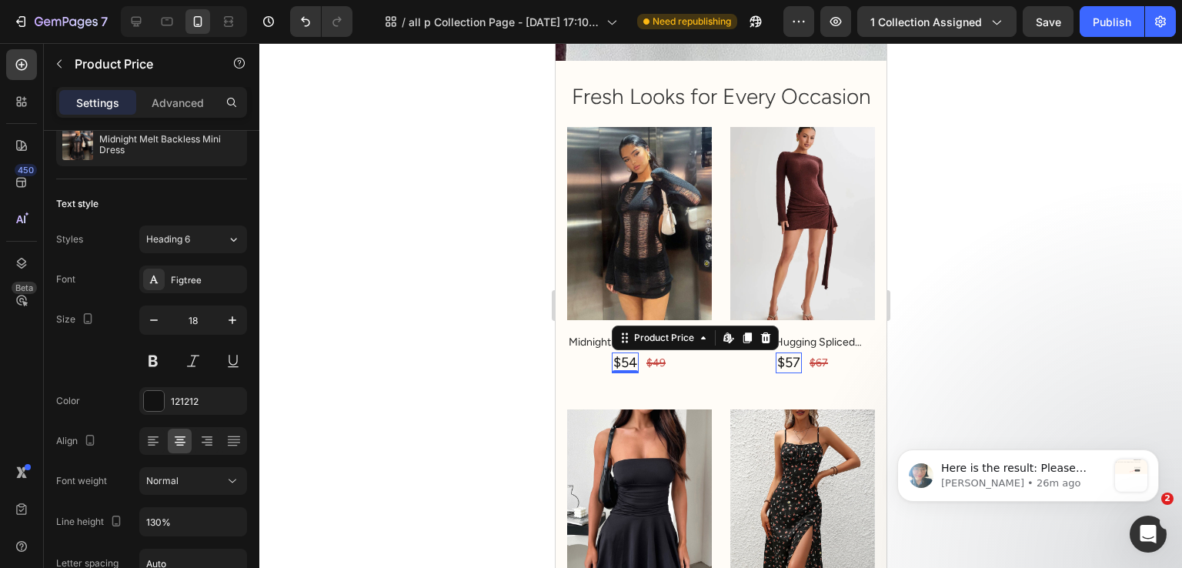
click at [484, 404] on div at bounding box center [720, 305] width 923 height 525
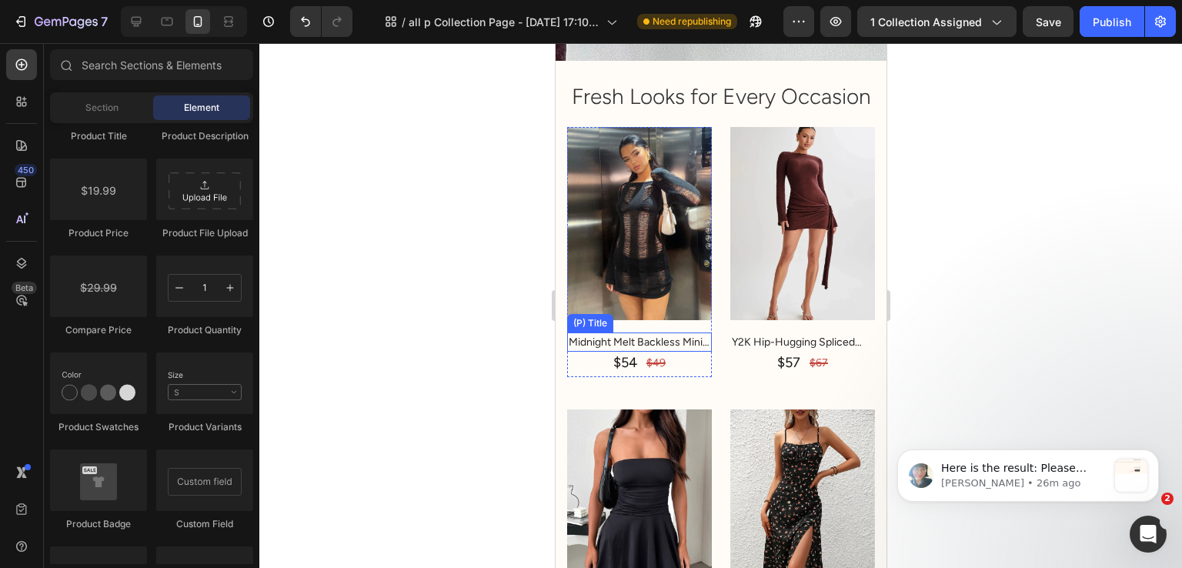
click at [677, 352] on h2 "Midnight Melt Backless Mini Dress" at bounding box center [639, 342] width 145 height 19
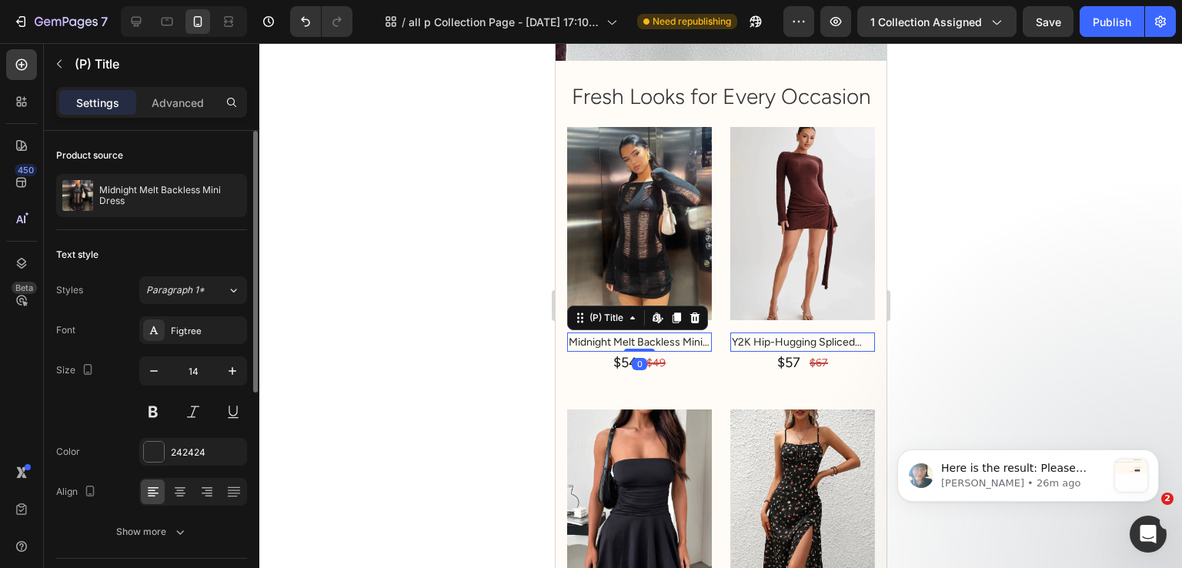
click at [188, 511] on div "Font Figtree Size 14 Color 242424 Align Show more" at bounding box center [151, 430] width 191 height 229
click at [188, 520] on button "Show more" at bounding box center [151, 532] width 191 height 28
click at [199, 521] on button "Normal" at bounding box center [193, 532] width 108 height 28
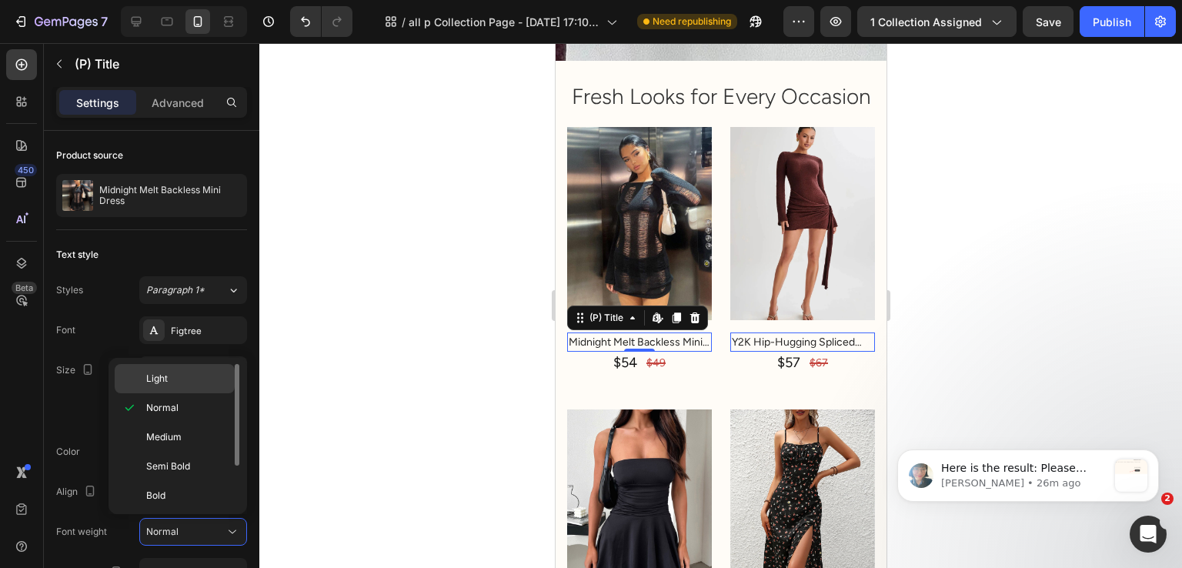
click at [202, 387] on div "Light" at bounding box center [175, 378] width 120 height 29
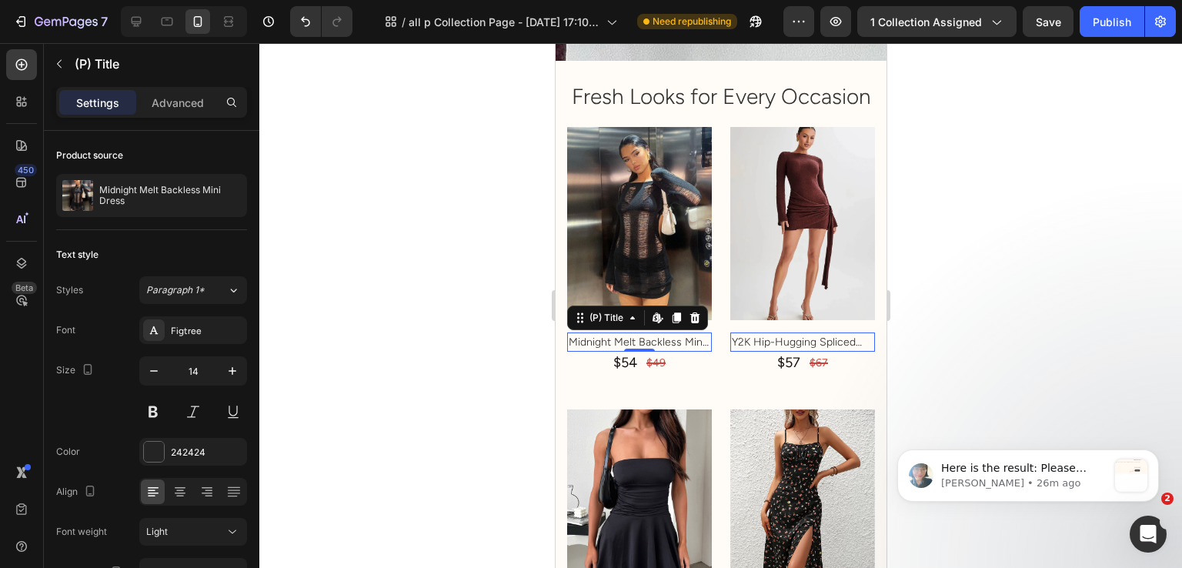
click at [402, 390] on div at bounding box center [720, 305] width 923 height 525
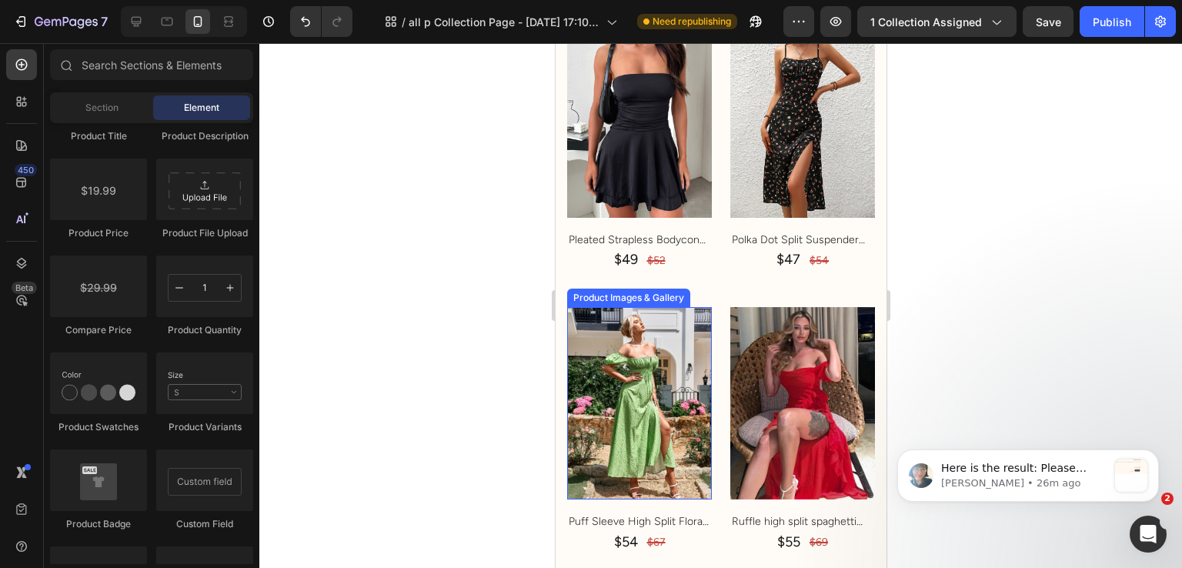
scroll to position [1155, 0]
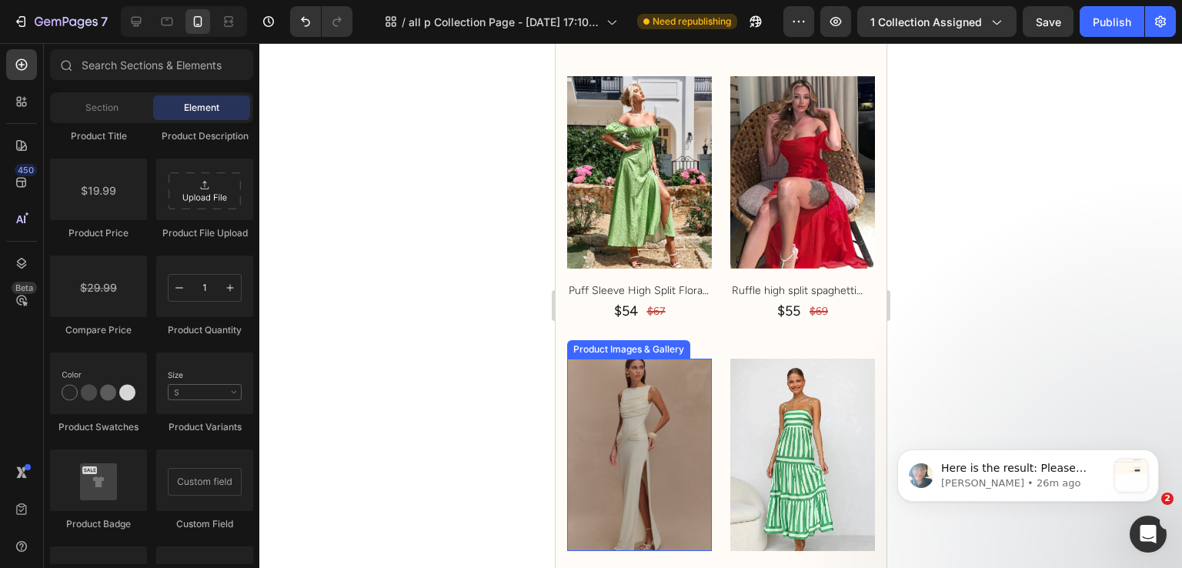
click at [670, 392] on img at bounding box center [639, 455] width 145 height 193
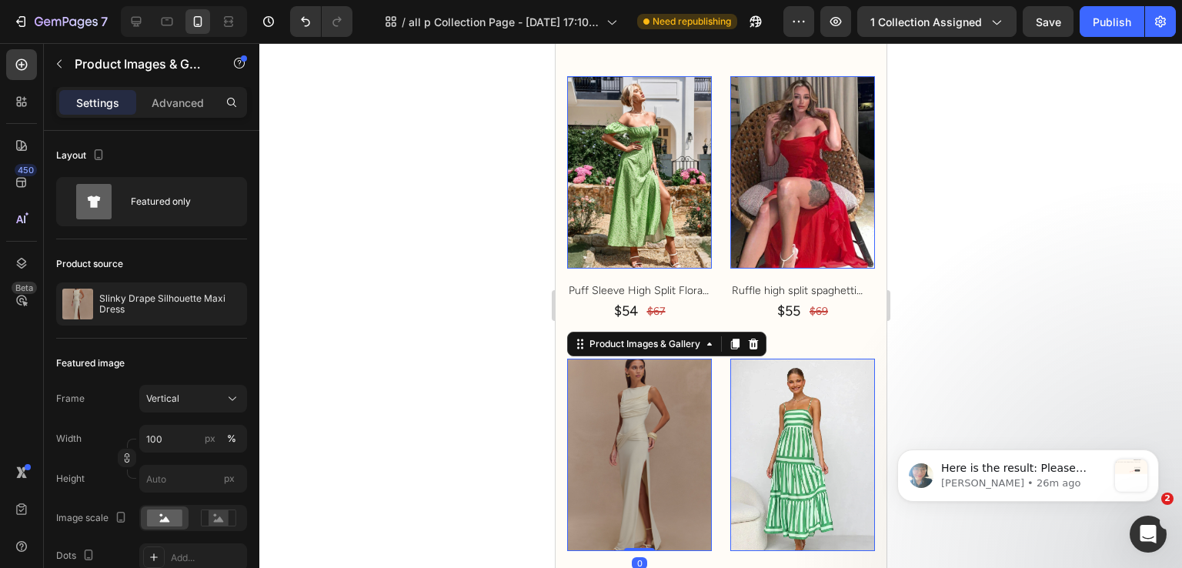
scroll to position [383, 0]
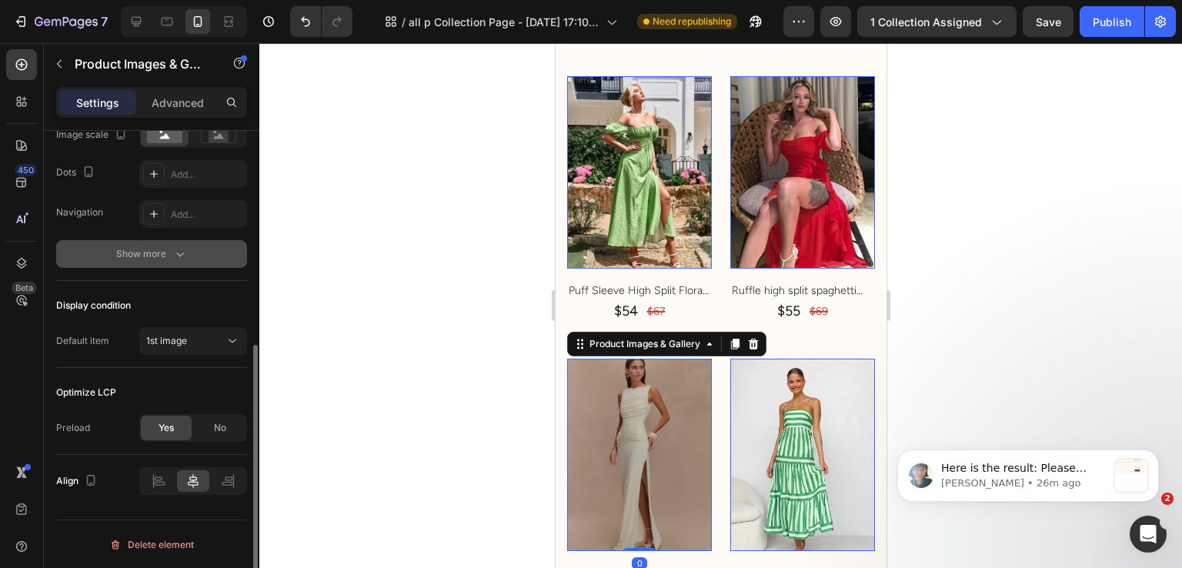
click at [173, 261] on button "Show more" at bounding box center [151, 254] width 191 height 28
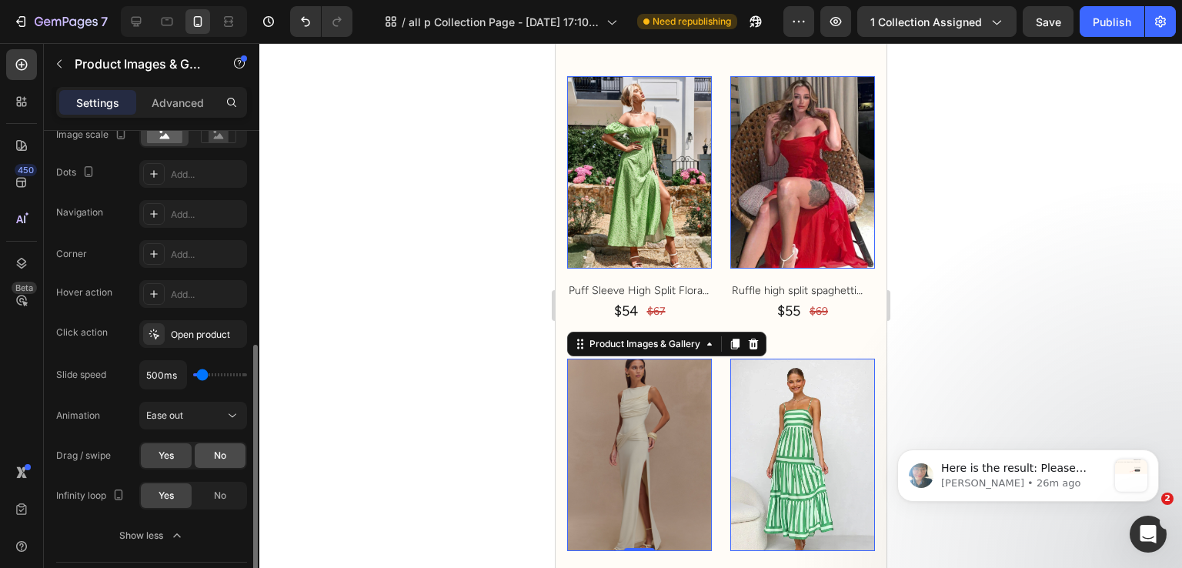
click at [212, 450] on div "No" at bounding box center [220, 455] width 51 height 25
click at [217, 500] on span "No" at bounding box center [220, 496] width 12 height 14
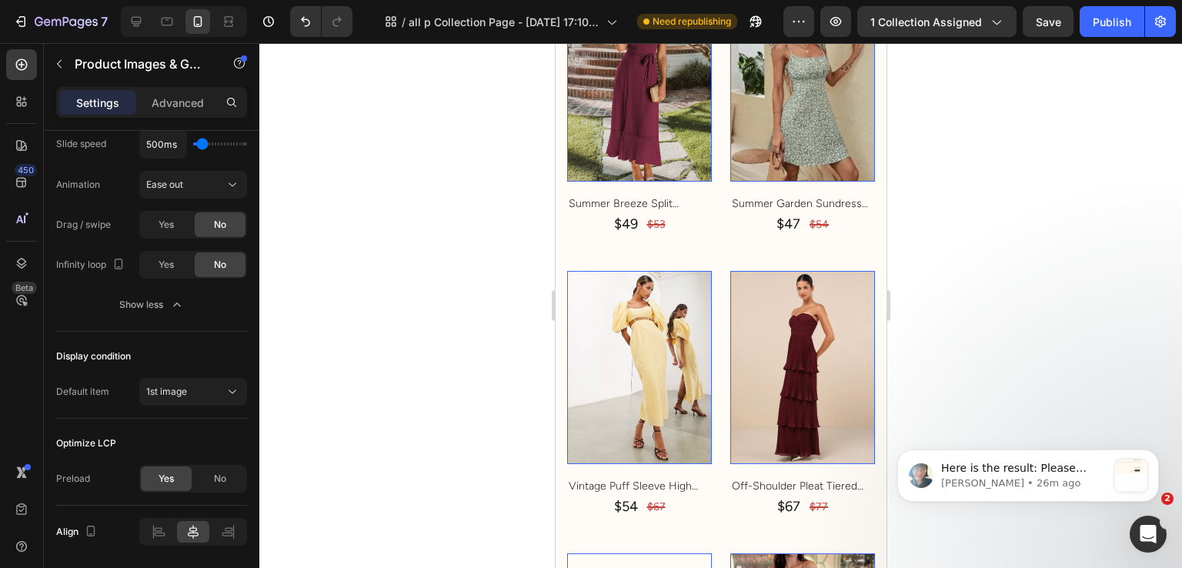
scroll to position [1924, 0]
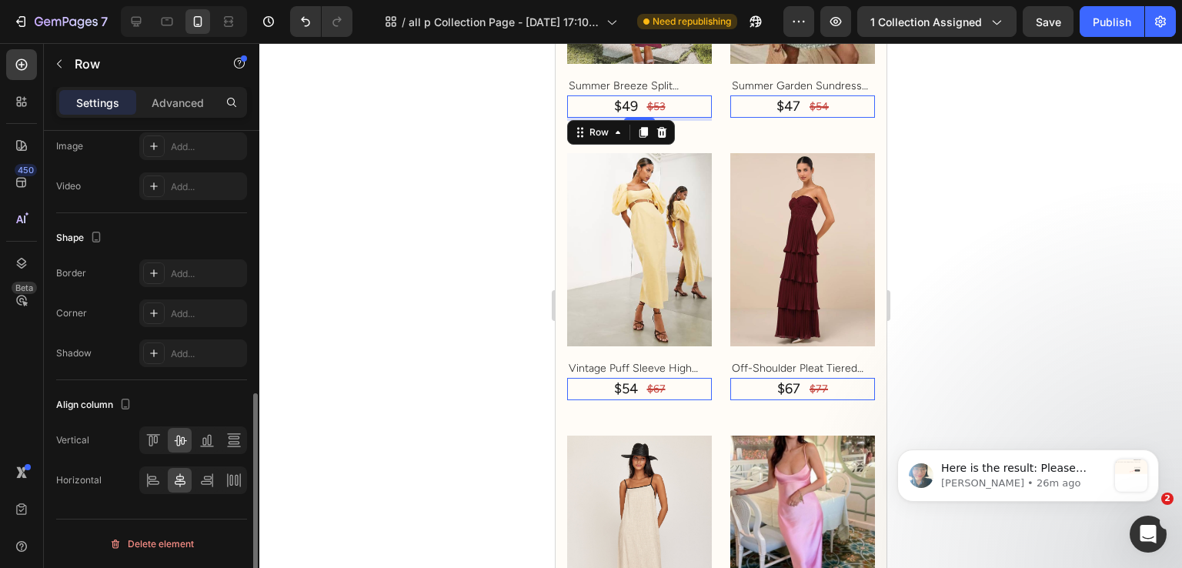
scroll to position [0, 0]
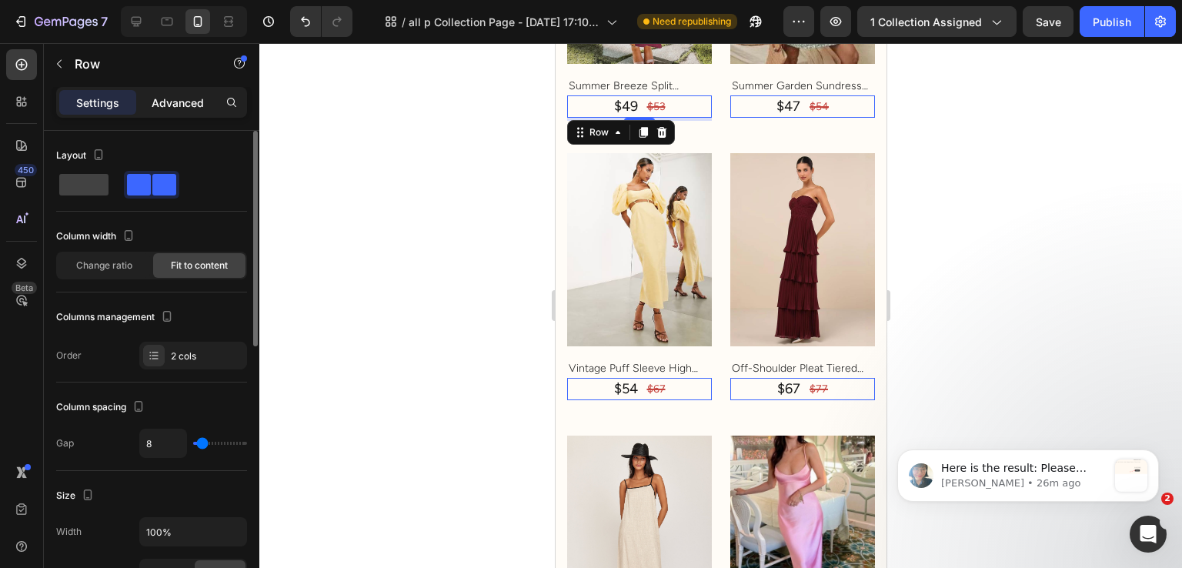
click at [162, 104] on p "Advanced" at bounding box center [178, 103] width 52 height 16
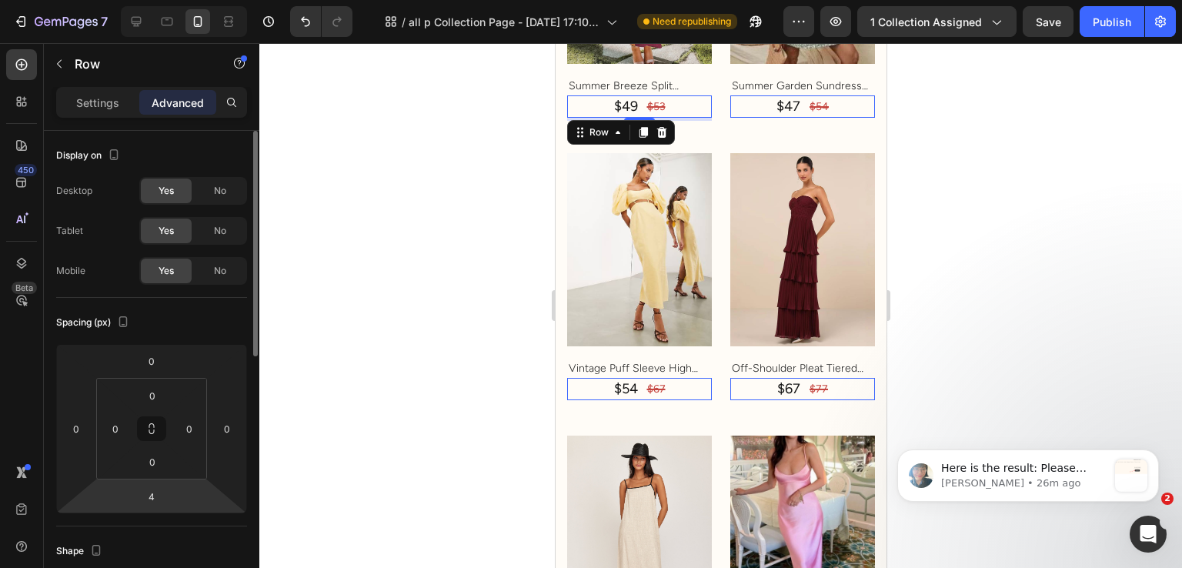
drag, startPoint x: 161, startPoint y: 490, endPoint x: 161, endPoint y: 479, distance: 10.8
click at [161, 490] on input "4" at bounding box center [151, 496] width 31 height 23
type input "0"
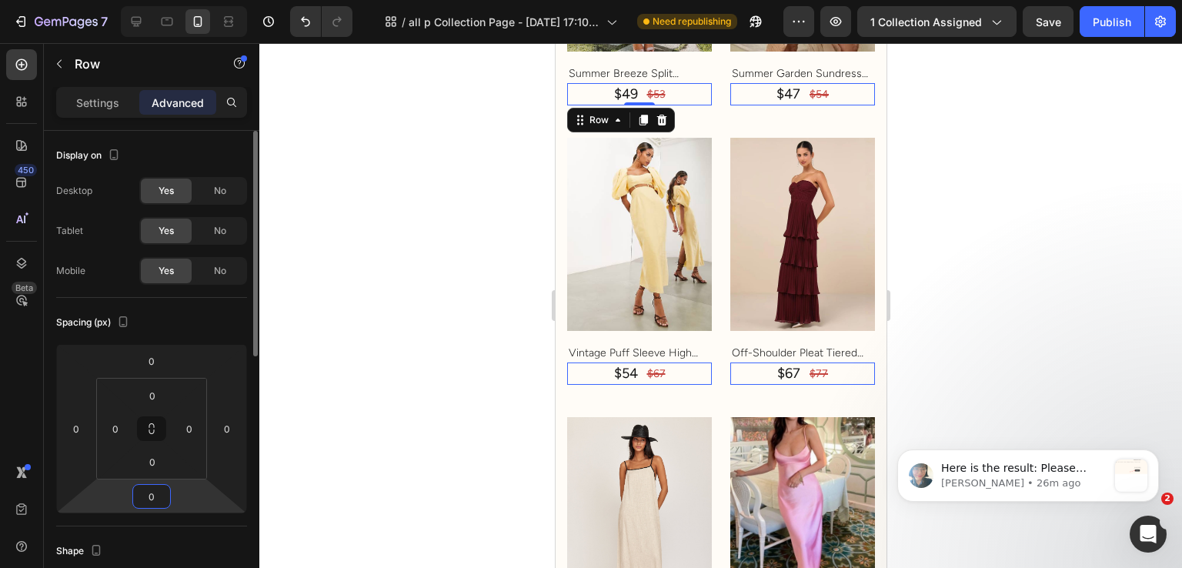
scroll to position [1912, 0]
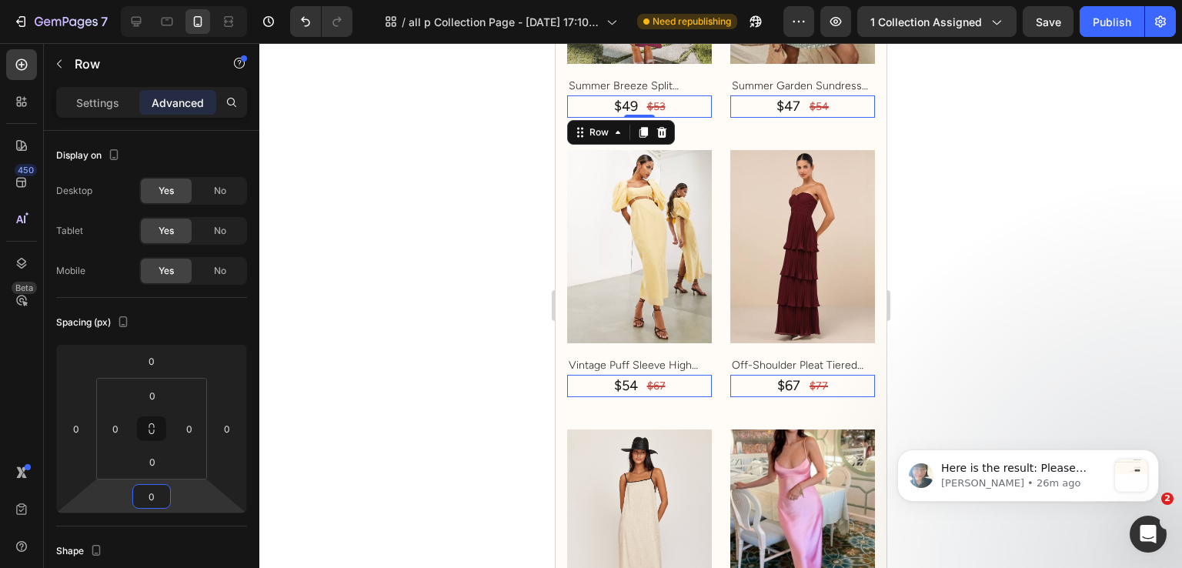
click at [369, 378] on div at bounding box center [720, 305] width 923 height 525
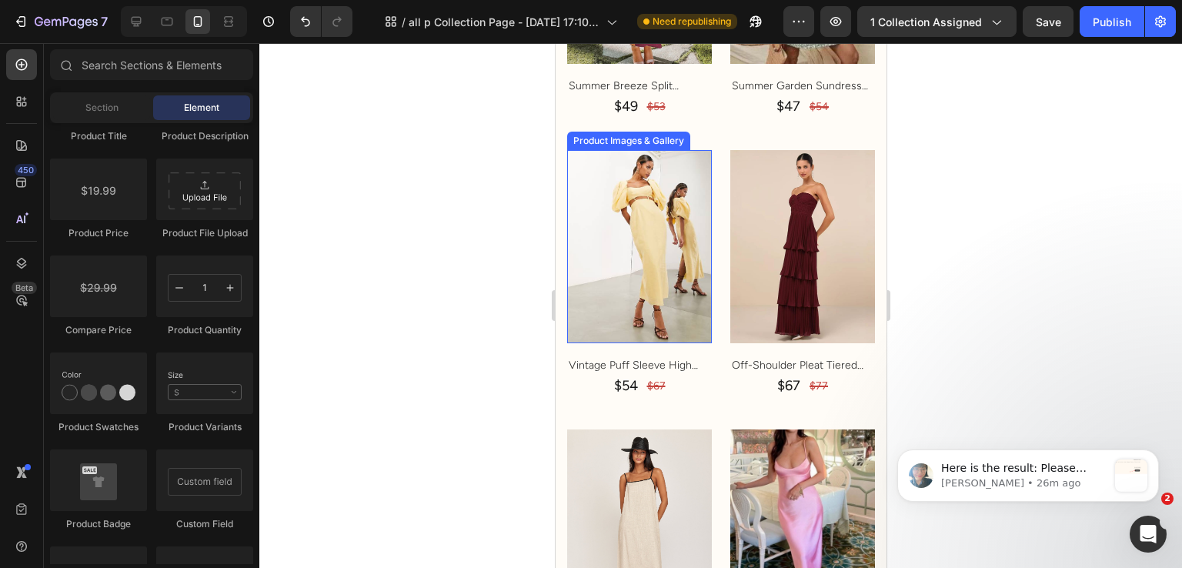
click at [640, 207] on img at bounding box center [639, 246] width 145 height 193
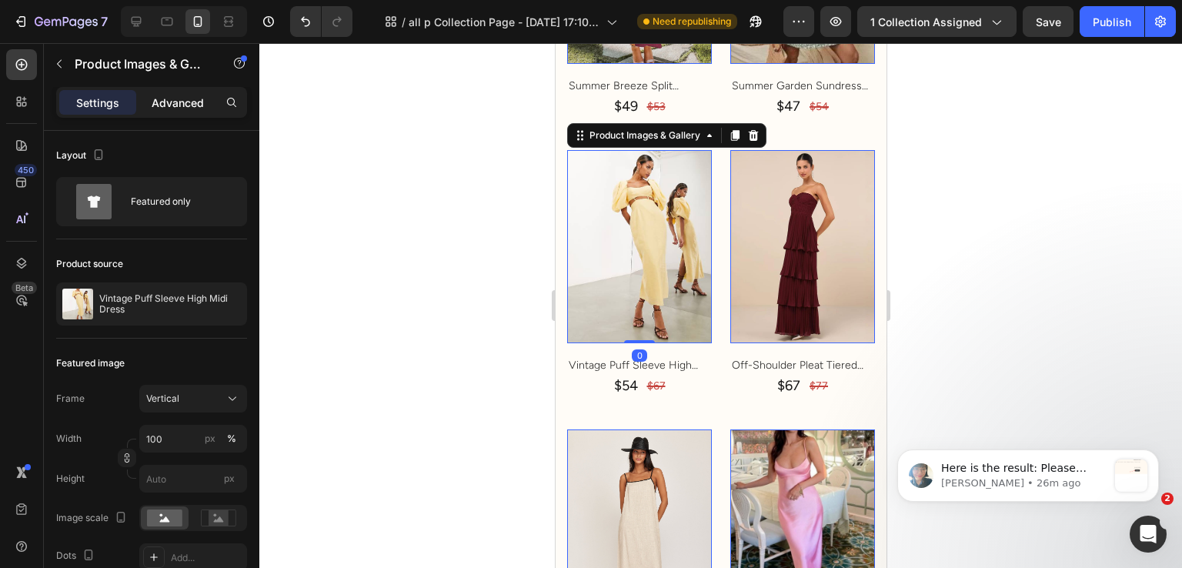
click at [181, 92] on div "Advanced" at bounding box center [177, 102] width 77 height 25
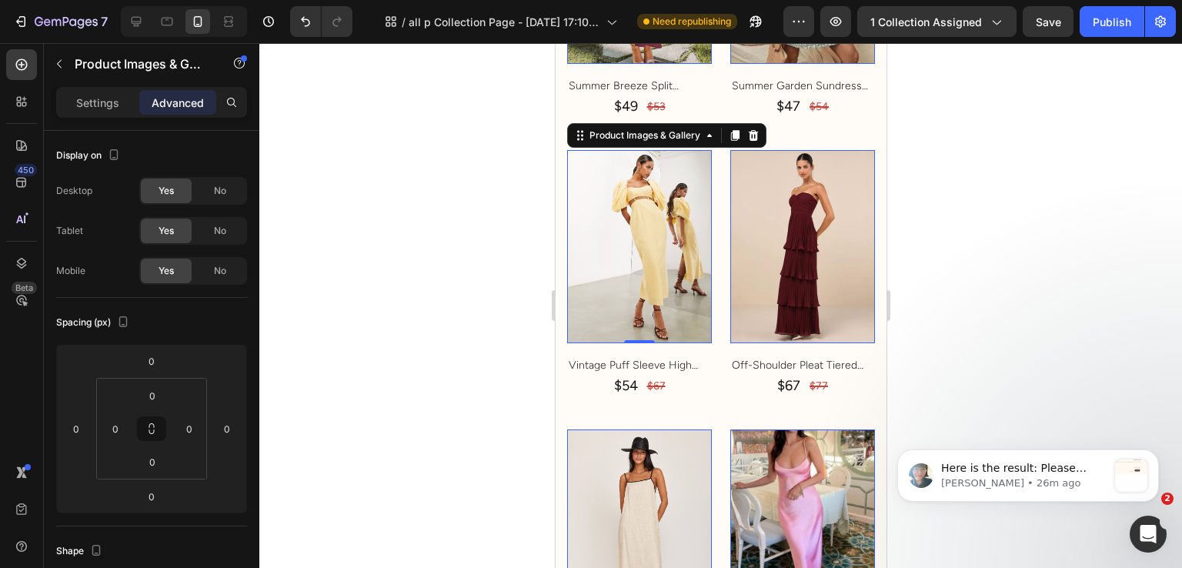
click at [474, 309] on div at bounding box center [720, 305] width 923 height 525
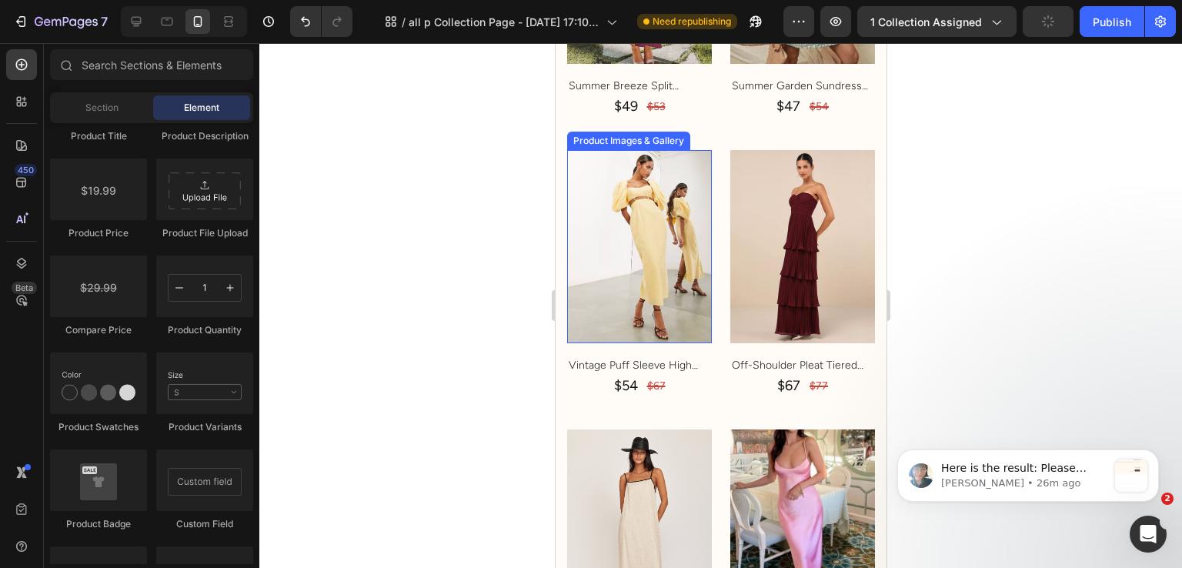
scroll to position [2066, 0]
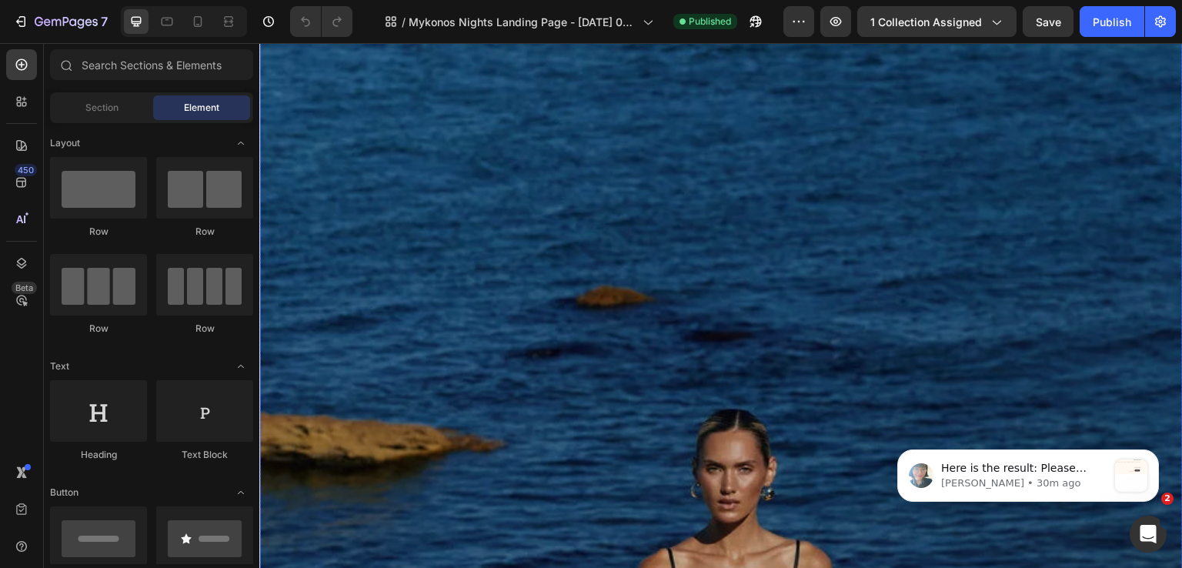
scroll to position [154, 0]
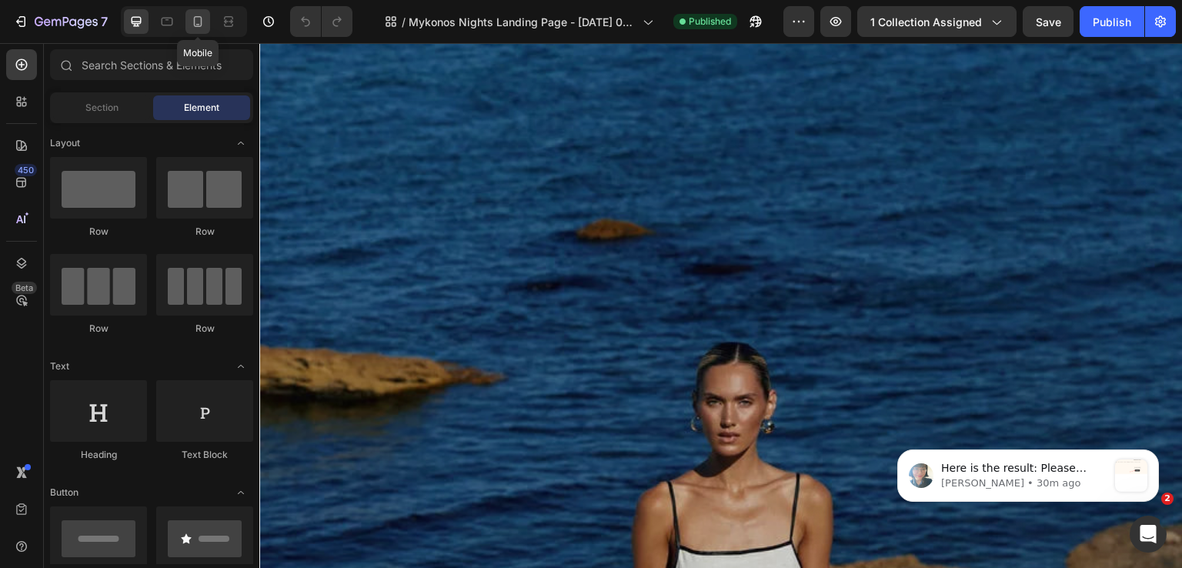
click at [189, 32] on div at bounding box center [197, 21] width 25 height 25
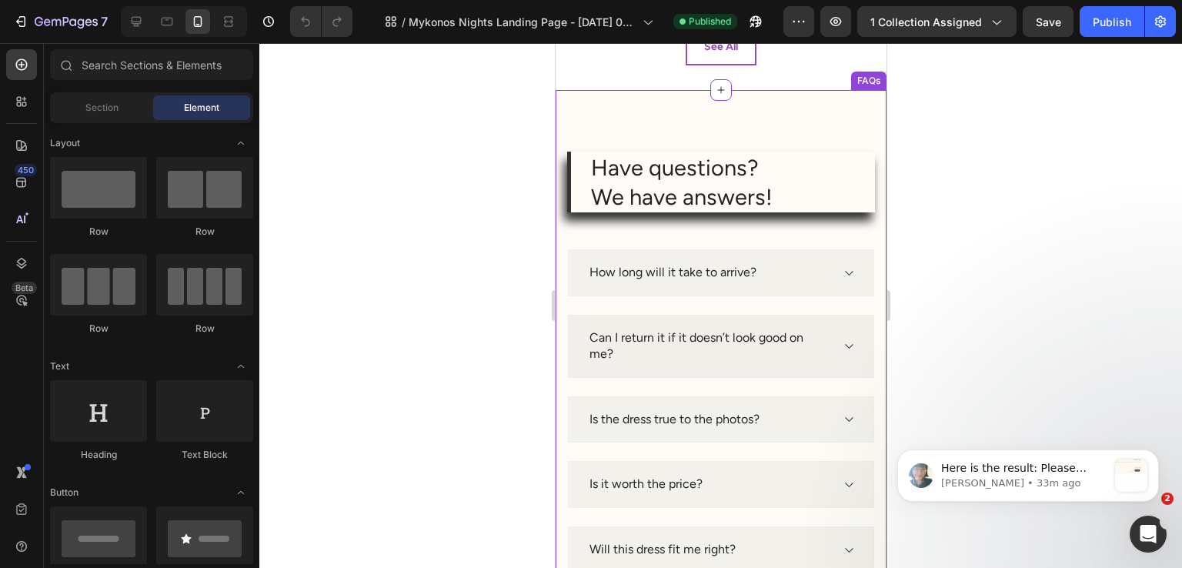
scroll to position [770, 0]
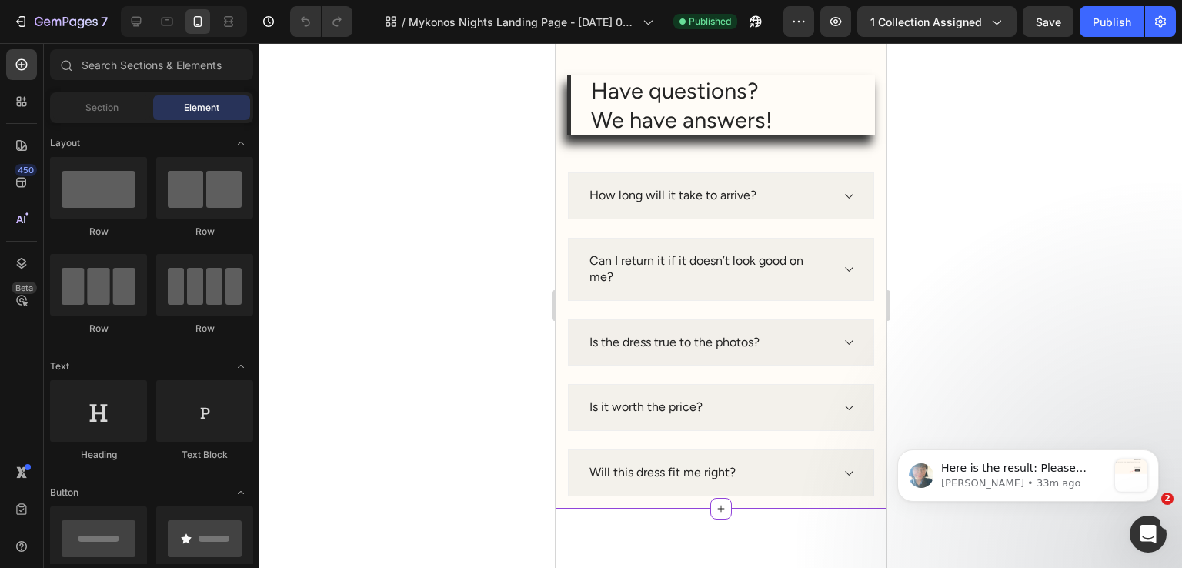
click at [722, 343] on p "Is the dress true to the photos?" at bounding box center [674, 343] width 170 height 16
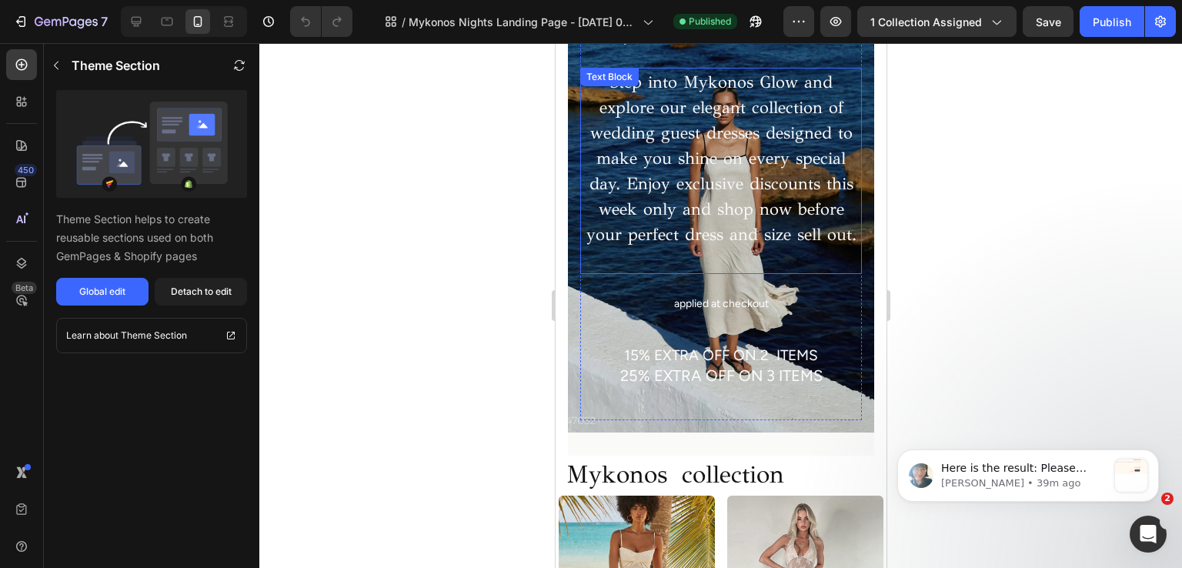
scroll to position [308, 0]
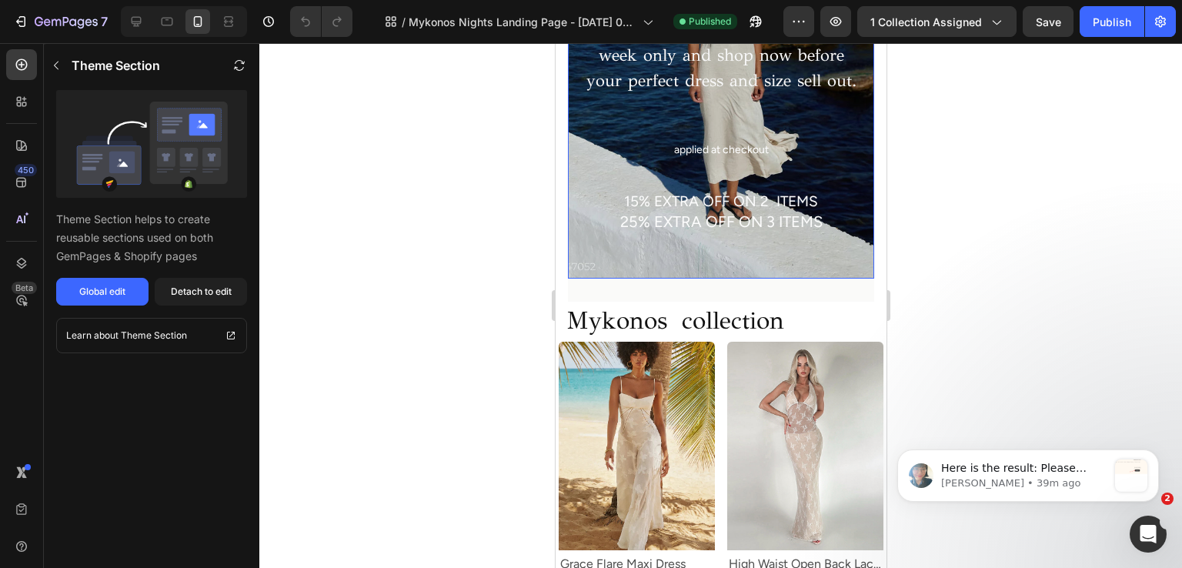
click at [568, 279] on div "Mykonos Glow Heading Mykonos season has arrived Text Block Step into Mykonos Gl…" at bounding box center [720, 34] width 306 height 489
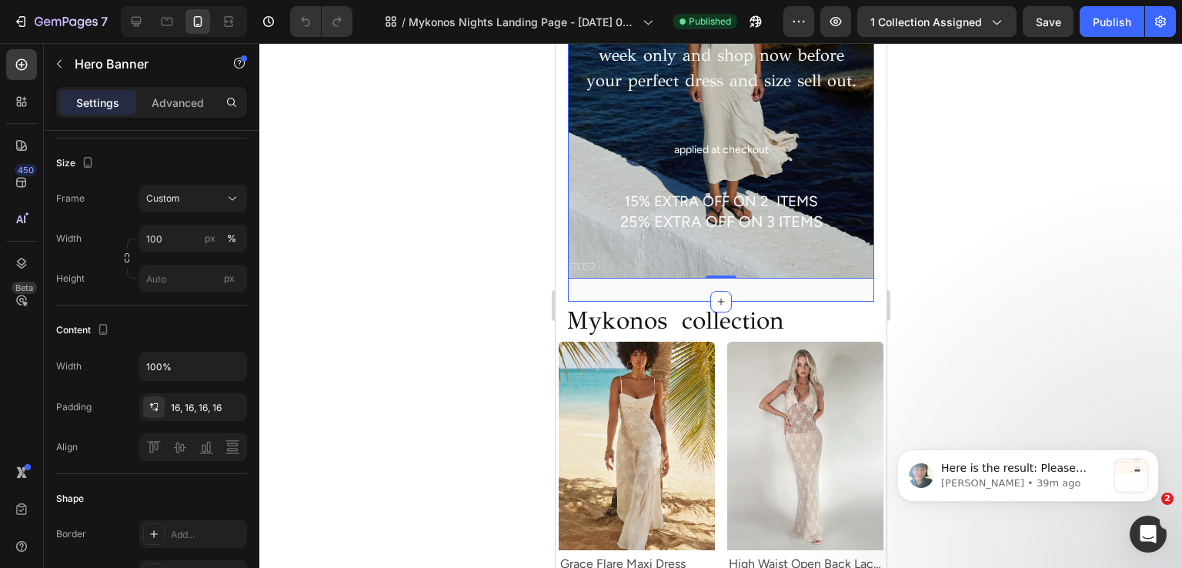
click at [573, 302] on div "Mykonos Glow Heading Mykonos season has arrived Text Block Step into Mykonos Gl…" at bounding box center [720, 34] width 306 height 535
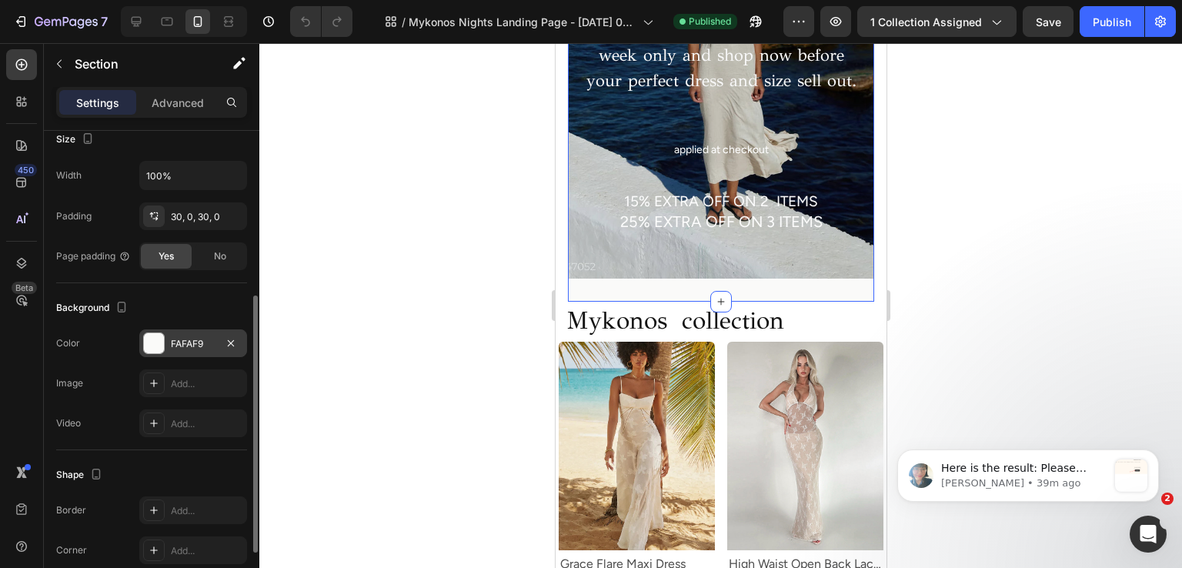
click at [169, 353] on div "FAFAF9" at bounding box center [193, 343] width 108 height 28
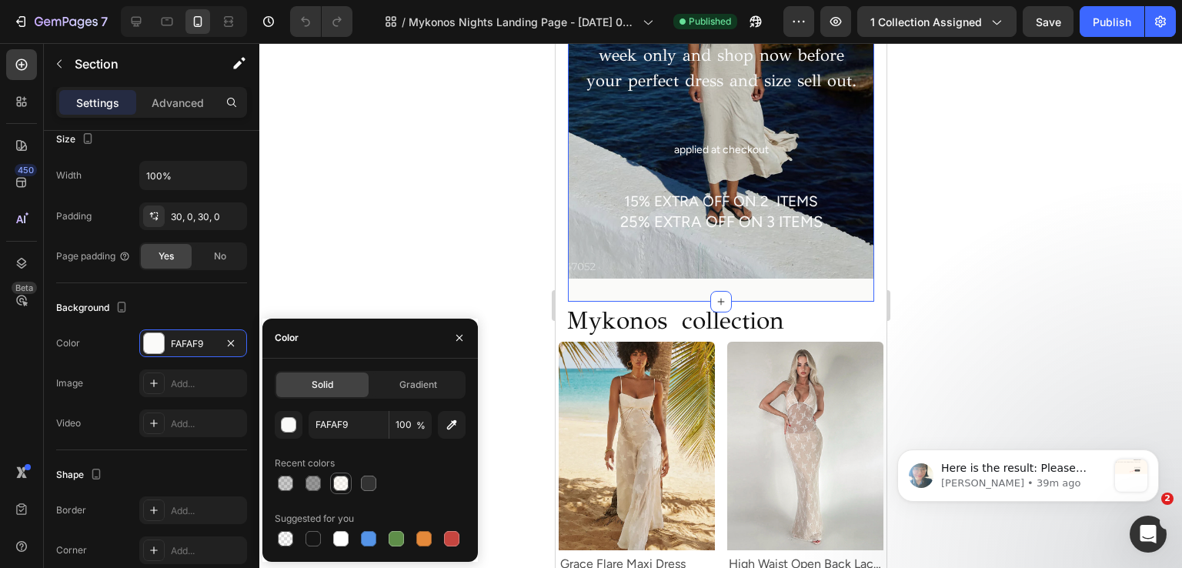
click at [346, 480] on div at bounding box center [340, 483] width 15 height 15
type input "FFF9F0"
type input "50"
click at [104, 371] on div "Image Add..." at bounding box center [151, 383] width 191 height 28
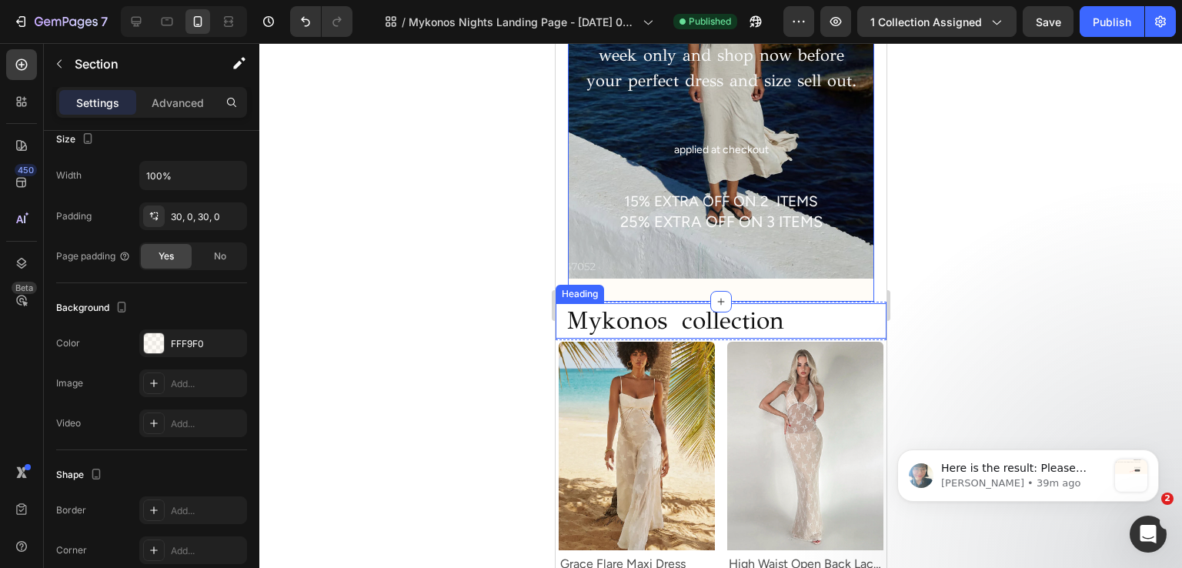
click at [564, 339] on h2 "Mykonos collection" at bounding box center [725, 320] width 322 height 35
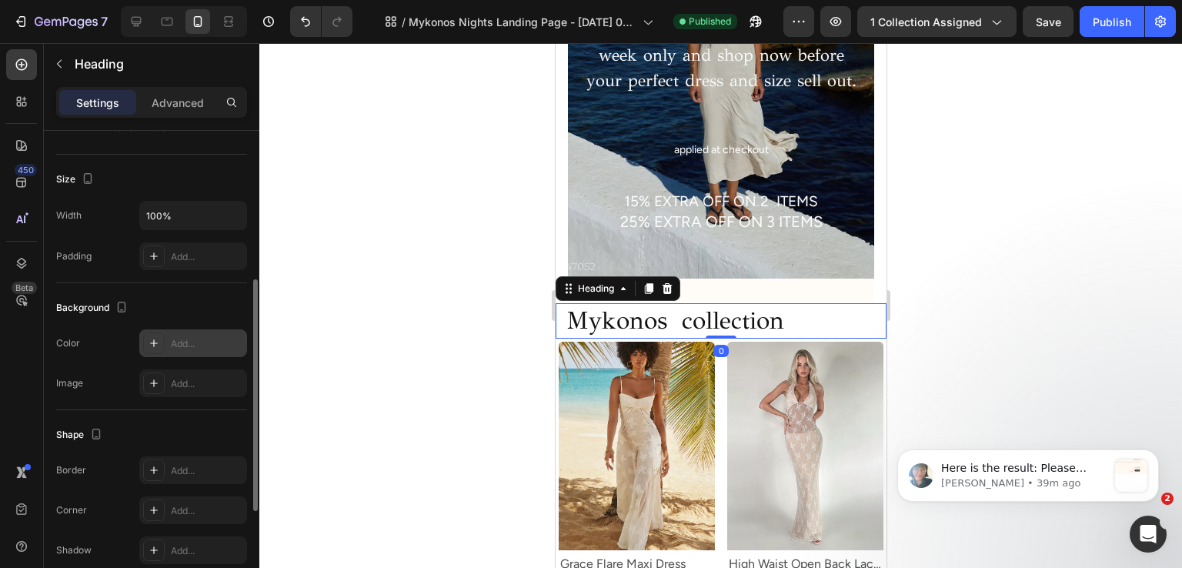
click at [182, 338] on div "Add..." at bounding box center [207, 344] width 72 height 14
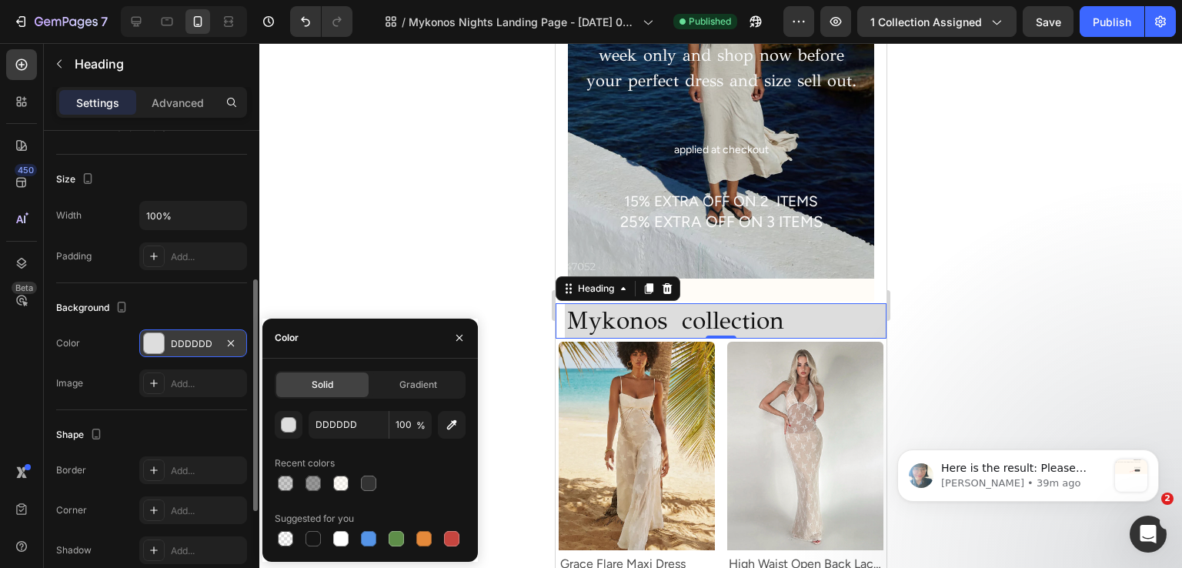
drag, startPoint x: 339, startPoint y: 481, endPoint x: 316, endPoint y: 464, distance: 28.0
click at [339, 482] on div at bounding box center [340, 483] width 15 height 15
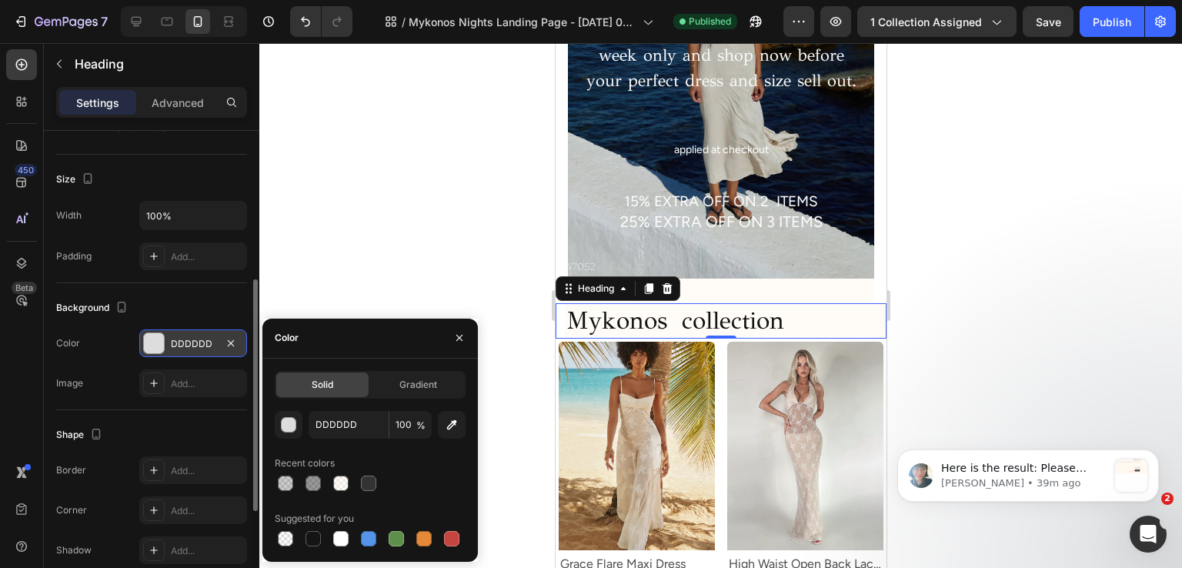
type input "FFF9F0"
type input "50"
click at [191, 302] on div "Background" at bounding box center [151, 308] width 191 height 25
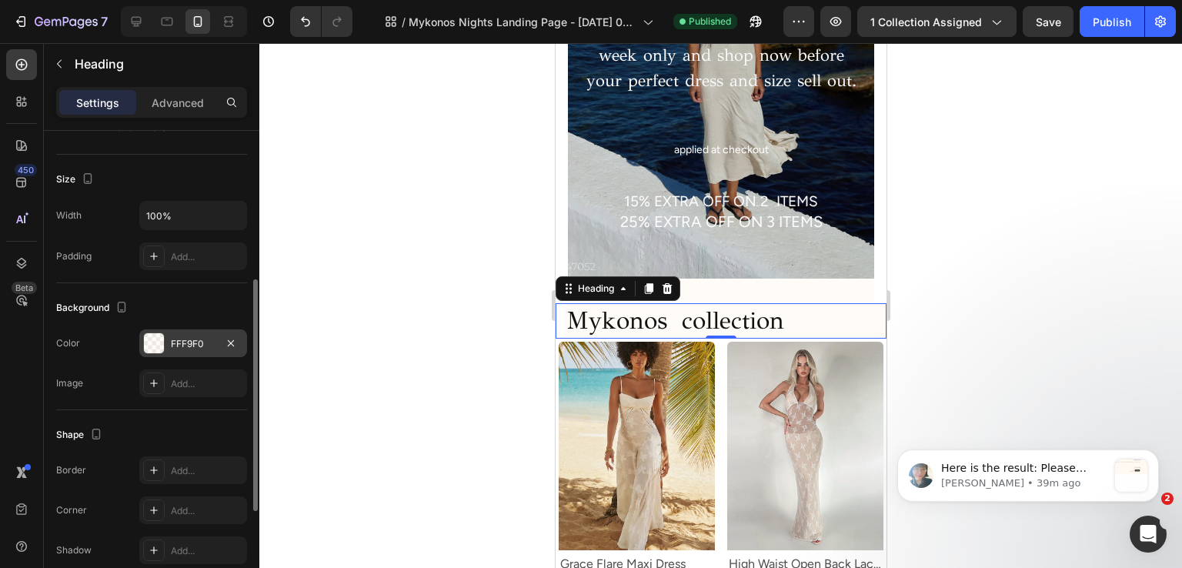
scroll to position [154, 0]
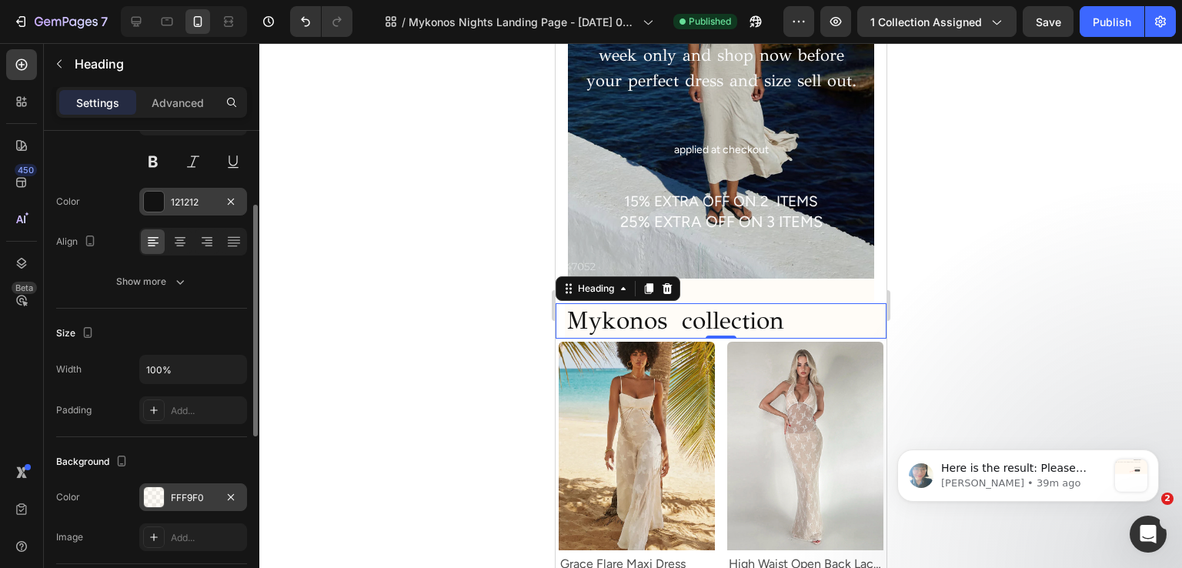
click at [177, 213] on div "121212" at bounding box center [193, 202] width 108 height 28
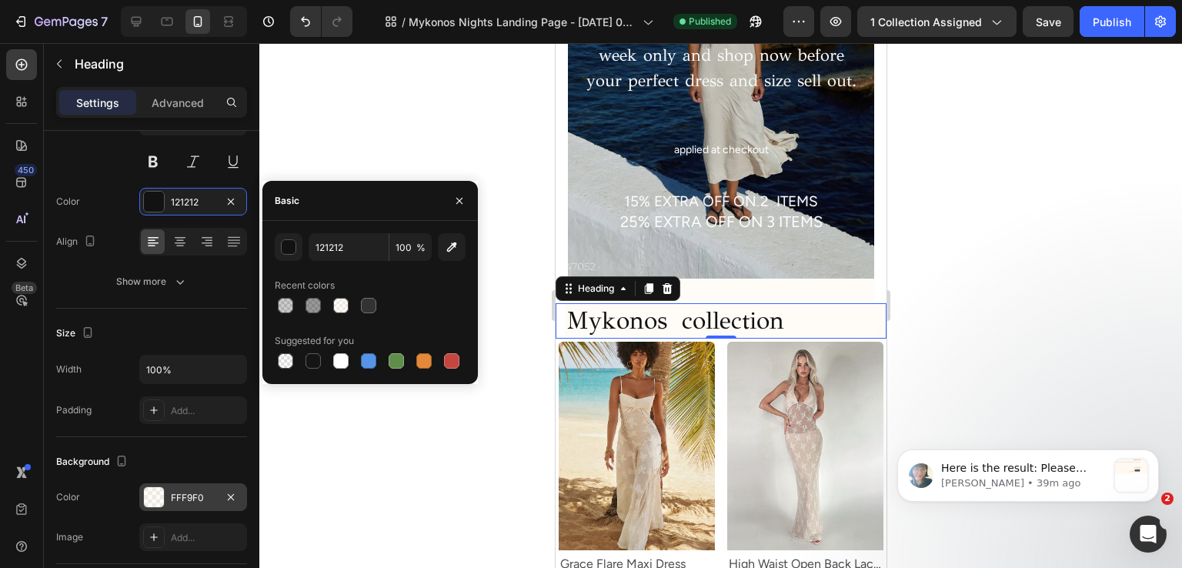
click at [373, 307] on div at bounding box center [368, 305] width 15 height 15
type input "333333"
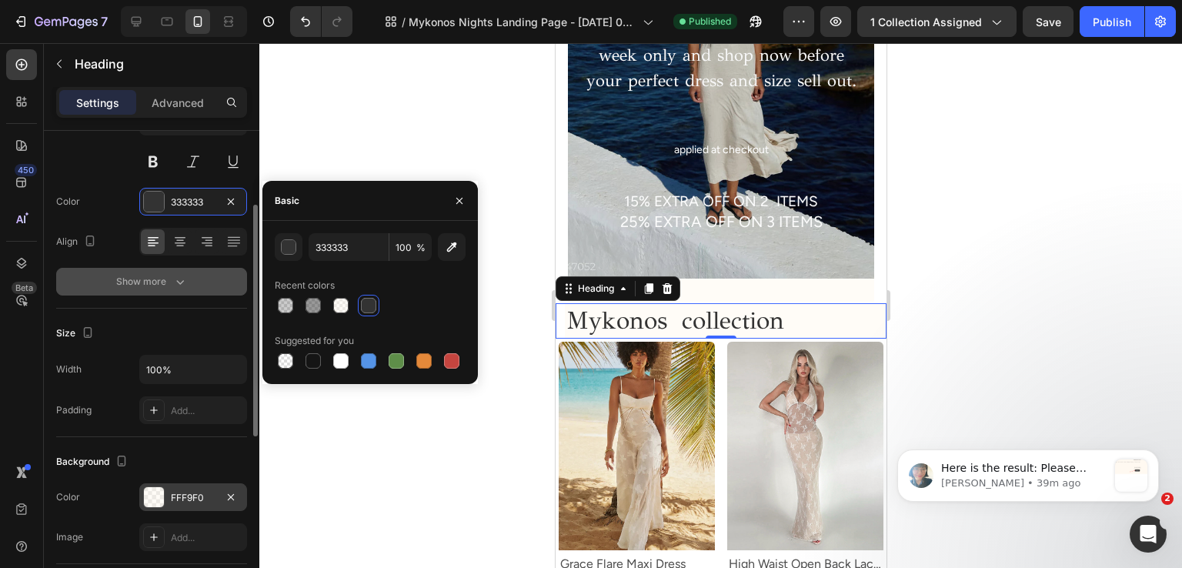
click at [178, 282] on icon "button" at bounding box center [179, 281] width 15 height 15
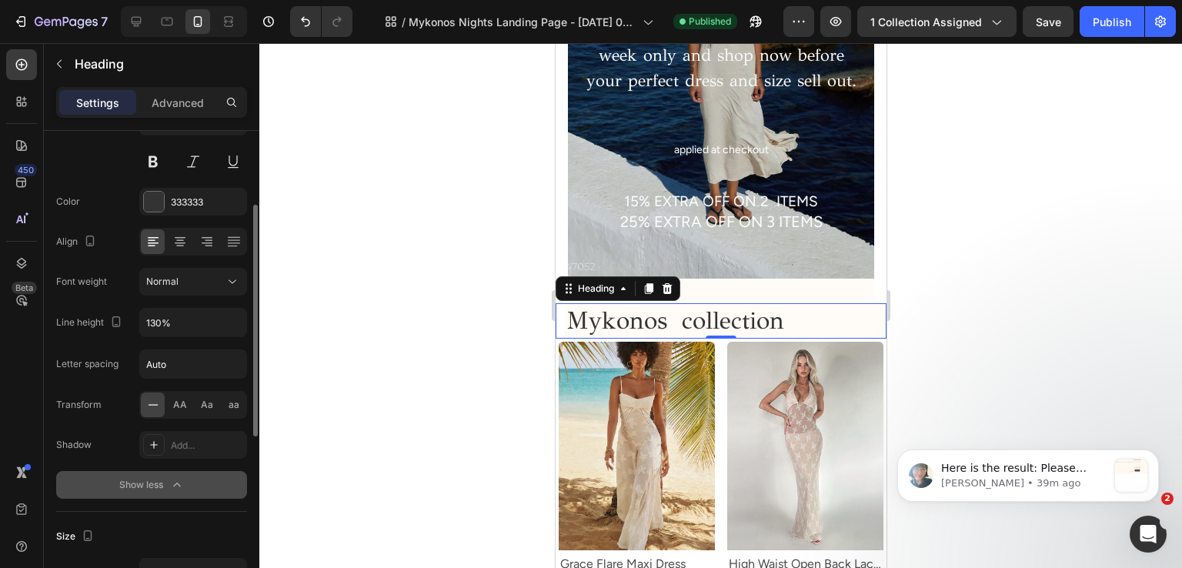
click at [188, 295] on div "Font GFS Didot Size 32 Color 333333 Align Font weight Normal Line height 130% L…" at bounding box center [151, 282] width 191 height 433
click at [189, 290] on button "Normal" at bounding box center [193, 282] width 108 height 28
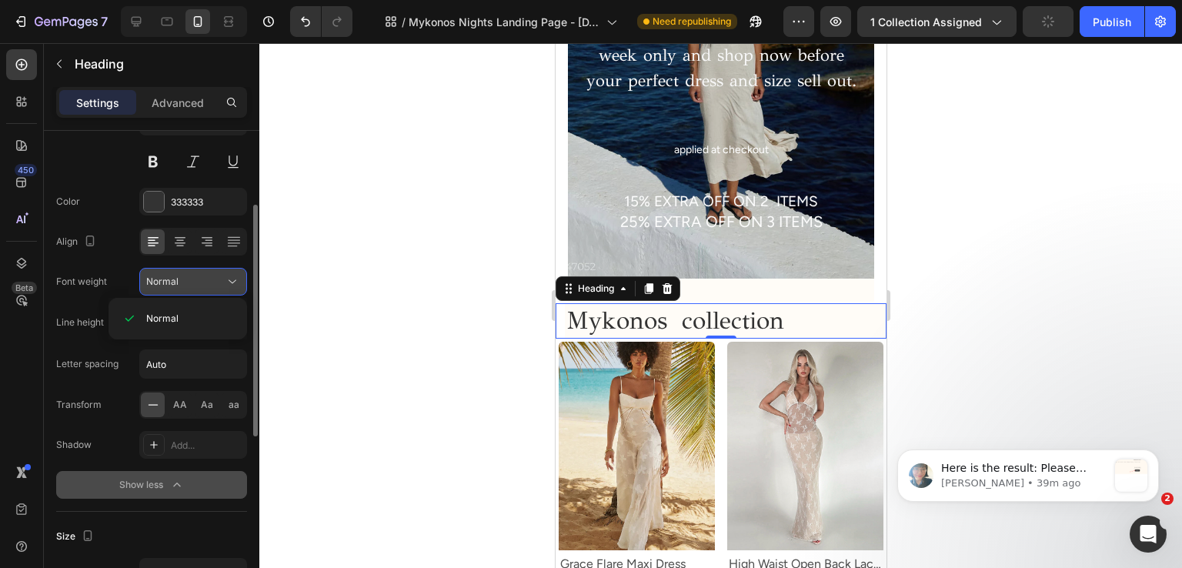
scroll to position [77, 0]
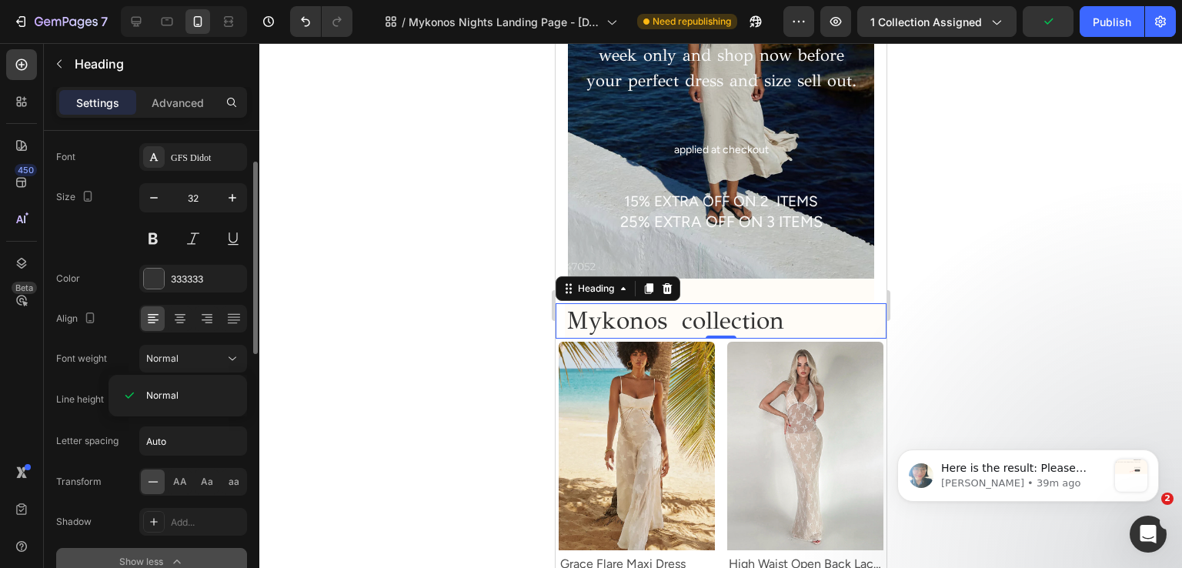
click at [212, 180] on div "Font GFS Didot Size 32 Color 333333 Align Font weight Normal Line height 130% L…" at bounding box center [151, 359] width 191 height 433
click at [212, 165] on div "GFS Didot" at bounding box center [193, 157] width 108 height 28
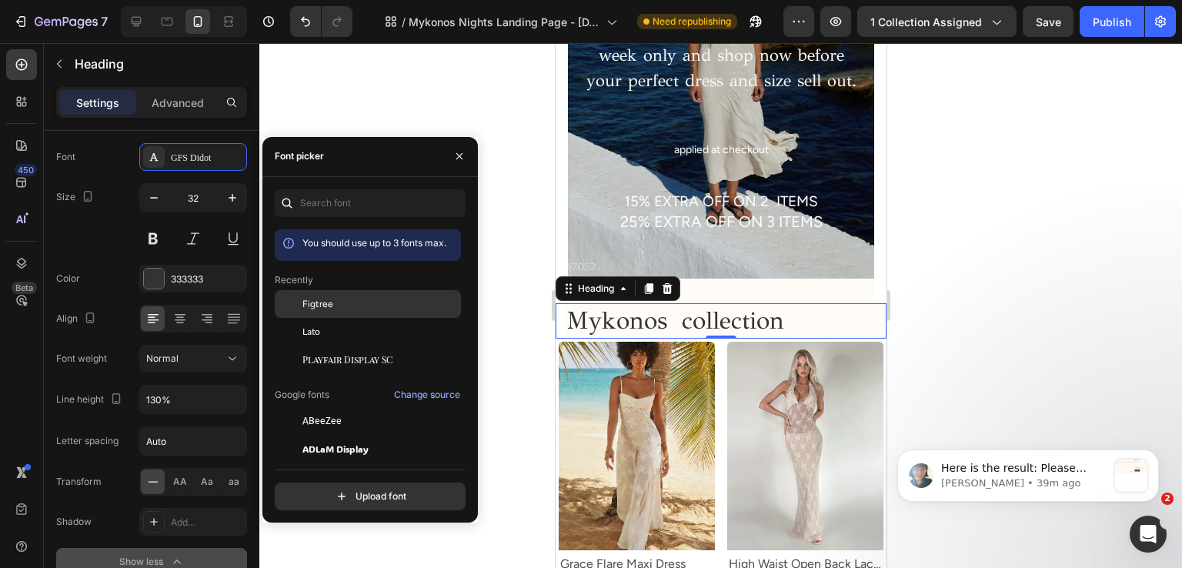
drag, startPoint x: 317, startPoint y: 300, endPoint x: 296, endPoint y: 290, distance: 23.1
click at [317, 301] on span "Figtree" at bounding box center [317, 304] width 31 height 14
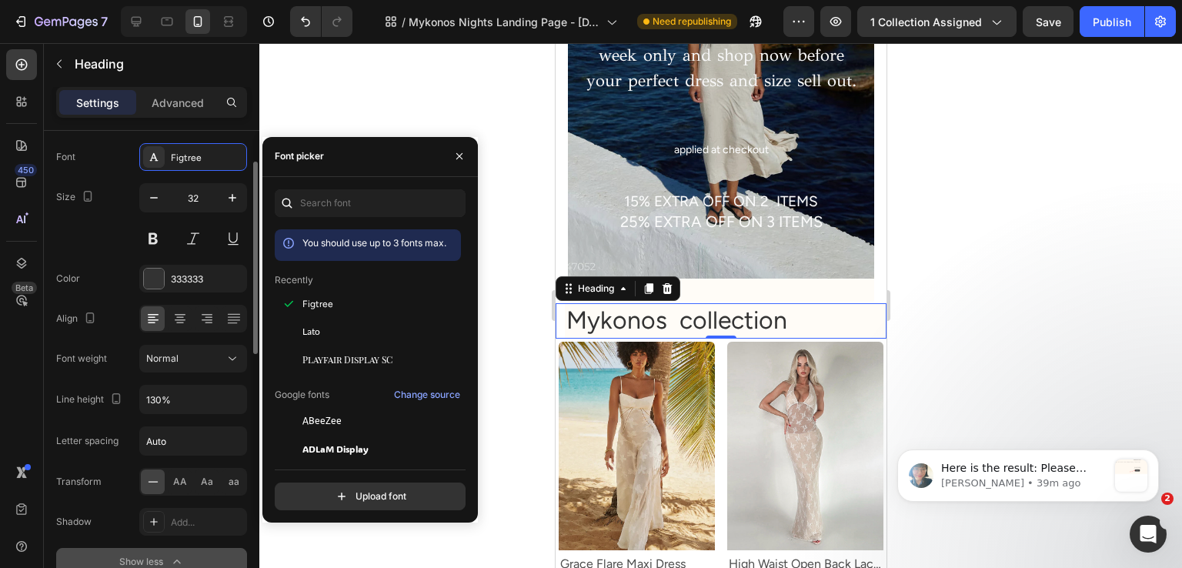
click at [101, 240] on div "Size 32" at bounding box center [151, 217] width 191 height 69
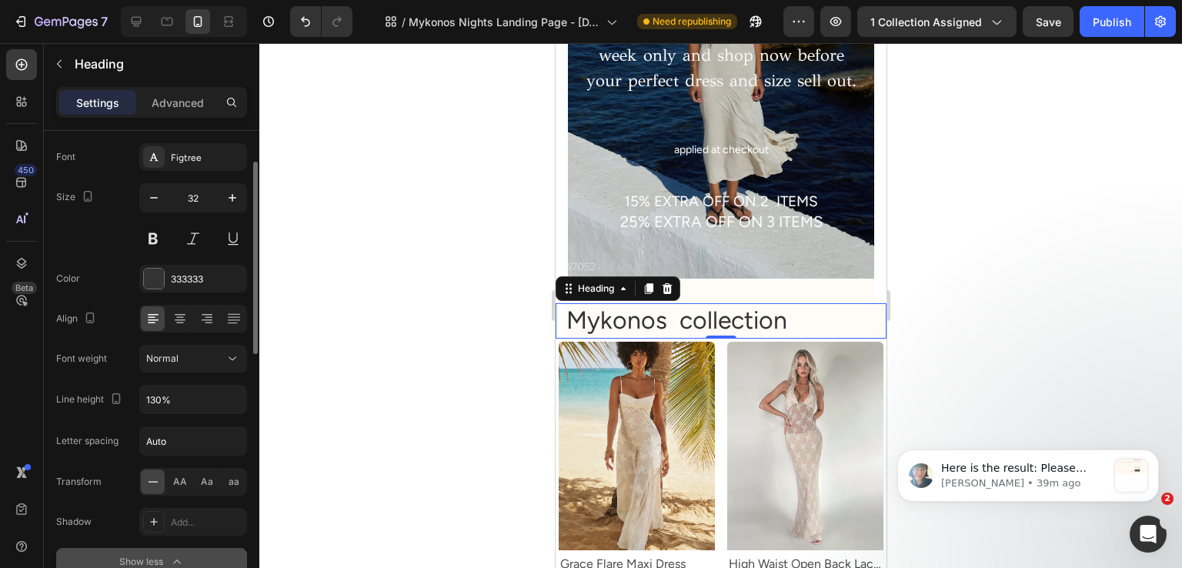
scroll to position [231, 0]
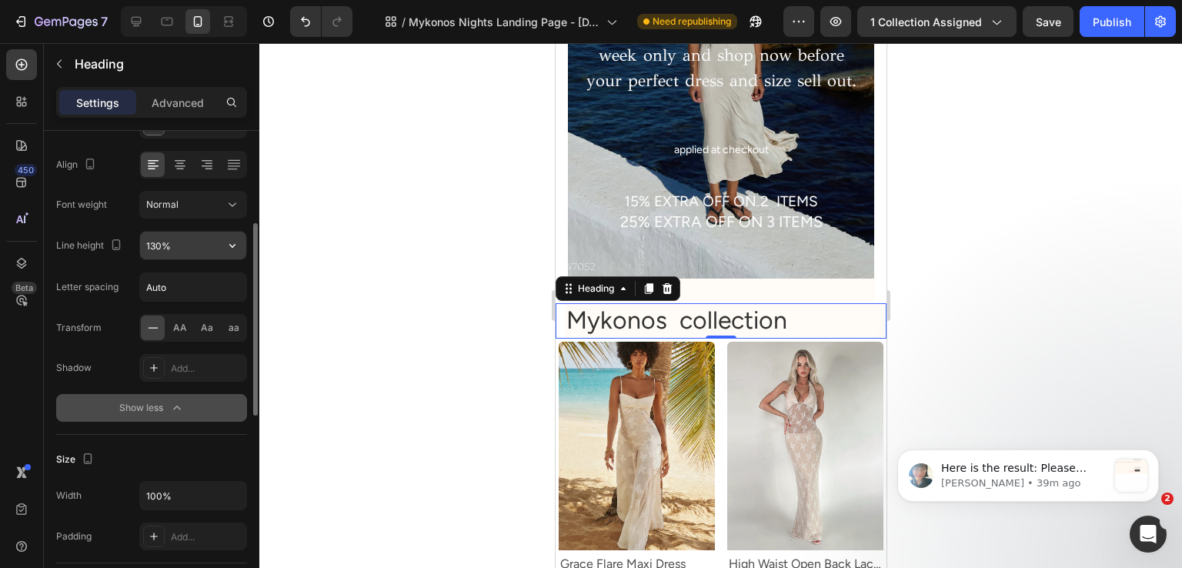
click at [194, 246] on input "130%" at bounding box center [193, 246] width 106 height 28
click at [208, 208] on div "Normal" at bounding box center [185, 205] width 79 height 14
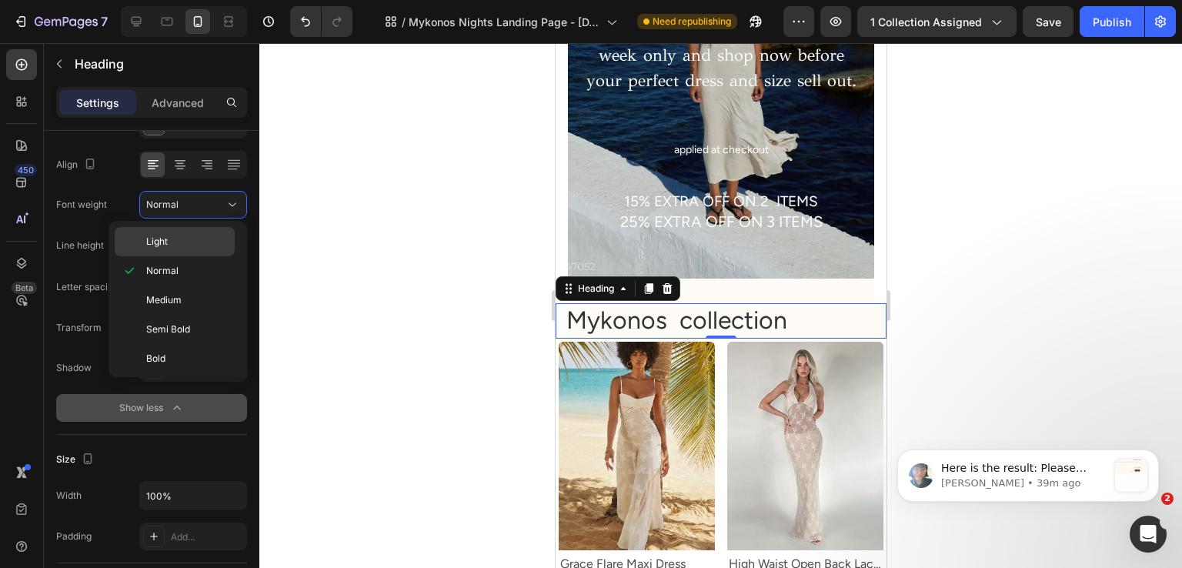
click at [208, 243] on p "Light" at bounding box center [187, 242] width 82 height 14
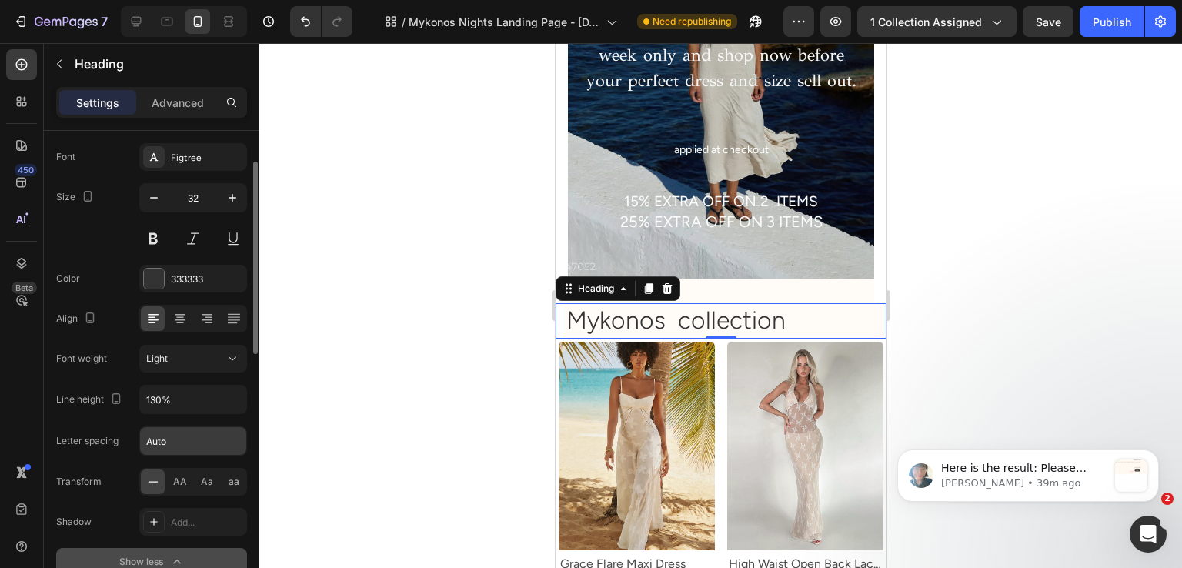
scroll to position [0, 0]
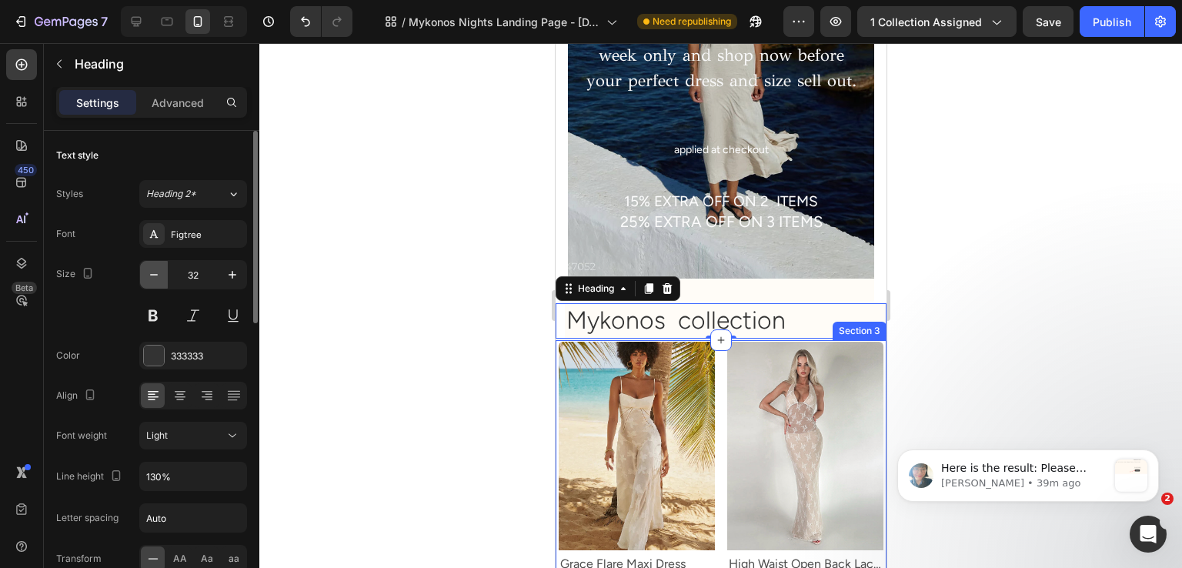
click at [152, 274] on icon "button" at bounding box center [154, 275] width 8 height 2
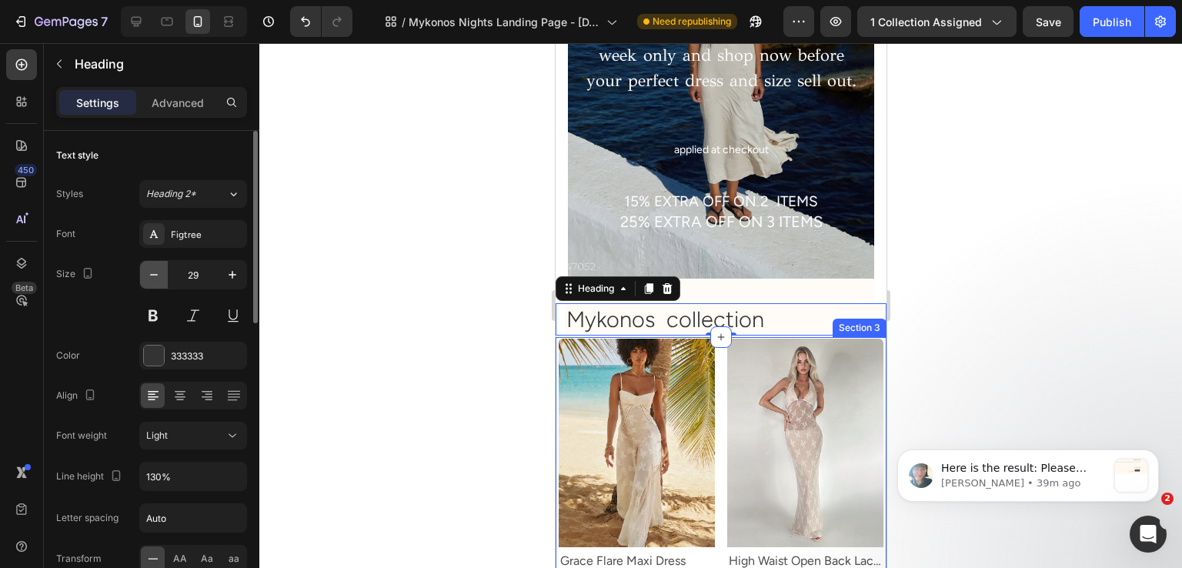
click at [152, 274] on icon "button" at bounding box center [154, 275] width 8 height 2
click at [159, 286] on button "button" at bounding box center [154, 275] width 28 height 28
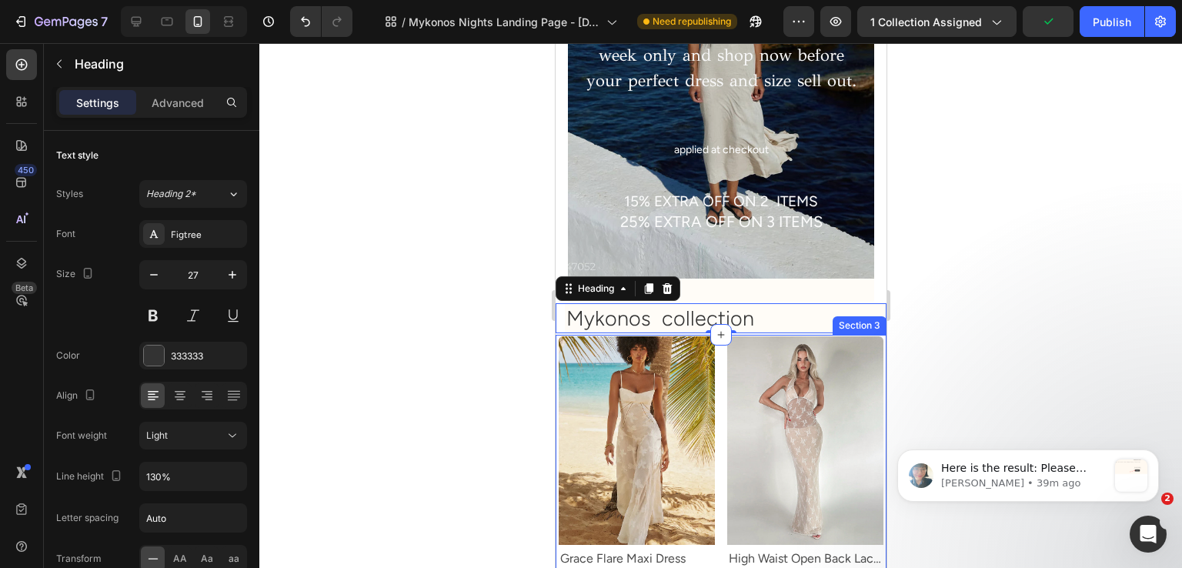
type input "26"
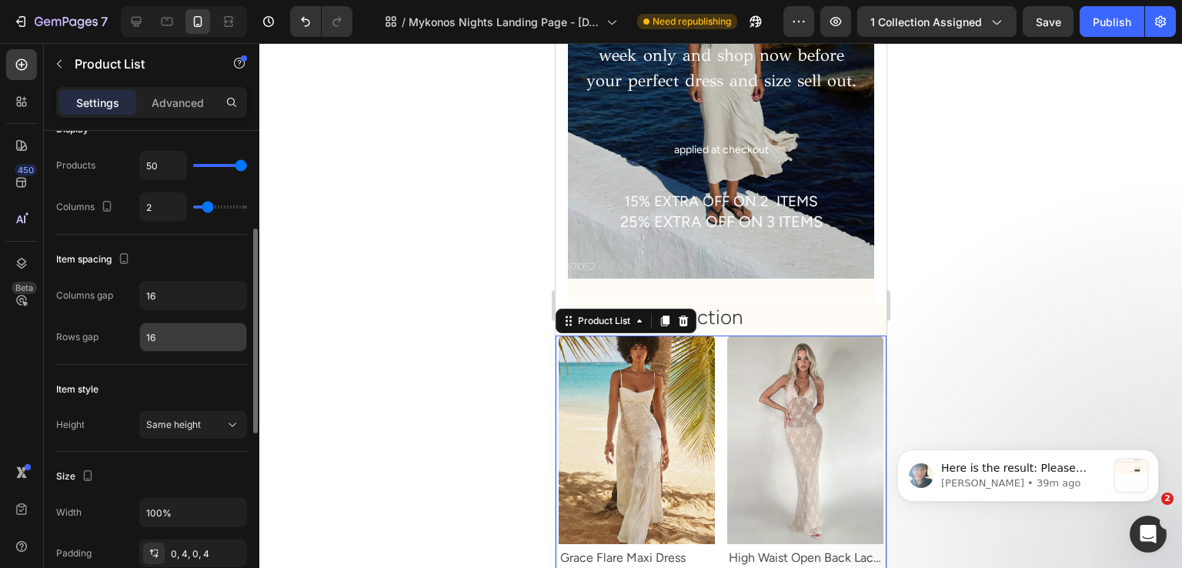
scroll to position [462, 0]
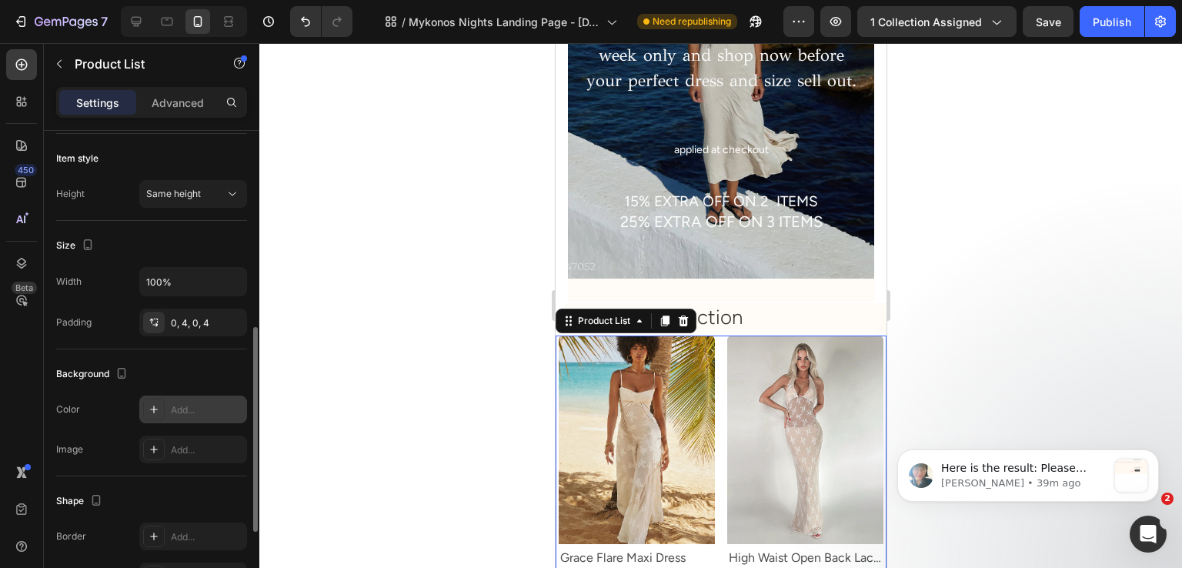
click at [179, 406] on div "Add..." at bounding box center [207, 410] width 72 height 14
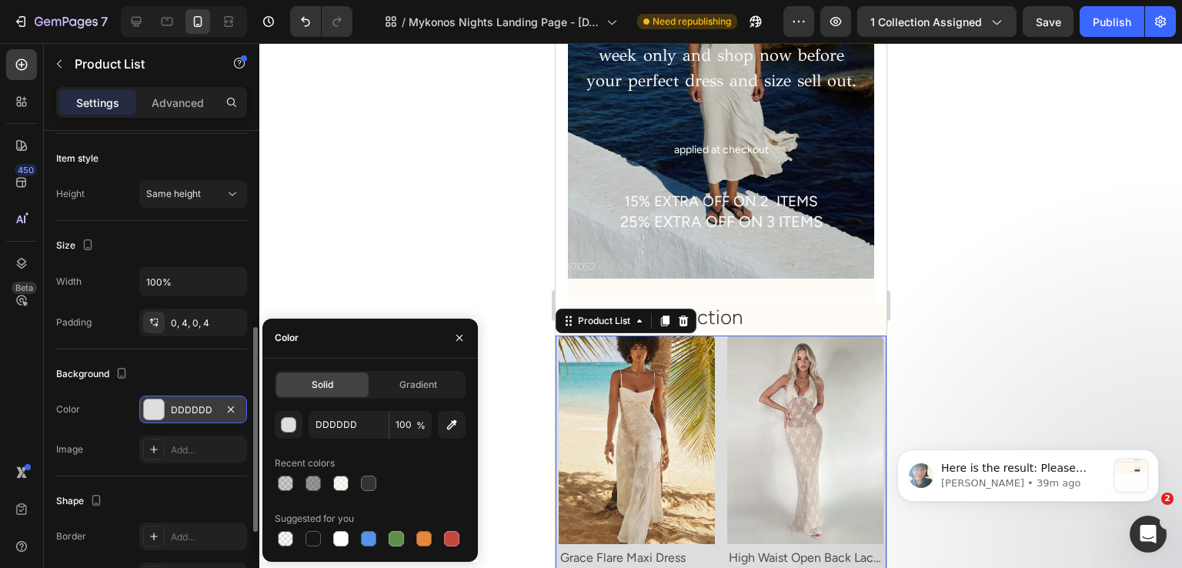
click at [340, 480] on div at bounding box center [340, 483] width 15 height 15
type input "FFF9F0"
type input "50"
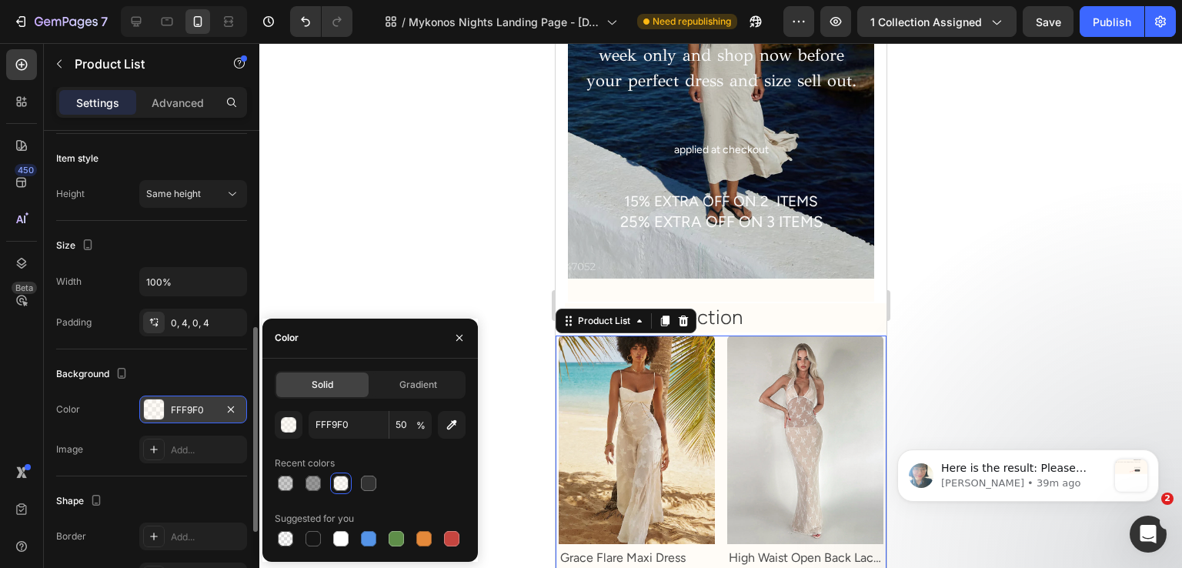
click at [197, 357] on div "Background Color FFF9F0 Image Add..." at bounding box center [151, 412] width 191 height 127
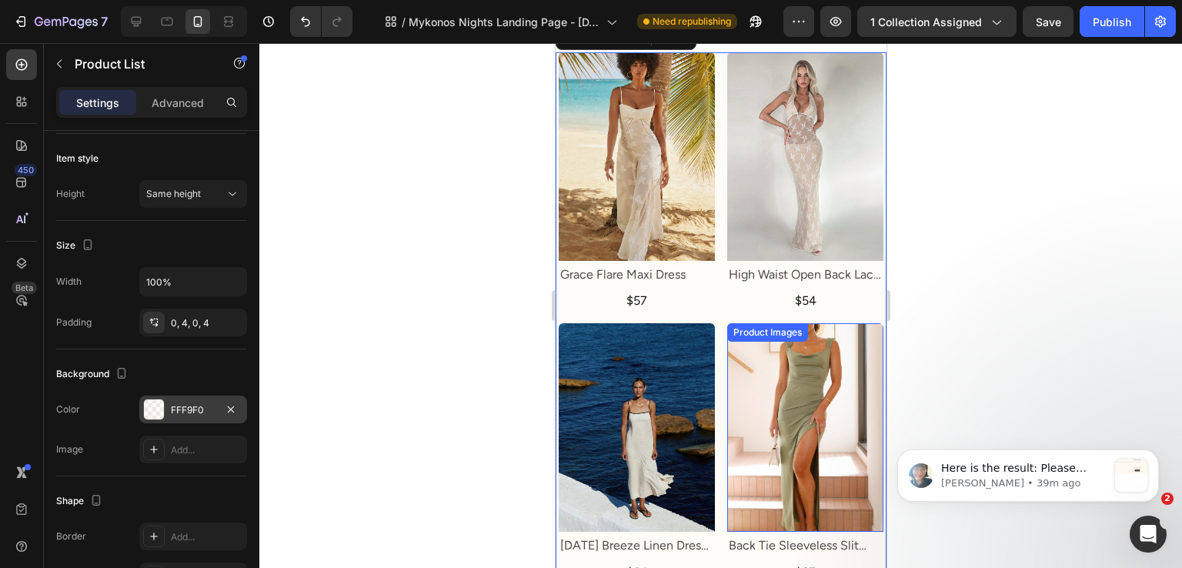
scroll to position [1001, 0]
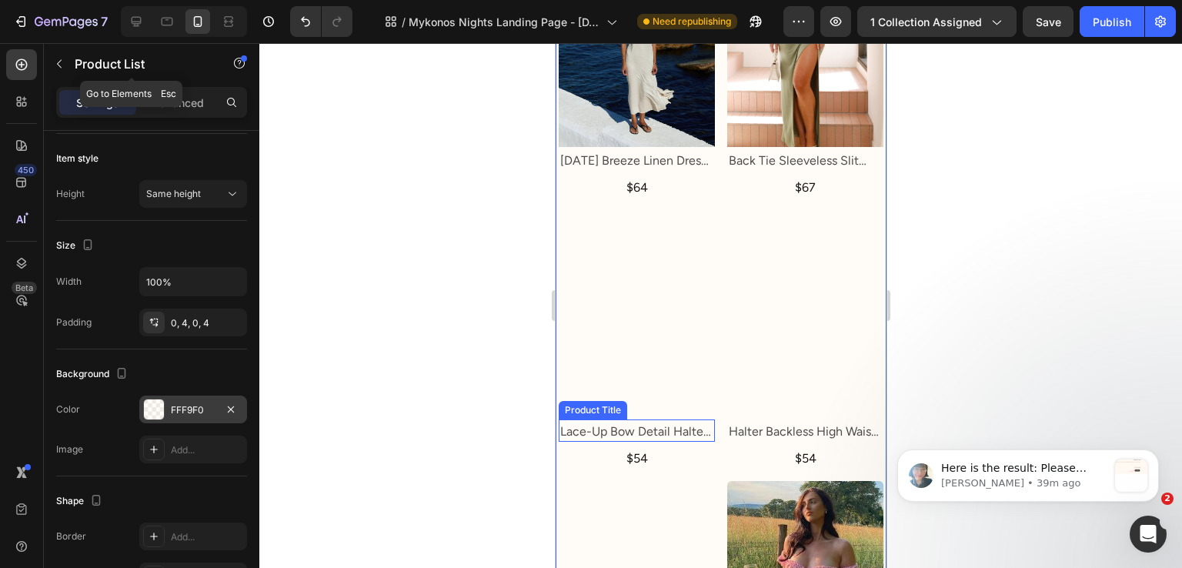
drag, startPoint x: 79, startPoint y: 55, endPoint x: 81, endPoint y: 63, distance: 7.8
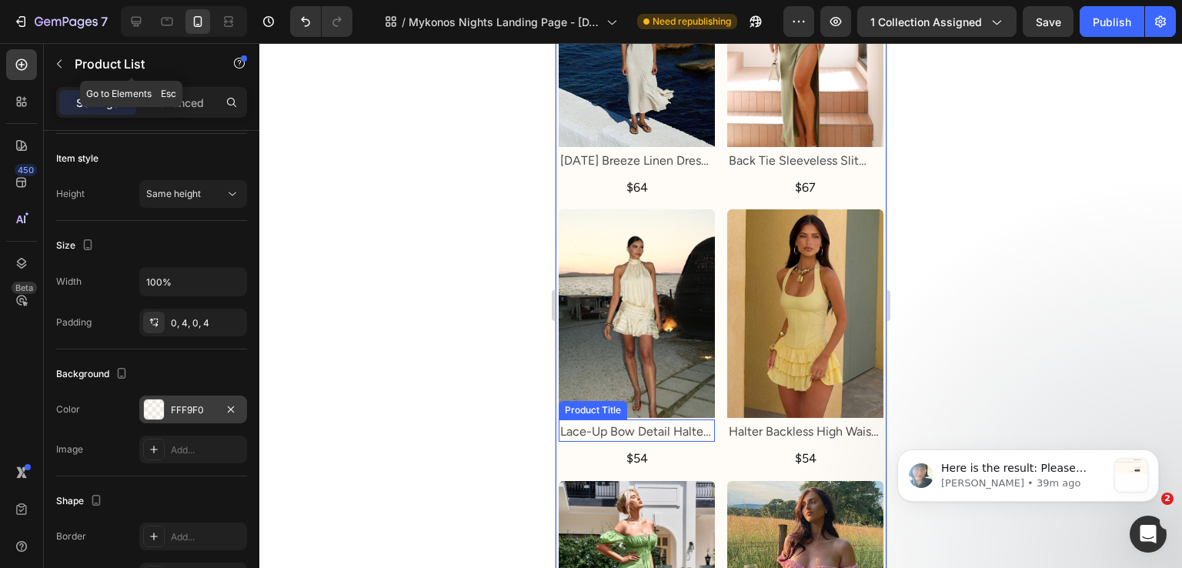
click at [79, 55] on p "Product List" at bounding box center [140, 64] width 131 height 18
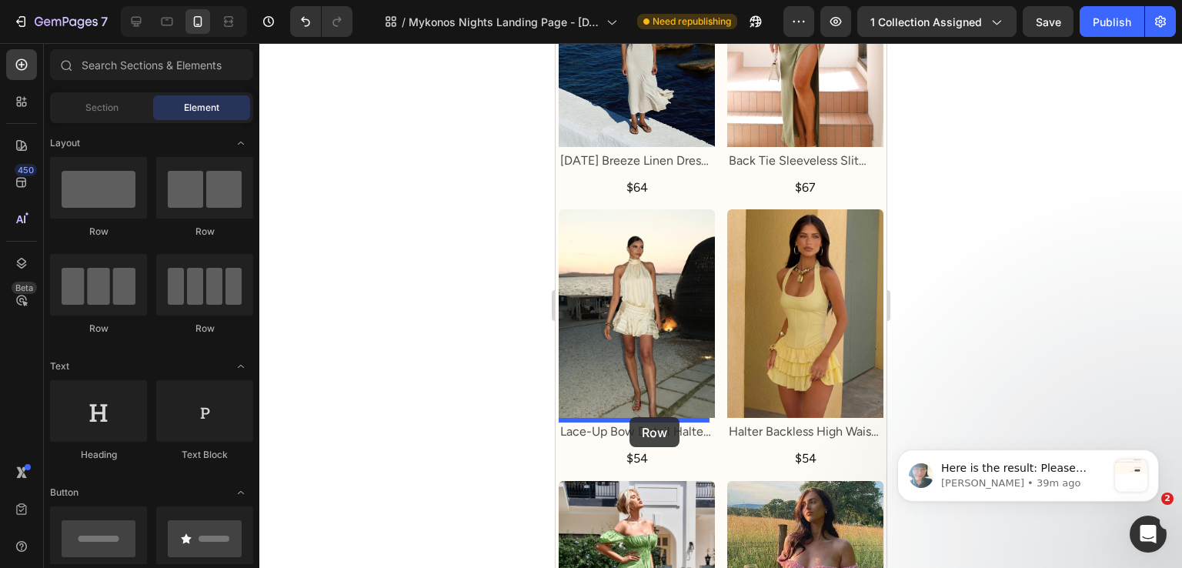
drag, startPoint x: 753, startPoint y: 255, endPoint x: 626, endPoint y: 432, distance: 217.9
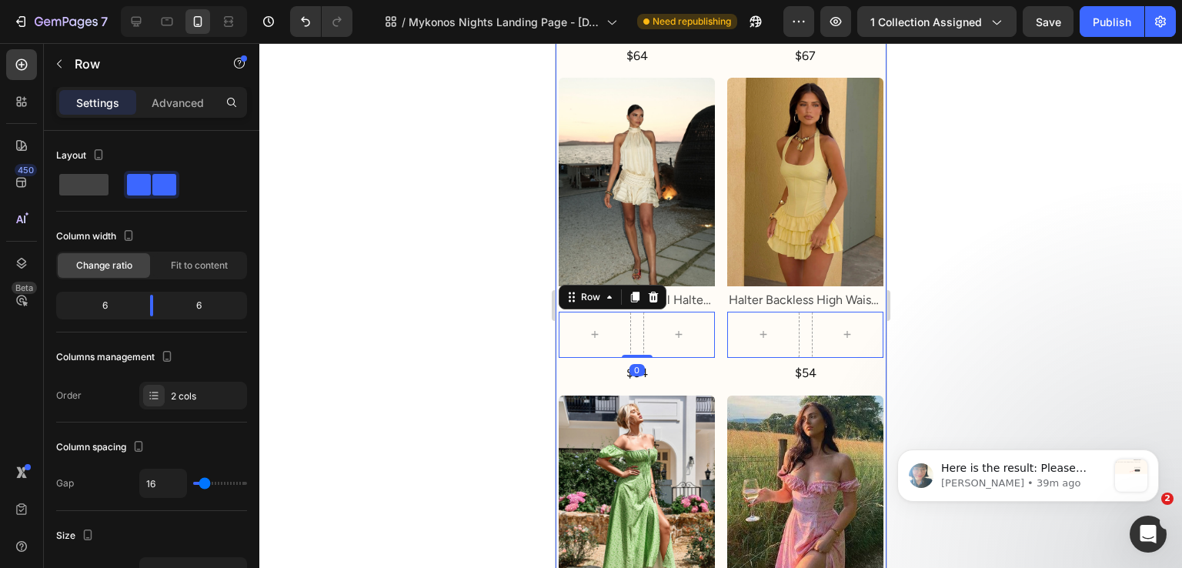
scroll to position [1232, 0]
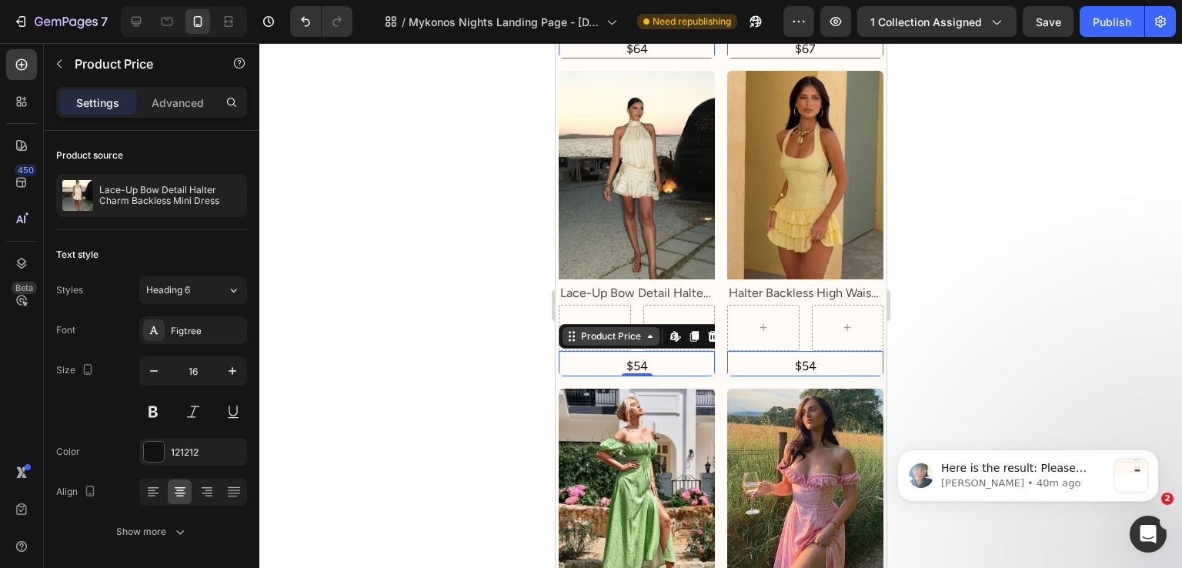
click at [555, 43] on icon at bounding box center [555, 43] width 0 height 0
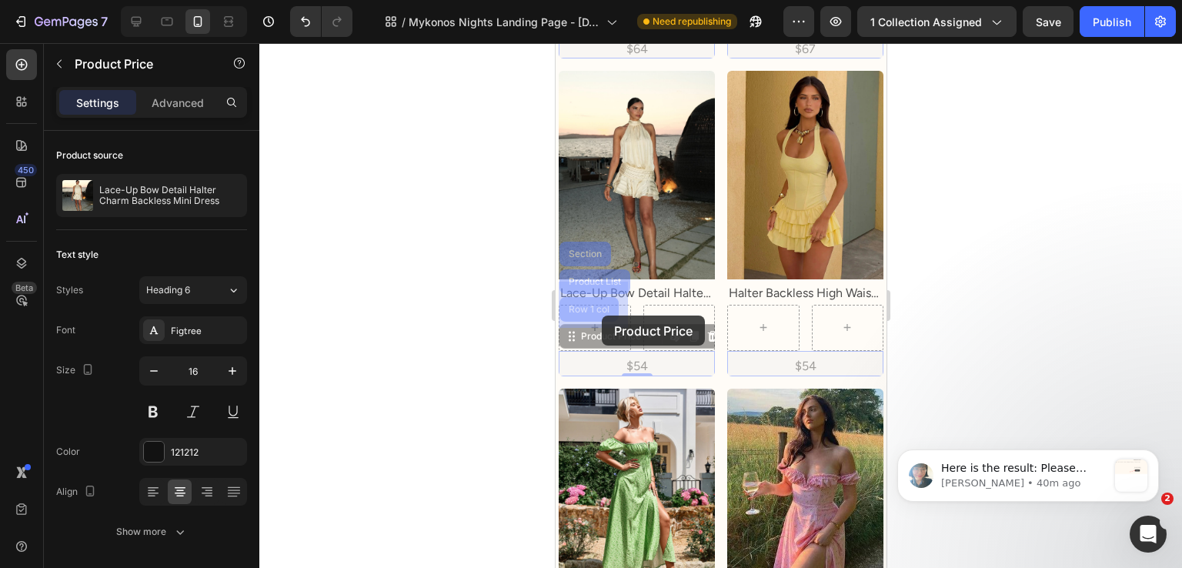
drag, startPoint x: 567, startPoint y: 312, endPoint x: 601, endPoint y: 316, distance: 34.1
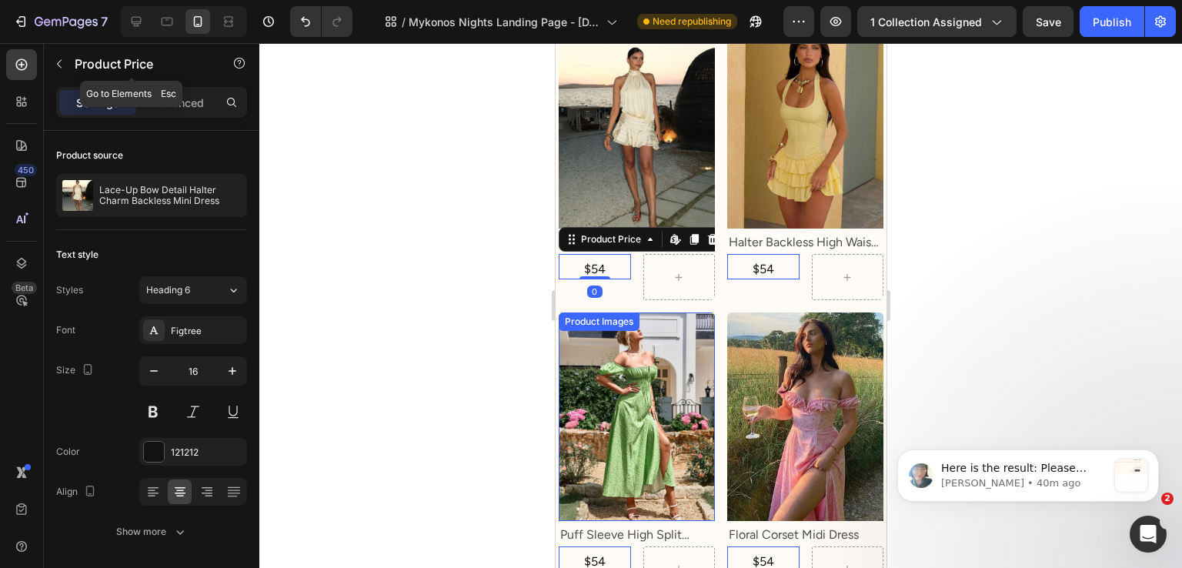
drag, startPoint x: 103, startPoint y: 65, endPoint x: 129, endPoint y: 243, distance: 180.5
click at [103, 68] on p "Product Price" at bounding box center [140, 64] width 131 height 18
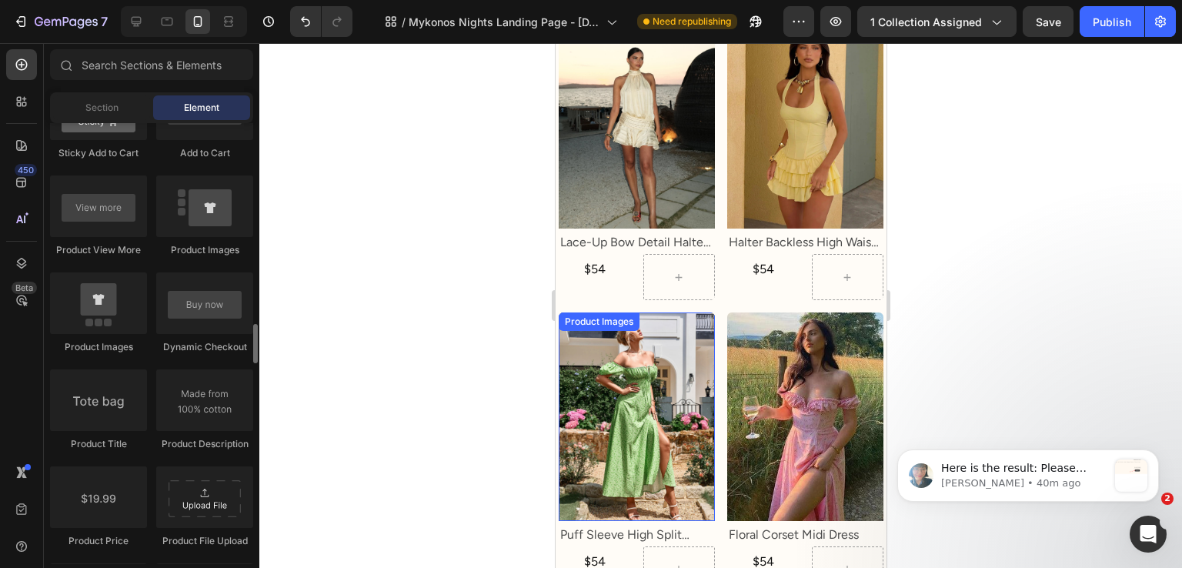
scroll to position [2386, 0]
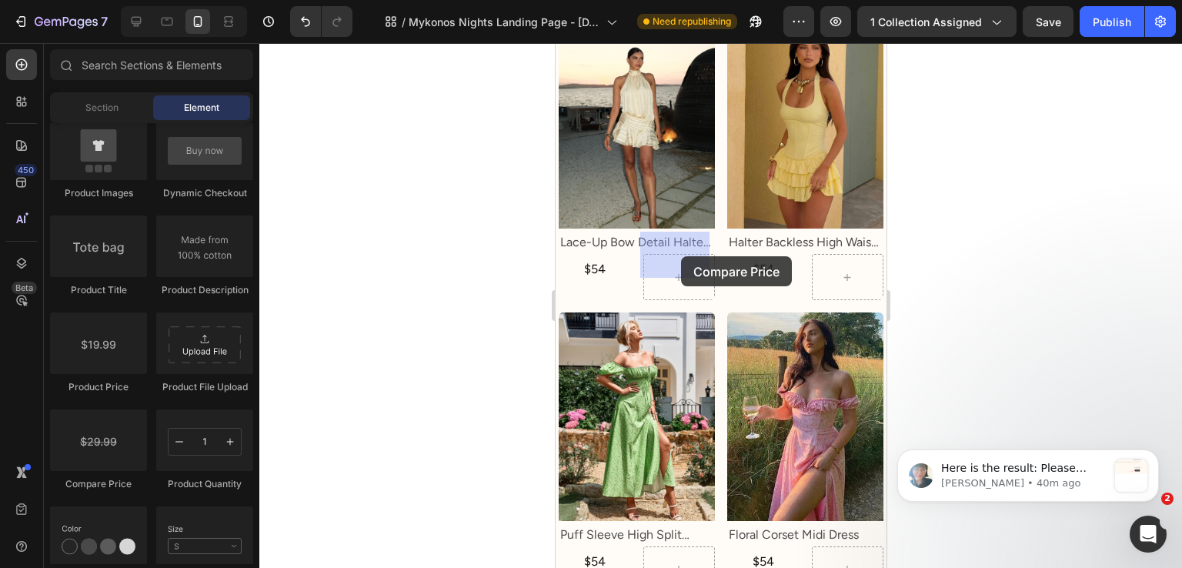
drag, startPoint x: 668, startPoint y: 479, endPoint x: 680, endPoint y: 256, distance: 222.8
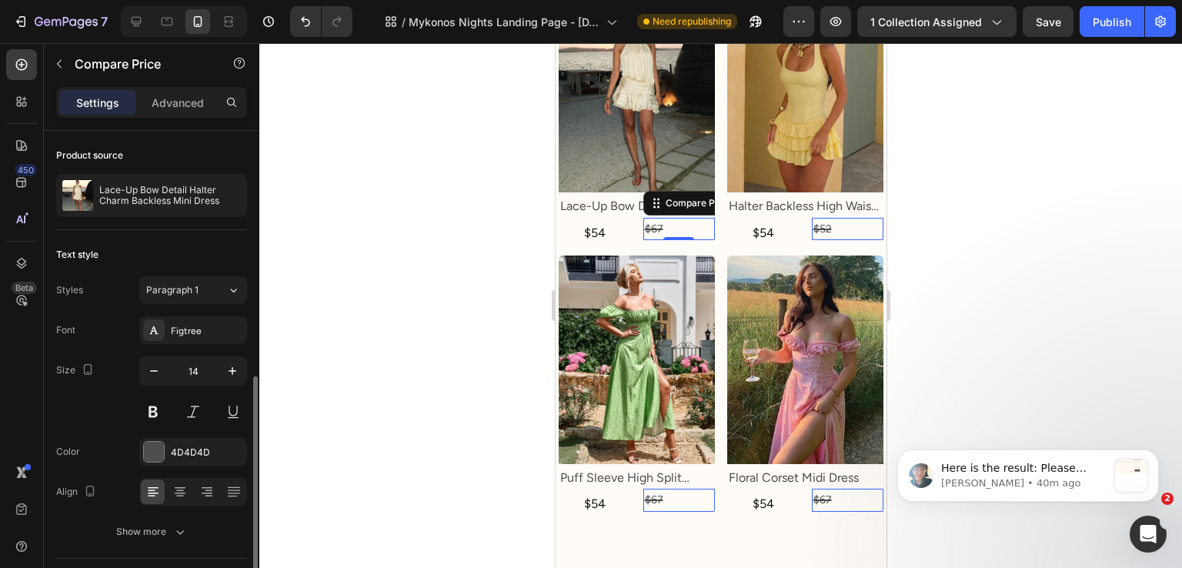
scroll to position [138, 0]
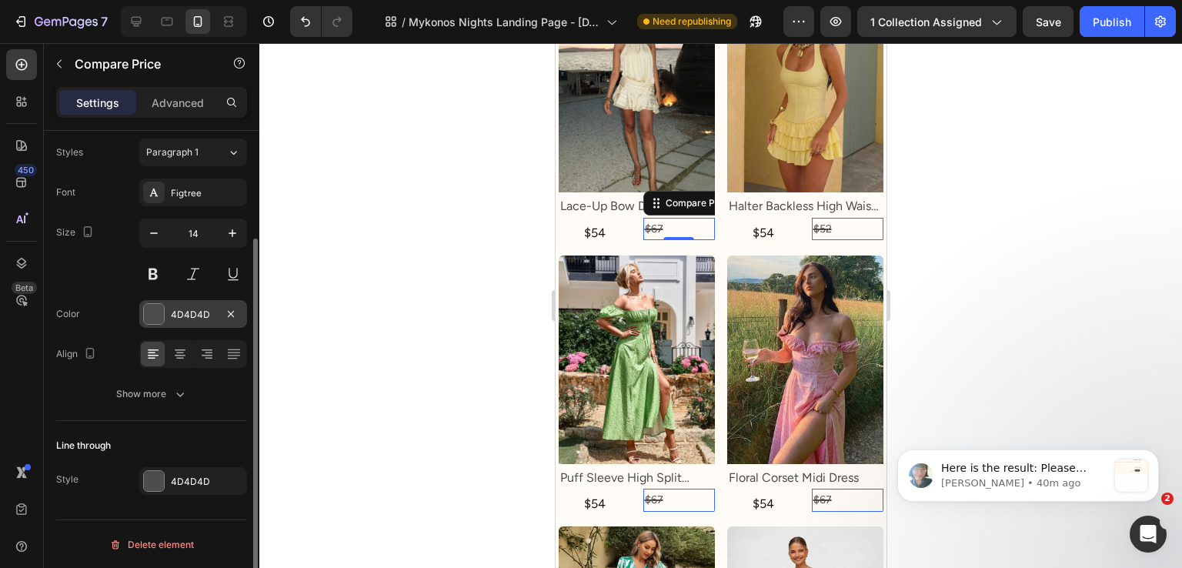
drag, startPoint x: 177, startPoint y: 292, endPoint x: 175, endPoint y: 310, distance: 18.5
click at [177, 293] on div "Font Figtree Size 14 Color 4D4D4D Align Show more" at bounding box center [151, 293] width 191 height 229
click at [175, 312] on div "4D4D4D" at bounding box center [193, 315] width 45 height 14
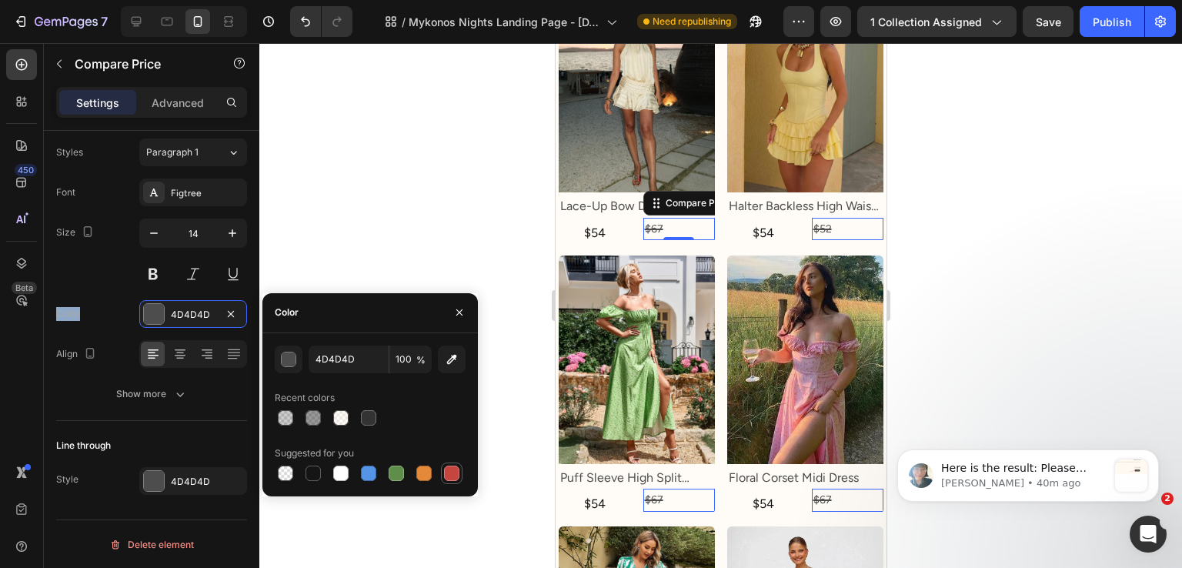
click at [461, 472] on div at bounding box center [452, 474] width 22 height 22
type input "C5453F"
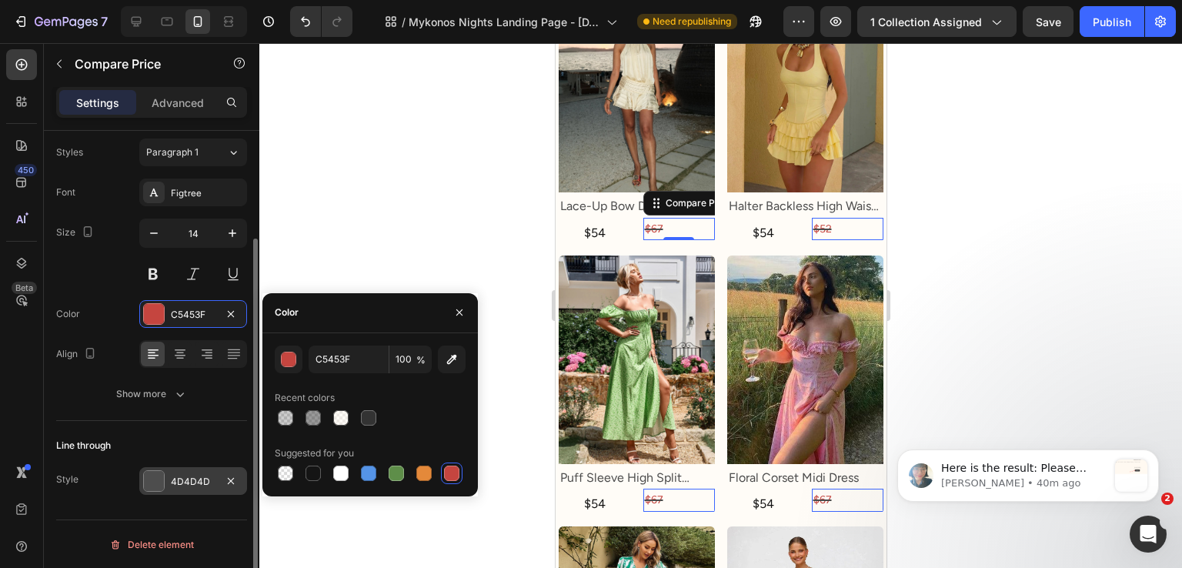
click at [185, 491] on div "4D4D4D" at bounding box center [193, 481] width 108 height 28
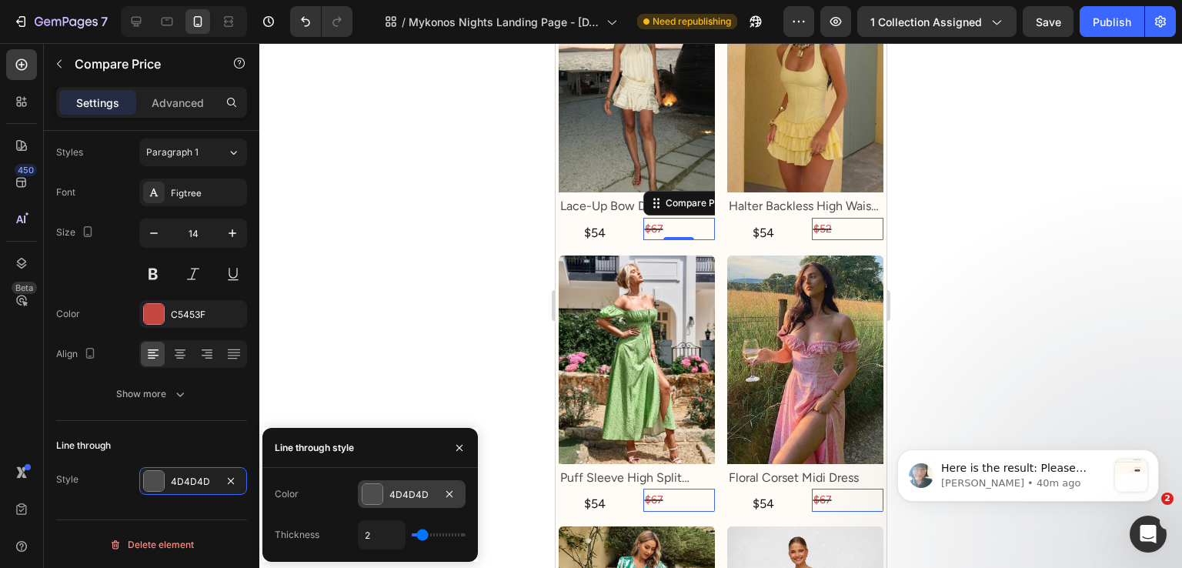
click at [403, 493] on div "4D4D4D" at bounding box center [411, 495] width 45 height 14
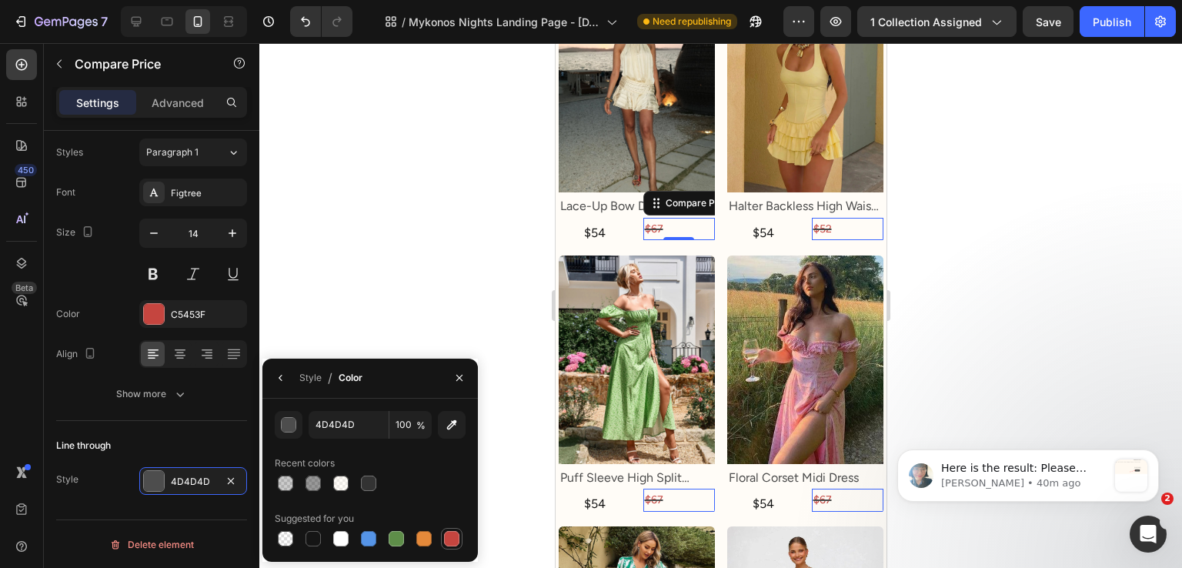
click at [453, 531] on div at bounding box center [451, 538] width 15 height 15
type input "C5453F"
click at [219, 421] on div "Line through Style C5453F" at bounding box center [151, 464] width 191 height 86
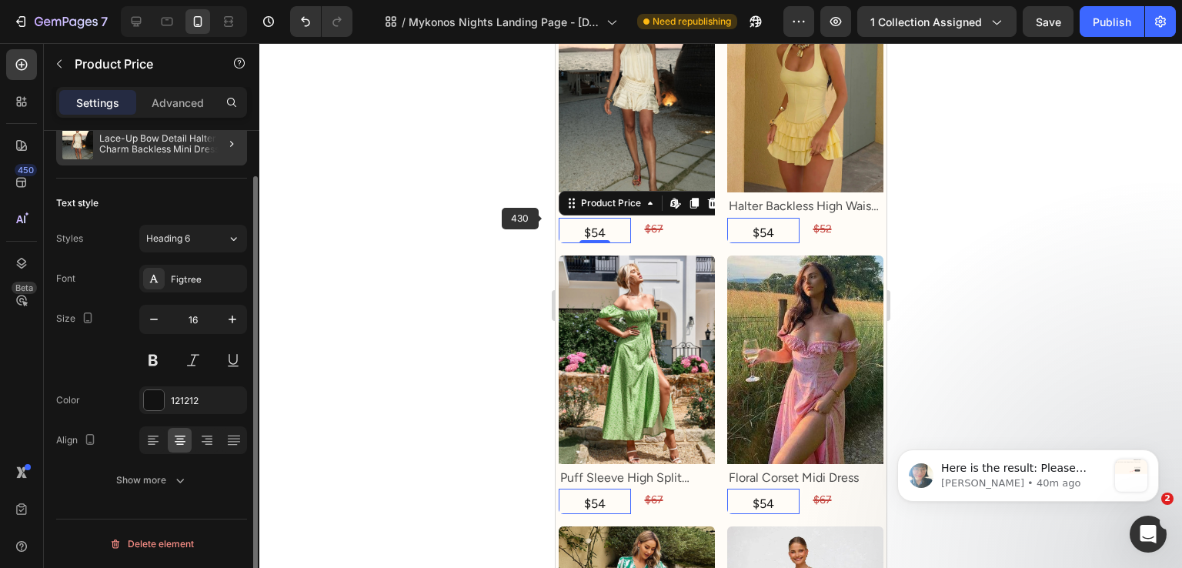
scroll to position [51, 0]
click at [163, 109] on p "Advanced" at bounding box center [178, 103] width 52 height 16
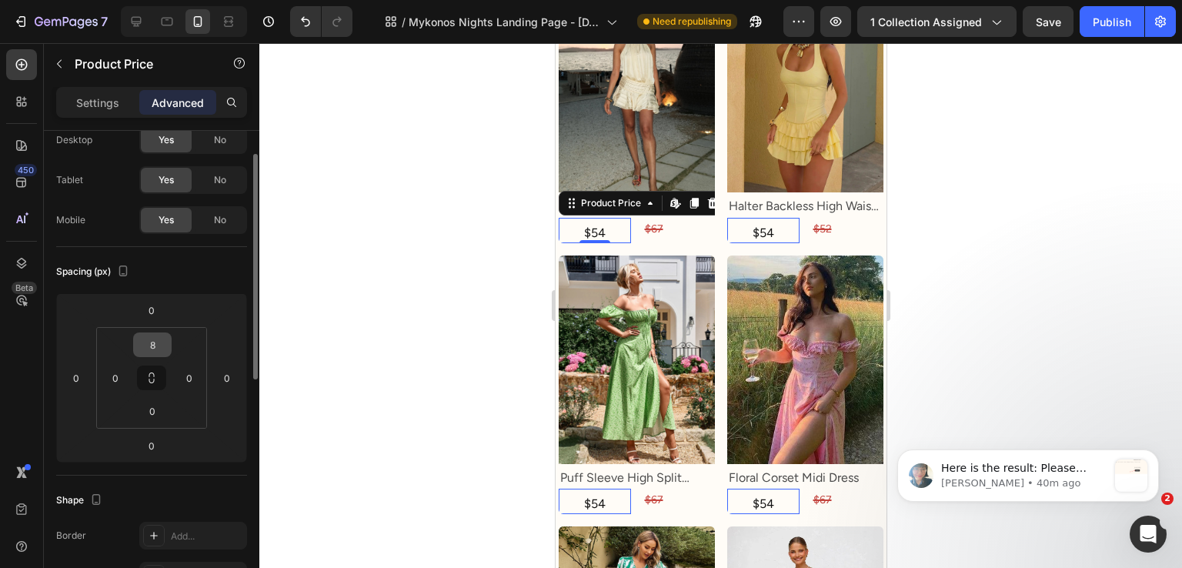
click at [155, 345] on input "8" at bounding box center [152, 344] width 31 height 23
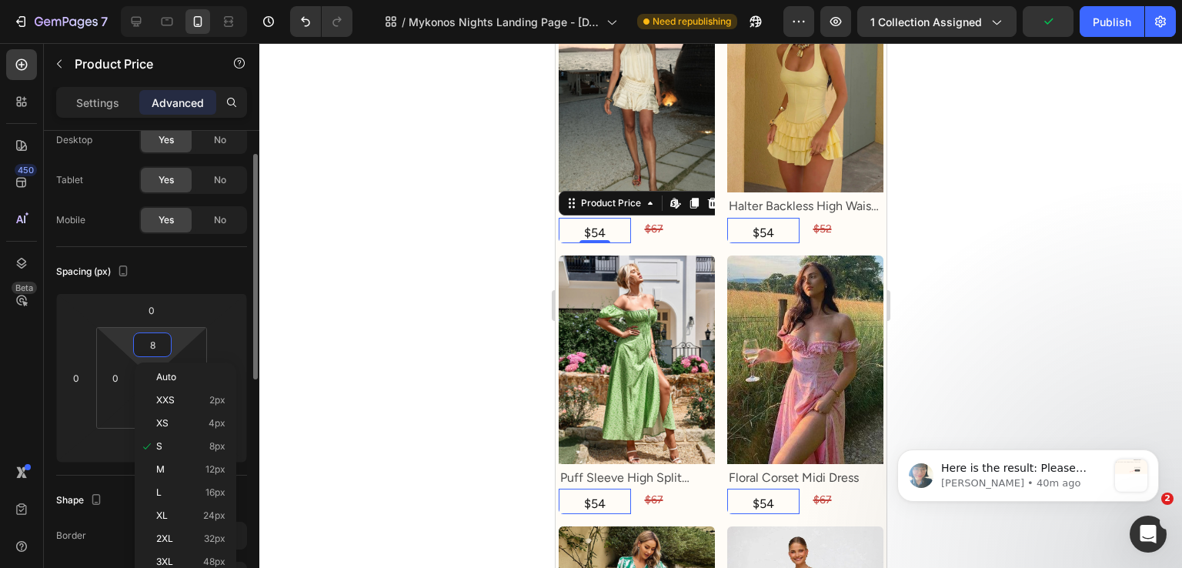
type input "0"
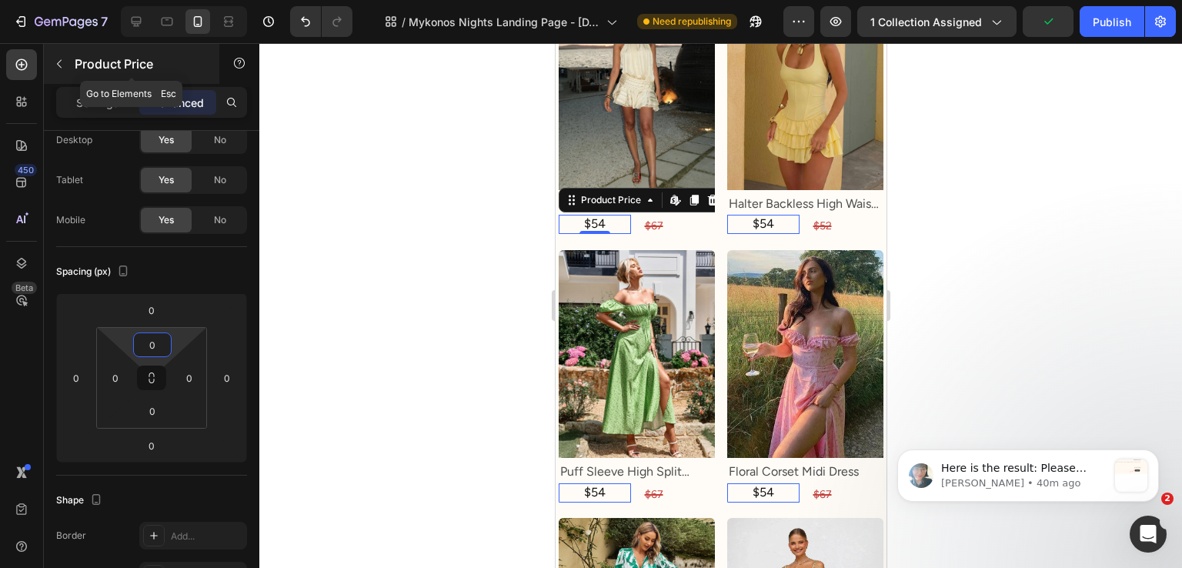
click at [71, 77] on div "Product Price" at bounding box center [131, 64] width 175 height 40
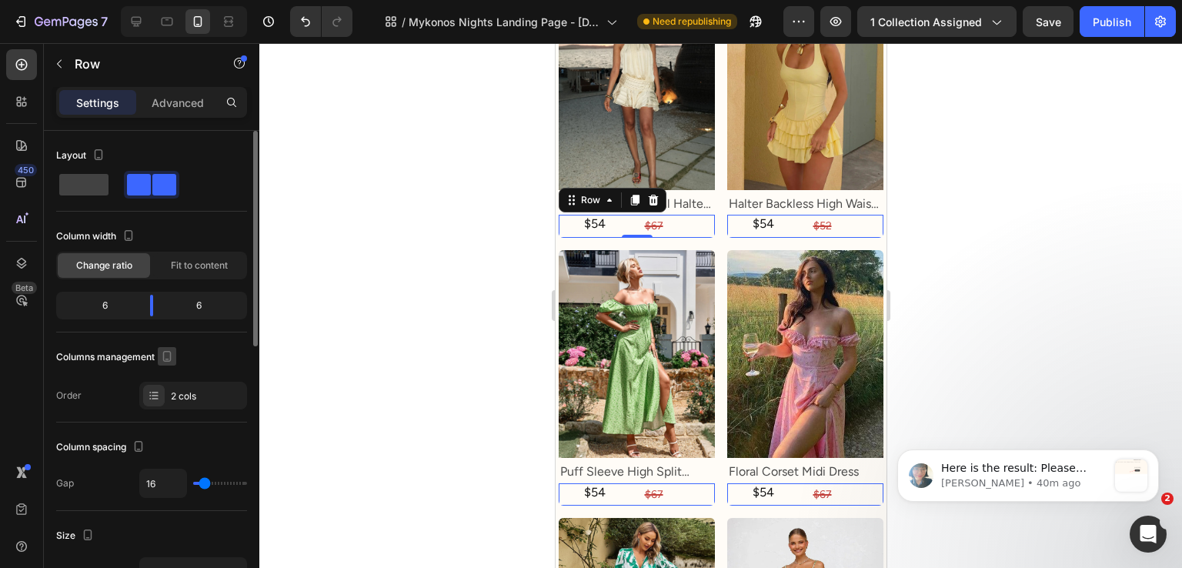
click at [194, 253] on div "Fit to content" at bounding box center [199, 265] width 92 height 25
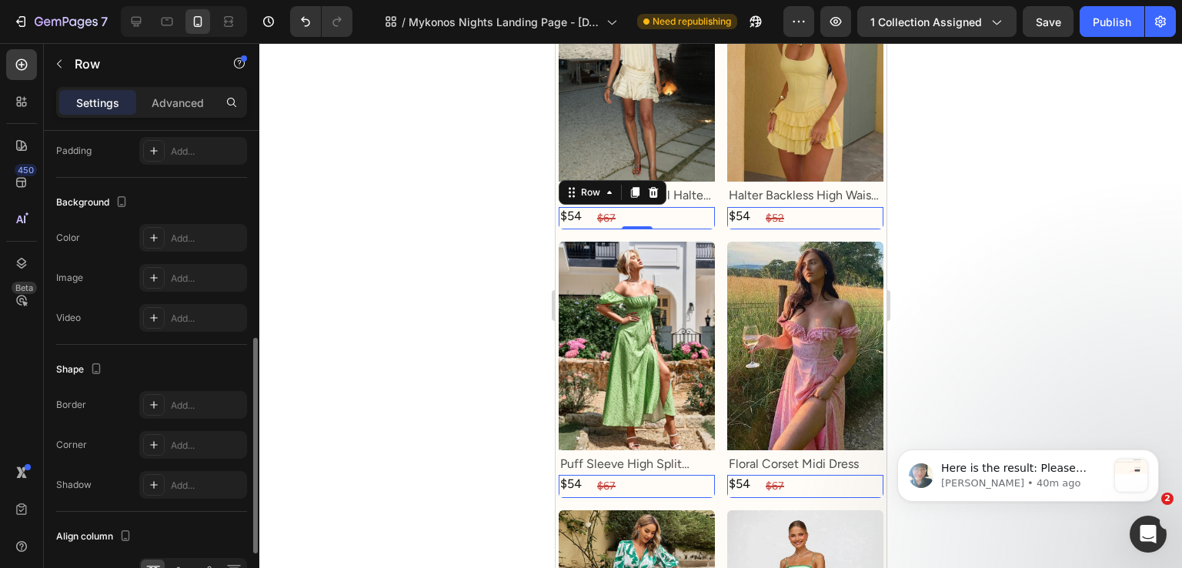
scroll to position [591, 0]
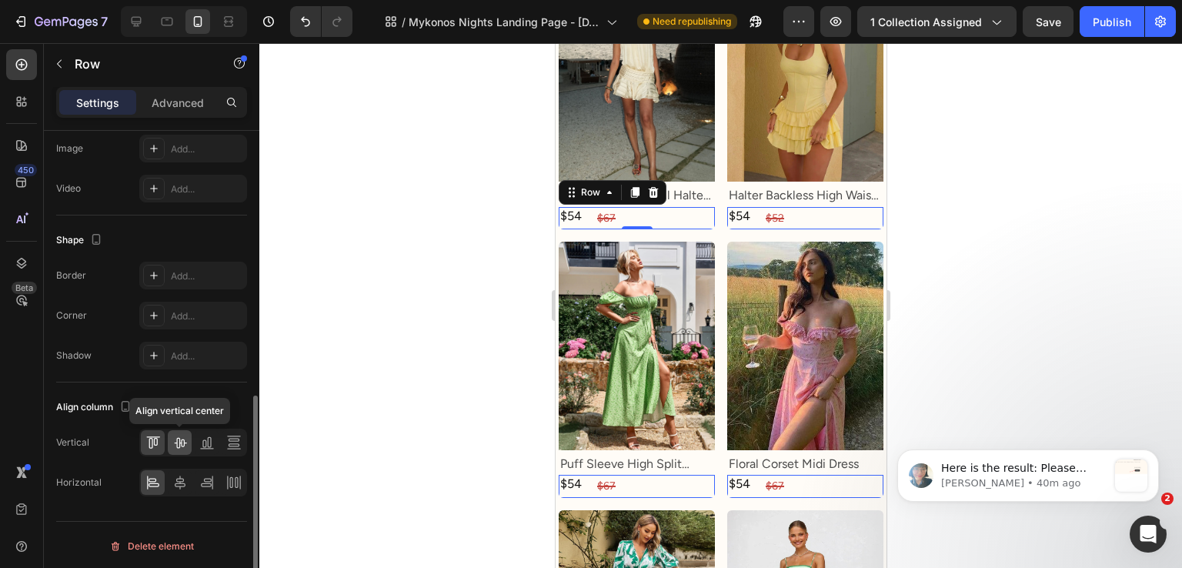
click at [181, 447] on icon at bounding box center [179, 442] width 15 height 15
click at [179, 463] on div "Vertical Horizontal" at bounding box center [151, 463] width 191 height 68
click at [179, 475] on icon at bounding box center [179, 482] width 15 height 15
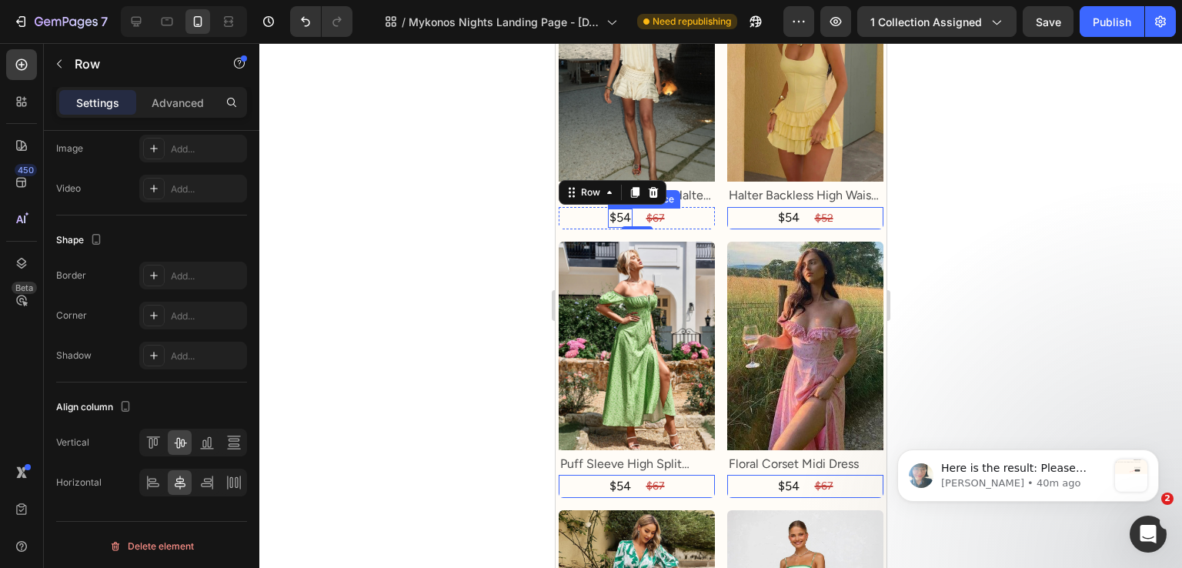
drag, startPoint x: 621, startPoint y: 194, endPoint x: 644, endPoint y: 193, distance: 23.1
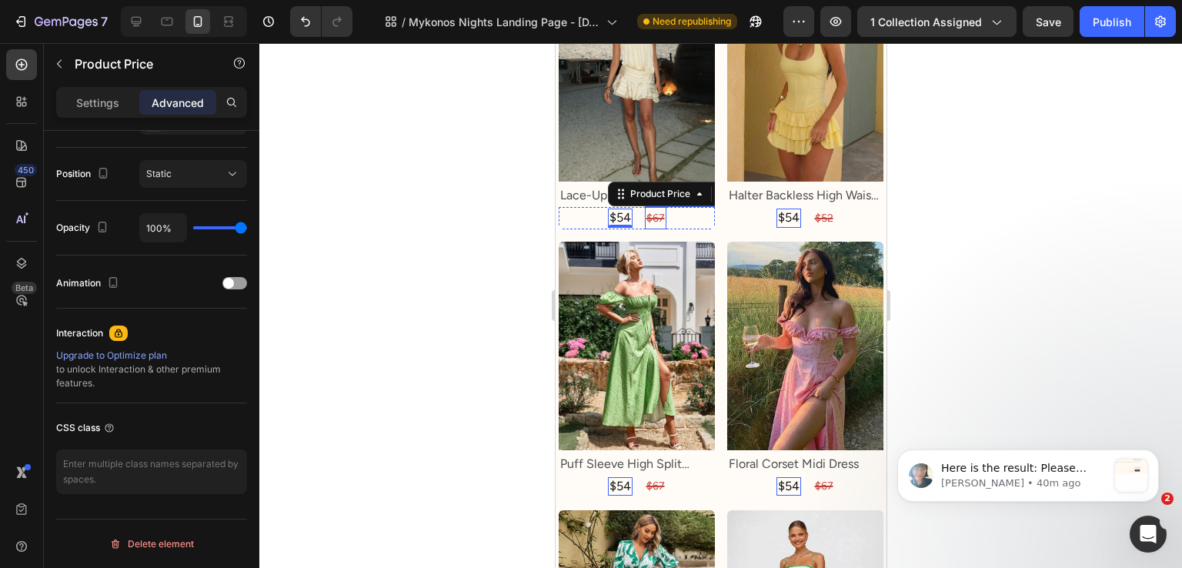
scroll to position [0, 0]
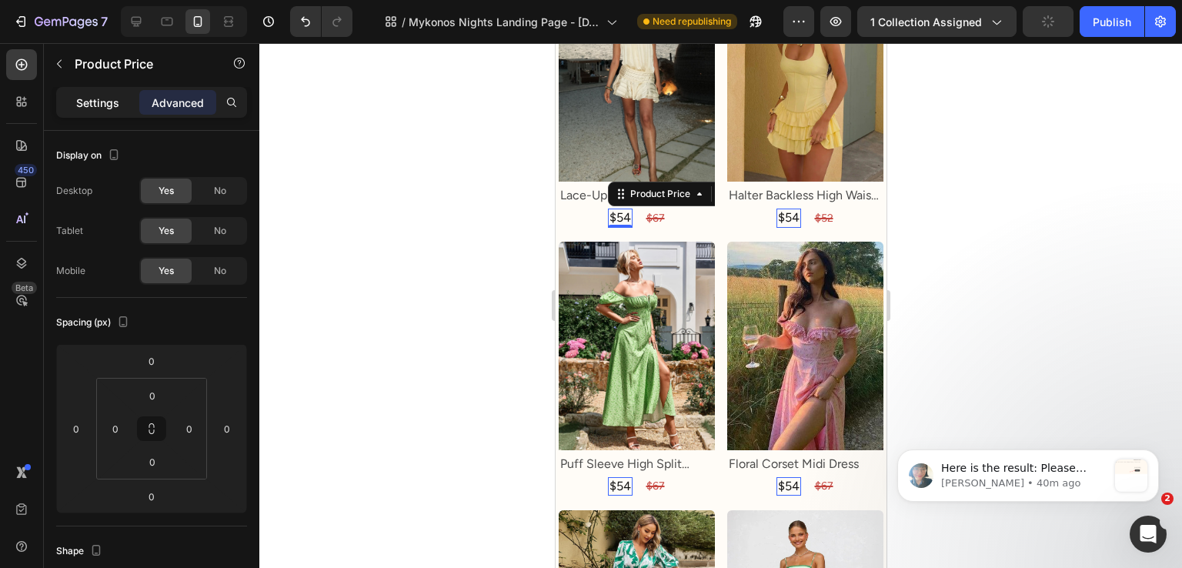
click at [101, 108] on p "Settings" at bounding box center [97, 103] width 43 height 16
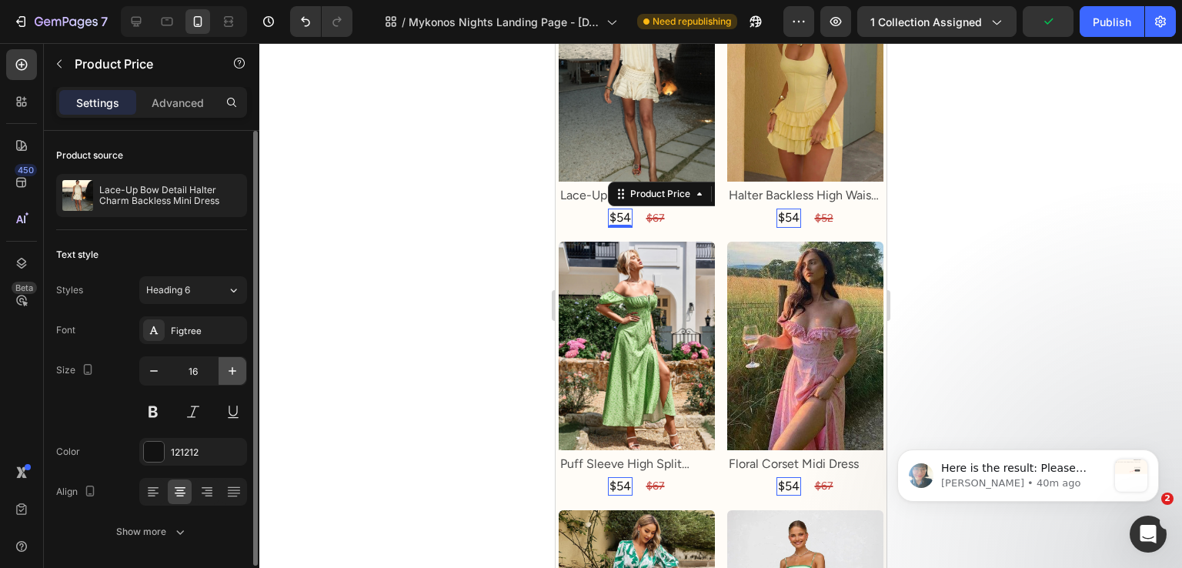
click at [226, 376] on icon "button" at bounding box center [232, 370] width 15 height 15
type input "17"
click at [326, 324] on div at bounding box center [720, 305] width 923 height 525
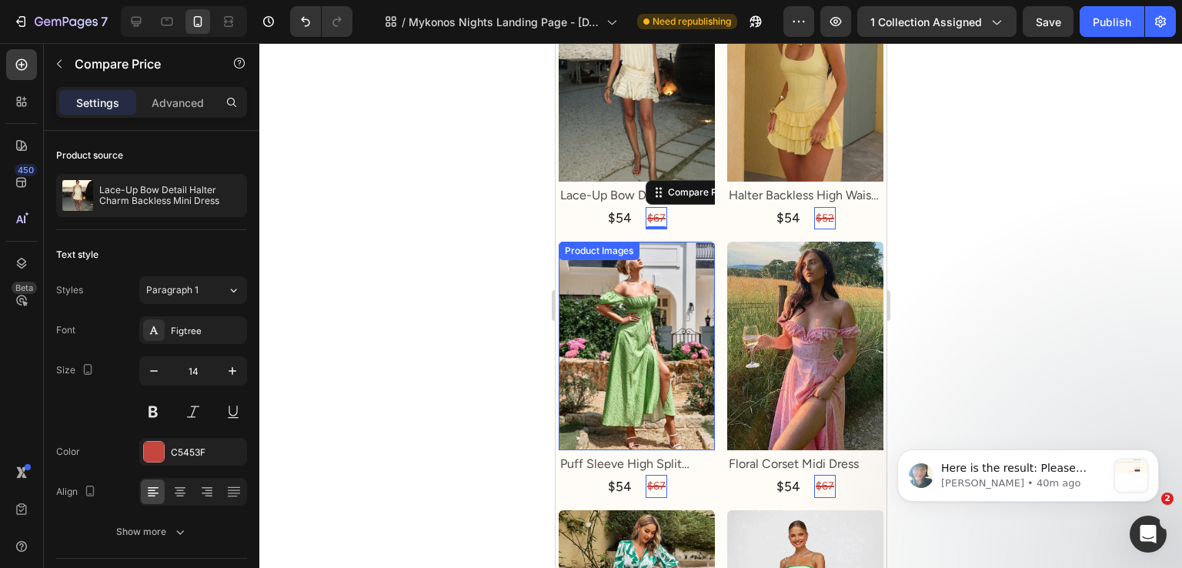
click at [690, 389] on img at bounding box center [636, 346] width 156 height 209
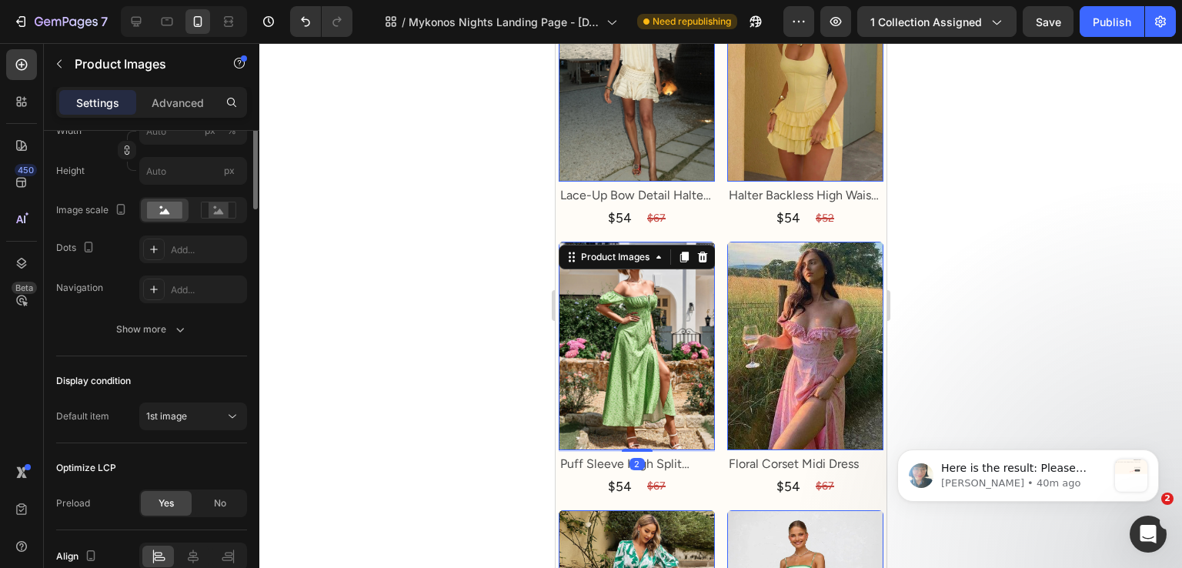
scroll to position [383, 0]
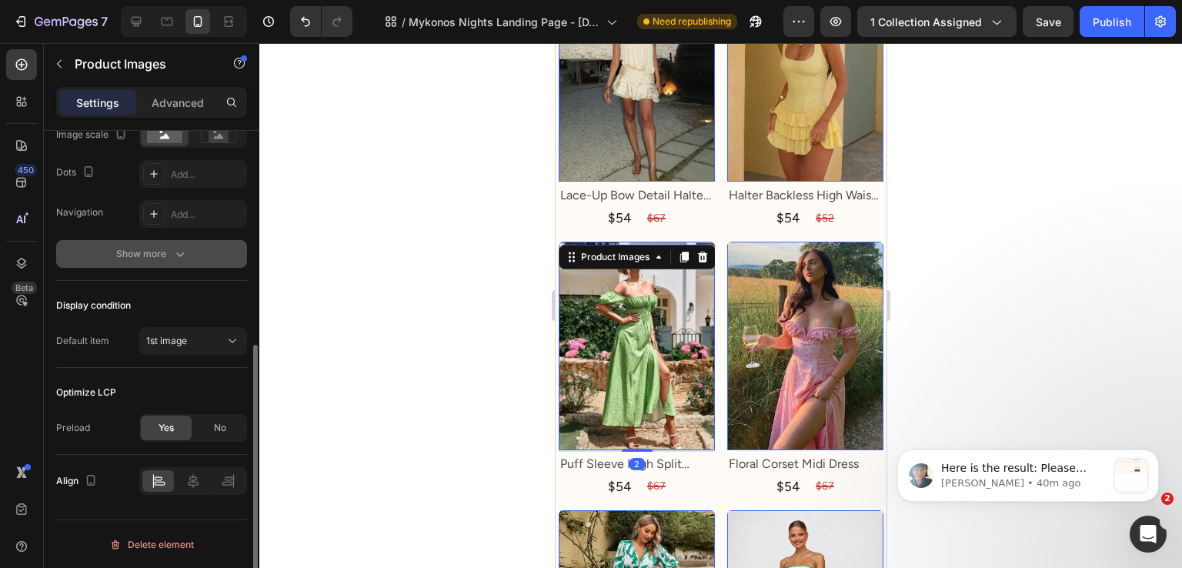
click at [181, 266] on button "Show more" at bounding box center [151, 254] width 191 height 28
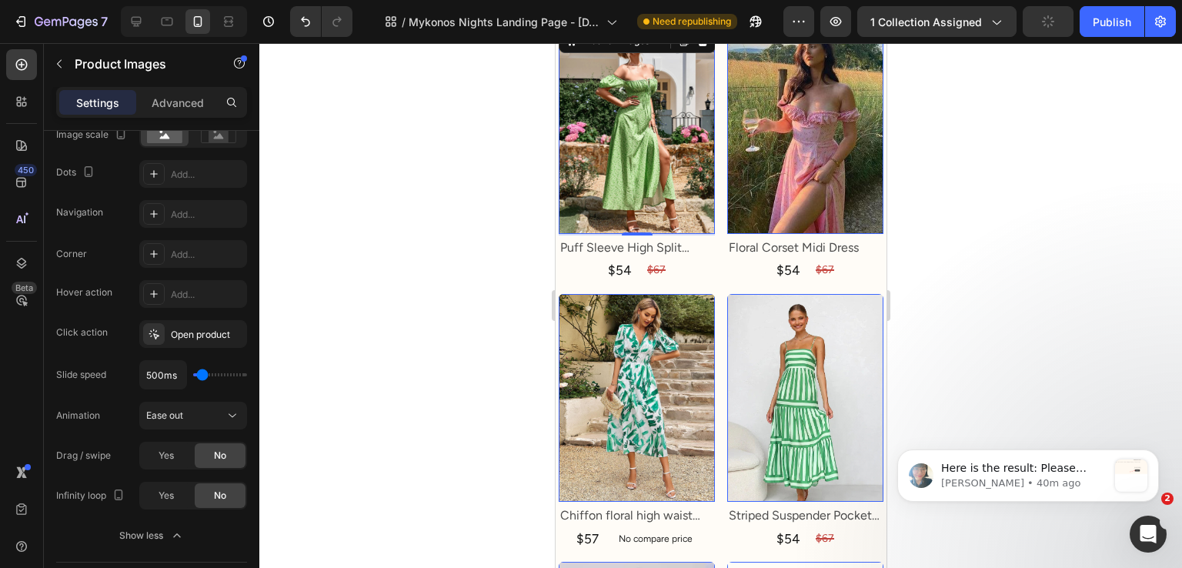
scroll to position [1462, 0]
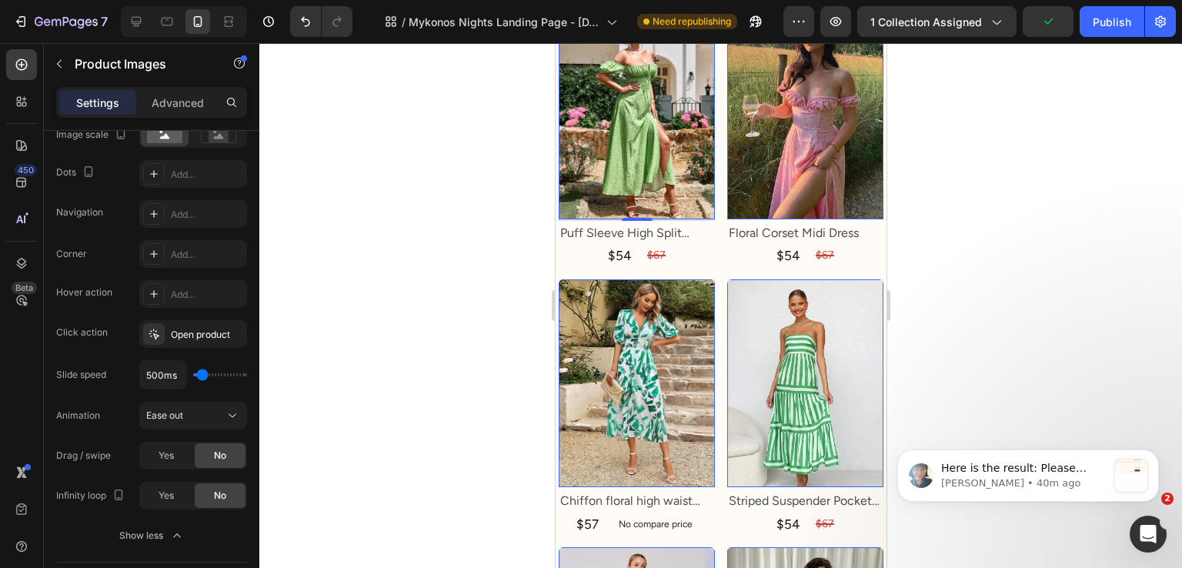
click at [555, 43] on div "2" at bounding box center [555, 43] width 0 height 0
click at [618, 224] on h2 "Puff Sleeve High Split Floral Print Dress" at bounding box center [636, 233] width 156 height 19
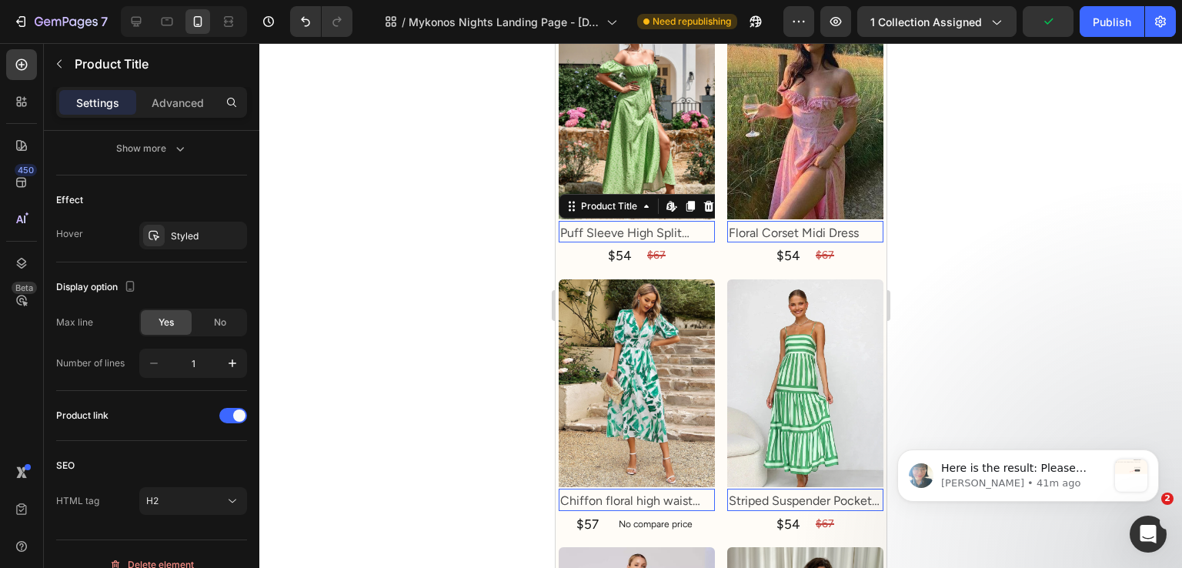
scroll to position [0, 0]
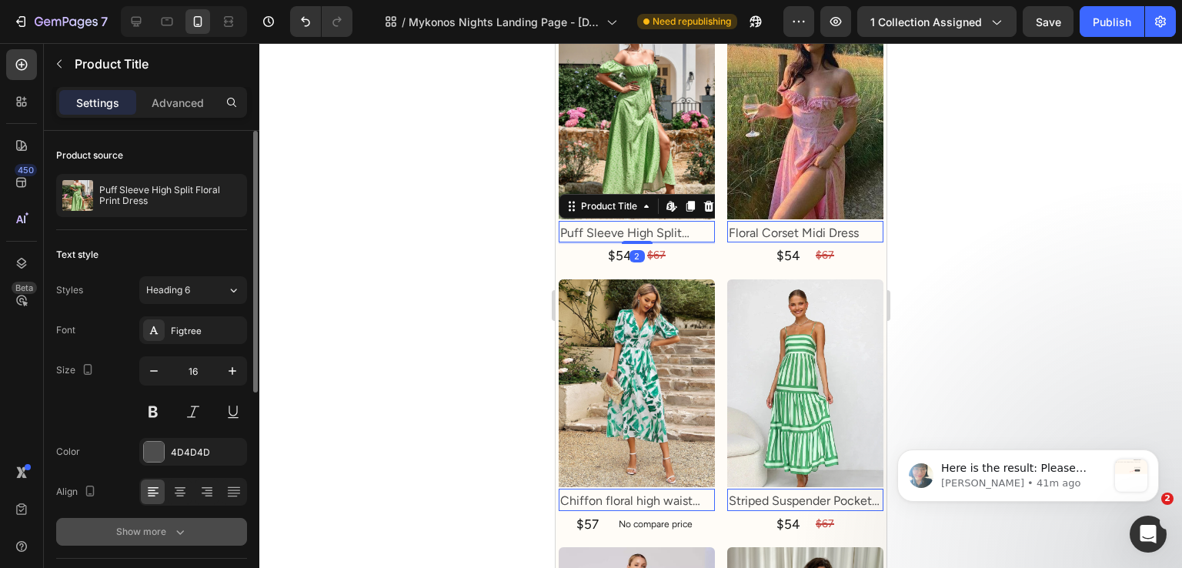
click at [161, 527] on div "Show more" at bounding box center [152, 531] width 72 height 15
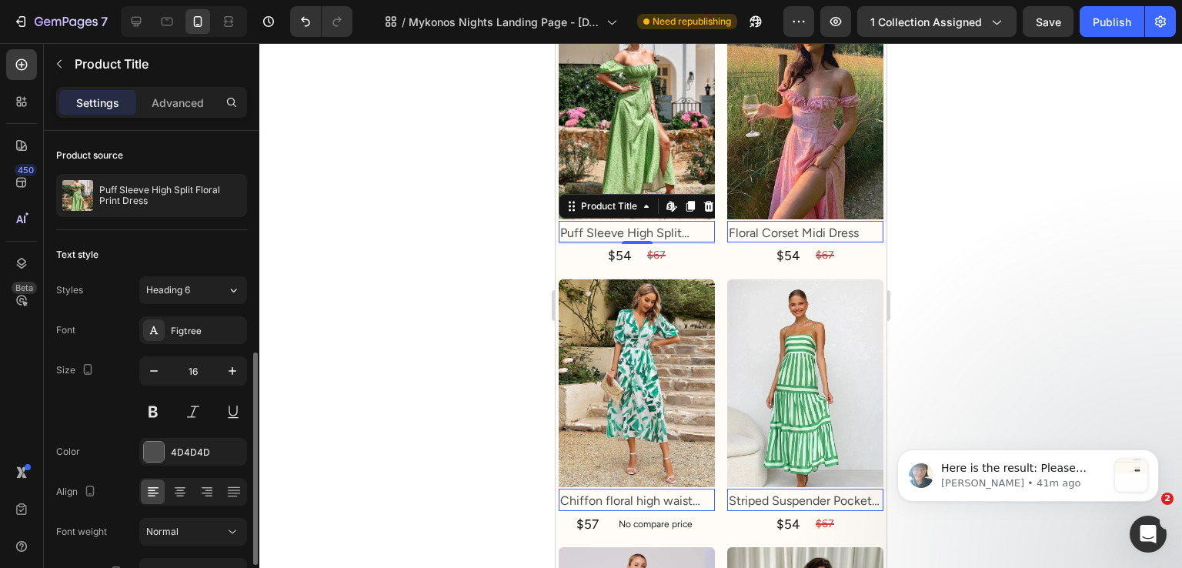
scroll to position [154, 0]
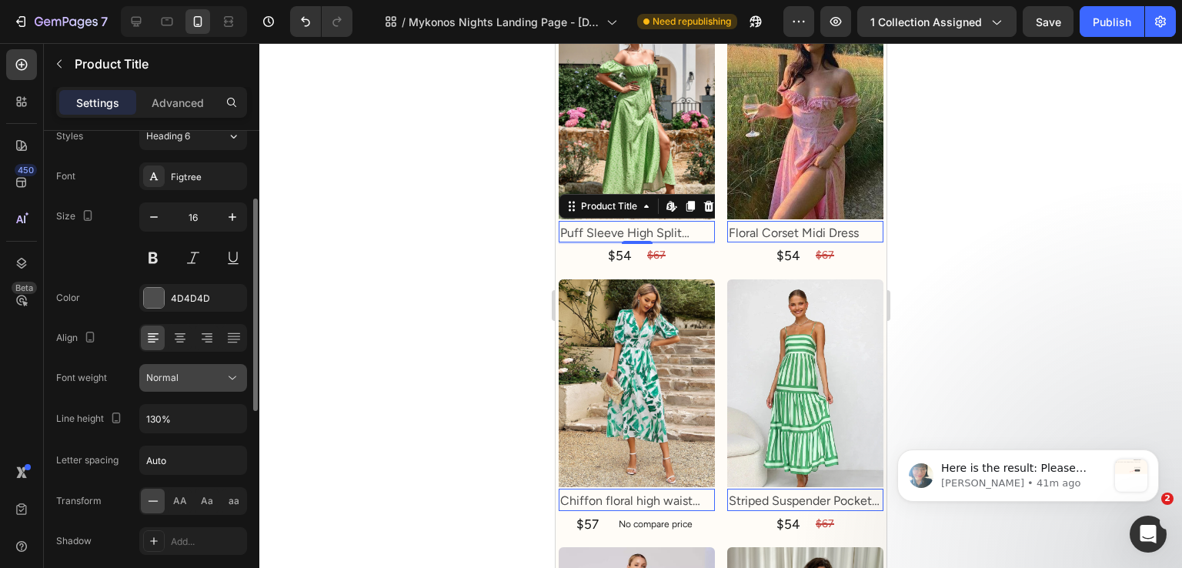
click at [190, 379] on div "Normal" at bounding box center [185, 378] width 79 height 14
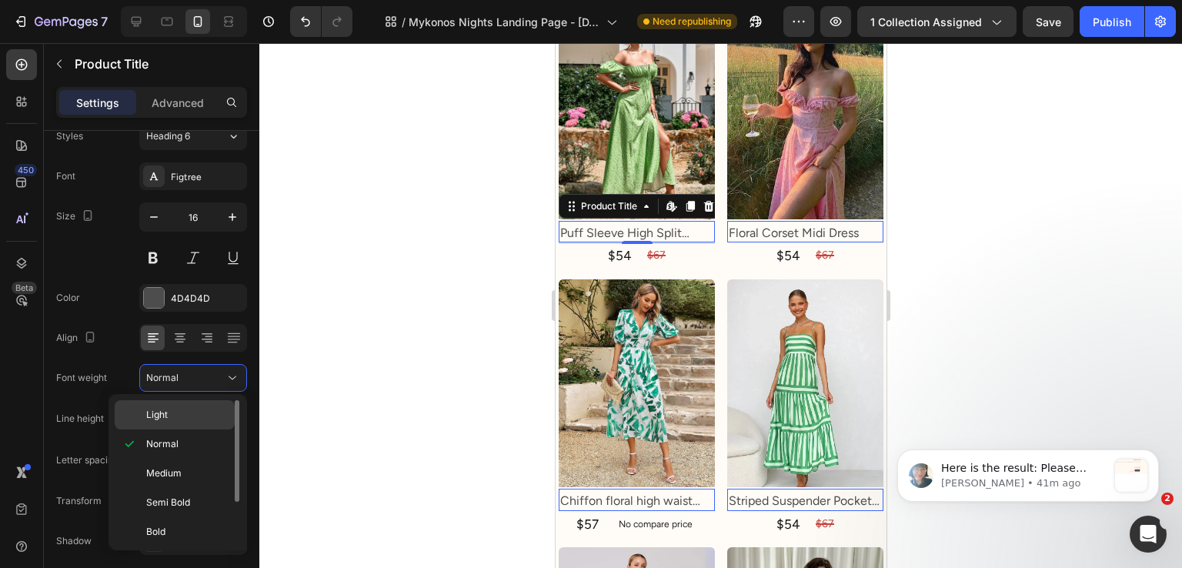
click at [192, 408] on p "Light" at bounding box center [187, 415] width 82 height 14
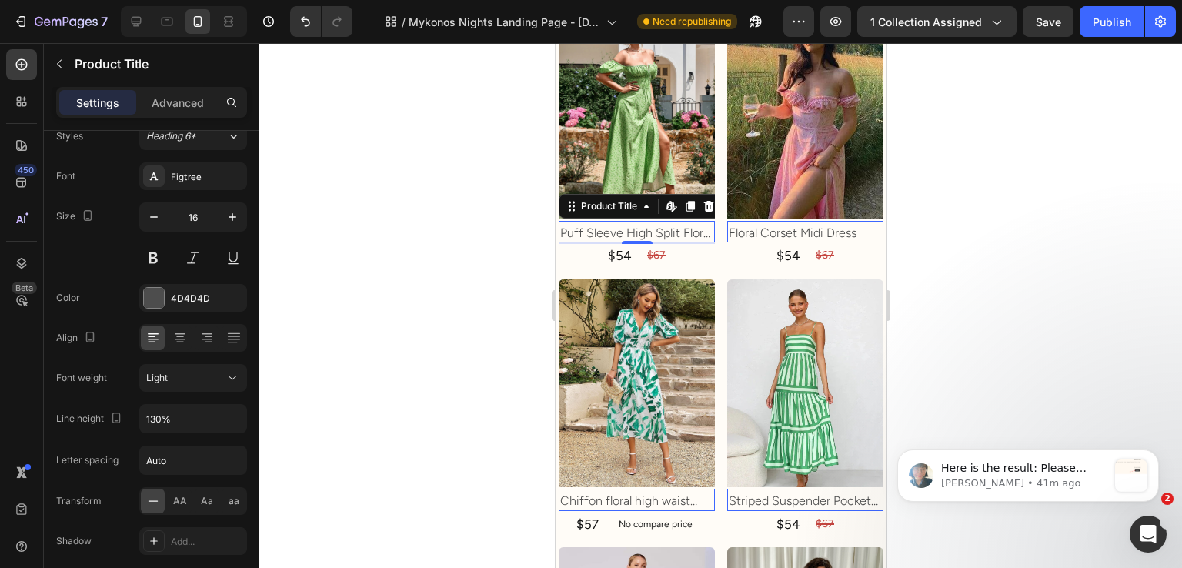
click at [525, 348] on div at bounding box center [720, 305] width 923 height 525
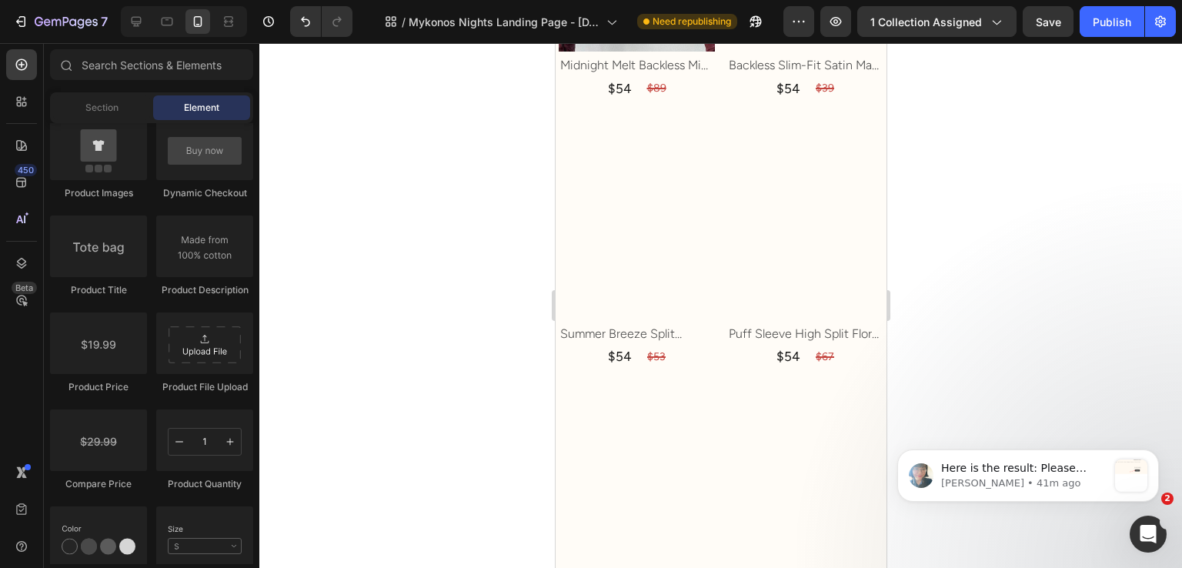
scroll to position [5003, 0]
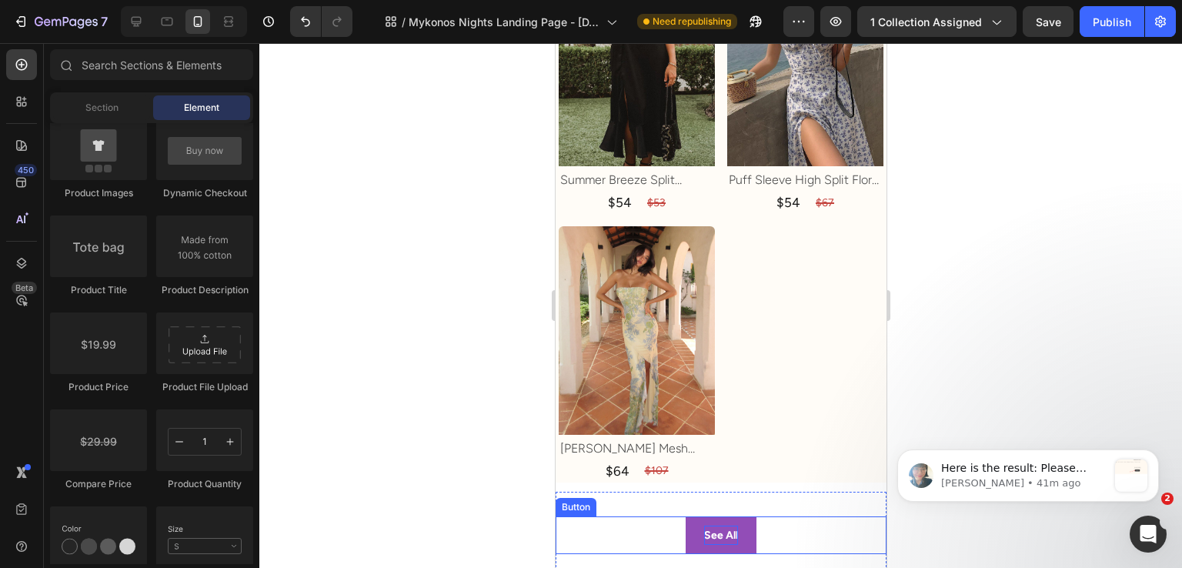
click at [710, 526] on p "See All" at bounding box center [721, 535] width 34 height 19
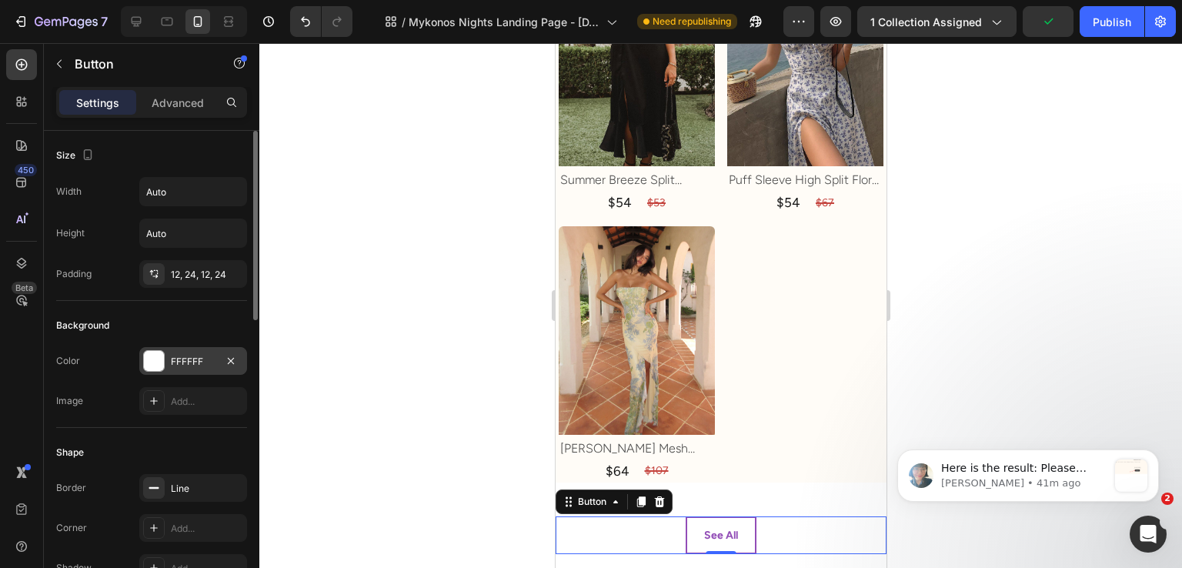
click at [175, 367] on div "FFFFFF" at bounding box center [193, 361] width 108 height 28
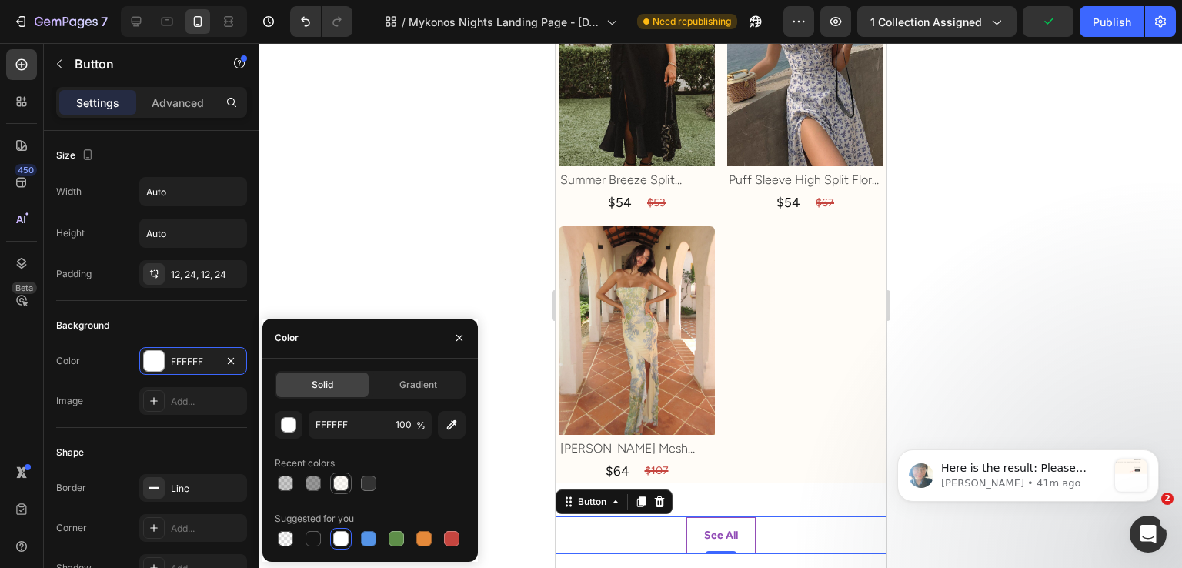
click at [336, 481] on div at bounding box center [340, 483] width 15 height 15
type input "FFF9F0"
type input "50"
click at [207, 319] on div "Background" at bounding box center [151, 325] width 191 height 25
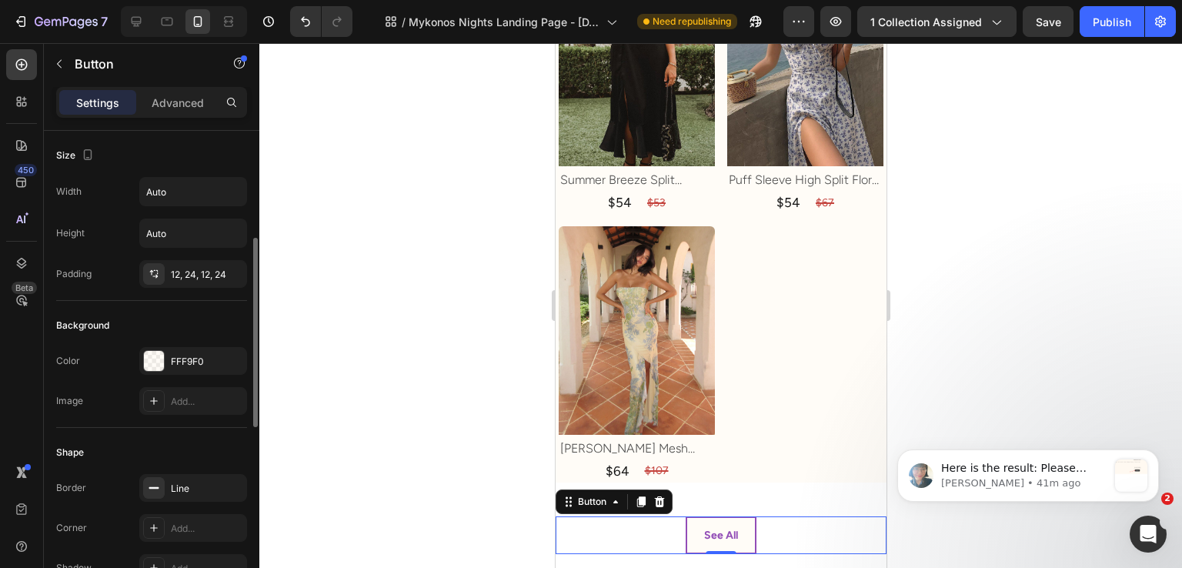
scroll to position [77, 0]
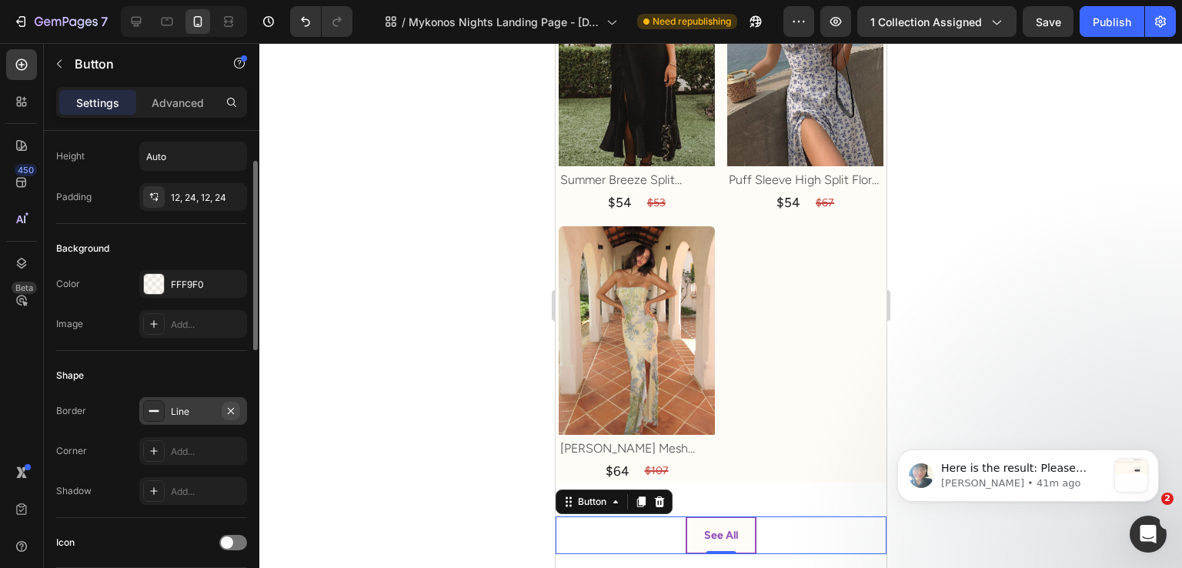
click at [226, 408] on icon "button" at bounding box center [231, 411] width 12 height 12
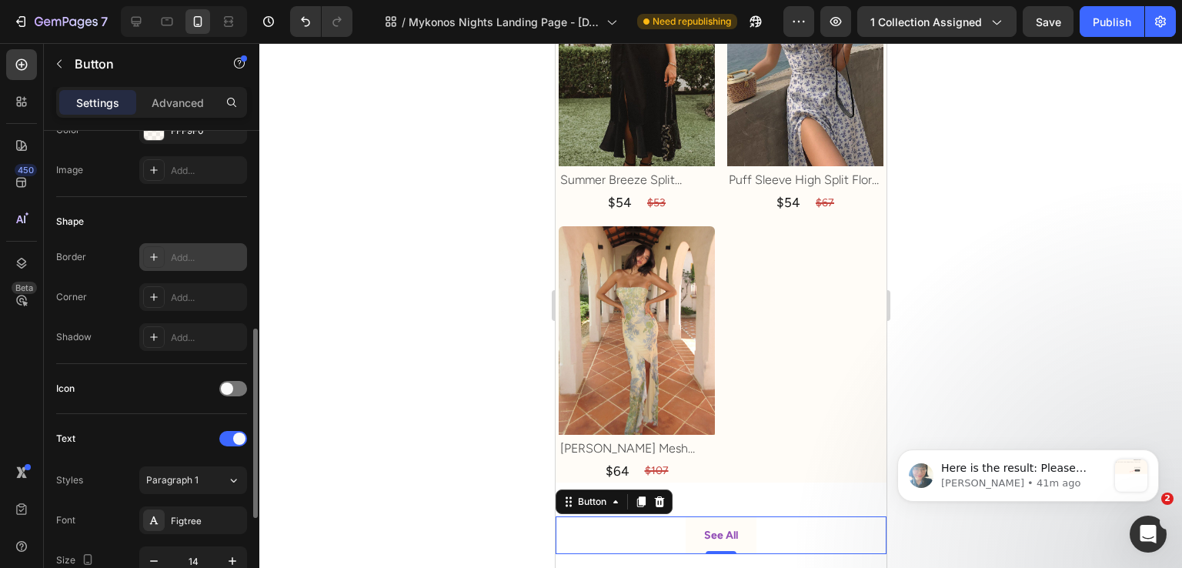
scroll to position [385, 0]
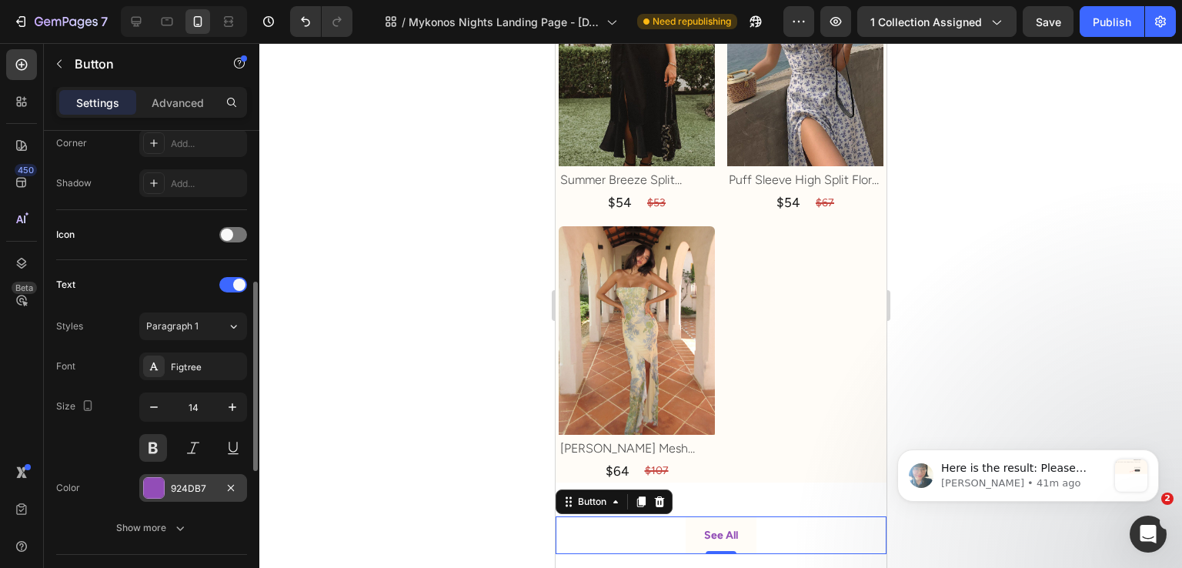
click at [192, 488] on div "924DB7" at bounding box center [193, 489] width 45 height 14
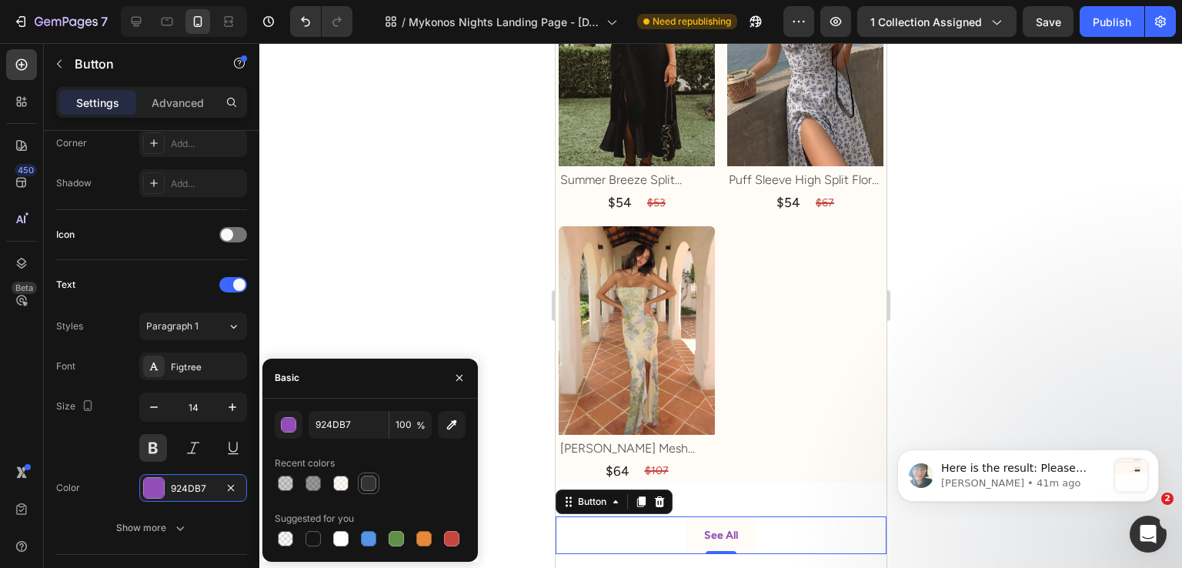
click at [363, 482] on div at bounding box center [368, 483] width 15 height 15
type input "333333"
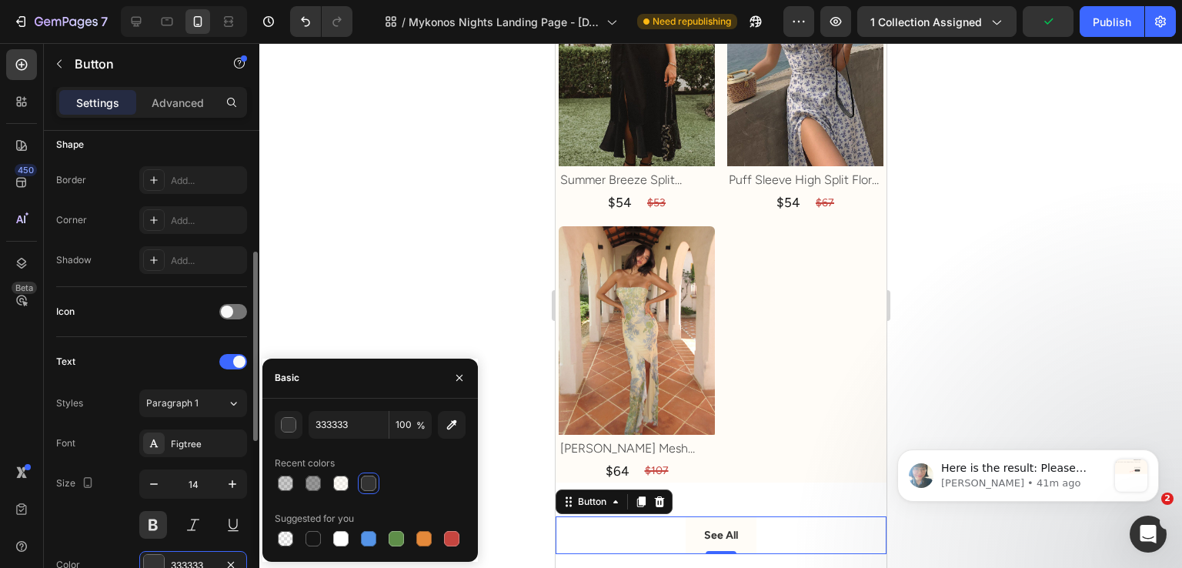
scroll to position [231, 0]
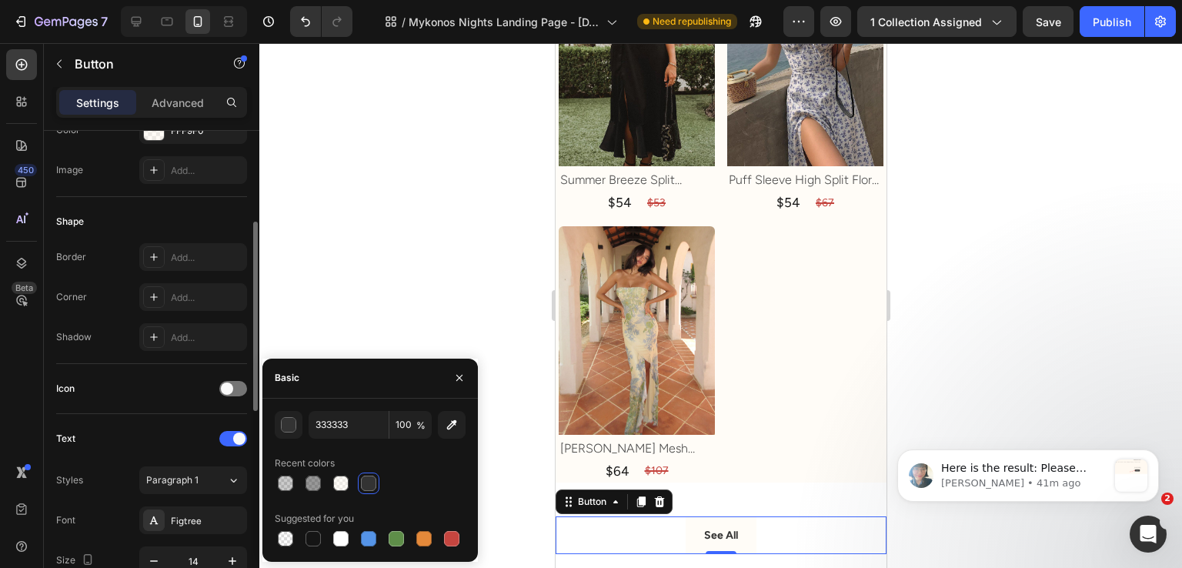
click at [191, 269] on div "Border Add... Corner Add... Shadow Add..." at bounding box center [151, 297] width 191 height 108
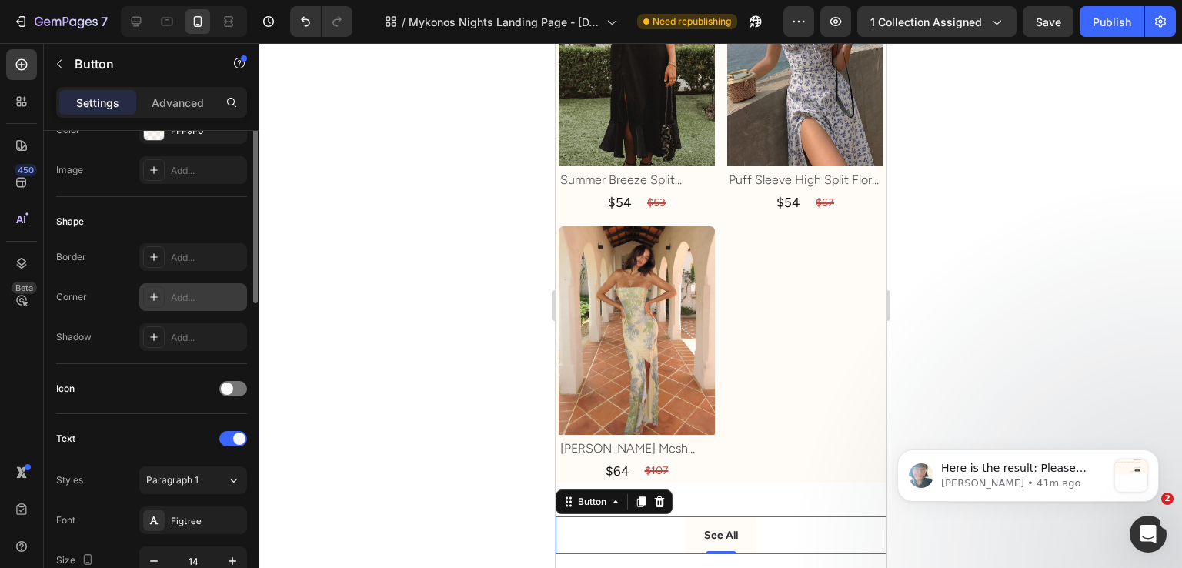
scroll to position [154, 0]
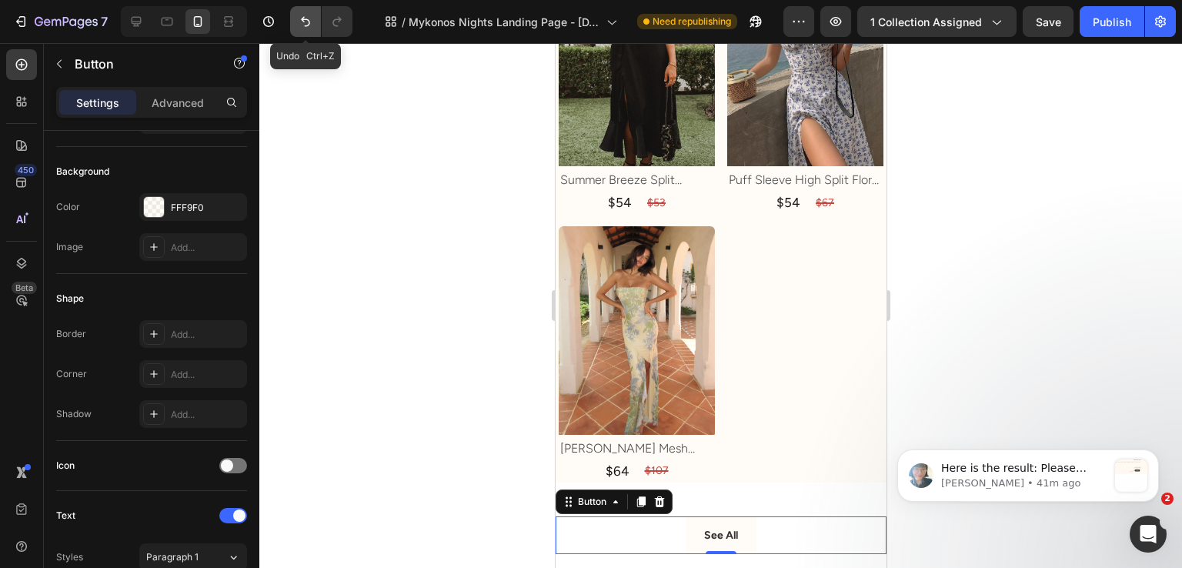
click at [317, 14] on button "Undo/Redo" at bounding box center [305, 21] width 31 height 31
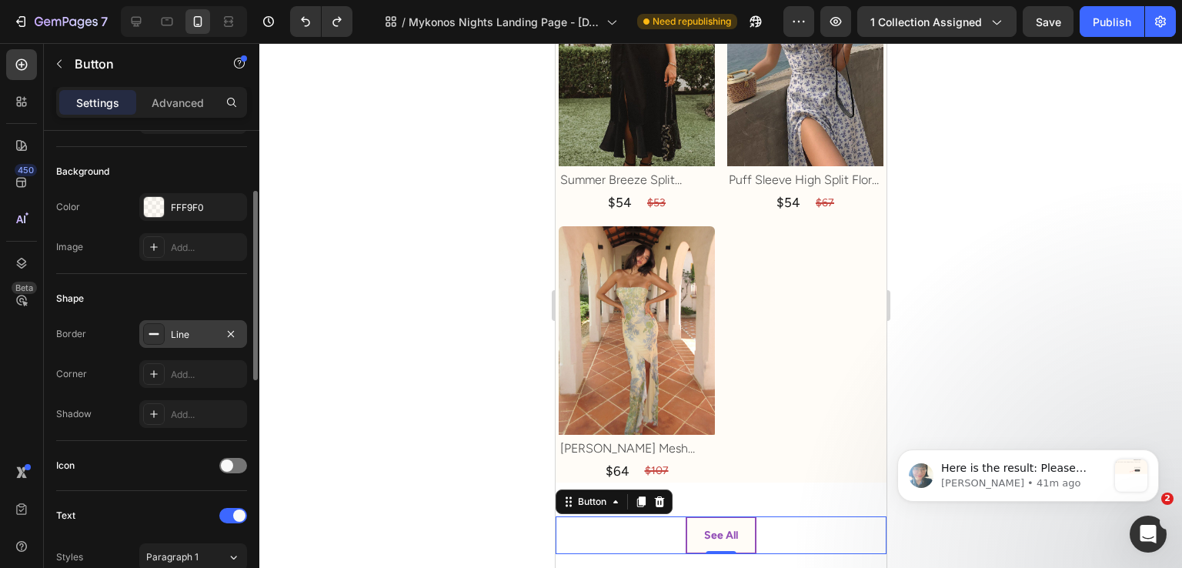
click at [191, 328] on div "Line" at bounding box center [193, 335] width 45 height 14
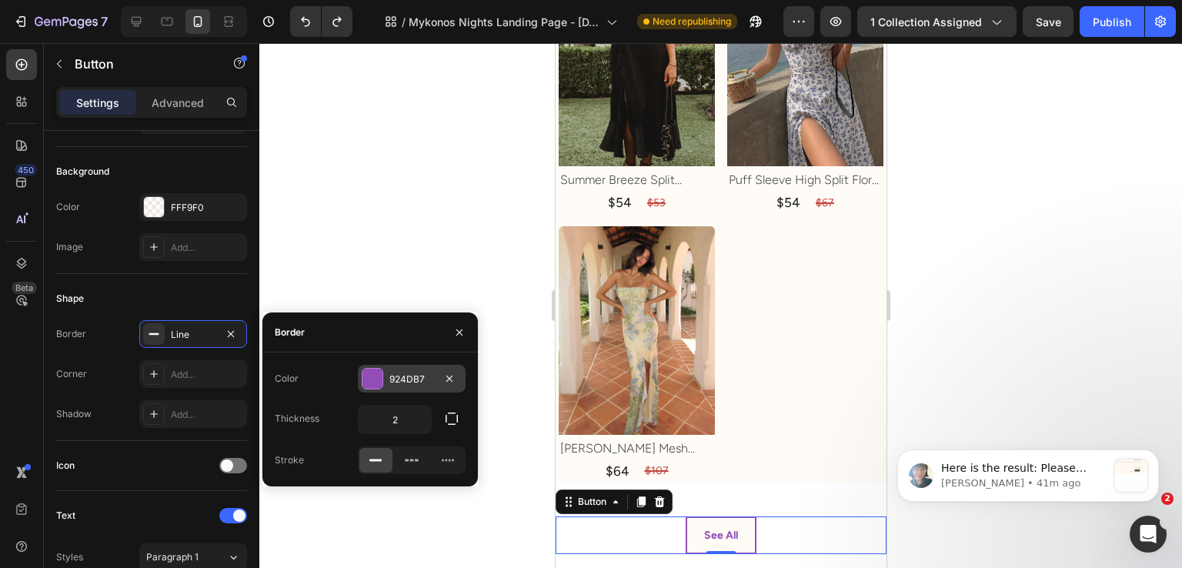
click at [374, 381] on div at bounding box center [373, 379] width 20 height 20
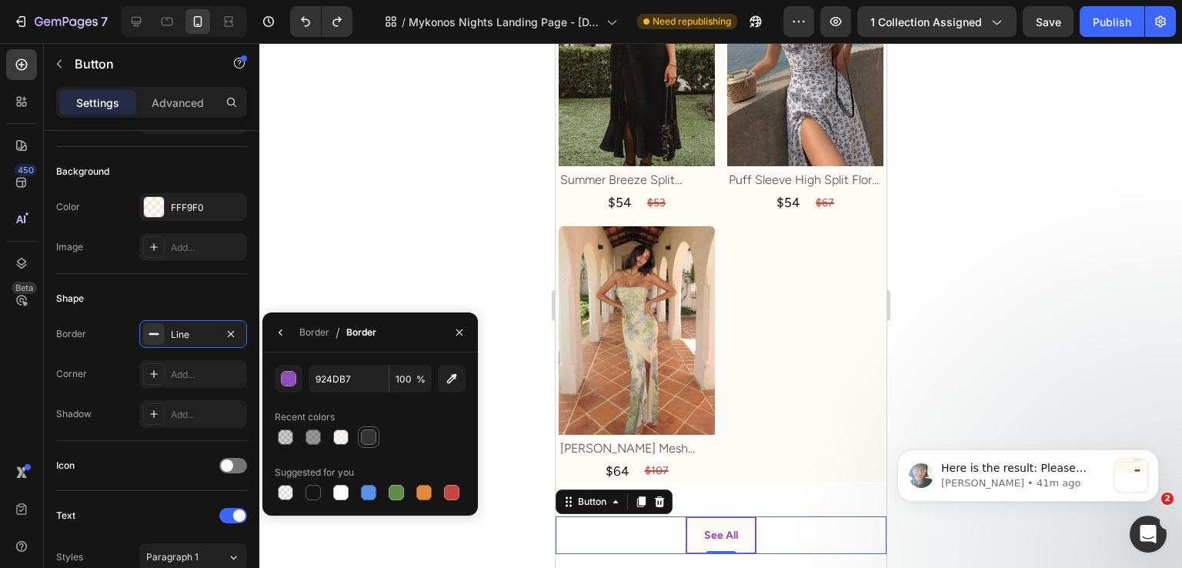
click at [373, 443] on div at bounding box center [368, 436] width 15 height 15
type input "333333"
click at [219, 303] on div "Shape" at bounding box center [151, 298] width 191 height 25
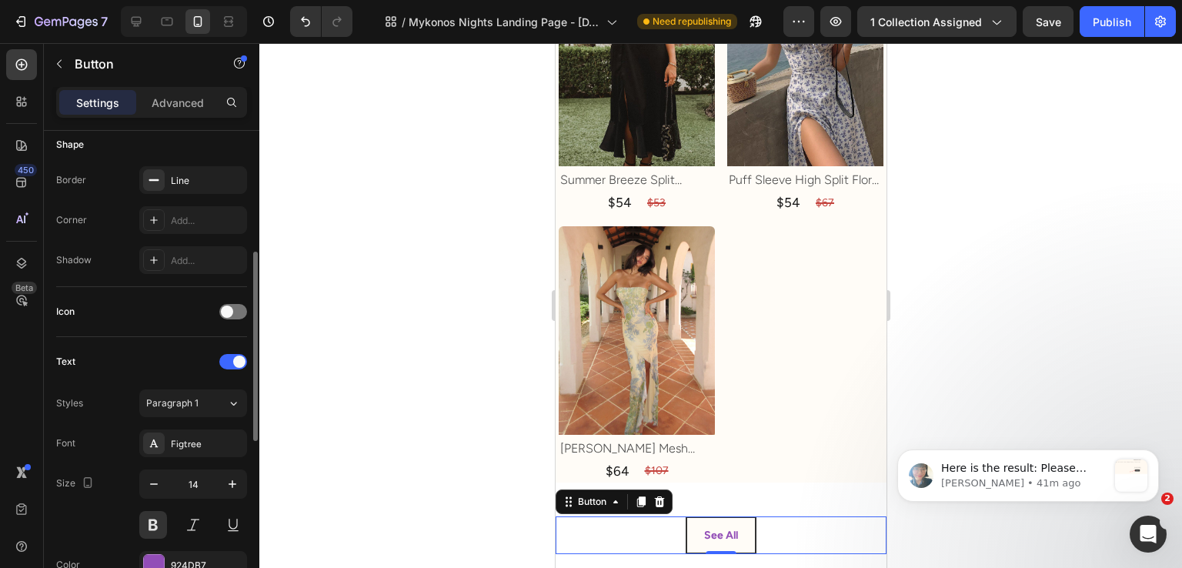
scroll to position [385, 0]
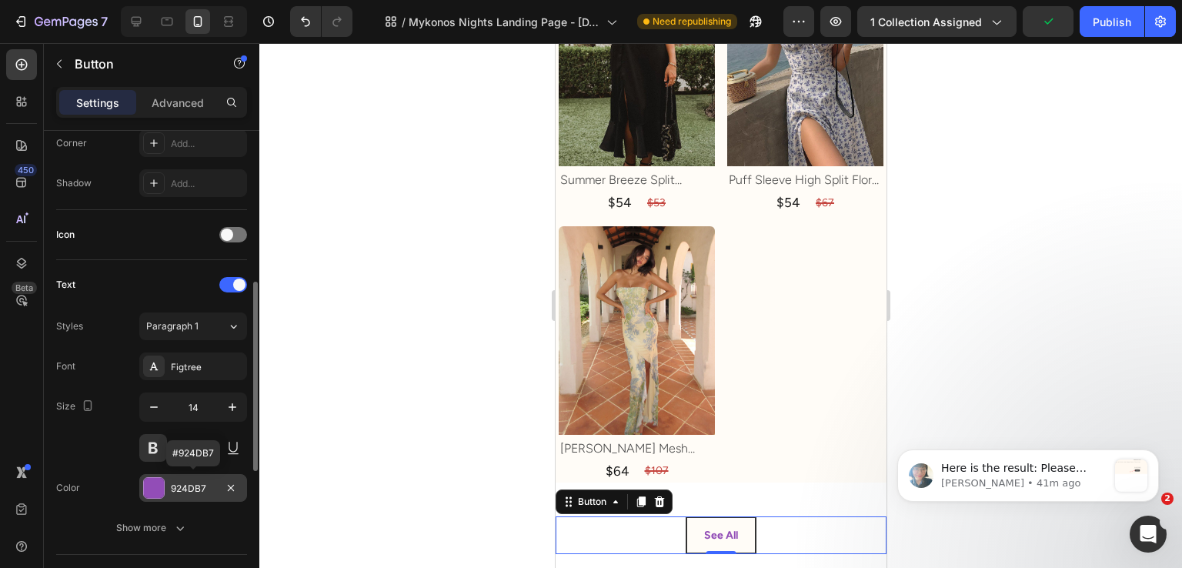
click at [183, 475] on div "924DB7" at bounding box center [193, 488] width 108 height 28
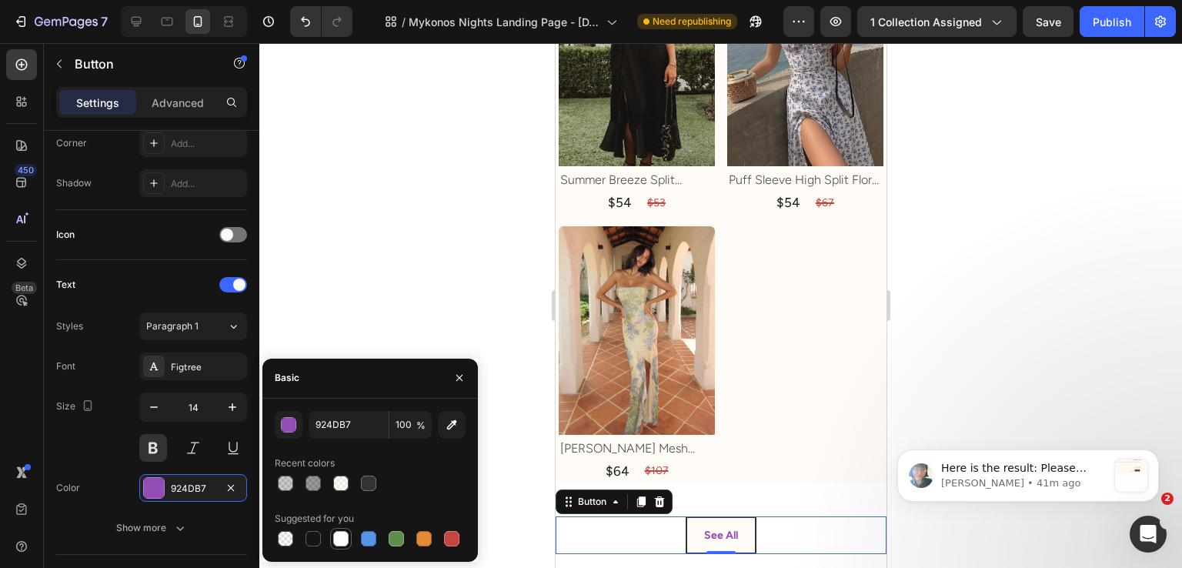
click at [339, 530] on div at bounding box center [341, 539] width 18 height 18
type input "FFFFFF"
click at [128, 401] on div "Size 14" at bounding box center [151, 427] width 191 height 69
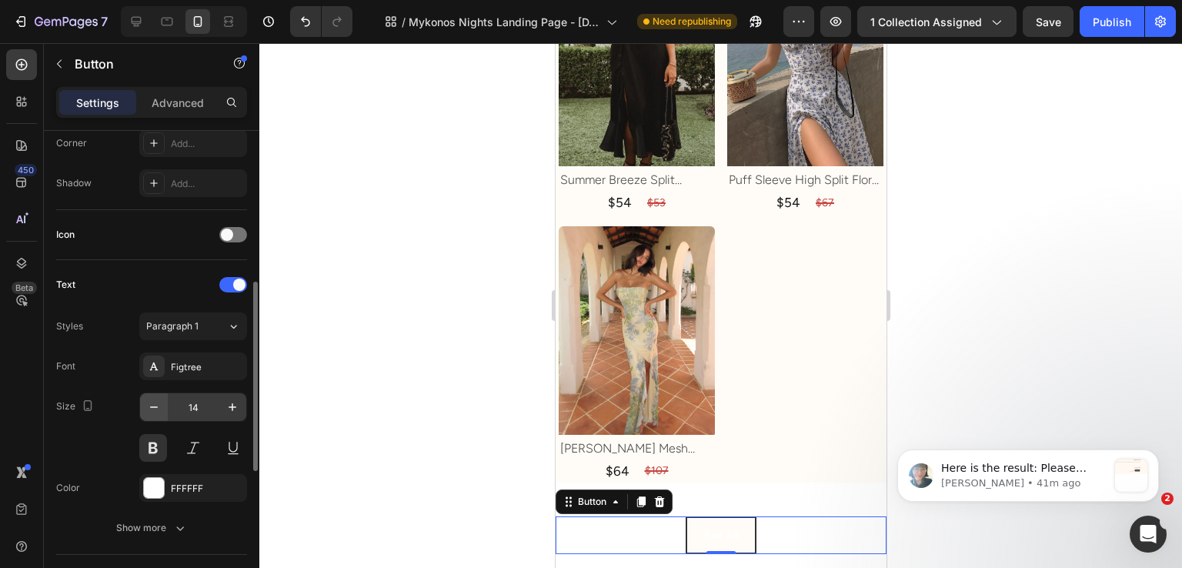
scroll to position [616, 0]
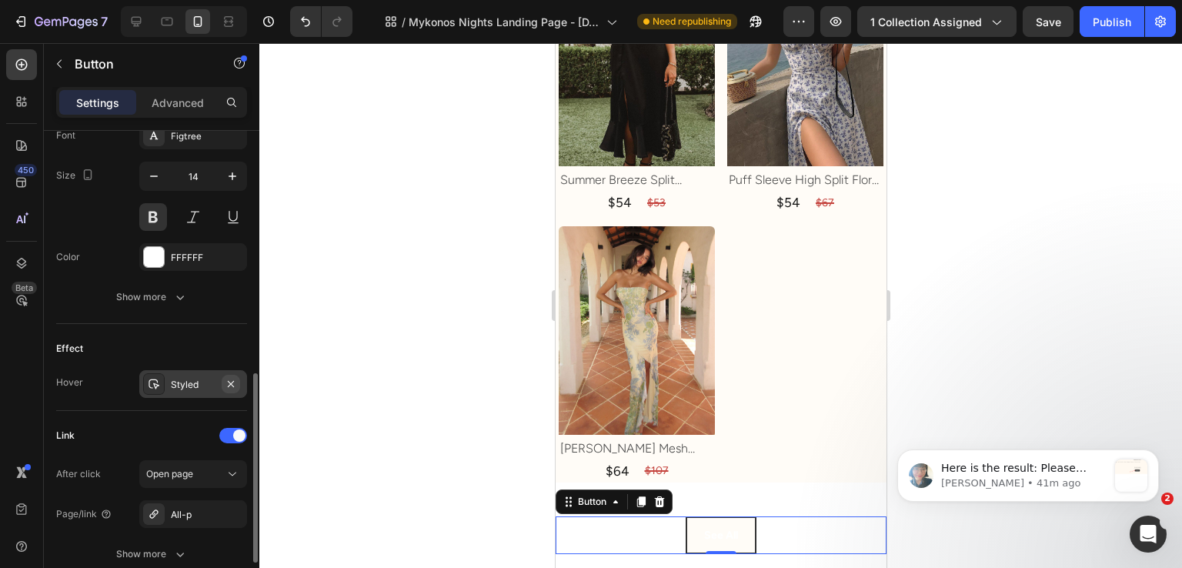
click at [225, 381] on icon "button" at bounding box center [231, 384] width 12 height 12
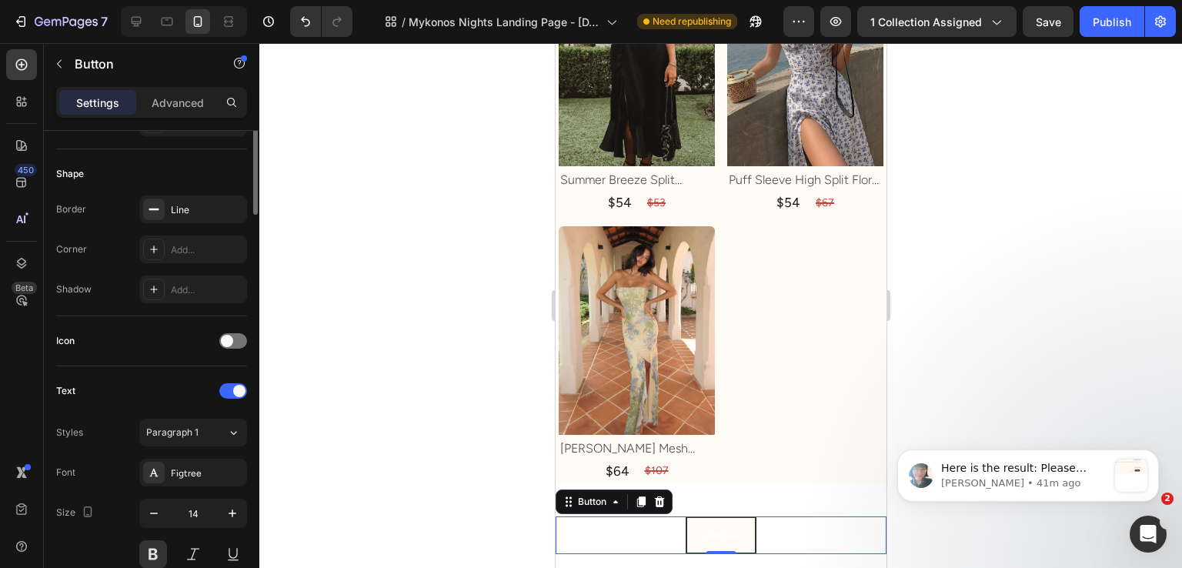
scroll to position [125, 0]
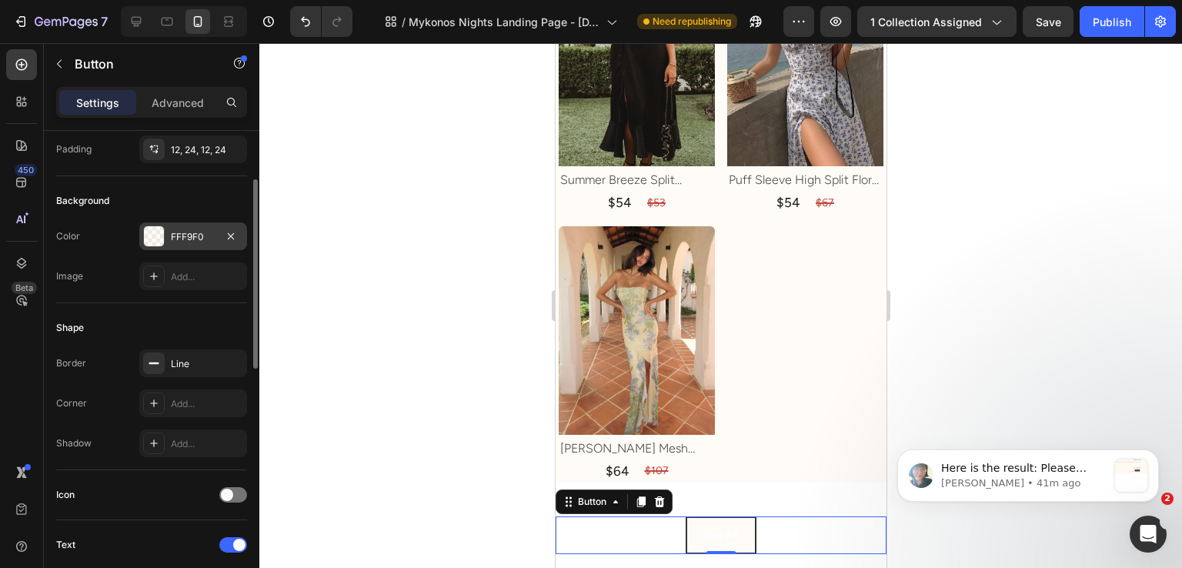
click at [179, 242] on div "FFF9F0" at bounding box center [193, 237] width 45 height 14
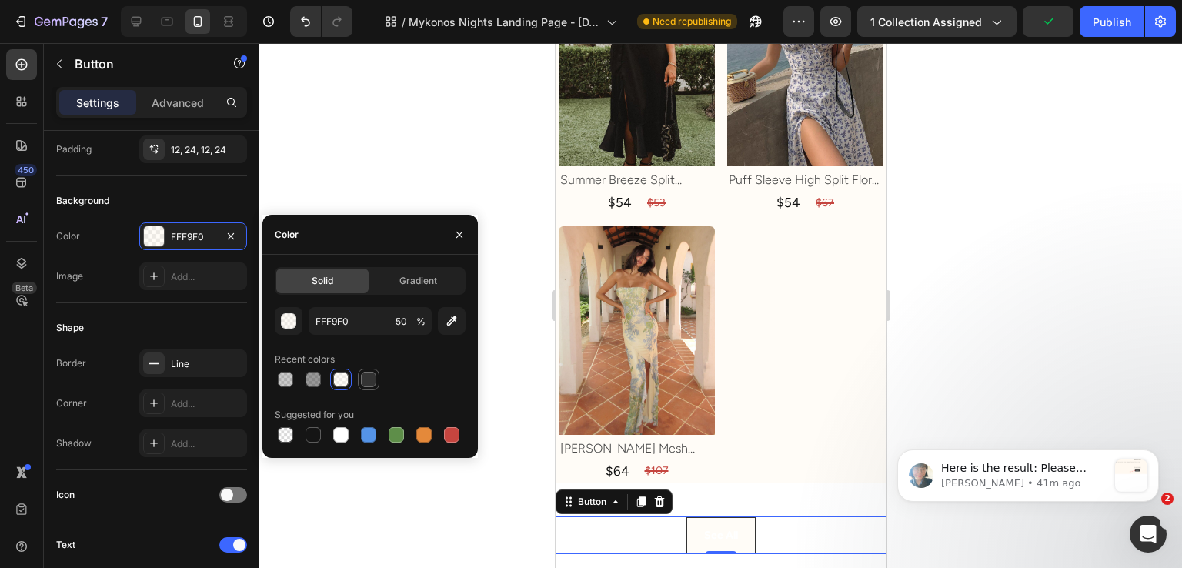
click at [363, 378] on div at bounding box center [368, 379] width 15 height 15
type input "333333"
type input "100"
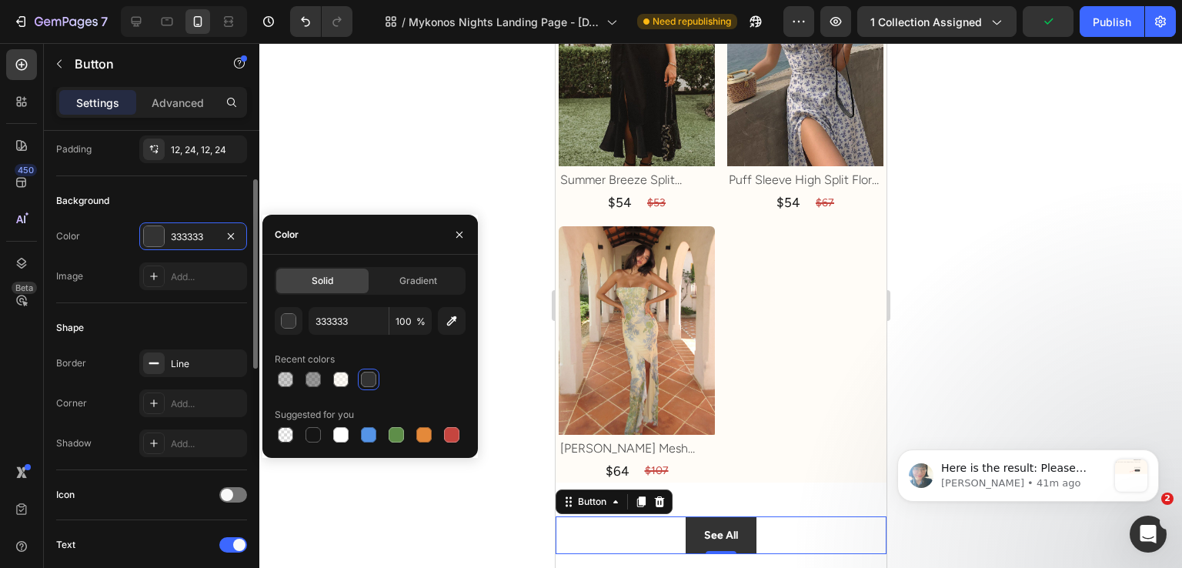
click at [142, 304] on div "Shape Border Line Corner Add... Shadow Add..." at bounding box center [151, 386] width 191 height 167
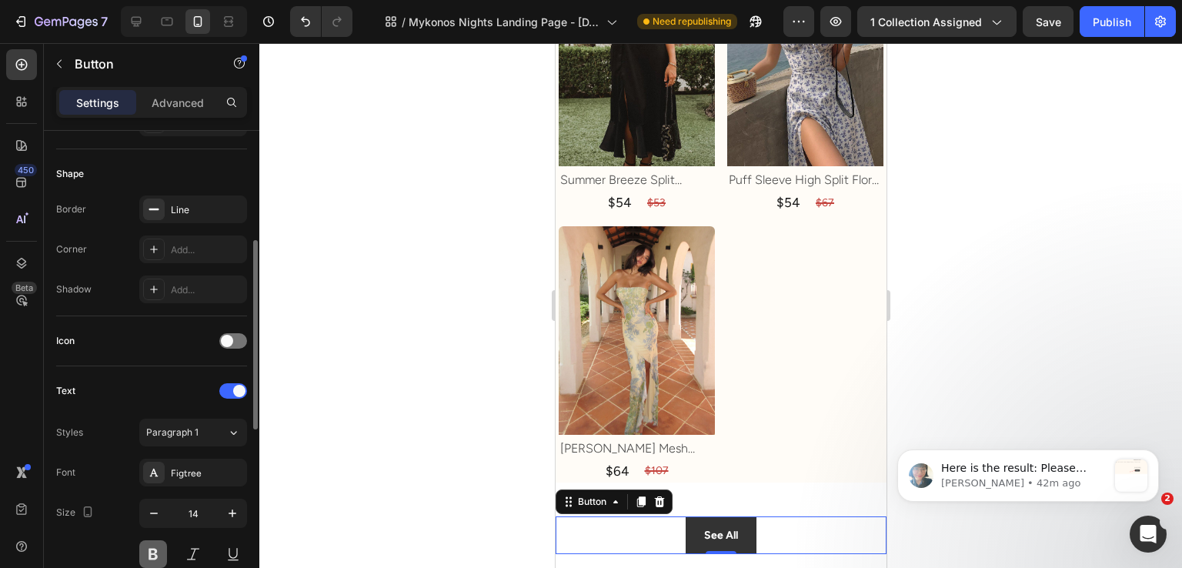
scroll to position [510, 0]
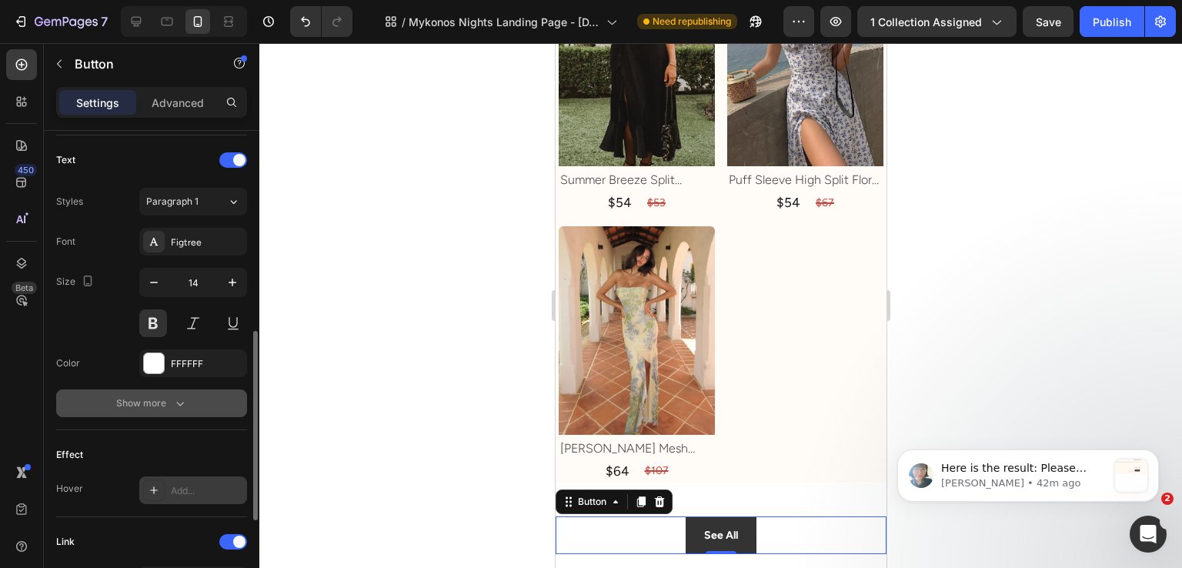
click at [172, 399] on icon "button" at bounding box center [179, 403] width 15 height 15
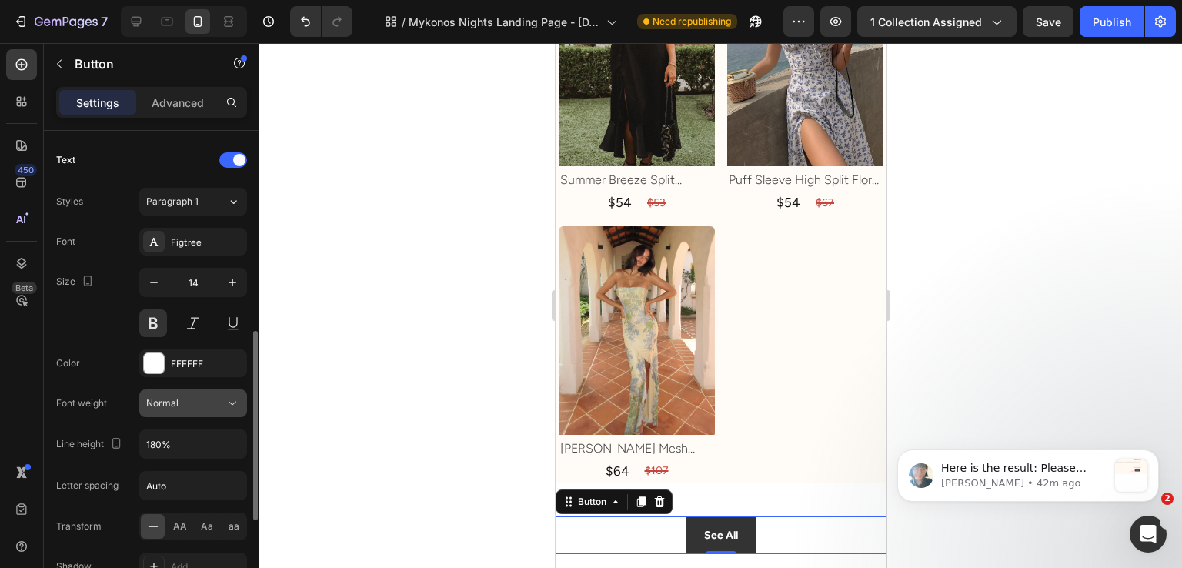
click at [183, 406] on div "Normal" at bounding box center [185, 403] width 79 height 14
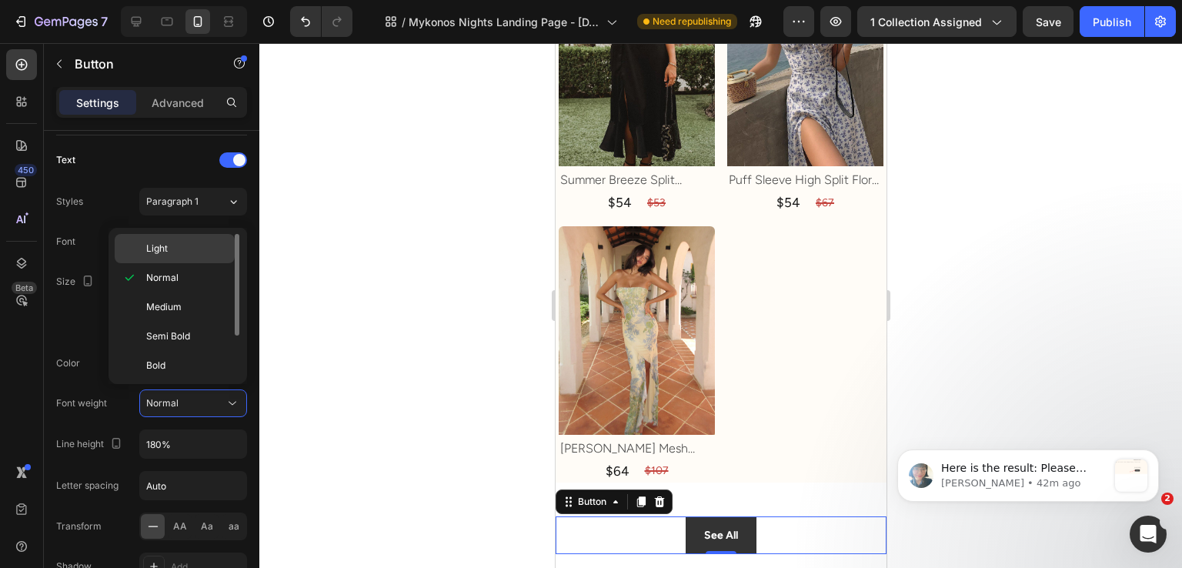
click at [172, 253] on p "Light" at bounding box center [187, 249] width 82 height 14
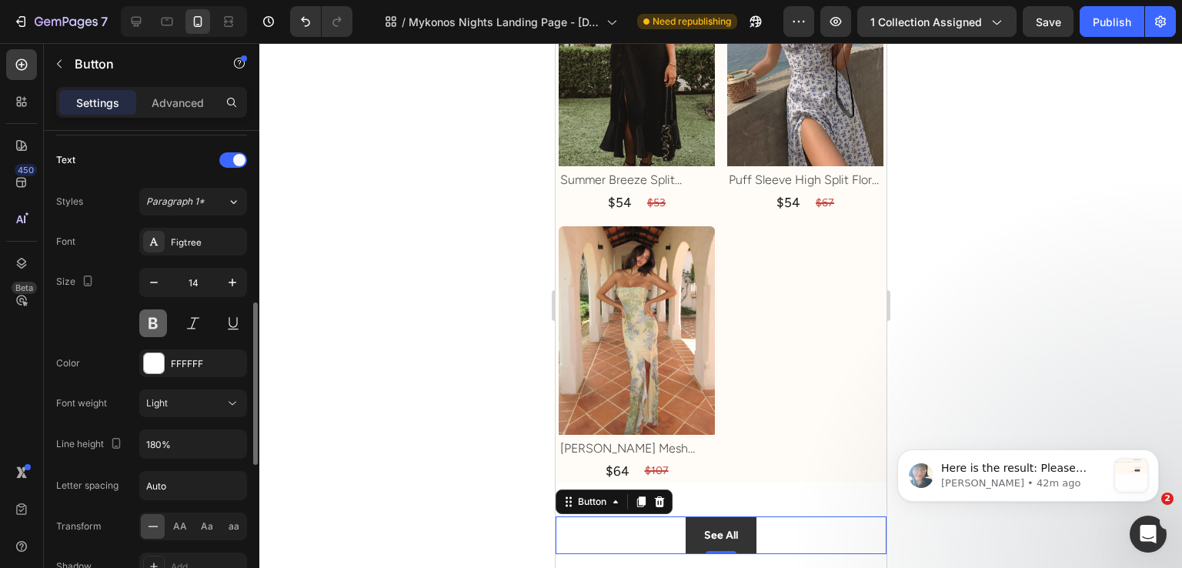
click at [154, 319] on button at bounding box center [153, 323] width 28 height 28
click at [767, 492] on div "See All Button 0 Section 4" at bounding box center [720, 535] width 331 height 87
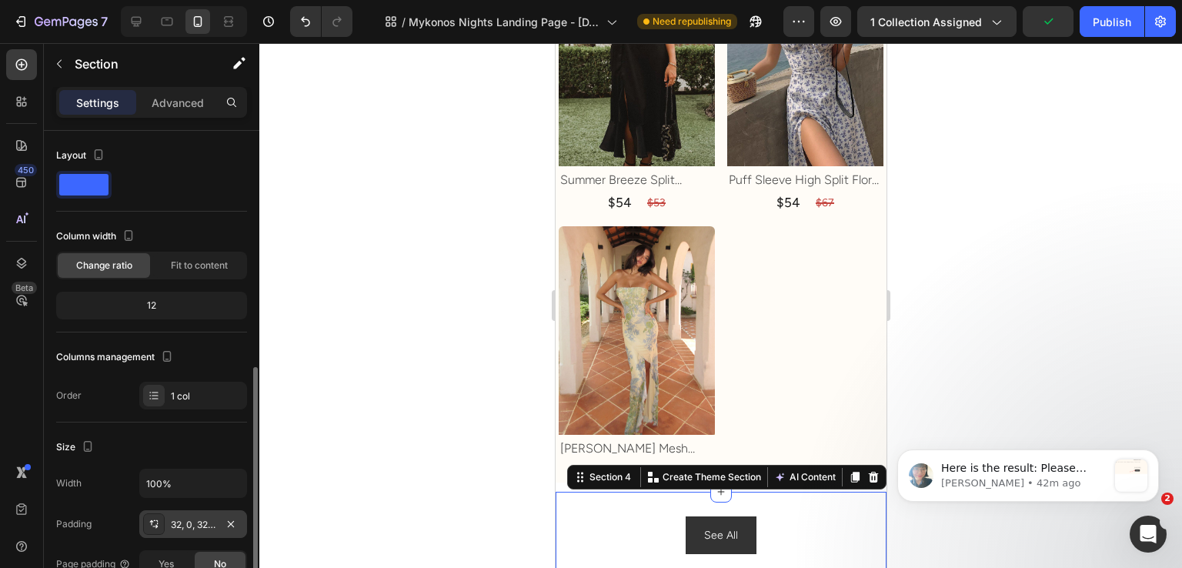
scroll to position [231, 0]
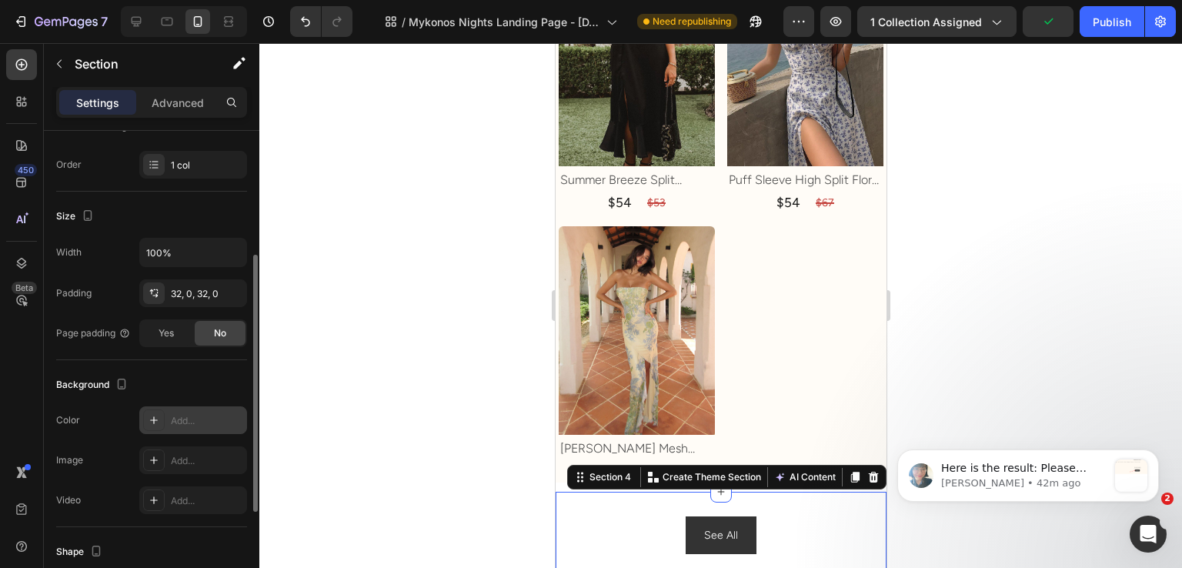
click at [182, 429] on div "Add..." at bounding box center [193, 420] width 108 height 28
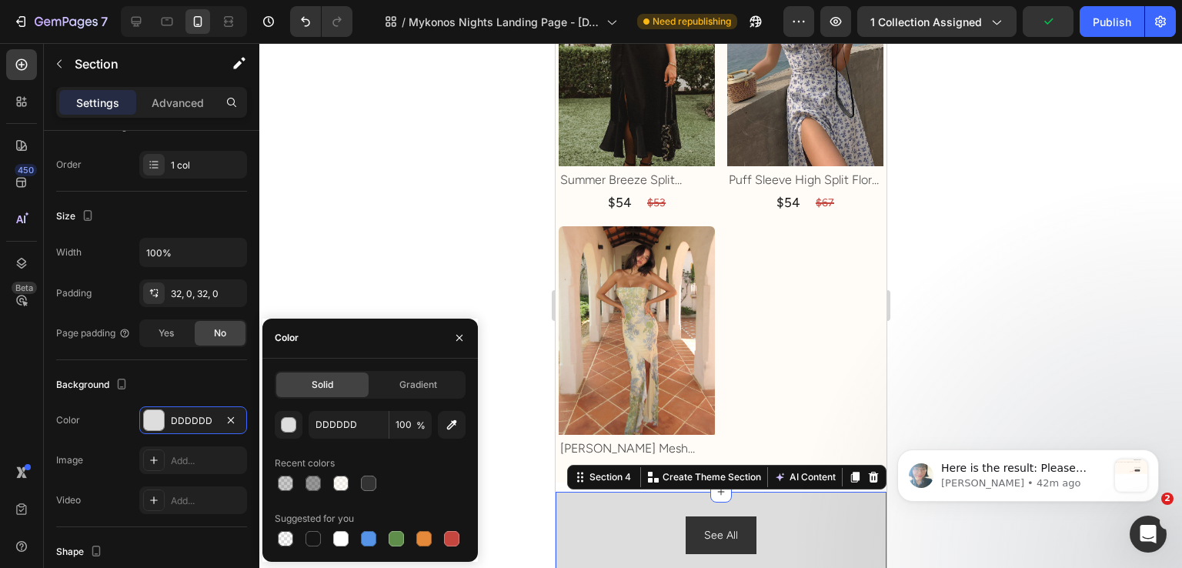
click at [353, 481] on div at bounding box center [370, 484] width 191 height 22
click at [345, 481] on div at bounding box center [340, 483] width 15 height 15
type input "FFF9F0"
type input "50"
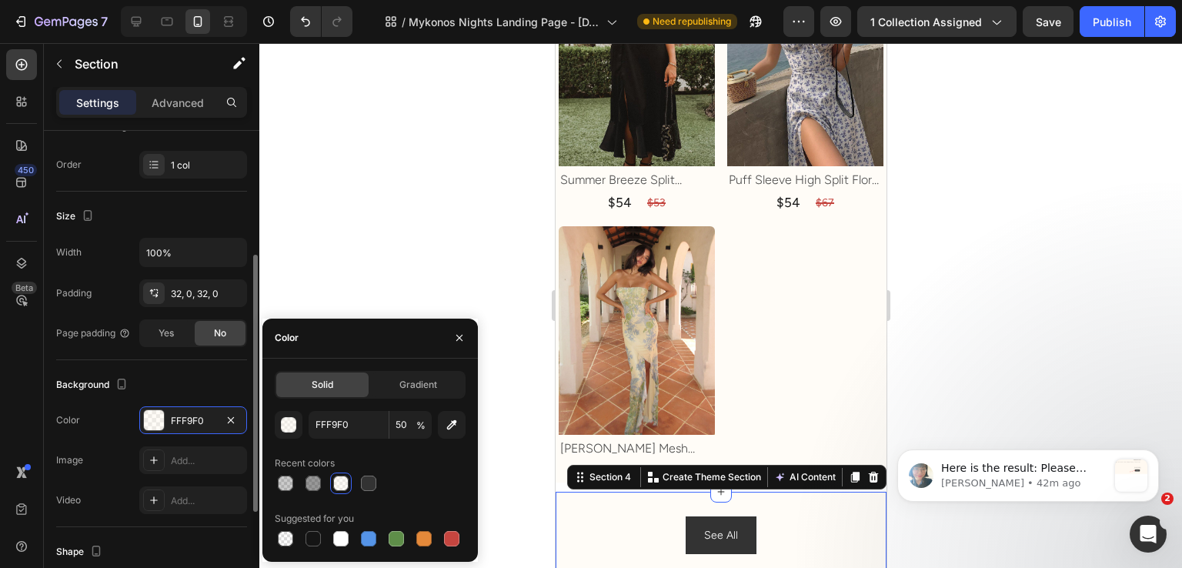
click at [177, 356] on div "Size Width 100% Padding 32, 0, 32, 0 Page padding Yes No" at bounding box center [151, 276] width 191 height 169
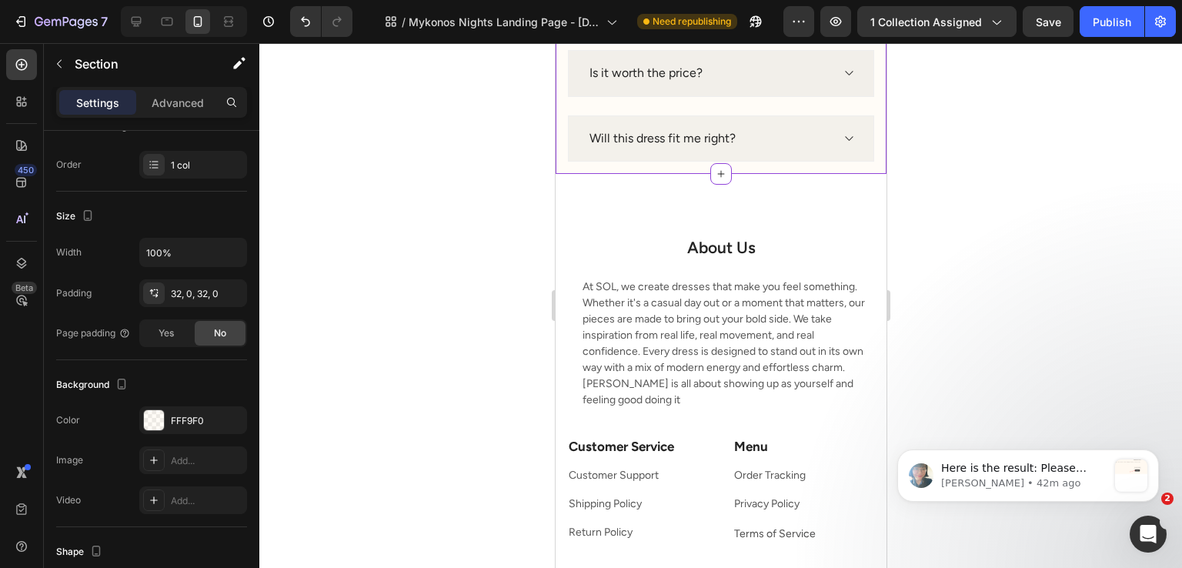
scroll to position [5773, 0]
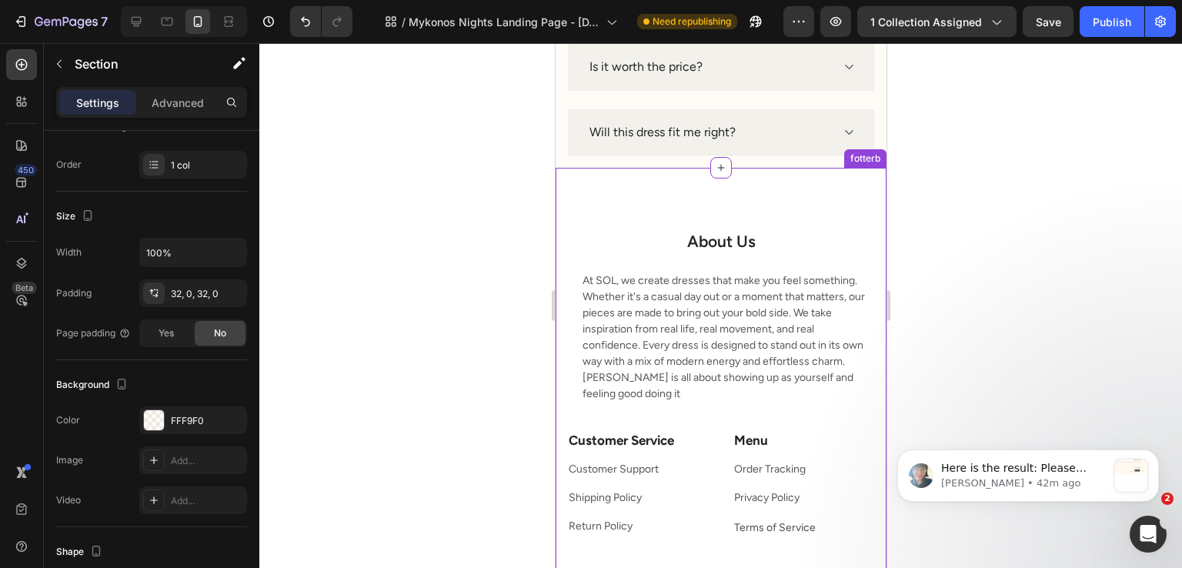
click at [605, 229] on h2 "About Us" at bounding box center [721, 241] width 308 height 24
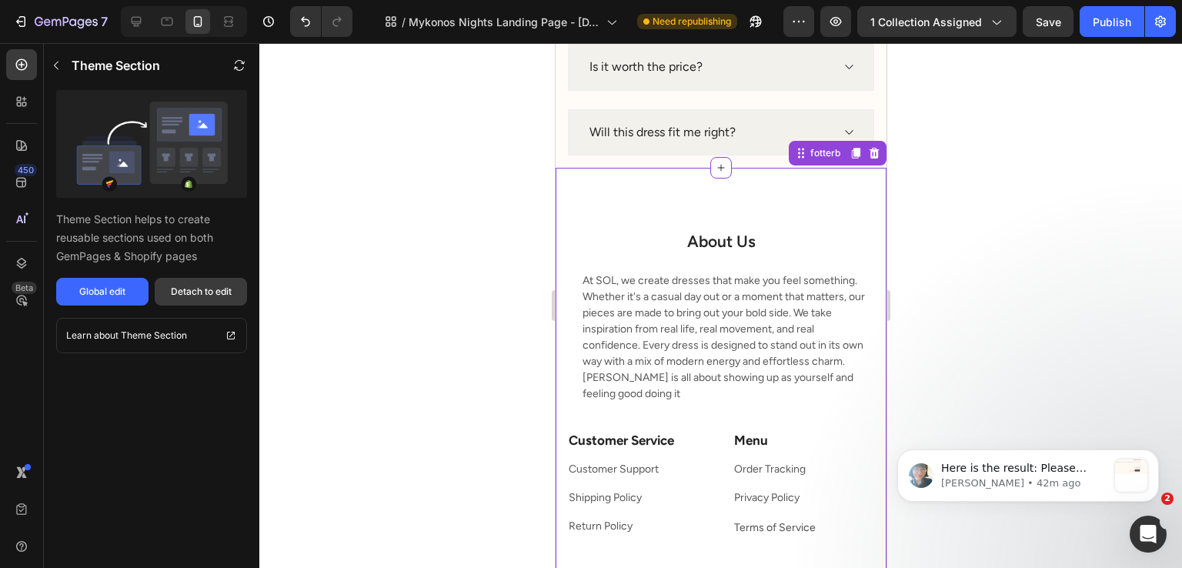
click at [203, 296] on div "Detach to edit" at bounding box center [201, 292] width 61 height 14
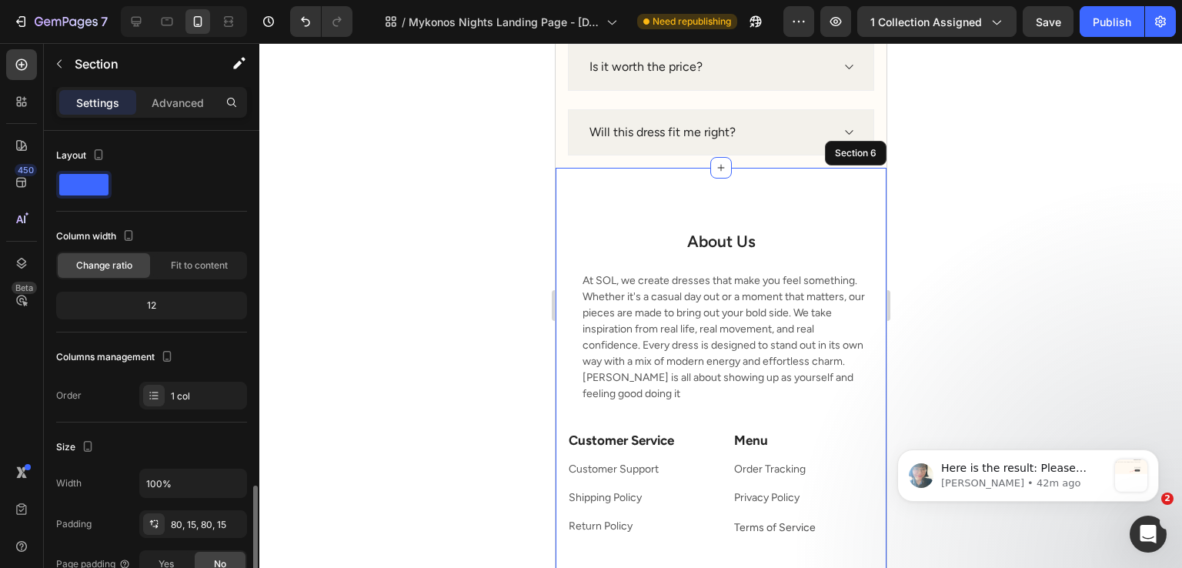
scroll to position [231, 0]
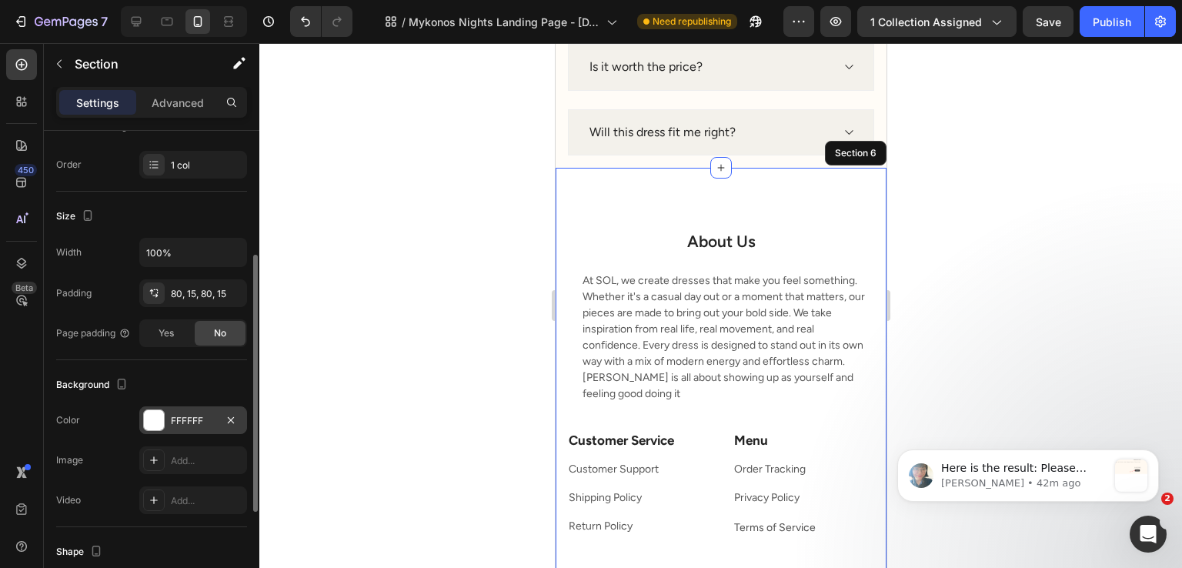
click at [173, 419] on div "FFFFFF" at bounding box center [193, 421] width 45 height 14
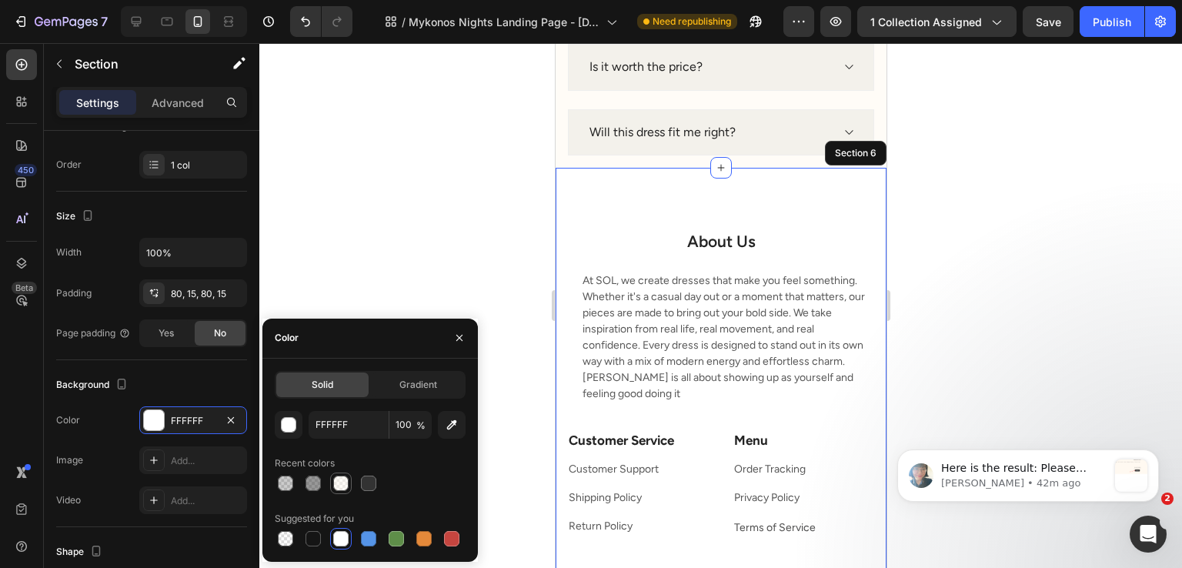
click at [348, 479] on div at bounding box center [340, 483] width 15 height 15
type input "FFF9F0"
type input "50"
click at [142, 358] on div "Size Width 100% Padding 80, 15, 80, 15 Page padding Yes No" at bounding box center [151, 276] width 191 height 169
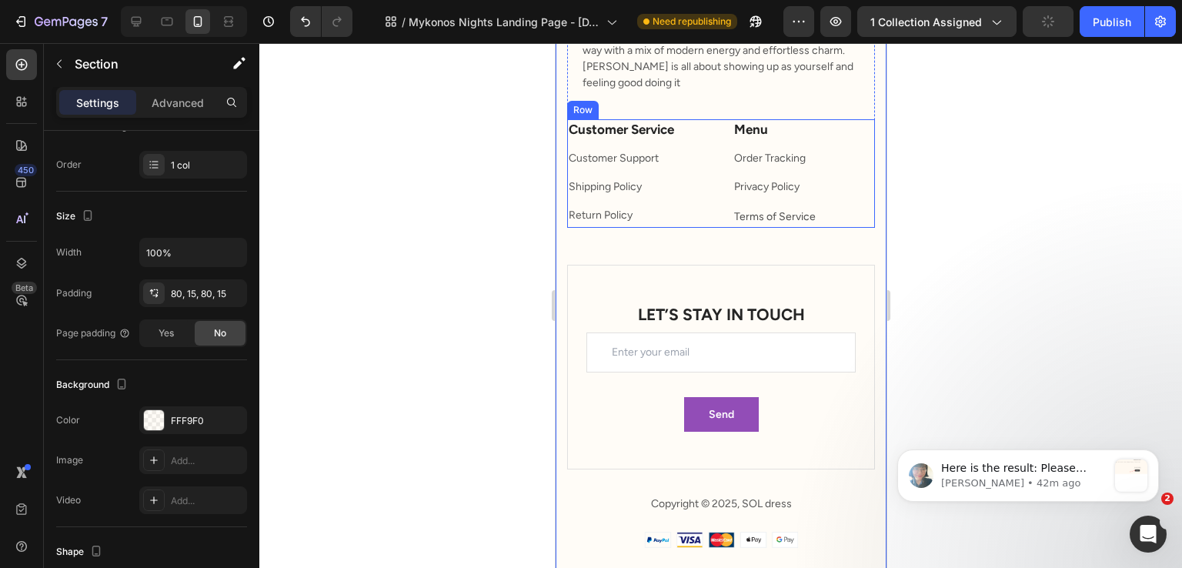
scroll to position [5927, 0]
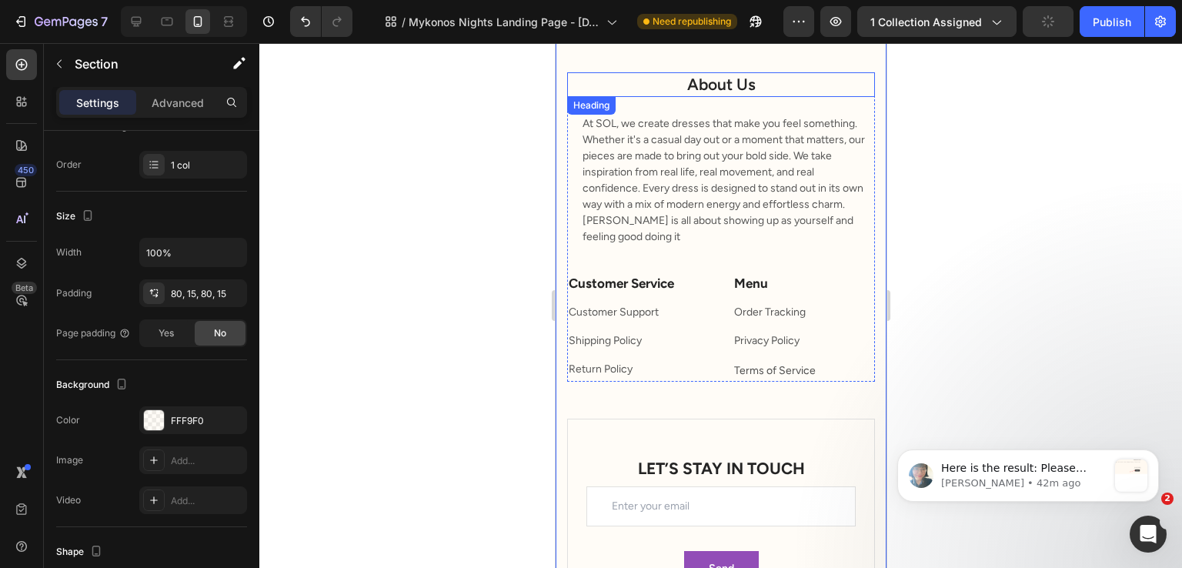
click at [709, 84] on h2 "About Us" at bounding box center [721, 84] width 308 height 24
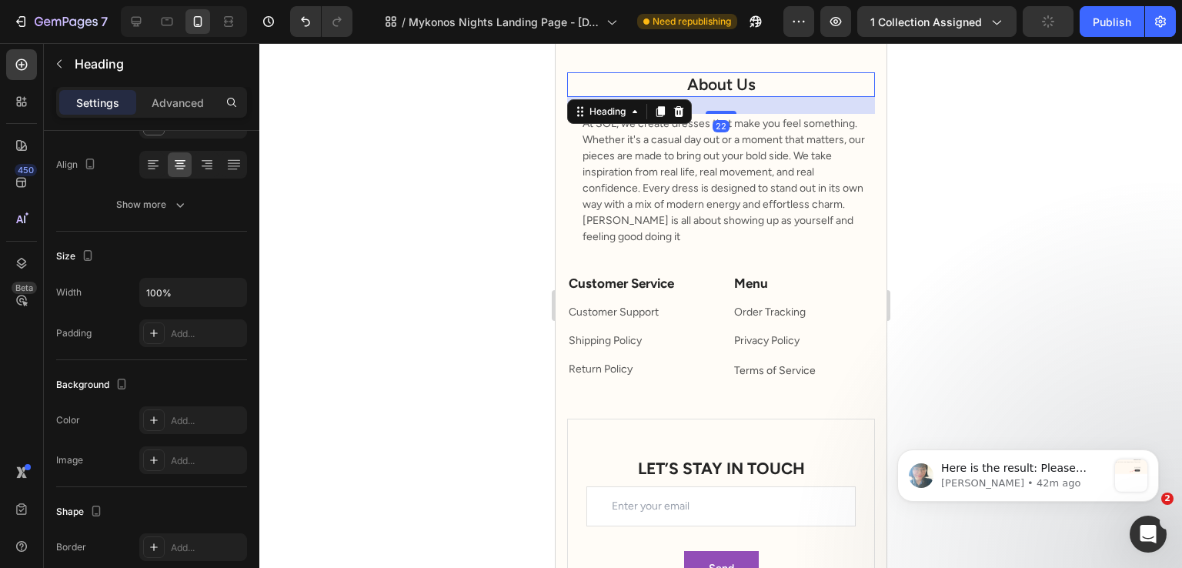
scroll to position [0, 0]
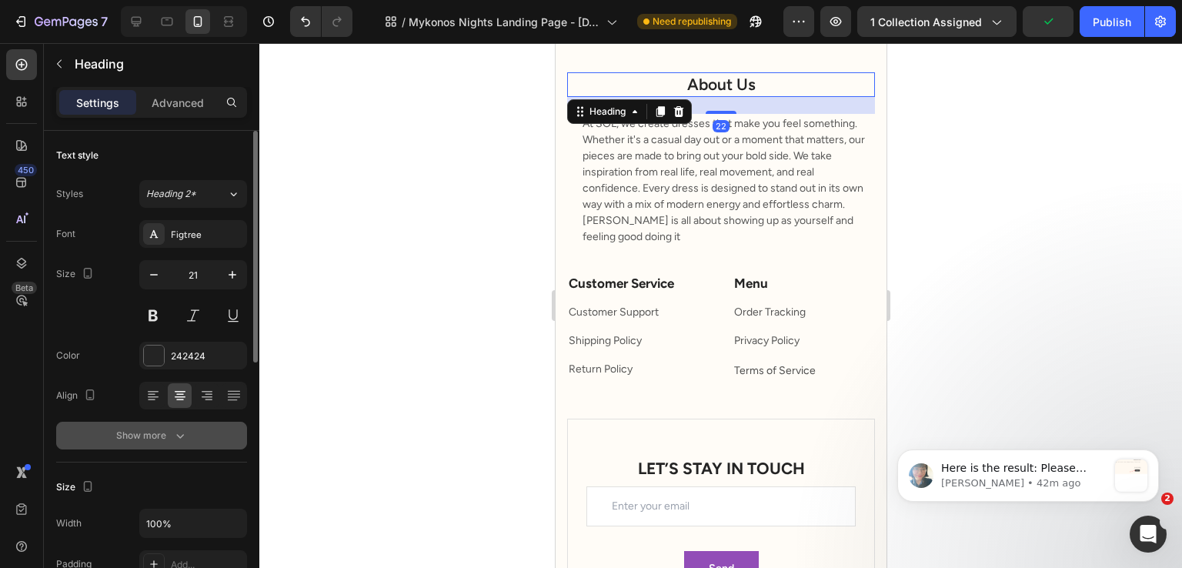
click at [189, 430] on button "Show more" at bounding box center [151, 436] width 191 height 28
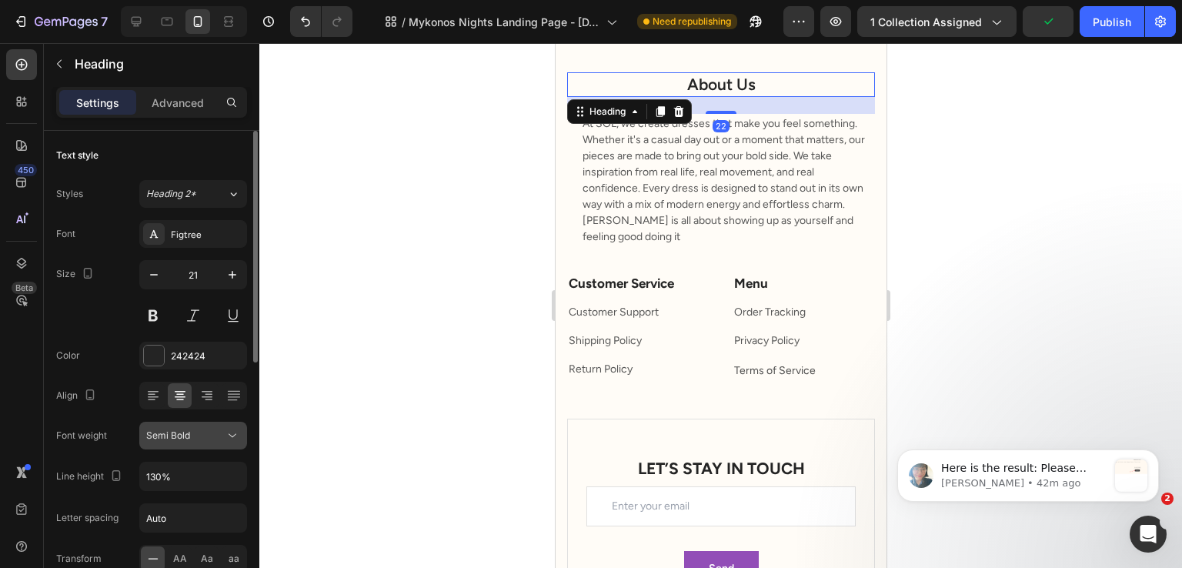
click at [191, 428] on div "Semi Bold" at bounding box center [193, 435] width 94 height 15
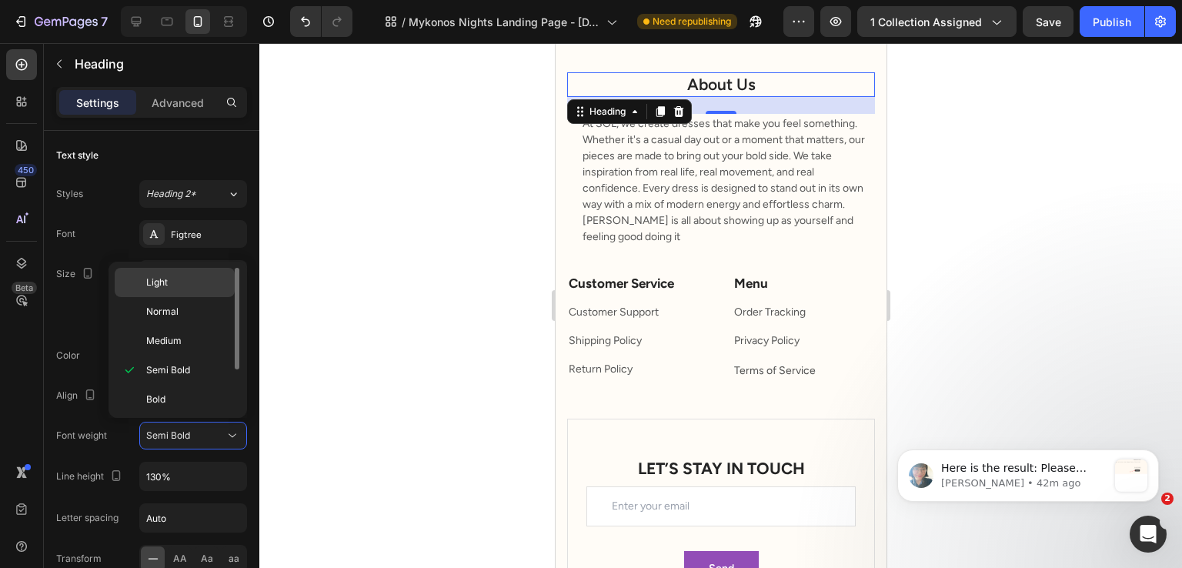
click at [183, 297] on div "Light" at bounding box center [175, 311] width 120 height 29
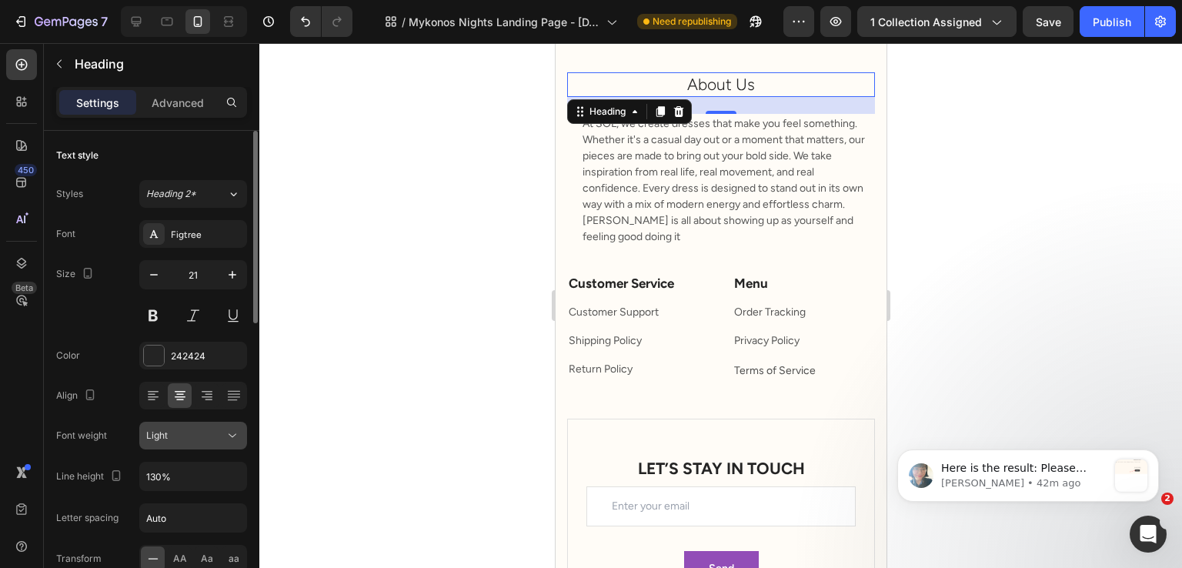
click at [203, 433] on div "Light" at bounding box center [185, 436] width 79 height 14
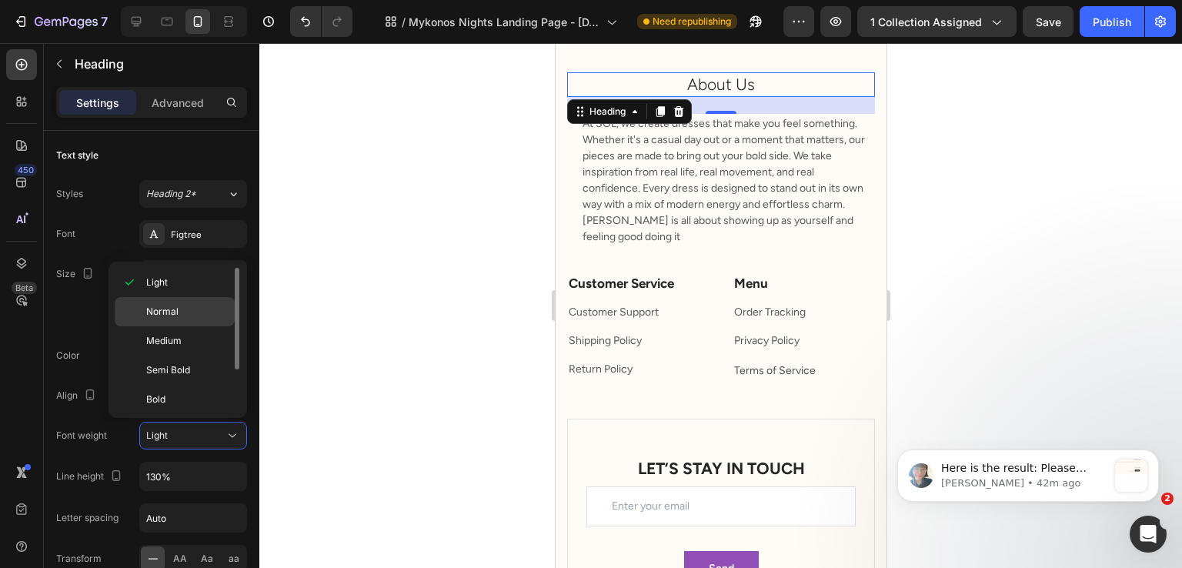
click at [192, 318] on p "Normal" at bounding box center [187, 312] width 82 height 14
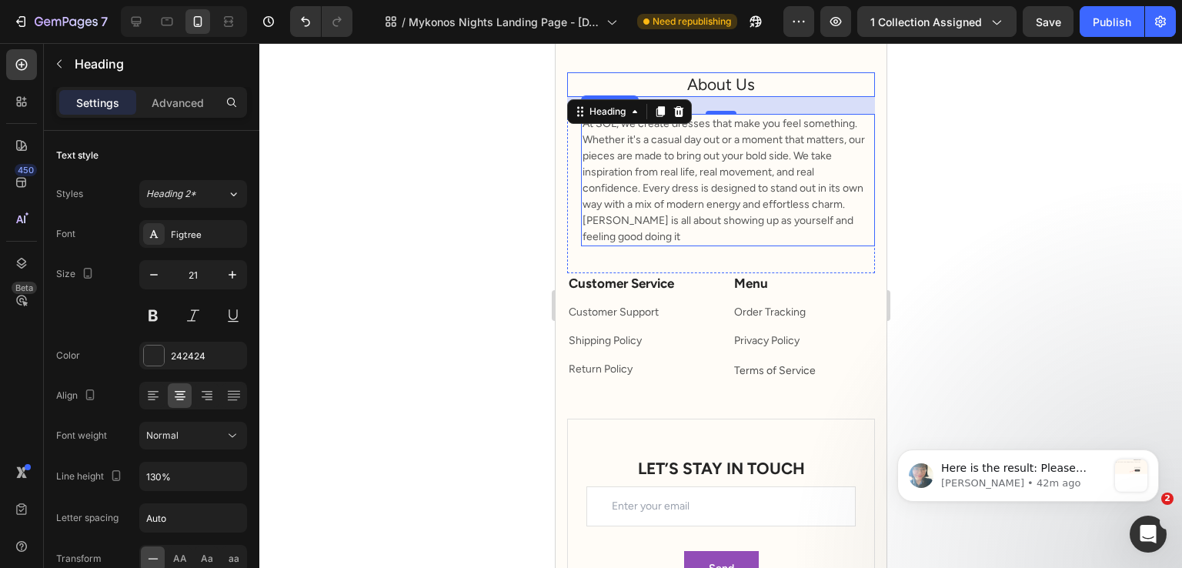
click at [653, 164] on p "At SOL, we create dresses that make you feel something. Whether it's a casual d…" at bounding box center [727, 179] width 291 height 129
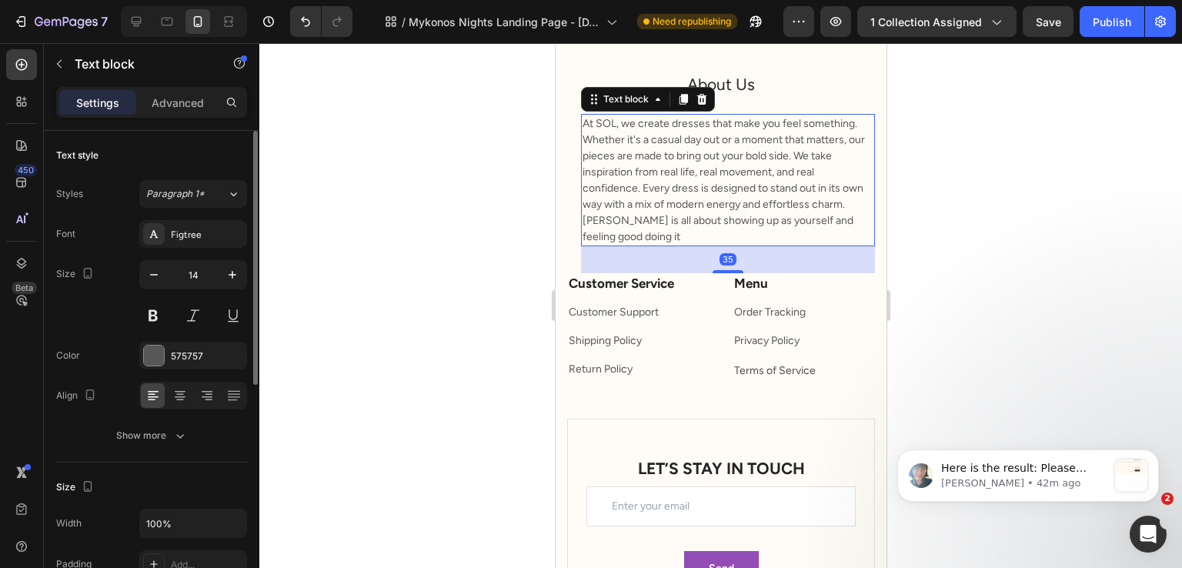
click at [180, 442] on icon "button" at bounding box center [179, 435] width 15 height 15
click at [180, 442] on div "Normal" at bounding box center [193, 435] width 94 height 15
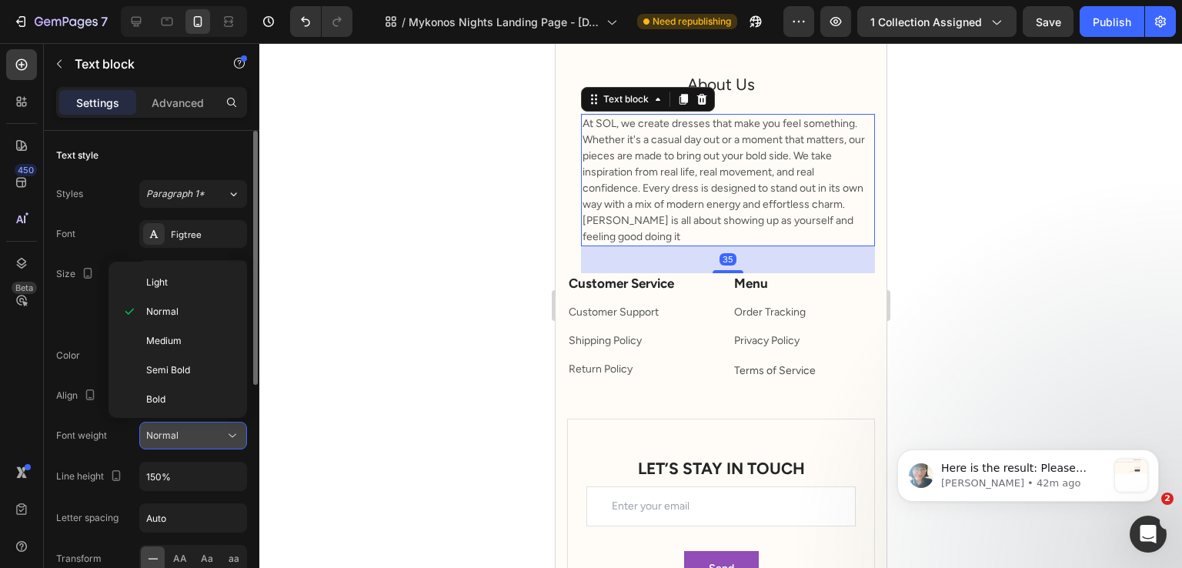
click at [188, 440] on div "Normal" at bounding box center [185, 436] width 79 height 14
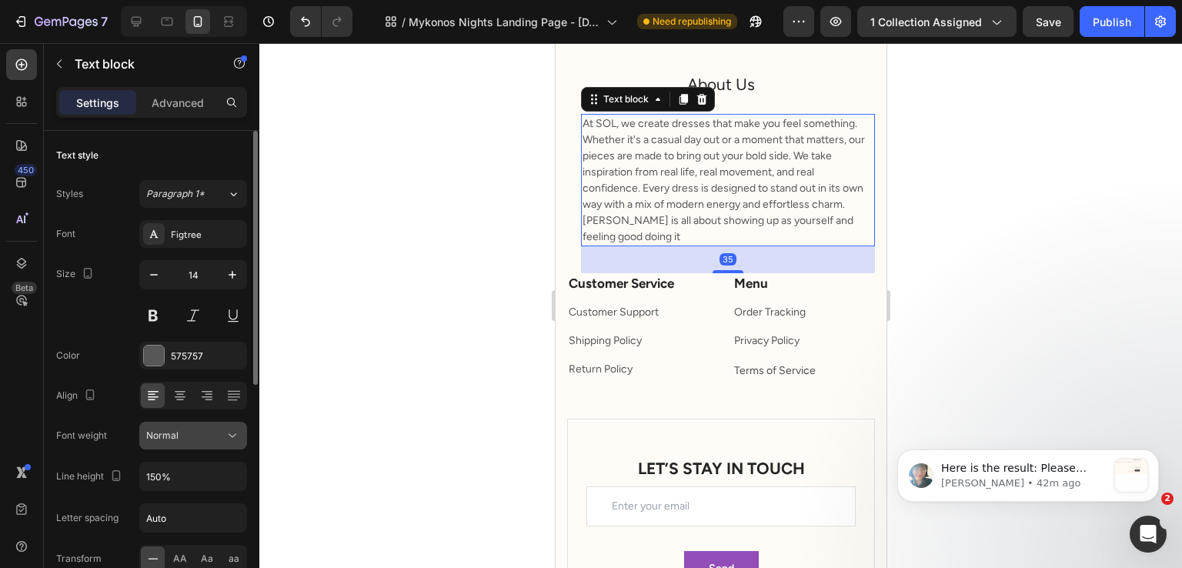
click at [188, 440] on div "Normal" at bounding box center [185, 436] width 79 height 14
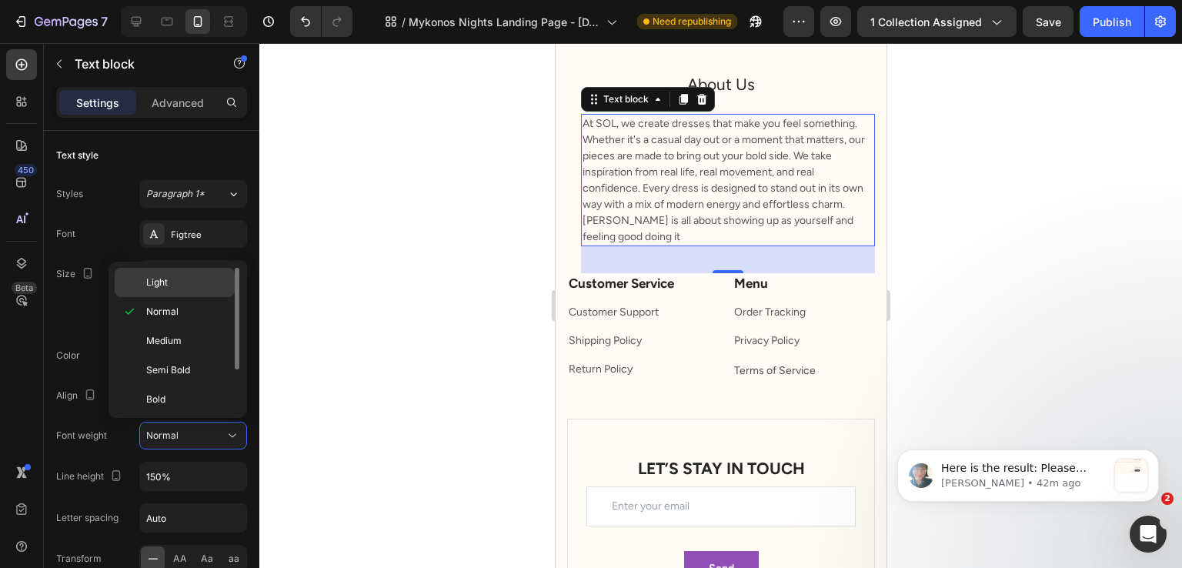
click at [179, 293] on div "Light" at bounding box center [175, 282] width 120 height 29
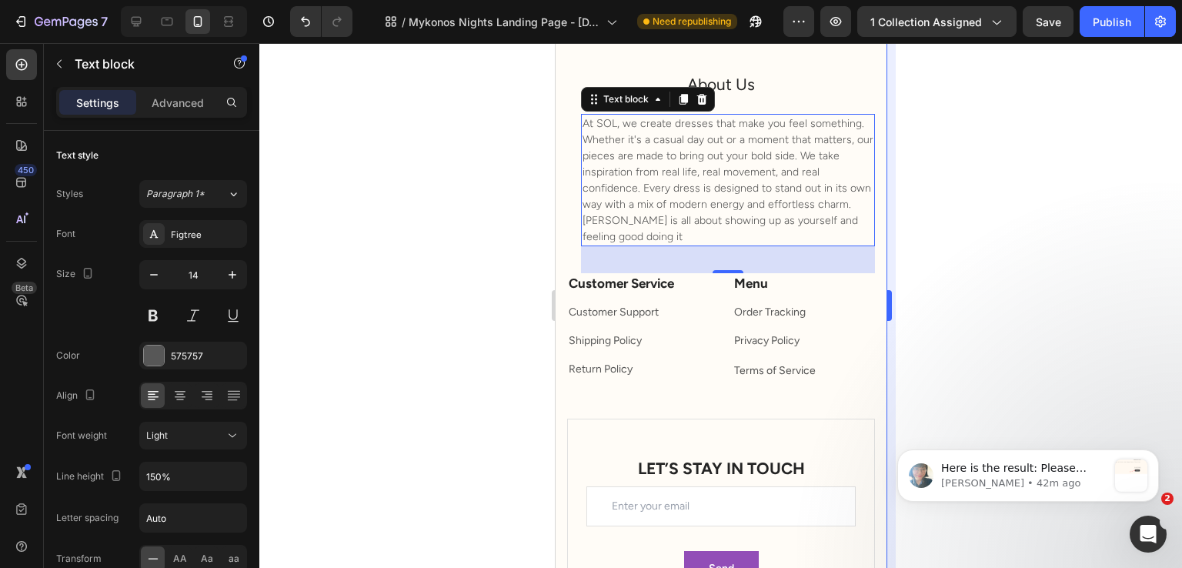
drag, startPoint x: 948, startPoint y: 335, endPoint x: 887, endPoint y: 406, distance: 93.9
click at [948, 335] on div at bounding box center [720, 305] width 923 height 525
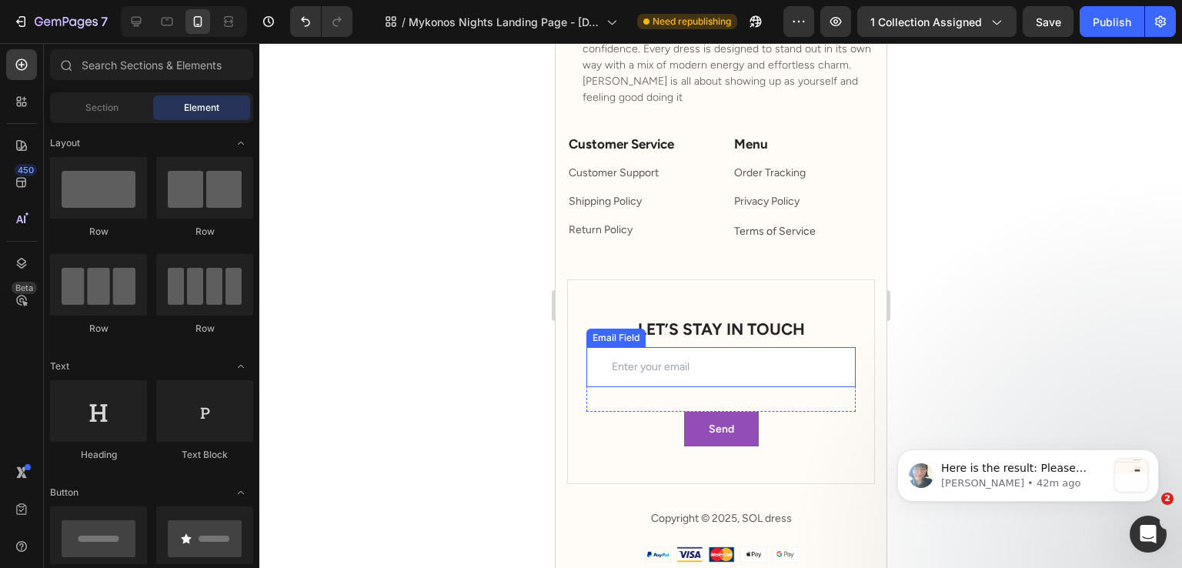
scroll to position [6081, 0]
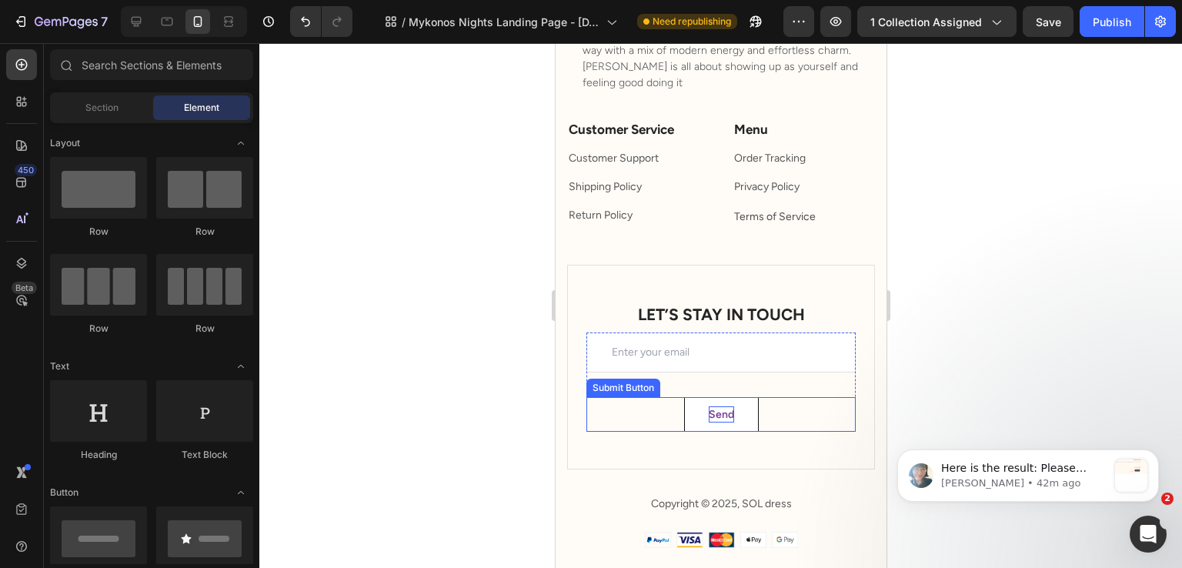
click at [712, 419] on div "Send" at bounding box center [720, 414] width 25 height 16
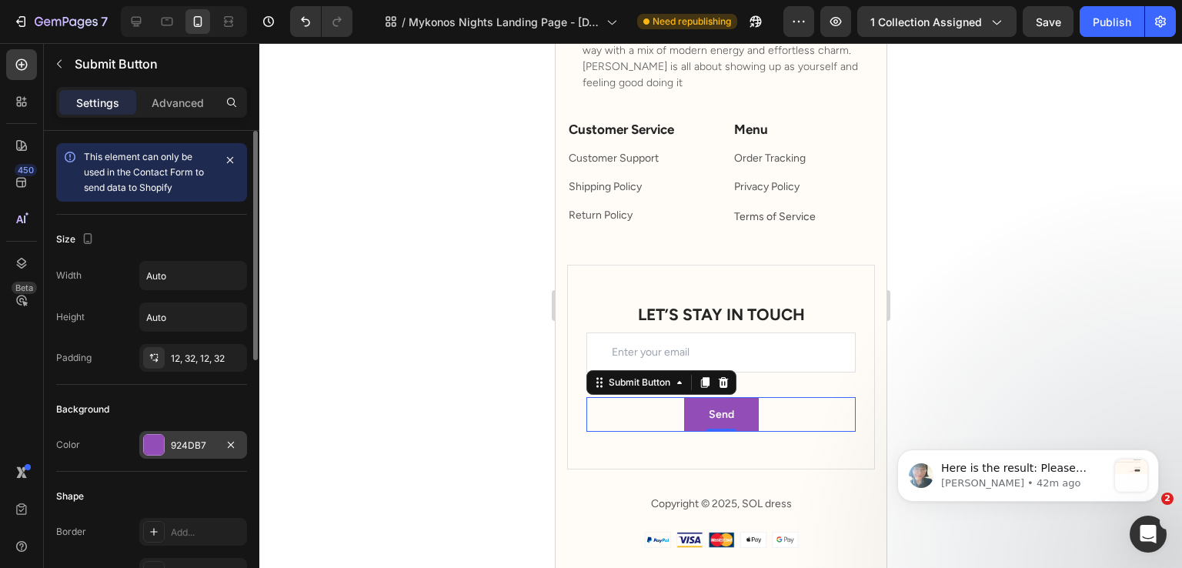
click at [155, 448] on div at bounding box center [154, 445] width 20 height 20
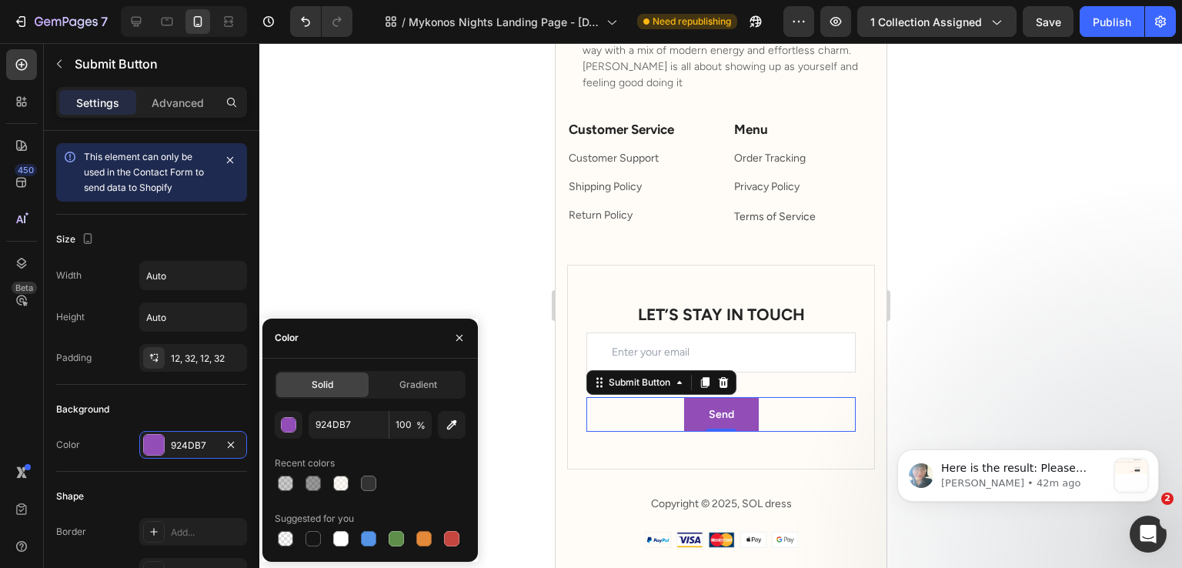
click at [354, 490] on div at bounding box center [370, 484] width 191 height 22
click at [363, 486] on div at bounding box center [368, 483] width 15 height 15
type input "333333"
click at [154, 385] on div "Background Color 333333" at bounding box center [151, 428] width 191 height 87
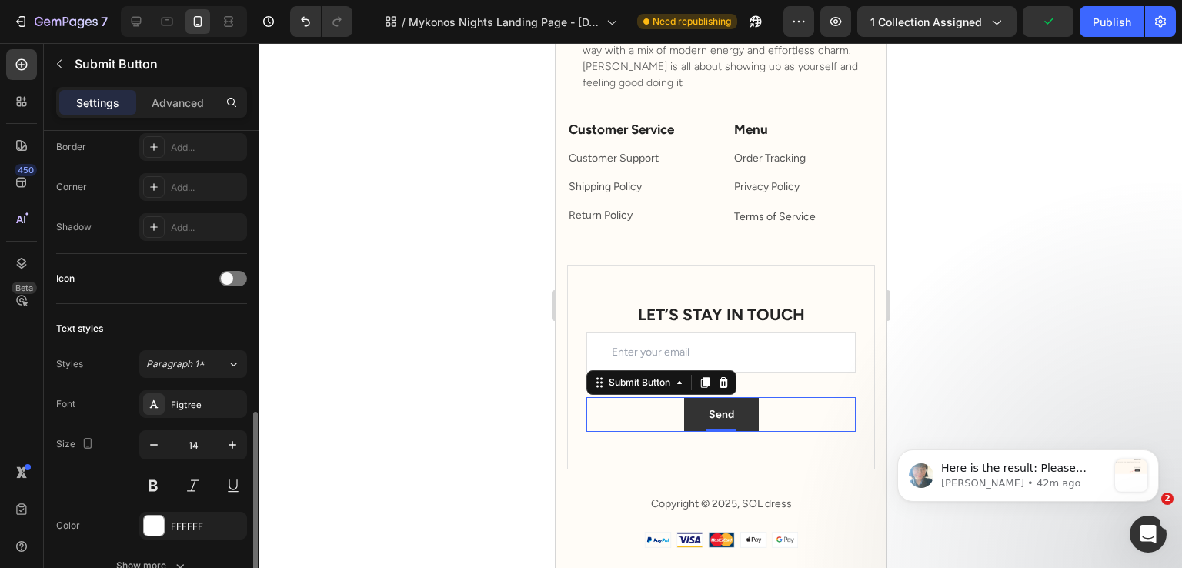
scroll to position [608, 0]
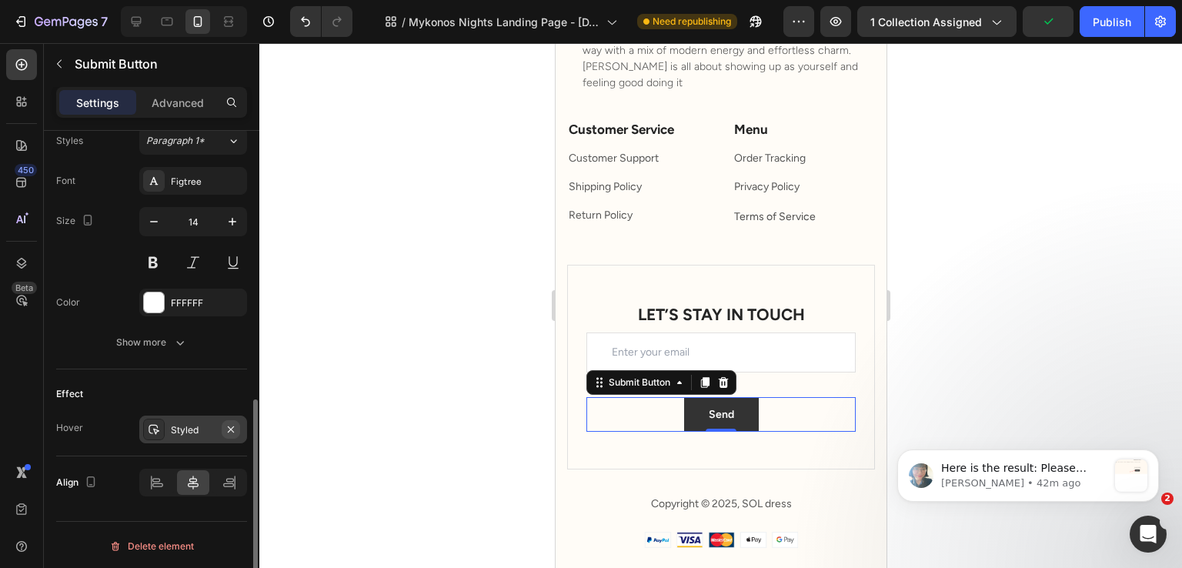
click at [226, 429] on icon "button" at bounding box center [231, 429] width 12 height 12
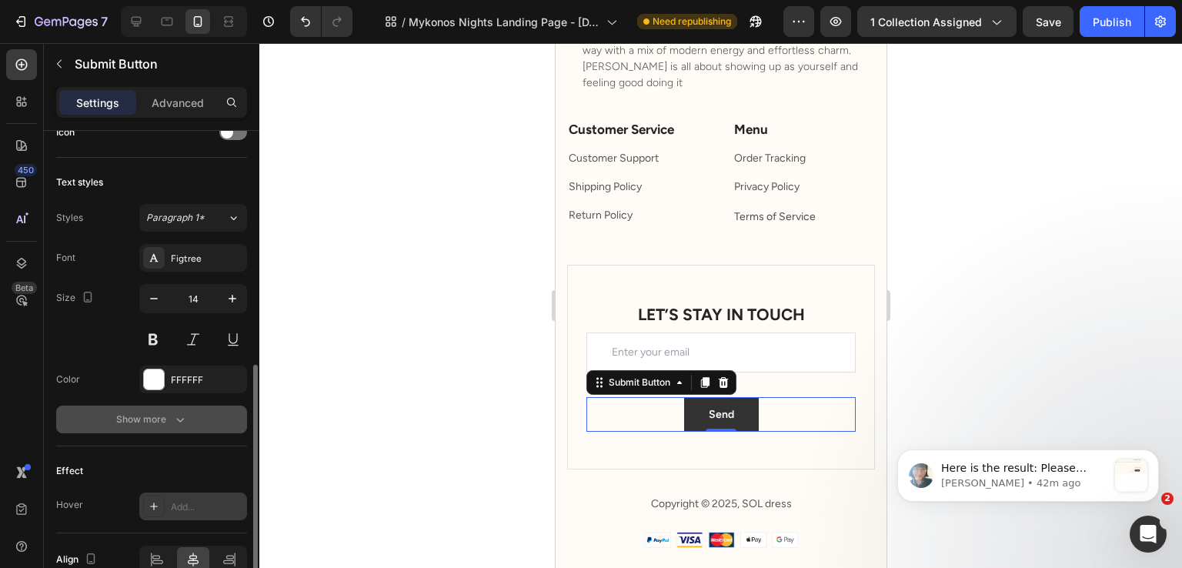
click at [175, 427] on button "Show more" at bounding box center [151, 420] width 191 height 28
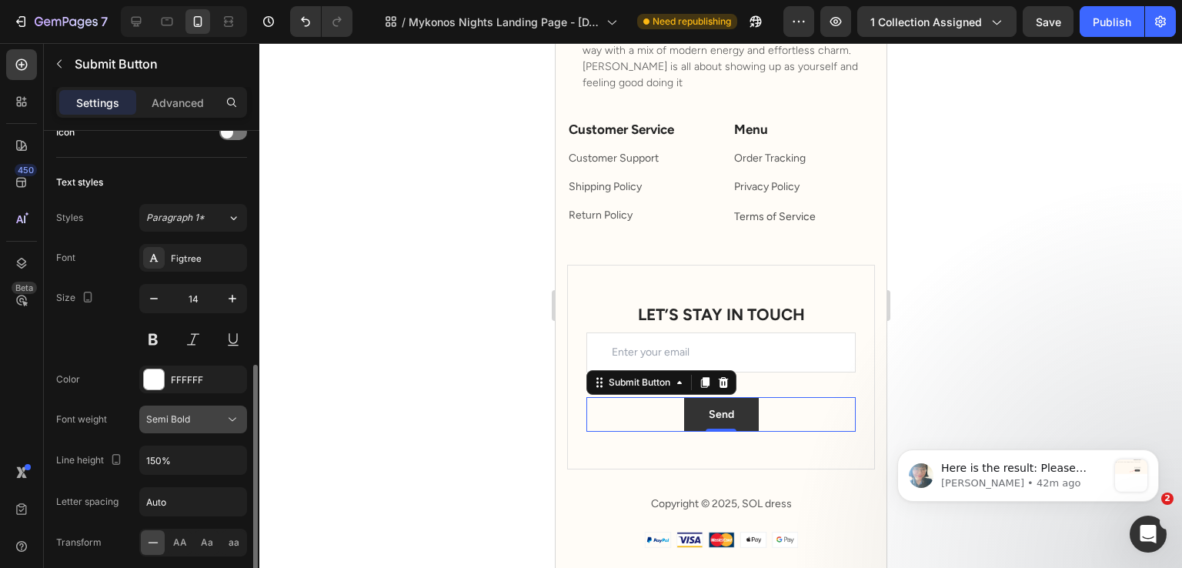
click at [192, 426] on button "Semi Bold" at bounding box center [193, 420] width 108 height 28
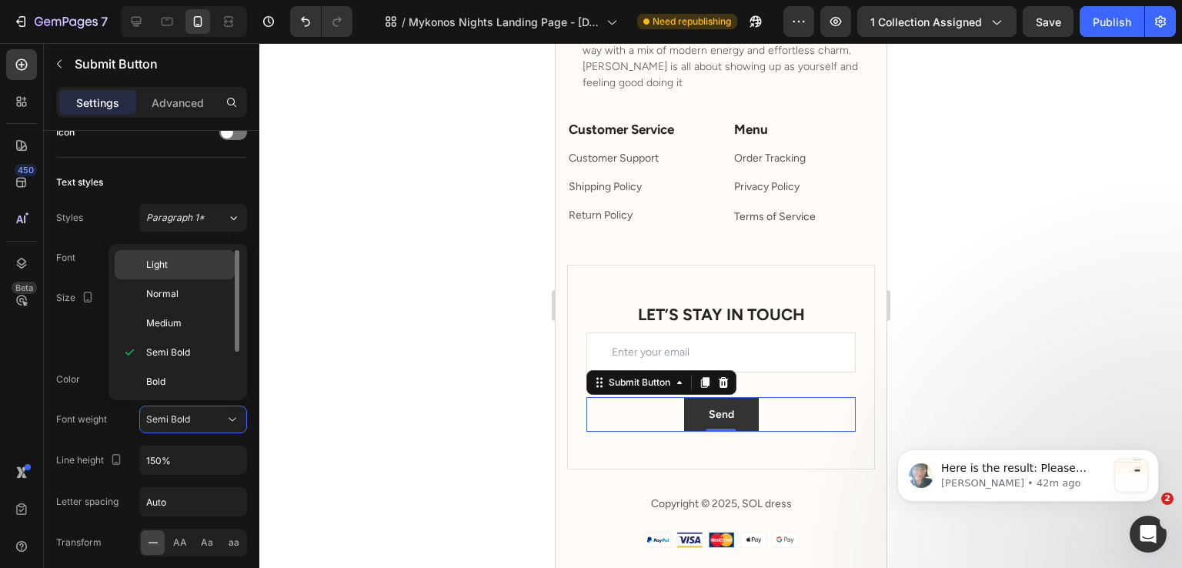
click at [182, 279] on div "Light" at bounding box center [175, 293] width 120 height 29
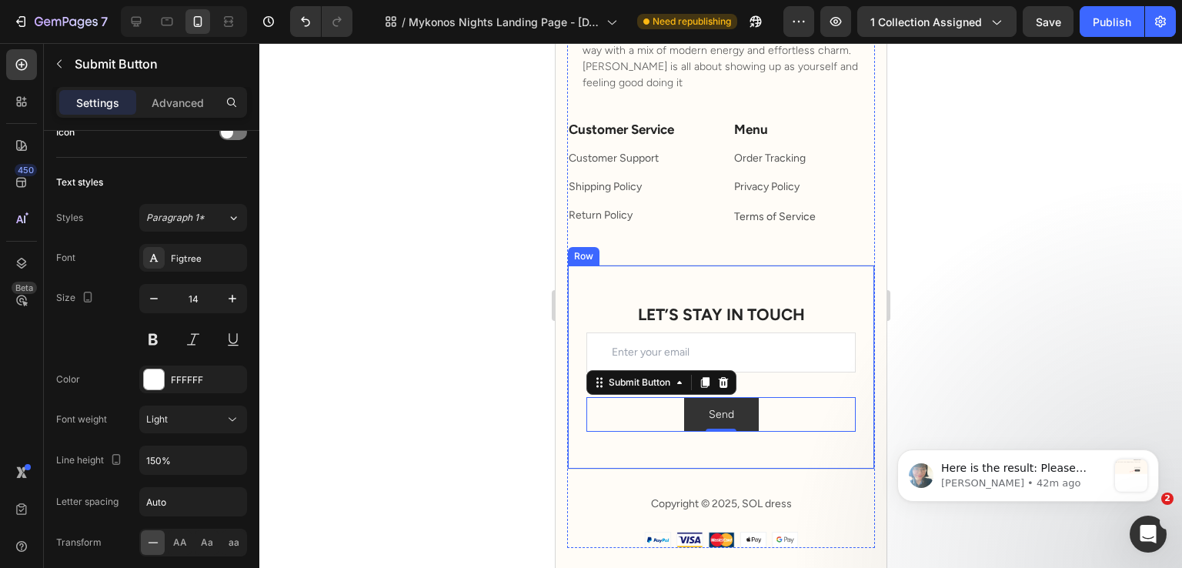
click at [938, 269] on div at bounding box center [720, 305] width 923 height 525
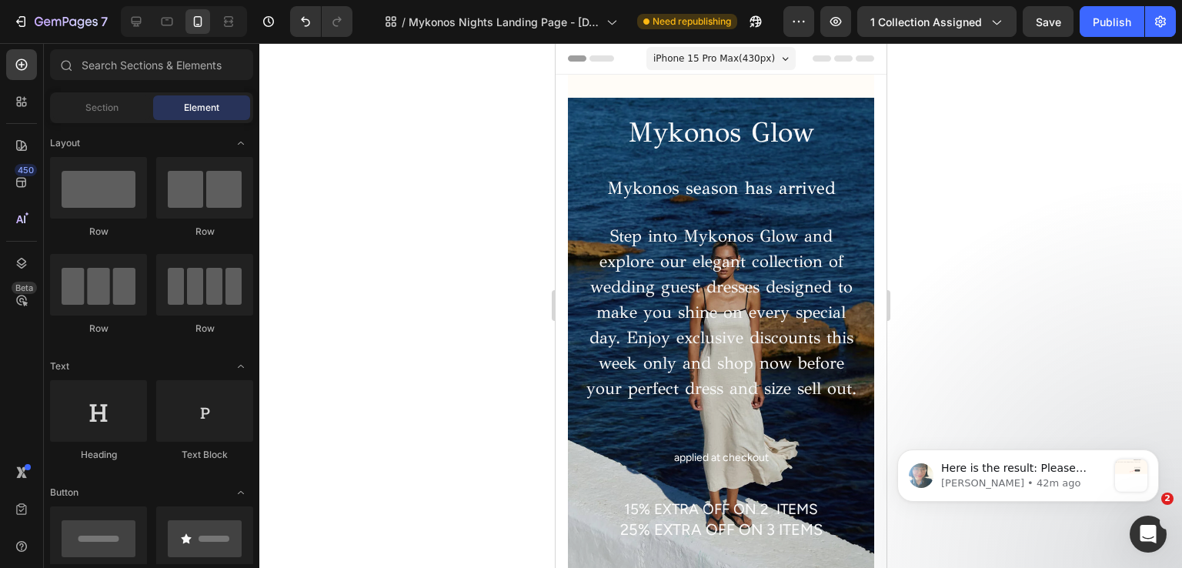
scroll to position [0, 0]
drag, startPoint x: 133, startPoint y: 22, endPoint x: 402, endPoint y: 269, distance: 365.0
click at [133, 22] on icon at bounding box center [137, 22] width 10 height 10
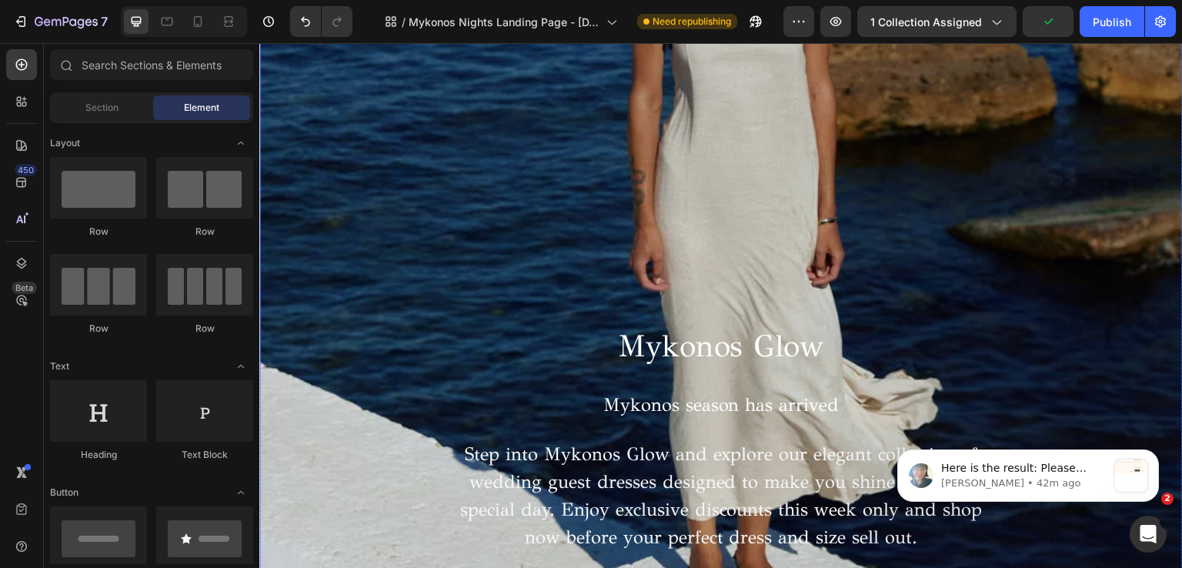
scroll to position [1232, 0]
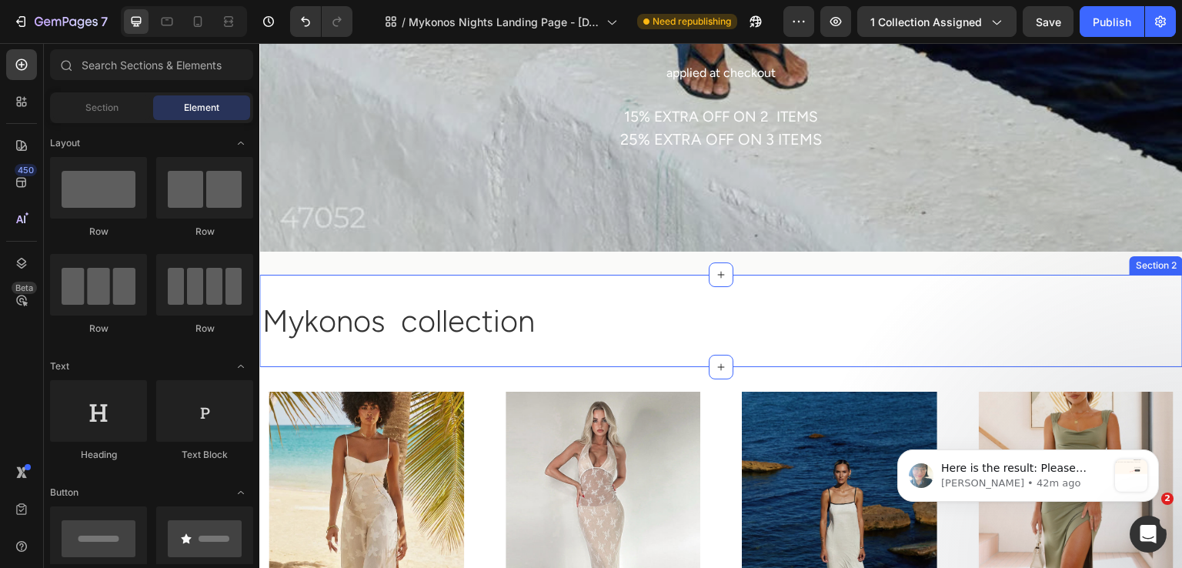
click at [577, 275] on div "Mykonos collection Heading Section 2" at bounding box center [721, 321] width 924 height 92
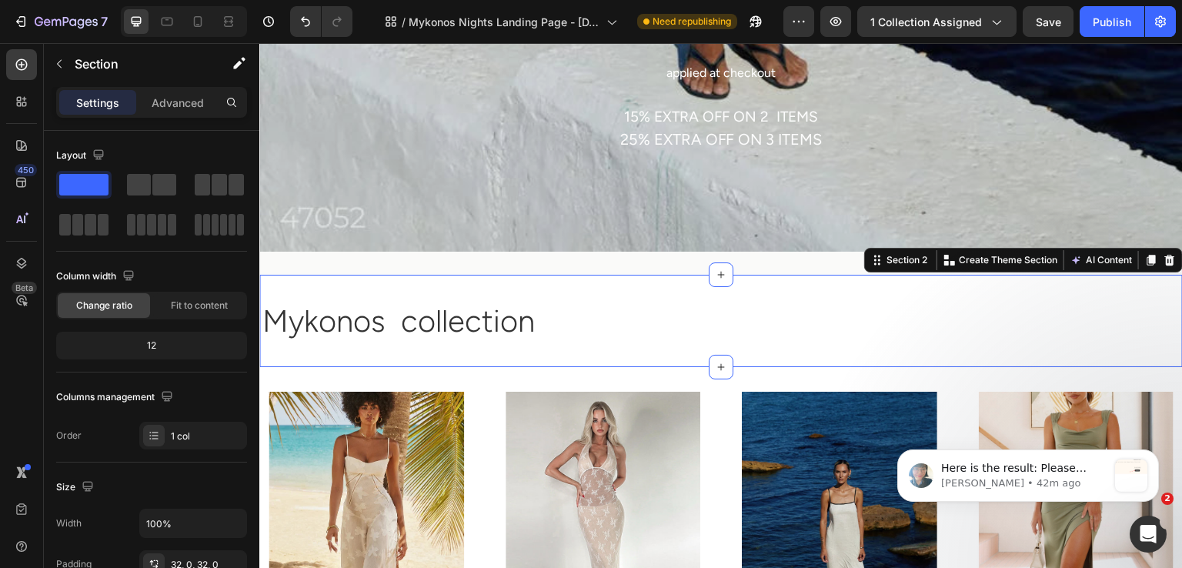
scroll to position [385, 0]
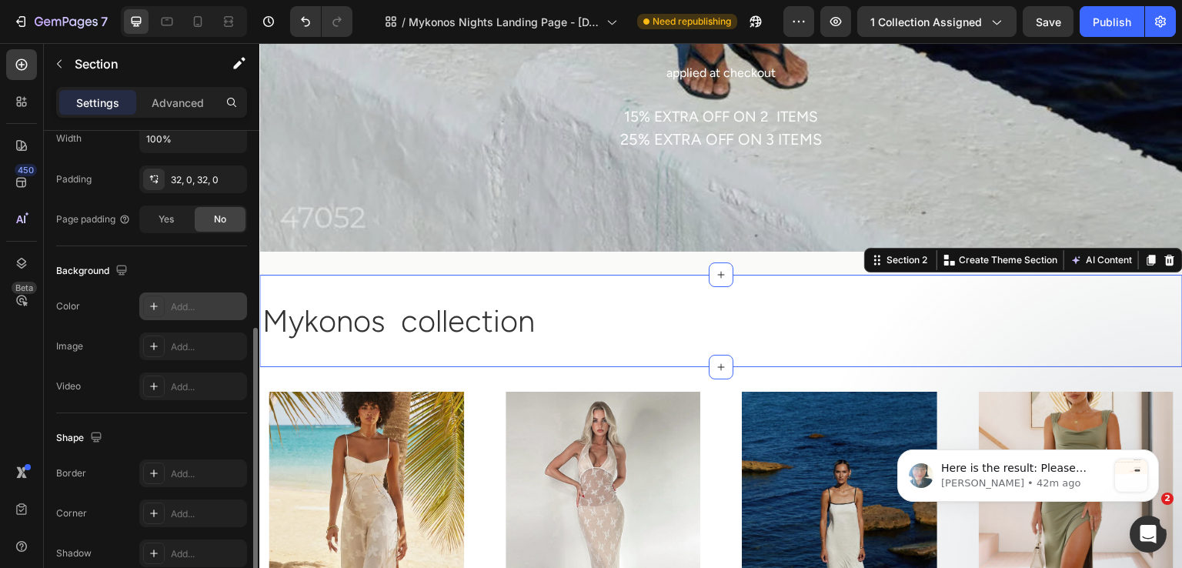
click at [175, 308] on div "Add..." at bounding box center [207, 307] width 72 height 14
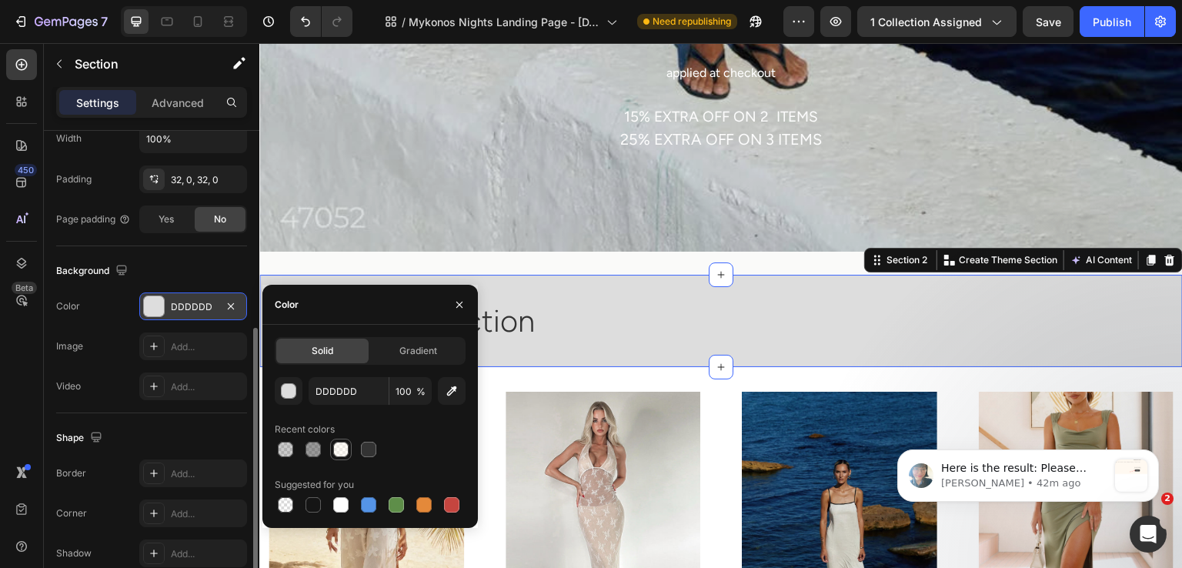
click at [345, 443] on div at bounding box center [340, 449] width 15 height 15
type input "FFF9F0"
type input "50"
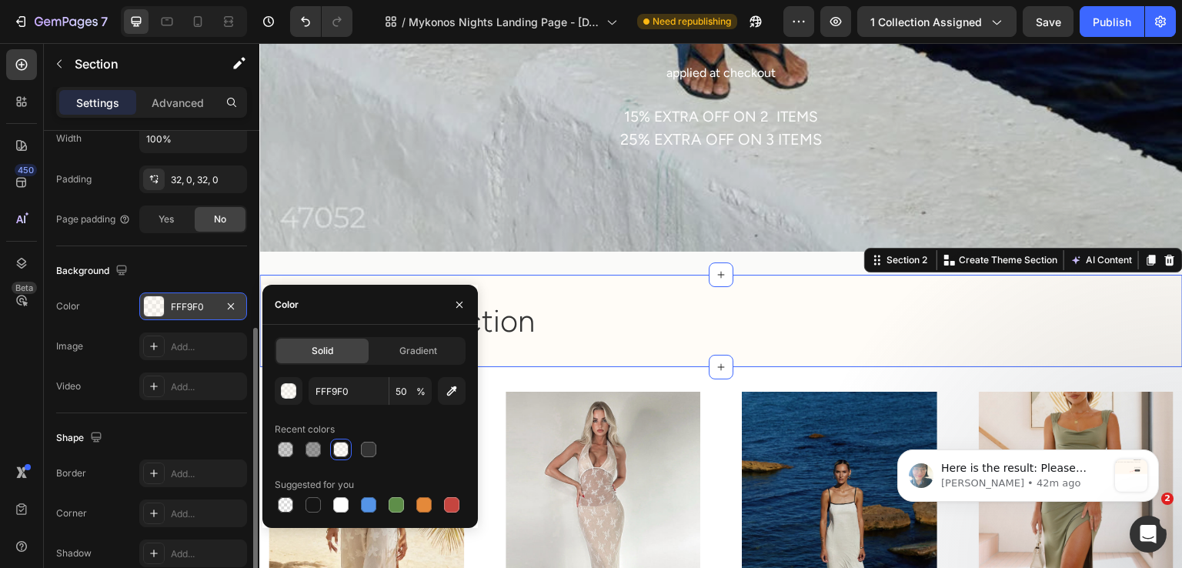
click at [221, 279] on div "Background" at bounding box center [151, 271] width 191 height 25
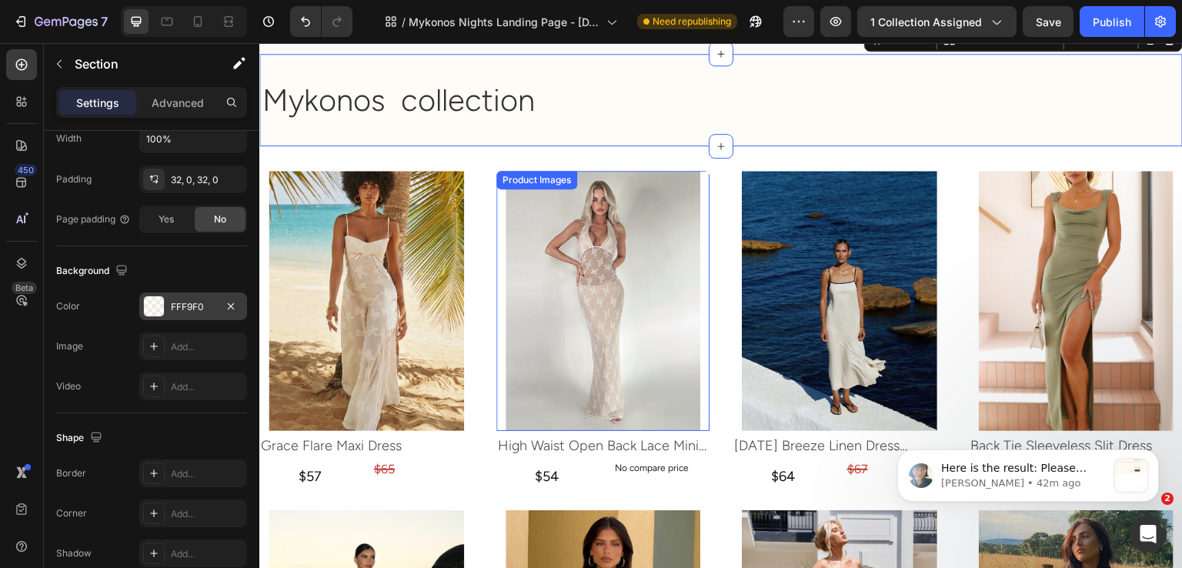
scroll to position [1462, 0]
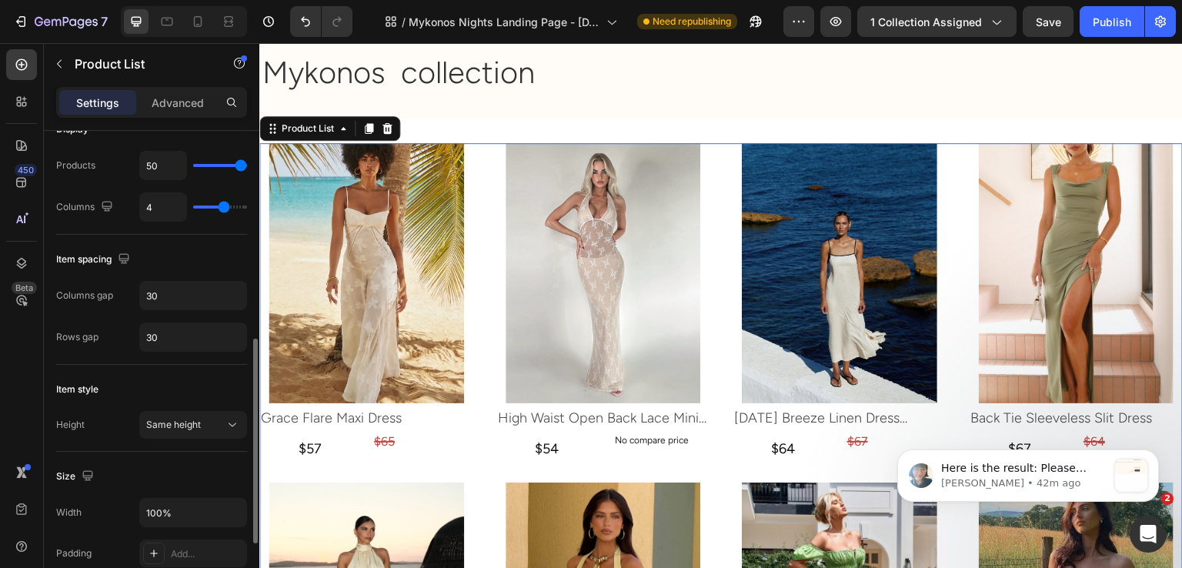
scroll to position [539, 0]
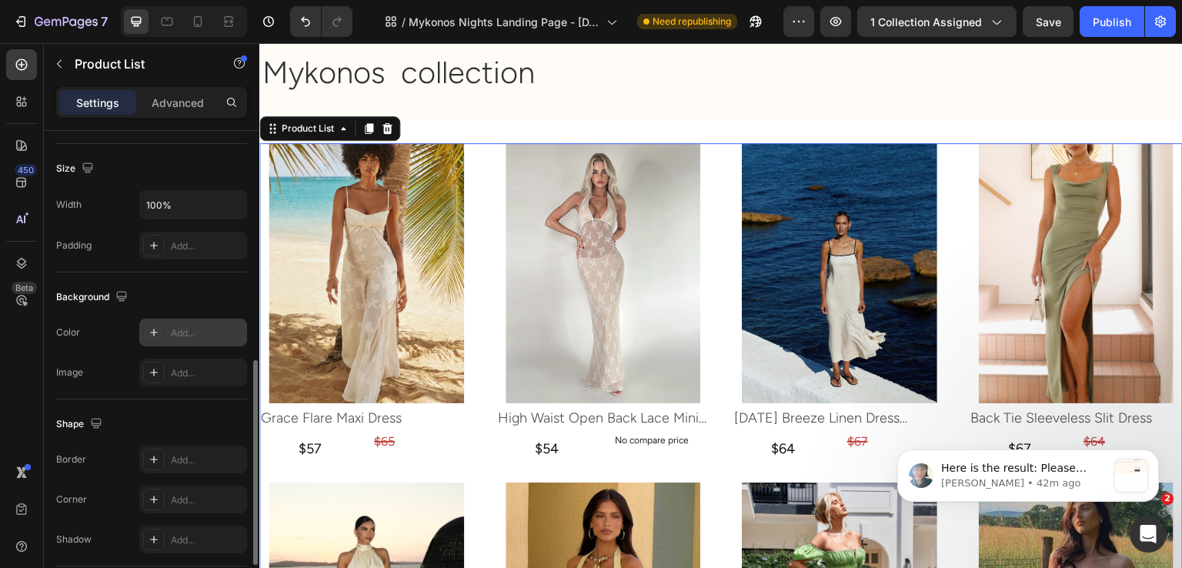
click at [185, 340] on div "Add..." at bounding box center [193, 333] width 108 height 28
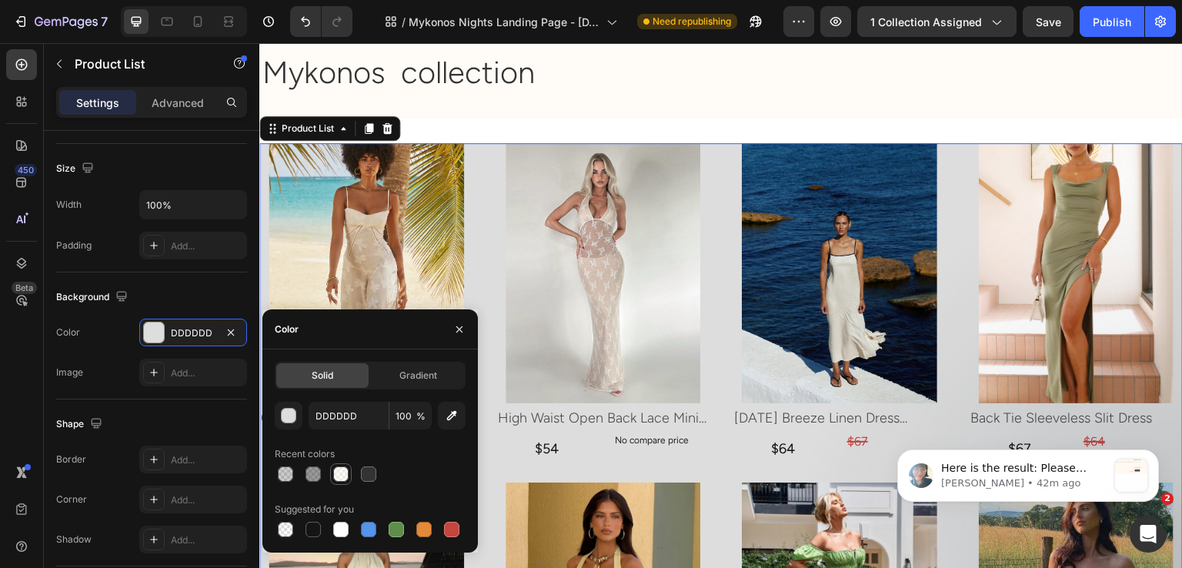
click at [332, 472] on div at bounding box center [341, 474] width 18 height 18
type input "FFF9F0"
type input "50"
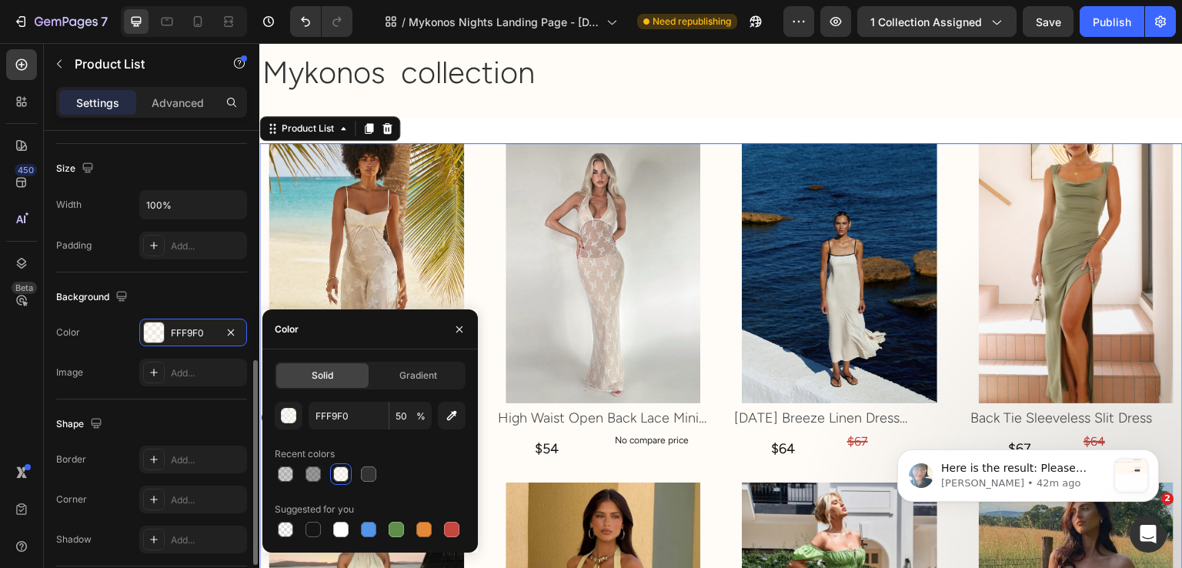
click at [120, 412] on div "Shape" at bounding box center [151, 424] width 191 height 25
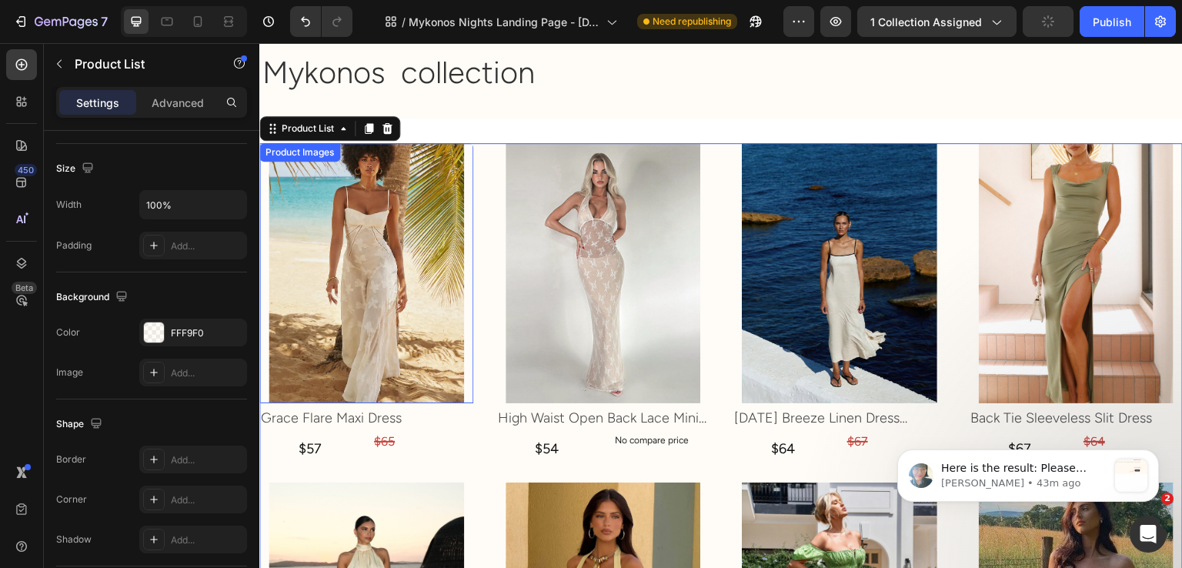
click at [403, 344] on img at bounding box center [367, 273] width 196 height 260
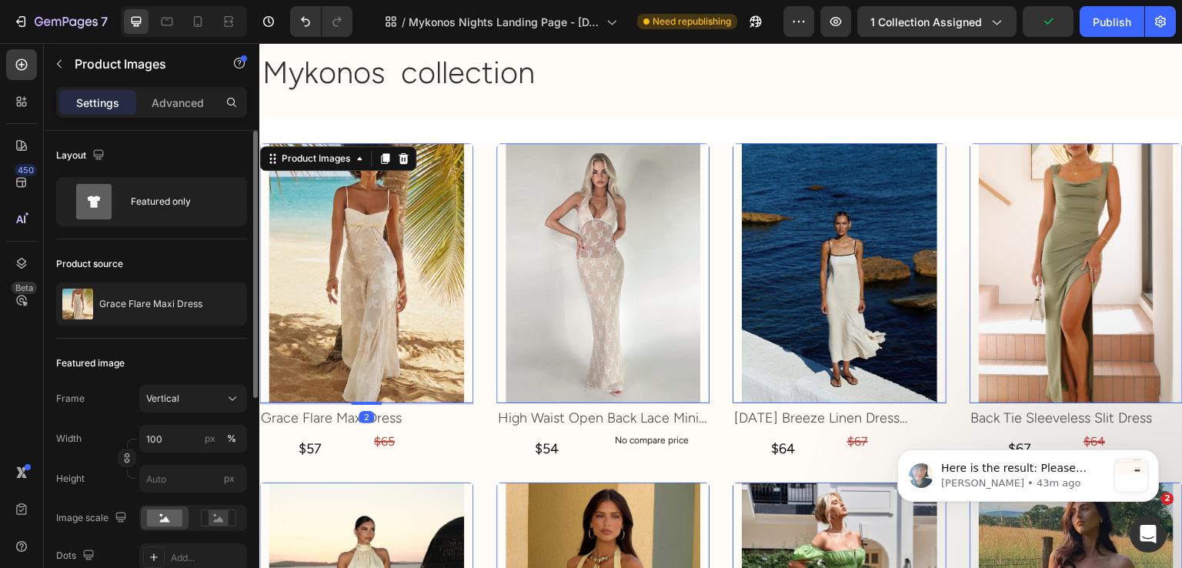
scroll to position [383, 0]
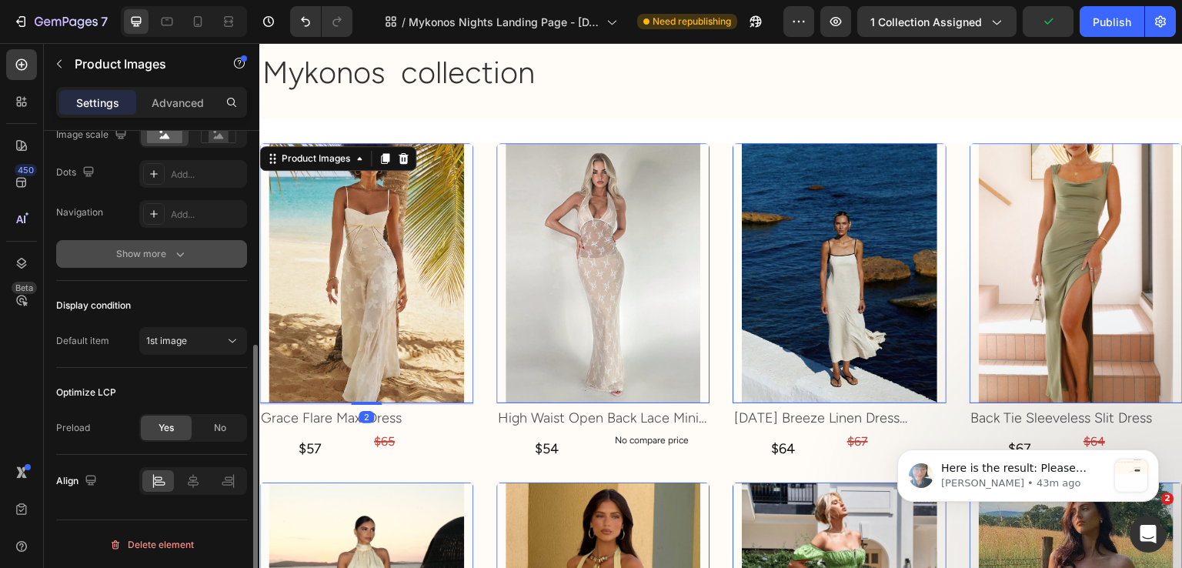
click at [185, 266] on button "Show more" at bounding box center [151, 254] width 191 height 28
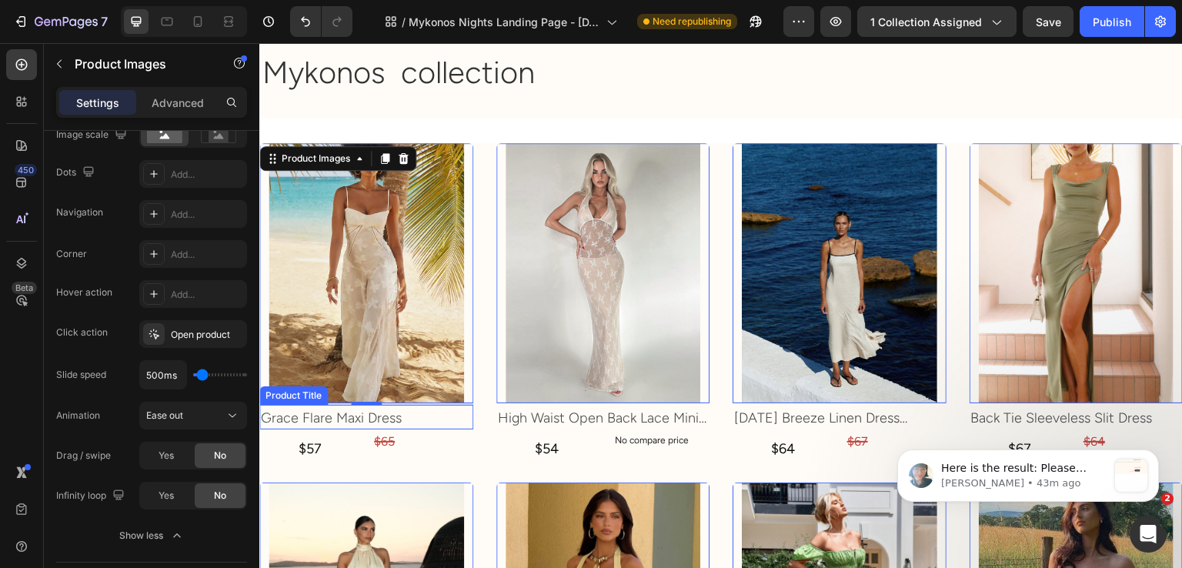
click at [396, 416] on h2 "Grace Flare Maxi Dress" at bounding box center [366, 418] width 214 height 21
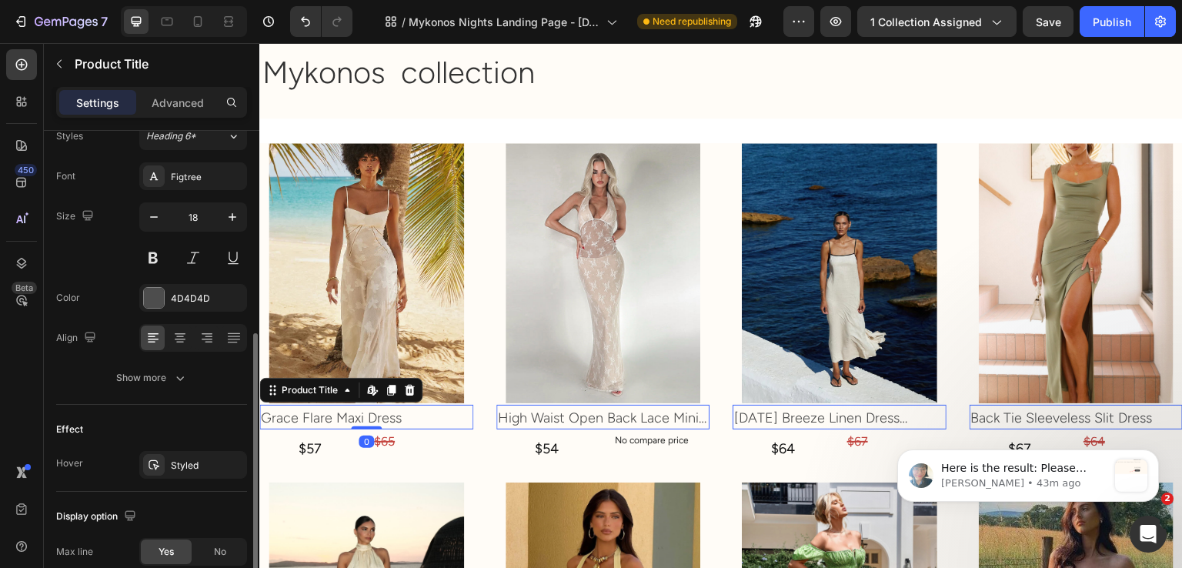
scroll to position [231, 0]
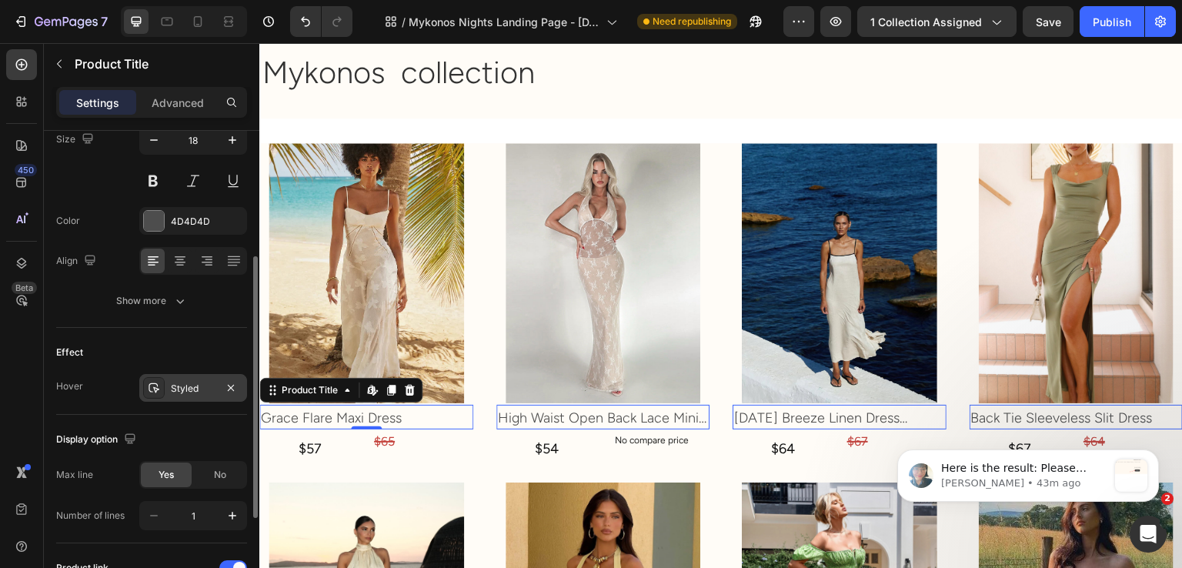
click at [196, 392] on div "Styled" at bounding box center [193, 389] width 45 height 14
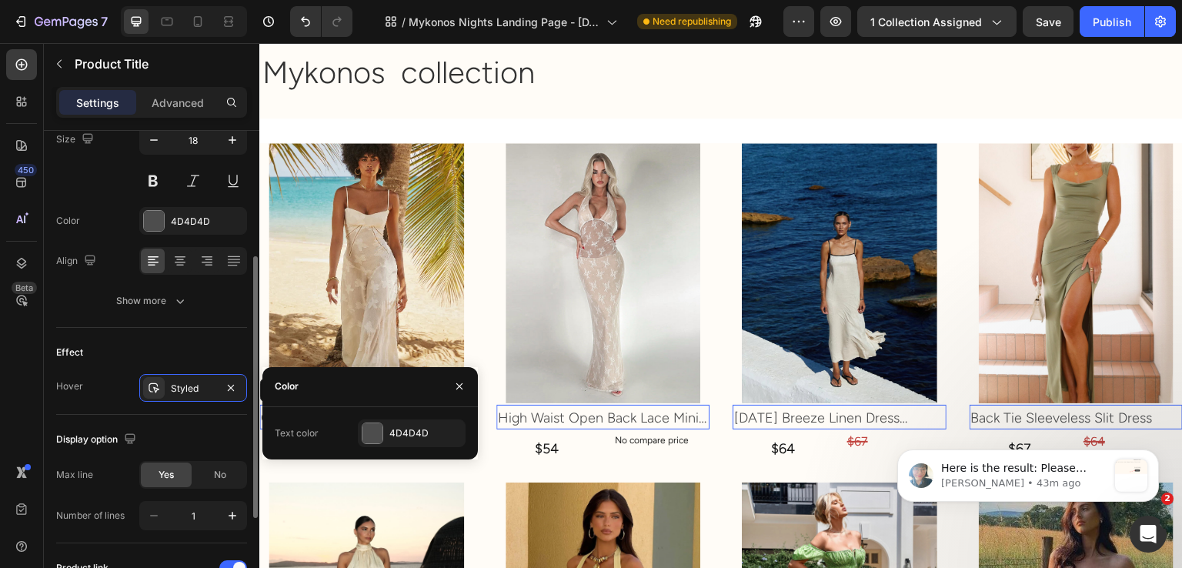
click at [209, 368] on div "Effect Hover Styled" at bounding box center [151, 371] width 191 height 87
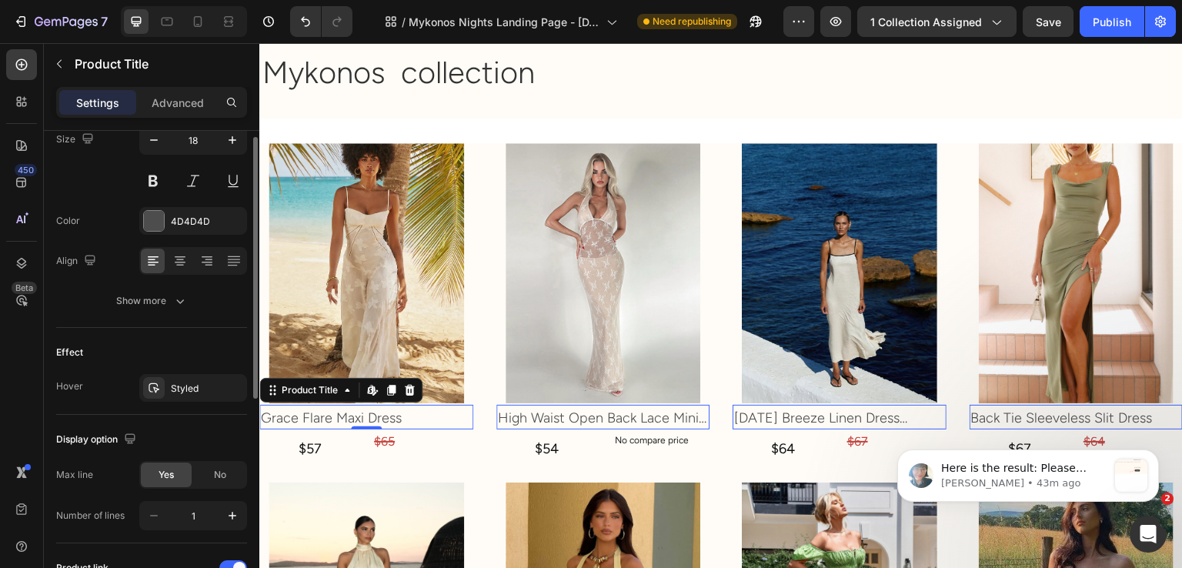
scroll to position [154, 0]
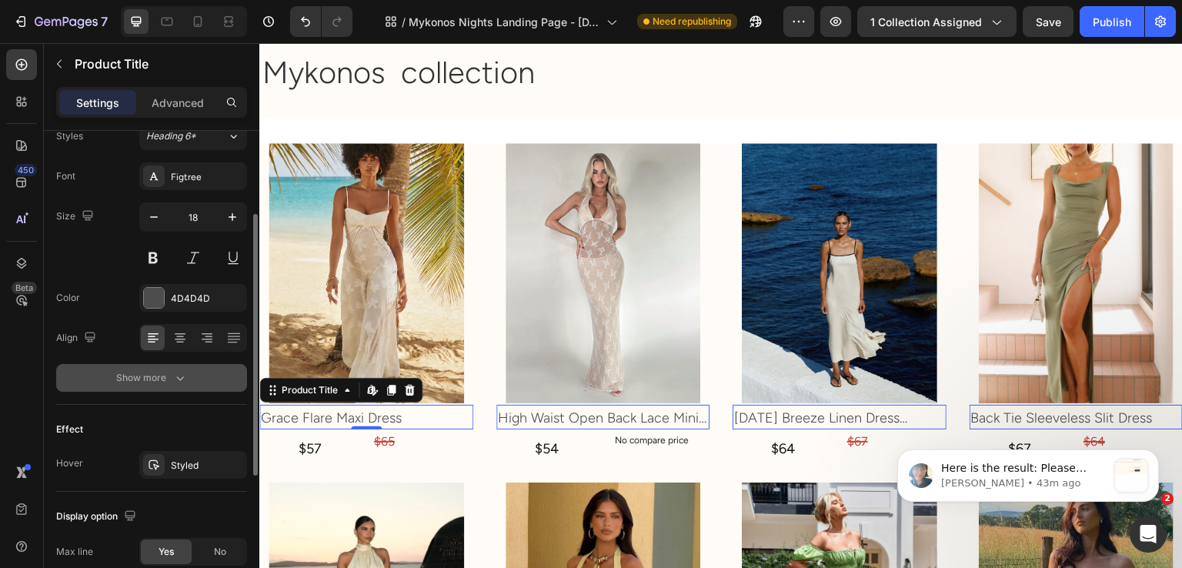
click at [200, 372] on button "Show more" at bounding box center [151, 378] width 191 height 28
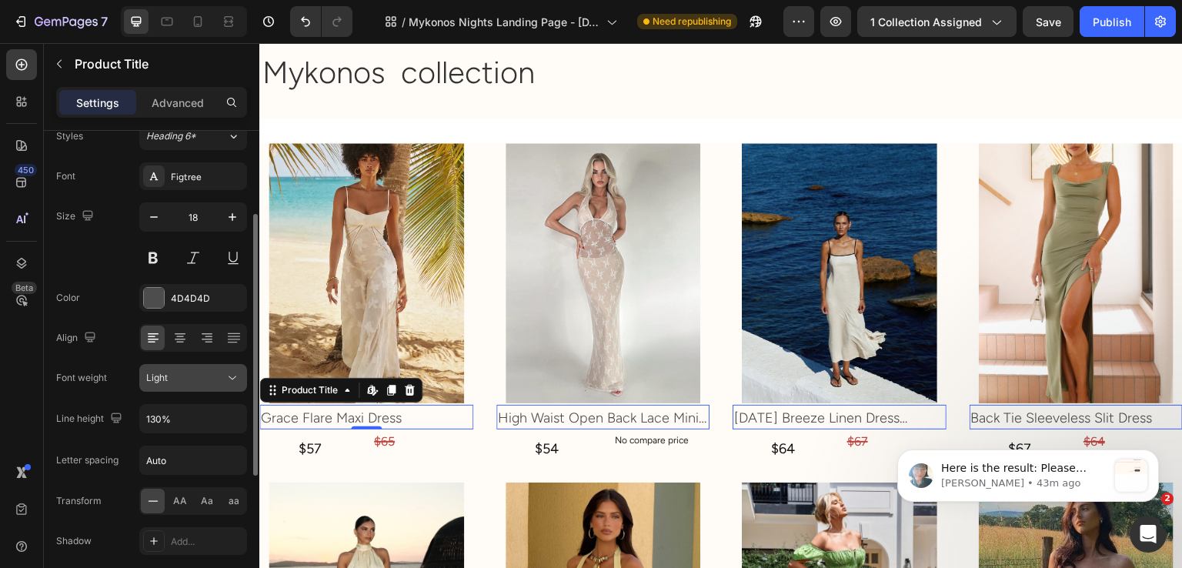
click at [205, 388] on button "Light" at bounding box center [193, 378] width 108 height 28
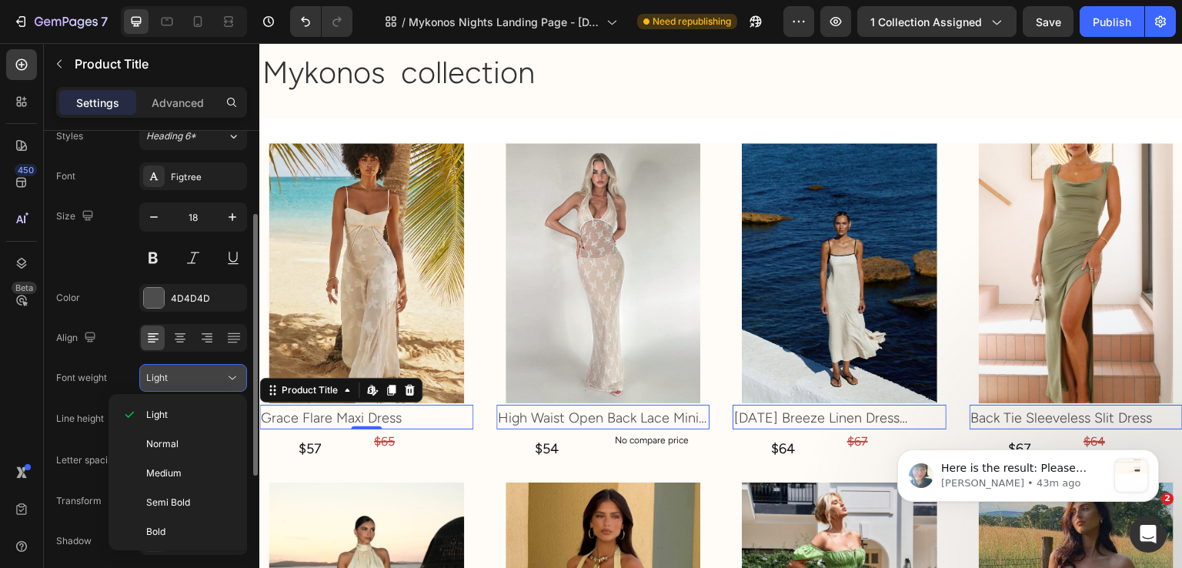
click at [205, 388] on button "Light" at bounding box center [193, 378] width 108 height 28
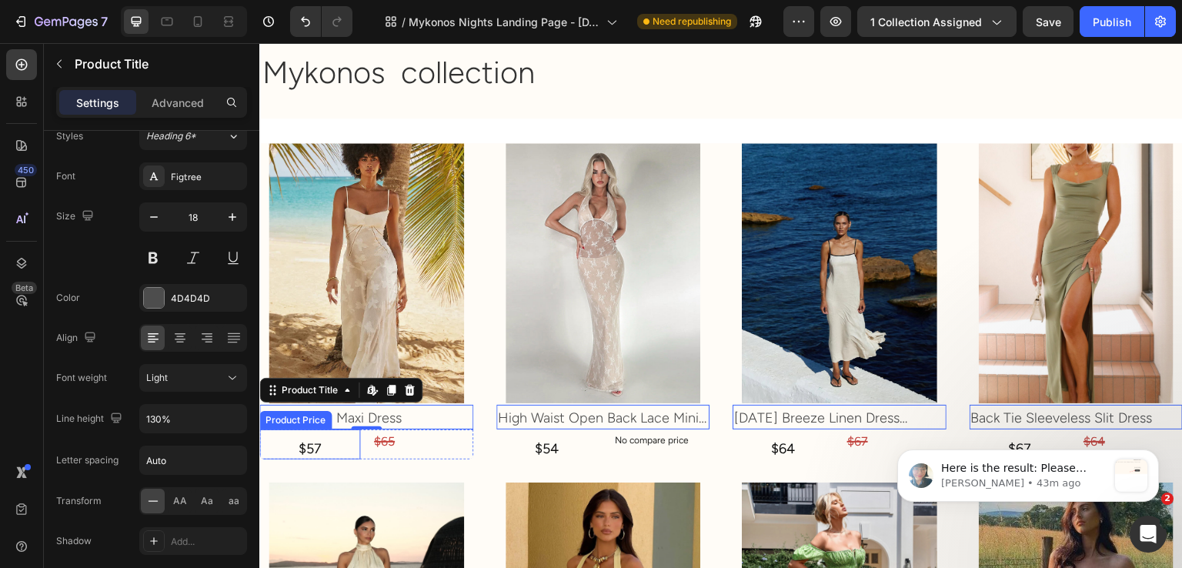
click at [340, 439] on div "$57" at bounding box center [309, 449] width 101 height 21
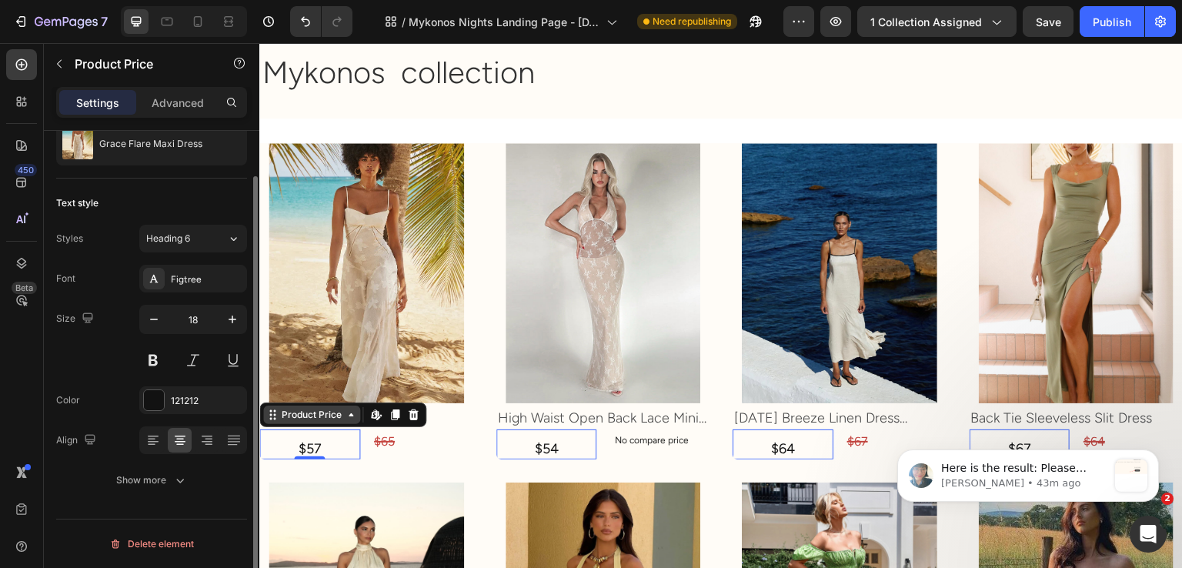
scroll to position [0, 0]
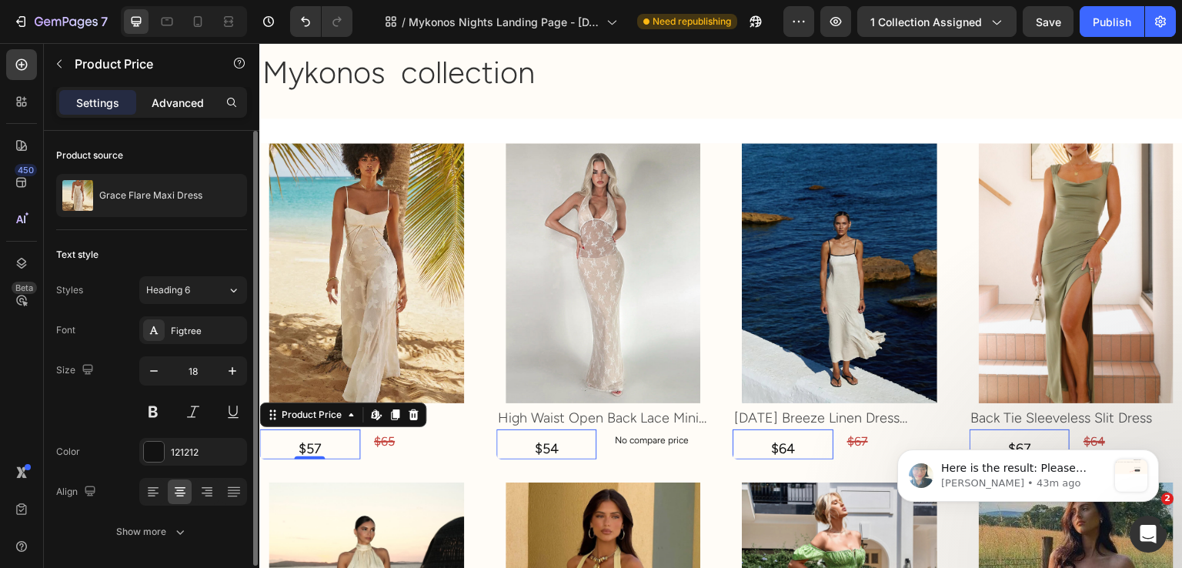
click at [176, 110] on div "Advanced" at bounding box center [177, 102] width 77 height 25
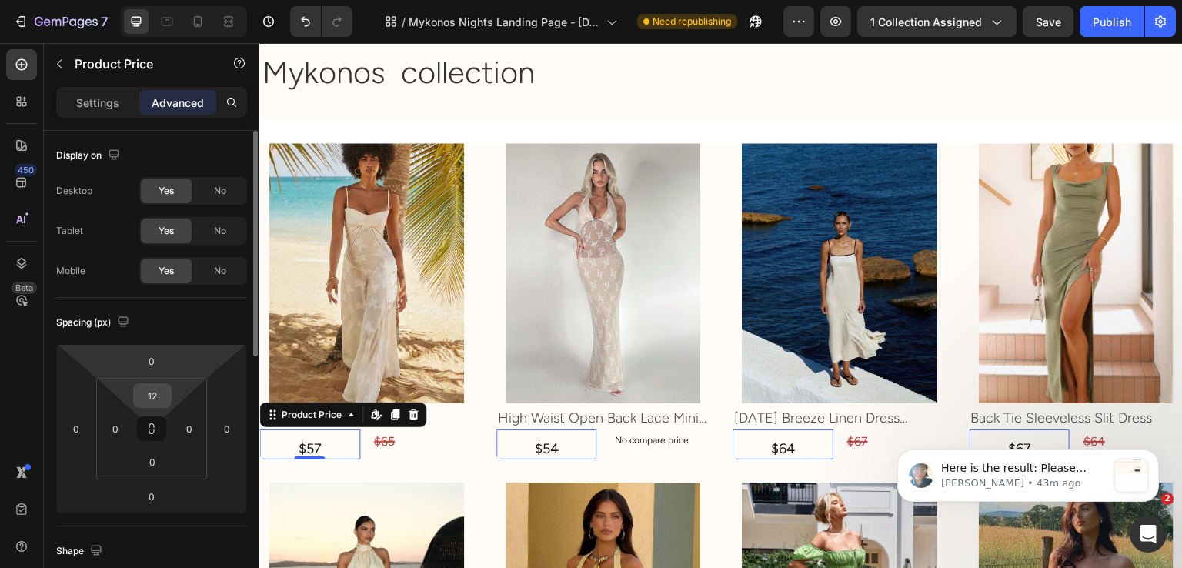
click at [156, 399] on input "12" at bounding box center [152, 395] width 31 height 23
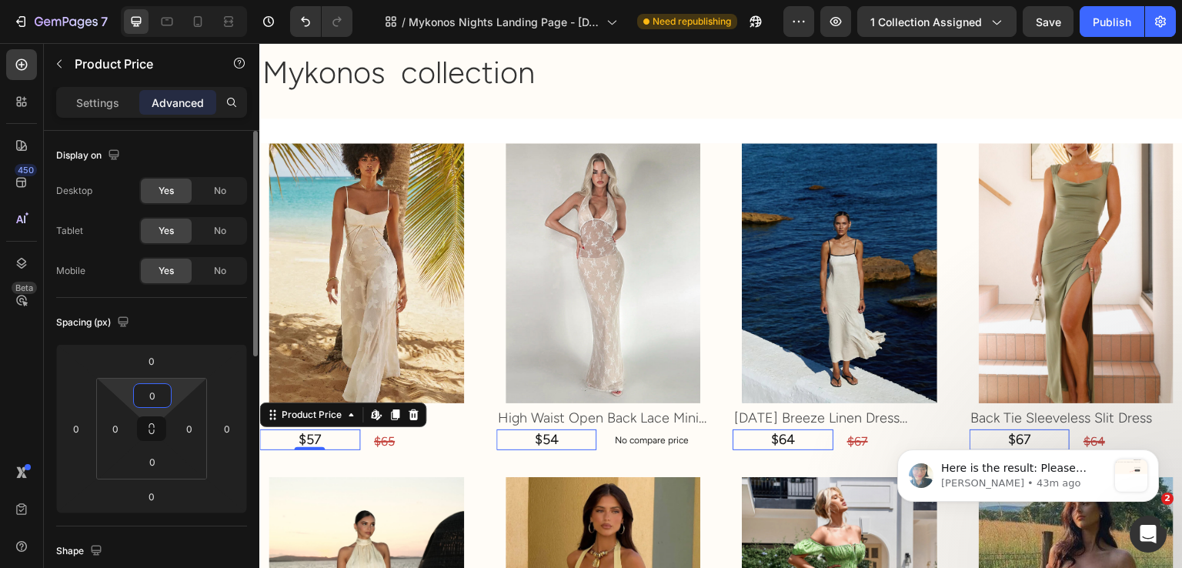
type input "0"
click at [187, 312] on div "Spacing (px)" at bounding box center [151, 322] width 191 height 25
click at [366, 436] on div "$57 Product Price Edit content in Shopify 0 Product Price Edit content in Shopi…" at bounding box center [366, 441] width 214 height 25
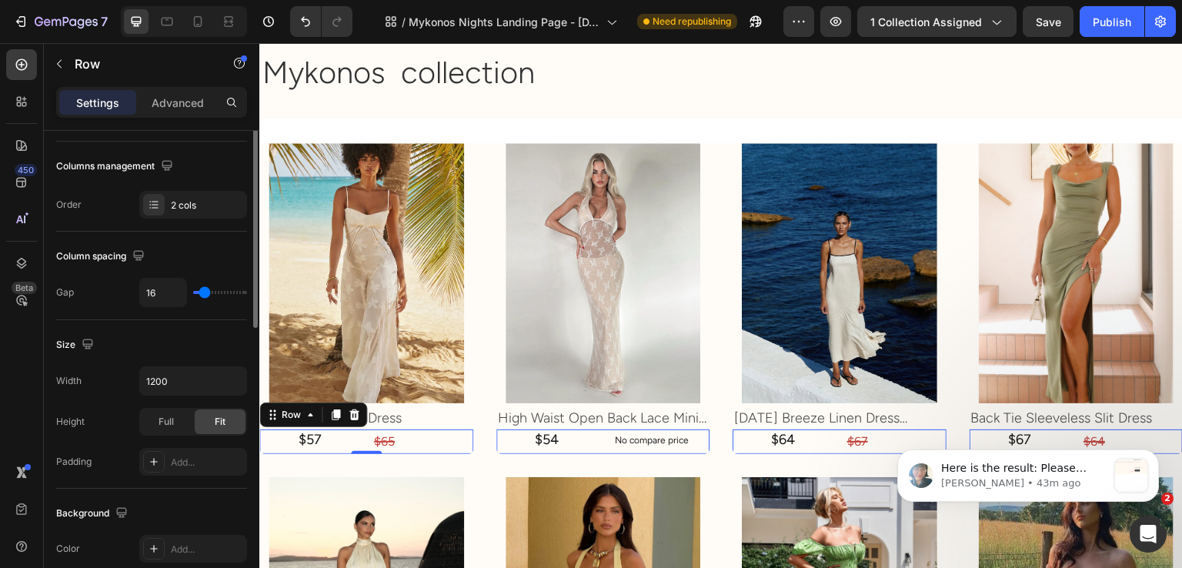
scroll to position [154, 0]
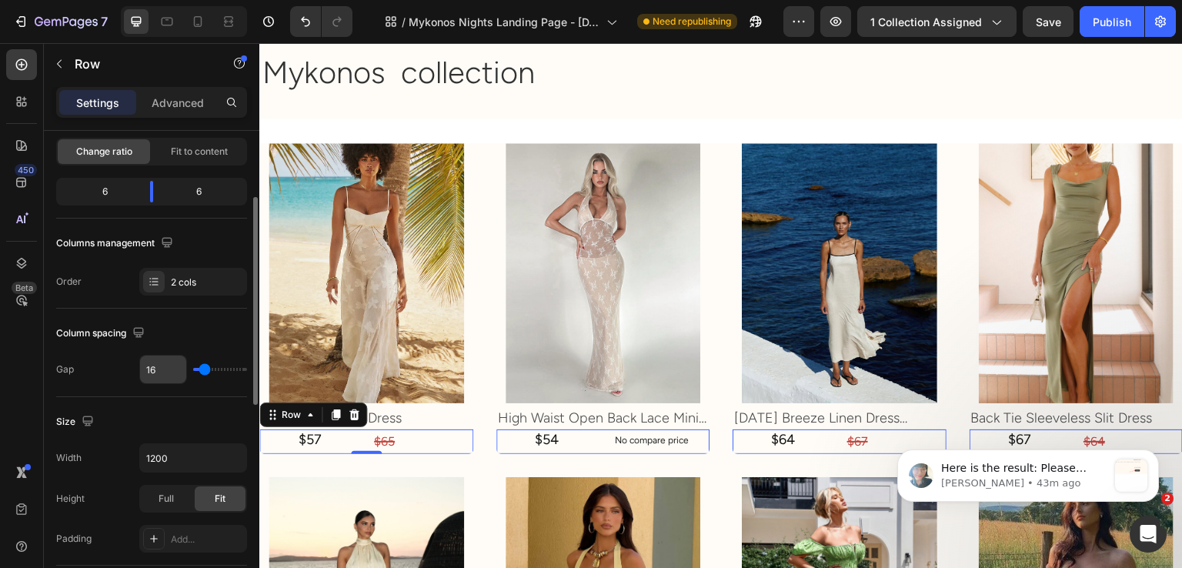
click at [209, 149] on span "Fit to content" at bounding box center [199, 152] width 57 height 14
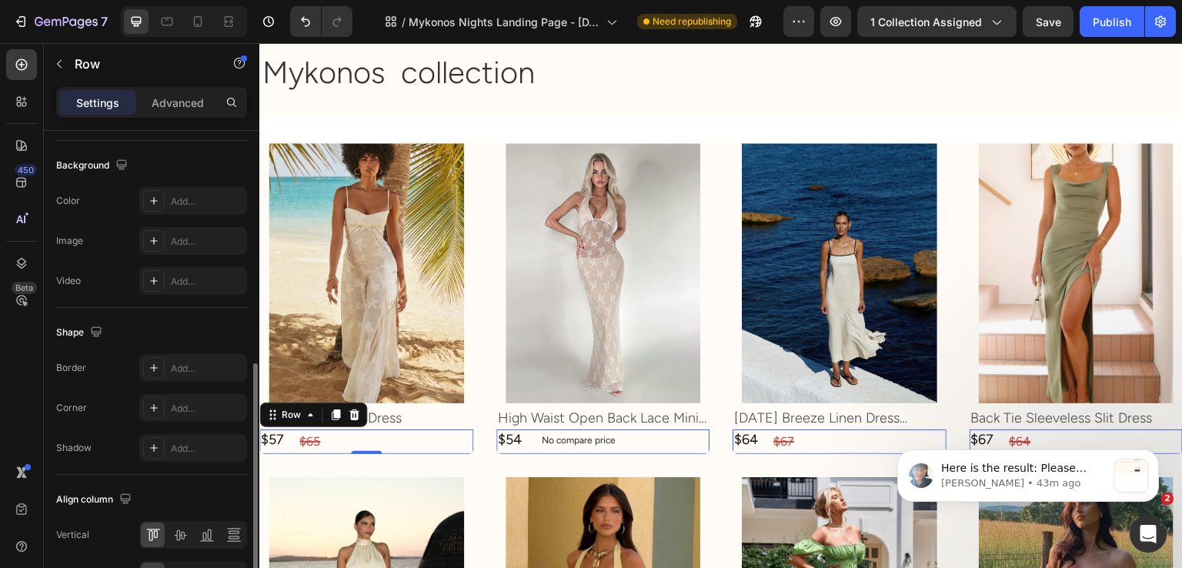
scroll to position [631, 0]
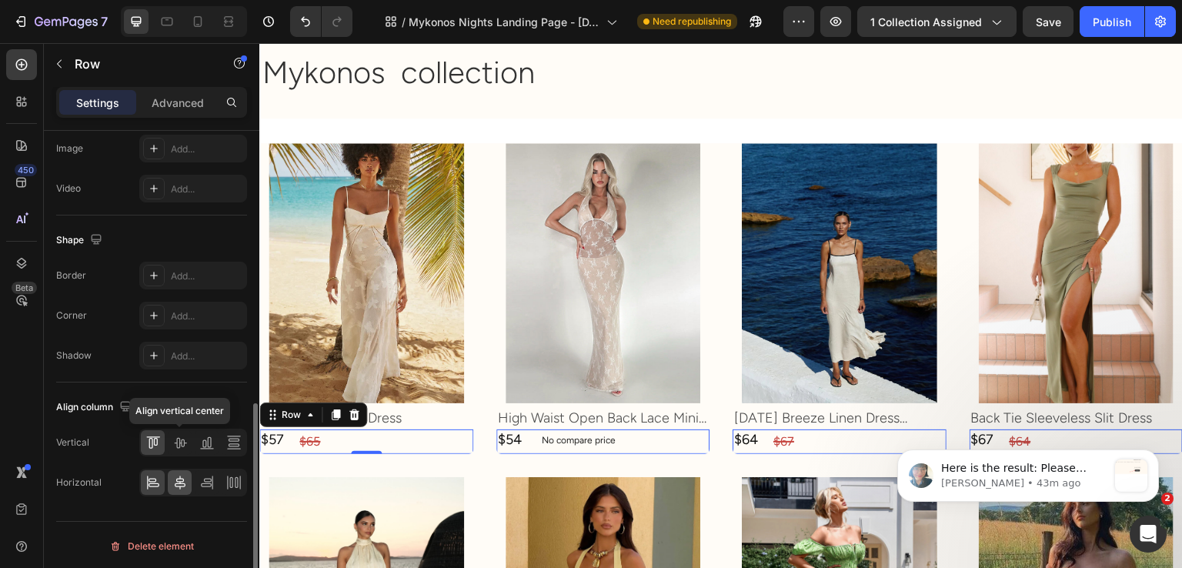
click at [184, 438] on icon at bounding box center [180, 443] width 12 height 11
click at [179, 475] on icon at bounding box center [179, 482] width 15 height 15
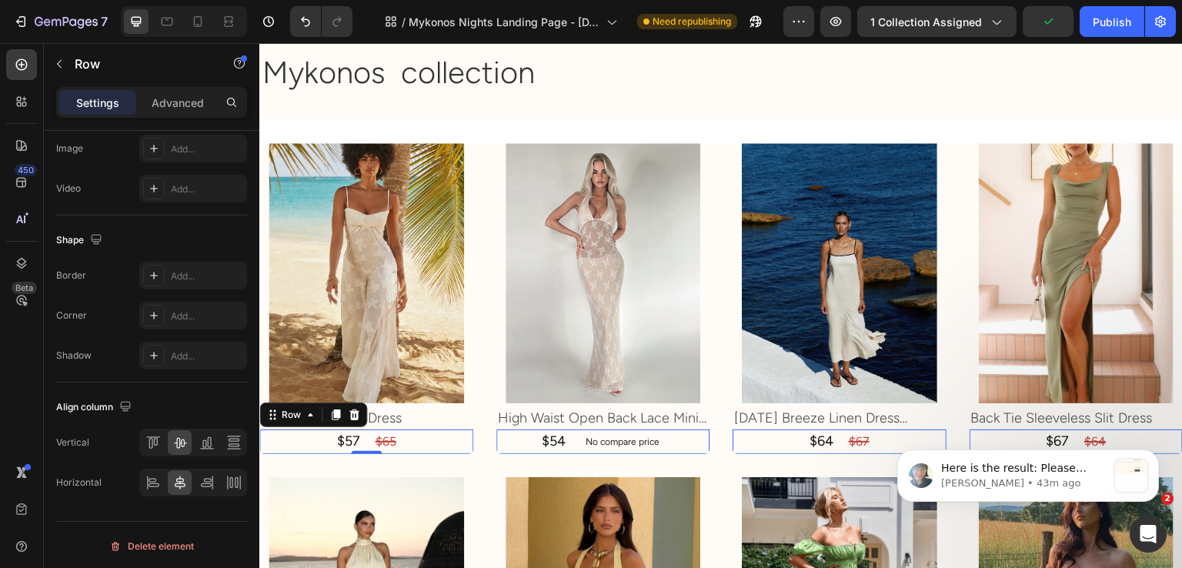
scroll to position [246, 0]
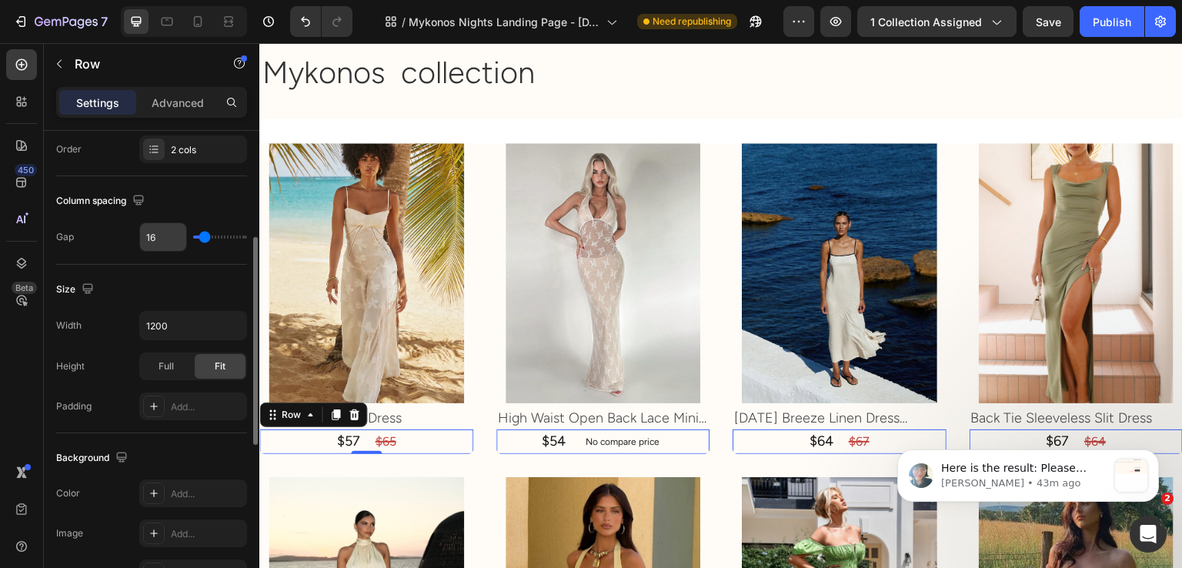
click at [160, 239] on input "16" at bounding box center [163, 237] width 46 height 28
type input "8"
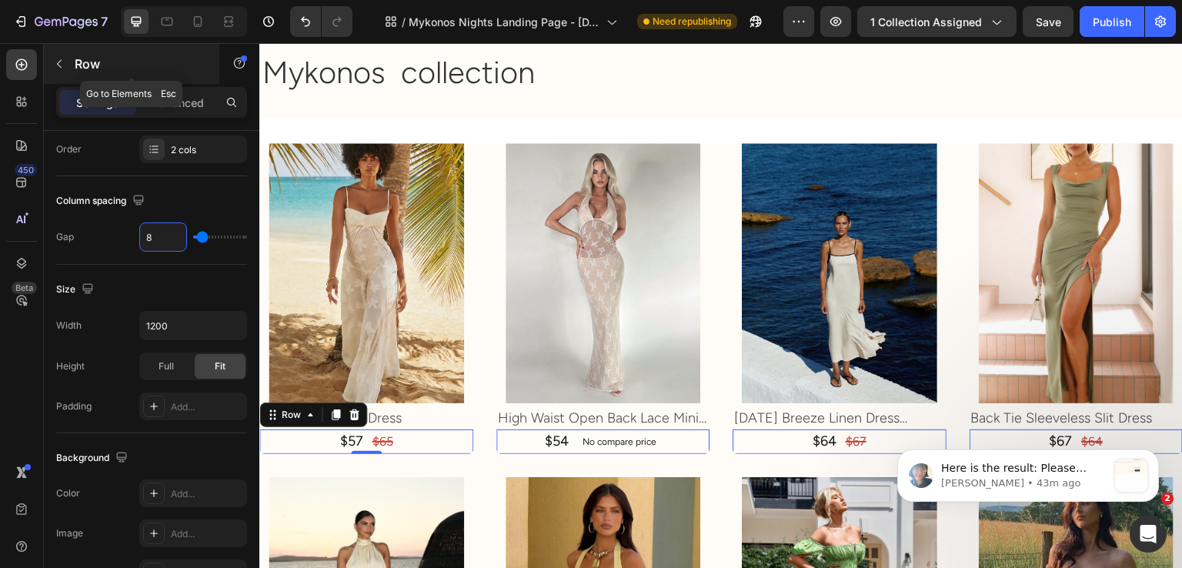
click at [85, 72] on p "Row" at bounding box center [140, 64] width 131 height 18
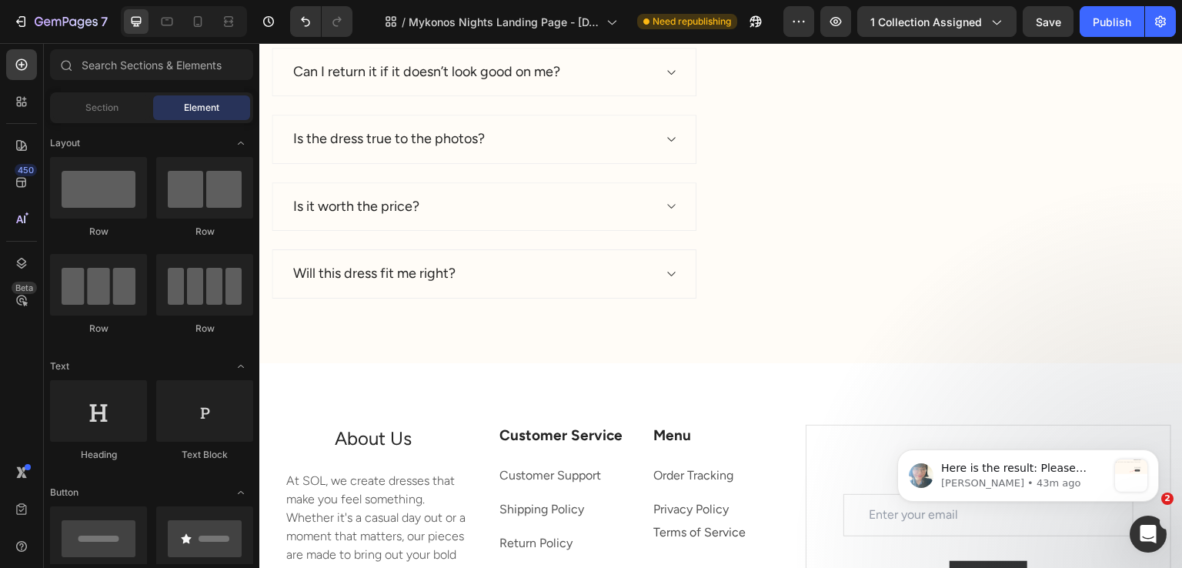
scroll to position [5234, 0]
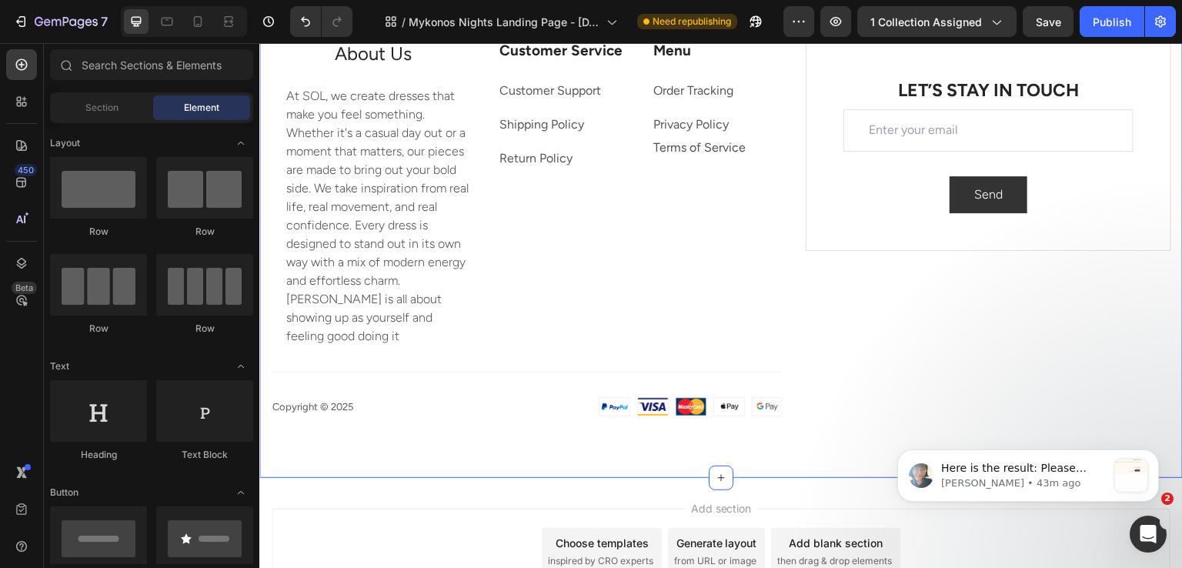
click at [456, 212] on div "About Us Heading Text block At SOL, we create dresses that make you feel someth…" at bounding box center [721, 228] width 924 height 500
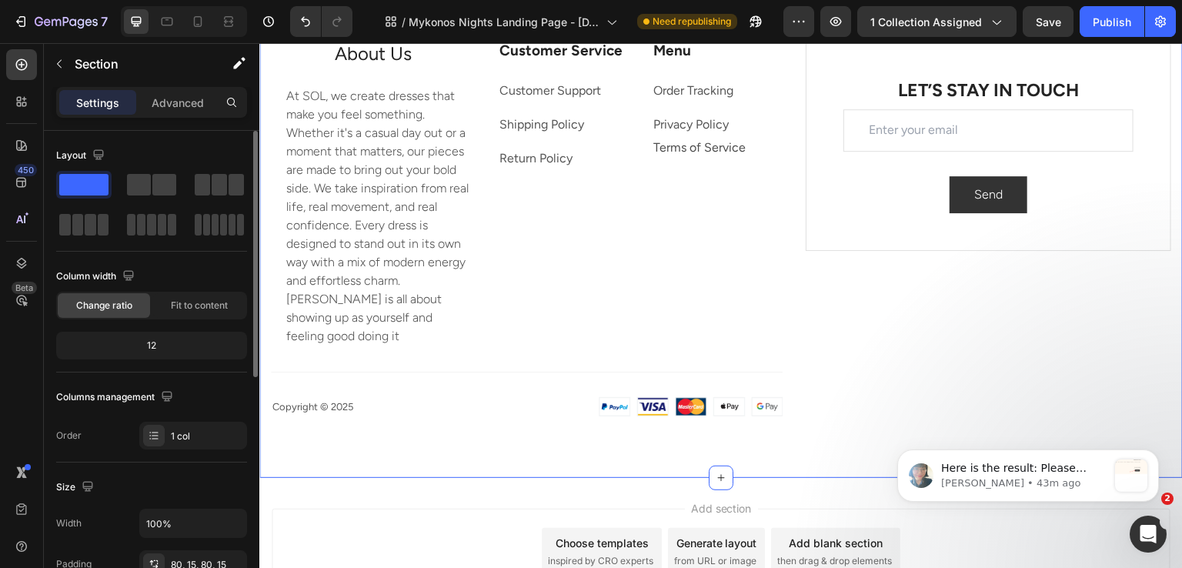
scroll to position [385, 0]
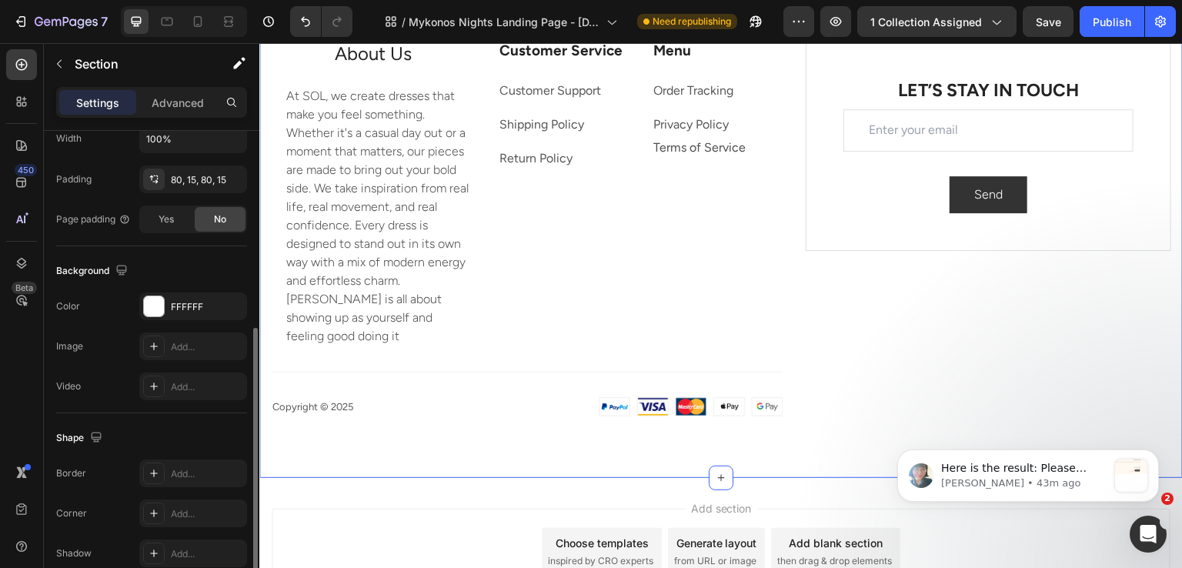
click at [158, 319] on div "The changes might be hidden by the video. Color FFFFFF Image Add... Video Add..." at bounding box center [151, 346] width 191 height 108
click at [160, 312] on div at bounding box center [154, 306] width 20 height 20
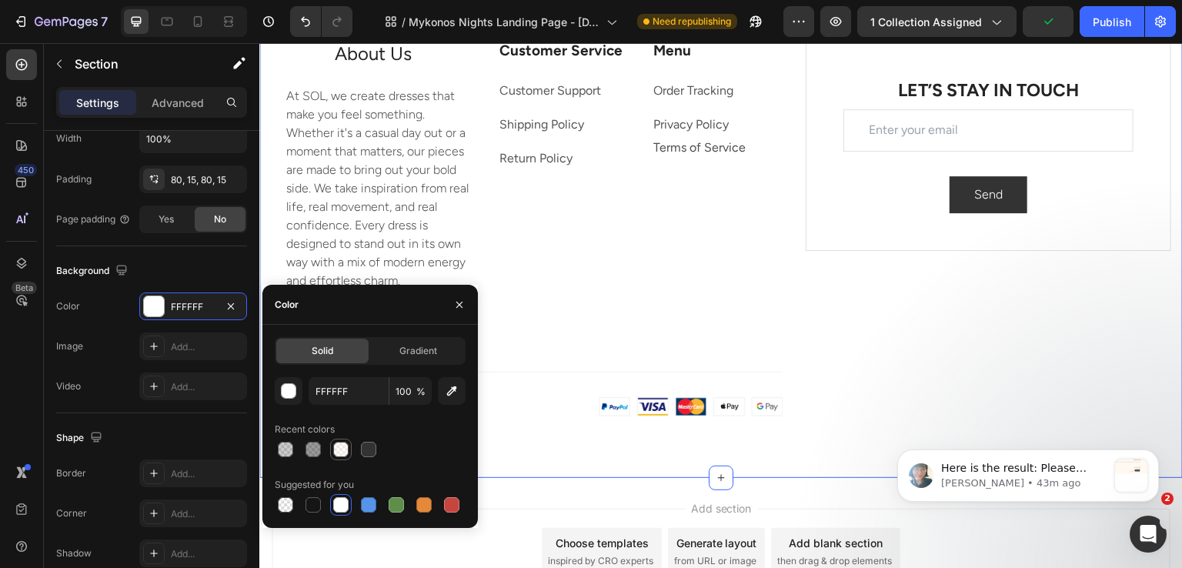
click at [339, 449] on div at bounding box center [340, 449] width 15 height 15
type input "FFF9F0"
type input "50"
click at [168, 259] on div "Background The changes might be hidden by the video. Color FFF9F0 Image Add... …" at bounding box center [151, 329] width 191 height 167
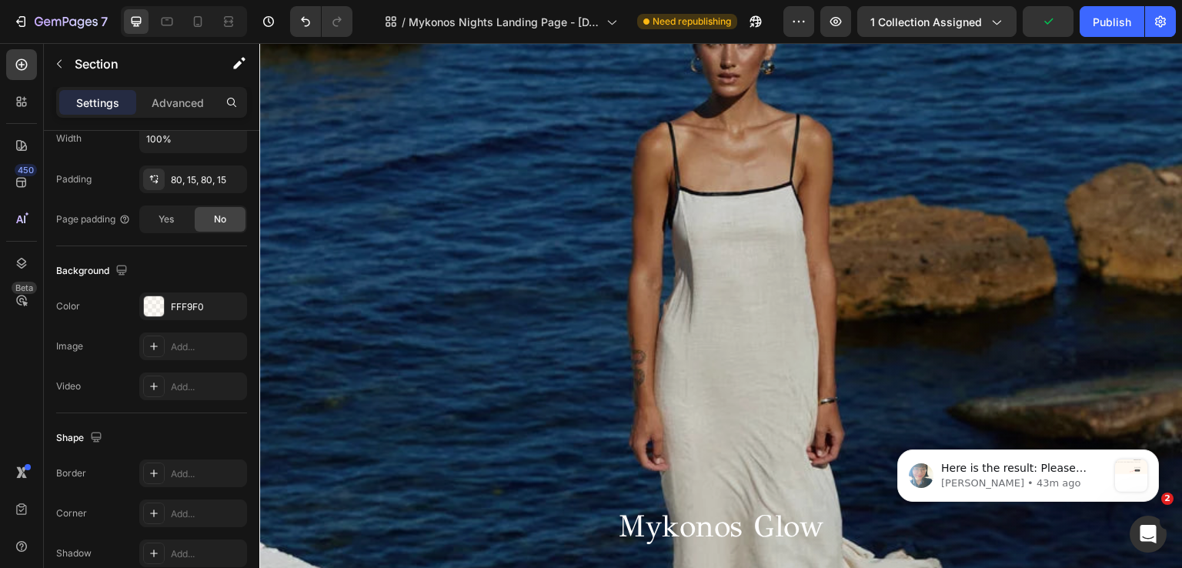
scroll to position [539, 0]
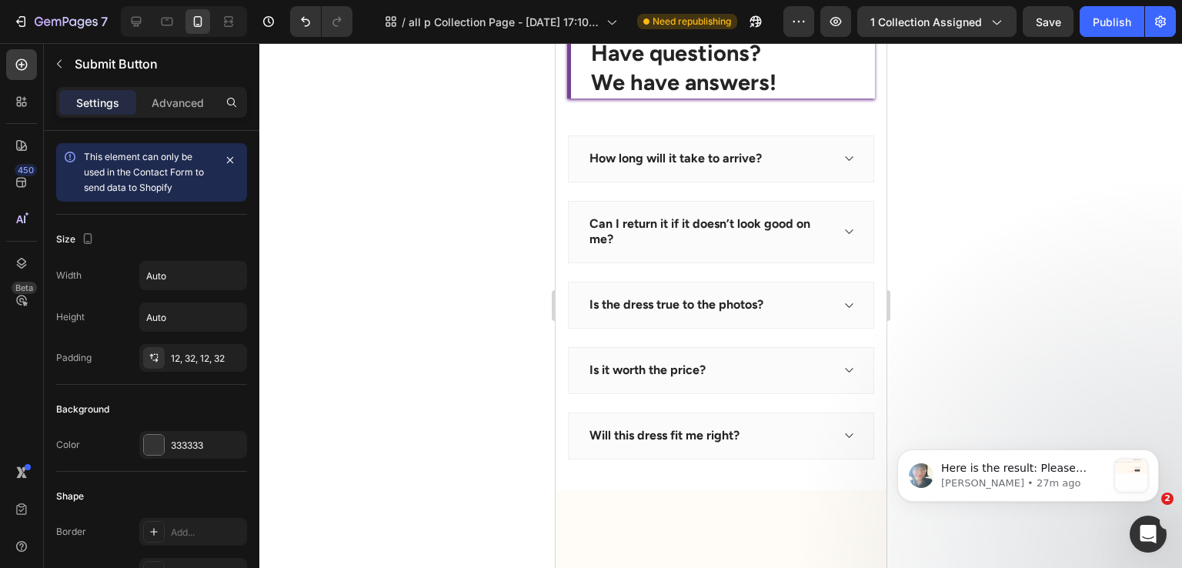
scroll to position [241, 0]
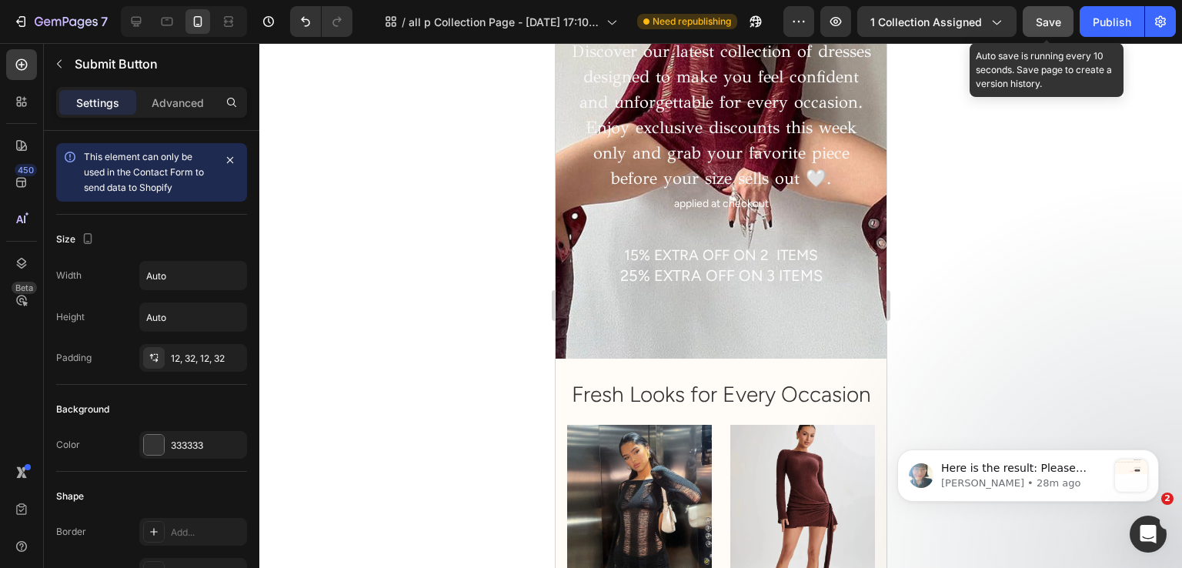
click at [1053, 25] on span "Save" at bounding box center [1048, 21] width 25 height 13
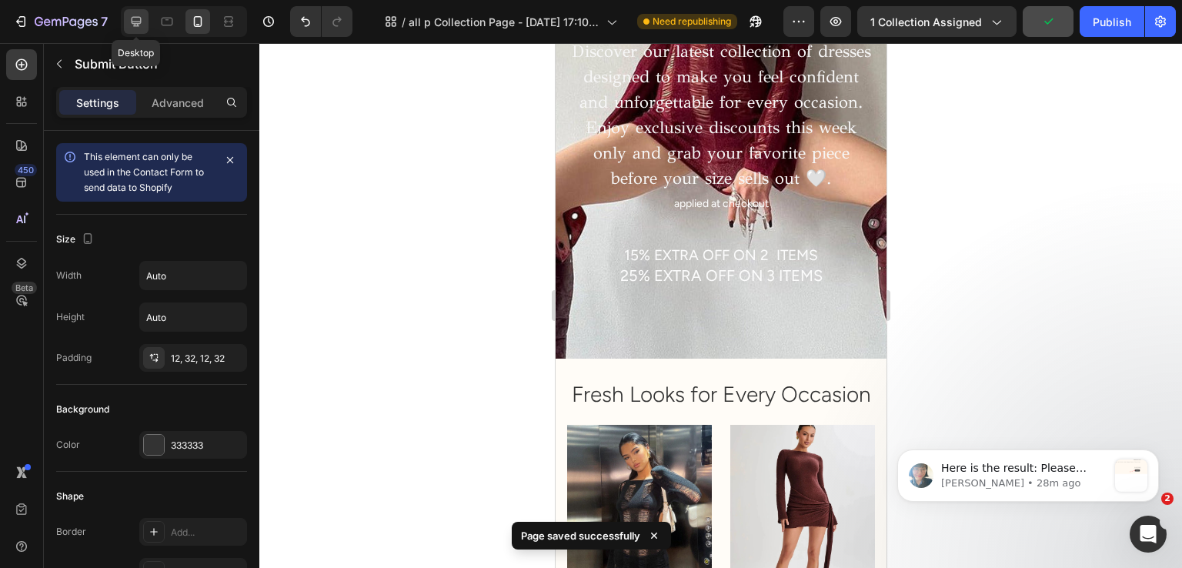
drag, startPoint x: 129, startPoint y: 28, endPoint x: 325, endPoint y: 331, distance: 360.8
click at [129, 28] on icon at bounding box center [136, 21] width 15 height 15
type input "16"
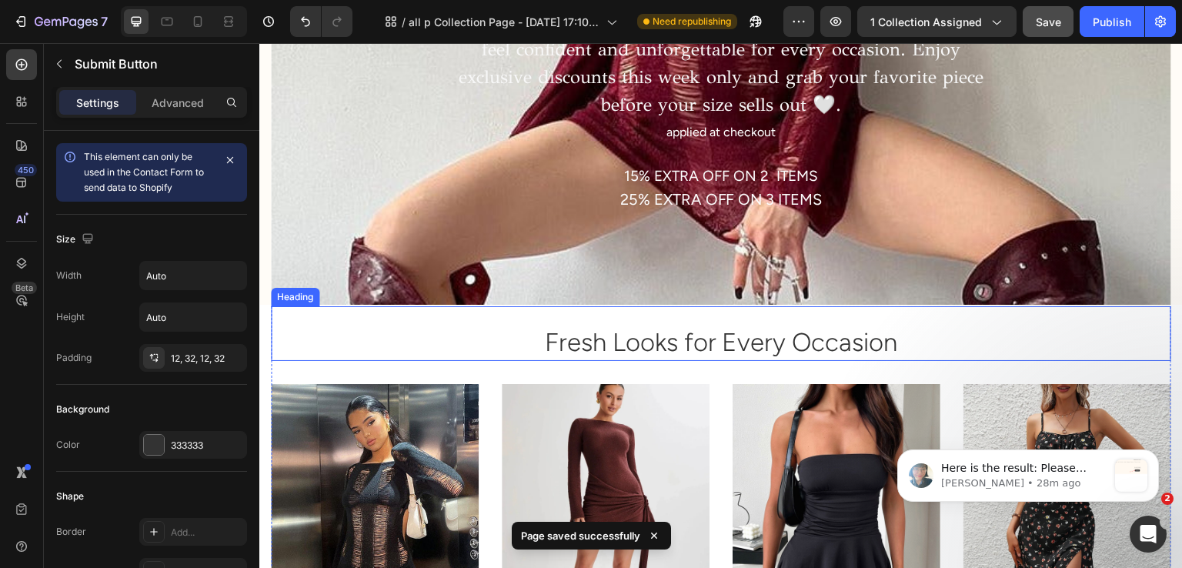
click at [472, 332] on h2 "Fresh Looks for Every Occasion" at bounding box center [721, 343] width 901 height 36
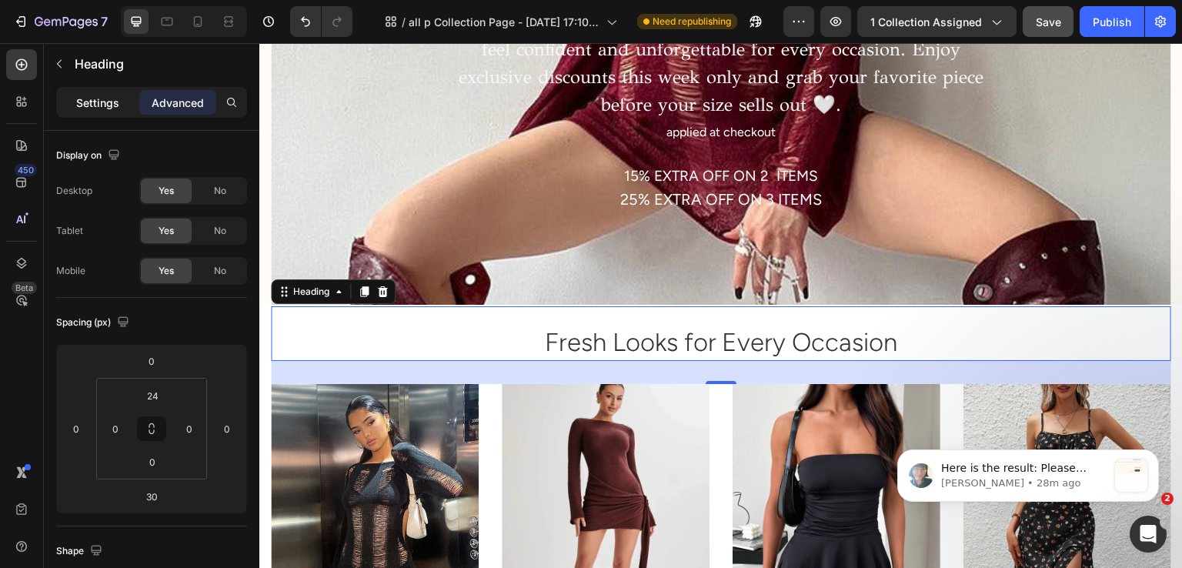
click at [79, 97] on p "Settings" at bounding box center [97, 103] width 43 height 16
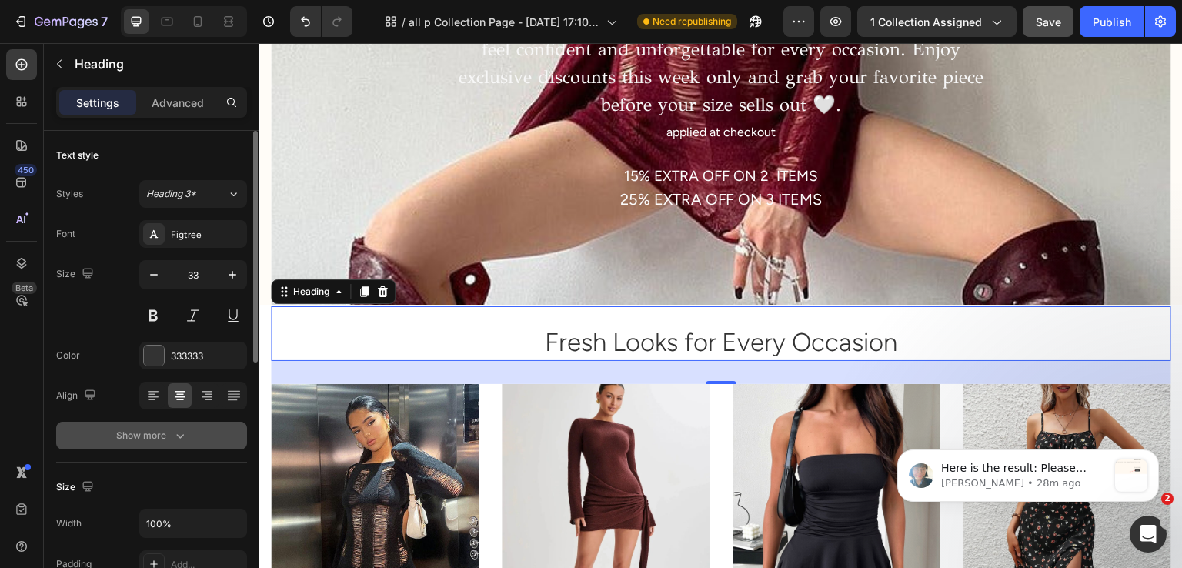
click at [154, 438] on div "Show more" at bounding box center [152, 435] width 72 height 15
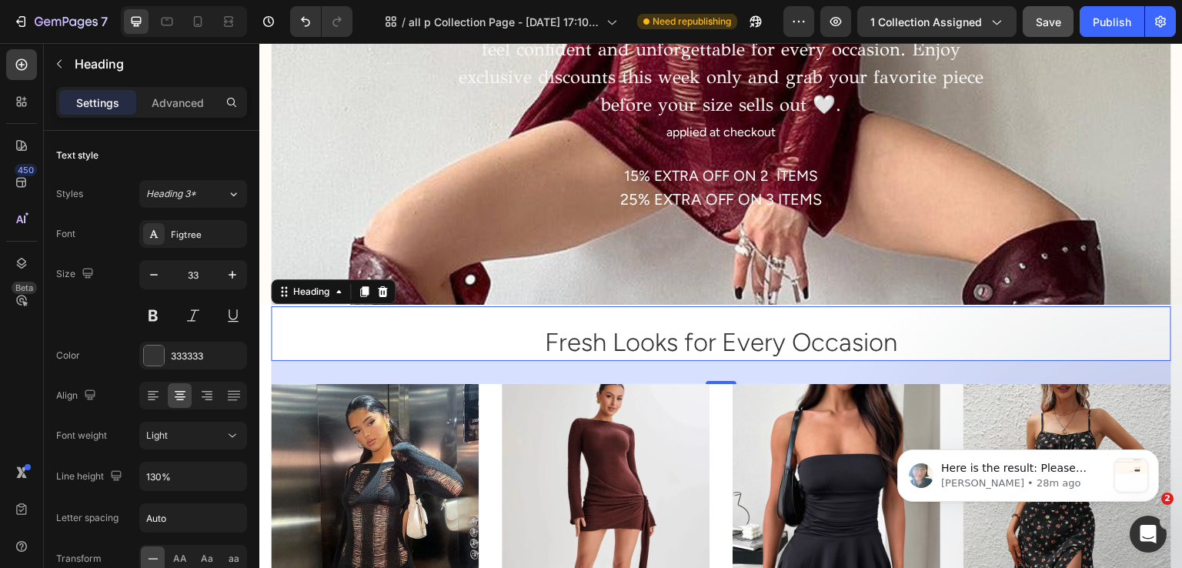
click at [407, 334] on h2 "Fresh Looks for Every Occasion" at bounding box center [721, 343] width 901 height 36
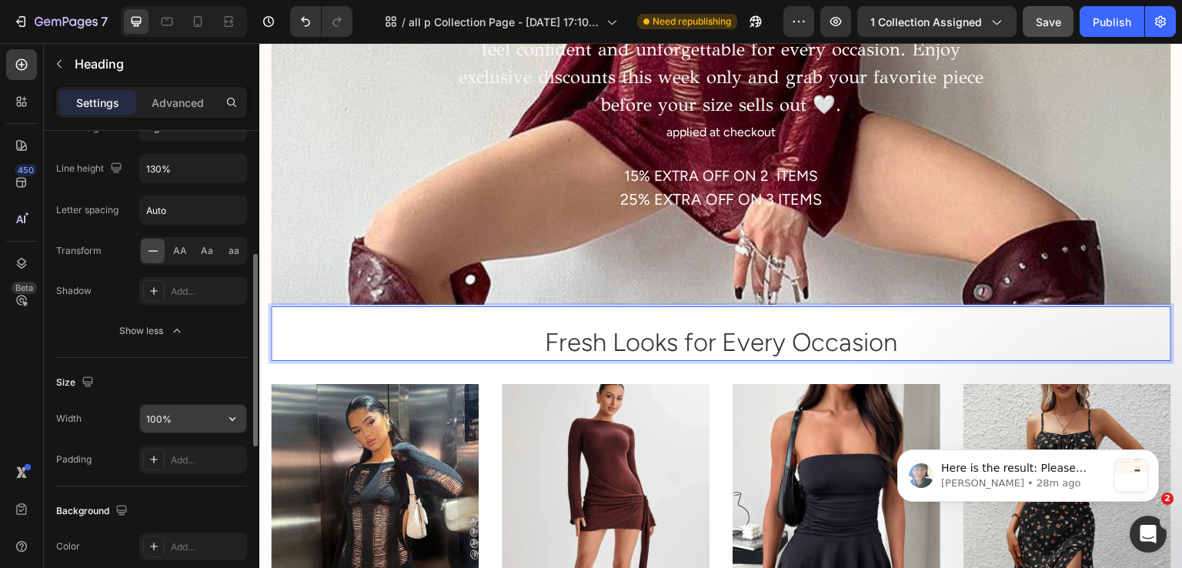
scroll to position [462, 0]
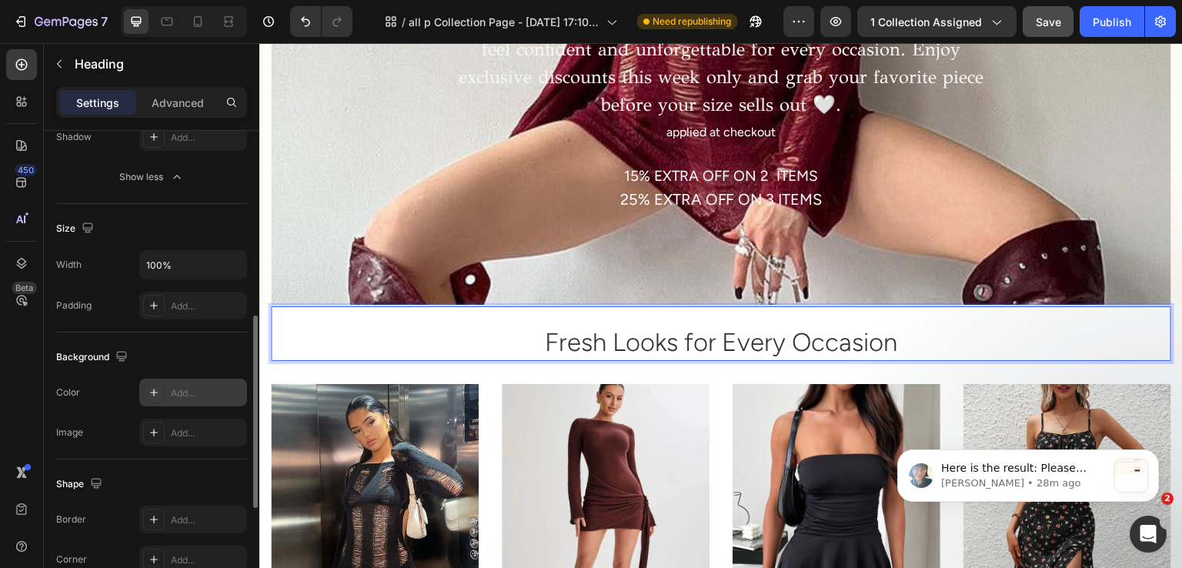
click at [181, 391] on div "Add..." at bounding box center [207, 393] width 72 height 14
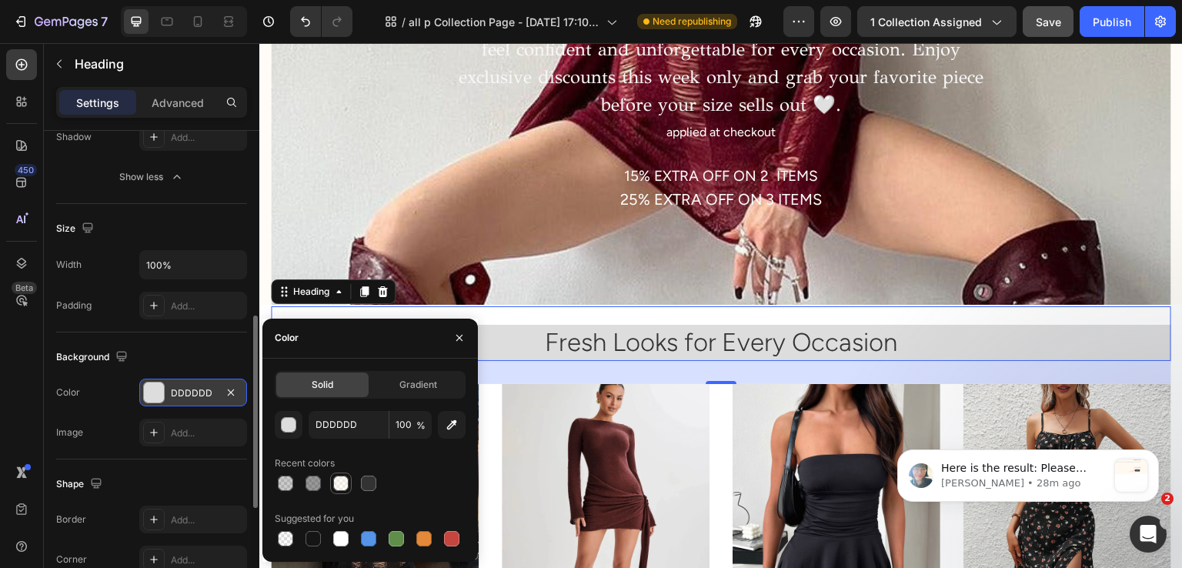
click at [333, 483] on div at bounding box center [340, 483] width 15 height 15
type input "FFF9F0"
type input "50"
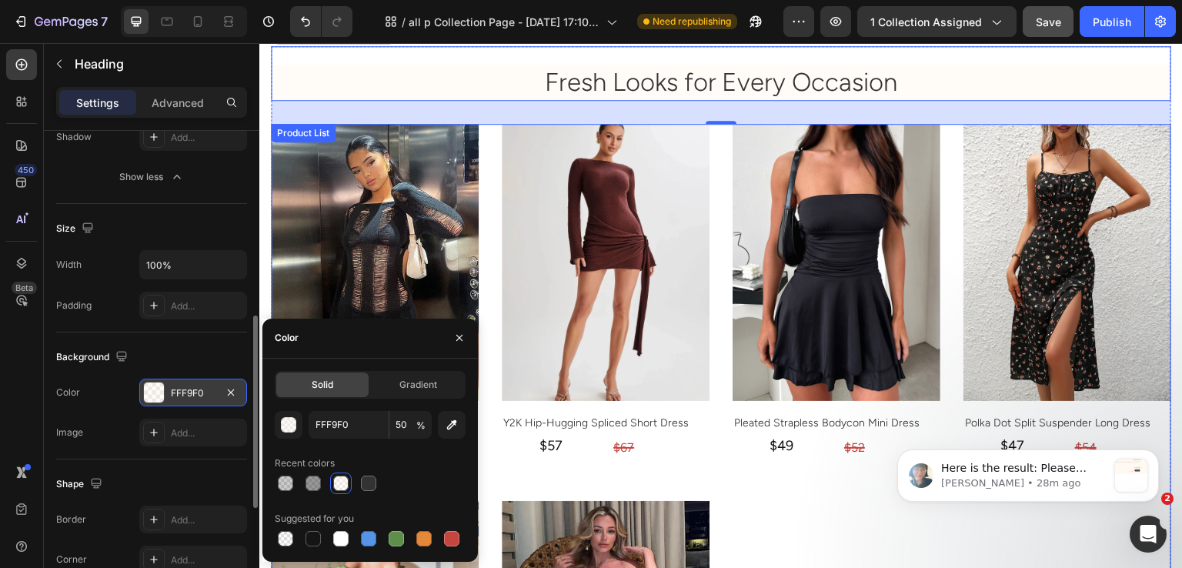
scroll to position [549, 0]
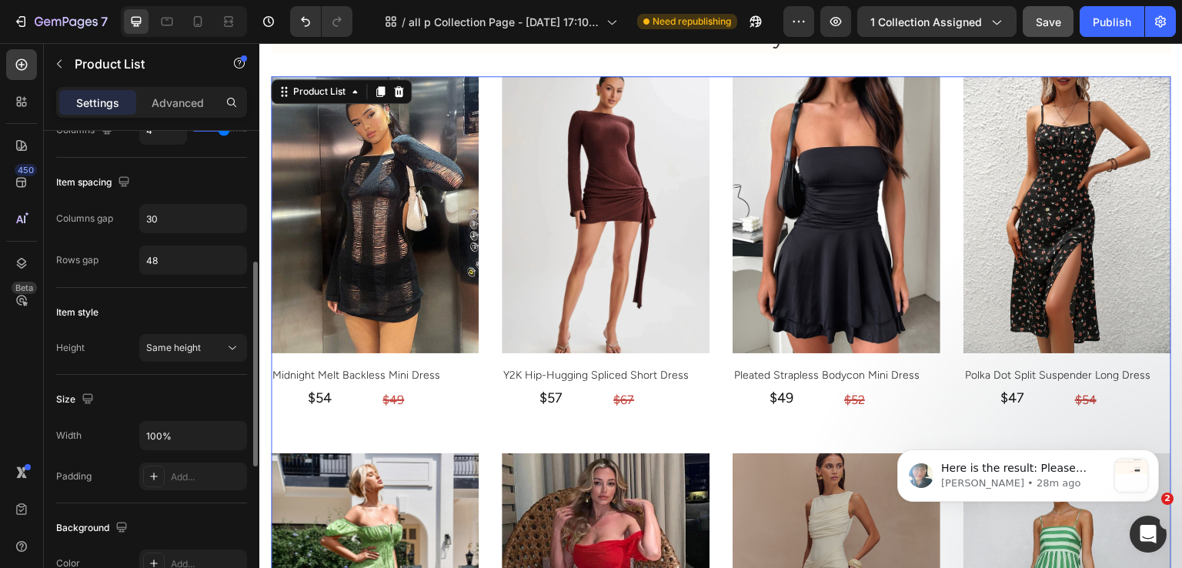
scroll to position [462, 0]
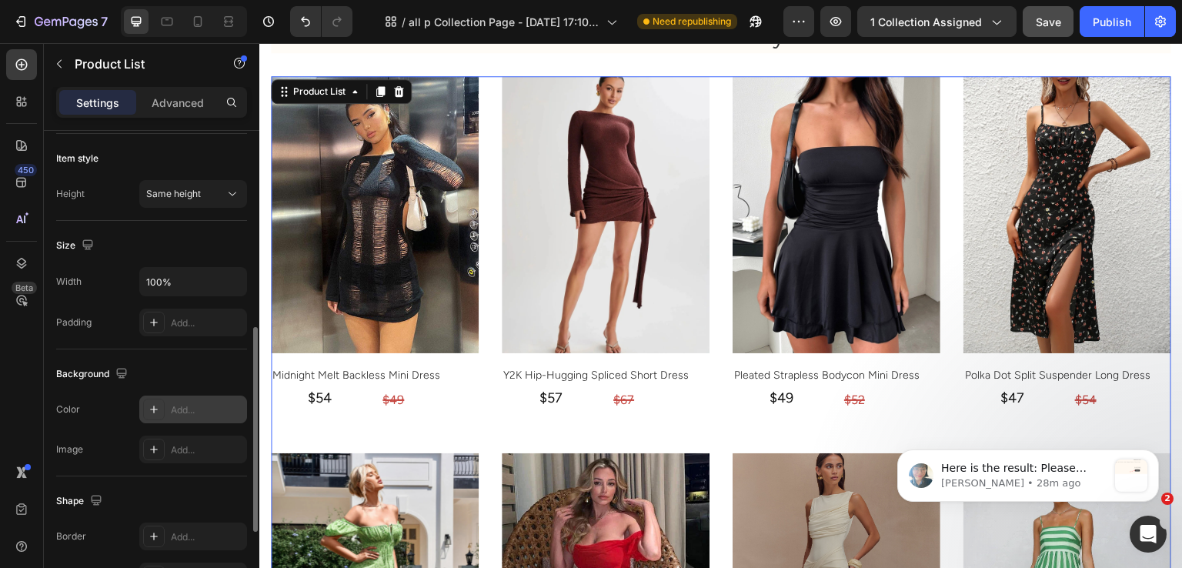
click at [175, 410] on div "Add..." at bounding box center [207, 410] width 72 height 14
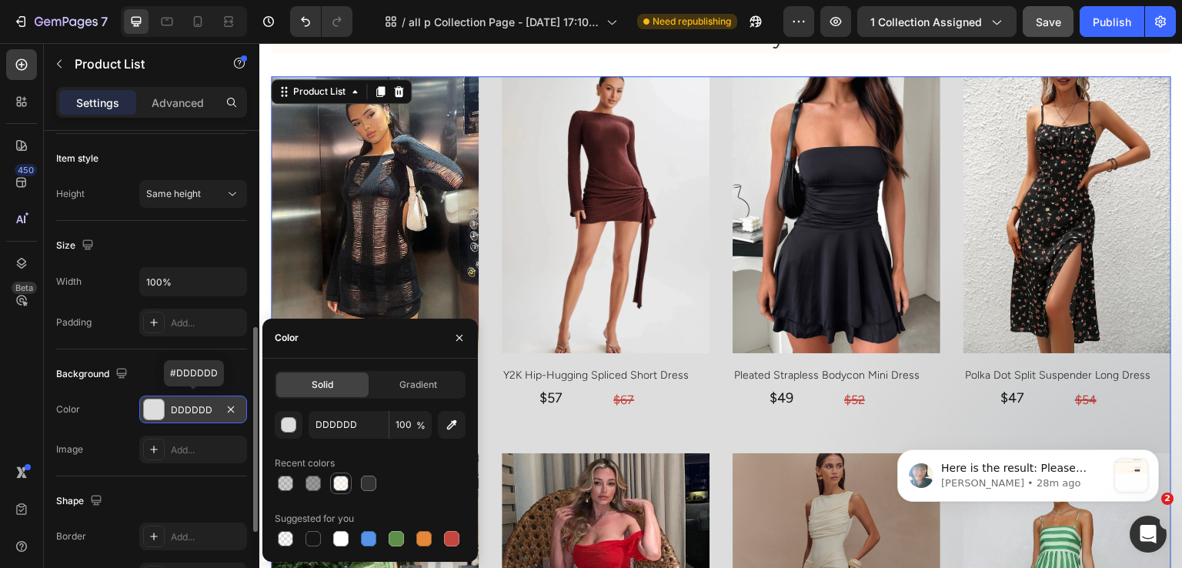
click at [340, 480] on div at bounding box center [340, 483] width 15 height 15
type input "FFF9F0"
type input "50"
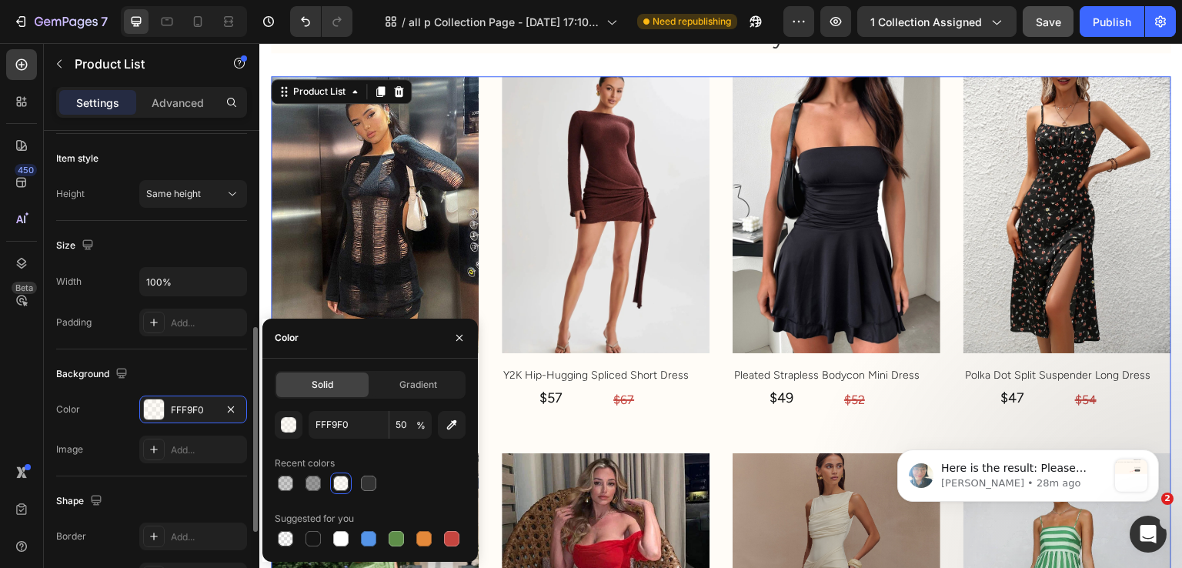
click at [169, 354] on div "Background Color FFF9F0 Image Add..." at bounding box center [151, 412] width 191 height 127
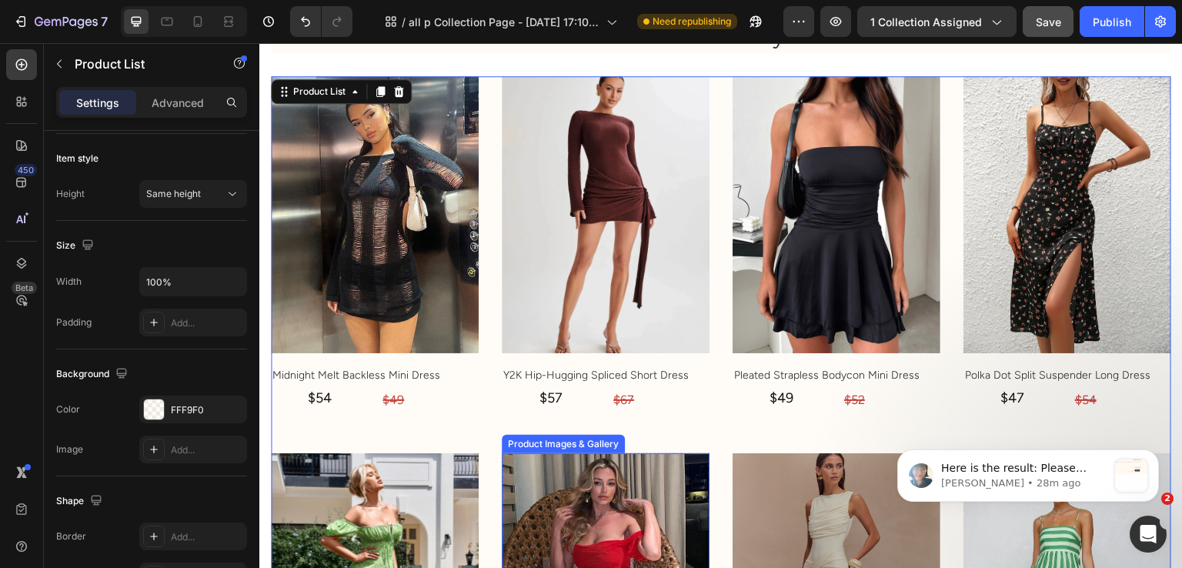
scroll to position [934, 0]
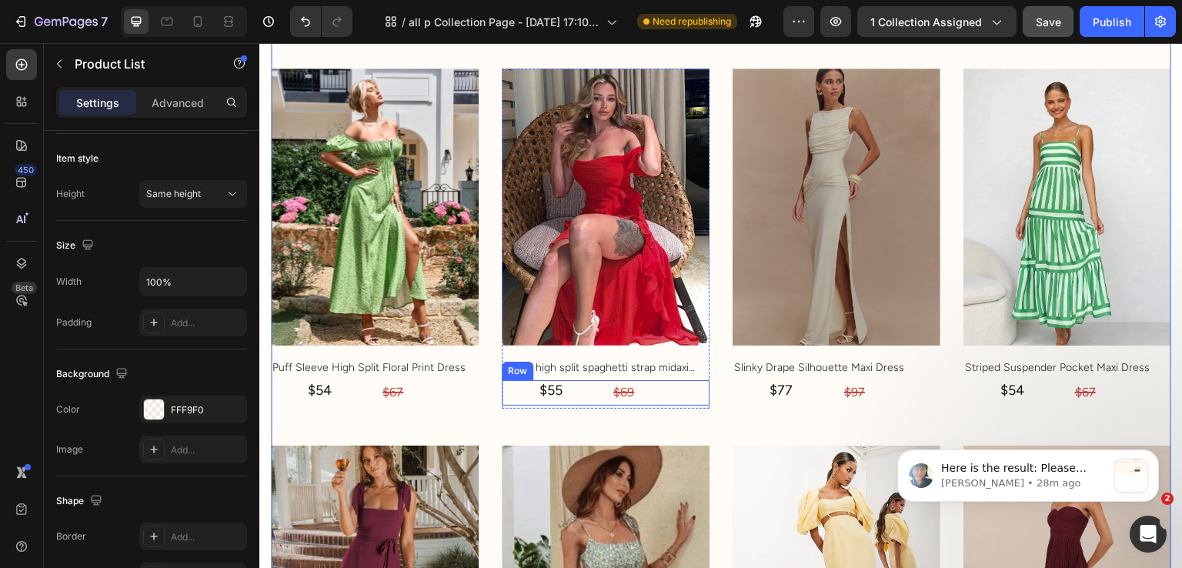
click at [479, 28] on div "$55 Product Price Product Price $69 Compare Price Compare Price Row" at bounding box center [375, 15] width 208 height 25
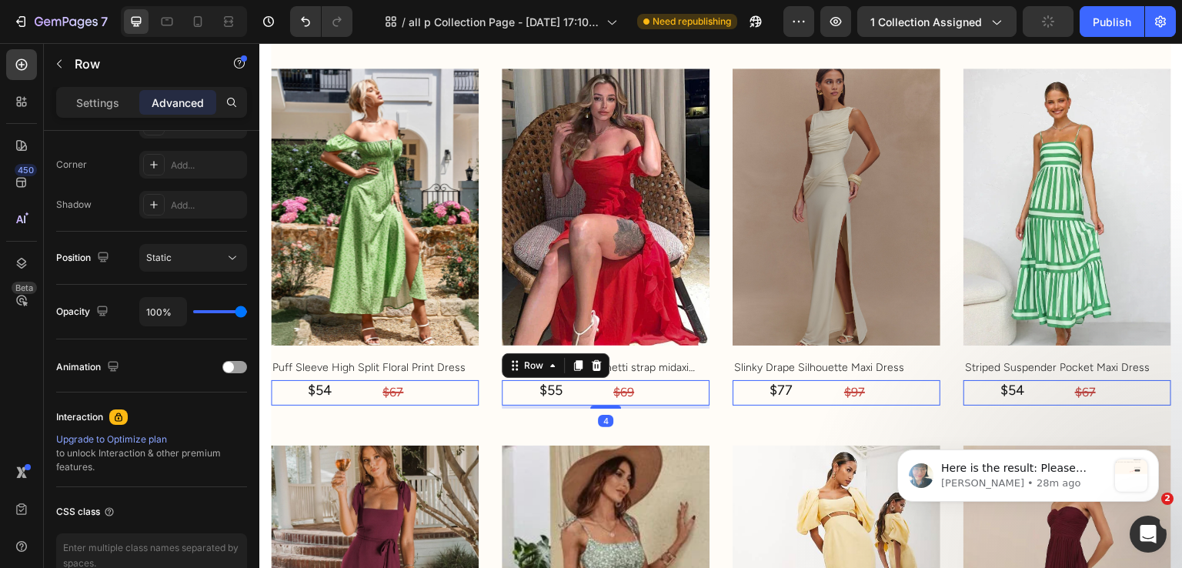
scroll to position [0, 0]
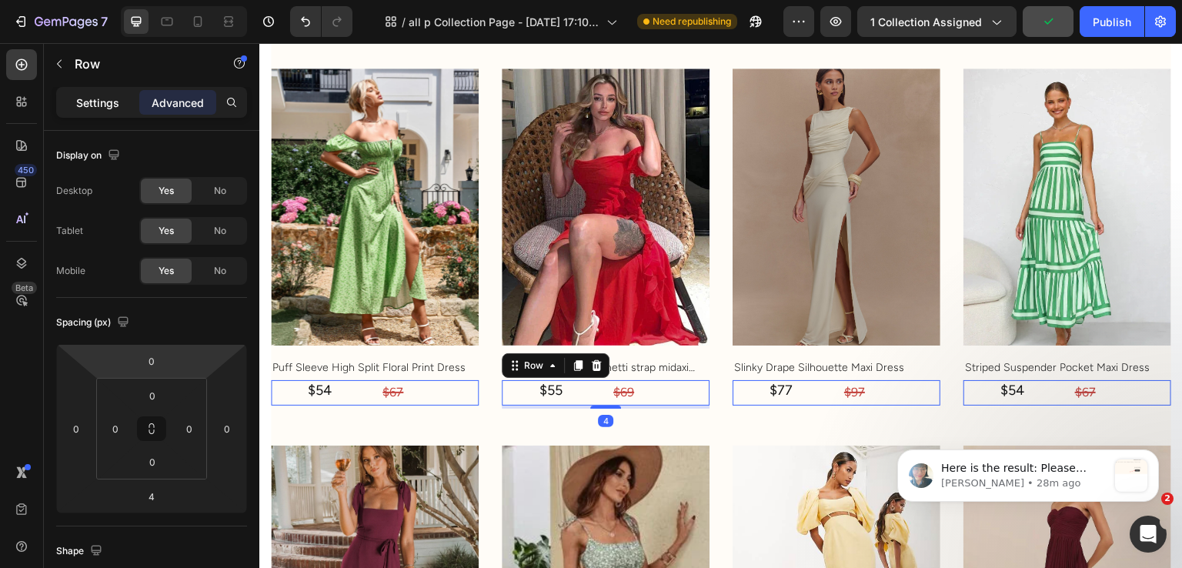
click at [97, 107] on p "Settings" at bounding box center [97, 103] width 43 height 16
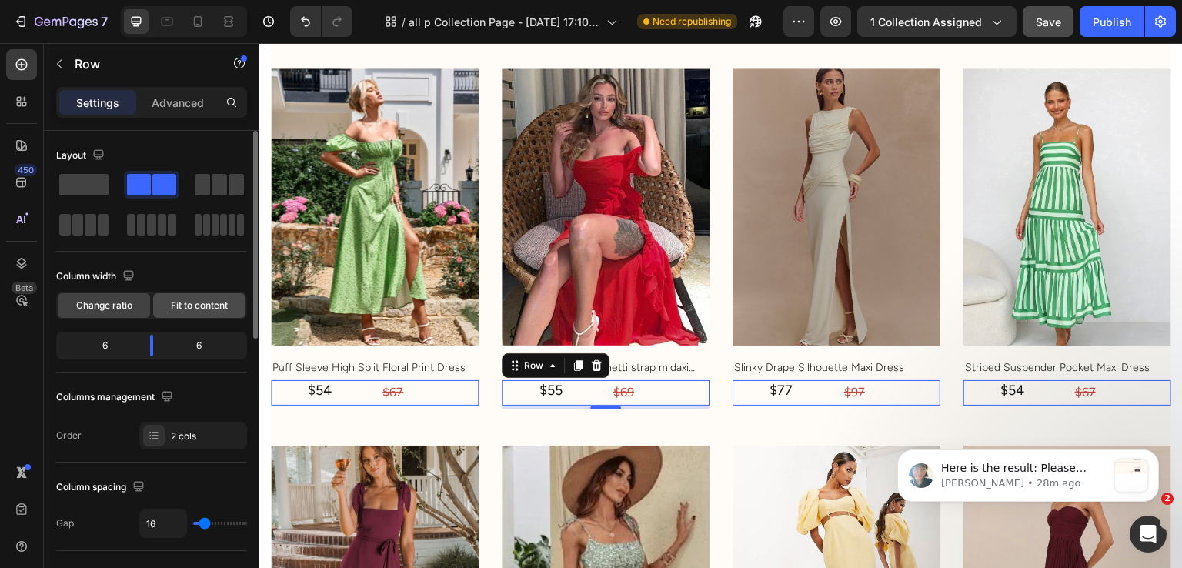
click at [192, 299] on span "Fit to content" at bounding box center [199, 306] width 57 height 14
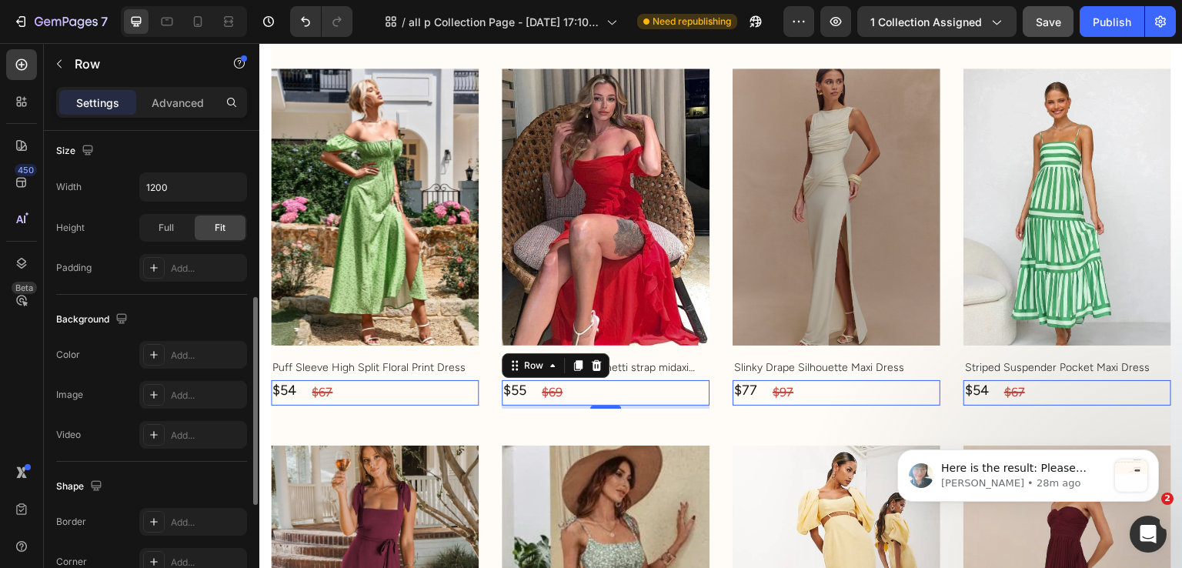
scroll to position [616, 0]
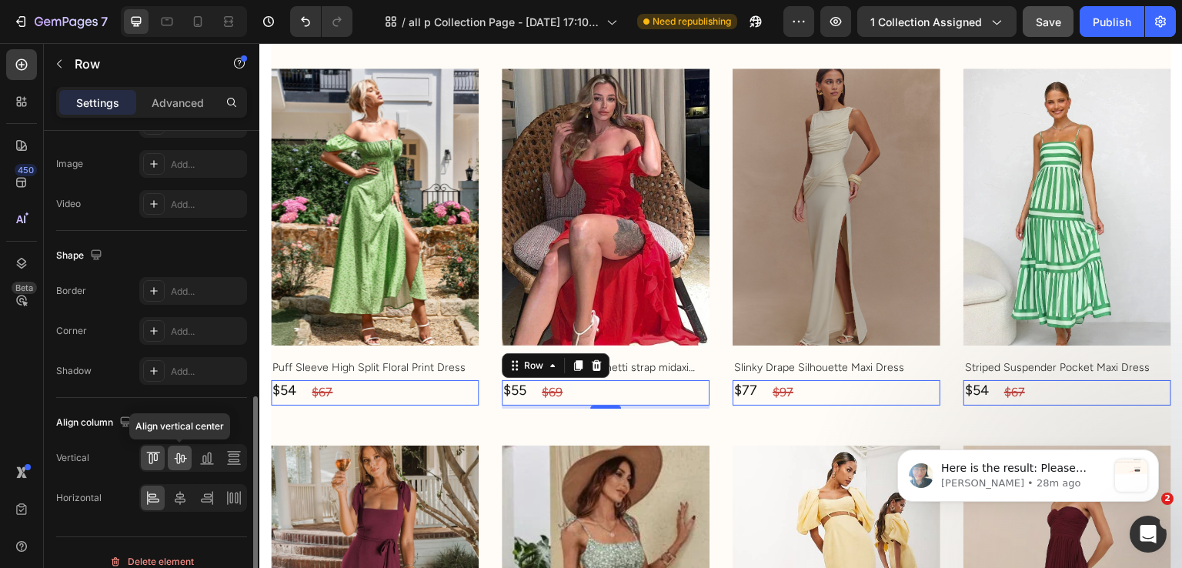
click at [179, 460] on icon at bounding box center [180, 458] width 12 height 11
click at [185, 493] on icon at bounding box center [179, 497] width 15 height 15
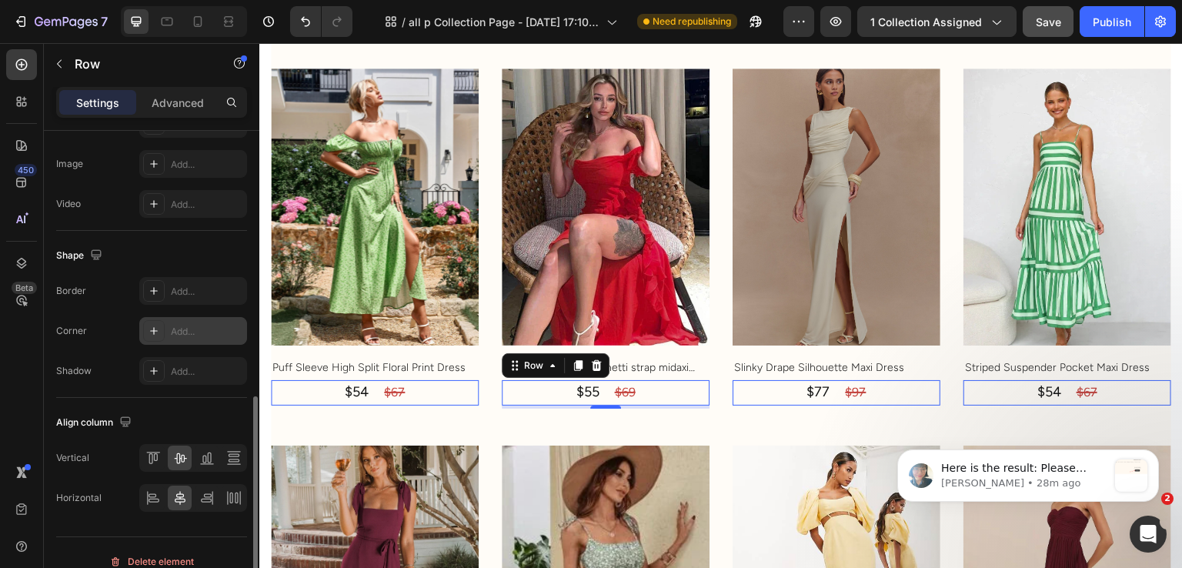
scroll to position [154, 0]
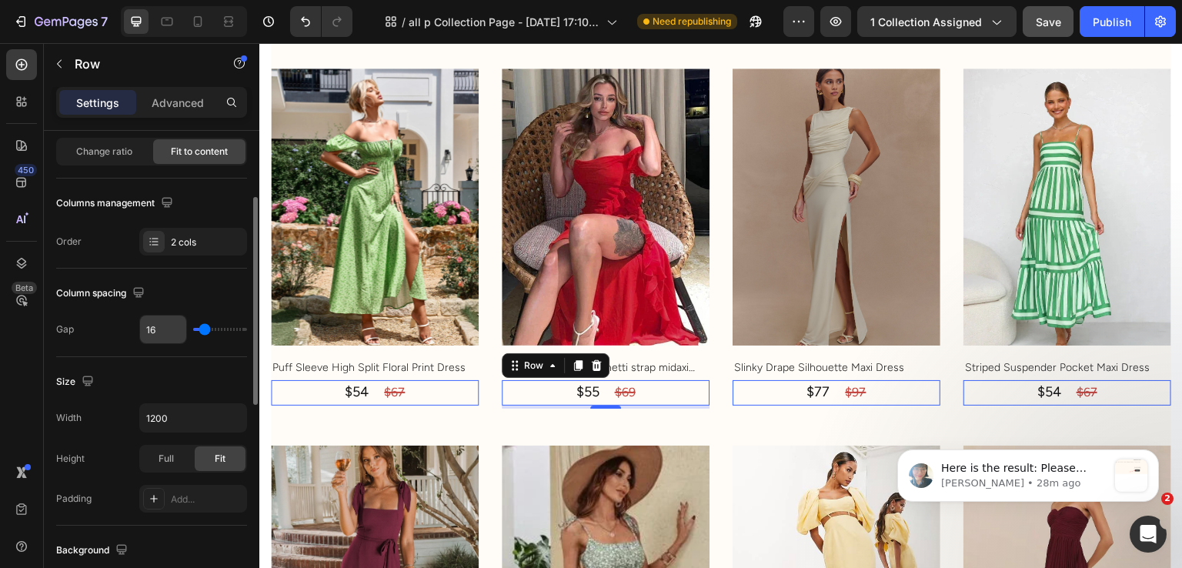
click at [164, 327] on input "16" at bounding box center [163, 330] width 46 height 28
type input "8"
click at [159, 282] on div "Column spacing" at bounding box center [151, 293] width 191 height 25
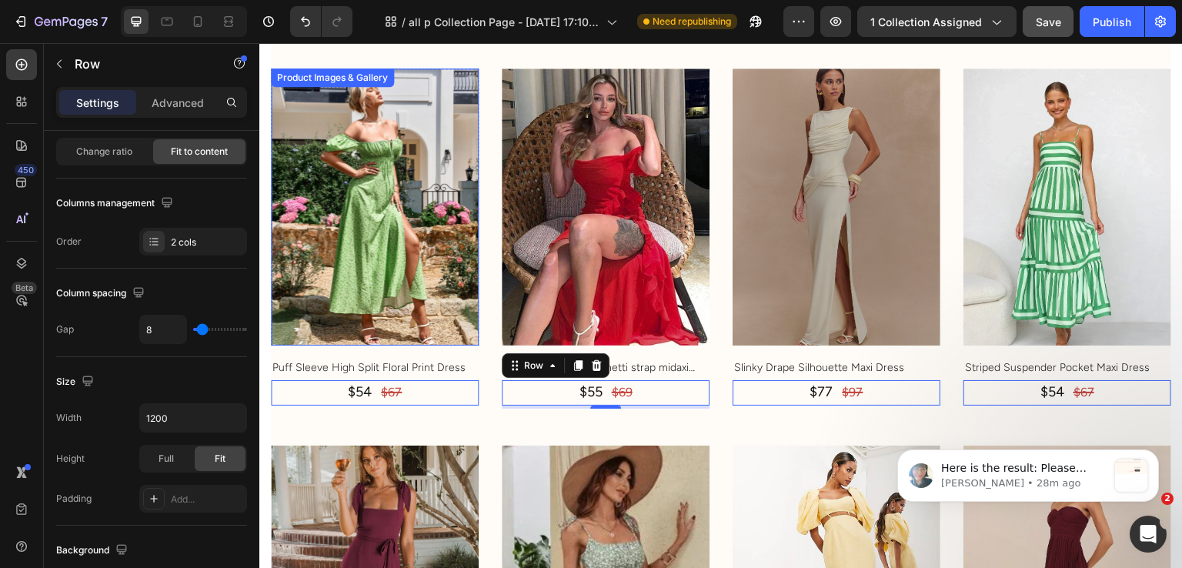
click at [414, 286] on img at bounding box center [375, 207] width 208 height 277
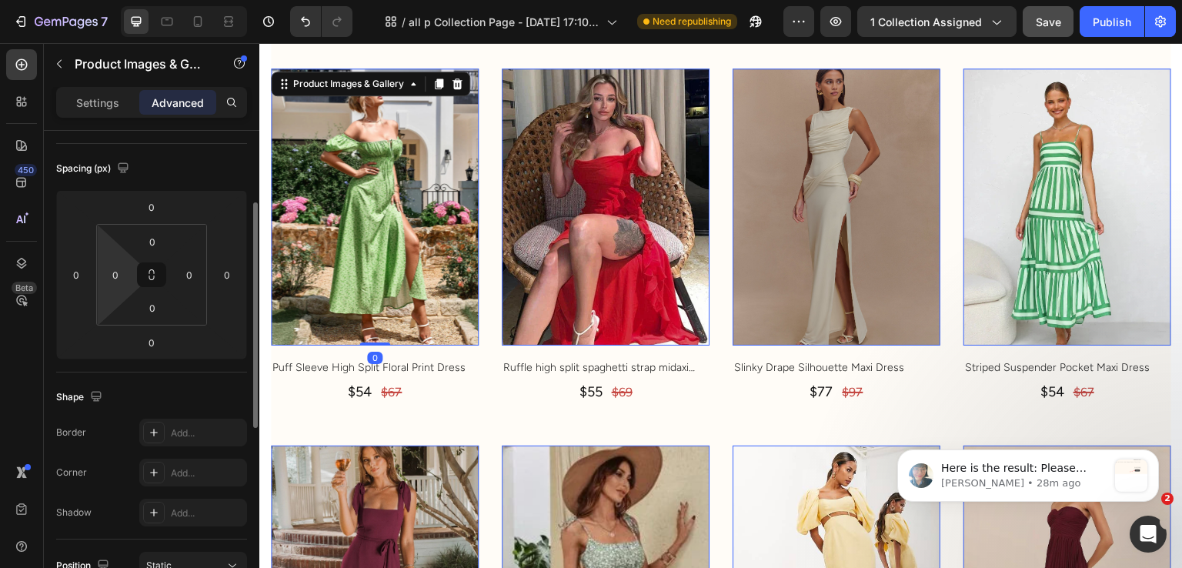
scroll to position [0, 0]
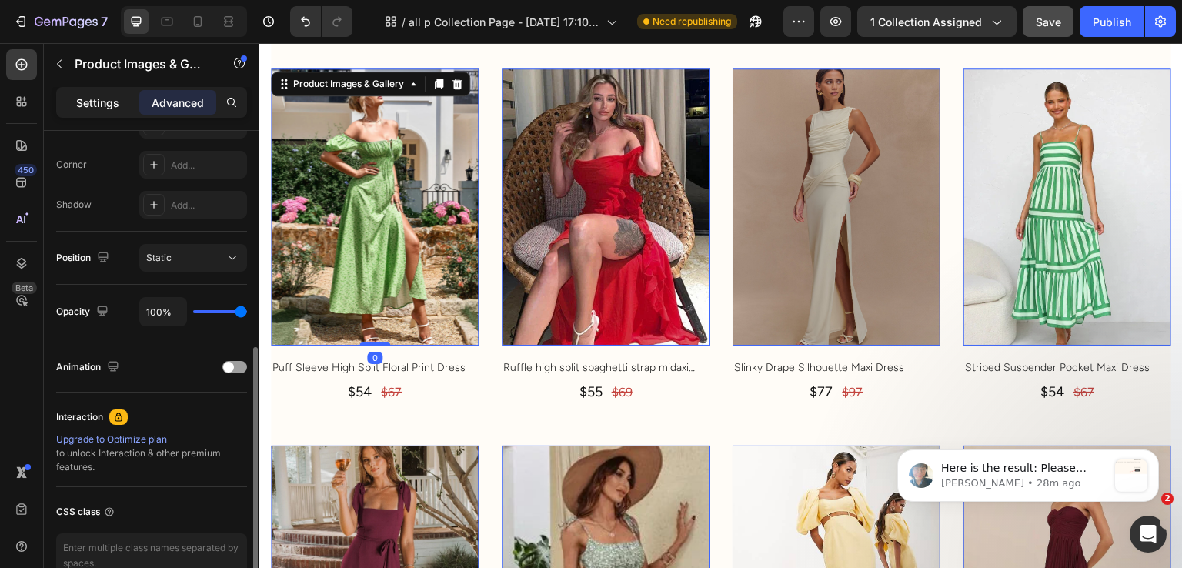
click at [82, 110] on div "Settings" at bounding box center [97, 102] width 77 height 25
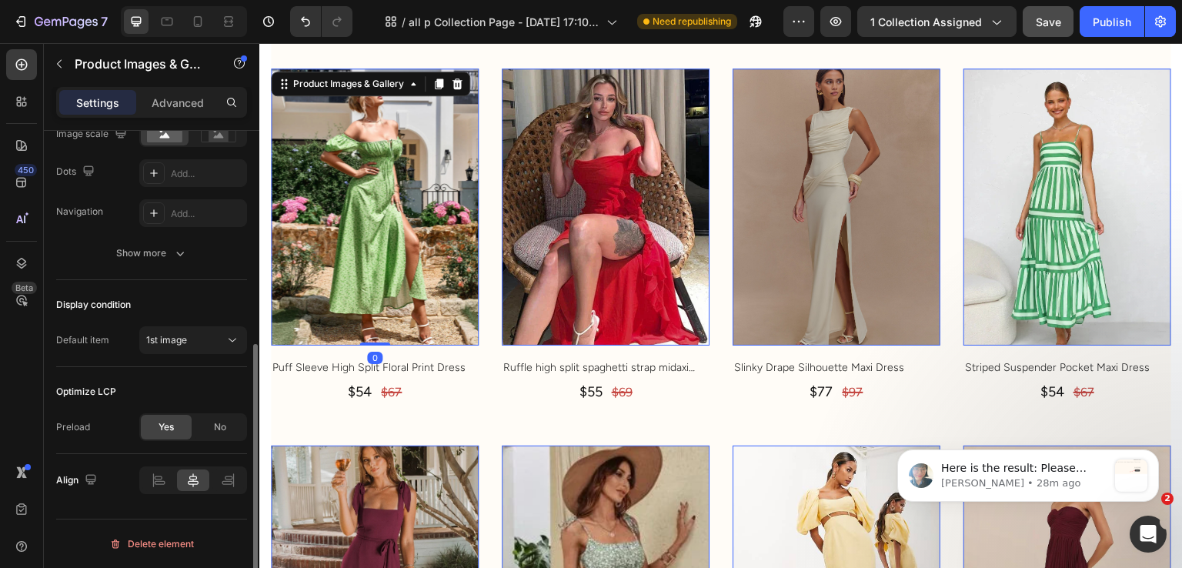
scroll to position [383, 0]
click at [201, 241] on button "Show more" at bounding box center [151, 254] width 191 height 28
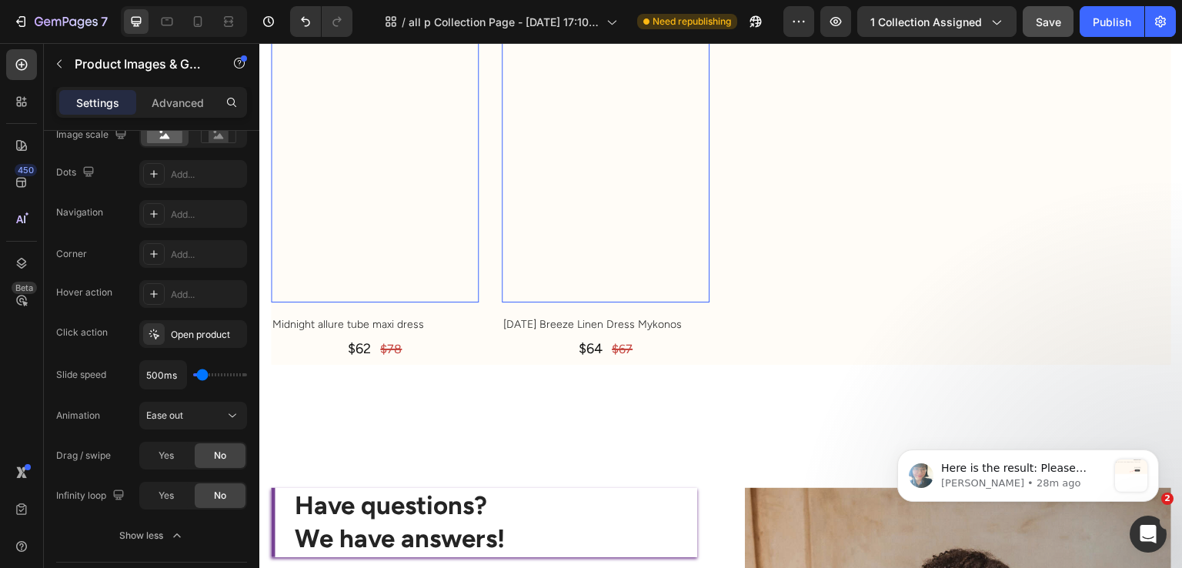
scroll to position [5167, 0]
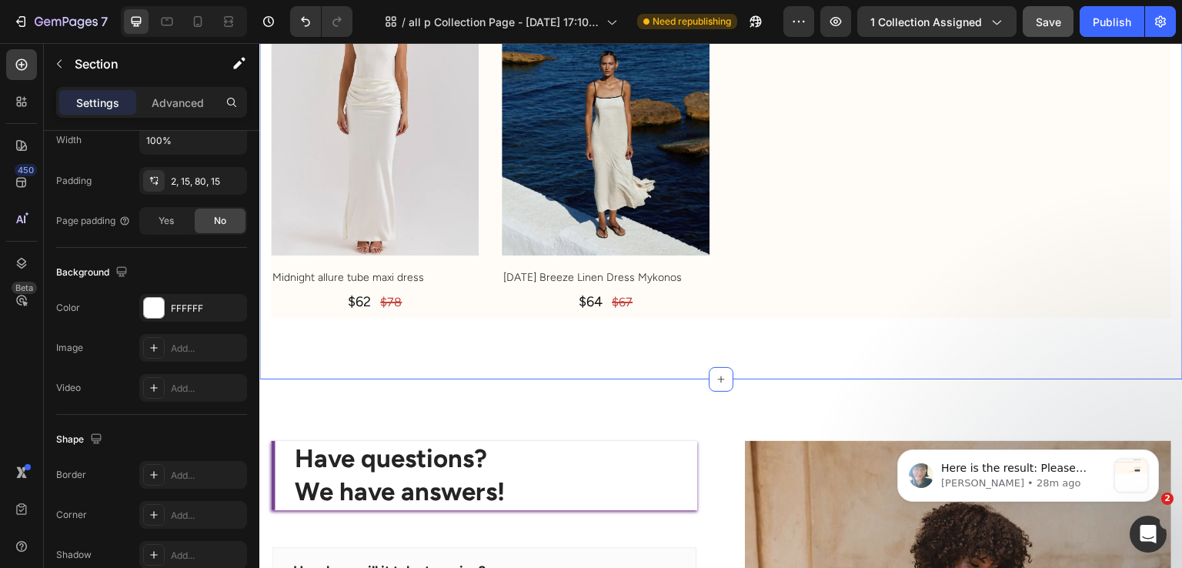
scroll to position [0, 0]
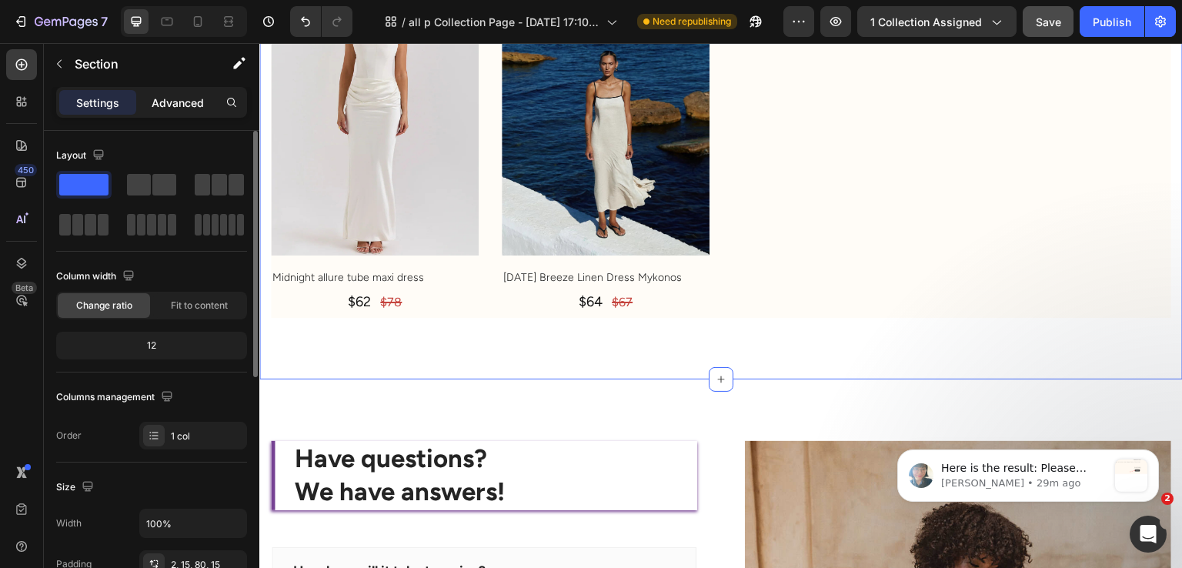
click at [162, 96] on p "Advanced" at bounding box center [178, 103] width 52 height 16
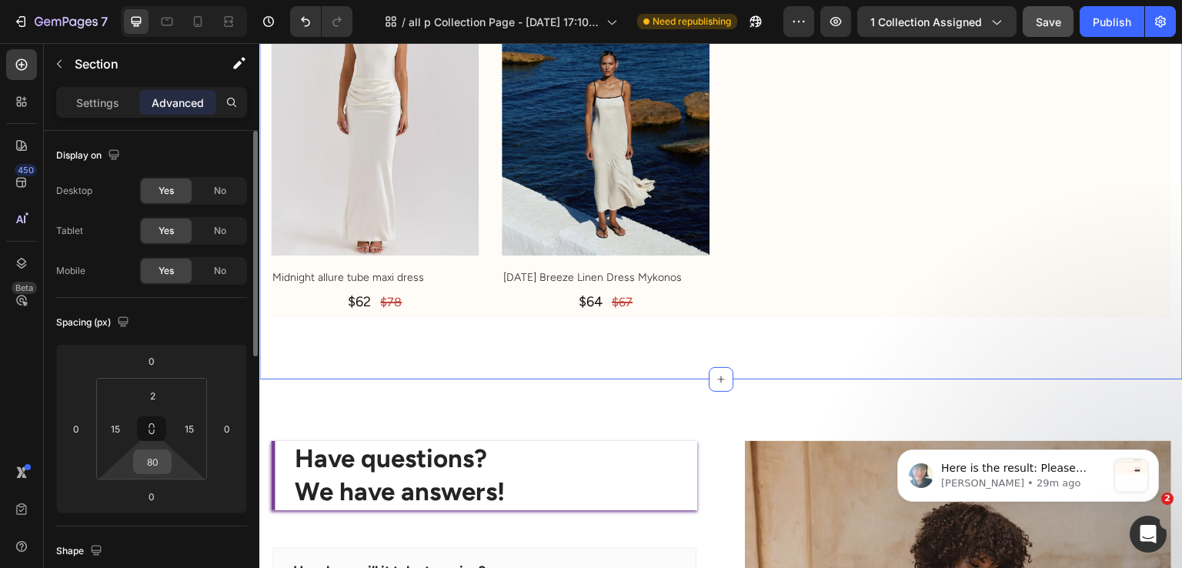
click at [166, 463] on input "80" at bounding box center [152, 461] width 31 height 23
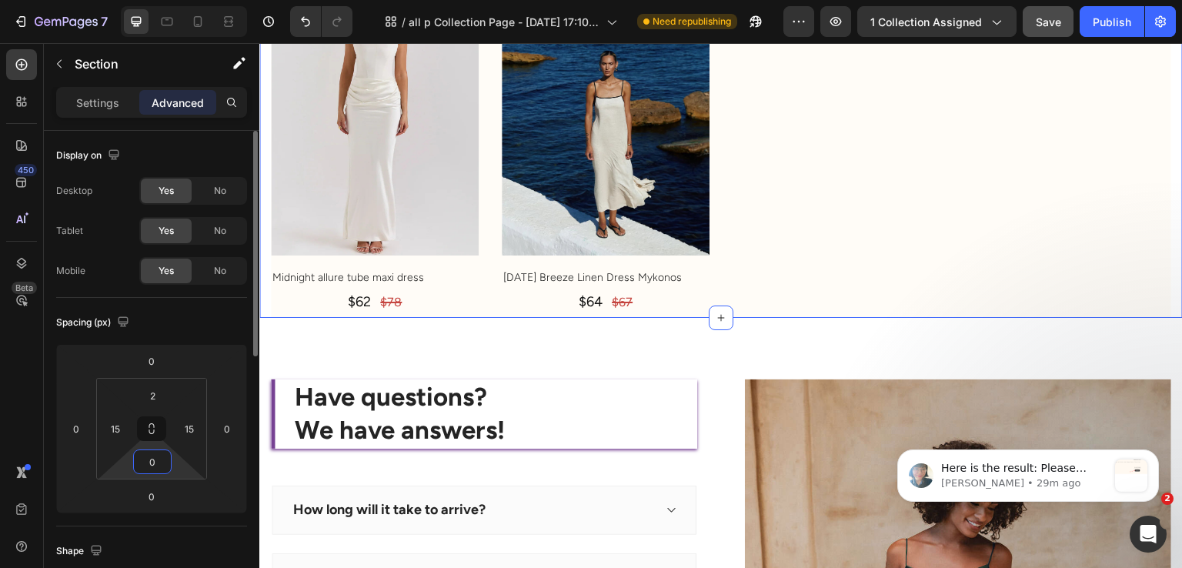
type input "0"
click at [197, 321] on div "Spacing (px)" at bounding box center [151, 322] width 191 height 25
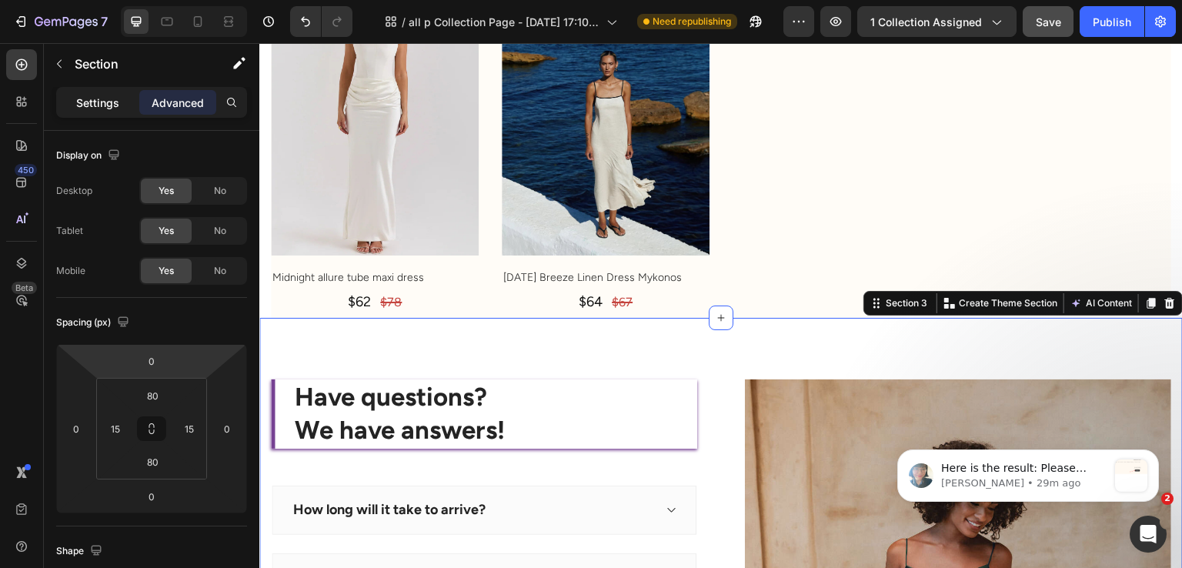
click at [89, 100] on p "Settings" at bounding box center [97, 103] width 43 height 16
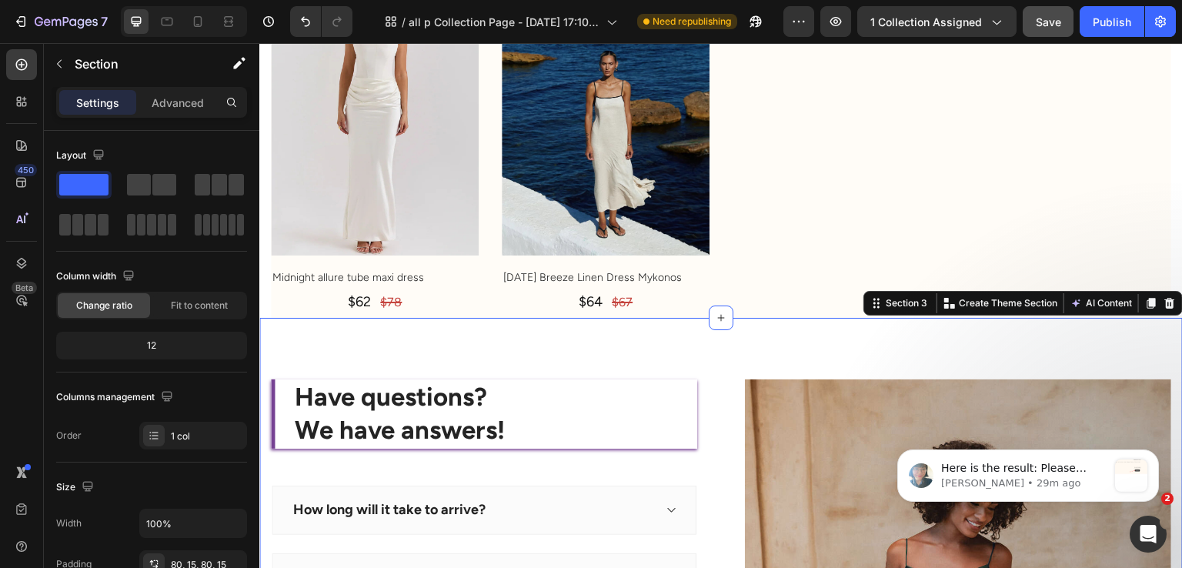
scroll to position [456, 0]
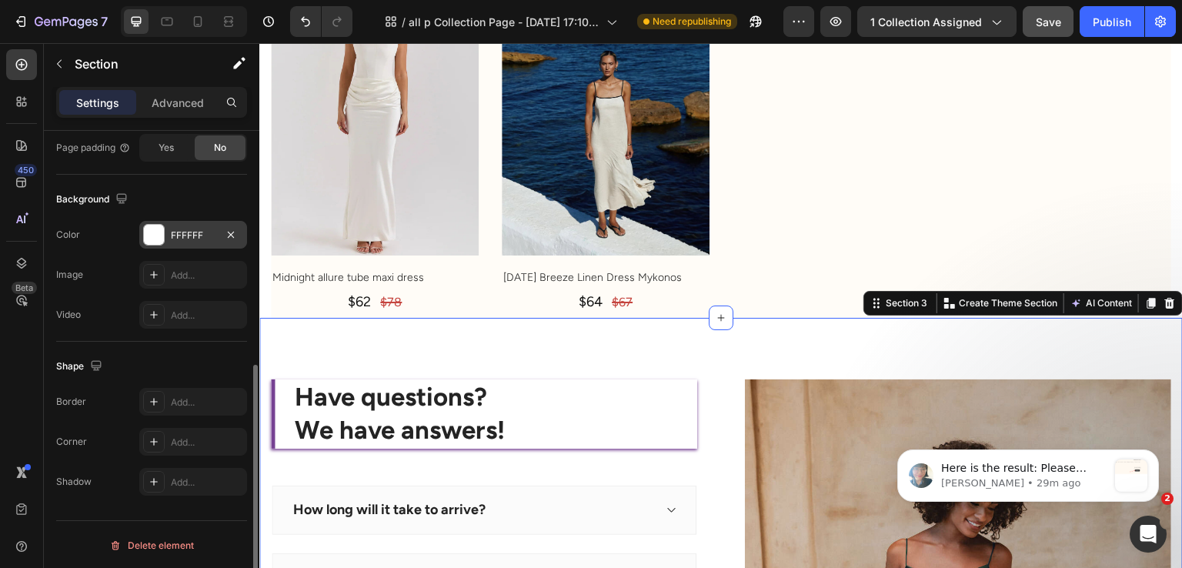
click at [189, 232] on div "FFFFFF" at bounding box center [193, 236] width 45 height 14
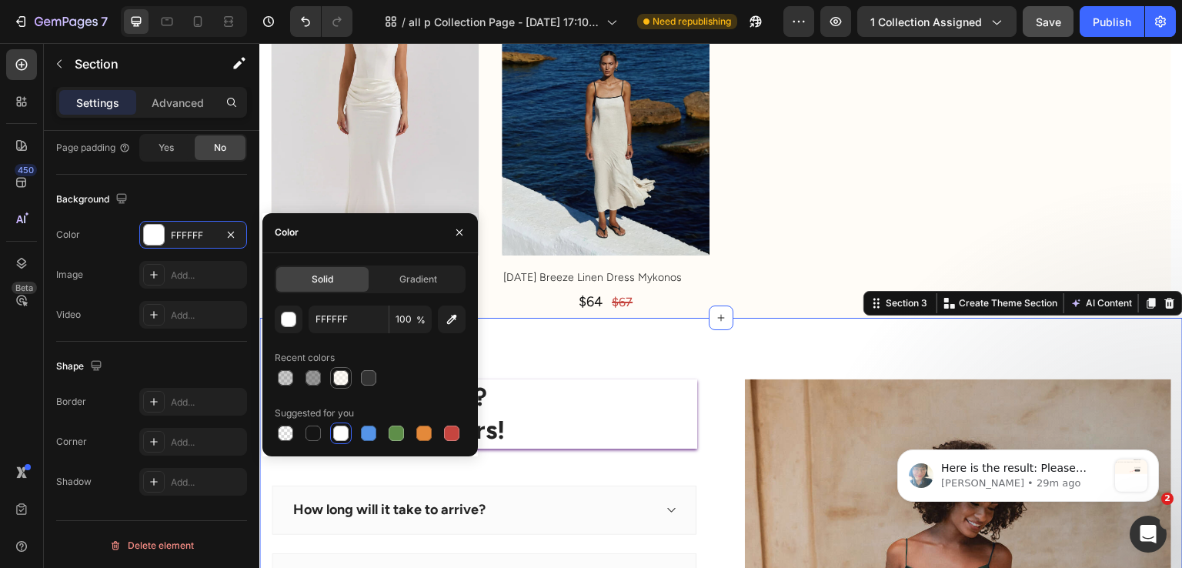
click at [343, 384] on div at bounding box center [340, 377] width 15 height 15
type input "FFF9F0"
type input "50"
click at [184, 189] on div "Background" at bounding box center [151, 199] width 191 height 25
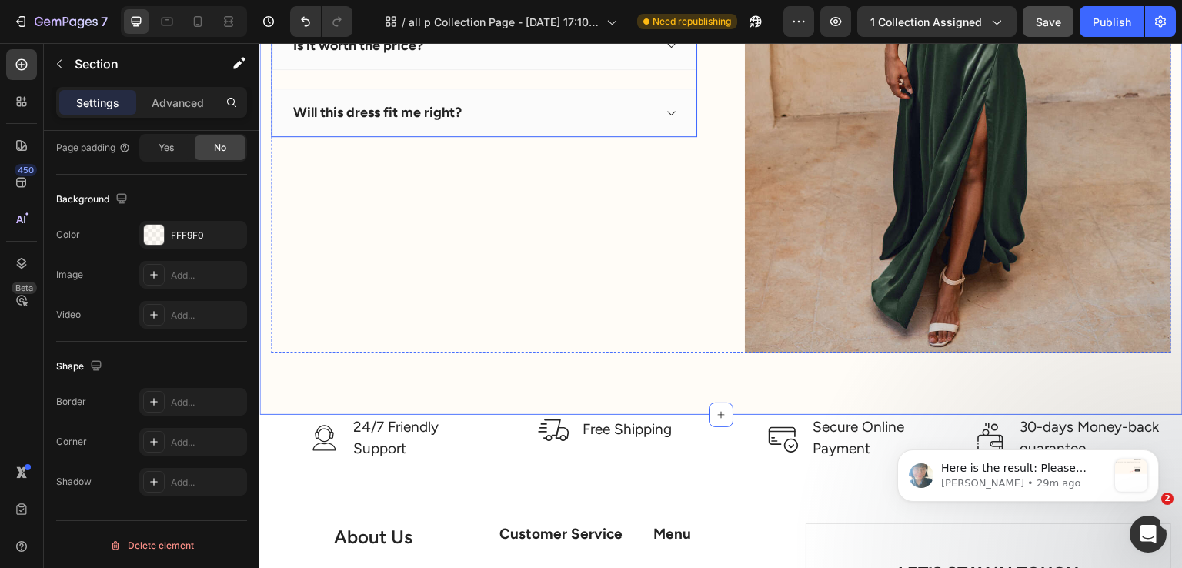
scroll to position [5937, 0]
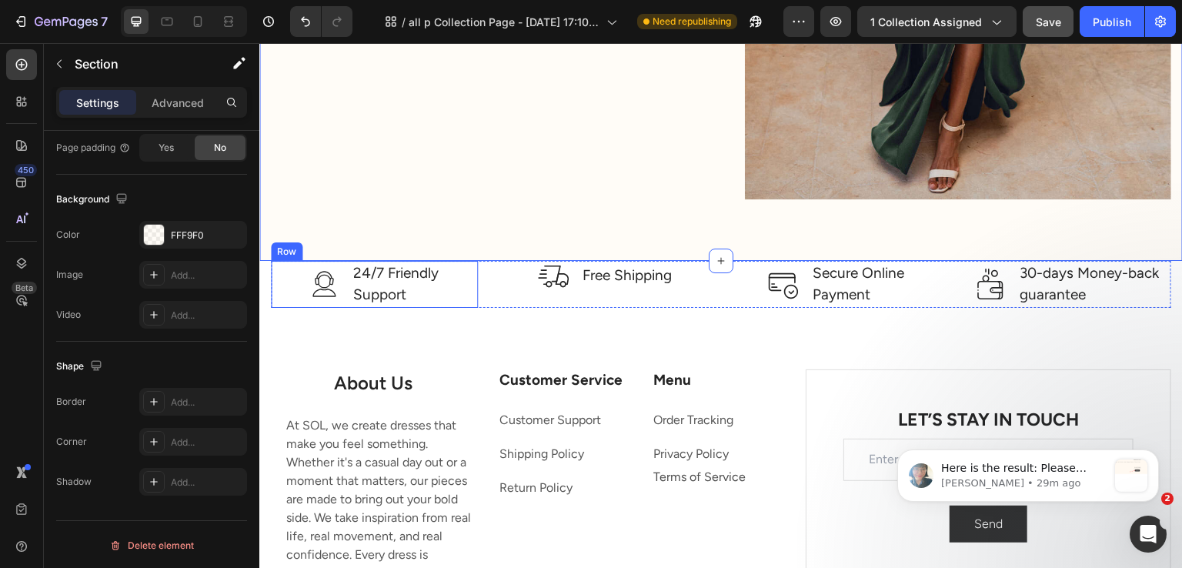
click at [287, 279] on div "Image 24/7 Friendly Support Text block Row" at bounding box center [374, 284] width 207 height 47
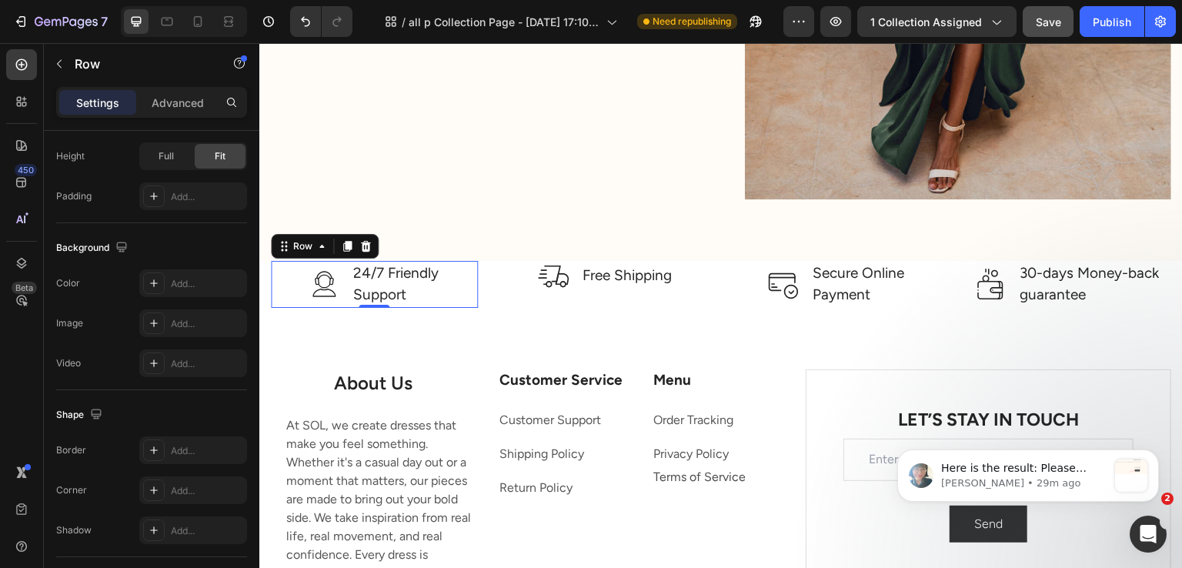
scroll to position [0, 0]
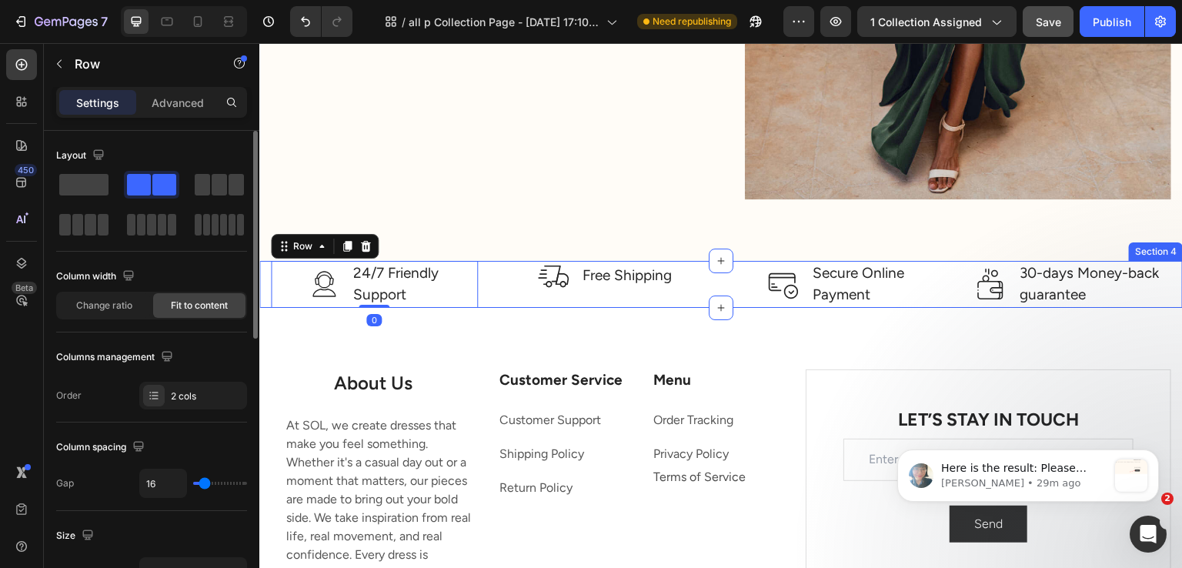
click at [264, 276] on div "Image 24/7 Friendly Support Text block Row 0 Image Free Shipping Text block Row…" at bounding box center [721, 284] width 924 height 47
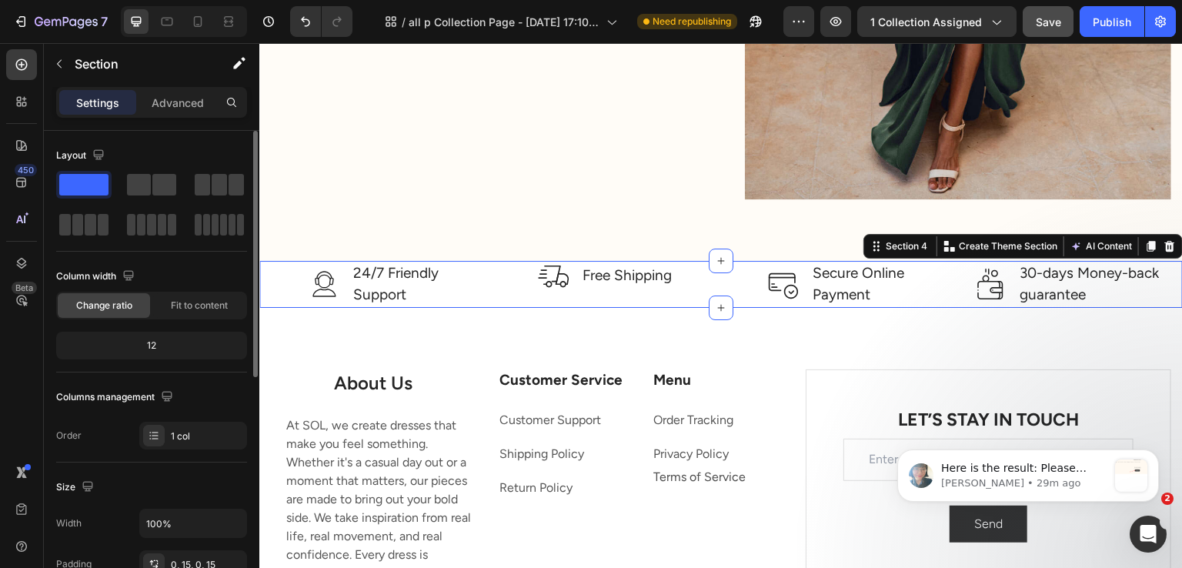
scroll to position [385, 0]
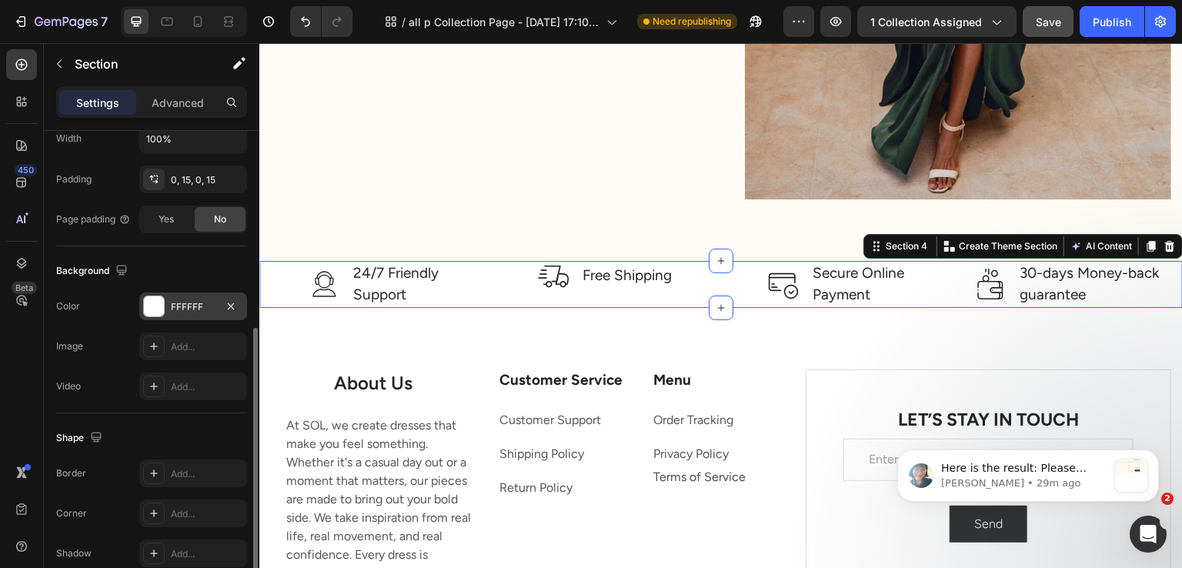
click at [185, 306] on div "FFFFFF" at bounding box center [193, 307] width 45 height 14
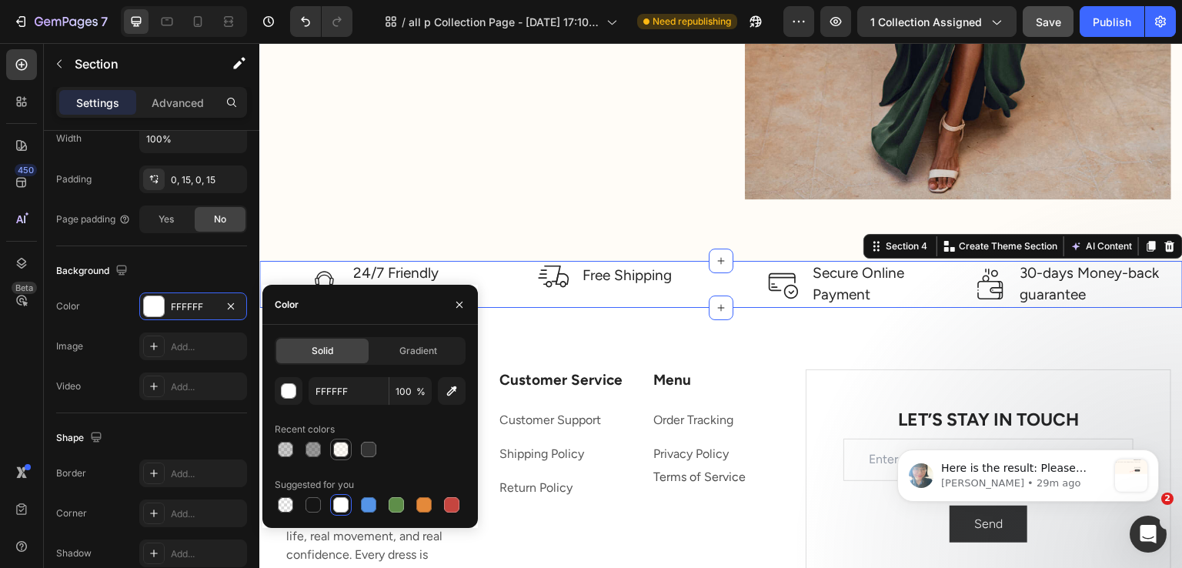
click at [332, 446] on div at bounding box center [341, 449] width 18 height 18
type input "FFF9F0"
type input "50"
click at [110, 294] on div "Color FFF9F0" at bounding box center [151, 306] width 191 height 28
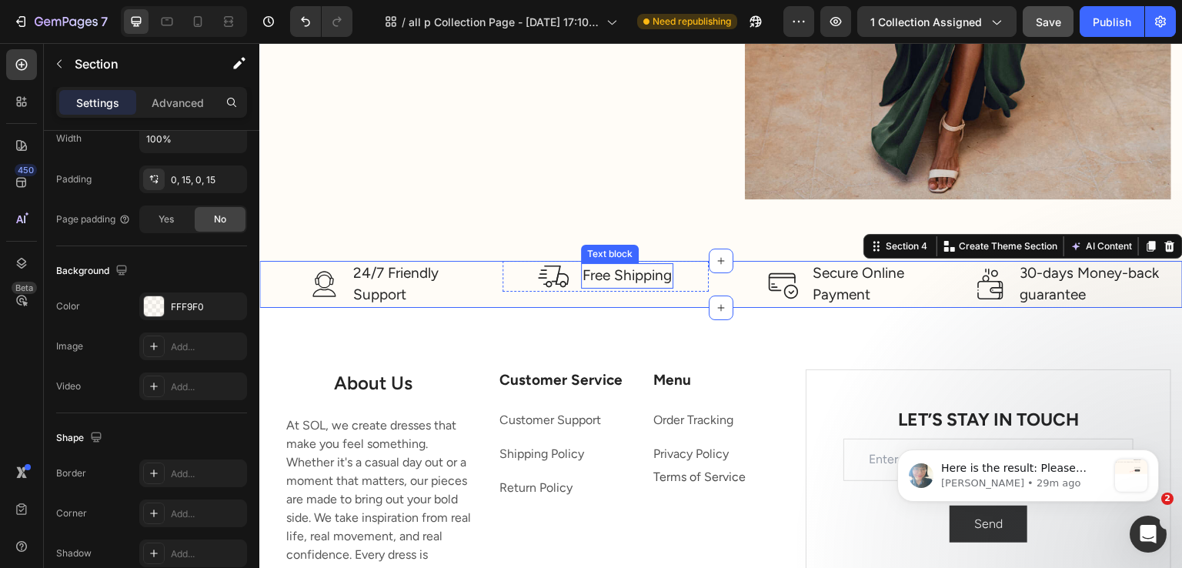
click at [593, 274] on p "Free Shipping" at bounding box center [627, 276] width 89 height 22
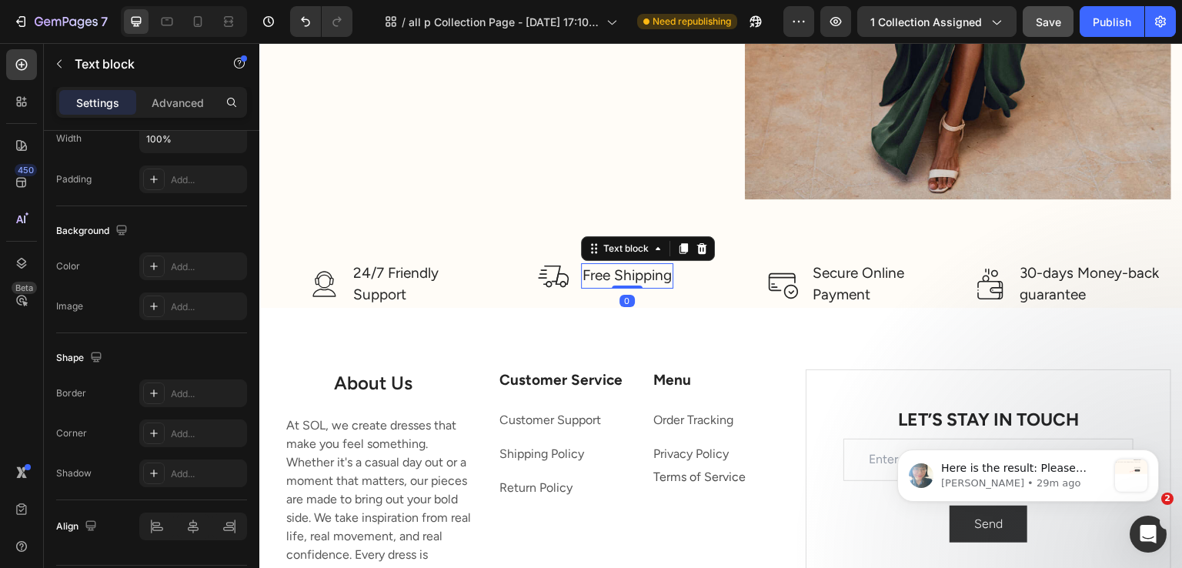
scroll to position [0, 0]
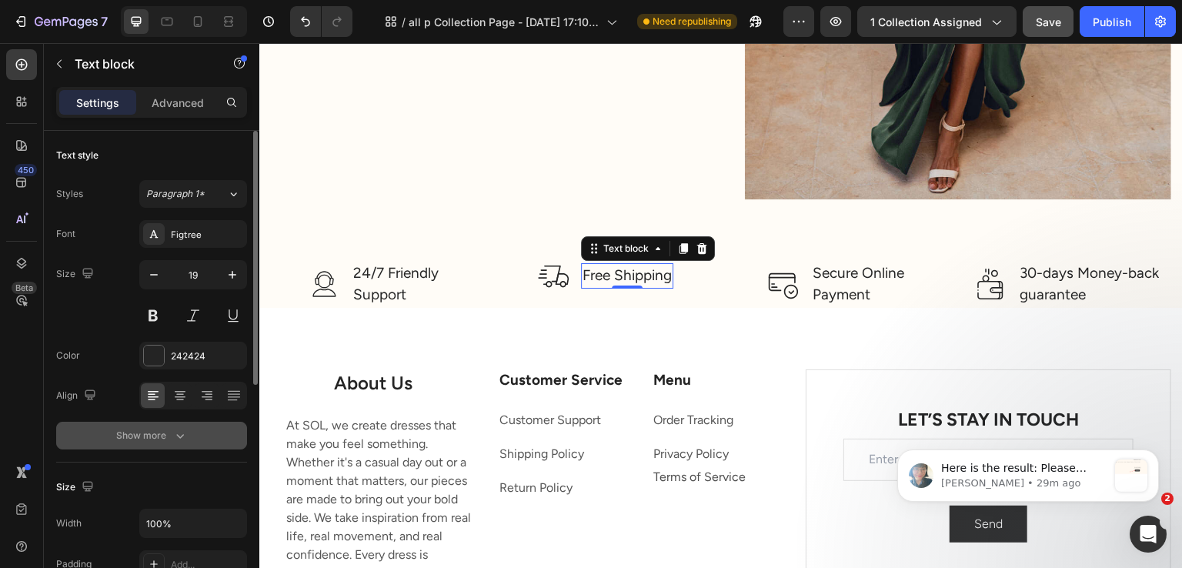
click at [182, 438] on icon "button" at bounding box center [179, 435] width 15 height 15
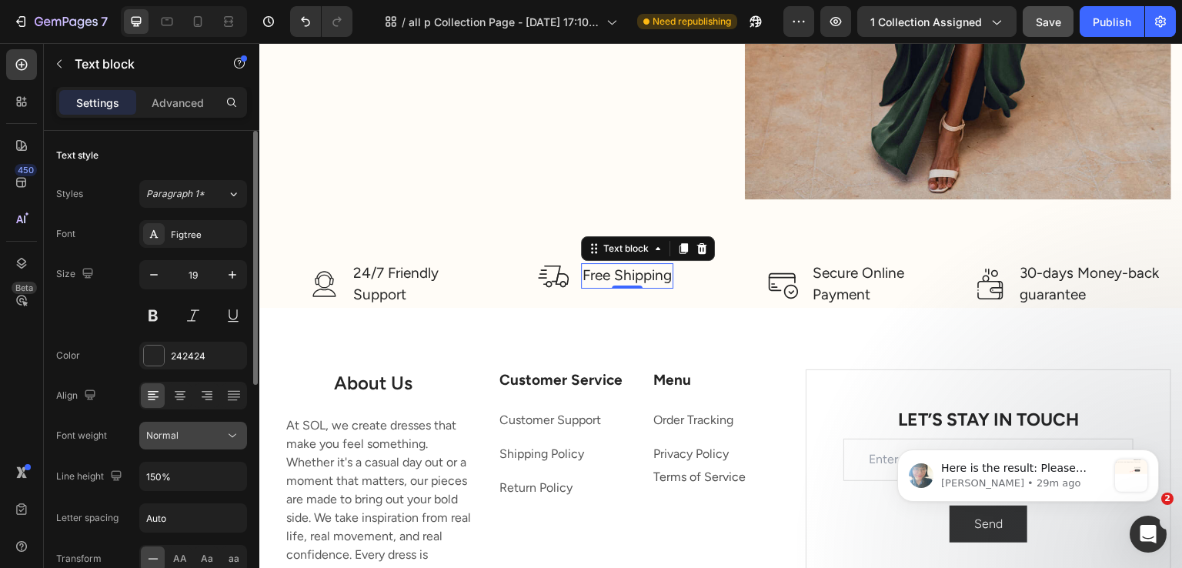
click at [182, 437] on div "Normal" at bounding box center [185, 436] width 79 height 14
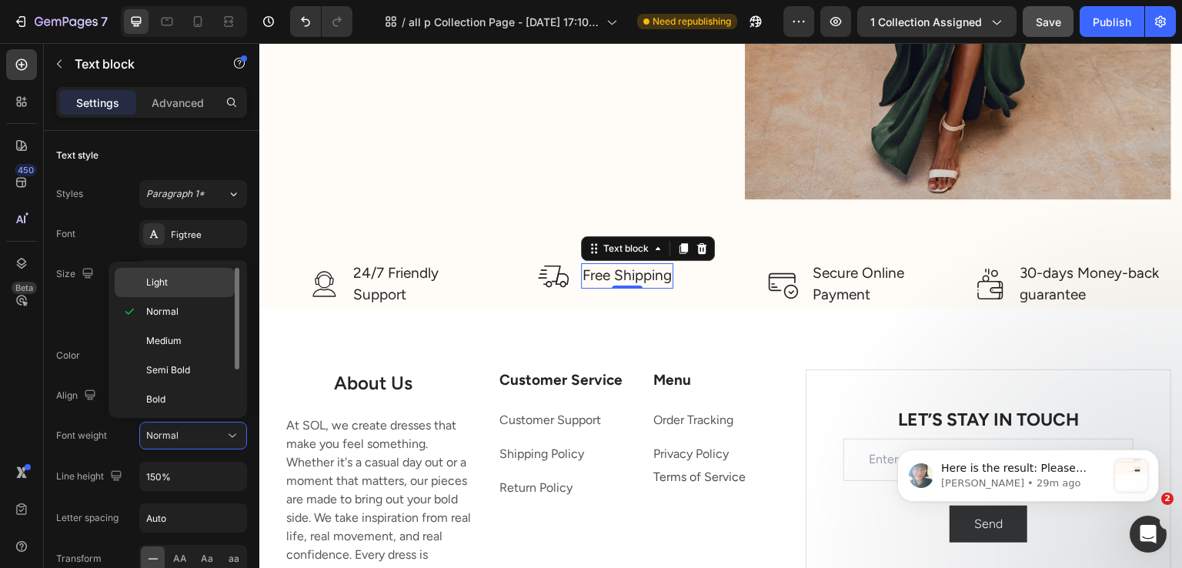
click at [200, 289] on p "Light" at bounding box center [187, 283] width 82 height 14
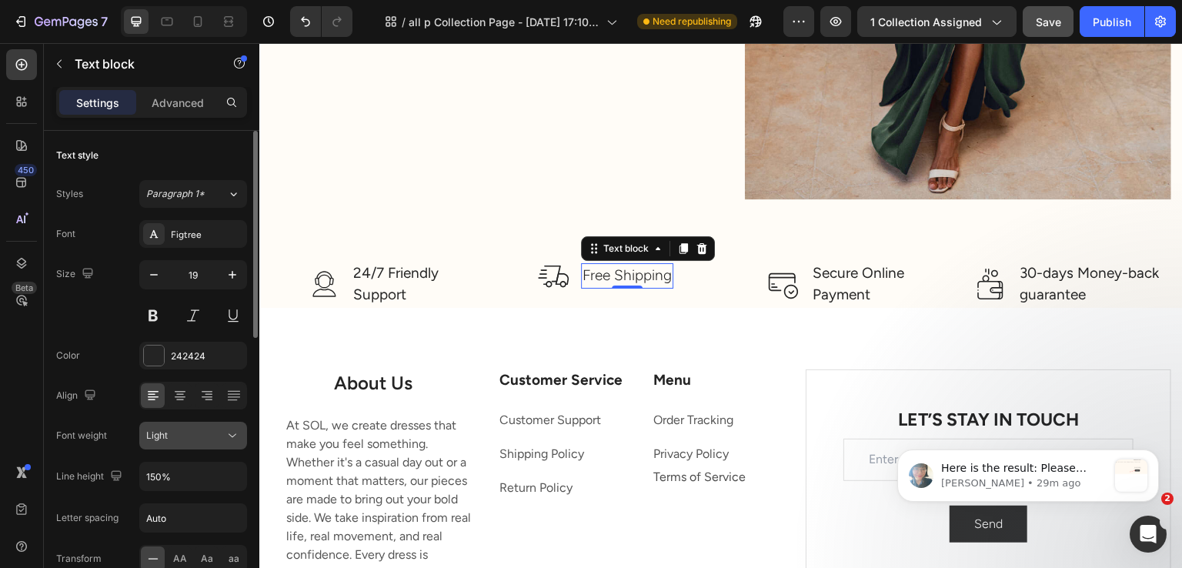
click at [209, 429] on div "Light" at bounding box center [185, 436] width 79 height 14
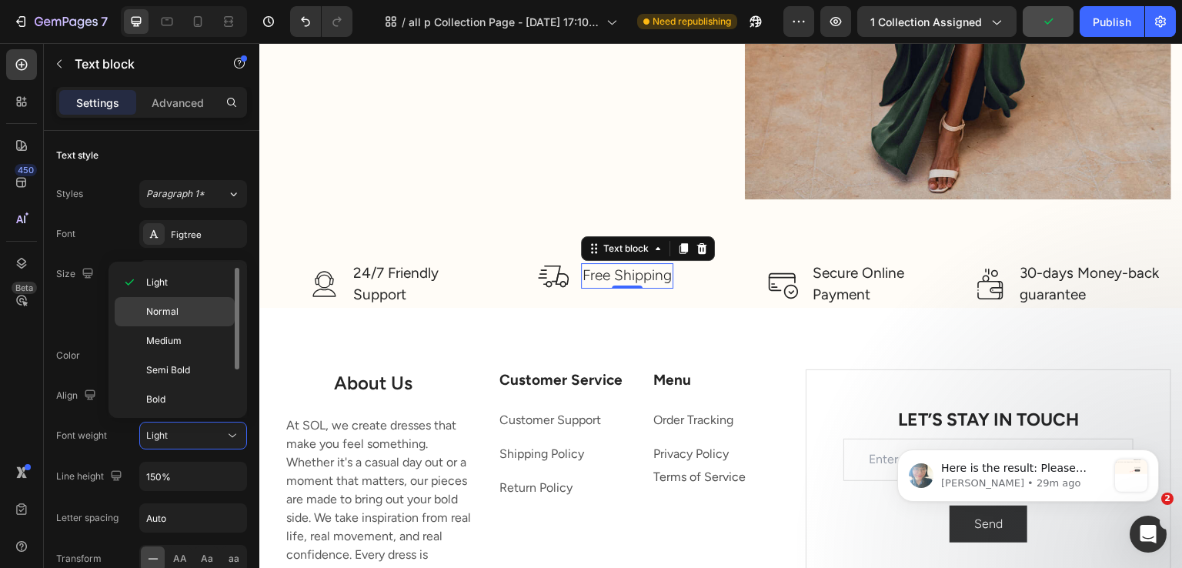
click at [206, 326] on div "Normal" at bounding box center [175, 340] width 120 height 29
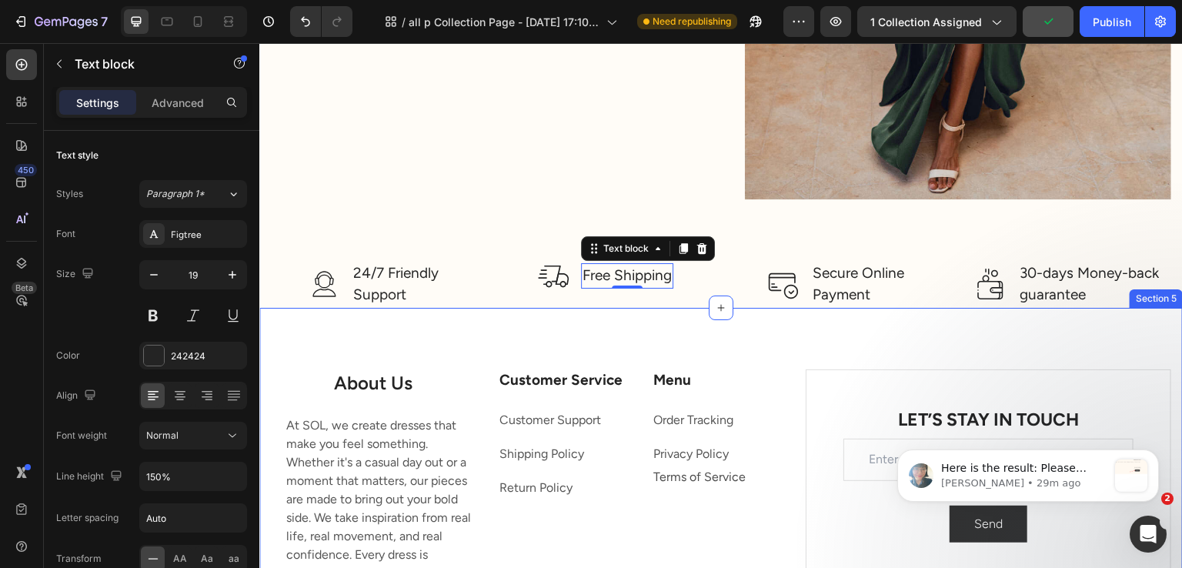
click at [339, 321] on div "About Us Heading Text block At SOL, we create dresses that make you feel someth…" at bounding box center [721, 557] width 924 height 499
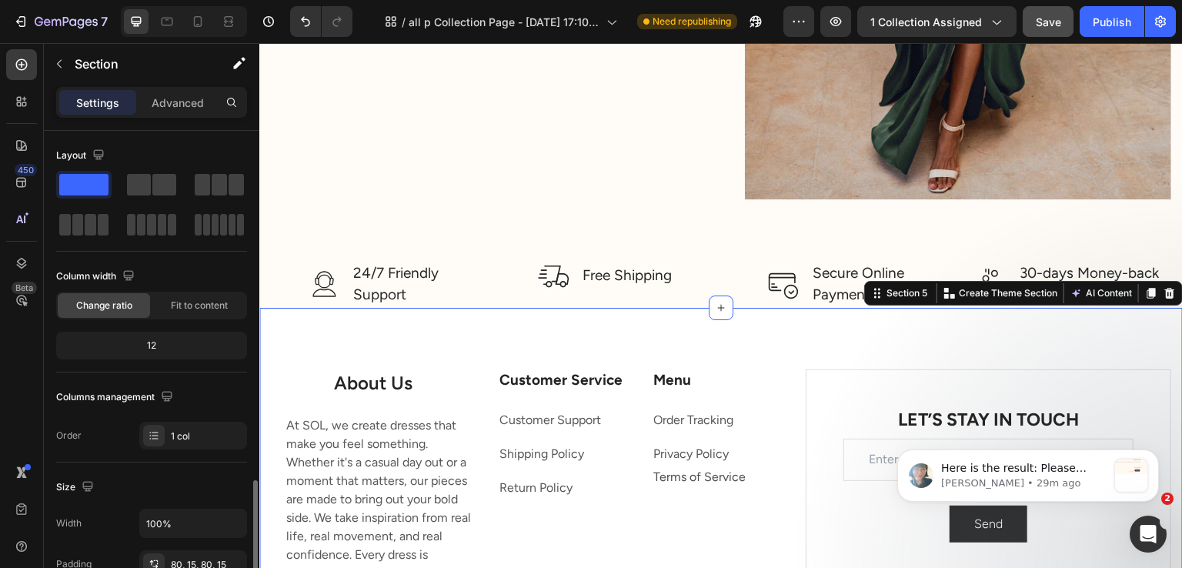
scroll to position [231, 0]
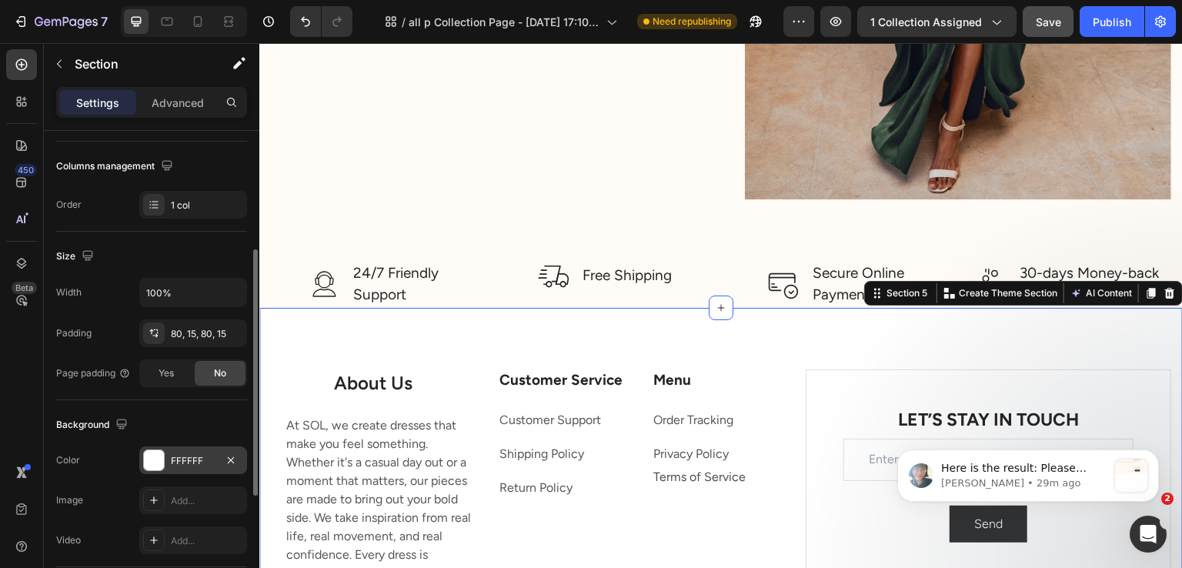
click at [171, 466] on div "FFFFFF" at bounding box center [193, 460] width 108 height 28
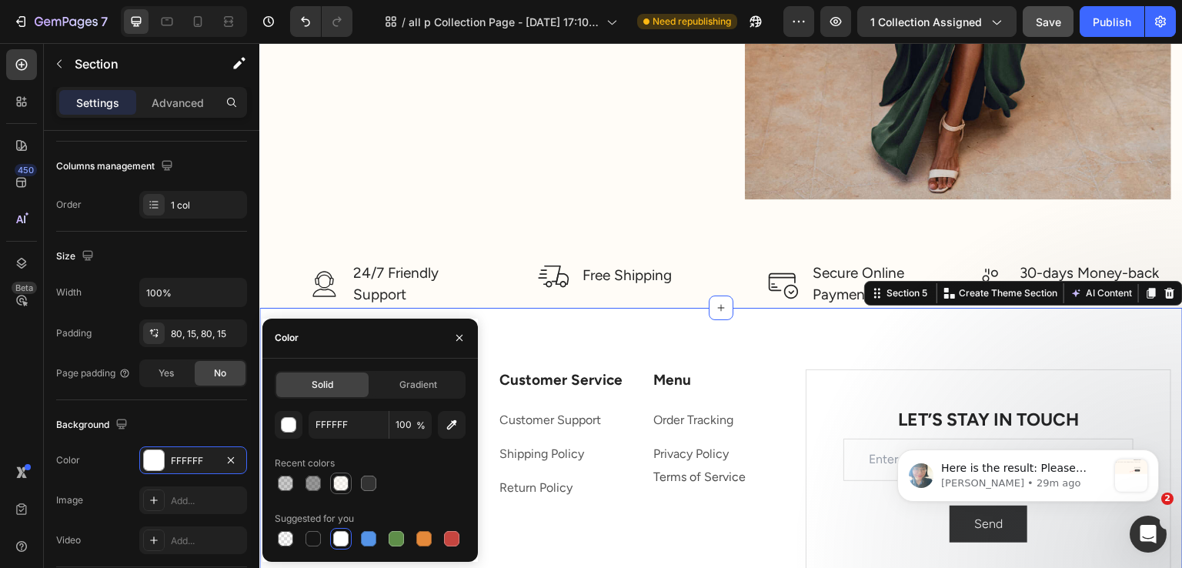
click at [341, 478] on div at bounding box center [340, 483] width 15 height 15
type input "FFF9F0"
type input "50"
click at [196, 423] on div "Background" at bounding box center [151, 425] width 191 height 25
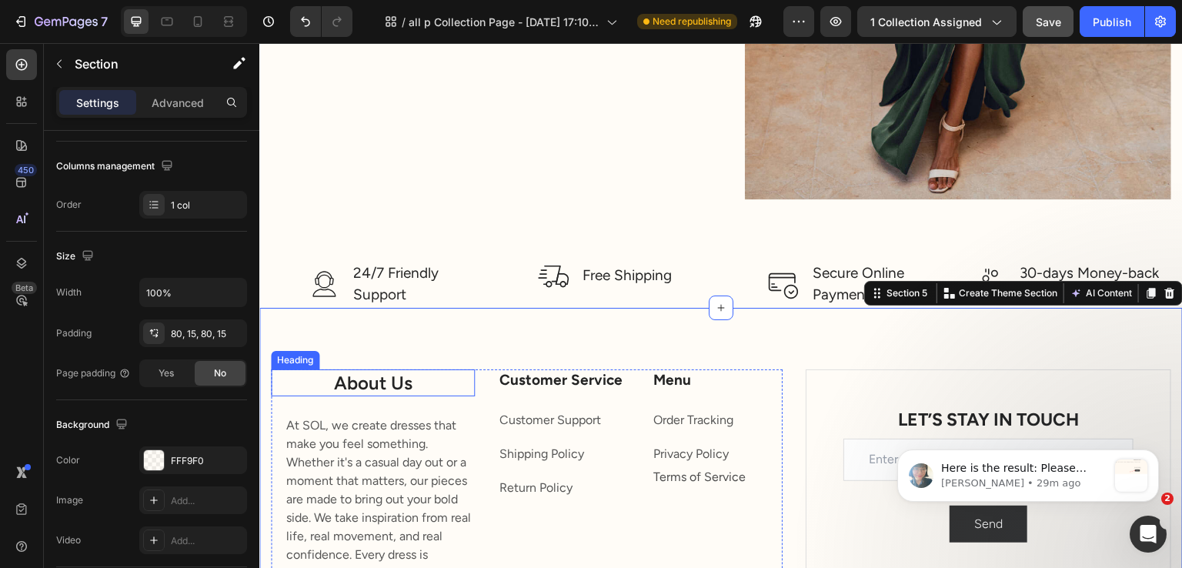
click at [390, 377] on h2 "About Us" at bounding box center [373, 382] width 204 height 27
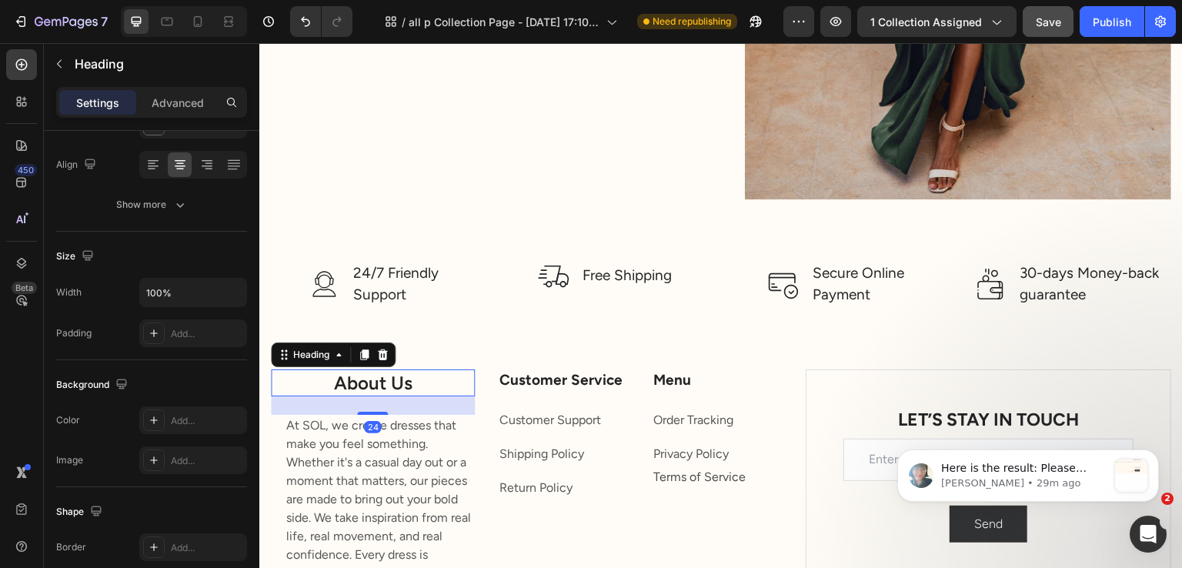
scroll to position [0, 0]
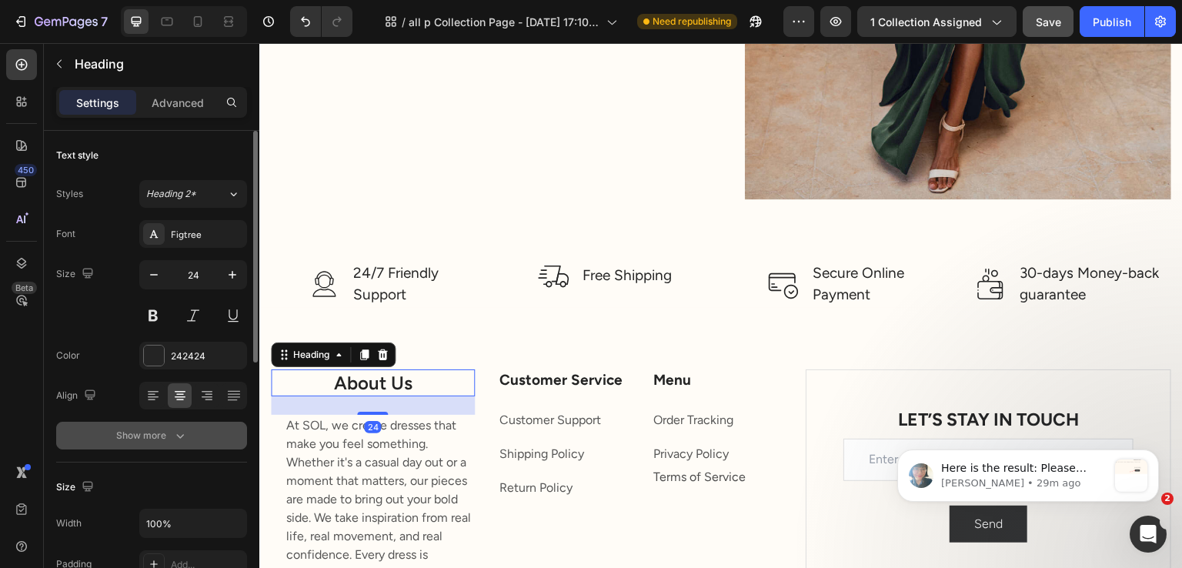
click at [172, 425] on button "Show more" at bounding box center [151, 436] width 191 height 28
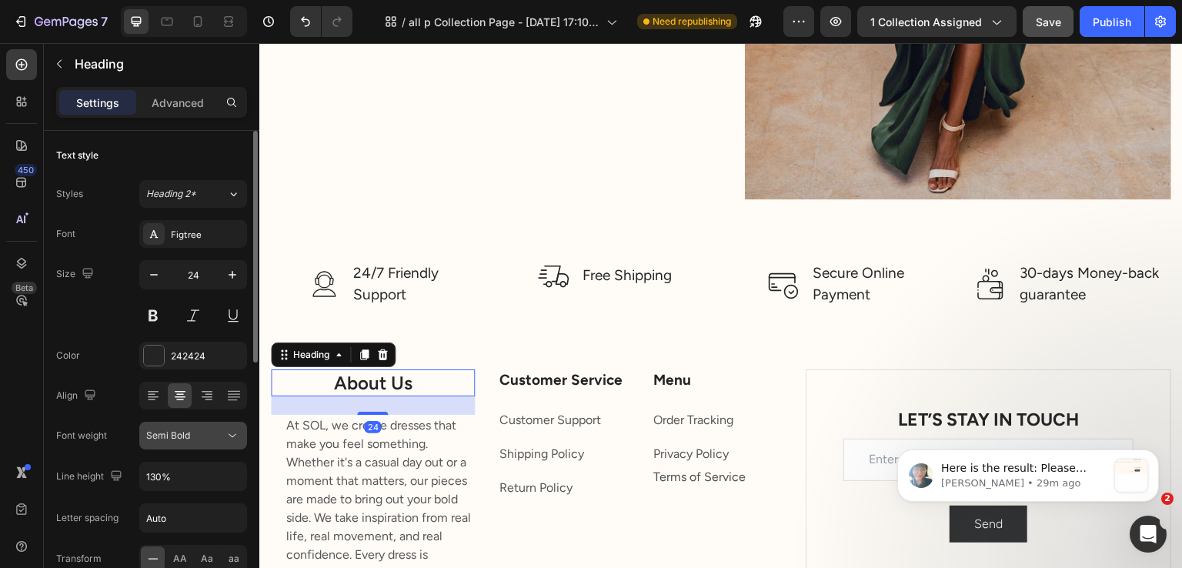
click at [187, 441] on span "Semi Bold" at bounding box center [168, 436] width 44 height 14
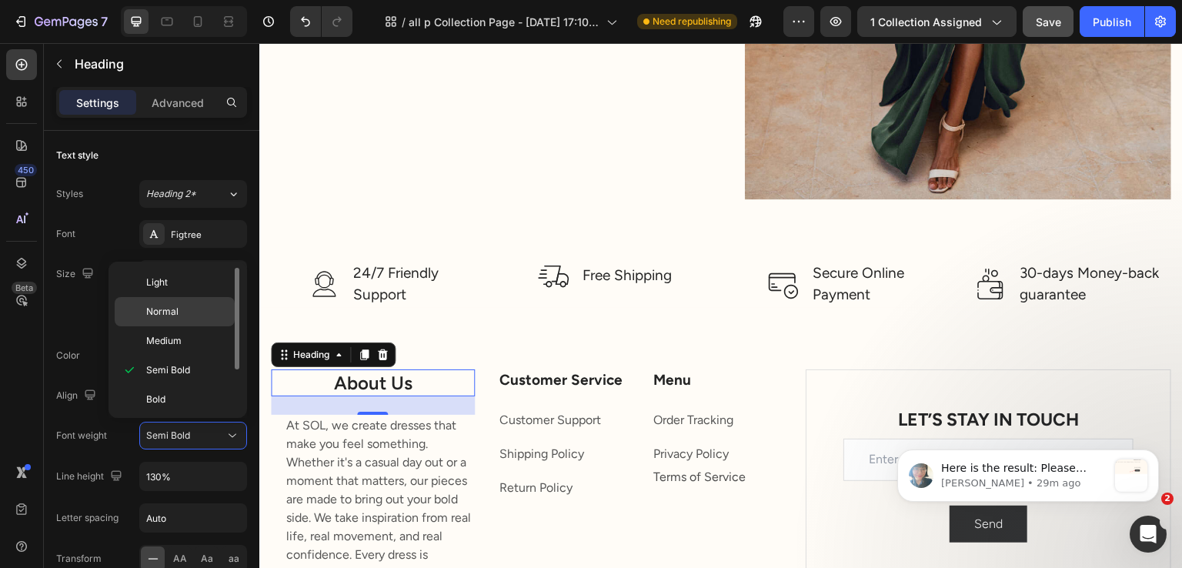
click at [176, 312] on span "Normal" at bounding box center [162, 312] width 32 height 14
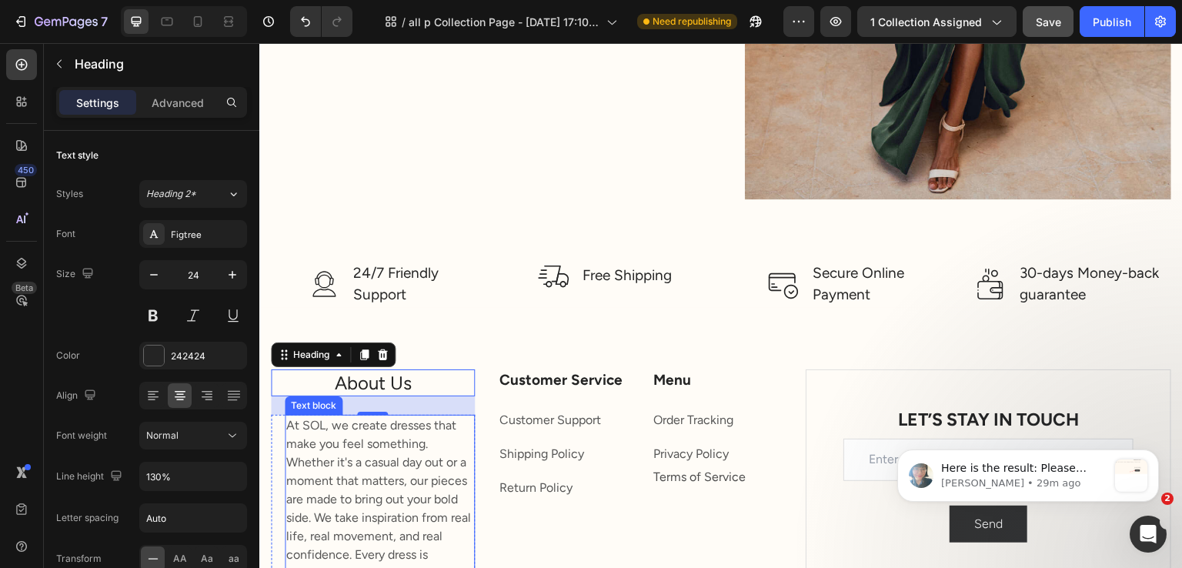
click at [346, 464] on p "At SOL, we create dresses that make you feel something. Whether it's a casual d…" at bounding box center [379, 545] width 187 height 259
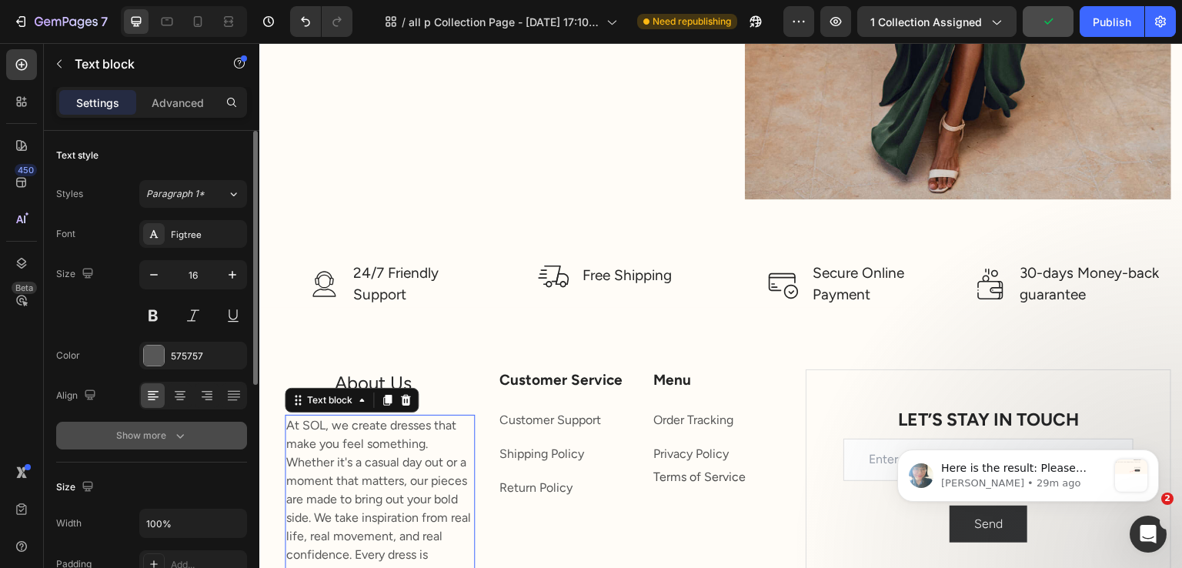
click at [160, 433] on div "Show more" at bounding box center [152, 435] width 72 height 15
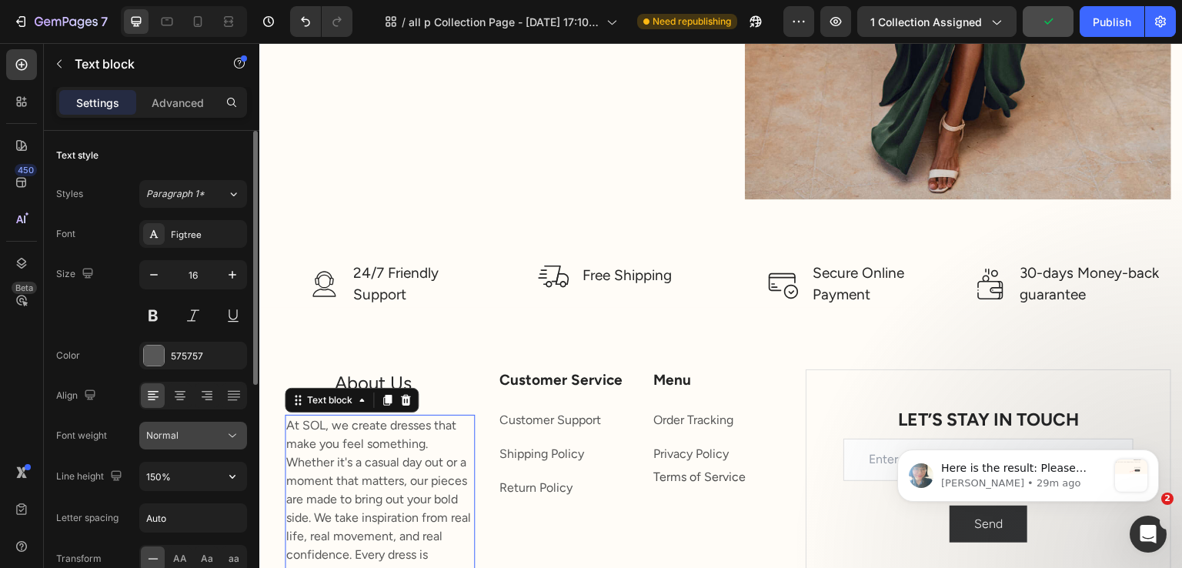
click at [191, 432] on div "Normal" at bounding box center [185, 436] width 79 height 14
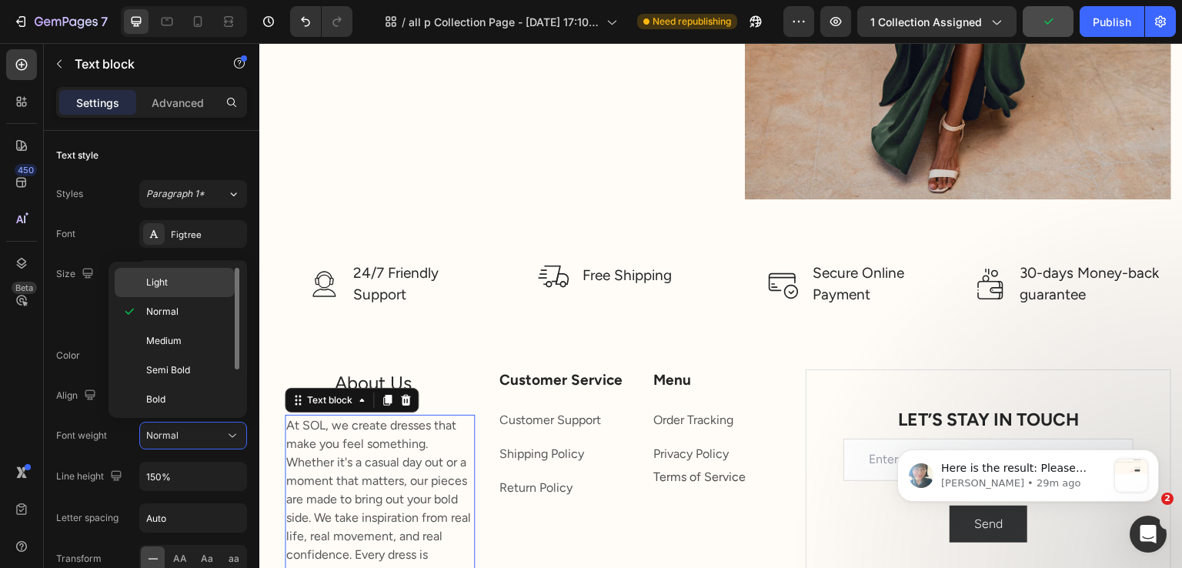
click at [183, 277] on p "Light" at bounding box center [187, 283] width 82 height 14
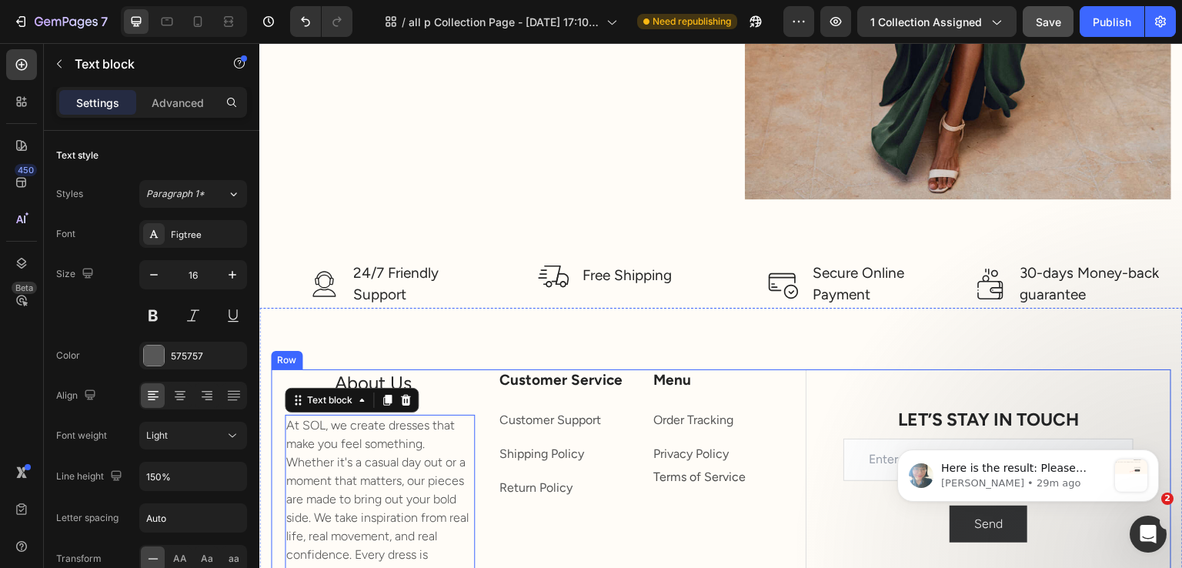
scroll to position [6245, 0]
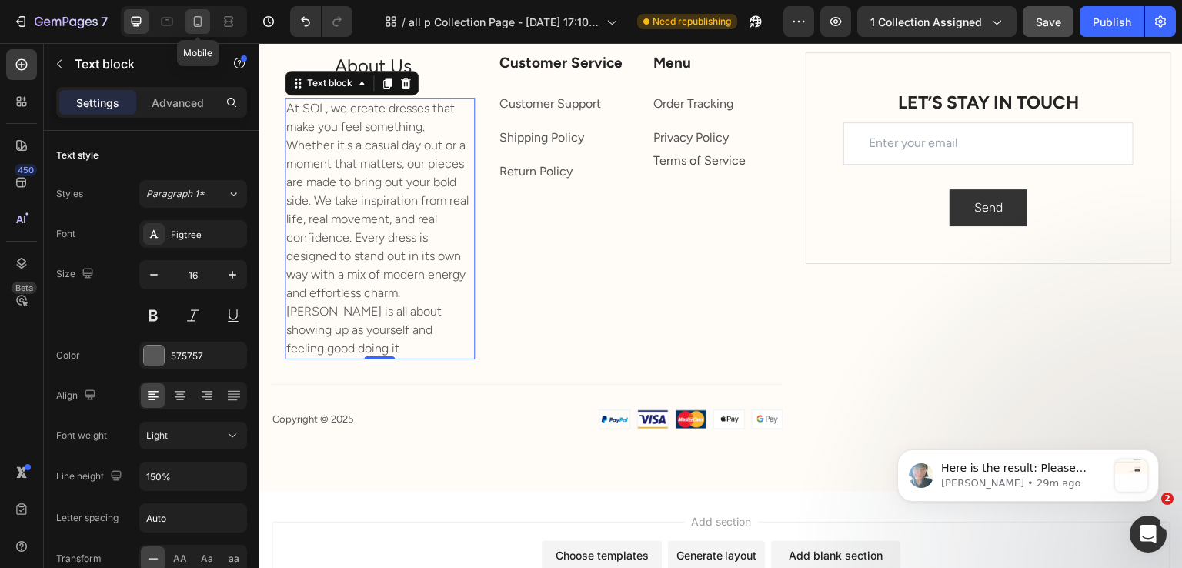
click at [188, 32] on div at bounding box center [197, 21] width 25 height 25
type input "14"
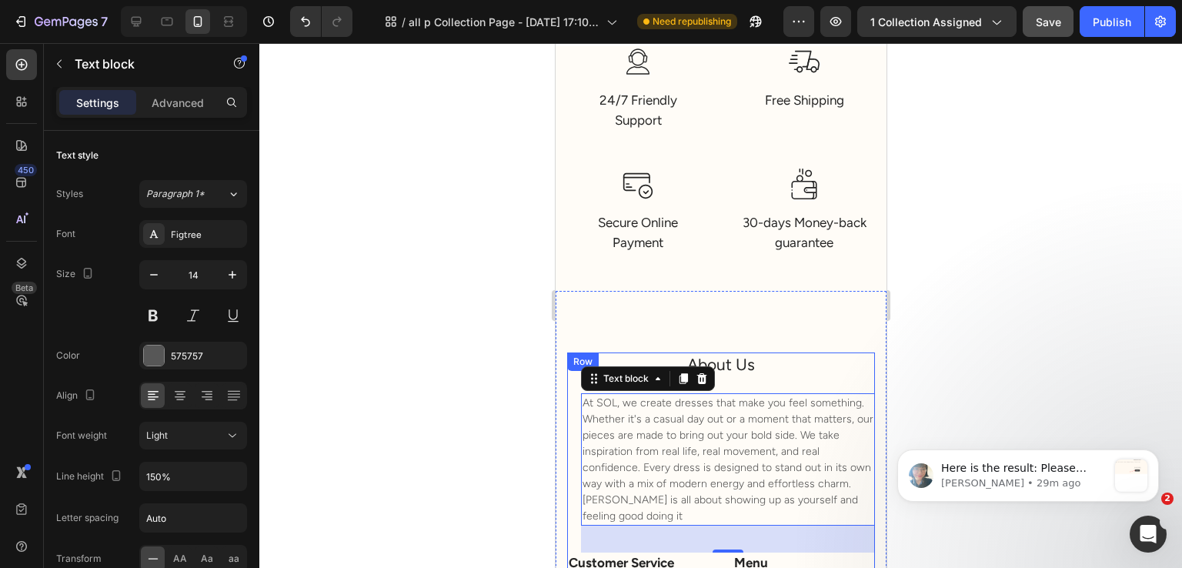
scroll to position [6053, 0]
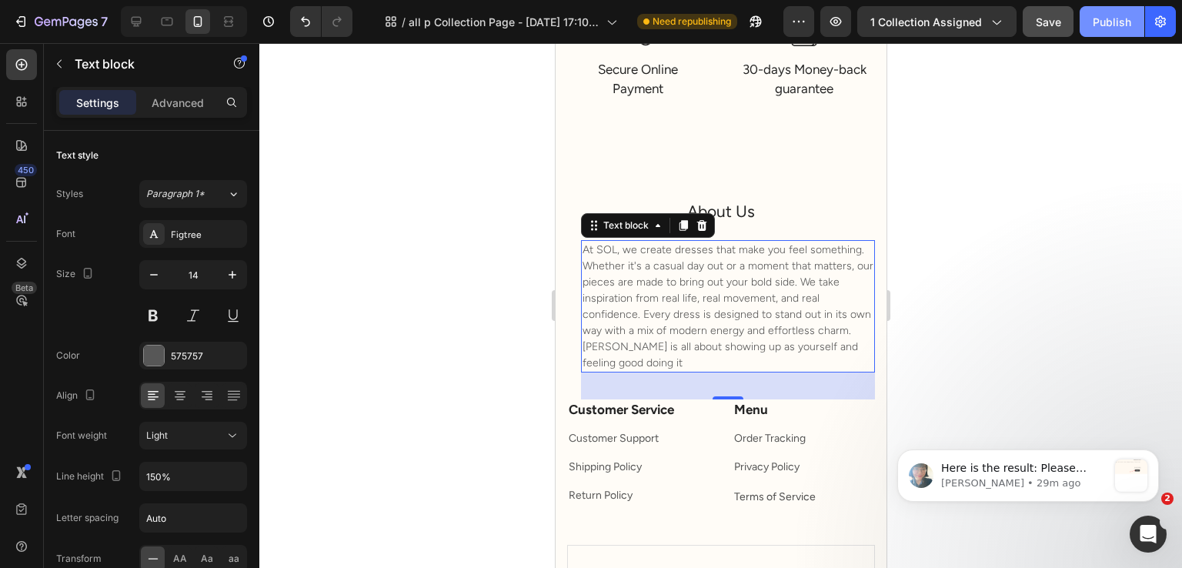
click at [1093, 24] on button "Publish" at bounding box center [1112, 21] width 65 height 31
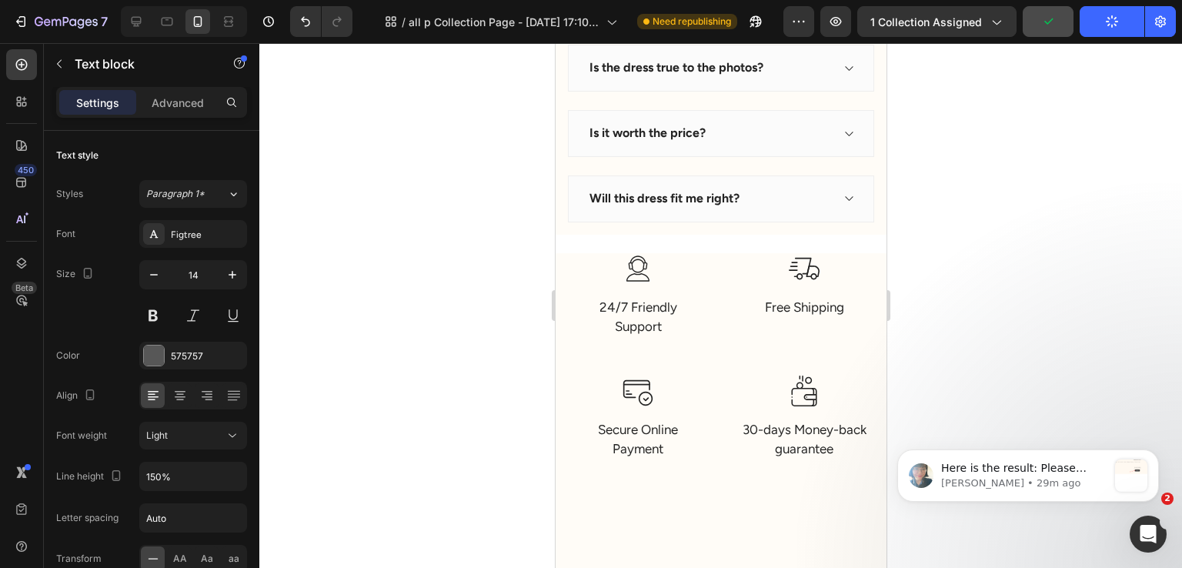
scroll to position [5591, 0]
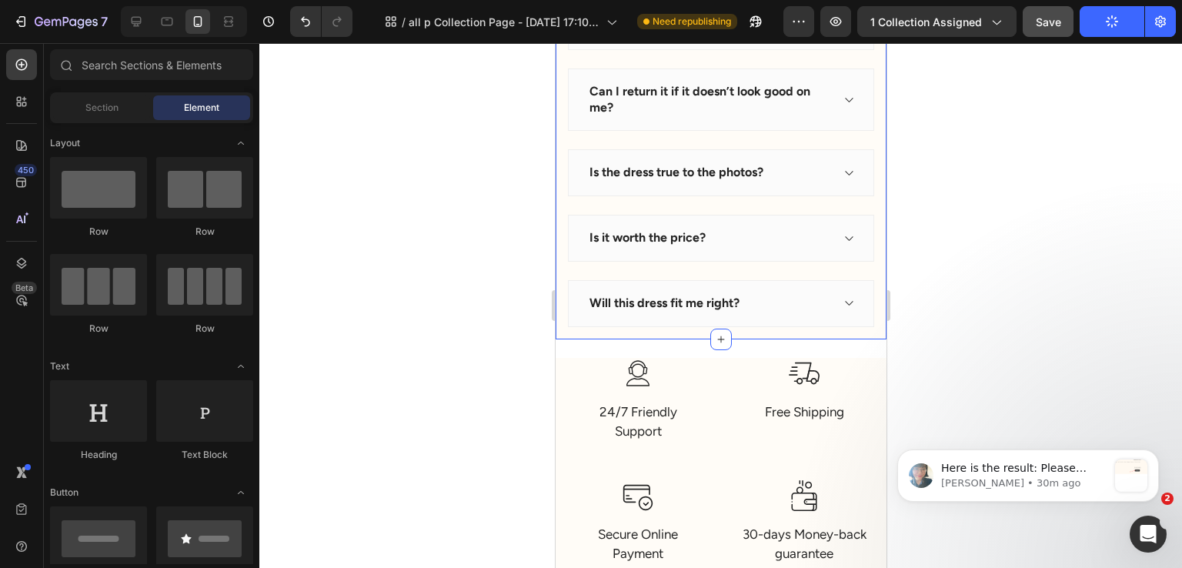
click at [692, 329] on div "Have questions? We have answers! Heading How long will it take to arrive? Can I…" at bounding box center [720, 122] width 331 height 434
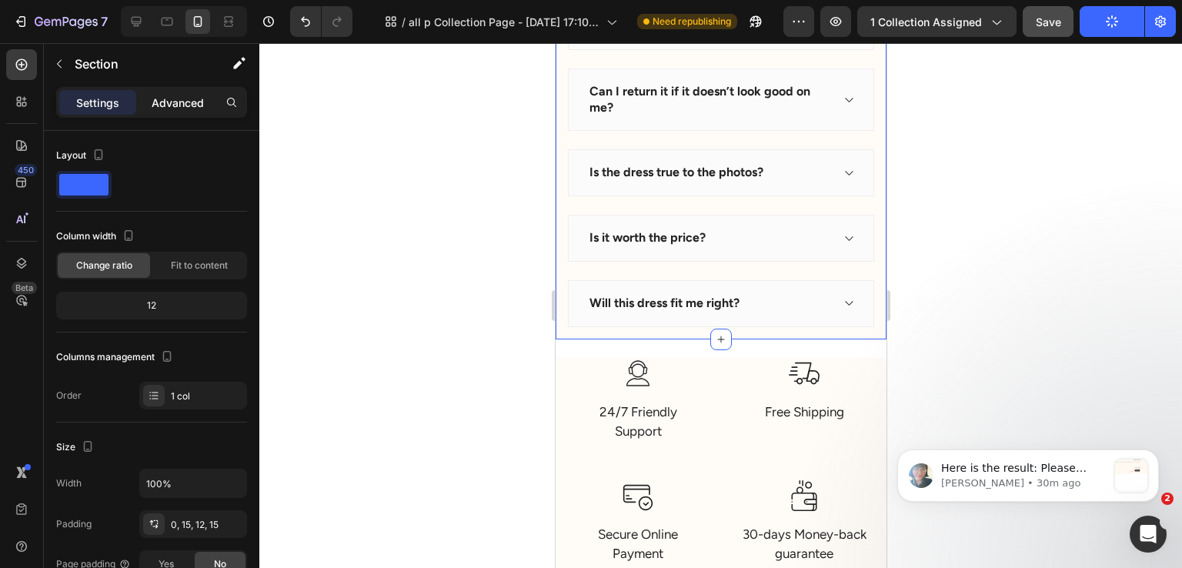
click at [175, 99] on p "Advanced" at bounding box center [178, 103] width 52 height 16
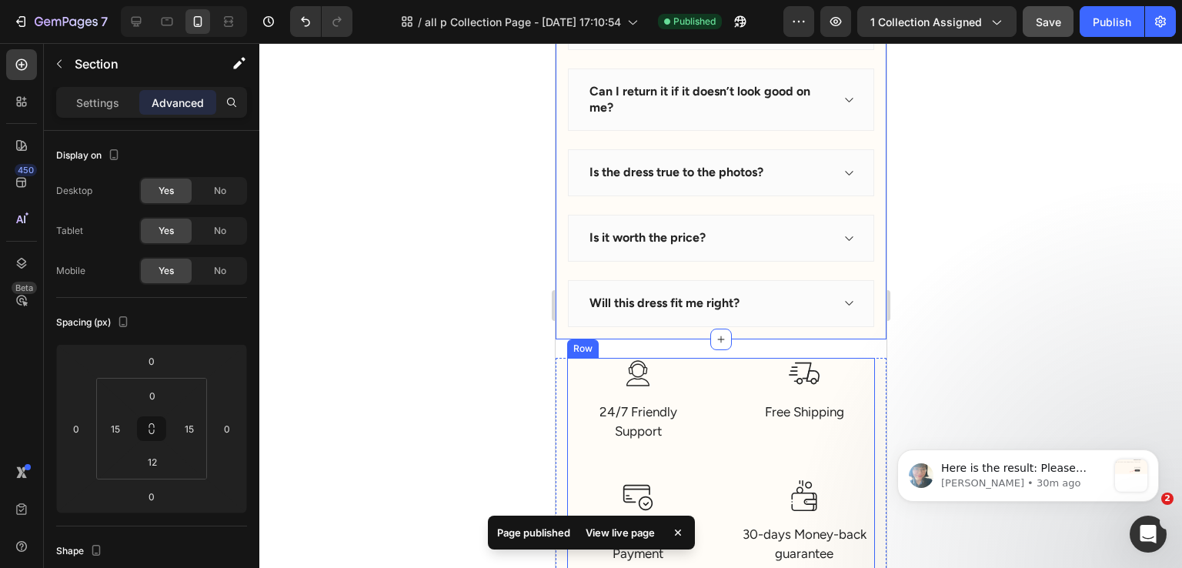
click at [720, 359] on div "Image 24/7 Friendly Support Text block Row Image Free Shipping Text block Row I…" at bounding box center [721, 480] width 308 height 245
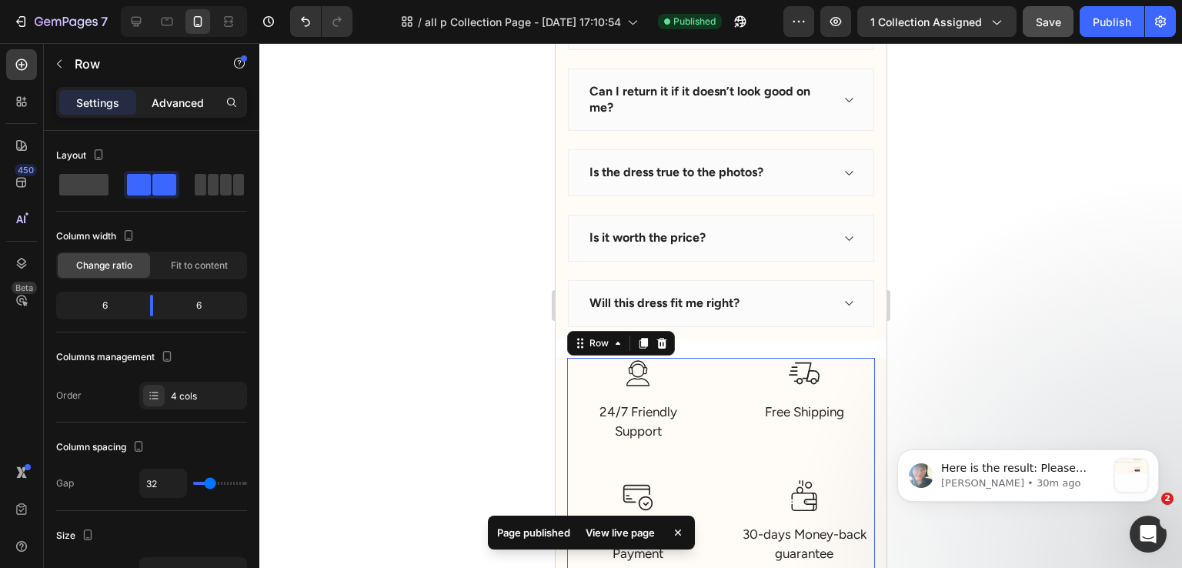
click at [181, 102] on p "Advanced" at bounding box center [178, 103] width 52 height 16
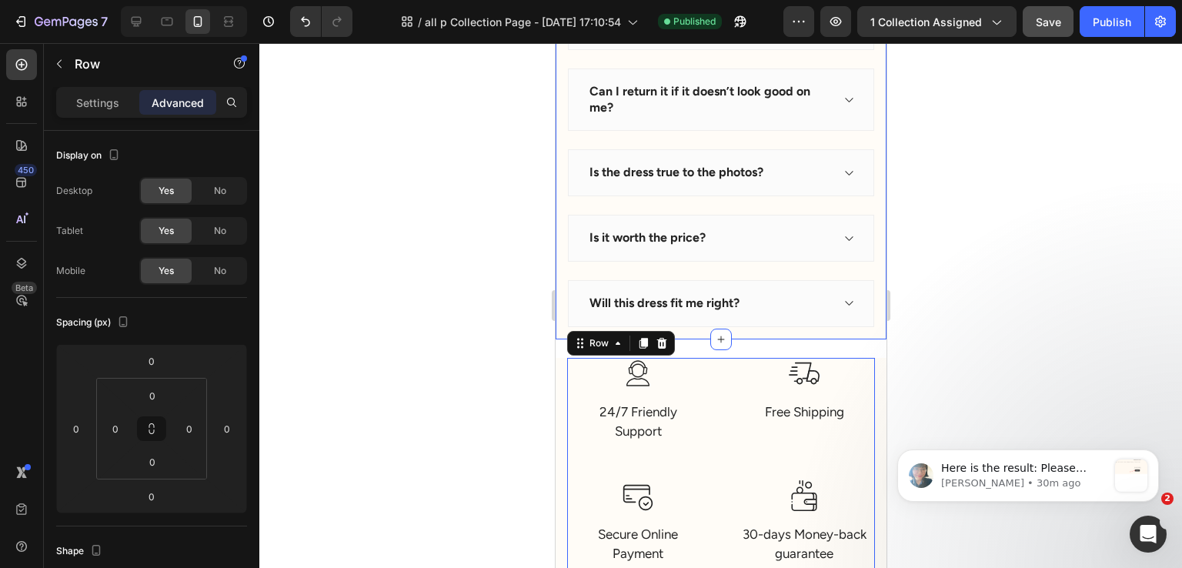
click at [747, 330] on div "Have questions? We have answers! Heading How long will it take to arrive? Can I…" at bounding box center [720, 122] width 331 height 434
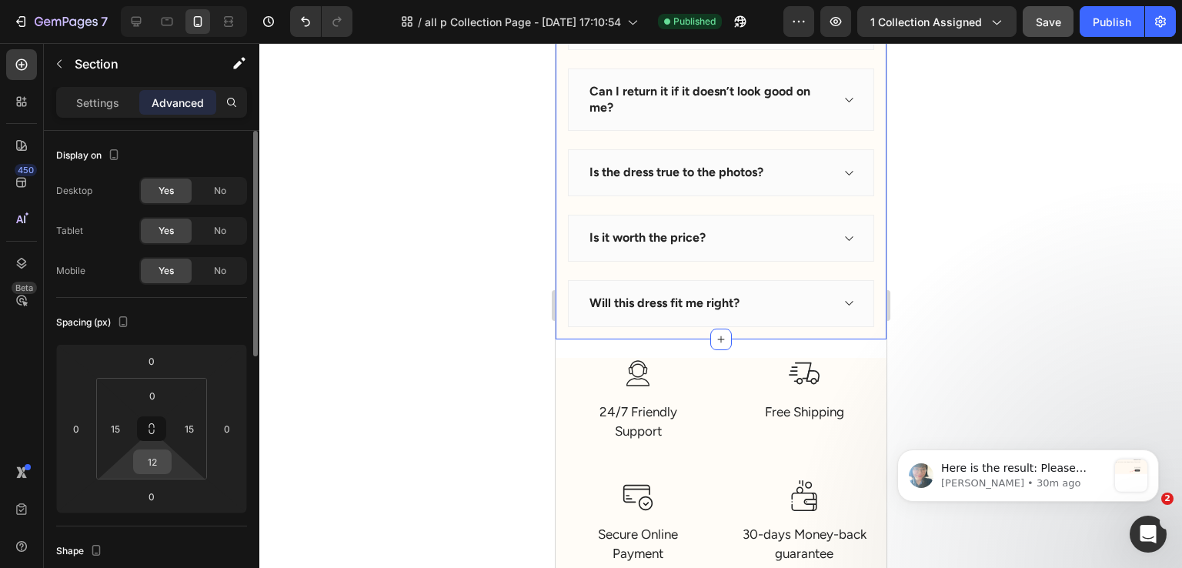
click at [148, 463] on input "12" at bounding box center [152, 461] width 31 height 23
type input "0"
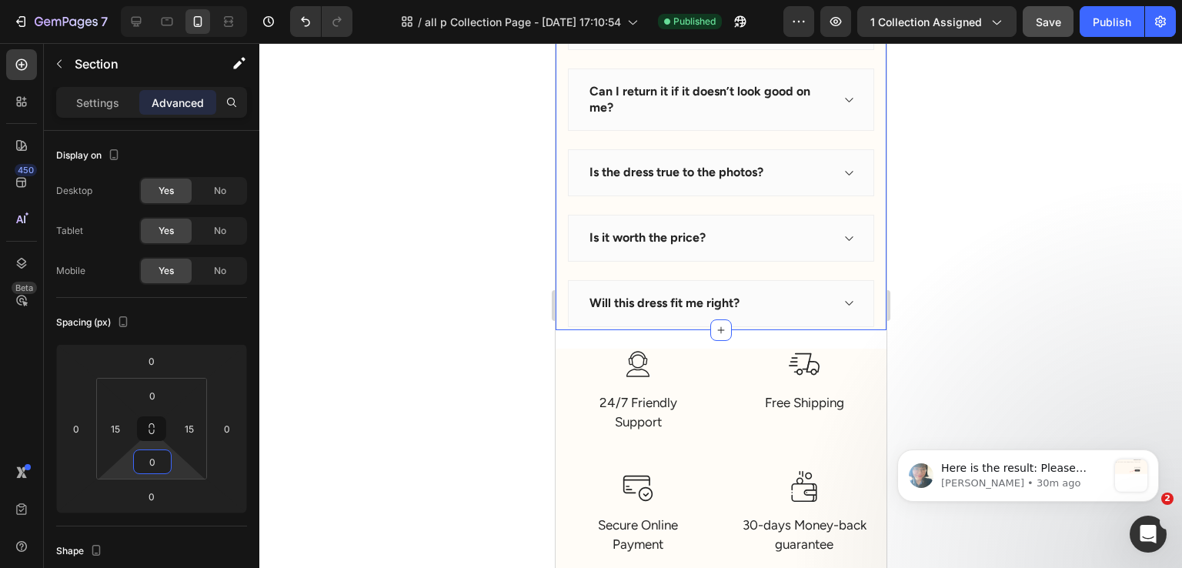
click at [998, 323] on div at bounding box center [720, 305] width 923 height 525
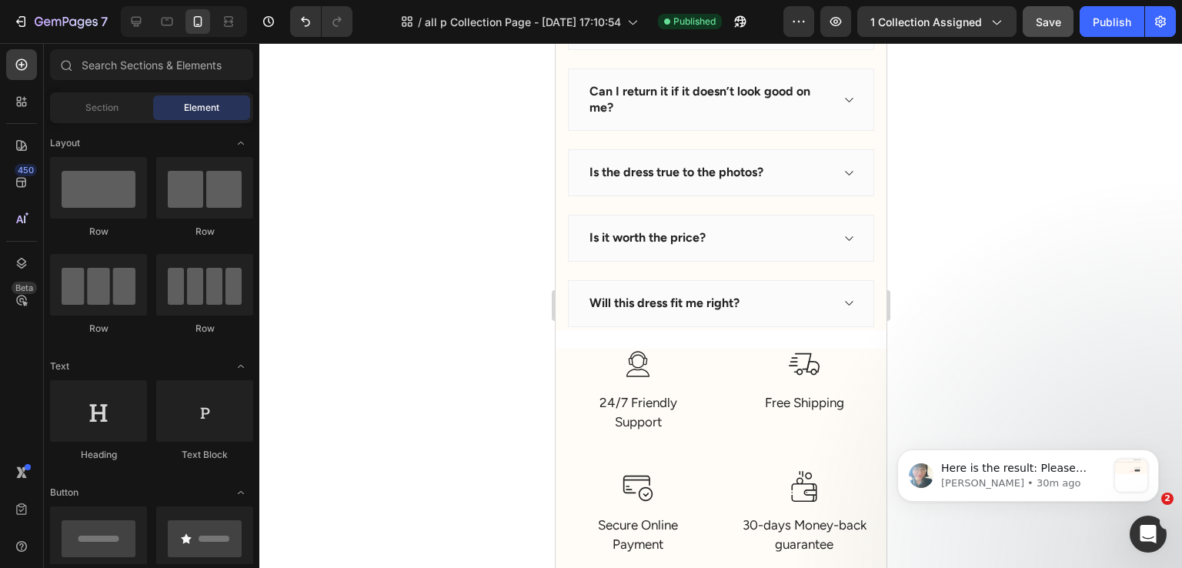
scroll to position [5668, 0]
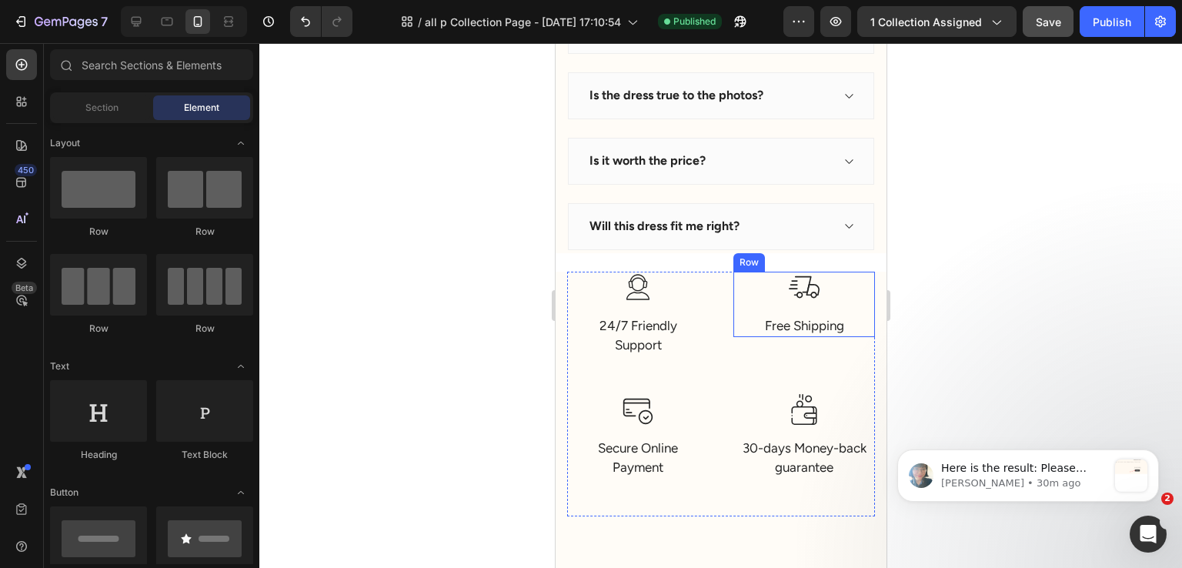
click at [738, 289] on div "Image Free Shipping Text block Row" at bounding box center [804, 305] width 142 height 66
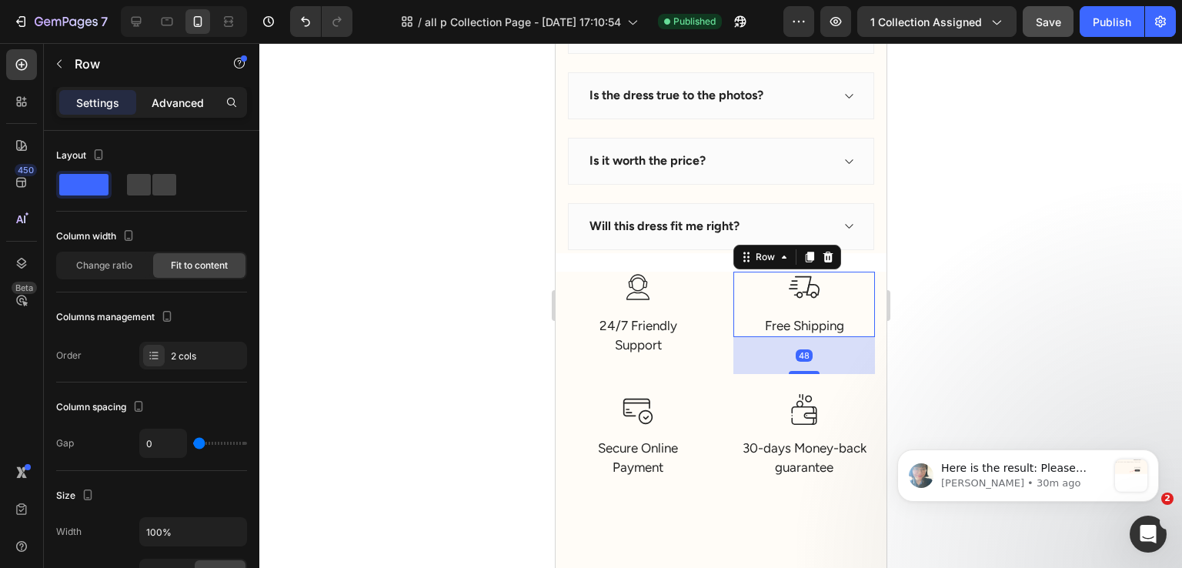
click at [169, 107] on p "Advanced" at bounding box center [178, 103] width 52 height 16
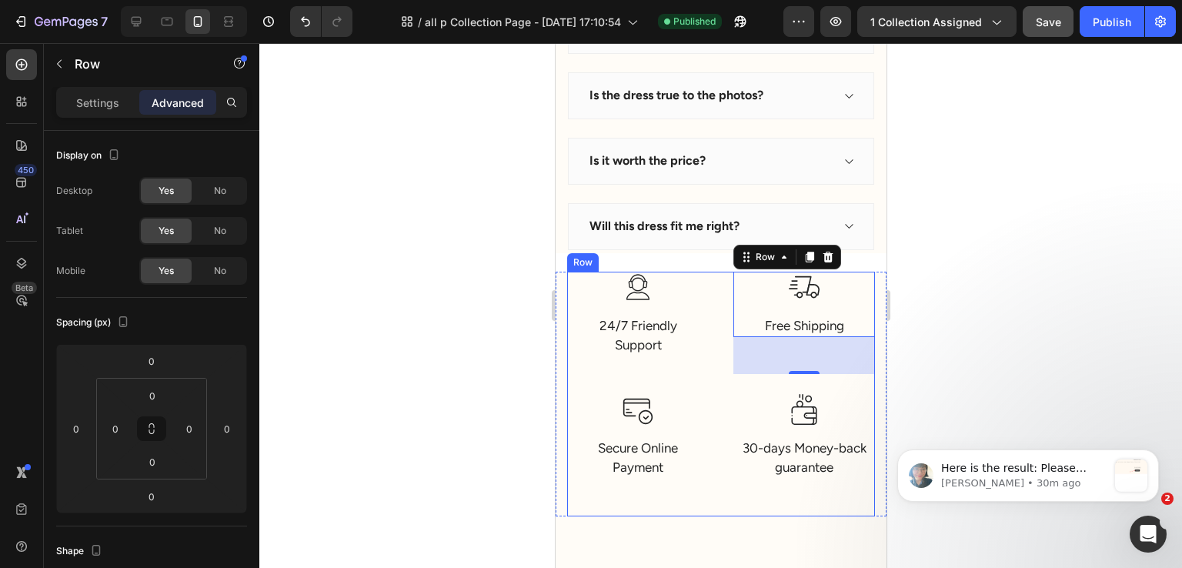
click at [707, 287] on div "Image 24/7 Friendly Support Text block Row Image Free Shipping Text block Row 4…" at bounding box center [721, 394] width 308 height 245
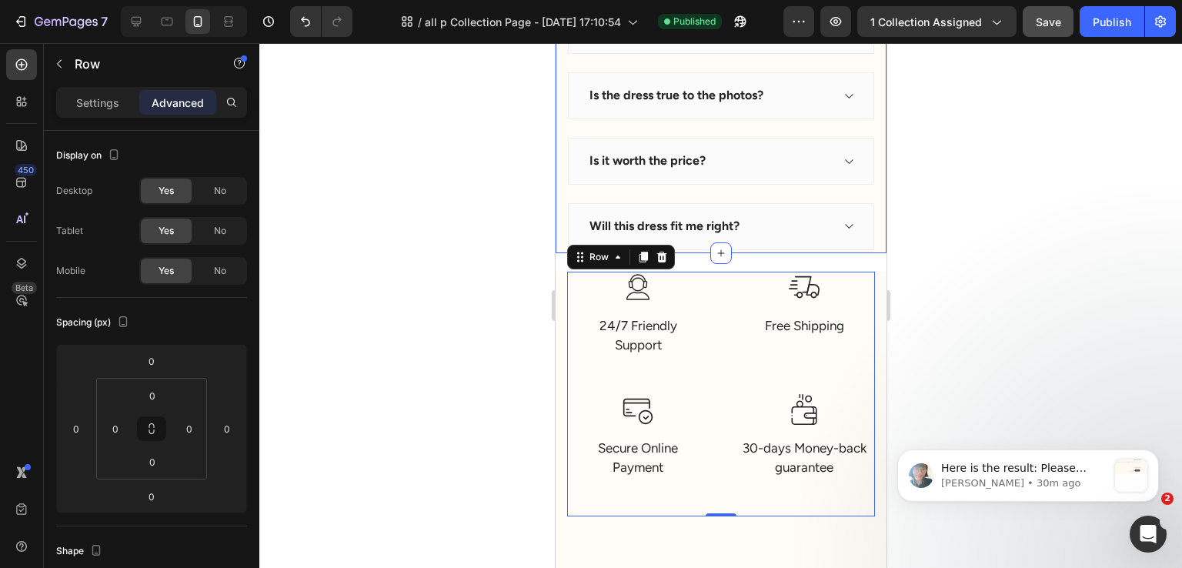
click at [866, 205] on div "Have questions? We have answers! Heading How long will it take to arrive? Can I…" at bounding box center [720, 40] width 331 height 425
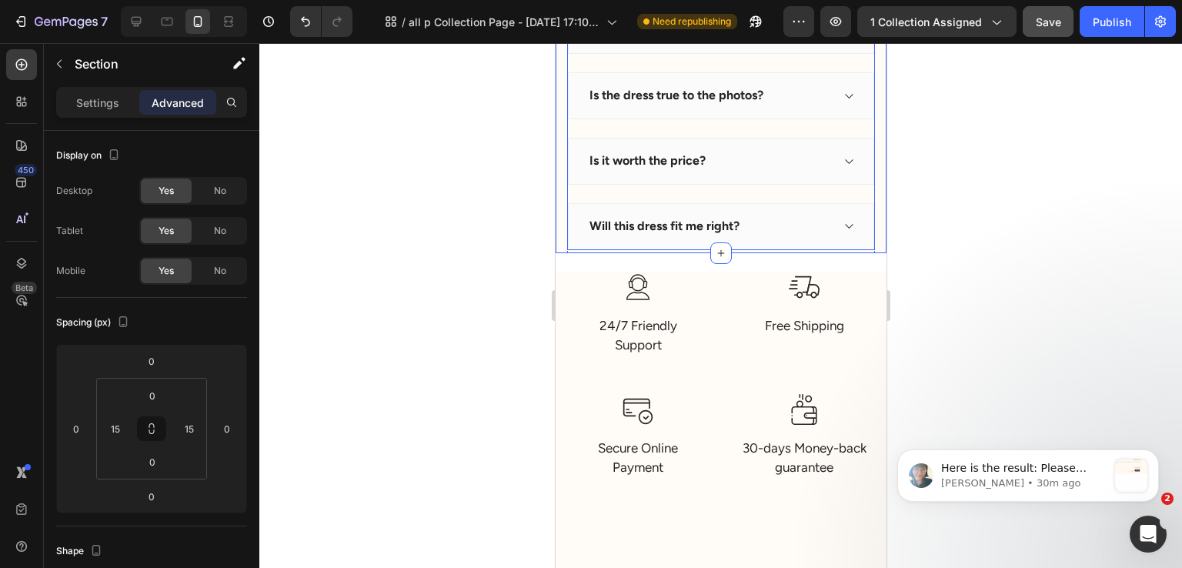
click at [860, 199] on div "How long will it take to arrive? Can I return it if it doesn’t look good on me?…" at bounding box center [721, 88] width 308 height 324
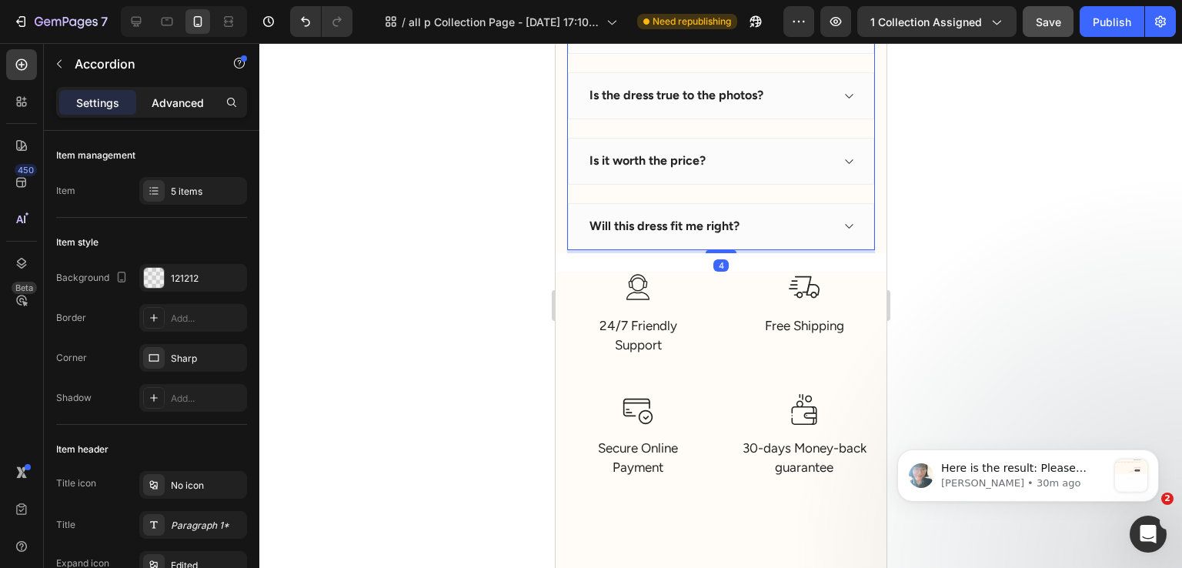
click at [162, 105] on p "Advanced" at bounding box center [178, 103] width 52 height 16
type input "100%"
type input "100"
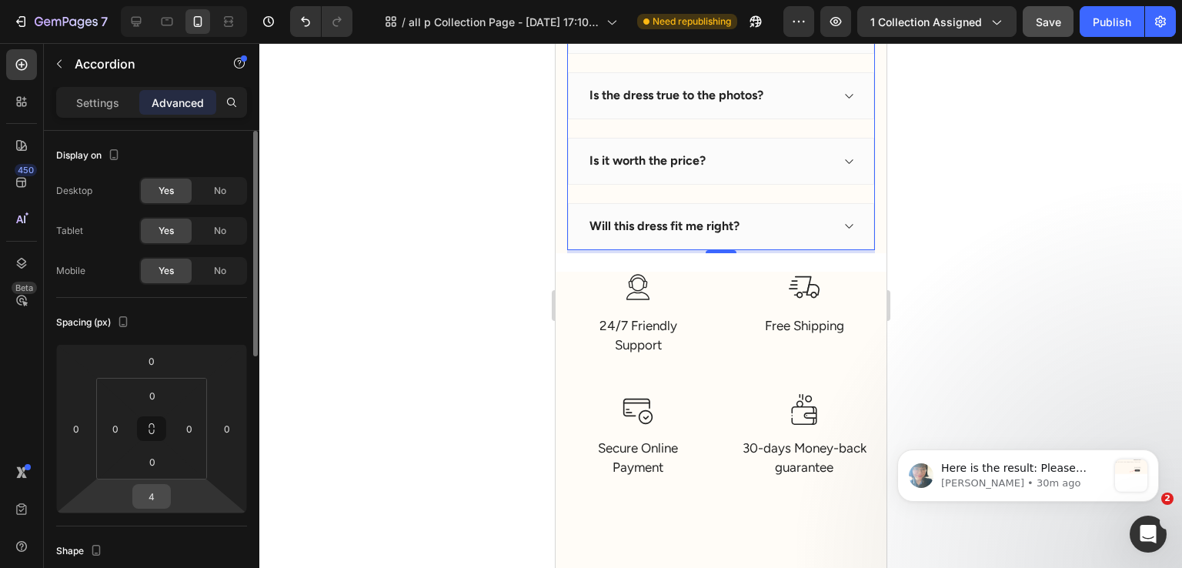
click at [152, 496] on input "4" at bounding box center [151, 496] width 31 height 23
type input "0"
click at [344, 427] on div at bounding box center [720, 305] width 923 height 525
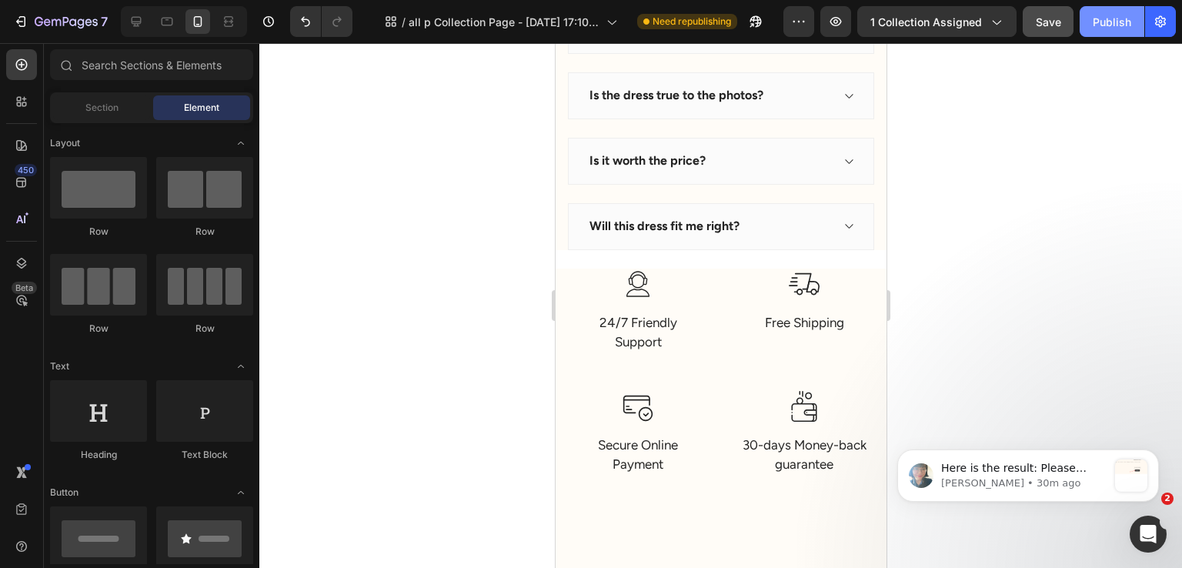
click at [1115, 28] on div "Publish" at bounding box center [1112, 22] width 38 height 16
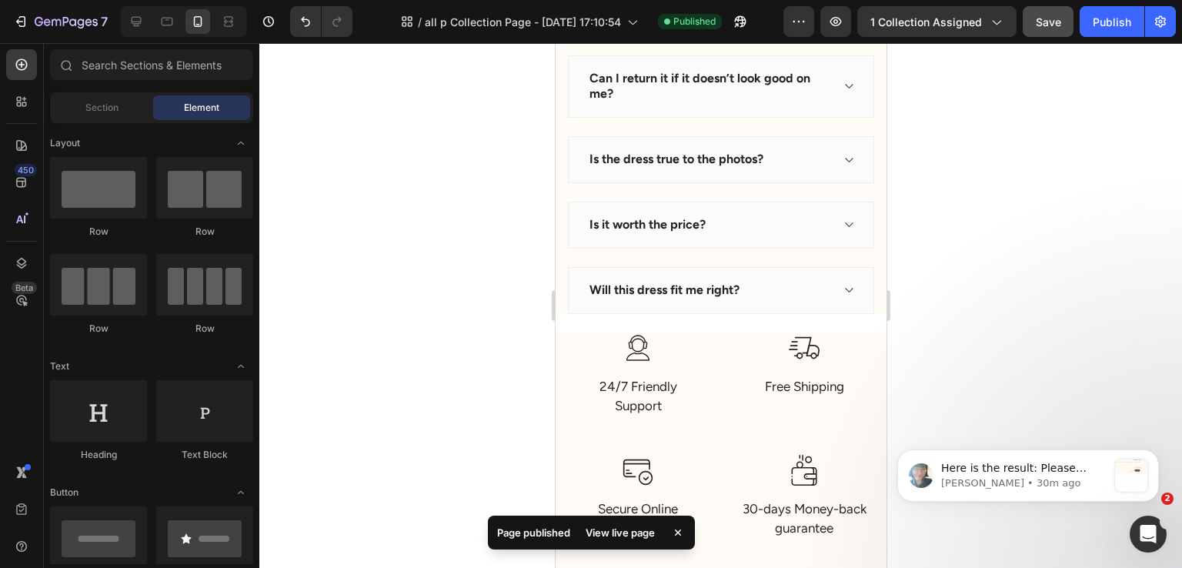
scroll to position [637, 0]
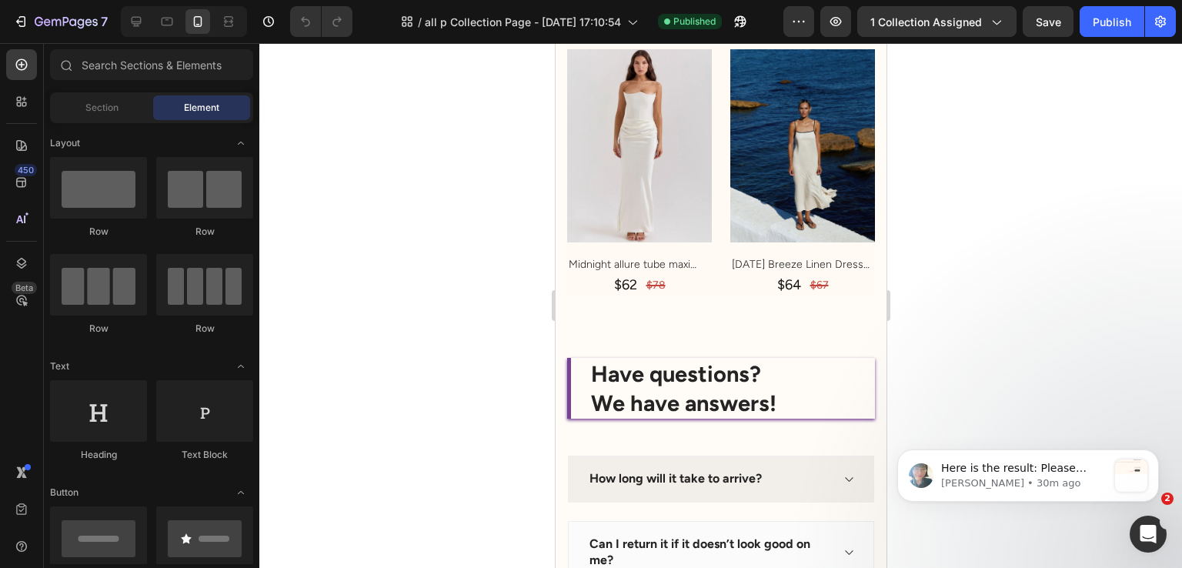
scroll to position [7228, 0]
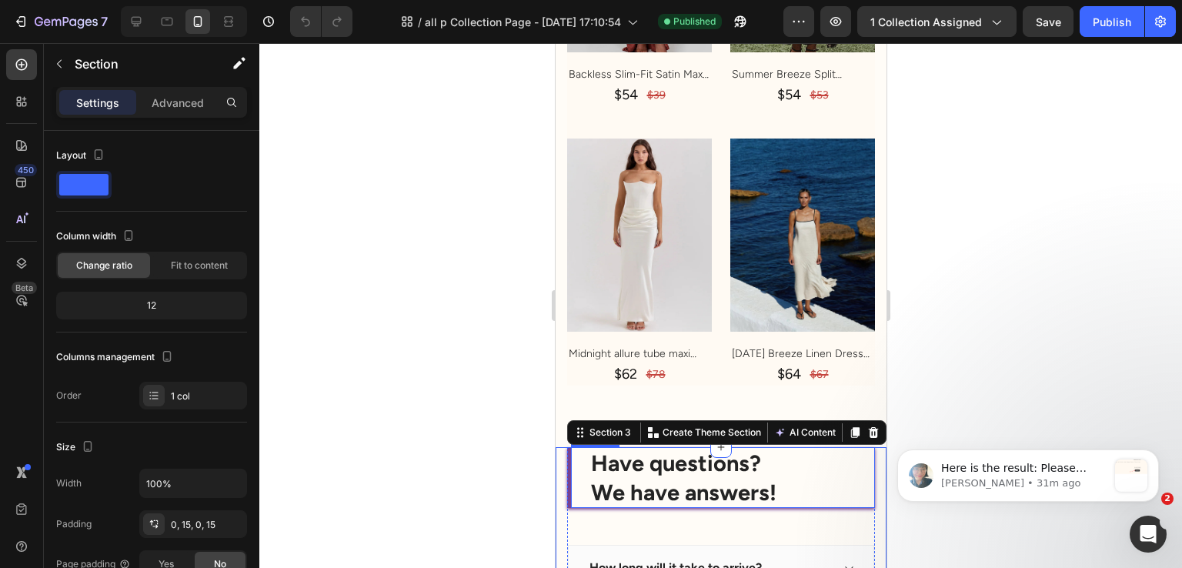
click at [613, 447] on h2 "Have questions? We have answers!" at bounding box center [732, 477] width 286 height 61
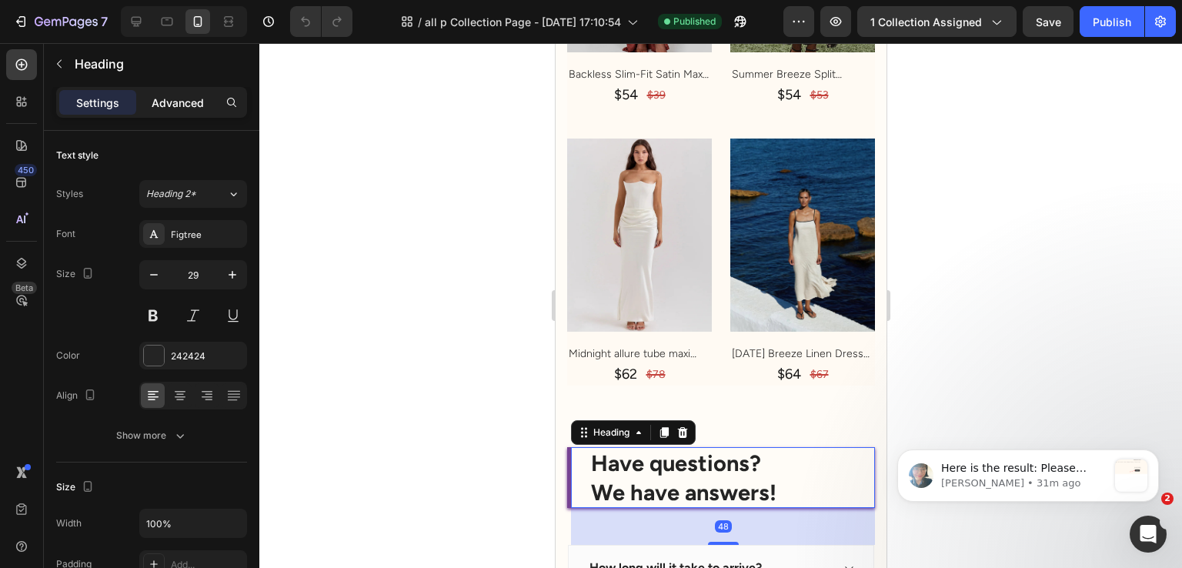
click at [161, 105] on p "Advanced" at bounding box center [178, 103] width 52 height 16
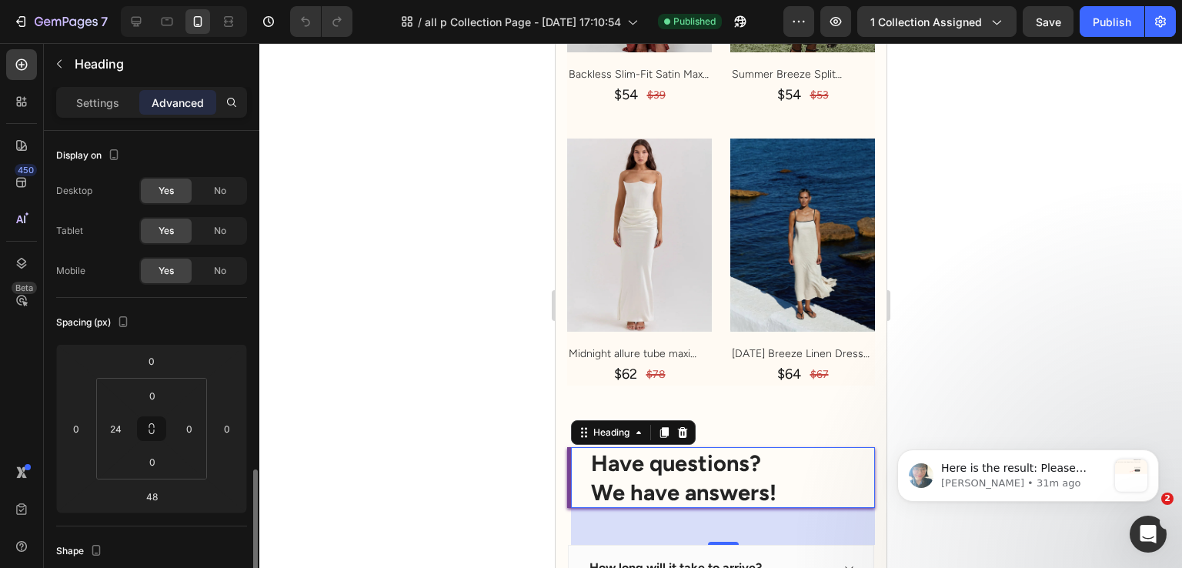
scroll to position [231, 0]
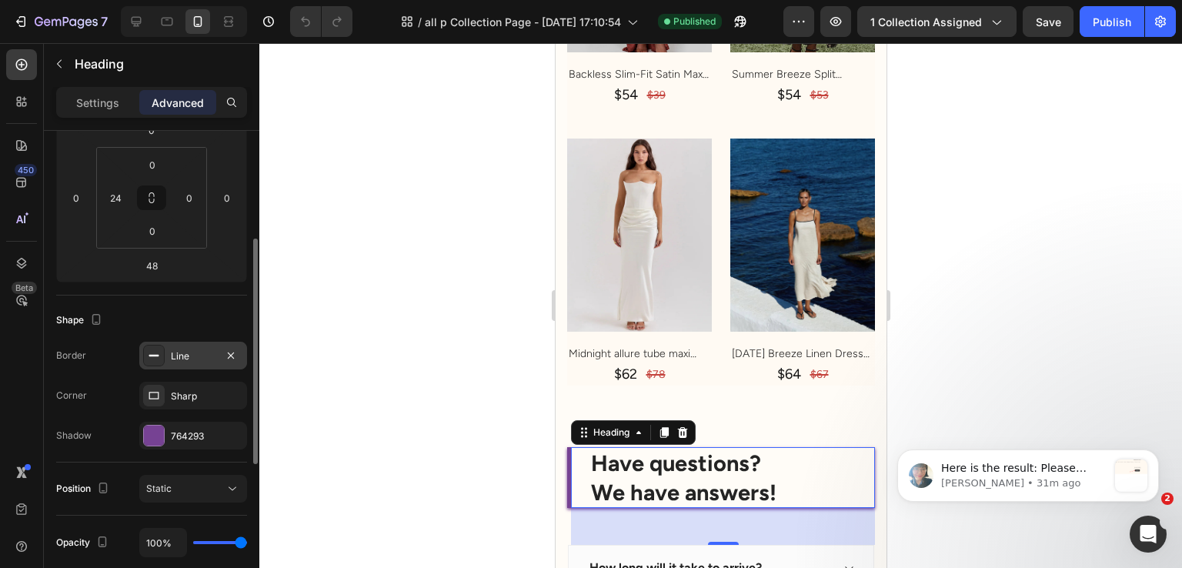
click at [169, 367] on div "Line" at bounding box center [193, 356] width 108 height 28
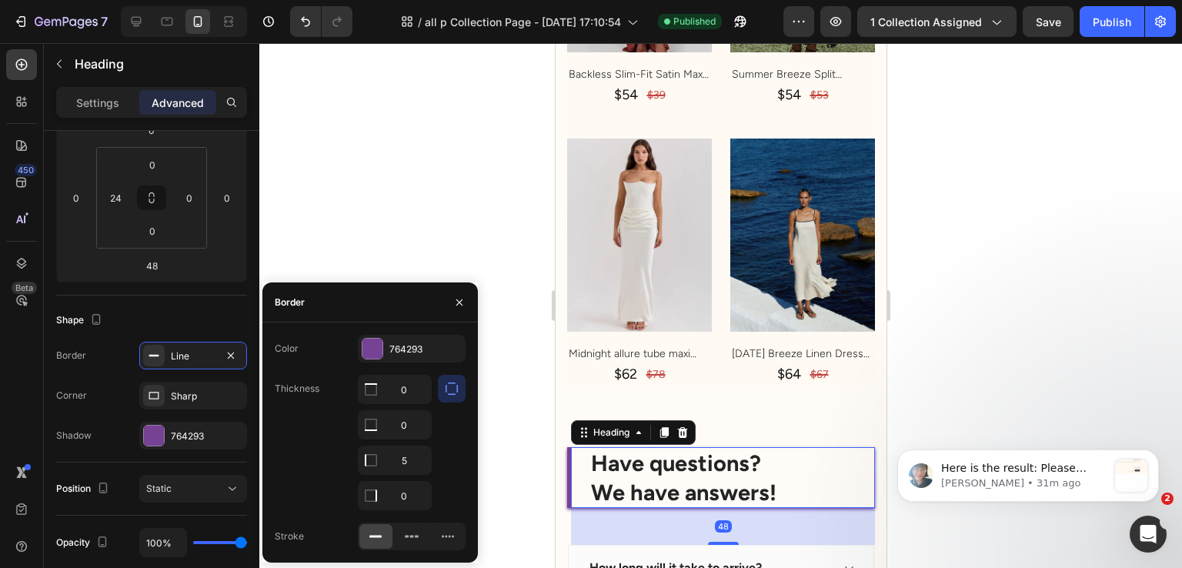
click at [369, 333] on div "Color 764293 Thickness 0 0 5 0 Stroke" at bounding box center [370, 443] width 216 height 240
click at [364, 344] on div at bounding box center [373, 349] width 20 height 20
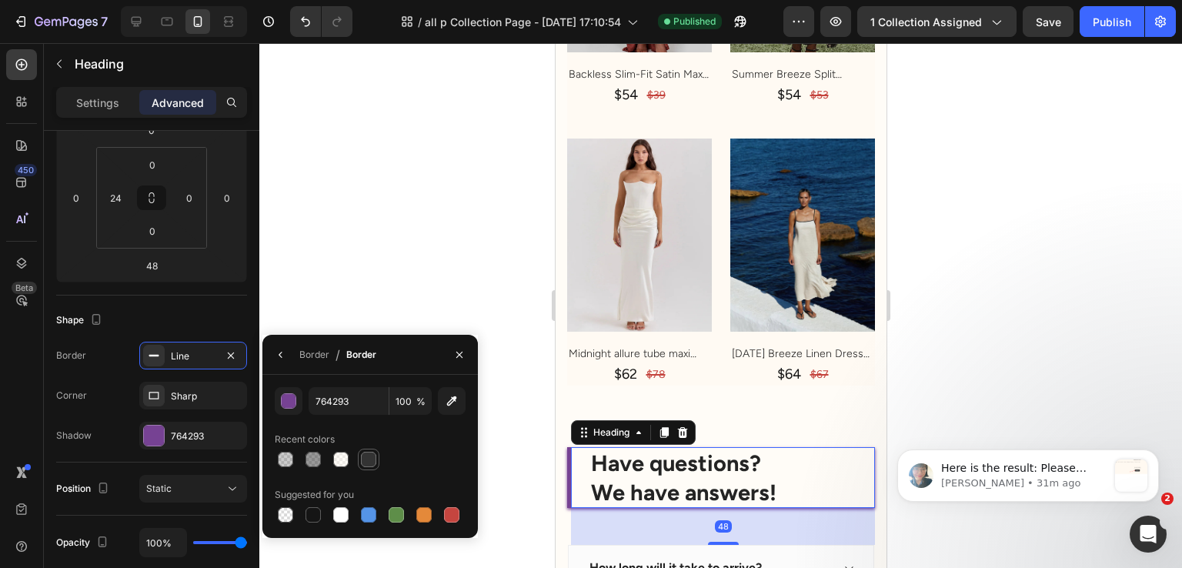
click at [368, 462] on div at bounding box center [368, 459] width 15 height 15
type input "333333"
click at [169, 316] on div "Shape" at bounding box center [151, 320] width 191 height 25
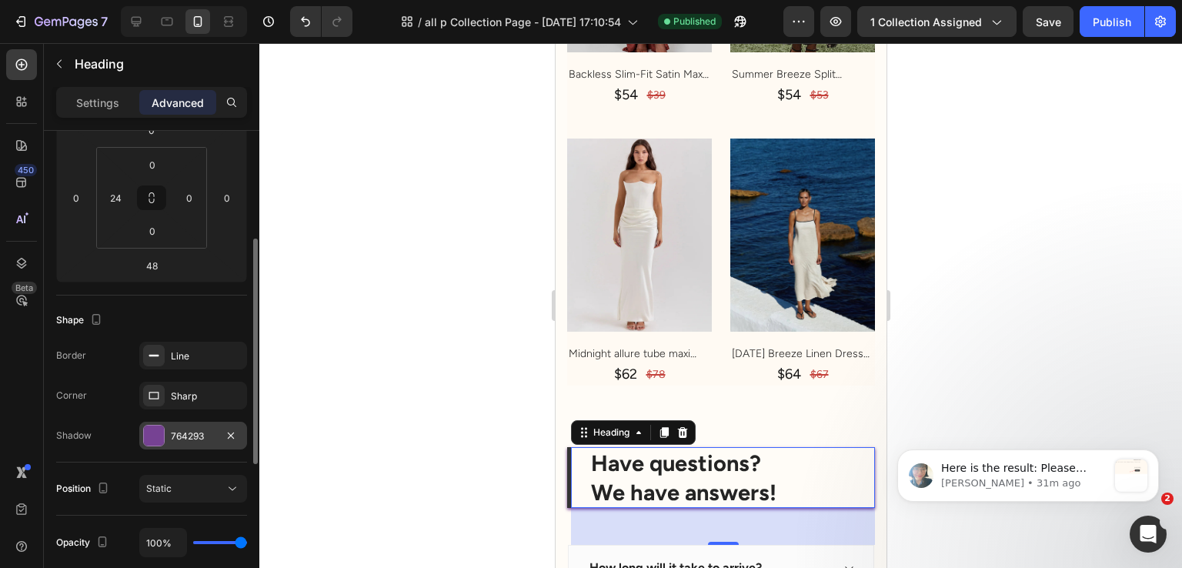
click at [175, 437] on div "764293" at bounding box center [193, 436] width 45 height 14
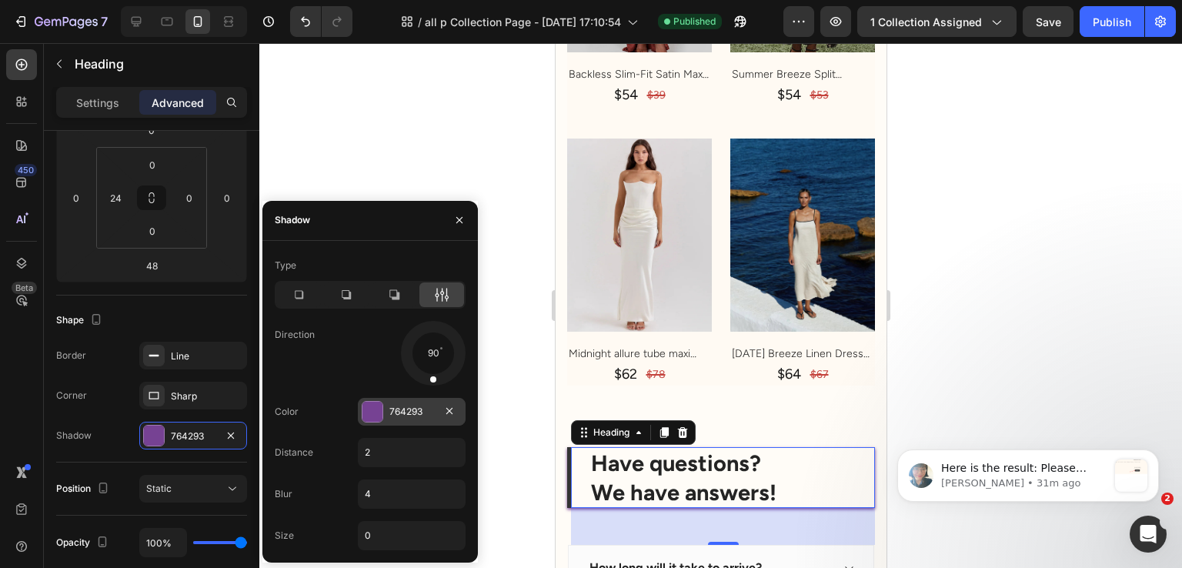
click at [380, 407] on div at bounding box center [373, 412] width 20 height 20
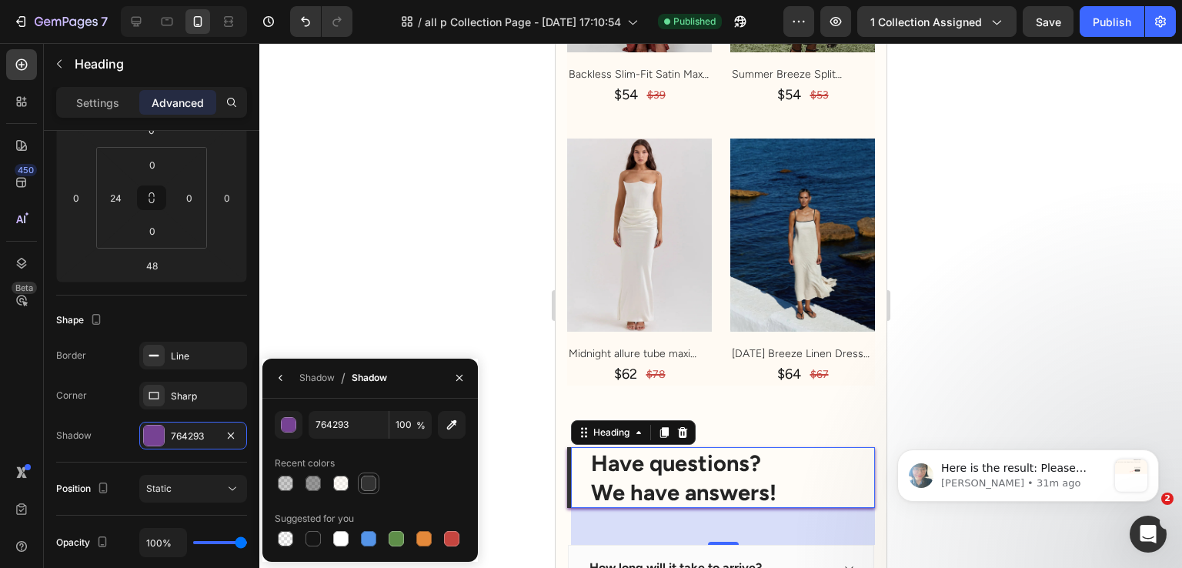
click at [358, 490] on div at bounding box center [369, 484] width 22 height 22
type input "333333"
click at [275, 382] on icon "button" at bounding box center [281, 378] width 12 height 12
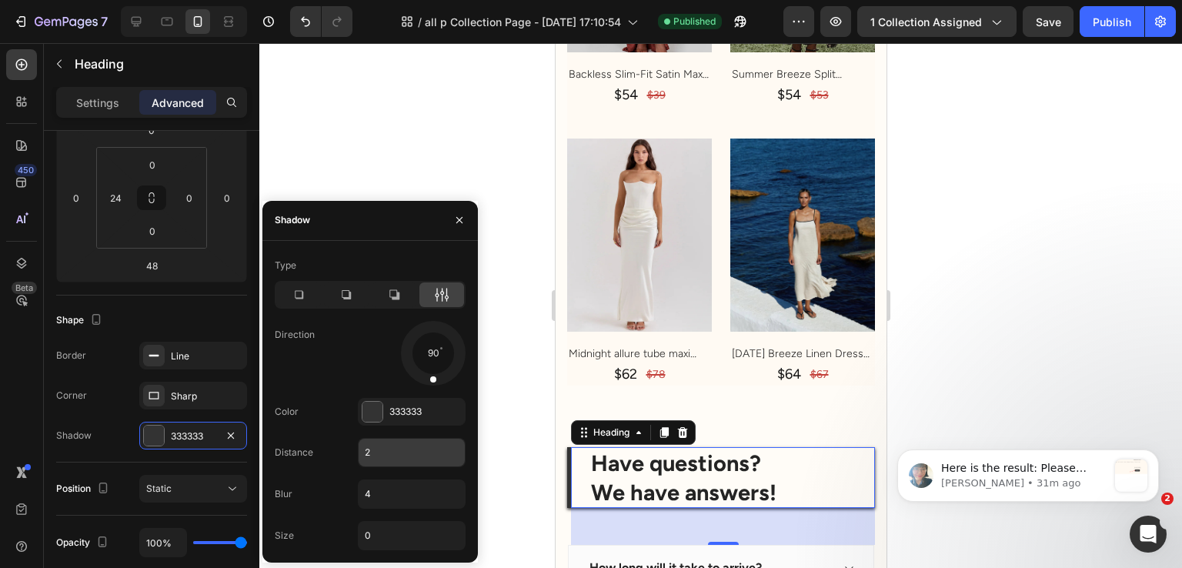
click at [371, 459] on input "2" at bounding box center [412, 453] width 106 height 28
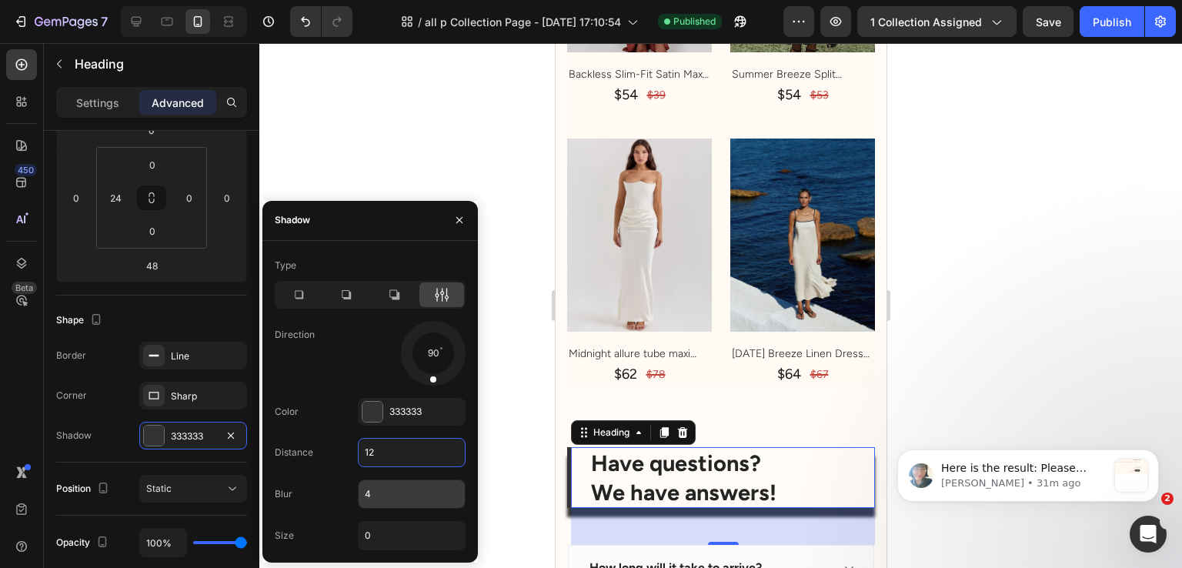
type input "12"
click at [369, 490] on input "4" at bounding box center [412, 494] width 106 height 28
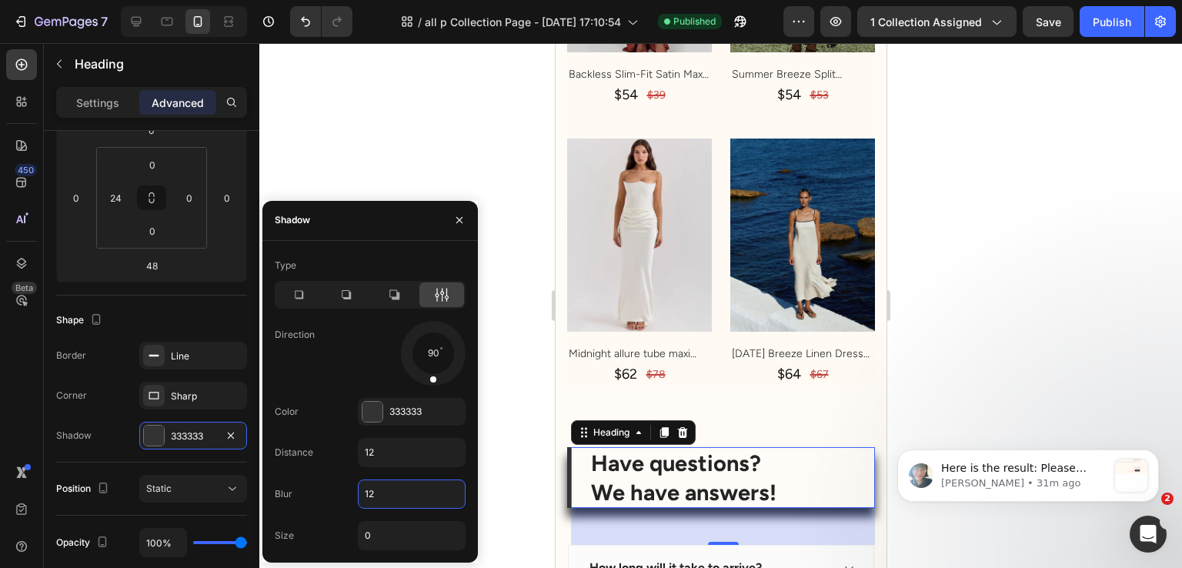
type input "12"
drag, startPoint x: 428, startPoint y: 383, endPoint x: 416, endPoint y: 389, distance: 13.8
click at [416, 389] on div "Type Direction 111 Color 333333 Distance 12 Blur 12 Size 0" at bounding box center [370, 401] width 216 height 297
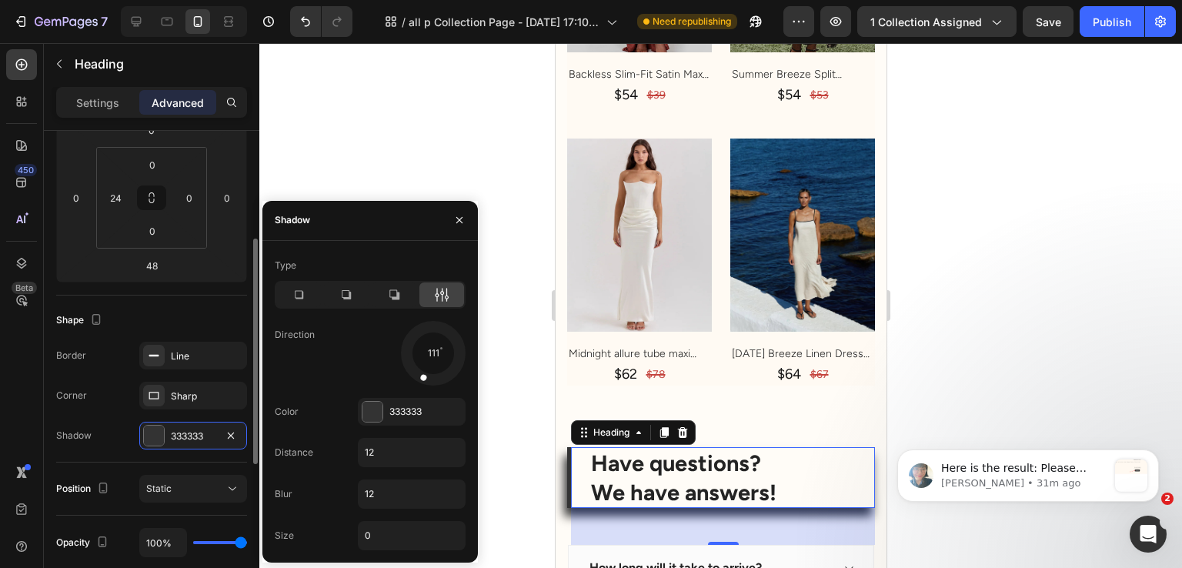
click at [200, 318] on div "Shape" at bounding box center [151, 320] width 191 height 25
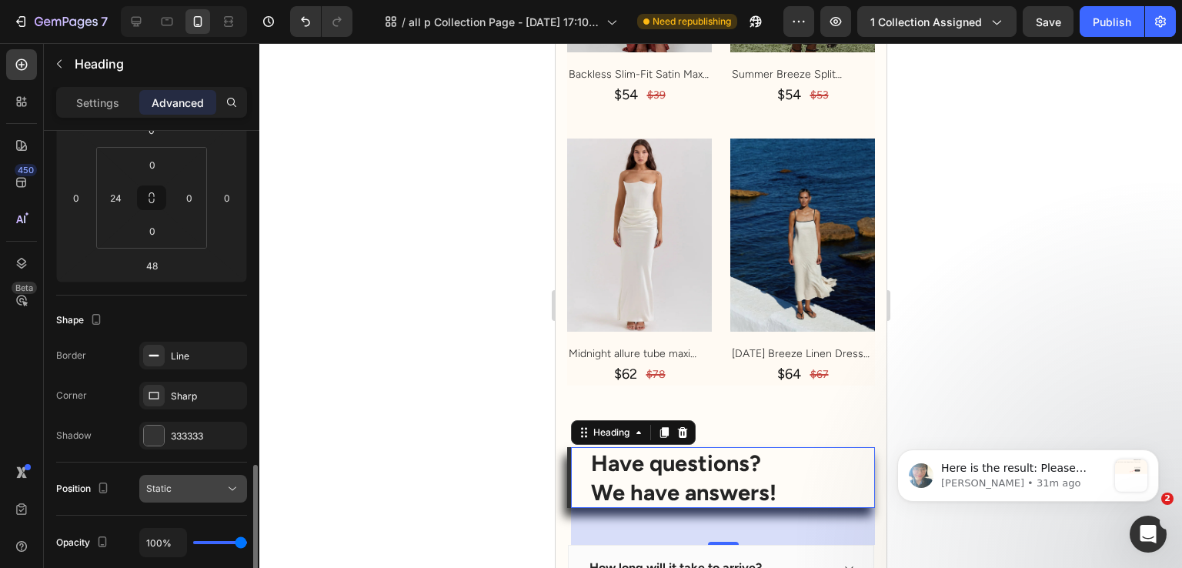
scroll to position [385, 0]
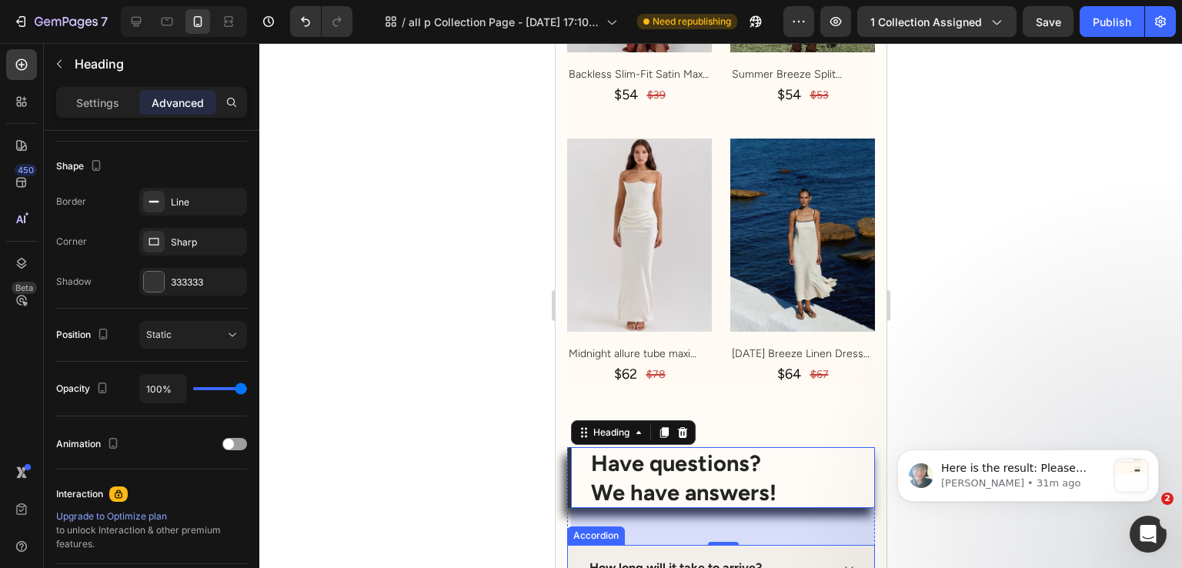
click at [729, 560] on p "How long will it take to arrive?" at bounding box center [675, 568] width 172 height 16
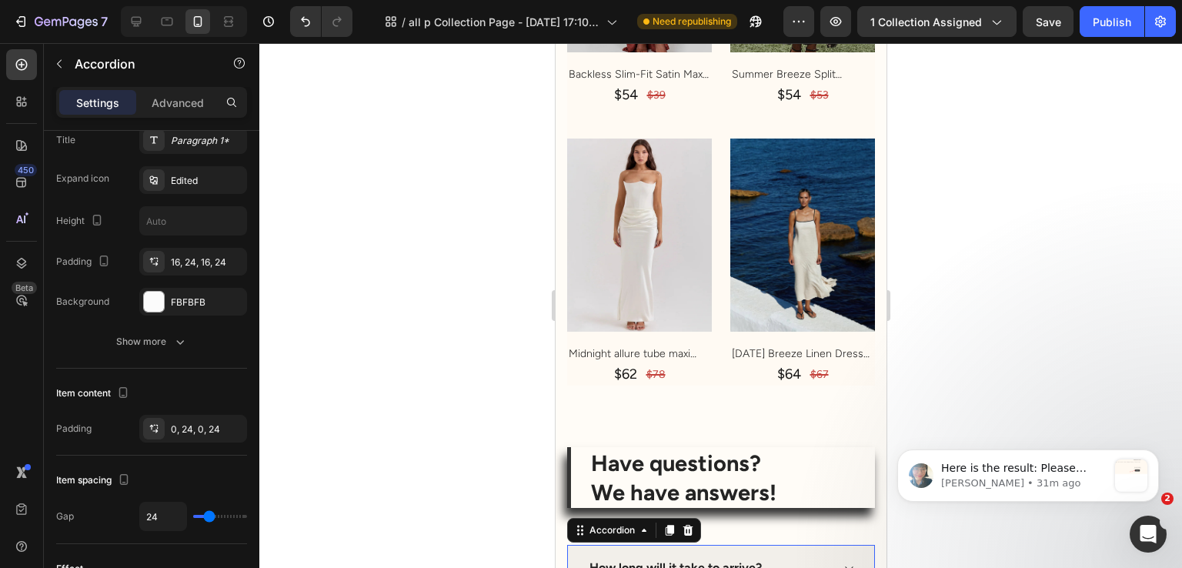
scroll to position [0, 0]
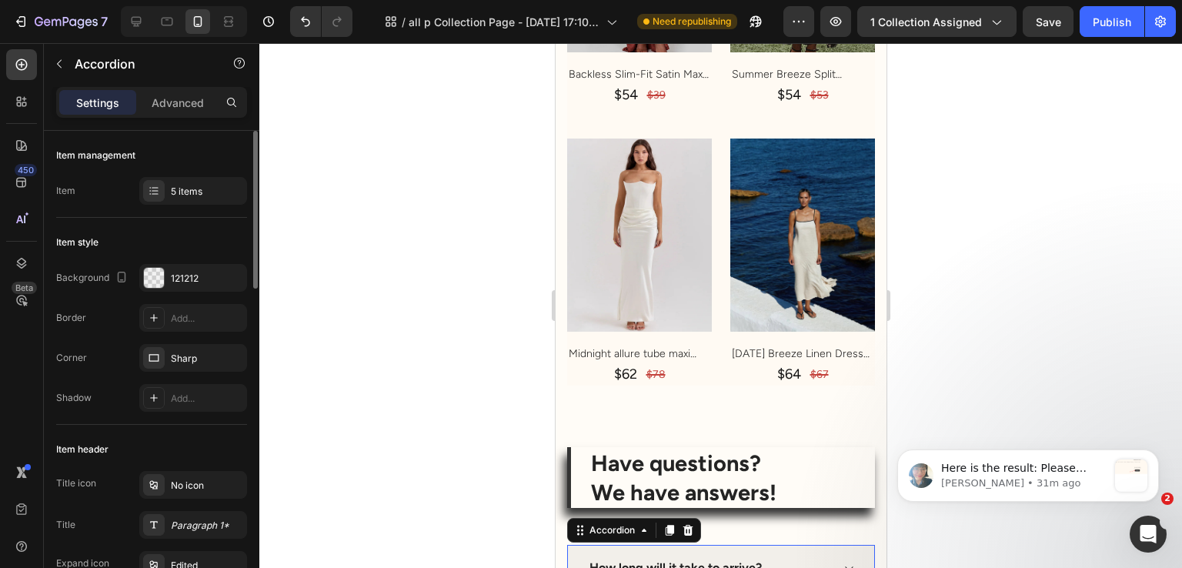
click at [724, 560] on p "How long will it take to arrive?" at bounding box center [675, 568] width 172 height 16
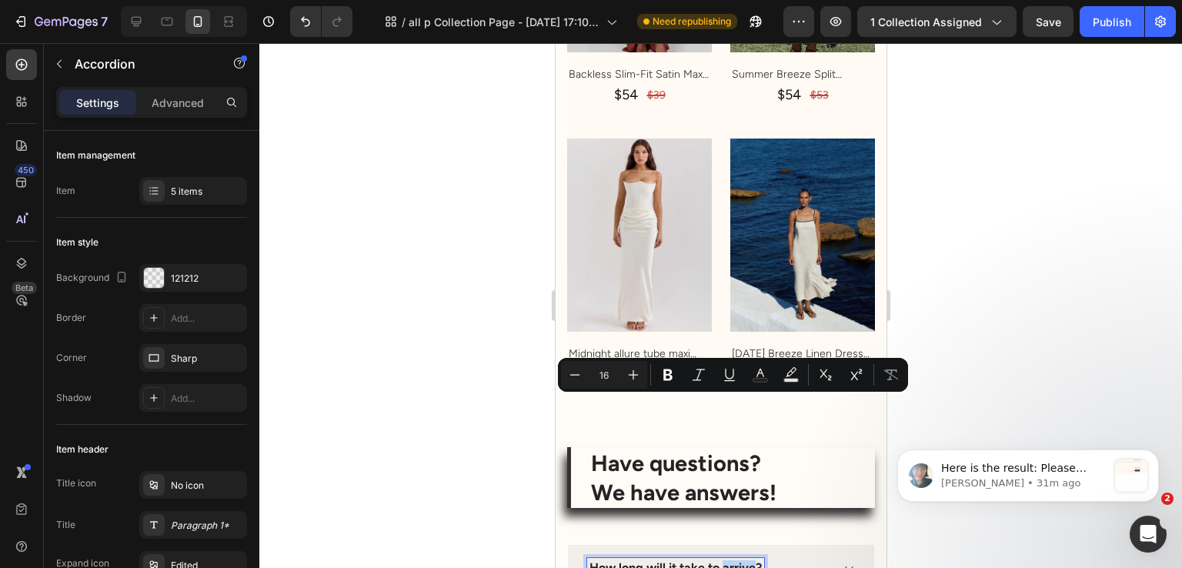
click at [722, 560] on p "How long will it take to arrive?" at bounding box center [675, 568] width 172 height 16
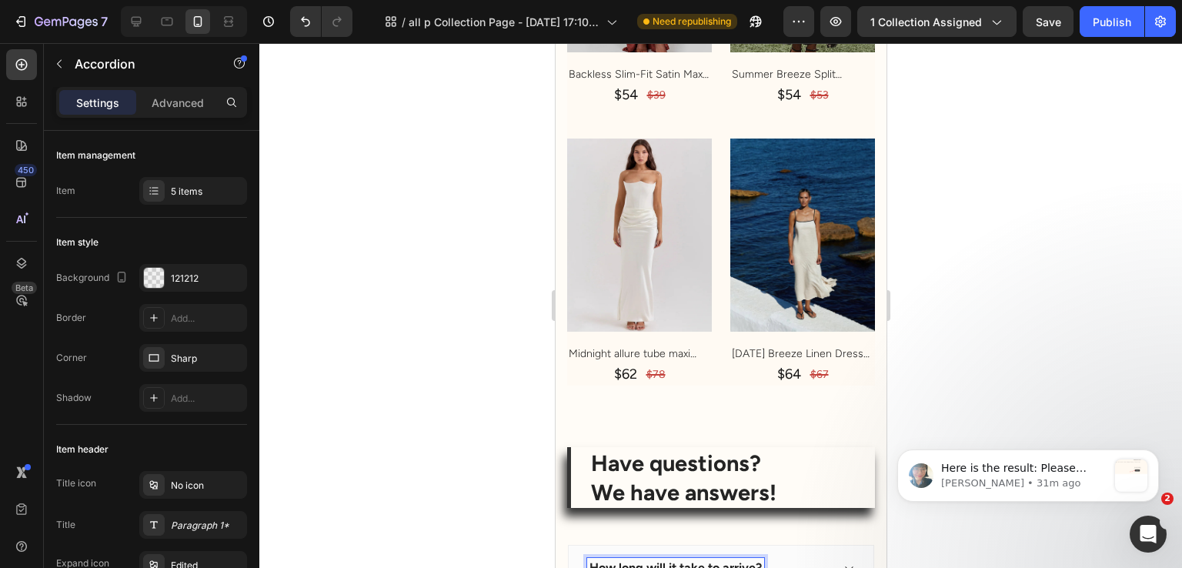
click at [1018, 371] on div at bounding box center [720, 305] width 923 height 525
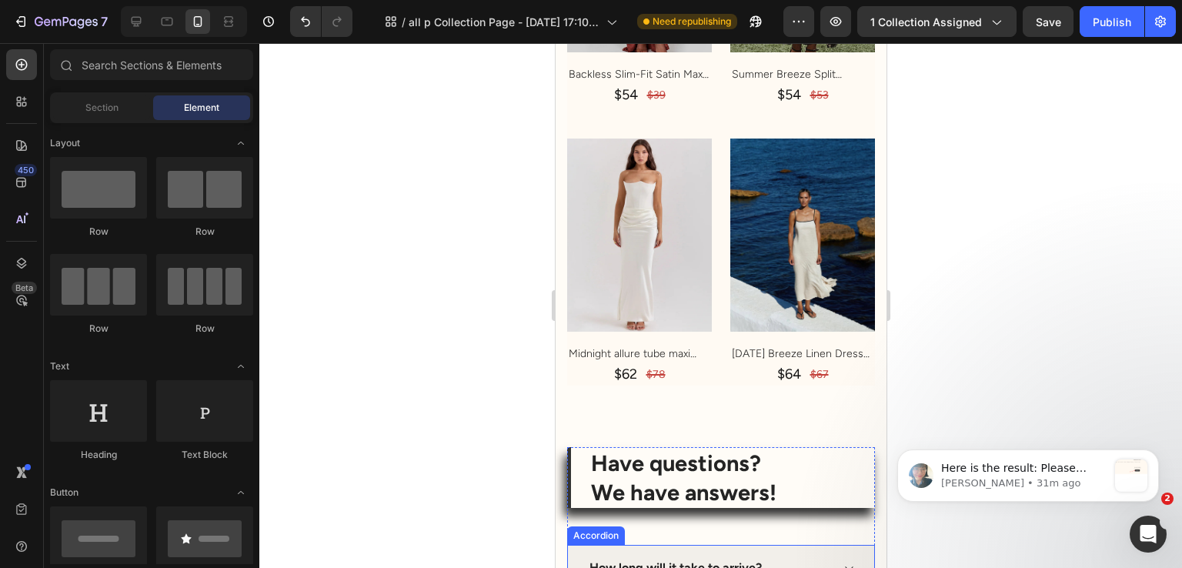
click at [724, 545] on div "How long will it take to arrive?" at bounding box center [720, 568] width 306 height 47
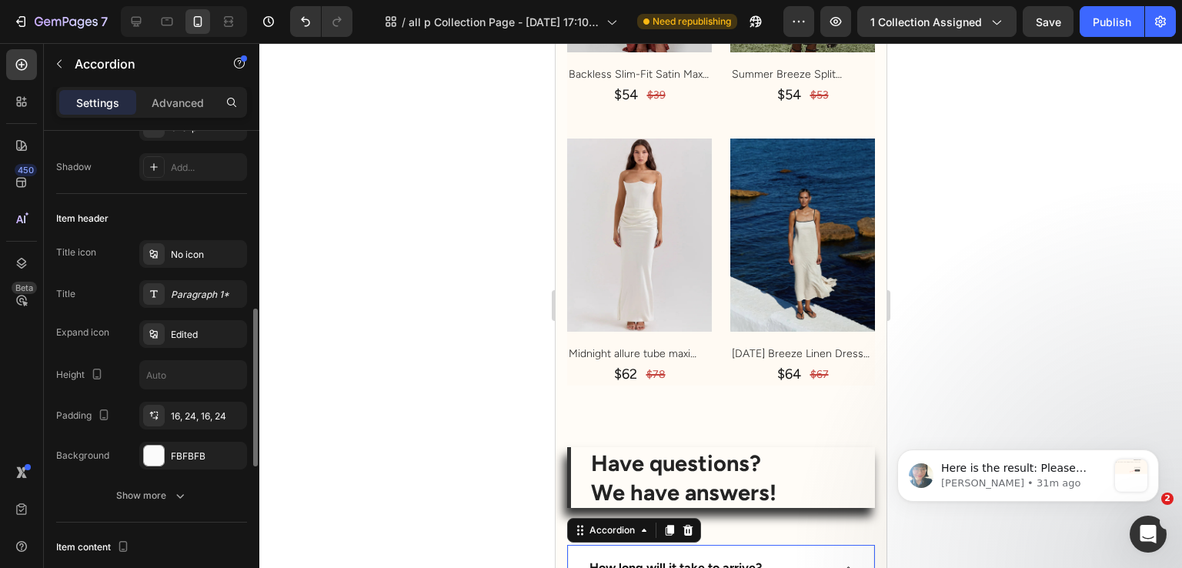
scroll to position [308, 0]
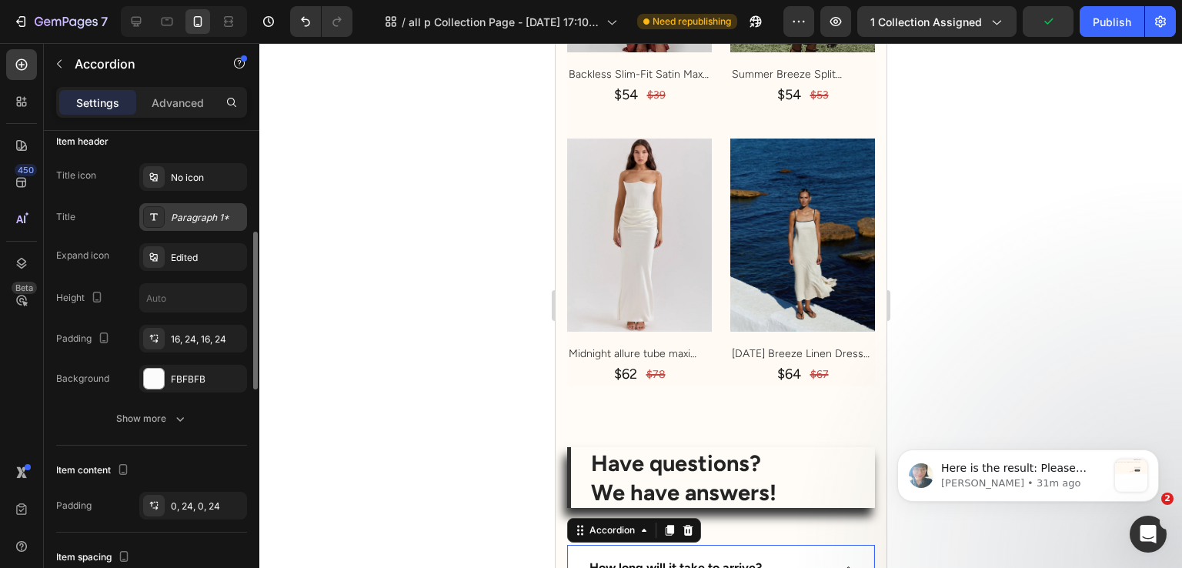
click at [195, 207] on div "Paragraph 1*" at bounding box center [193, 217] width 108 height 28
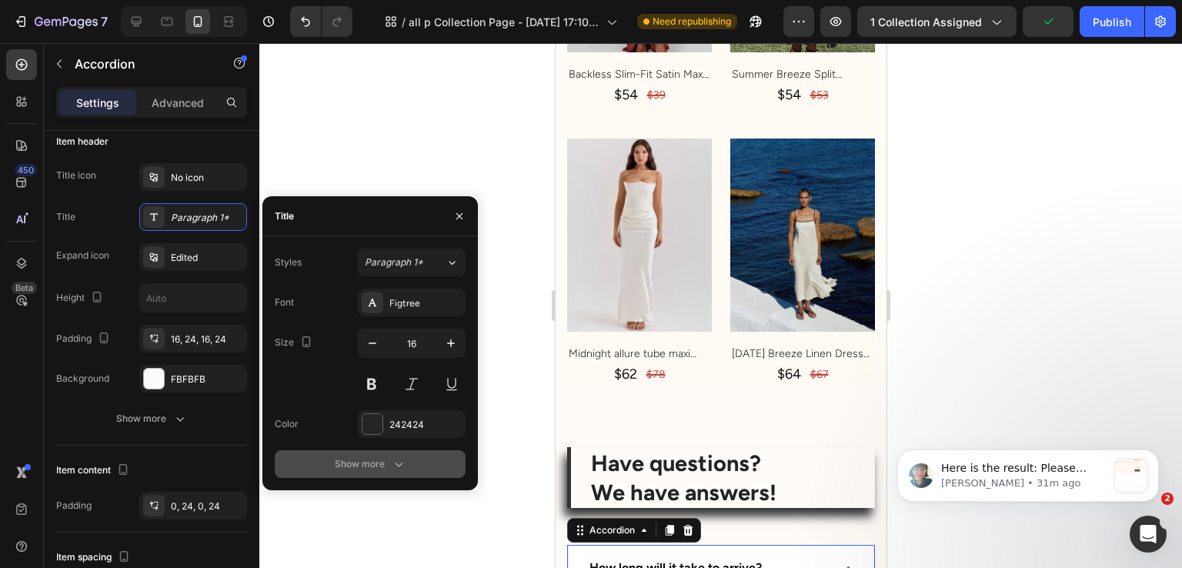
click at [382, 464] on div "Show more" at bounding box center [371, 463] width 72 height 15
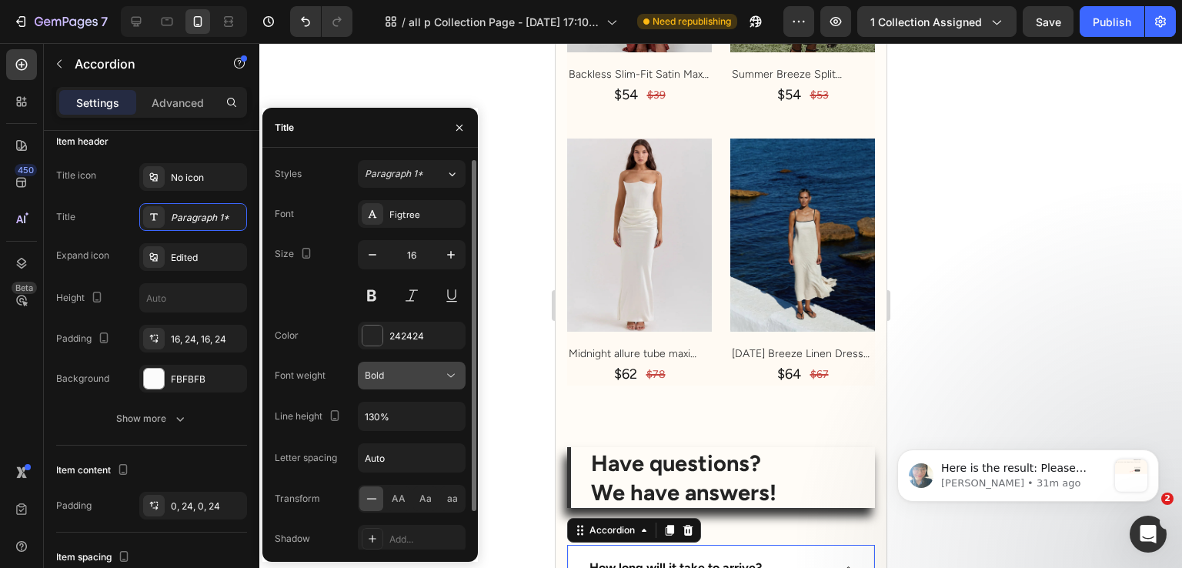
click at [403, 369] on div "Bold" at bounding box center [404, 376] width 79 height 14
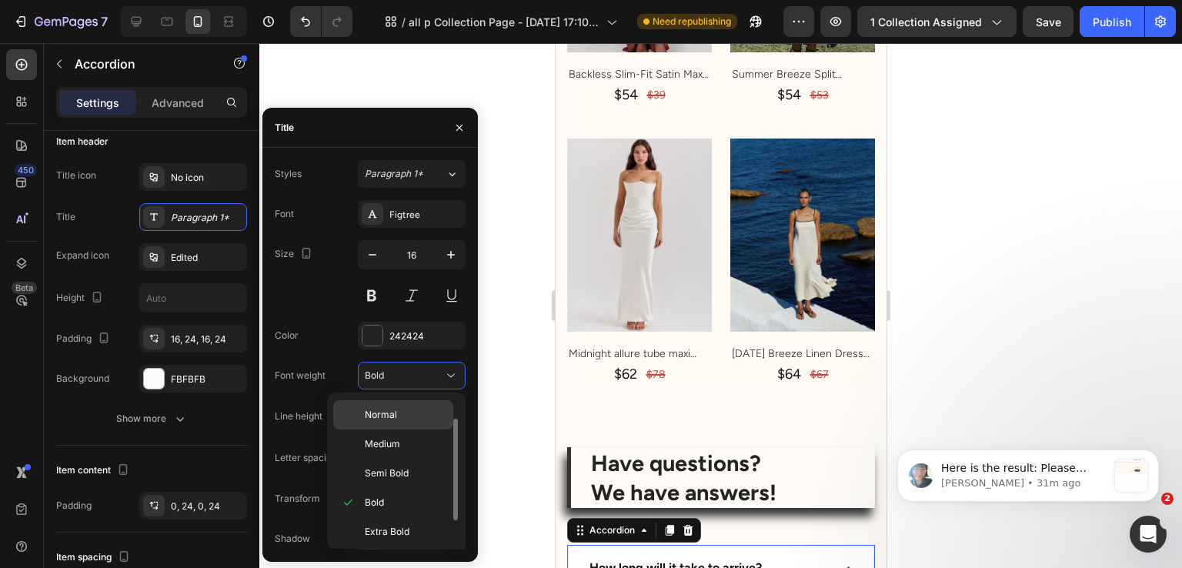
scroll to position [0, 0]
click at [397, 410] on p "Light" at bounding box center [406, 413] width 82 height 14
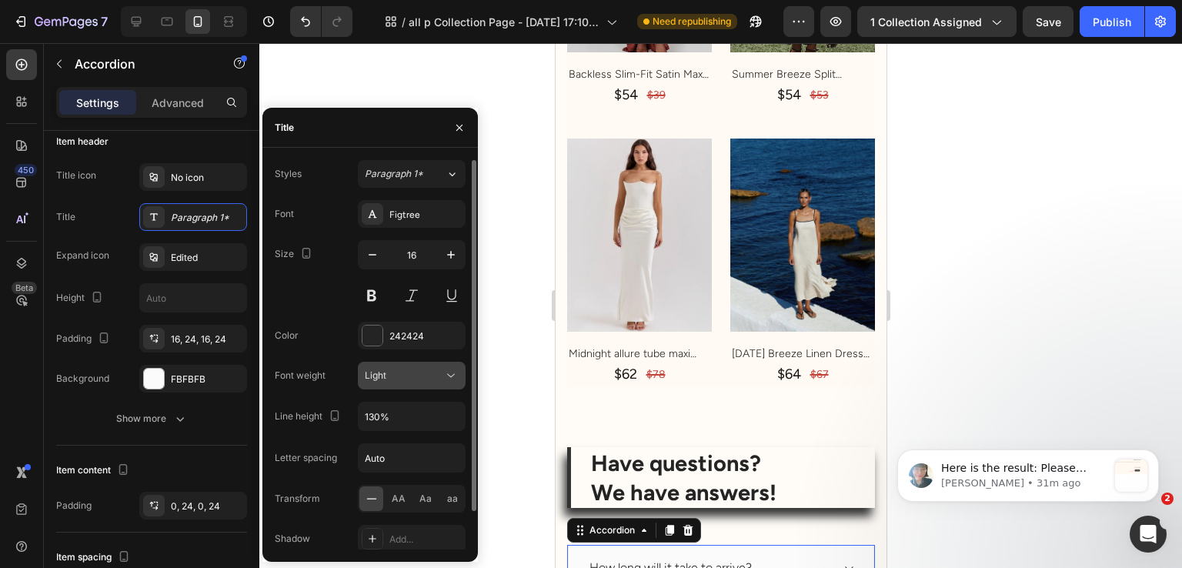
click at [403, 378] on div "Light" at bounding box center [404, 376] width 79 height 14
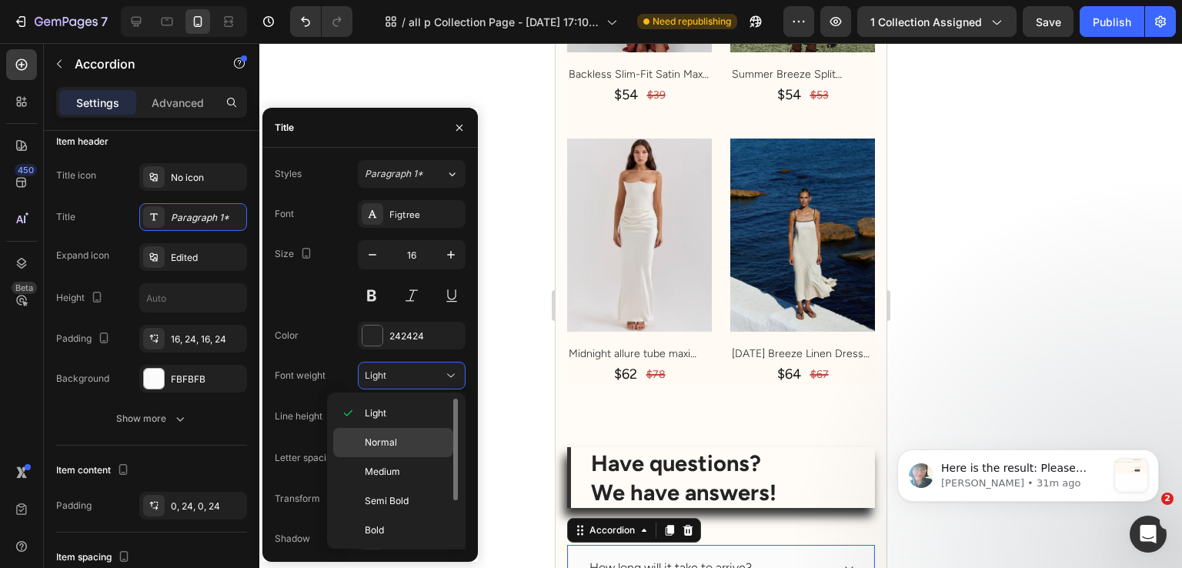
click at [393, 436] on span "Normal" at bounding box center [381, 443] width 32 height 14
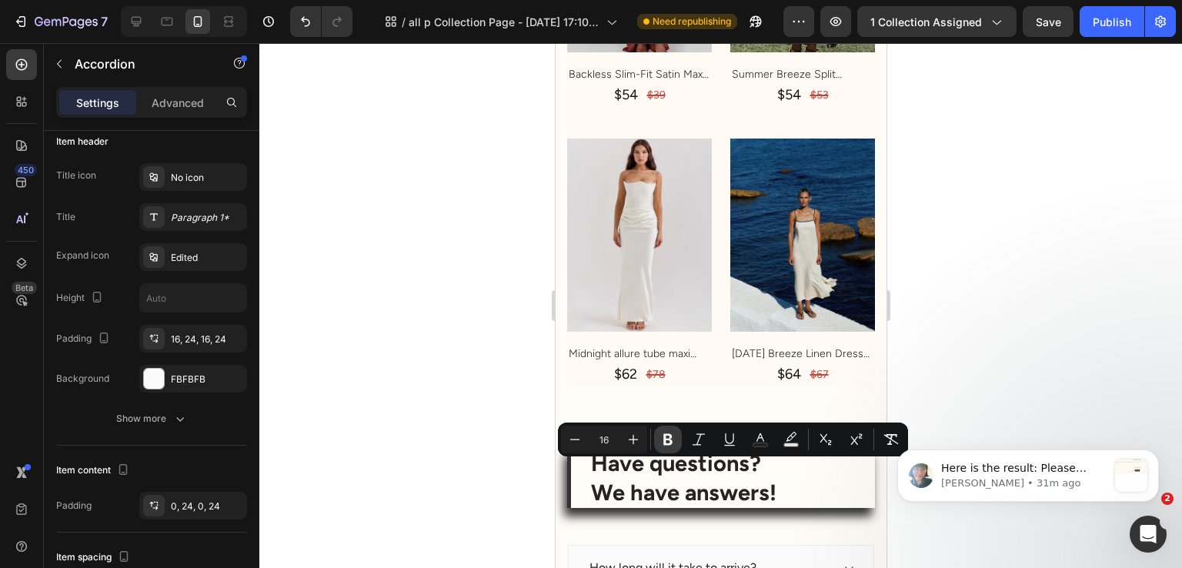
click at [668, 435] on icon "Editor contextual toolbar" at bounding box center [667, 440] width 9 height 12
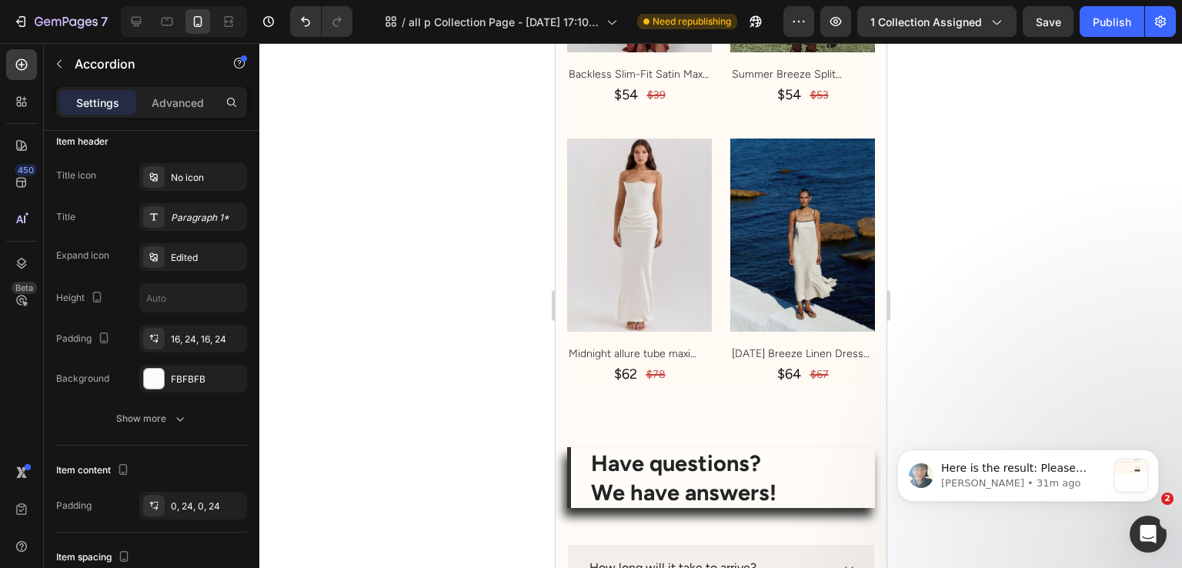
scroll to position [7381, 0]
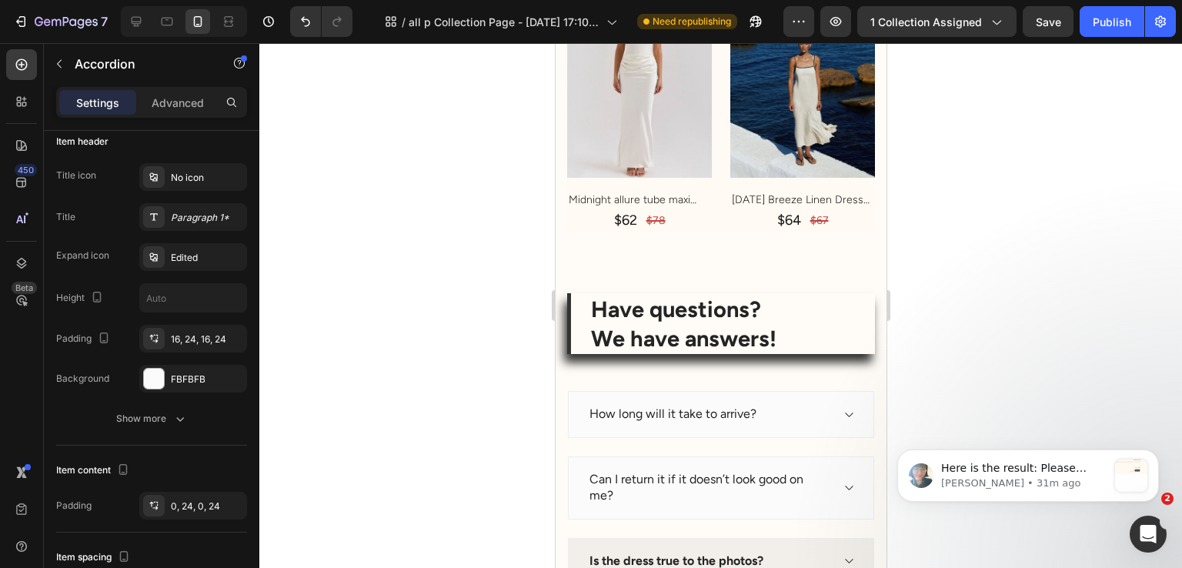
click at [653, 553] on strong "Is the dress true to the photos?" at bounding box center [676, 560] width 174 height 15
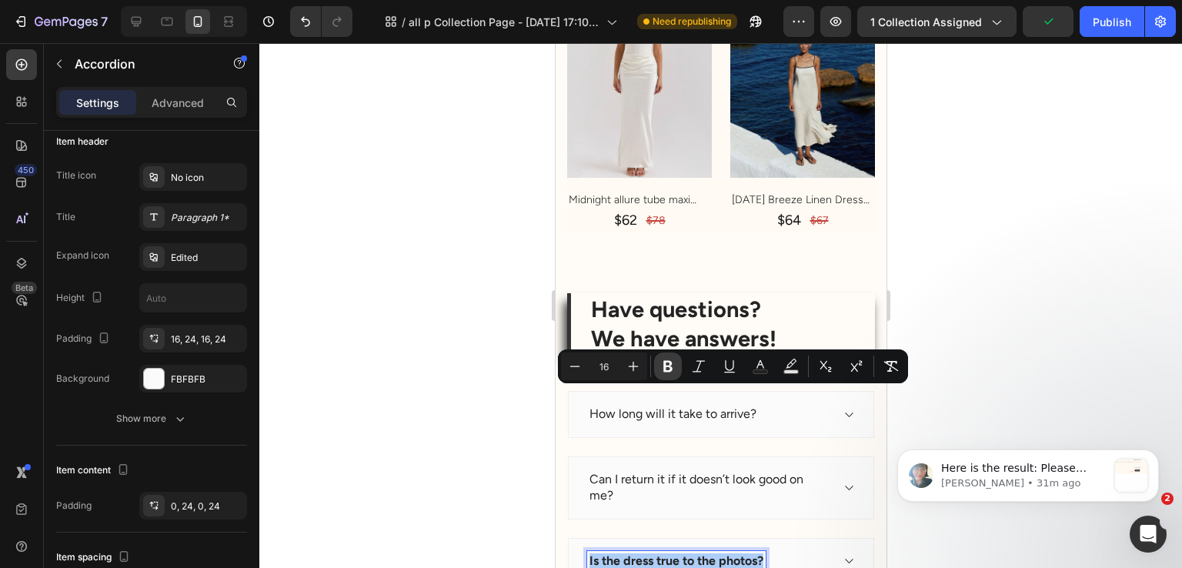
drag, startPoint x: 662, startPoint y: 365, endPoint x: 101, endPoint y: 370, distance: 561.1
click at [662, 365] on icon "Editor contextual toolbar" at bounding box center [667, 366] width 15 height 15
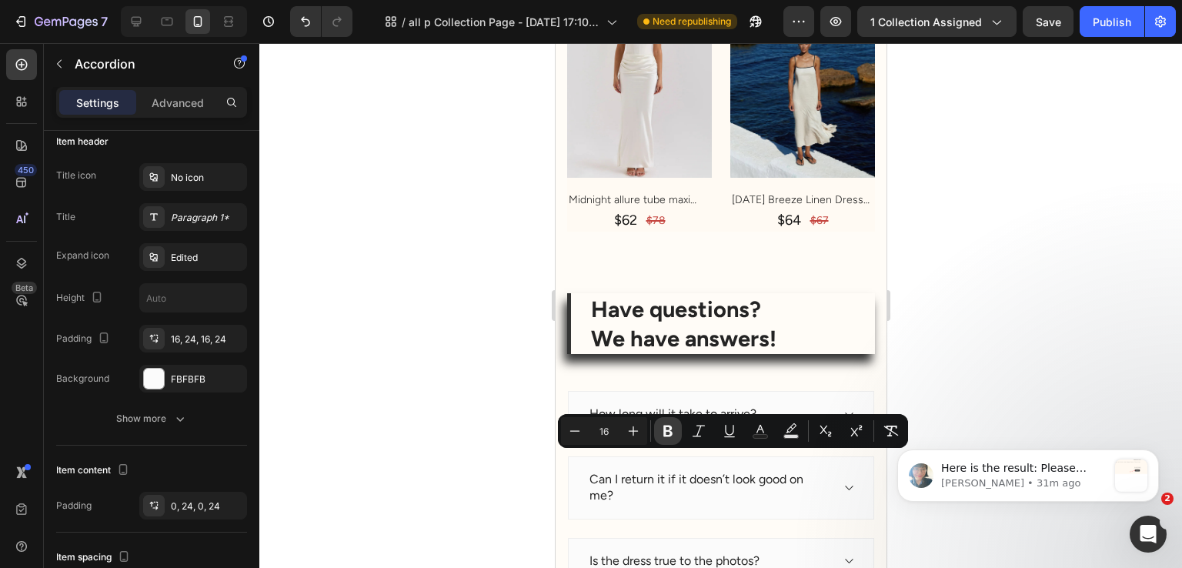
click at [661, 439] on button "Bold" at bounding box center [668, 431] width 28 height 28
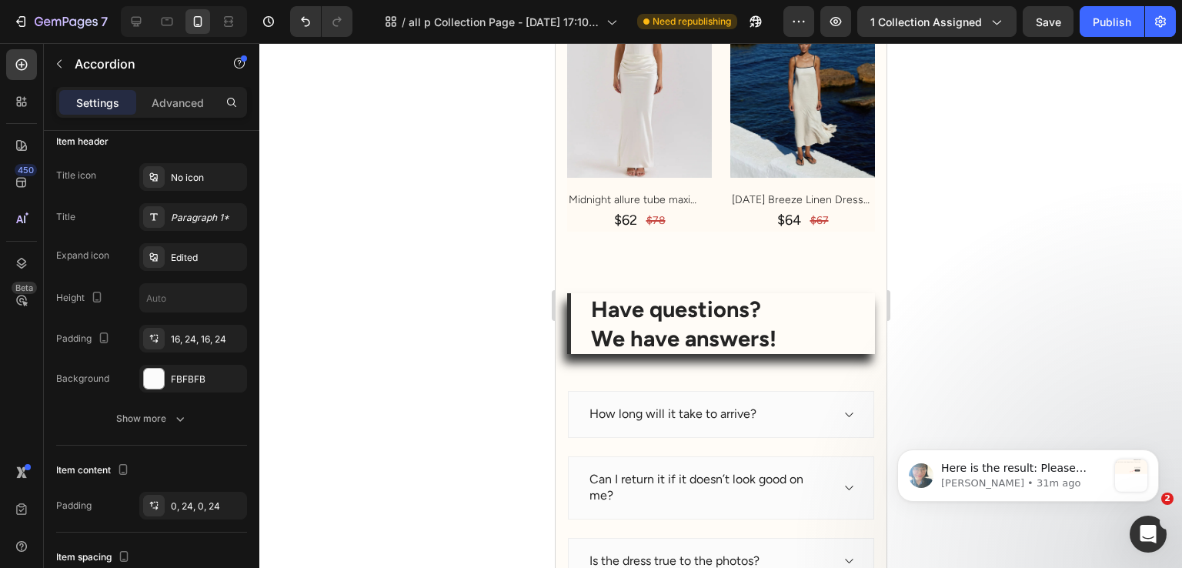
click at [510, 424] on div at bounding box center [720, 305] width 923 height 525
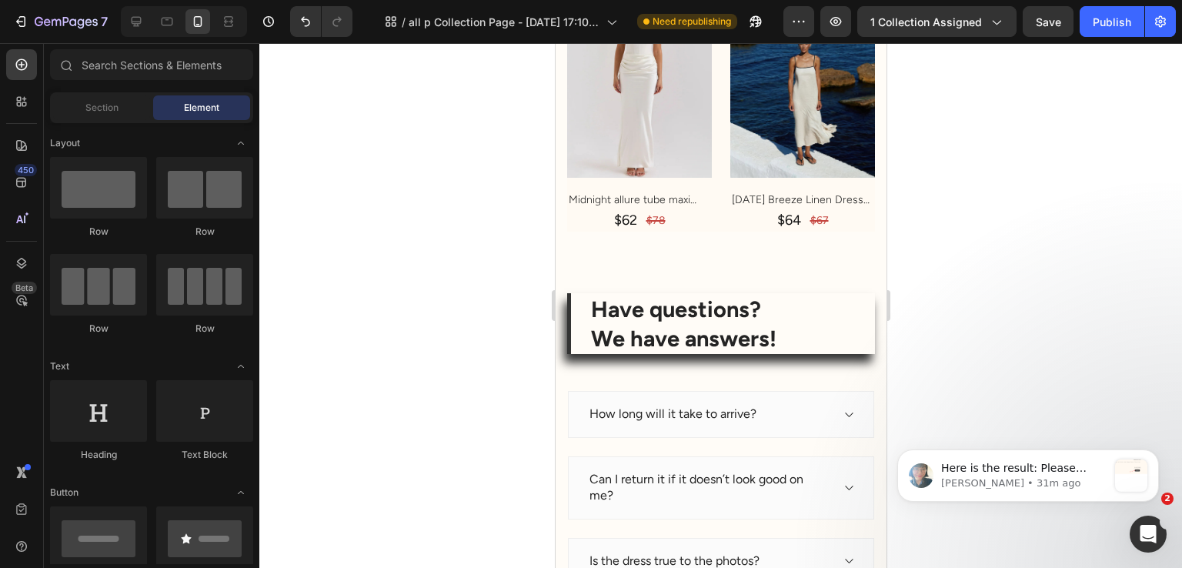
scroll to position [7535, 0]
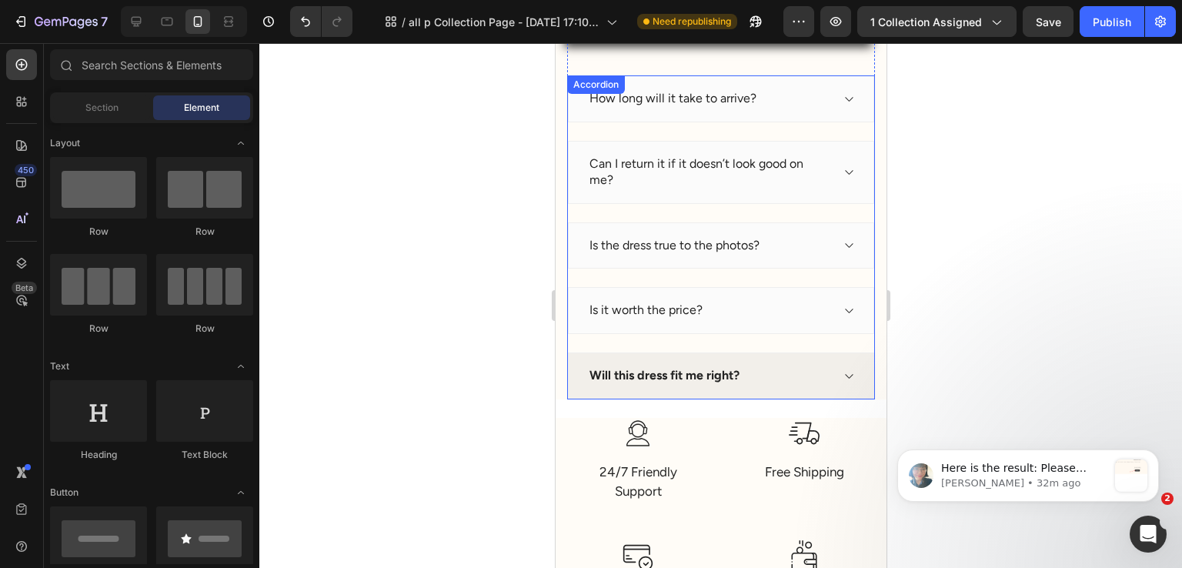
click at [659, 366] on div "Will this dress fit me right?" at bounding box center [664, 376] width 155 height 21
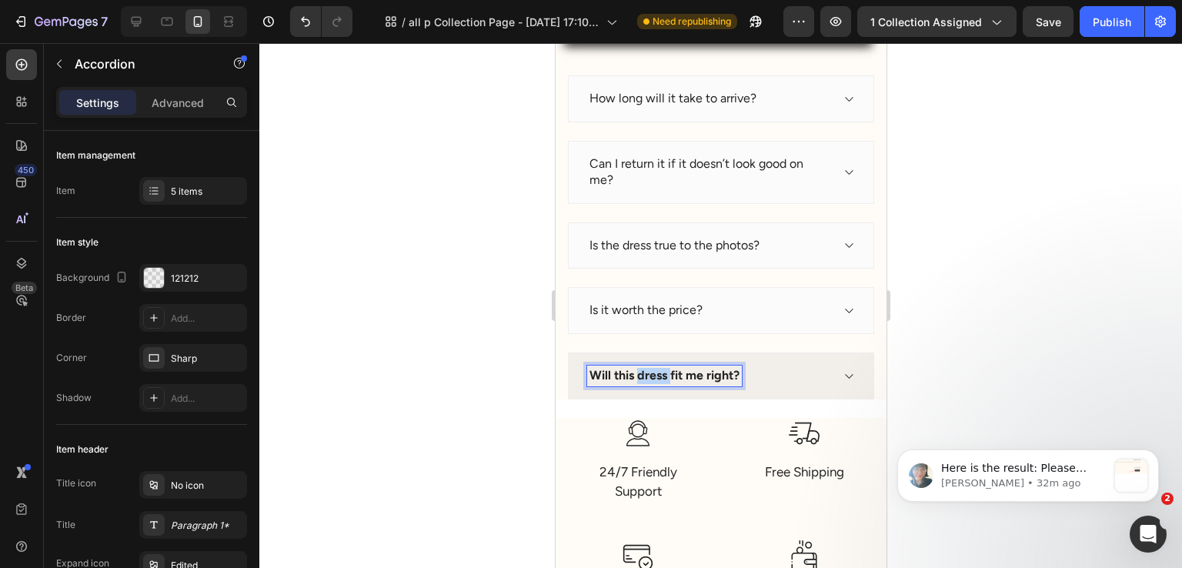
click at [659, 369] on strong "Will this dress fit me right?" at bounding box center [664, 375] width 150 height 15
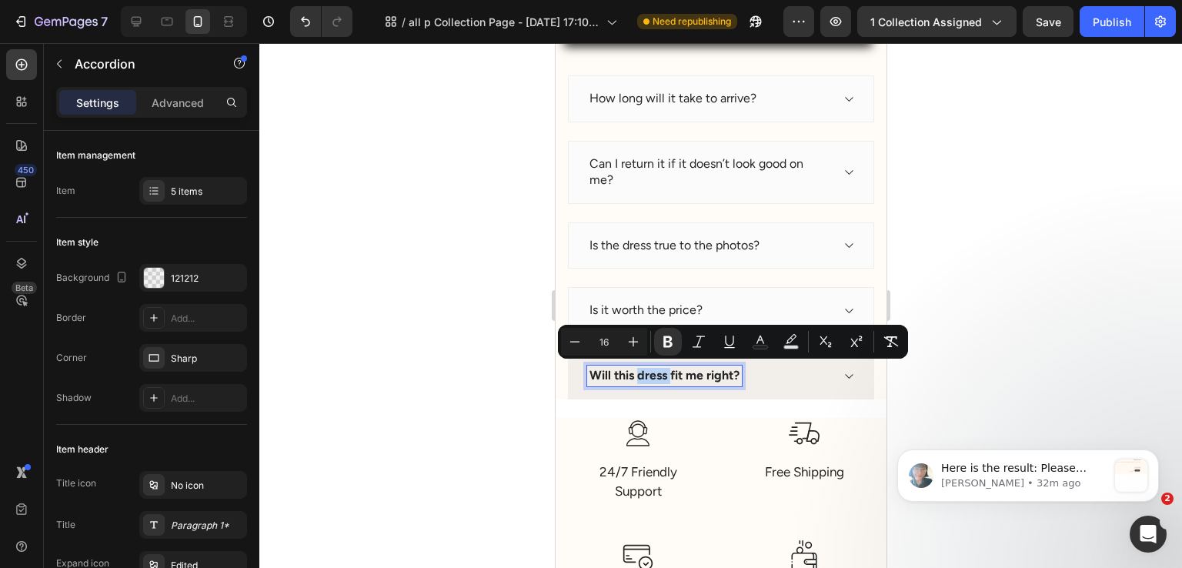
click at [659, 369] on strong "Will this dress fit me right?" at bounding box center [664, 375] width 150 height 15
click at [665, 355] on button "Bold" at bounding box center [668, 342] width 28 height 28
click at [1144, 296] on div at bounding box center [720, 305] width 923 height 525
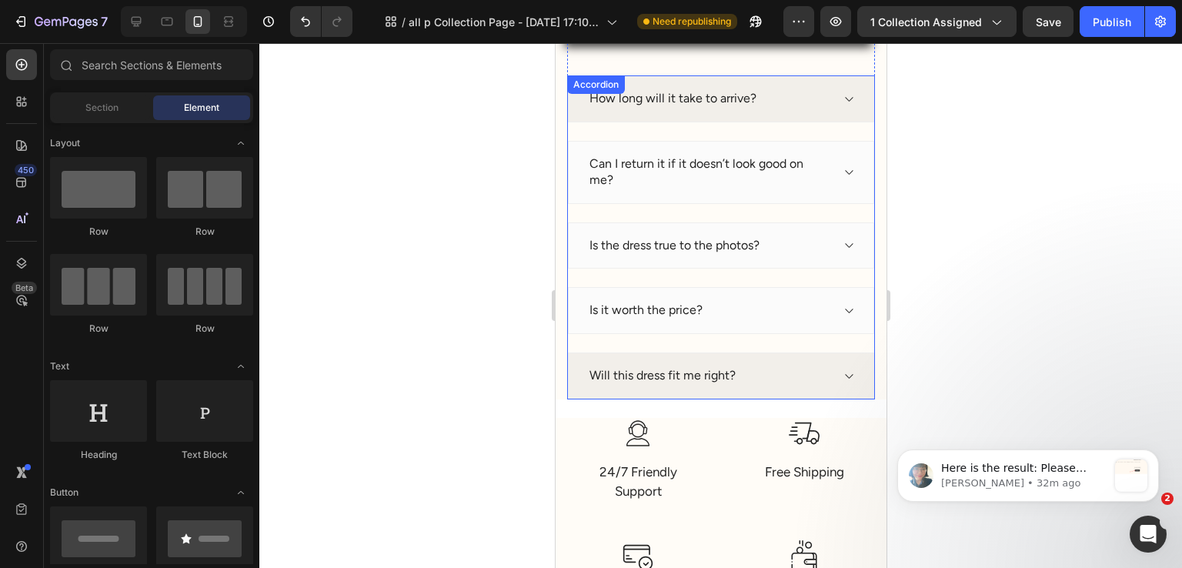
click at [807, 118] on div "How long will it take to arrive?" at bounding box center [720, 98] width 306 height 47
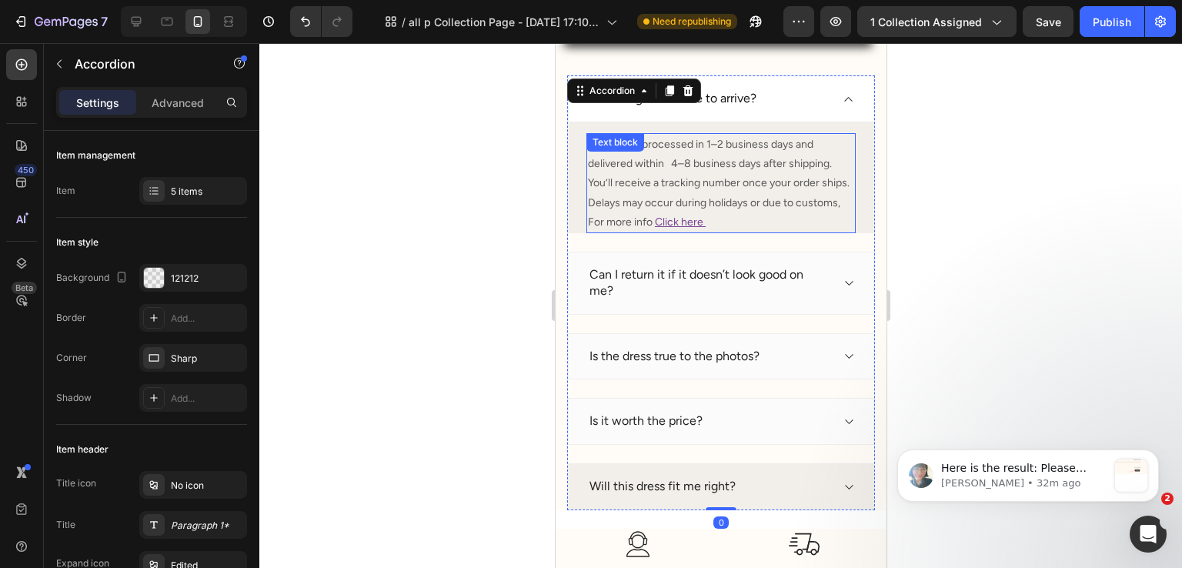
click at [750, 159] on p "Orders are processed in 1–2 business days and delivered within 4–8 business day…" at bounding box center [720, 183] width 266 height 97
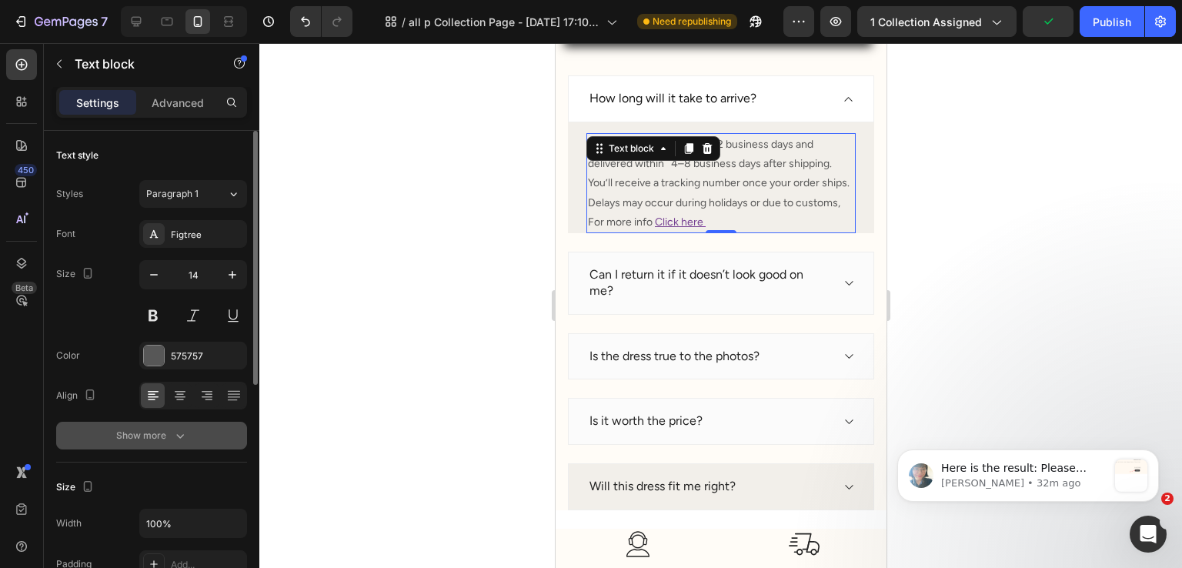
click at [172, 442] on icon "button" at bounding box center [179, 435] width 15 height 15
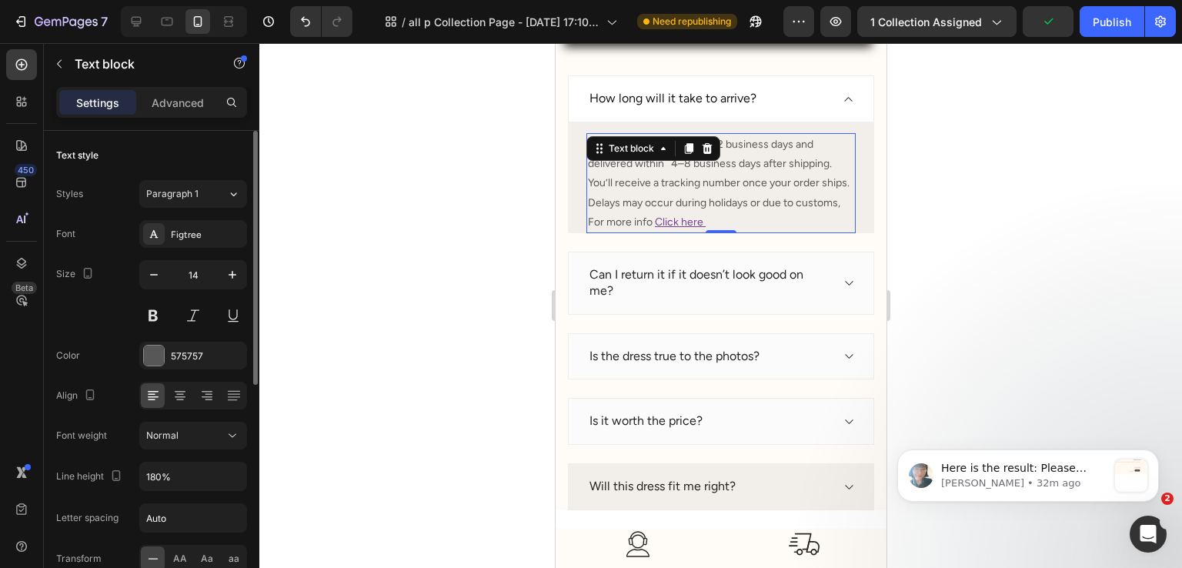
click at [175, 450] on div "Font Figtree Size 14 Color 575757 Align Font weight Normal Line height 180% Let…" at bounding box center [151, 436] width 191 height 433
click at [178, 446] on button "Normal" at bounding box center [193, 436] width 108 height 28
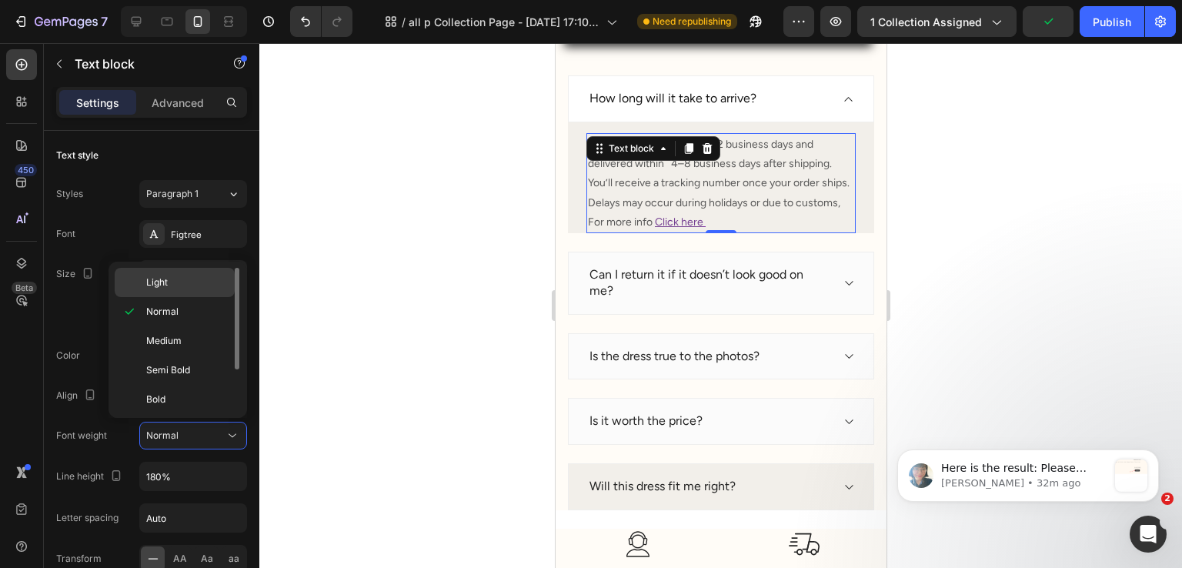
click at [169, 294] on div "Light" at bounding box center [175, 282] width 120 height 29
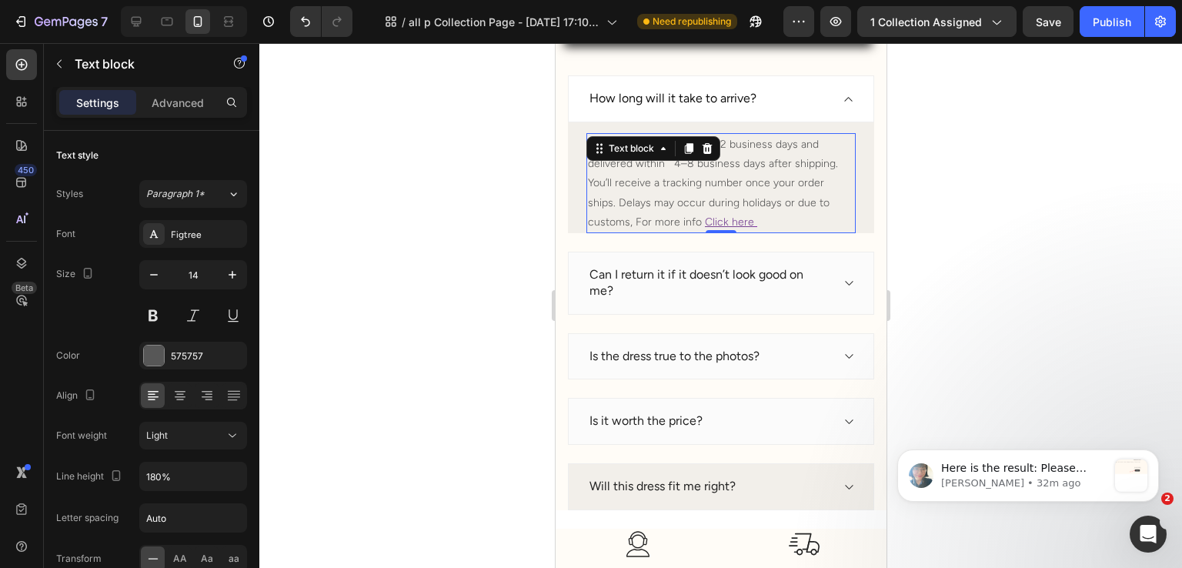
click at [404, 301] on div at bounding box center [720, 305] width 923 height 525
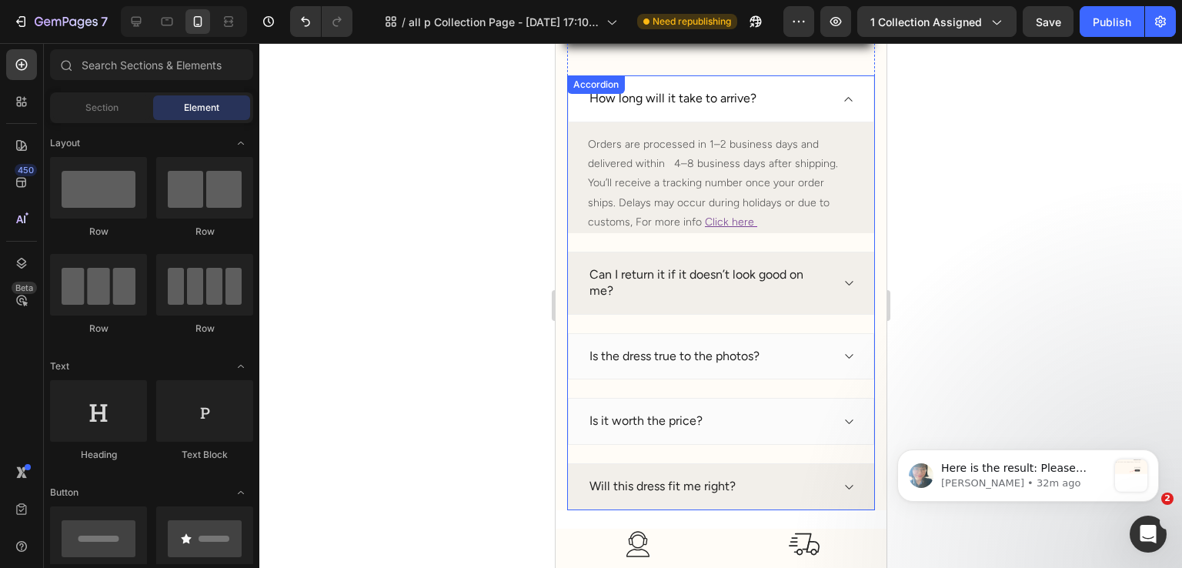
click at [821, 274] on div "Can I return it if it doesn’t look good on me?" at bounding box center [720, 283] width 306 height 63
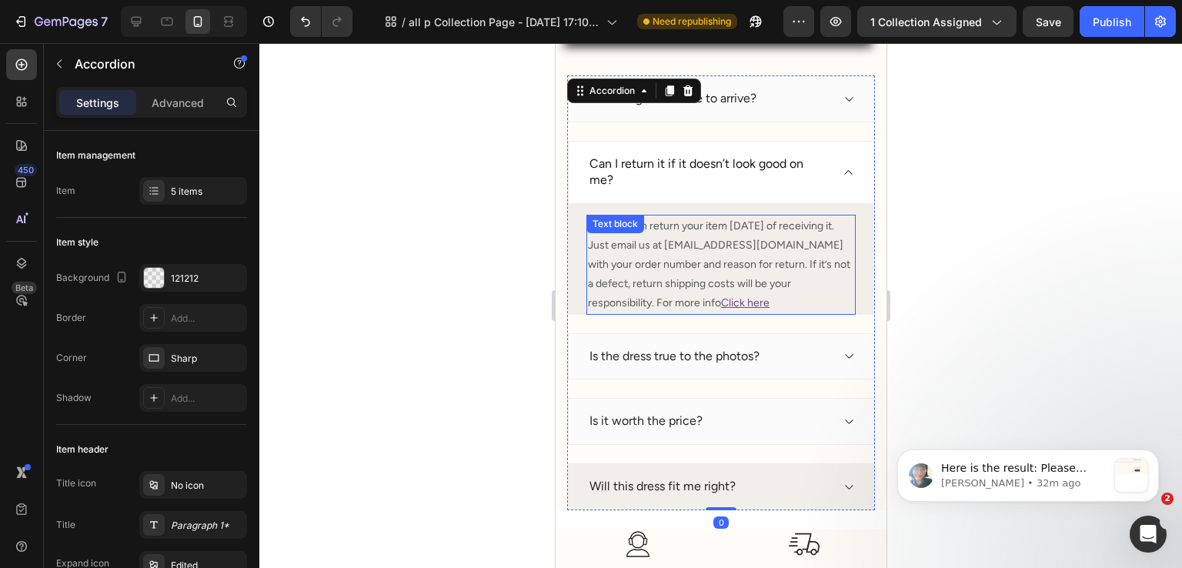
click at [682, 276] on p "Yes, you can return your item [DATE] of receiving it. Just email us at [EMAIL_A…" at bounding box center [720, 264] width 266 height 97
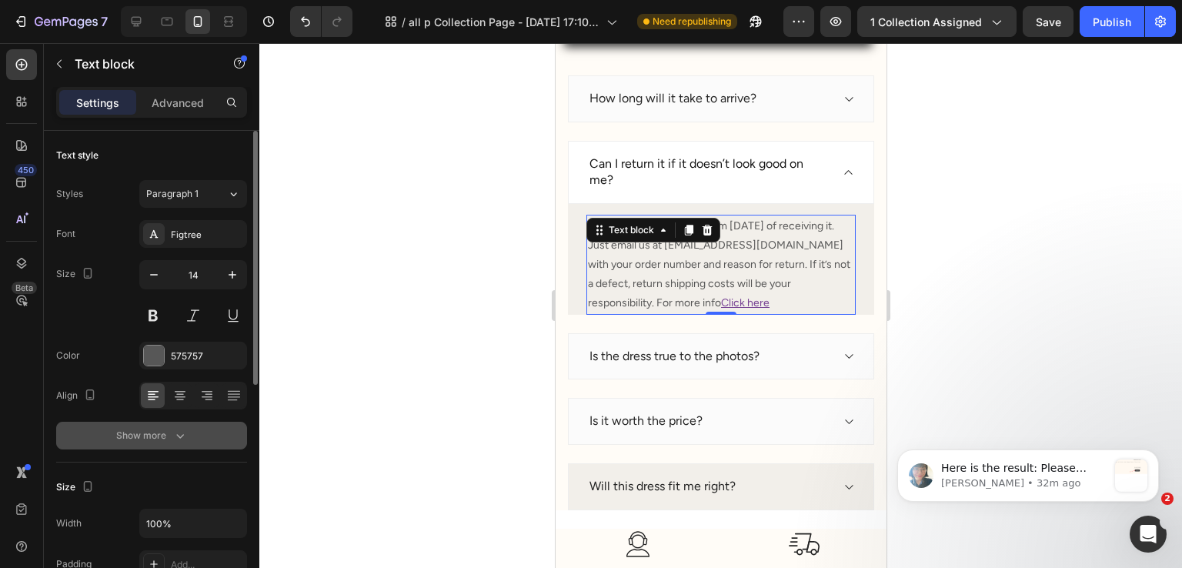
click at [195, 443] on button "Show more" at bounding box center [151, 436] width 191 height 28
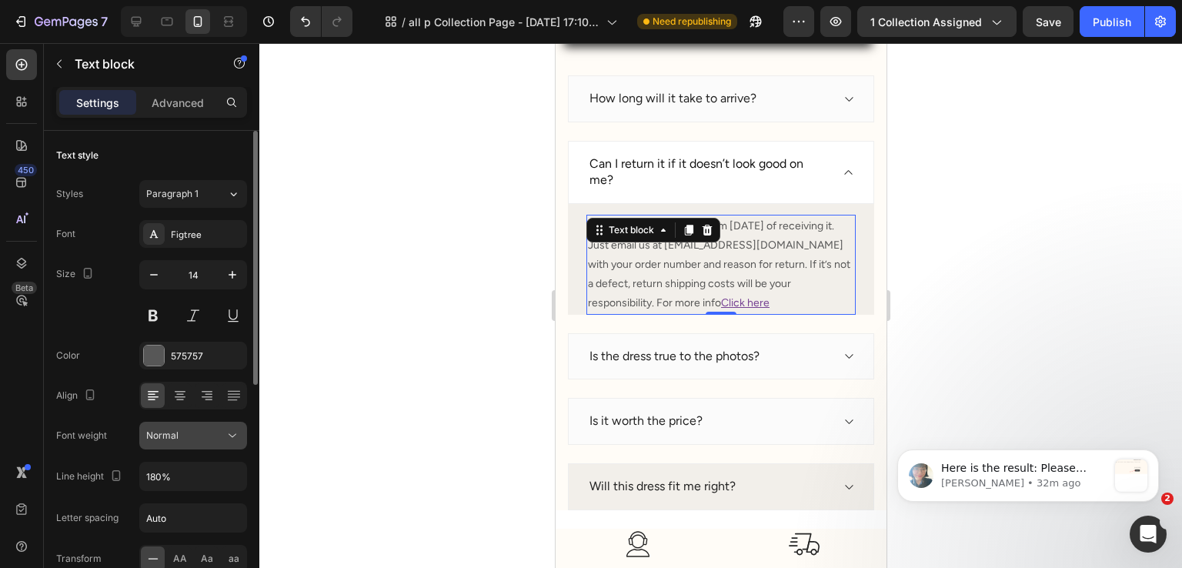
click at [191, 426] on button "Normal" at bounding box center [193, 436] width 108 height 28
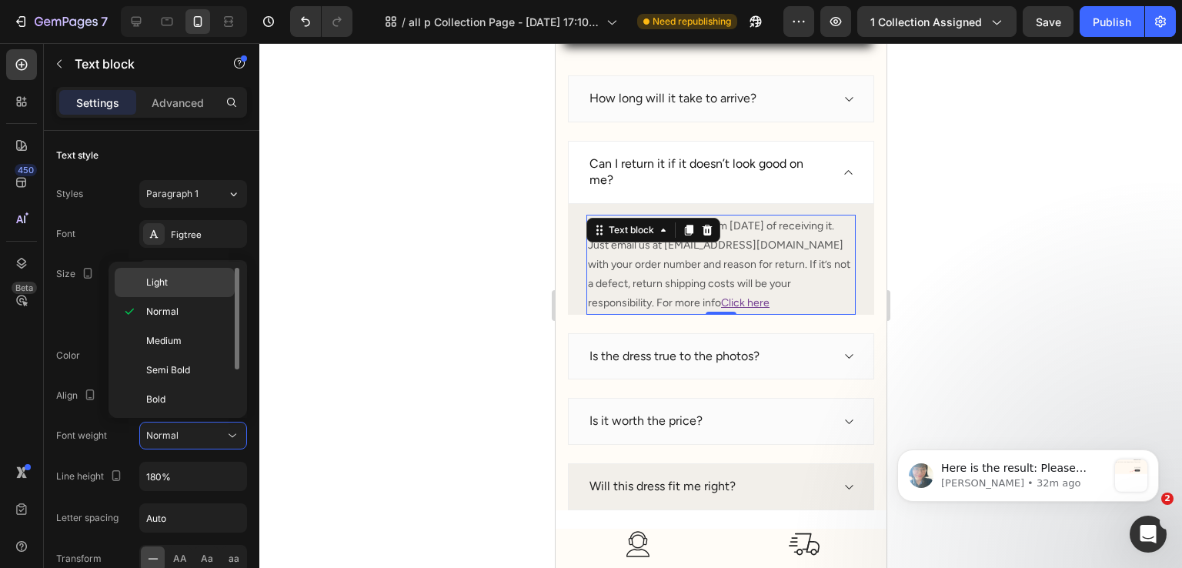
click at [191, 294] on div "Light" at bounding box center [175, 282] width 120 height 29
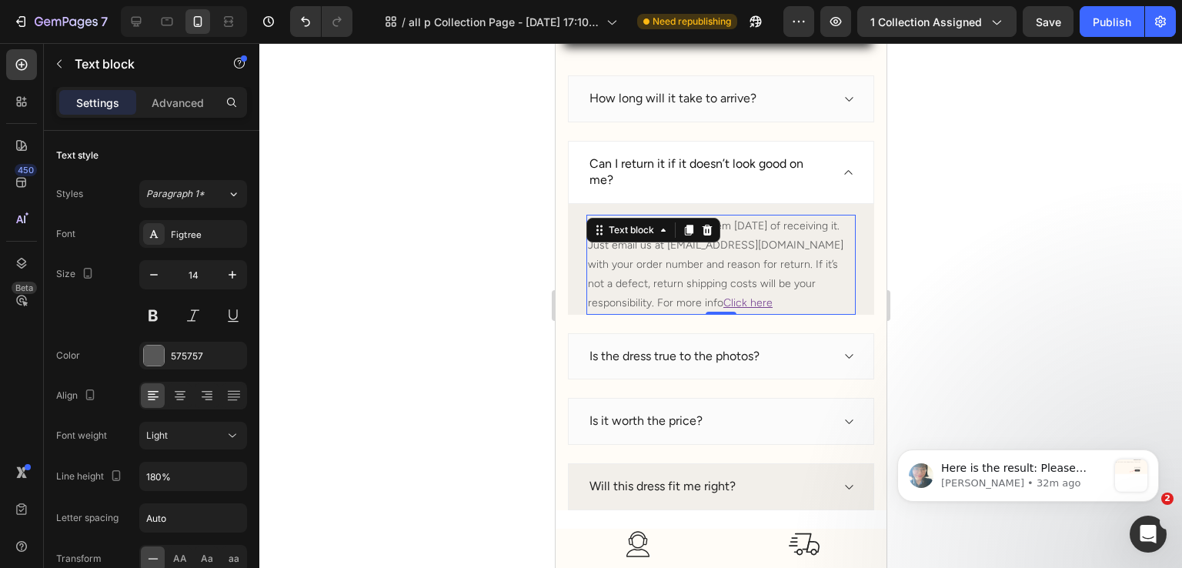
click at [1003, 318] on div at bounding box center [720, 305] width 923 height 525
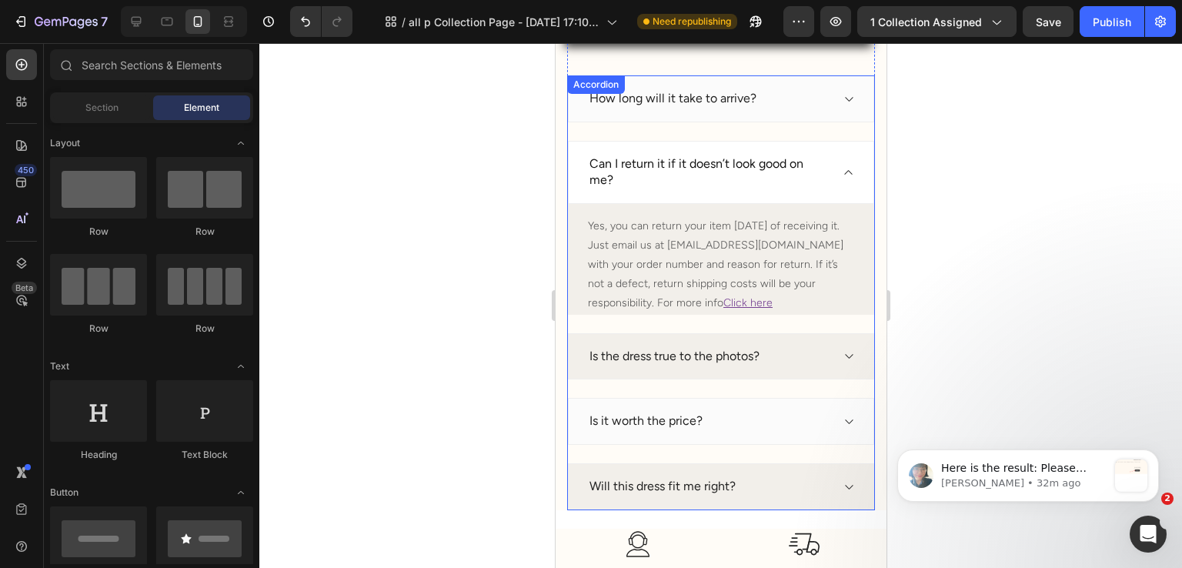
click at [770, 355] on div "Is the dress true to the photos?" at bounding box center [708, 356] width 243 height 21
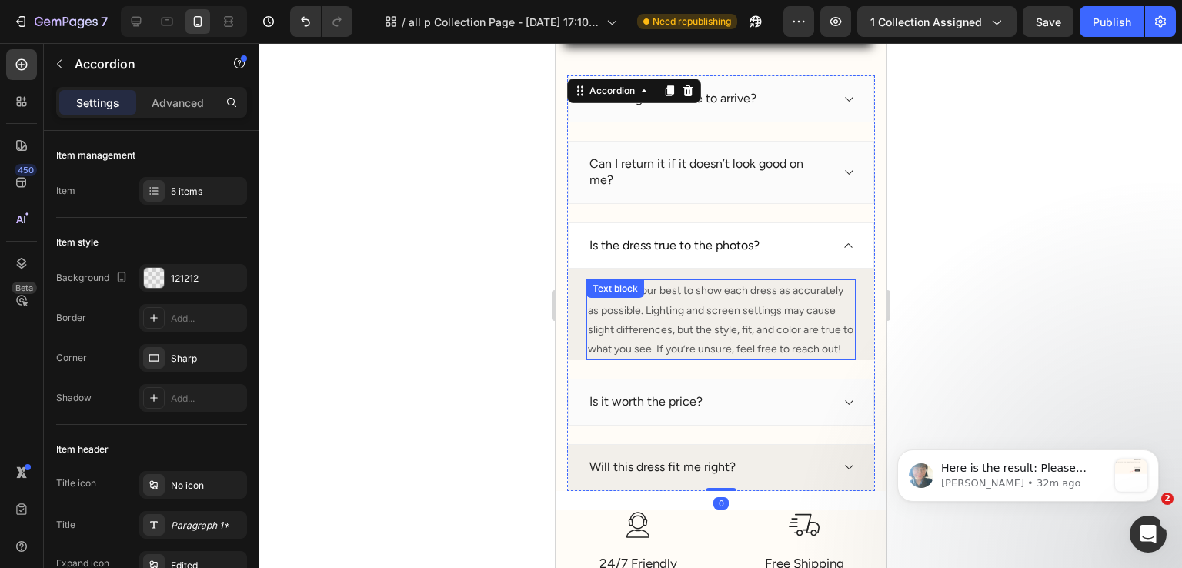
click at [715, 319] on p "Yes, we do our best to show each dress as accurately as possible. Lighting and …" at bounding box center [720, 320] width 266 height 78
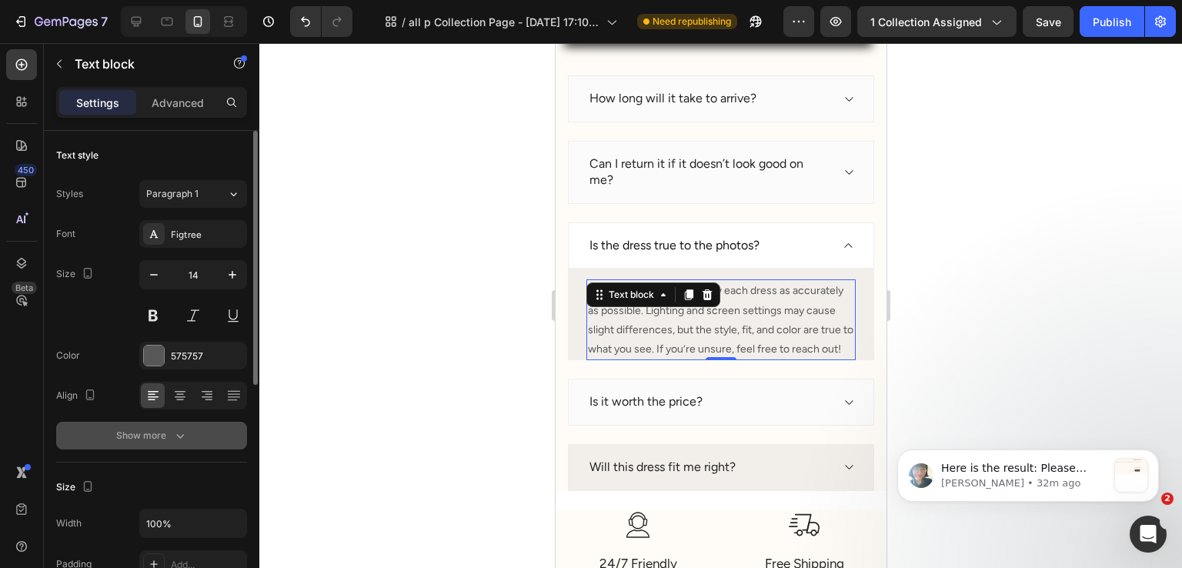
click at [201, 440] on button "Show more" at bounding box center [151, 436] width 191 height 28
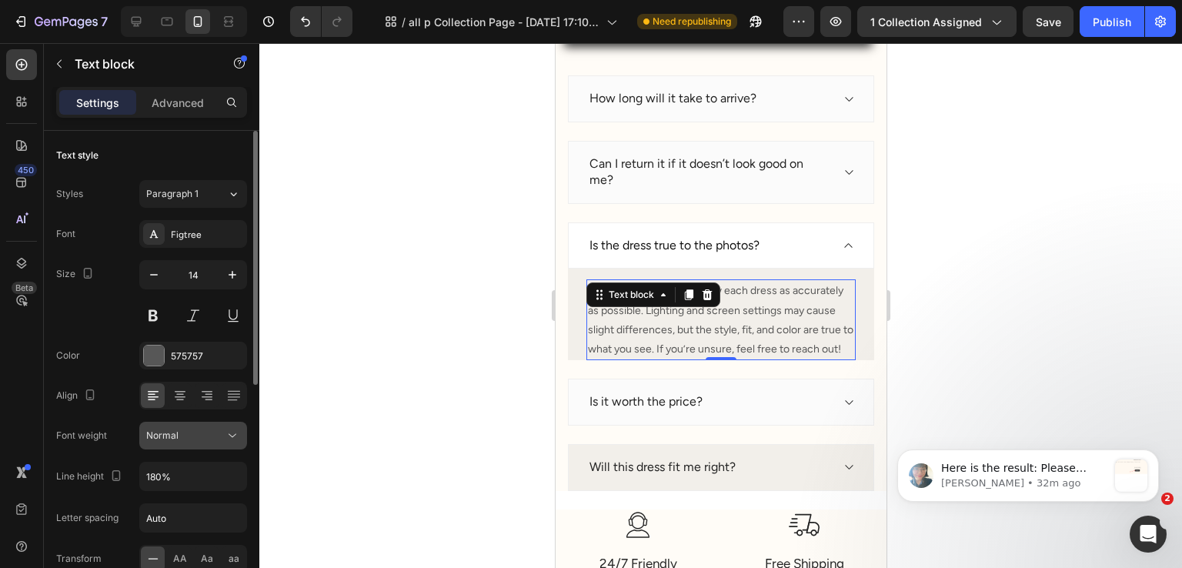
click at [197, 447] on button "Normal" at bounding box center [193, 436] width 108 height 28
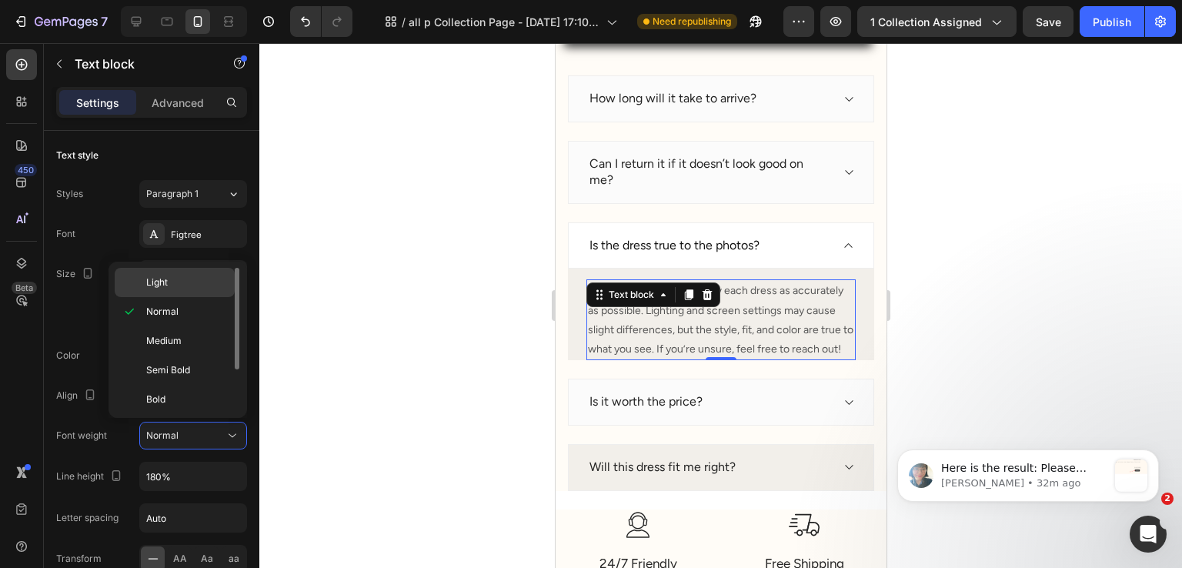
click at [188, 286] on p "Light" at bounding box center [187, 283] width 82 height 14
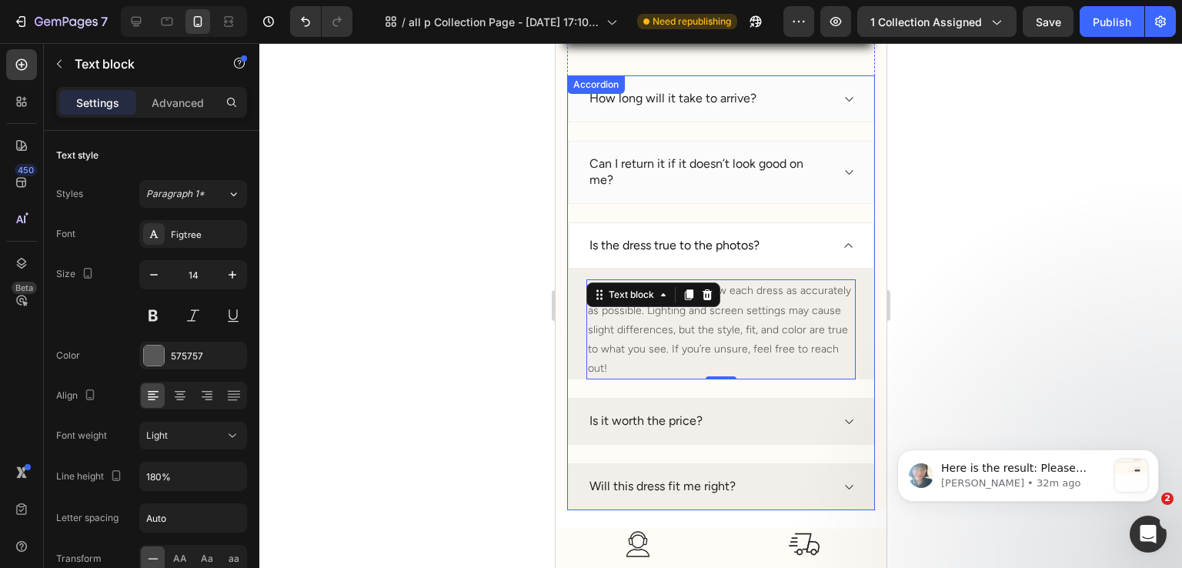
click at [769, 419] on div "Is it worth the price?" at bounding box center [708, 421] width 243 height 21
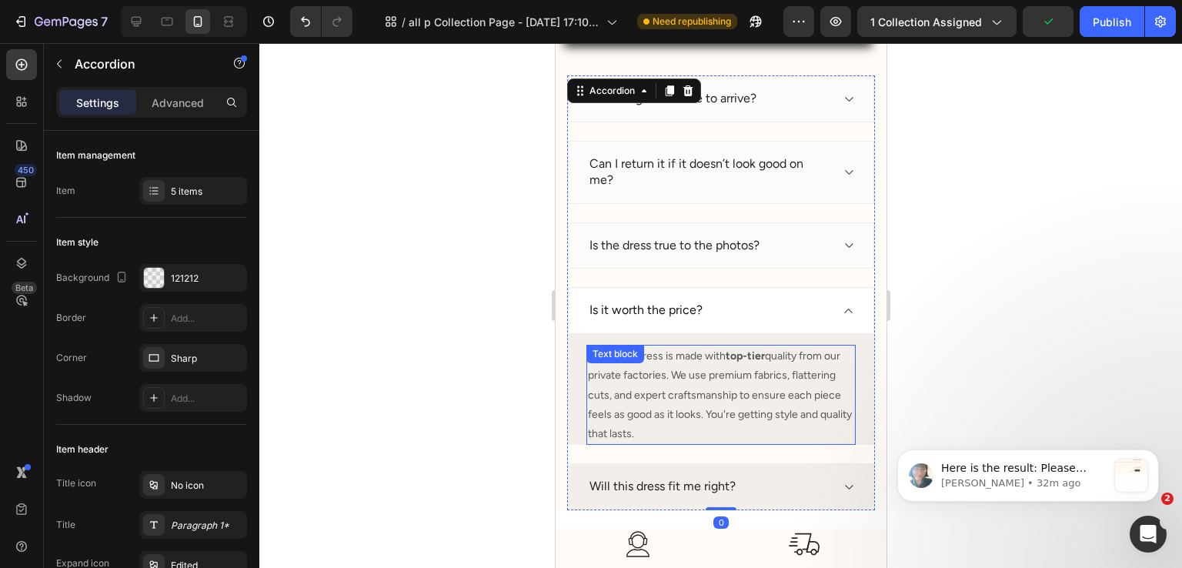
click at [732, 385] on p "Yes every dress is made with top-tier quality from our private factories. We us…" at bounding box center [720, 394] width 266 height 97
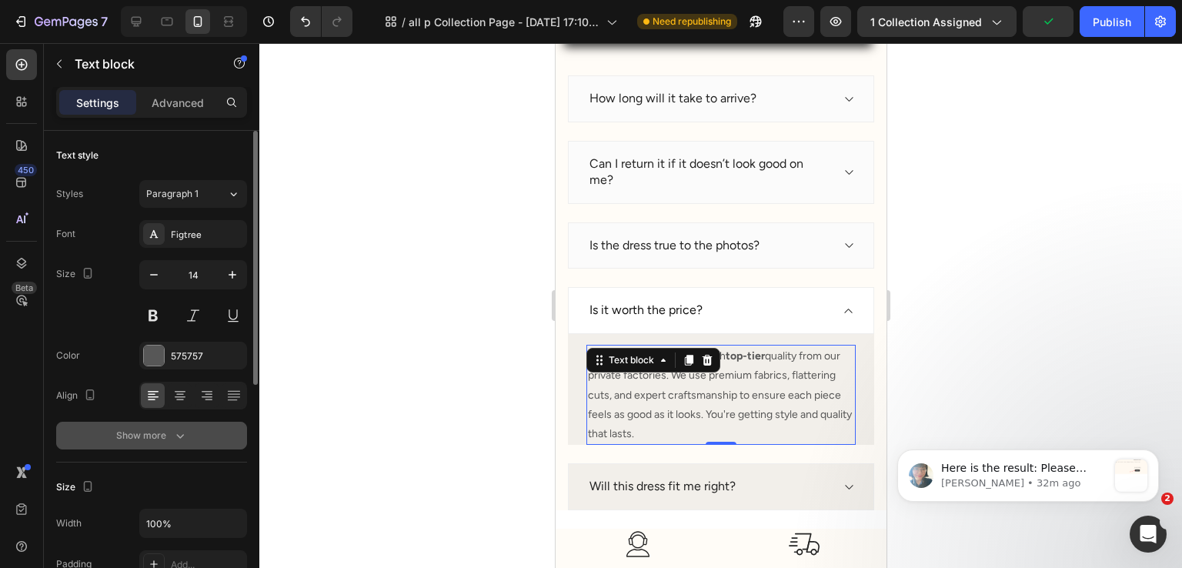
click at [182, 443] on button "Show more" at bounding box center [151, 436] width 191 height 28
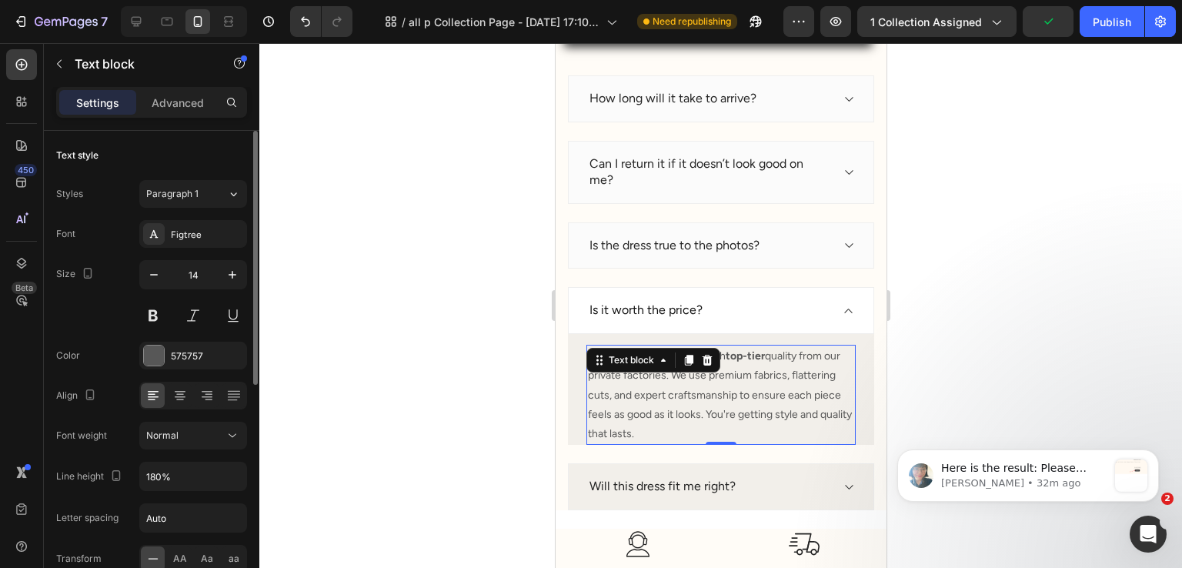
click at [185, 450] on div "Font Figtree Size 14 Color 575757 Align Font weight Normal Line height 180% Let…" at bounding box center [151, 436] width 191 height 433
click at [192, 428] on div "Normal" at bounding box center [193, 435] width 94 height 15
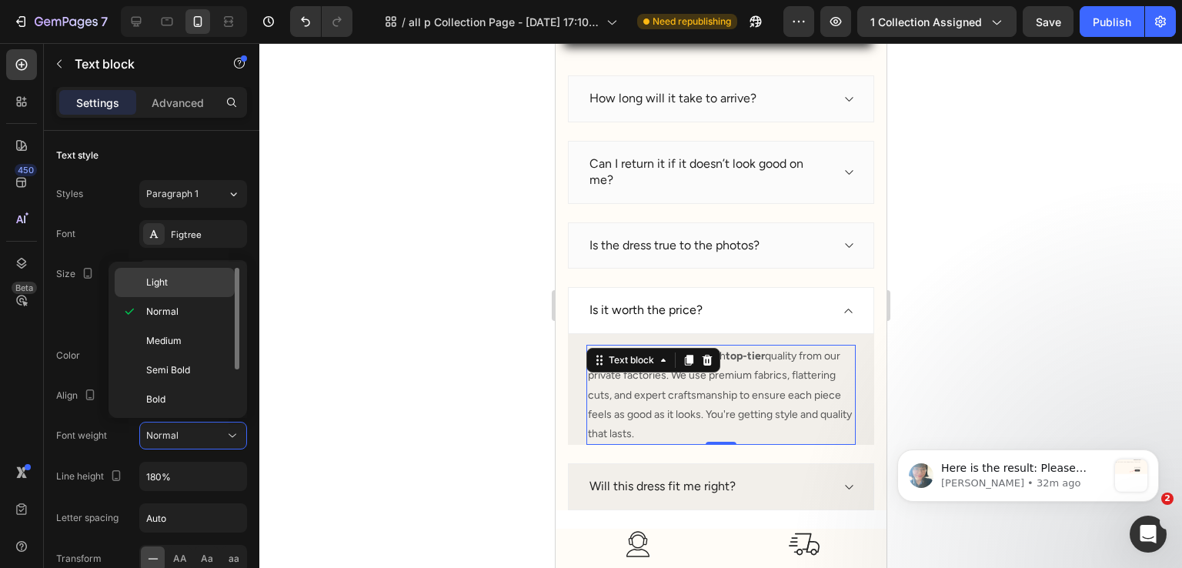
click at [200, 292] on div "Light" at bounding box center [175, 282] width 120 height 29
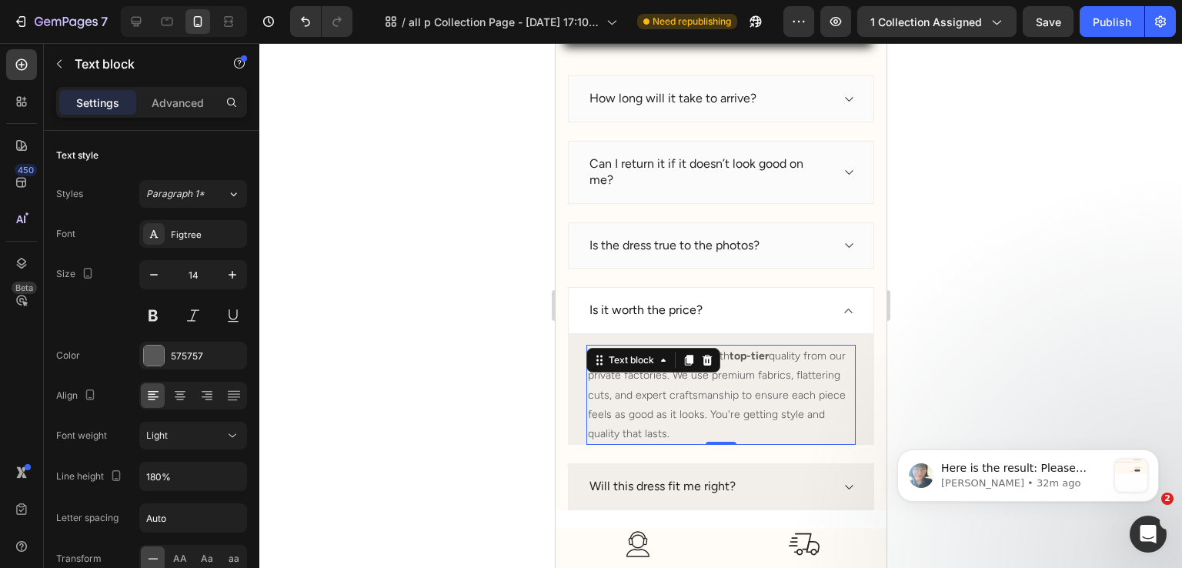
scroll to position [7689, 0]
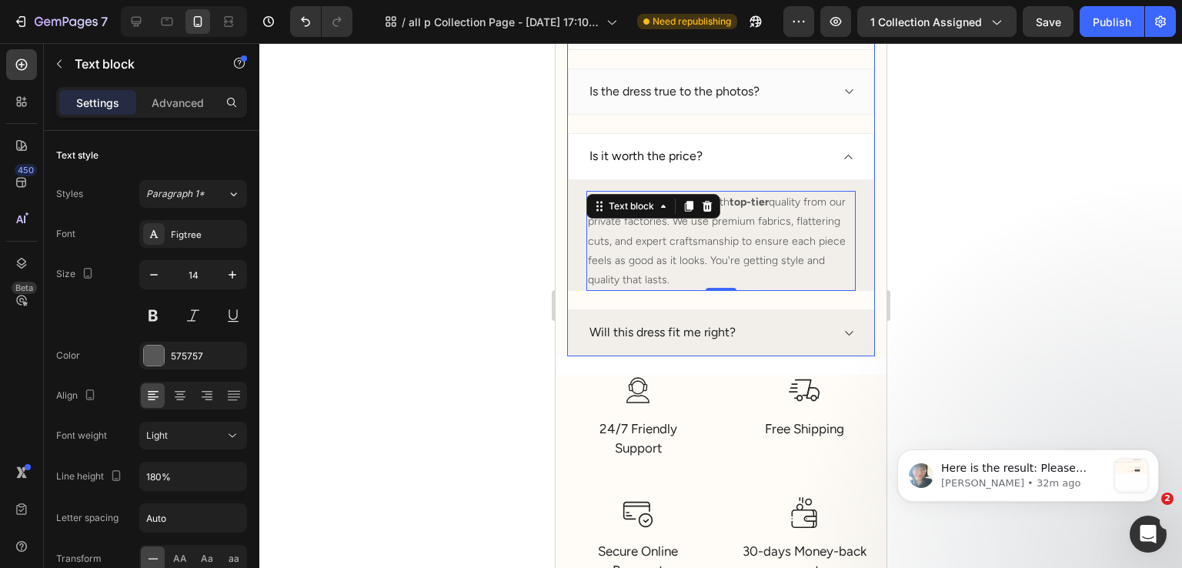
click at [791, 317] on div "Will this dress fit me right?" at bounding box center [720, 332] width 306 height 47
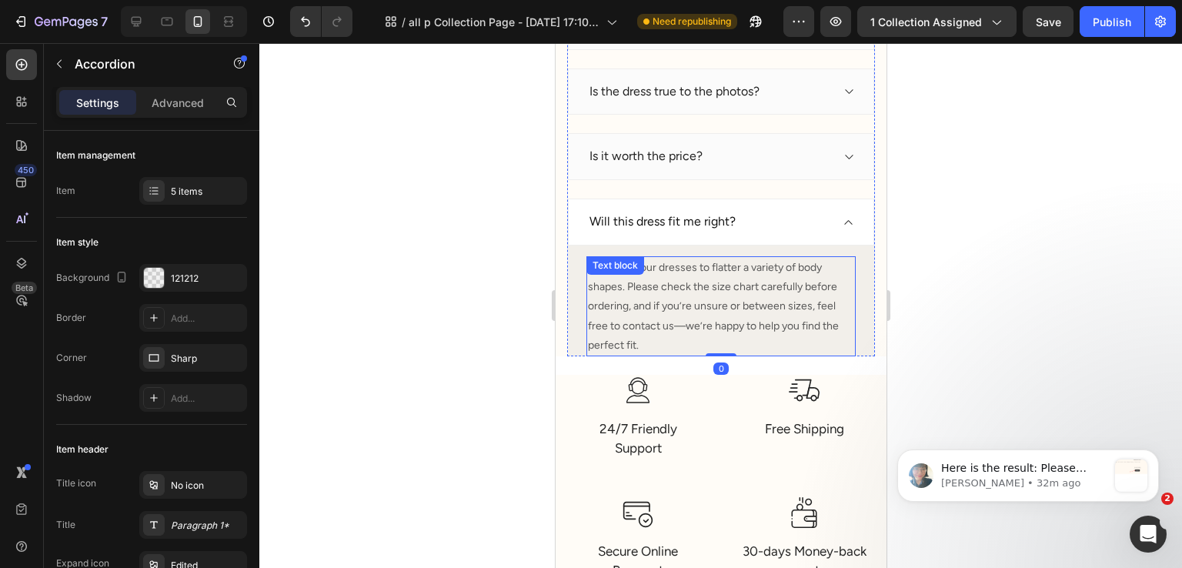
click at [742, 321] on p "We design our dresses to flatter a variety of body shapes. Please check the siz…" at bounding box center [720, 306] width 266 height 97
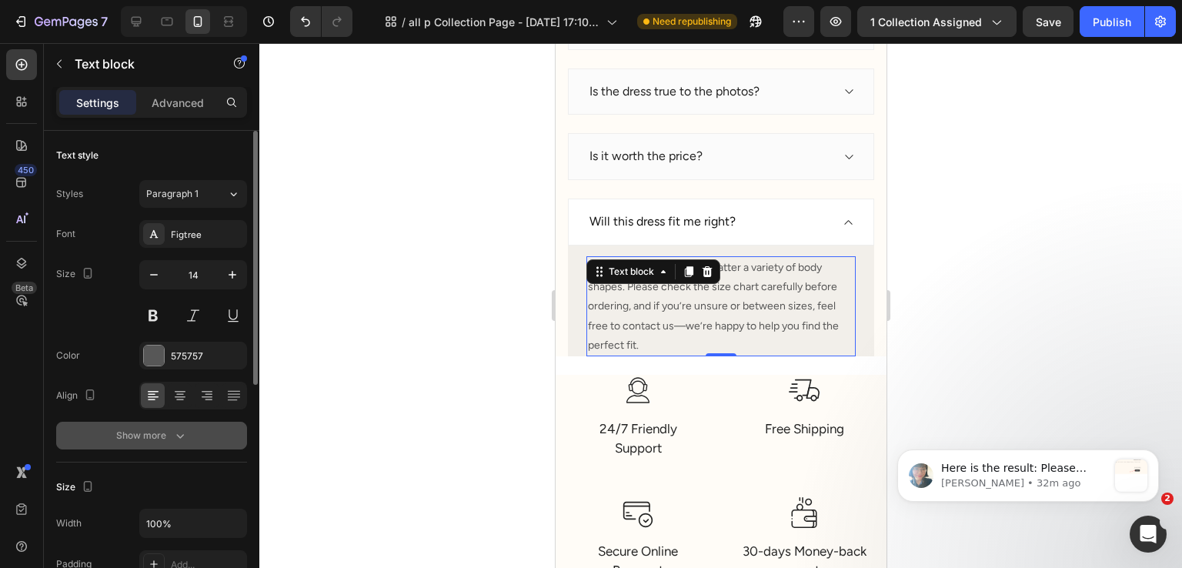
click at [193, 430] on button "Show more" at bounding box center [151, 436] width 191 height 28
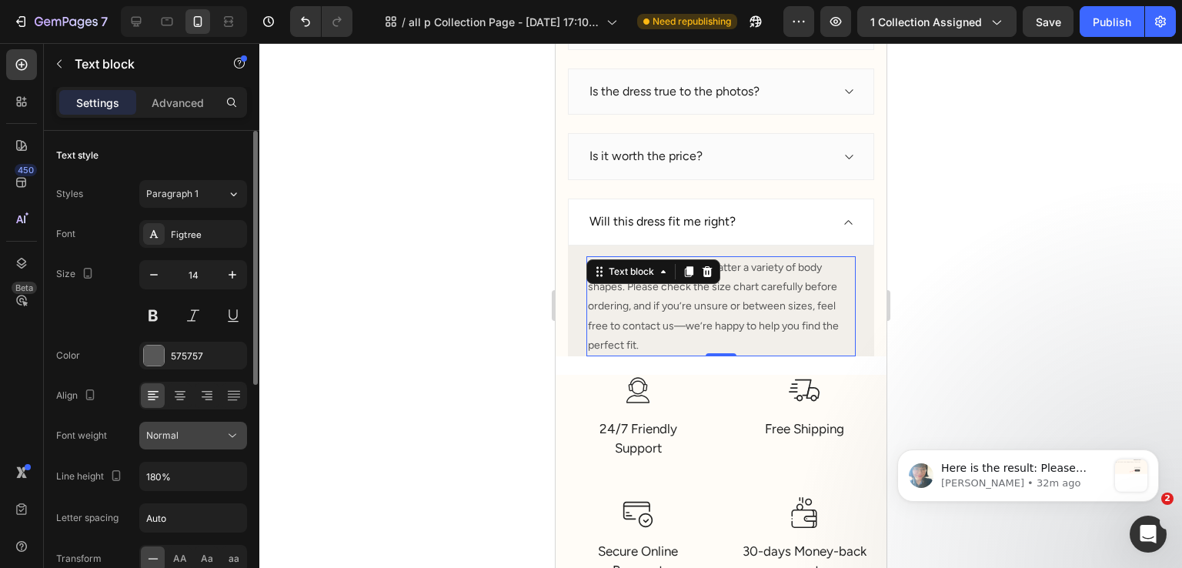
click at [188, 432] on div "Normal" at bounding box center [185, 436] width 79 height 14
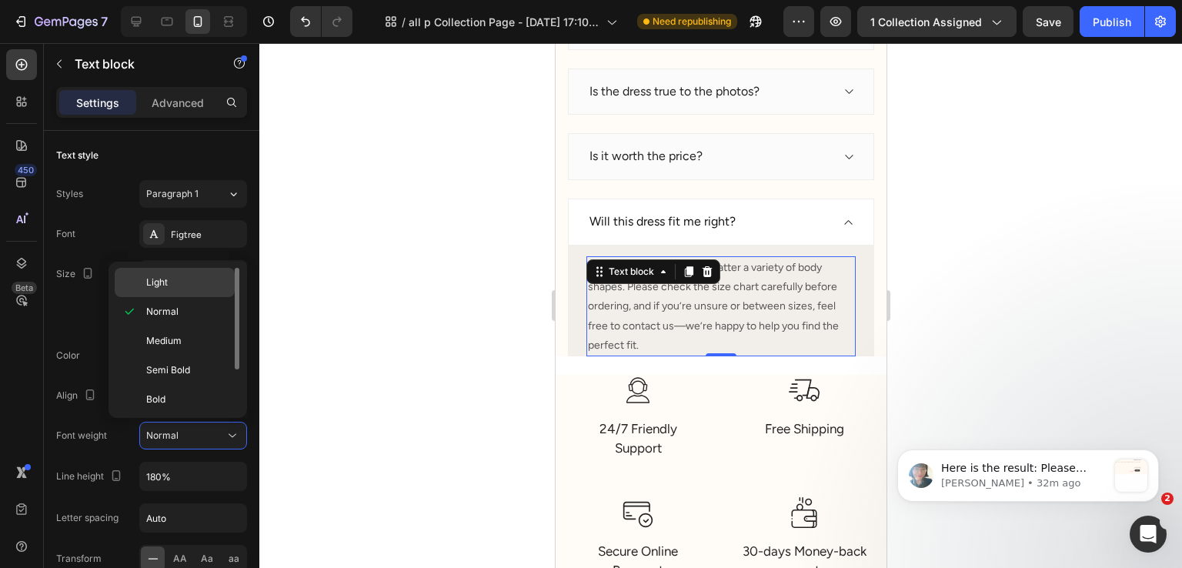
click at [195, 285] on p "Light" at bounding box center [187, 283] width 82 height 14
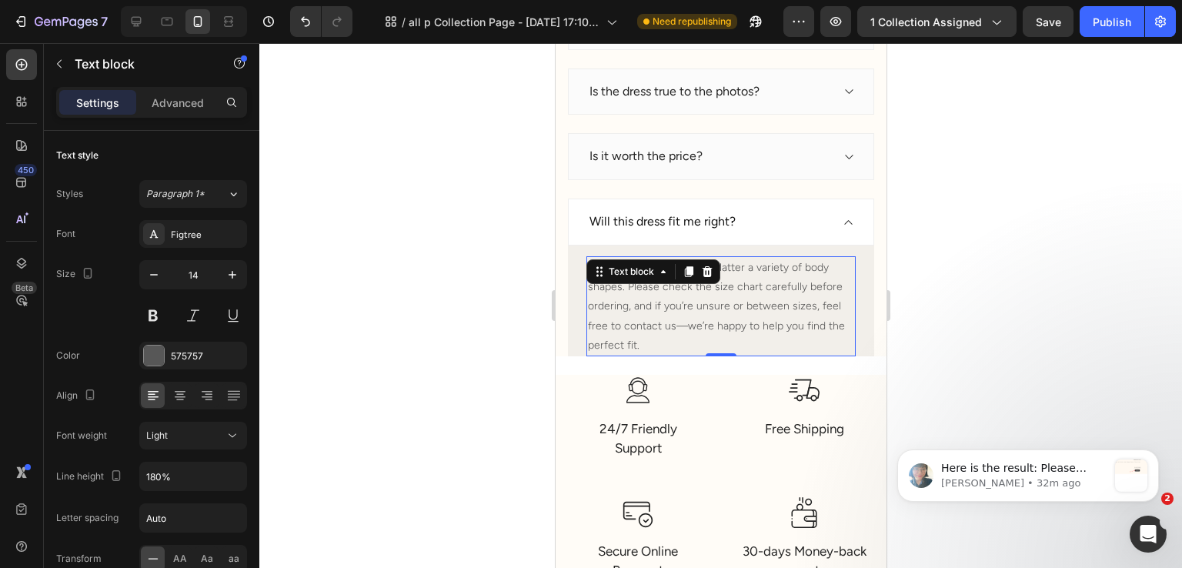
click at [1000, 269] on div at bounding box center [720, 305] width 923 height 525
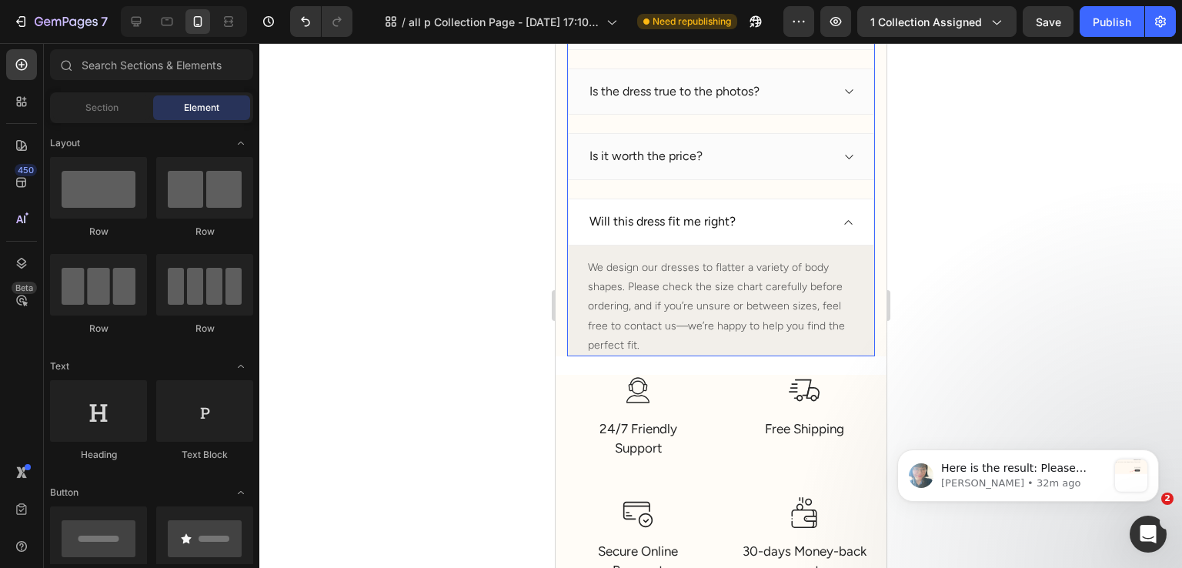
click at [841, 211] on div "Will this dress fit me right?" at bounding box center [720, 222] width 306 height 47
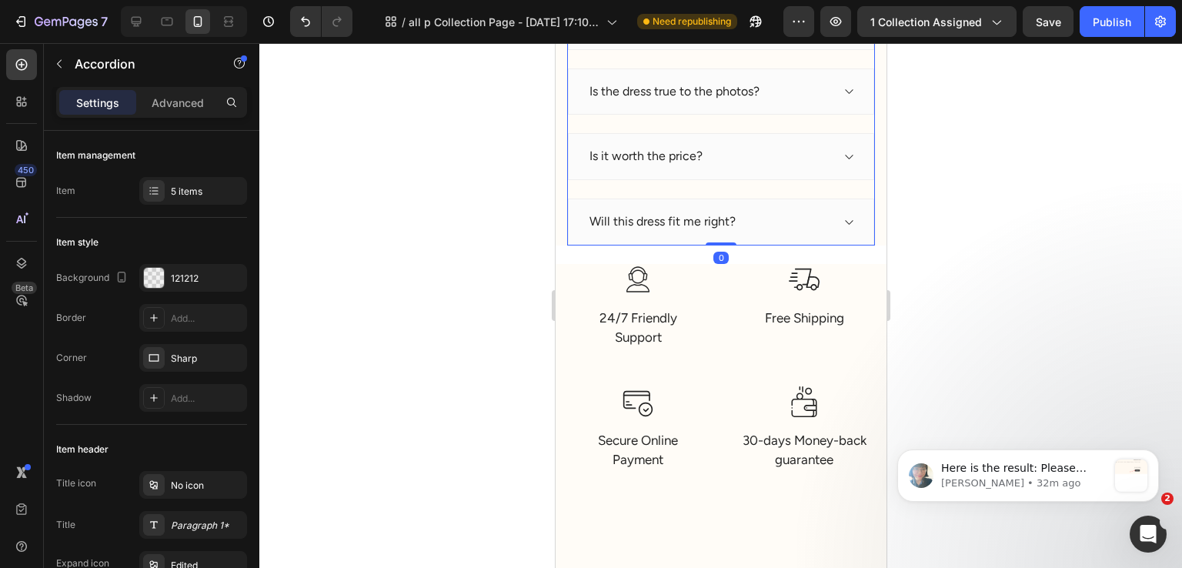
click at [942, 259] on div at bounding box center [720, 305] width 923 height 525
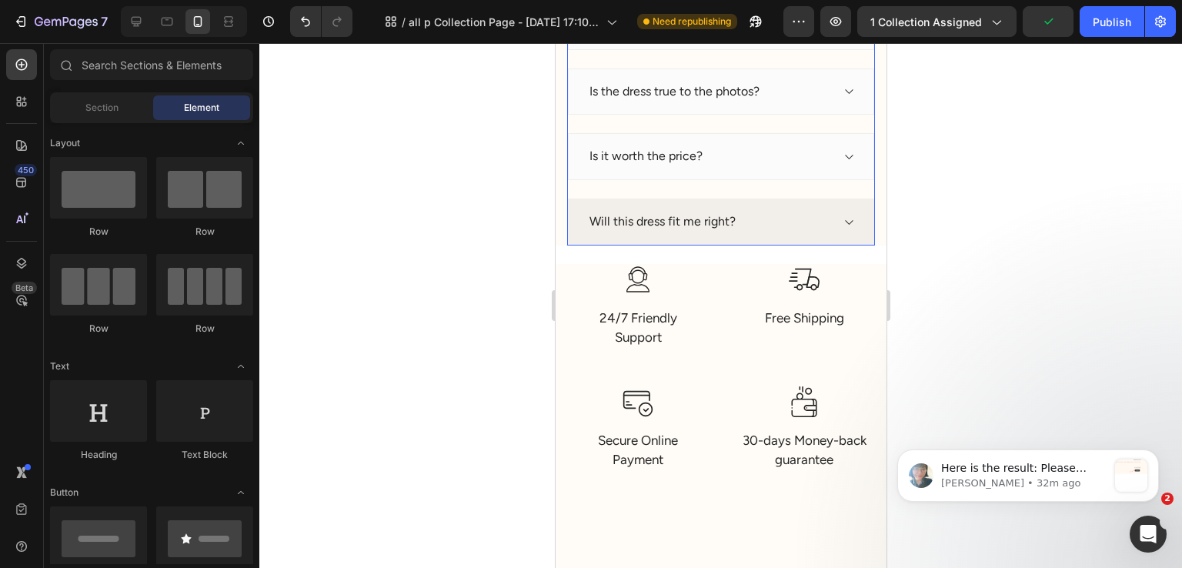
click at [854, 234] on div "Will this dress fit me right?" at bounding box center [720, 222] width 306 height 47
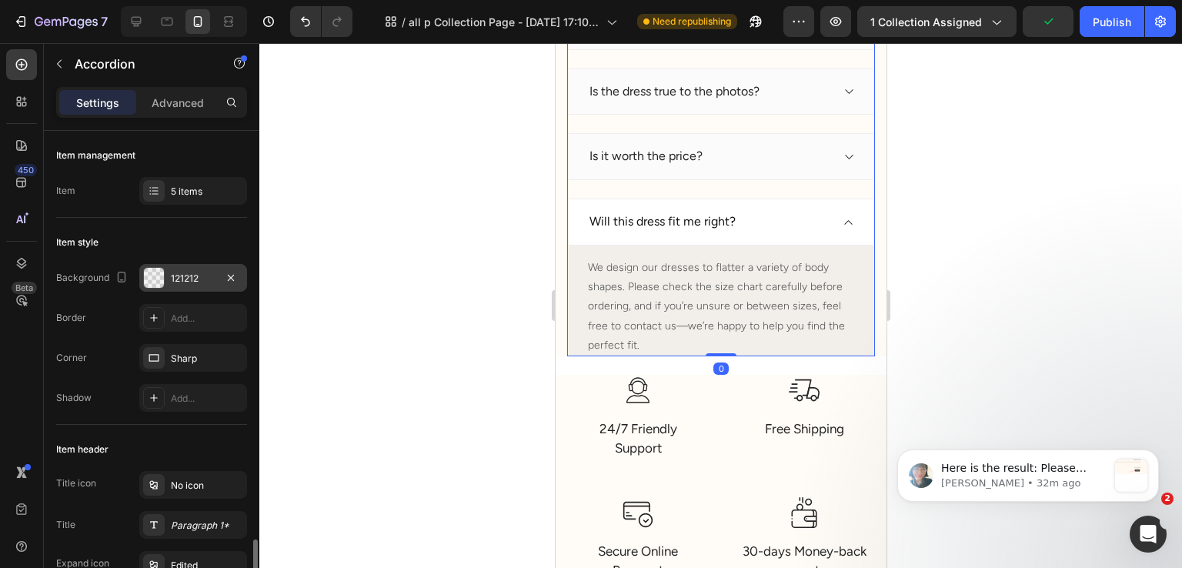
scroll to position [308, 0]
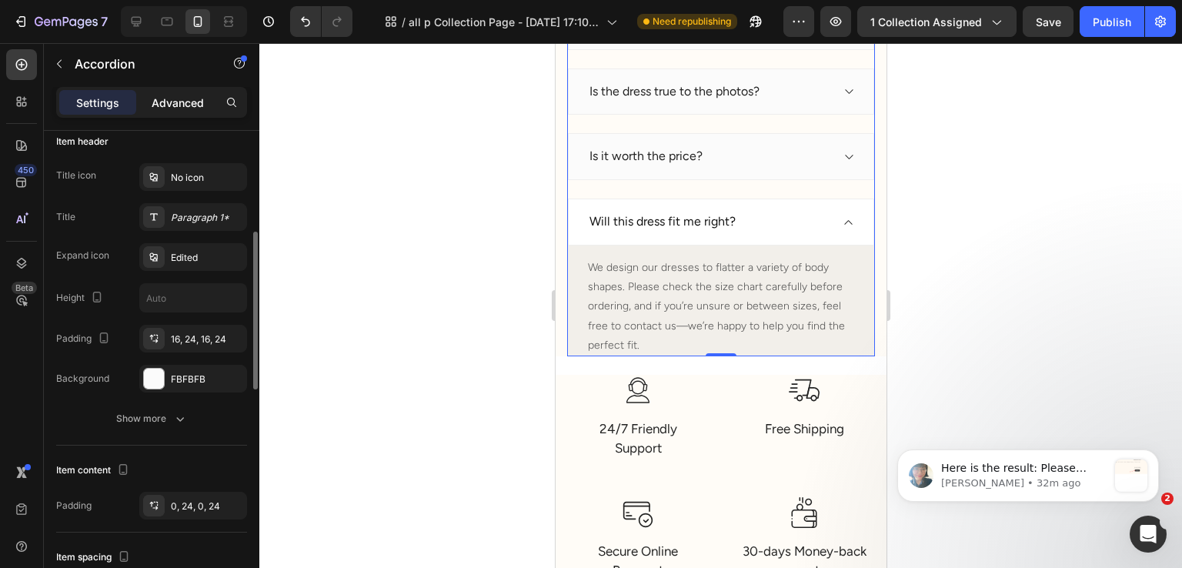
drag, startPoint x: 180, startPoint y: 91, endPoint x: 178, endPoint y: 100, distance: 9.5
click at [179, 91] on div "Advanced" at bounding box center [177, 102] width 77 height 25
type input "100%"
type input "100"
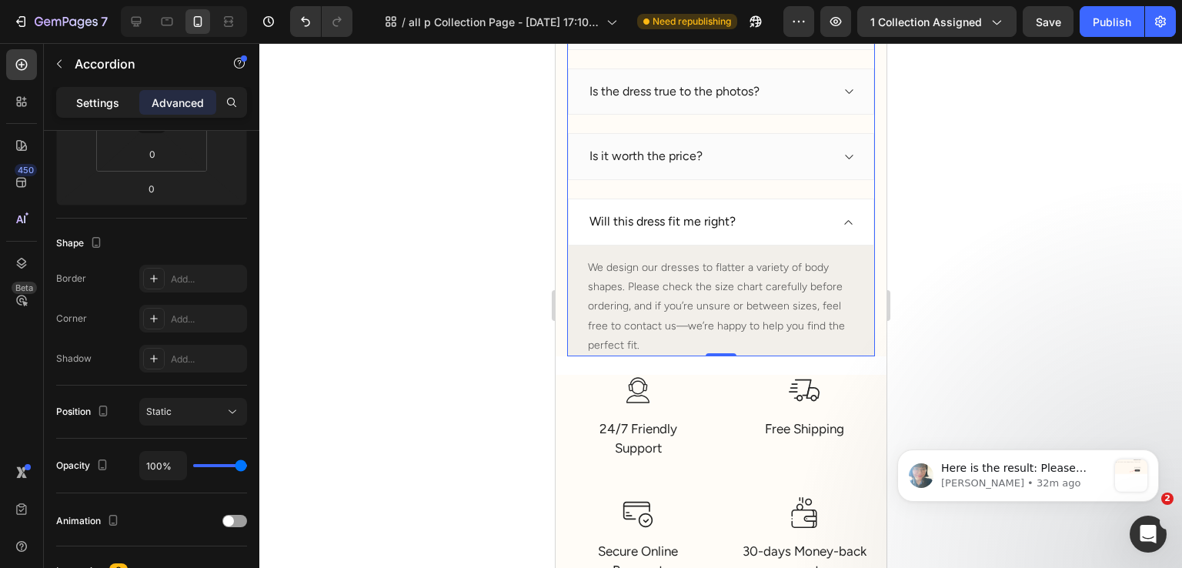
click at [125, 107] on div "Settings" at bounding box center [97, 102] width 77 height 25
type input "24"
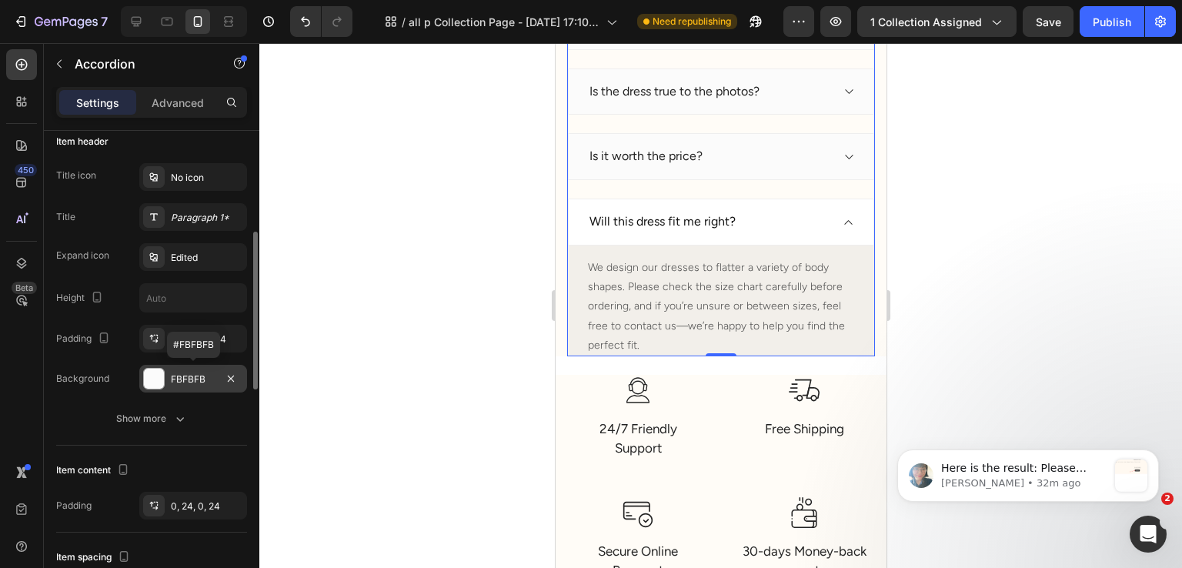
click at [172, 373] on div "FBFBFB" at bounding box center [193, 380] width 45 height 14
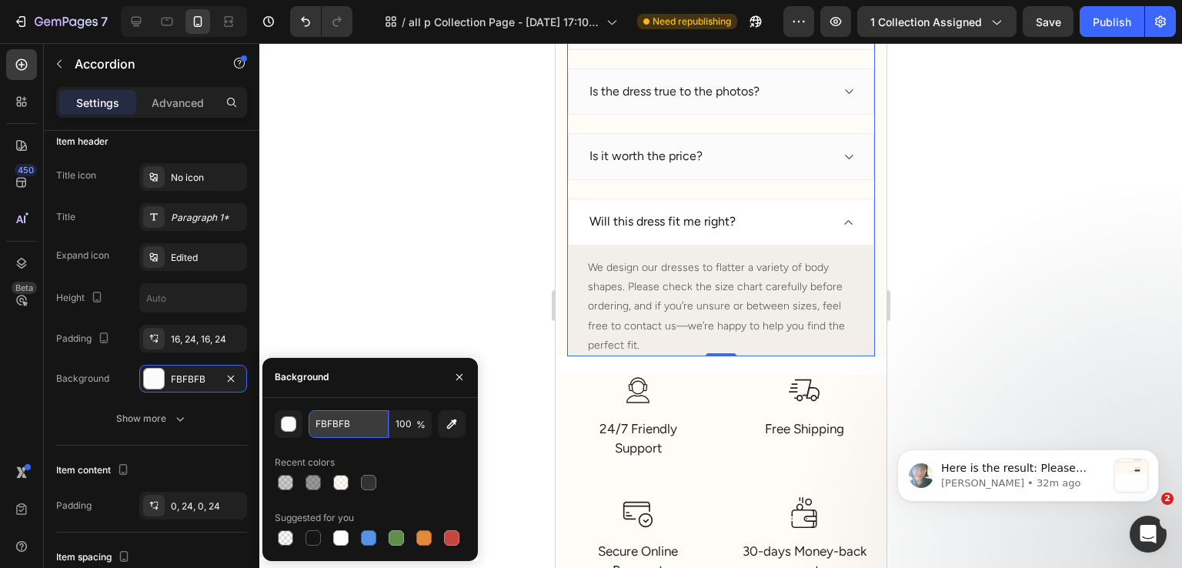
click at [348, 425] on input "FBFBFB" at bounding box center [349, 424] width 80 height 28
click at [339, 487] on div at bounding box center [340, 482] width 15 height 15
type input "FFF9F0"
type input "50"
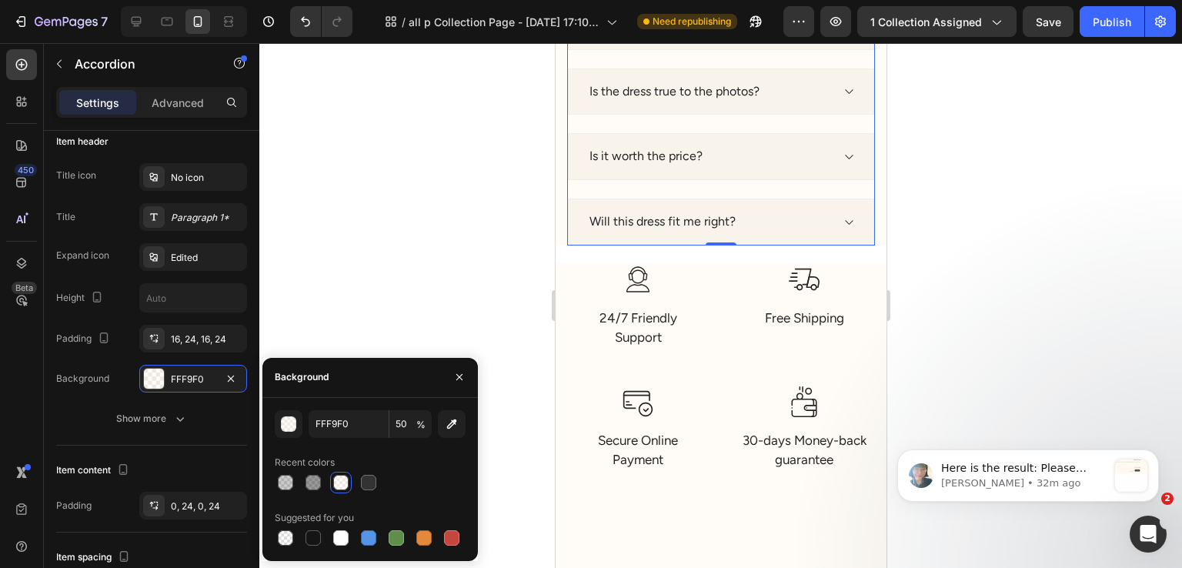
drag, startPoint x: 470, startPoint y: 326, endPoint x: 477, endPoint y: 326, distance: 7.7
click at [472, 327] on div at bounding box center [720, 305] width 923 height 525
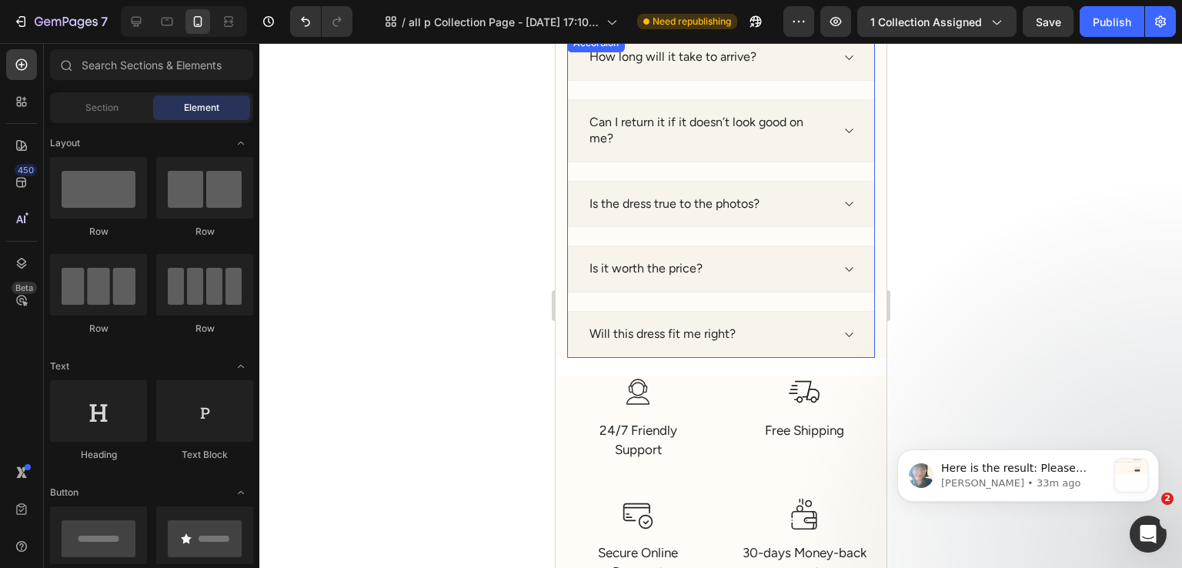
scroll to position [7535, 0]
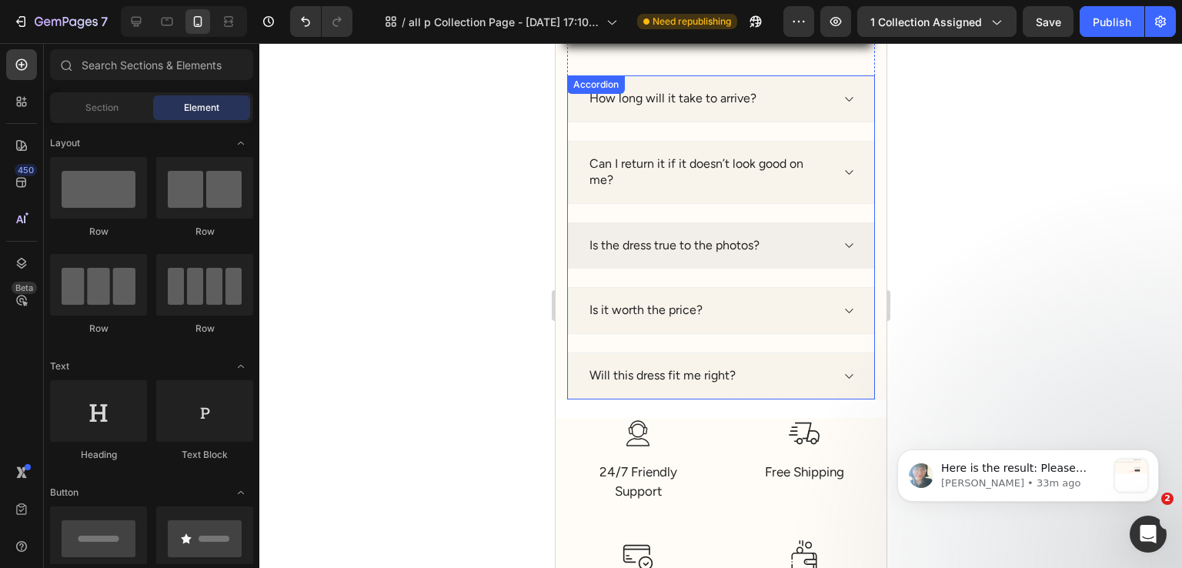
click at [737, 262] on div "Is the dress true to the photos?" at bounding box center [720, 245] width 306 height 47
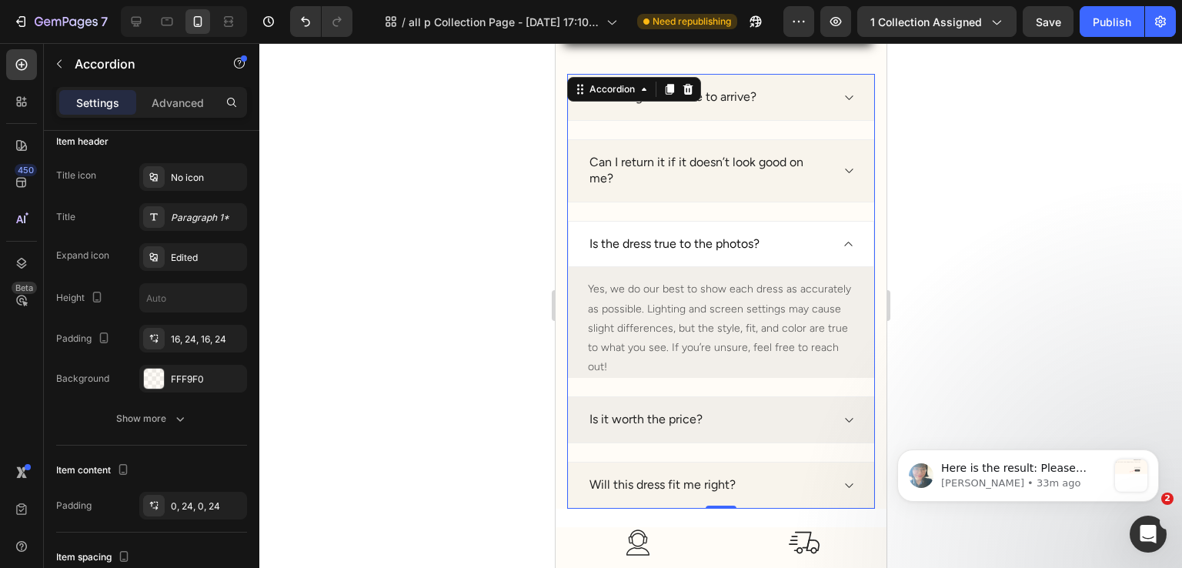
scroll to position [7612, 0]
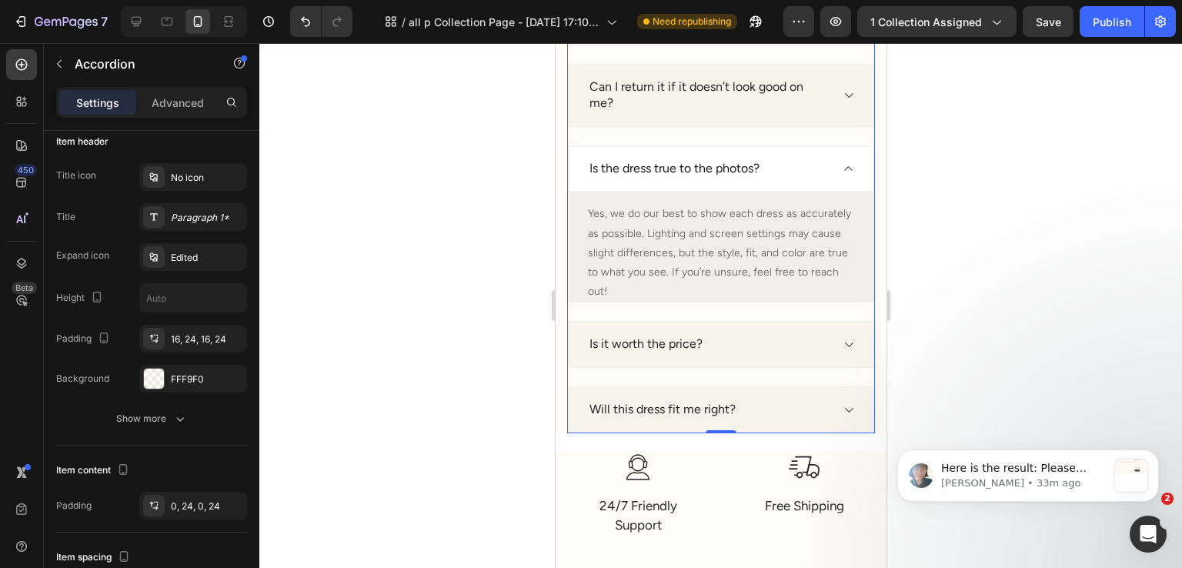
click at [1038, 440] on body "Here is the result: Please check the page again: https://soldress.com/cart to s…" at bounding box center [1029, 472] width 296 height 95
click at [811, 202] on div "Yes, we do our best to show each dress as accurately as possible. Lighting and …" at bounding box center [720, 252] width 269 height 100
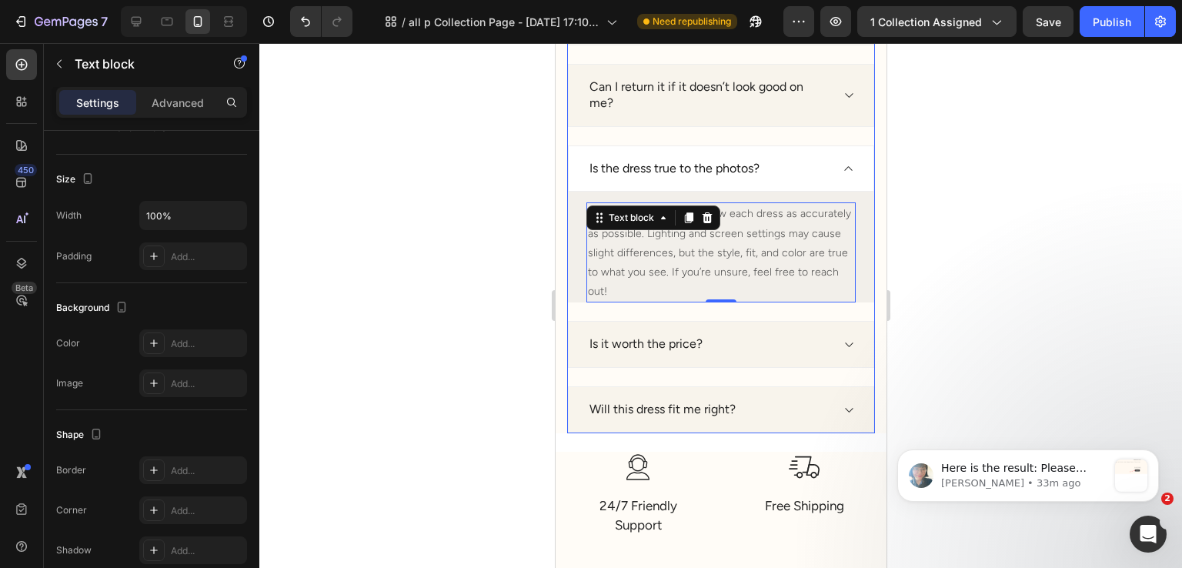
click at [804, 179] on div "Is the dress true to the photos?" at bounding box center [720, 168] width 306 height 47
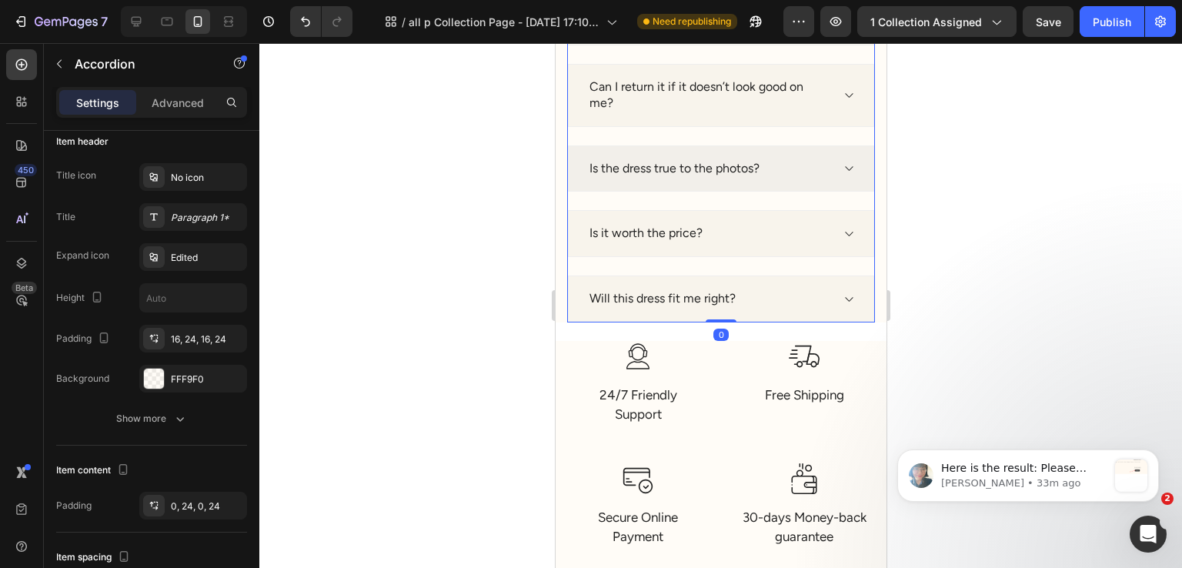
scroll to position [0, 0]
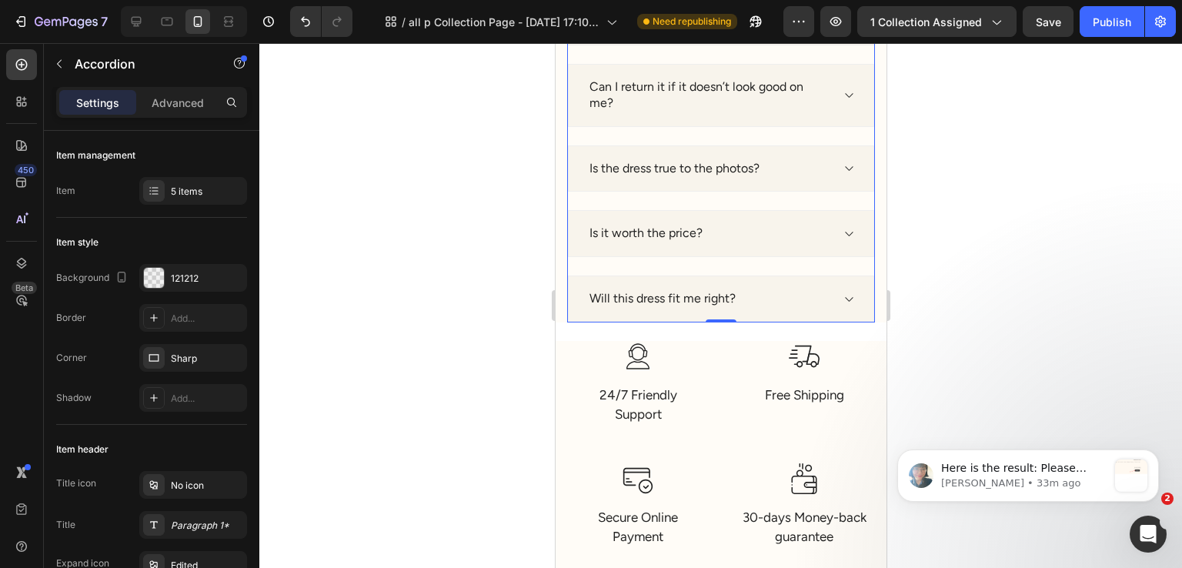
click at [758, 290] on div "Will this dress fit me right?" at bounding box center [708, 299] width 243 height 21
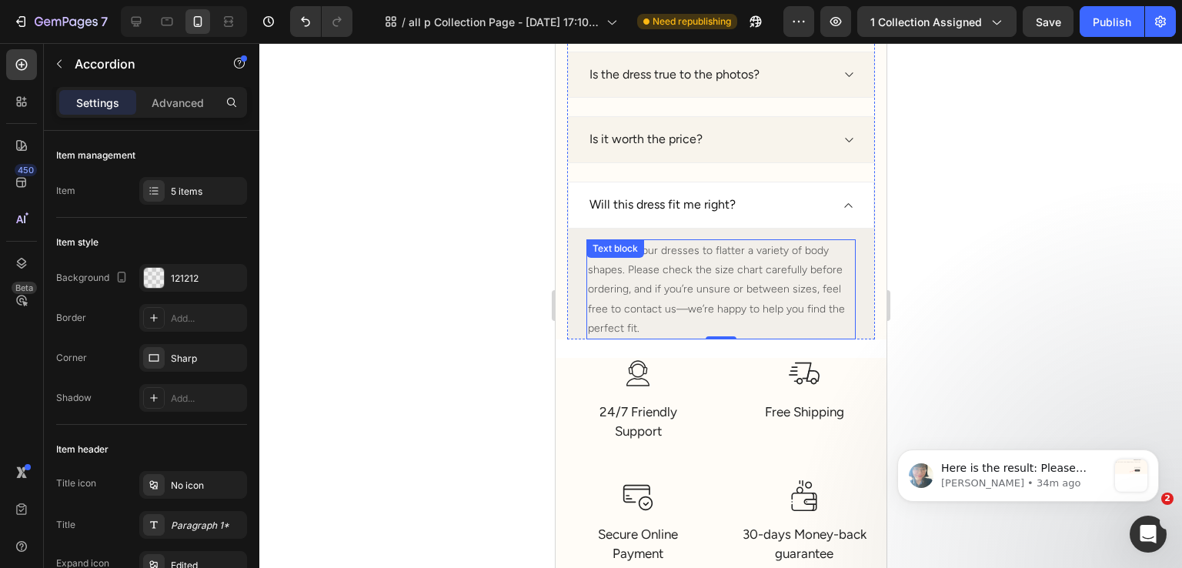
scroll to position [7766, 0]
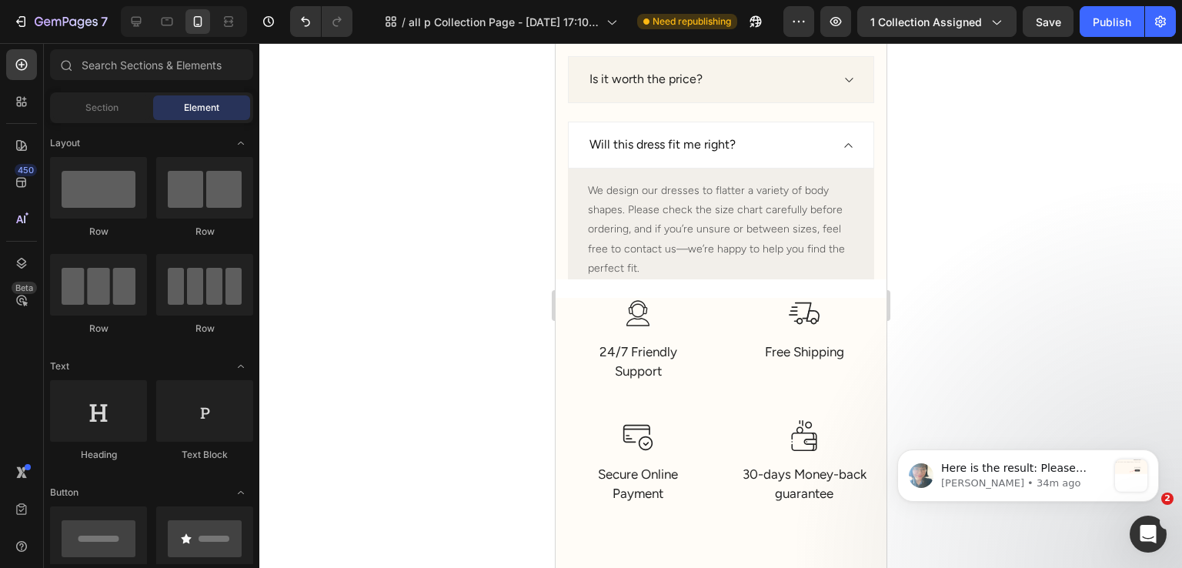
click at [556, 269] on div "Have questions? We have answers! Heading How long will it take to arrive? Can I…" at bounding box center [720, 13] width 331 height 533
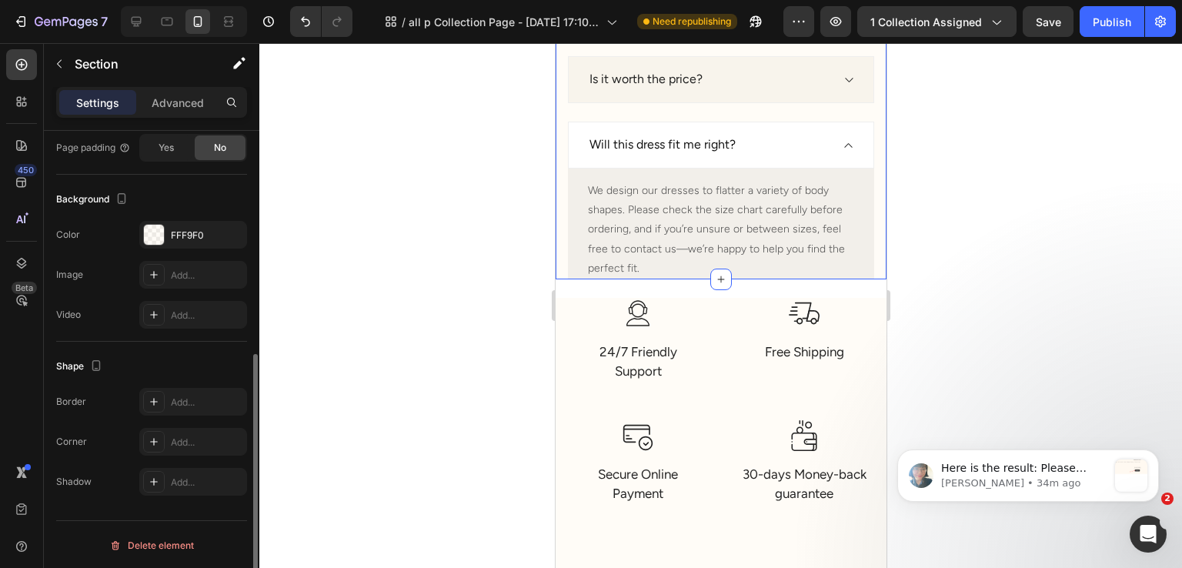
scroll to position [339, 0]
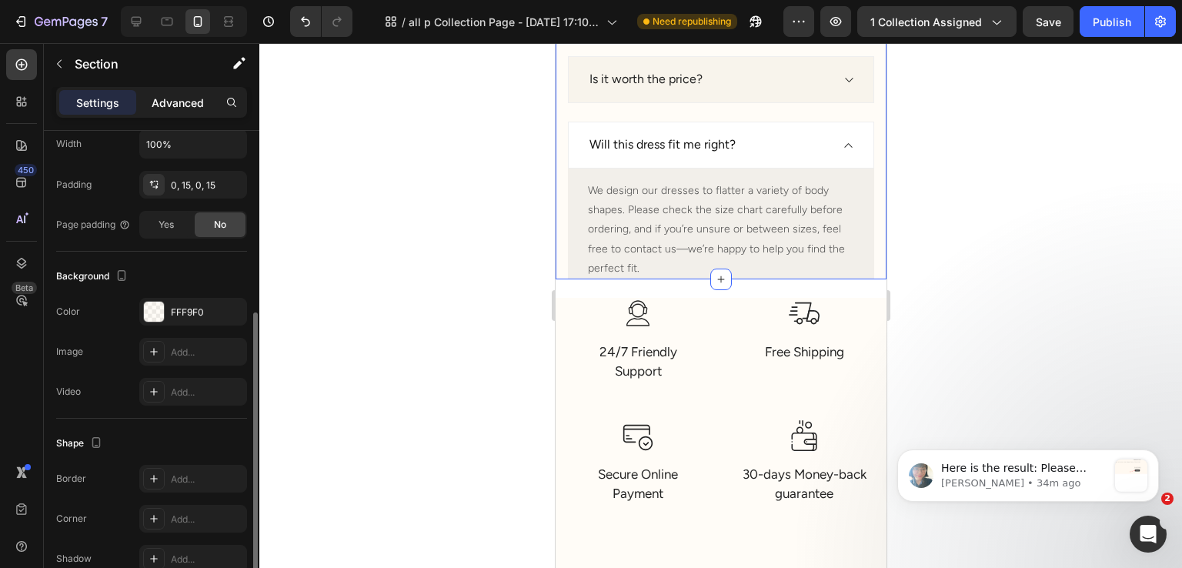
click at [179, 109] on p "Advanced" at bounding box center [178, 103] width 52 height 16
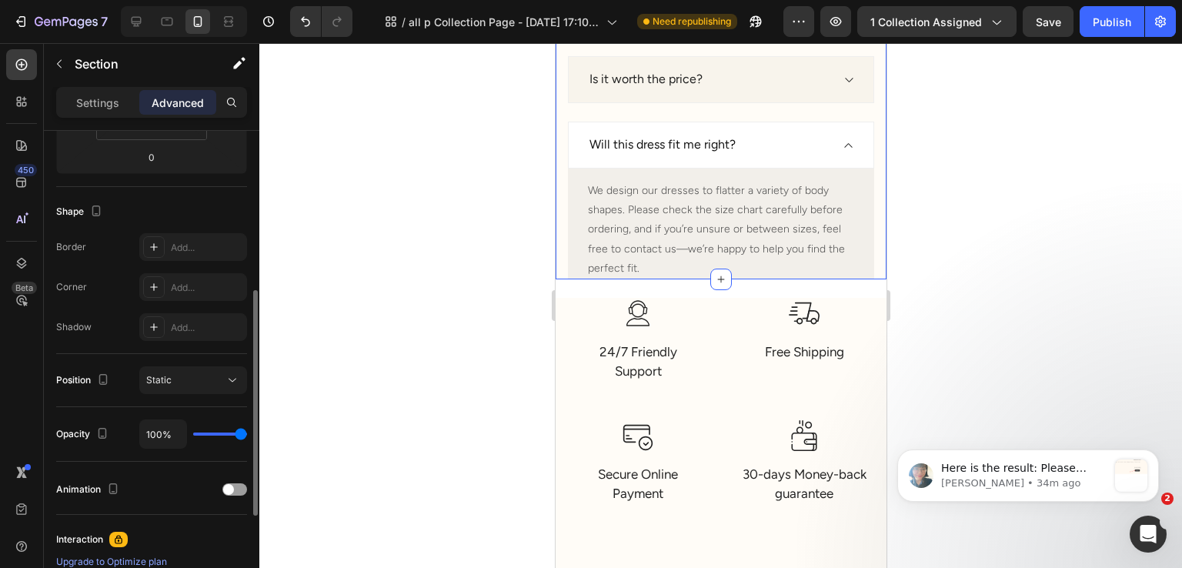
scroll to position [32, 0]
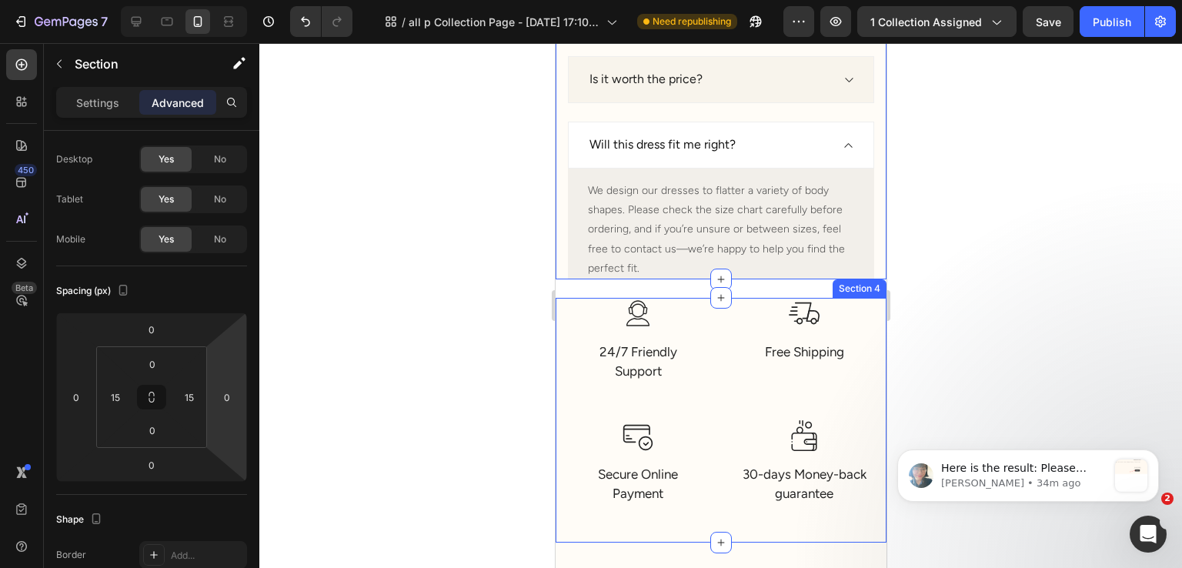
click at [561, 326] on div "Image 24/7 Friendly Support Text block Row Image Free Shipping Text block Row I…" at bounding box center [720, 420] width 331 height 245
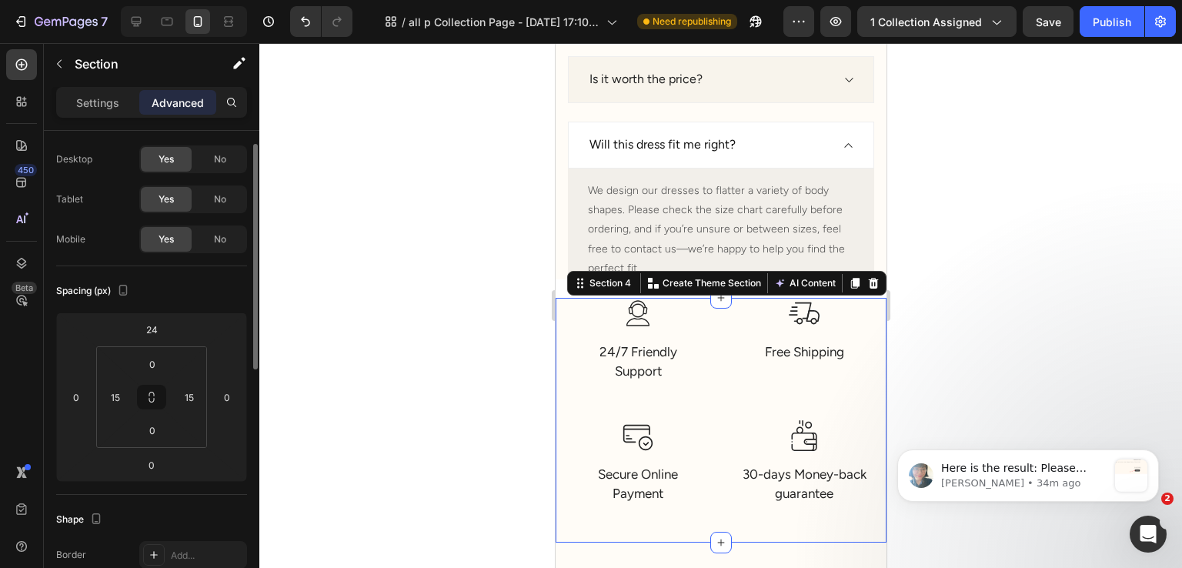
scroll to position [31, 0]
click at [155, 335] on input "24" at bounding box center [151, 330] width 31 height 23
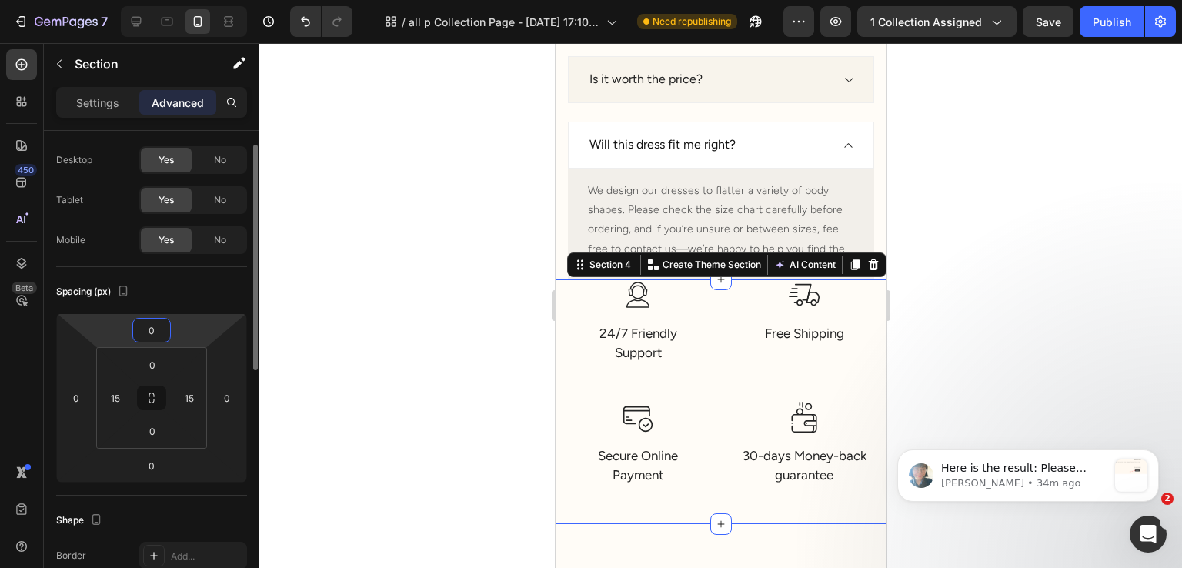
type input "0"
click at [204, 299] on div "Spacing (px)" at bounding box center [151, 291] width 191 height 25
click at [497, 366] on div at bounding box center [720, 305] width 923 height 525
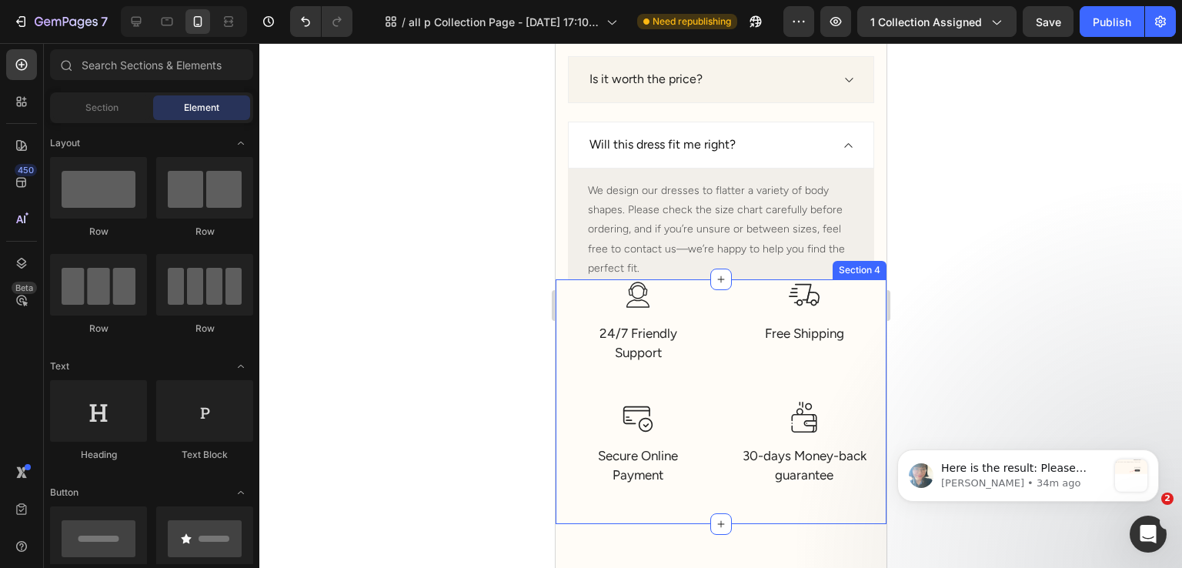
click at [561, 295] on div "Image 24/7 Friendly Support Text block Row Image Free Shipping Text block Row I…" at bounding box center [720, 401] width 331 height 245
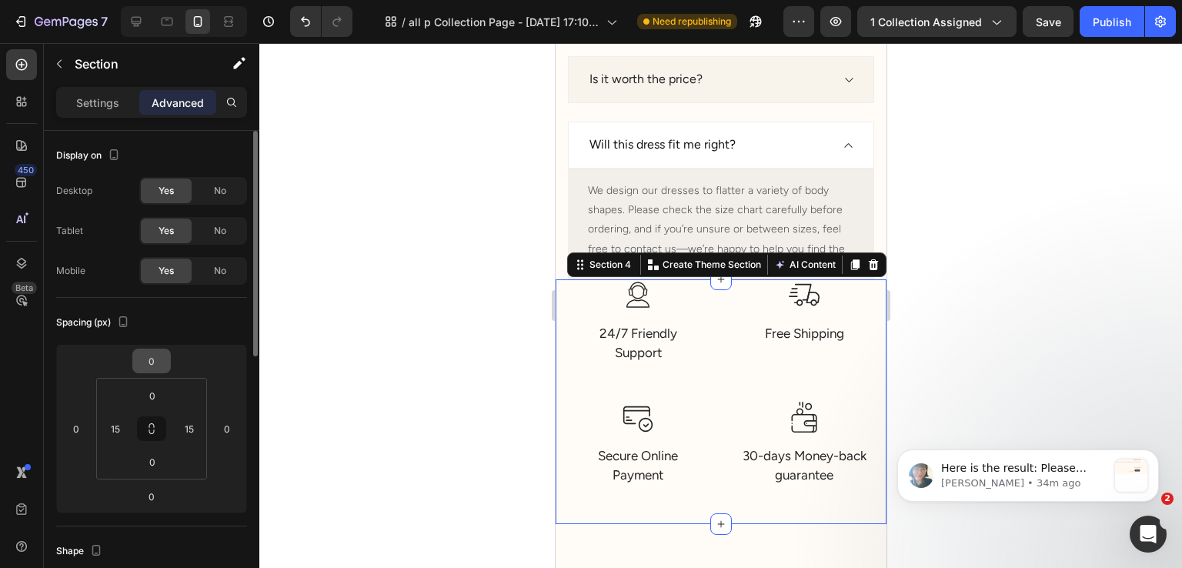
click at [149, 0] on html "7 Version history / all p Collection Page - Jun 26, 17:10:54 Need republishing …" at bounding box center [591, 0] width 1182 height 0
click at [154, 404] on input "0" at bounding box center [152, 395] width 31 height 23
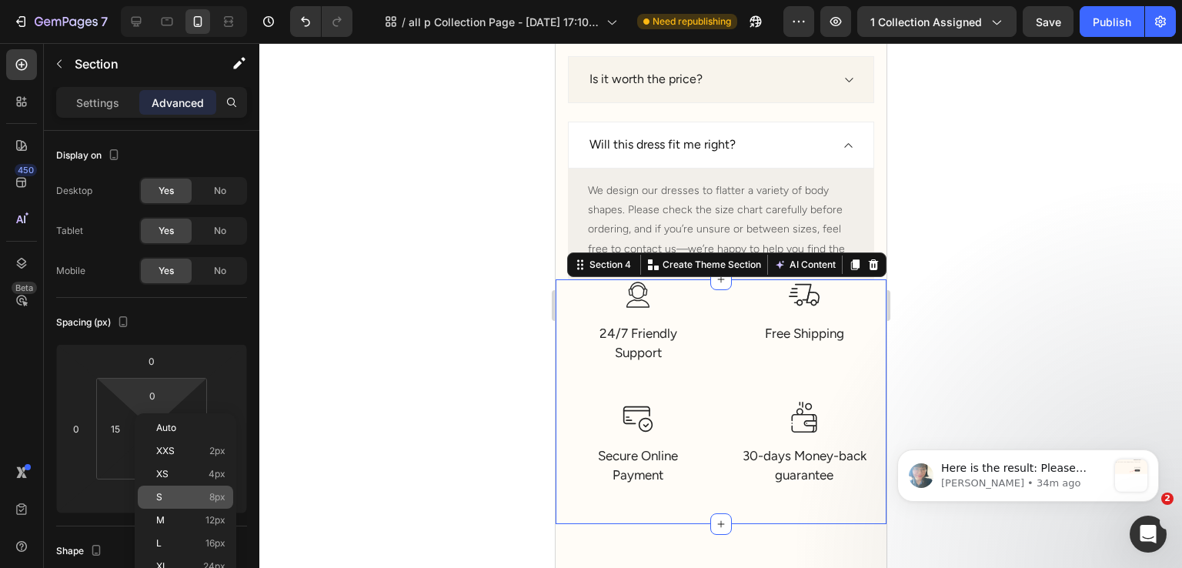
click at [182, 500] on p "S 8px" at bounding box center [190, 497] width 69 height 11
type input "8"
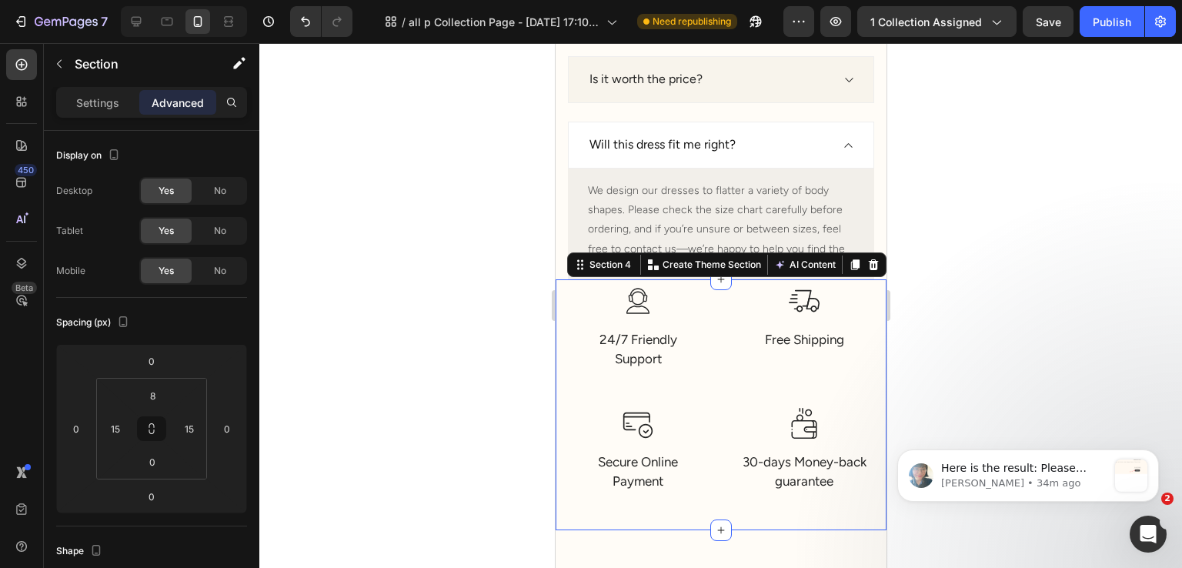
click at [437, 347] on div at bounding box center [720, 305] width 923 height 525
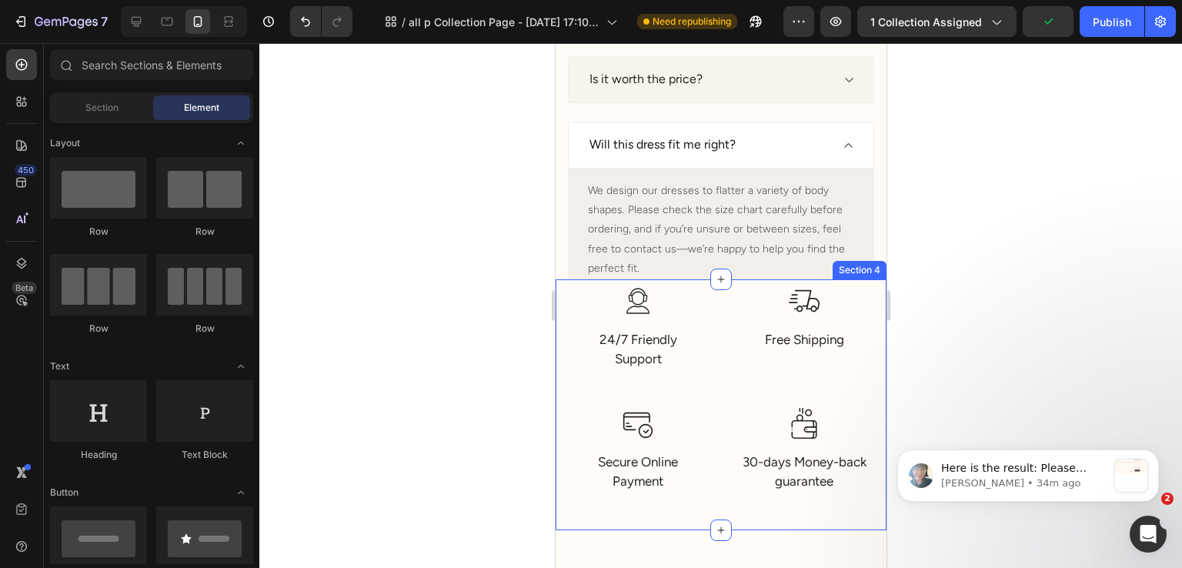
click at [564, 293] on div "Image 24/7 Friendly Support Text block Row Image Free Shipping Text block Row I…" at bounding box center [720, 404] width 331 height 251
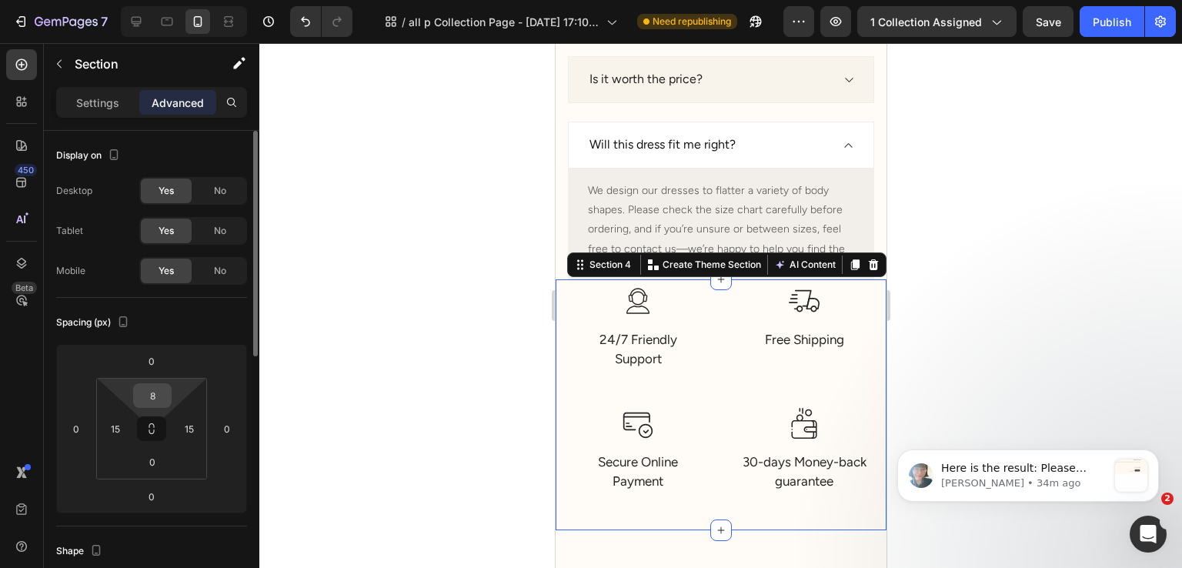
click at [153, 399] on input "8" at bounding box center [152, 395] width 31 height 23
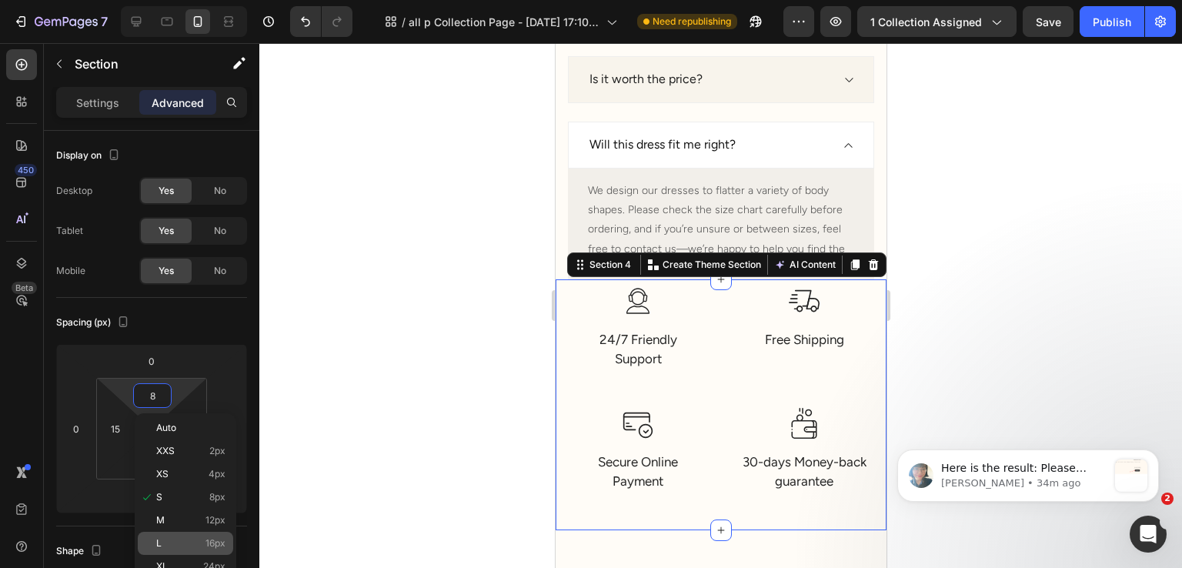
click at [180, 535] on div "L 16px" at bounding box center [185, 543] width 95 height 23
type input "16"
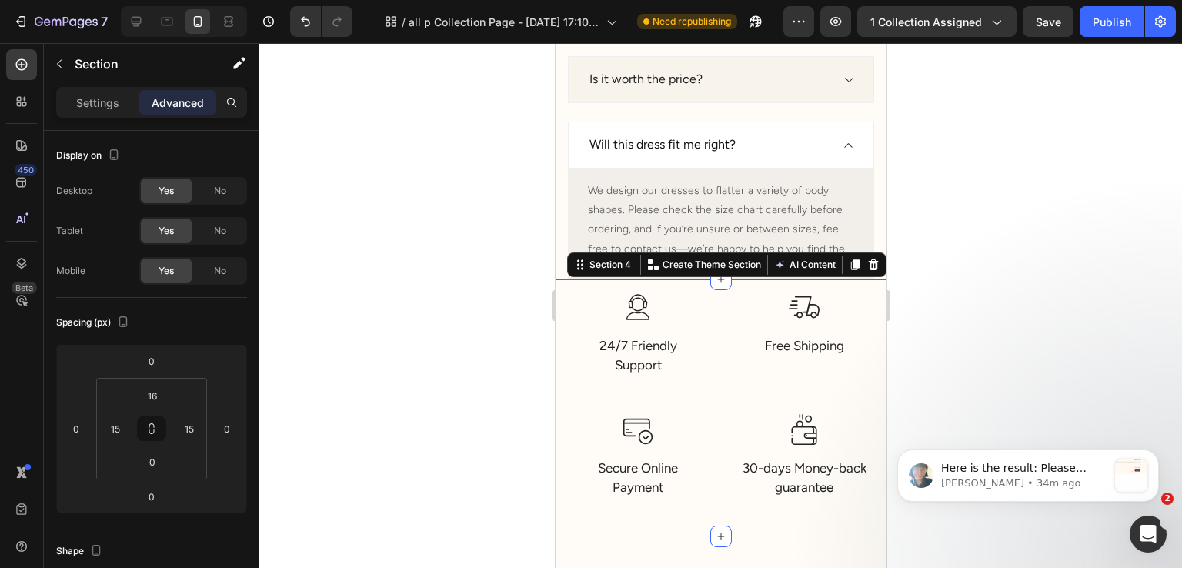
click at [413, 438] on div at bounding box center [720, 305] width 923 height 525
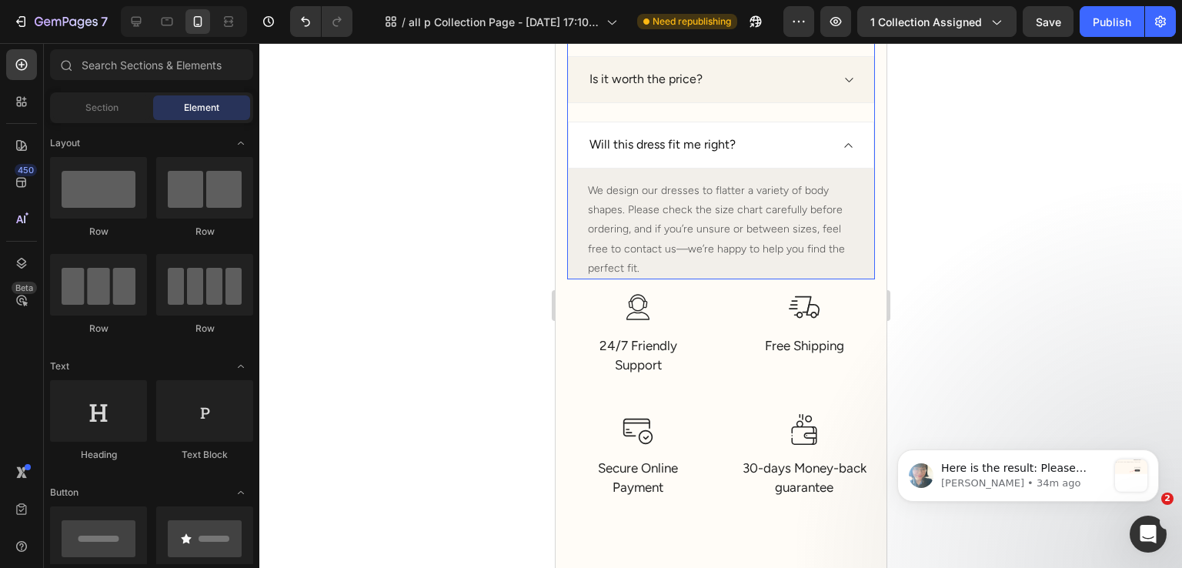
click at [724, 142] on p "Will this dress fit me right?" at bounding box center [662, 145] width 146 height 16
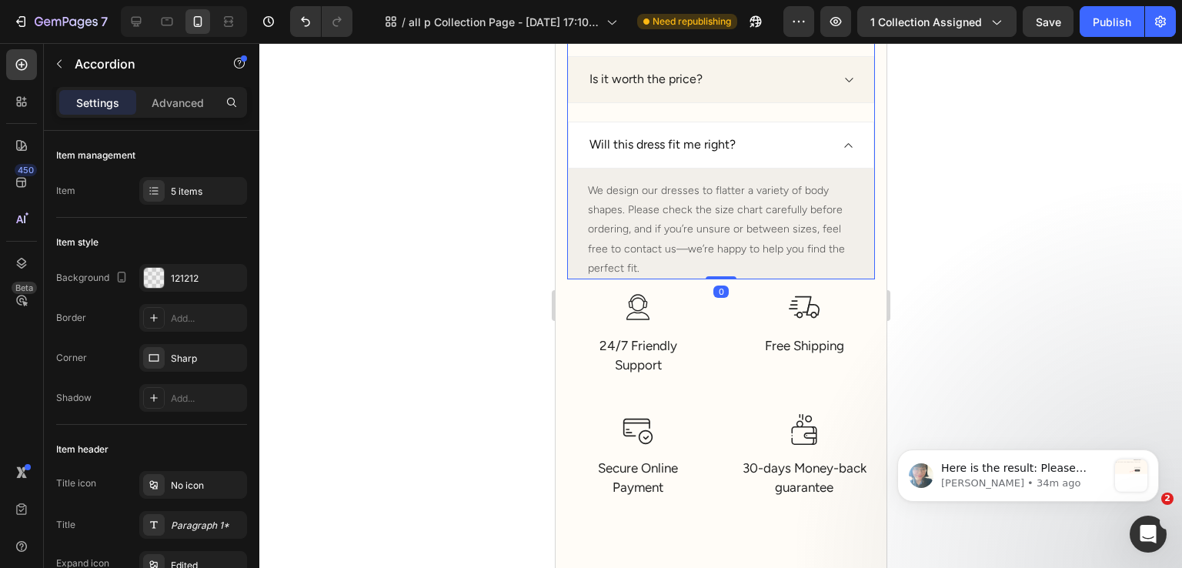
click at [769, 137] on div "Will this dress fit me right?" at bounding box center [708, 145] width 243 height 21
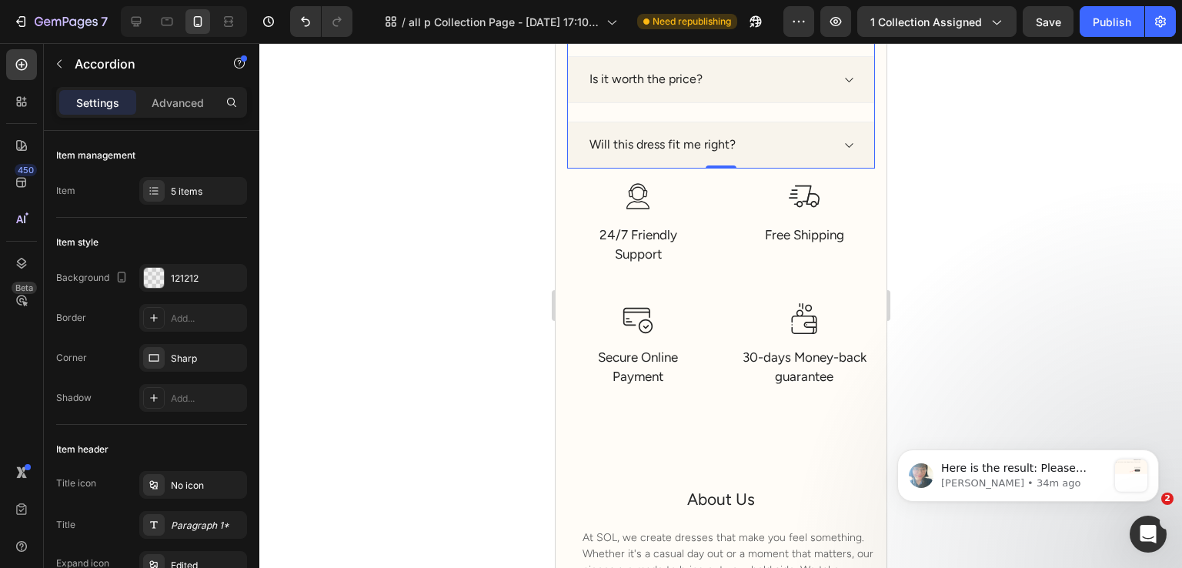
click at [986, 198] on div at bounding box center [720, 305] width 923 height 525
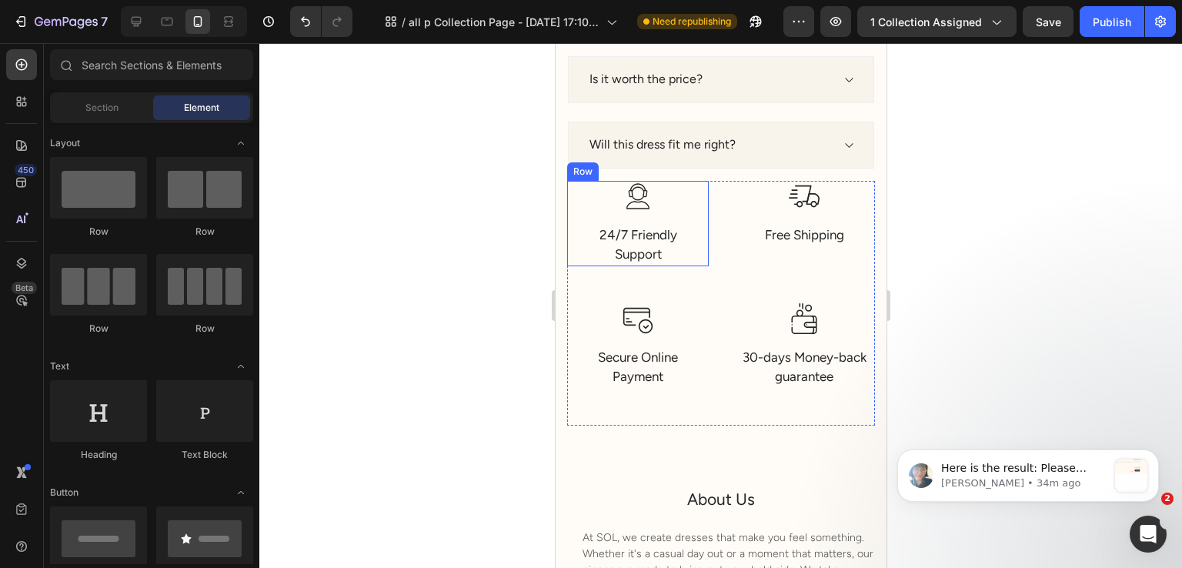
click at [573, 194] on div "Image 24/7 Friendly Support Text block Row" at bounding box center [638, 223] width 142 height 85
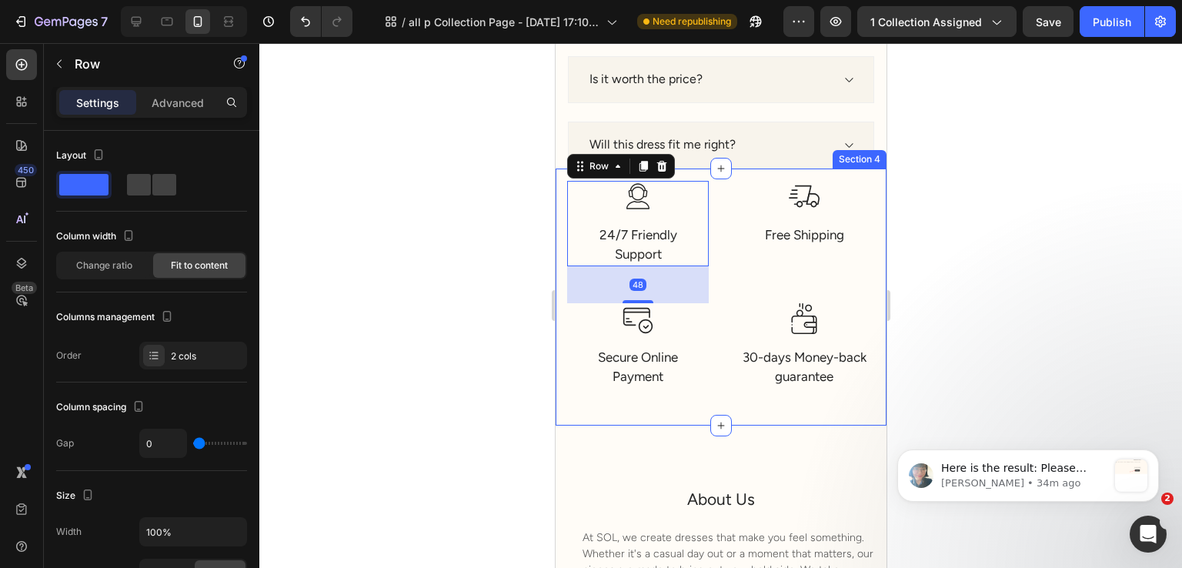
click at [561, 196] on div "Image 24/7 Friendly Support Text block Row 48 Image Free Shipping Text block Ro…" at bounding box center [720, 297] width 331 height 257
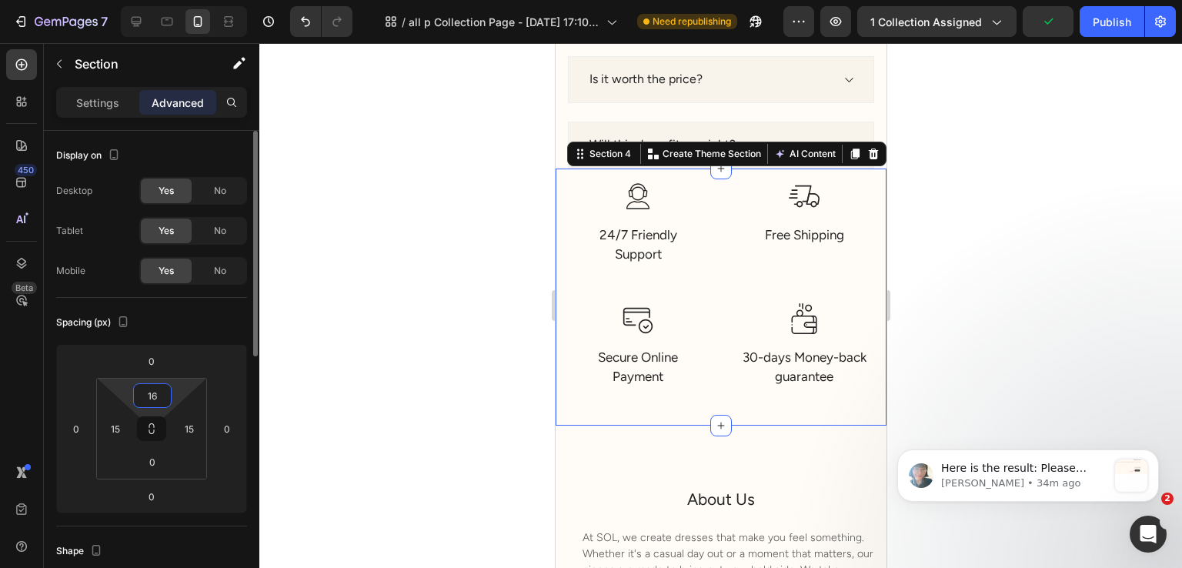
click at [159, 389] on input "16" at bounding box center [152, 395] width 31 height 23
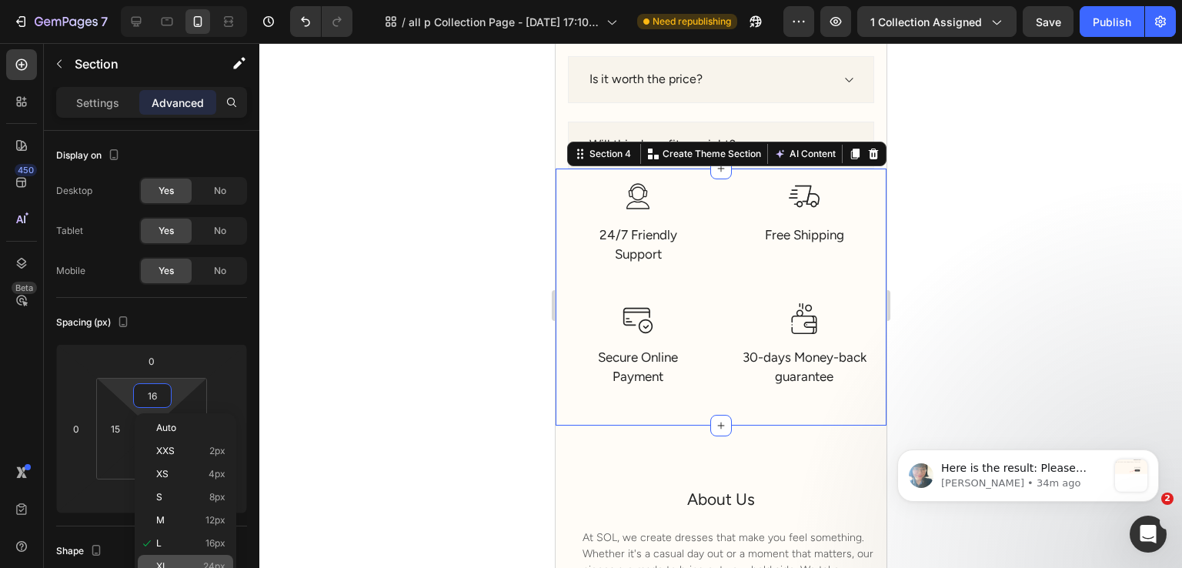
click at [206, 562] on span "24px" at bounding box center [214, 566] width 22 height 11
type input "24"
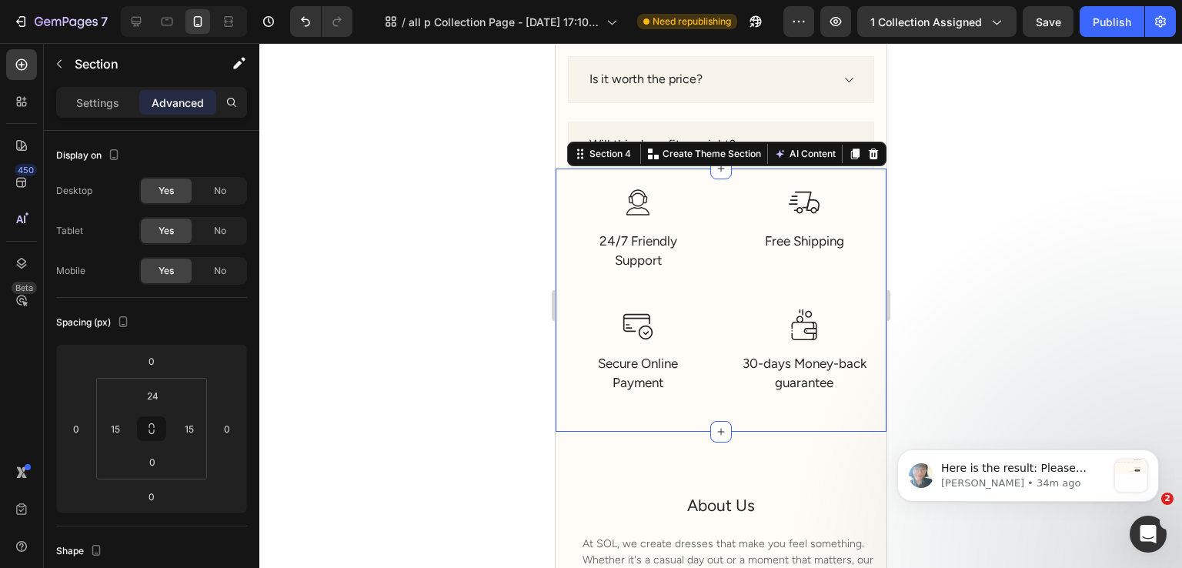
click at [391, 429] on div at bounding box center [720, 305] width 923 height 525
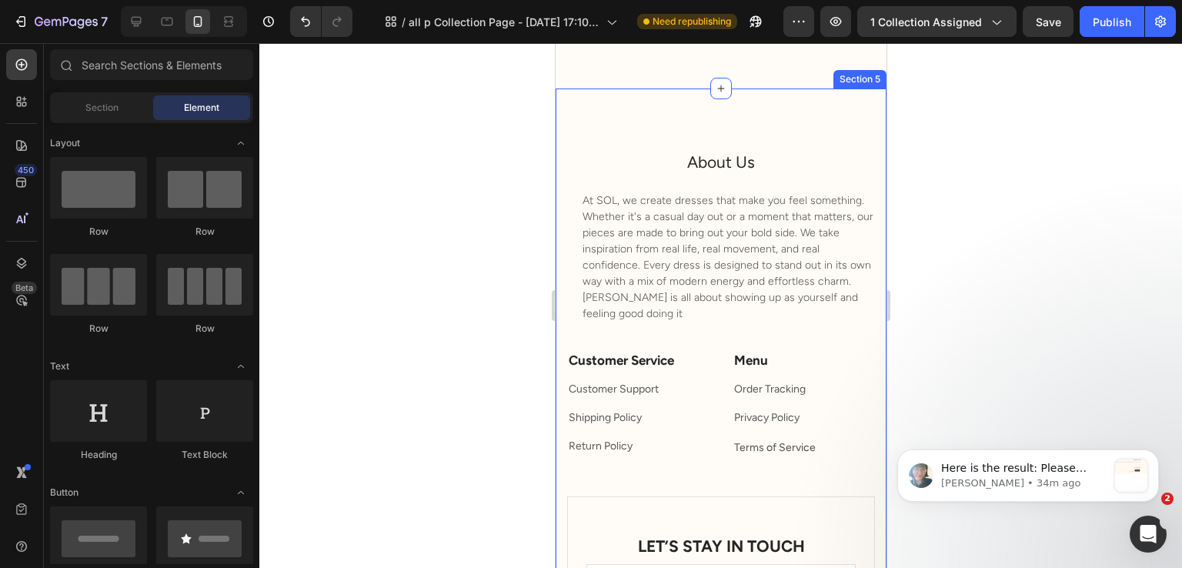
scroll to position [8305, 0]
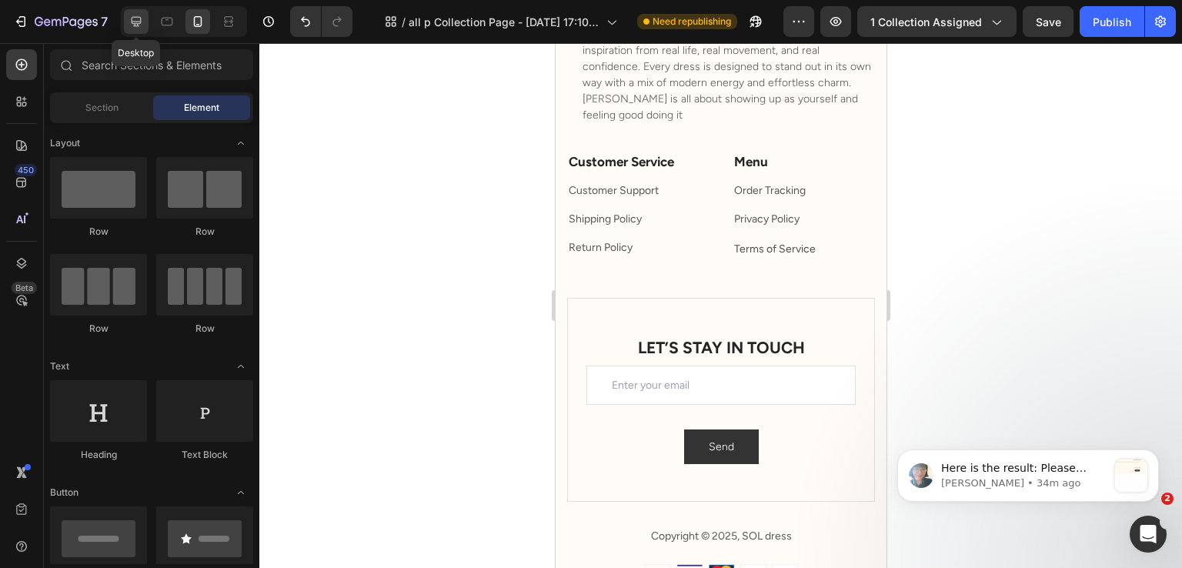
click at [130, 12] on div at bounding box center [136, 21] width 25 height 25
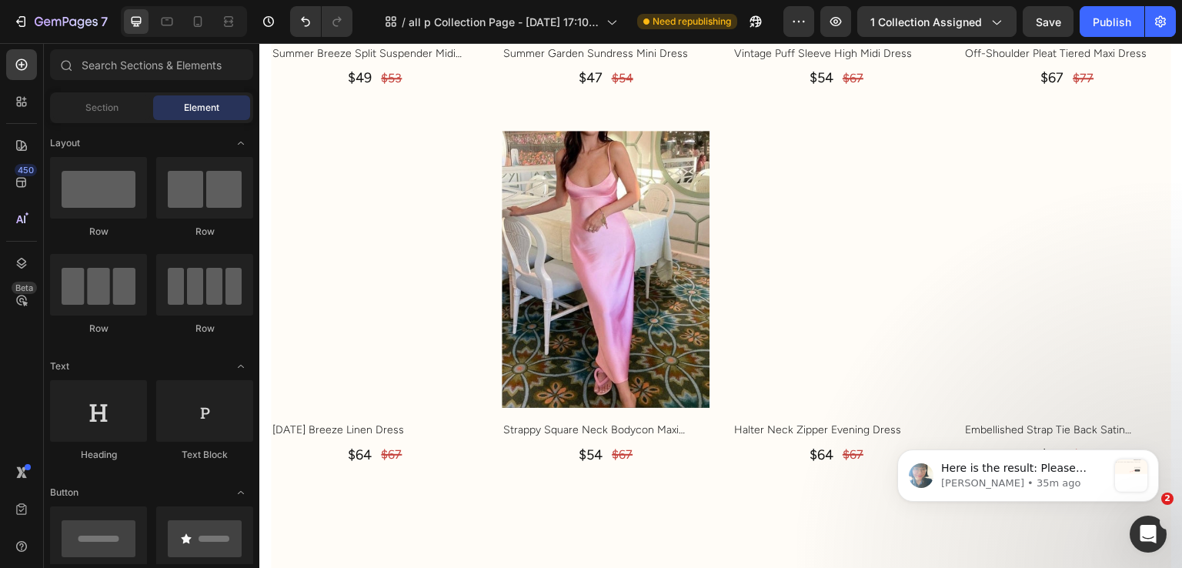
scroll to position [1661, 0]
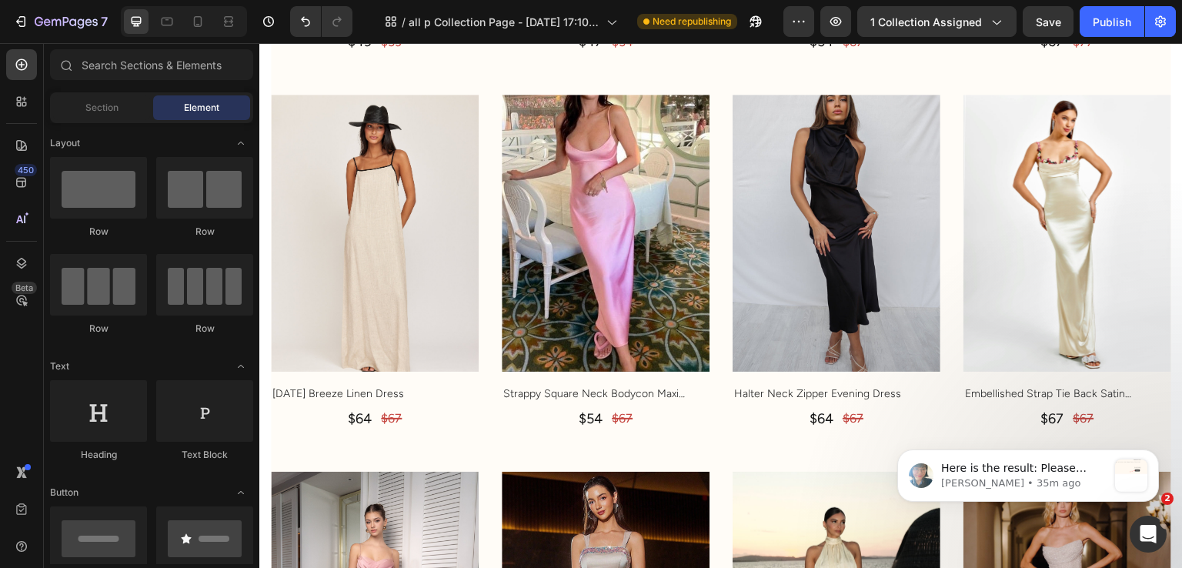
click at [1121, 22] on div "7 Version history / all p Collection Page - Jun 26, 17:10:54 Need republishing …" at bounding box center [591, 22] width 1182 height 44
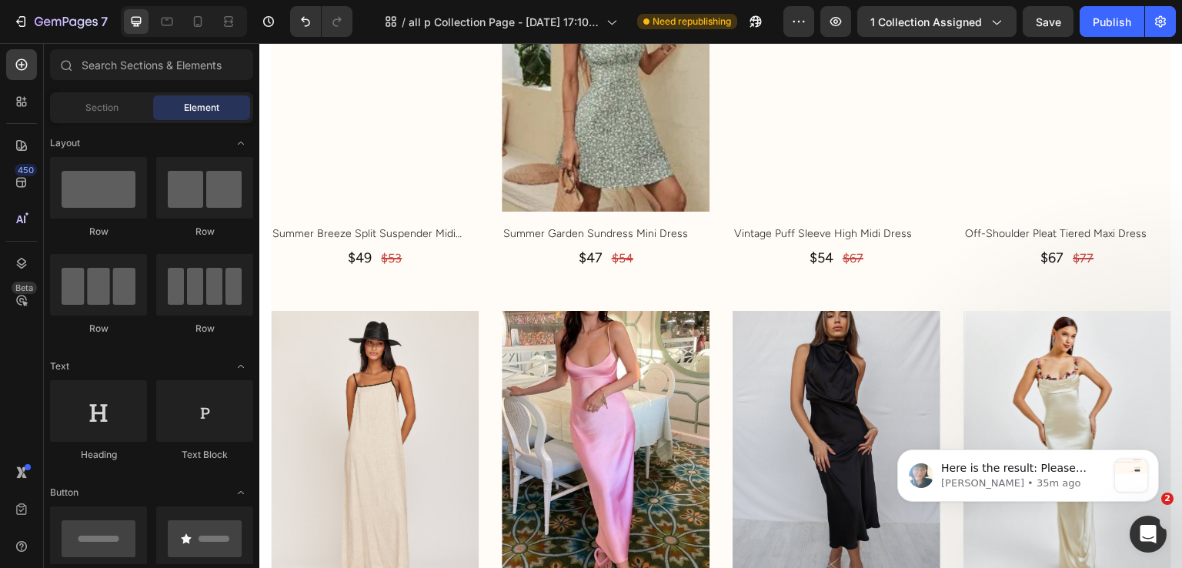
scroll to position [1308, 0]
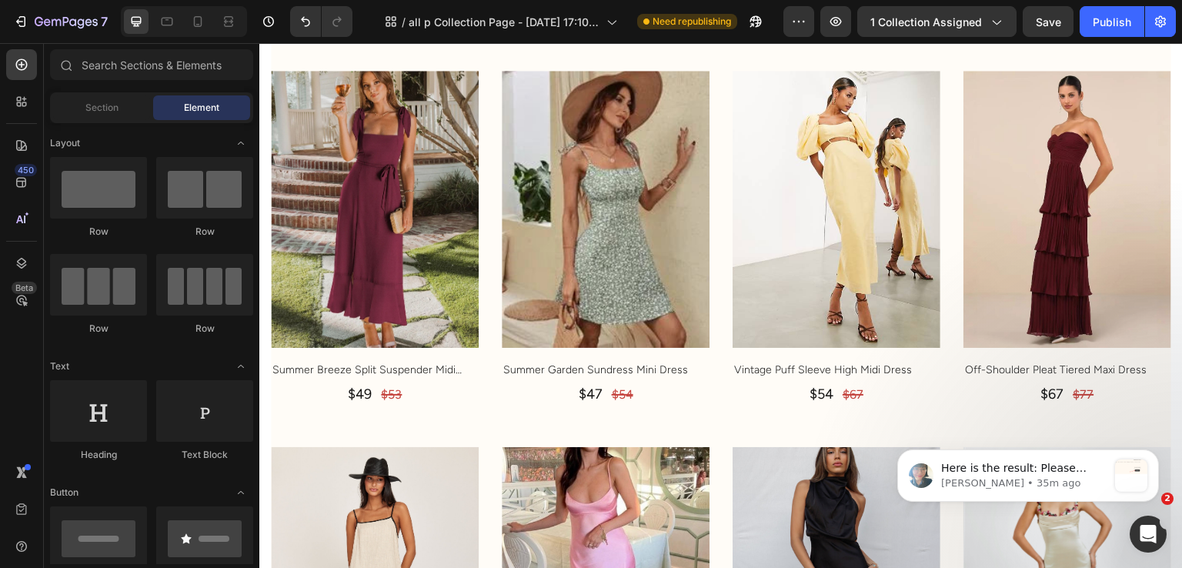
click at [1052, 13] on div "7 Version history / all p Collection Page - Jun 26, 17:10:54 Need republishing …" at bounding box center [591, 22] width 1182 height 44
click at [1101, 20] on div "7 Version history / all p Collection Page - Jun 26, 17:10:54 Need republishing …" at bounding box center [591, 22] width 1182 height 44
click at [1057, 27] on div "7 Version history / all p Collection Page - Jun 26, 17:10:54 Need republishing …" at bounding box center [591, 22] width 1182 height 44
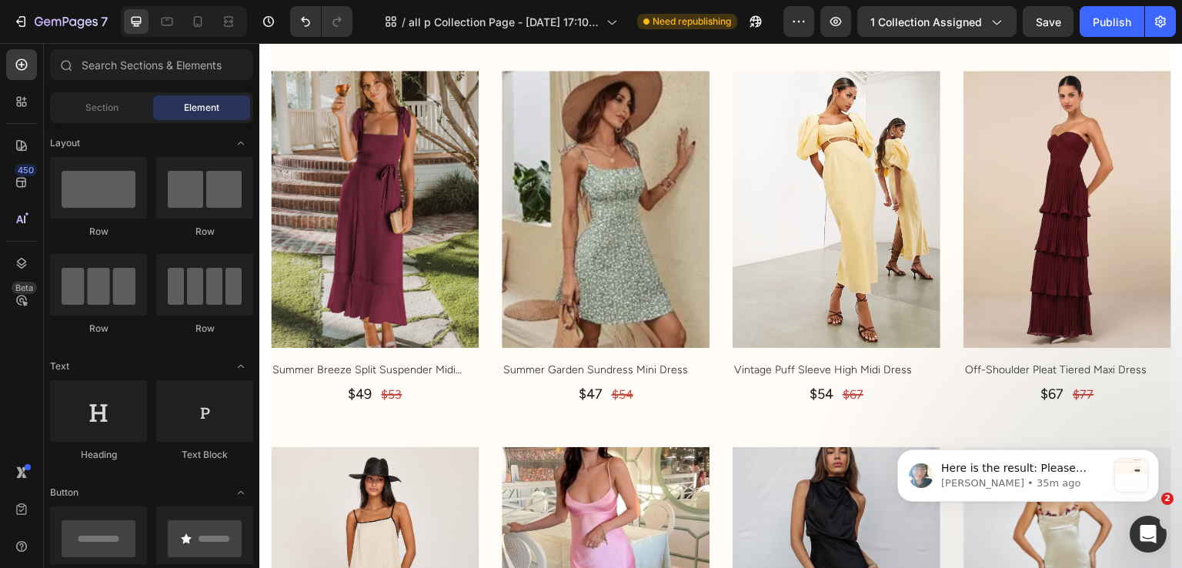
click at [1104, 16] on div "7 Version history / all p Collection Page - Jun 26, 17:10:54 Need republishing …" at bounding box center [591, 22] width 1182 height 44
click at [1051, 22] on div "7 Version history / all p Collection Page - Jun 26, 17:10:54 Need republishing …" at bounding box center [591, 22] width 1182 height 44
click at [1116, 22] on div "7 Version history / all p Collection Page - Jun 26, 17:10:54 Need republishing …" at bounding box center [591, 22] width 1182 height 44
click at [1053, 18] on div "7 Version history / all p Collection Page - Jun 26, 17:10:54 Need republishing …" at bounding box center [591, 22] width 1182 height 44
click at [1095, 18] on div "7 Version history / all p Collection Page - Jun 26, 17:10:54 Need republishing …" at bounding box center [591, 22] width 1182 height 44
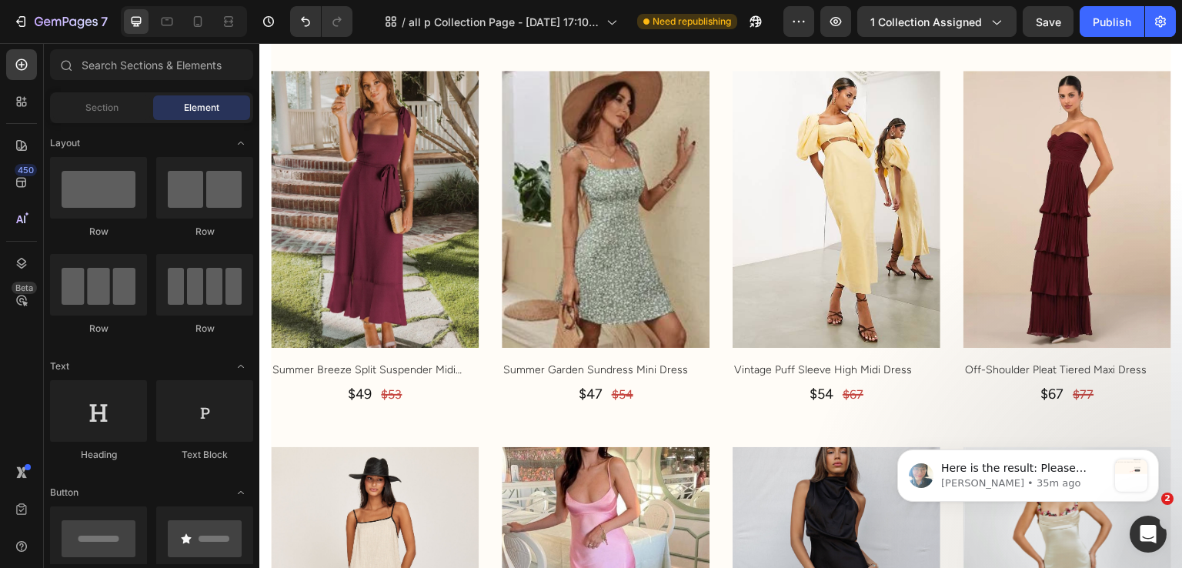
click at [1039, 22] on div "7 Version history / all p Collection Page - Jun 26, 17:10:54 Need republishing …" at bounding box center [591, 22] width 1182 height 44
click at [1099, 19] on div "7 Version history / all p Collection Page - Jun 26, 17:10:54 Need republishing …" at bounding box center [591, 22] width 1182 height 44
click at [1059, 22] on div "7 Version history / all p Collection Page - Jun 26, 17:10:54 Need republishing …" at bounding box center [591, 22] width 1182 height 44
click at [1101, 22] on div "7 Version history / all p Collection Page - Jun 26, 17:10:54 Need republishing …" at bounding box center [591, 22] width 1182 height 44
click at [1059, 25] on div "7 Version history / all p Collection Page - Jun 26, 17:10:54 Need republishing …" at bounding box center [591, 22] width 1182 height 44
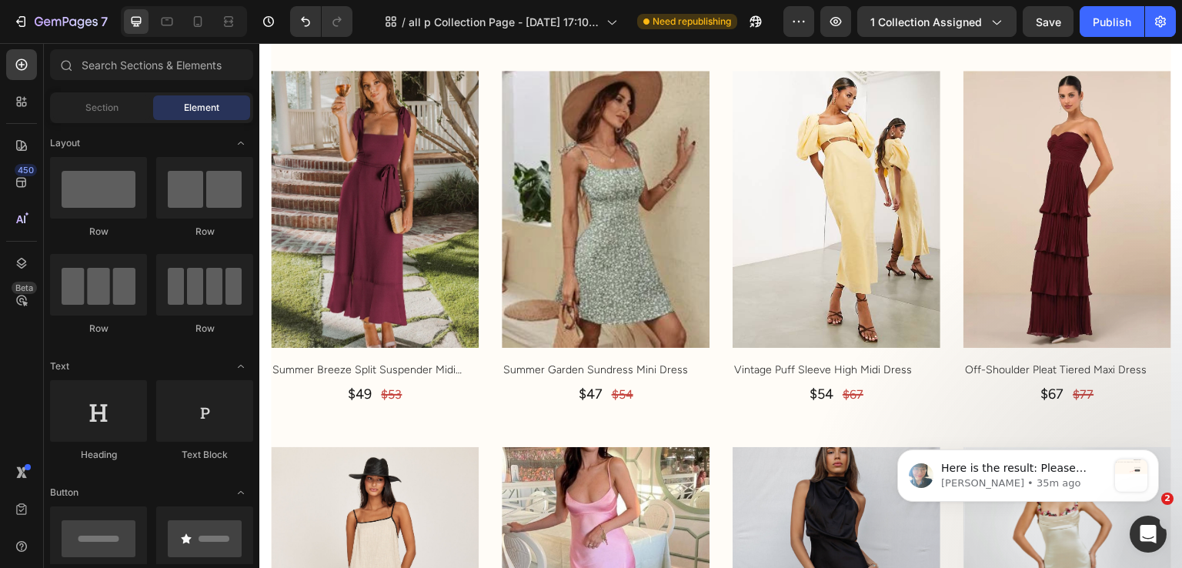
click at [1114, 25] on div "7 Version history / all p Collection Page - Jun 26, 17:10:54 Need republishing …" at bounding box center [591, 22] width 1182 height 44
click at [1065, 25] on div "7 Version history / all p Collection Page - Jun 26, 17:10:54 Need republishing …" at bounding box center [591, 22] width 1182 height 44
click at [1104, 21] on div "7 Version history / all p Collection Page - Jun 26, 17:10:54 Need republishing …" at bounding box center [591, 22] width 1182 height 44
click at [1049, 22] on div "7 Version history / all p Collection Page - Jun 26, 17:10:54 Need republishing …" at bounding box center [591, 22] width 1182 height 44
click at [1098, 22] on div "7 Version history / all p Collection Page - Jun 26, 17:10:54 Need republishing …" at bounding box center [591, 22] width 1182 height 44
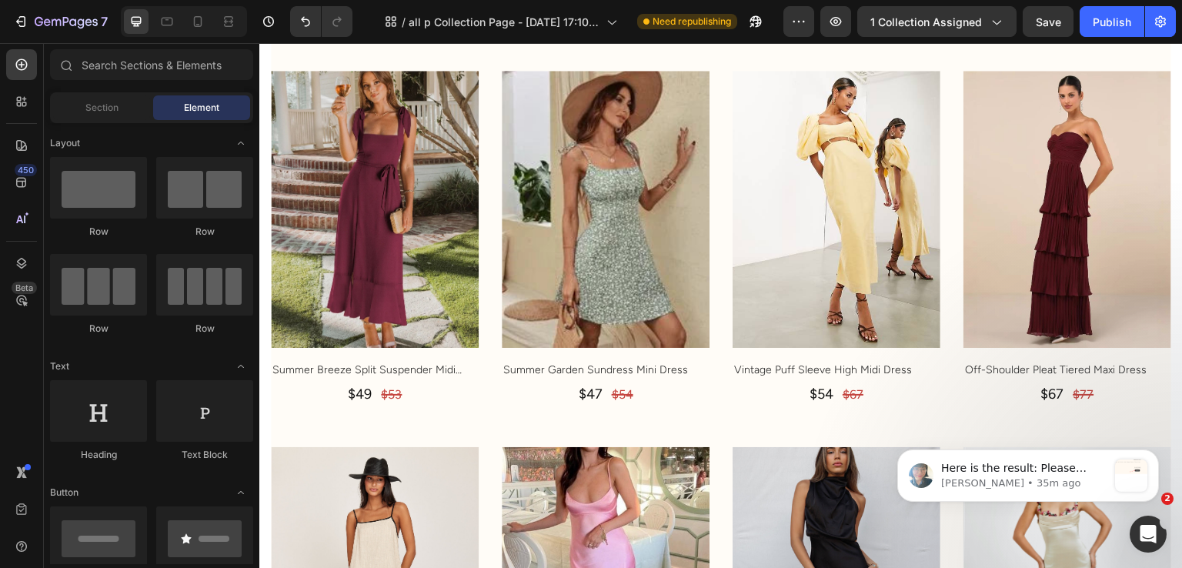
click at [1056, 25] on div "7 Version history / all p Collection Page - Jun 26, 17:10:54 Need republishing …" at bounding box center [591, 22] width 1182 height 44
click at [1091, 25] on div "7 Version history / all p Collection Page - Jun 26, 17:10:54 Need republishing …" at bounding box center [591, 22] width 1182 height 44
click at [1054, 28] on div "7 Version history / all p Collection Page - Jun 26, 17:10:54 Need republishing …" at bounding box center [591, 22] width 1182 height 44
click at [1111, 28] on div "7 Version history / all p Collection Page - Jun 26, 17:10:54 Need republishing …" at bounding box center [591, 22] width 1182 height 44
click at [1050, 28] on div "7 Version history / all p Collection Page - Jun 26, 17:10:54 Need republishing …" at bounding box center [591, 22] width 1182 height 44
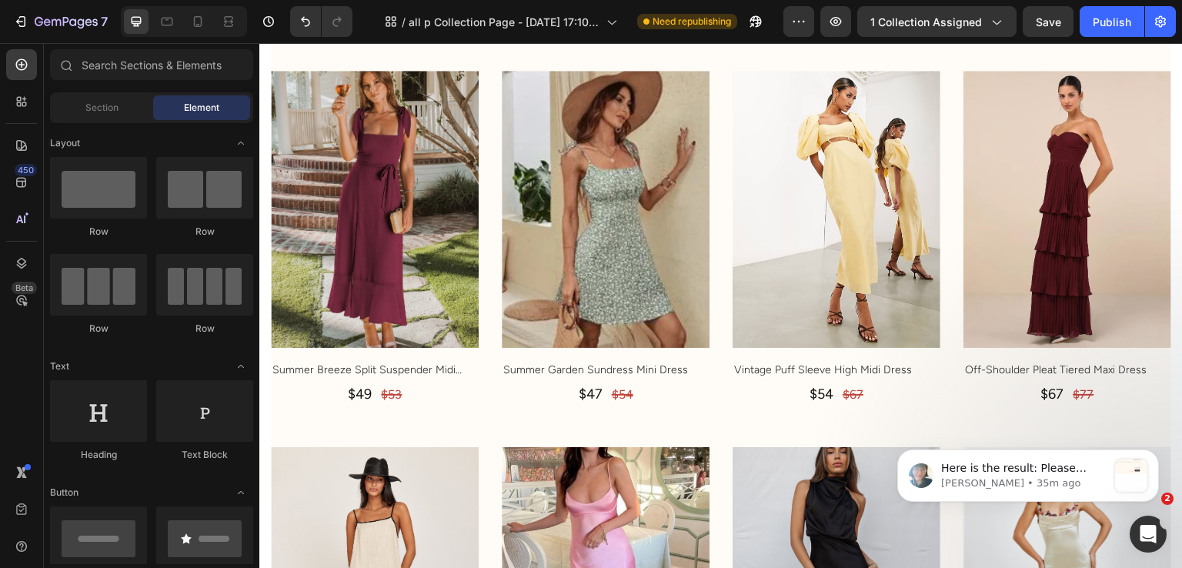
click at [1107, 25] on div "7 Version history / all p Collection Page - Jun 26, 17:10:54 Need republishing …" at bounding box center [591, 22] width 1182 height 44
click at [1053, 26] on div "7 Version history / all p Collection Page - Jun 26, 17:10:54 Need republishing …" at bounding box center [591, 22] width 1182 height 44
click at [1095, 22] on div "7 Version history / all p Collection Page - Jun 26, 17:10:54 Need republishing …" at bounding box center [591, 22] width 1182 height 44
click at [1059, 22] on div "7 Version history / all p Collection Page - Jun 26, 17:10:54 Need republishing …" at bounding box center [591, 22] width 1182 height 44
click at [1088, 22] on div "7 Version history / all p Collection Page - Jun 26, 17:10:54 Need republishing …" at bounding box center [591, 22] width 1182 height 44
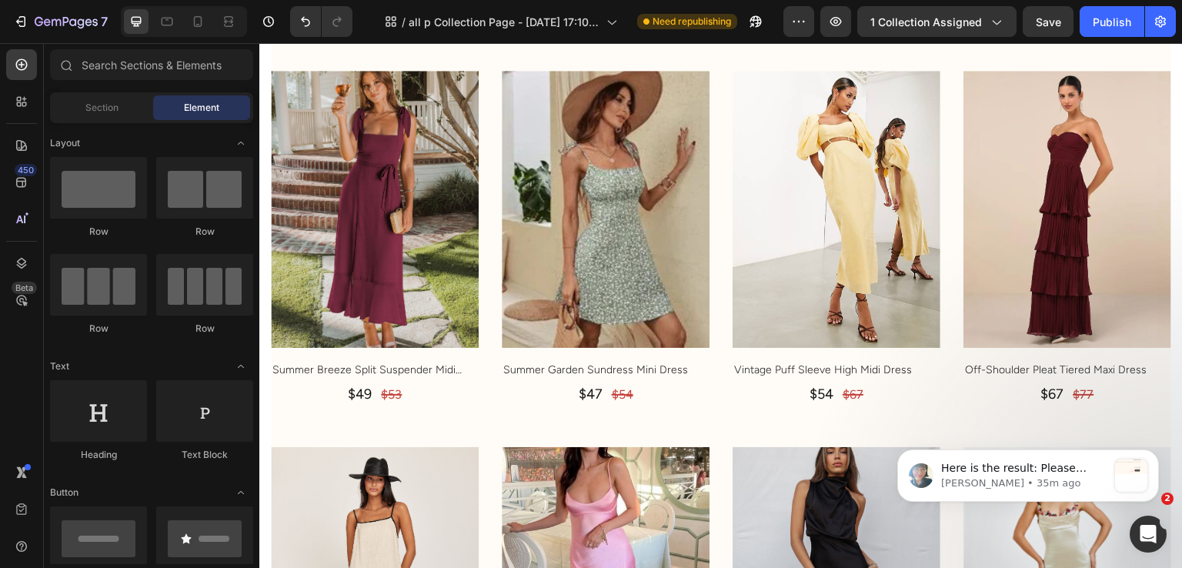
click at [1044, 24] on div "7 Version history / all p Collection Page - Jun 26, 17:10:54 Need republishing …" at bounding box center [591, 22] width 1182 height 44
click at [1097, 16] on div "7 Version history / all p Collection Page - Jun 26, 17:10:54 Need republishing …" at bounding box center [591, 22] width 1182 height 44
click at [1050, 19] on div "7 Version history / all p Collection Page - Jun 26, 17:10:54 Need republishing …" at bounding box center [591, 22] width 1182 height 44
click at [1100, 15] on div "7 Version history / all p Collection Page - Jun 26, 17:10:54 Need republishing …" at bounding box center [591, 22] width 1182 height 44
click at [1056, 16] on div "7 Version history / all p Collection Page - Jun 26, 17:10:54 Need republishing …" at bounding box center [591, 22] width 1182 height 44
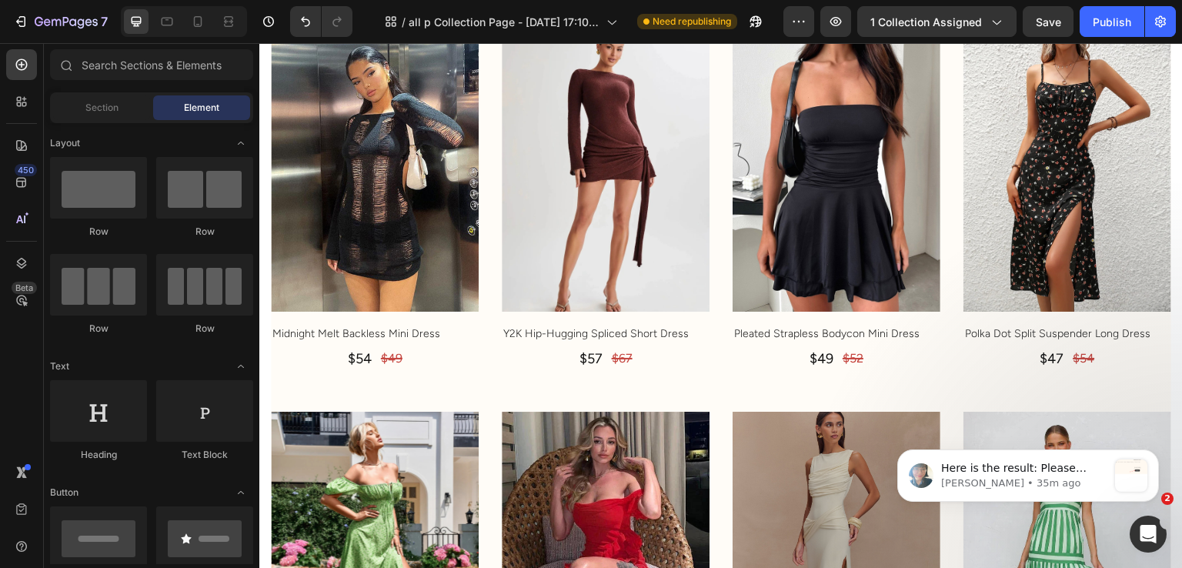
scroll to position [0, 0]
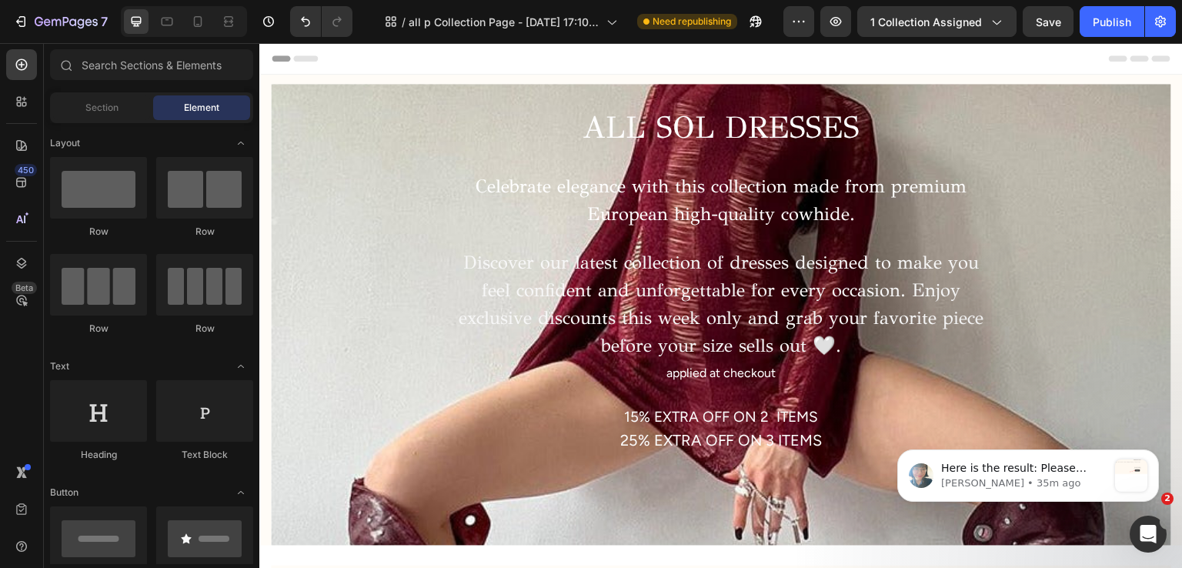
drag, startPoint x: 1176, startPoint y: 135, endPoint x: 1415, endPoint y: 55, distance: 251.7
drag, startPoint x: 1028, startPoint y: 16, endPoint x: 1058, endPoint y: 17, distance: 30.0
click at [1058, 16] on div "7 Version history / all p Collection Page - Jun 26, 17:10:54 Need republishing …" at bounding box center [591, 22] width 1182 height 44
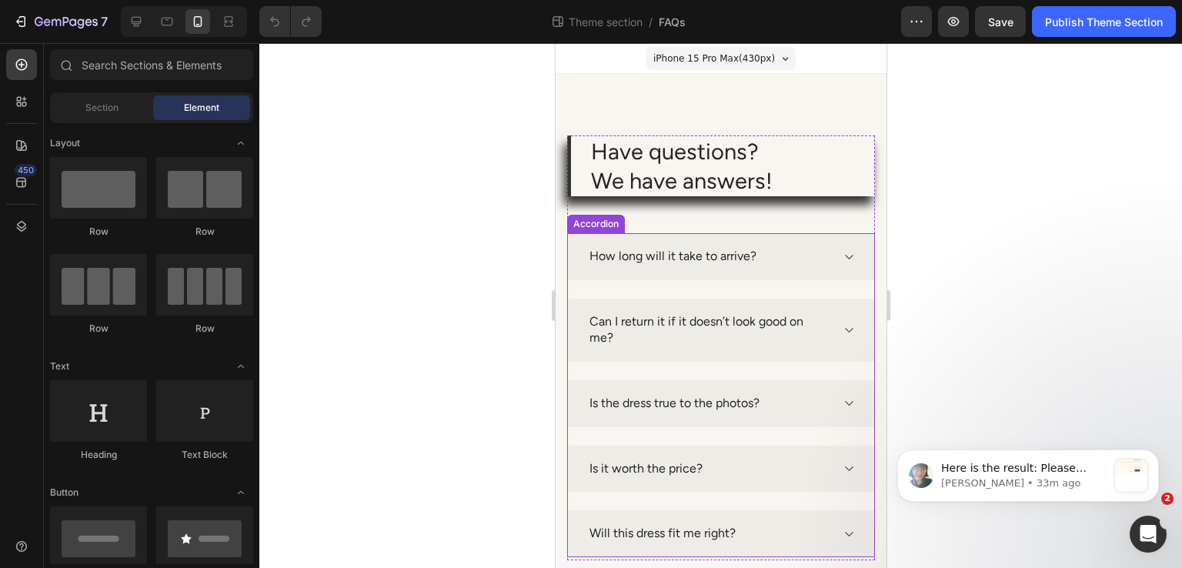
click at [1003, 296] on div at bounding box center [720, 305] width 923 height 525
click at [854, 112] on div "Have questions? We have answers! Heading How long will it take to arrive? Can I…" at bounding box center [720, 322] width 331 height 496
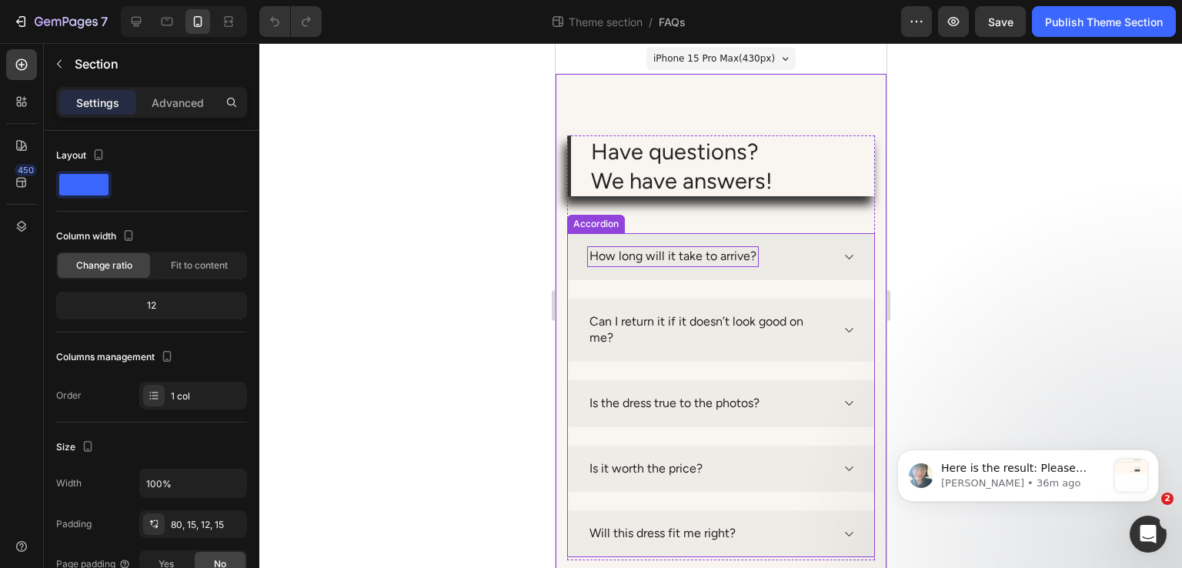
click at [697, 252] on p "How long will it take to arrive?" at bounding box center [672, 257] width 167 height 16
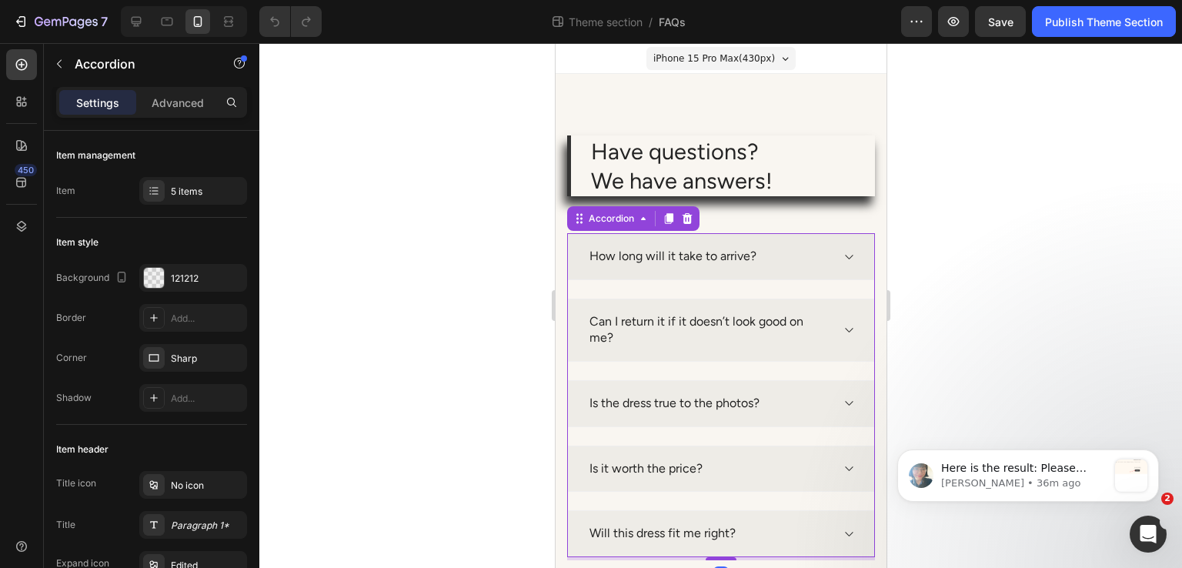
click at [776, 252] on div "How long will it take to arrive?" at bounding box center [708, 256] width 243 height 21
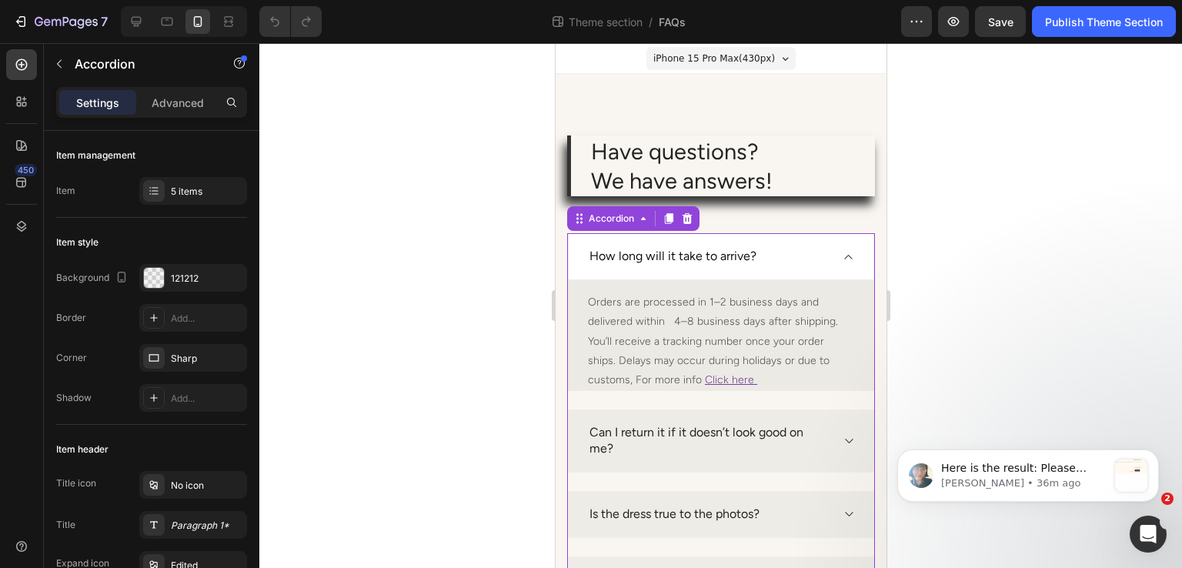
click at [757, 253] on div "How long will it take to arrive?" at bounding box center [708, 256] width 243 height 21
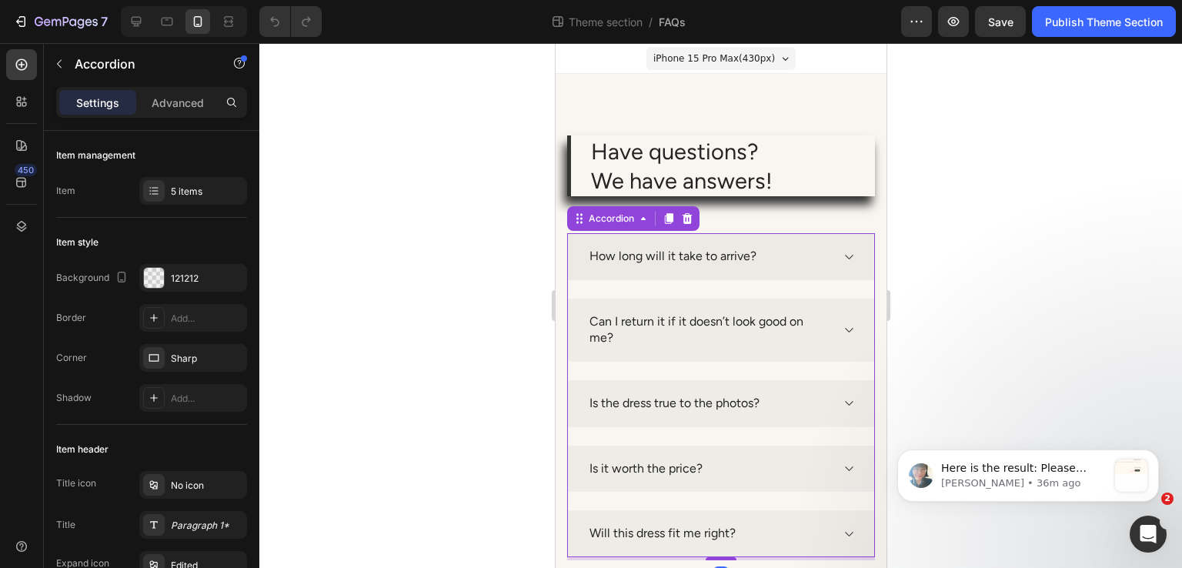
click at [757, 253] on div "How long will it take to arrive?" at bounding box center [708, 256] width 243 height 21
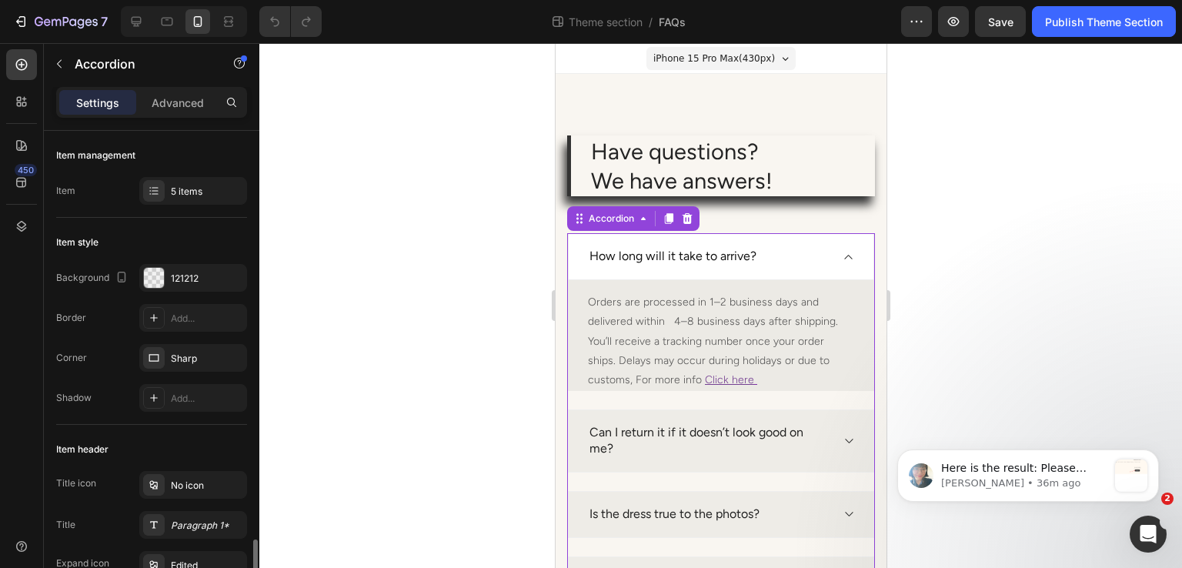
scroll to position [539, 0]
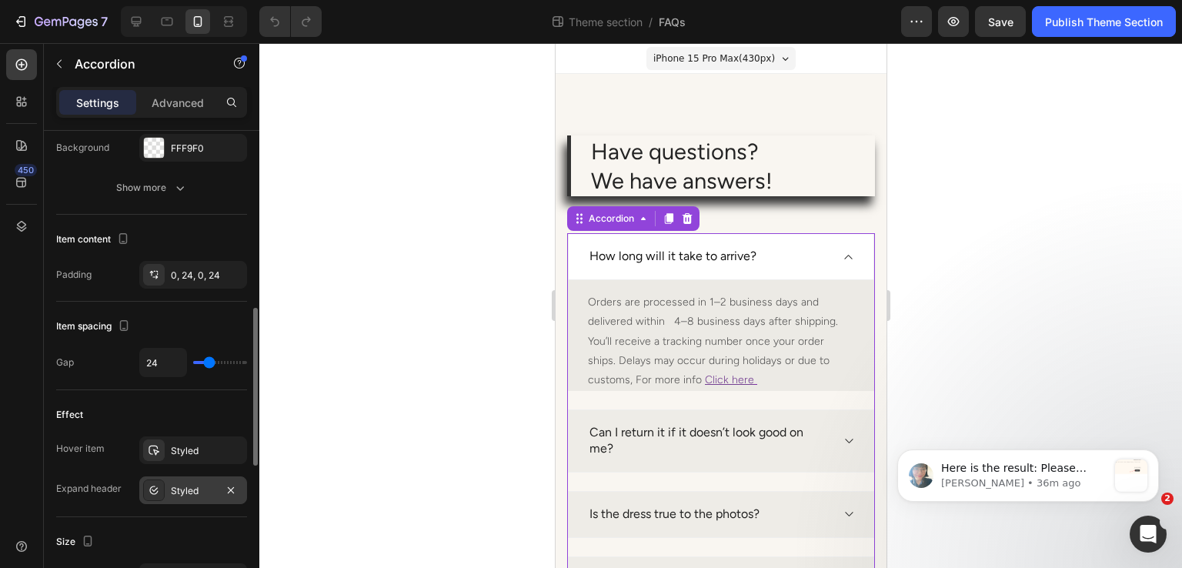
click at [182, 476] on div "Styled" at bounding box center [193, 490] width 108 height 28
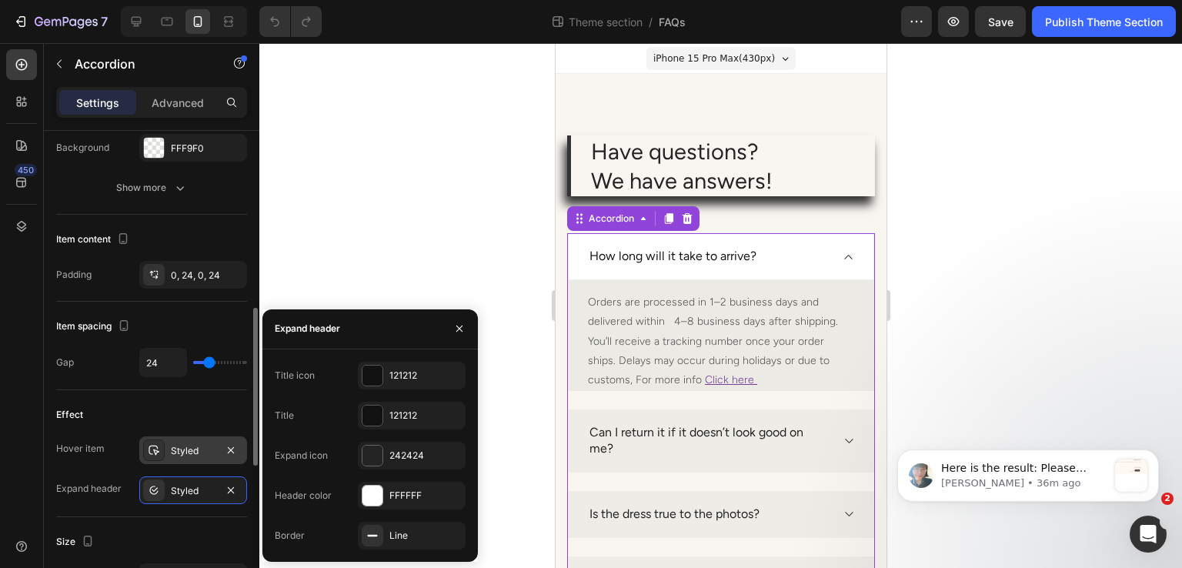
click at [191, 440] on div "Styled" at bounding box center [193, 450] width 108 height 28
click at [185, 422] on div "Effect" at bounding box center [151, 415] width 191 height 25
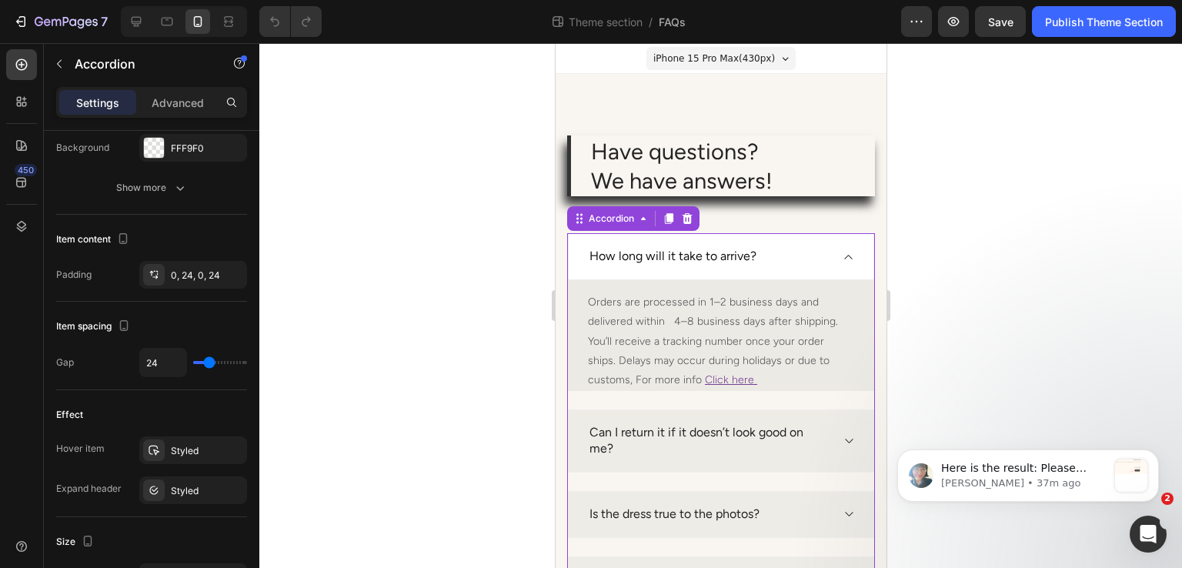
click at [807, 266] on div "How long will it take to arrive?" at bounding box center [708, 256] width 243 height 21
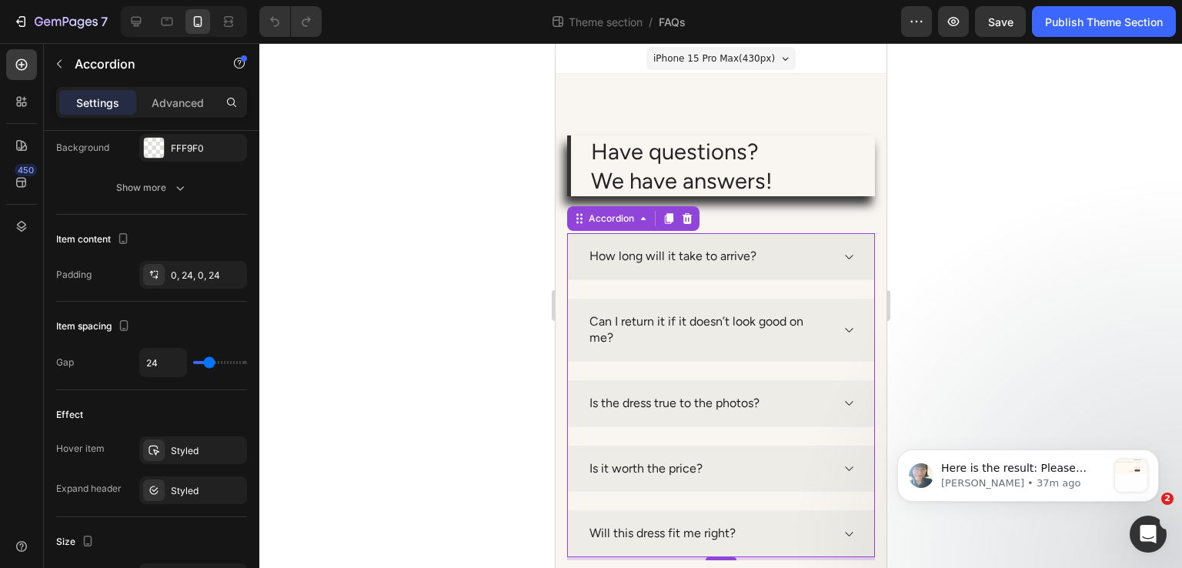
click at [807, 266] on div "How long will it take to arrive?" at bounding box center [708, 256] width 243 height 21
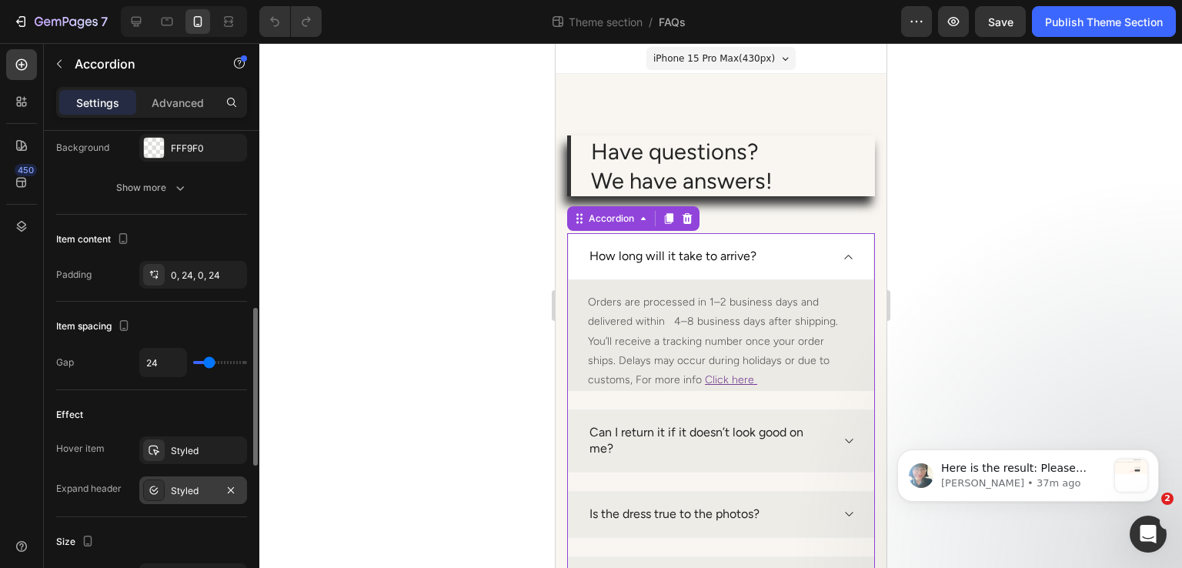
click at [199, 500] on div "Styled" at bounding box center [193, 490] width 108 height 28
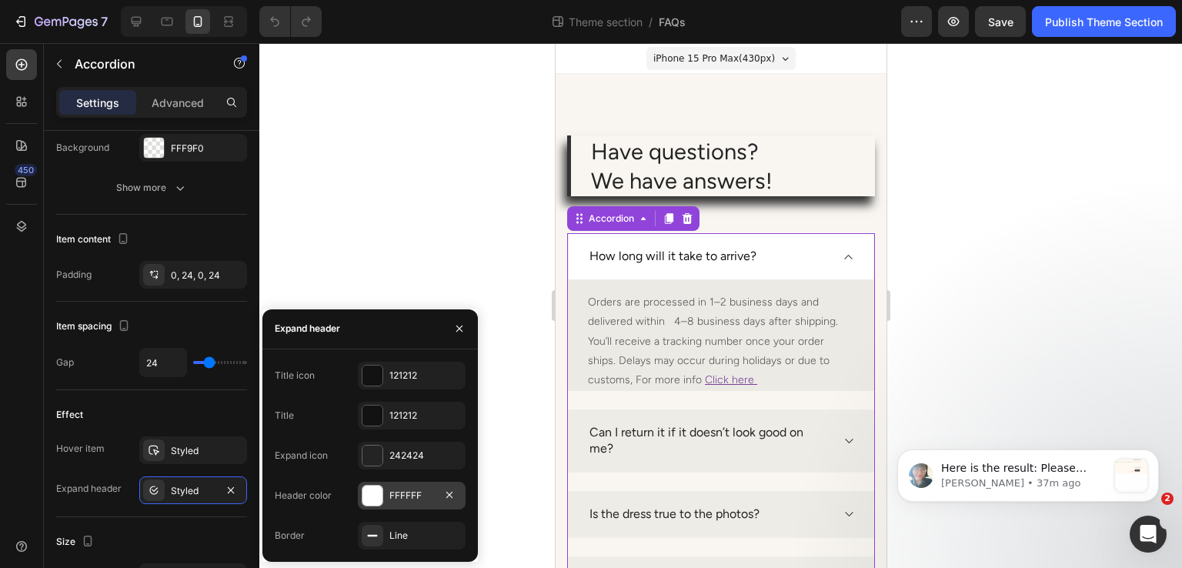
click at [363, 493] on div at bounding box center [373, 496] width 20 height 20
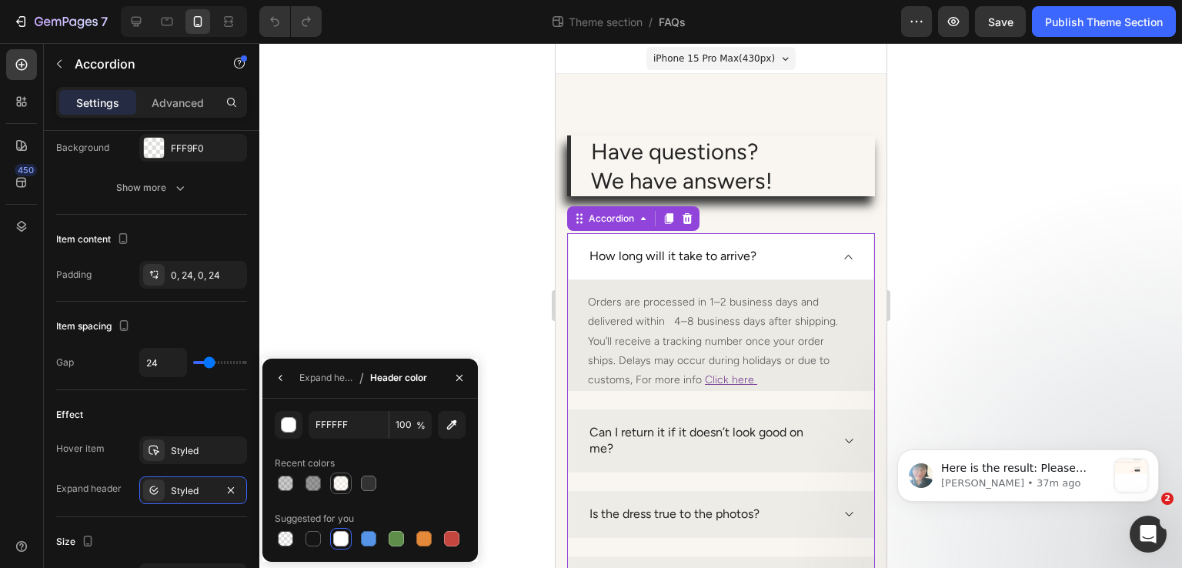
click at [346, 485] on div at bounding box center [340, 483] width 15 height 15
type input "FFF9F0"
type input "50"
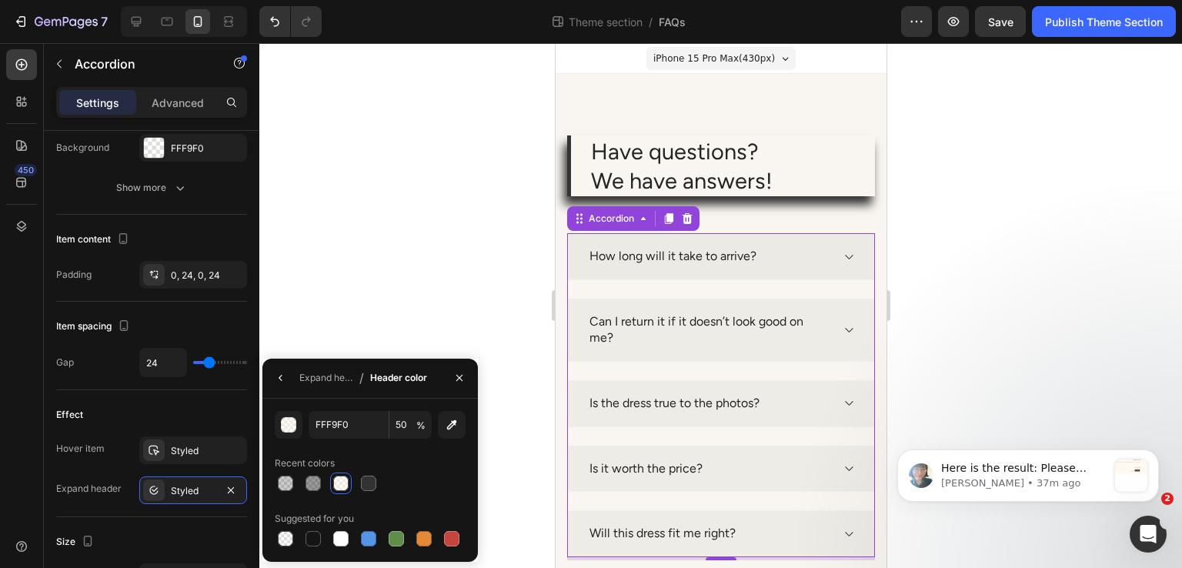
click at [800, 262] on div "How long will it take to arrive?" at bounding box center [708, 256] width 243 height 21
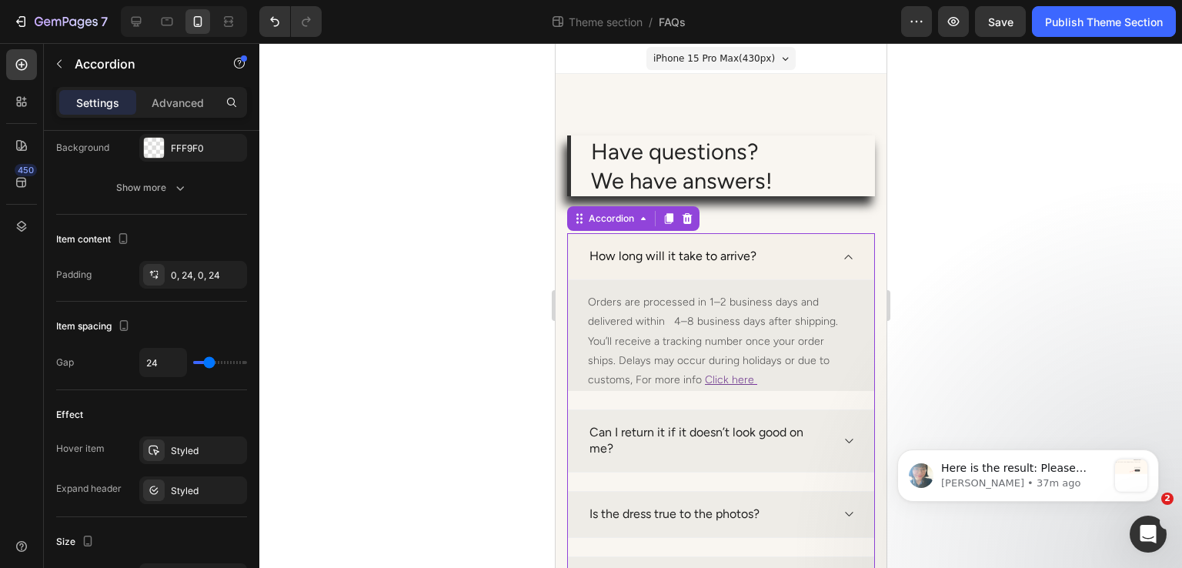
click at [800, 262] on div "How long will it take to arrive?" at bounding box center [708, 256] width 243 height 21
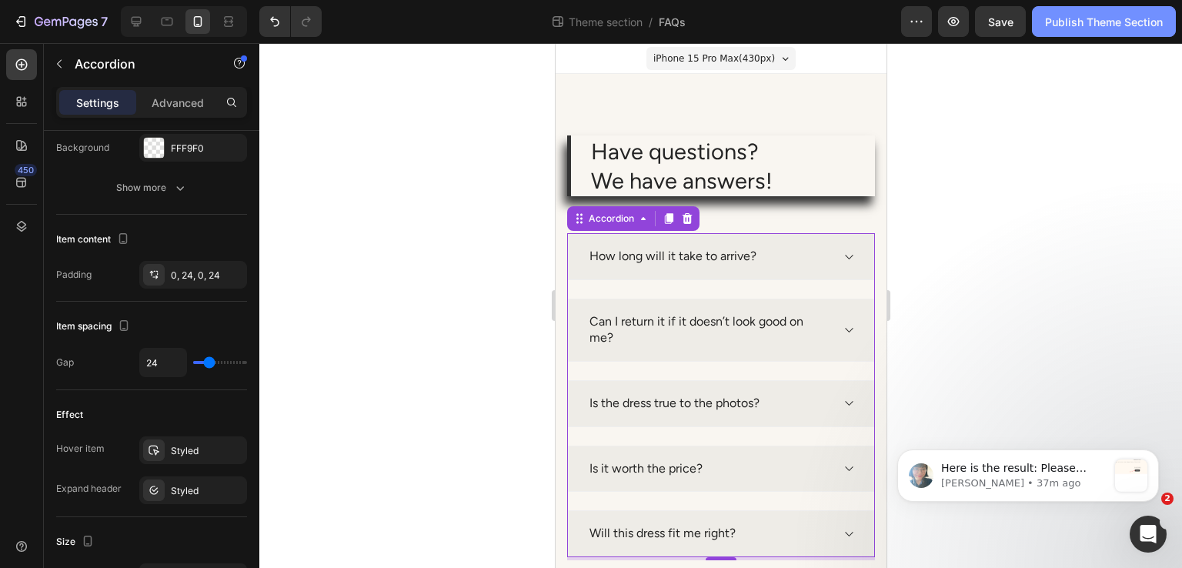
click at [1078, 25] on div "Publish Theme Section" at bounding box center [1104, 22] width 118 height 16
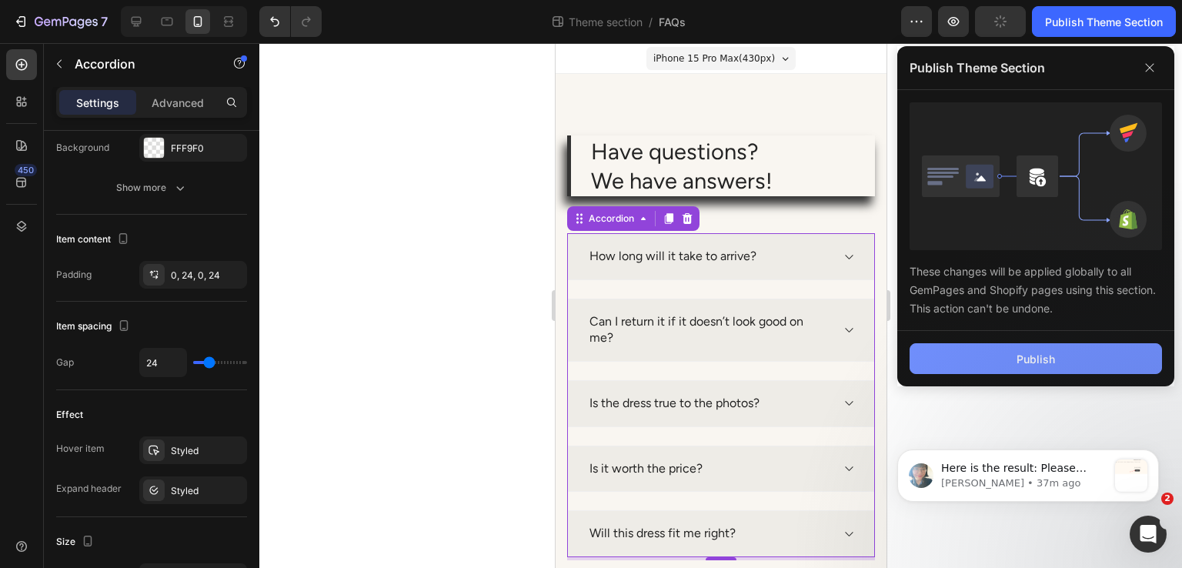
click at [939, 343] on button "Publish" at bounding box center [1036, 358] width 252 height 31
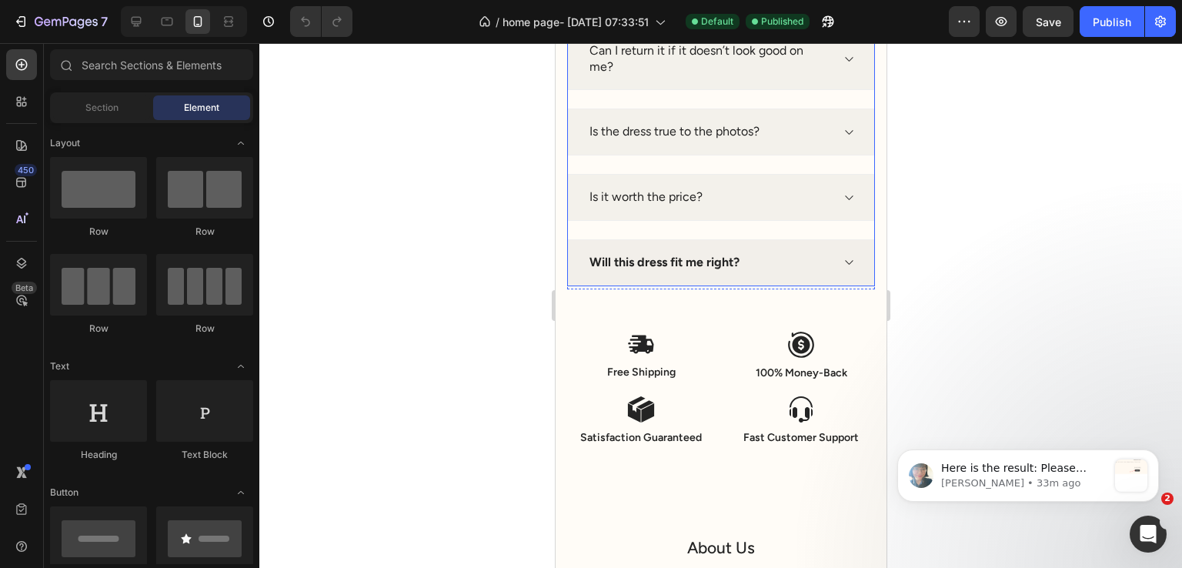
click at [633, 262] on strong "Will this dress fit me right?" at bounding box center [664, 262] width 150 height 15
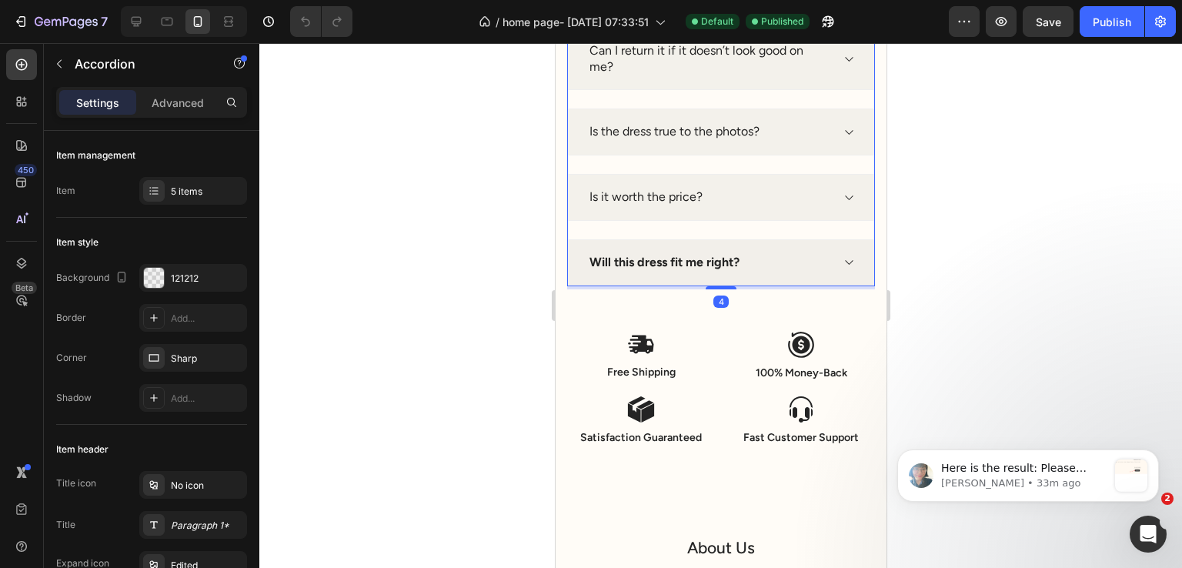
click at [683, 262] on strong "Will this dress fit me right?" at bounding box center [664, 262] width 150 height 15
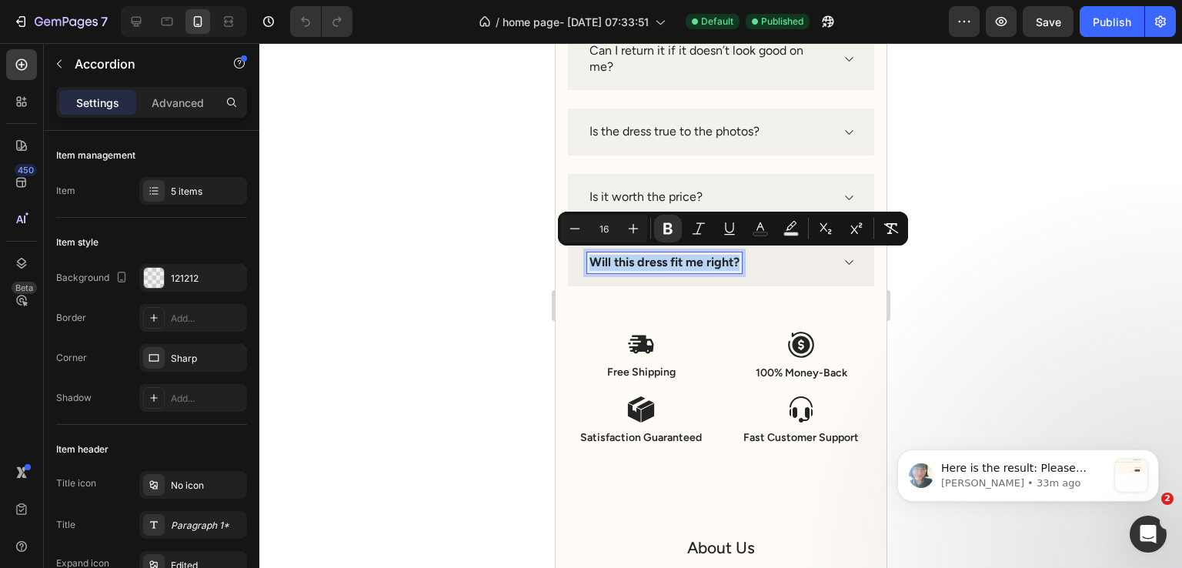
click at [684, 262] on strong "Will this dress fit me right?" at bounding box center [664, 262] width 150 height 15
click at [670, 232] on icon "Editor contextual toolbar" at bounding box center [667, 229] width 9 height 12
click at [1004, 281] on div at bounding box center [720, 305] width 923 height 525
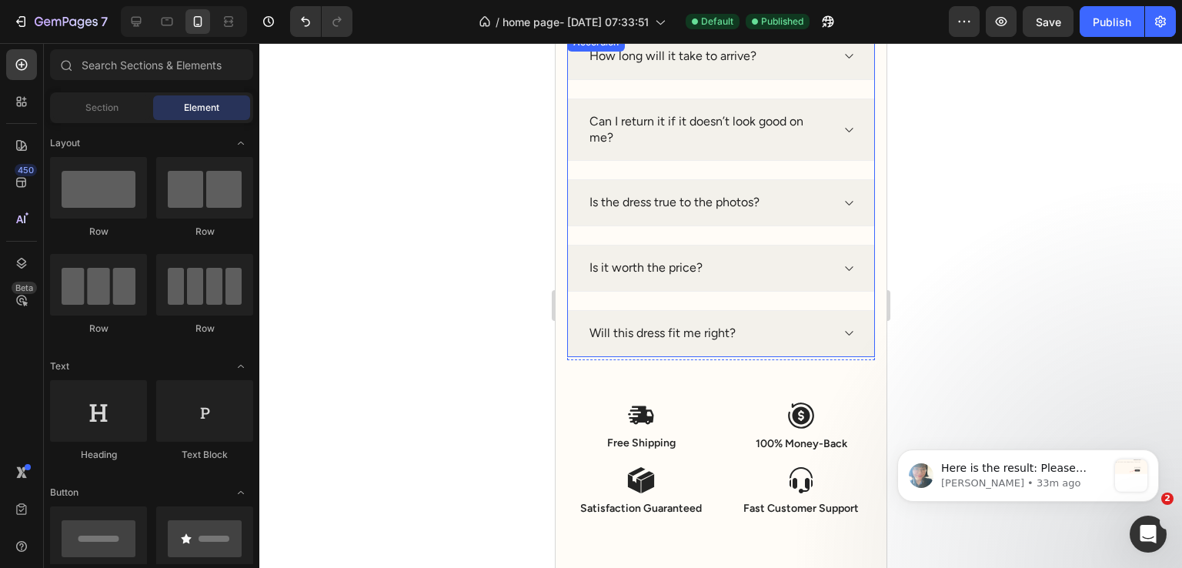
scroll to position [1001, 0]
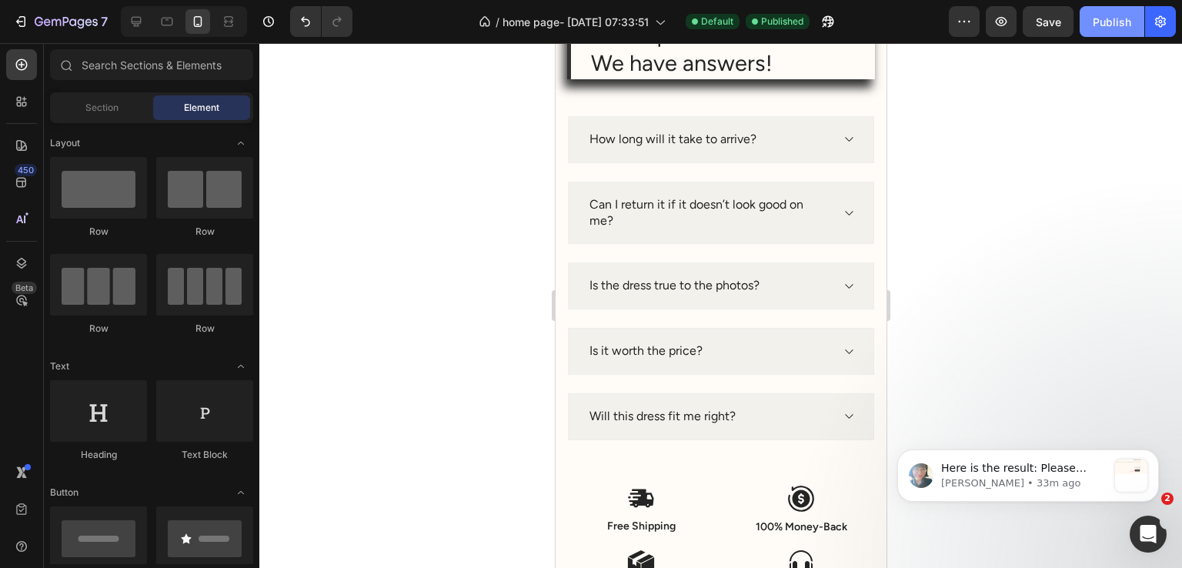
click at [1101, 21] on div "Publish" at bounding box center [1112, 22] width 38 height 16
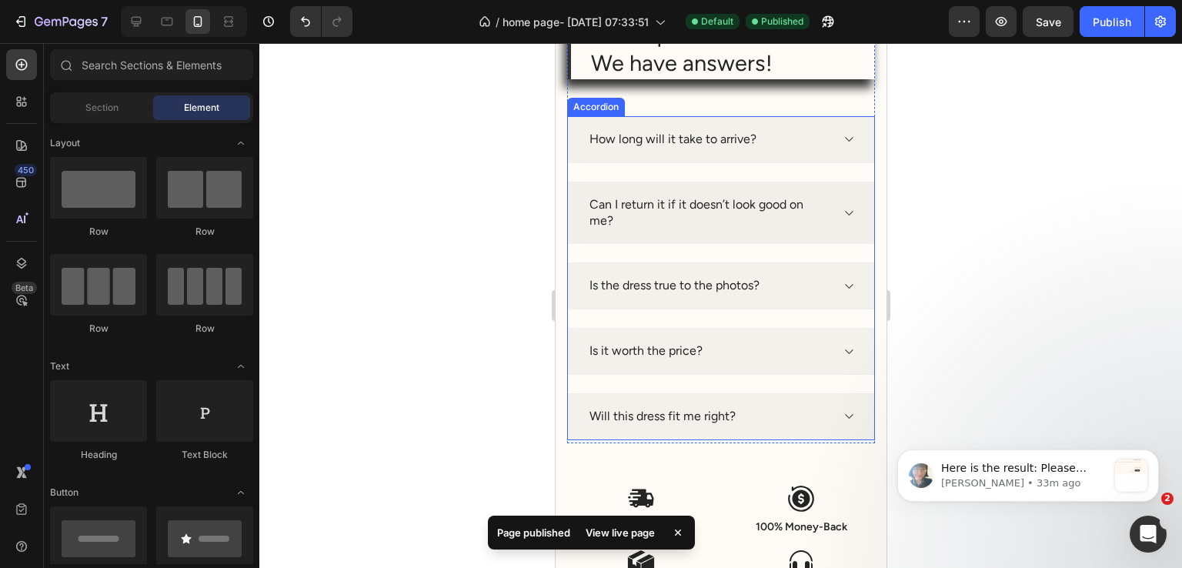
click at [844, 207] on div "Can I return it if it doesn’t look good on me?" at bounding box center [720, 213] width 306 height 63
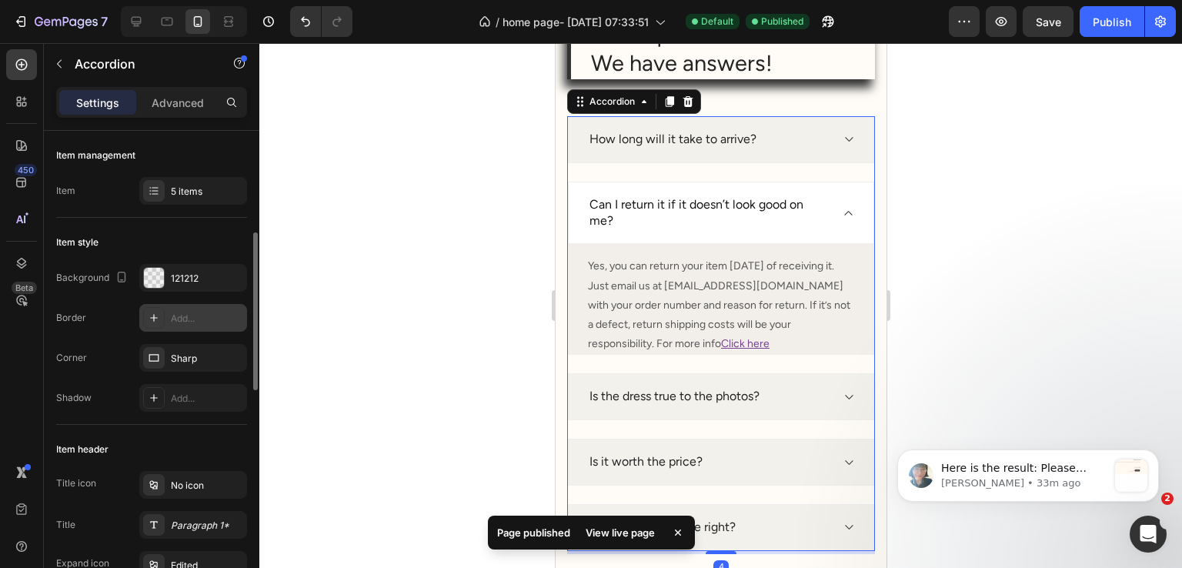
scroll to position [231, 0]
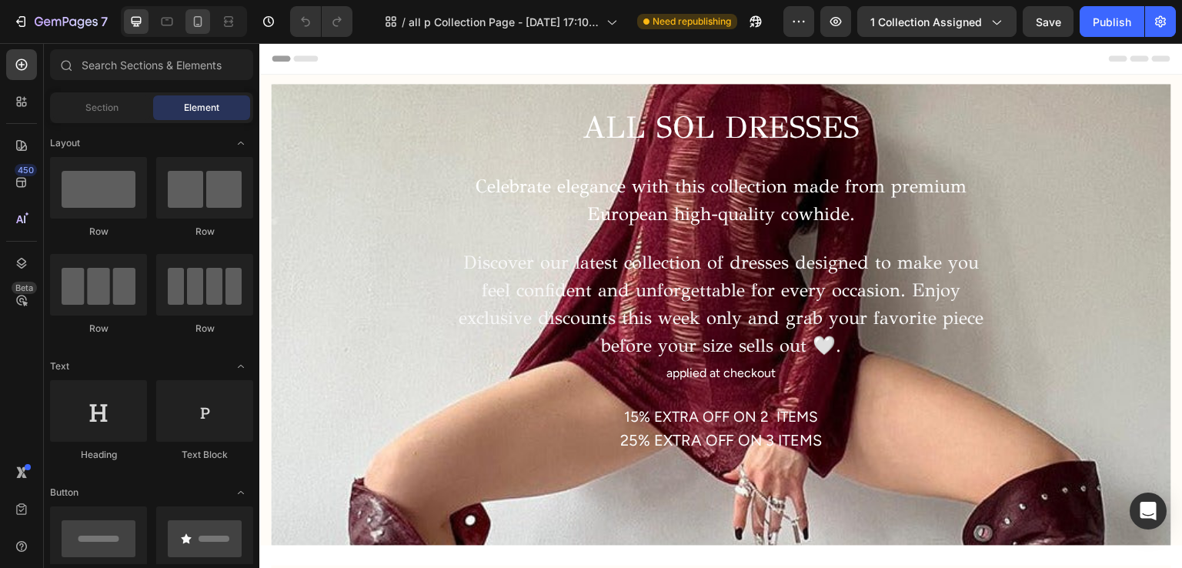
click at [206, 22] on div at bounding box center [197, 21] width 25 height 25
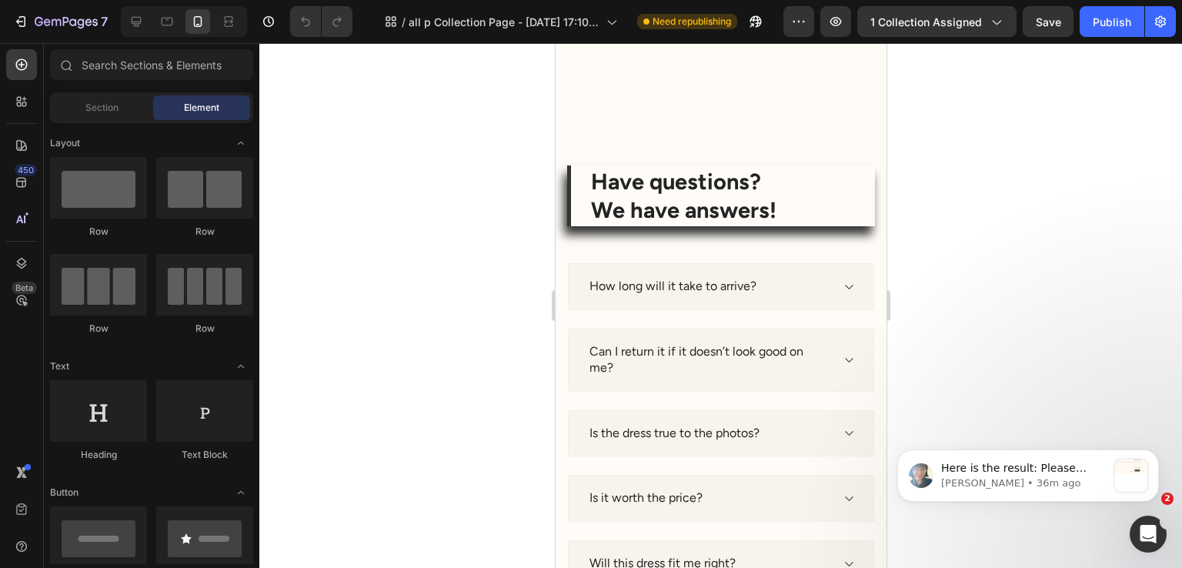
scroll to position [7575, 0]
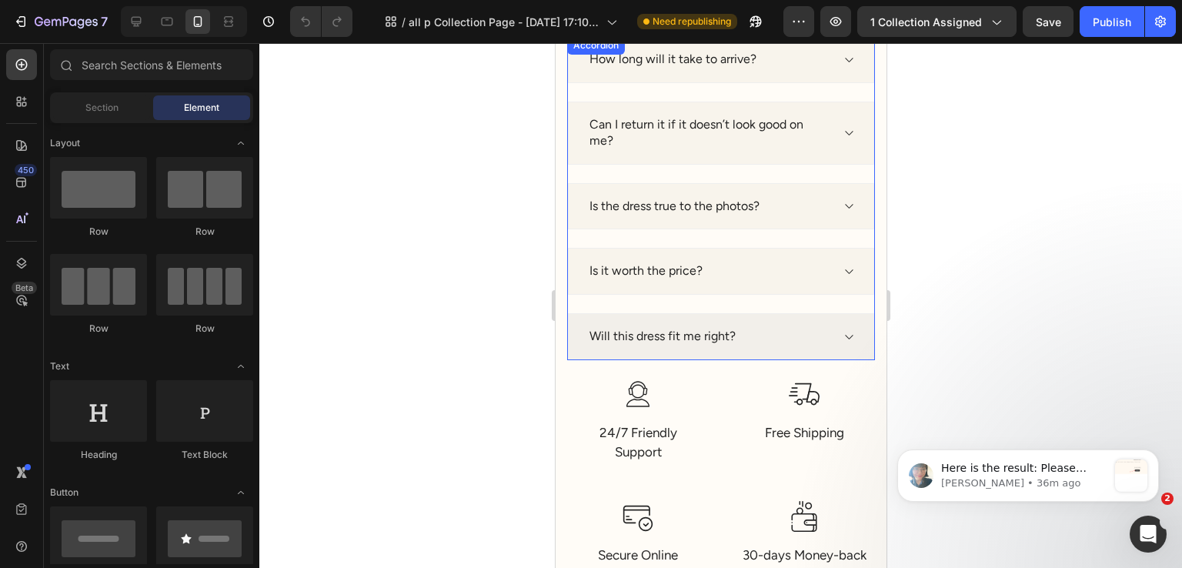
click at [712, 321] on div "Will this dress fit me right?" at bounding box center [720, 336] width 306 height 47
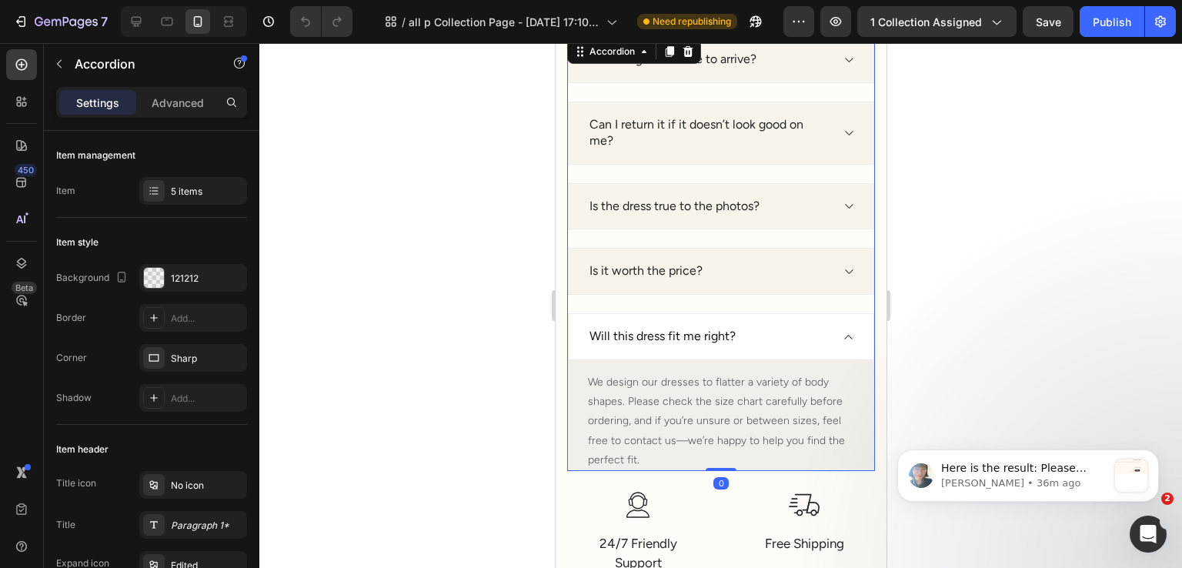
click at [760, 327] on div "Will this dress fit me right?" at bounding box center [708, 336] width 243 height 21
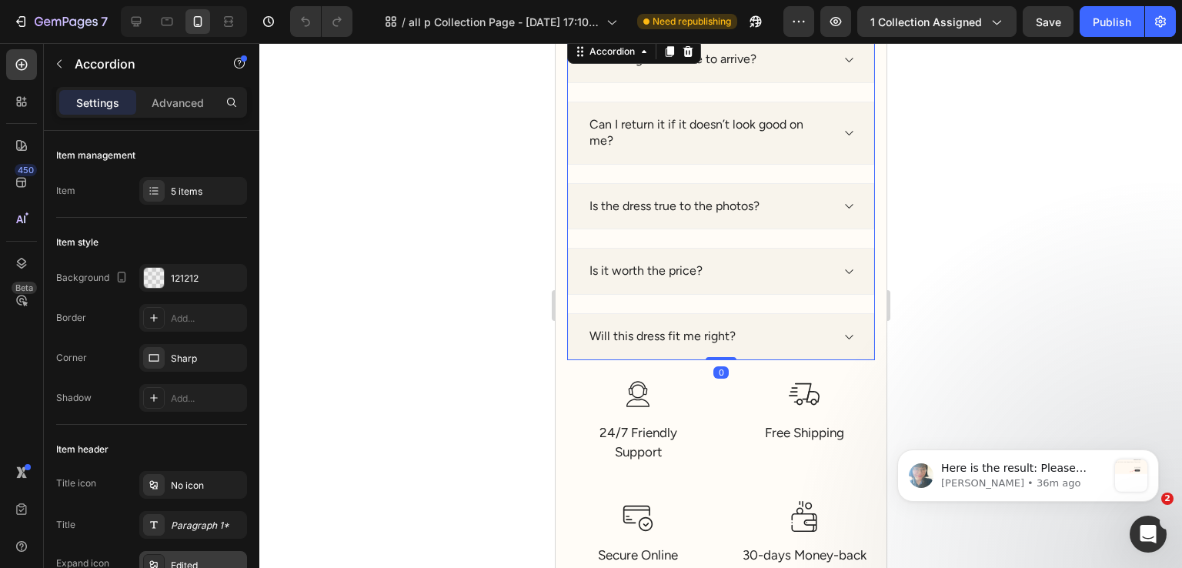
scroll to position [385, 0]
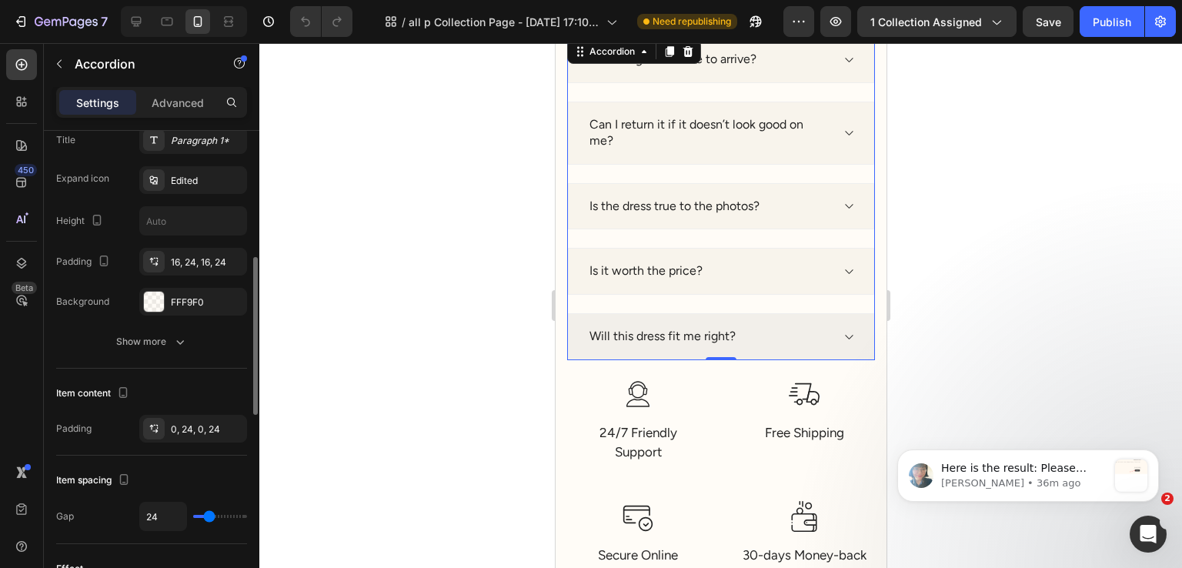
click at [825, 329] on div "Will this dress fit me right?" at bounding box center [720, 336] width 306 height 47
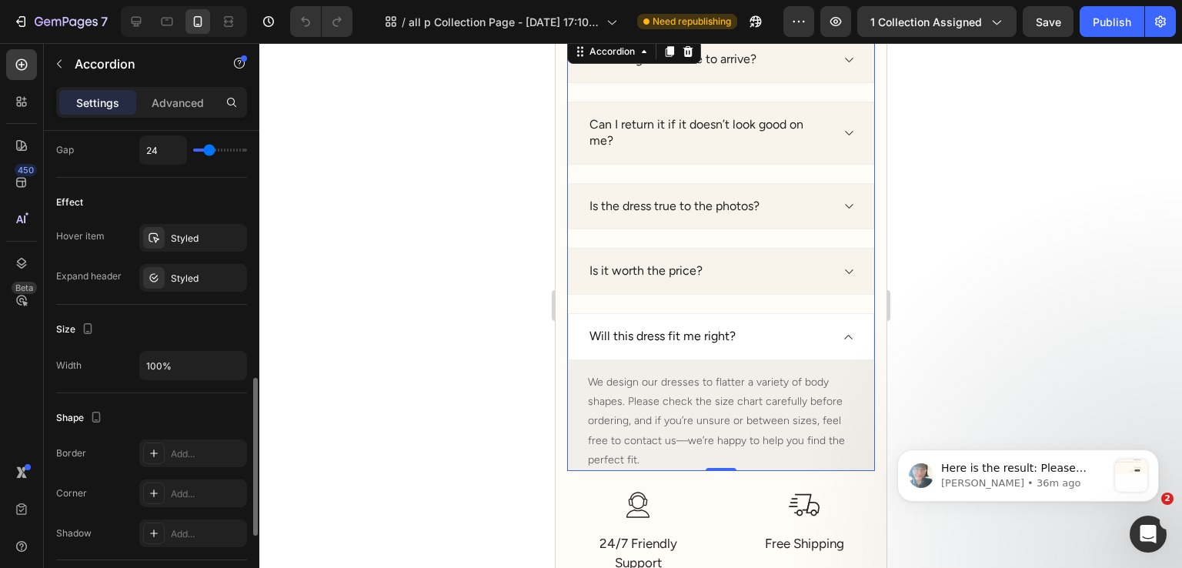
scroll to position [674, 0]
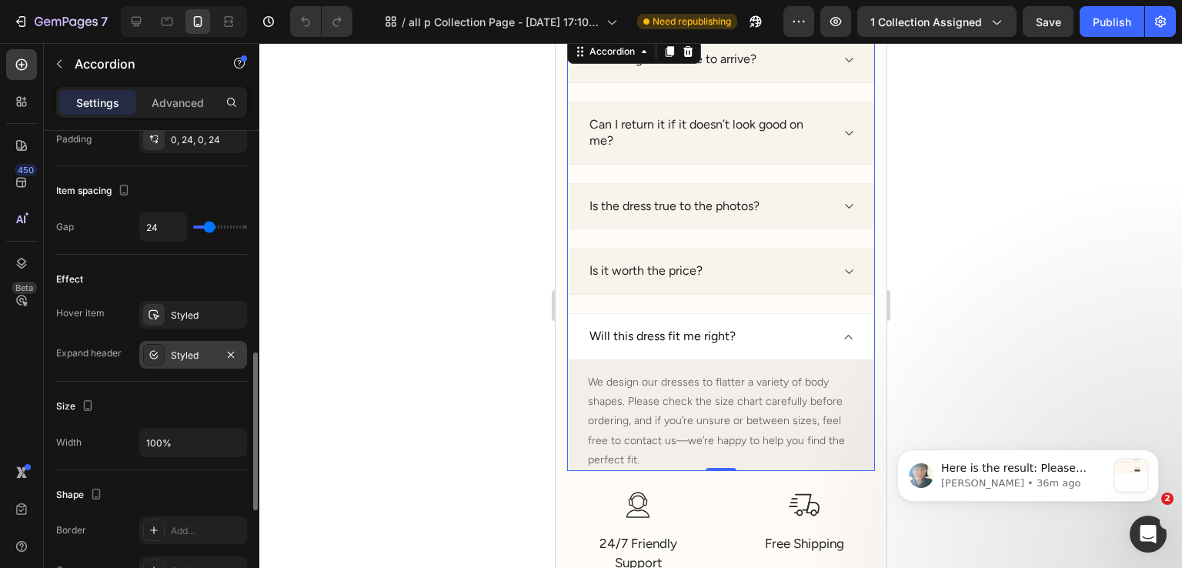
click at [206, 361] on div "Styled" at bounding box center [193, 355] width 108 height 28
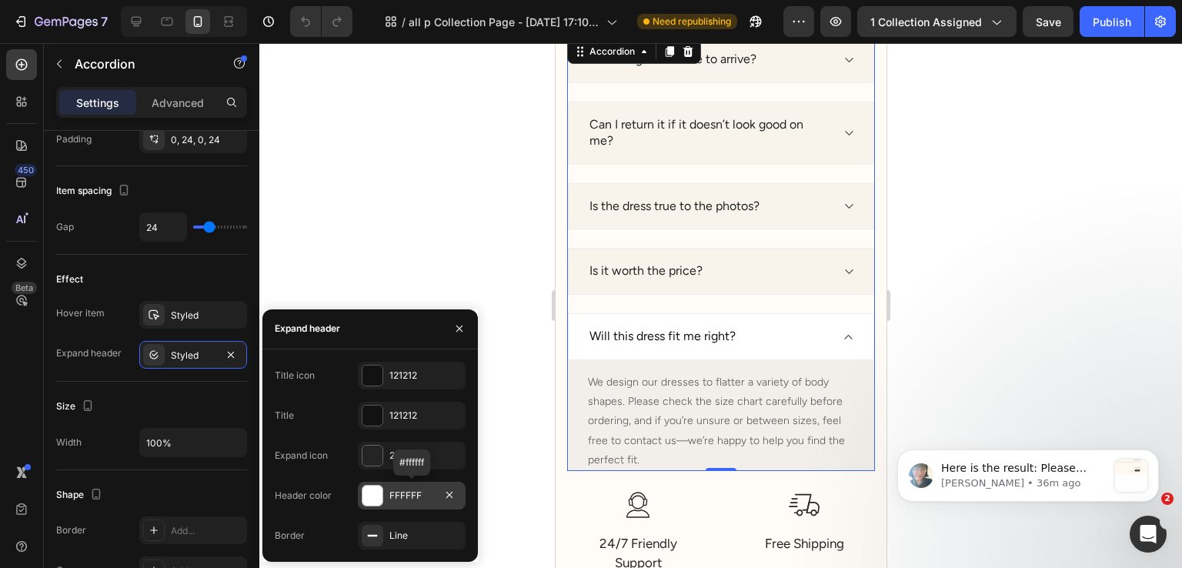
click at [379, 498] on div at bounding box center [373, 496] width 20 height 20
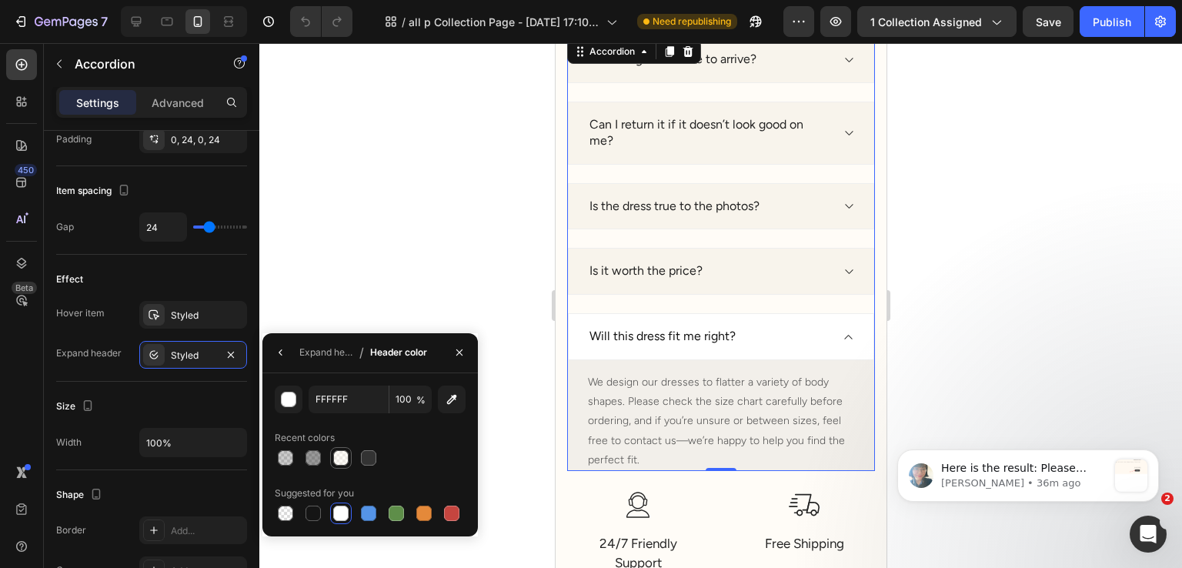
click at [345, 458] on div at bounding box center [340, 457] width 15 height 15
type input "FFF9F0"
type input "50"
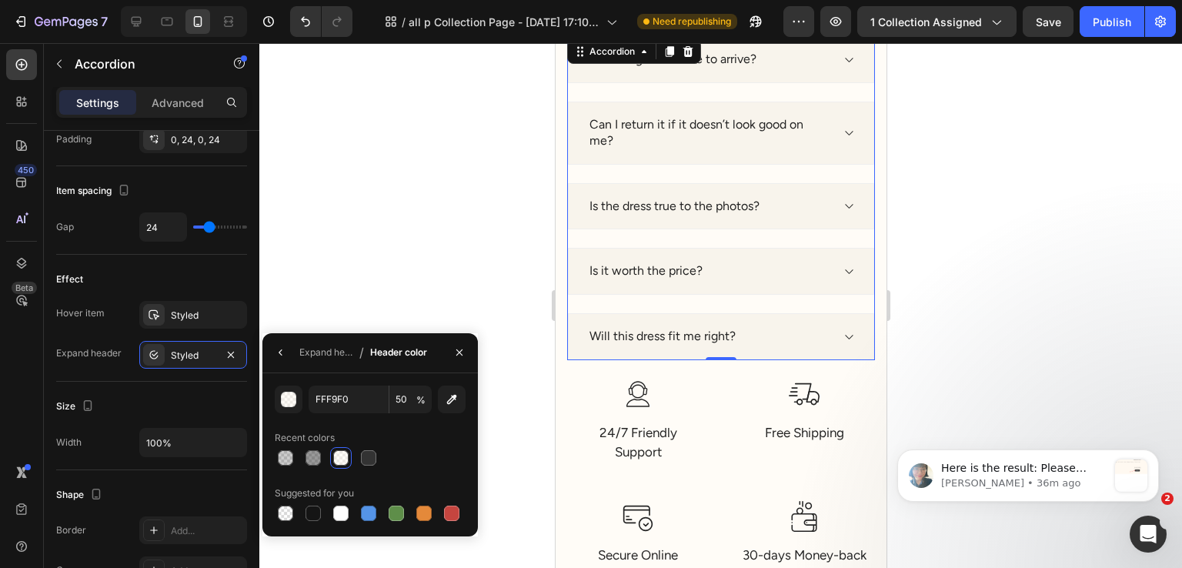
click at [345, 458] on div at bounding box center [340, 457] width 15 height 15
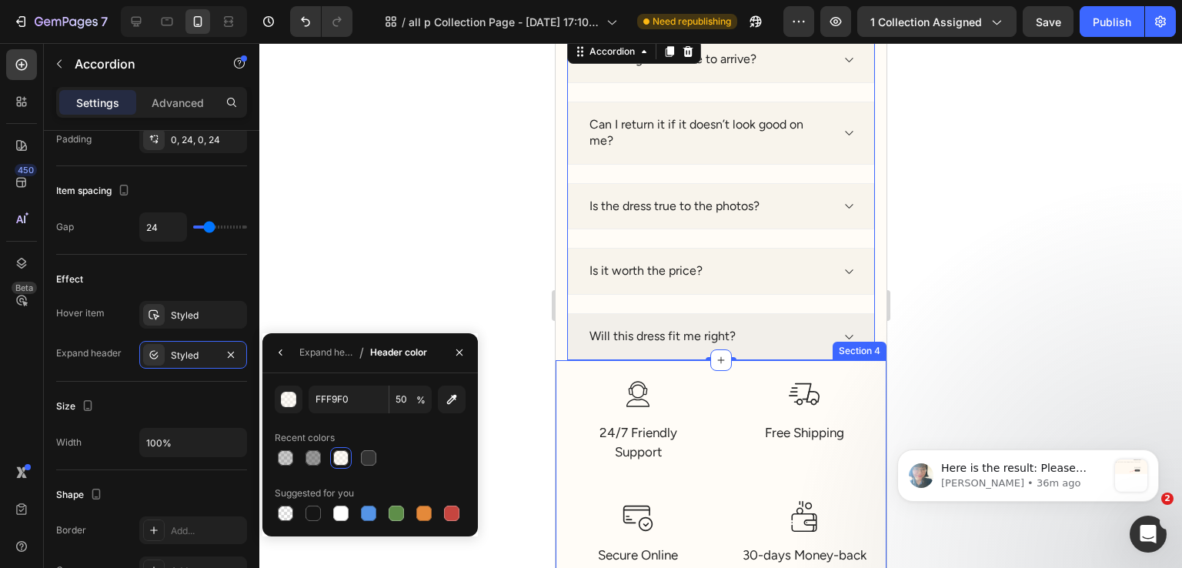
click at [740, 334] on div "Will this dress fit me right?" at bounding box center [708, 336] width 243 height 21
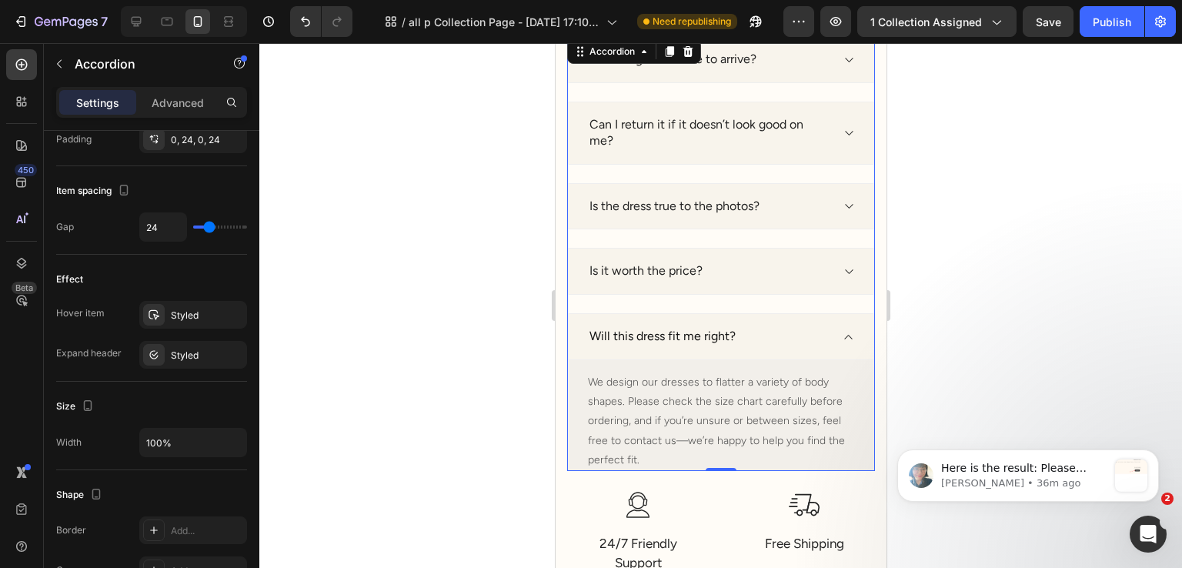
click at [740, 334] on div "Will this dress fit me right?" at bounding box center [708, 336] width 243 height 21
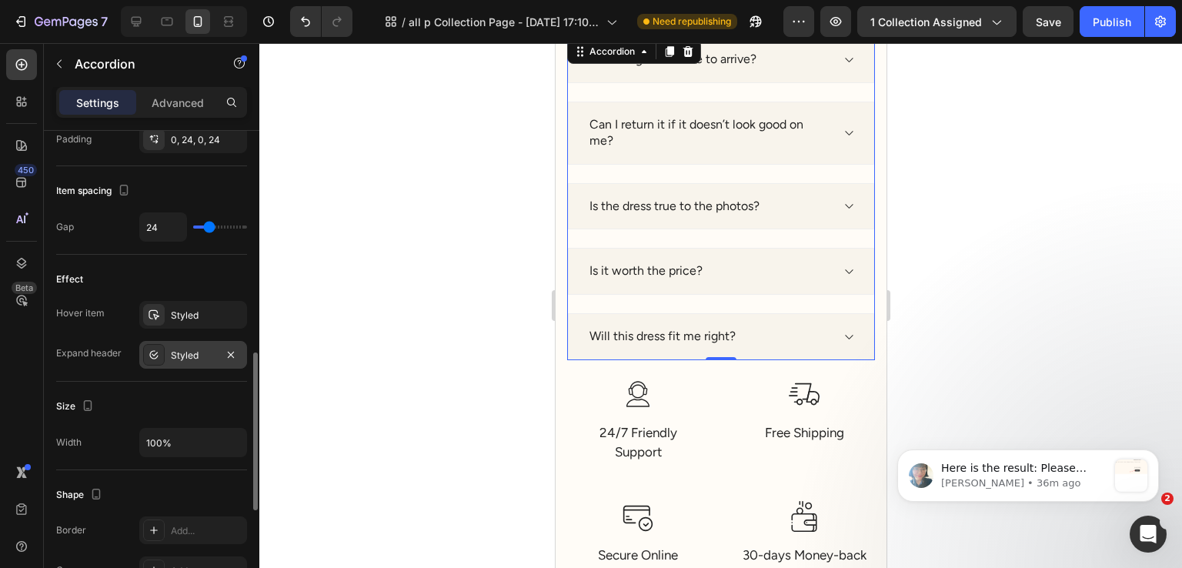
click at [191, 361] on div "Styled" at bounding box center [193, 355] width 108 height 28
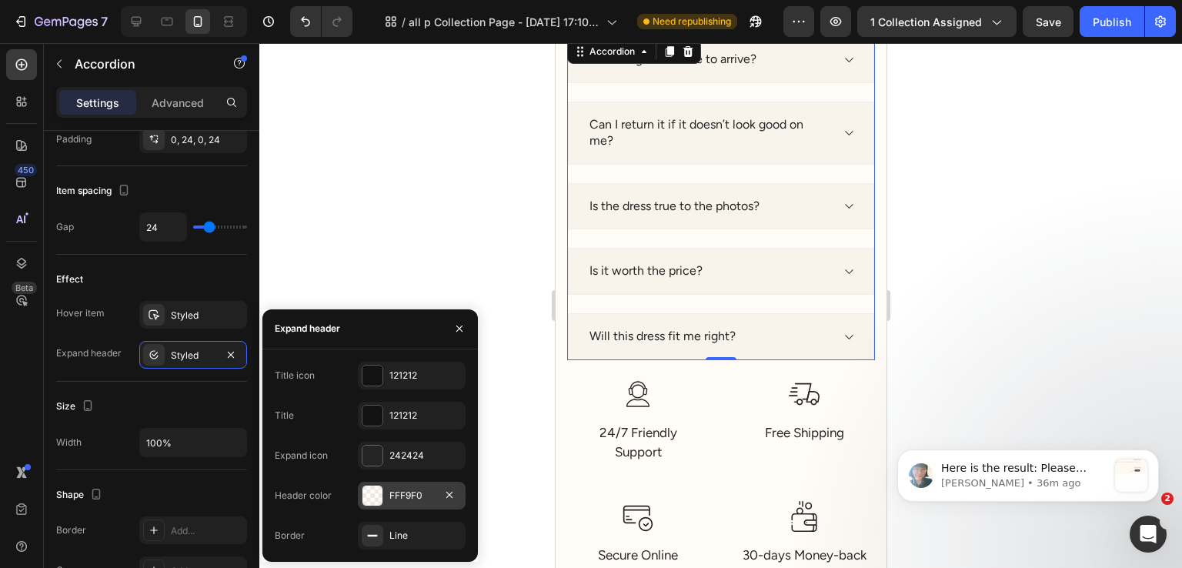
click at [373, 492] on div at bounding box center [373, 496] width 20 height 20
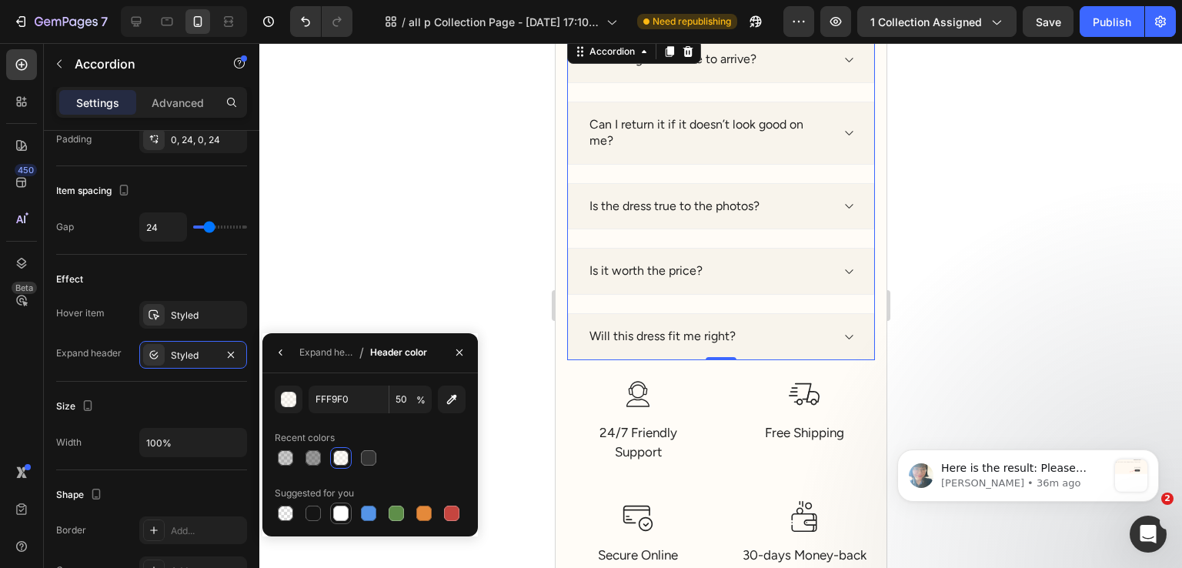
click at [349, 506] on div at bounding box center [341, 513] width 18 height 18
type input "FFFFFF"
type input "100"
click at [678, 349] on div "Will this dress fit me right?" at bounding box center [720, 336] width 306 height 47
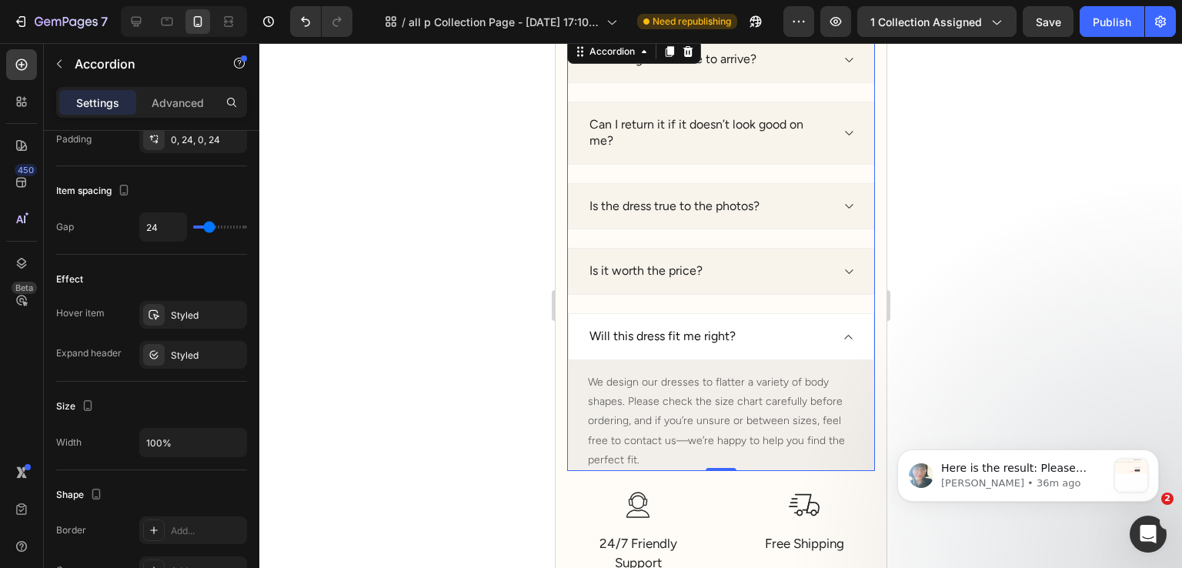
click at [678, 349] on div "Will this dress fit me right?" at bounding box center [720, 336] width 306 height 47
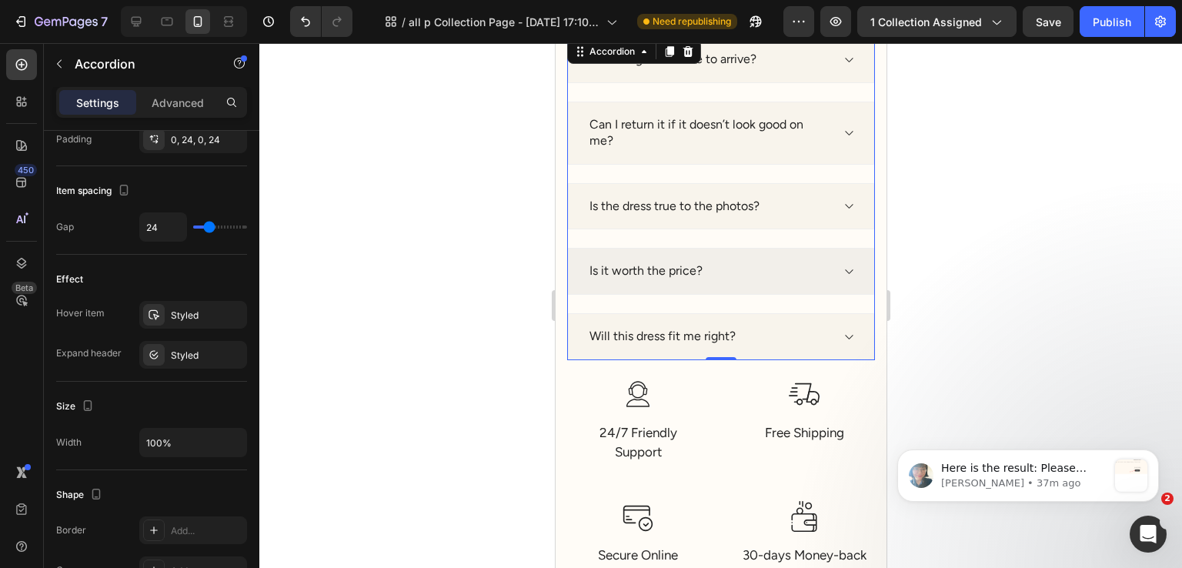
click at [710, 269] on div "Is it worth the price?" at bounding box center [708, 271] width 243 height 21
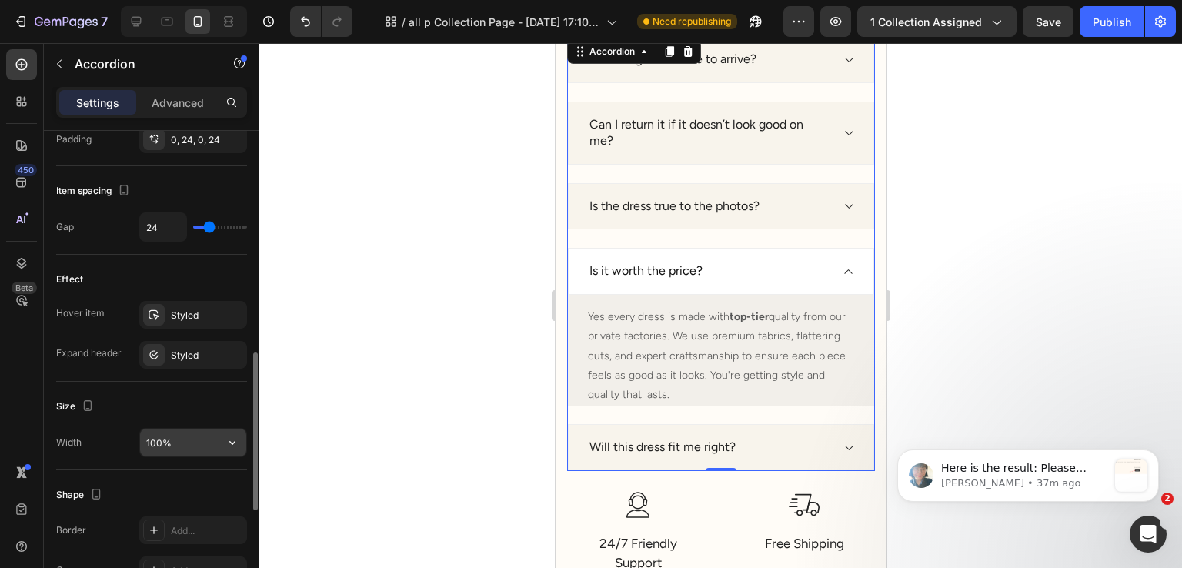
scroll to position [828, 0]
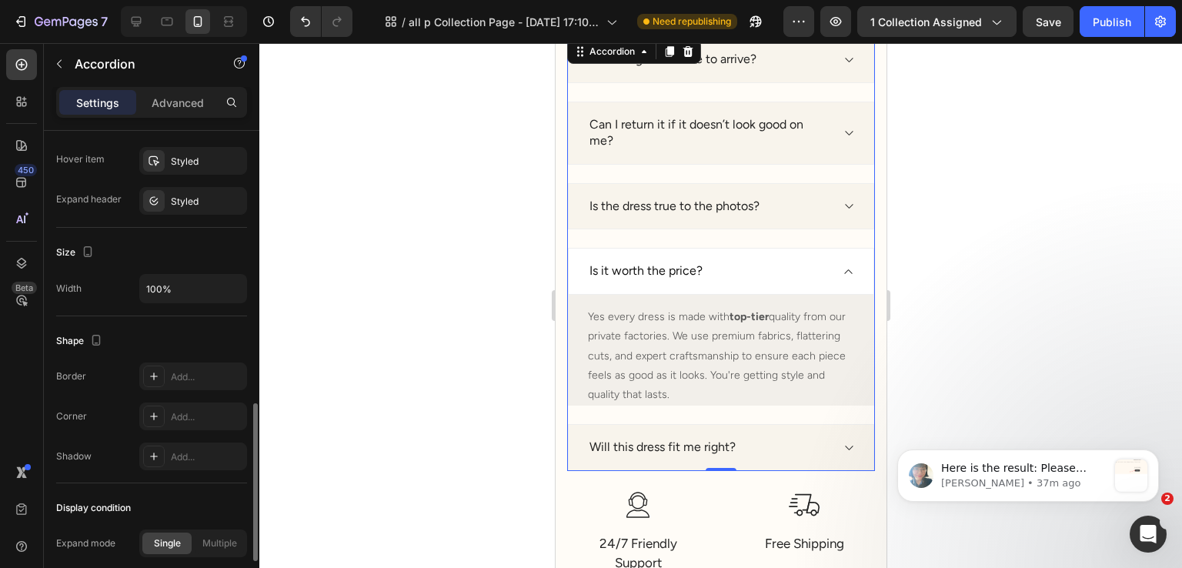
click at [185, 213] on div "Effect Hover item Styled Expand header Styled" at bounding box center [151, 164] width 191 height 127
click at [185, 210] on div "Styled" at bounding box center [193, 201] width 108 height 28
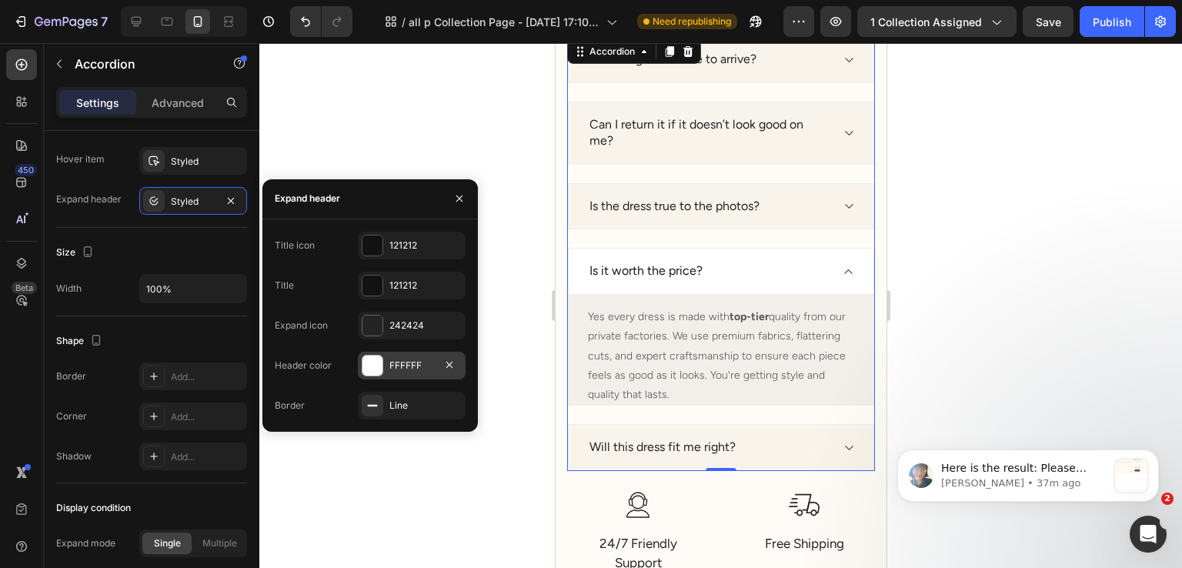
click at [393, 369] on div "FFFFFF" at bounding box center [411, 366] width 45 height 14
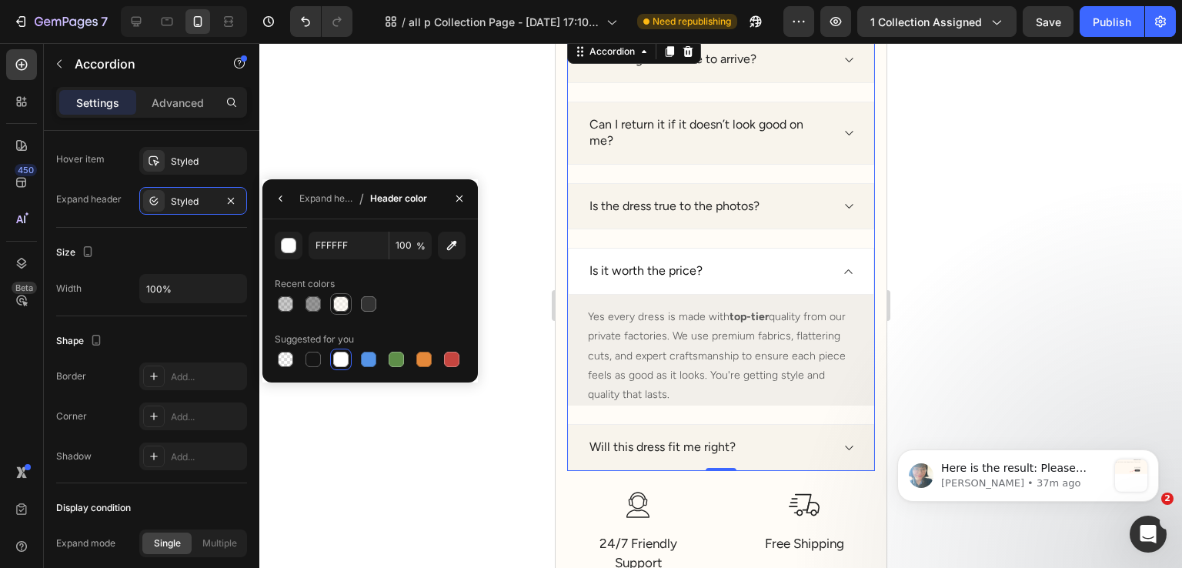
click at [333, 303] on div at bounding box center [340, 303] width 15 height 15
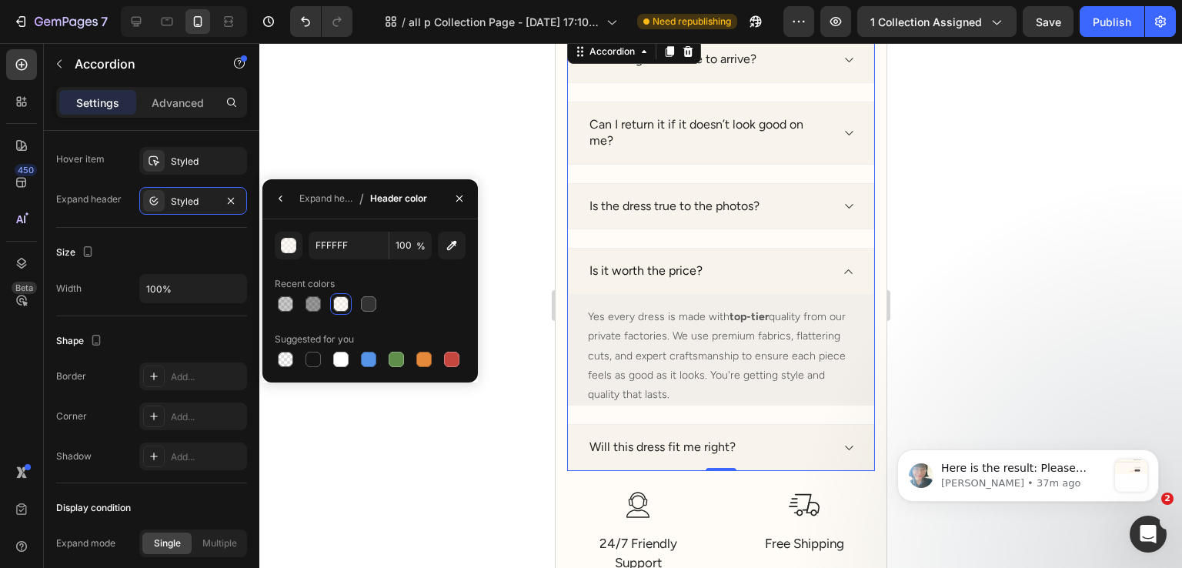
type input "FFF9F0"
type input "50"
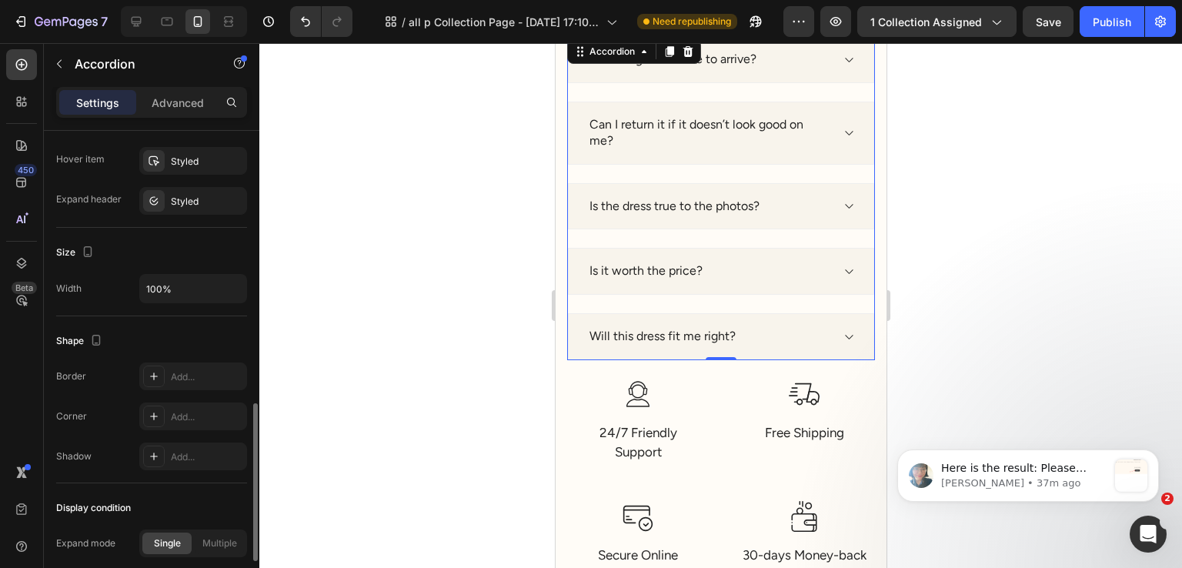
click at [191, 253] on div "Size" at bounding box center [151, 252] width 191 height 25
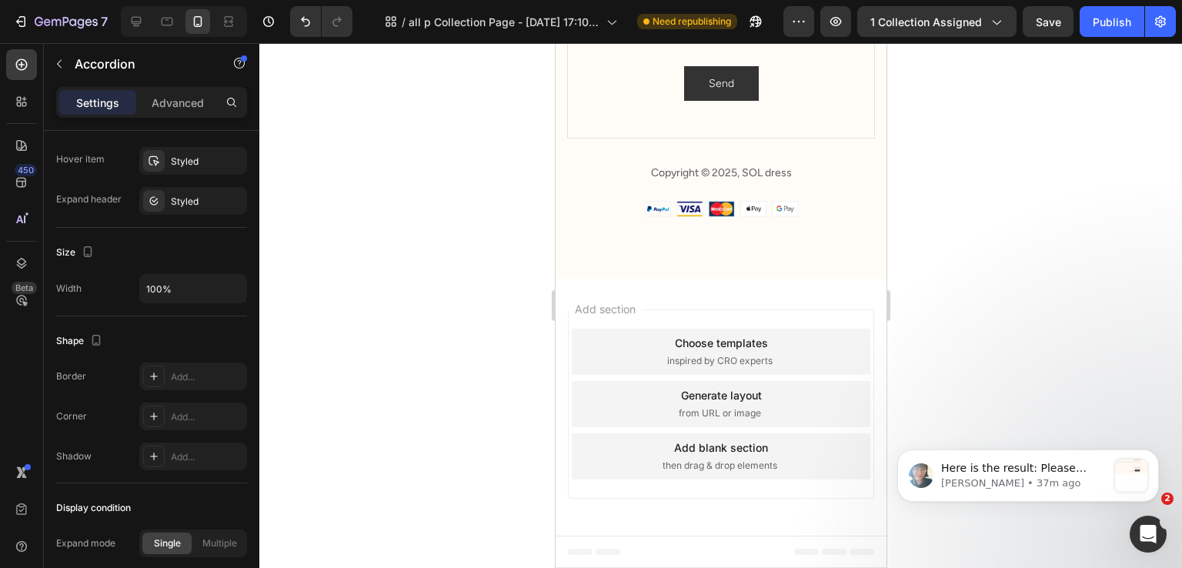
scroll to position [1922, 0]
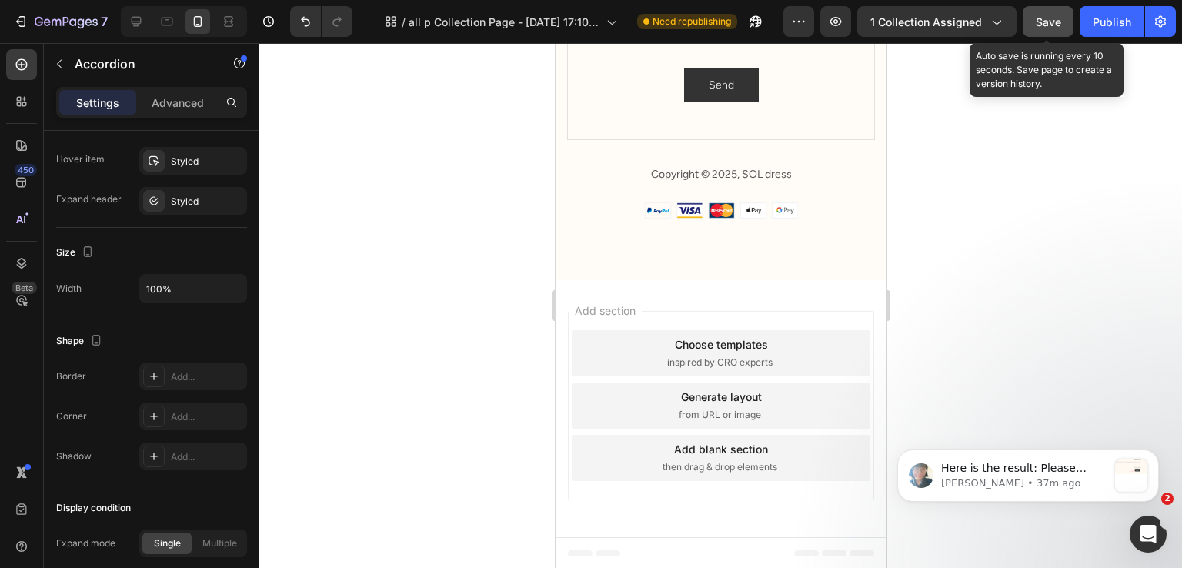
click at [1051, 31] on button "Save" at bounding box center [1048, 21] width 51 height 31
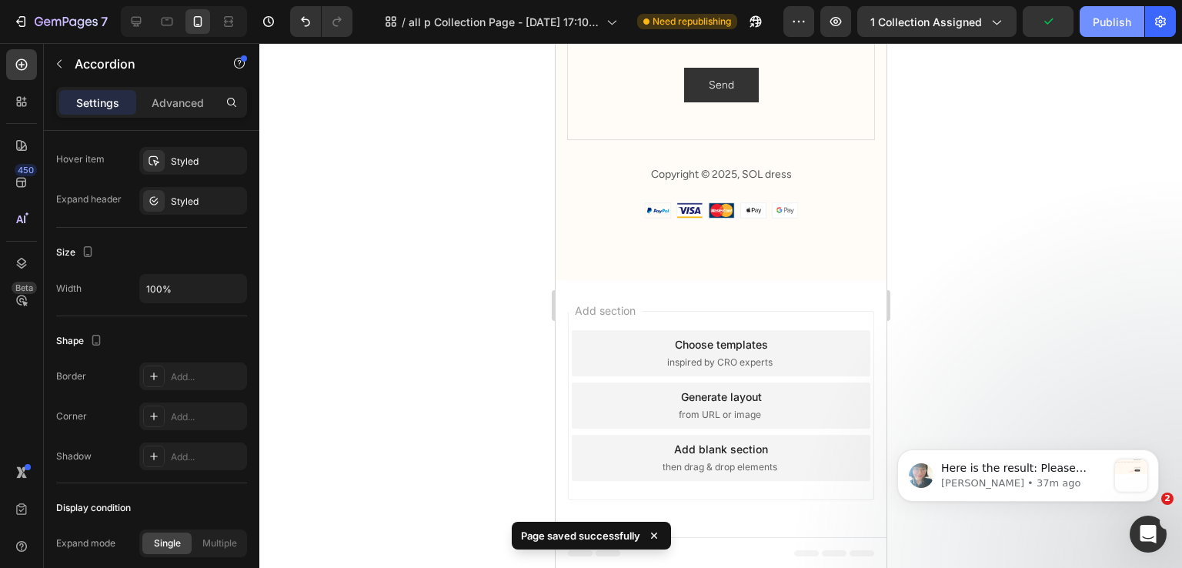
click at [1108, 31] on button "Publish" at bounding box center [1112, 21] width 65 height 31
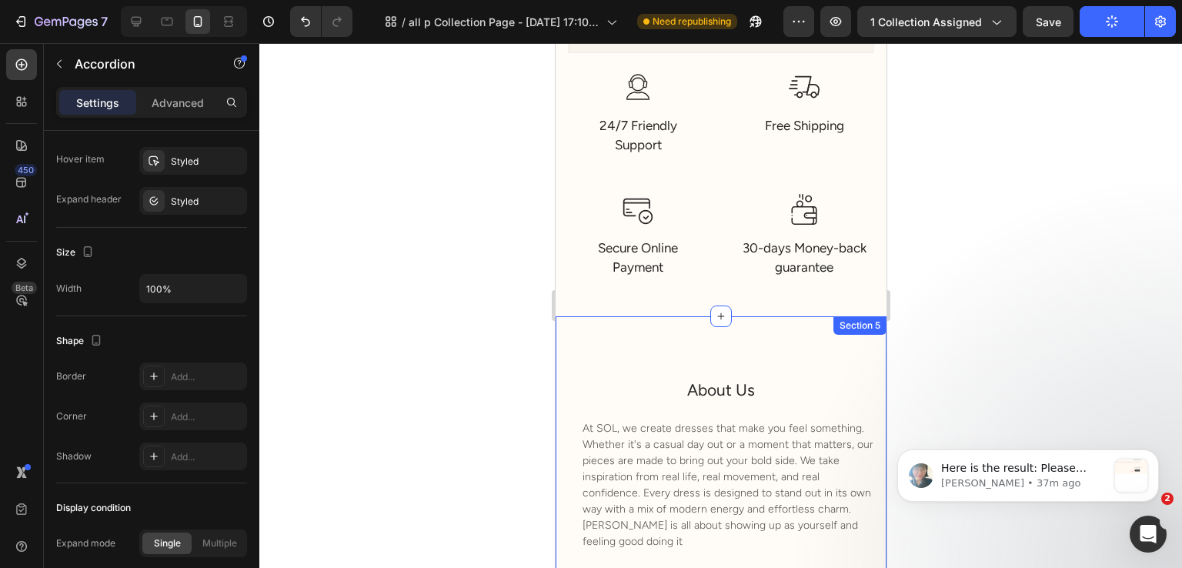
scroll to position [906, 0]
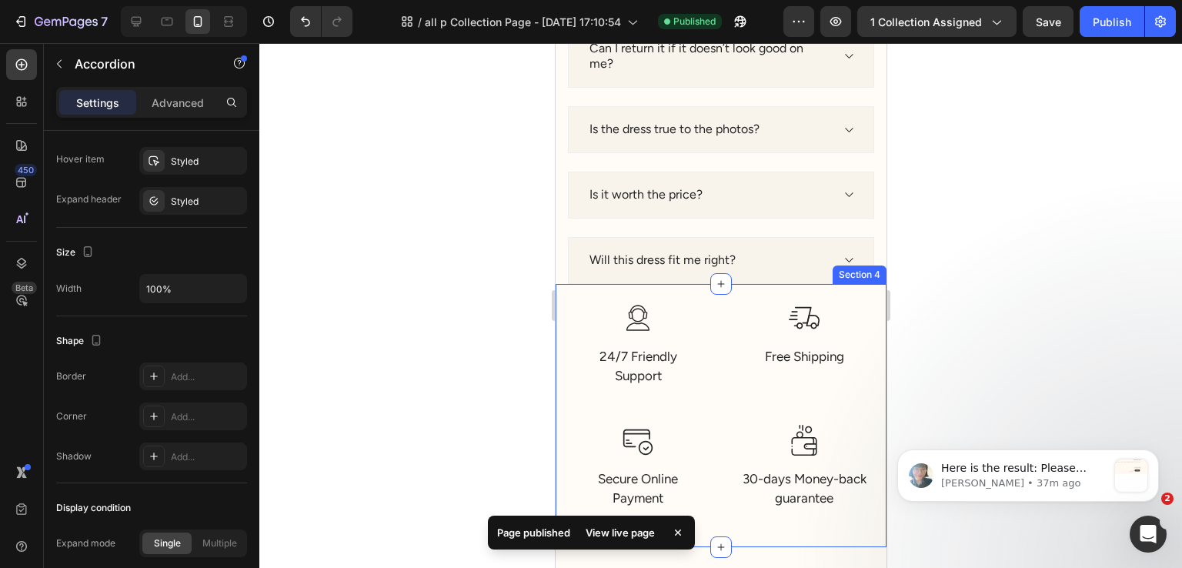
click at [565, 305] on div "Image 24/7 Friendly Support Text block Row Image Free Shipping Text block Row I…" at bounding box center [720, 415] width 331 height 263
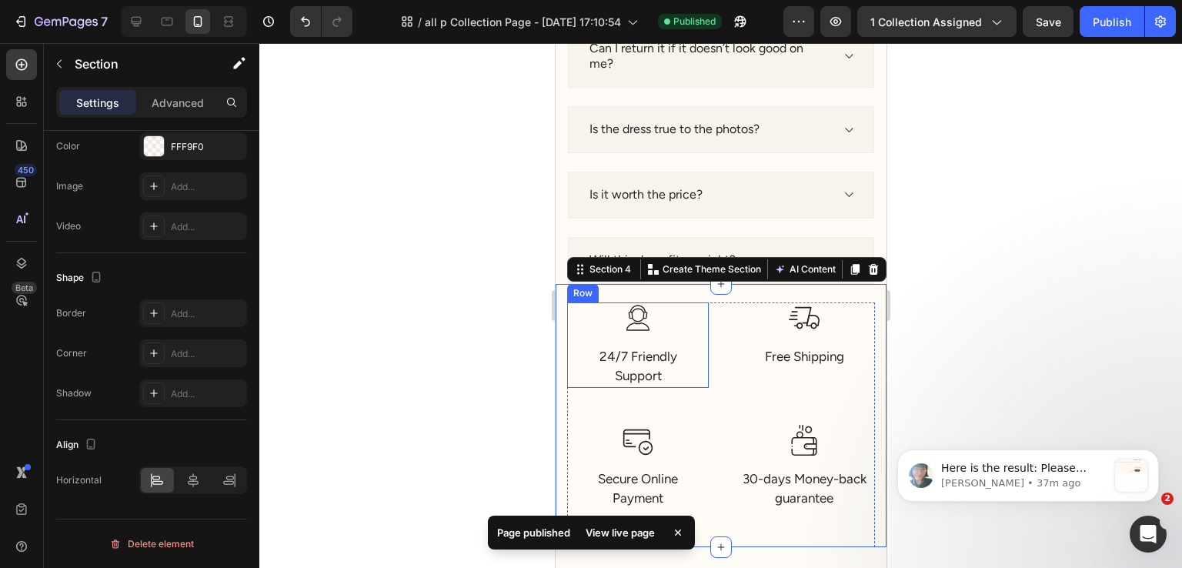
scroll to position [0, 0]
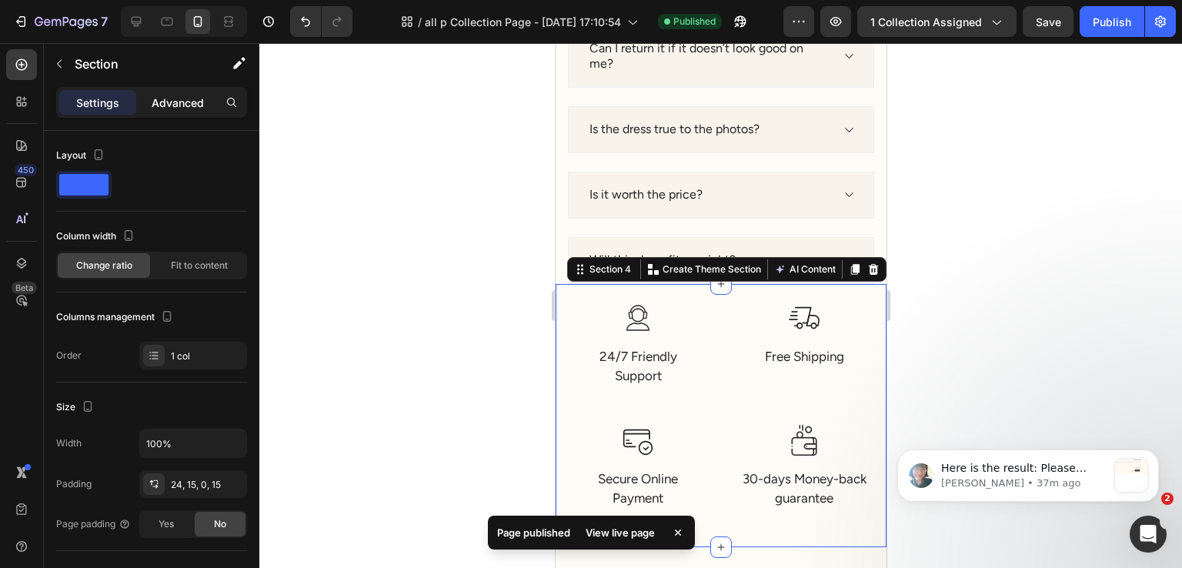
click at [192, 110] on div "Advanced" at bounding box center [177, 102] width 77 height 25
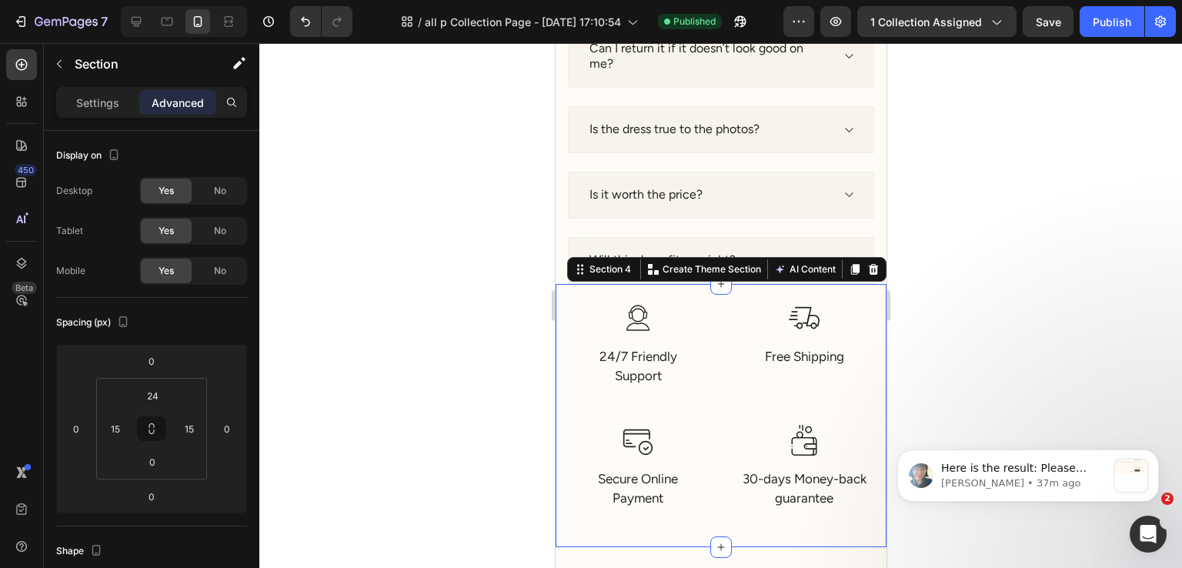
click at [463, 381] on div at bounding box center [720, 305] width 923 height 525
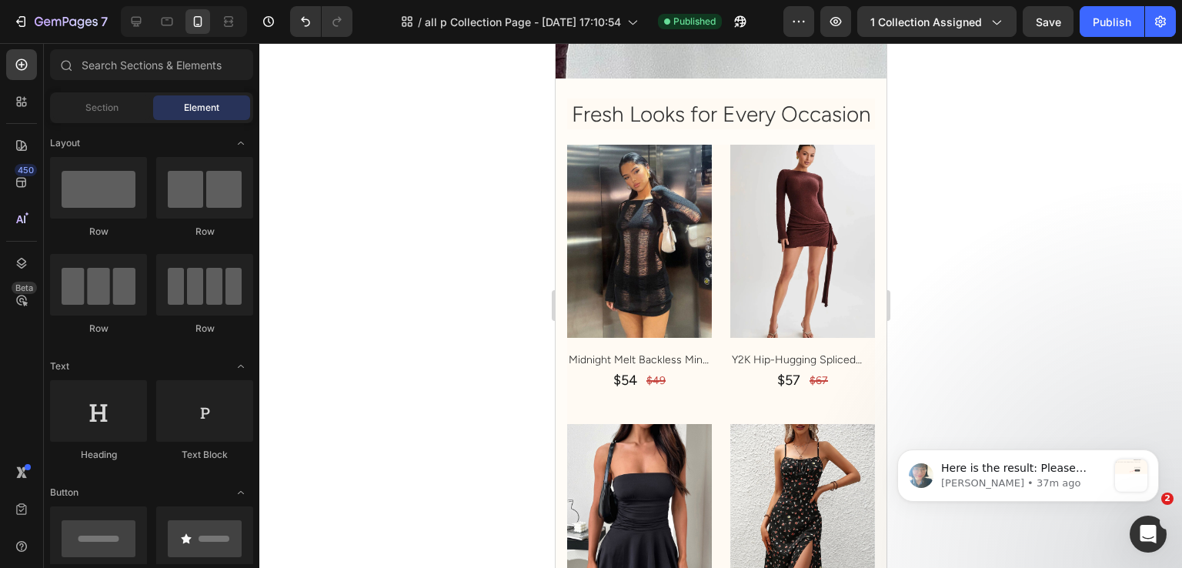
scroll to position [367, 0]
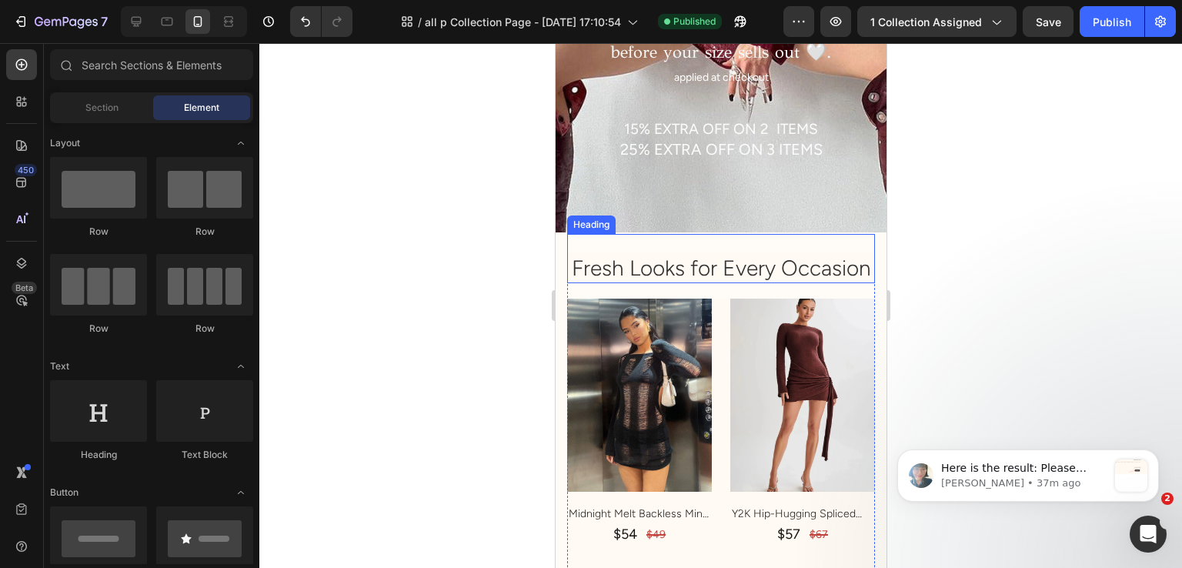
click at [736, 282] on h2 "Fresh Looks for Every Occasion" at bounding box center [721, 267] width 308 height 31
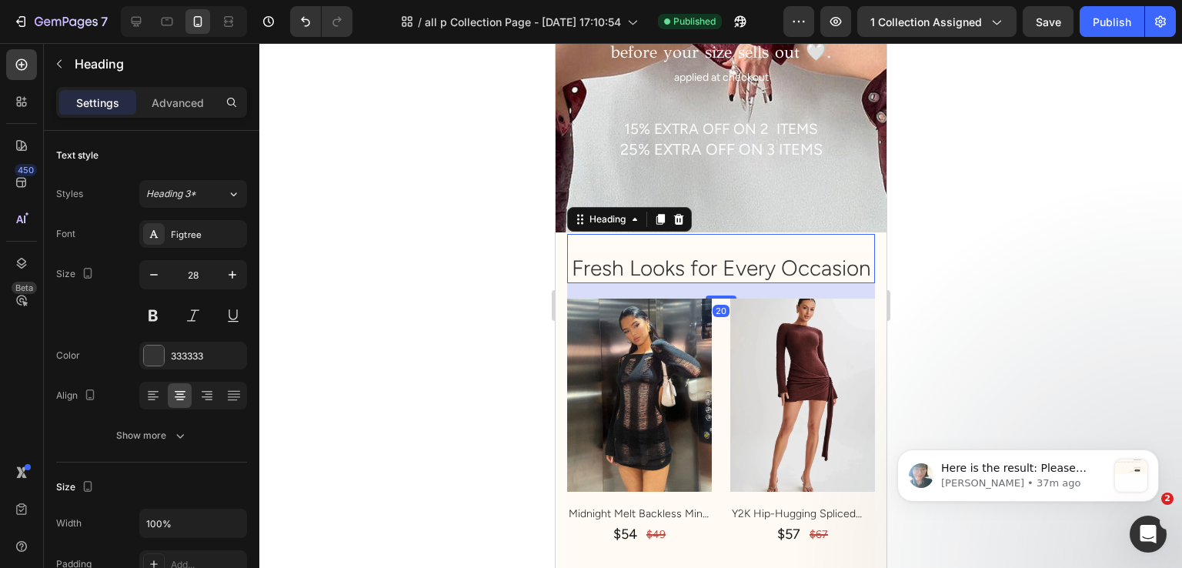
click at [741, 272] on h2 "Fresh Looks for Every Occasion" at bounding box center [721, 267] width 308 height 31
click at [1101, 243] on div at bounding box center [720, 305] width 923 height 525
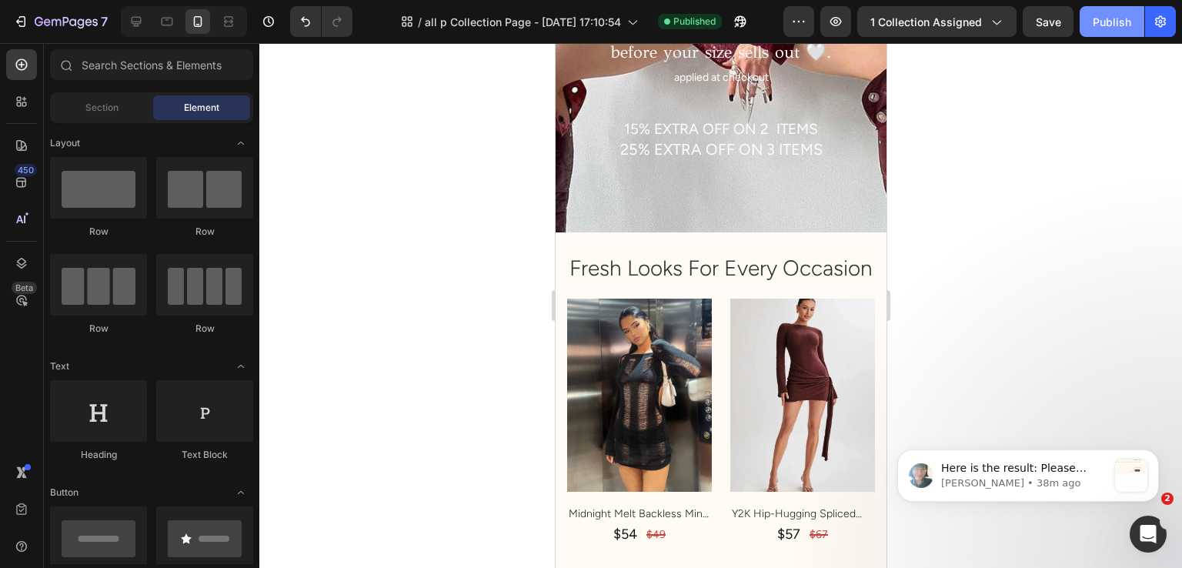
click at [1127, 25] on div "Publish" at bounding box center [1112, 22] width 38 height 16
click at [137, 18] on icon at bounding box center [136, 21] width 15 height 15
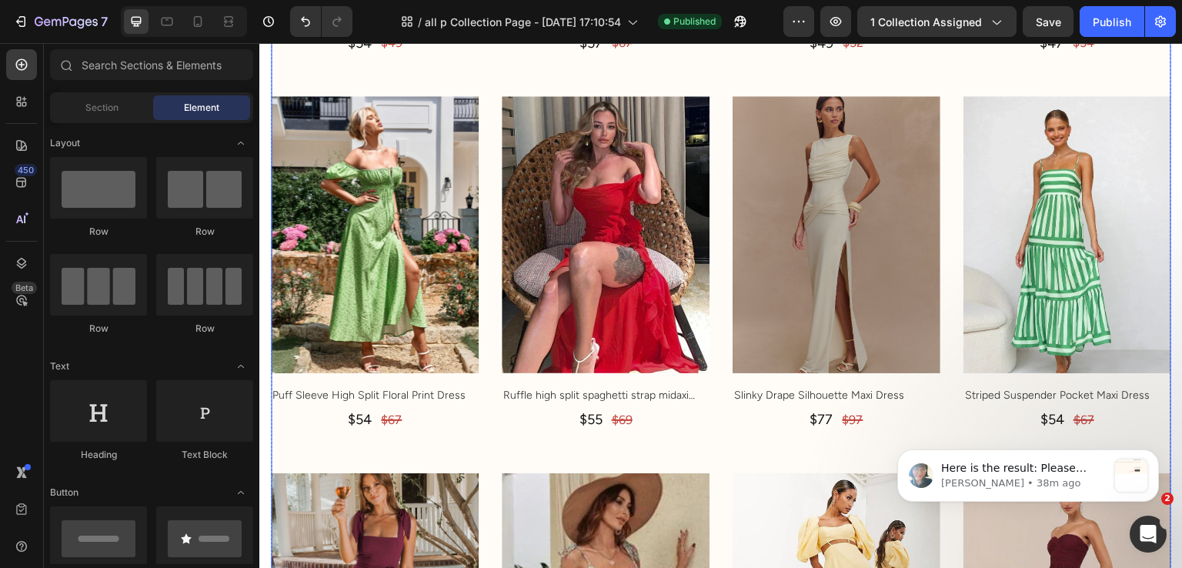
scroll to position [444, 0]
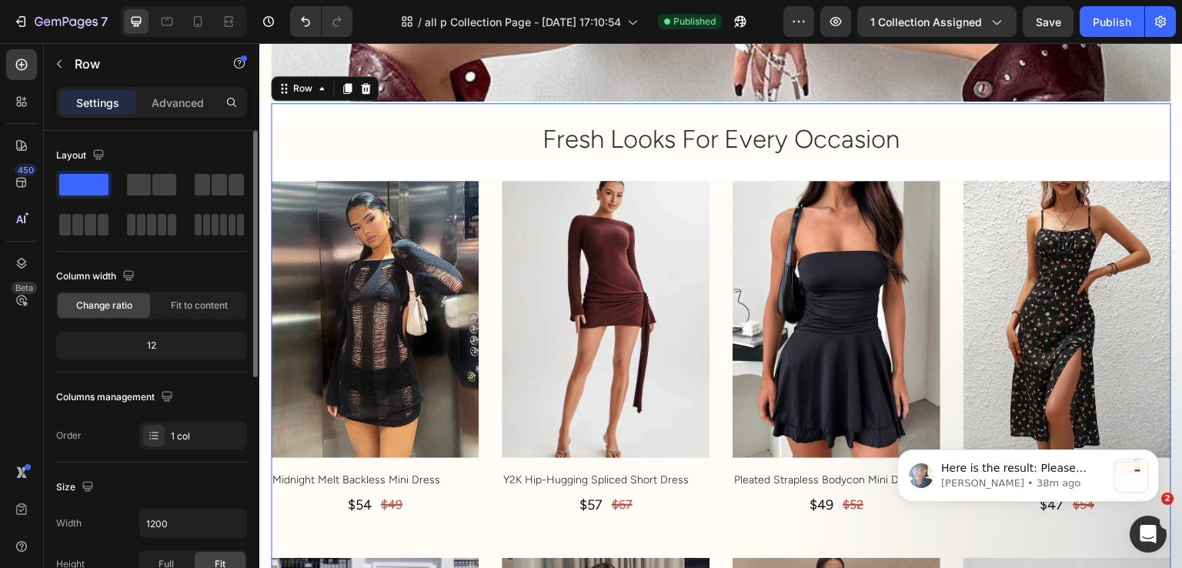
scroll to position [385, 0]
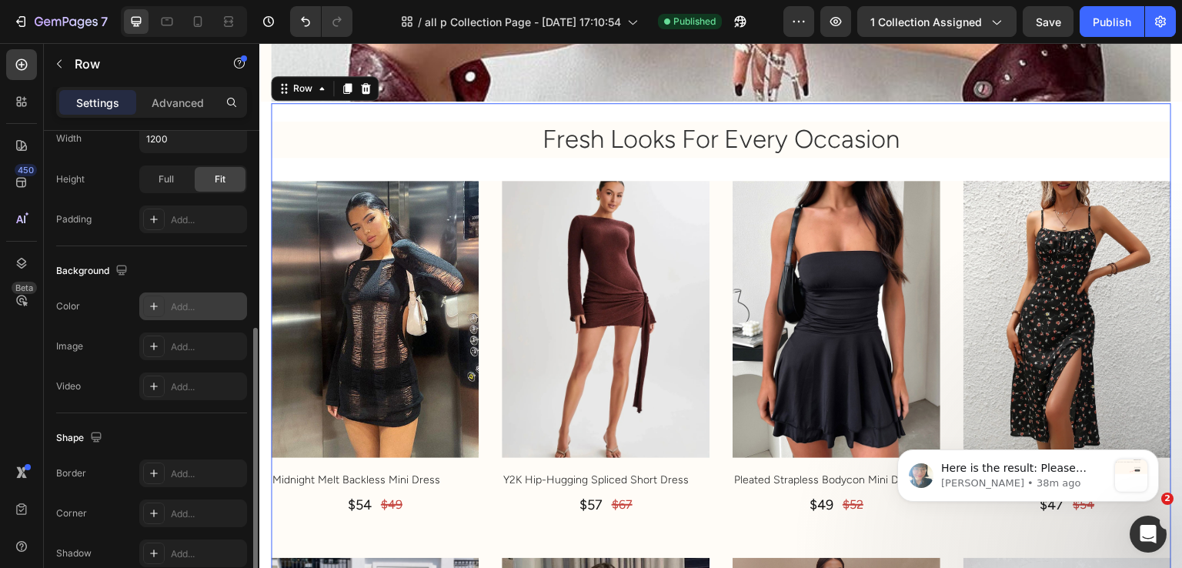
click at [169, 308] on div "Add..." at bounding box center [193, 306] width 108 height 28
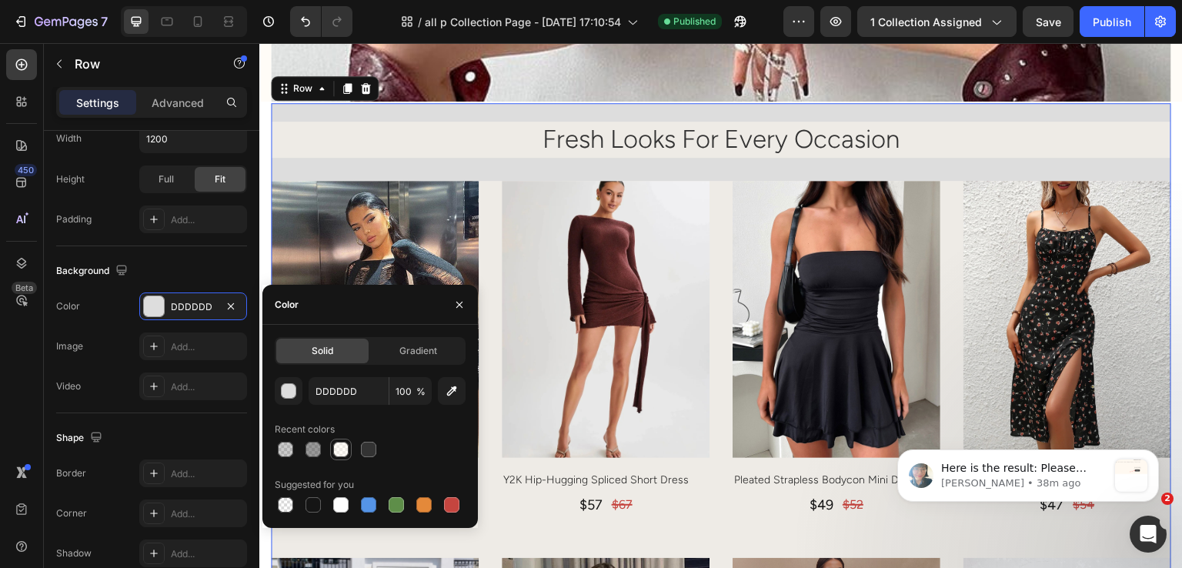
click at [333, 442] on div at bounding box center [341, 449] width 18 height 18
type input "FFF9F0"
type input "50"
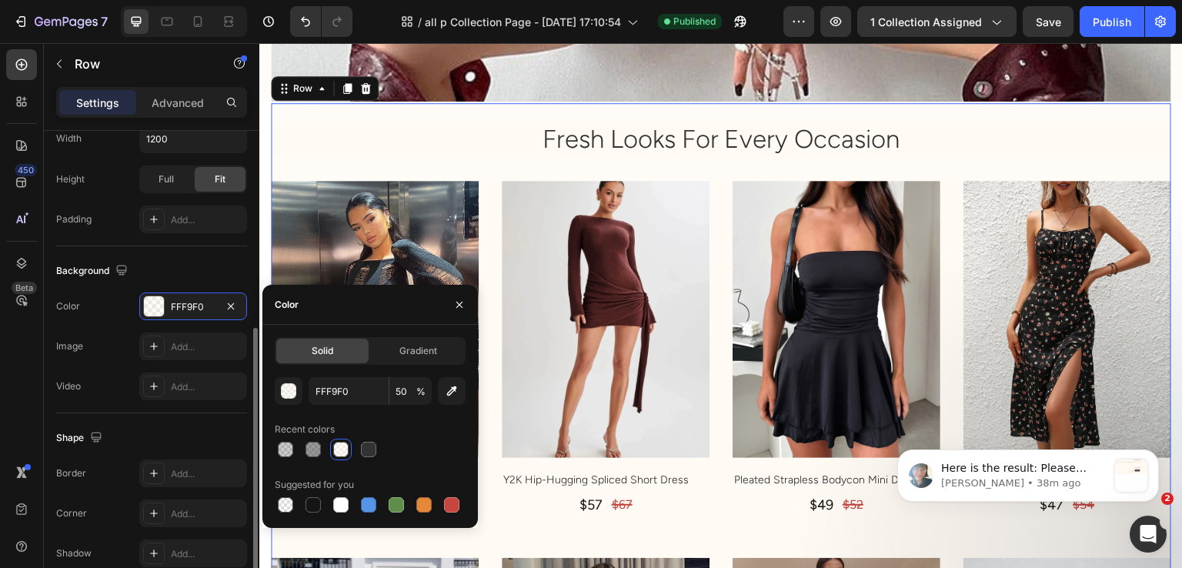
click at [146, 247] on div "Background The changes might be hidden by the video. Color FFF9F0 Image Add... …" at bounding box center [151, 329] width 191 height 167
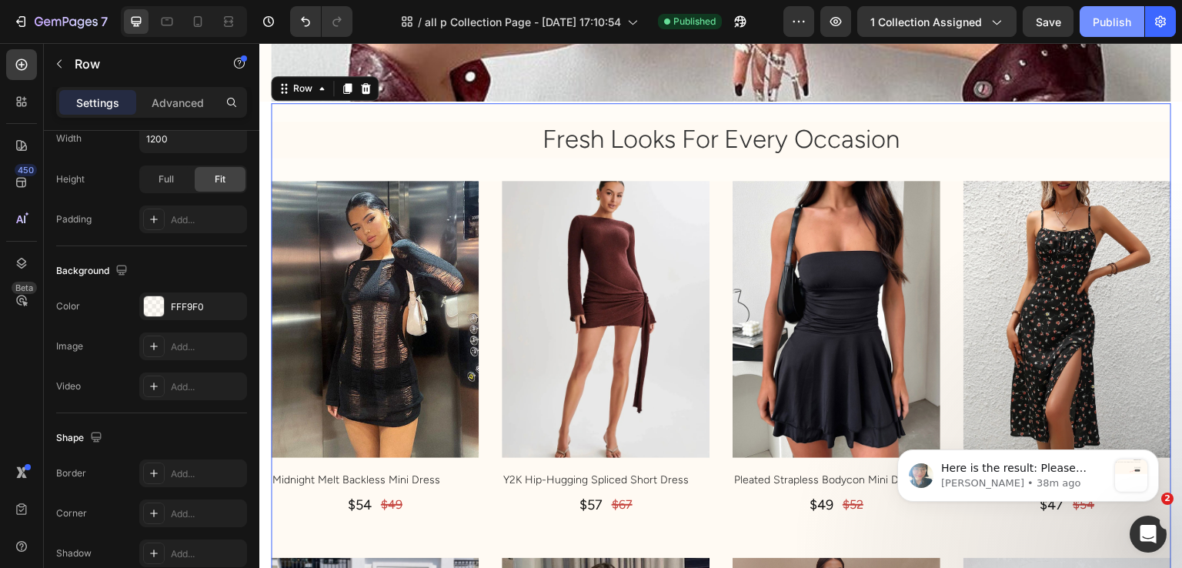
click at [1119, 28] on div "Publish" at bounding box center [1112, 22] width 38 height 16
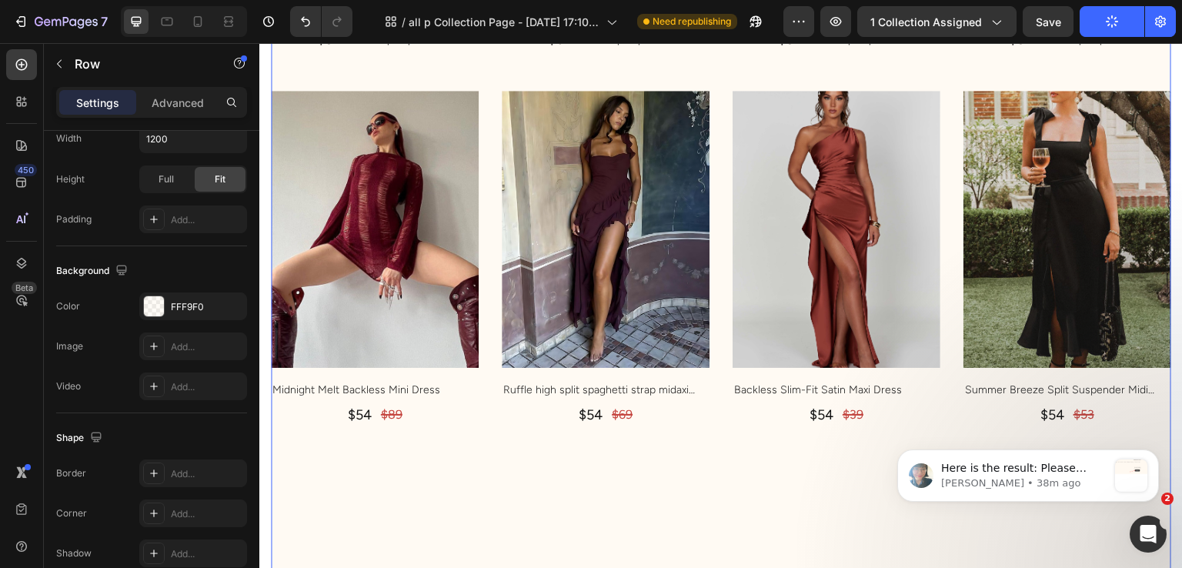
scroll to position [5216, 0]
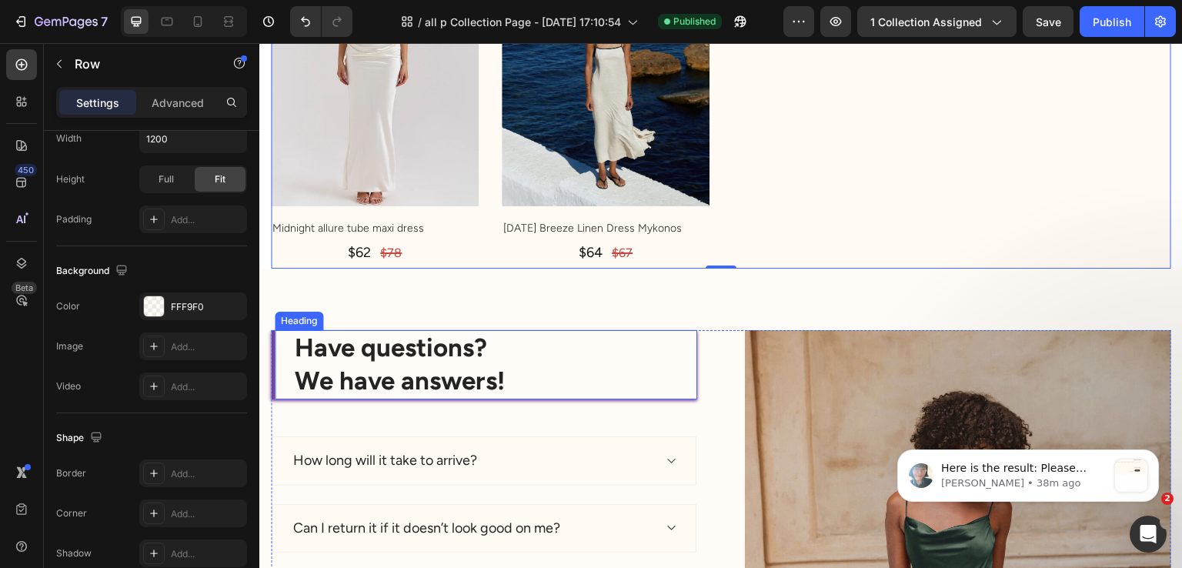
click at [272, 330] on div "Have questions? We have answers! Heading" at bounding box center [484, 364] width 426 height 69
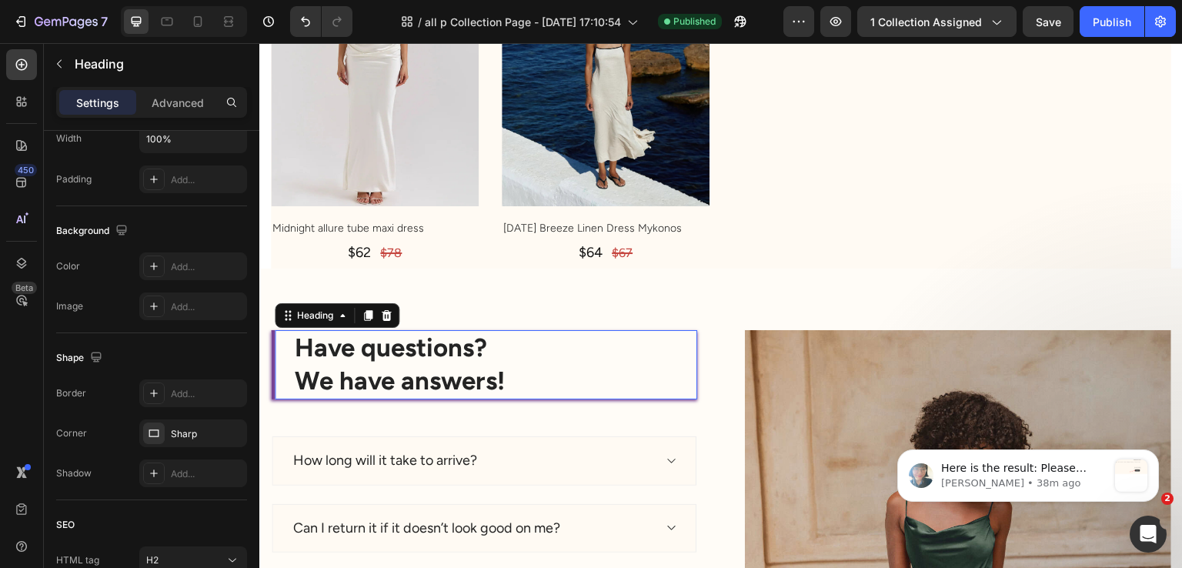
scroll to position [0, 0]
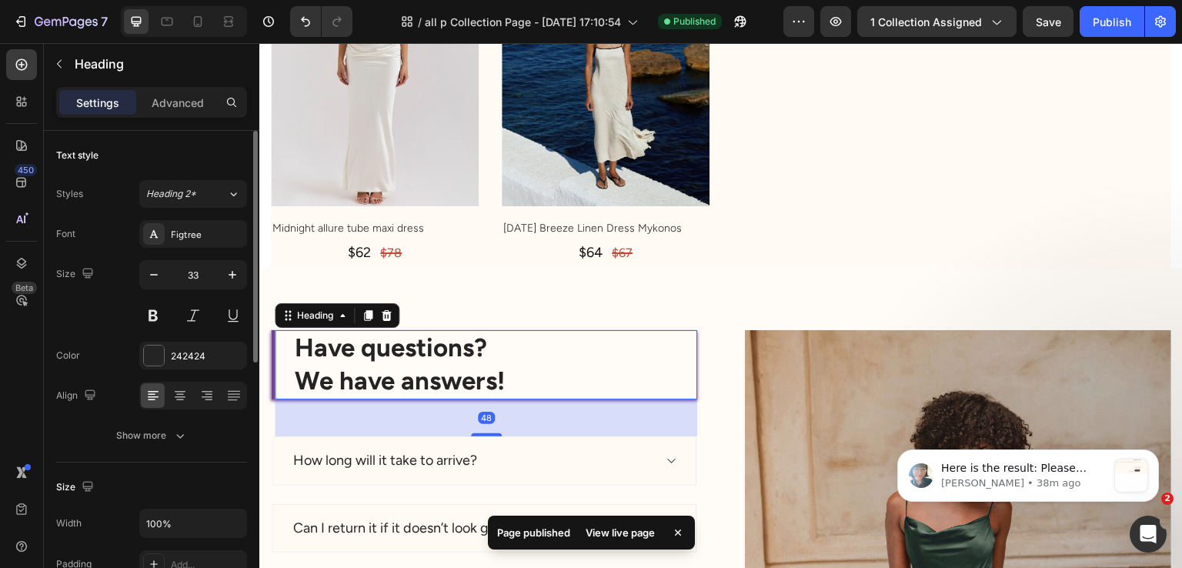
click at [175, 105] on p "Advanced" at bounding box center [178, 103] width 52 height 16
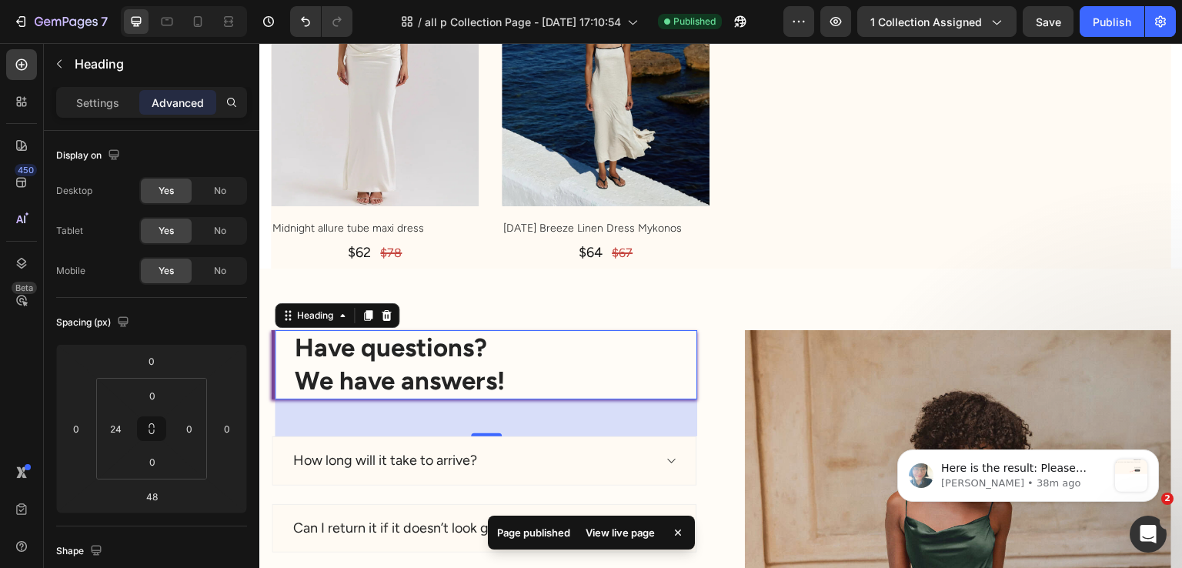
scroll to position [308, 0]
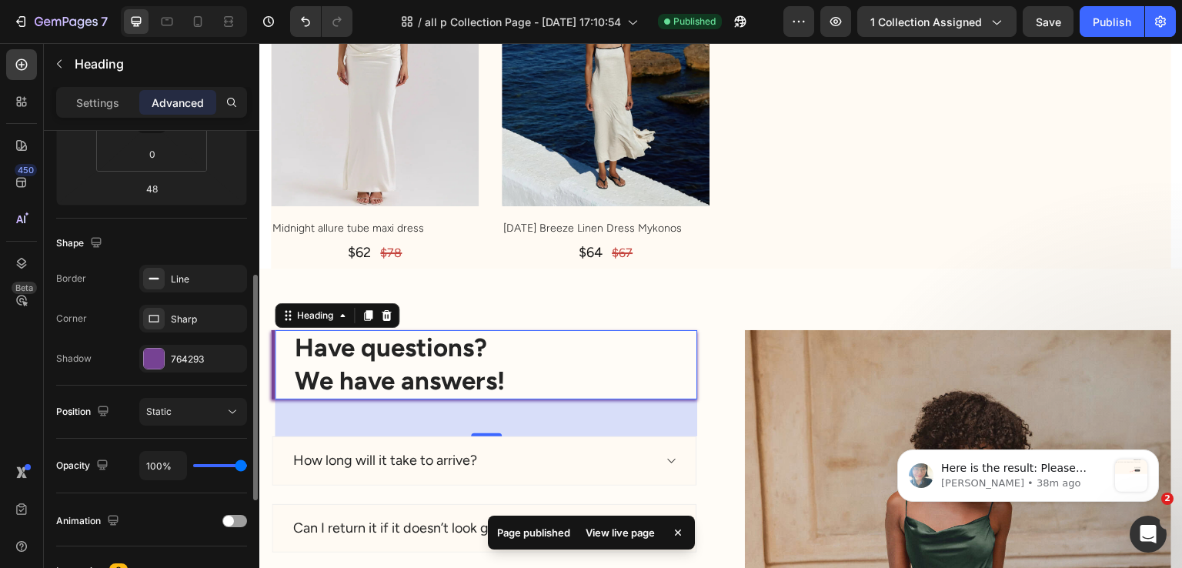
click at [189, 282] on div "Line" at bounding box center [207, 279] width 72 height 14
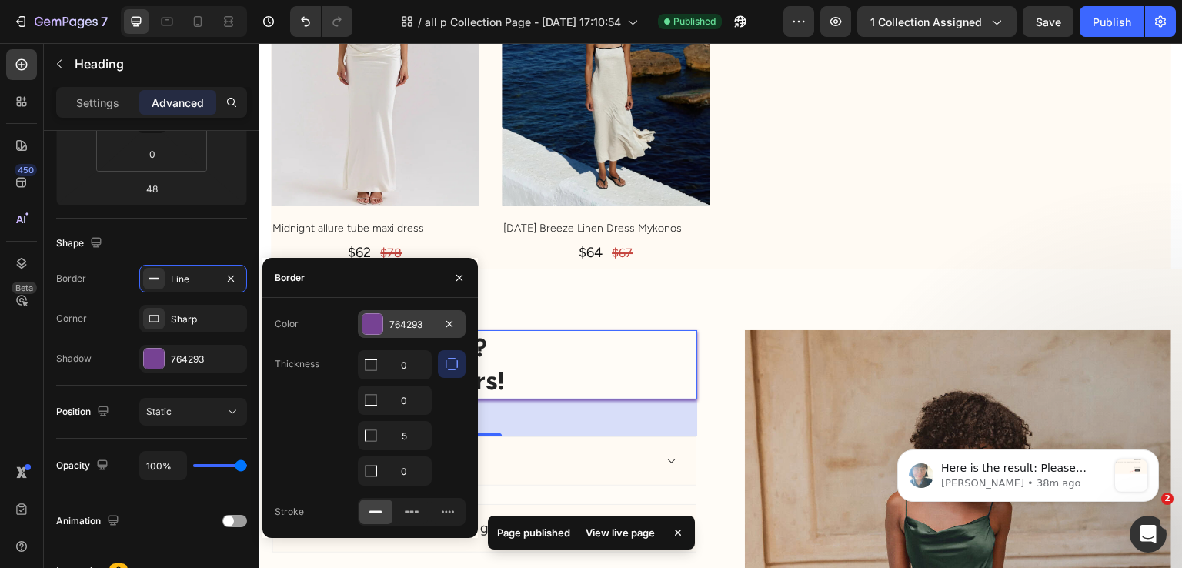
drag, startPoint x: 366, startPoint y: 302, endPoint x: 370, endPoint y: 322, distance: 20.4
click at [369, 312] on div "Color 764293 Thickness 0 0 5 0 Stroke" at bounding box center [370, 418] width 216 height 240
click at [370, 323] on div at bounding box center [373, 324] width 20 height 20
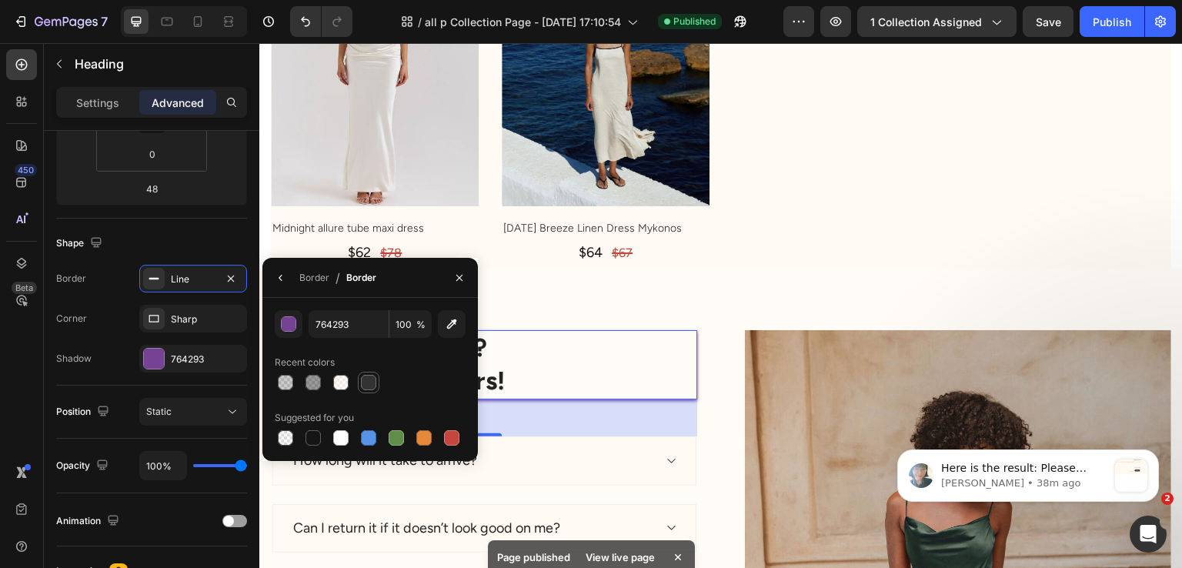
click at [359, 380] on div at bounding box center [368, 382] width 18 height 18
type input "333333"
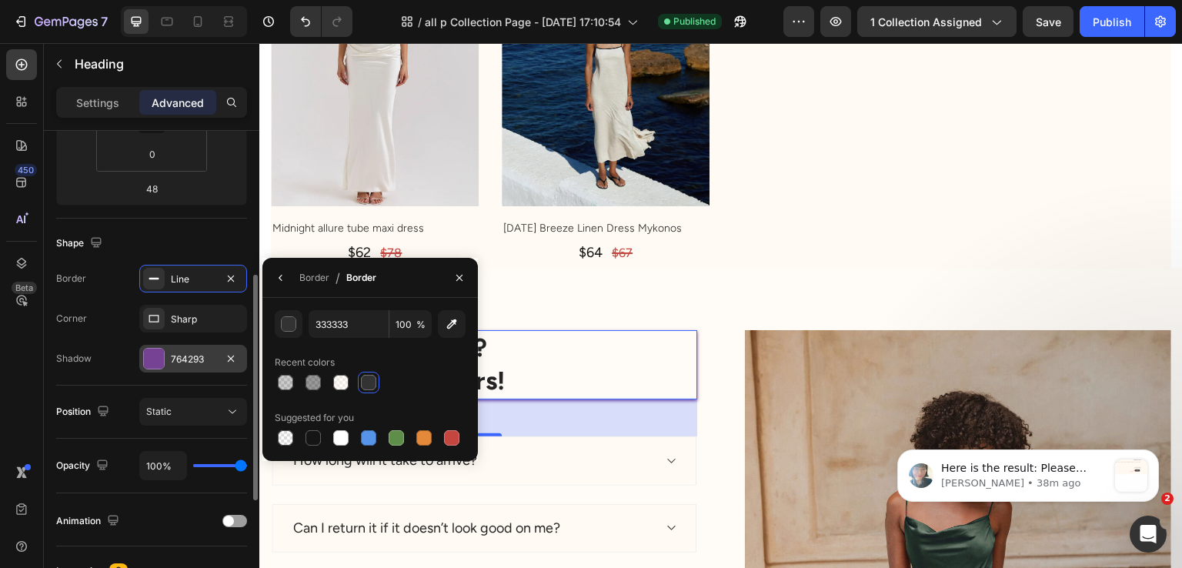
click at [194, 363] on div "764293" at bounding box center [193, 360] width 45 height 14
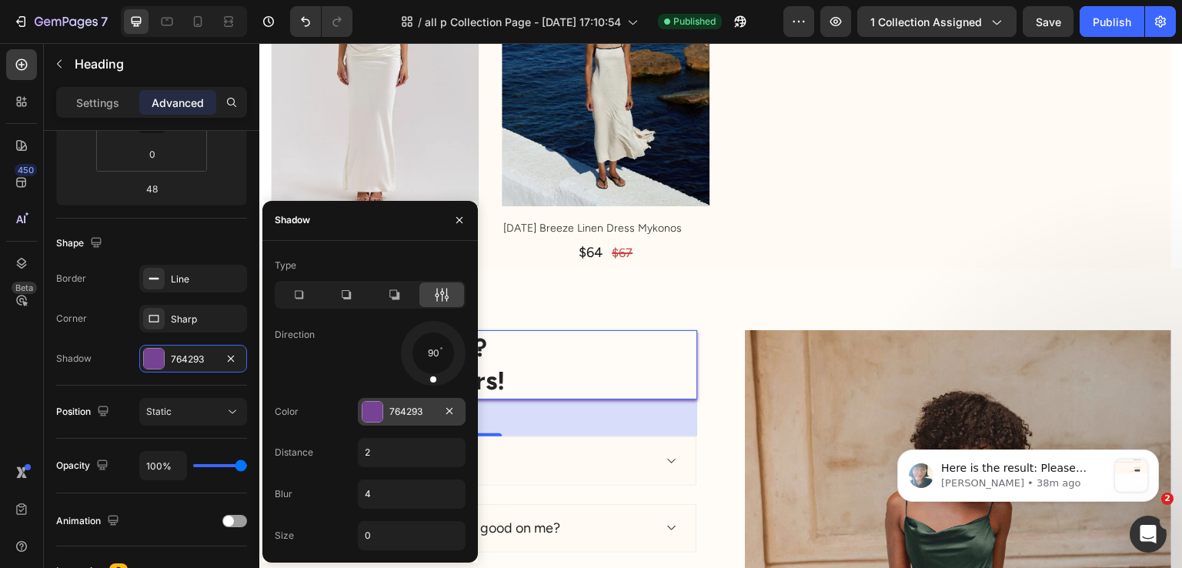
click at [394, 419] on div "764293" at bounding box center [412, 412] width 108 height 28
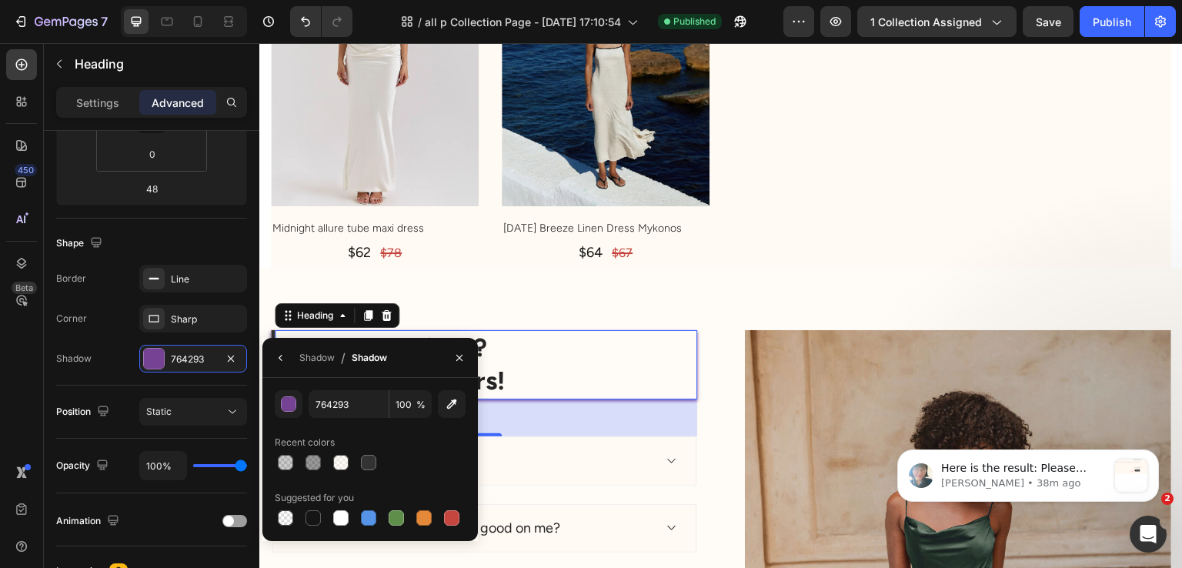
click at [290, 369] on div "Shadow / Shadow" at bounding box center [327, 357] width 131 height 39
click at [280, 361] on icon "button" at bounding box center [281, 358] width 12 height 12
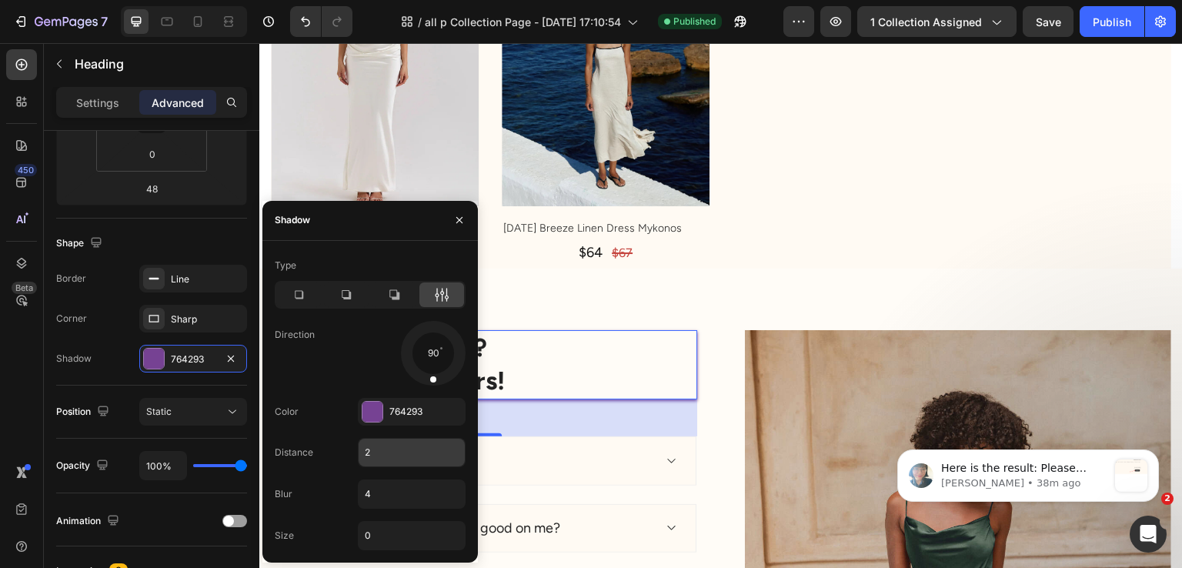
click at [379, 457] on input "2" at bounding box center [412, 453] width 106 height 28
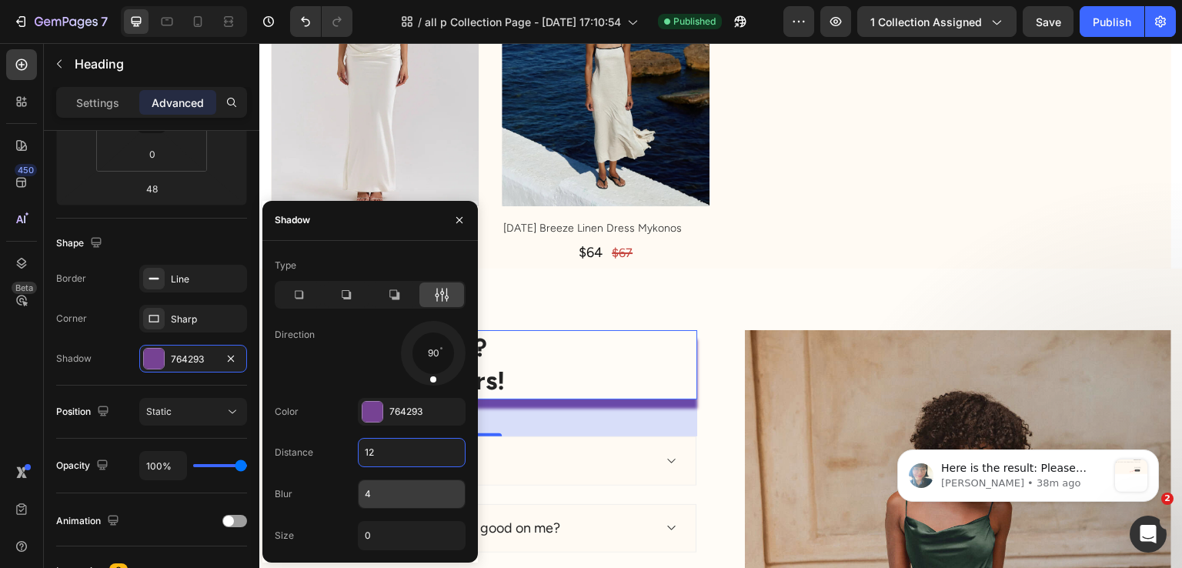
type input "12"
click at [385, 504] on input "4" at bounding box center [412, 494] width 106 height 28
type input "12"
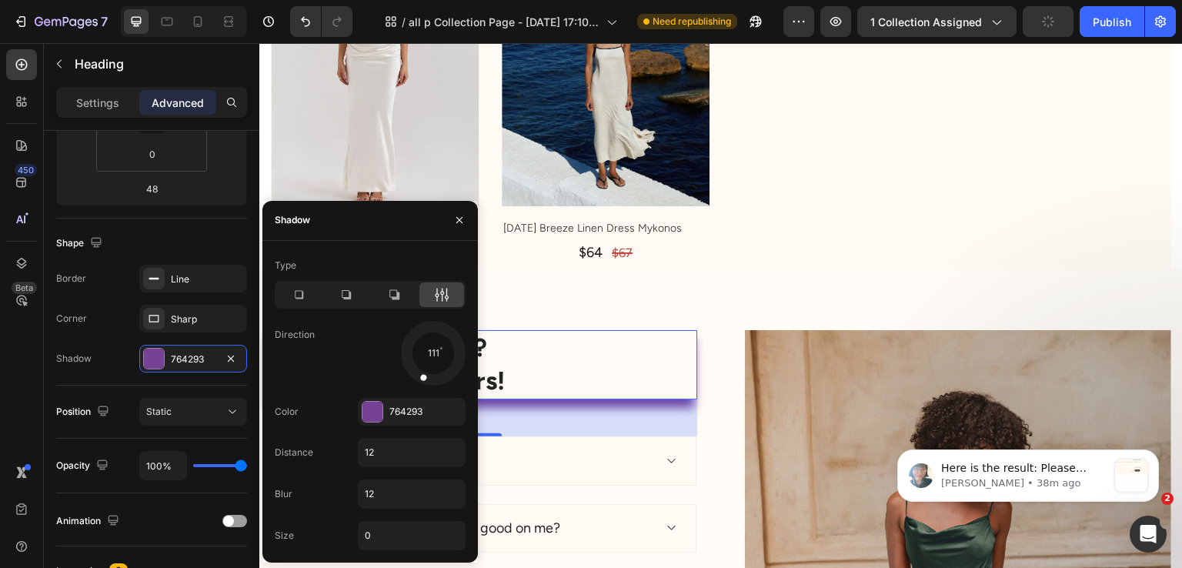
drag, startPoint x: 428, startPoint y: 383, endPoint x: 418, endPoint y: 383, distance: 10.0
click at [418, 383] on div at bounding box center [426, 368] width 21 height 35
click at [237, 242] on div "Shape" at bounding box center [151, 243] width 191 height 25
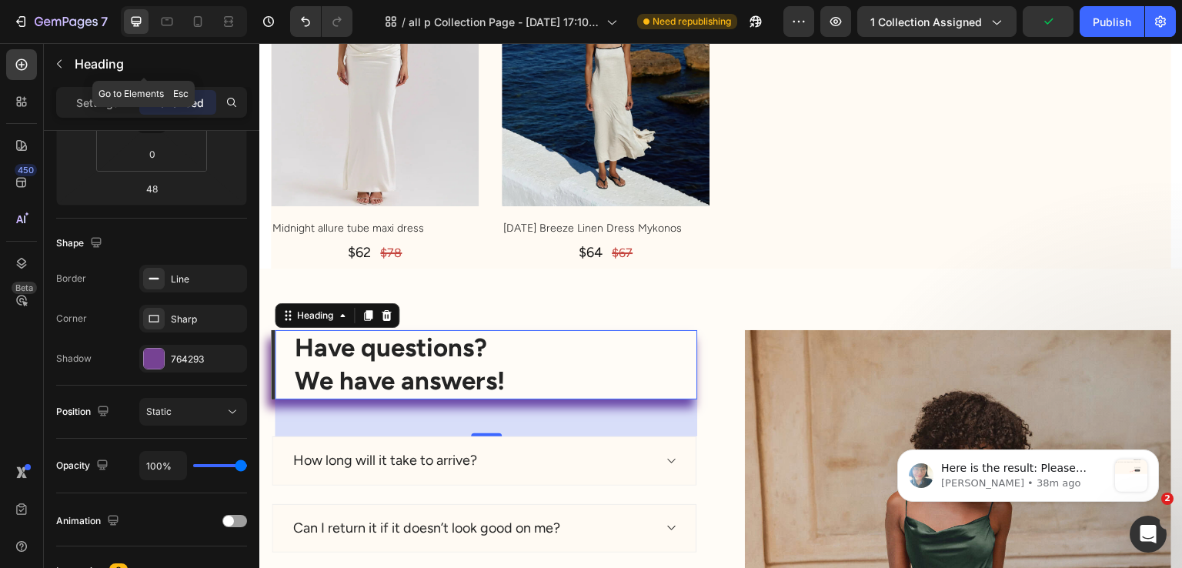
click at [85, 75] on div "Heading" at bounding box center [144, 64] width 200 height 40
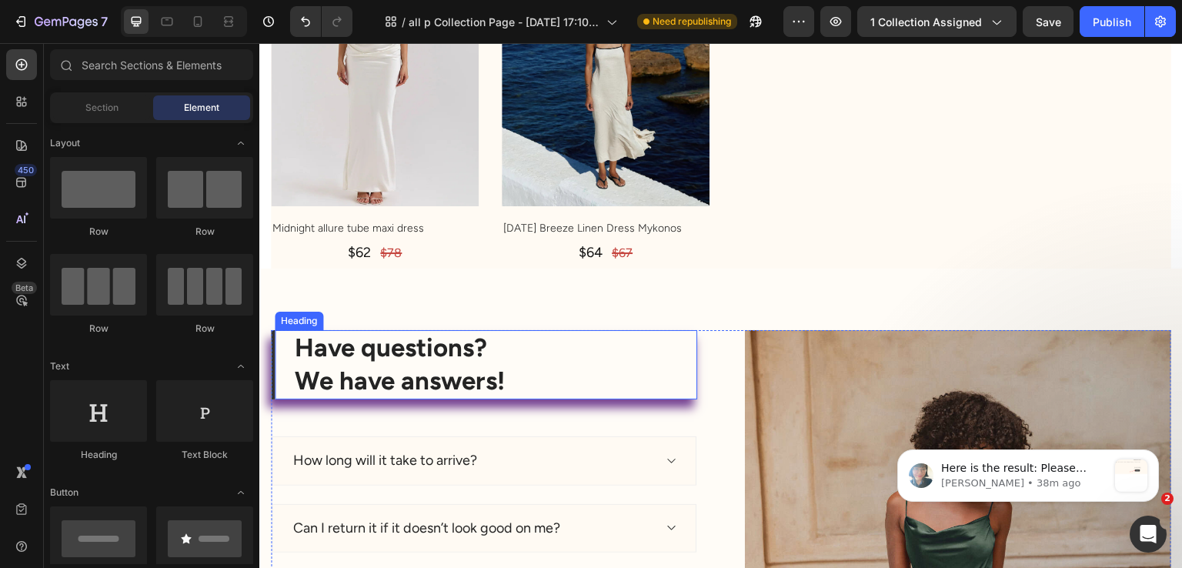
click at [394, 337] on h2 "Have questions? We have answers!" at bounding box center [495, 364] width 404 height 69
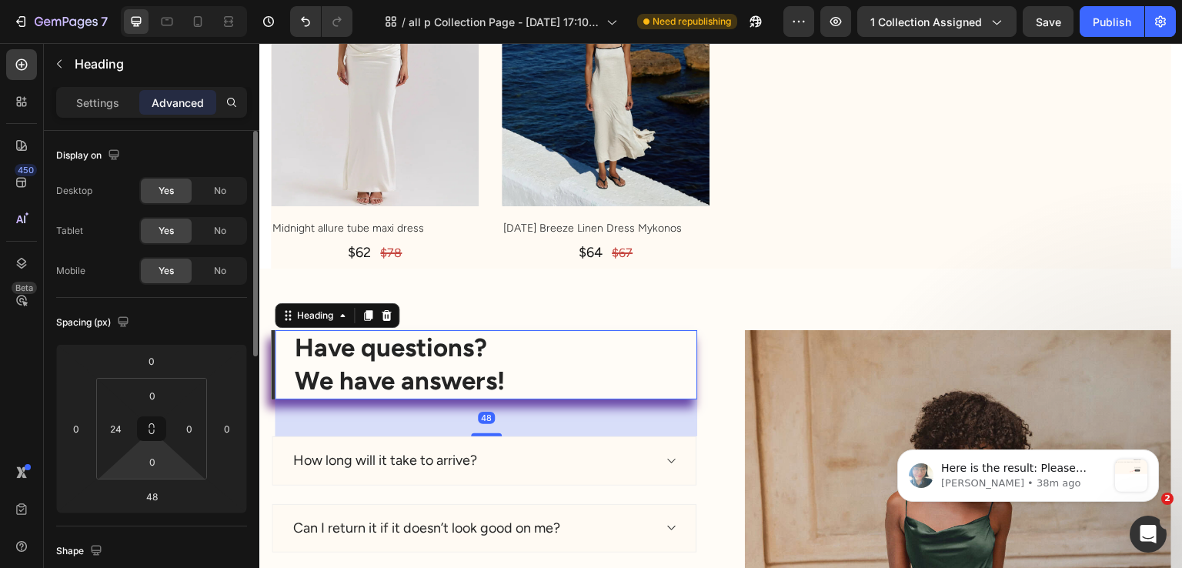
scroll to position [385, 0]
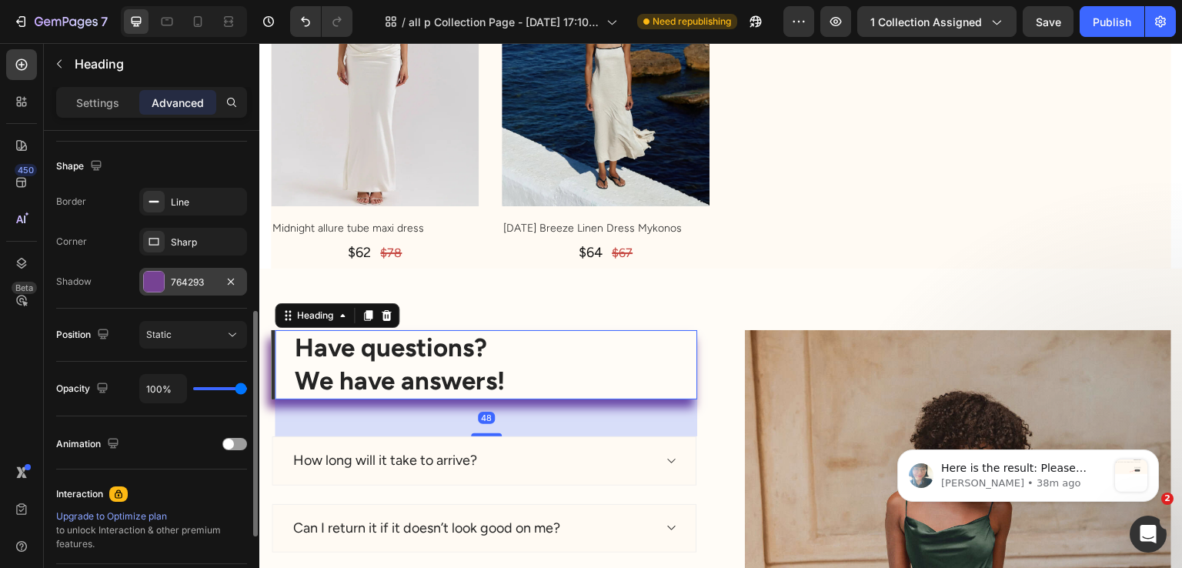
click at [180, 272] on div "764293" at bounding box center [193, 282] width 108 height 28
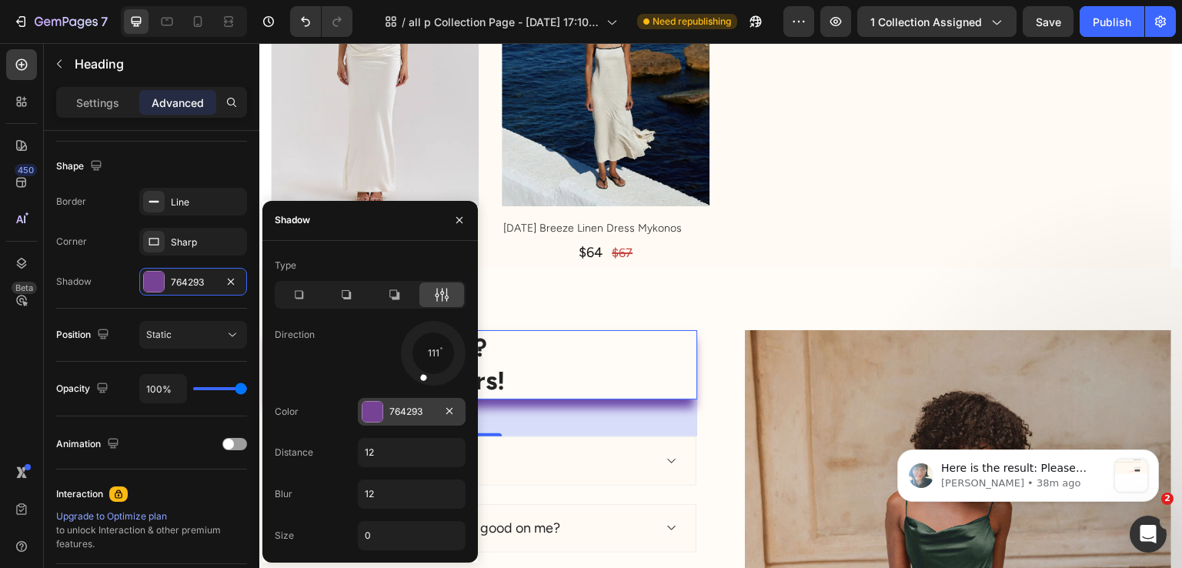
click at [380, 416] on div at bounding box center [373, 412] width 20 height 20
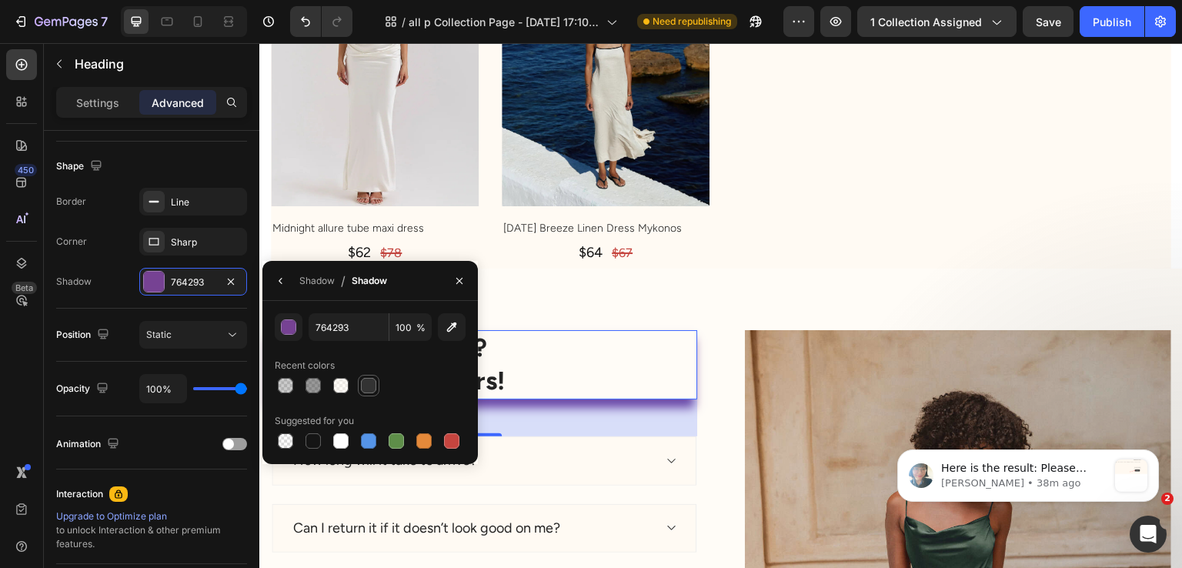
click at [371, 388] on div at bounding box center [368, 385] width 15 height 15
type input "333333"
click at [280, 281] on icon "button" at bounding box center [281, 281] width 12 height 12
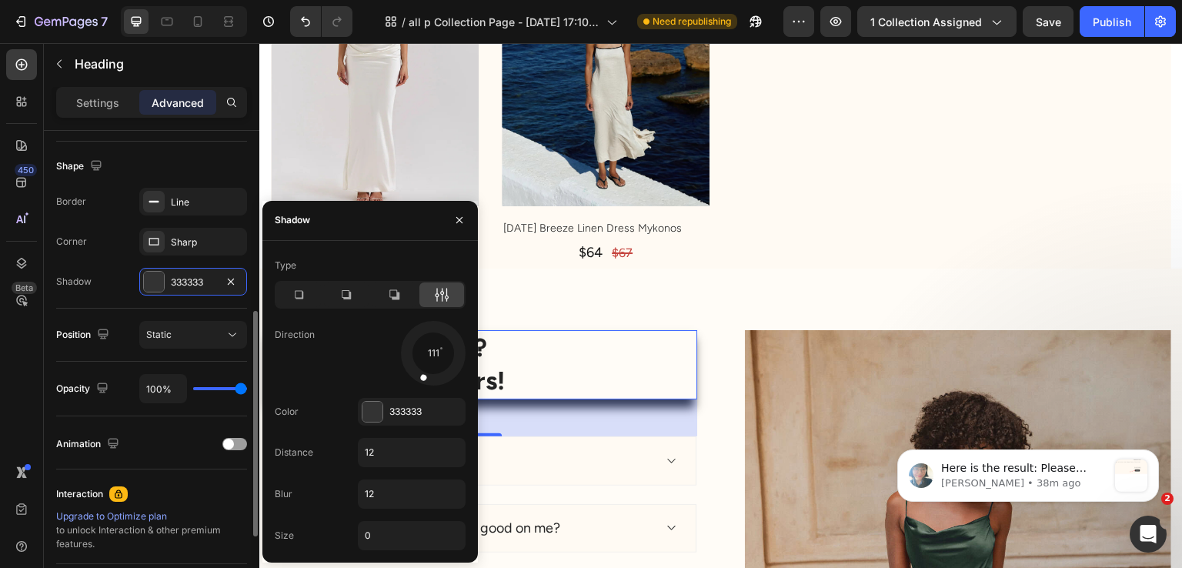
click at [179, 158] on div "Shape" at bounding box center [151, 166] width 191 height 25
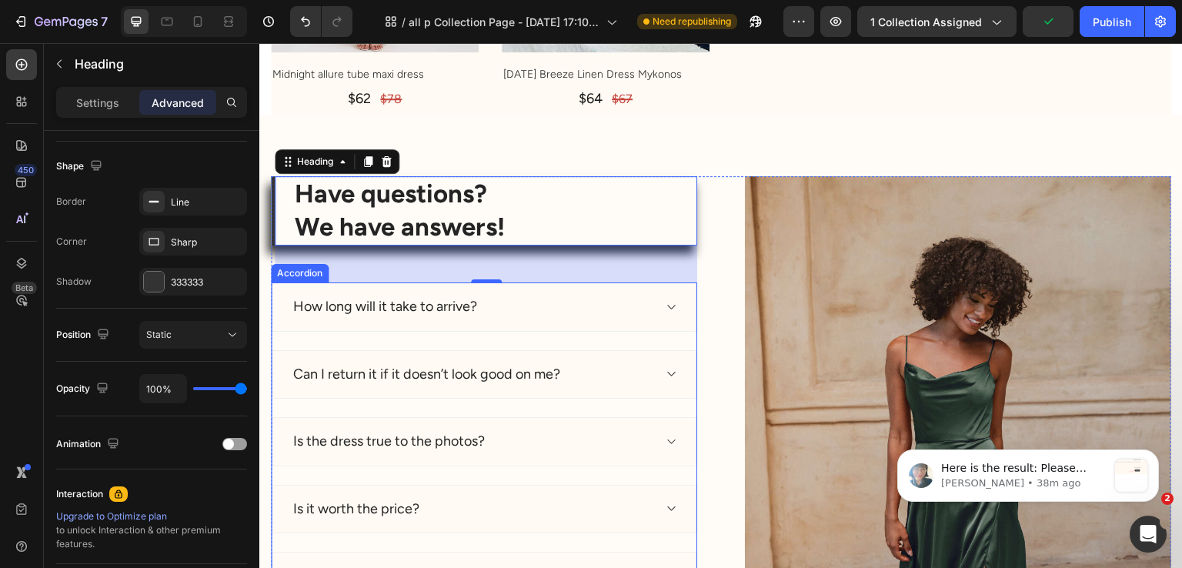
scroll to position [5524, 0]
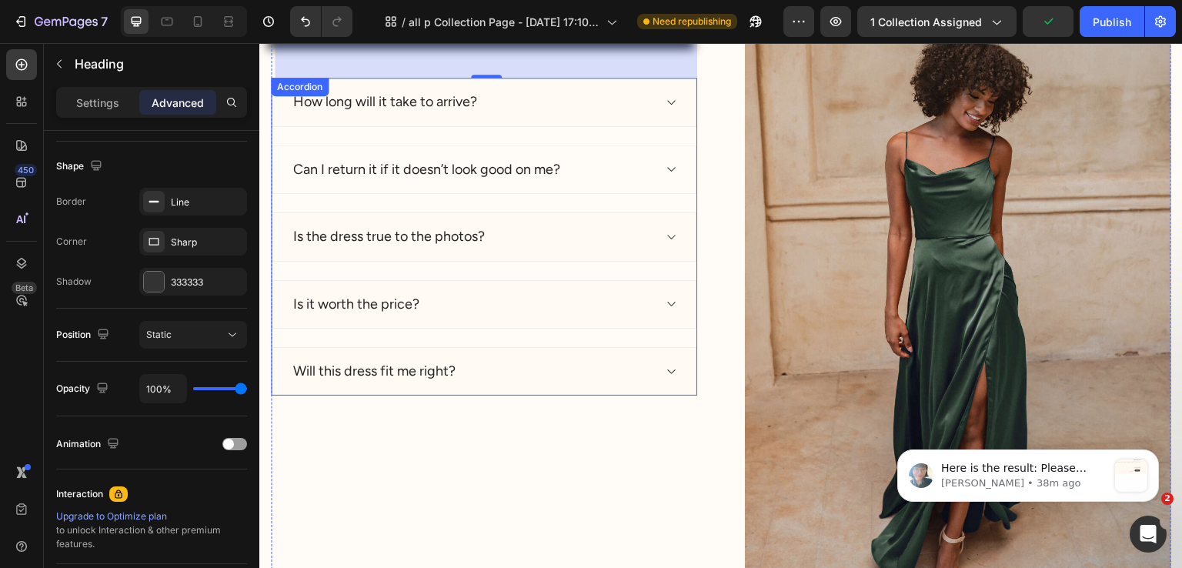
click at [609, 176] on div "Can I return it if it doesn’t look good on me?" at bounding box center [472, 170] width 362 height 22
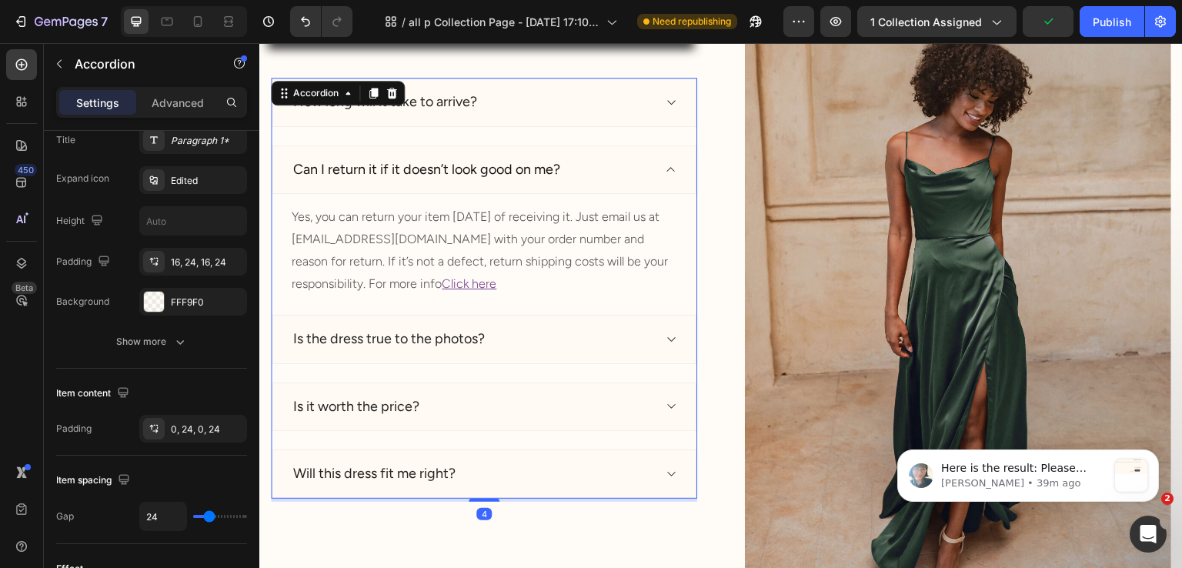
scroll to position [0, 0]
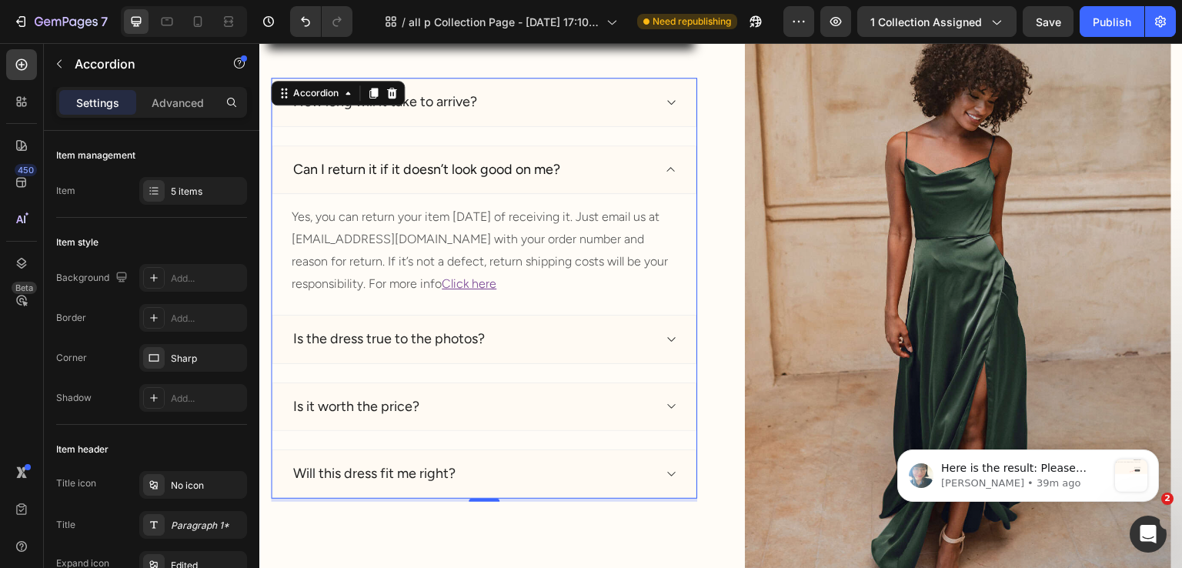
click at [586, 161] on div "Can I return it if it doesn’t look good on me?" at bounding box center [472, 170] width 362 height 22
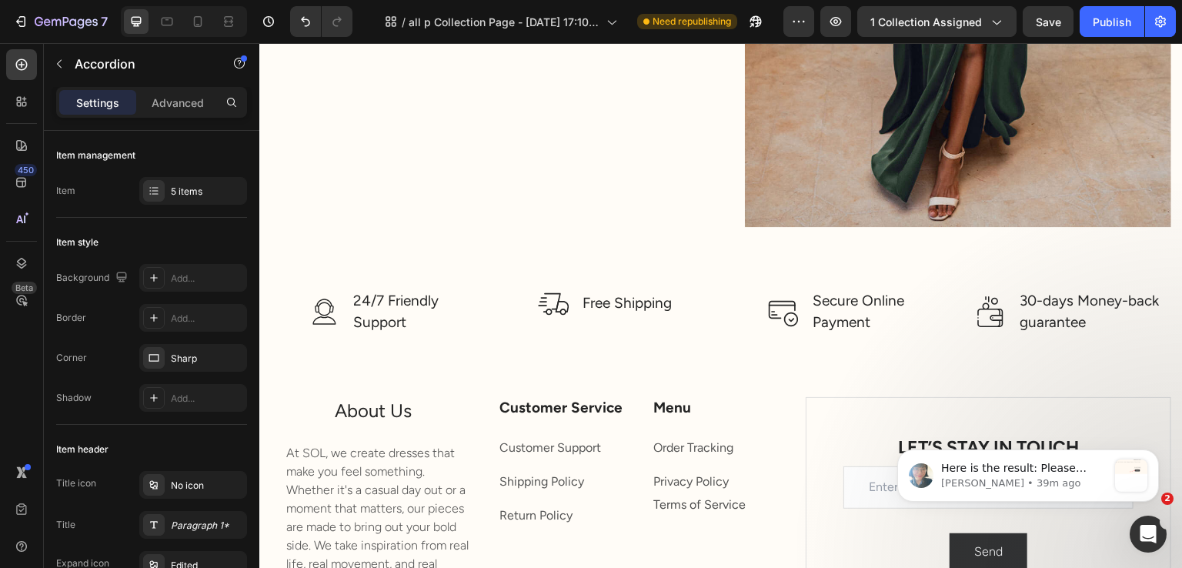
scroll to position [5986, 0]
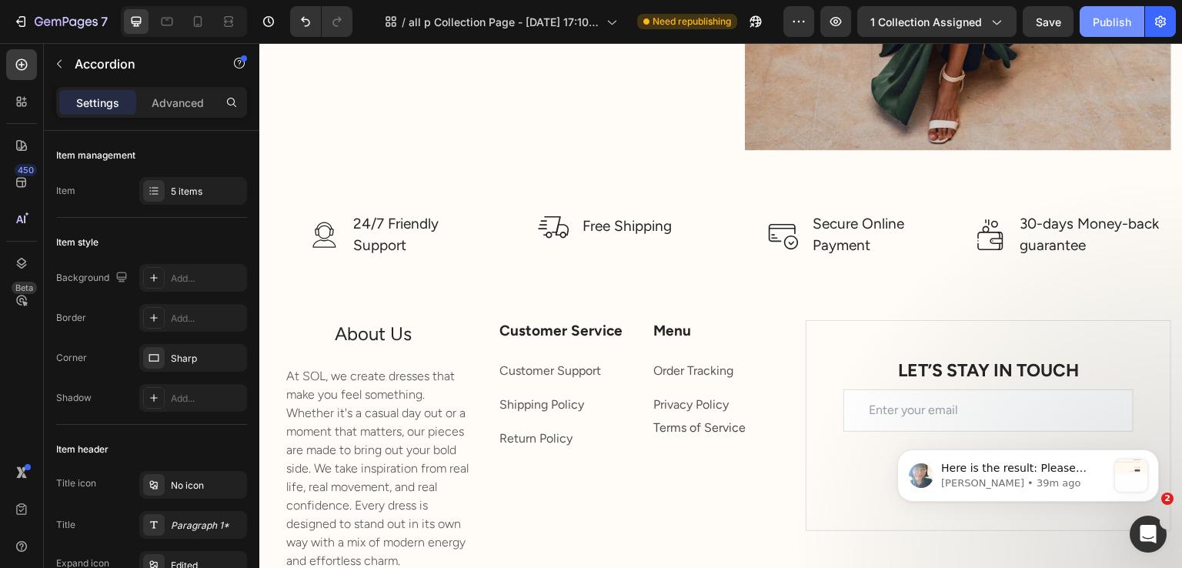
drag, startPoint x: 1106, startPoint y: 27, endPoint x: 493, endPoint y: 98, distance: 616.8
click at [1106, 27] on div "Publish" at bounding box center [1112, 22] width 38 height 16
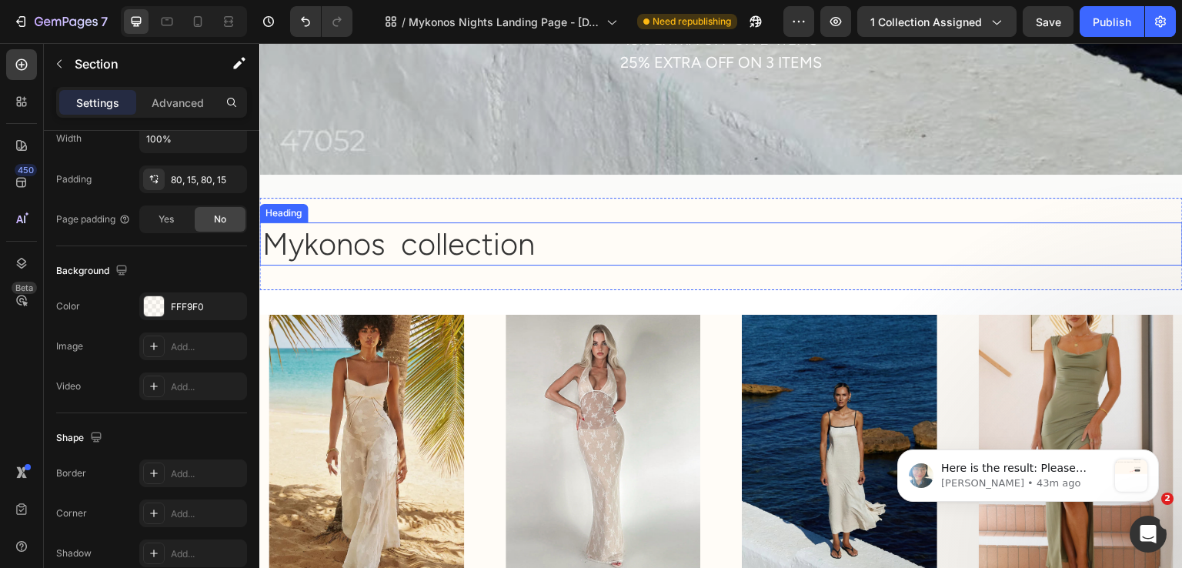
click at [475, 240] on h2 "Mykonos collection" at bounding box center [722, 243] width 922 height 43
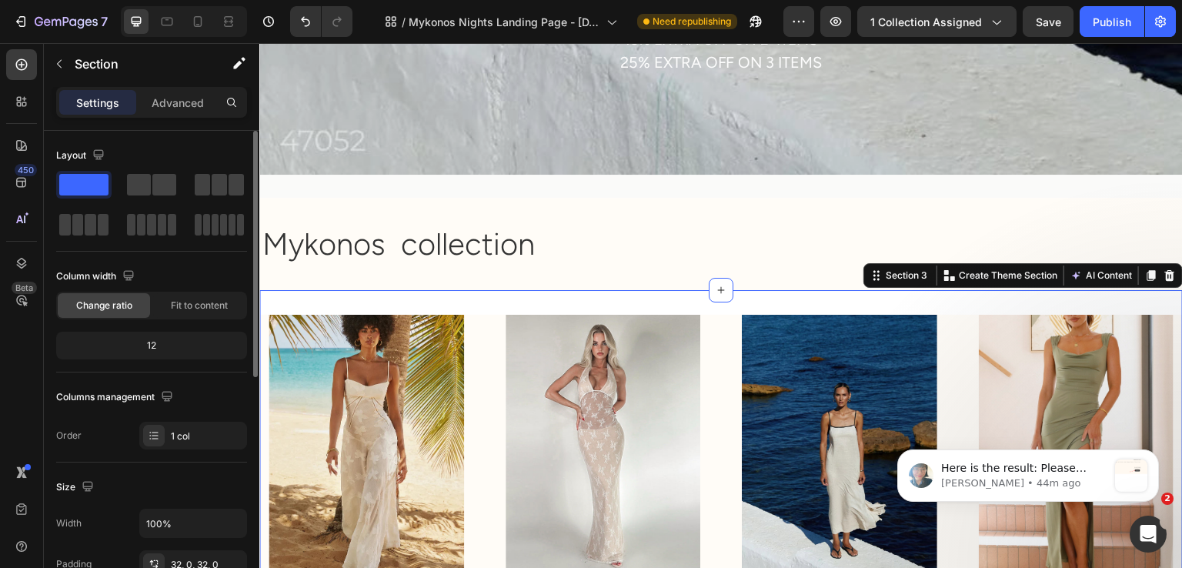
scroll to position [308, 0]
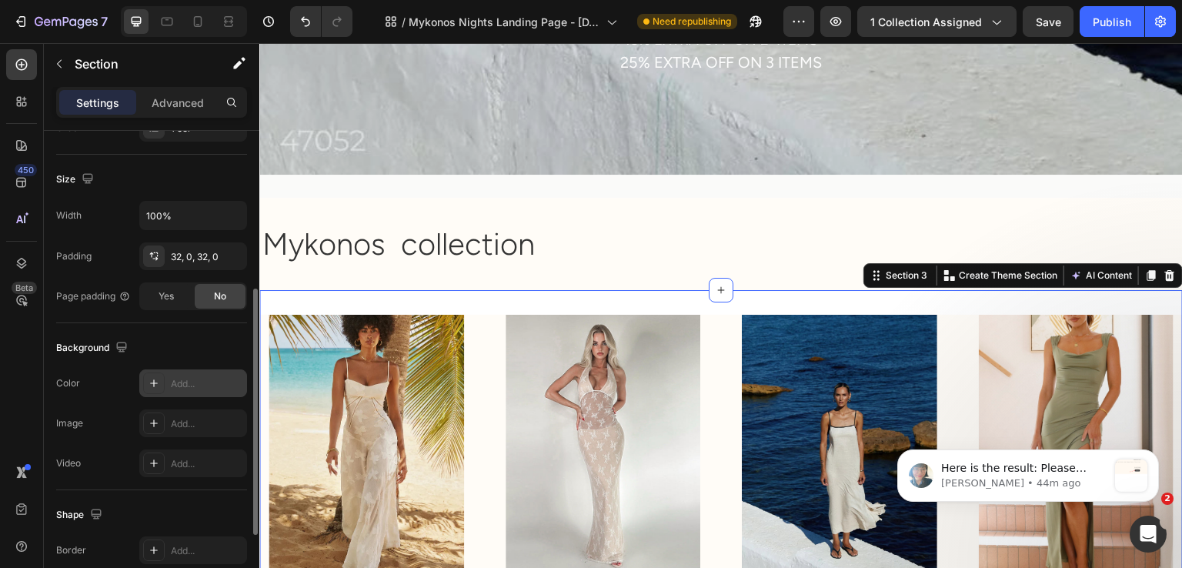
click at [169, 369] on div "Add..." at bounding box center [193, 383] width 108 height 28
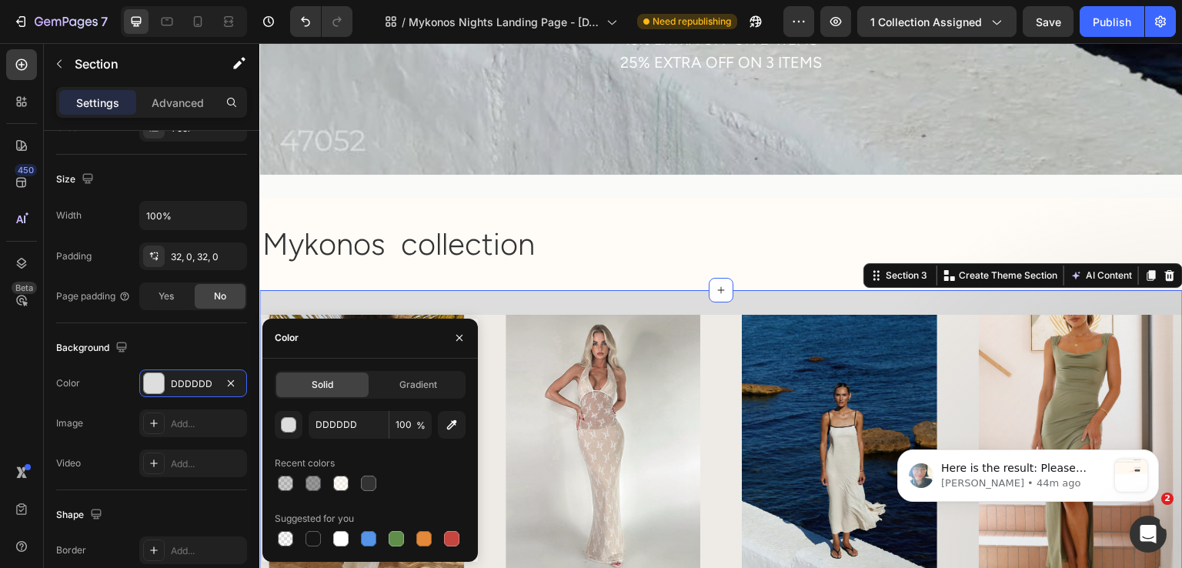
click at [346, 476] on div at bounding box center [340, 483] width 15 height 15
type input "FFF9F0"
type input "50"
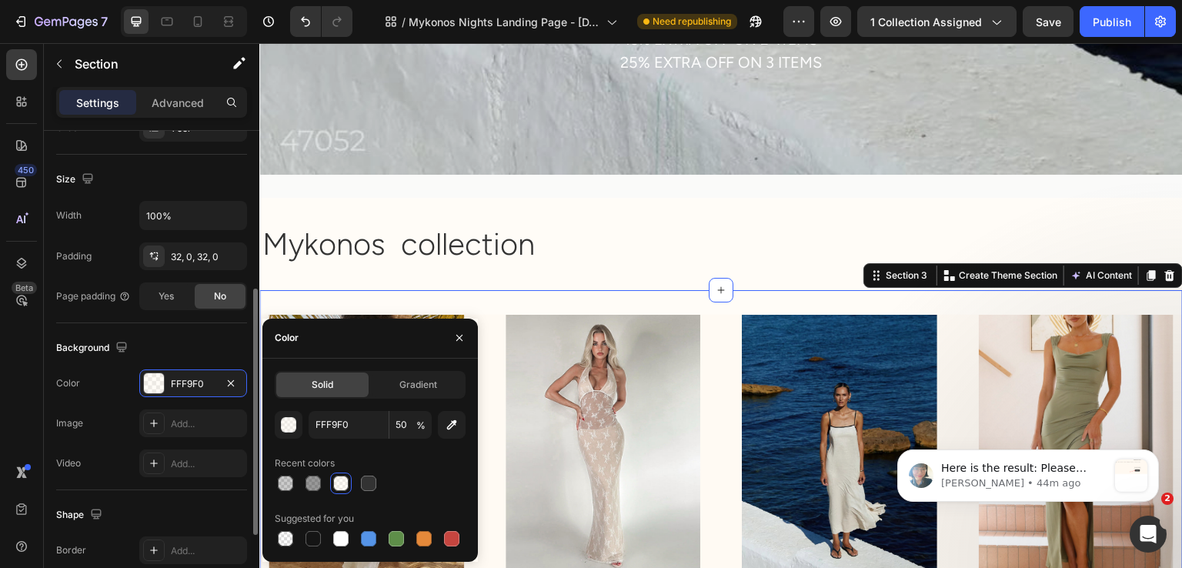
click at [202, 339] on div "Background" at bounding box center [151, 348] width 191 height 25
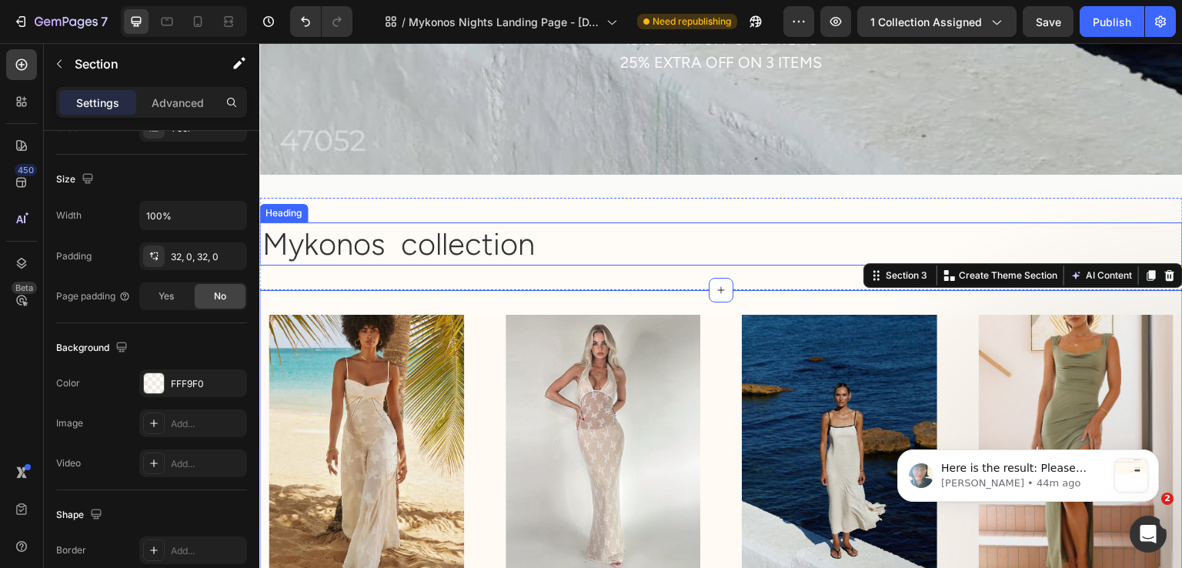
click at [460, 234] on h2 "Mykonos collection" at bounding box center [722, 243] width 922 height 43
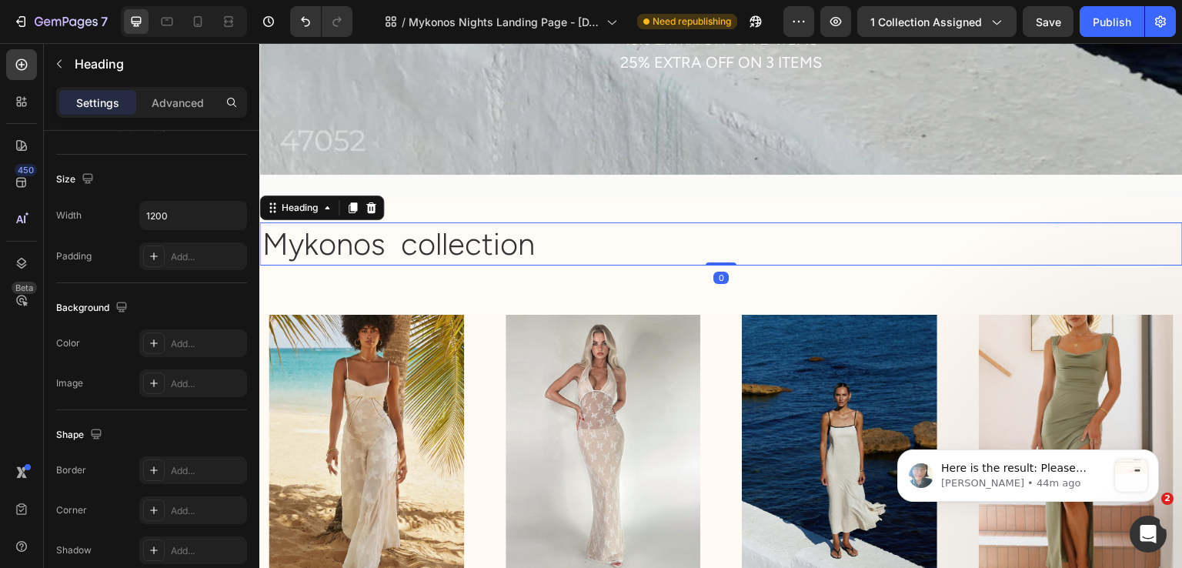
scroll to position [0, 0]
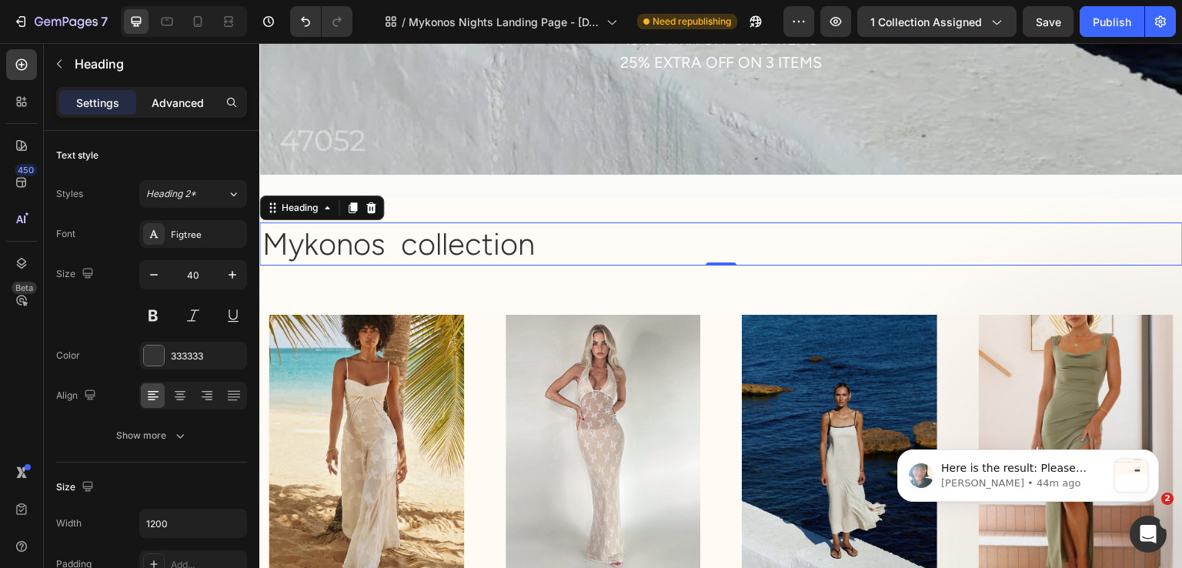
click at [194, 105] on p "Advanced" at bounding box center [178, 103] width 52 height 16
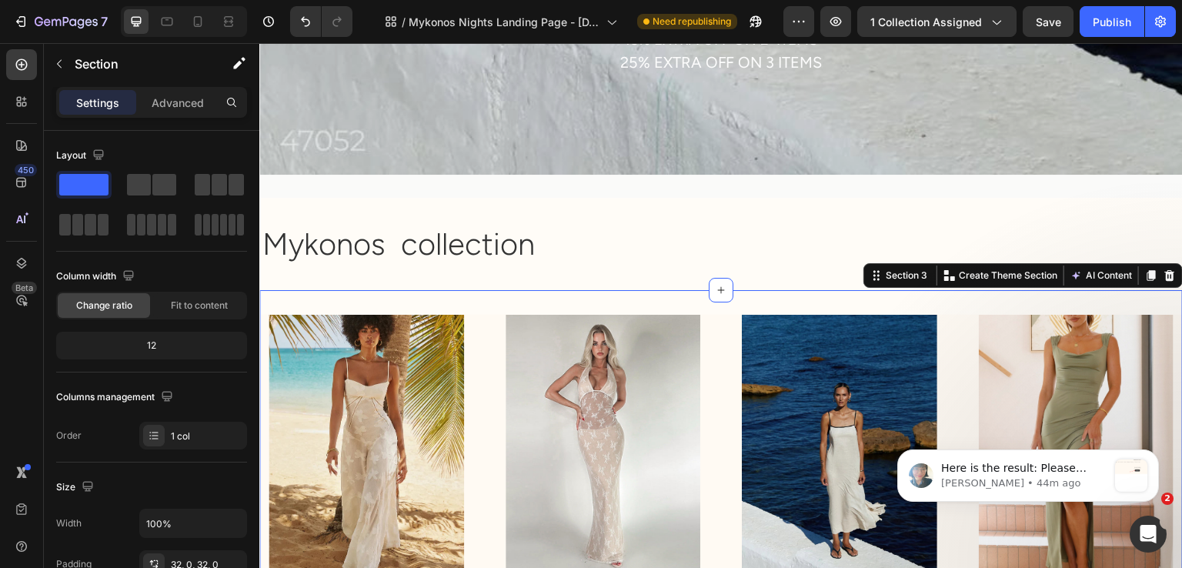
click at [192, 115] on div "Settings Advanced" at bounding box center [151, 102] width 191 height 31
click at [191, 105] on p "Advanced" at bounding box center [178, 103] width 52 height 16
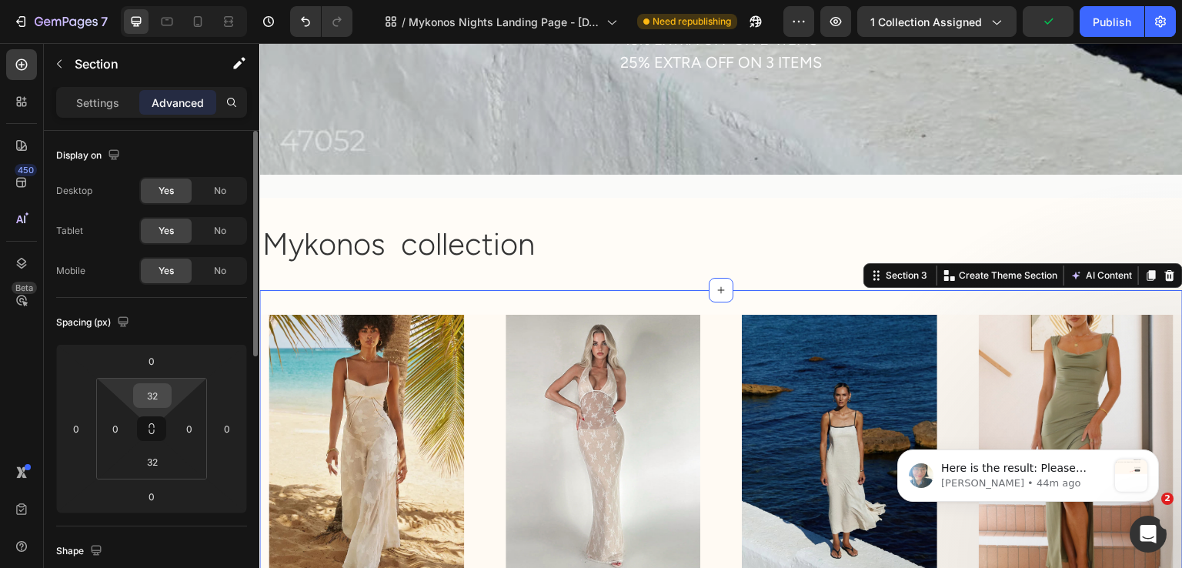
click at [156, 394] on input "32" at bounding box center [152, 395] width 31 height 23
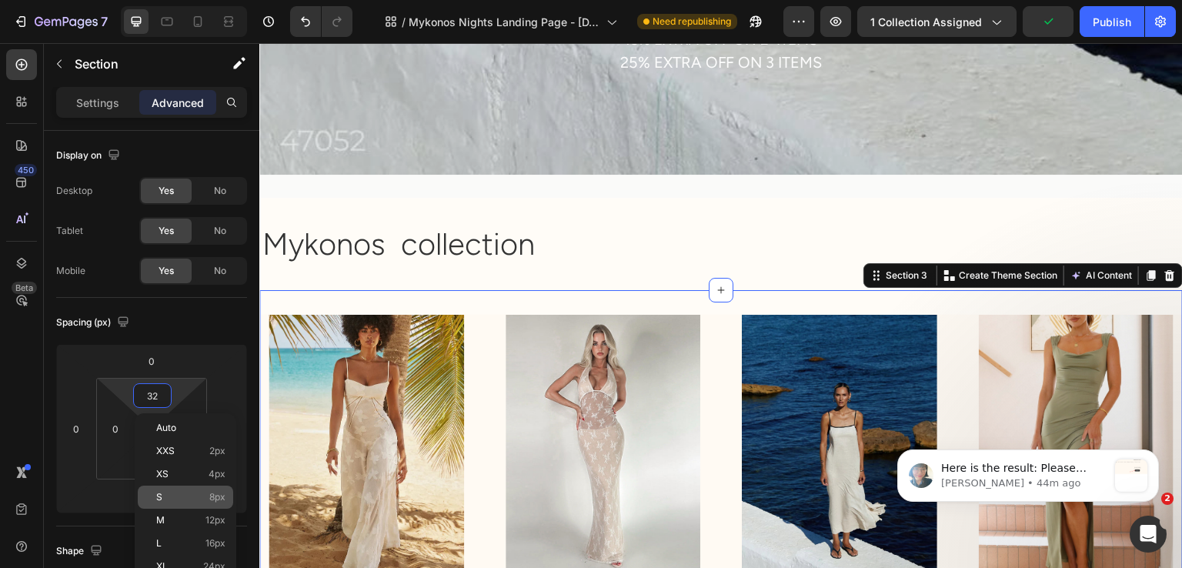
click at [186, 506] on div "S 8px" at bounding box center [185, 497] width 95 height 23
type input "8"
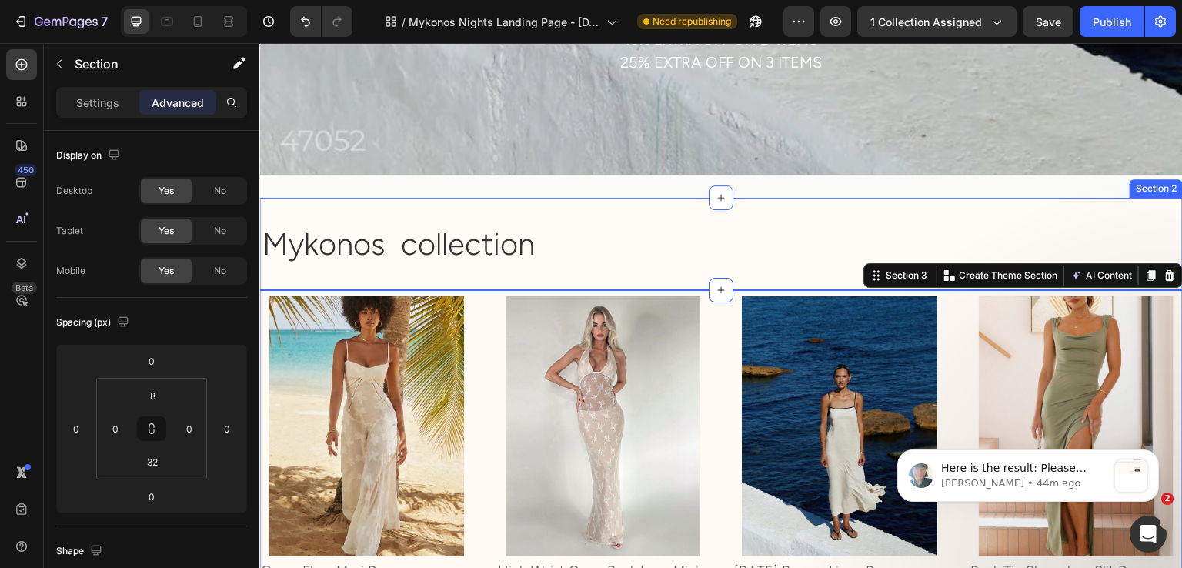
click at [401, 251] on div "Mykonos collection Heading Section 2" at bounding box center [721, 244] width 924 height 92
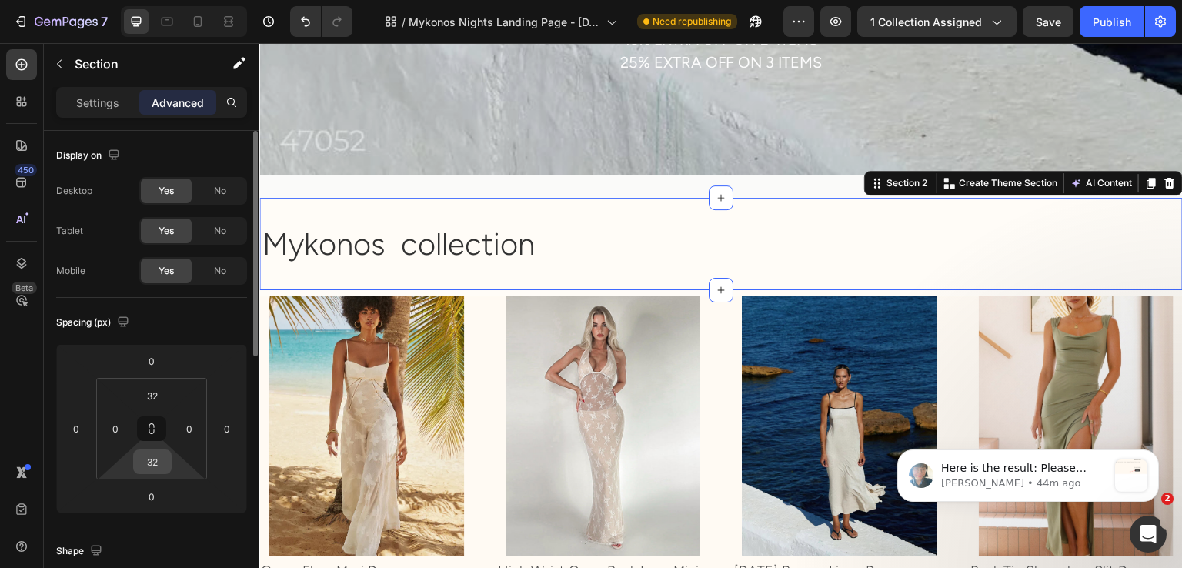
click at [161, 456] on input "32" at bounding box center [152, 461] width 31 height 23
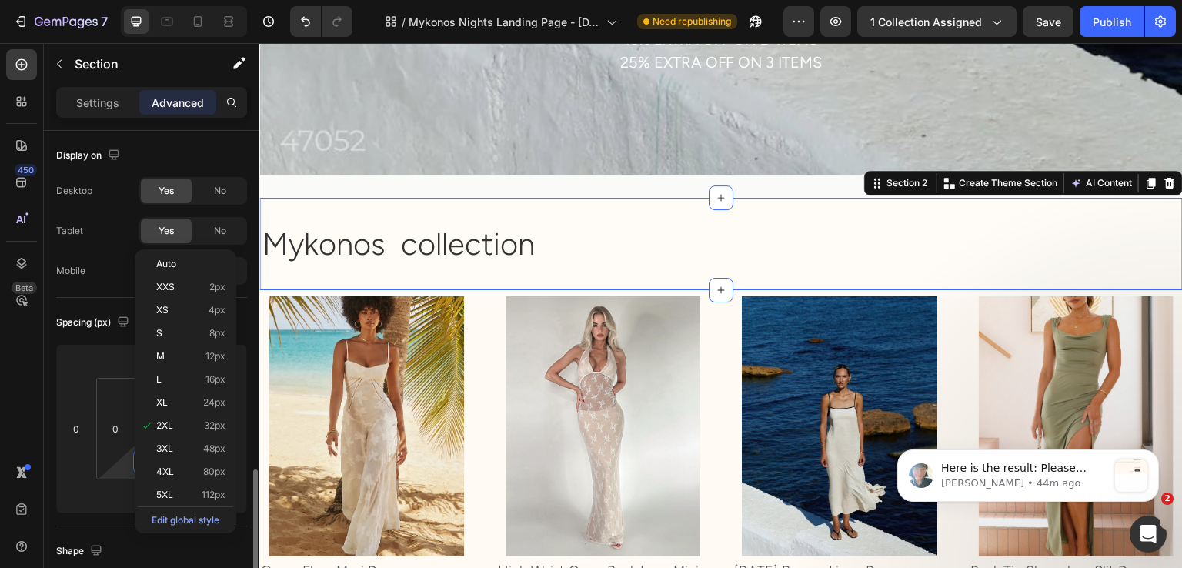
scroll to position [231, 0]
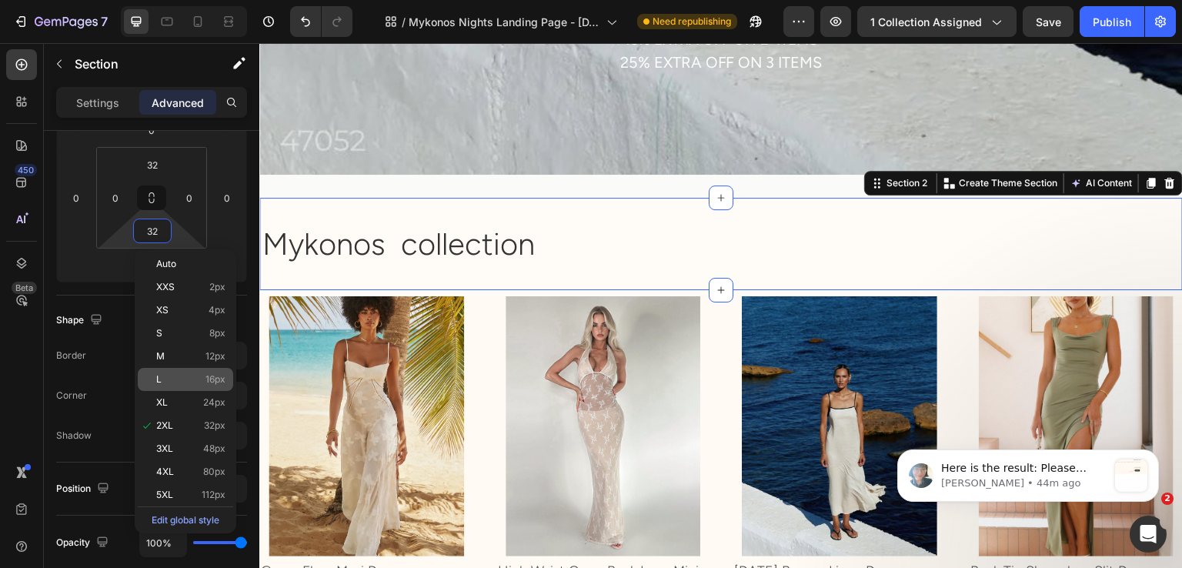
click at [192, 379] on p "L 16px" at bounding box center [190, 379] width 69 height 11
type input "16"
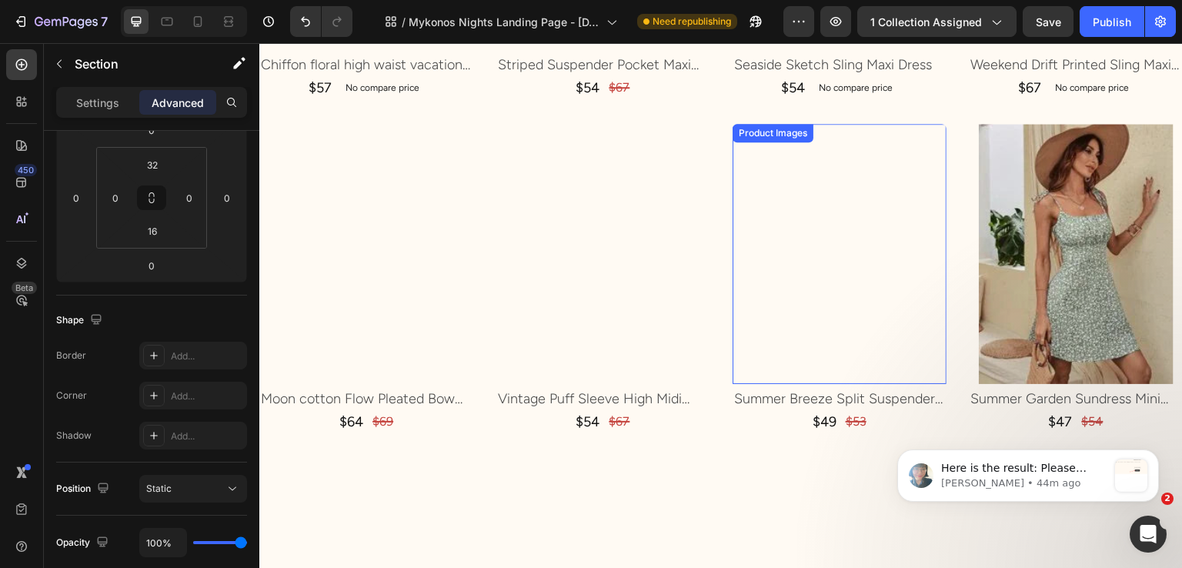
scroll to position [2540, 0]
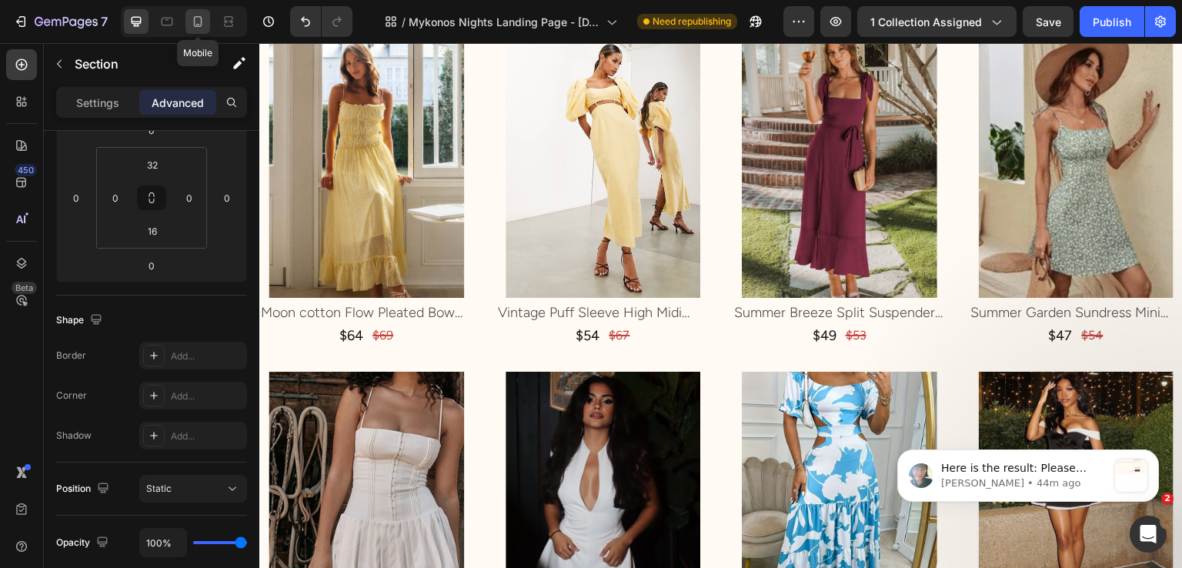
click at [191, 21] on icon at bounding box center [197, 21] width 15 height 15
type input "2"
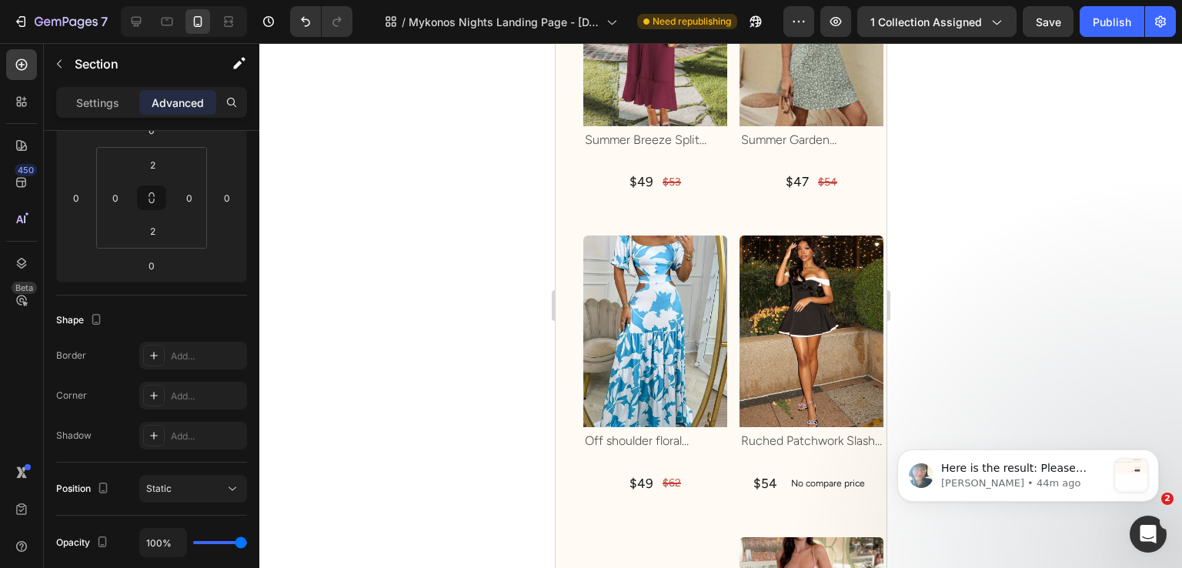
scroll to position [1392, 0]
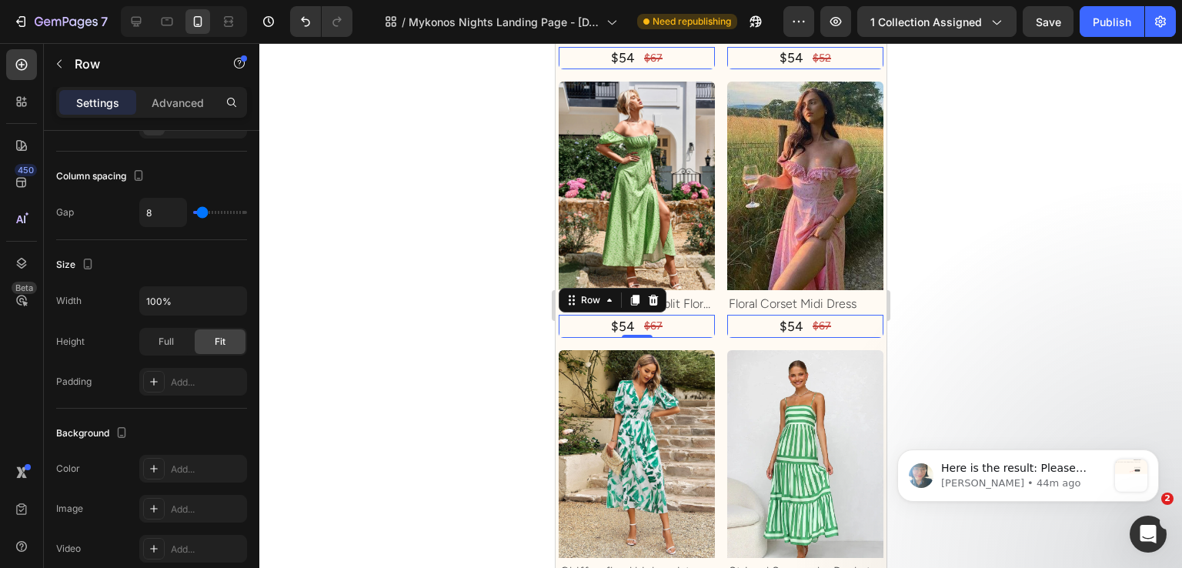
scroll to position [0, 0]
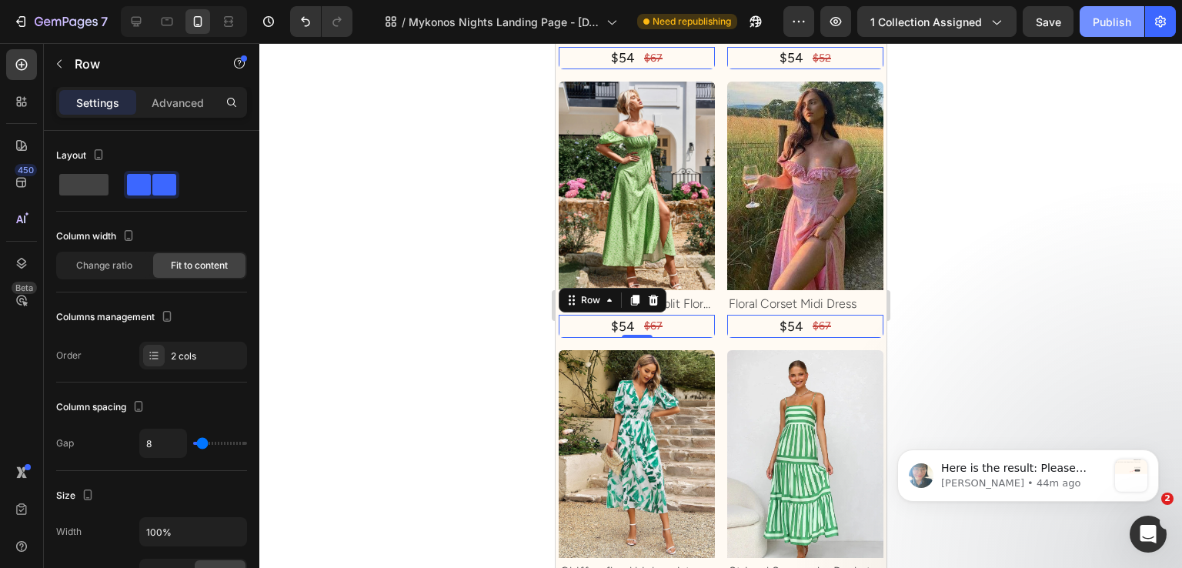
click at [1089, 19] on button "Publish" at bounding box center [1112, 21] width 65 height 31
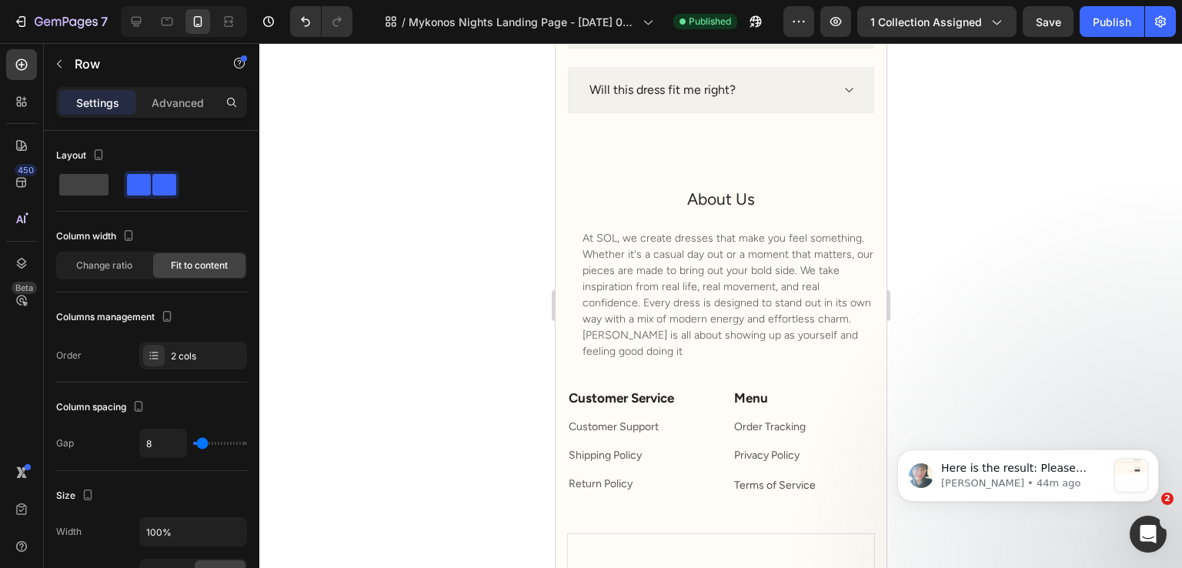
scroll to position [5625, 0]
